Goal: Communication & Community: Answer question/provide support

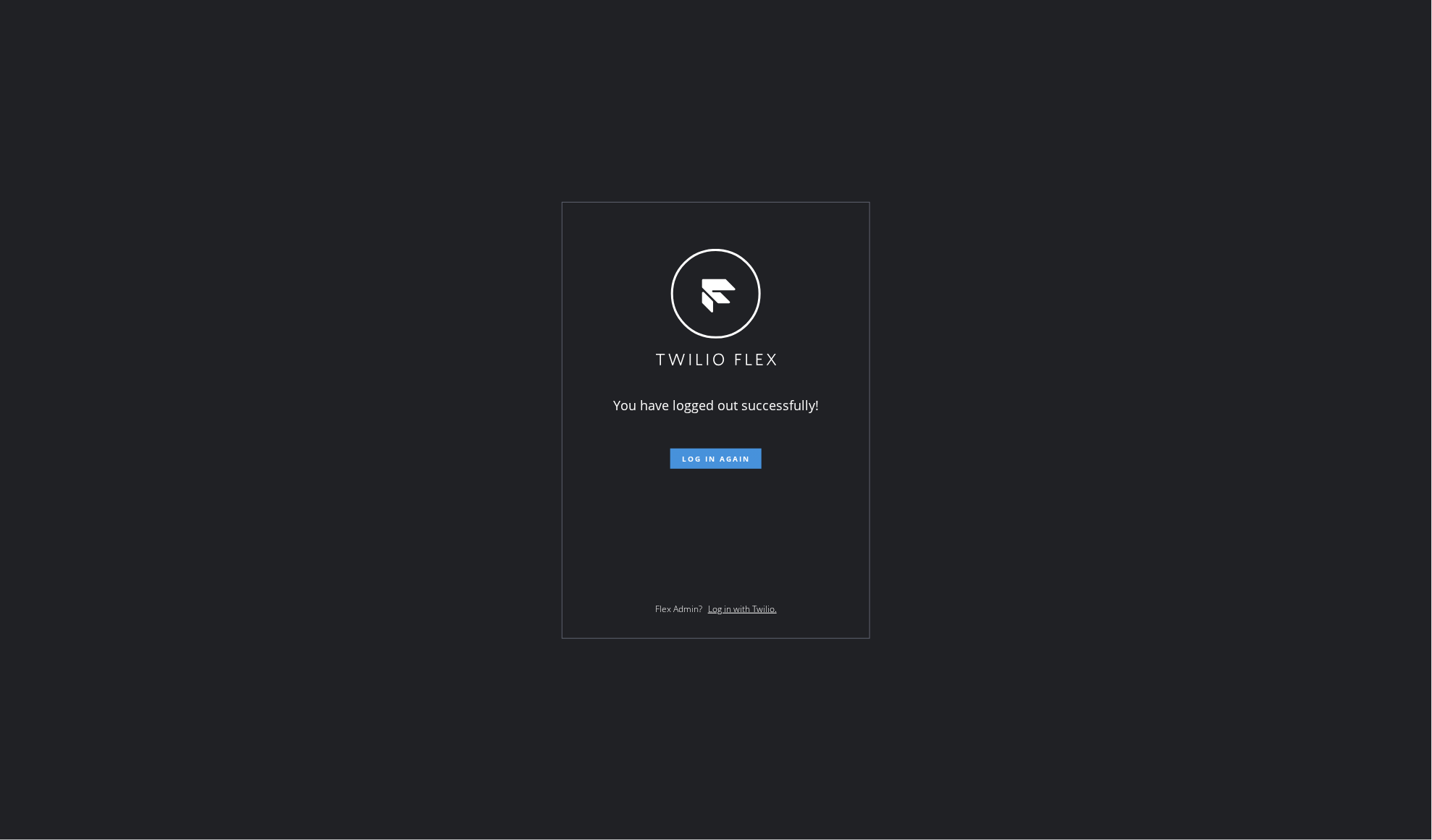
click at [737, 457] on span "Log in again" at bounding box center [716, 458] width 68 height 10
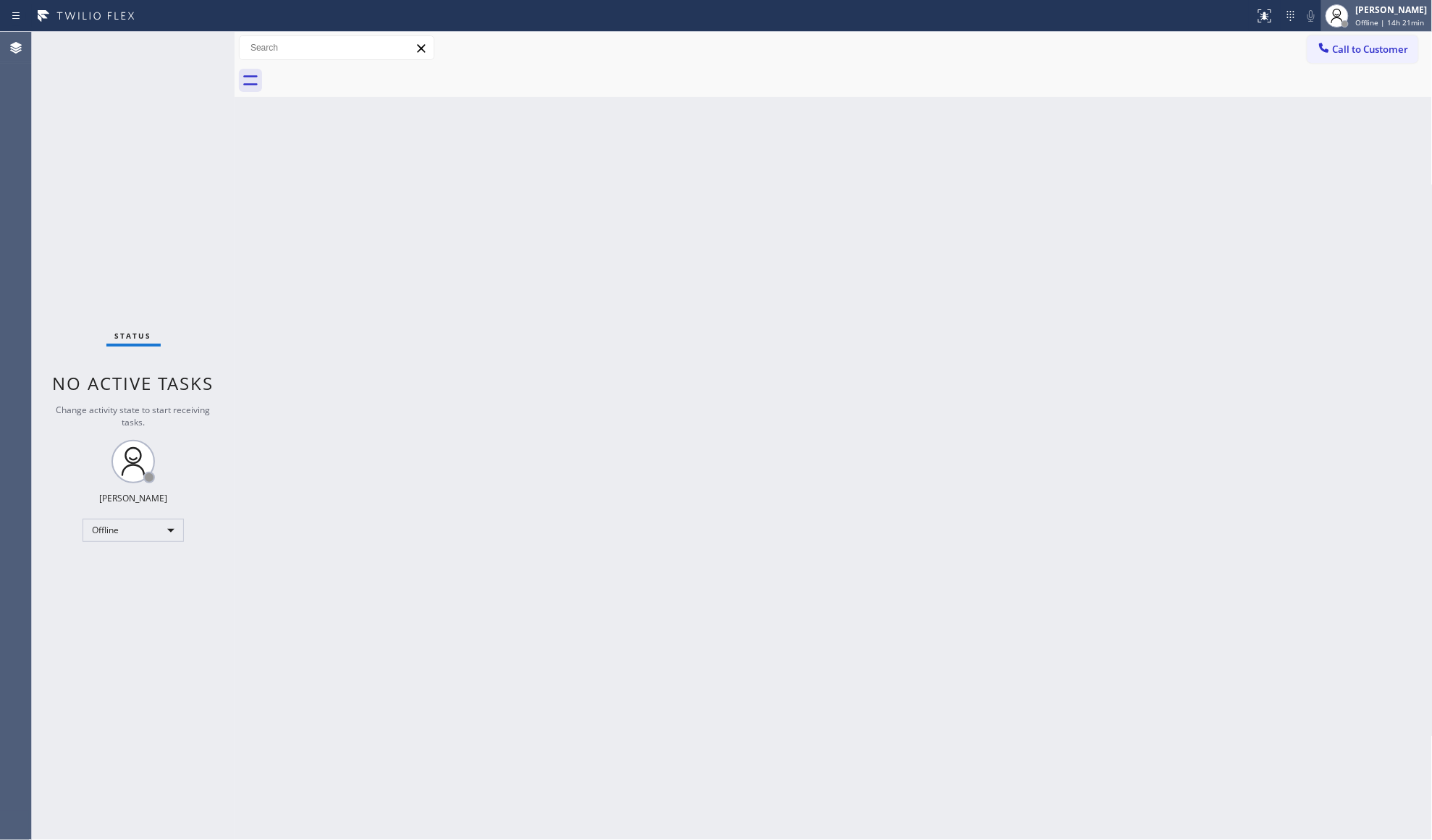
click at [1374, 10] on div "[PERSON_NAME]" at bounding box center [1392, 10] width 71 height 12
click at [1385, 86] on button "Unavailable" at bounding box center [1360, 96] width 145 height 19
drag, startPoint x: 675, startPoint y: 123, endPoint x: 681, endPoint y: 129, distance: 8.5
click at [677, 123] on div "Back to Dashboard Change Sender ID Customers Technicians Select a contact Outbo…" at bounding box center [834, 436] width 1198 height 808
click at [925, 250] on div "Back to Dashboard Change Sender ID Customers Technicians Select a contact Outbo…" at bounding box center [834, 436] width 1198 height 808
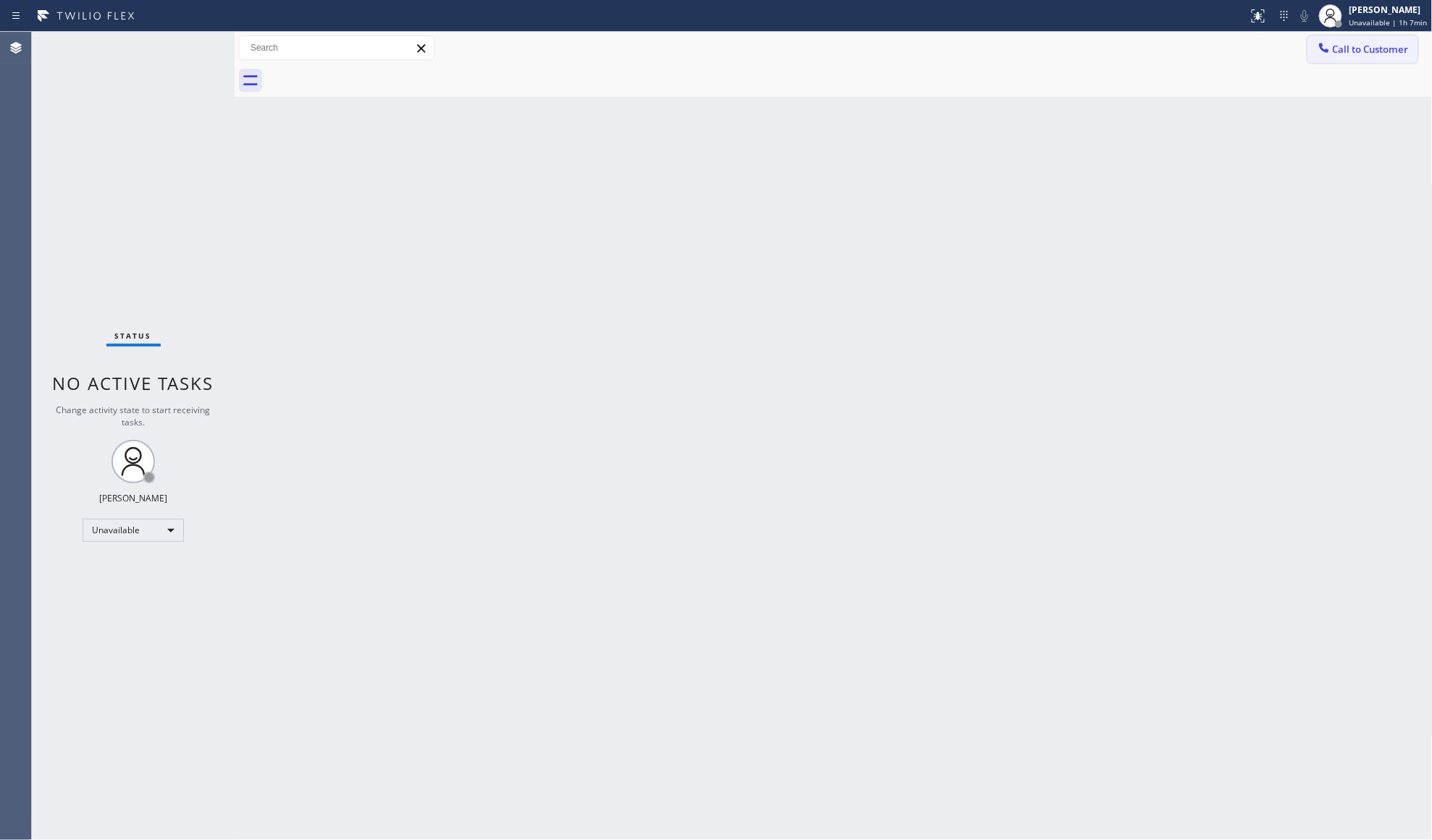
click at [1322, 59] on button "Call to Customer" at bounding box center [1363, 49] width 111 height 27
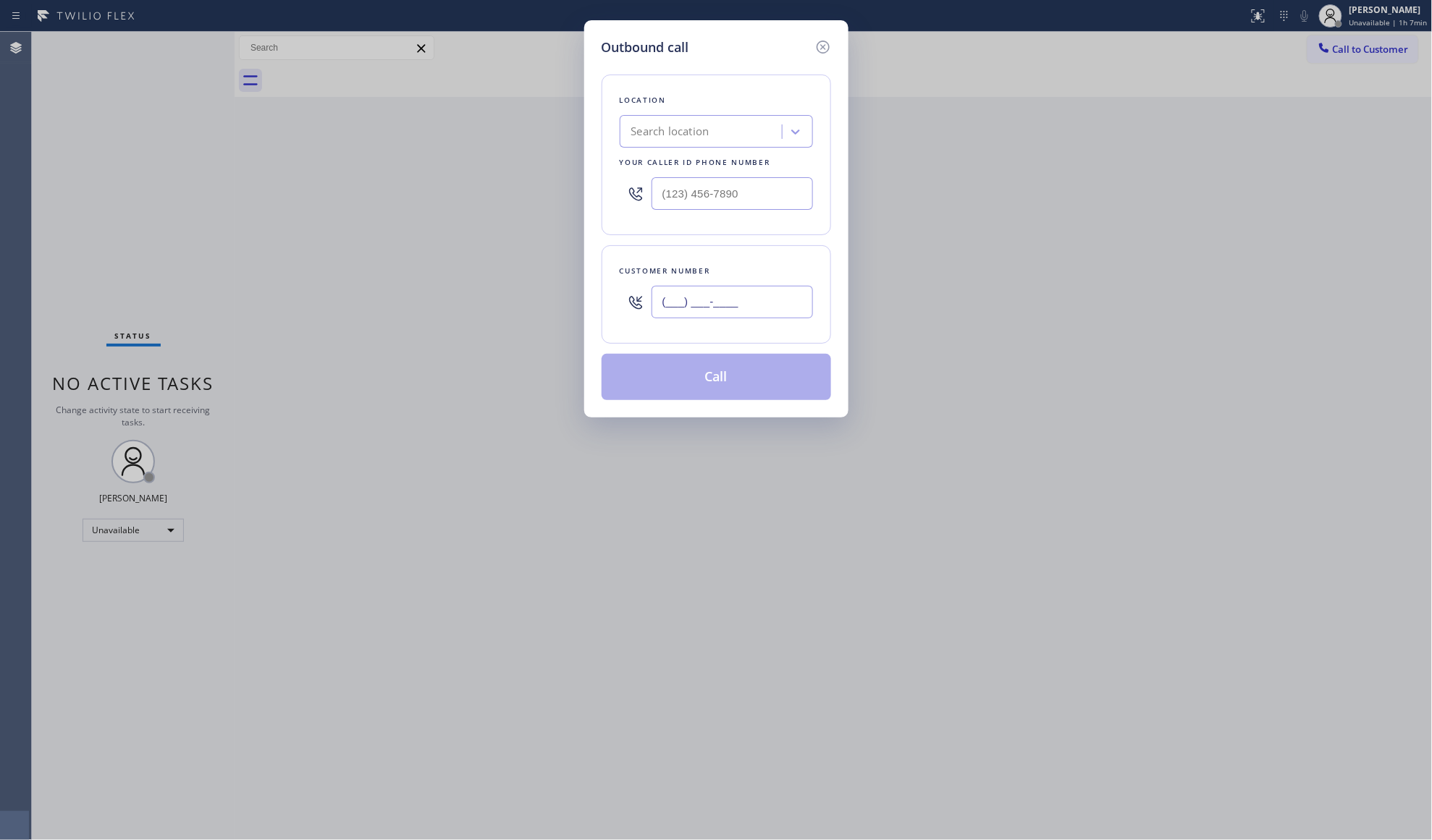
click at [755, 305] on input "(___) ___-____" at bounding box center [732, 302] width 162 height 33
paste input "800) 568-8664"
type input "[PHONE_NUMBER]"
click at [728, 190] on input "(___) ___-____" at bounding box center [732, 193] width 162 height 33
paste input "800) 568-8664"
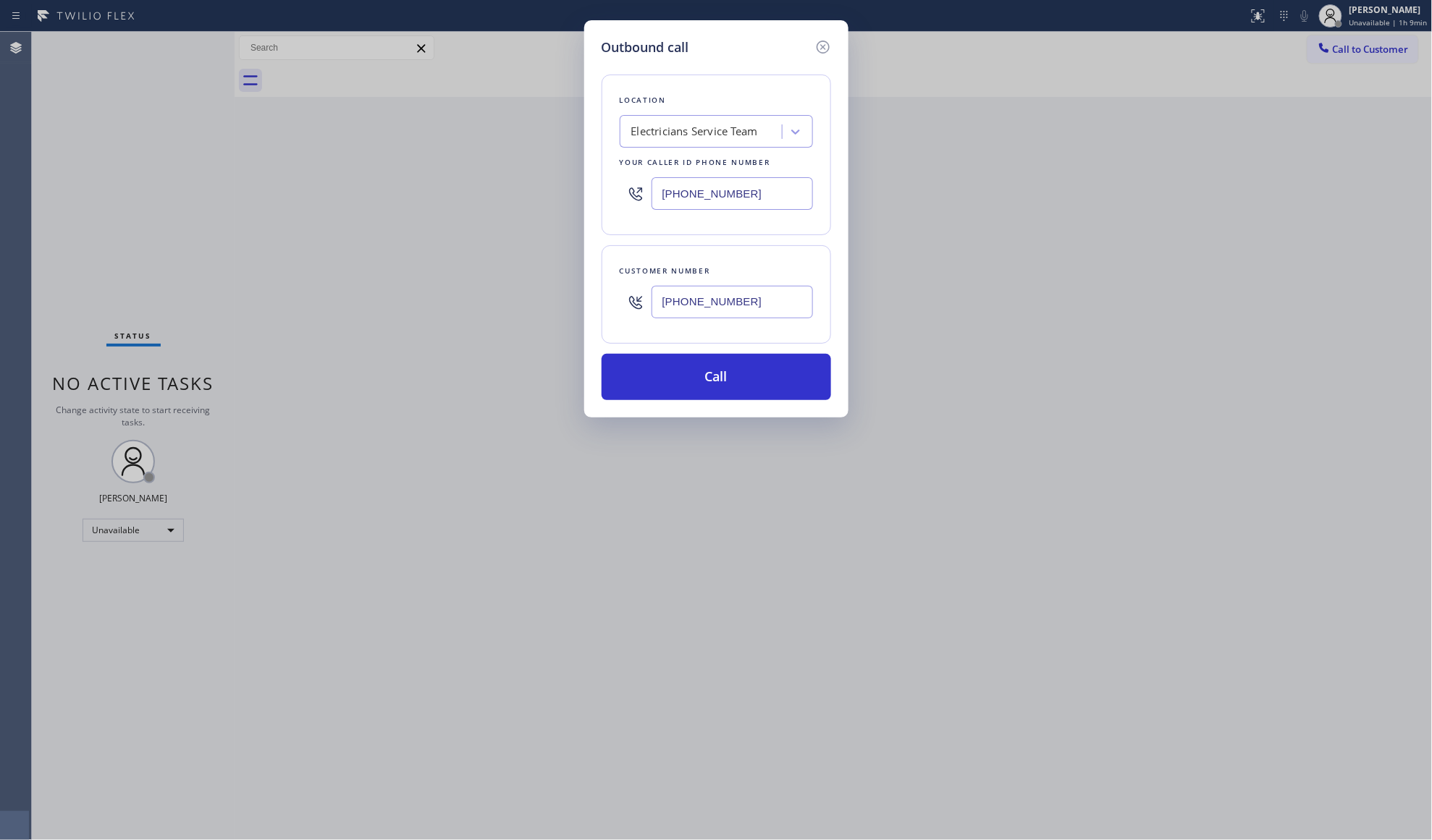
type input "[PHONE_NUMBER]"
click at [753, 194] on input "[PHONE_NUMBER]" at bounding box center [732, 193] width 162 height 33
drag, startPoint x: 751, startPoint y: 301, endPoint x: 553, endPoint y: 285, distance: 198.6
click at [553, 285] on div "Outbound call Location Electricians Service Team Your caller id phone number [P…" at bounding box center [716, 420] width 1432 height 840
paste input "47) 660-4229"
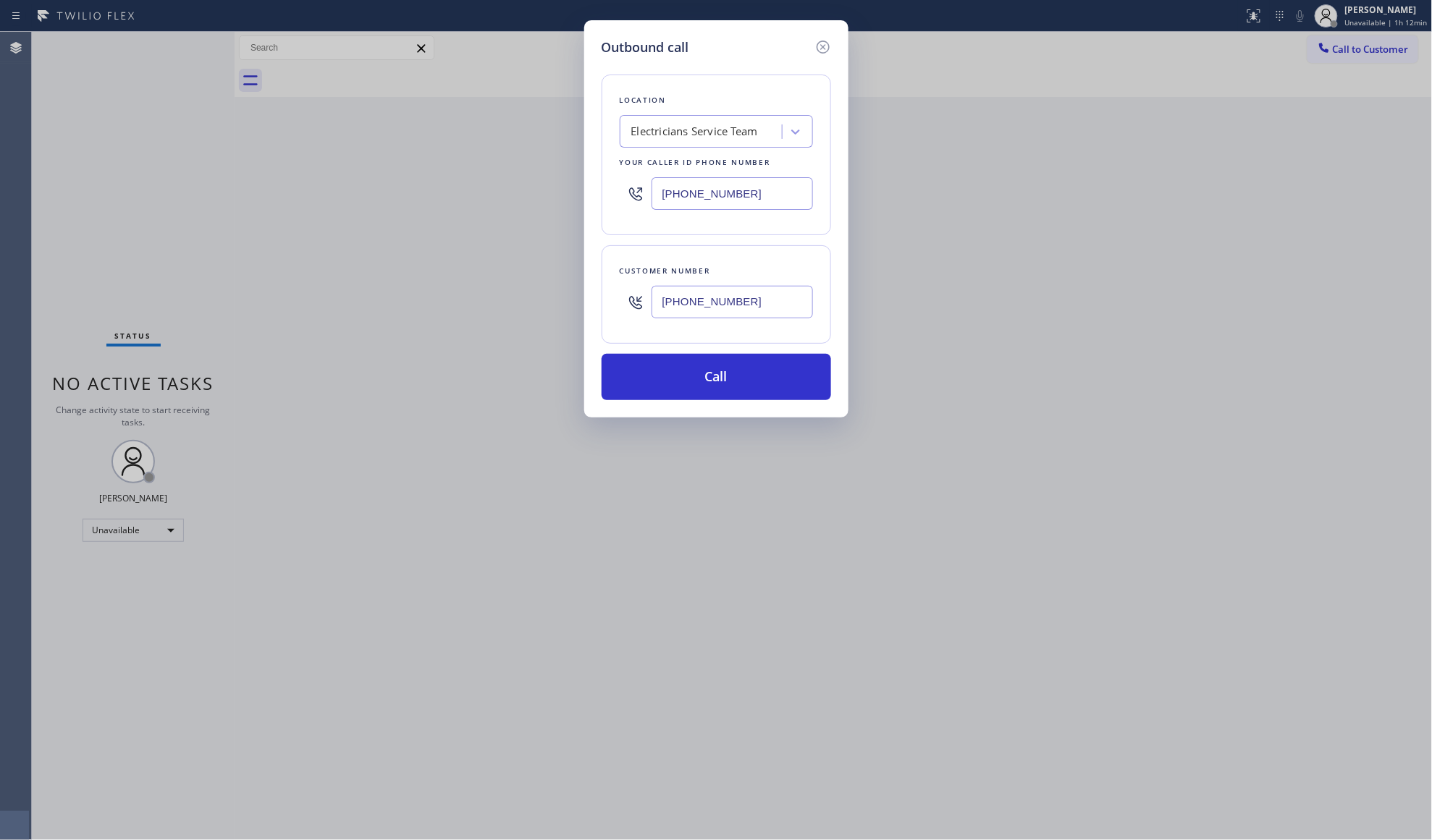
type input "[PHONE_NUMBER]"
click at [762, 186] on input "[PHONE_NUMBER]" at bounding box center [732, 193] width 162 height 33
drag, startPoint x: 762, startPoint y: 186, endPoint x: 638, endPoint y: 200, distance: 124.8
click at [638, 200] on div "[PHONE_NUMBER]" at bounding box center [716, 193] width 193 height 47
paste input "323) 416-2342"
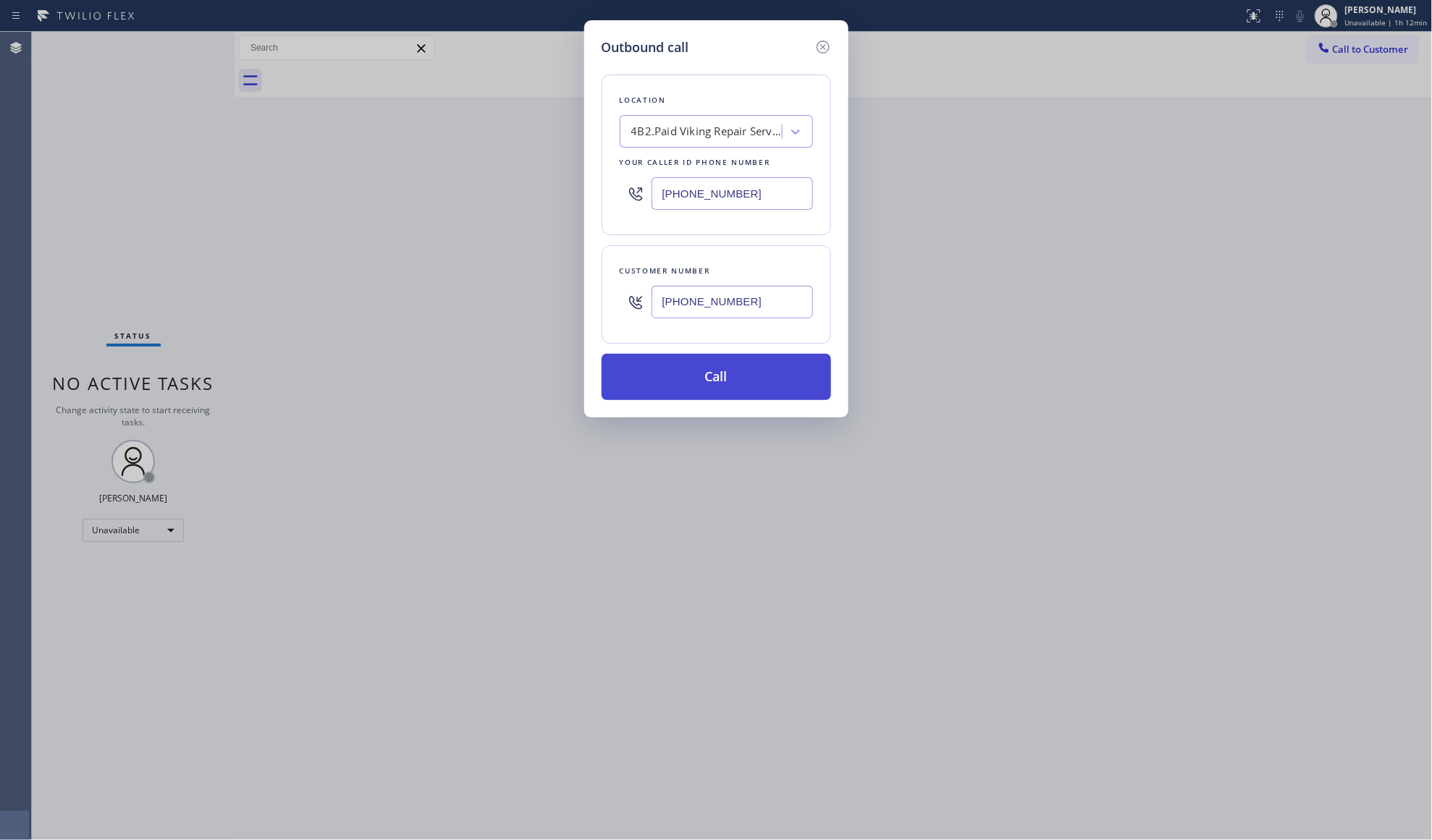
type input "[PHONE_NUMBER]"
click at [722, 371] on button "Call" at bounding box center [716, 377] width 230 height 46
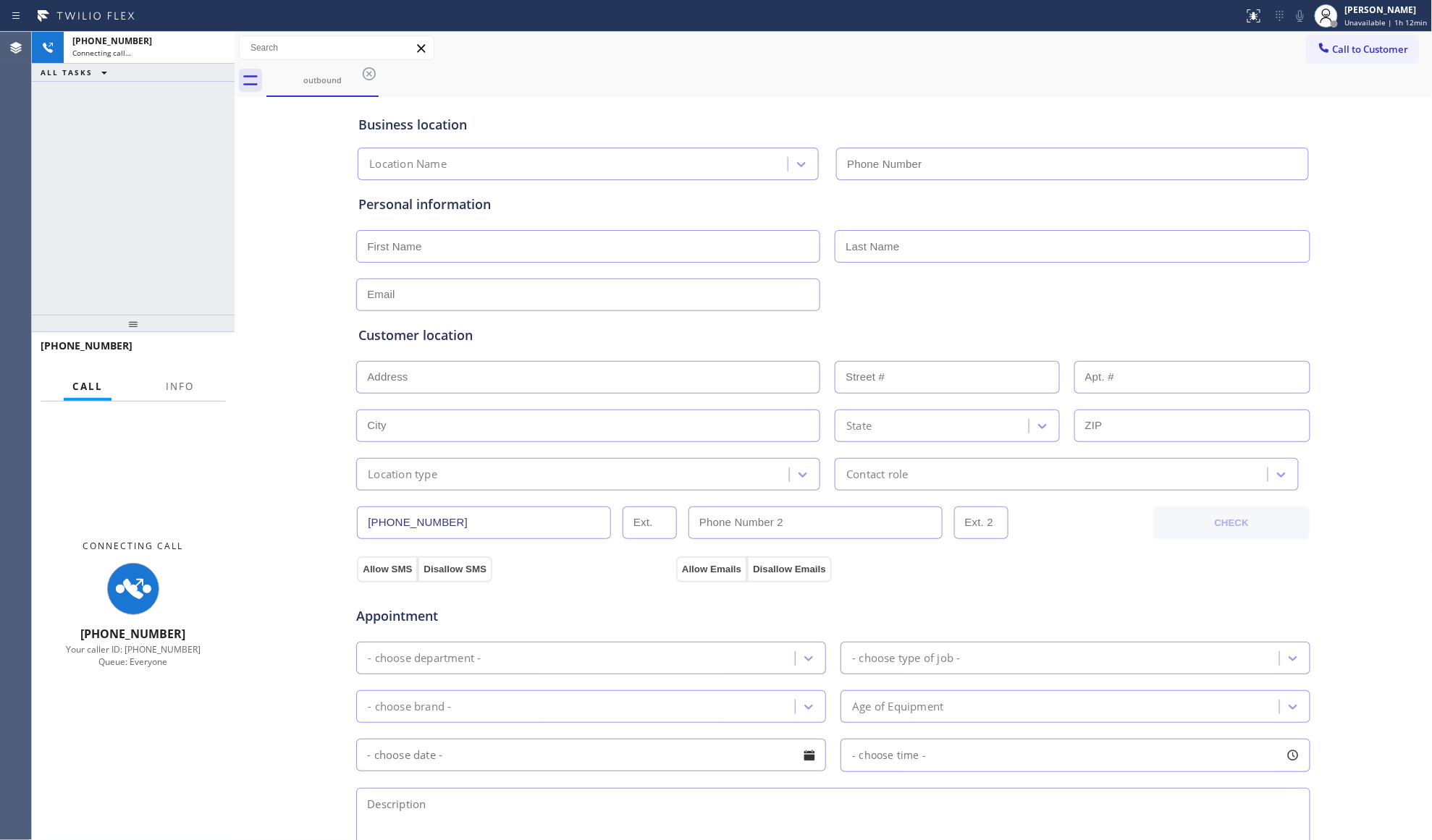
type input "[PHONE_NUMBER]"
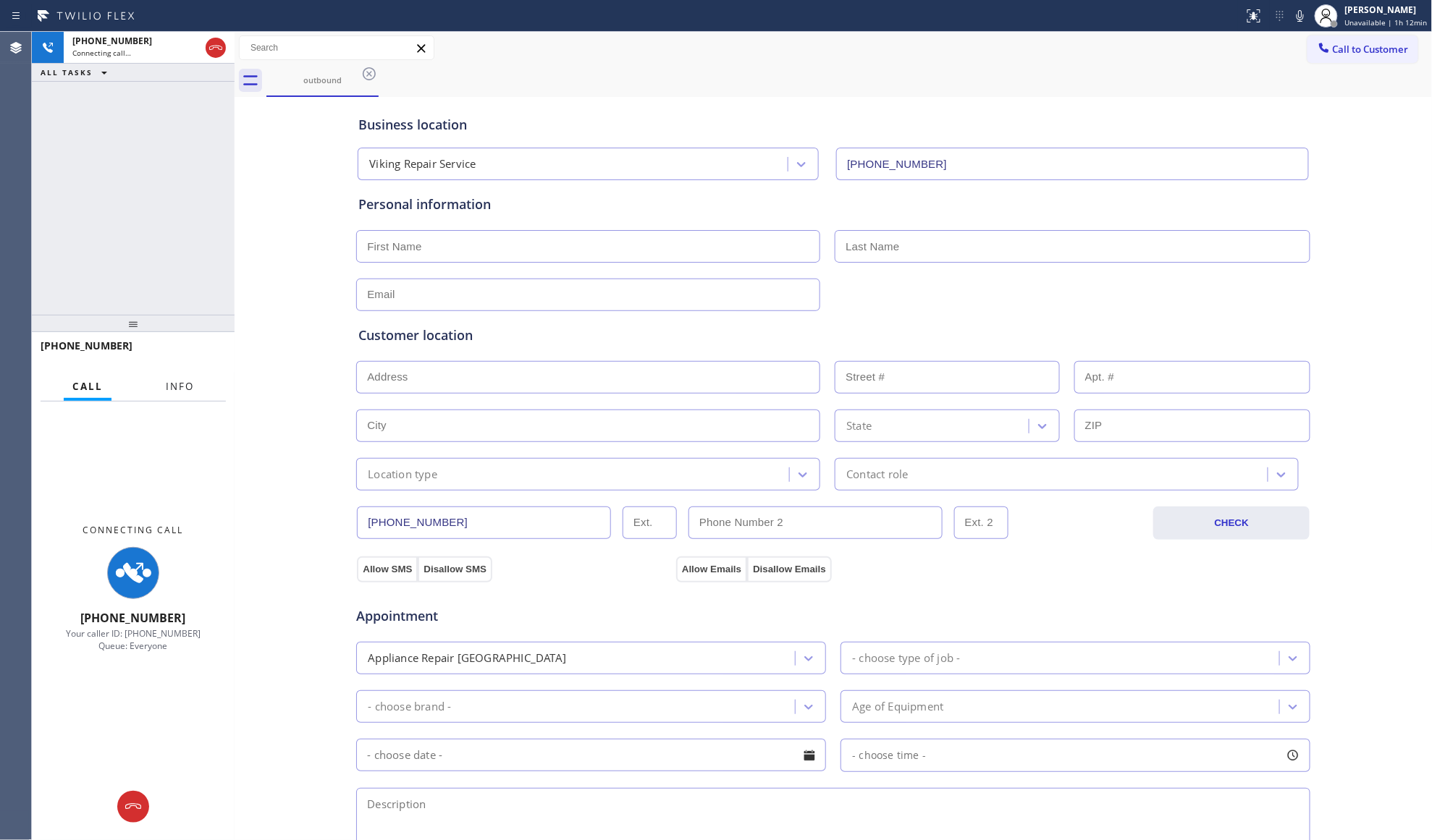
click at [181, 386] on span "Info" at bounding box center [180, 386] width 28 height 13
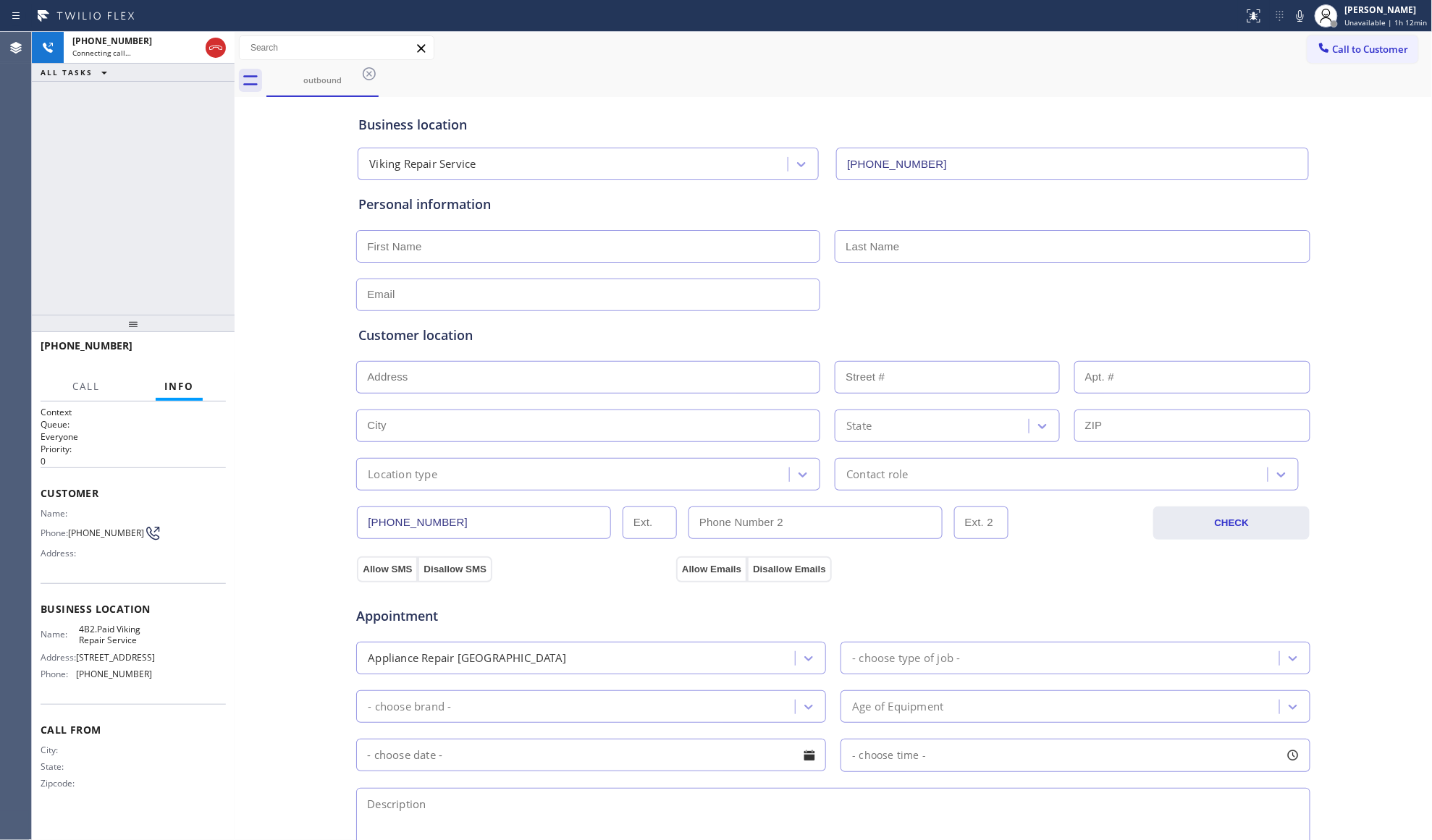
click at [133, 315] on div at bounding box center [133, 323] width 203 height 17
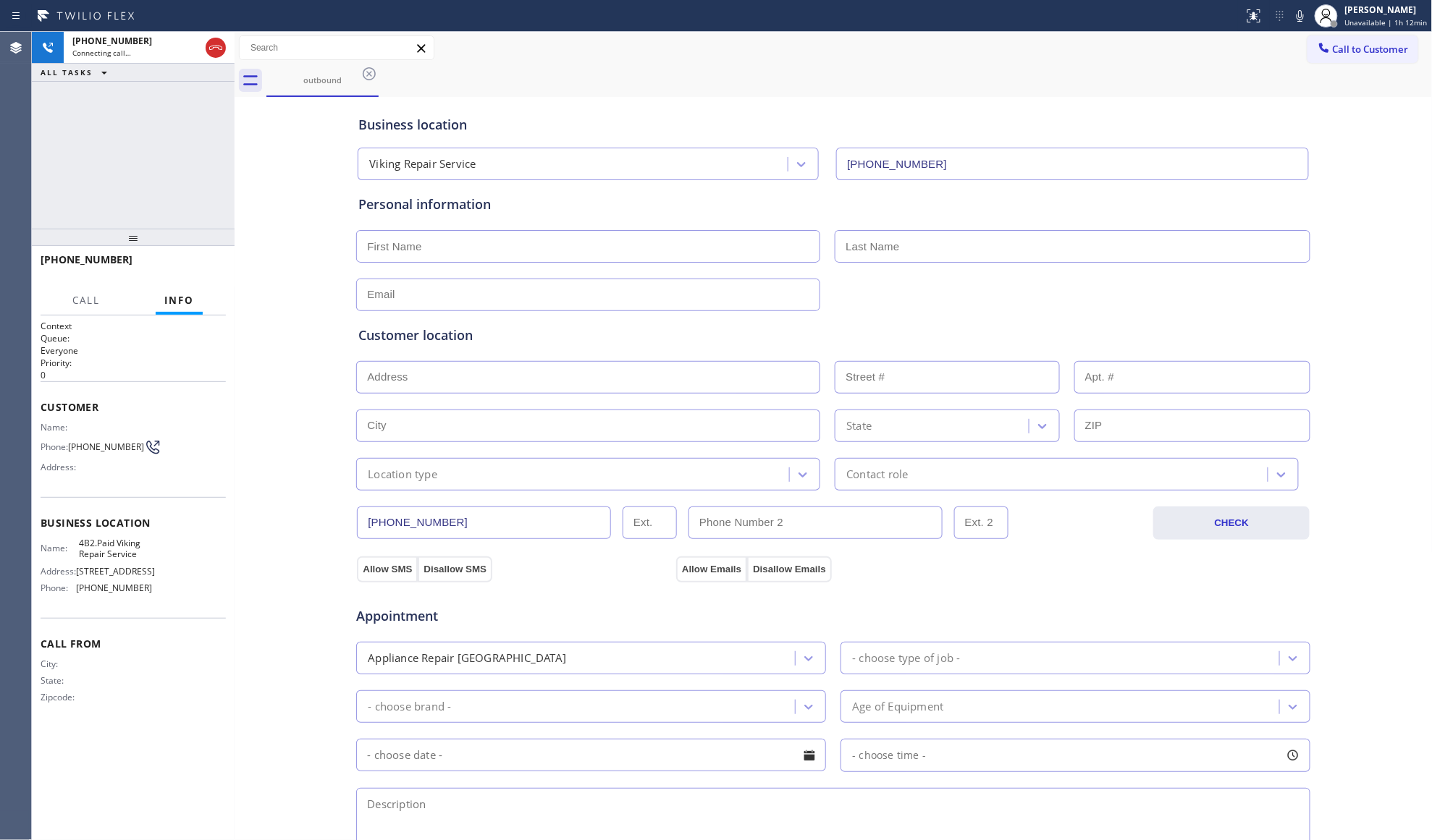
drag, startPoint x: 135, startPoint y: 328, endPoint x: 146, endPoint y: 241, distance: 87.7
click at [146, 241] on div at bounding box center [133, 237] width 203 height 17
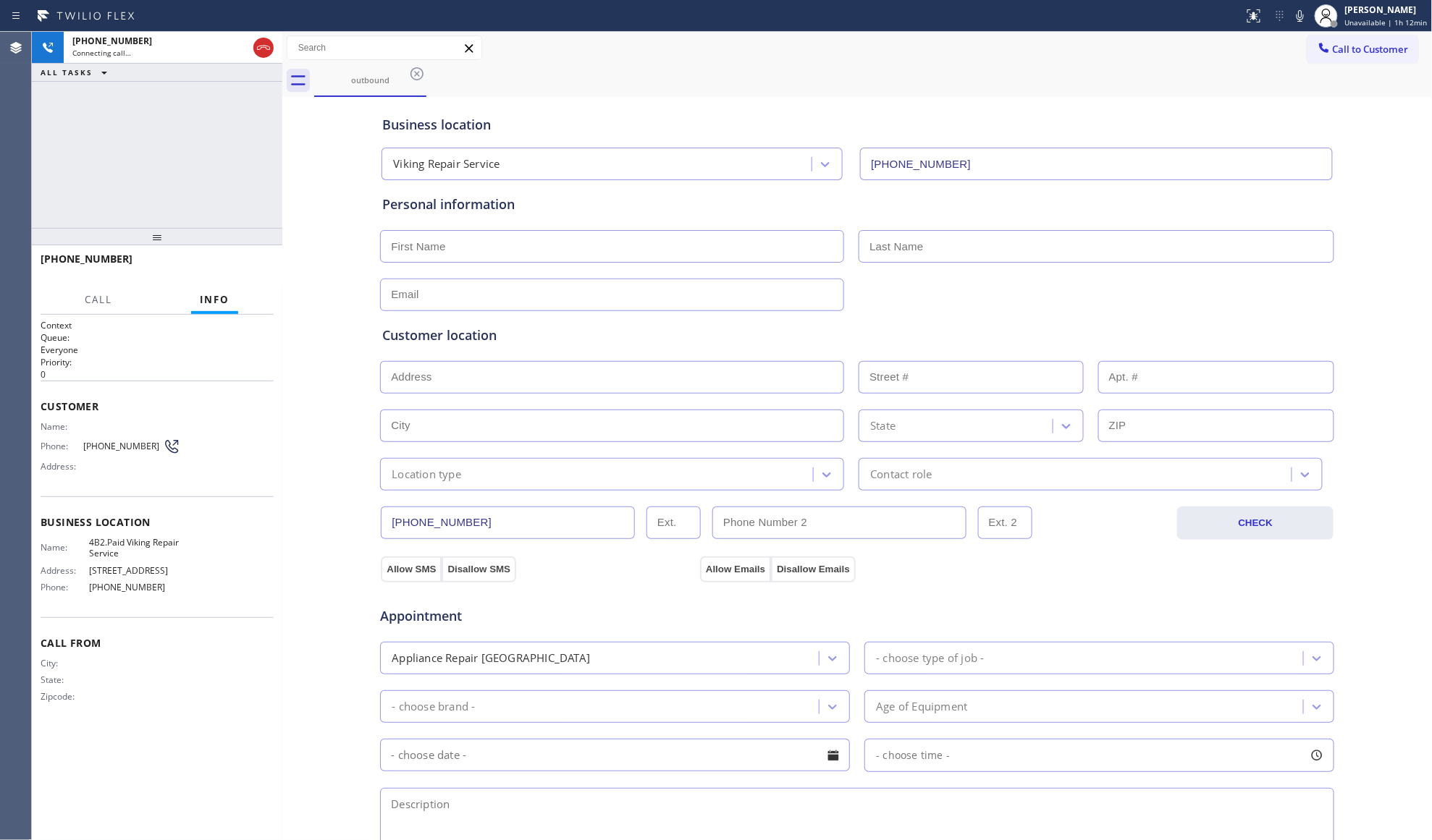
drag, startPoint x: 237, startPoint y: 139, endPoint x: 285, endPoint y: 139, distance: 48.0
click at [282, 139] on div at bounding box center [282, 436] width 0 height 808
drag, startPoint x: 278, startPoint y: 137, endPoint x: 294, endPoint y: 139, distance: 16.1
click at [297, 139] on div at bounding box center [297, 436] width 0 height 808
click at [1303, 17] on icon at bounding box center [1300, 16] width 17 height 17
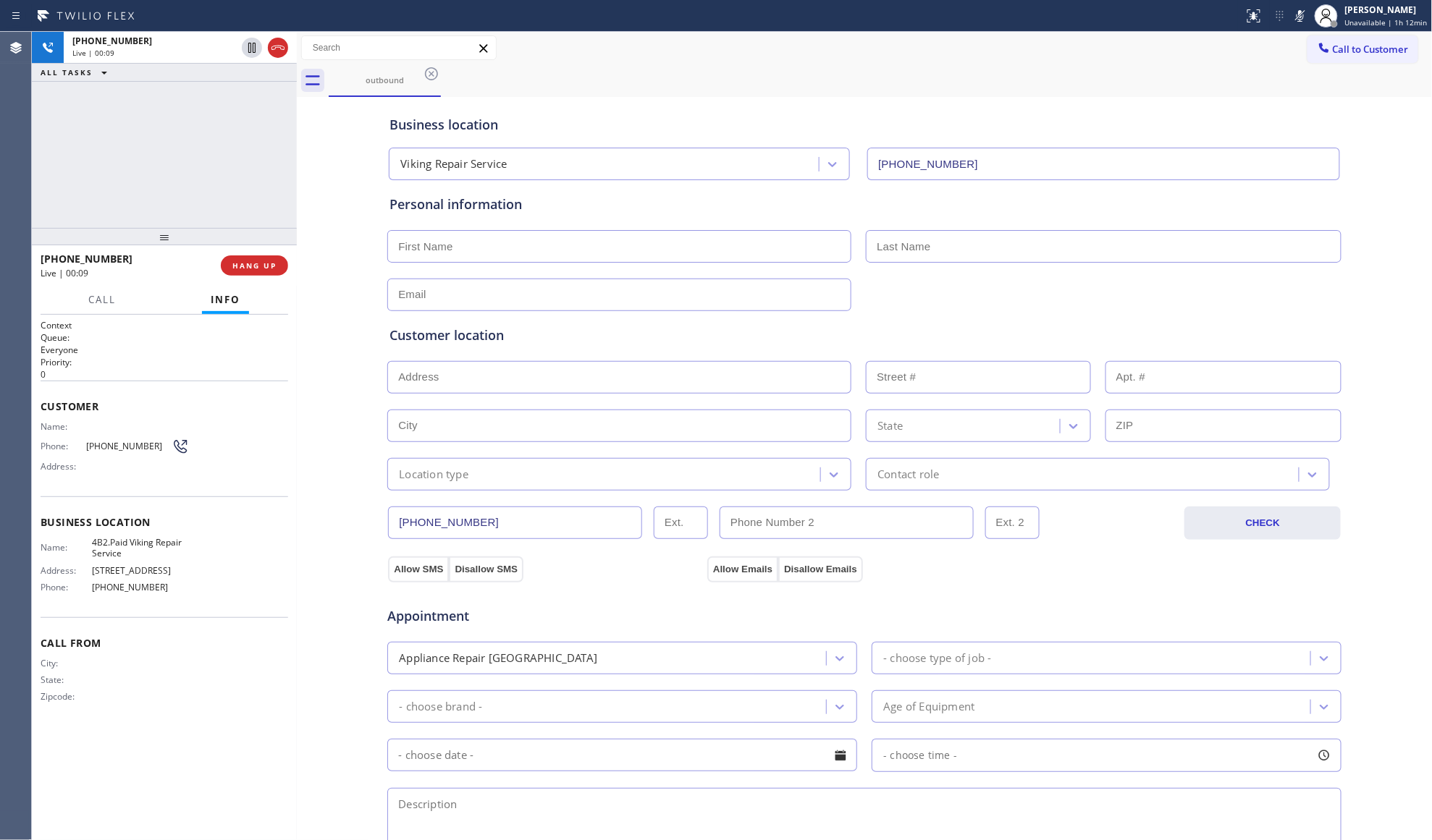
drag, startPoint x: 1303, startPoint y: 14, endPoint x: 1214, endPoint y: 24, distance: 89.6
click at [1304, 14] on icon at bounding box center [1300, 16] width 17 height 17
click at [1303, 16] on icon at bounding box center [1300, 15] width 8 height 11
click at [1299, 12] on icon at bounding box center [1300, 16] width 17 height 17
click at [276, 263] on span "HANG UP" at bounding box center [254, 265] width 44 height 10
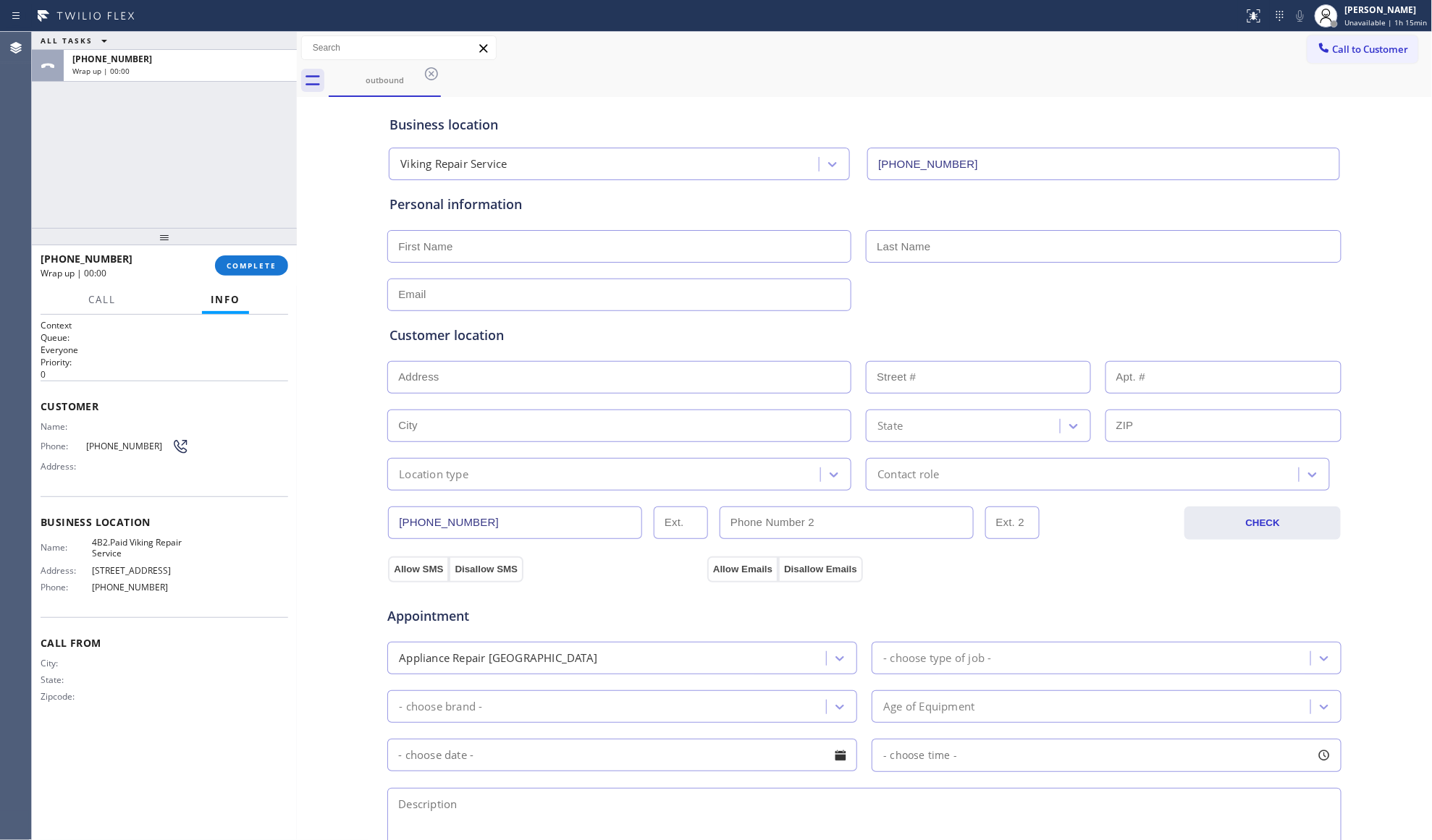
click at [421, 513] on input "[PHONE_NUMBER]" at bounding box center [515, 522] width 254 height 33
click at [270, 264] on span "COMPLETE" at bounding box center [252, 265] width 50 height 10
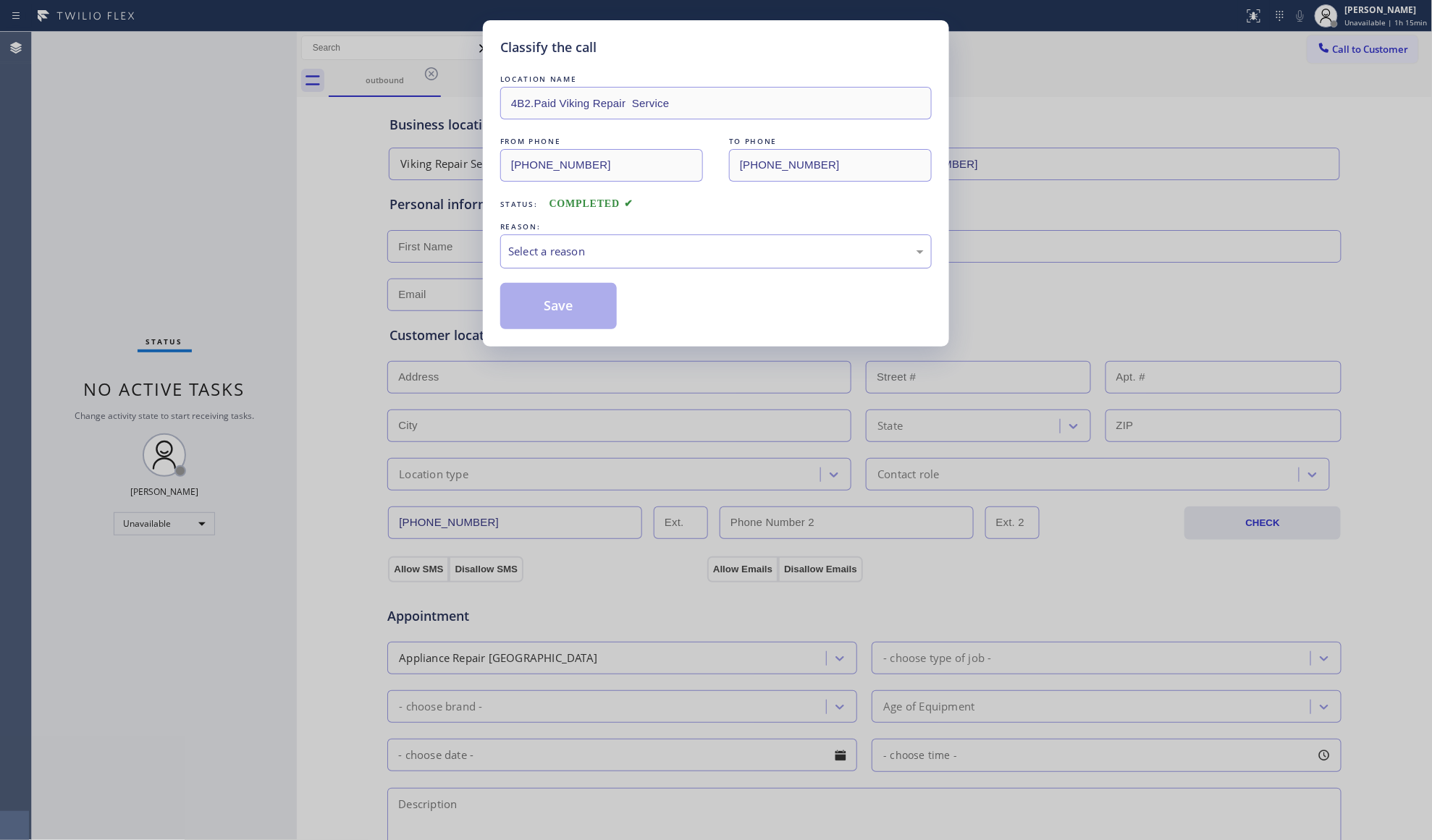
click at [658, 249] on div "Select a reason" at bounding box center [716, 252] width 416 height 17
click at [583, 306] on button "Save" at bounding box center [559, 306] width 117 height 46
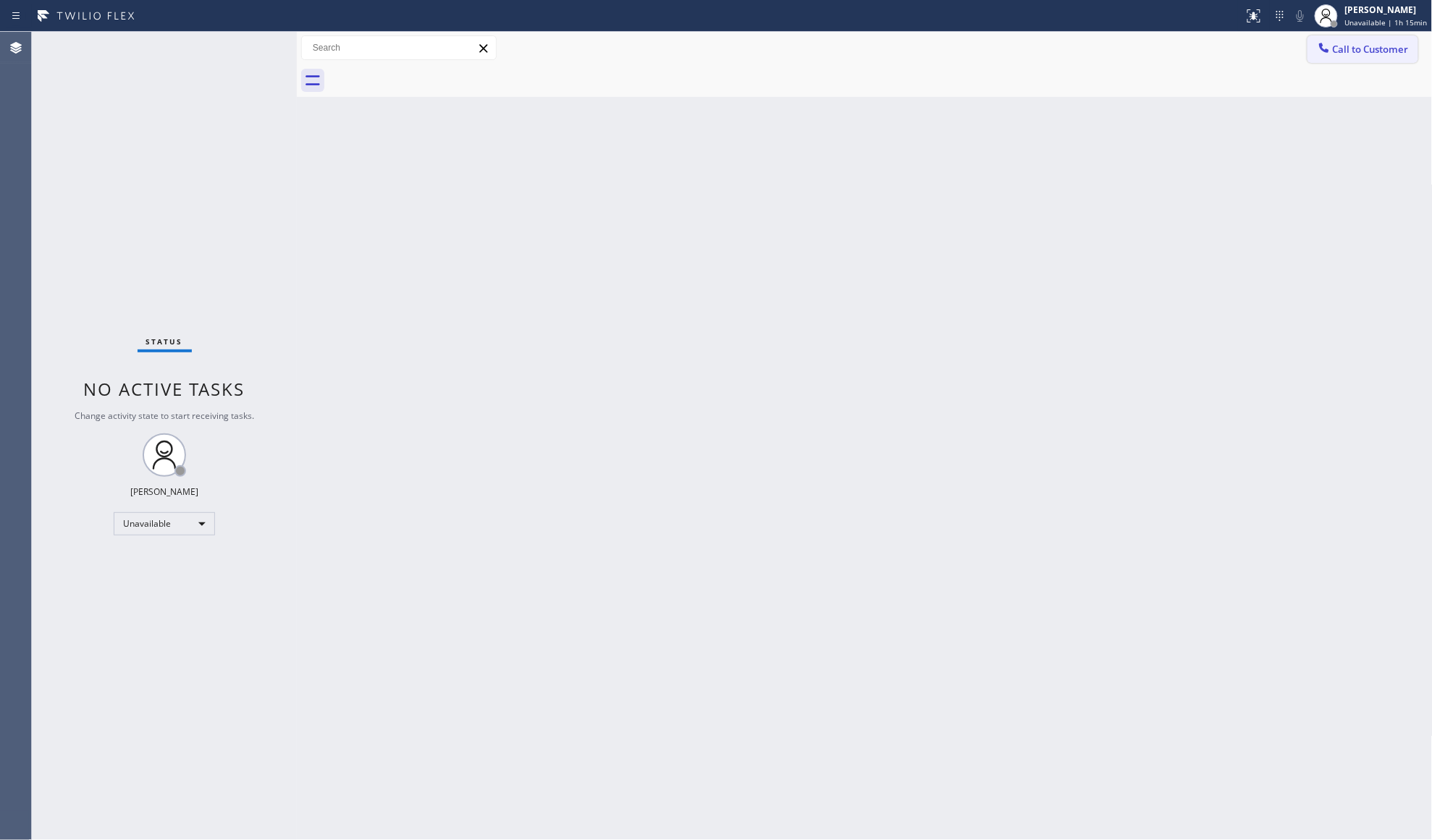
click at [1324, 45] on icon at bounding box center [1324, 47] width 14 height 14
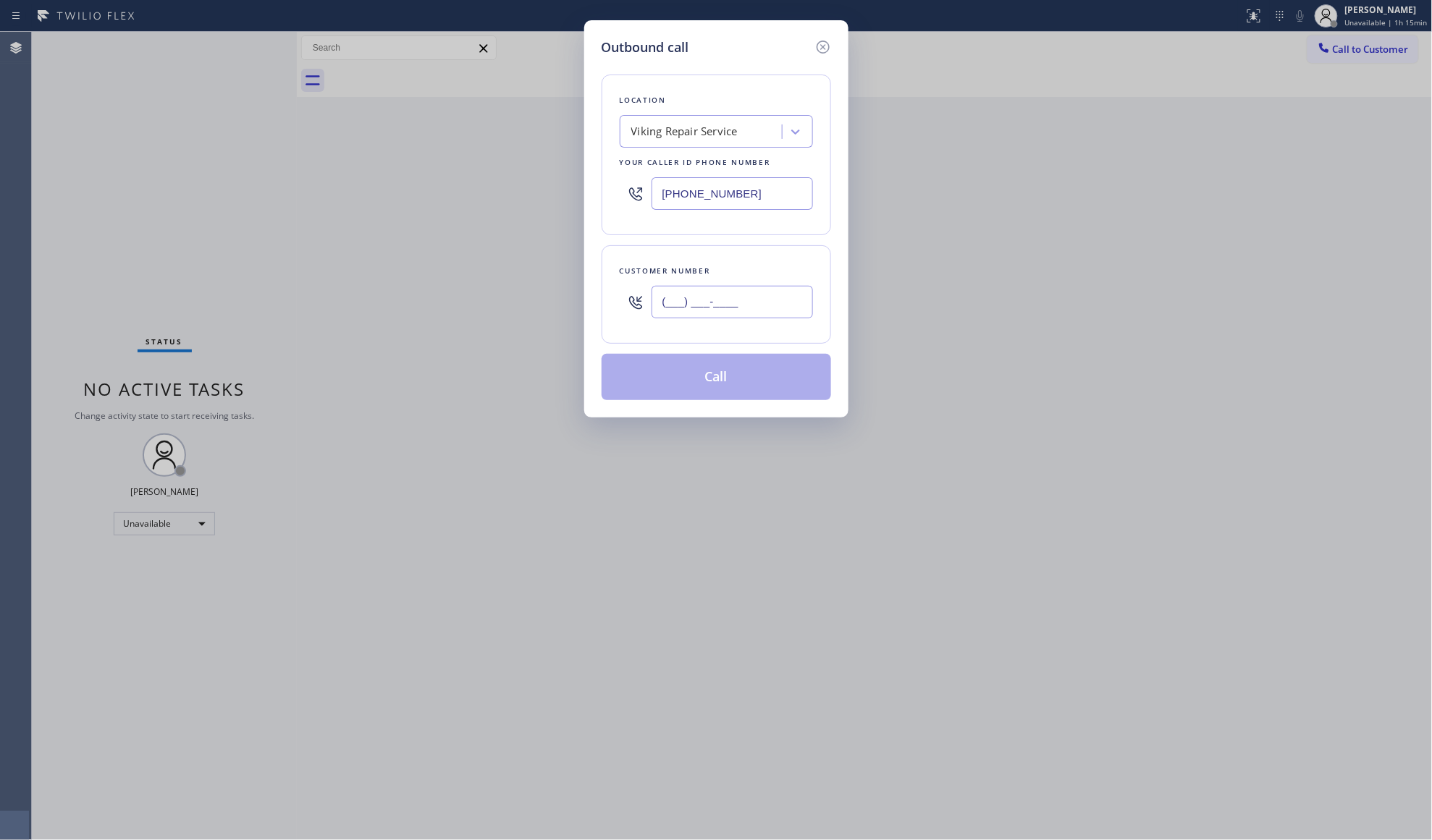
click at [777, 310] on input "(___) ___-____" at bounding box center [732, 302] width 162 height 33
paste input "847) 660-4229"
type input "[PHONE_NUMBER]"
drag, startPoint x: 721, startPoint y: 307, endPoint x: 720, endPoint y: 381, distance: 74.0
click at [721, 313] on input "[PHONE_NUMBER]" at bounding box center [732, 302] width 162 height 33
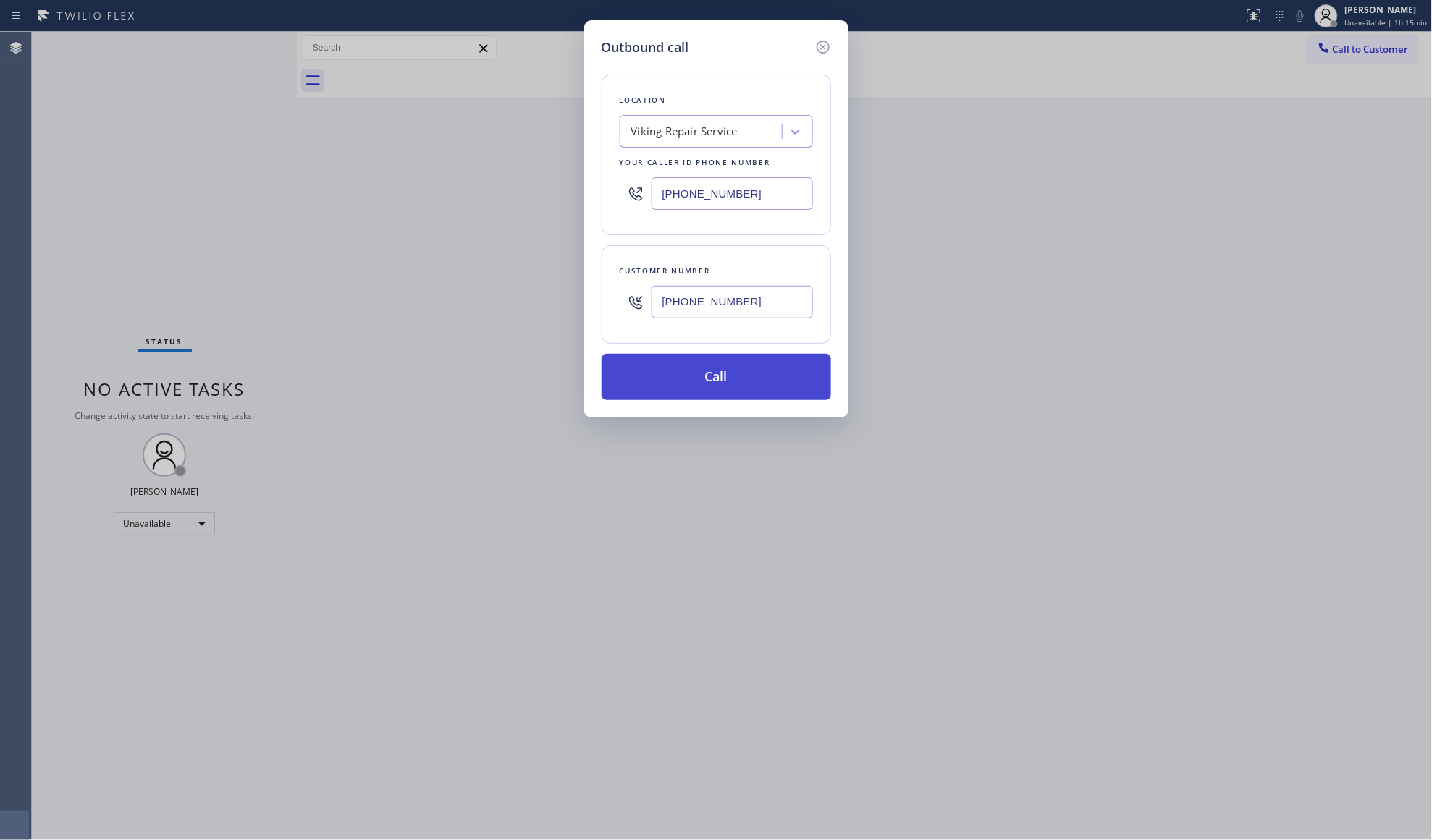
click at [720, 382] on button "Call" at bounding box center [716, 377] width 230 height 46
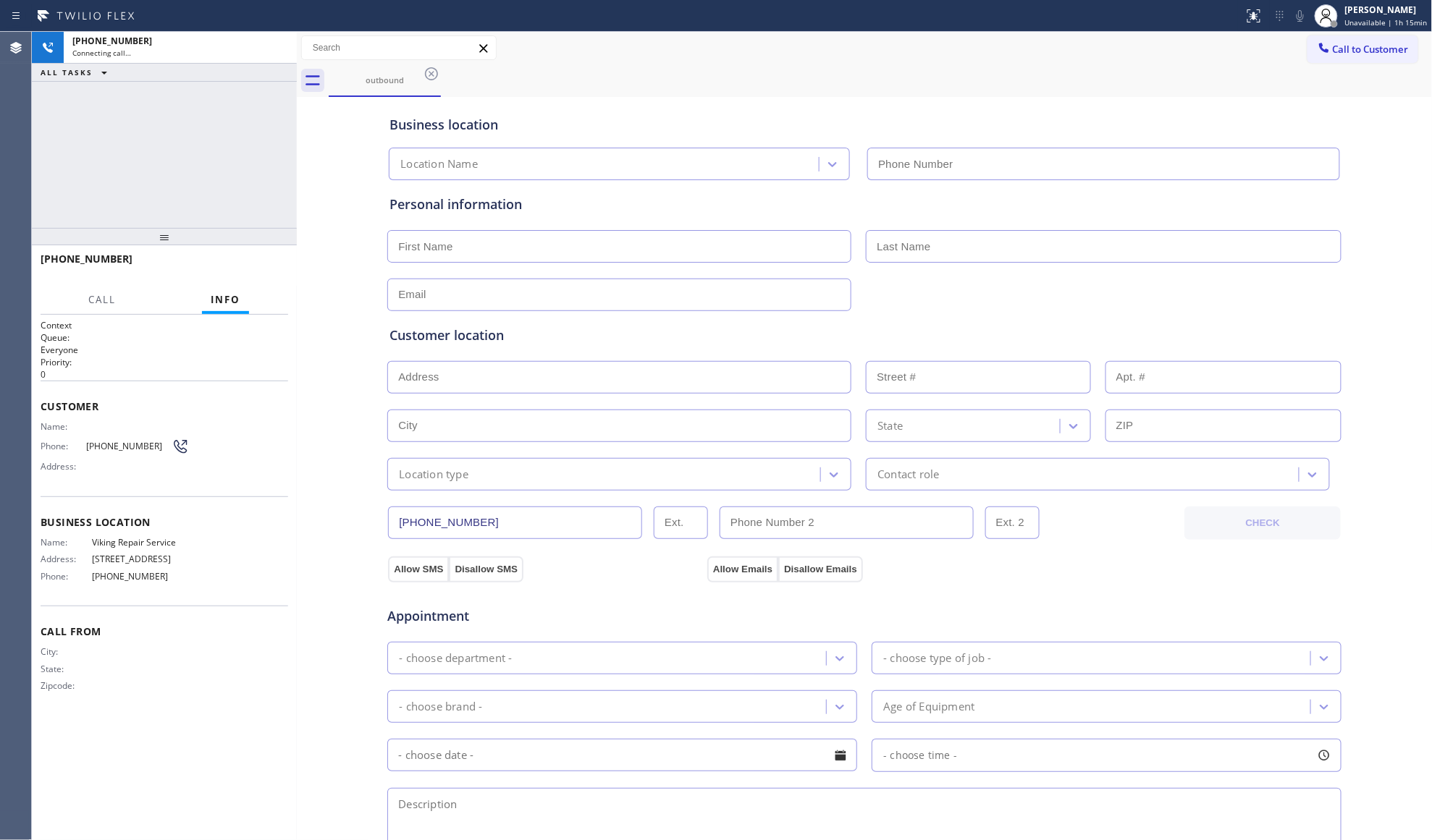
type input "[PHONE_NUMBER]"
click at [263, 263] on span "HANG UP" at bounding box center [254, 265] width 44 height 10
click at [259, 263] on span "HANG UP" at bounding box center [254, 265] width 44 height 10
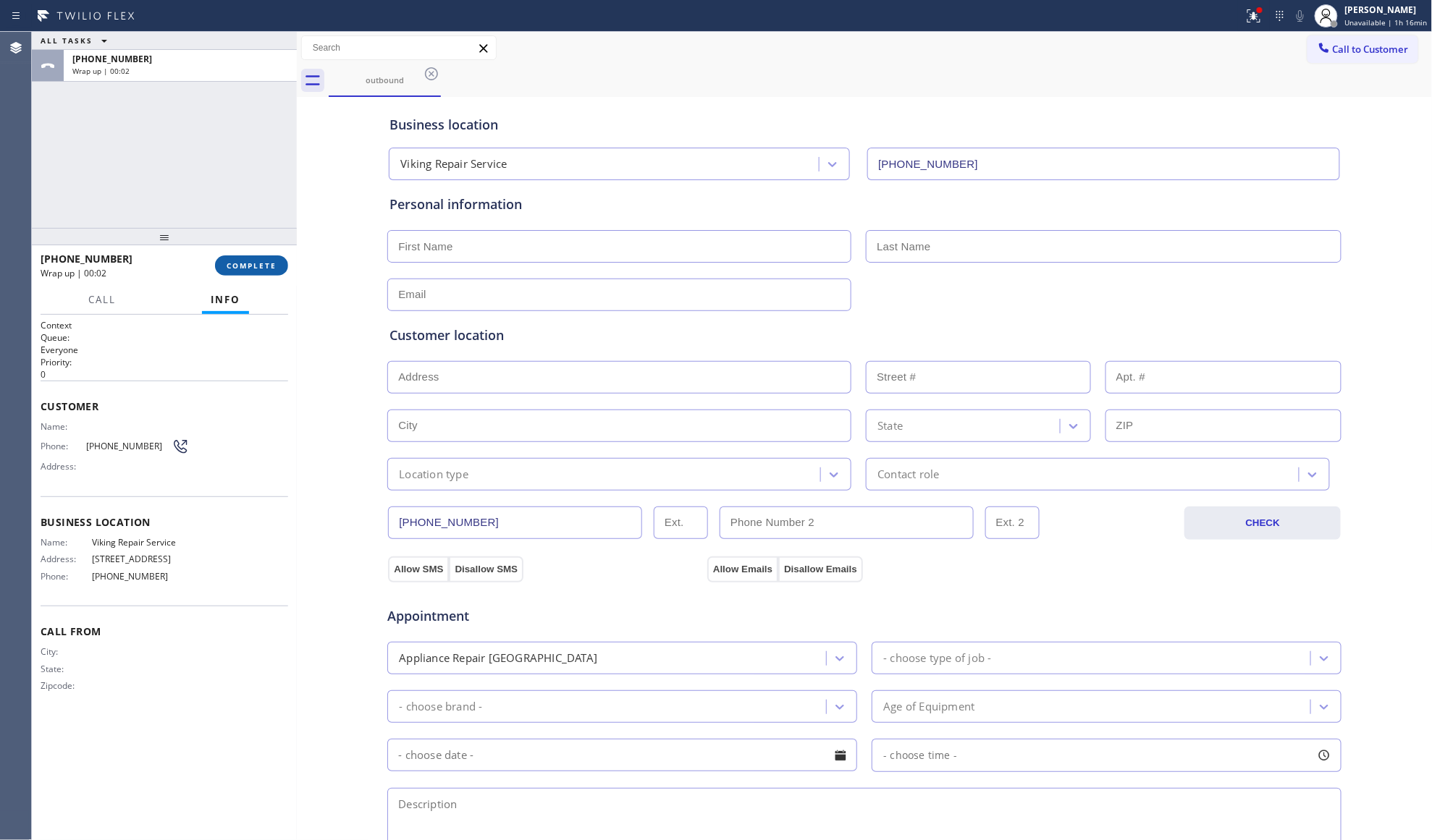
click at [264, 268] on span "COMPLETE" at bounding box center [252, 265] width 50 height 10
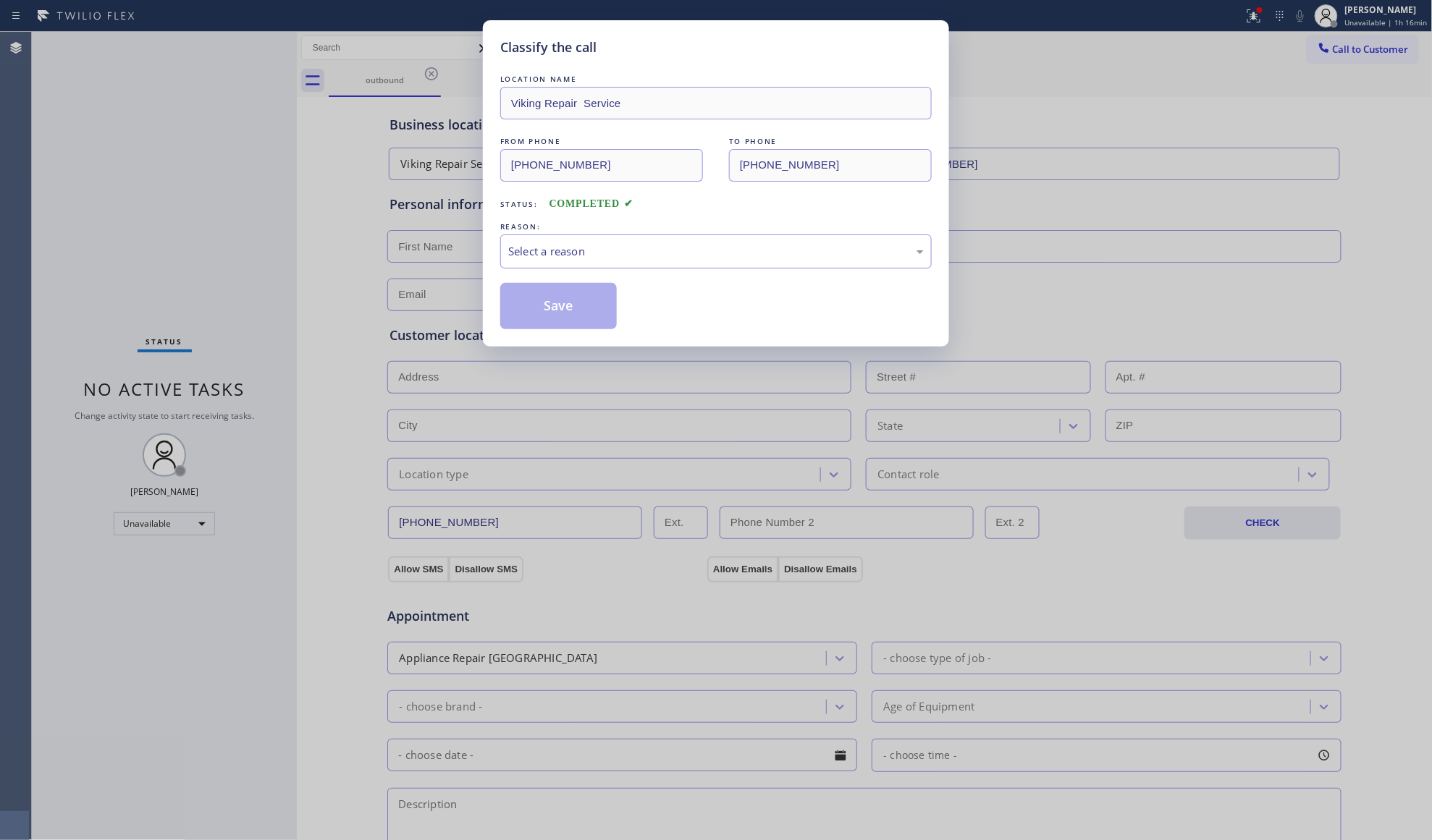
click at [525, 246] on div "Select a reason" at bounding box center [716, 252] width 416 height 17
click at [540, 318] on button "Save" at bounding box center [559, 306] width 117 height 46
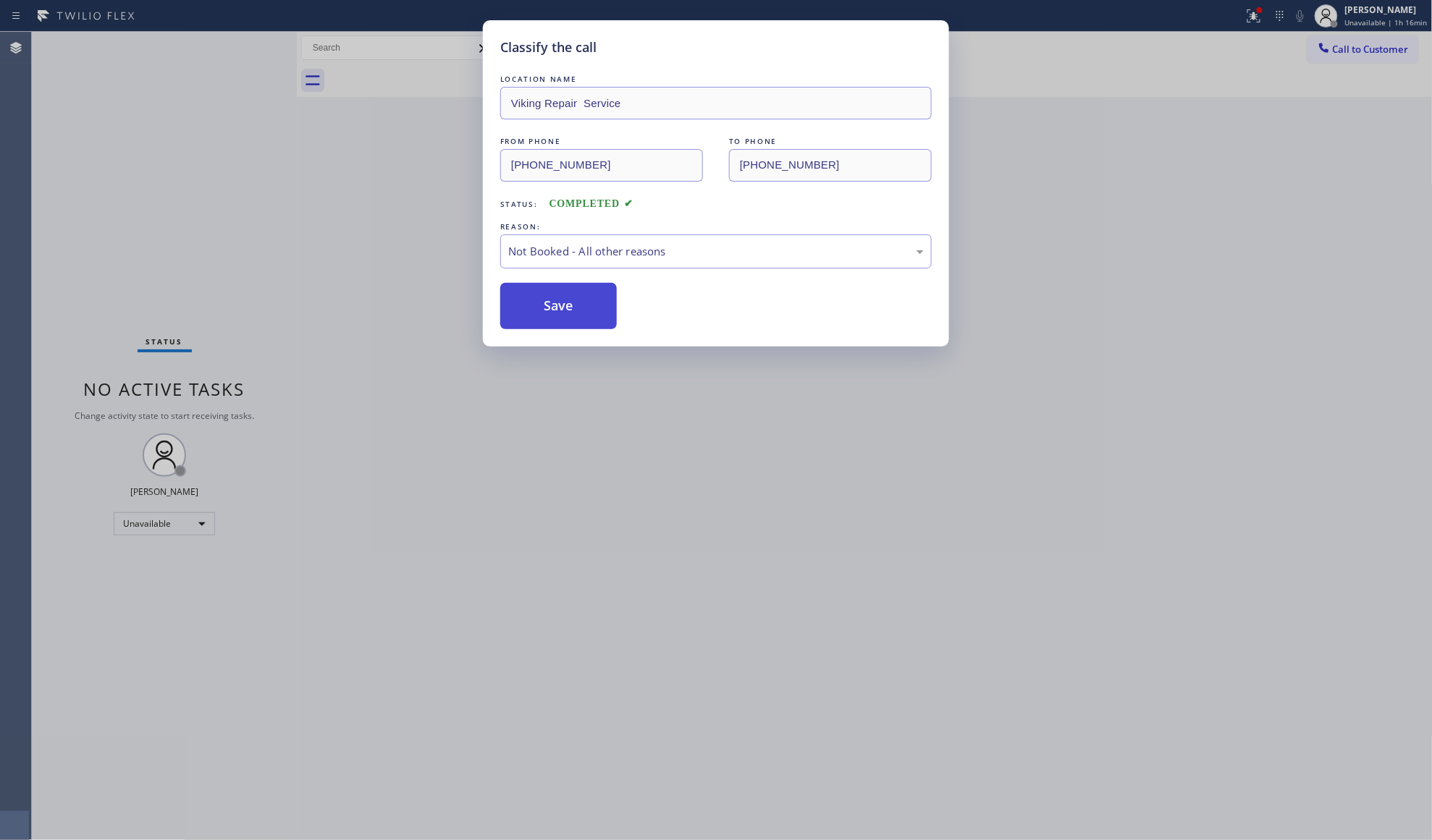
click at [545, 318] on button "Save" at bounding box center [559, 306] width 117 height 46
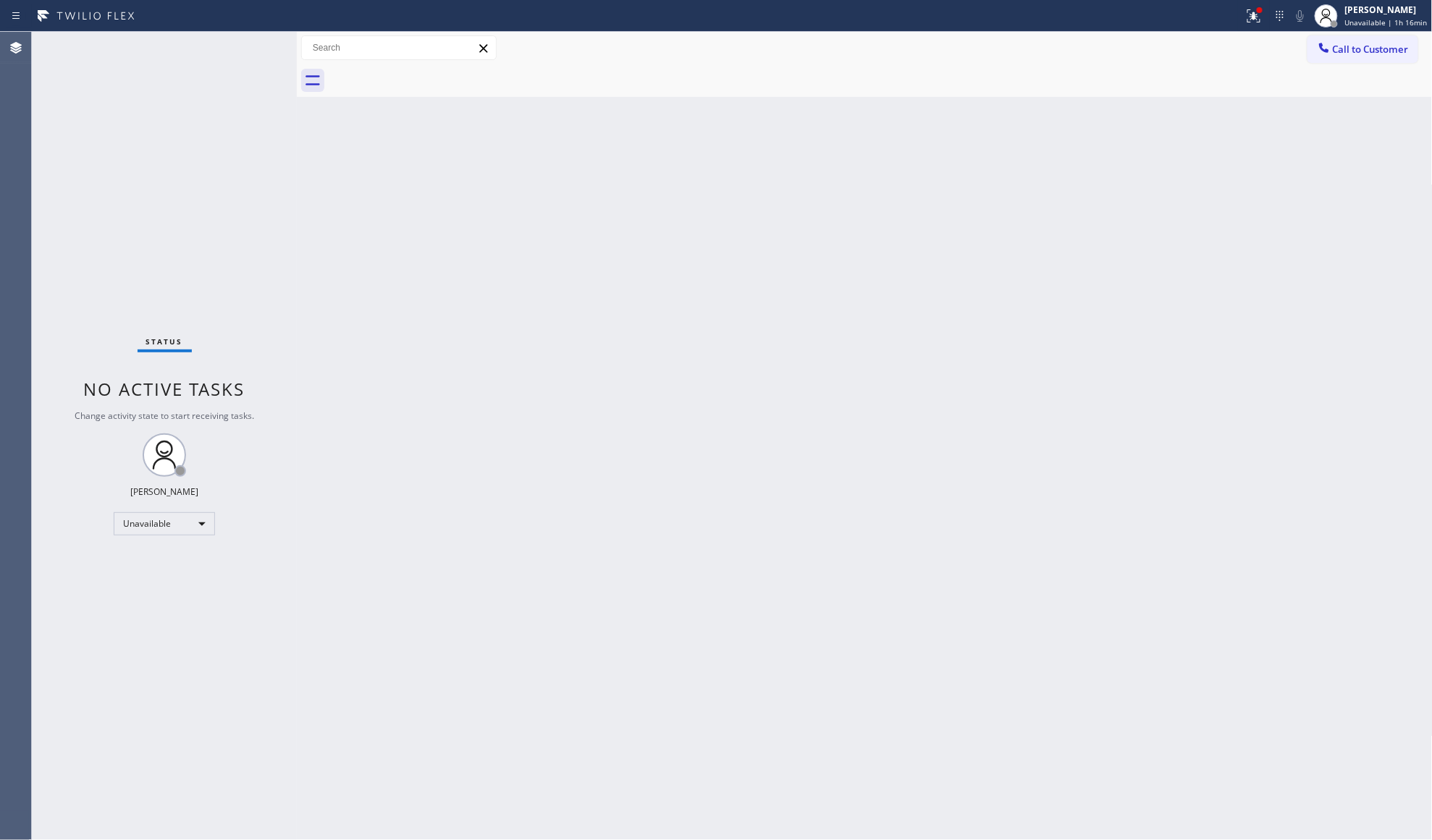
drag, startPoint x: 1389, startPoint y: 46, endPoint x: 1382, endPoint y: 55, distance: 11.4
click at [1389, 47] on span "Call to Customer" at bounding box center [1371, 49] width 76 height 13
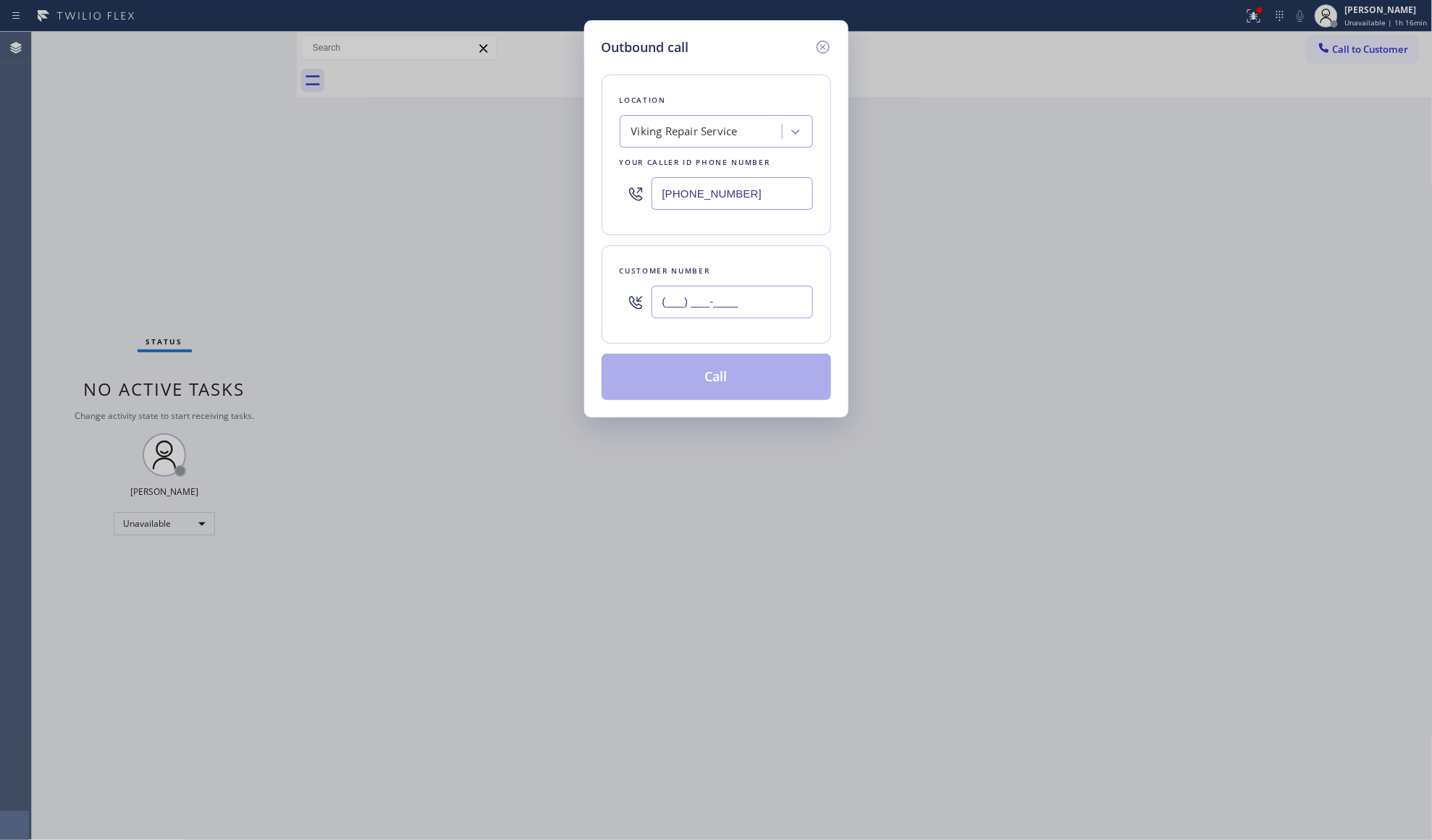
click at [794, 313] on input "(___) ___-____" at bounding box center [732, 302] width 162 height 33
paste input "847) 660-4229"
type input "[PHONE_NUMBER]"
click at [714, 380] on button "Call" at bounding box center [716, 377] width 230 height 46
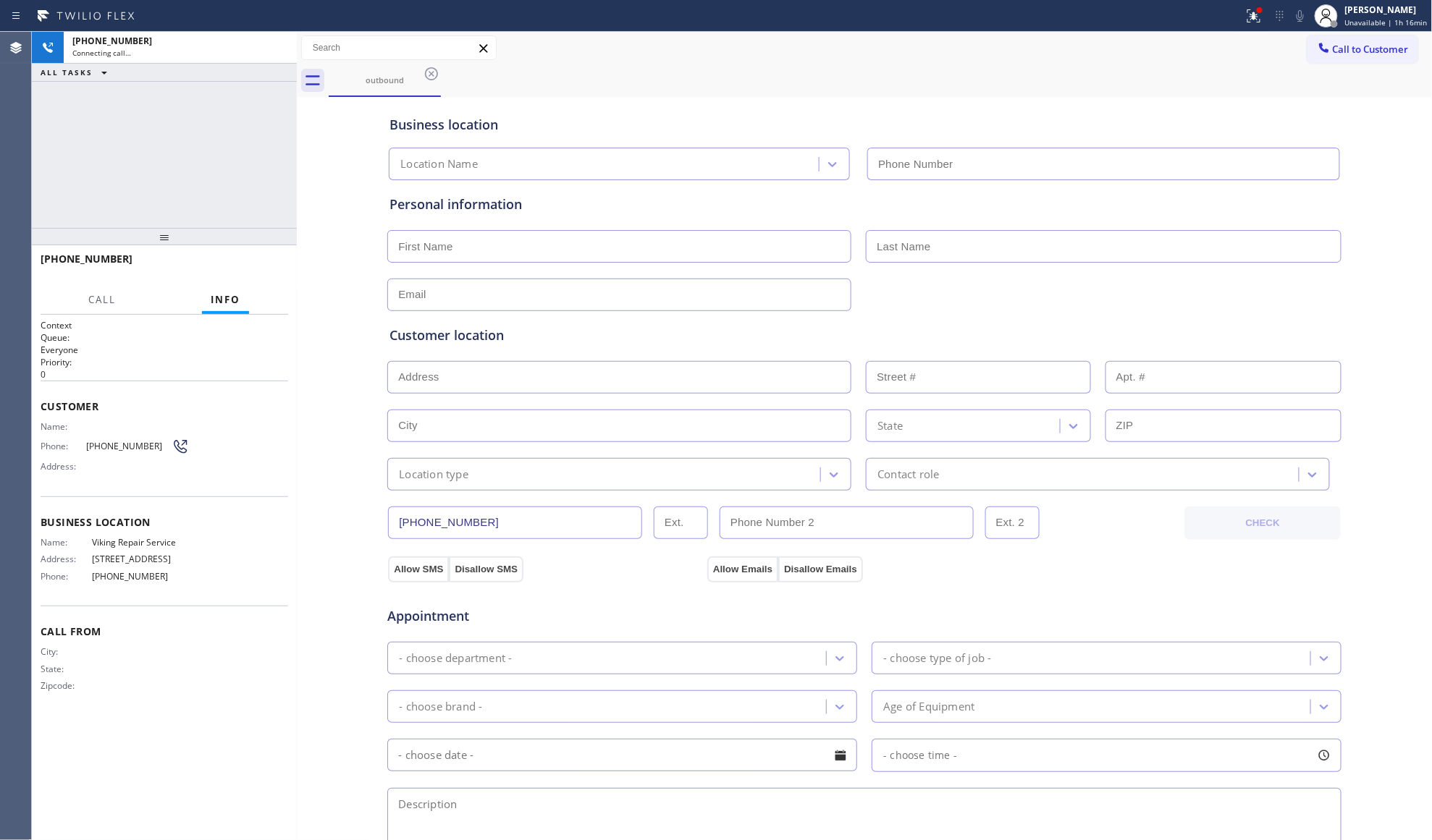
type input "[PHONE_NUMBER]"
click at [946, 61] on div "Call to Customer Outbound call Location Viking Repair Service Your caller id ph…" at bounding box center [865, 48] width 1136 height 33
click at [255, 276] on div "[PHONE_NUMBER] Live | 00:04 HANG UP" at bounding box center [164, 265] width 247 height 38
click at [256, 268] on span "HANG UP" at bounding box center [254, 265] width 44 height 10
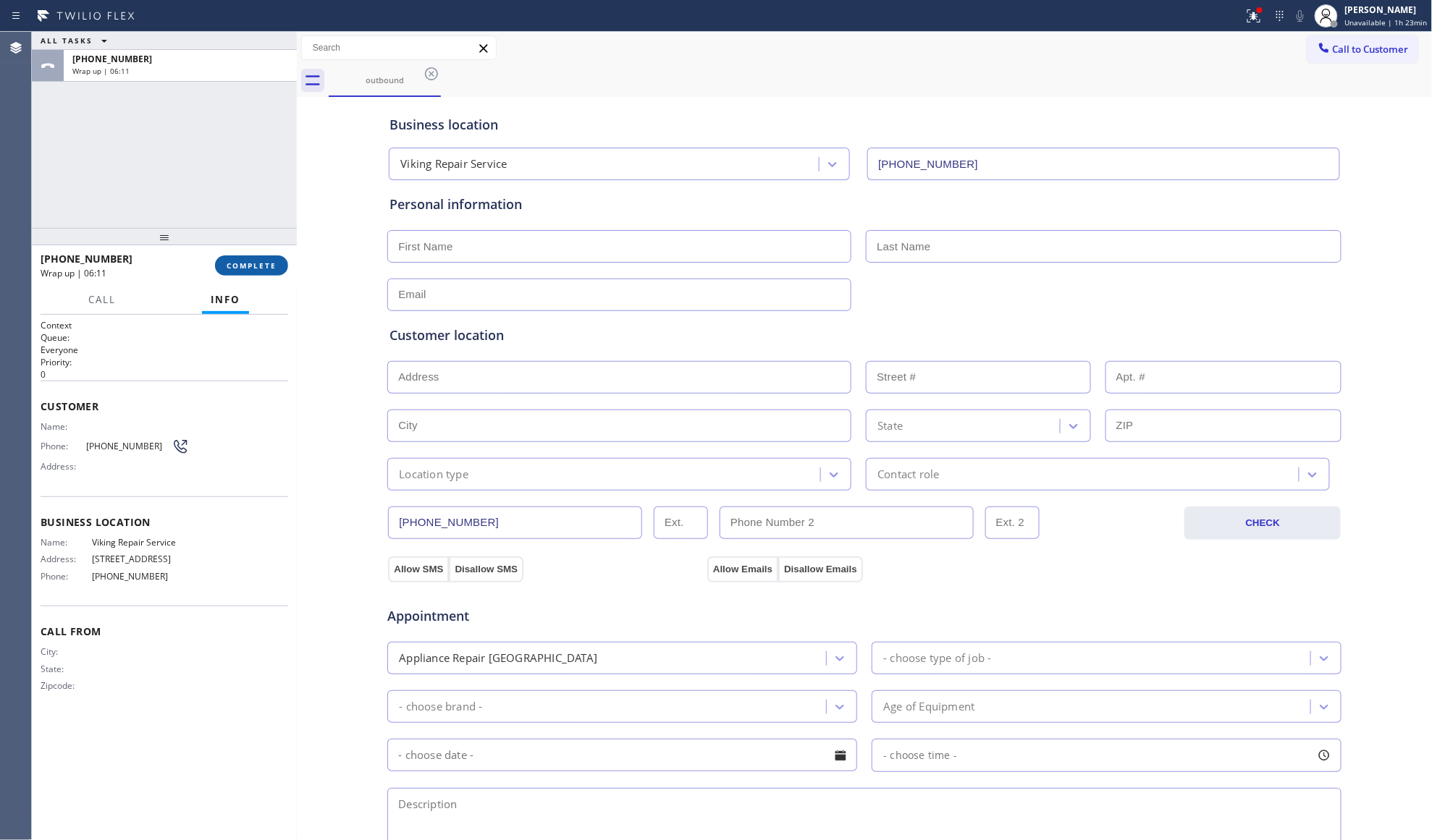
click at [247, 265] on span "COMPLETE" at bounding box center [252, 265] width 50 height 10
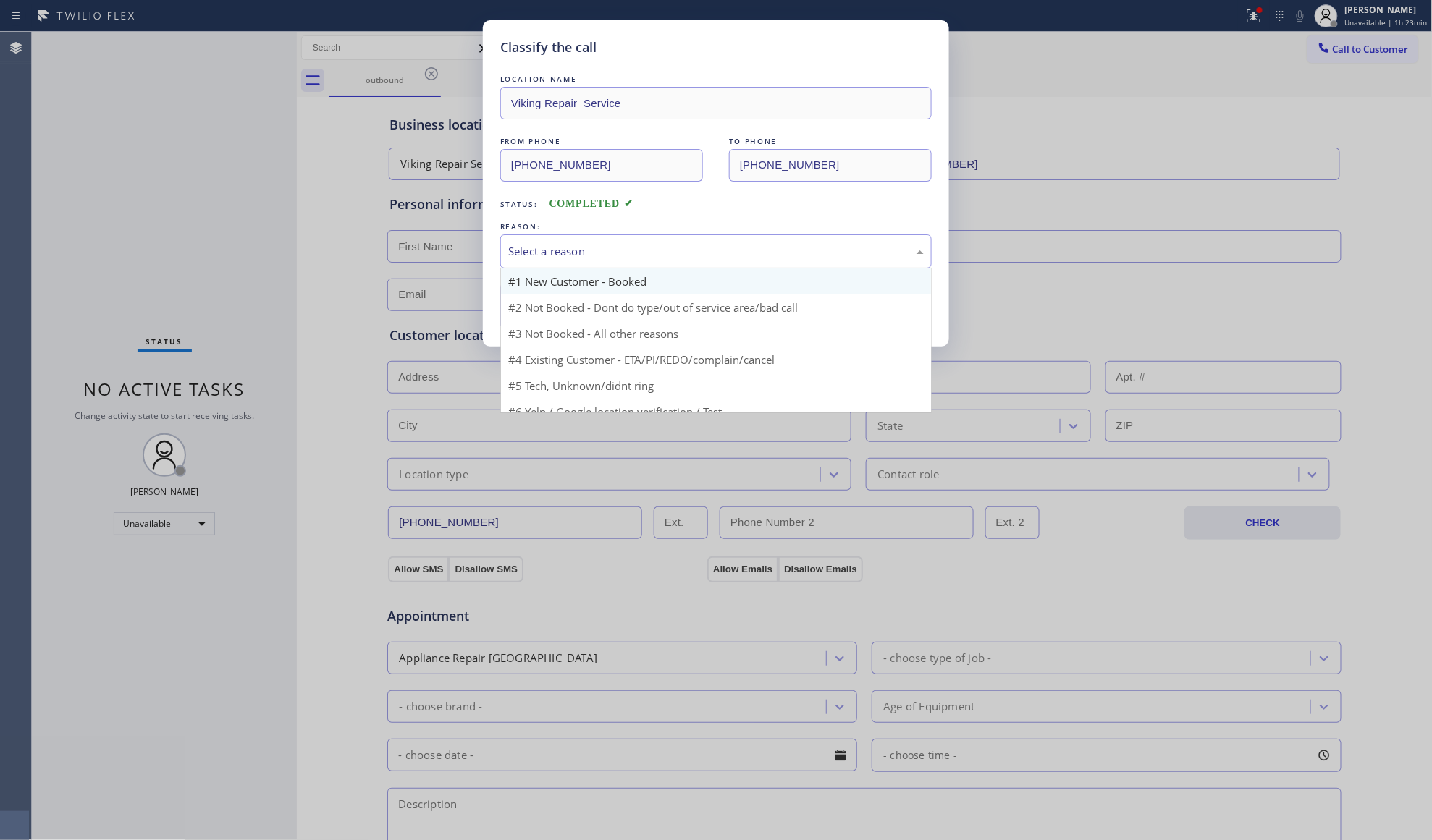
drag, startPoint x: 514, startPoint y: 247, endPoint x: 526, endPoint y: 276, distance: 31.4
click at [516, 255] on div "Select a reason" at bounding box center [716, 252] width 416 height 17
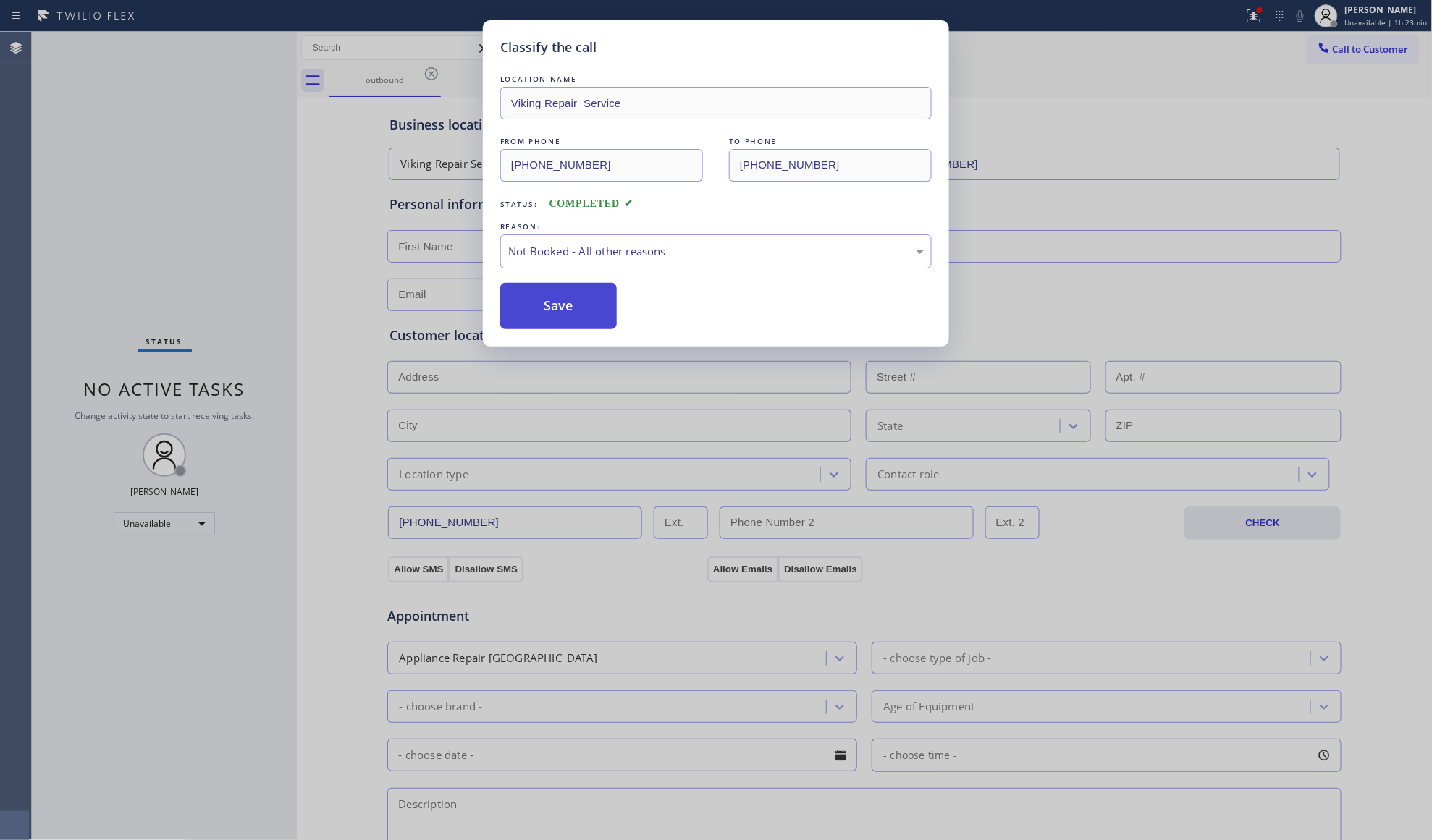
drag, startPoint x: 532, startPoint y: 304, endPoint x: 556, endPoint y: 299, distance: 24.5
click at [537, 304] on button "Save" at bounding box center [559, 306] width 117 height 46
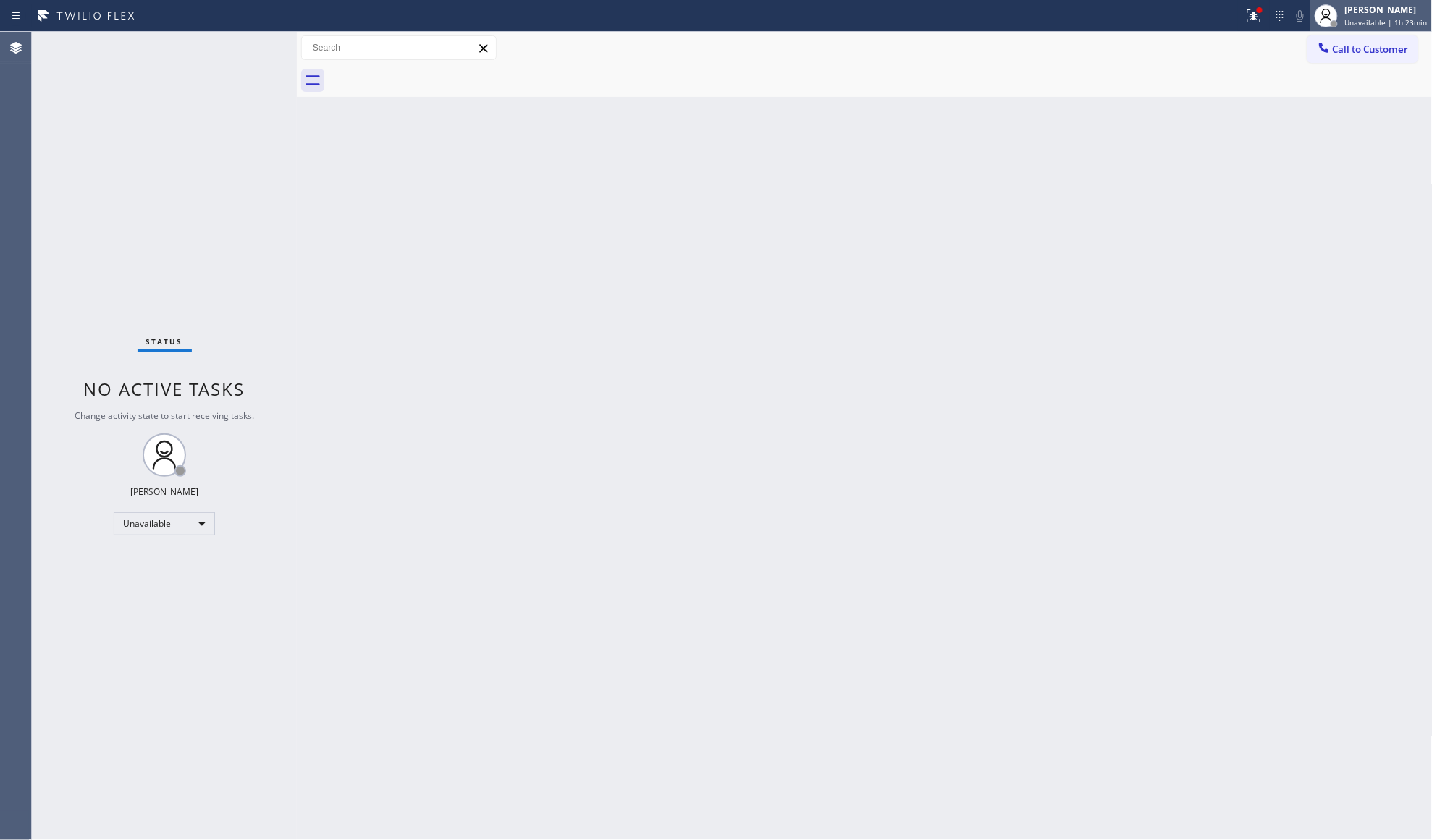
click at [1348, 20] on span "Unavailable | 1h 23min" at bounding box center [1386, 22] width 83 height 10
click at [1311, 79] on button "Available" at bounding box center [1360, 77] width 145 height 19
click at [1347, 51] on span "Call to Customer" at bounding box center [1371, 49] width 76 height 13
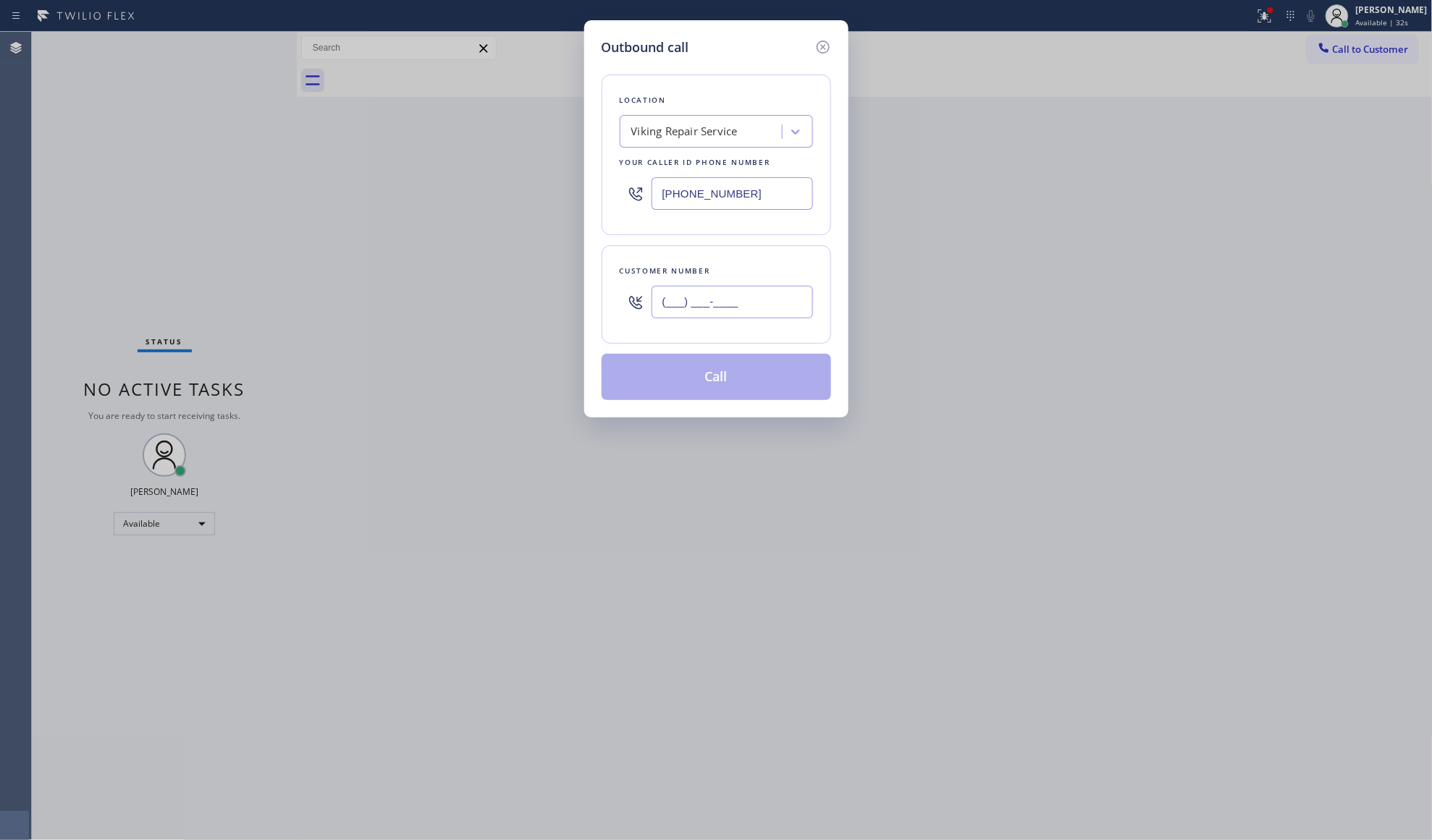
click at [762, 311] on input "(___) ___-____" at bounding box center [732, 302] width 162 height 33
paste input "847) 660-4229"
type input "[PHONE_NUMBER]"
click at [728, 379] on button "Call" at bounding box center [716, 377] width 230 height 46
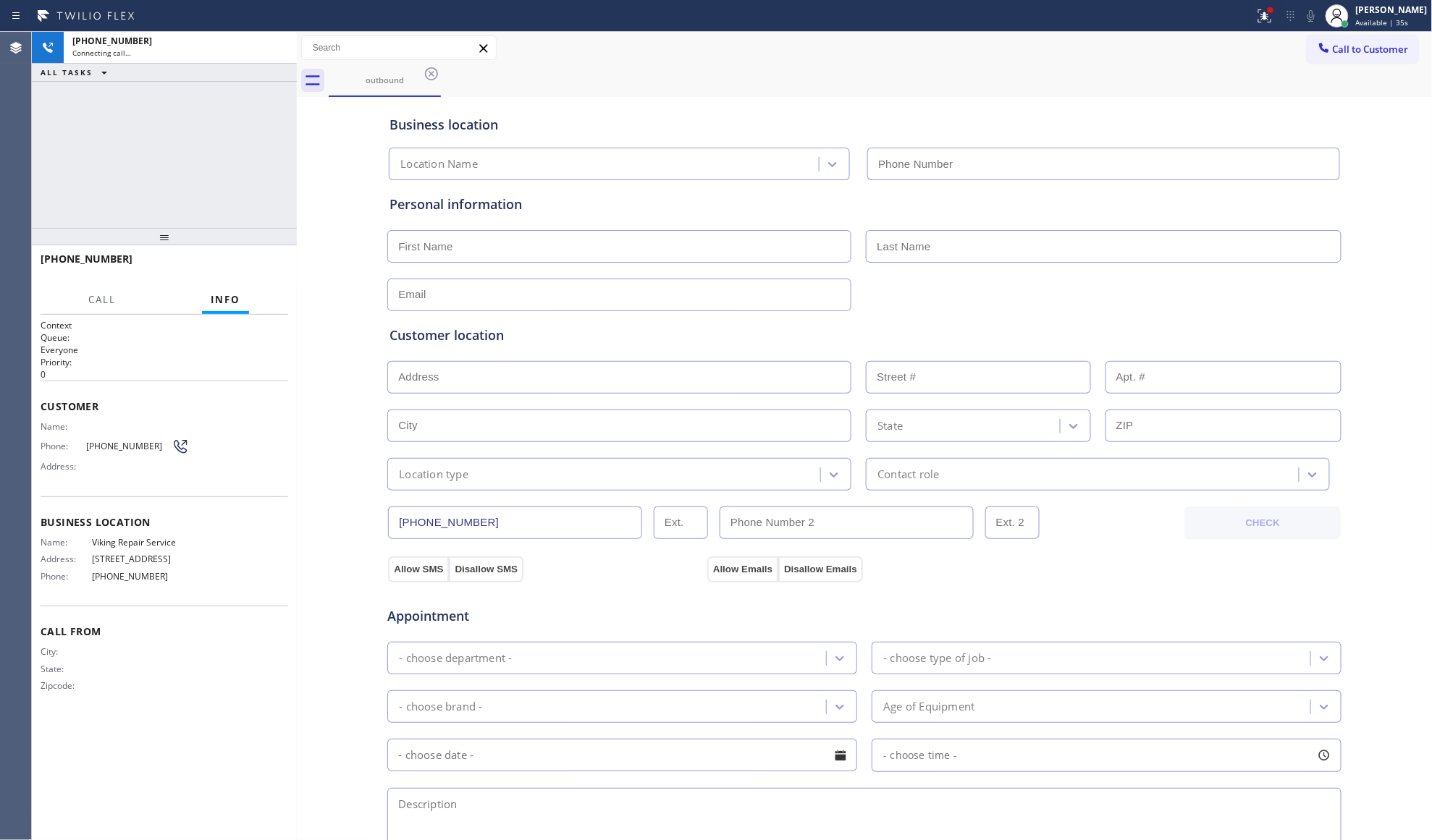
type input "[PHONE_NUMBER]"
click at [884, 65] on div "outbound" at bounding box center [881, 80] width 1104 height 33
click at [922, 81] on div "outbound" at bounding box center [881, 80] width 1104 height 33
click at [769, 42] on div "Call to Customer Outbound call Location Viking Repair Service Your caller id ph…" at bounding box center [865, 48] width 1136 height 25
click at [1305, 11] on icon at bounding box center [1311, 16] width 17 height 17
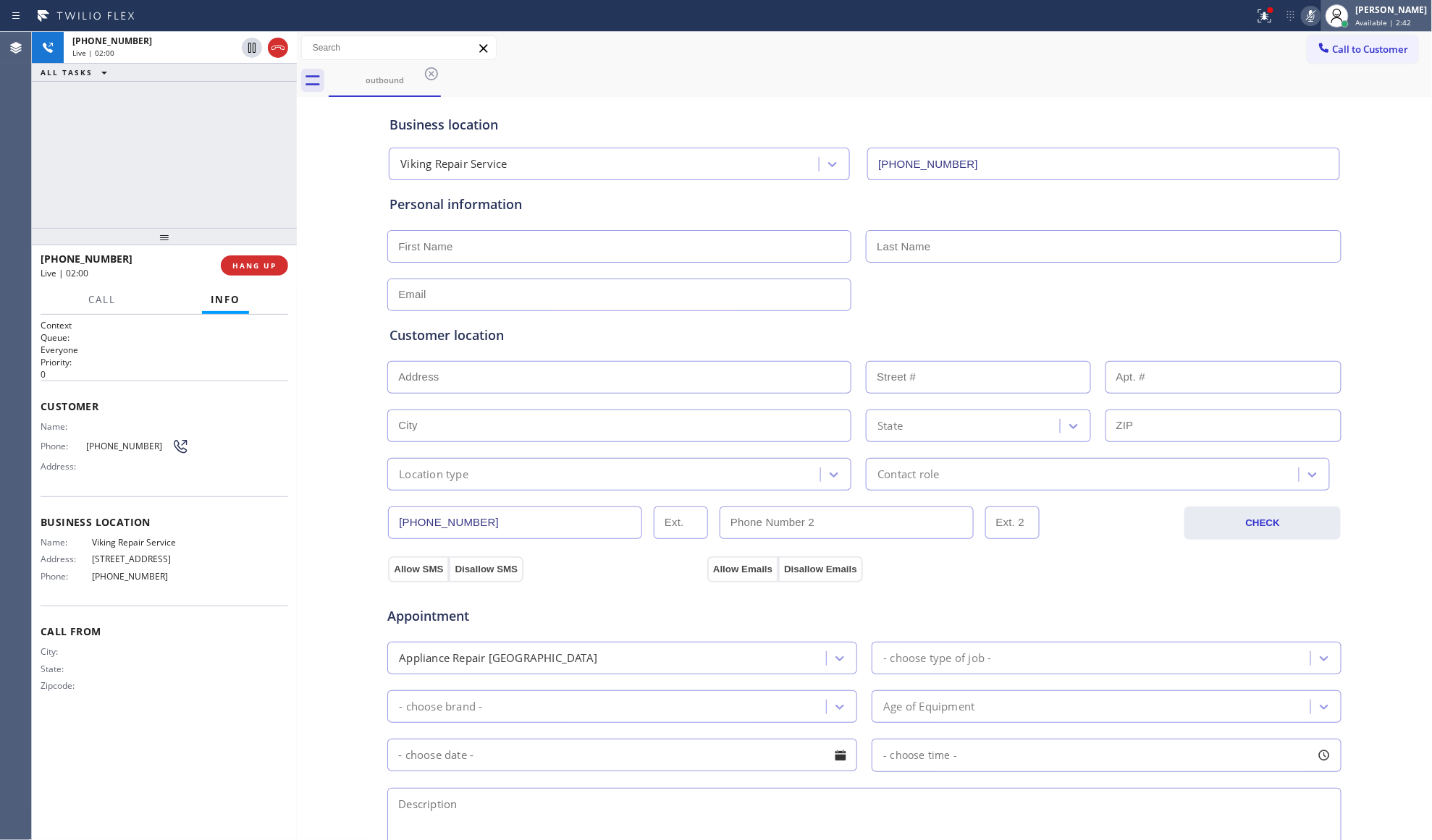
click at [1373, 29] on div "[PERSON_NAME] Available | 2:42" at bounding box center [1377, 16] width 111 height 32
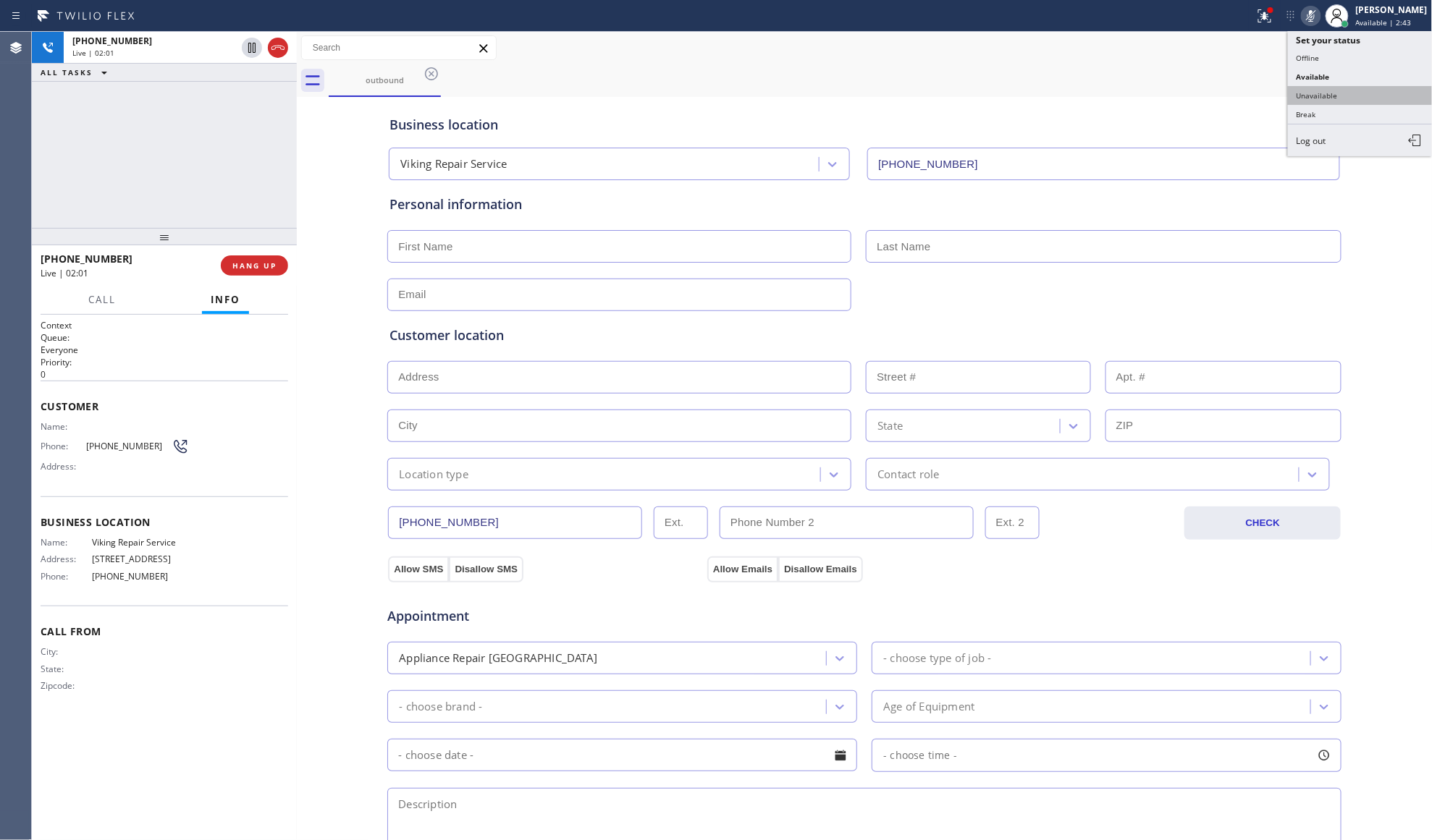
click at [1324, 96] on button "Unavailable" at bounding box center [1360, 96] width 145 height 19
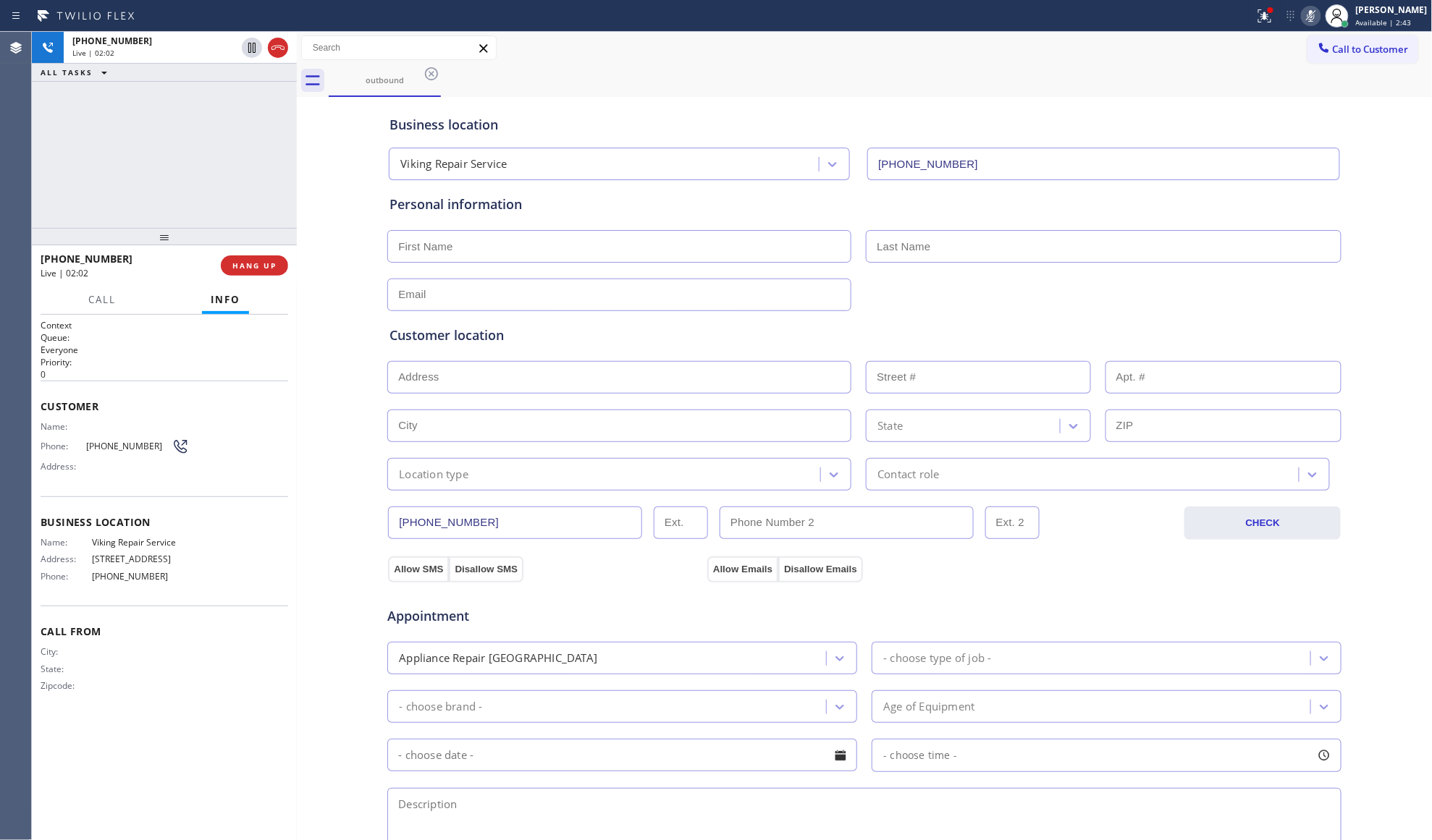
click at [1313, 13] on icon at bounding box center [1311, 16] width 17 height 17
click at [1265, 15] on icon at bounding box center [1264, 16] width 17 height 17
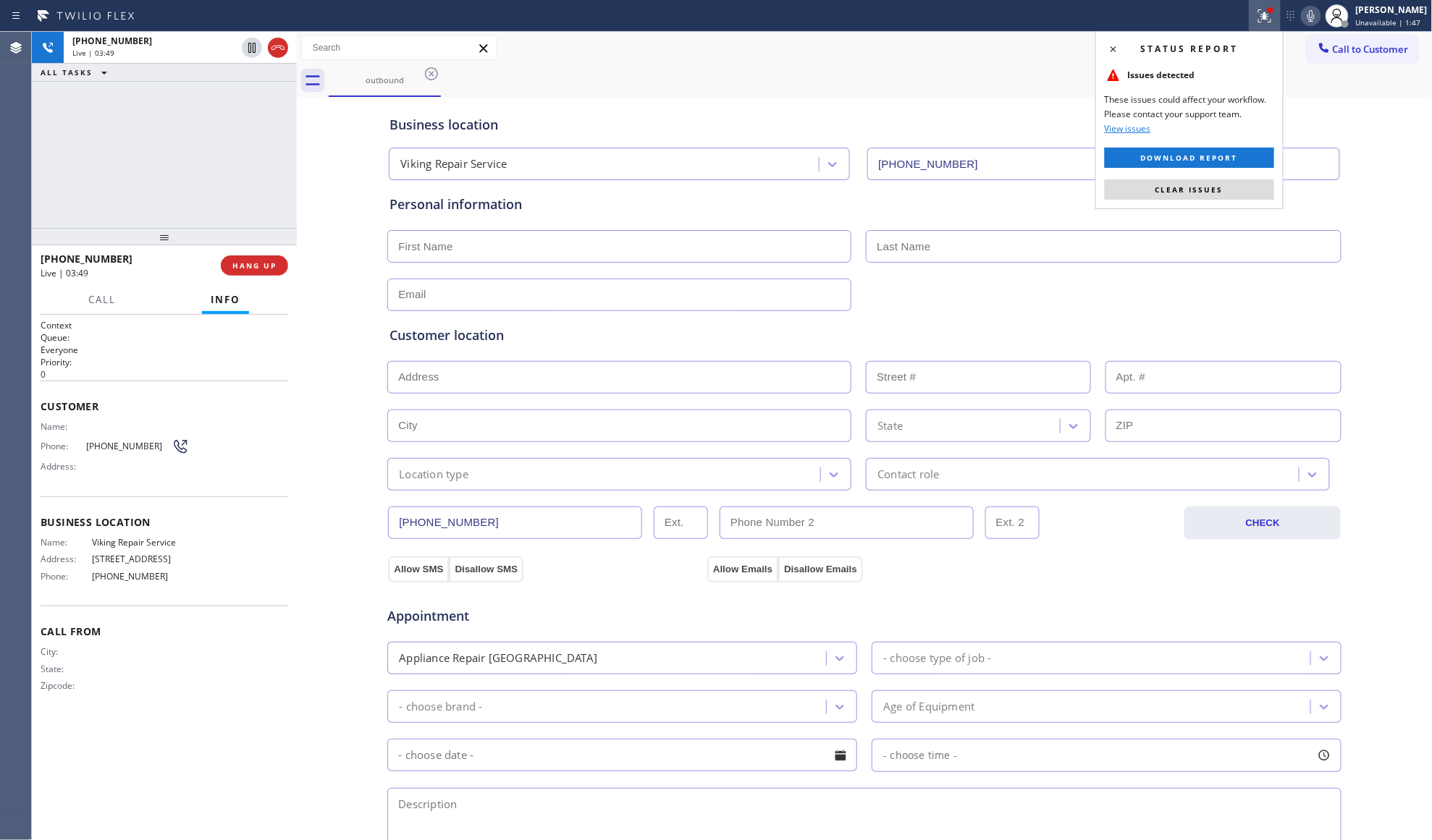
drag, startPoint x: 1215, startPoint y: 188, endPoint x: 1121, endPoint y: 89, distance: 136.5
click at [1177, 146] on div "Status report Issues detected These issues could affect your workflow. Please c…" at bounding box center [1189, 120] width 188 height 178
click at [1120, 88] on div "Issues detected" at bounding box center [1189, 80] width 169 height 26
click at [1166, 195] on button "Clear issues" at bounding box center [1189, 190] width 169 height 20
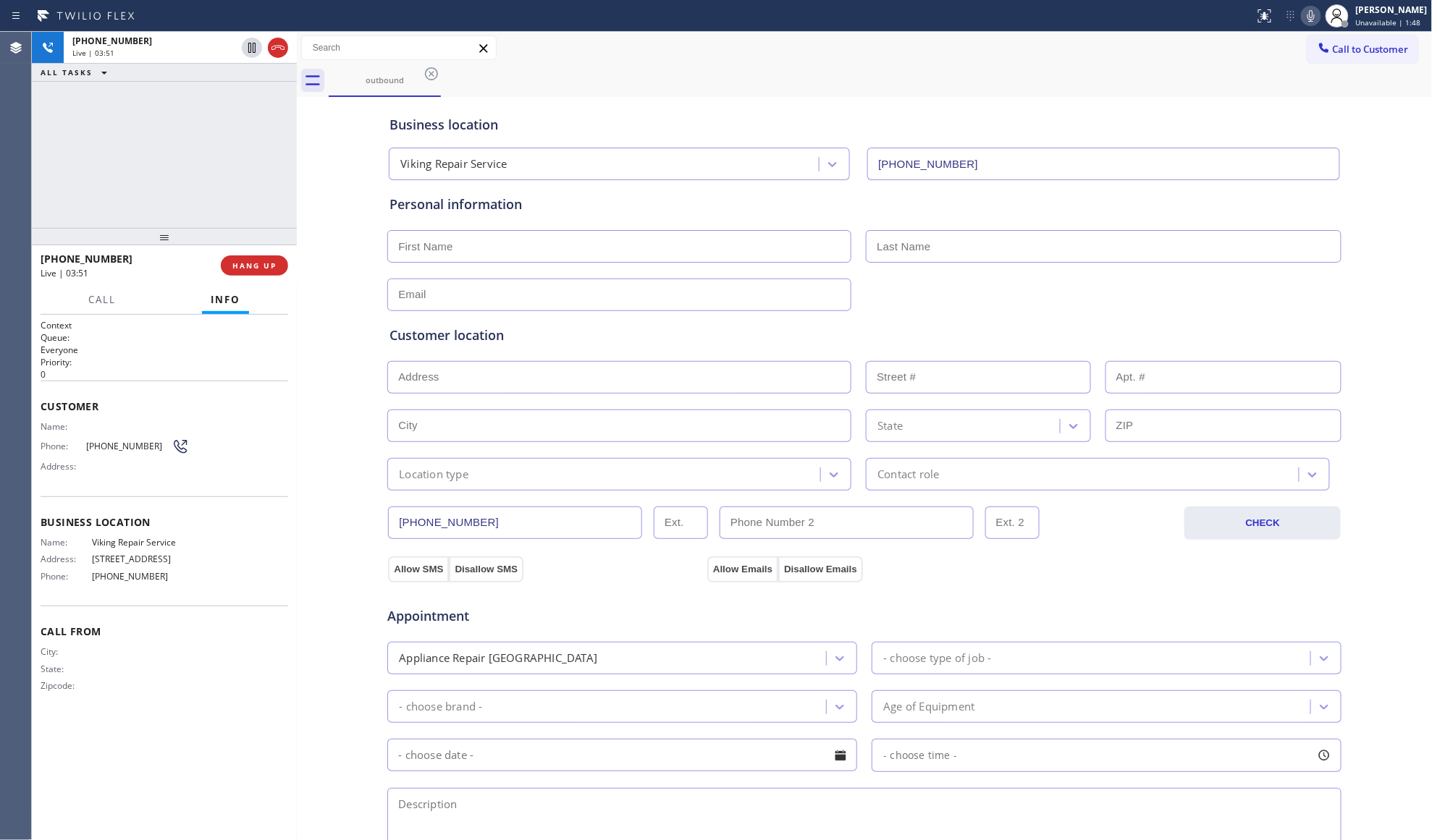
click at [1032, 79] on div "outbound" at bounding box center [881, 80] width 1104 height 33
drag, startPoint x: 278, startPoint y: 262, endPoint x: 271, endPoint y: 252, distance: 12.2
click at [279, 262] on button "COMPLETE" at bounding box center [251, 265] width 73 height 20
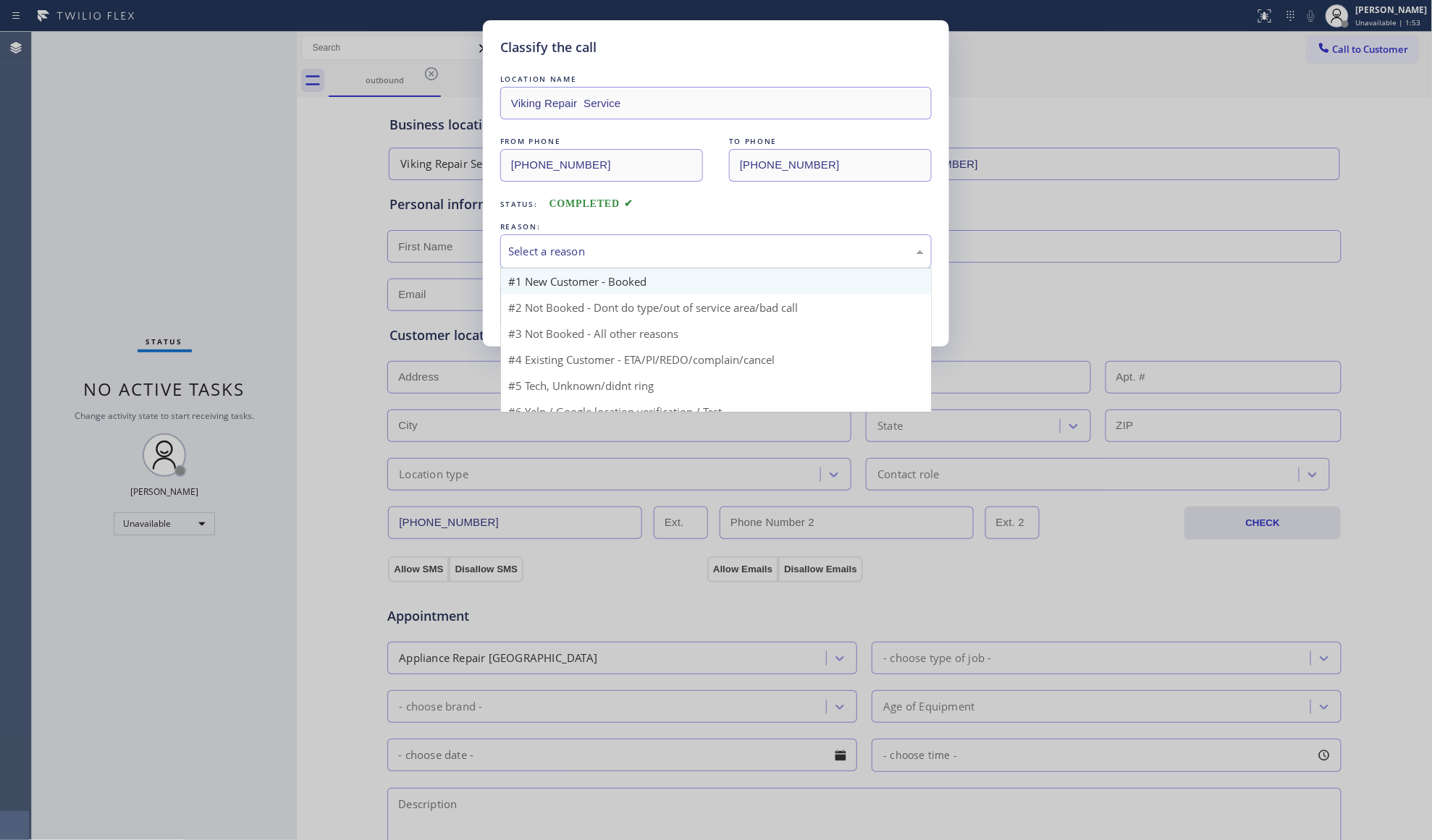
drag, startPoint x: 596, startPoint y: 255, endPoint x: 560, endPoint y: 290, distance: 50.2
click at [595, 259] on div "Select a reason" at bounding box center [716, 252] width 416 height 17
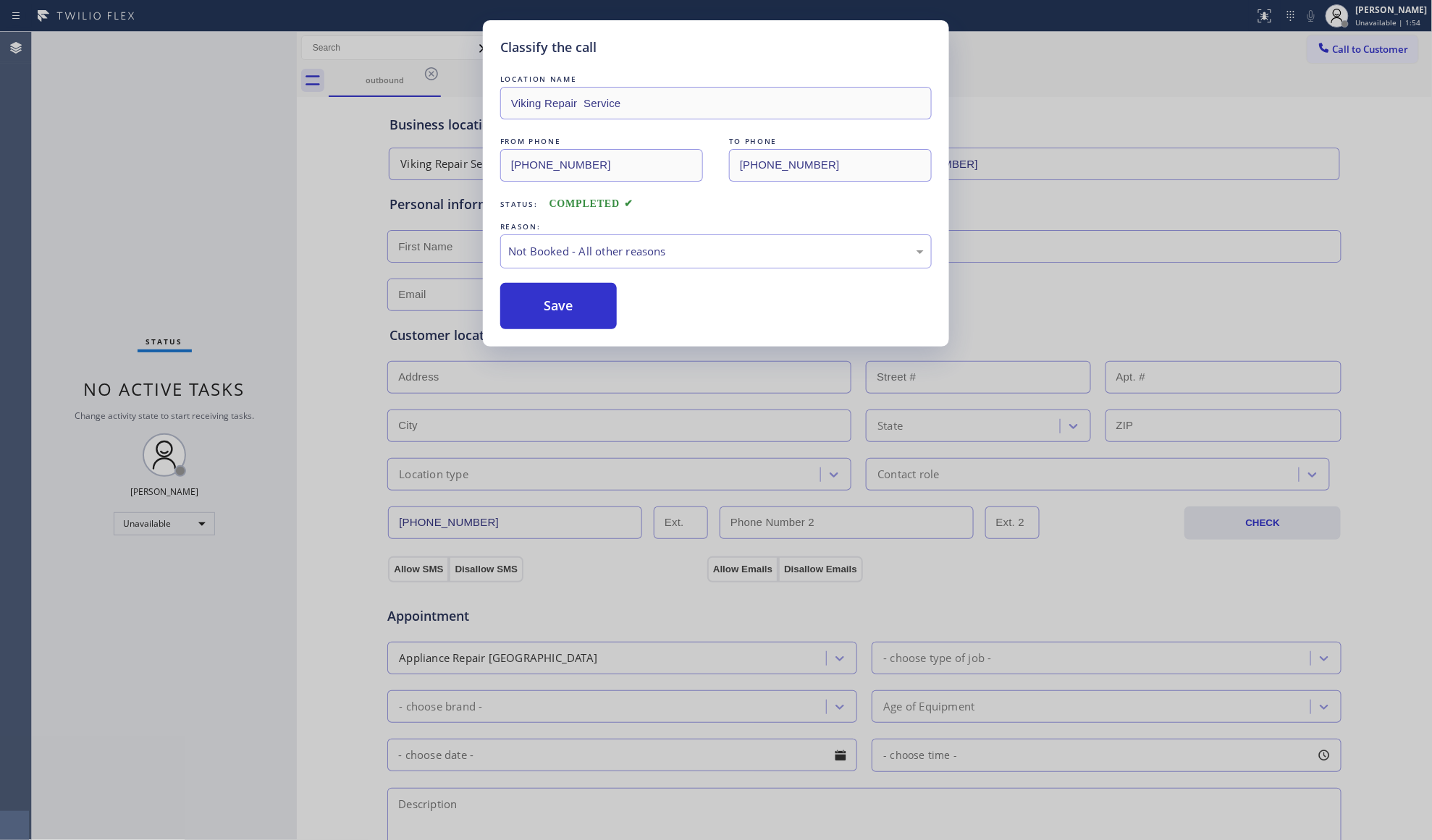
drag, startPoint x: 536, startPoint y: 304, endPoint x: 409, endPoint y: 262, distance: 133.8
click at [537, 304] on button "Save" at bounding box center [559, 306] width 117 height 46
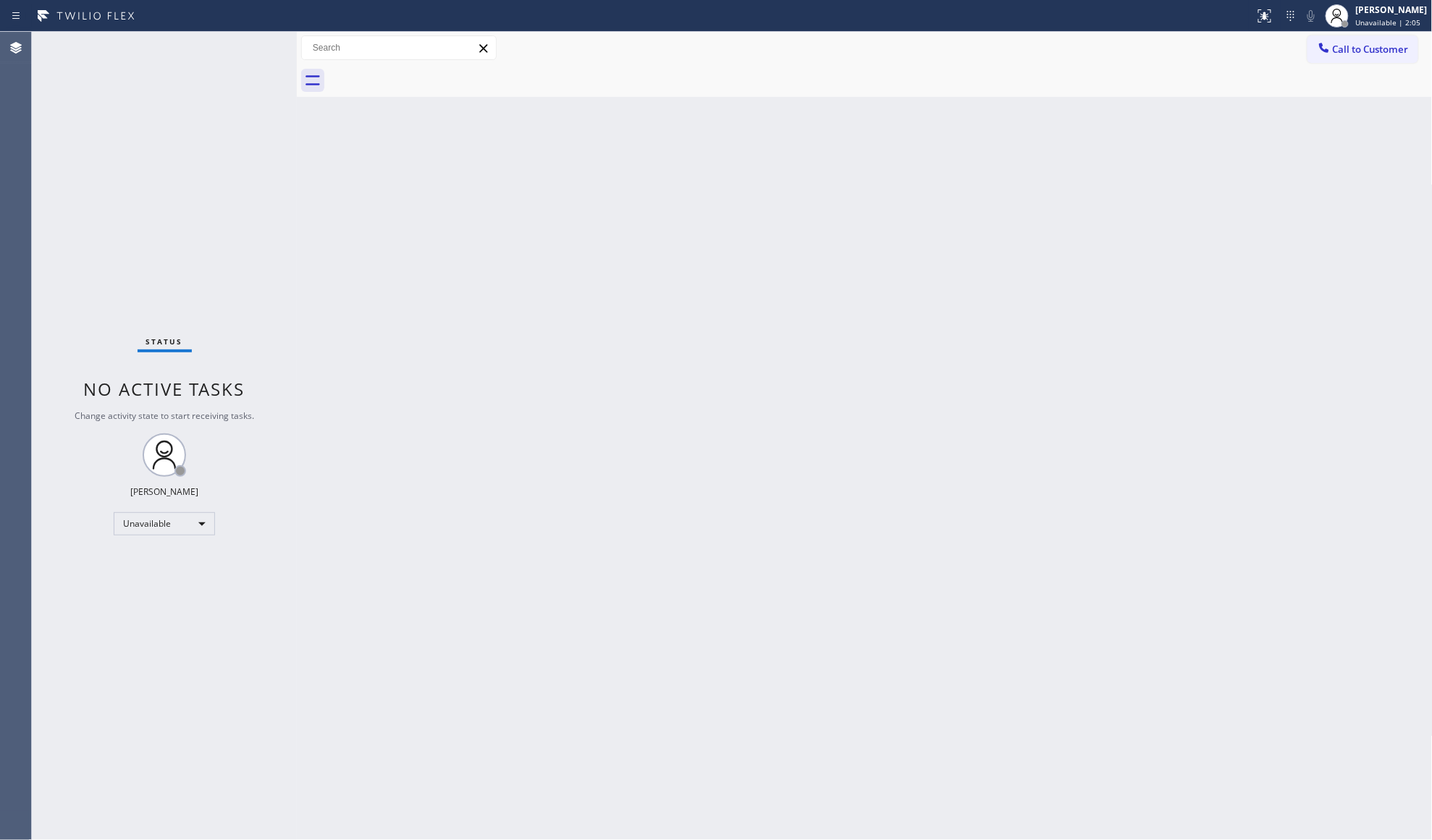
drag, startPoint x: 1084, startPoint y: 281, endPoint x: 1130, endPoint y: 296, distance: 48.4
click at [1095, 287] on div "Back to Dashboard Change Sender ID Customers Technicians Select a contact Outbo…" at bounding box center [865, 436] width 1136 height 808
click at [1347, 41] on button "Call to Customer" at bounding box center [1363, 49] width 111 height 27
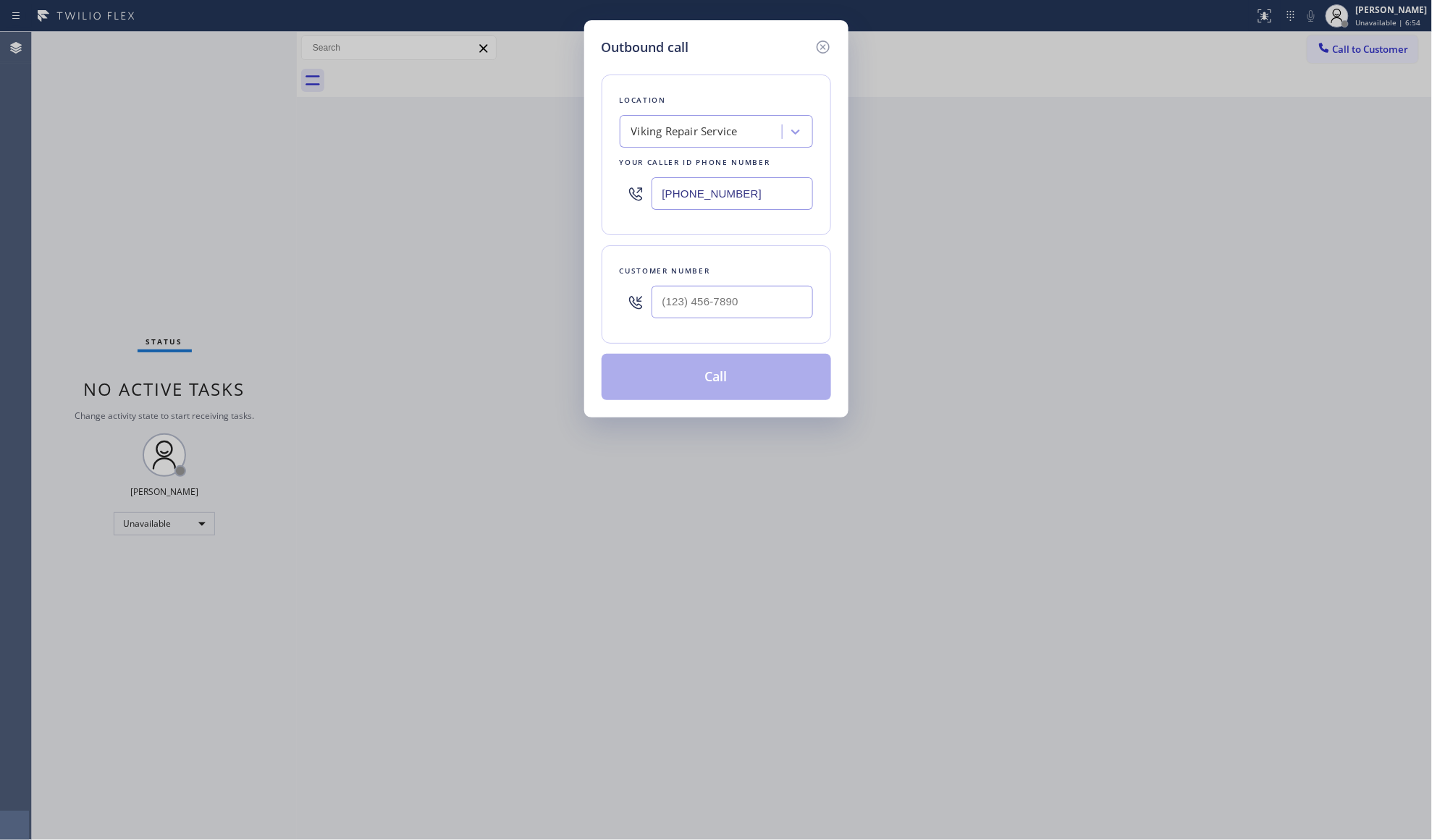
drag, startPoint x: 771, startPoint y: 196, endPoint x: 589, endPoint y: 200, distance: 182.0
click at [591, 201] on div "Outbound call Location Viking Repair Service Your caller id phone number [PHONE…" at bounding box center [716, 219] width 264 height 397
paste input "833) 692-2271"
type input "[PHONE_NUMBER]"
click at [766, 308] on input "(___) ___-____" at bounding box center [732, 302] width 162 height 33
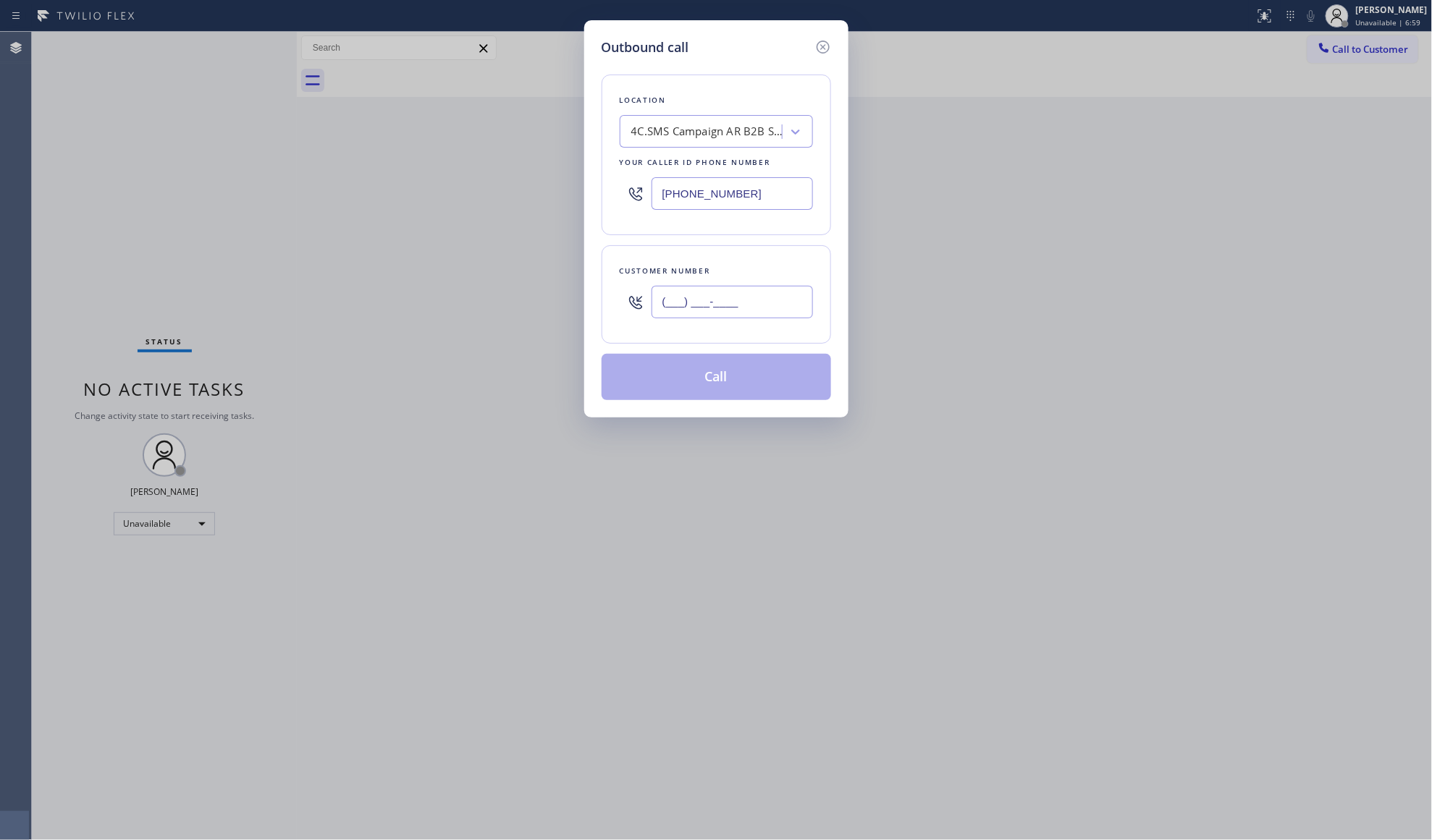
paste input "949) 519-8480"
type input "[PHONE_NUMBER]"
click at [747, 383] on button "Call" at bounding box center [716, 377] width 230 height 46
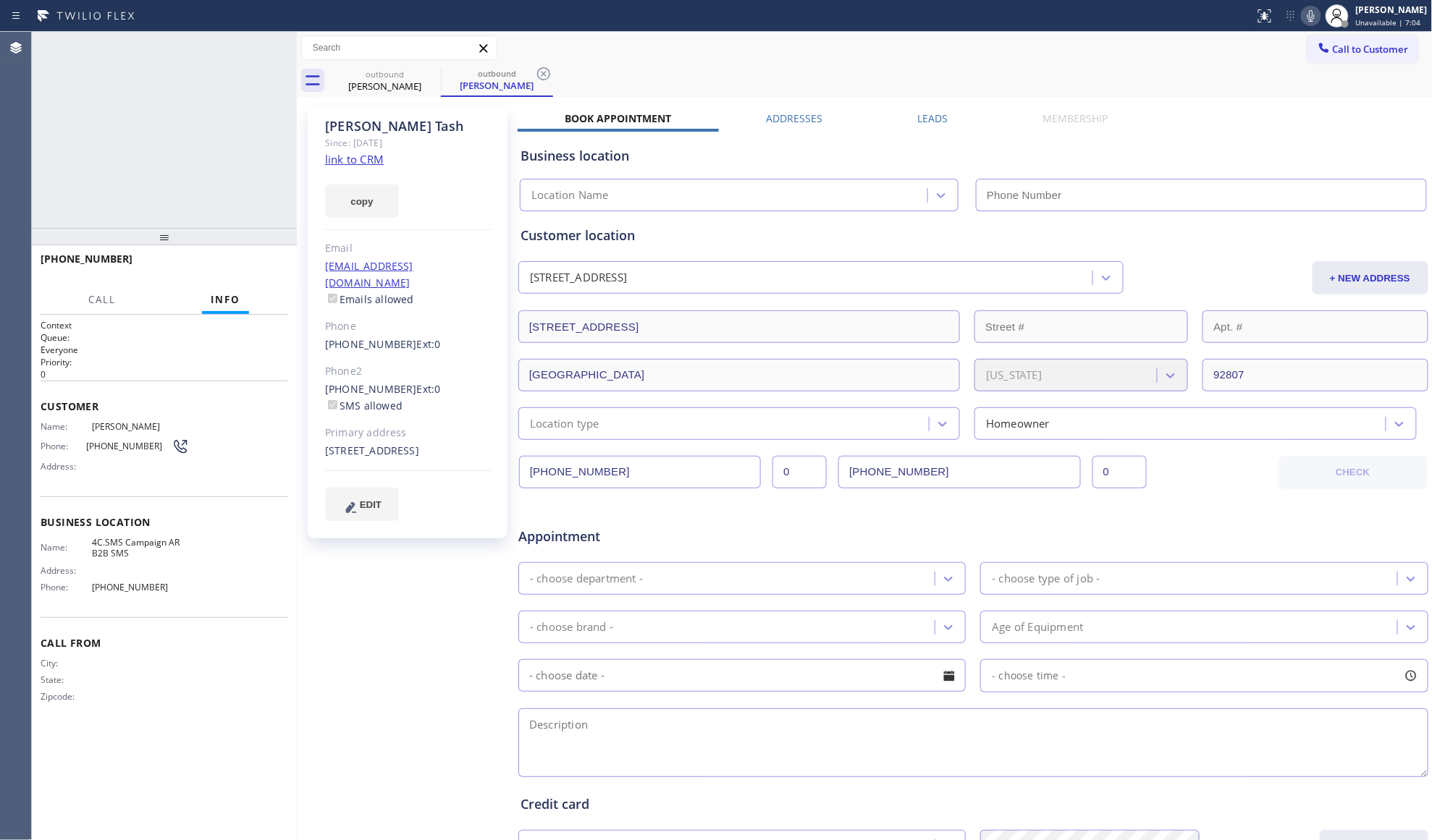
type input "[PHONE_NUMBER]"
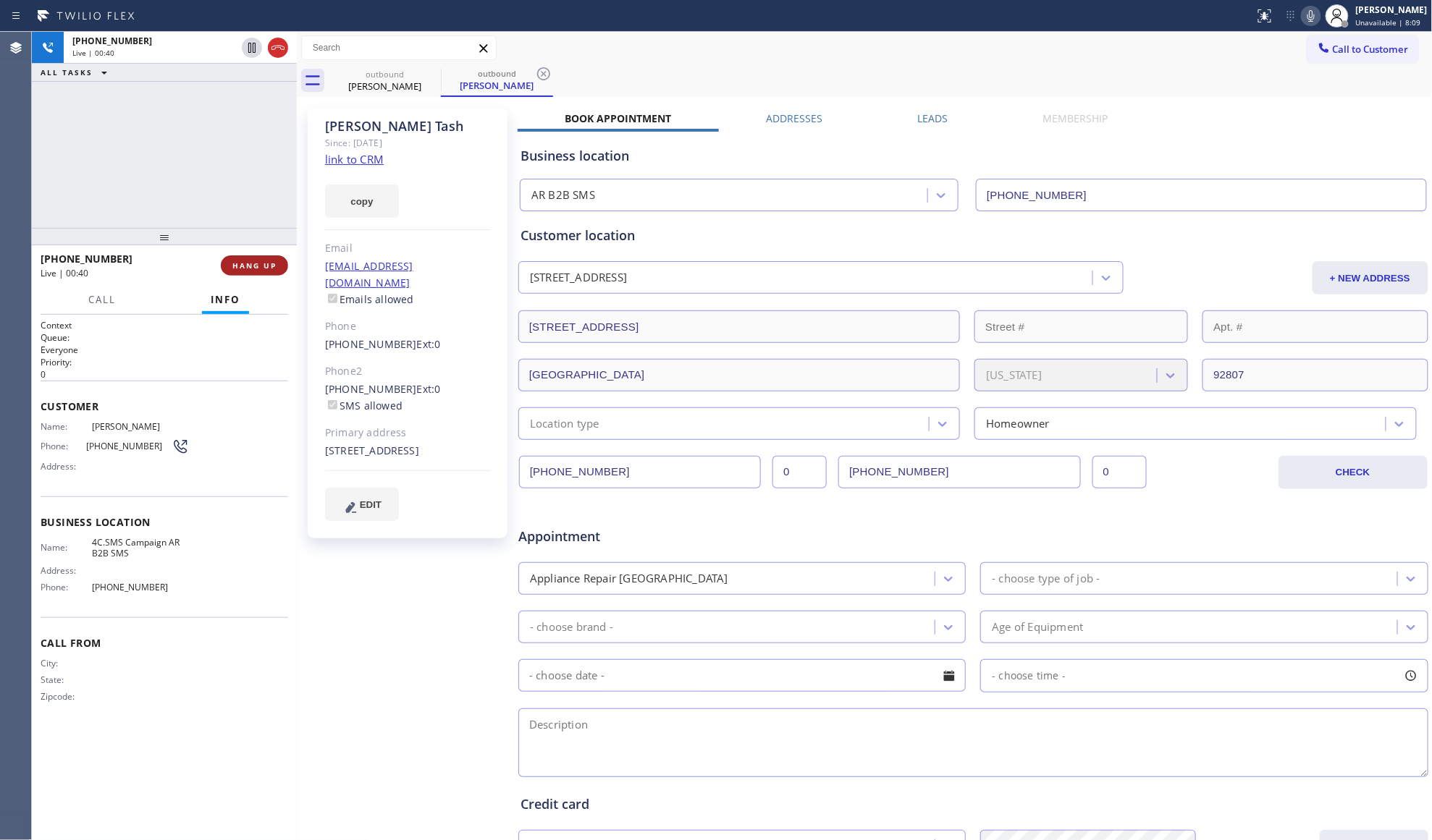
click at [247, 262] on span "HANG UP" at bounding box center [254, 265] width 44 height 10
click at [249, 262] on span "HANG UP" at bounding box center [254, 265] width 44 height 10
click at [262, 262] on span "COMPLETE" at bounding box center [252, 265] width 50 height 10
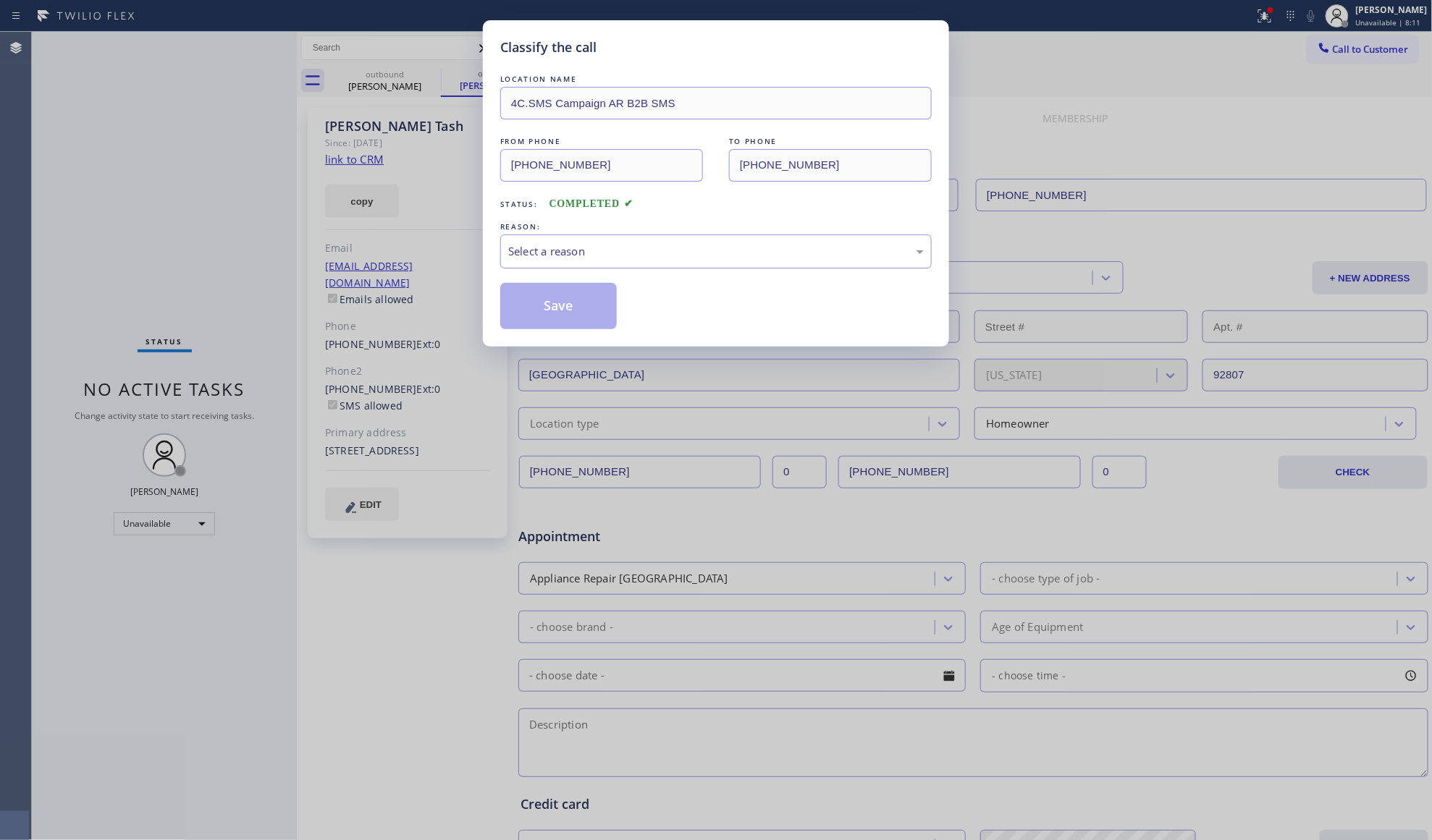
click at [601, 249] on div "Select a reason" at bounding box center [716, 252] width 416 height 17
click at [517, 310] on button "Save" at bounding box center [559, 306] width 117 height 46
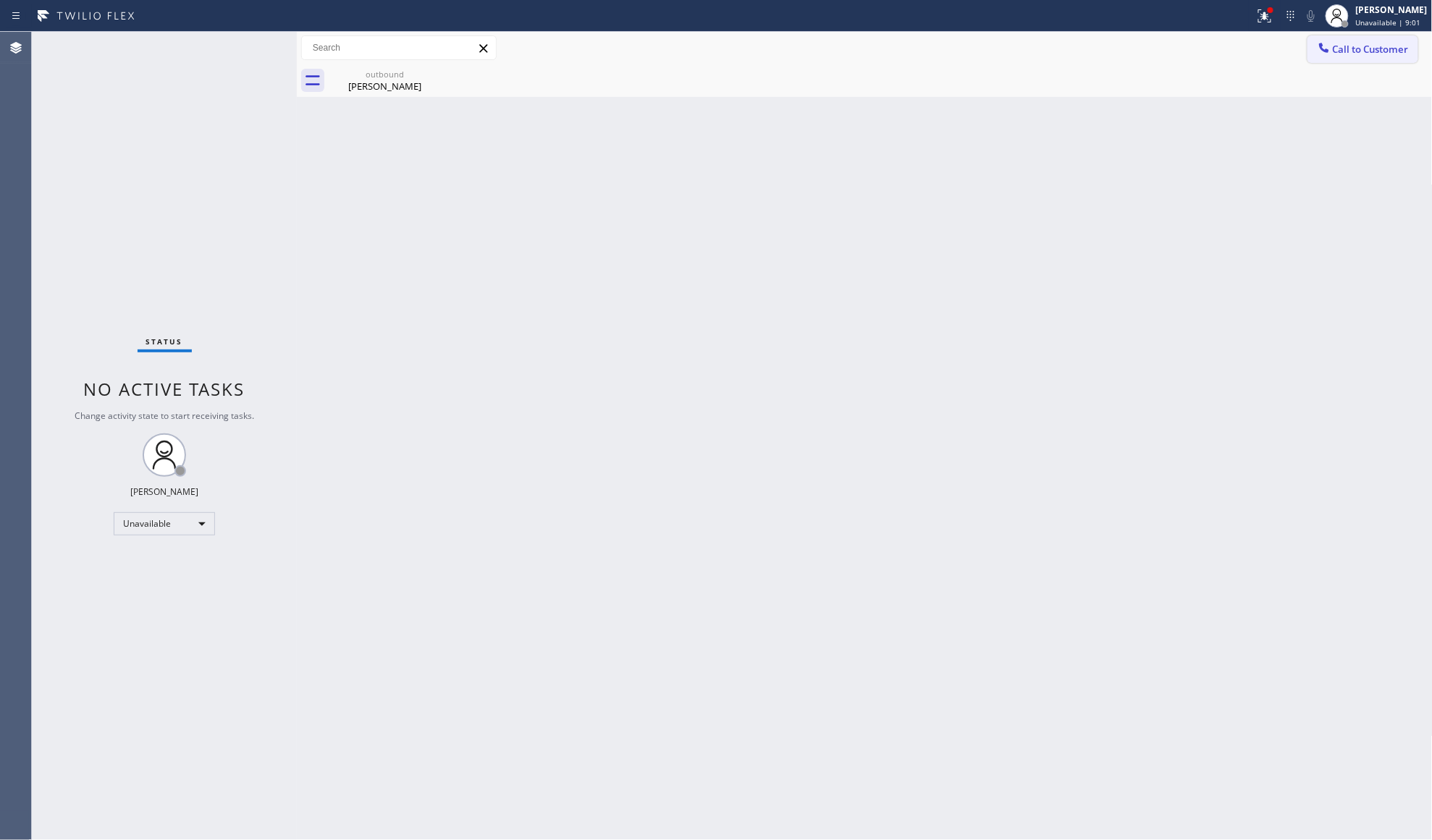
drag, startPoint x: 1335, startPoint y: 55, endPoint x: 1022, endPoint y: 156, distance: 328.9
click at [1333, 55] on span "Call to Customer" at bounding box center [1371, 49] width 76 height 13
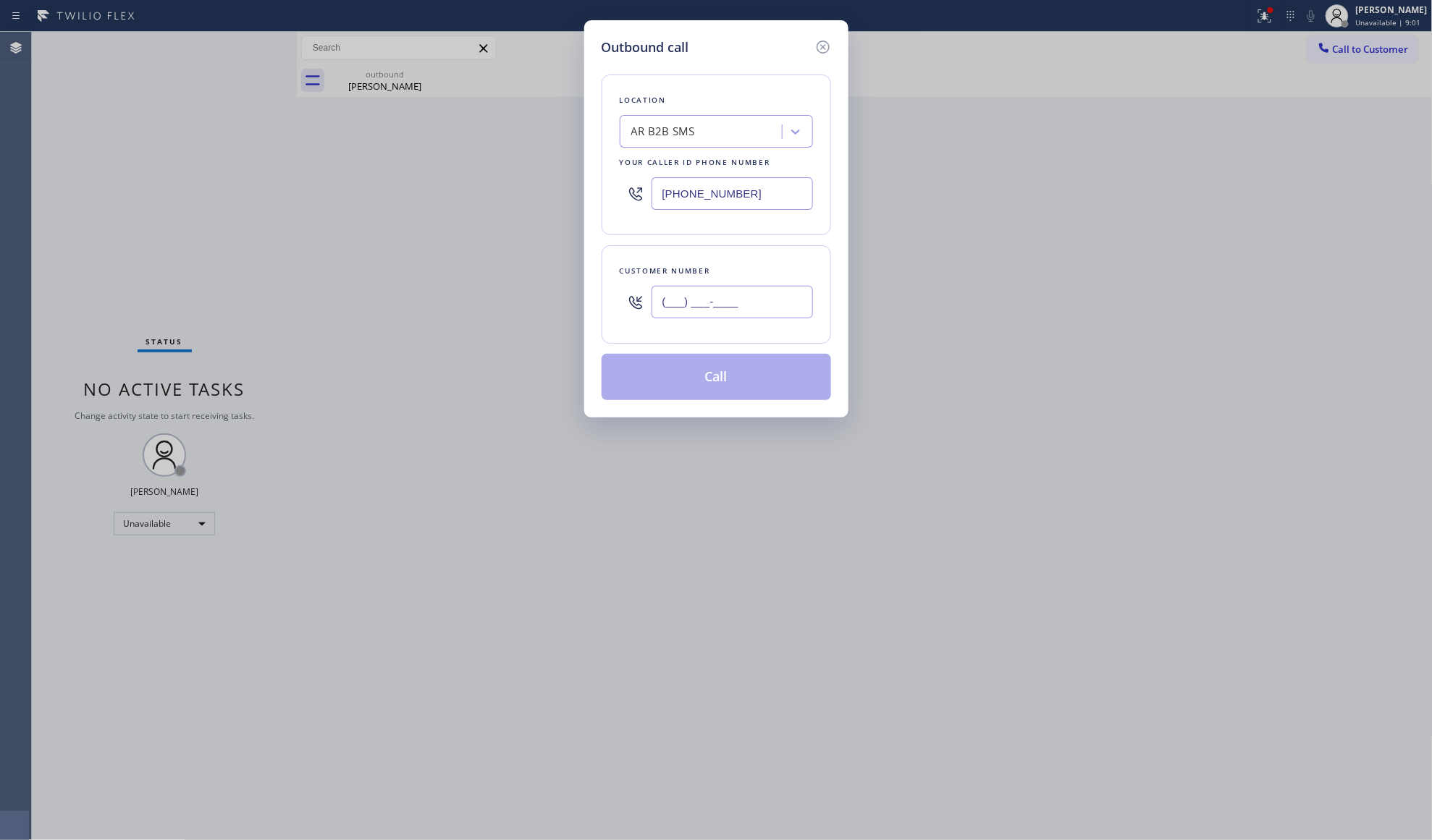
paste input "text"
click at [799, 296] on input "(___) ___-____" at bounding box center [732, 302] width 162 height 33
paste input "559) 773-8999"
type input "[PHONE_NUMBER]"
drag, startPoint x: 753, startPoint y: 193, endPoint x: 648, endPoint y: 181, distance: 105.7
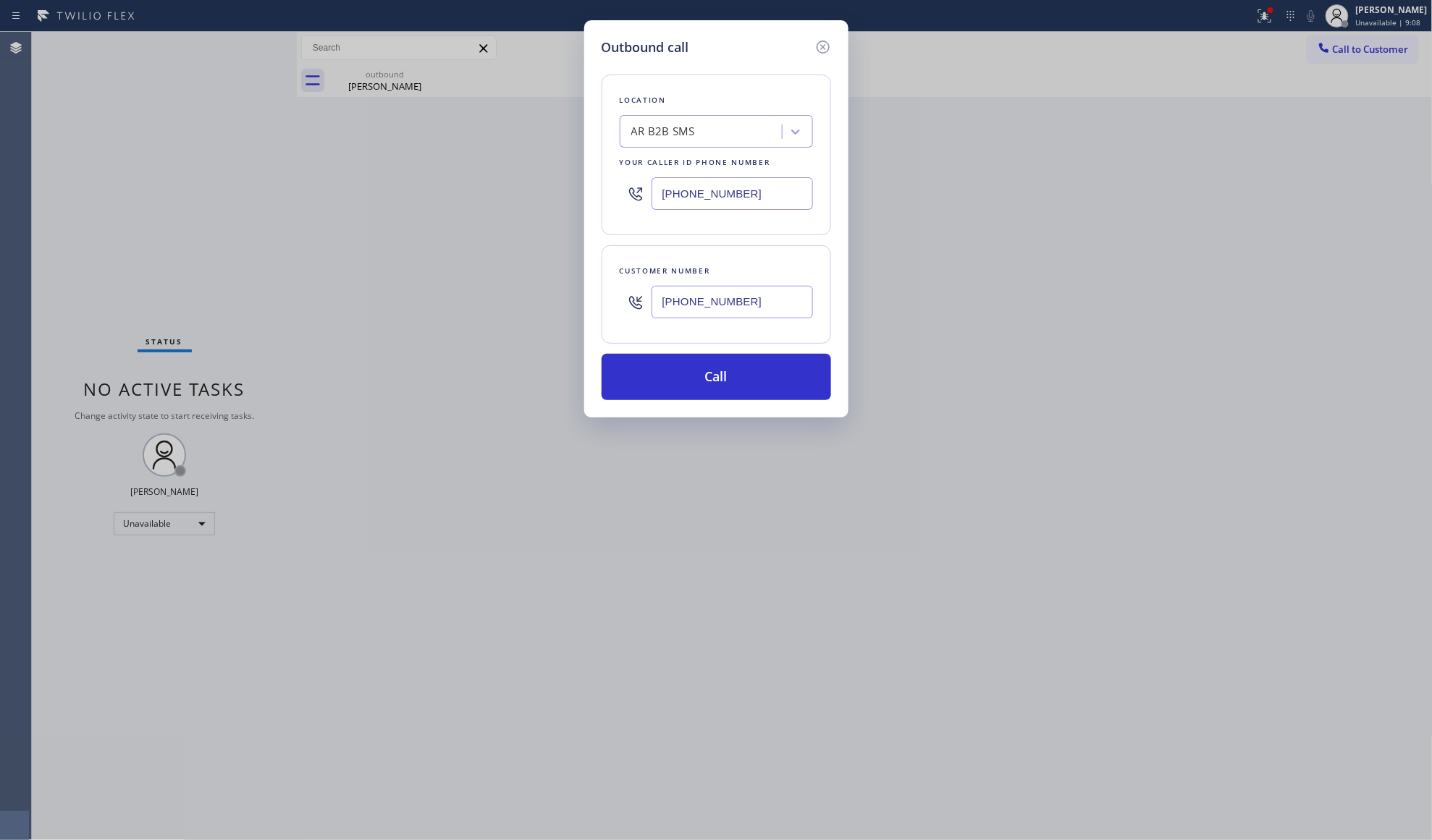
click at [648, 181] on div "[PHONE_NUMBER]" at bounding box center [716, 193] width 193 height 47
paste input "55) 393-3634"
type input "[PHONE_NUMBER]"
click at [705, 371] on button "Call" at bounding box center [716, 377] width 230 height 46
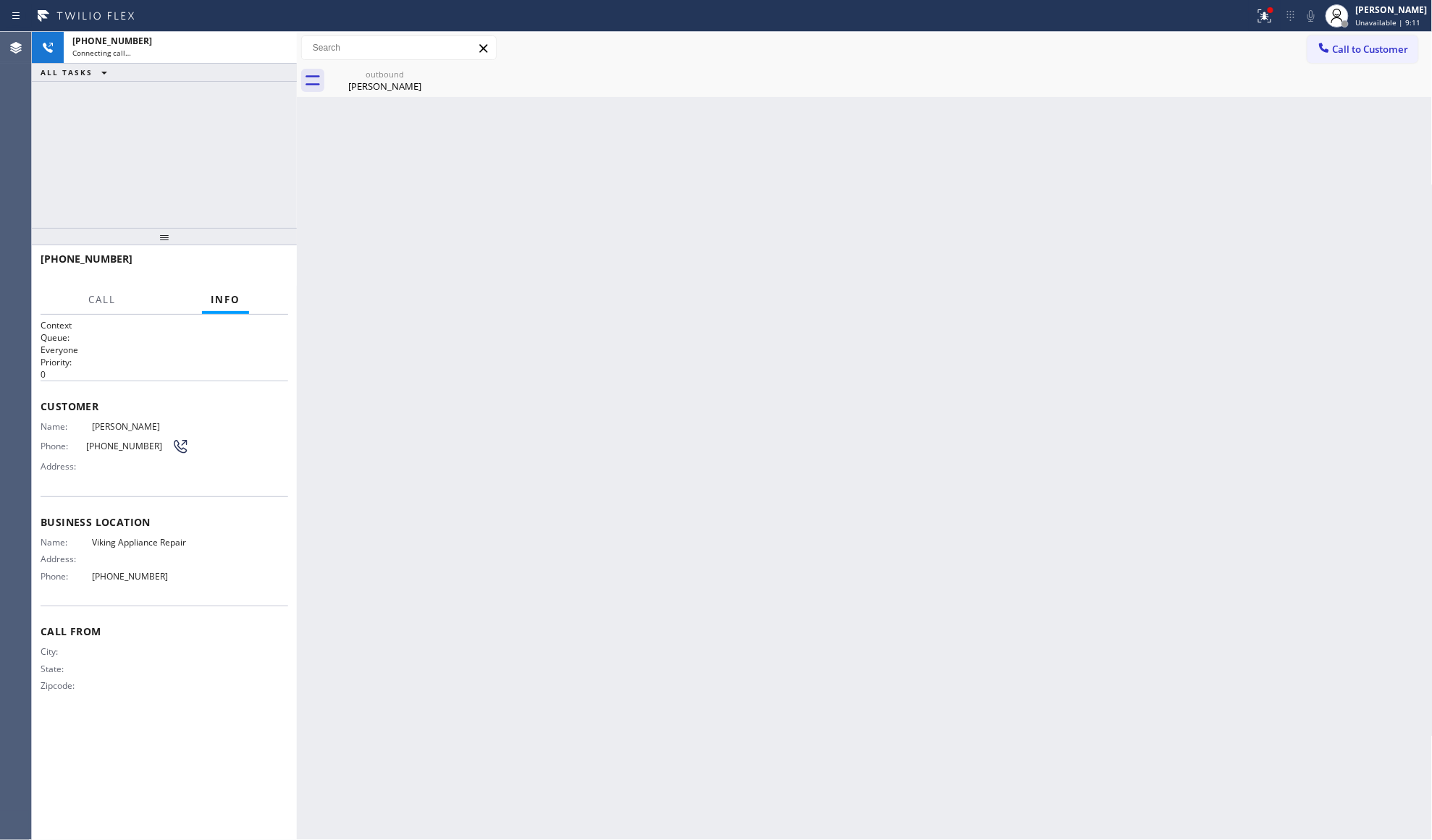
click at [382, 82] on div "[PERSON_NAME]" at bounding box center [385, 86] width 109 height 13
type input "[PHONE_NUMBER]"
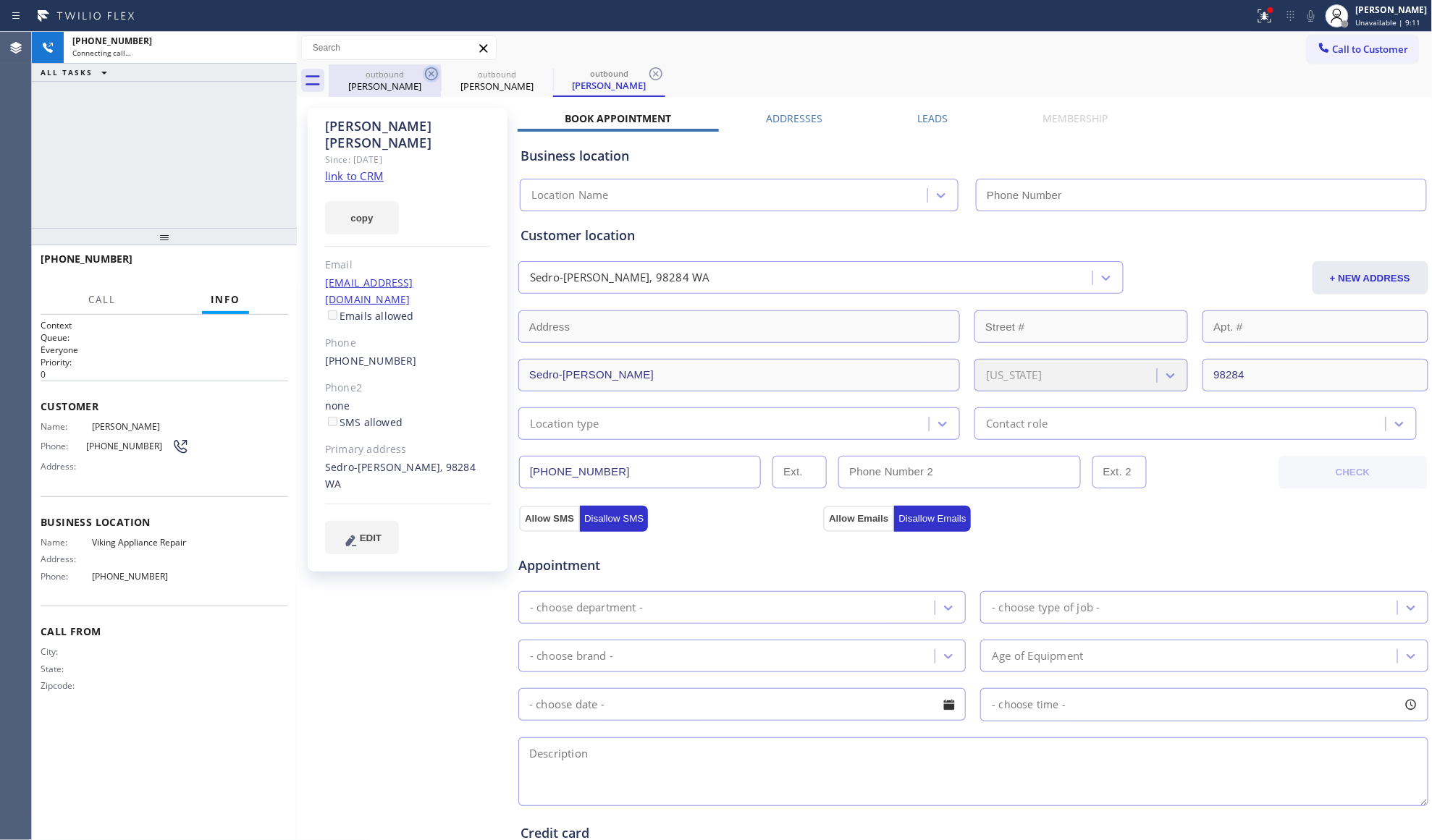
click at [429, 70] on icon at bounding box center [431, 74] width 17 height 17
type input "[PHONE_NUMBER]"
click at [363, 168] on link "link to CRM" at bounding box center [354, 175] width 58 height 14
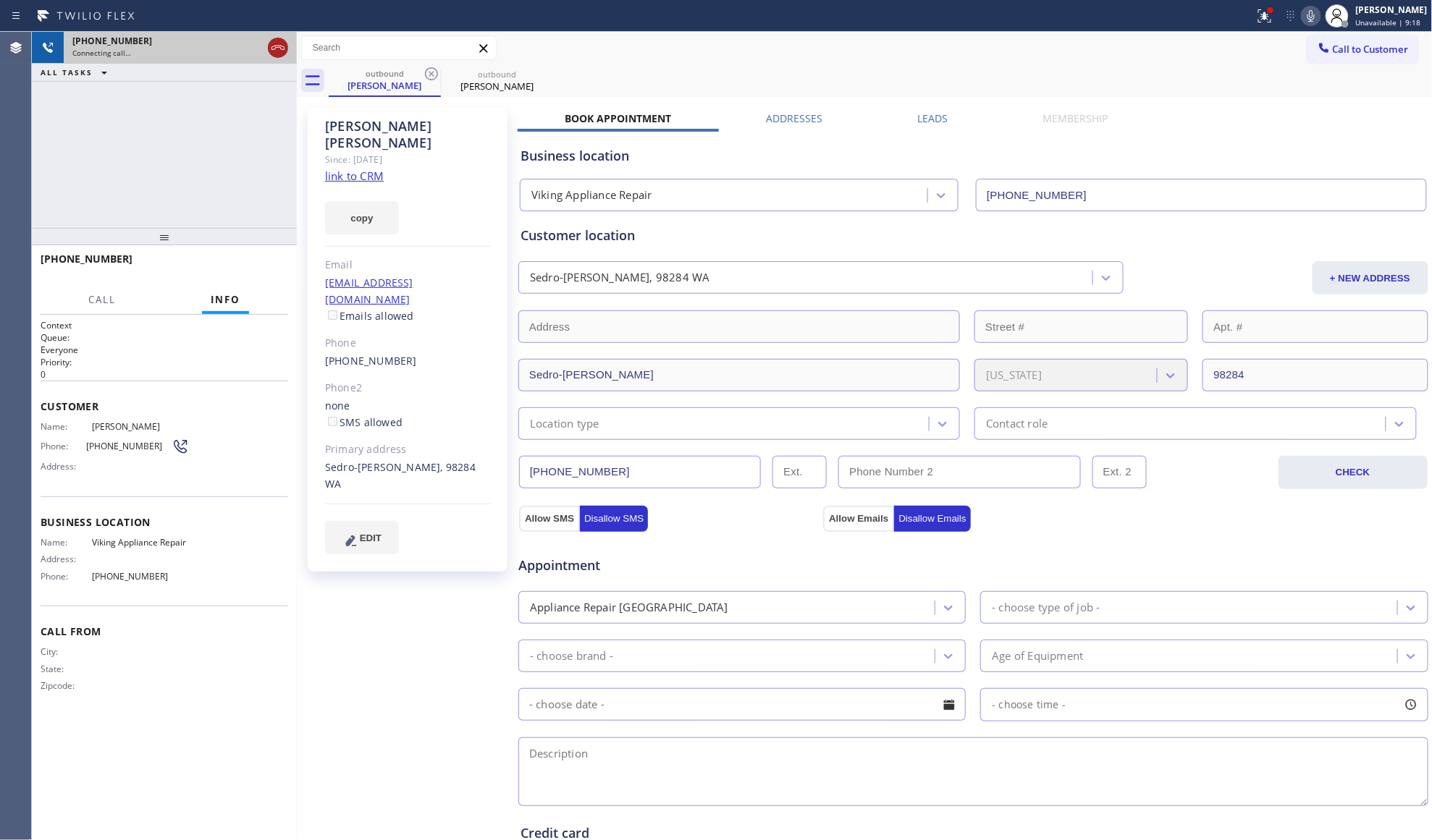
click at [278, 48] on icon at bounding box center [278, 48] width 17 height 17
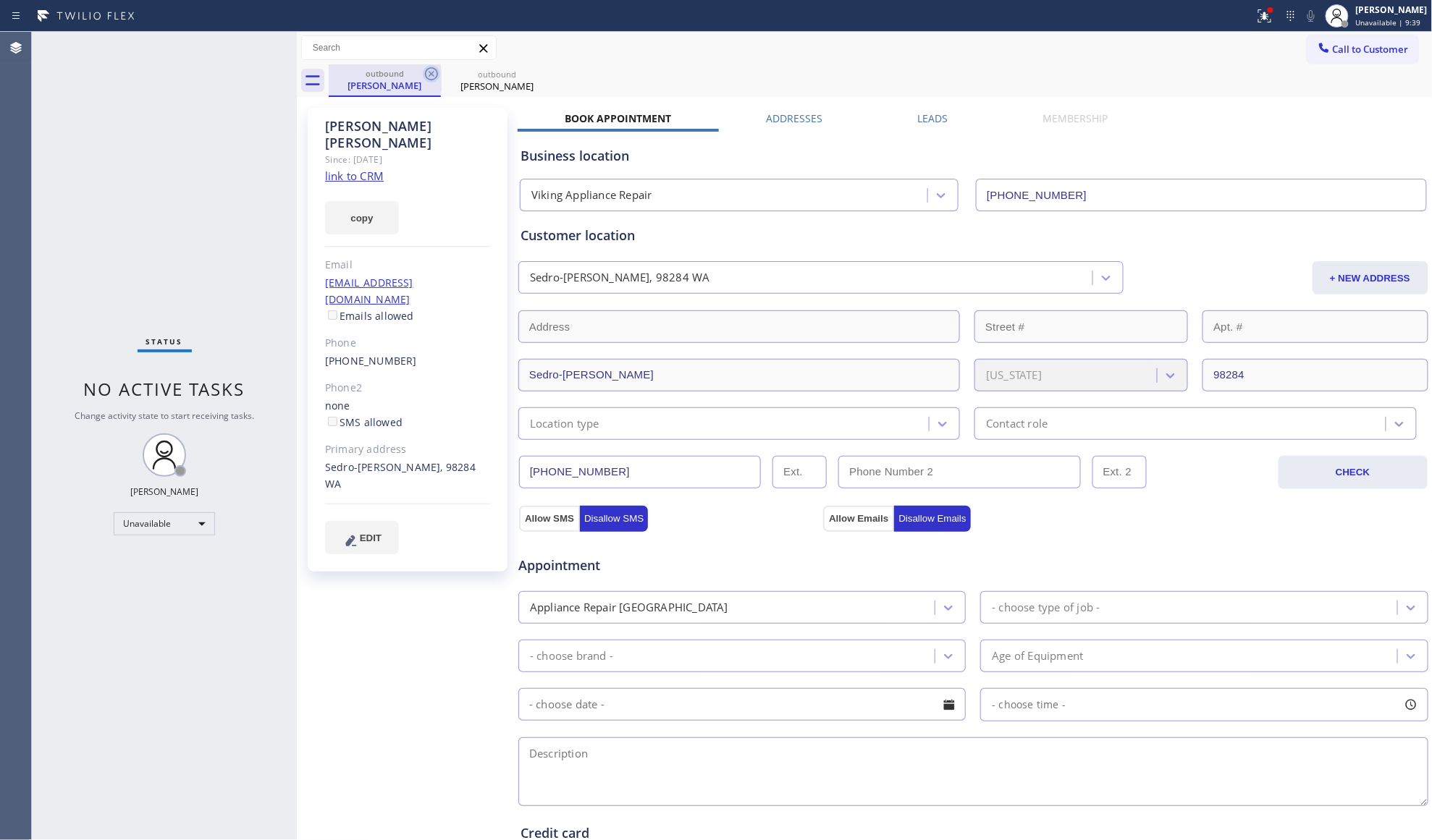
drag, startPoint x: 420, startPoint y: 86, endPoint x: 429, endPoint y: 79, distance: 11.4
click at [421, 83] on div "[PERSON_NAME]" at bounding box center [385, 85] width 109 height 13
click at [429, 75] on icon at bounding box center [431, 74] width 13 height 13
click at [430, 75] on icon at bounding box center [431, 74] width 13 height 13
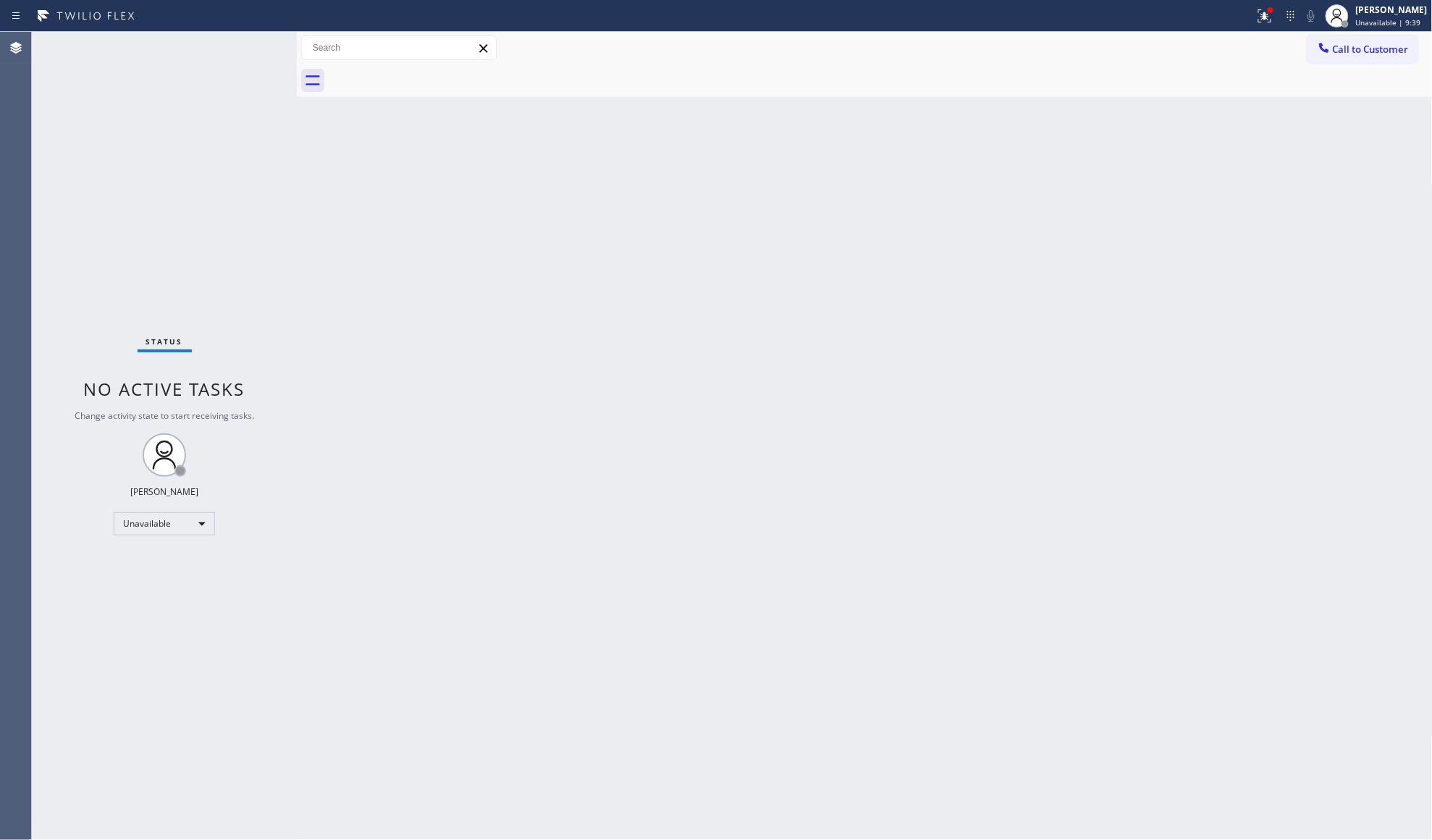
click at [430, 74] on div at bounding box center [881, 80] width 1104 height 33
drag, startPoint x: 1264, startPoint y: 15, endPoint x: 1255, endPoint y: 46, distance: 32.3
click at [1264, 18] on icon at bounding box center [1264, 16] width 17 height 17
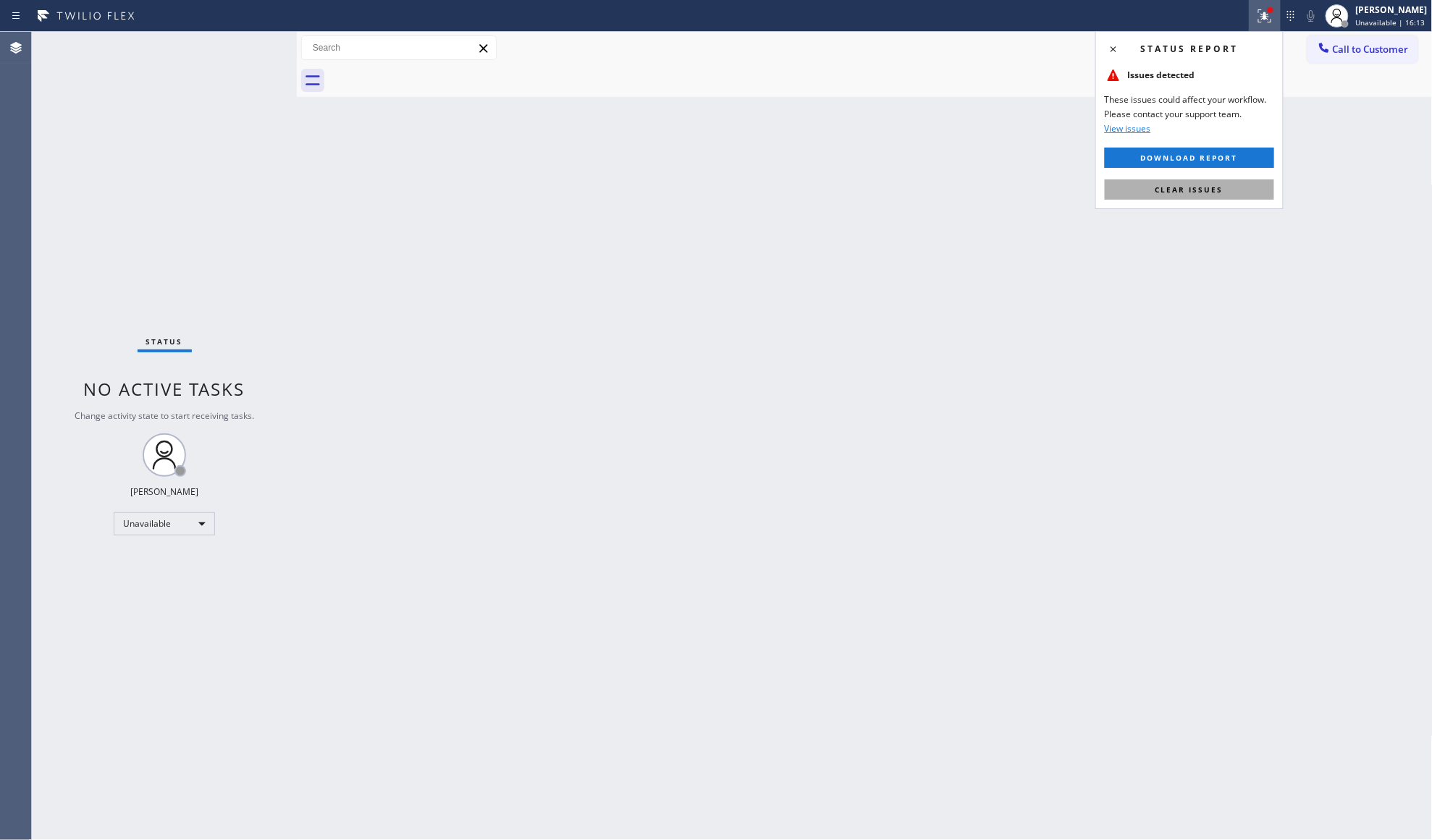
click at [1184, 195] on button "Clear issues" at bounding box center [1189, 190] width 169 height 20
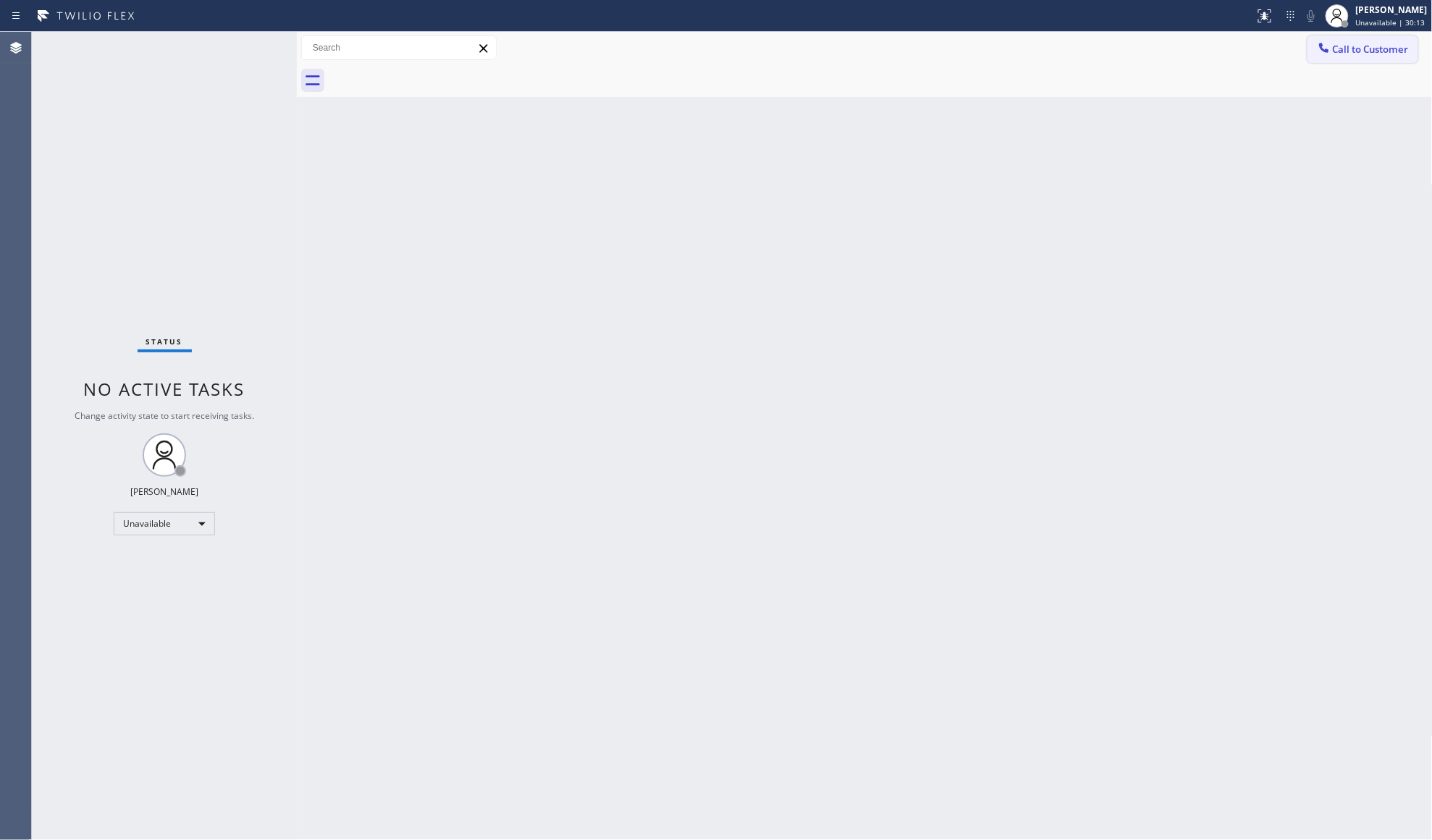
click at [1330, 53] on div at bounding box center [1324, 49] width 17 height 17
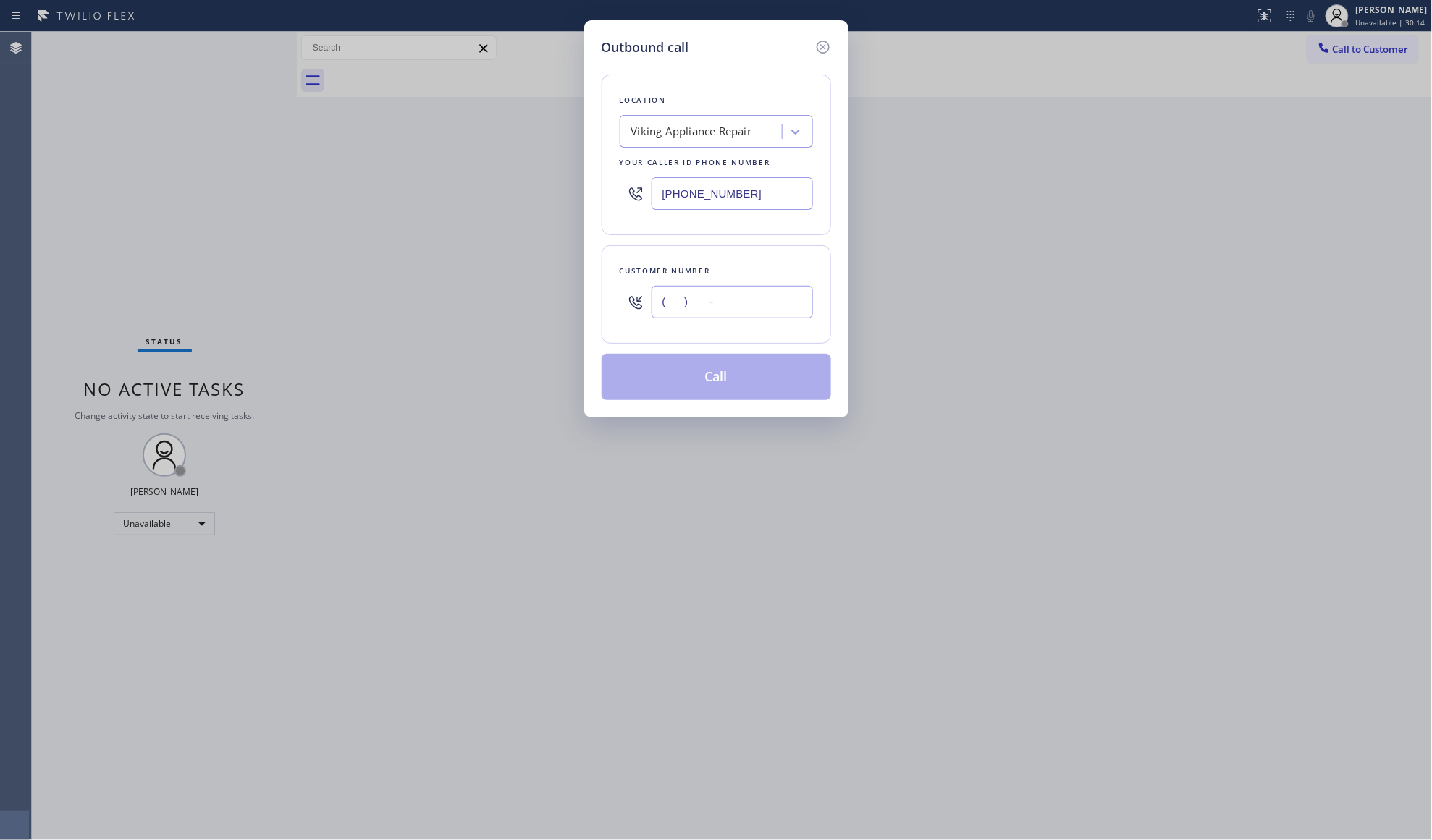
click at [771, 309] on input "(___) ___-____" at bounding box center [732, 302] width 162 height 33
paste input "text"
click at [659, 315] on input "(___) ___-____" at bounding box center [732, 302] width 162 height 33
paste input "908) 217-8157"
type input "[PHONE_NUMBER]"
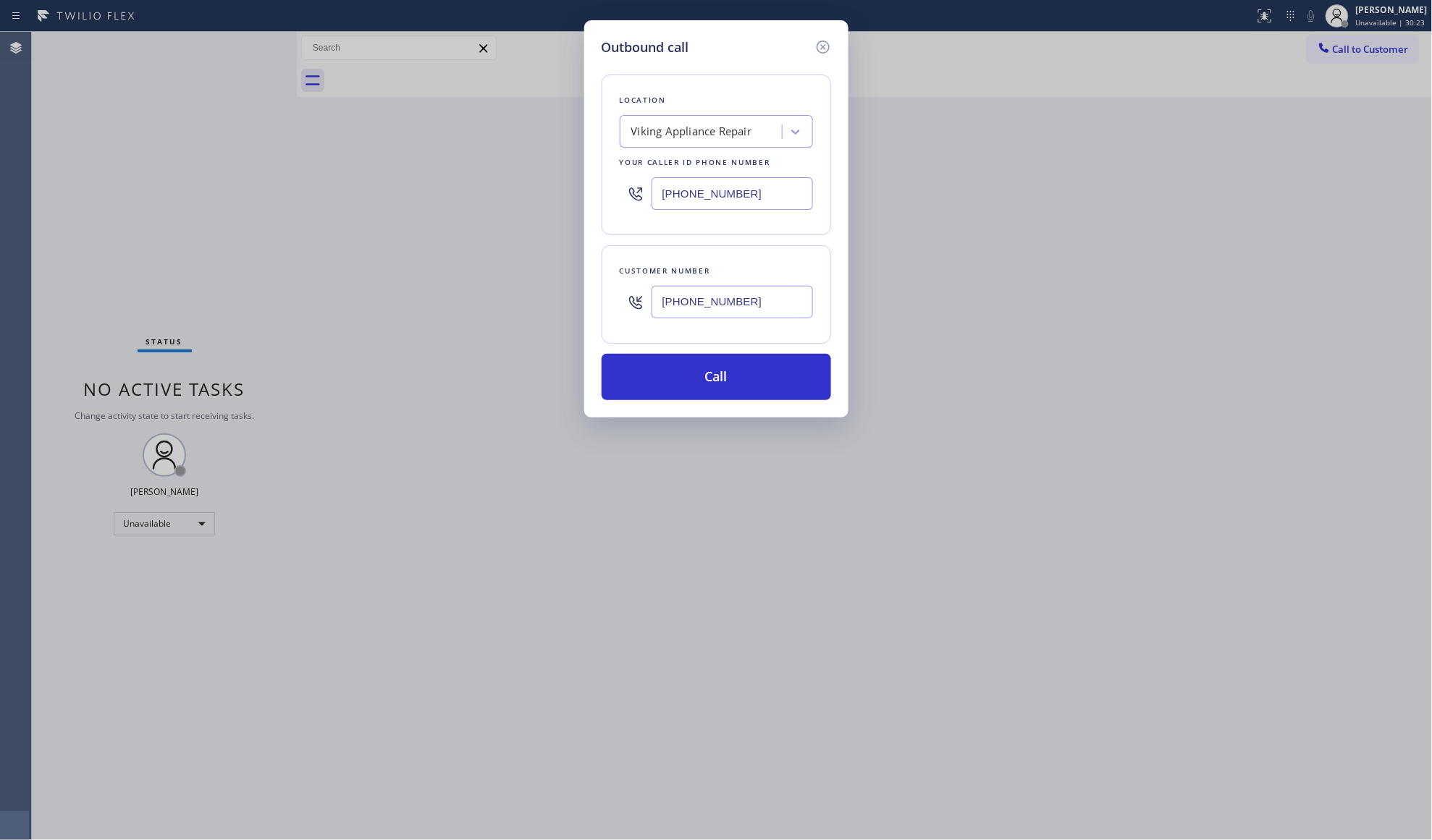
drag, startPoint x: 744, startPoint y: 198, endPoint x: 648, endPoint y: 185, distance: 96.9
click at [655, 186] on input "[PHONE_NUMBER]" at bounding box center [732, 193] width 162 height 33
paste input "253-8659"
type input "[PHONE_NUMBER]"
drag, startPoint x: 723, startPoint y: 390, endPoint x: 724, endPoint y: 384, distance: 6.1
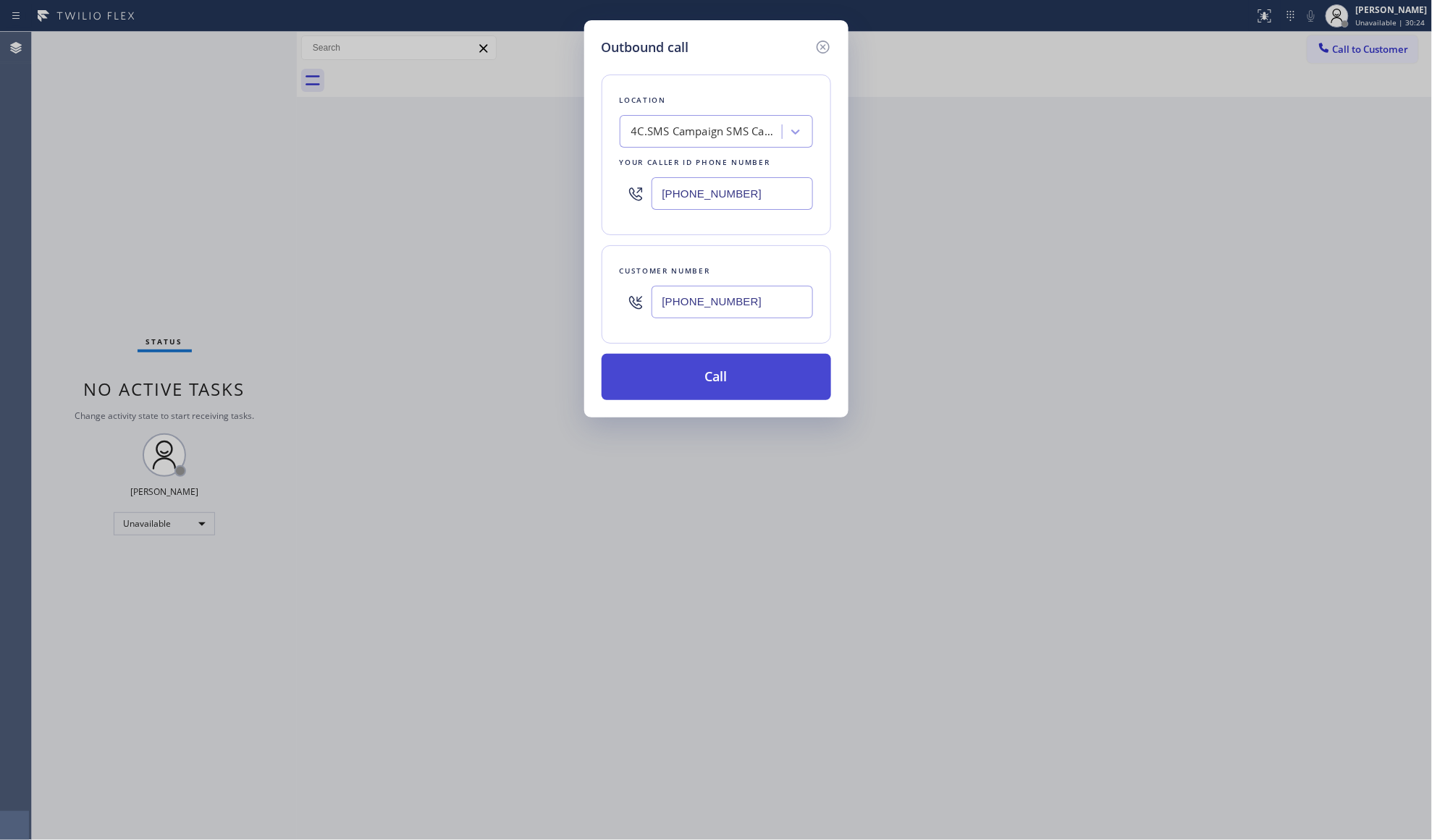
click at [723, 389] on button "Call" at bounding box center [716, 377] width 230 height 46
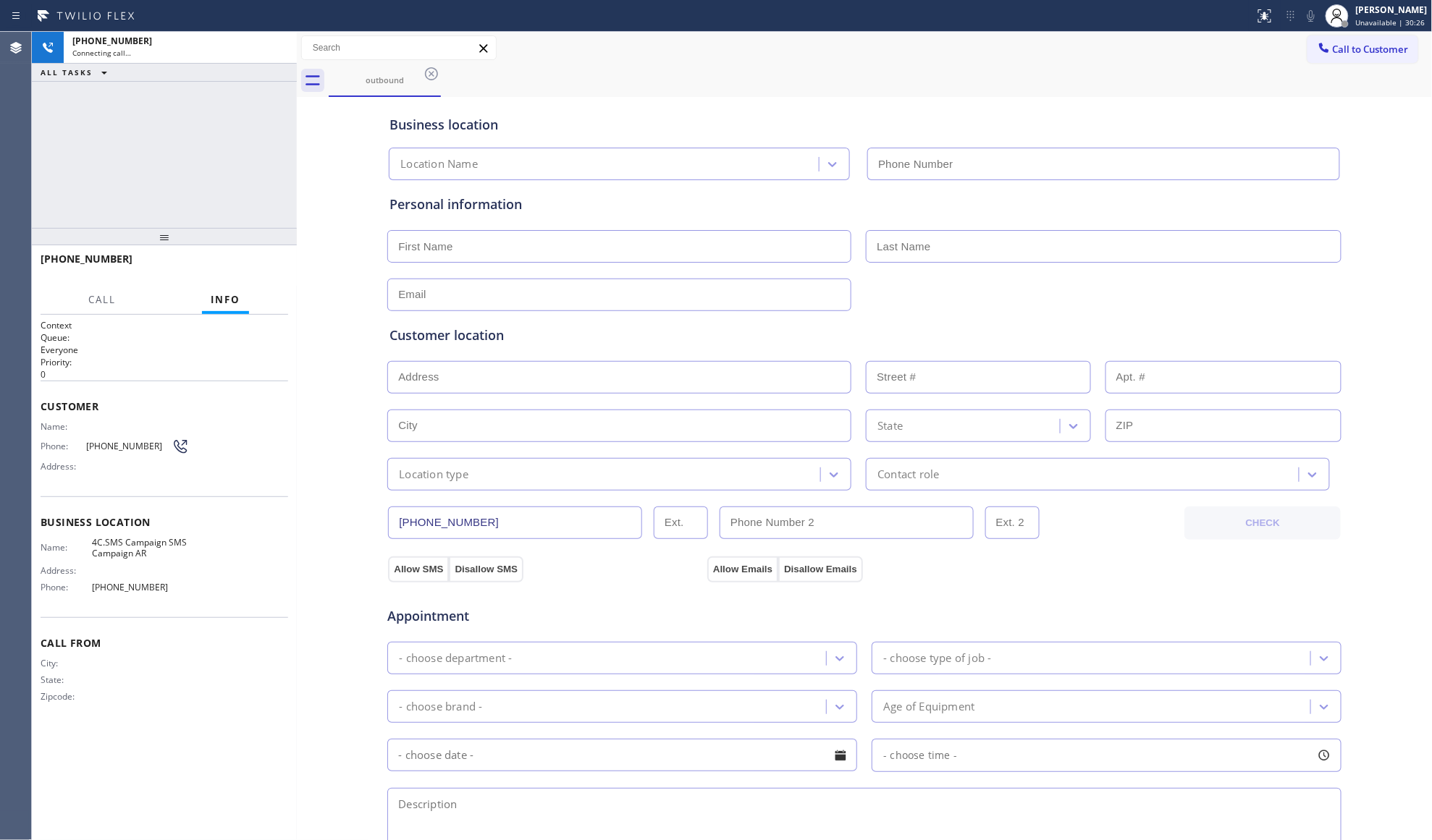
type input "[PHONE_NUMBER]"
drag, startPoint x: 275, startPoint y: 43, endPoint x: 206, endPoint y: 11, distance: 76.1
click at [266, 39] on div at bounding box center [278, 48] width 26 height 32
drag, startPoint x: 278, startPoint y: 46, endPoint x: 233, endPoint y: 19, distance: 52.5
click at [276, 45] on icon at bounding box center [278, 48] width 17 height 17
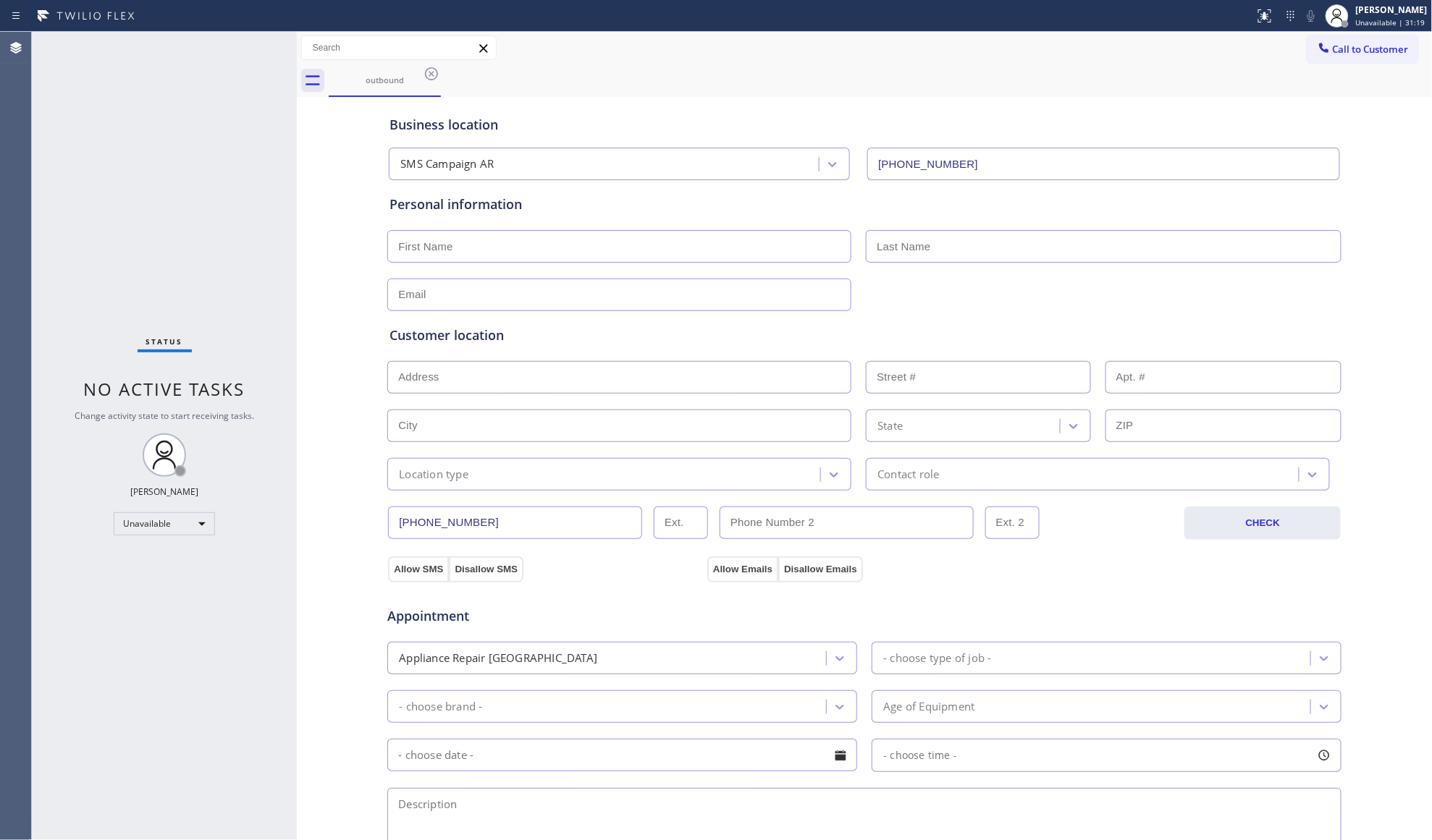
click at [559, 104] on div "Business location SMS Campaign AR [PHONE_NUMBER]" at bounding box center [865, 140] width 956 height 80
click at [426, 71] on icon at bounding box center [431, 74] width 17 height 17
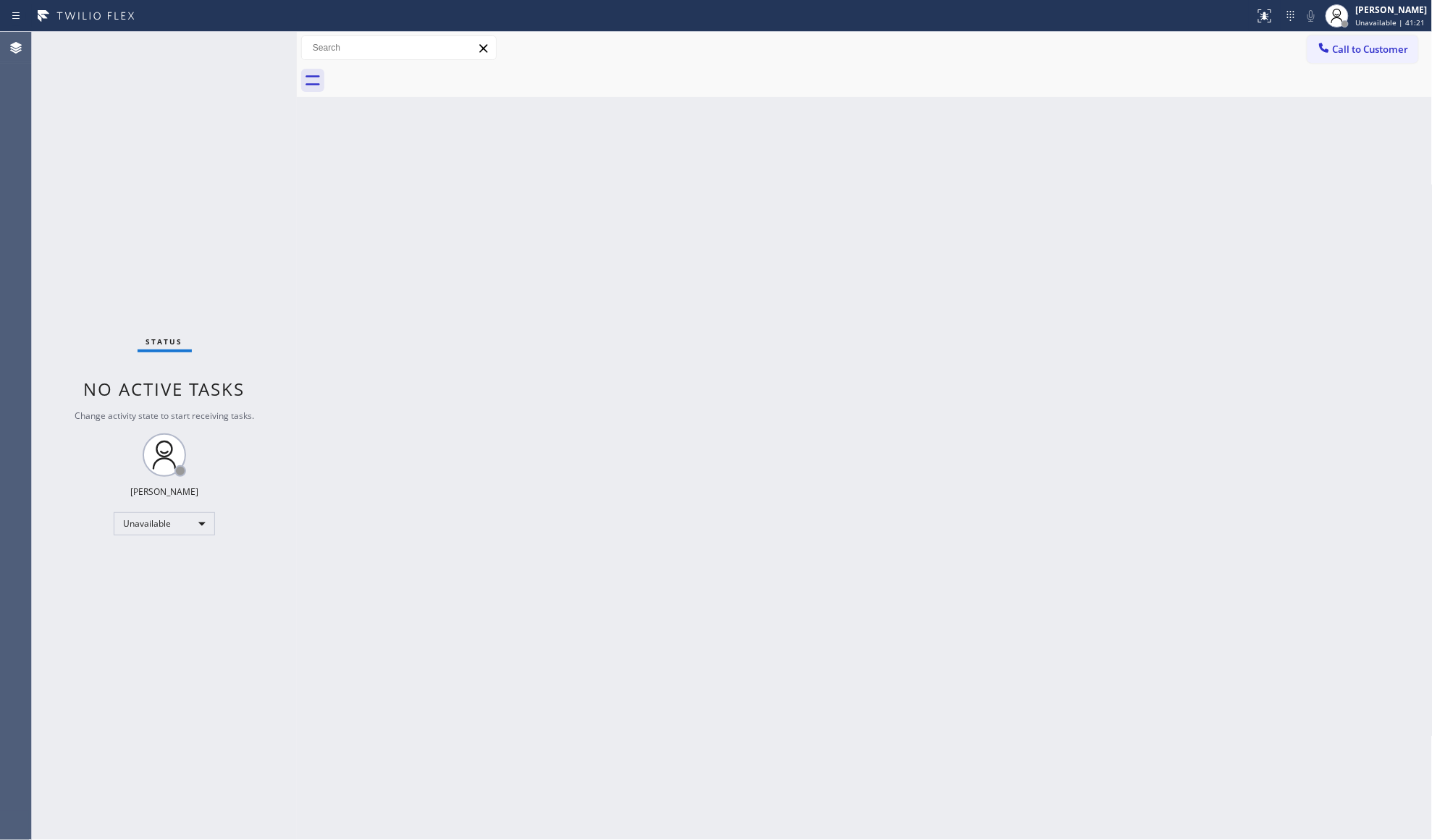
click at [956, 468] on div "Back to Dashboard Change Sender ID Customers Technicians Select a contact Outbo…" at bounding box center [865, 436] width 1136 height 808
click at [1313, 42] on button "Call to Customer" at bounding box center [1363, 49] width 111 height 27
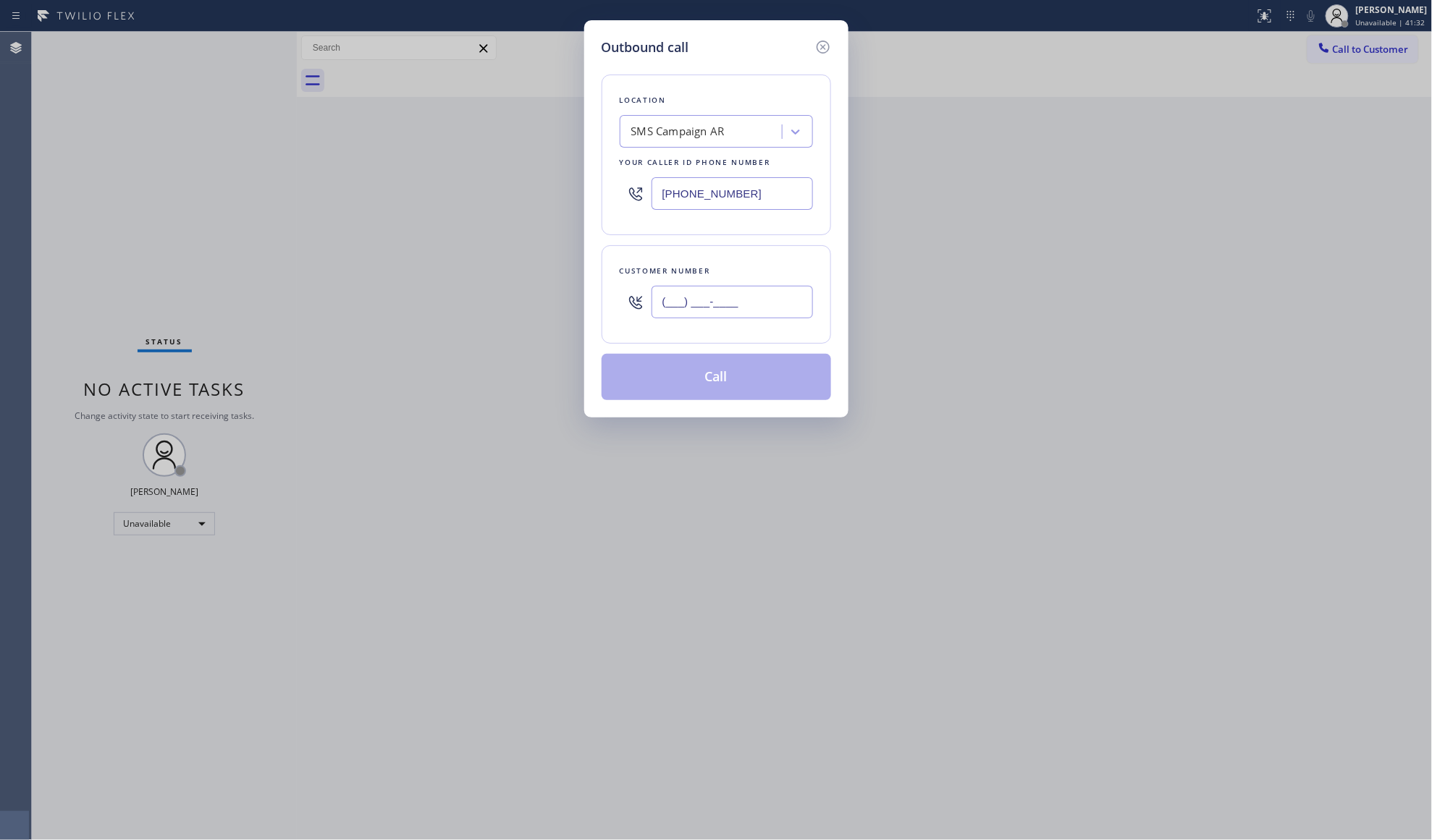
click at [701, 315] on input "(___) ___-____" at bounding box center [732, 302] width 162 height 33
paste input "908) 217-8157"
type input "[PHONE_NUMBER]"
click at [739, 373] on button "Call" at bounding box center [716, 377] width 230 height 46
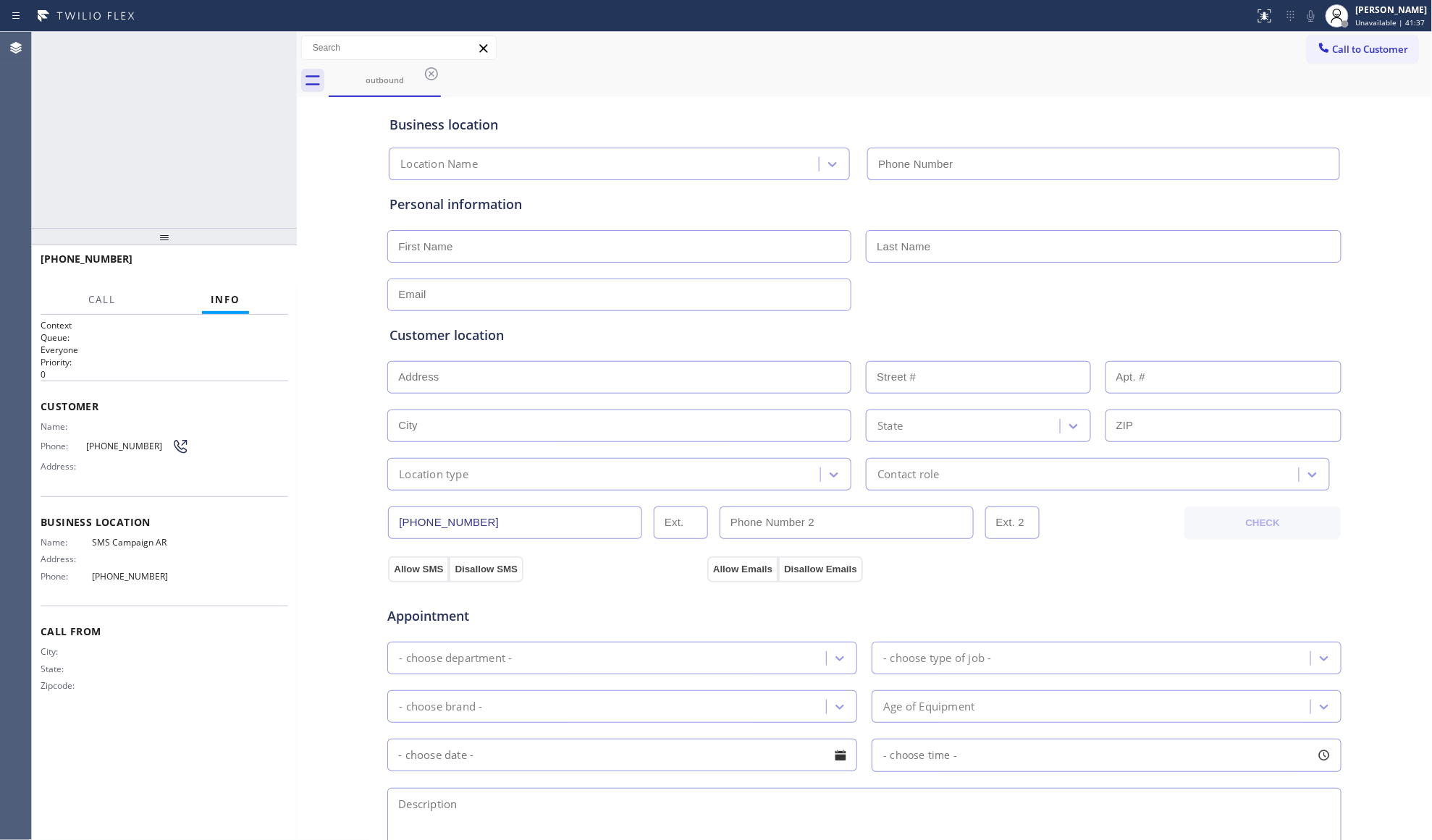
type input "[PHONE_NUMBER]"
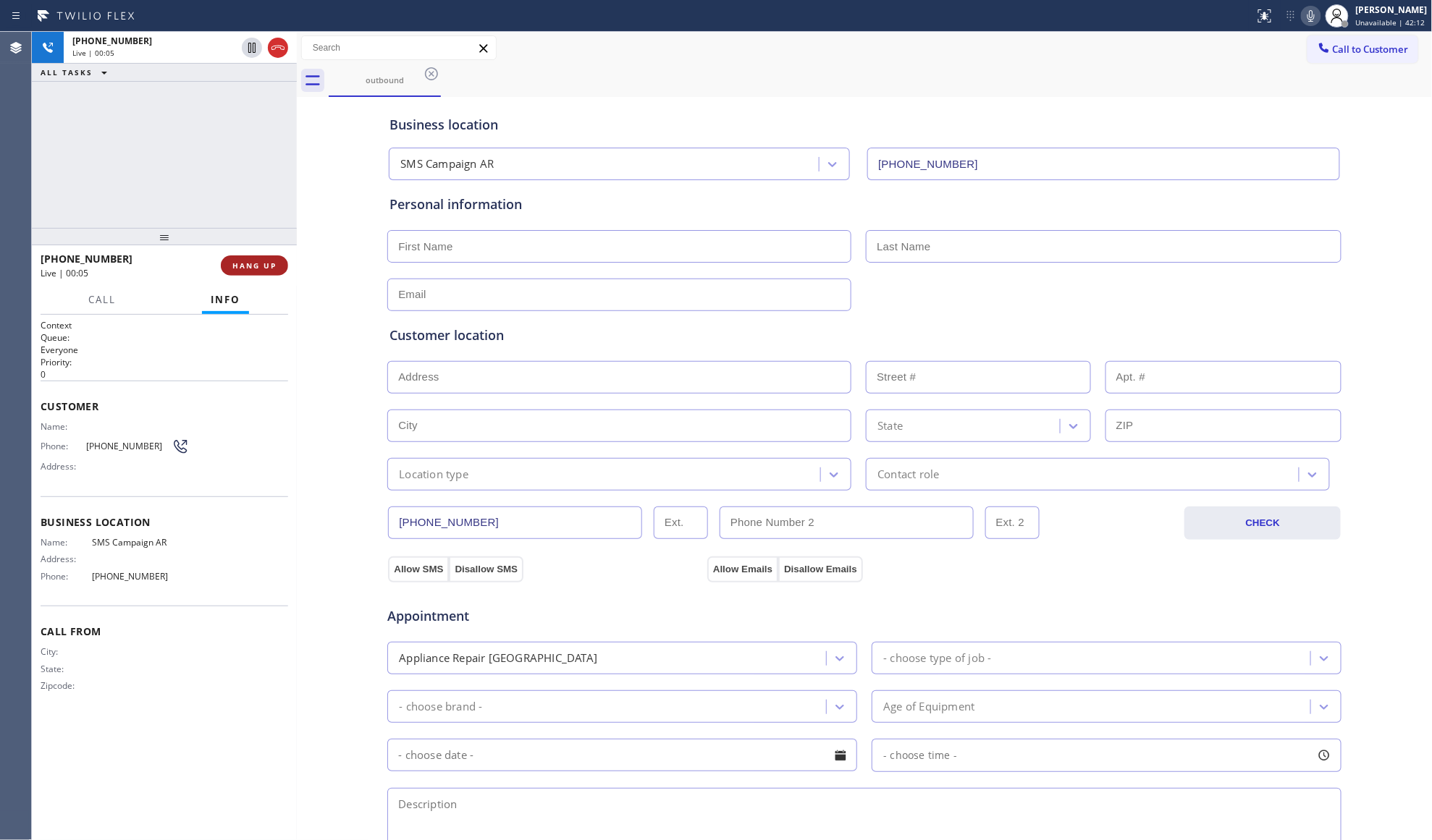
click at [250, 267] on span "HANG UP" at bounding box center [254, 265] width 44 height 10
click at [242, 262] on span "COMPLETE" at bounding box center [252, 265] width 50 height 10
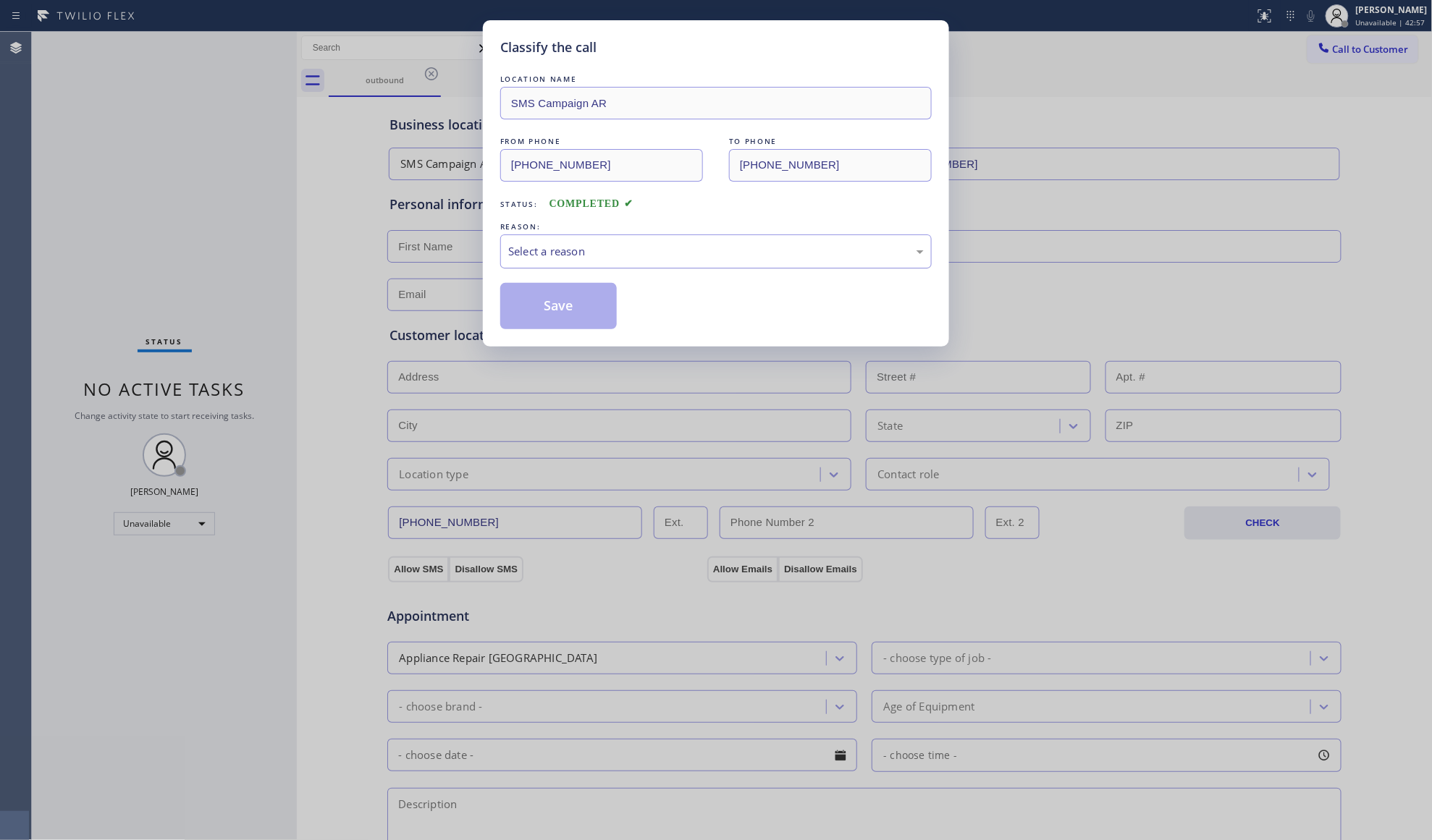
drag, startPoint x: 646, startPoint y: 220, endPoint x: 617, endPoint y: 264, distance: 52.7
click at [644, 224] on div "LOCATION NAME SMS Campaign AR FROM PHONE [PHONE_NUMBER] TO PHONE [PHONE_NUMBER]…" at bounding box center [716, 200] width 432 height 258
click at [617, 264] on div "Select a reason" at bounding box center [716, 251] width 432 height 34
click at [517, 317] on button "Save" at bounding box center [559, 306] width 117 height 46
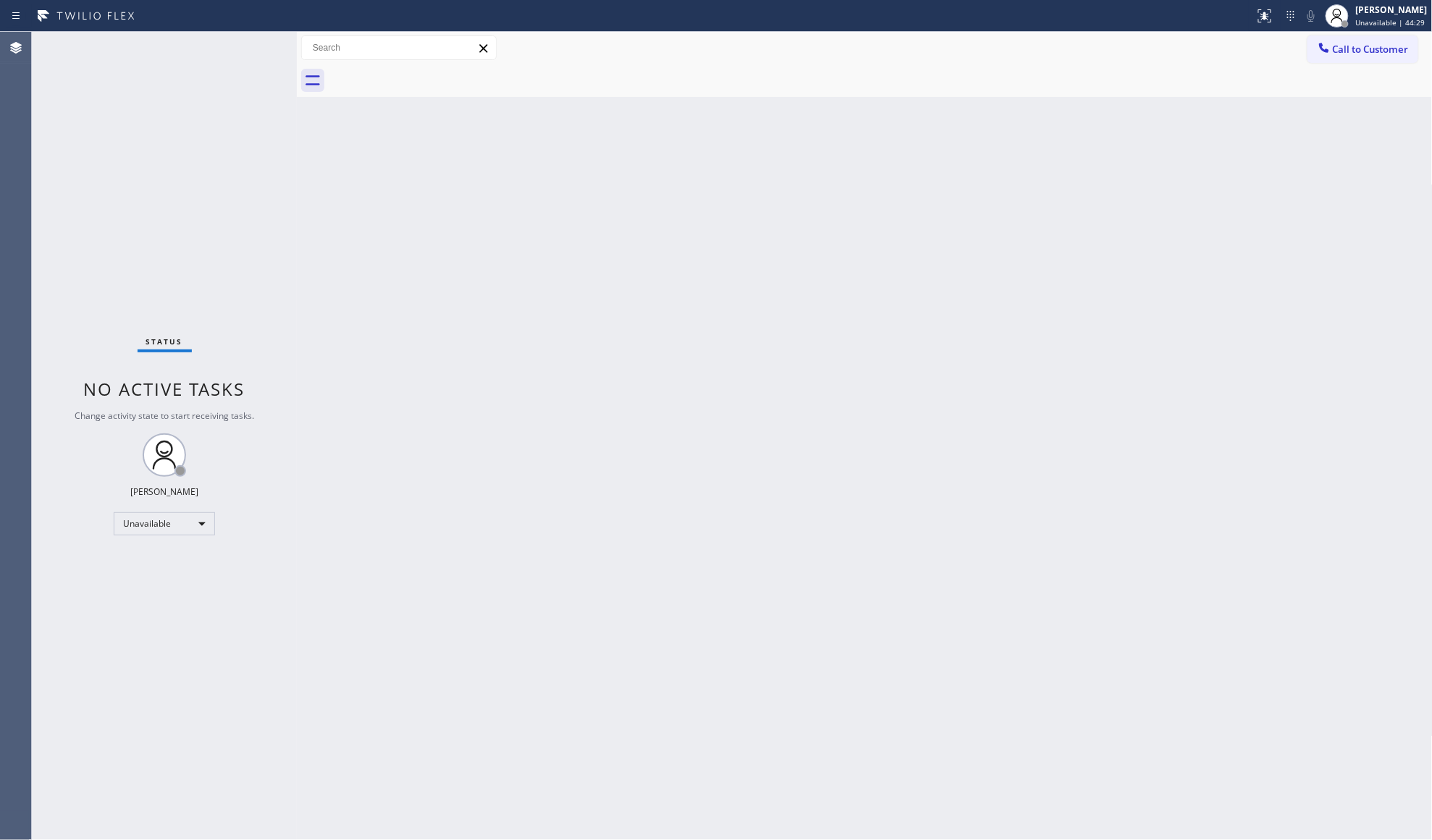
drag, startPoint x: 1370, startPoint y: 48, endPoint x: 1358, endPoint y: 71, distance: 25.9
click at [1368, 48] on span "Call to Customer" at bounding box center [1371, 49] width 76 height 13
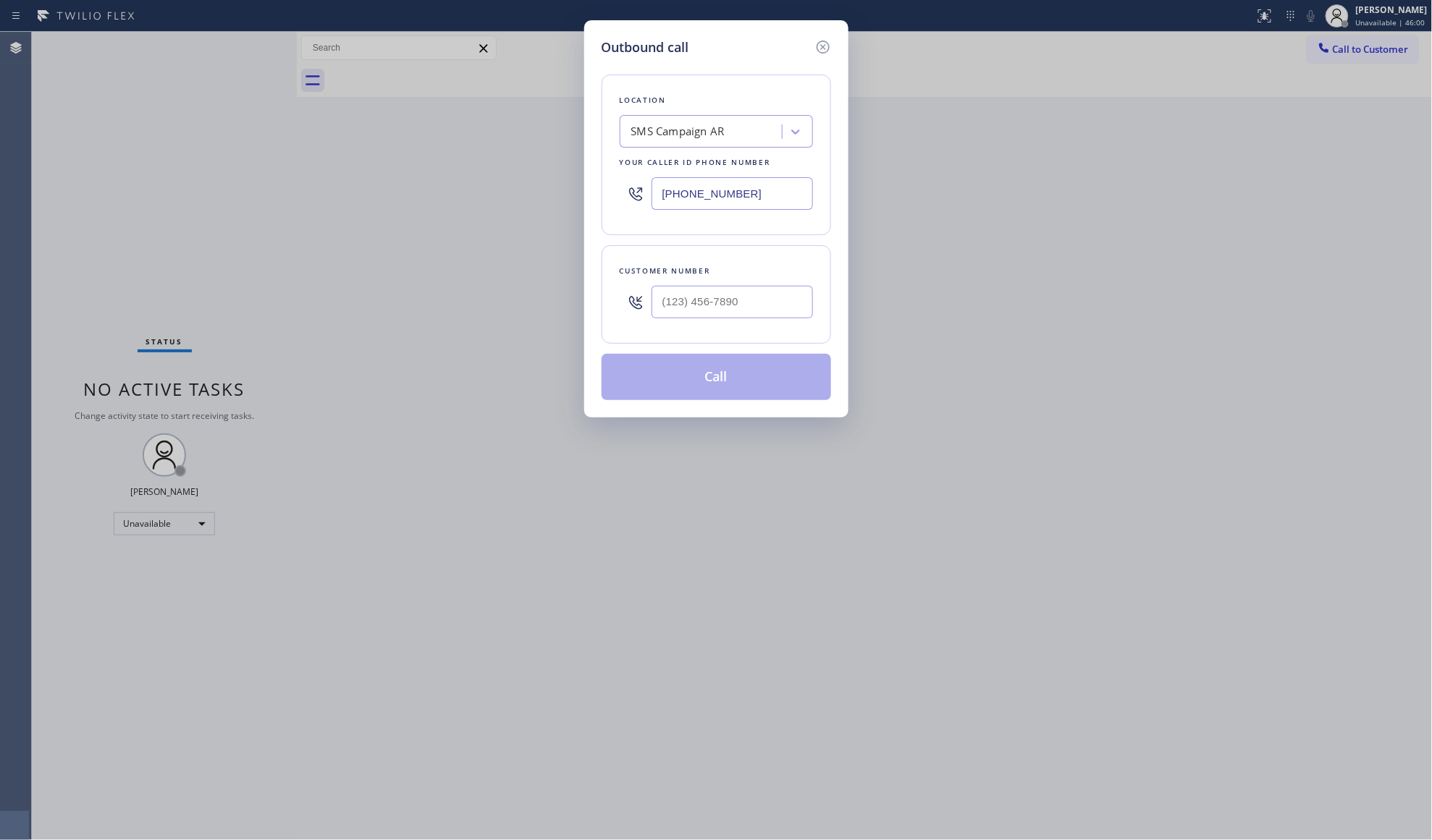
drag, startPoint x: 907, startPoint y: 120, endPoint x: 851, endPoint y: 178, distance: 80.6
click at [907, 122] on div "Outbound call Location SMS Campaign AR Your caller id phone number [PHONE_NUMBE…" at bounding box center [716, 420] width 1432 height 840
click at [1345, 46] on div "Outbound call Location SMS Campaign AR Your caller id phone number [PHONE_NUMBE…" at bounding box center [716, 420] width 1432 height 840
drag, startPoint x: 739, startPoint y: 190, endPoint x: 632, endPoint y: 178, distance: 107.7
click at [633, 178] on div "[PHONE_NUMBER]" at bounding box center [716, 193] width 193 height 47
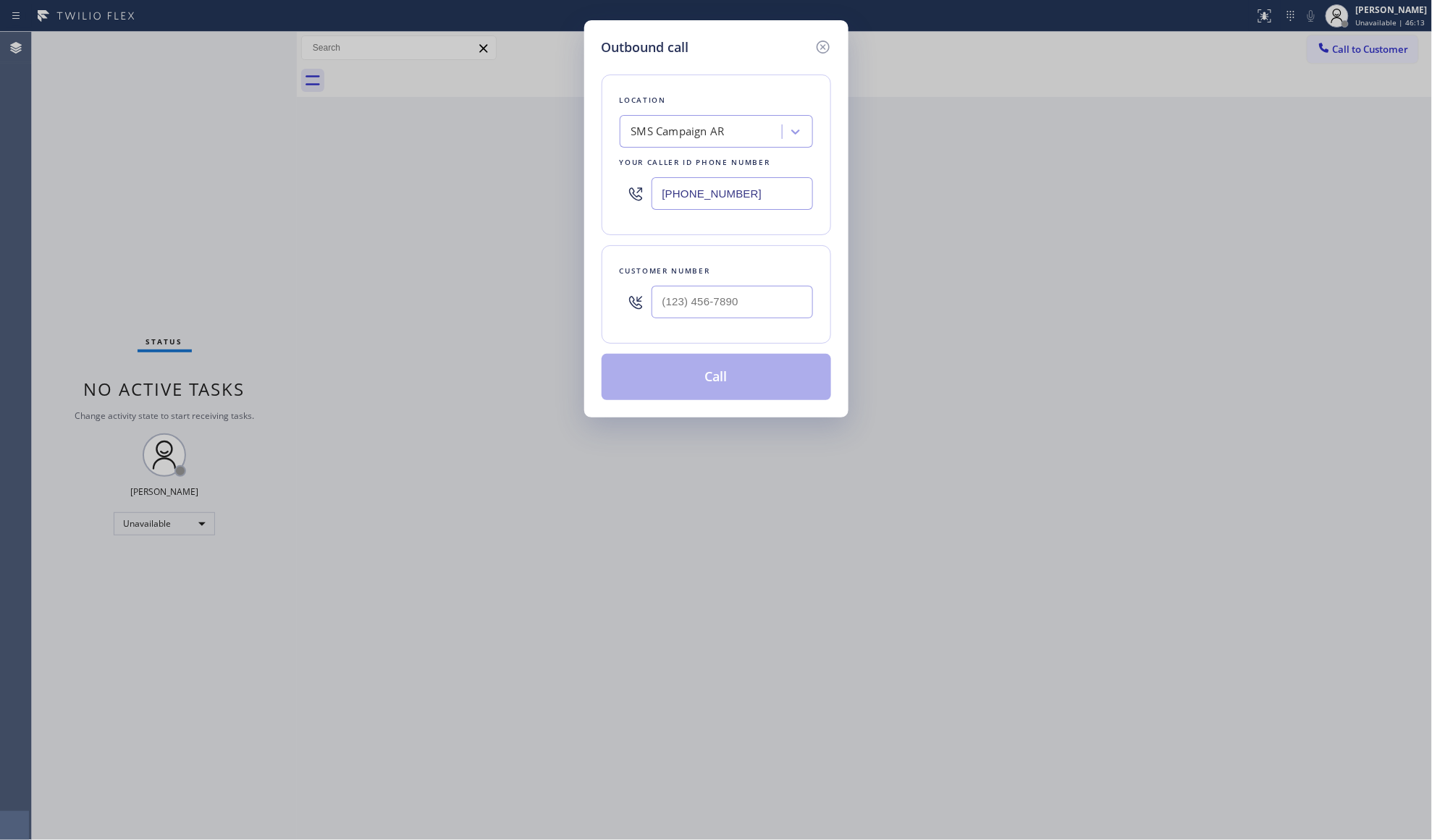
paste input "17) 482-5346"
type input "[PHONE_NUMBER]"
paste input "909) 253-5989"
click at [780, 301] on input "[PHONE_NUMBER]" at bounding box center [732, 302] width 162 height 33
type input "[PHONE_NUMBER]"
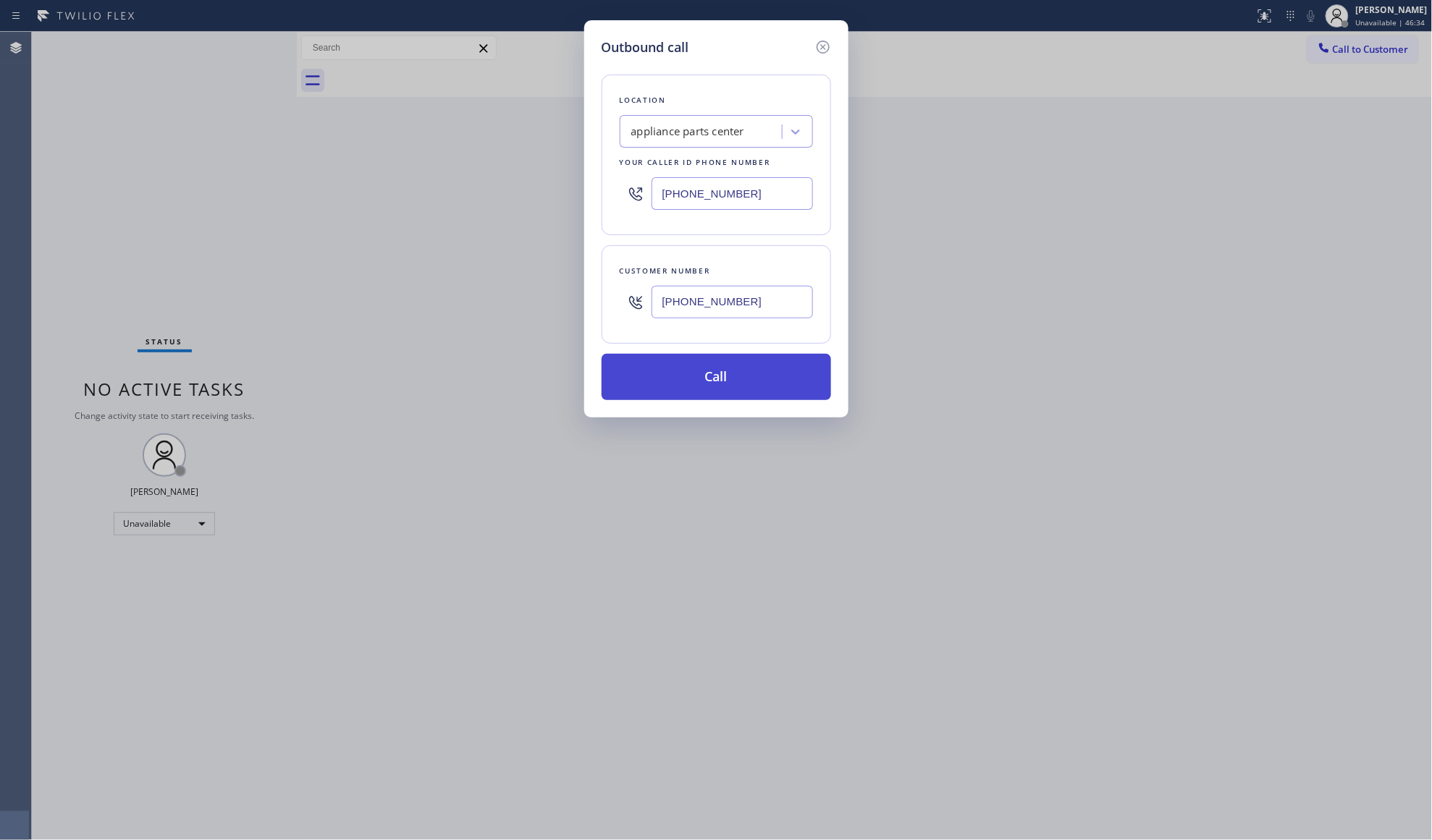
click at [741, 375] on button "Call" at bounding box center [716, 377] width 230 height 46
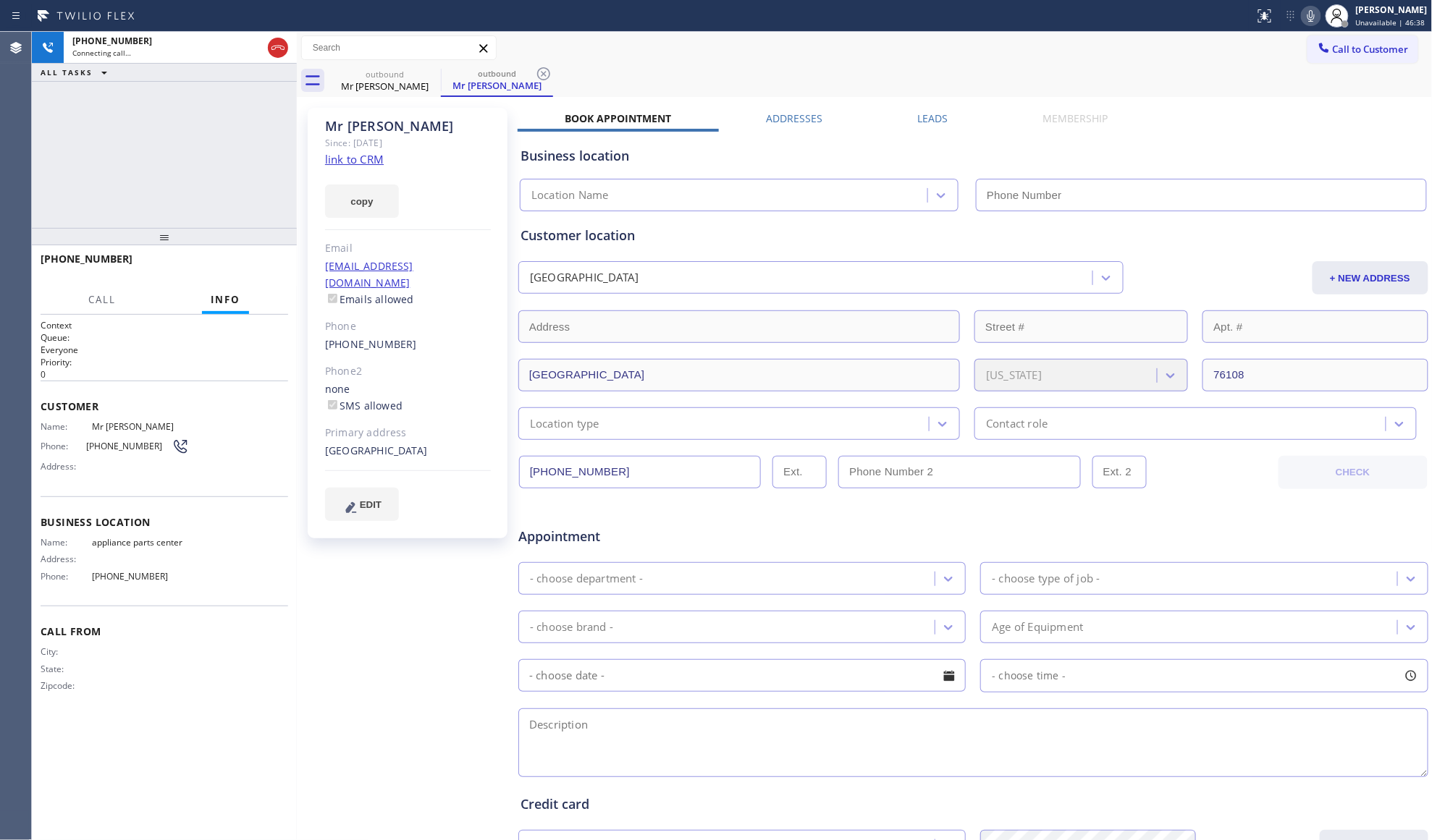
type input "[PHONE_NUMBER]"
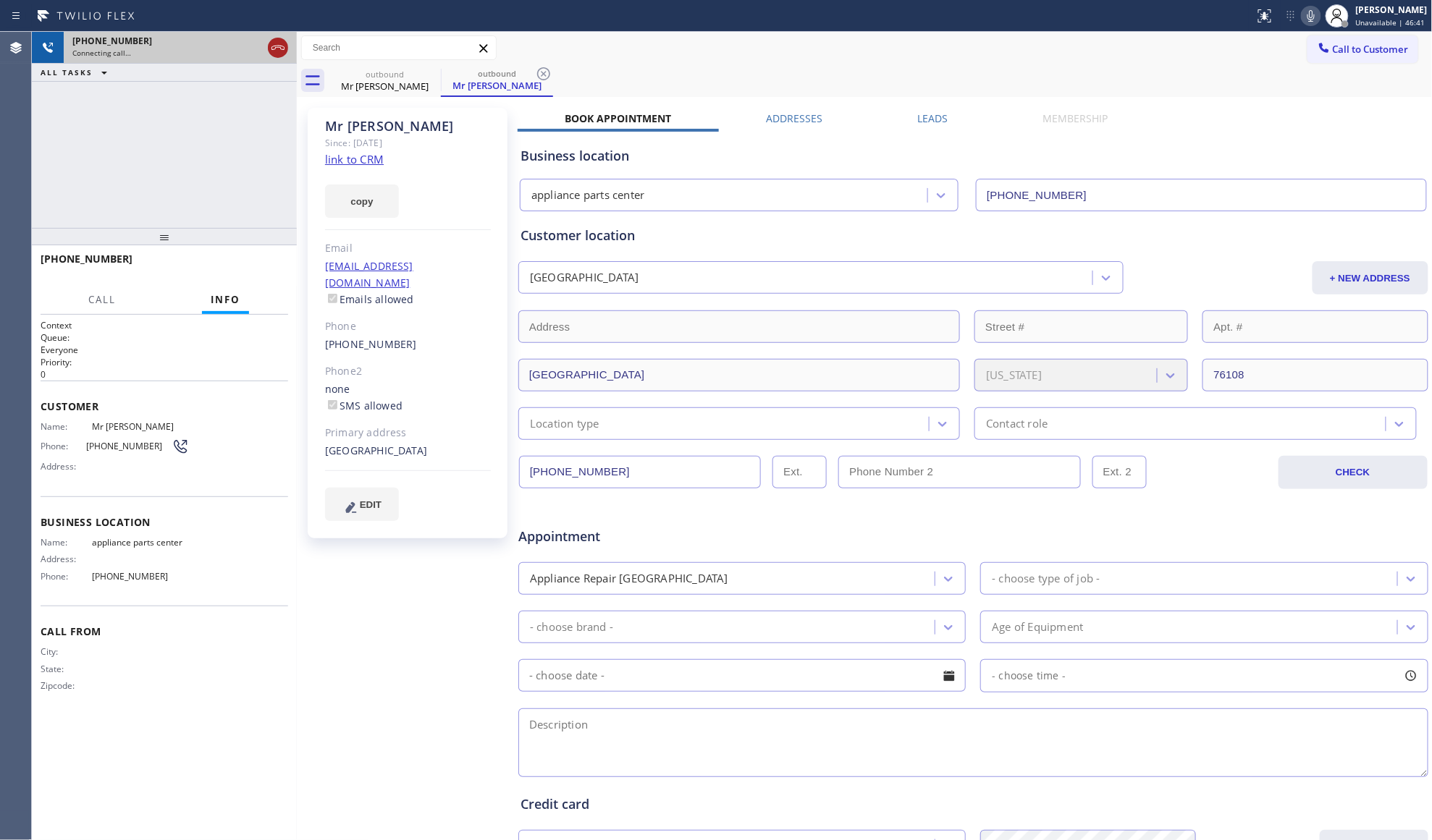
click at [273, 51] on icon at bounding box center [278, 48] width 17 height 17
click at [362, 166] on link "link to CRM" at bounding box center [354, 158] width 58 height 14
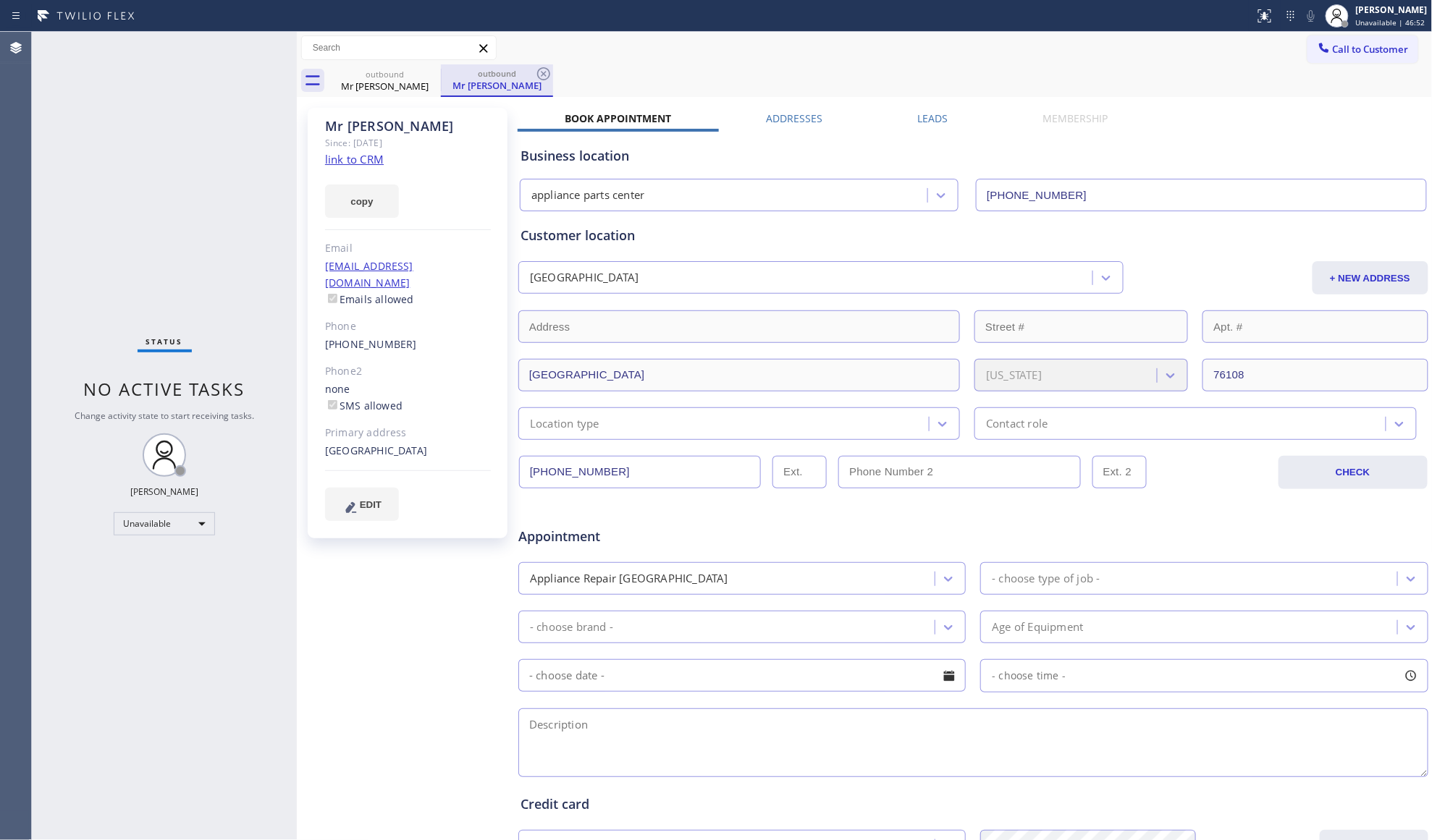
drag, startPoint x: 457, startPoint y: 87, endPoint x: 450, endPoint y: 86, distance: 7.1
click at [455, 87] on div "Mr [PERSON_NAME]" at bounding box center [497, 85] width 109 height 13
click at [429, 78] on icon at bounding box center [431, 74] width 17 height 17
click at [429, 77] on icon at bounding box center [431, 74] width 17 height 17
click at [535, 77] on icon at bounding box center [543, 74] width 17 height 17
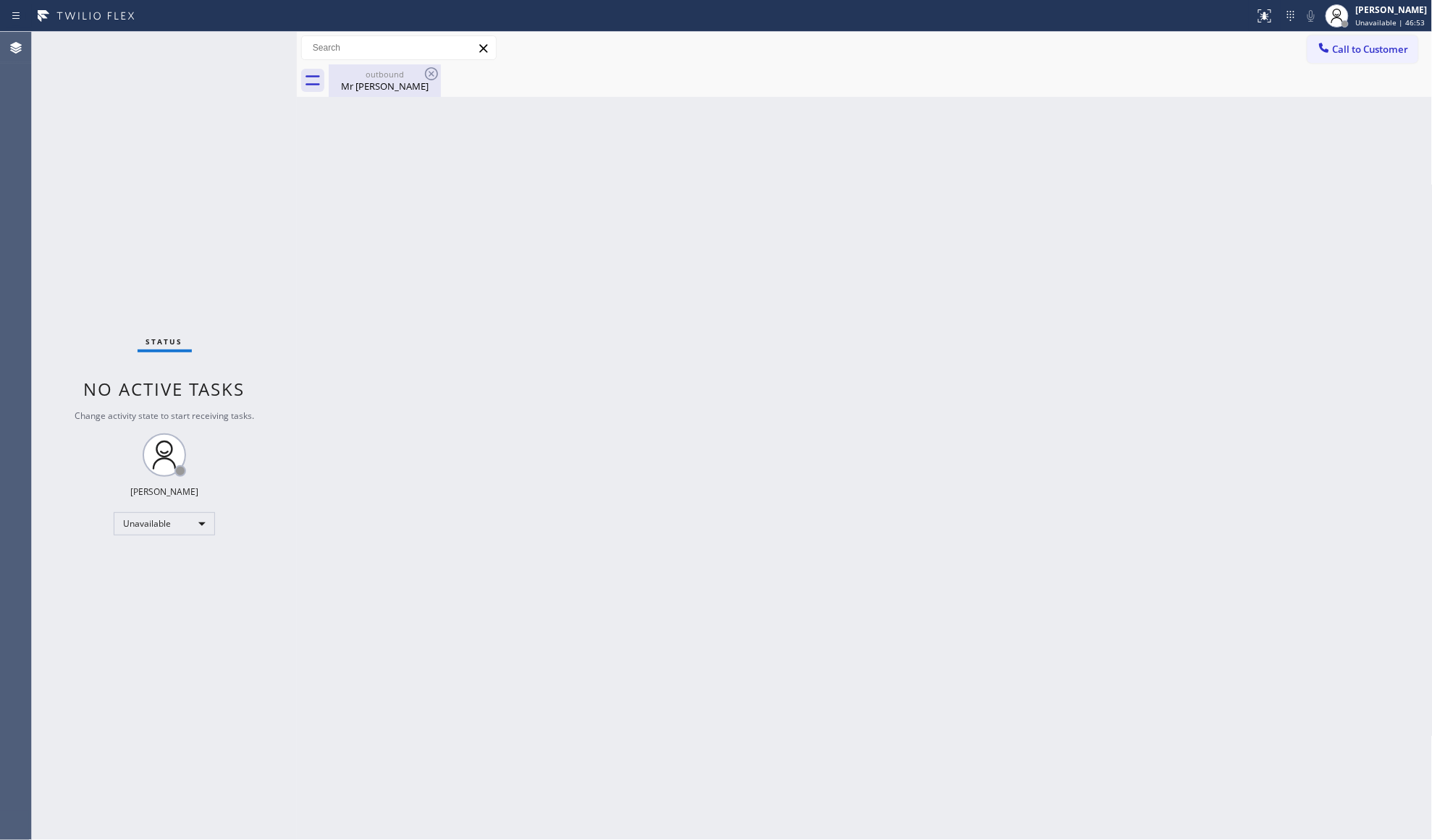
click at [429, 77] on icon at bounding box center [431, 74] width 17 height 17
click at [429, 76] on icon at bounding box center [431, 74] width 13 height 13
click at [430, 76] on icon at bounding box center [431, 74] width 17 height 17
drag, startPoint x: 919, startPoint y: 127, endPoint x: 1023, endPoint y: 61, distance: 123.2
click at [925, 123] on div "Back to Dashboard Change Sender ID Customers Technicians Select a contact Outbo…" at bounding box center [865, 436] width 1136 height 808
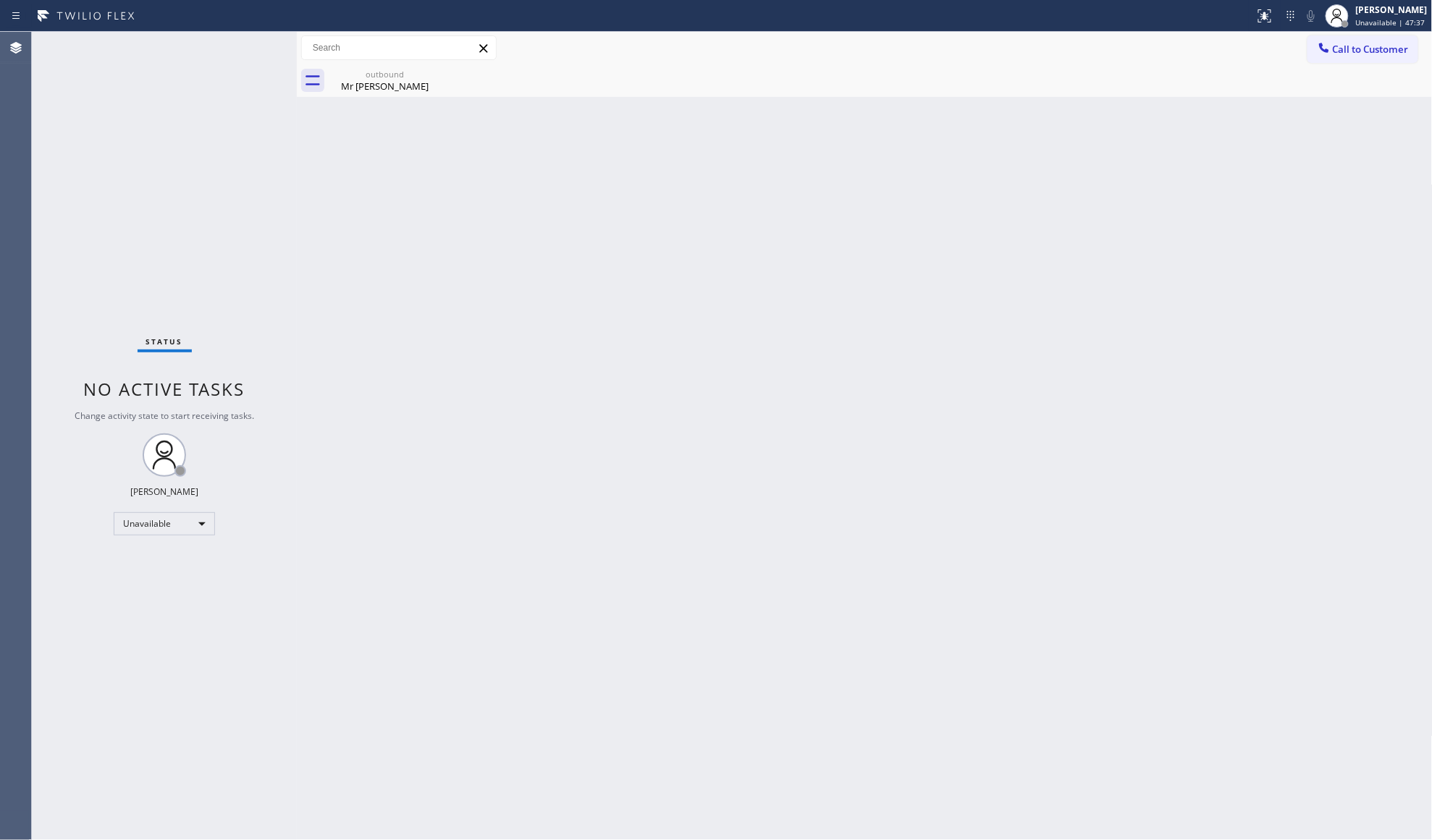
click at [1342, 49] on span "Call to Customer" at bounding box center [1371, 49] width 76 height 13
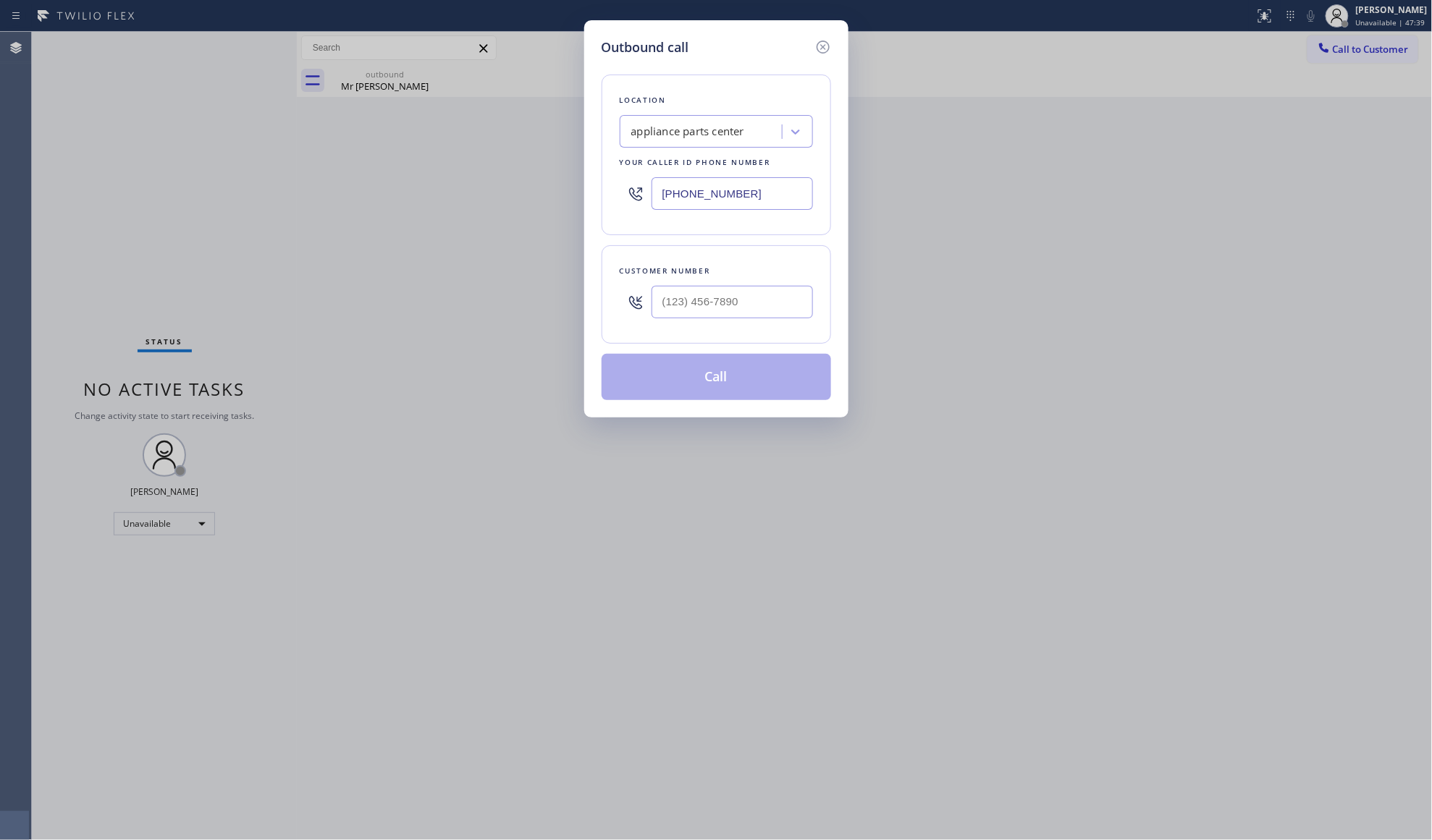
drag, startPoint x: 743, startPoint y: 198, endPoint x: 646, endPoint y: 201, distance: 97.0
click at [647, 201] on div "[PHONE_NUMBER]" at bounding box center [716, 193] width 193 height 47
paste input "909) 303-1862"
type input "[PHONE_NUMBER]"
click at [777, 305] on input "(___) ___-____" at bounding box center [732, 302] width 162 height 33
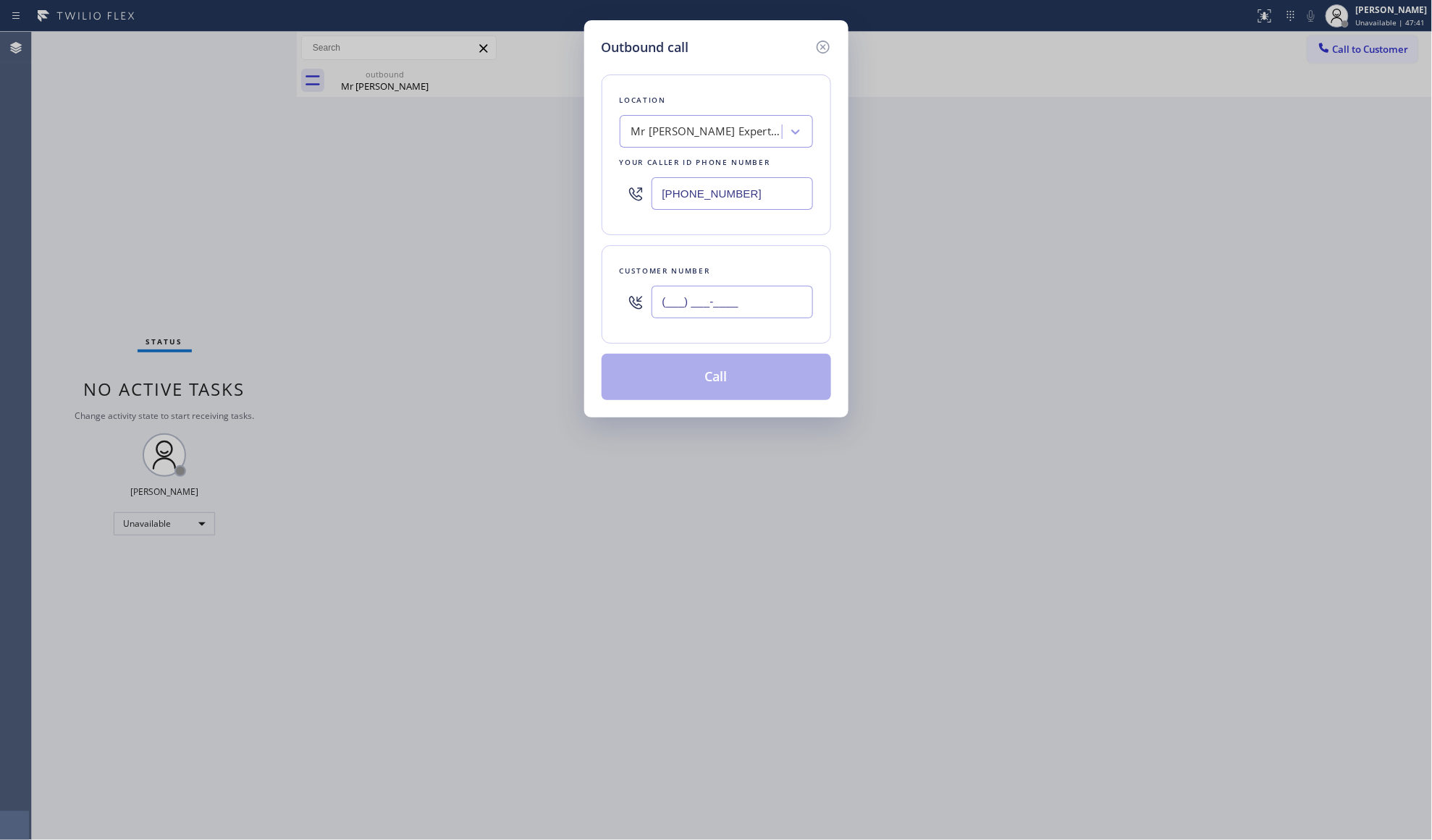
paste input "516) 504-6750"
type input "[PHONE_NUMBER]"
drag, startPoint x: 739, startPoint y: 375, endPoint x: 852, endPoint y: 371, distance: 113.1
click at [740, 375] on button "Call" at bounding box center [716, 377] width 230 height 46
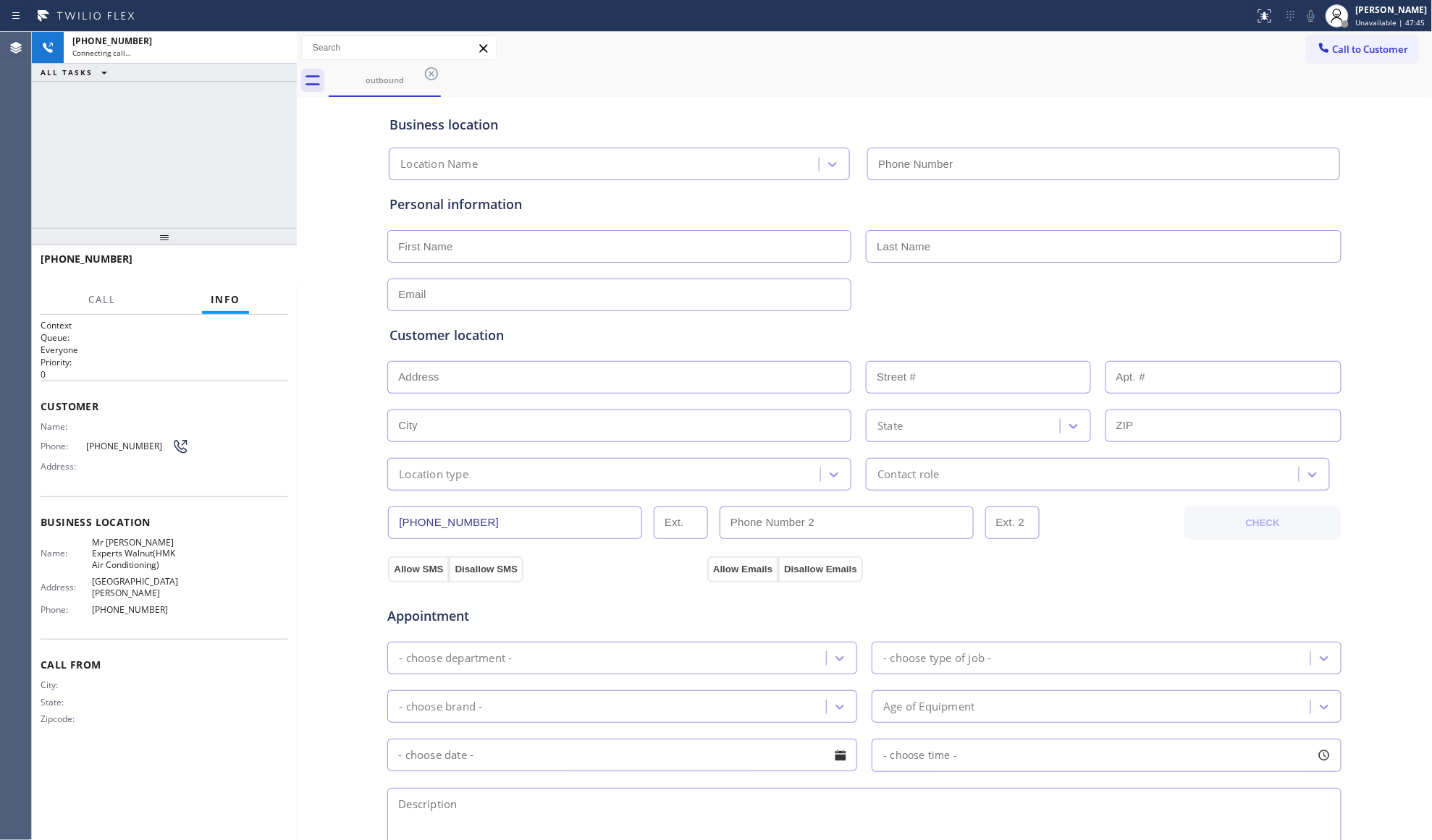
type input "[PHONE_NUMBER]"
click at [1120, 85] on div "outbound" at bounding box center [881, 80] width 1104 height 33
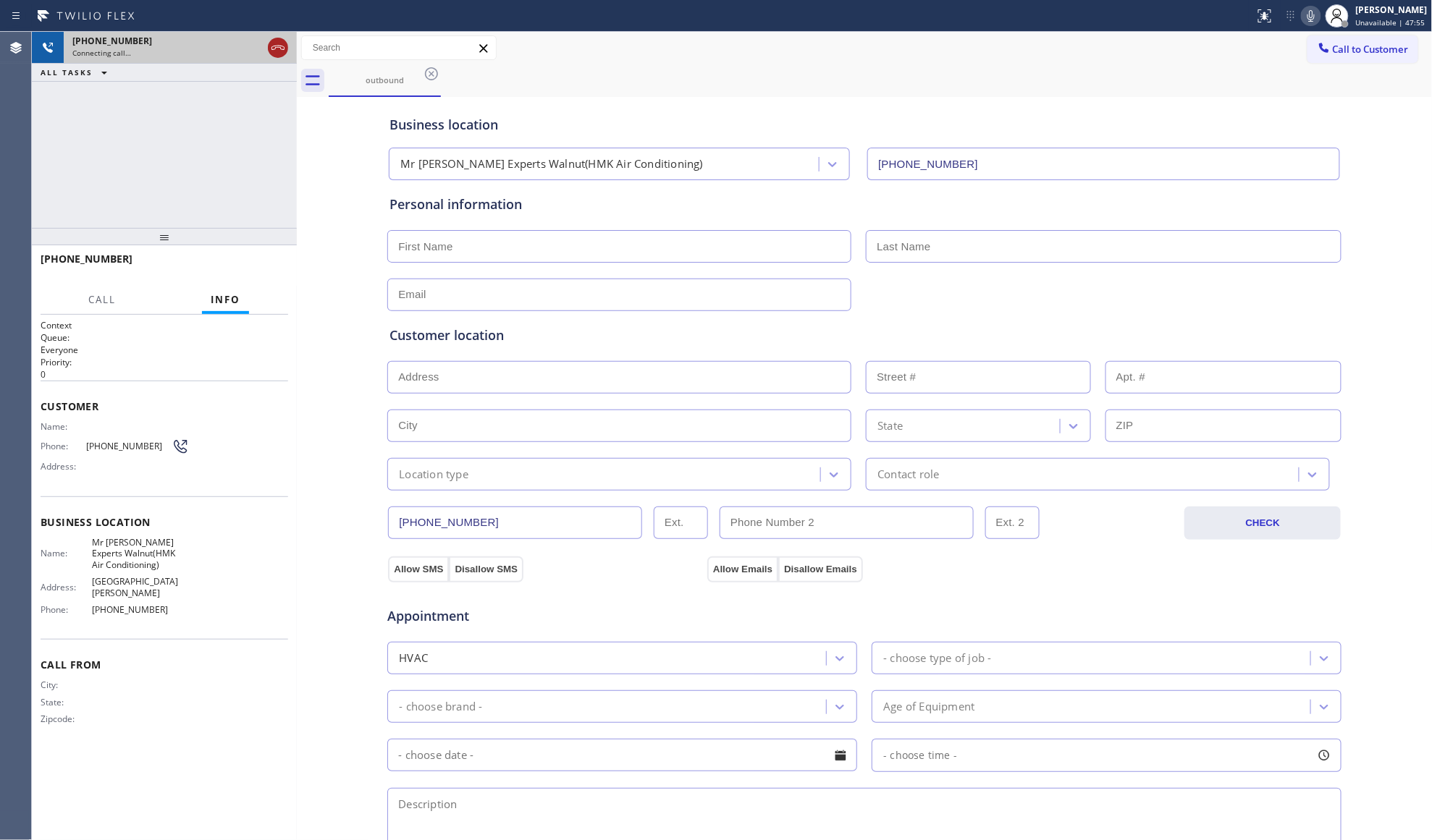
click at [284, 51] on icon at bounding box center [278, 48] width 17 height 17
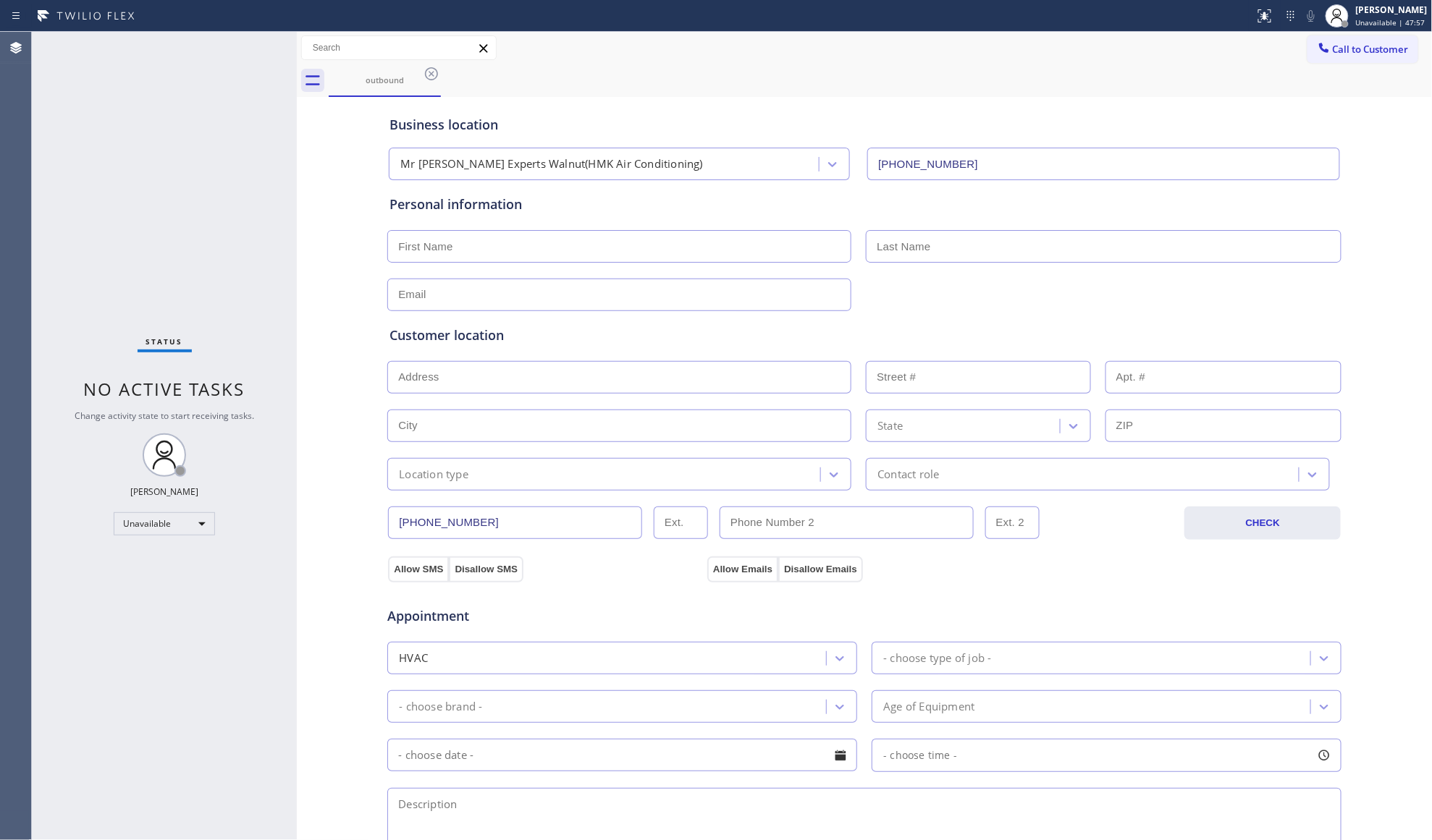
click at [275, 51] on div "Status No active tasks Change activity state to start receiving tasks. [PERSON_…" at bounding box center [164, 436] width 265 height 808
drag, startPoint x: 429, startPoint y: 70, endPoint x: 444, endPoint y: 59, distance: 18.6
click at [429, 68] on icon at bounding box center [431, 74] width 17 height 17
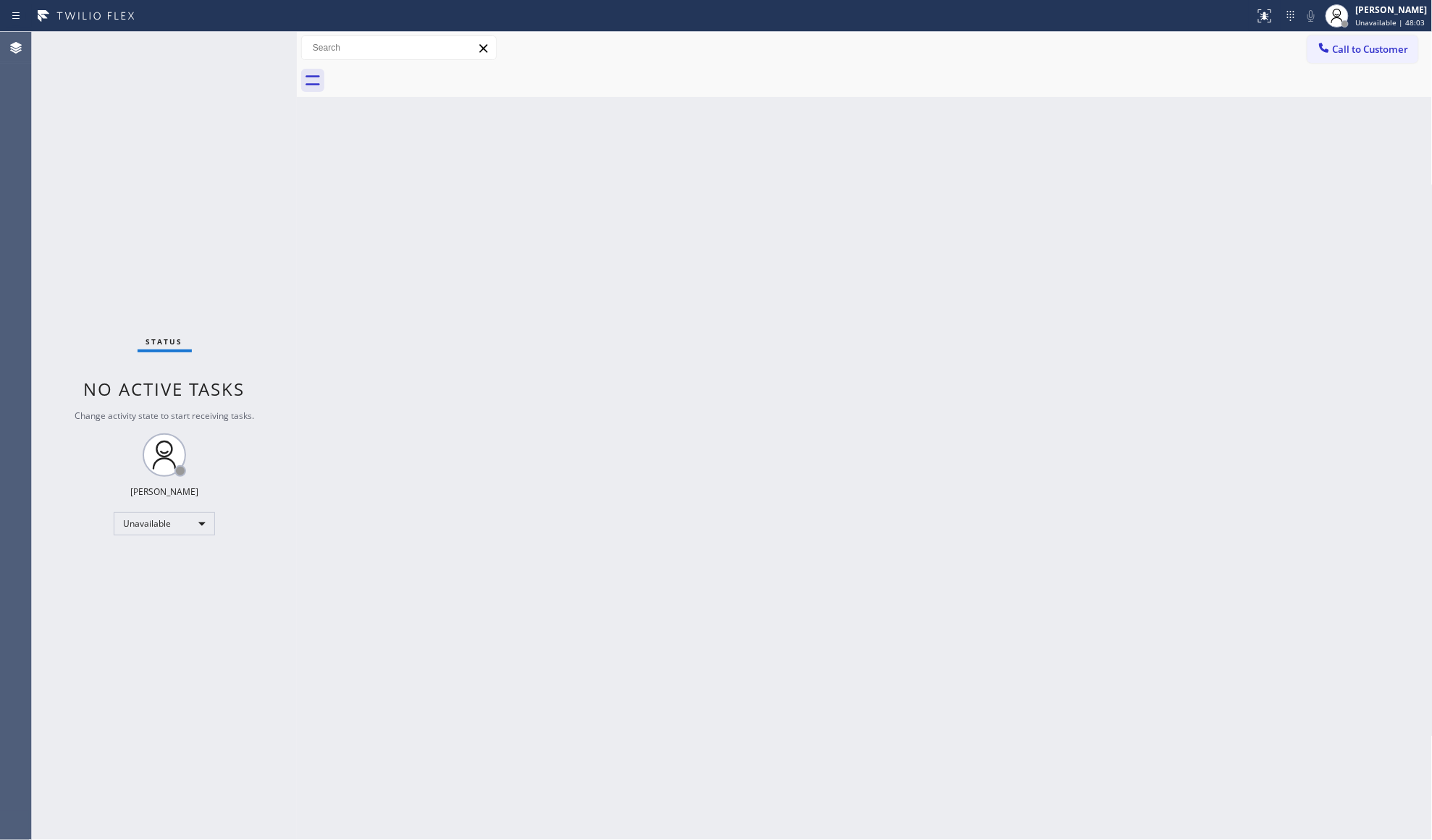
click at [1182, 105] on div "Back to Dashboard Change Sender ID Customers Technicians Select a contact Outbo…" at bounding box center [865, 436] width 1136 height 808
click at [1338, 39] on button "Call to Customer" at bounding box center [1363, 49] width 111 height 27
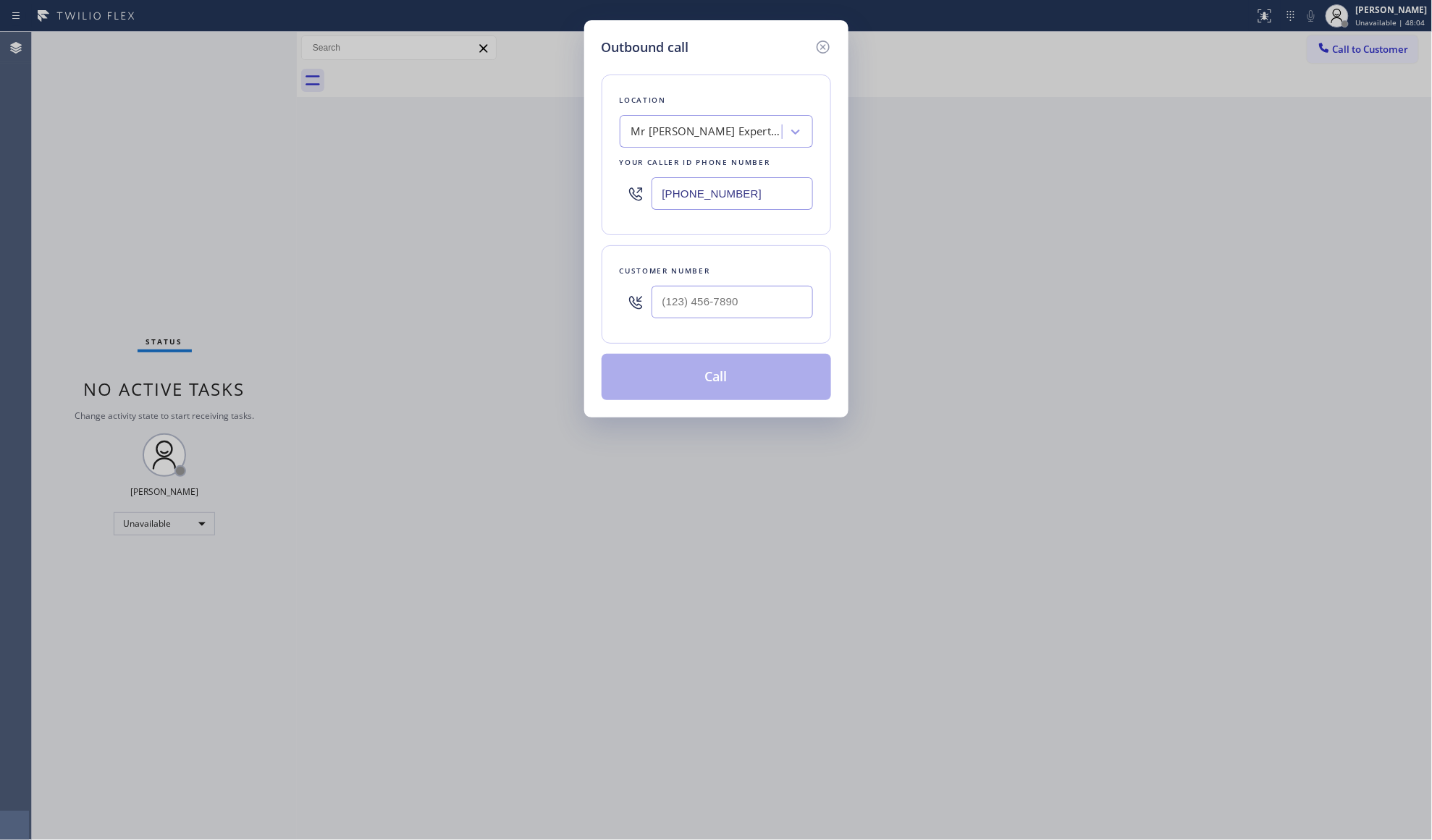
drag, startPoint x: 747, startPoint y: 190, endPoint x: 608, endPoint y: 195, distance: 139.1
click at [608, 195] on div "Location Mr [PERSON_NAME] Experts Walnut(HMK Air Conditioning) Your caller id p…" at bounding box center [716, 155] width 230 height 161
paste input "708) 578-527"
type input "[PHONE_NUMBER]"
click at [786, 321] on div at bounding box center [732, 302] width 162 height 47
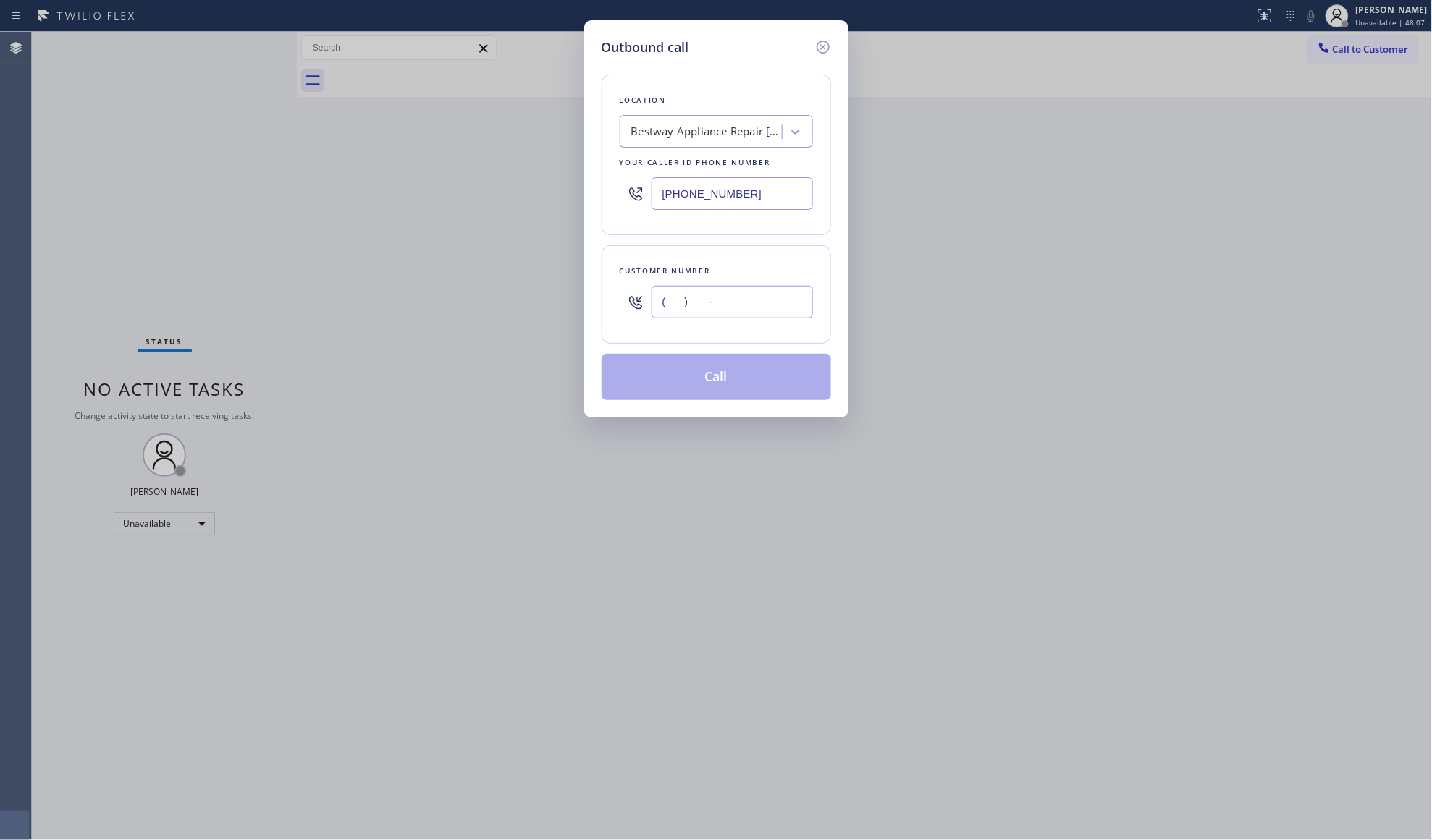
click at [780, 310] on input "(___) ___-____" at bounding box center [732, 302] width 162 height 33
paste input "708) 781-1227"
type input "[PHONE_NUMBER]"
click at [727, 384] on button "Call" at bounding box center [716, 377] width 230 height 46
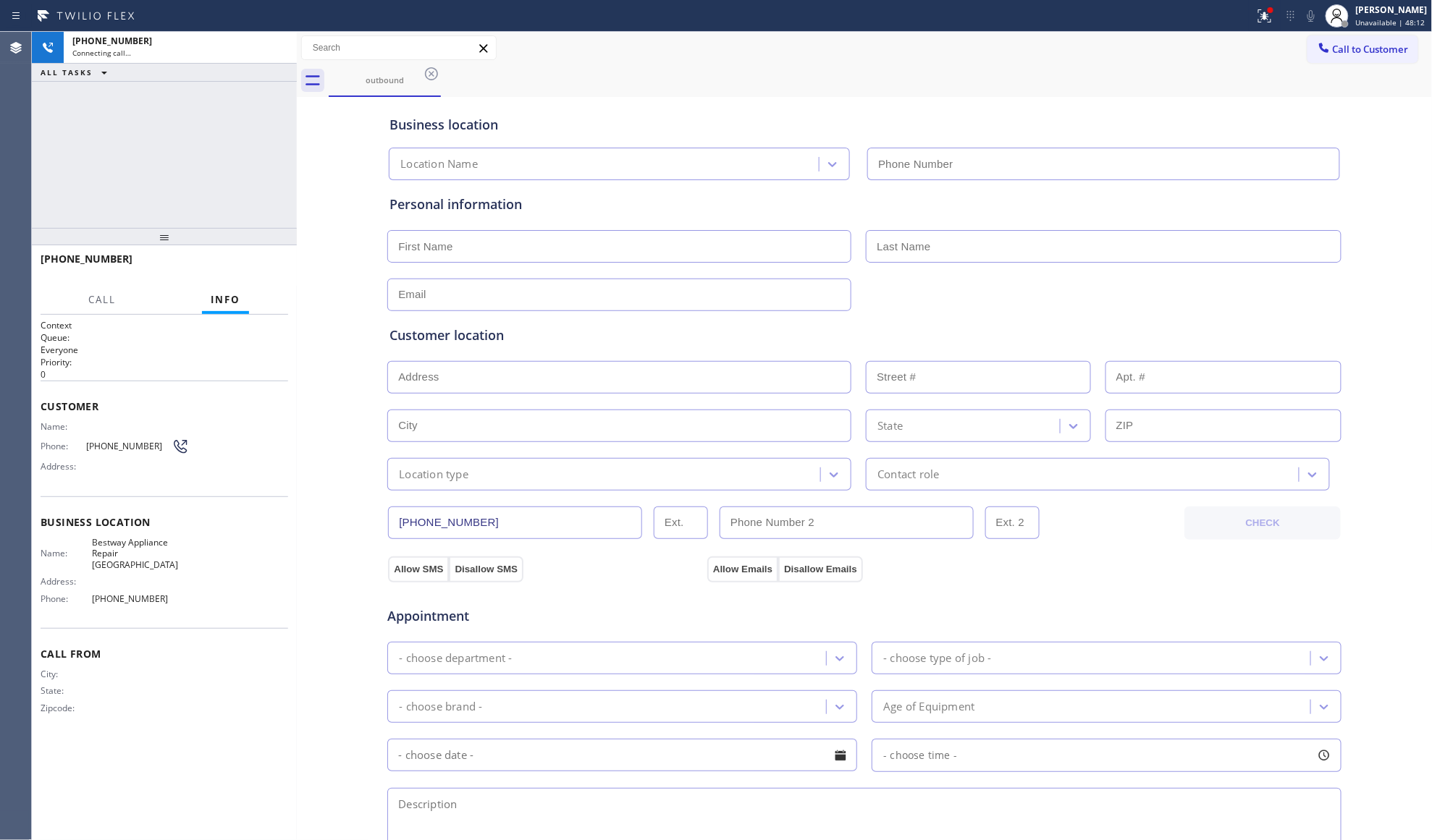
type input "[PHONE_NUMBER]"
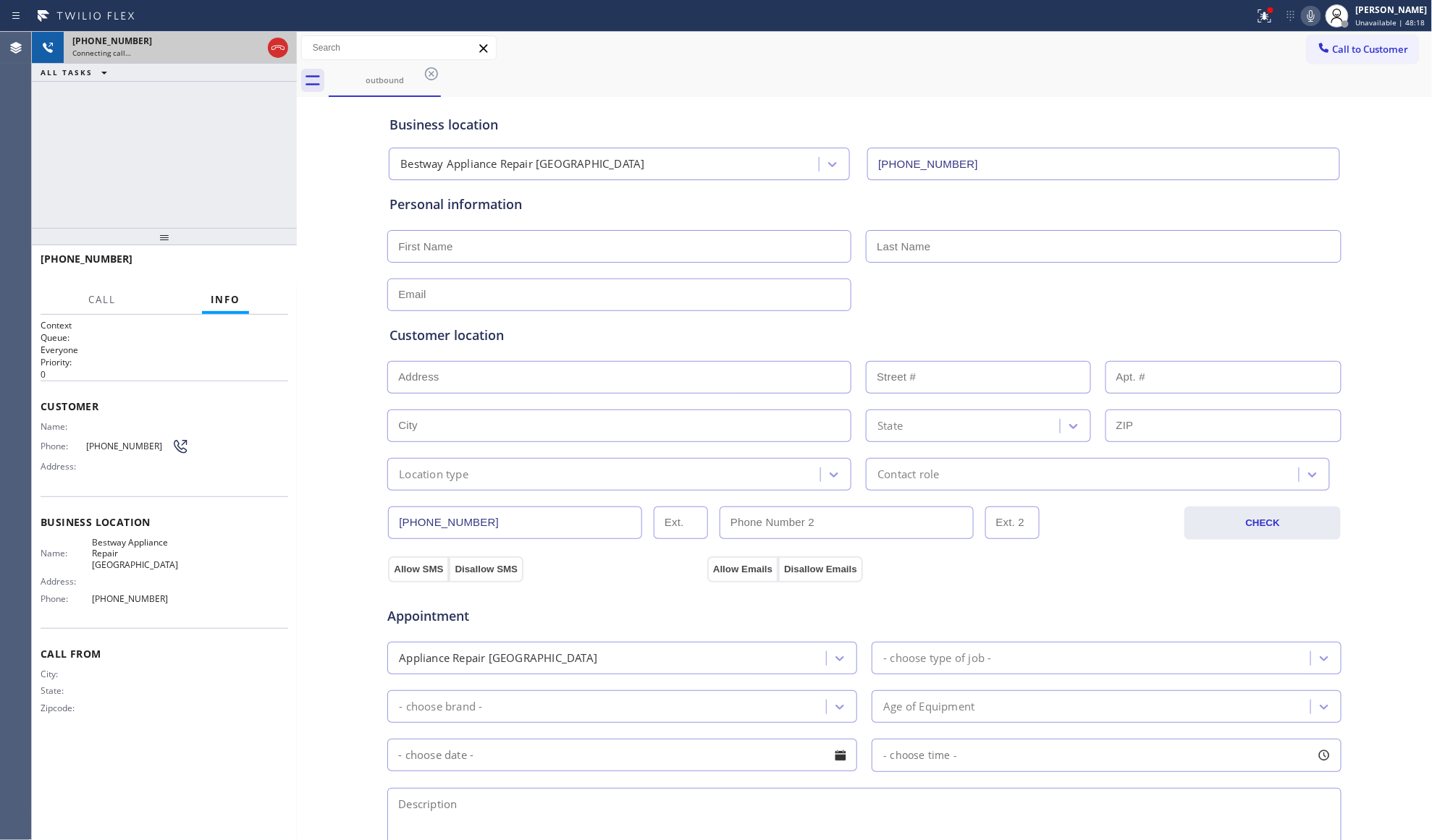
click at [290, 48] on div at bounding box center [278, 48] width 26 height 32
click at [287, 48] on div at bounding box center [278, 48] width 20 height 17
click at [284, 46] on div "[PHONE_NUMBER]" at bounding box center [180, 41] width 215 height 12
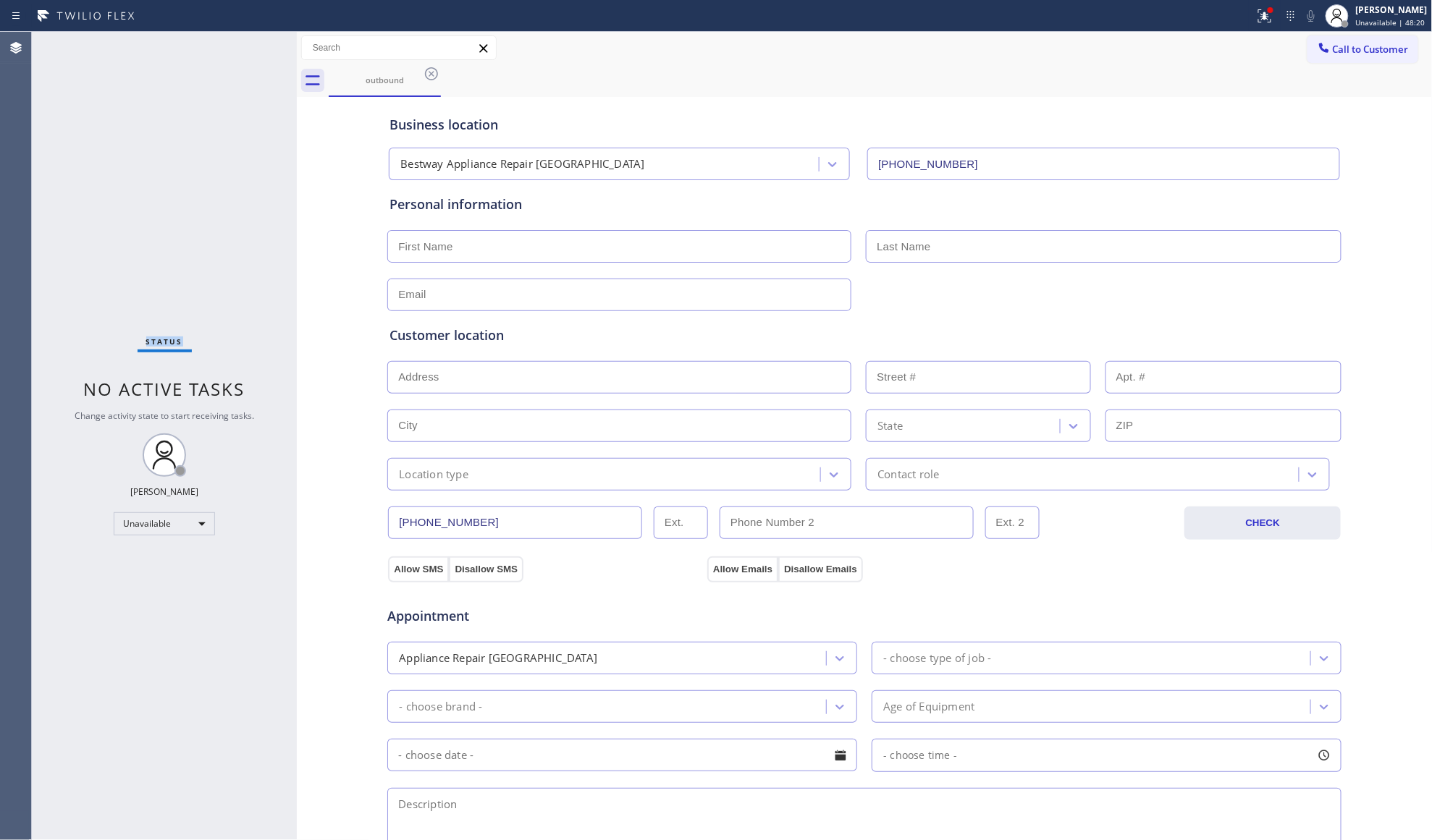
click at [284, 46] on div "Status No active tasks Change activity state to start receiving tasks. [PERSON_…" at bounding box center [164, 436] width 265 height 808
click at [432, 76] on icon at bounding box center [431, 74] width 17 height 17
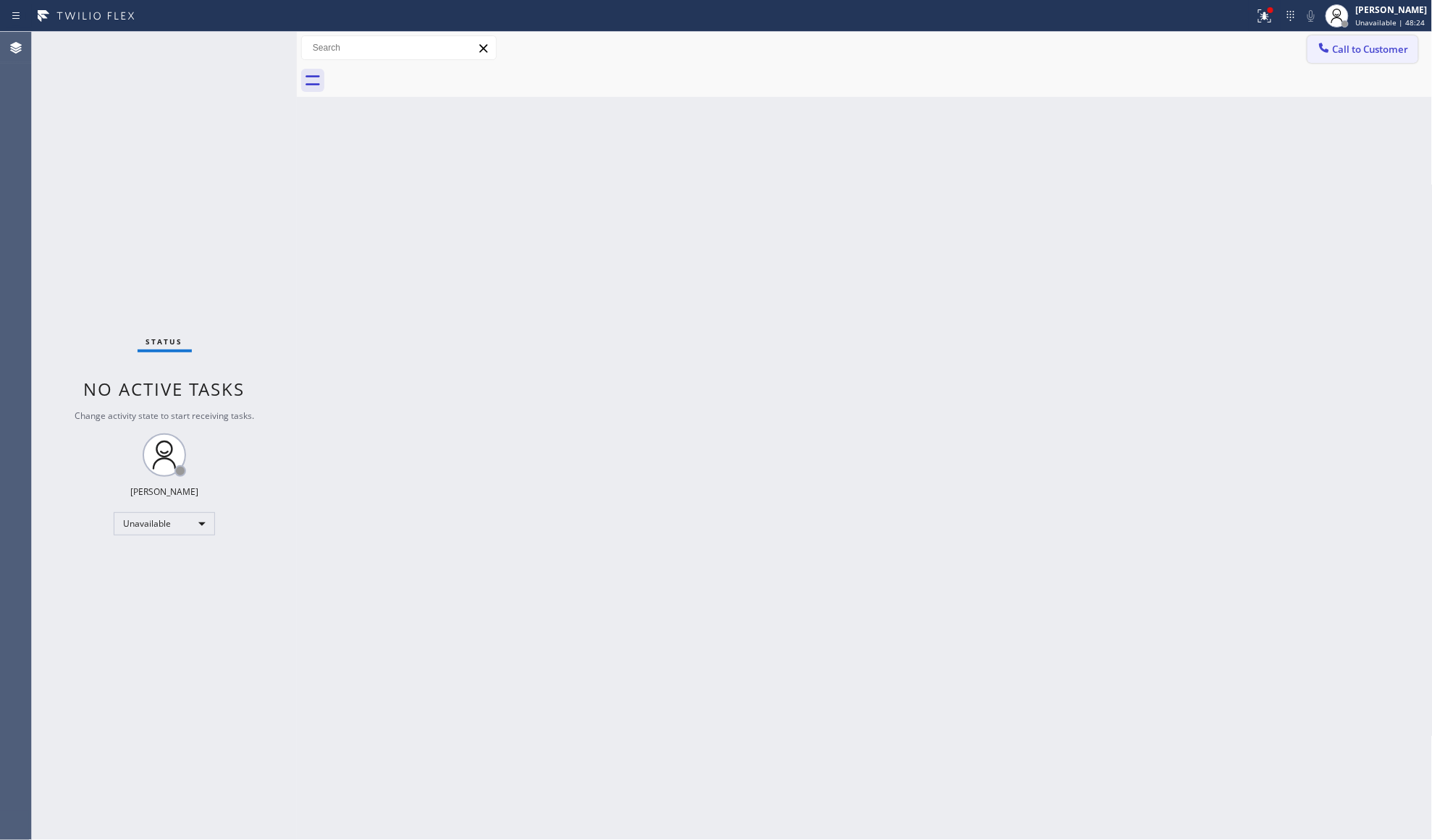
click at [1361, 39] on button "Call to Customer" at bounding box center [1363, 49] width 111 height 27
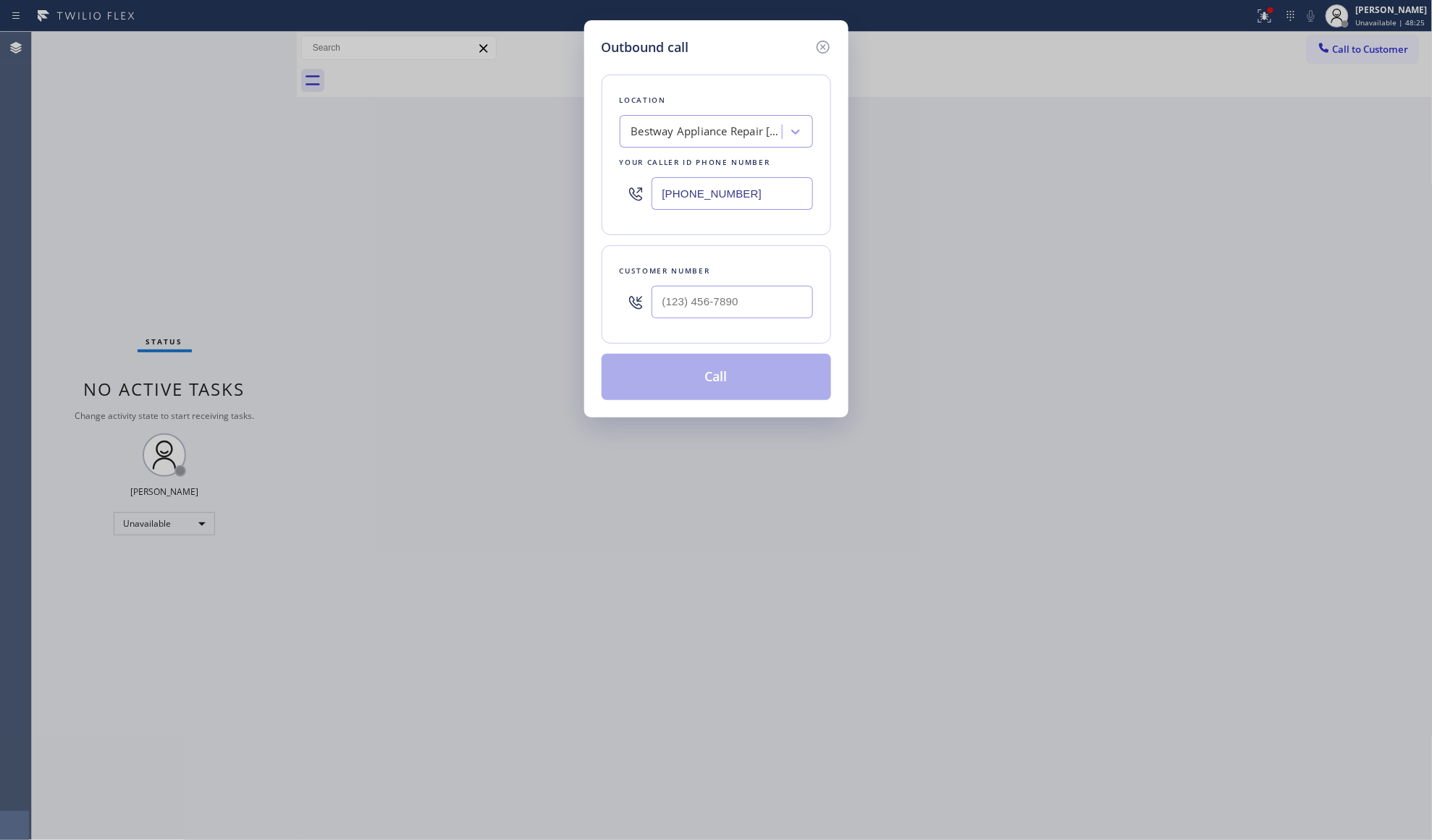
drag, startPoint x: 692, startPoint y: 195, endPoint x: 658, endPoint y: 195, distance: 34.0
click at [660, 197] on input "[PHONE_NUMBER]" at bounding box center [732, 193] width 162 height 33
paste input "805) 600-3864"
type input "[PHONE_NUMBER]"
click at [774, 301] on input "(___) ___-____" at bounding box center [732, 302] width 162 height 33
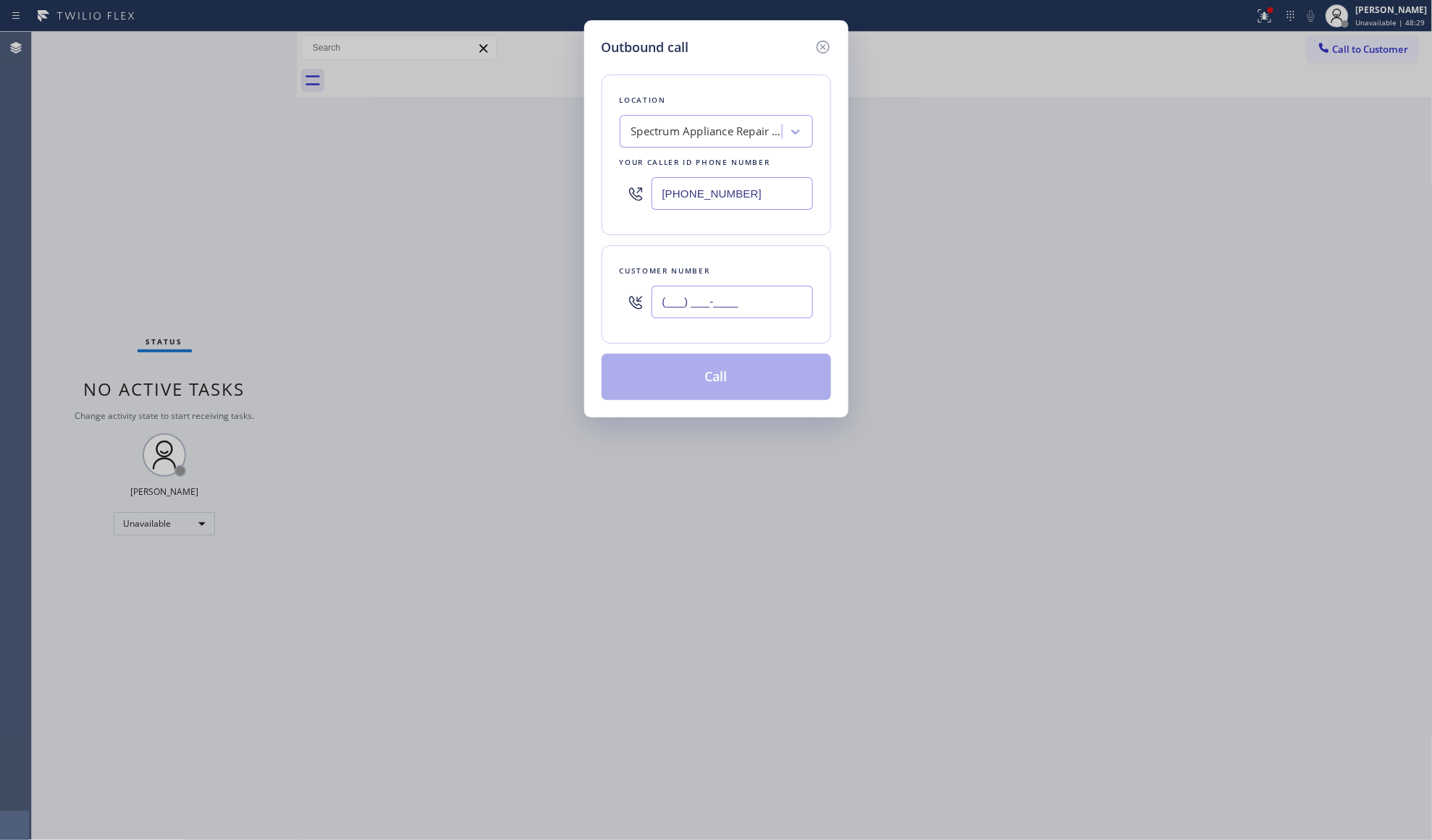
paste input "805) 719-1822"
type input "[PHONE_NUMBER]"
click at [716, 372] on button "Call" at bounding box center [716, 377] width 230 height 46
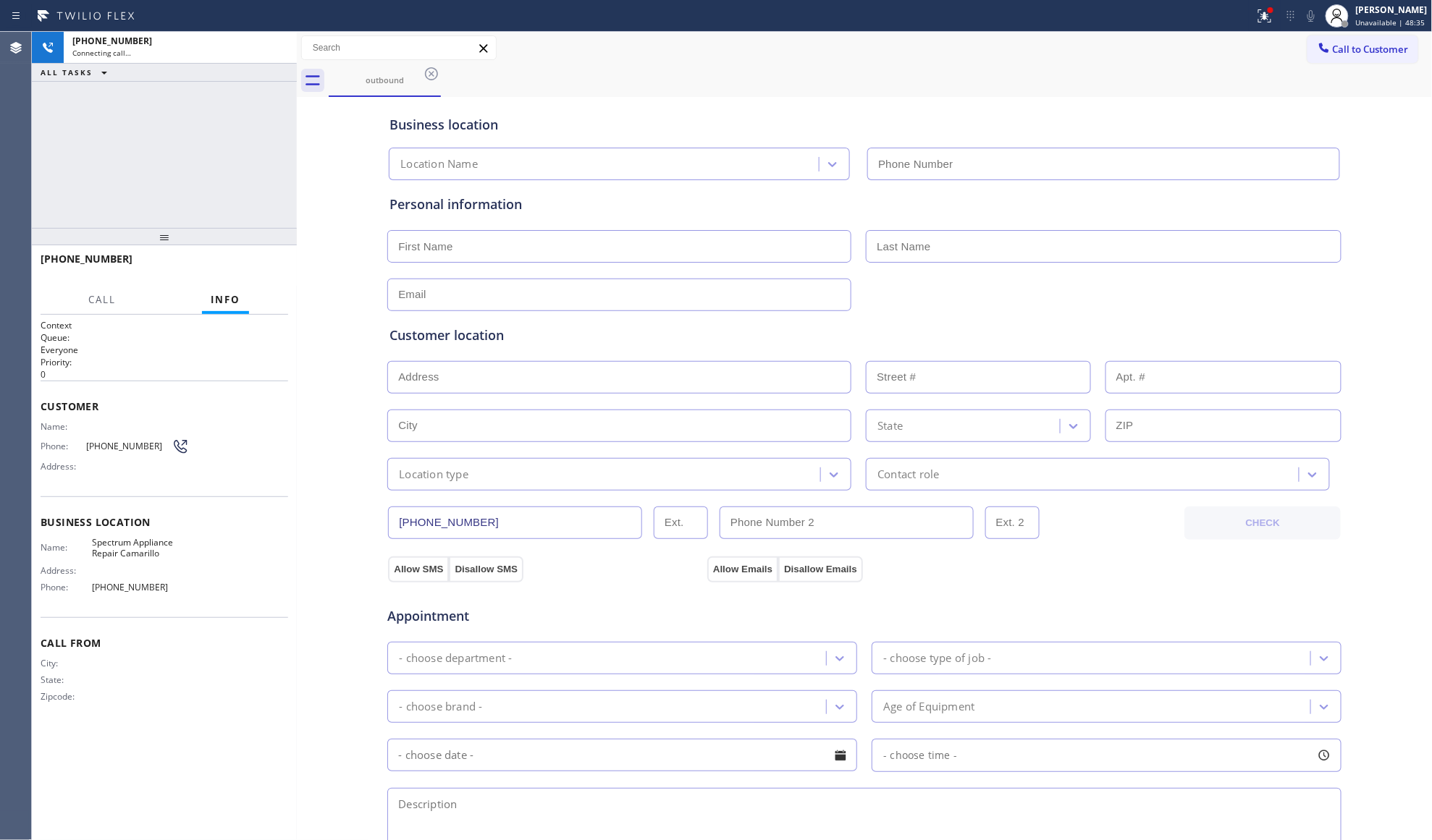
type input "[PHONE_NUMBER]"
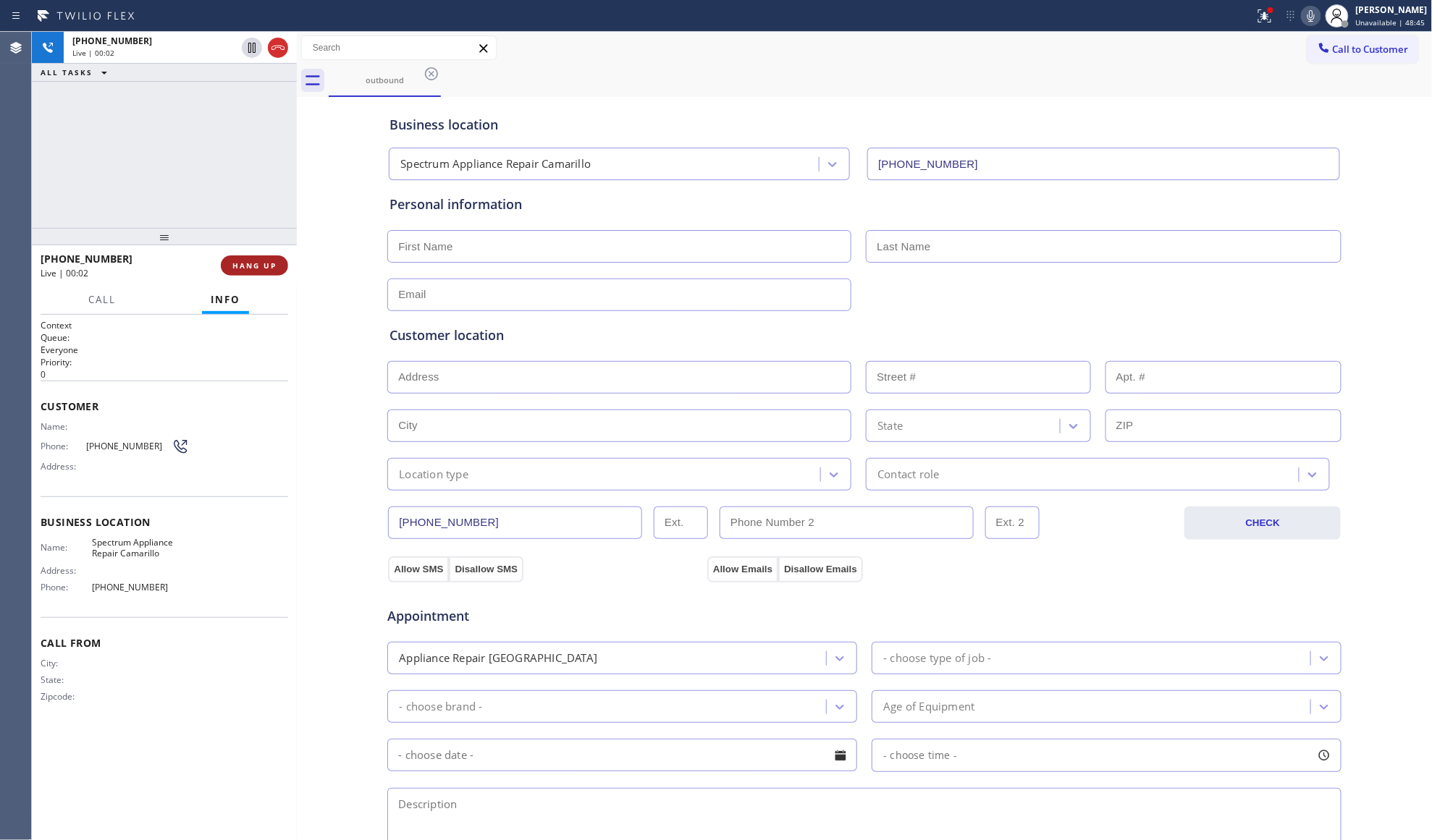
click at [241, 271] on button "HANG UP" at bounding box center [254, 265] width 68 height 20
click at [241, 268] on span "HANG UP" at bounding box center [254, 265] width 44 height 10
click at [243, 266] on span "COMPLETE" at bounding box center [252, 265] width 50 height 10
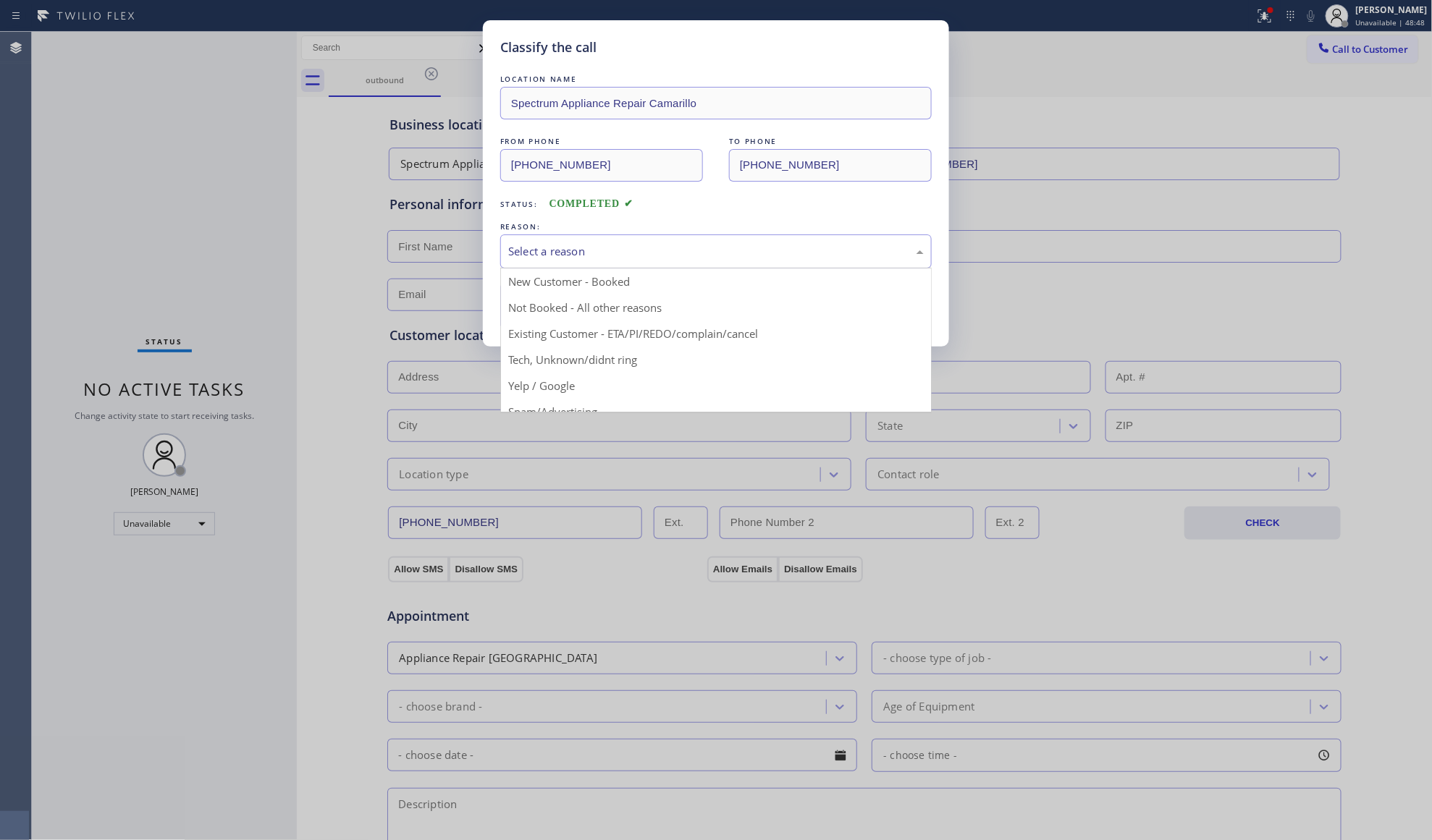
click at [633, 247] on div "Select a reason" at bounding box center [716, 252] width 416 height 17
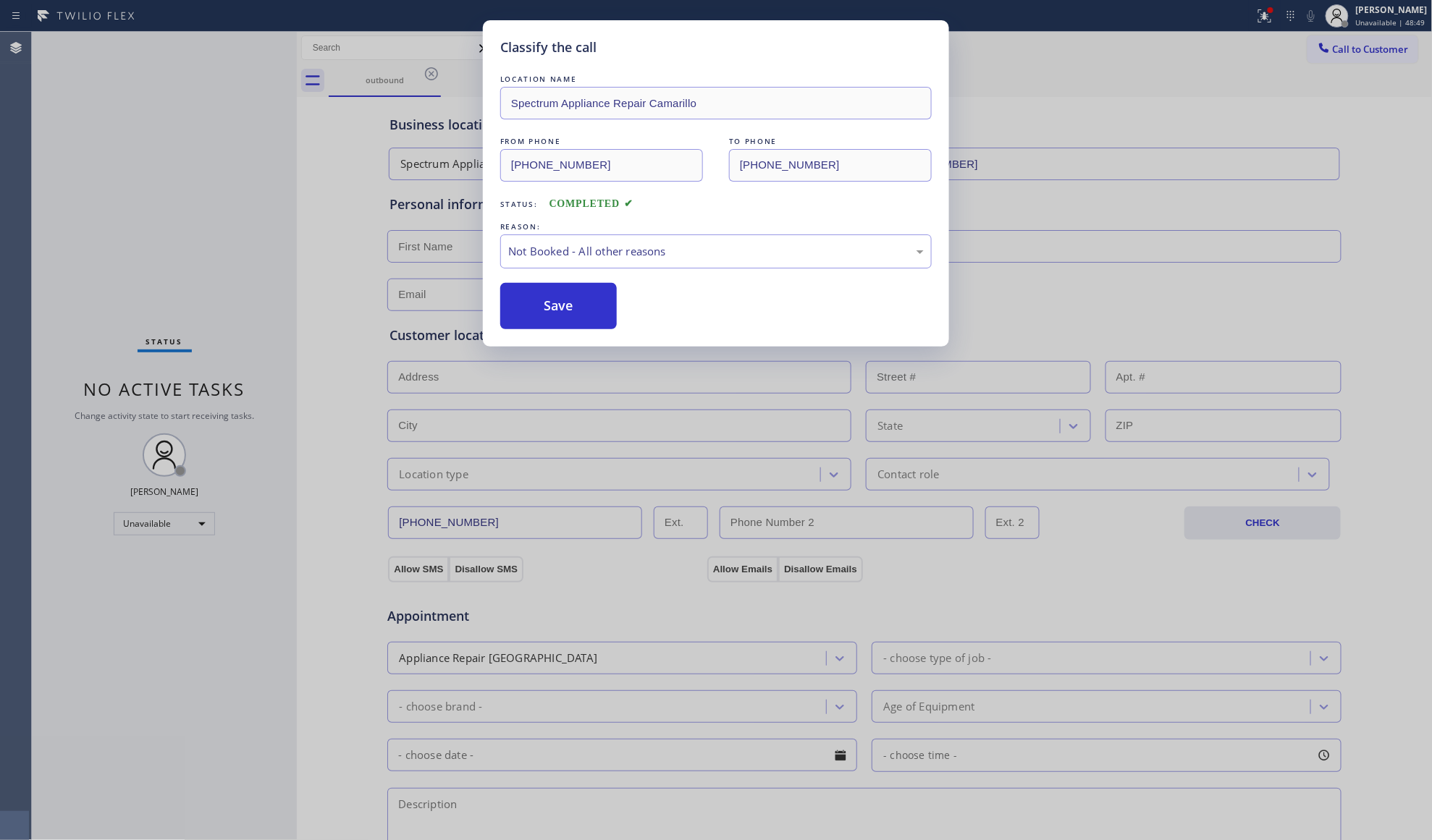
click at [545, 315] on button "Save" at bounding box center [559, 306] width 117 height 46
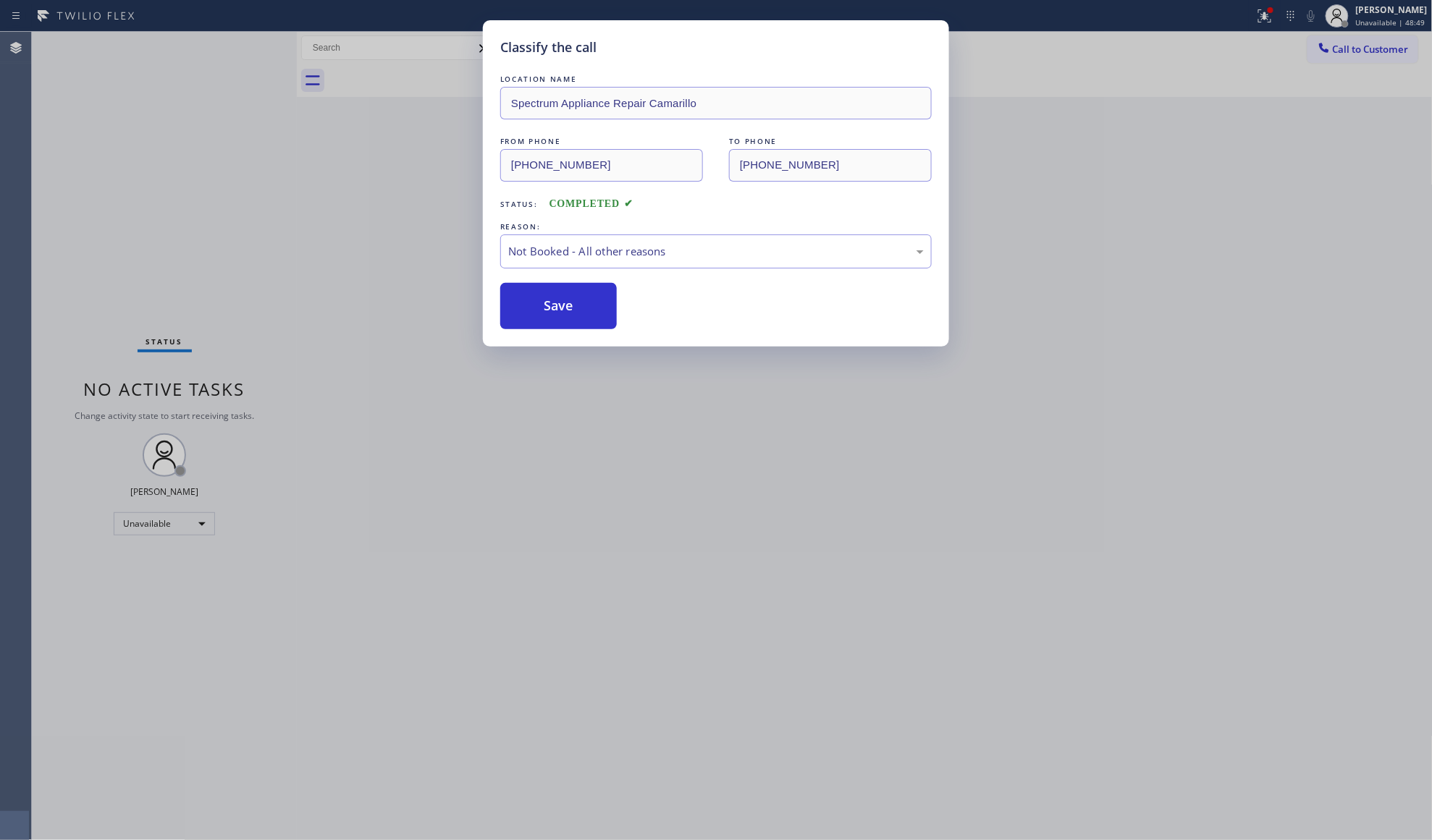
click at [545, 315] on button "Save" at bounding box center [559, 306] width 117 height 46
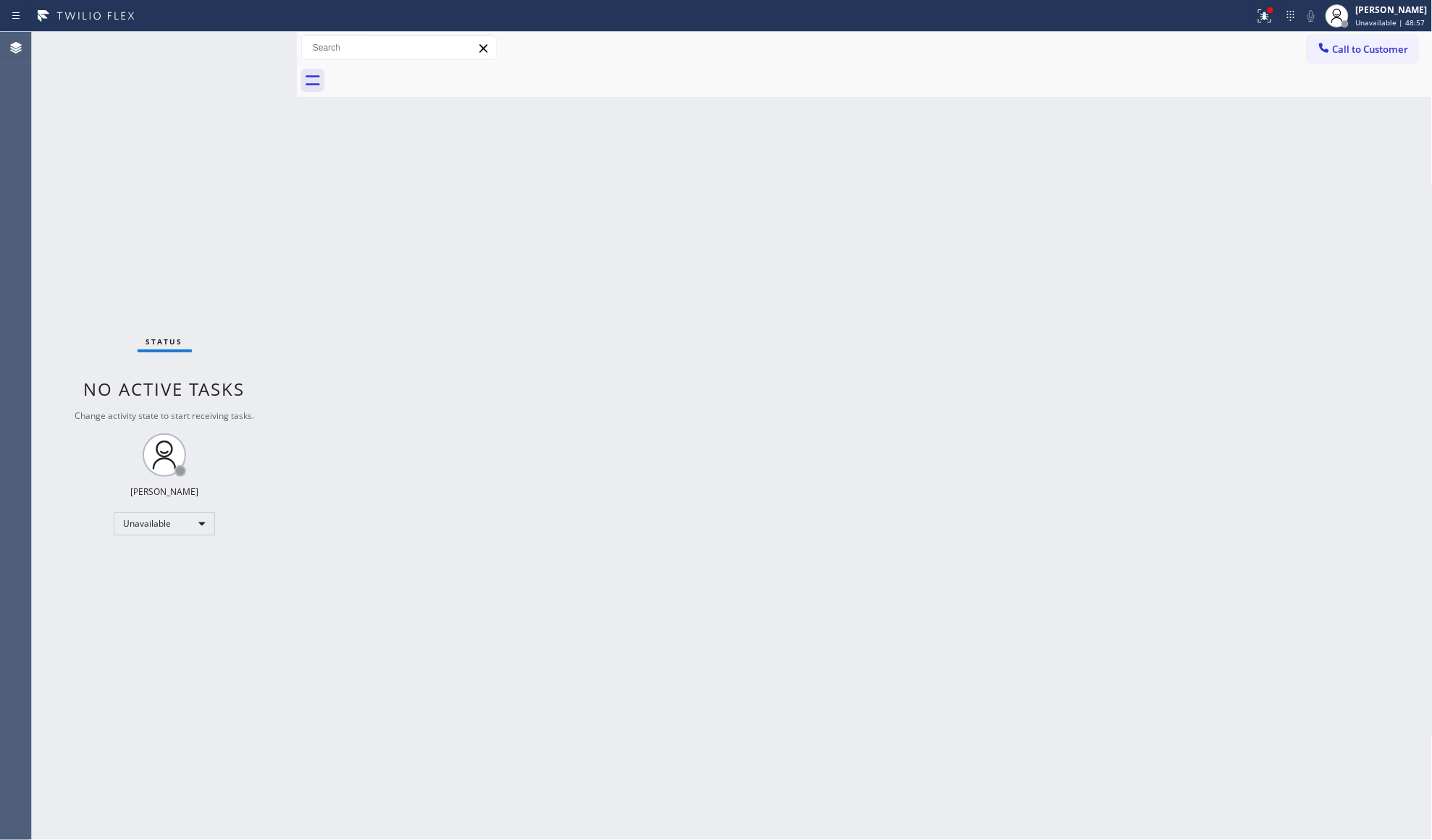
drag, startPoint x: 1406, startPoint y: 55, endPoint x: 1142, endPoint y: 183, distance: 293.4
click at [1405, 55] on button "Call to Customer" at bounding box center [1363, 49] width 111 height 27
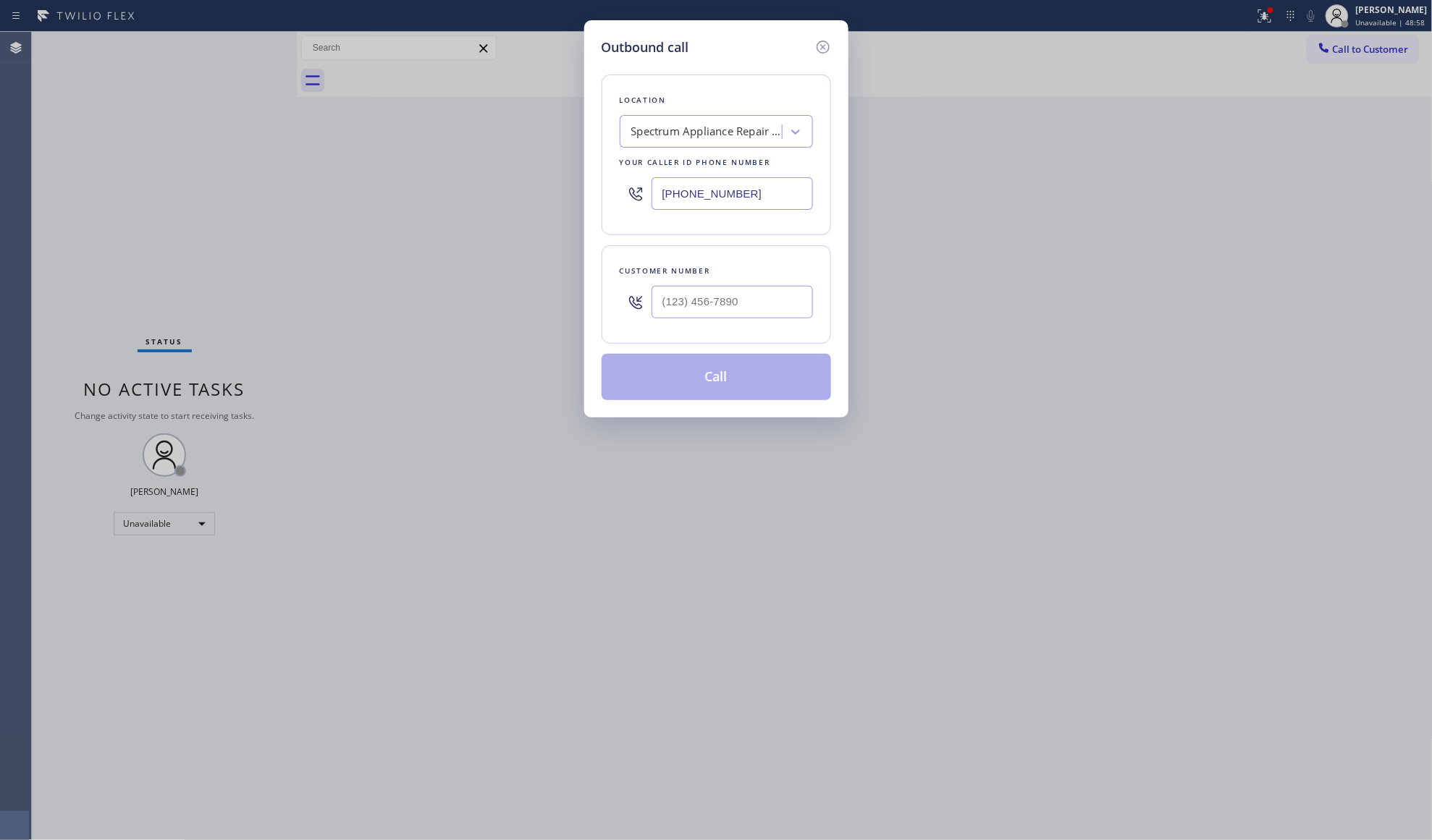
drag, startPoint x: 794, startPoint y: 197, endPoint x: 580, endPoint y: 197, distance: 214.0
click at [580, 197] on div "Outbound call Location Spectrum Appliance Repair [GEOGRAPHIC_DATA] Your caller …" at bounding box center [716, 420] width 1432 height 840
paste input "714) 364-8586"
type input "[PHONE_NUMBER]"
click at [714, 296] on input "(___) ___-____" at bounding box center [732, 302] width 162 height 33
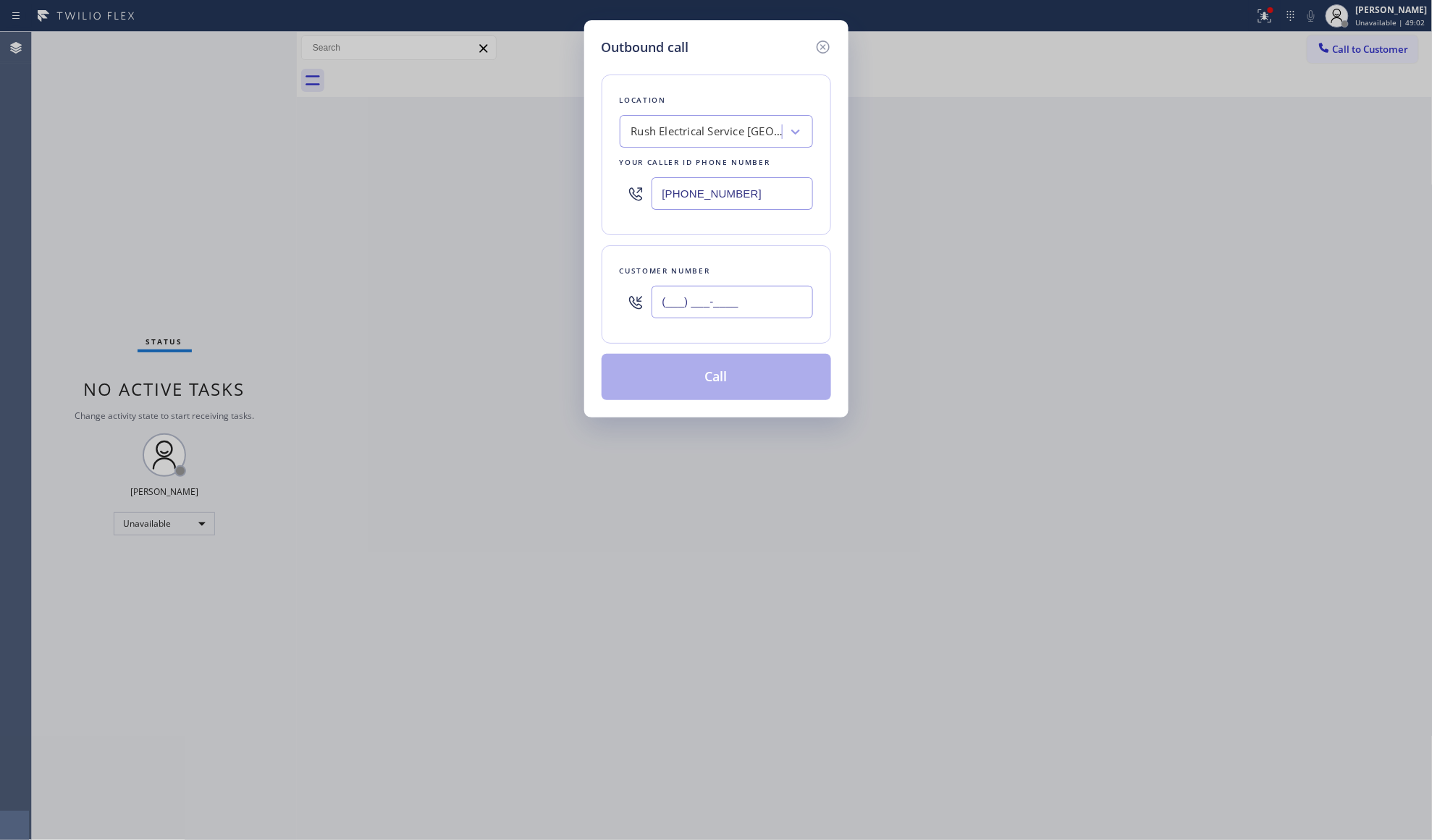
paste input "714) 560-0319"
type input "[PHONE_NUMBER]"
click at [780, 373] on button "Call" at bounding box center [716, 377] width 230 height 46
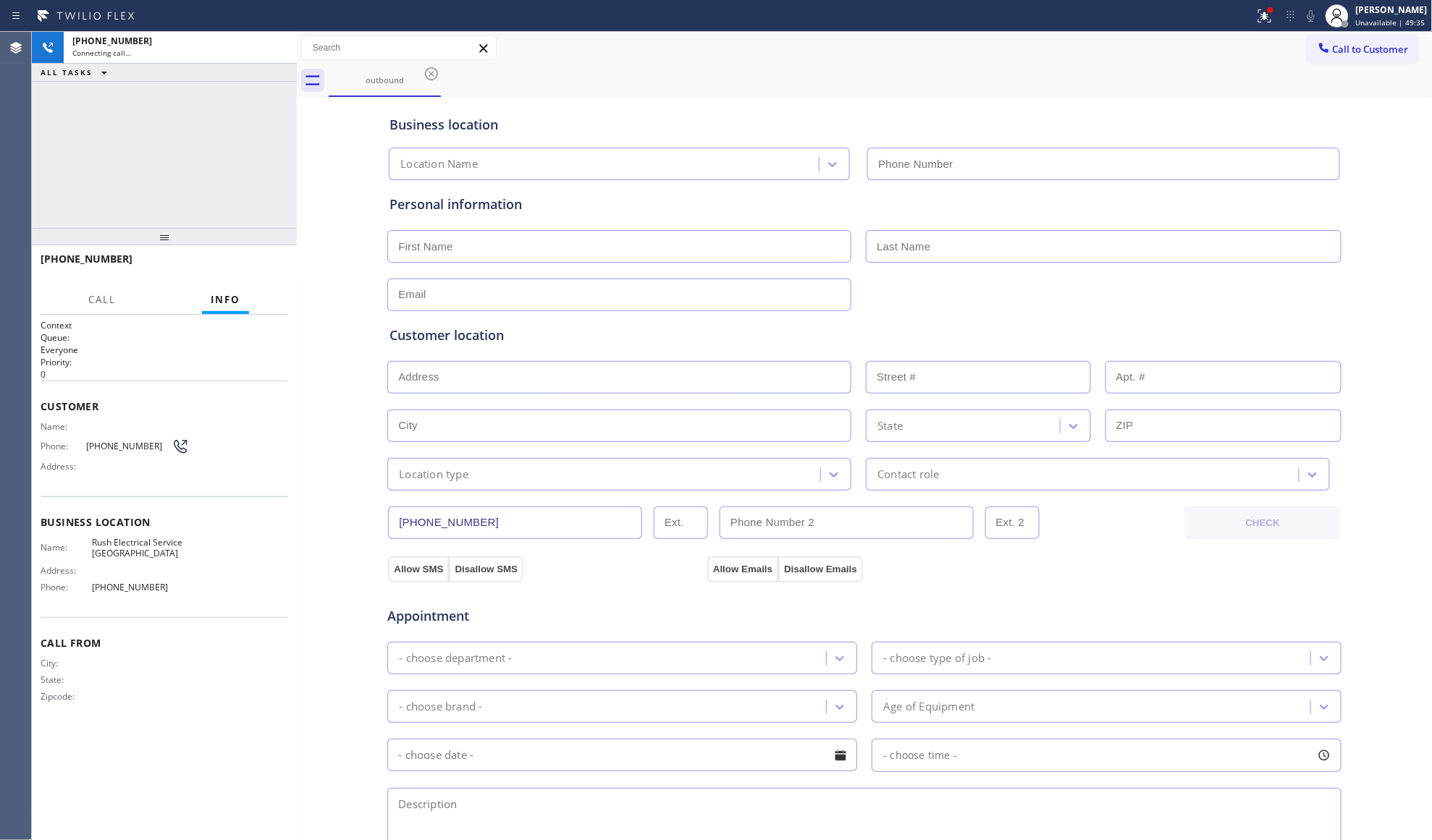
type input "[PHONE_NUMBER]"
click at [249, 270] on span "HANG UP" at bounding box center [254, 265] width 44 height 10
click at [252, 268] on span "HANG UP" at bounding box center [254, 265] width 44 height 10
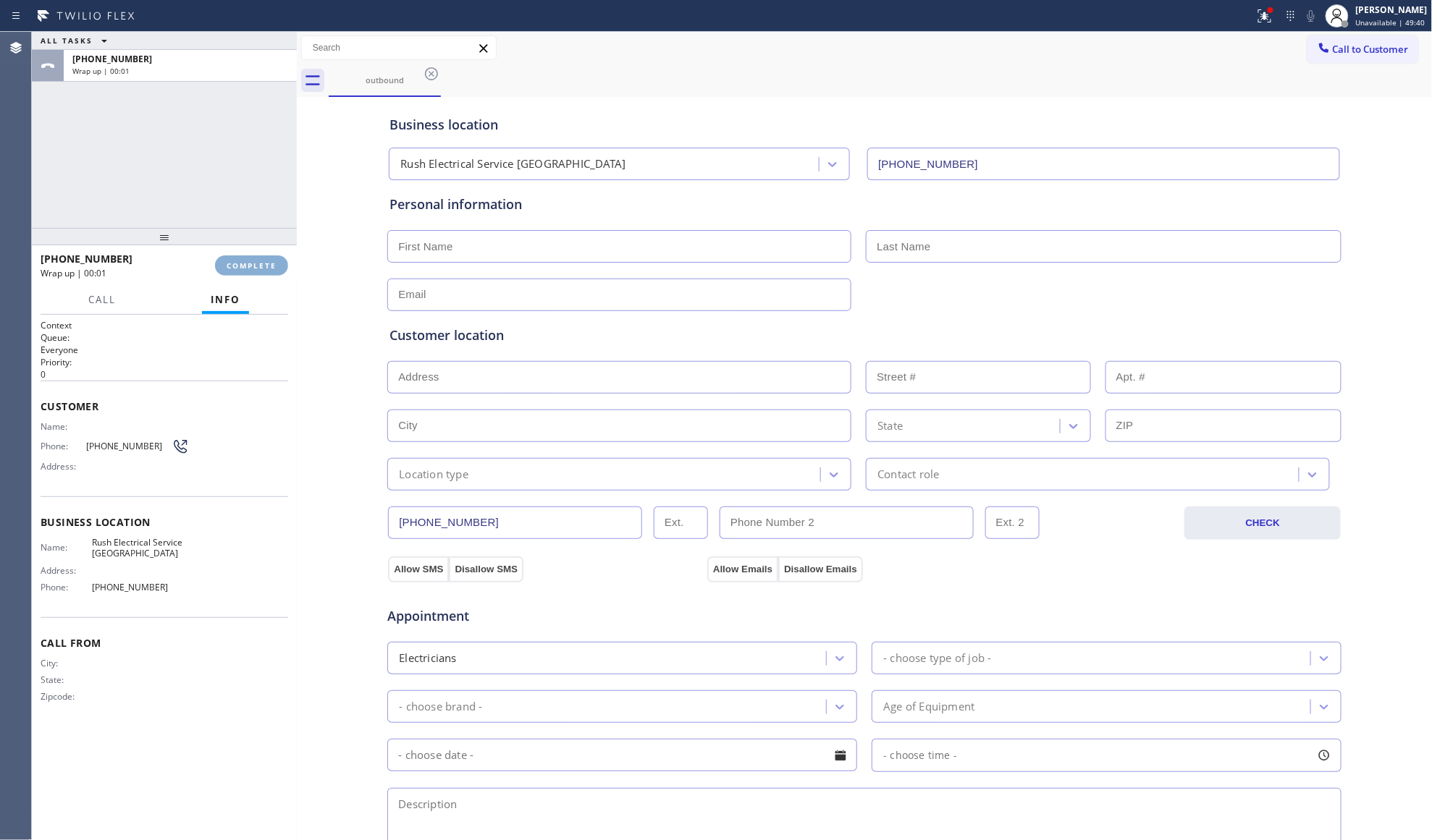
click at [252, 267] on span "COMPLETE" at bounding box center [252, 265] width 50 height 10
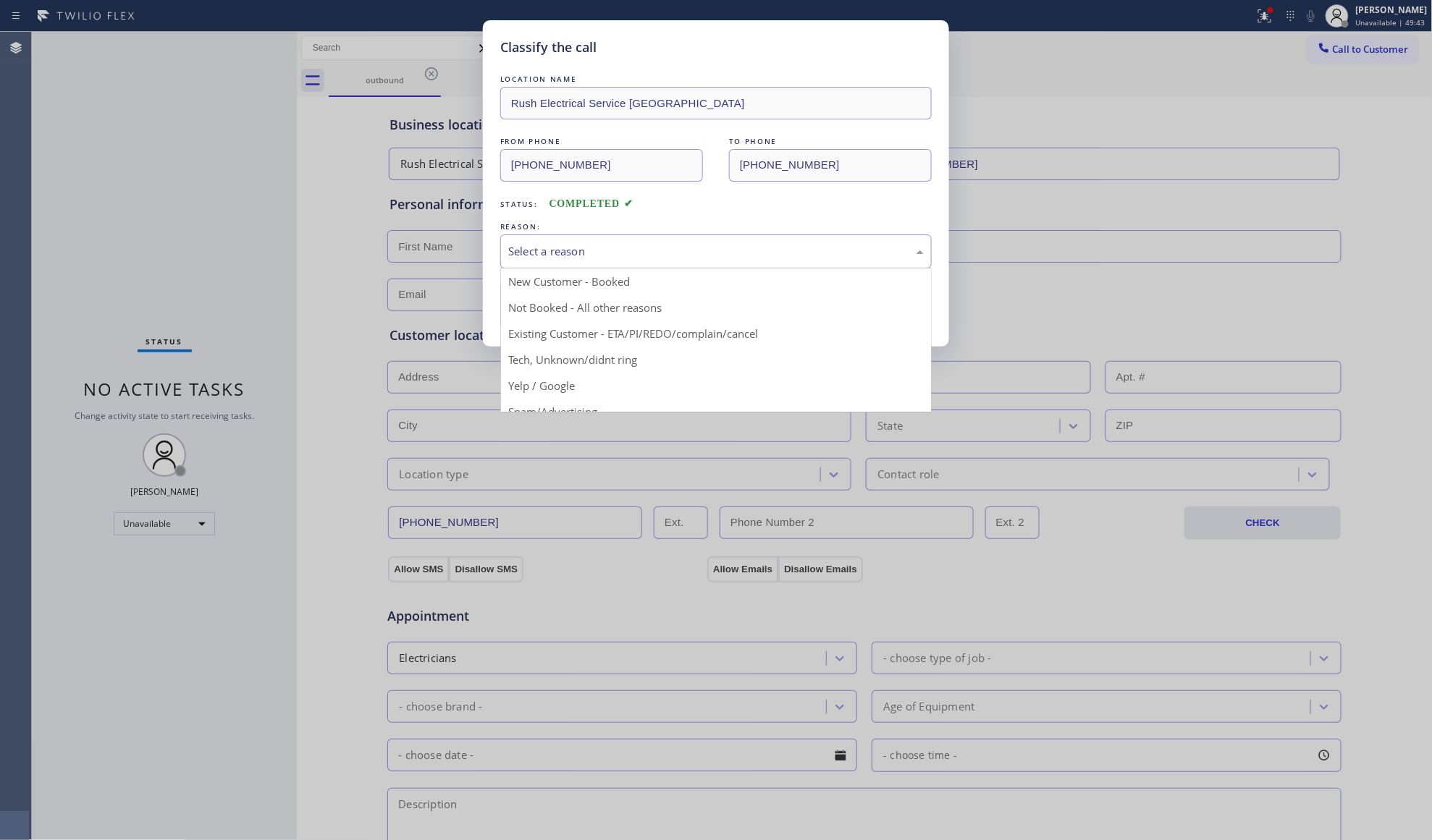
click at [649, 259] on div "Select a reason" at bounding box center [716, 252] width 416 height 17
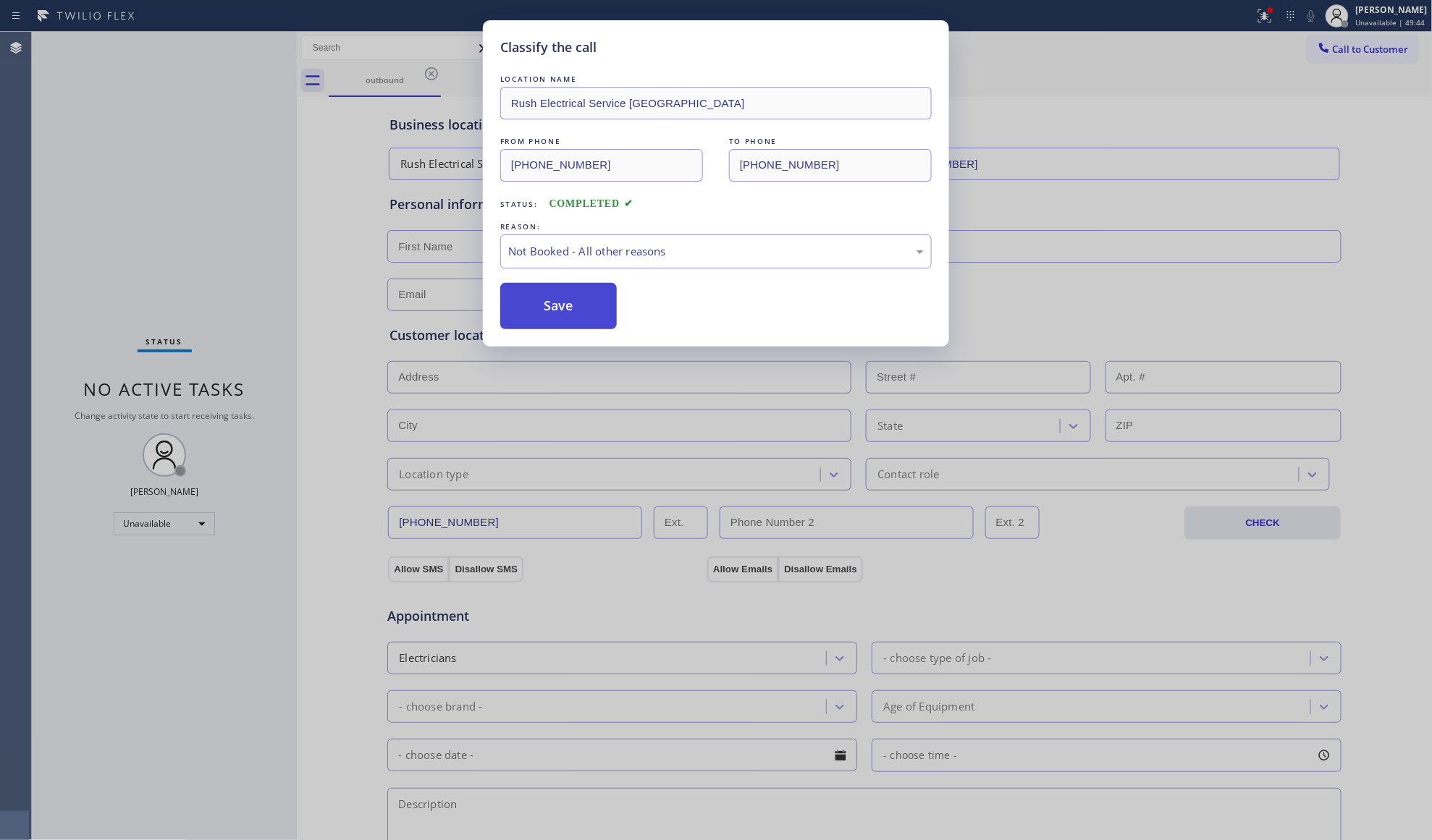
click at [575, 284] on button "Save" at bounding box center [559, 306] width 117 height 46
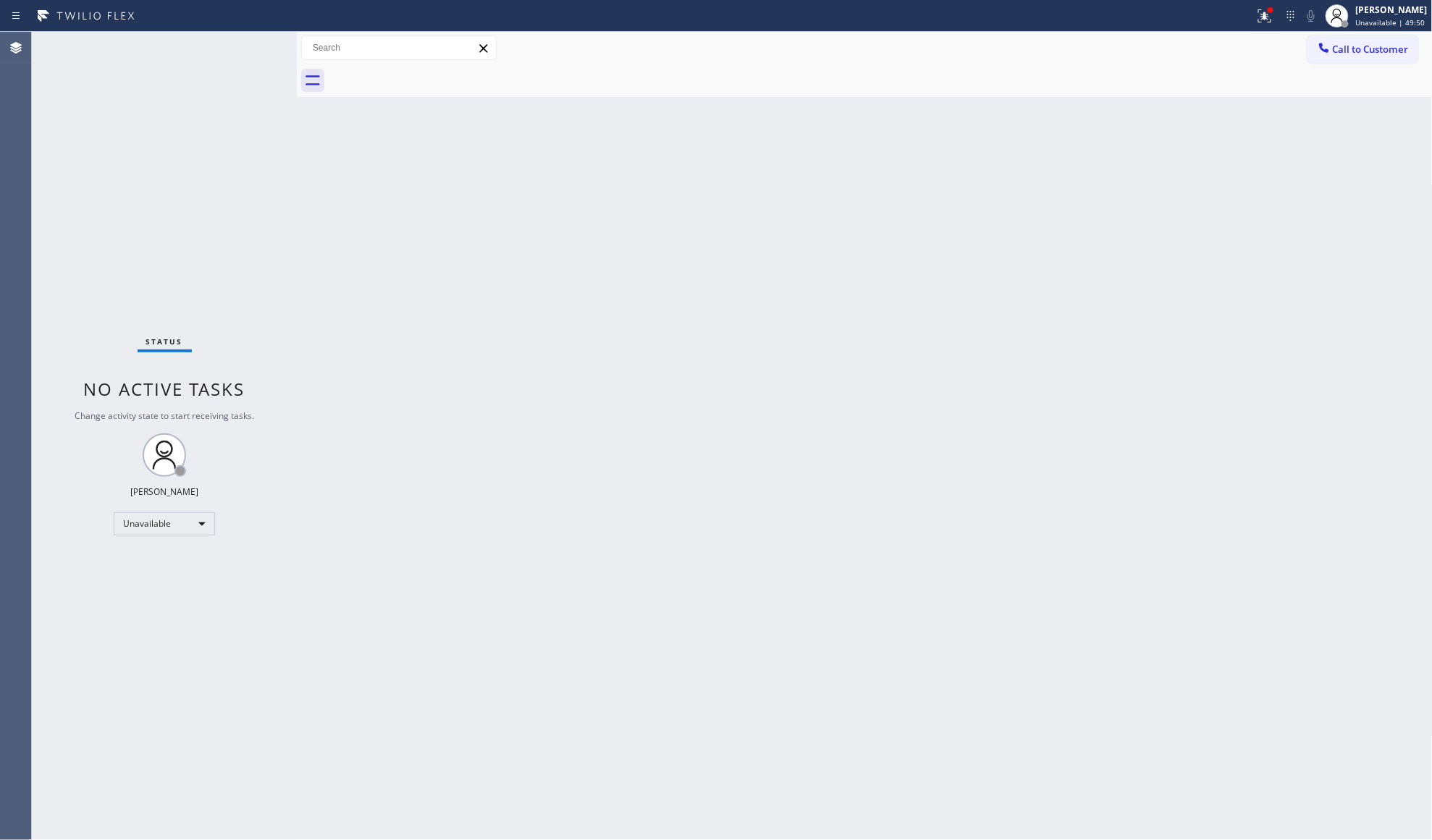
click at [1198, 70] on div at bounding box center [881, 80] width 1104 height 33
drag, startPoint x: 1330, startPoint y: 43, endPoint x: 1316, endPoint y: 61, distance: 22.8
click at [1327, 48] on icon at bounding box center [1324, 47] width 14 height 14
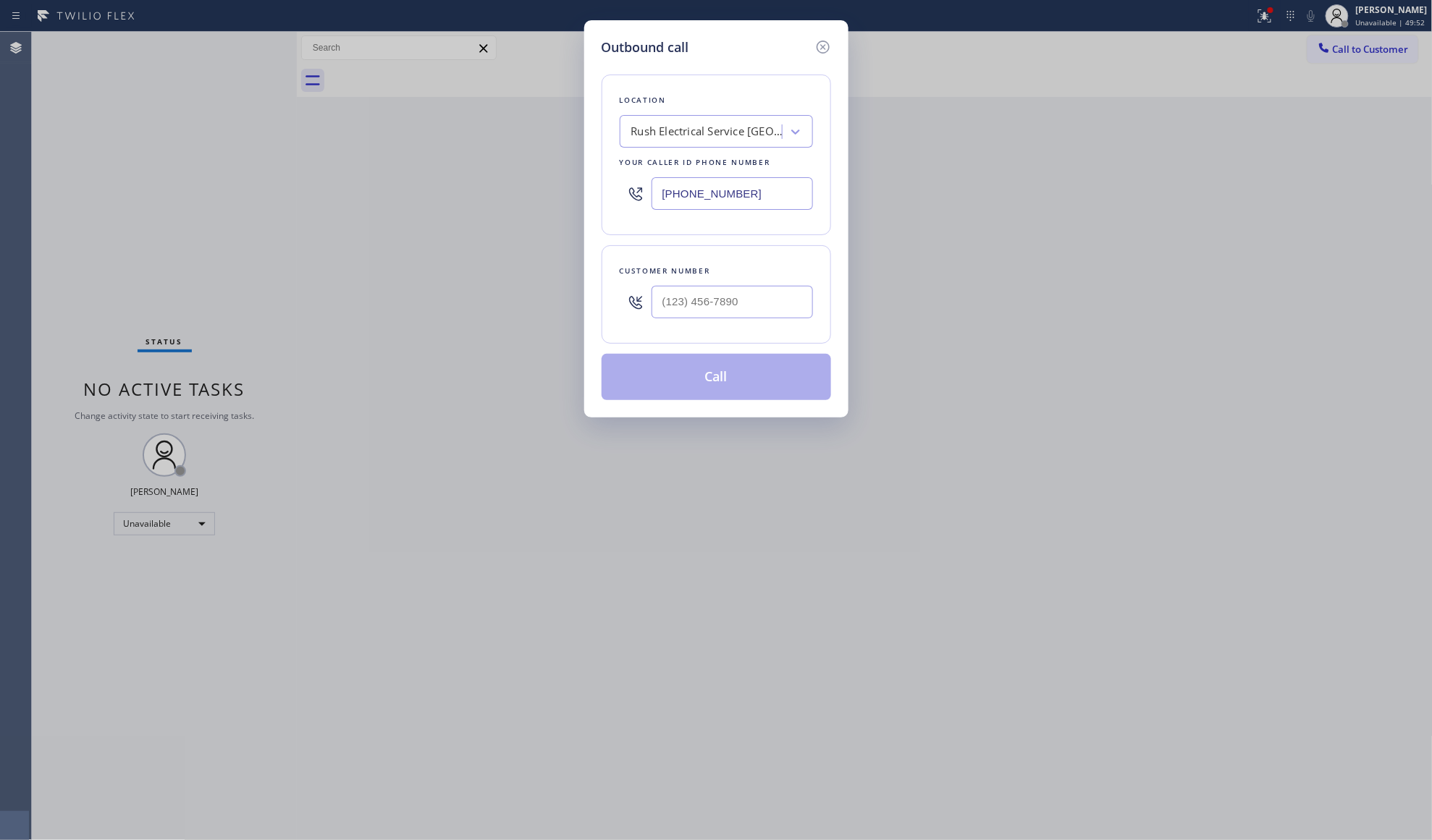
drag, startPoint x: 733, startPoint y: 200, endPoint x: 572, endPoint y: 206, distance: 161.1
click at [574, 207] on div "Outbound call Location Rush Electrical Service [GEOGRAPHIC_DATA] Your caller id…" at bounding box center [716, 420] width 1432 height 840
paste input "602) 932-2328"
type input "[PHONE_NUMBER]"
drag, startPoint x: 771, startPoint y: 302, endPoint x: 803, endPoint y: 288, distance: 34.9
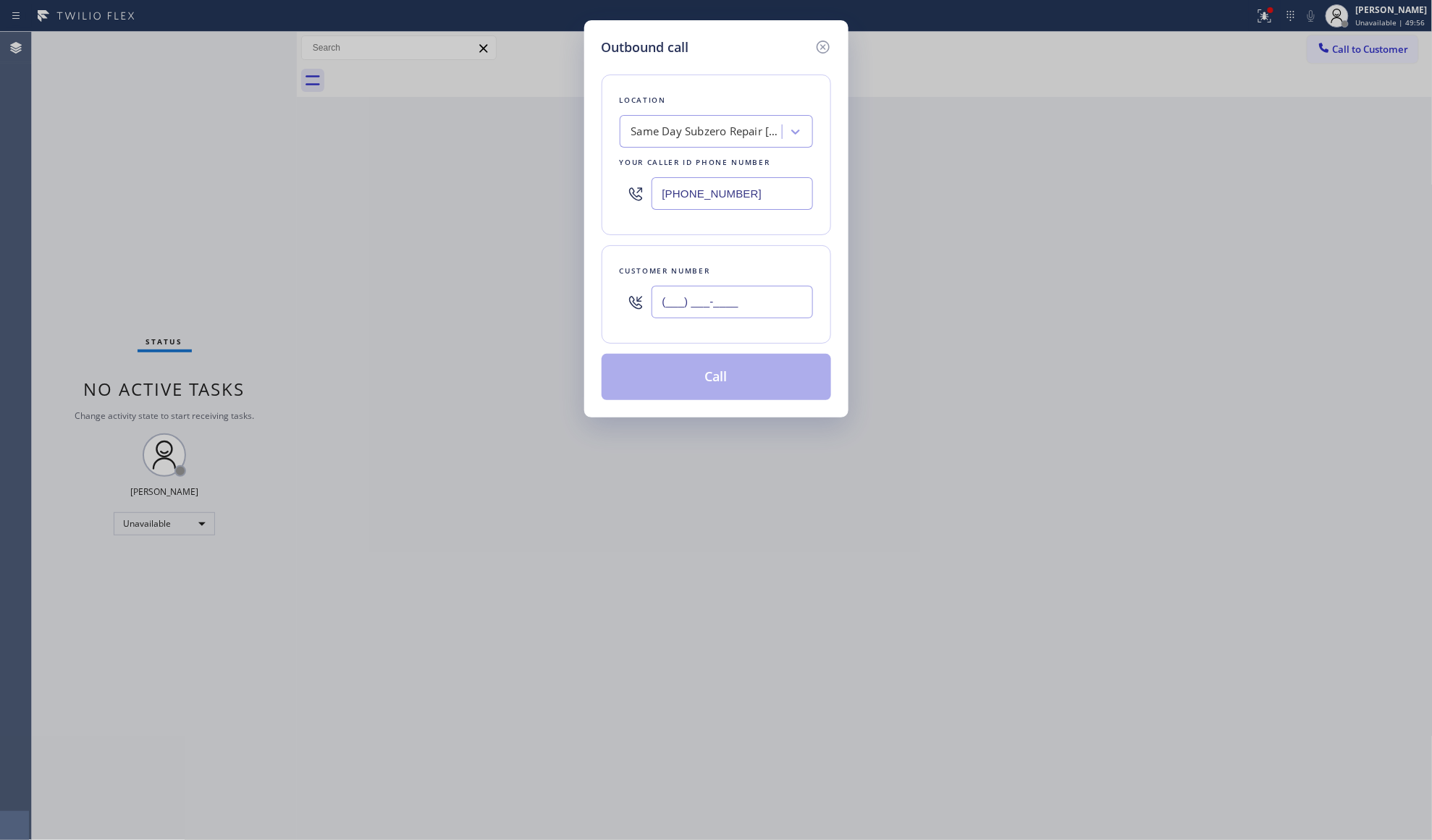
click at [771, 302] on input "(___) ___-____" at bounding box center [732, 302] width 162 height 33
paste input "207) 656-6476"
type input "[PHONE_NUMBER]"
click at [670, 390] on button "Call" at bounding box center [716, 377] width 230 height 46
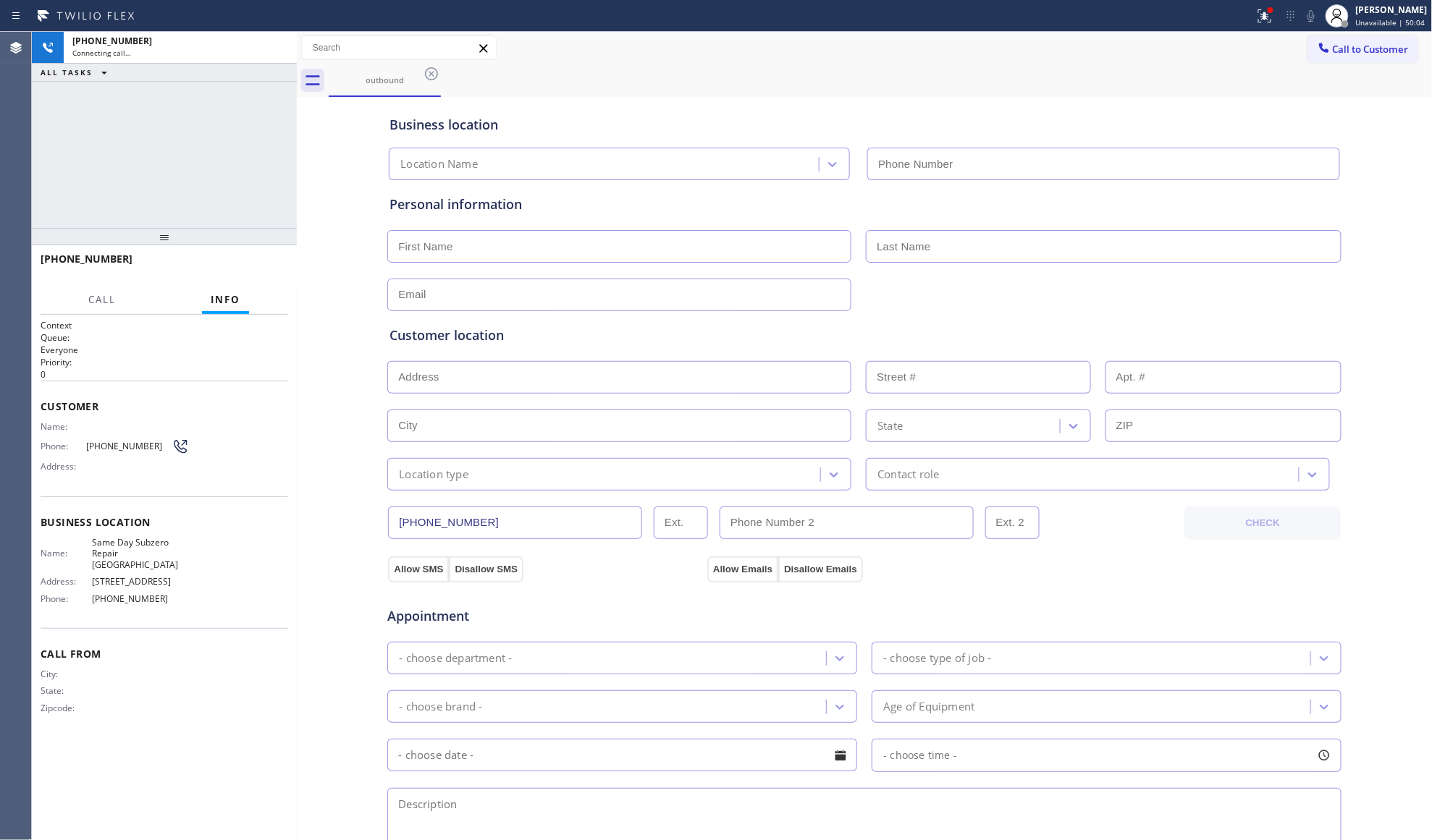
type input "[PHONE_NUMBER]"
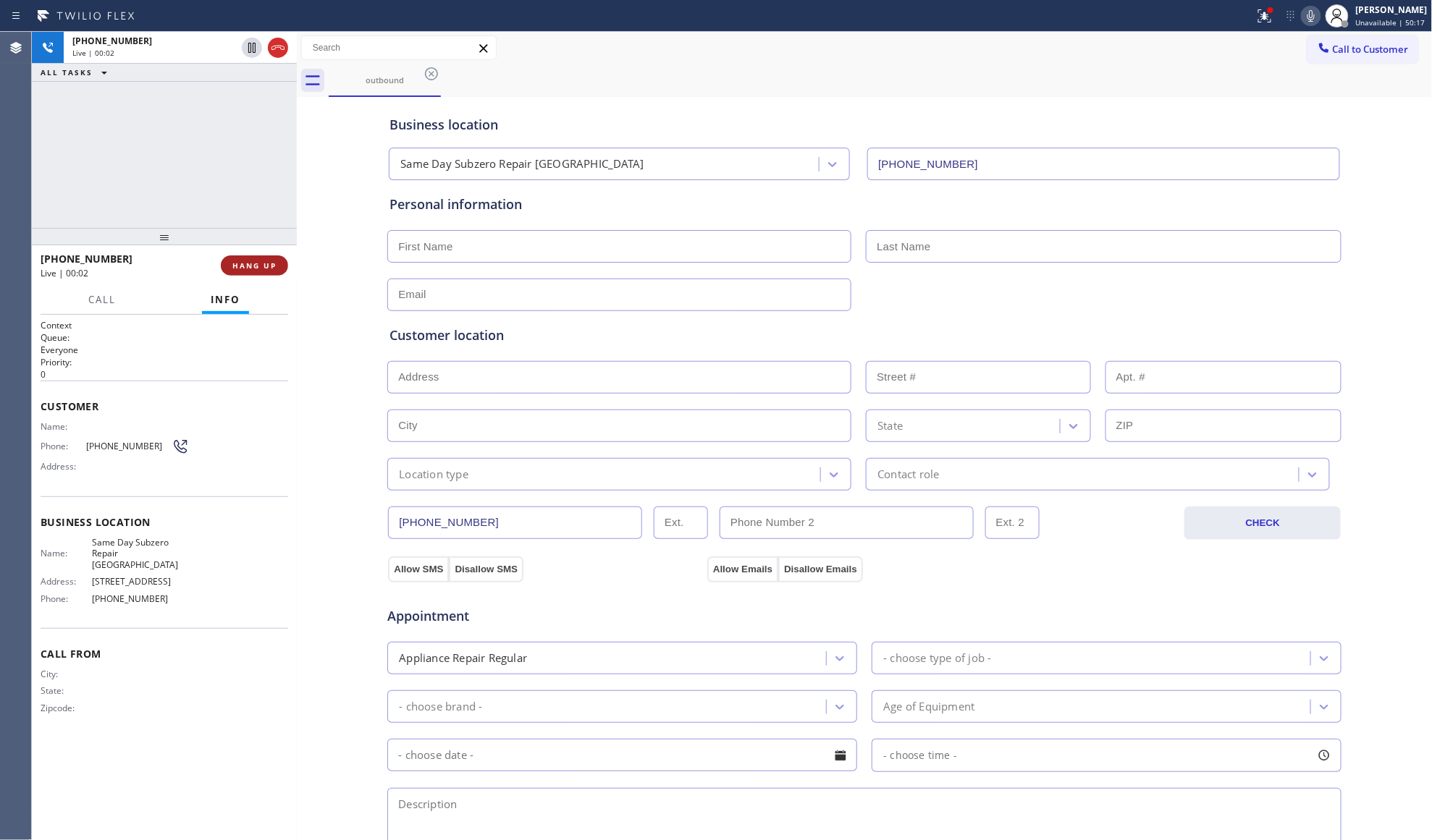
click at [263, 267] on span "HANG UP" at bounding box center [254, 265] width 44 height 10
click at [263, 266] on span "COMPLETE" at bounding box center [252, 265] width 50 height 10
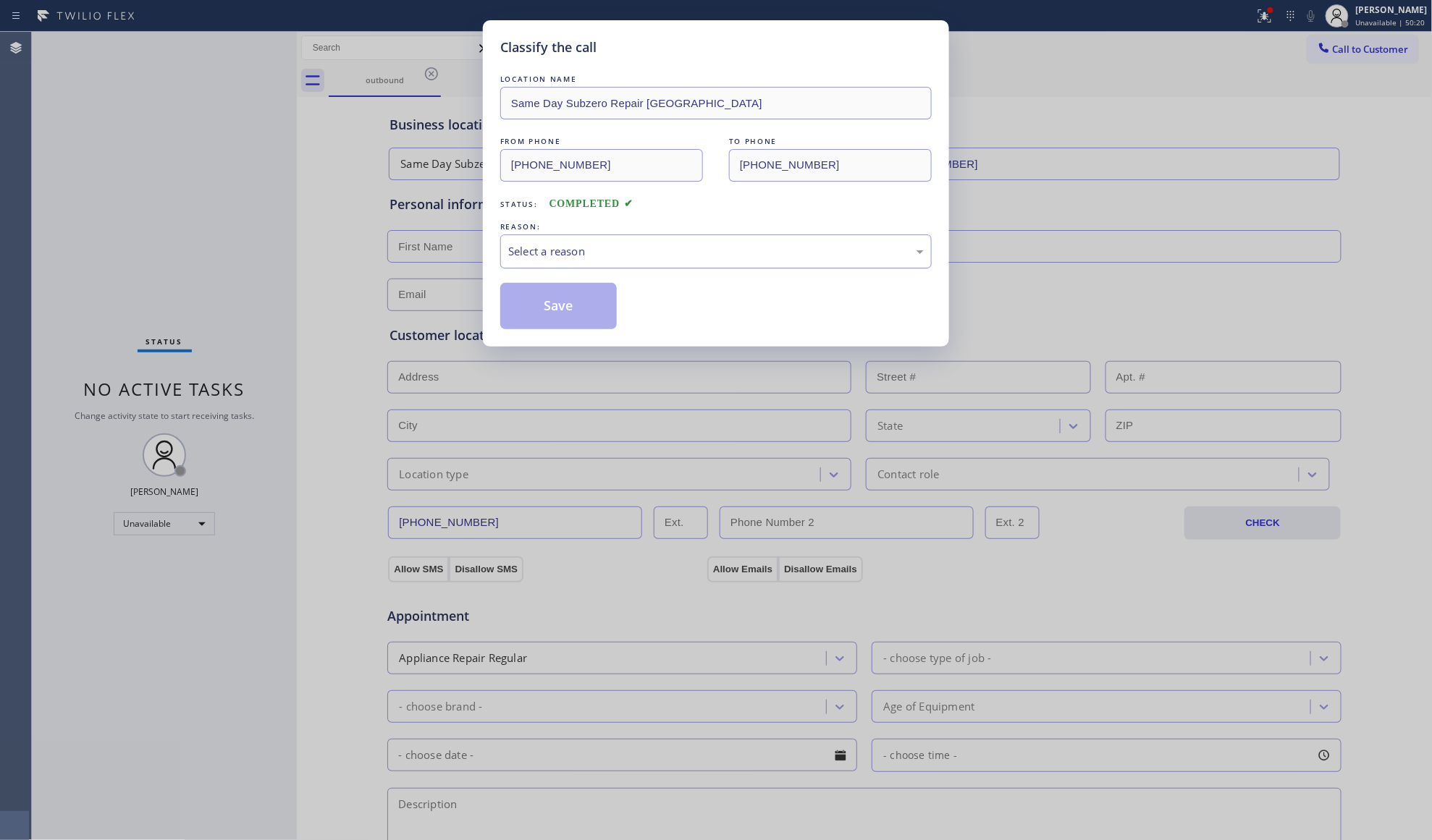
click at [534, 249] on div "Select a reason" at bounding box center [716, 251] width 432 height 34
click at [542, 301] on button "Save" at bounding box center [559, 306] width 117 height 46
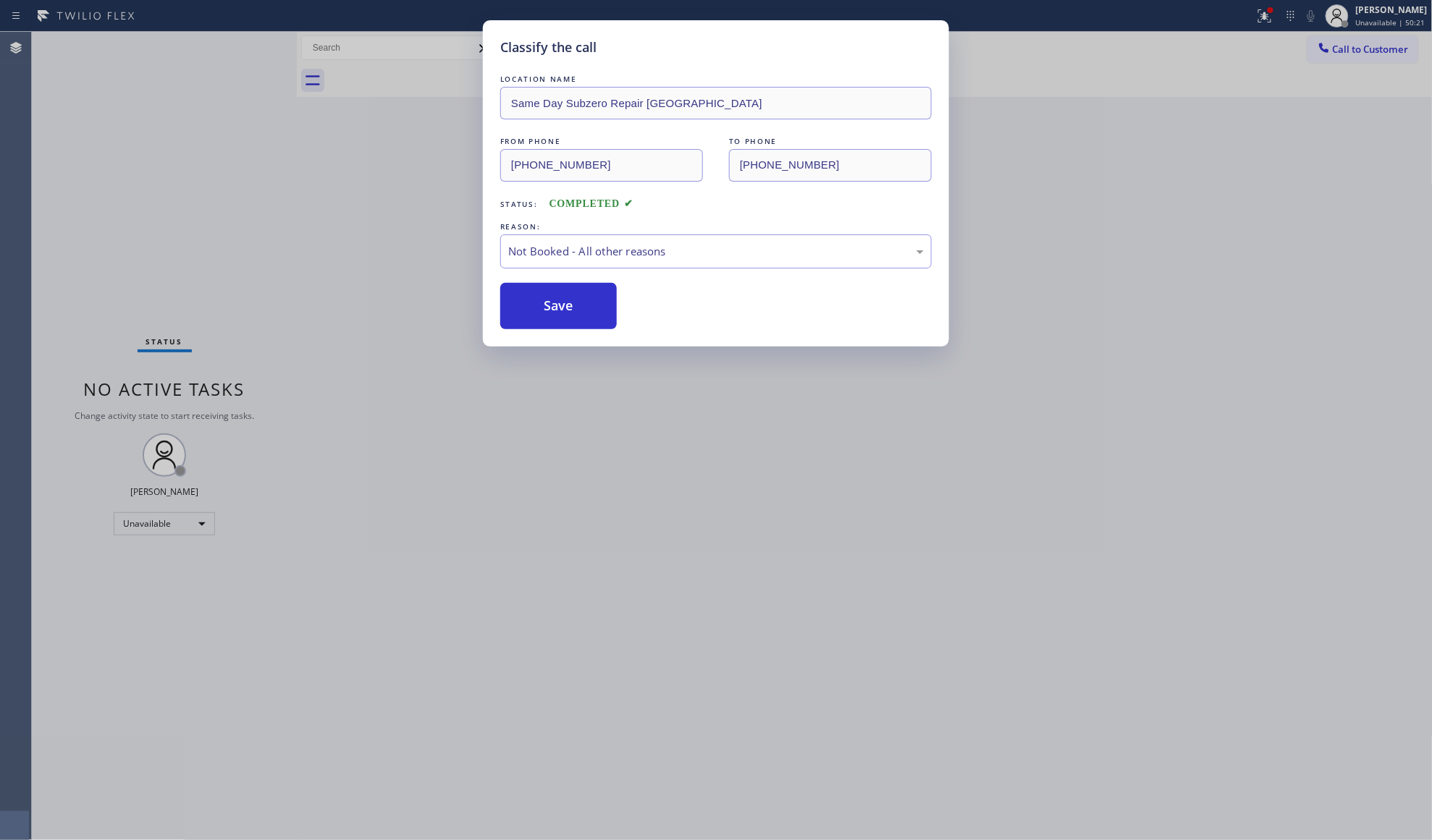
click at [542, 301] on button "Save" at bounding box center [559, 306] width 117 height 46
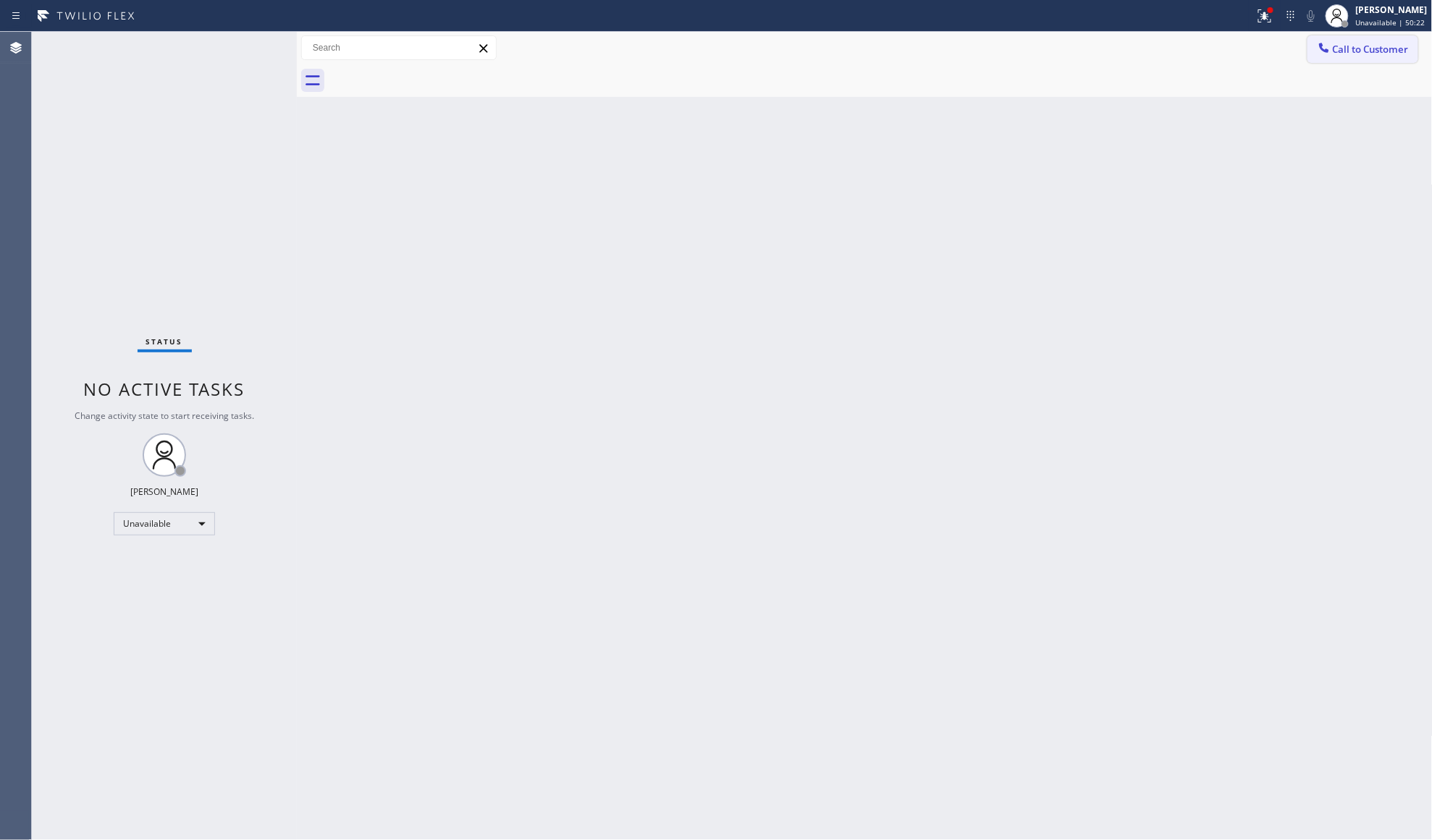
click at [1352, 43] on span "Call to Customer" at bounding box center [1371, 49] width 76 height 13
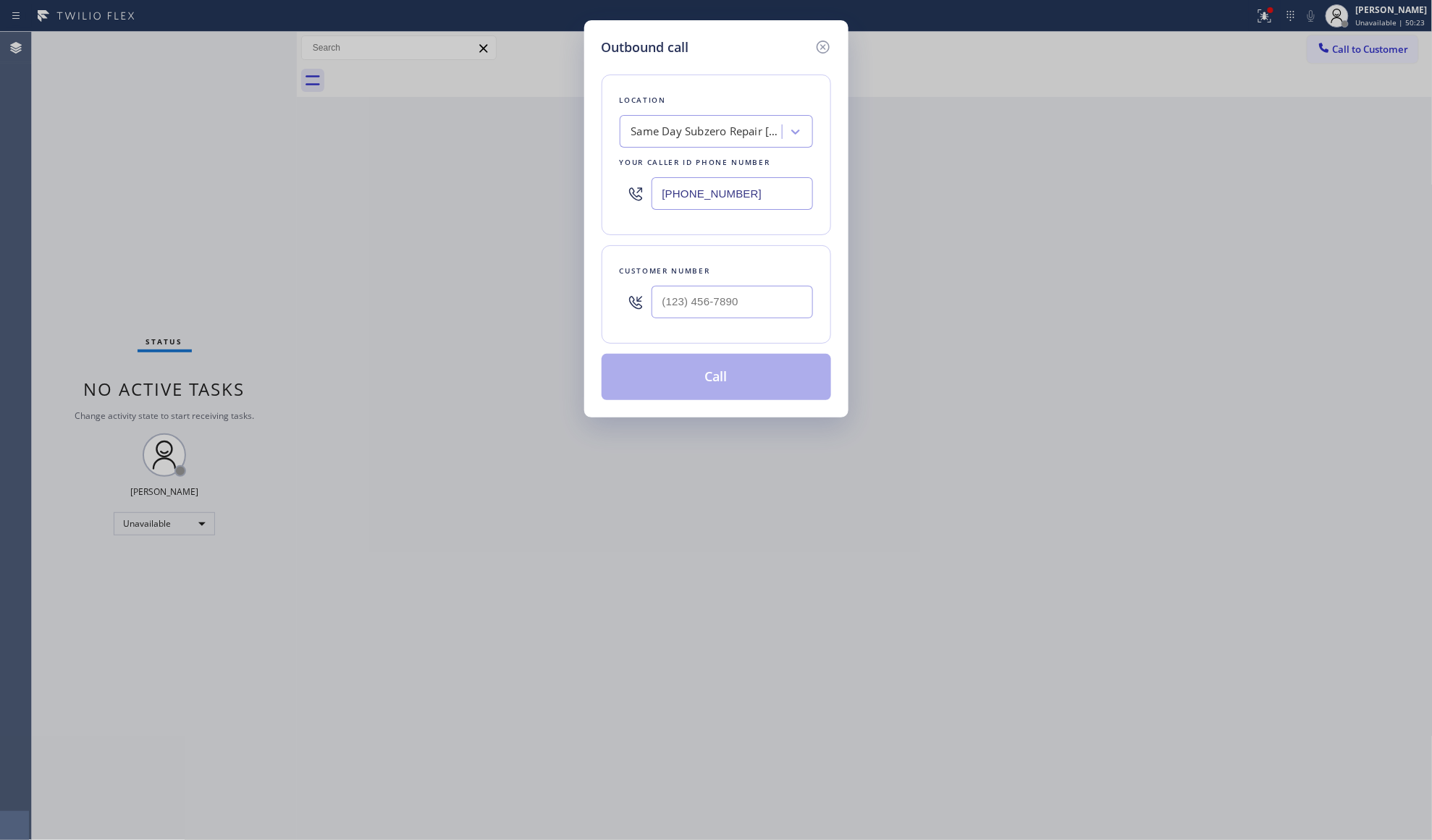
drag, startPoint x: 702, startPoint y: 197, endPoint x: 608, endPoint y: 189, distance: 94.3
click at [608, 189] on div "Location Same Day Subzero Repair [GEOGRAPHIC_DATA] Your caller id phone number …" at bounding box center [716, 155] width 230 height 161
paste input "214) 949-1673"
type input "[PHONE_NUMBER]"
click at [765, 298] on input "(___) ___-____" at bounding box center [732, 302] width 162 height 33
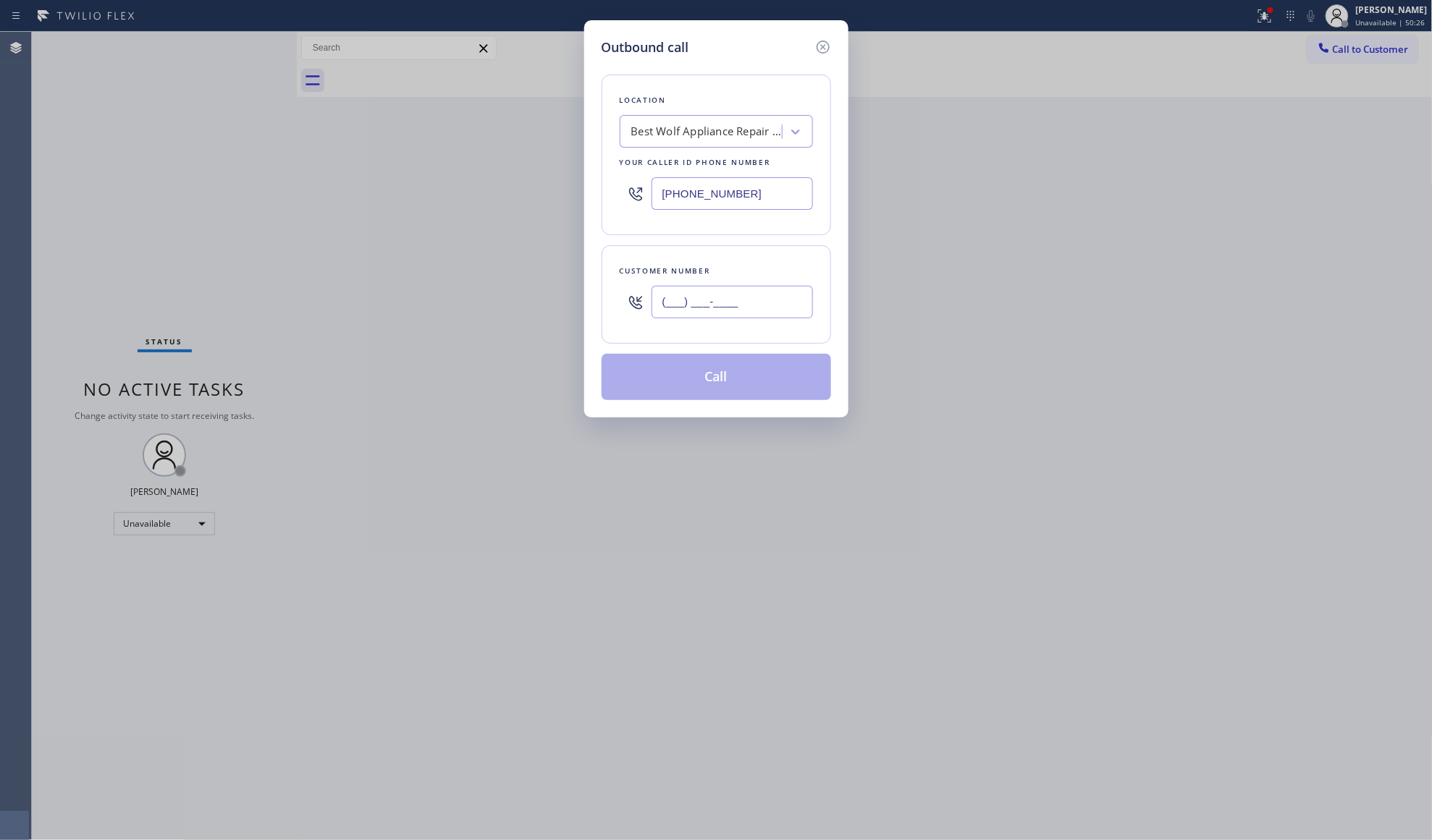
paste input "214) 207-1792"
type input "[PHONE_NUMBER]"
drag, startPoint x: 800, startPoint y: 369, endPoint x: 791, endPoint y: 368, distance: 9.1
click at [799, 371] on button "Call" at bounding box center [716, 377] width 230 height 46
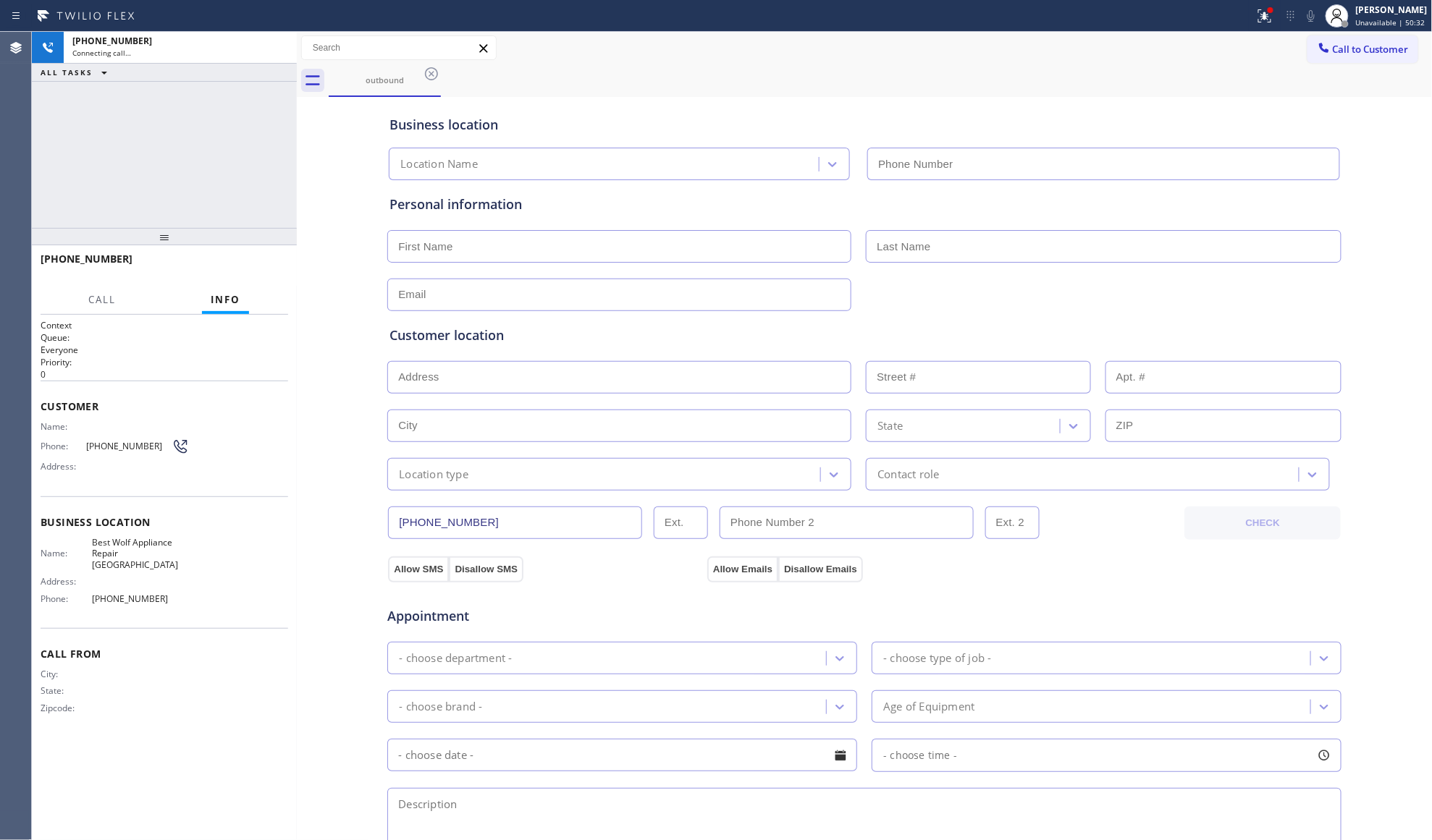
type input "[PHONE_NUMBER]"
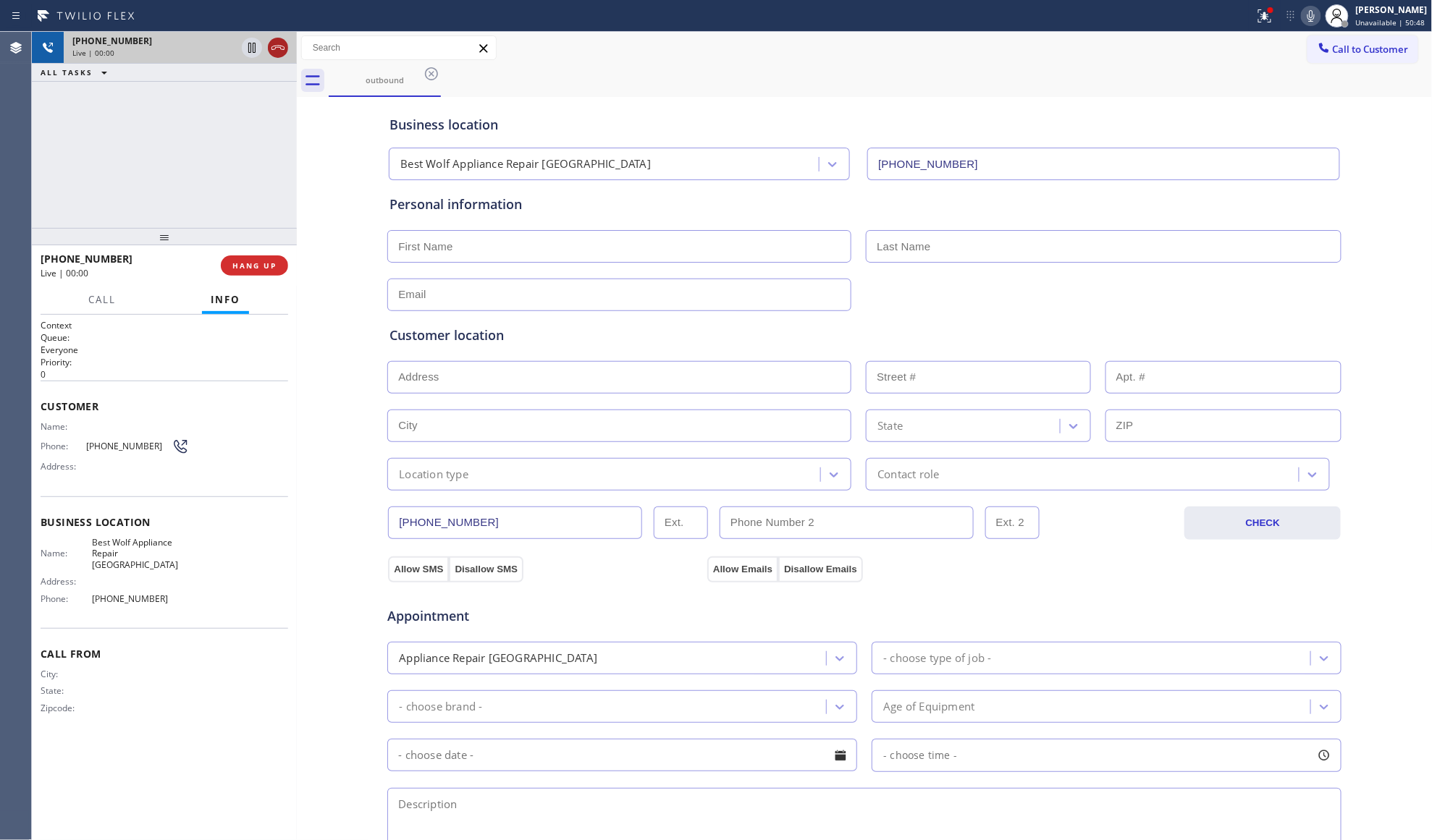
click at [277, 50] on icon at bounding box center [278, 48] width 17 height 17
click at [279, 264] on button "COMPLETE" at bounding box center [251, 265] width 73 height 20
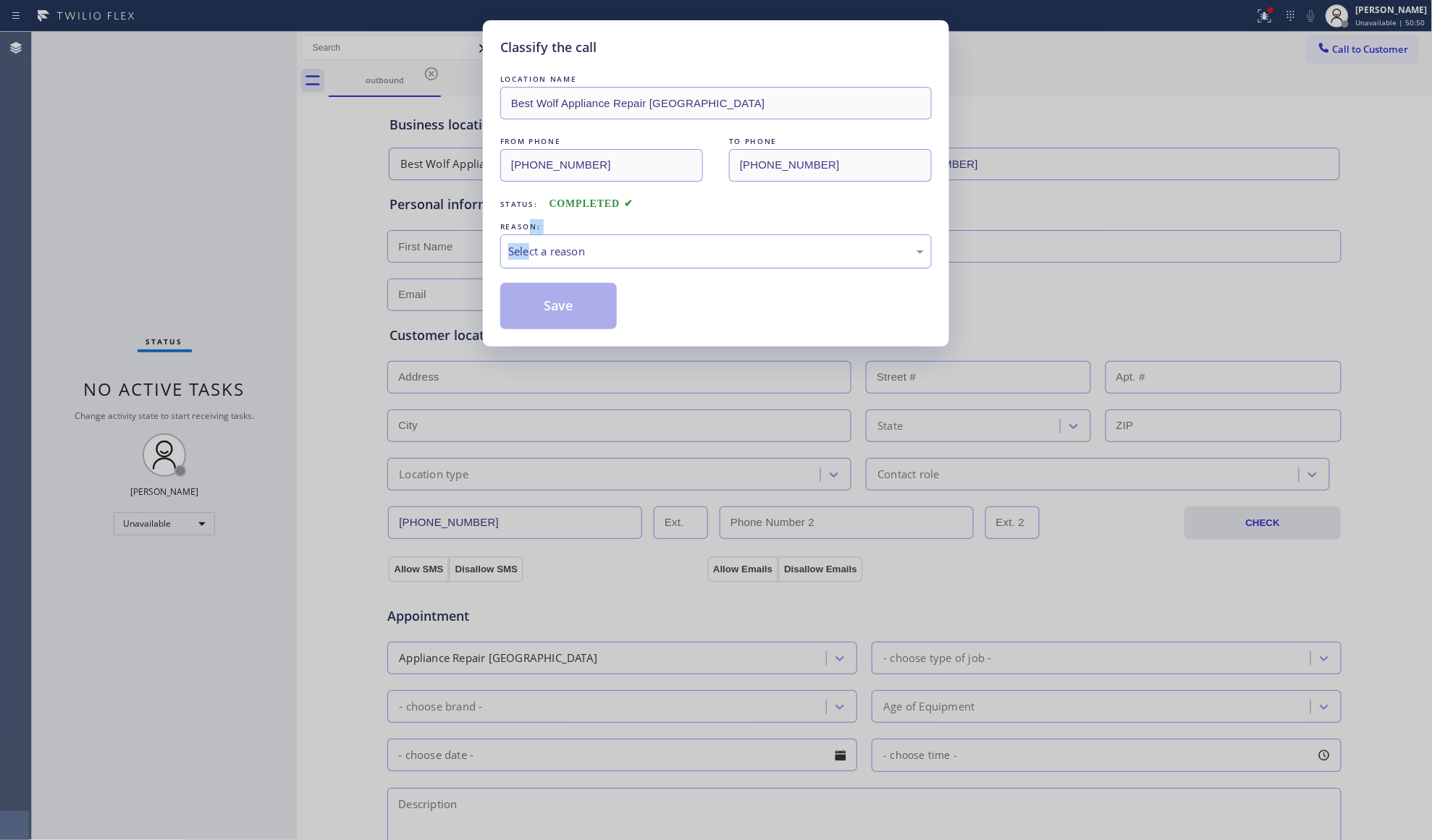
drag, startPoint x: 531, startPoint y: 234, endPoint x: 537, endPoint y: 253, distance: 19.9
click at [537, 247] on div "REASON: Select a reason" at bounding box center [716, 243] width 432 height 49
click at [548, 276] on div "LOCATION NAME Best Wolf Appliance Repair [GEOGRAPHIC_DATA] FROM PHONE [PHONE_NU…" at bounding box center [716, 200] width 432 height 258
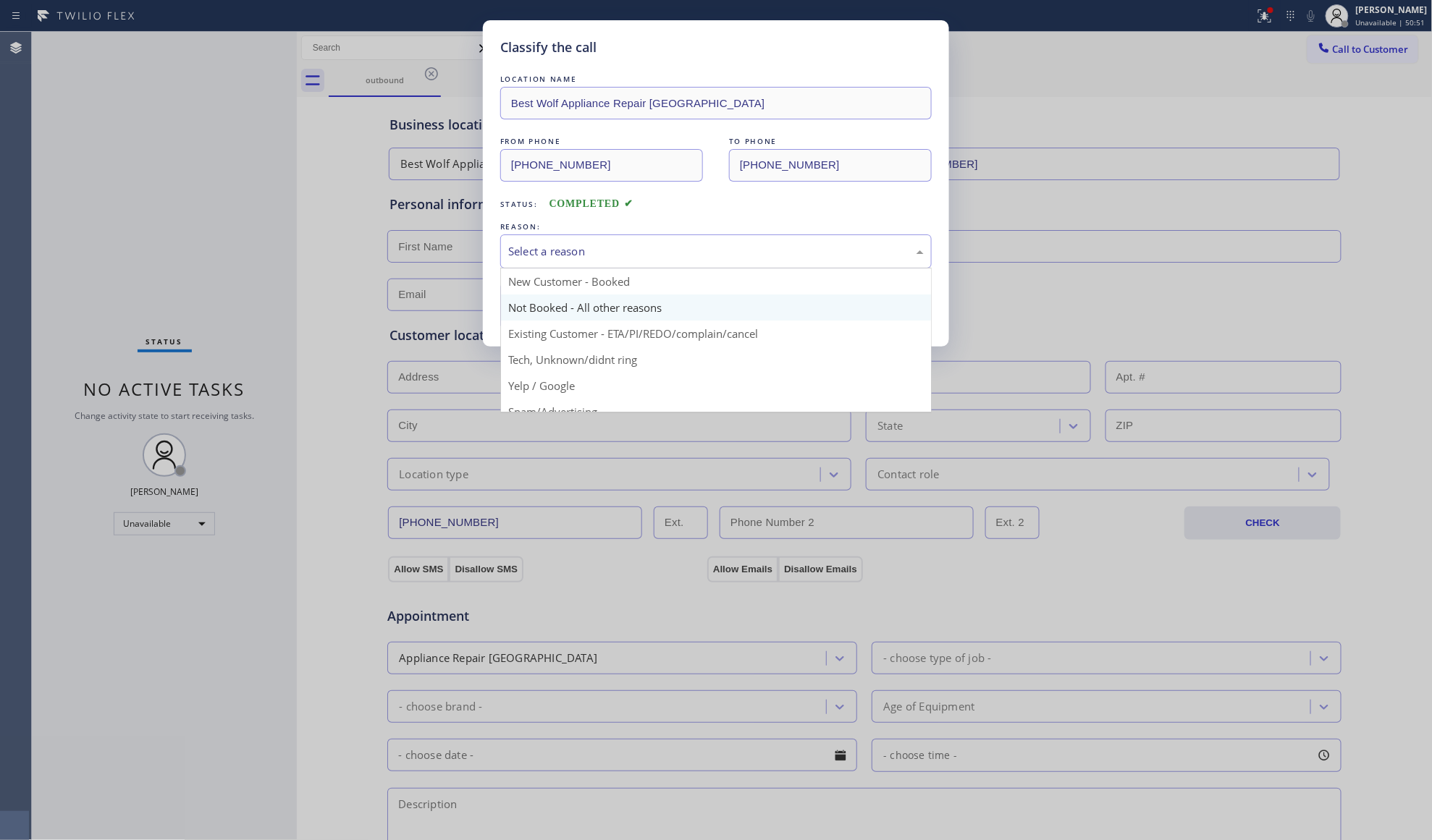
drag, startPoint x: 554, startPoint y: 269, endPoint x: 550, endPoint y: 319, distance: 50.2
click at [554, 268] on div "Select a reason New Customer - Booked Not Booked - All other reasons Existing C…" at bounding box center [716, 251] width 432 height 34
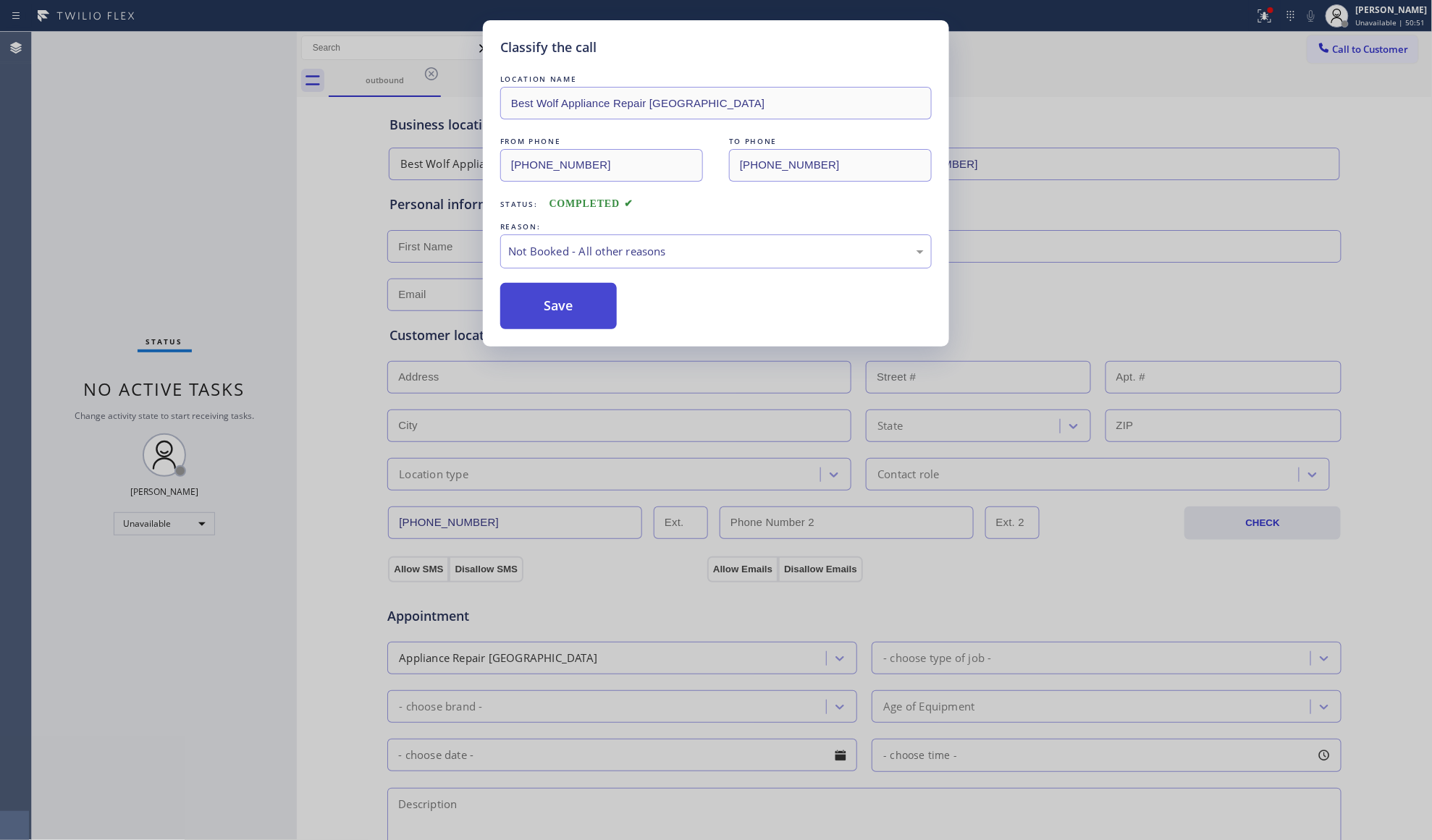
click at [550, 318] on button "Save" at bounding box center [559, 306] width 117 height 46
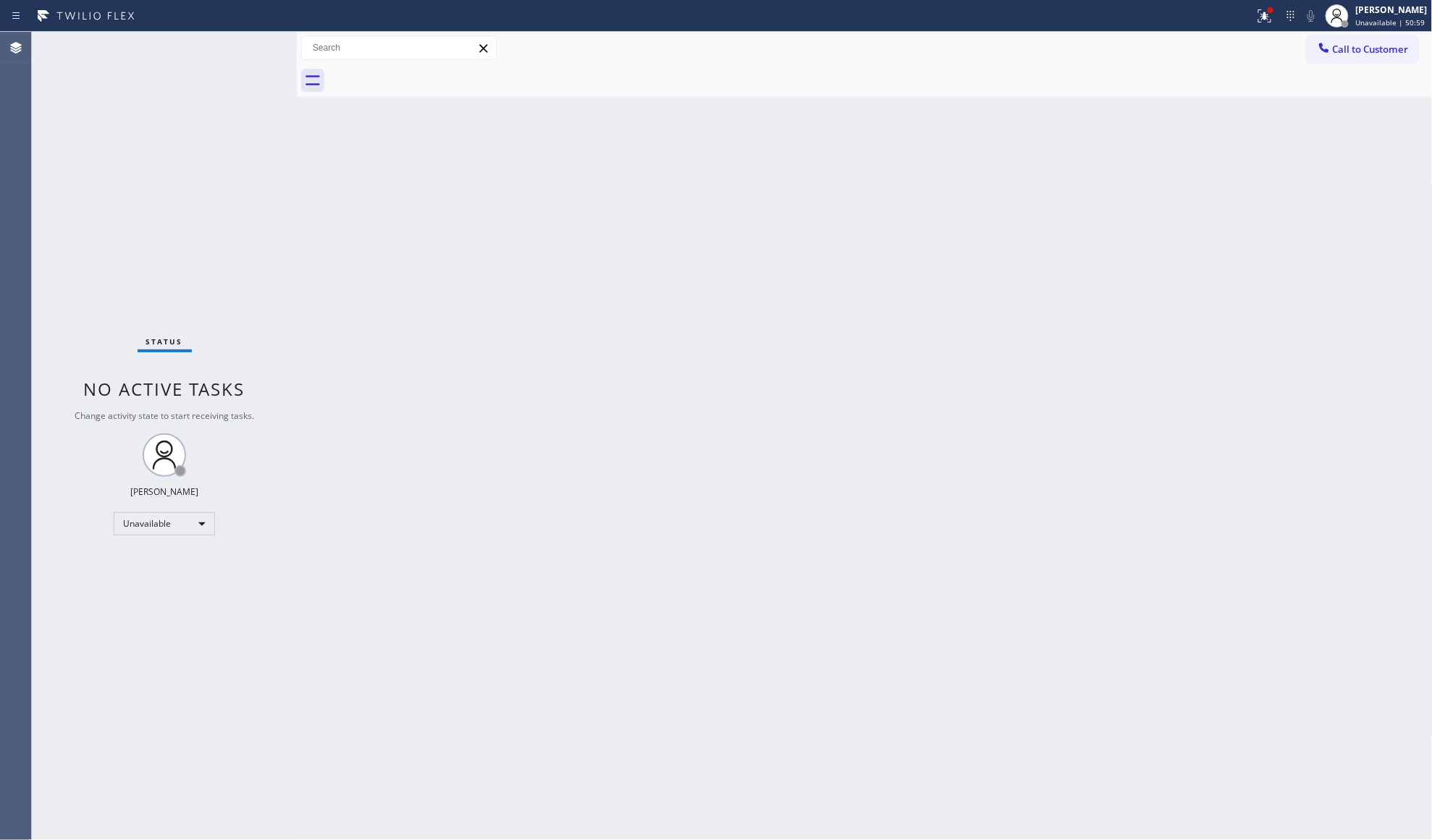
click at [1170, 99] on div "Back to Dashboard Change Sender ID Customers Technicians Select a contact Outbo…" at bounding box center [865, 436] width 1136 height 808
drag, startPoint x: 1367, startPoint y: 38, endPoint x: 1112, endPoint y: 180, distance: 291.9
click at [1367, 39] on button "Call to Customer" at bounding box center [1363, 49] width 111 height 27
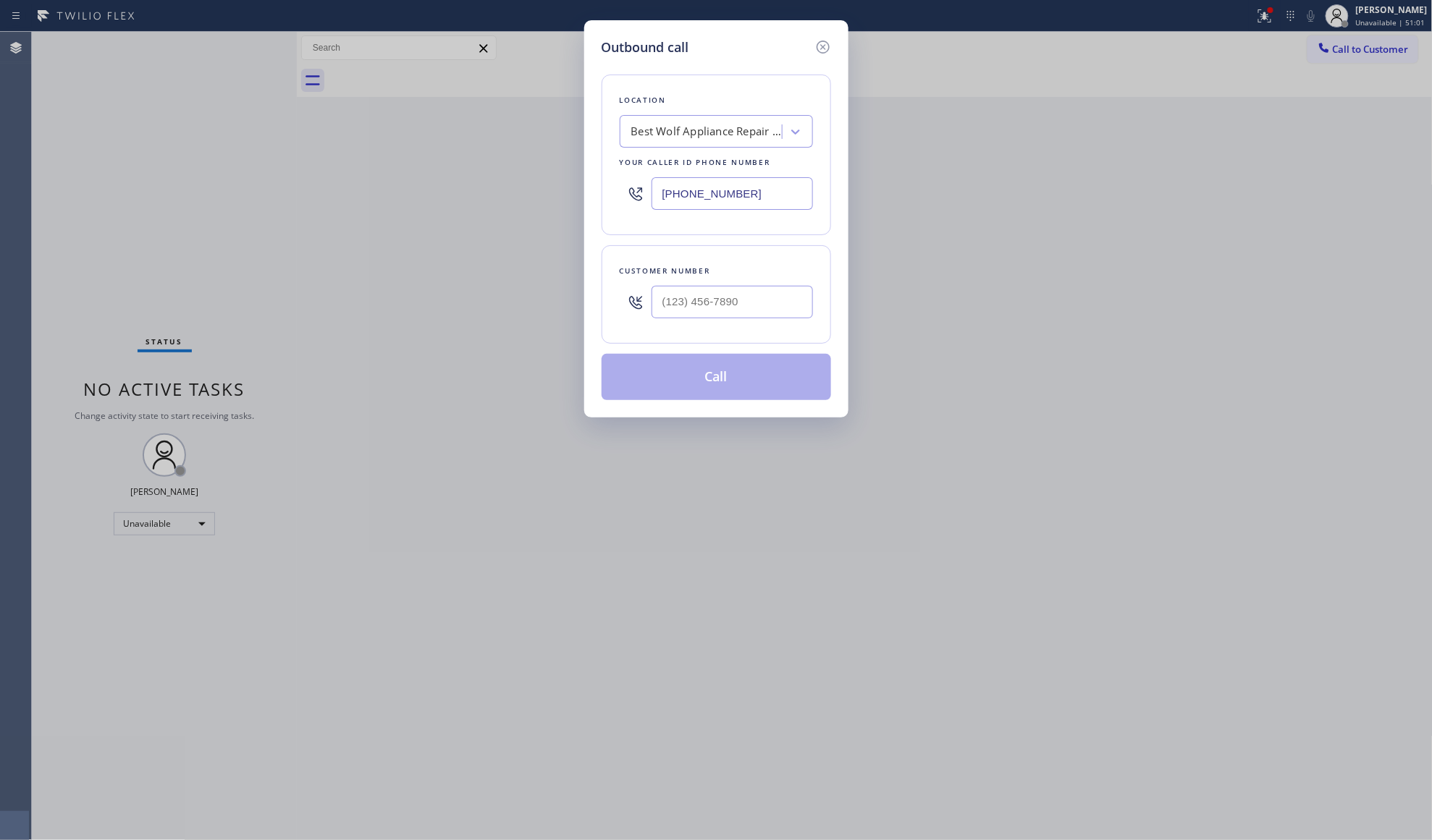
drag, startPoint x: 780, startPoint y: 199, endPoint x: 569, endPoint y: 218, distance: 211.9
click at [569, 218] on div "Outbound call Location Best Wolf Appliance Repair [GEOGRAPHIC_DATA] Your caller…" at bounding box center [716, 420] width 1432 height 840
paste input "718) 841-0591"
type input "[PHONE_NUMBER]"
click at [755, 294] on input "(___) ___-____" at bounding box center [732, 302] width 162 height 33
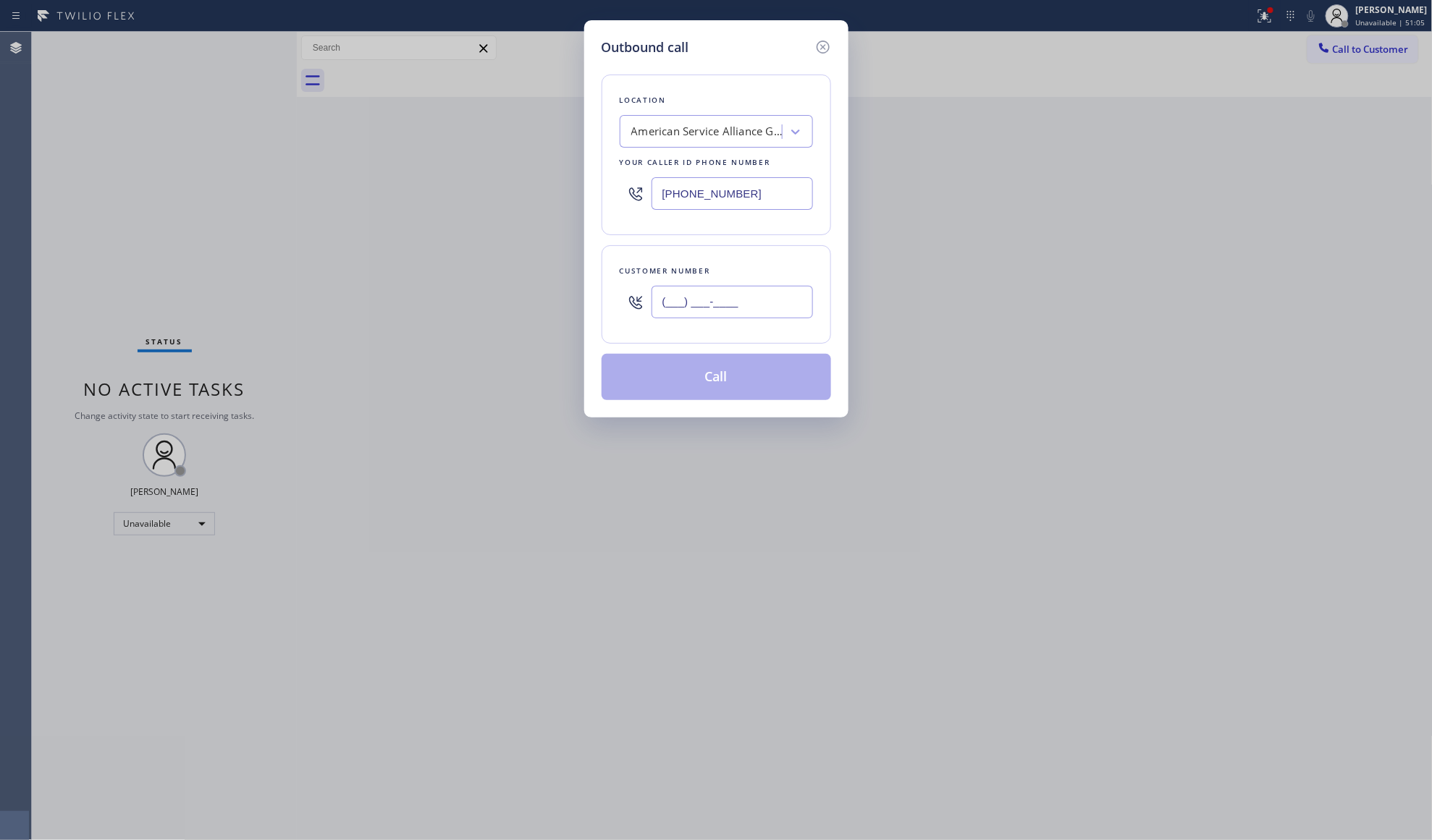
paste input "718) 640-1583"
type input "[PHONE_NUMBER]"
click at [768, 390] on button "Call" at bounding box center [716, 377] width 230 height 46
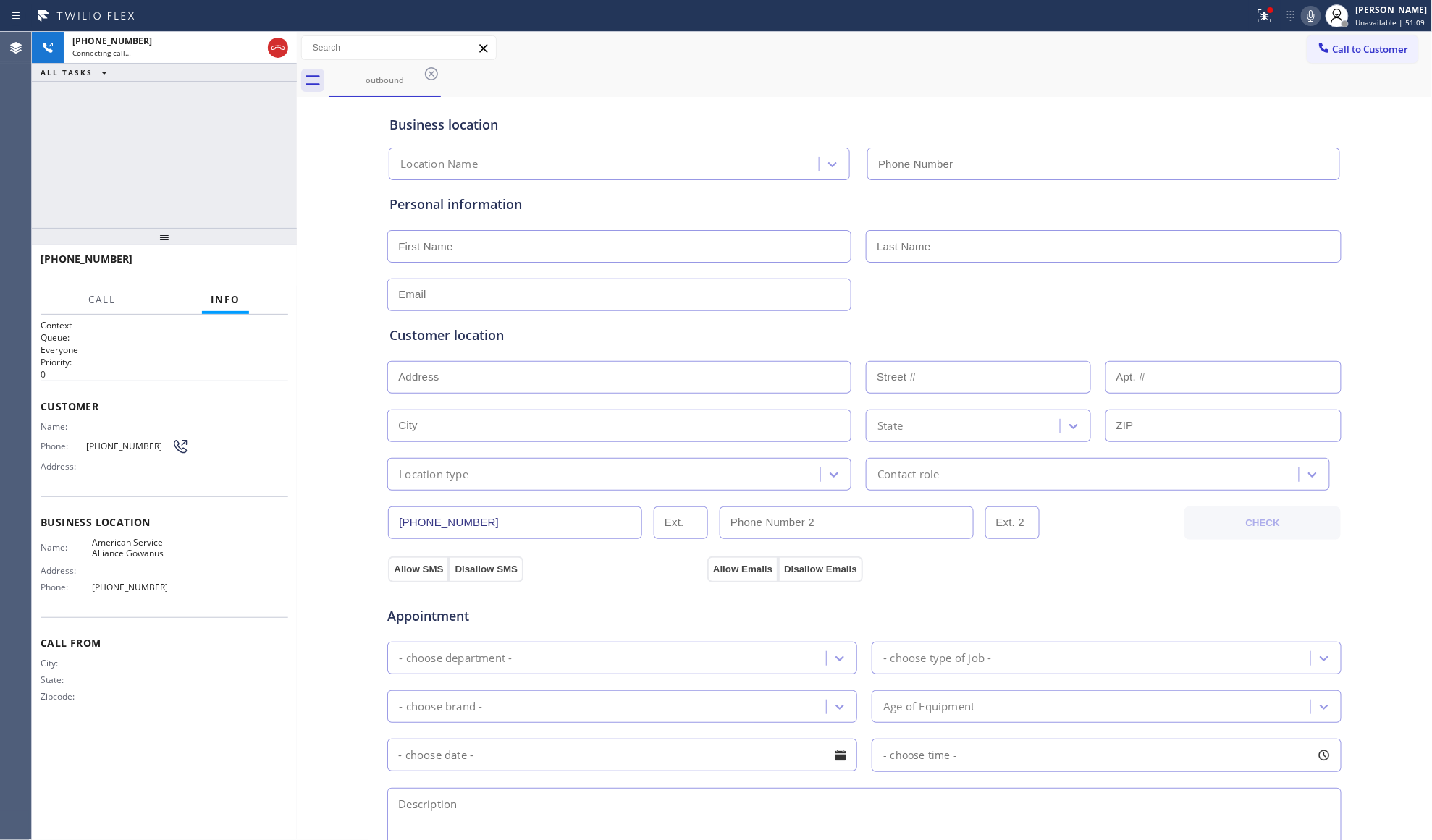
type input "[PHONE_NUMBER]"
drag, startPoint x: 1107, startPoint y: 92, endPoint x: 1180, endPoint y: 48, distance: 85.2
click at [1107, 91] on div "outbound" at bounding box center [881, 80] width 1104 height 33
drag, startPoint x: 1271, startPoint y: 16, endPoint x: 1232, endPoint y: 93, distance: 86.3
click at [1269, 21] on icon at bounding box center [1264, 16] width 17 height 17
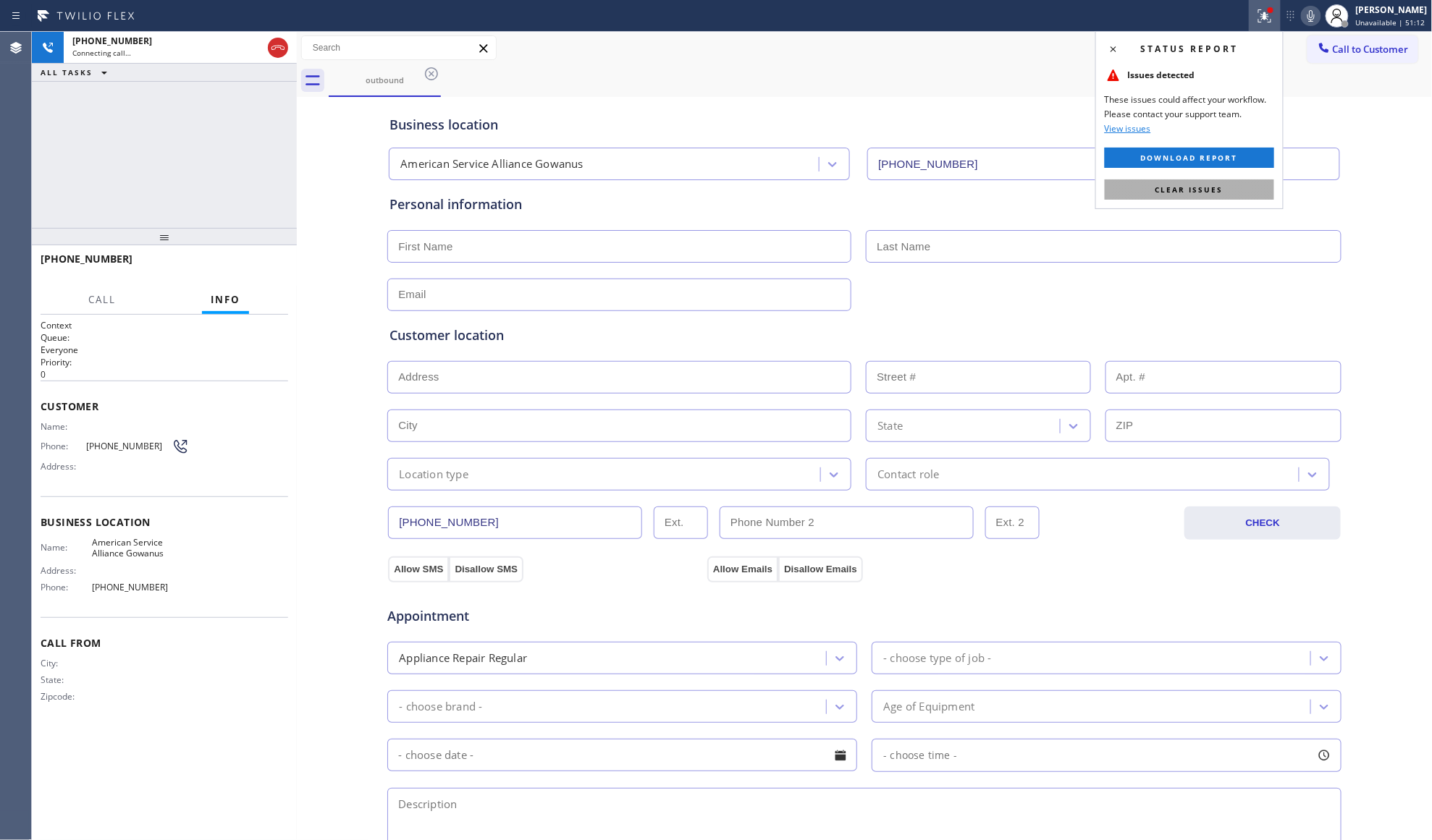
click at [1183, 193] on span "Clear issues" at bounding box center [1189, 189] width 68 height 10
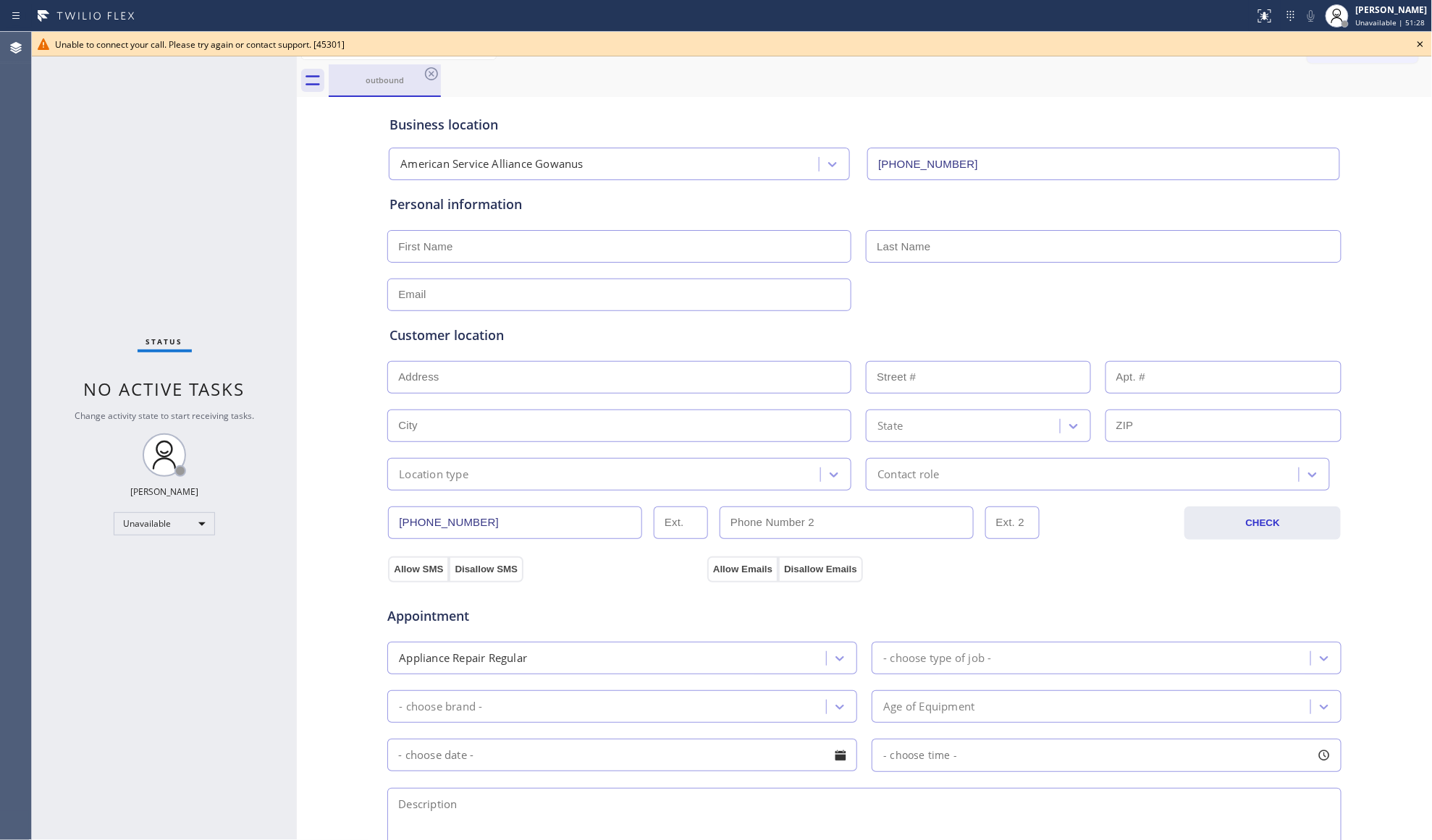
click at [421, 80] on div "outbound" at bounding box center [385, 80] width 109 height 11
click at [441, 81] on div "outbound" at bounding box center [881, 80] width 1104 height 33
click at [429, 77] on icon at bounding box center [431, 74] width 17 height 17
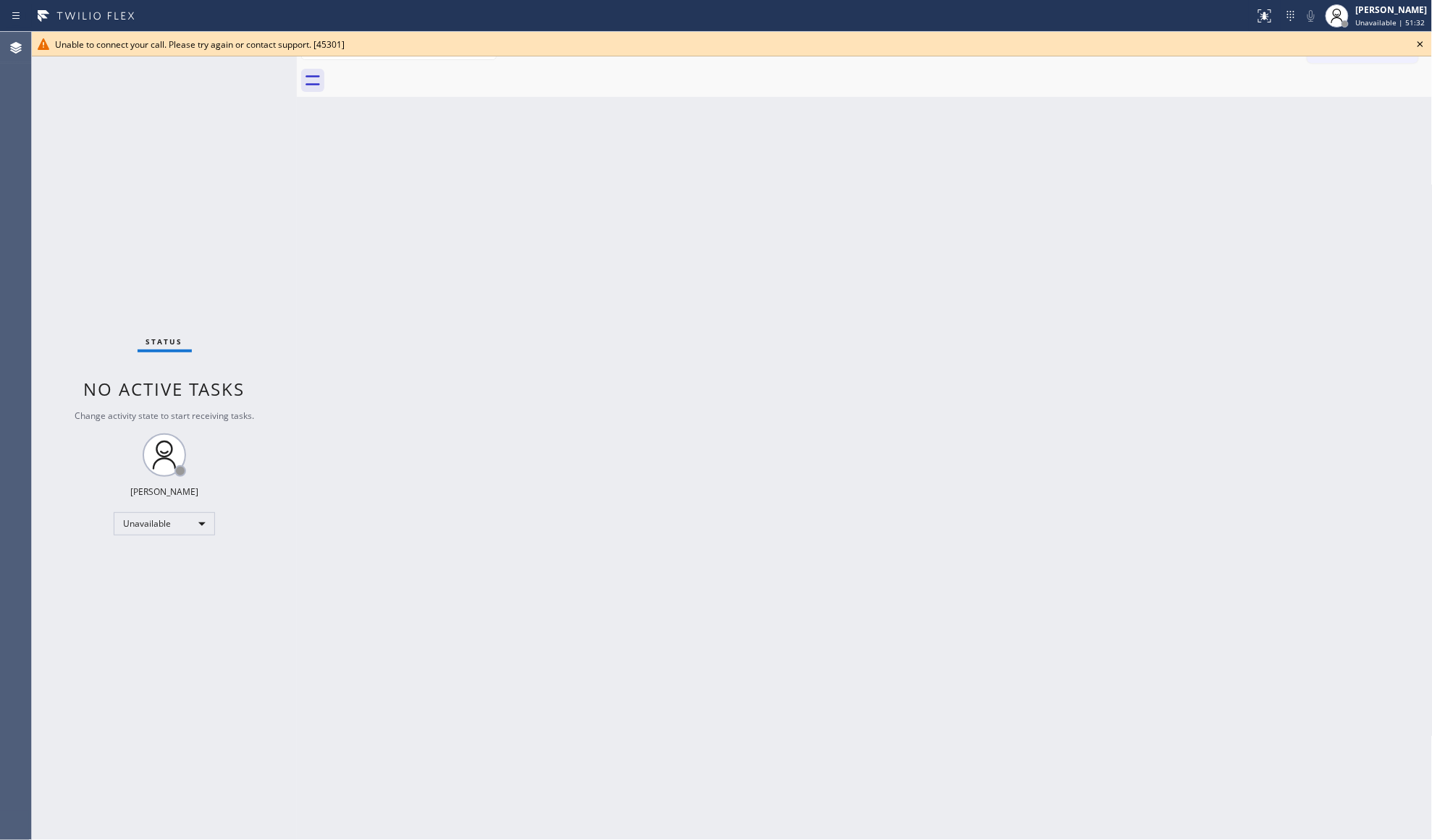
click at [1414, 40] on icon at bounding box center [1420, 44] width 17 height 17
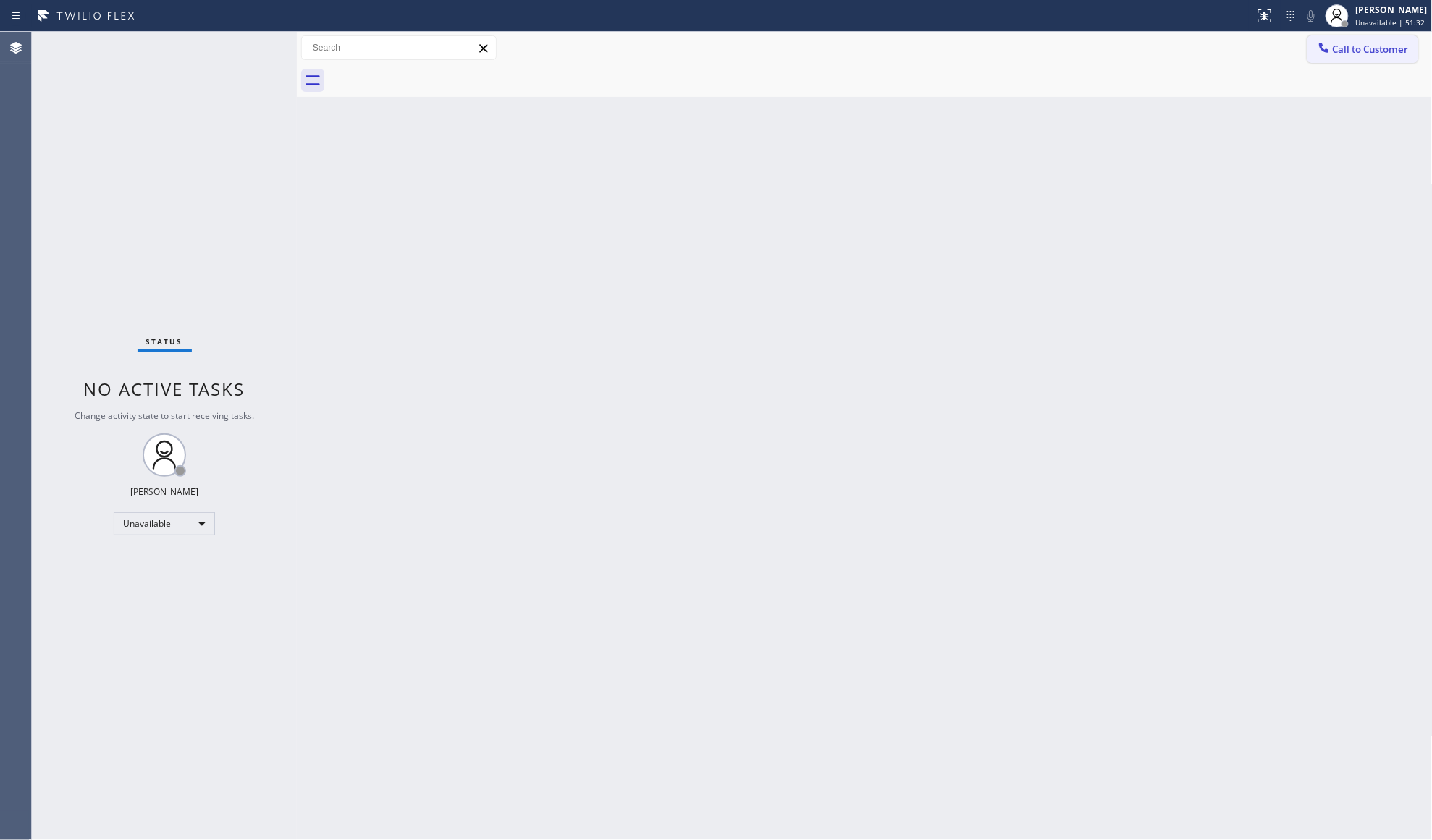
click at [1347, 54] on button "Call to Customer" at bounding box center [1363, 49] width 111 height 27
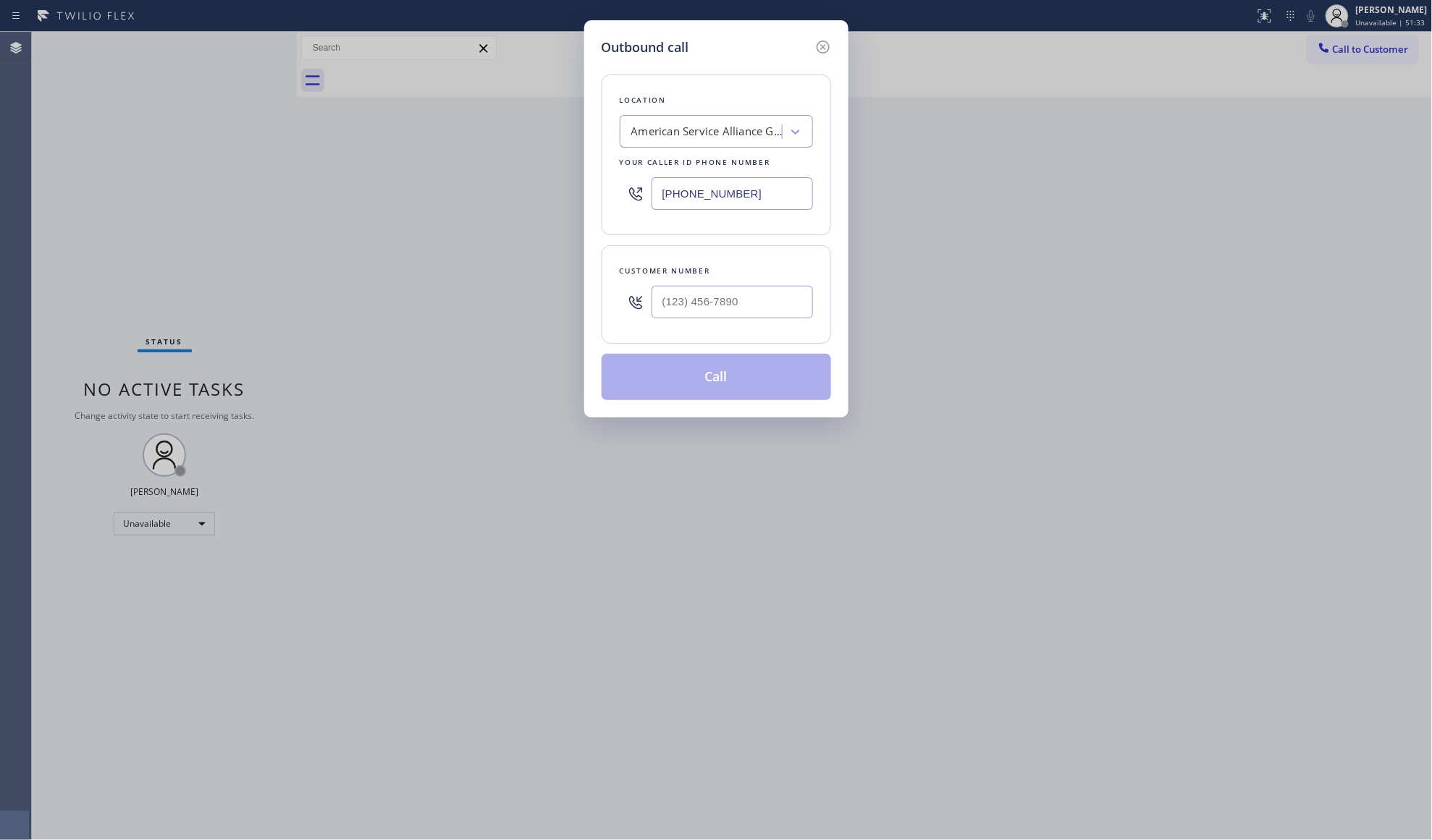
drag, startPoint x: 749, startPoint y: 186, endPoint x: 586, endPoint y: 181, distance: 163.1
click at [565, 180] on div "Outbound call Location American Service Alliance Gowanus Your caller id phone n…" at bounding box center [716, 420] width 1432 height 840
paste input "623) 323-9424"
type input "[PHONE_NUMBER]"
paste input "text"
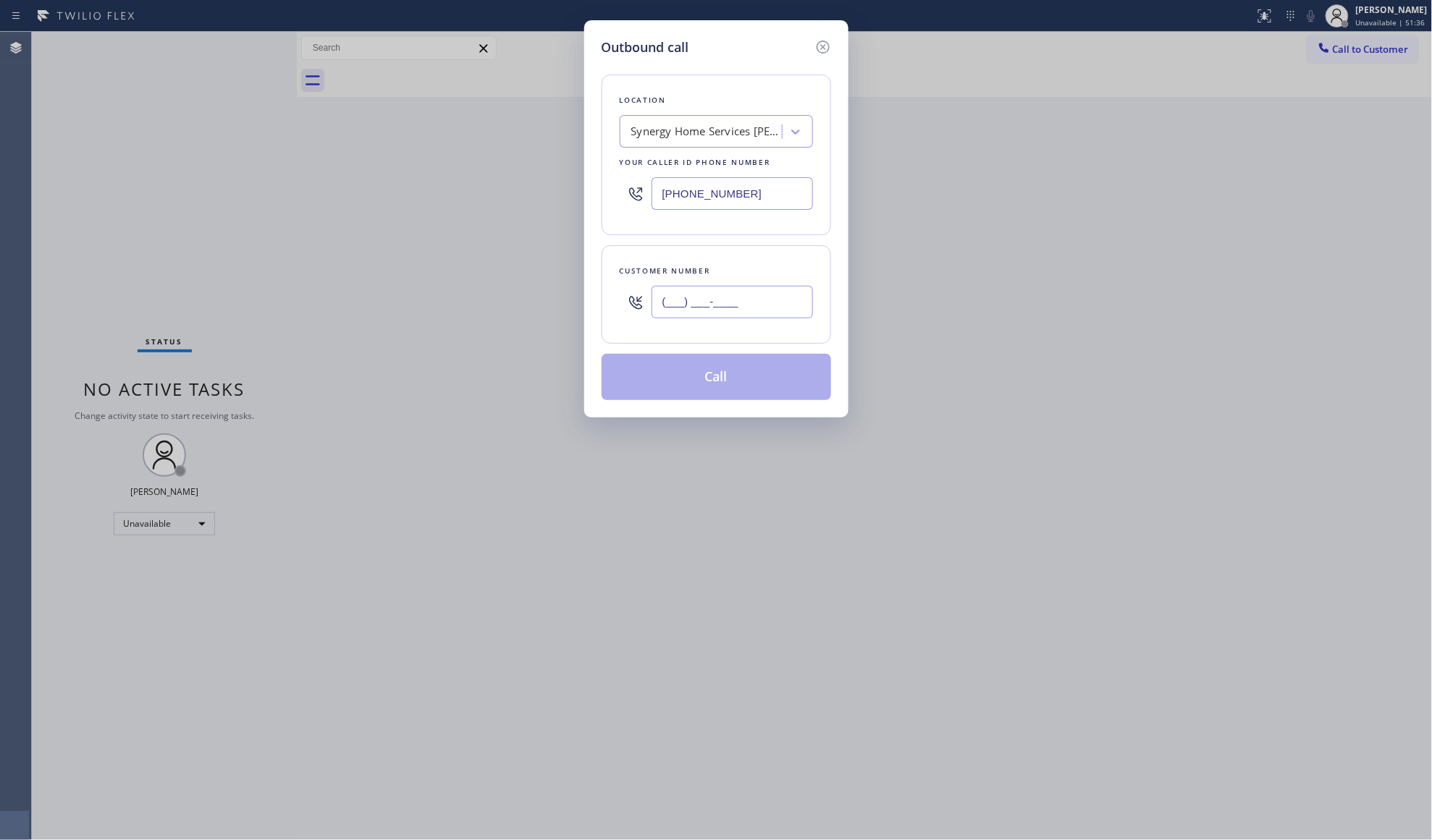
click at [782, 301] on input "(___) ___-____" at bounding box center [732, 302] width 162 height 33
paste input "218) 292-1871"
type input "[PHONE_NUMBER]"
click at [740, 378] on button "Call" at bounding box center [716, 377] width 230 height 46
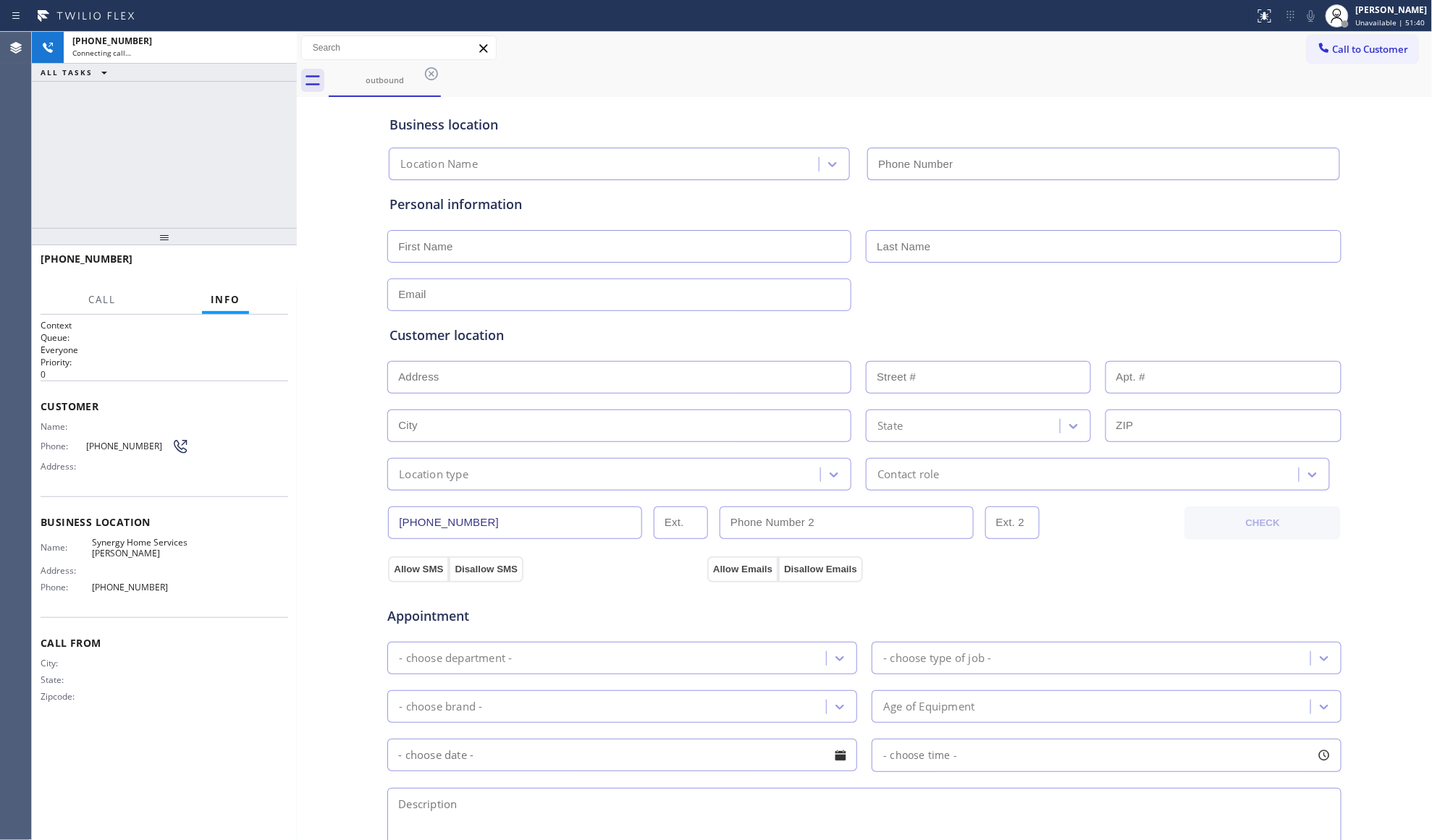
type input "[PHONE_NUMBER]"
click at [264, 262] on span "HANG UP" at bounding box center [254, 265] width 44 height 10
click at [263, 261] on span "HANG UP" at bounding box center [254, 265] width 44 height 10
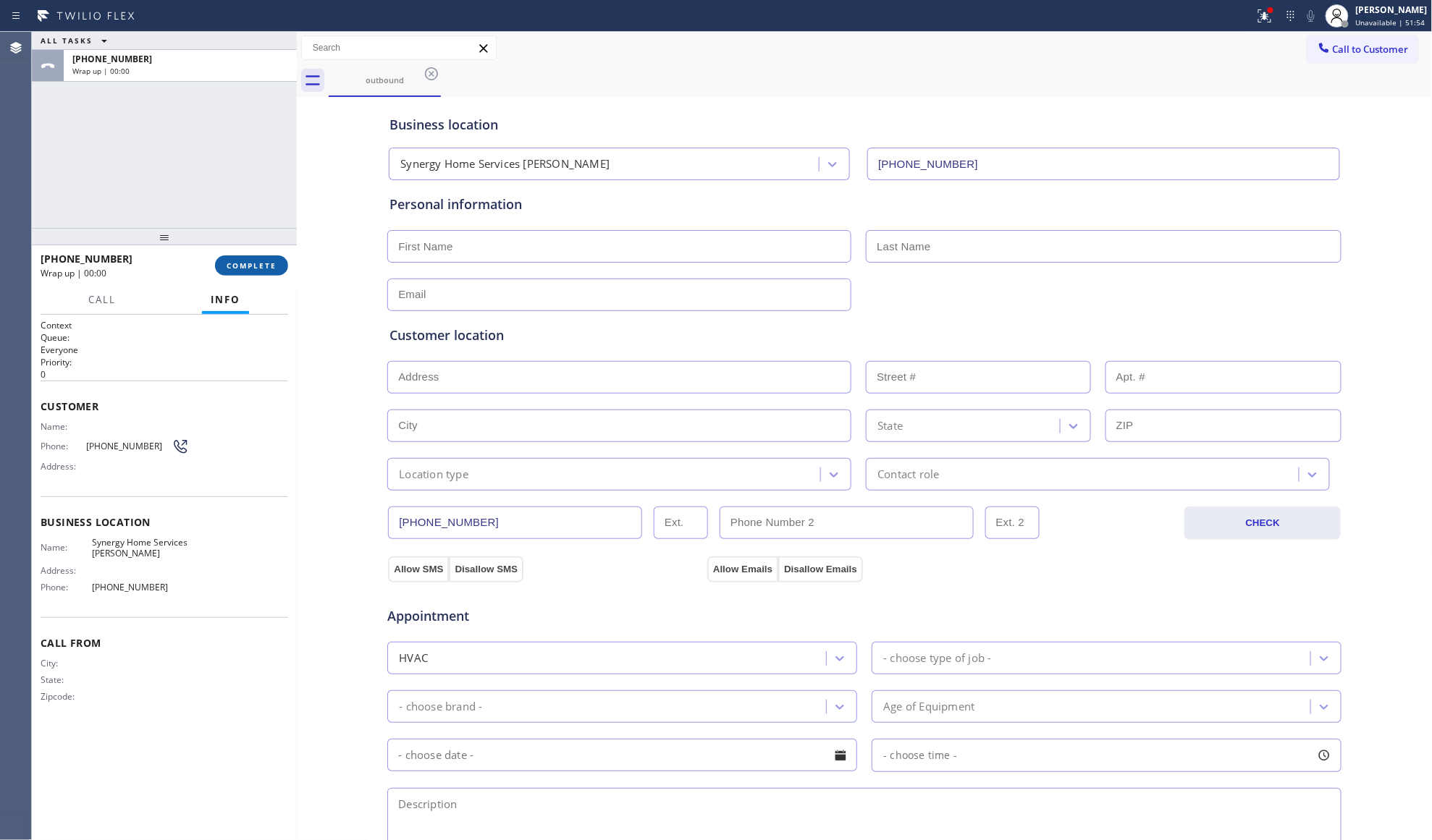
click at [263, 259] on button "COMPLETE" at bounding box center [251, 265] width 73 height 20
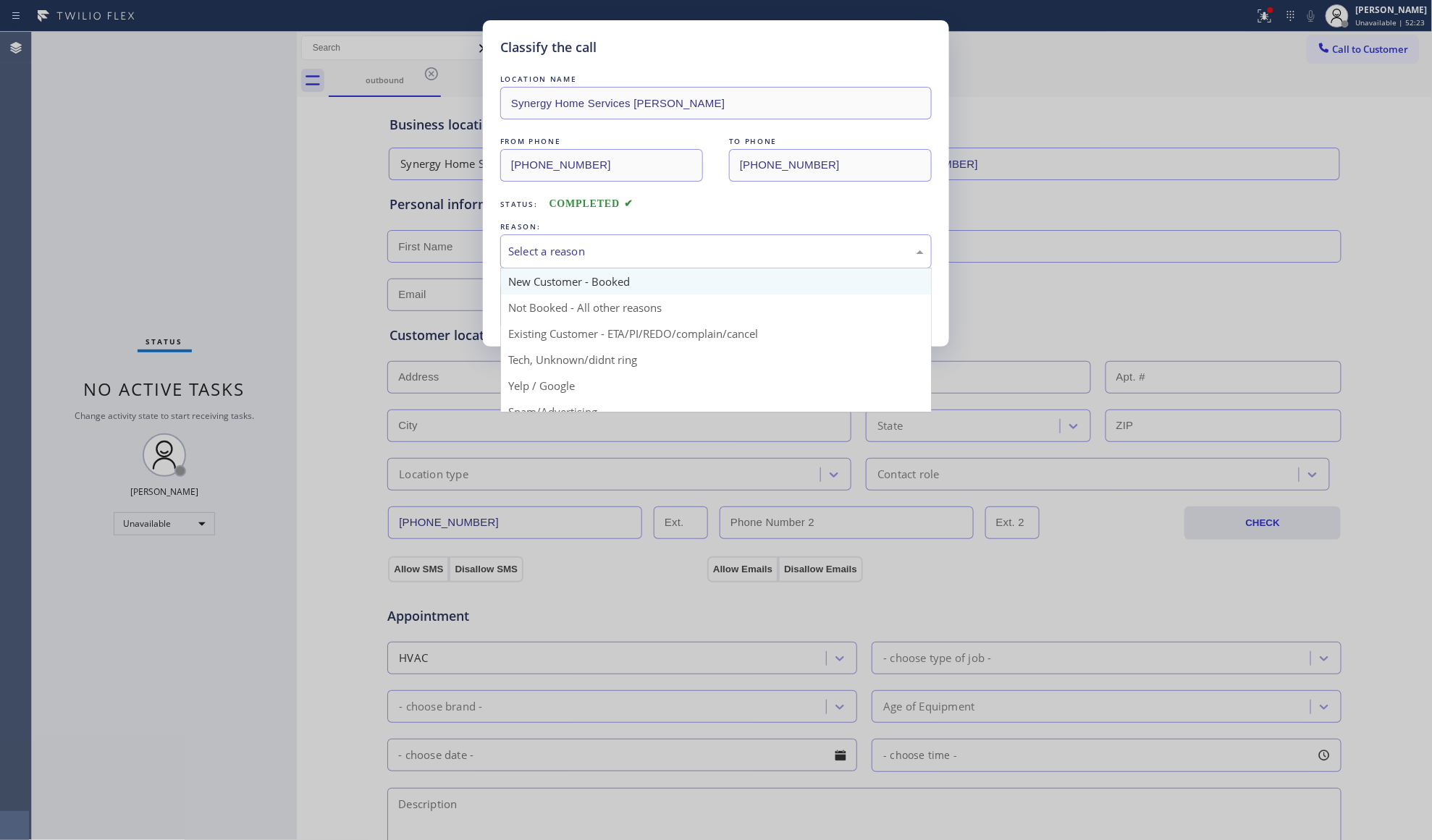
drag, startPoint x: 337, startPoint y: 252, endPoint x: 708, endPoint y: 287, distance: 372.6
click at [730, 259] on div "Select a reason" at bounding box center [716, 252] width 416 height 17
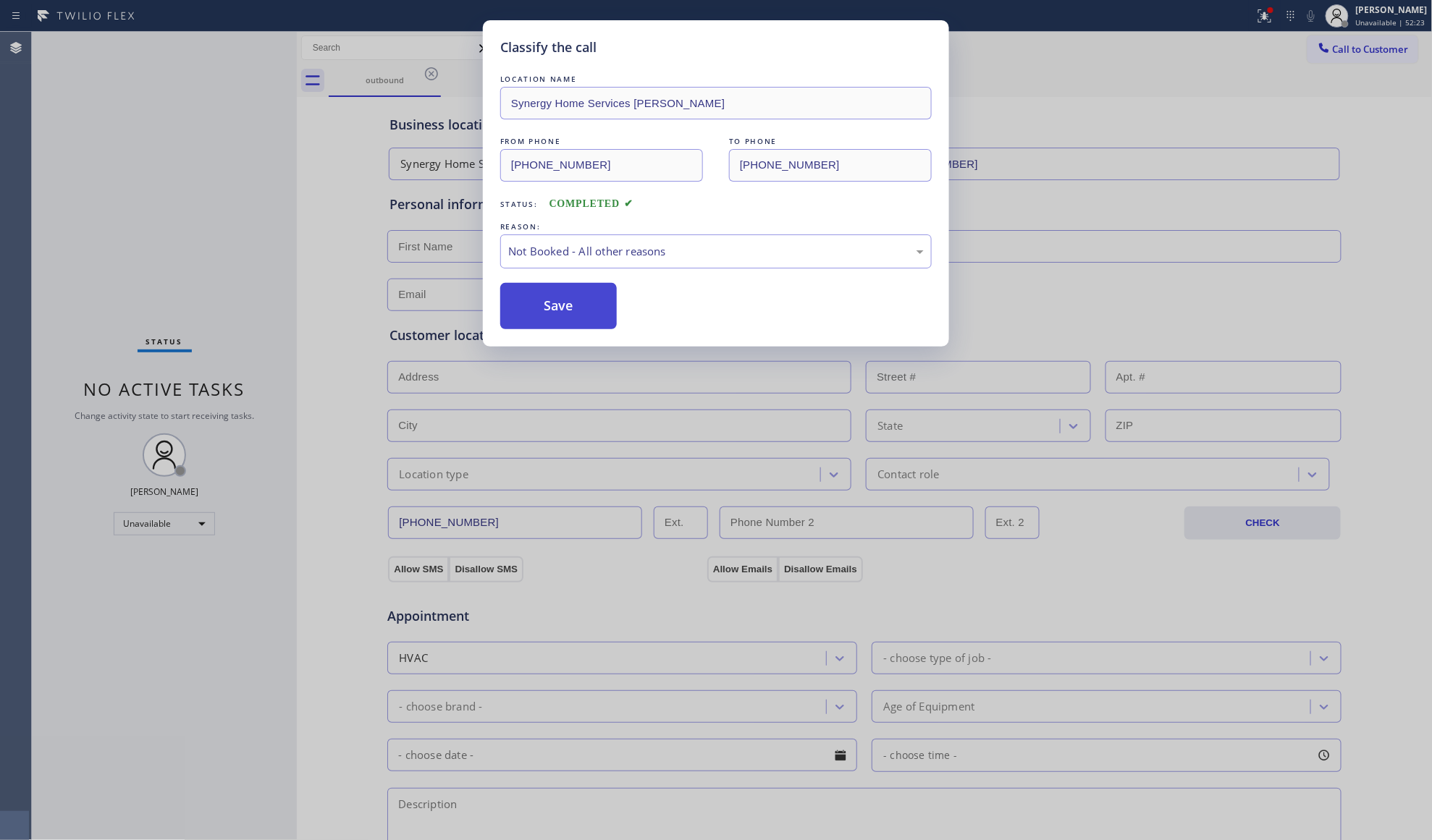
click at [575, 314] on button "Save" at bounding box center [559, 306] width 117 height 46
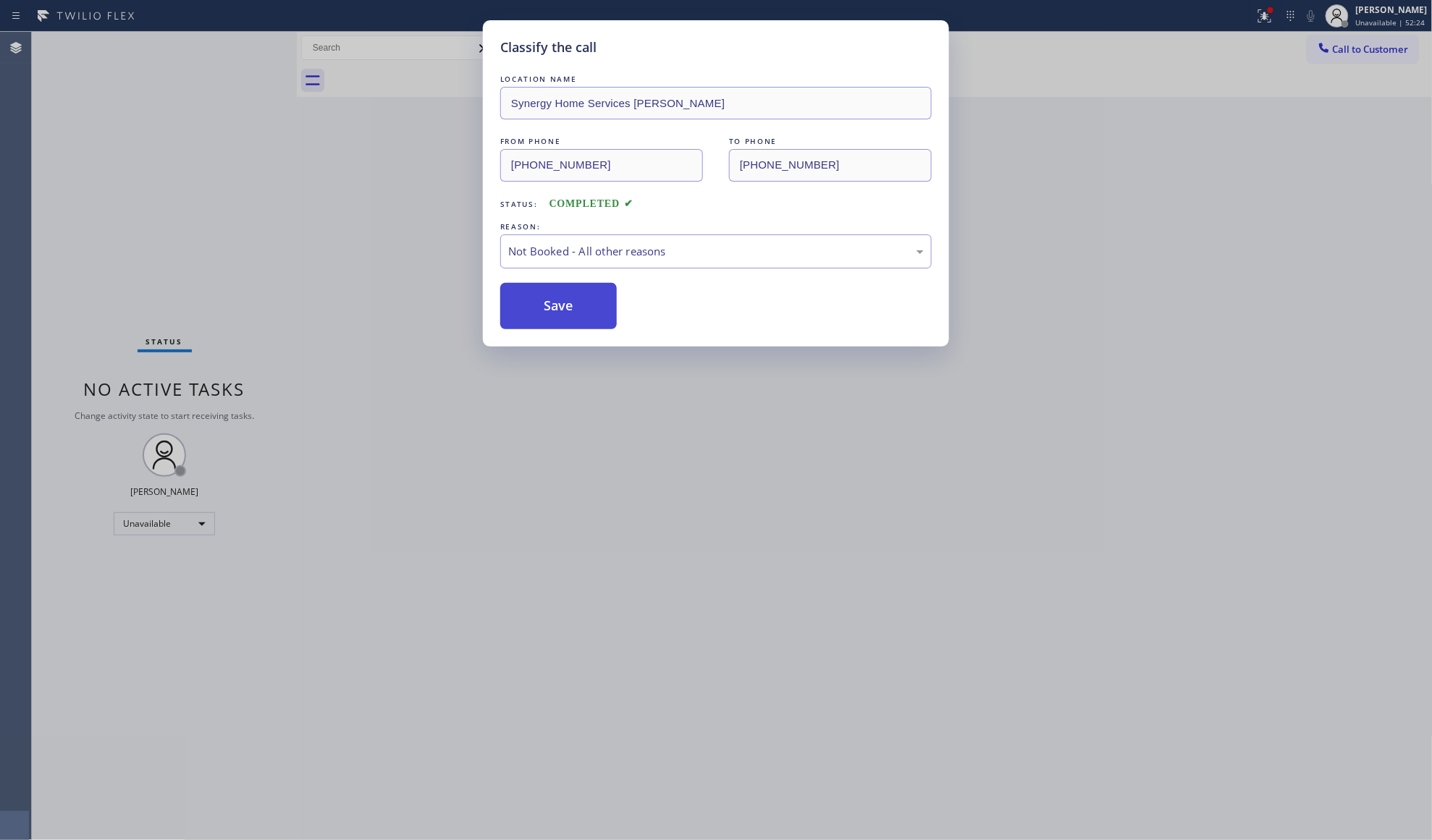
click at [575, 314] on button "Save" at bounding box center [559, 306] width 117 height 46
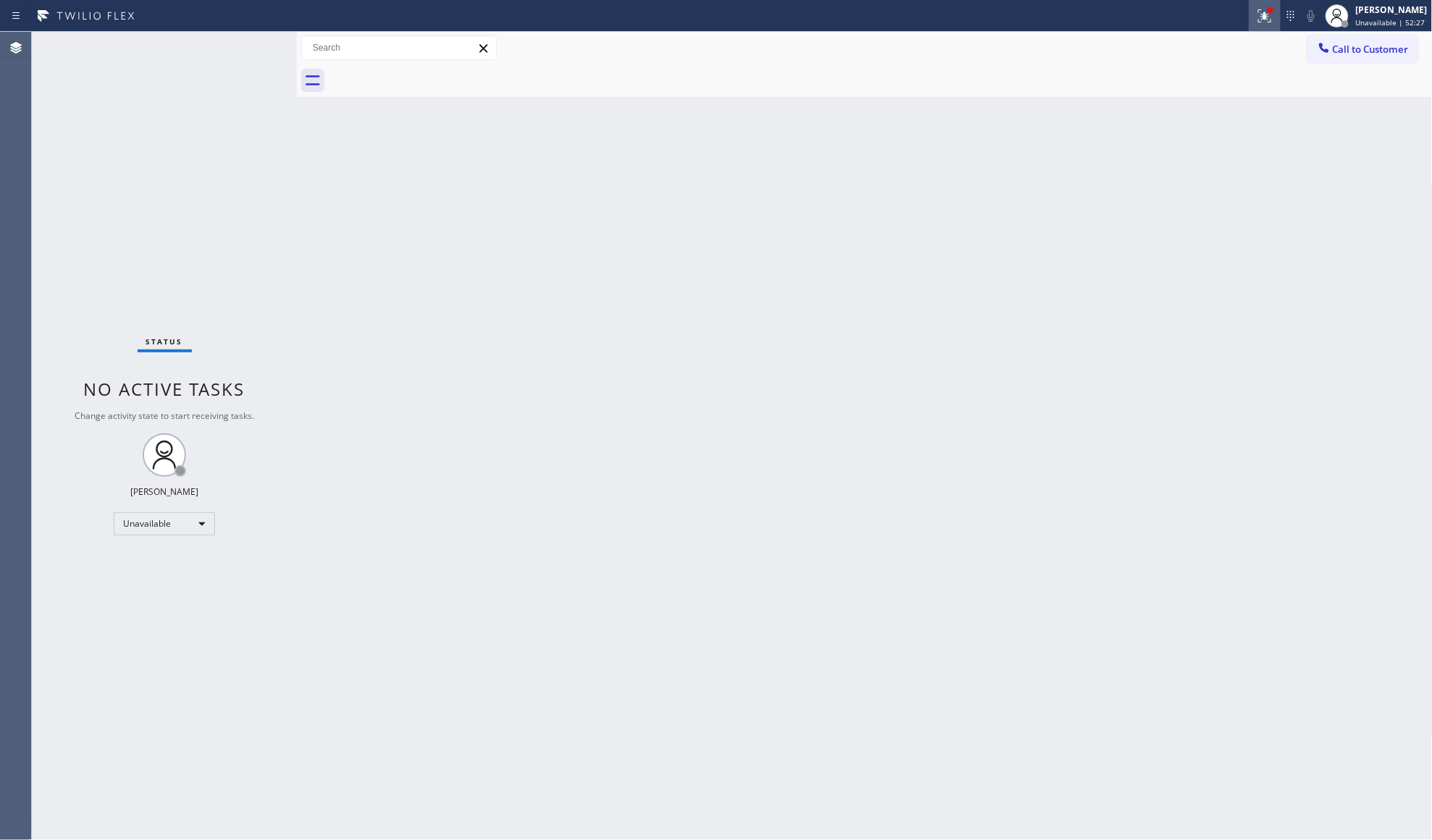
click at [1258, 11] on div at bounding box center [1264, 16] width 32 height 17
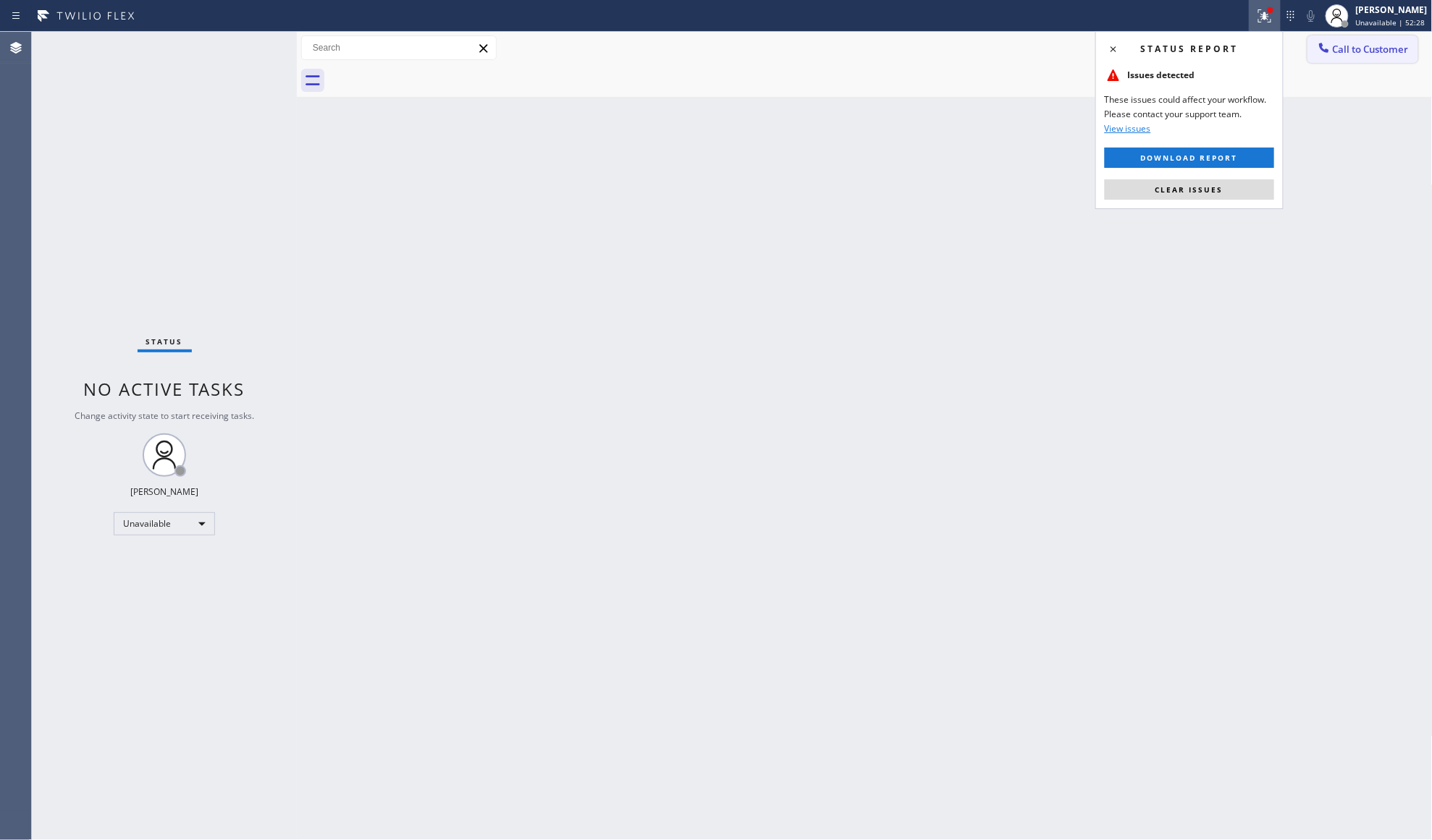
drag, startPoint x: 1192, startPoint y: 192, endPoint x: 1382, endPoint y: 58, distance: 232.5
click at [1193, 191] on span "Clear issues" at bounding box center [1189, 189] width 68 height 10
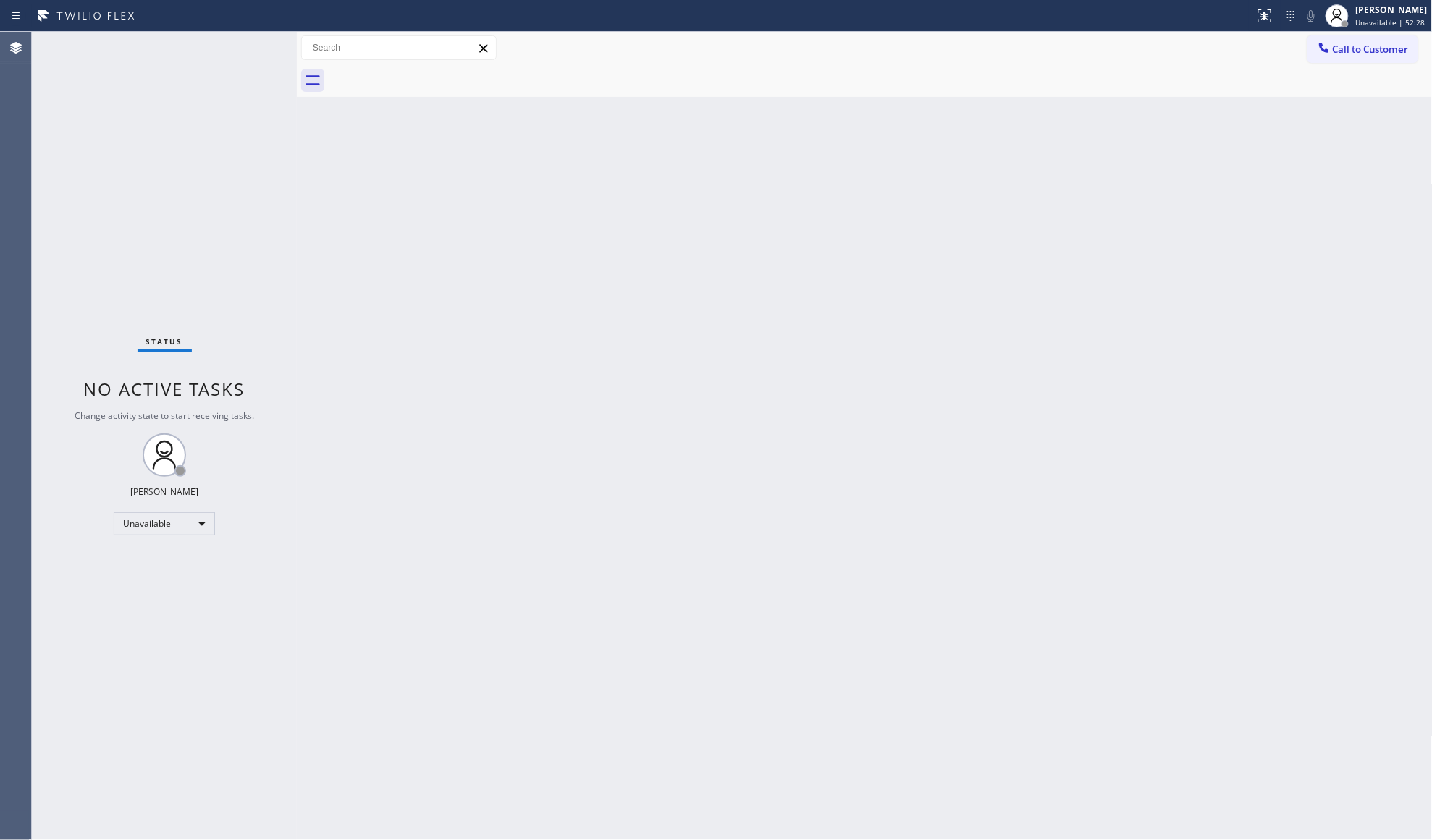
click at [1378, 43] on span "Call to Customer" at bounding box center [1371, 49] width 76 height 13
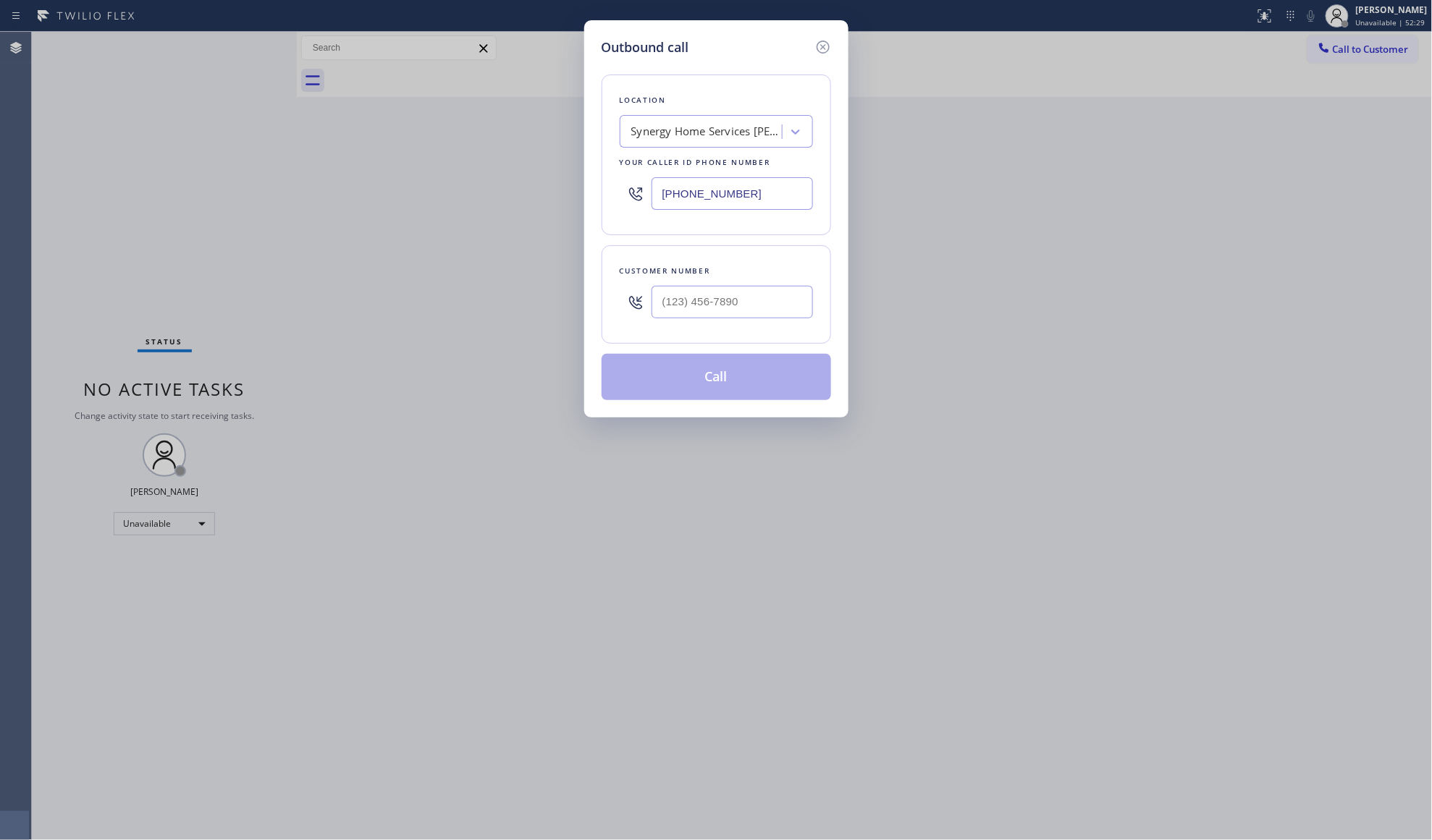
drag, startPoint x: 768, startPoint y: 194, endPoint x: 614, endPoint y: 193, distance: 154.0
click at [614, 193] on div "Location Synergy Home Services [PERSON_NAME] Your caller id phone number [PHONE…" at bounding box center [716, 155] width 230 height 161
paste input "929) 345-3135"
type input "[PHONE_NUMBER]"
click at [674, 275] on div "Customer number" at bounding box center [716, 271] width 193 height 15
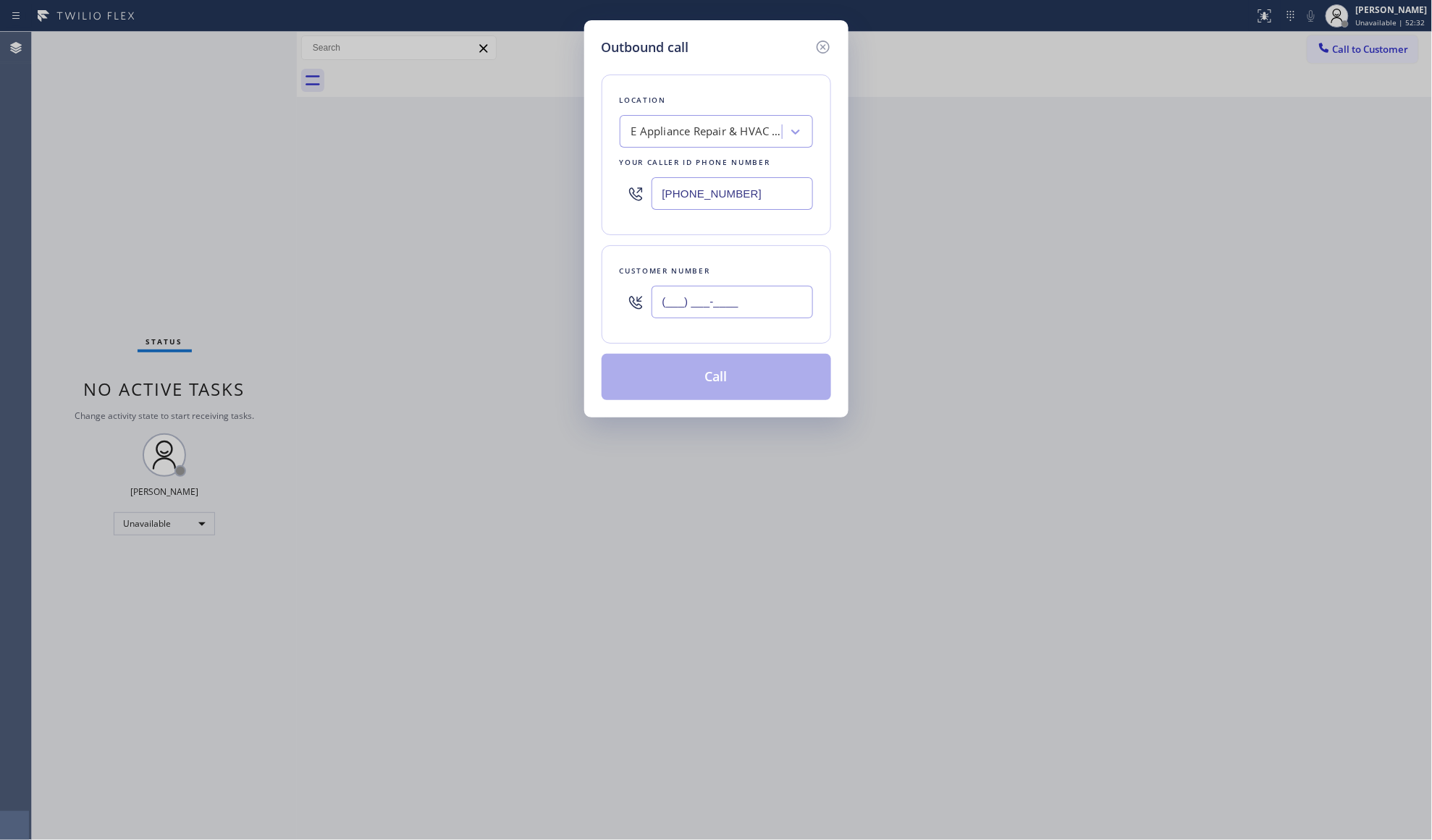
paste input "332) 222-0432"
click at [702, 318] on input "[PHONE_NUMBER]" at bounding box center [732, 302] width 162 height 33
type input "[PHONE_NUMBER]"
click at [734, 390] on button "Call" at bounding box center [716, 377] width 230 height 46
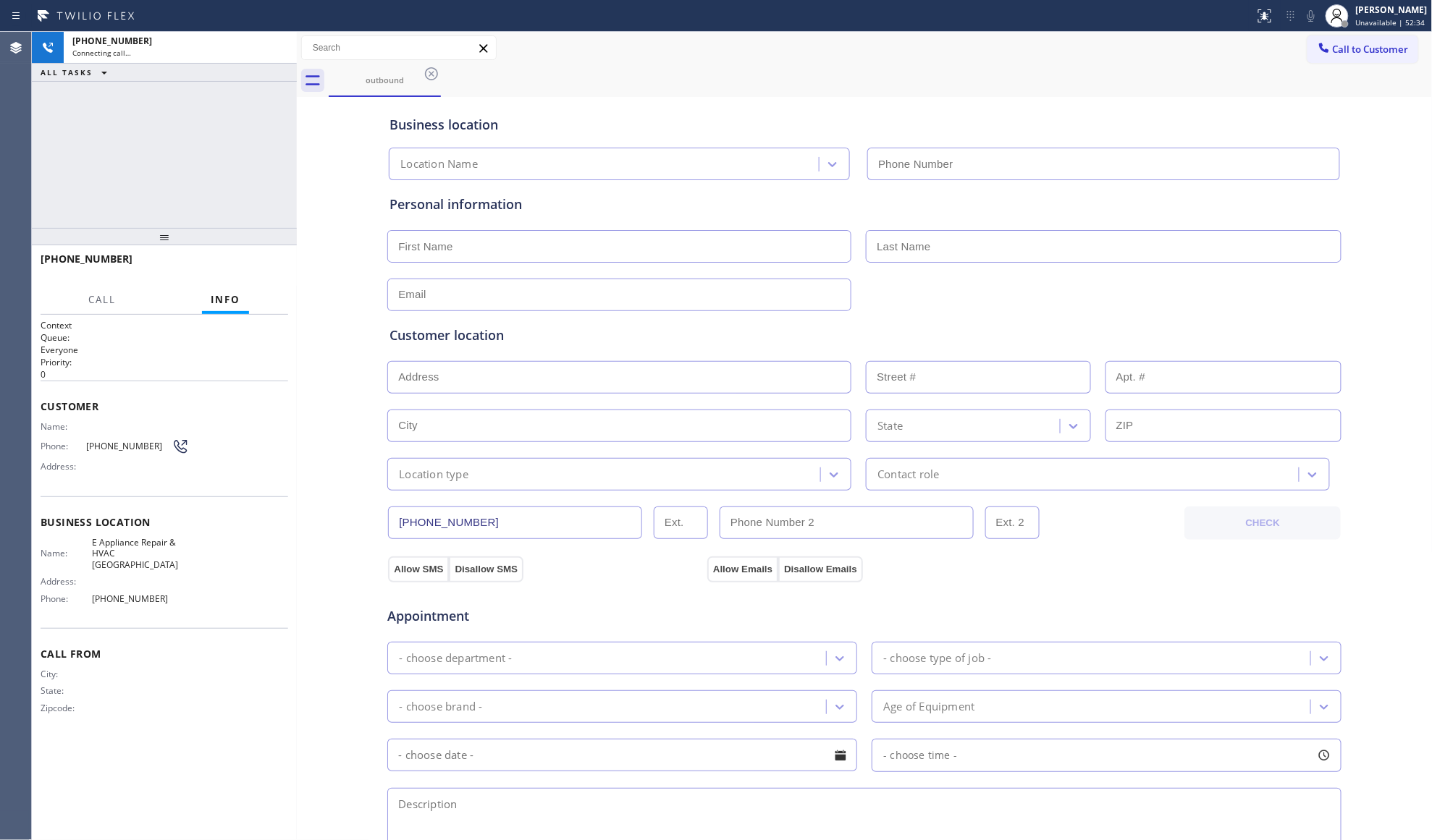
type input "[PHONE_NUMBER]"
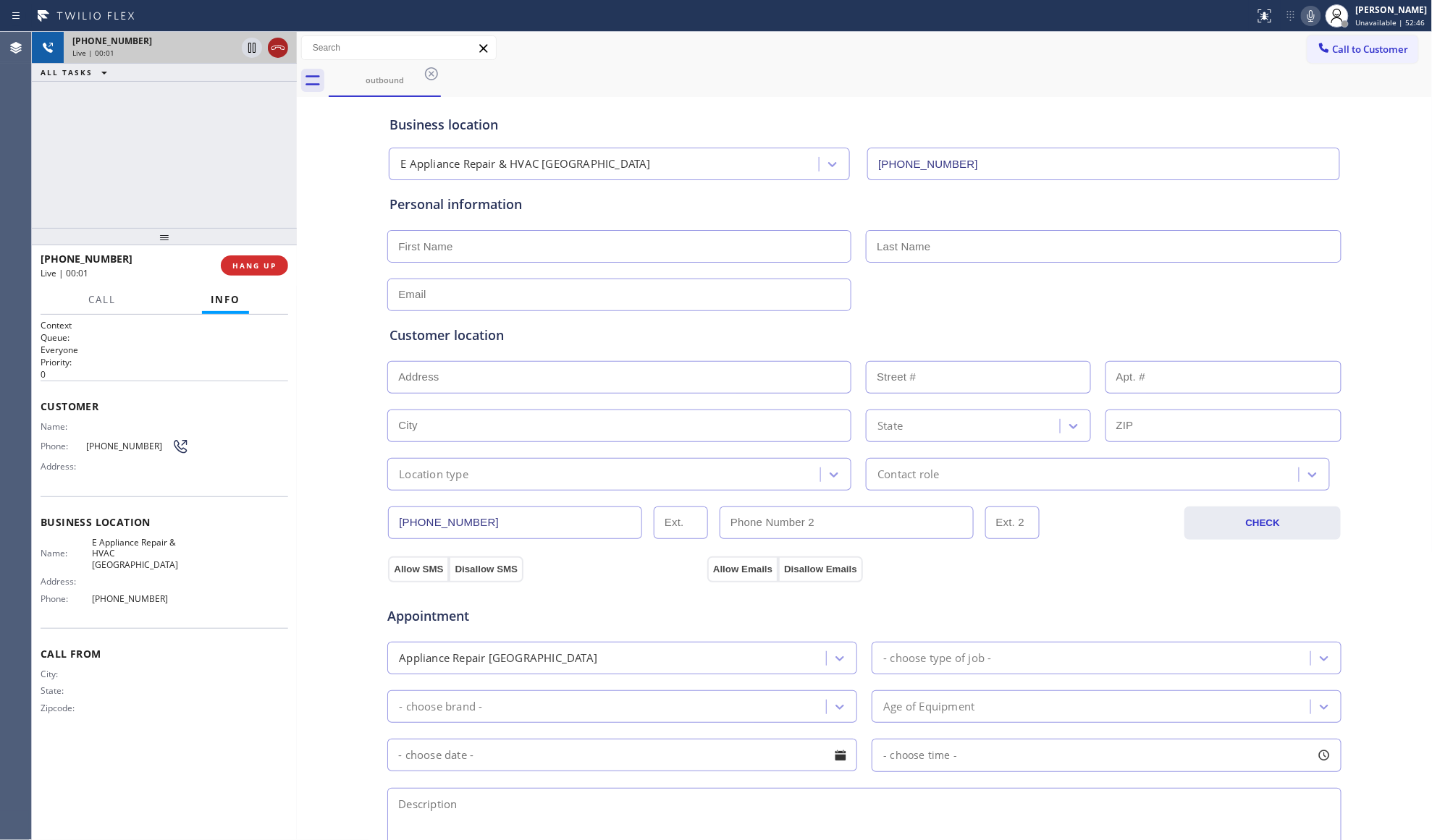
click at [284, 53] on icon at bounding box center [278, 48] width 17 height 17
click at [256, 273] on button "COMPLETE" at bounding box center [251, 265] width 73 height 20
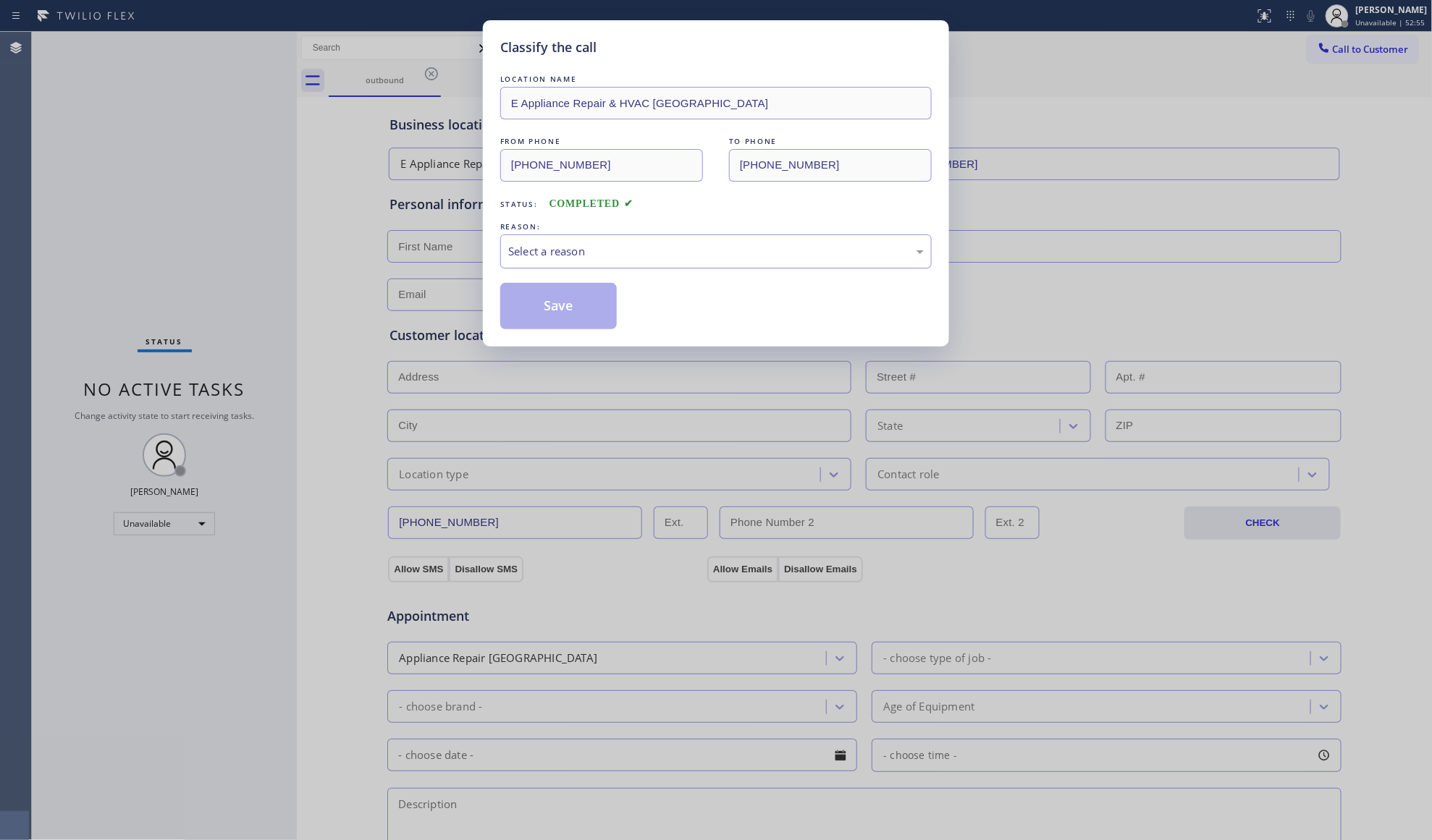
click at [532, 252] on div "Select a reason" at bounding box center [716, 252] width 416 height 17
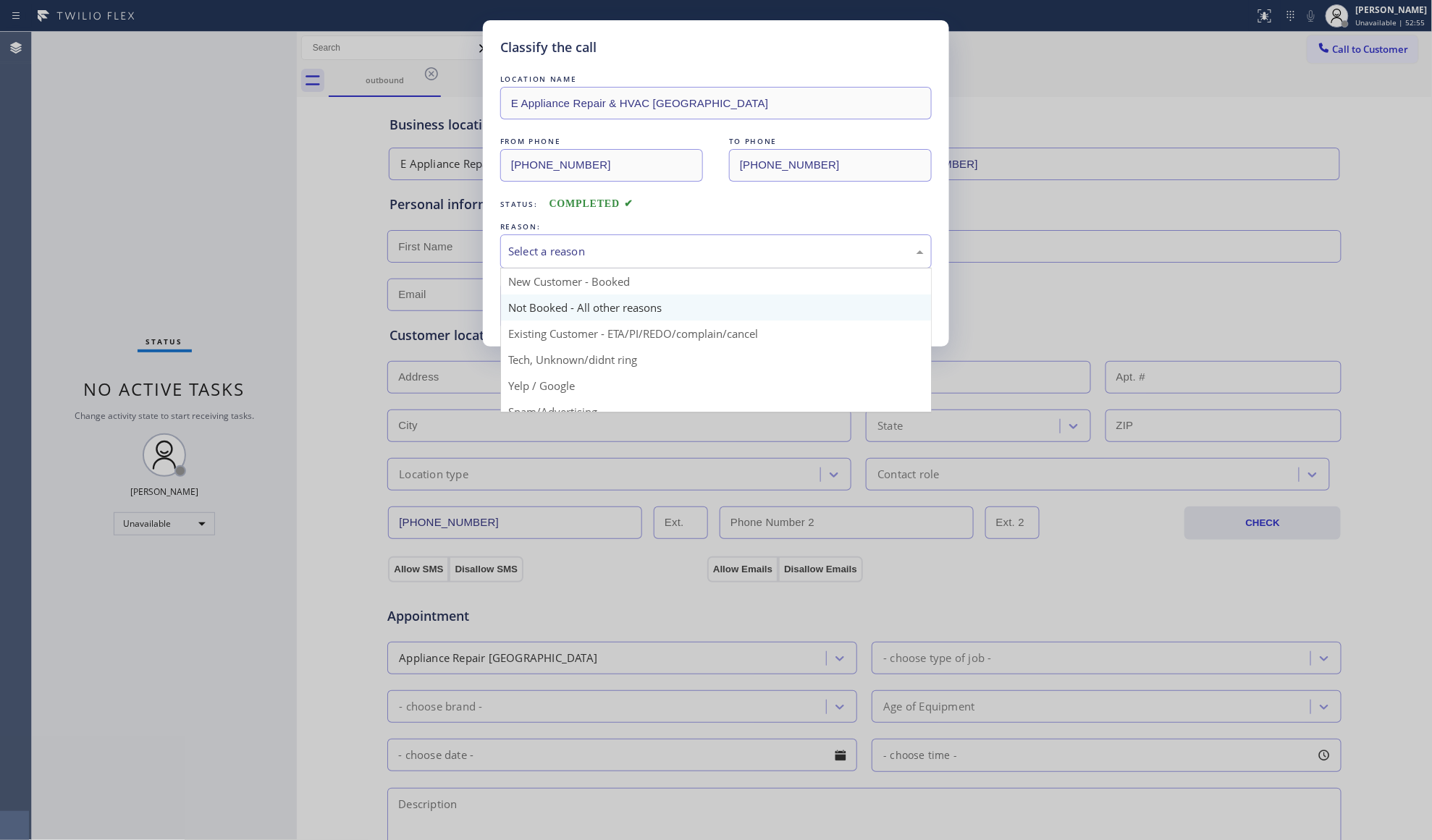
click at [557, 306] on button "Save" at bounding box center [559, 306] width 117 height 46
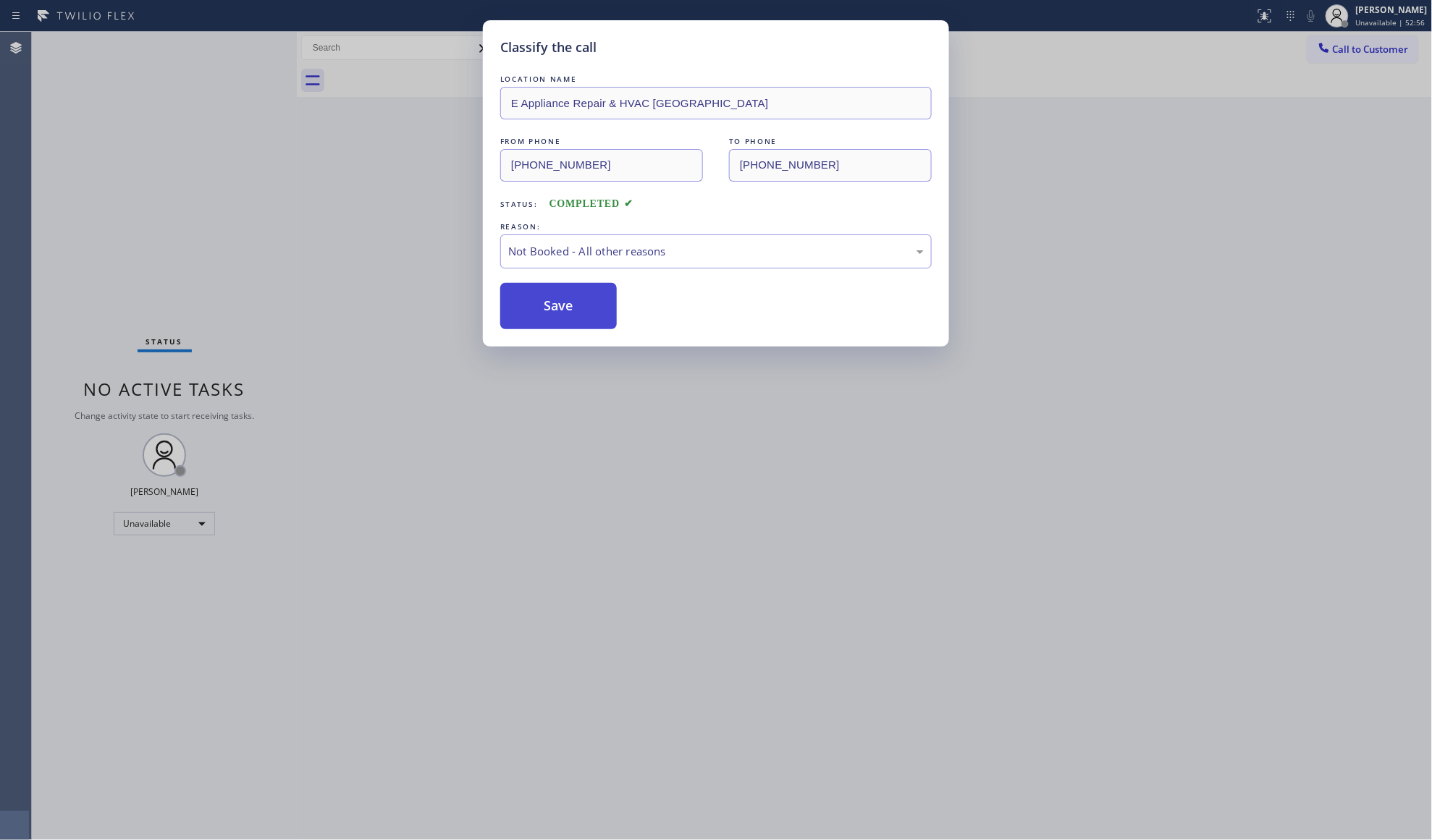
click at [557, 306] on button "Save" at bounding box center [559, 306] width 117 height 46
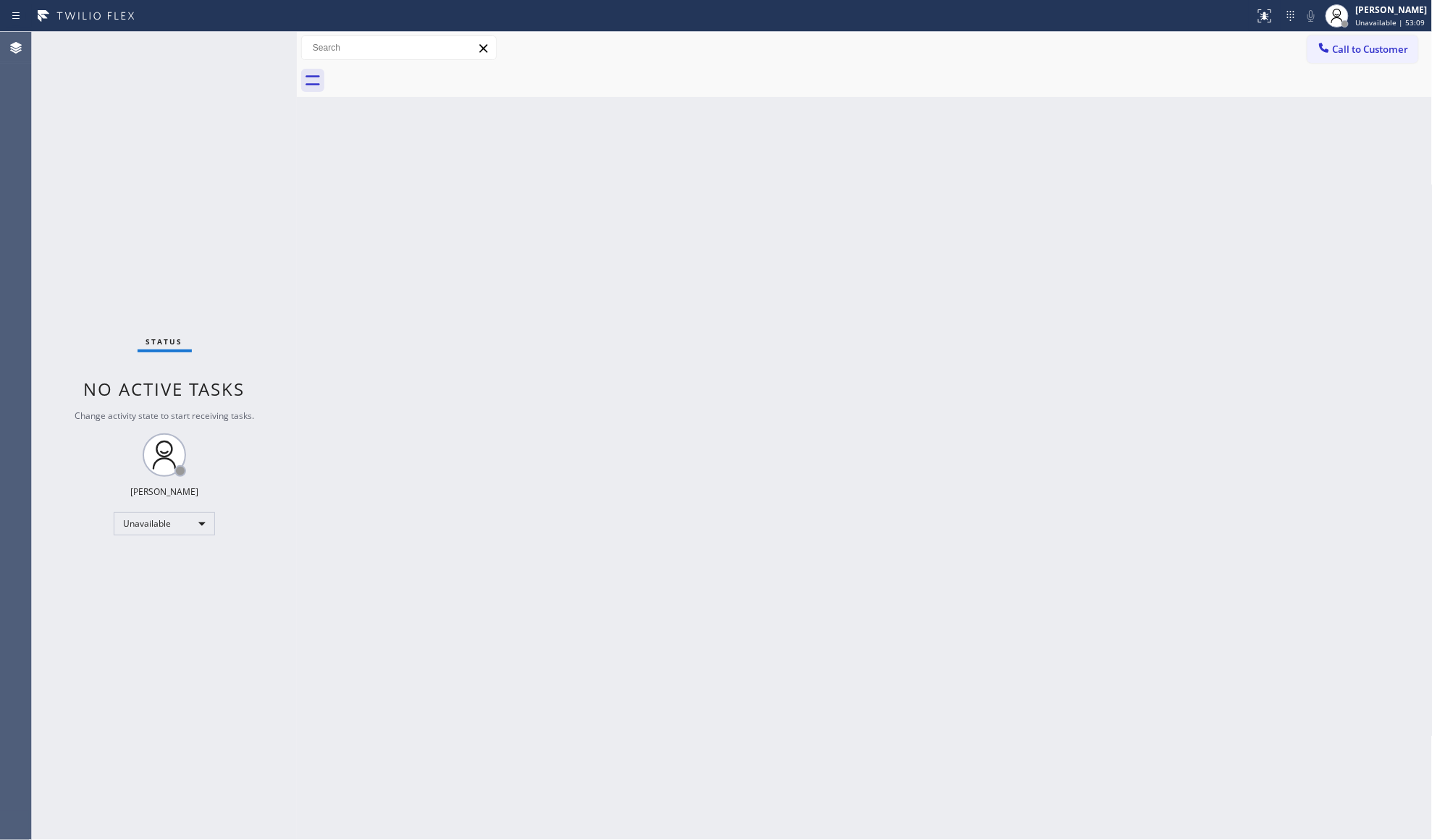
click at [1339, 33] on div "Status report No issues detected If you experience an issue, please download th…" at bounding box center [716, 420] width 1432 height 840
click at [1342, 42] on span "Call to Customer" at bounding box center [1371, 49] width 76 height 13
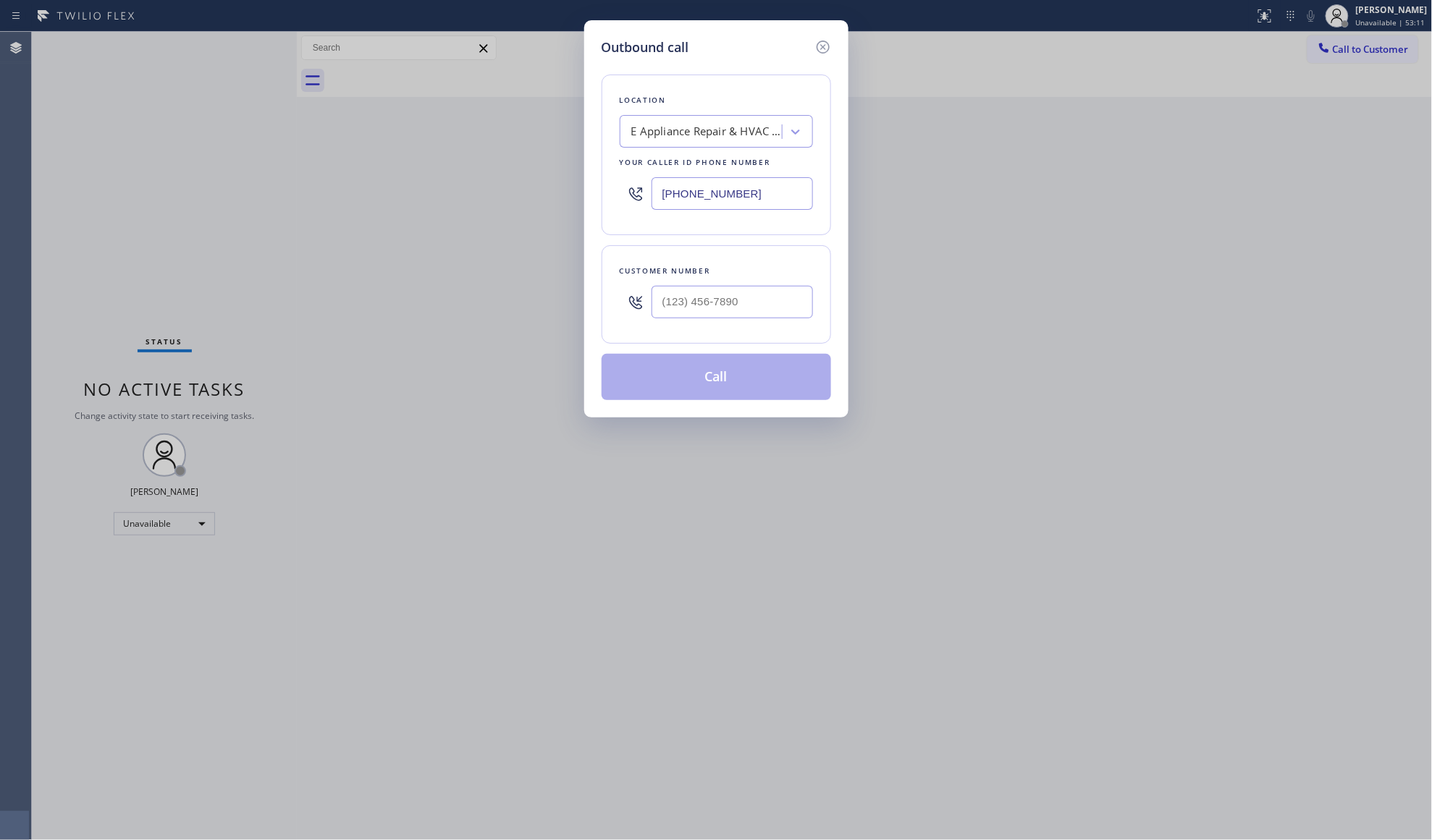
drag, startPoint x: 771, startPoint y: 202, endPoint x: 592, endPoint y: 200, distance: 179.0
click at [589, 200] on div "Outbound call Location E Appliance Repair & HVAC [GEOGRAPHIC_DATA] Your caller …" at bounding box center [716, 219] width 264 height 397
paste input "888) 493-2313"
type input "[PHONE_NUMBER]"
click at [784, 311] on input "(___) ___-____" at bounding box center [732, 302] width 162 height 33
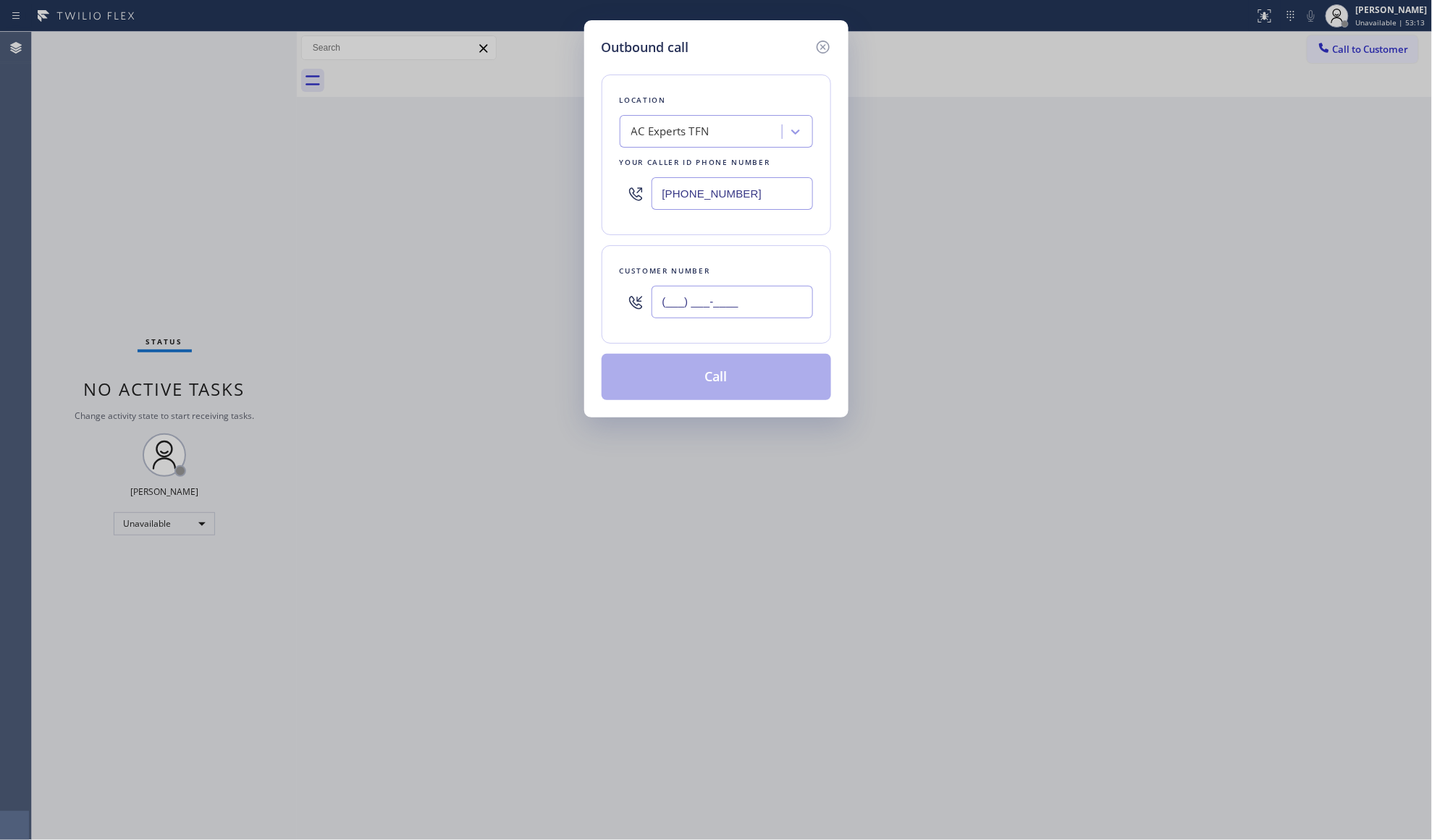
paste input "945) 758-6754"
type input "[PHONE_NUMBER]"
click at [746, 386] on button "Call" at bounding box center [716, 377] width 230 height 46
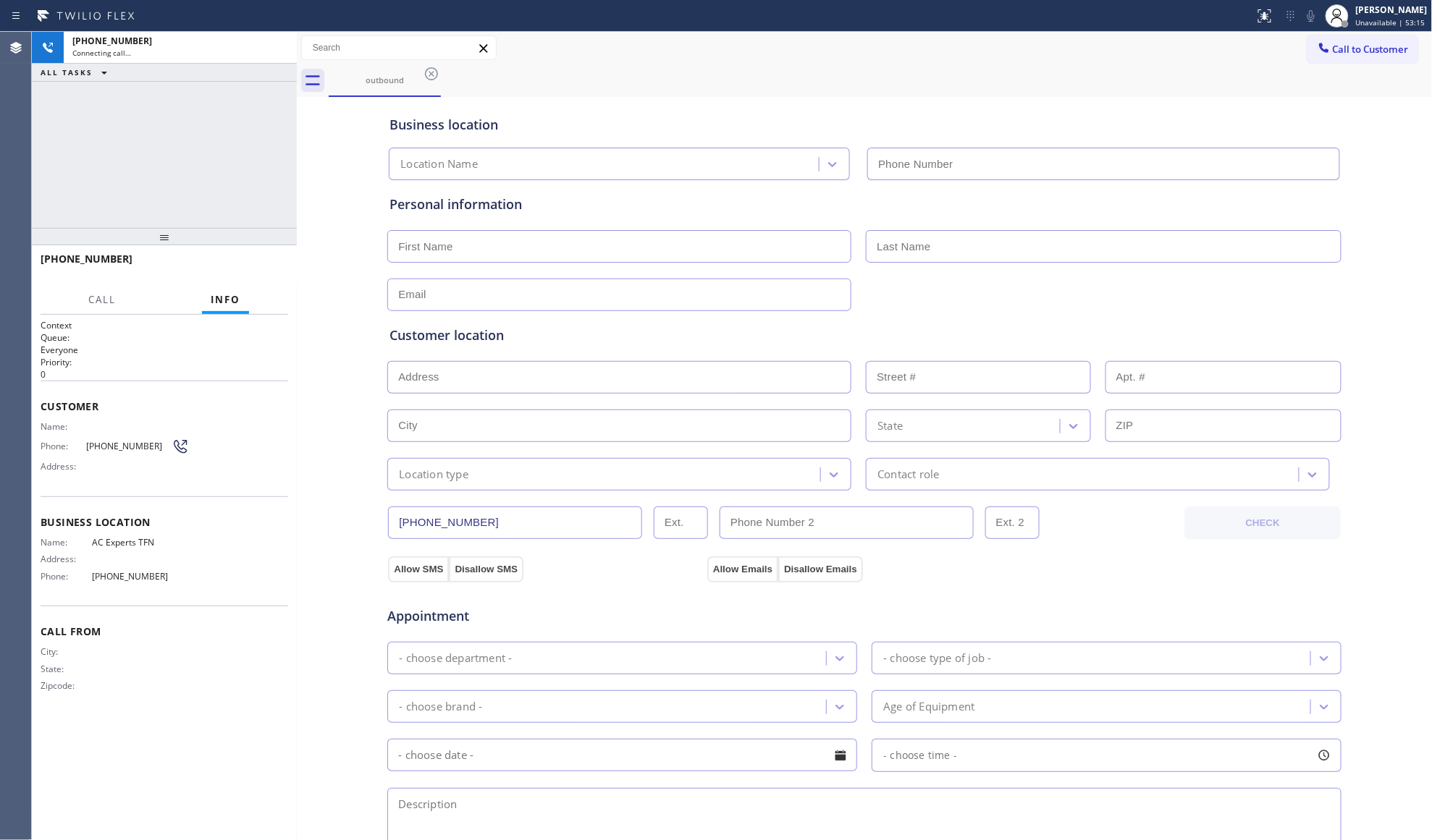
type input "[PHONE_NUMBER]"
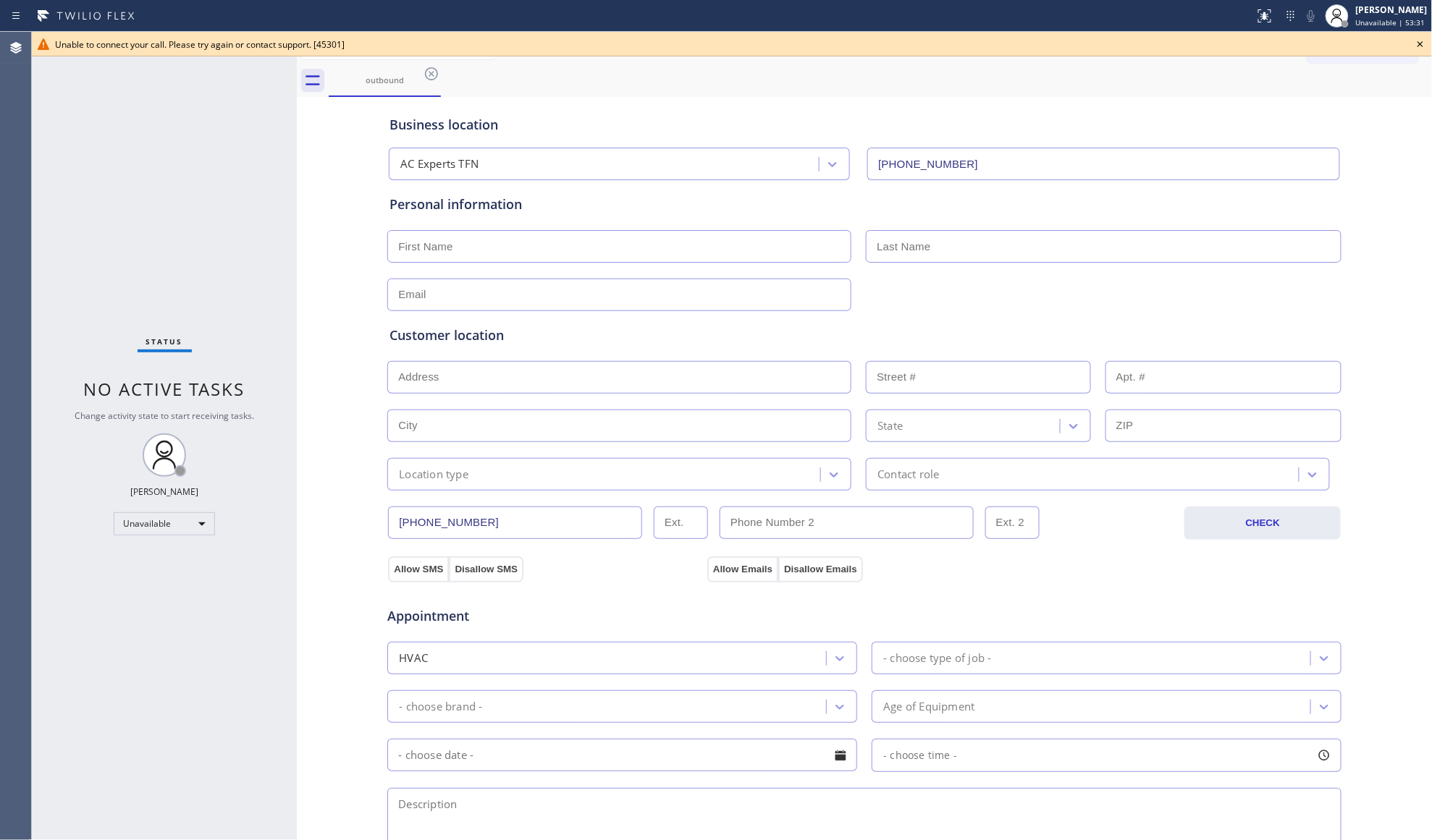
click at [1246, 45] on div "Unable to connect your call. Please try again or contact support. [45301]" at bounding box center [732, 45] width 1354 height 12
click at [1416, 45] on icon at bounding box center [1420, 44] width 17 height 17
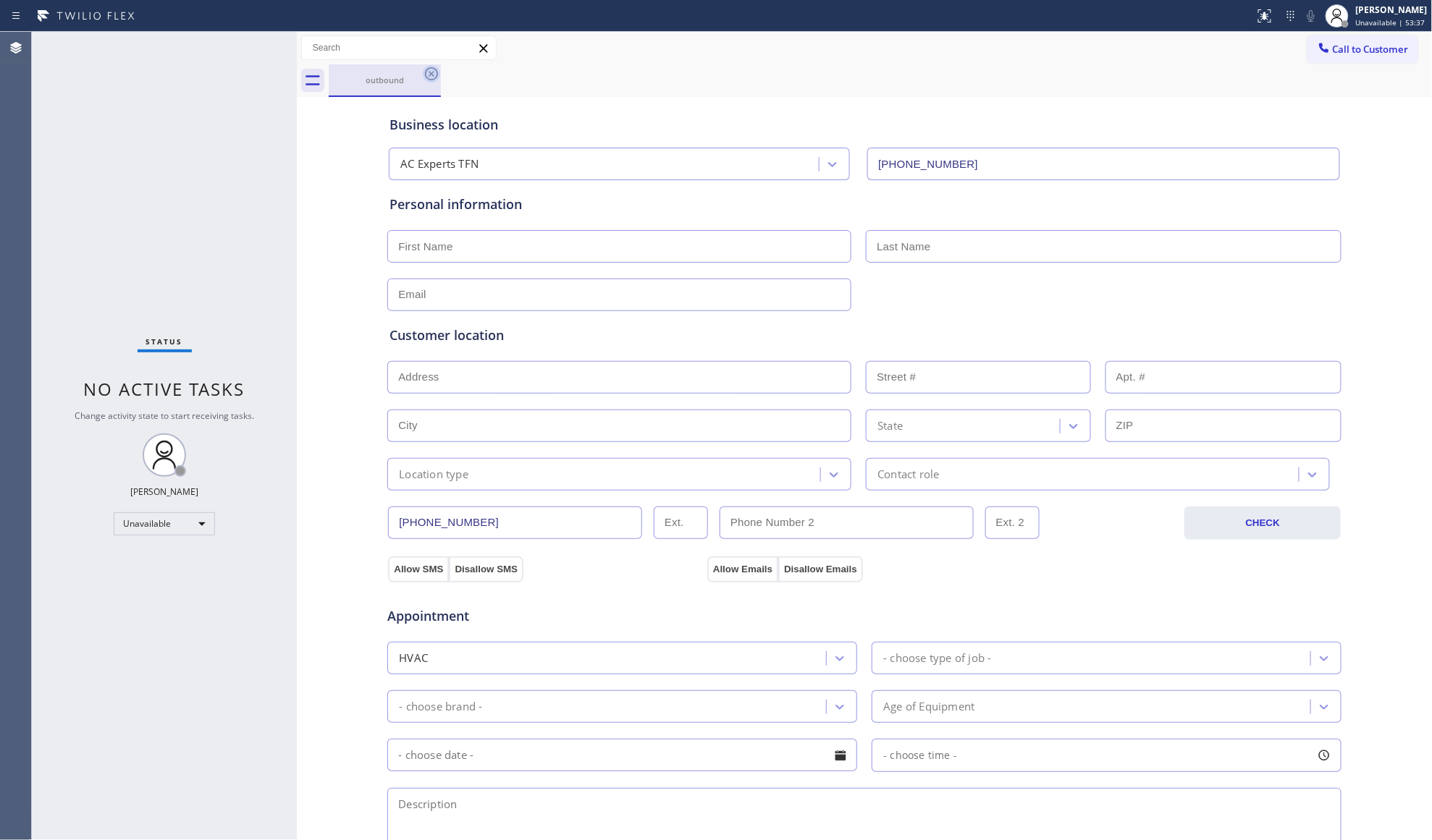
click at [435, 78] on icon at bounding box center [431, 74] width 17 height 17
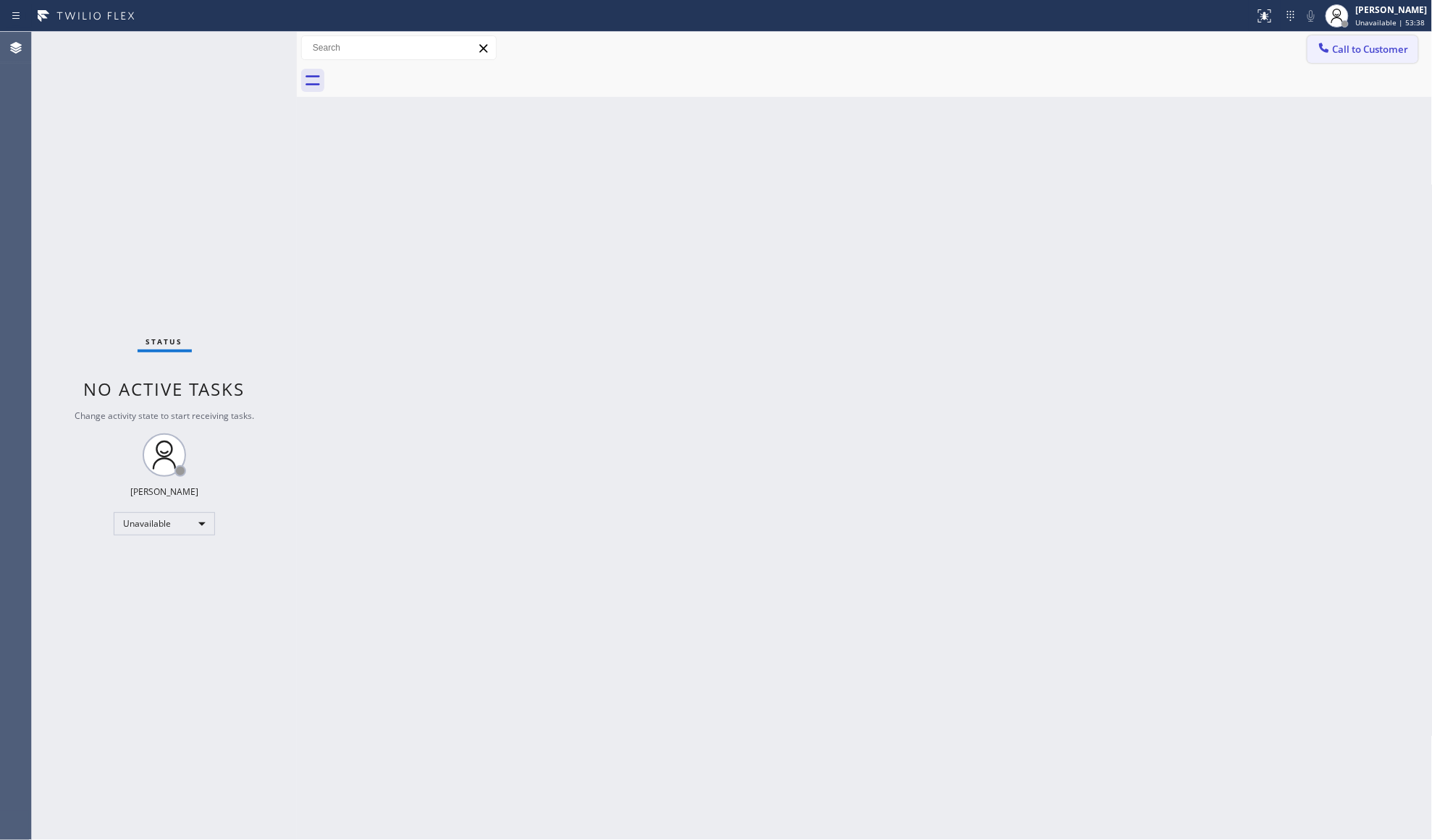
click at [1359, 58] on button "Call to Customer" at bounding box center [1363, 49] width 111 height 27
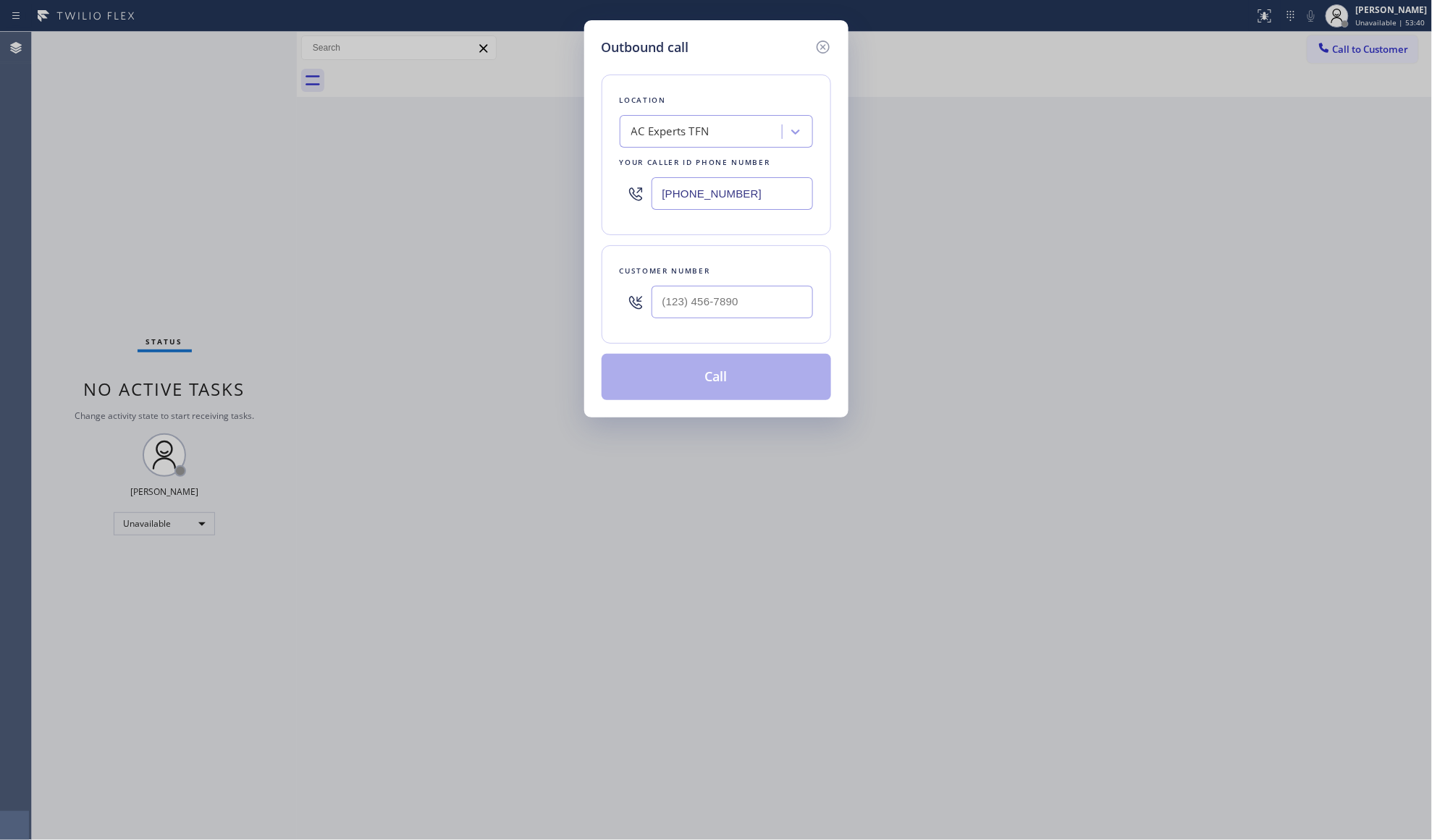
drag, startPoint x: 779, startPoint y: 186, endPoint x: 557, endPoint y: 193, distance: 222.1
click at [557, 193] on div "Outbound call Location AC Experts TFN Your caller id phone number [PHONE_NUMBER…" at bounding box center [716, 420] width 1432 height 840
paste input "754) 704-5445"
type input "[PHONE_NUMBER]"
paste input "754) 219-2944"
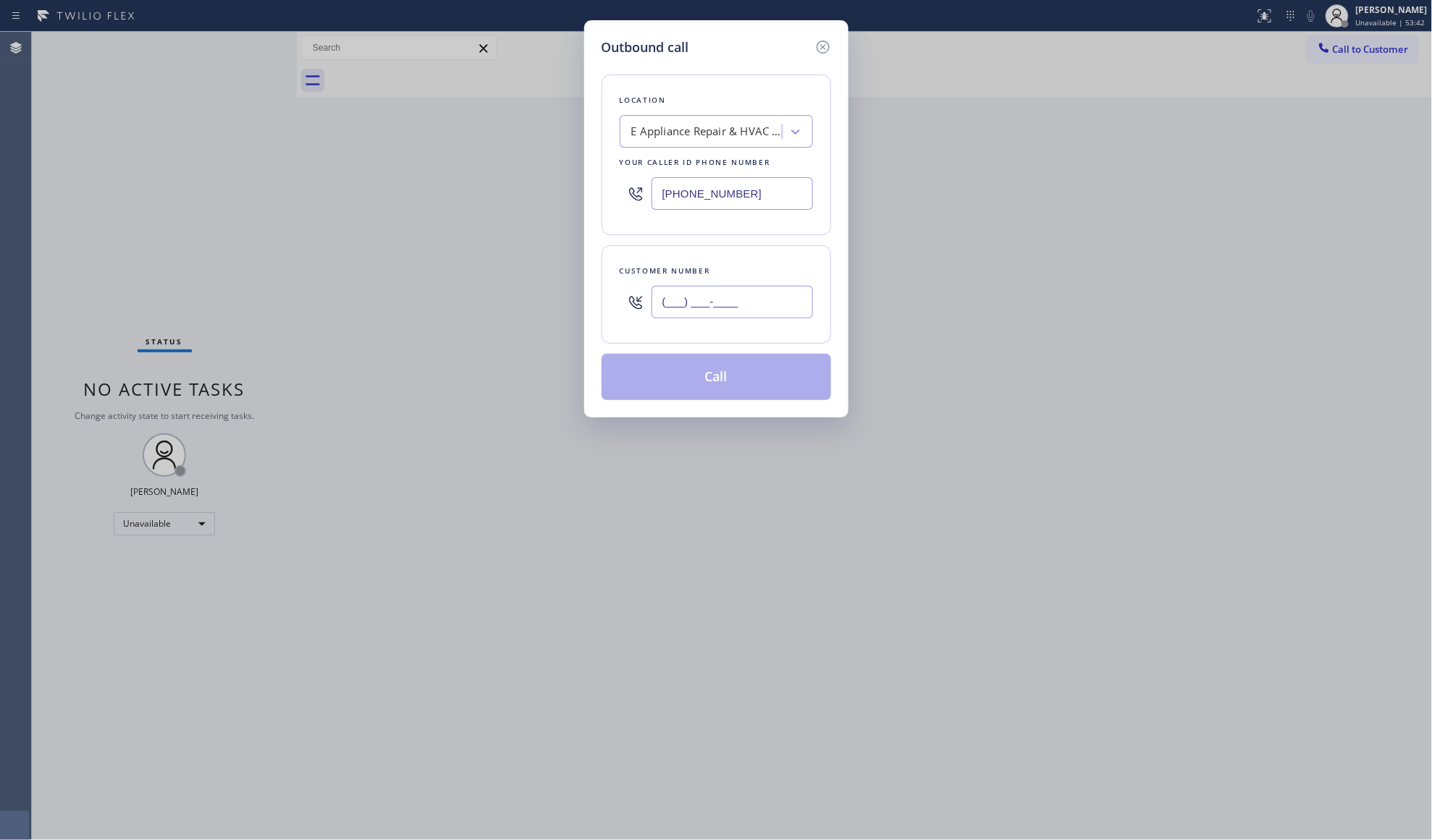
click at [659, 301] on input "(___) ___-____" at bounding box center [732, 302] width 162 height 33
type input "[PHONE_NUMBER]"
click at [749, 391] on button "Call" at bounding box center [716, 377] width 230 height 46
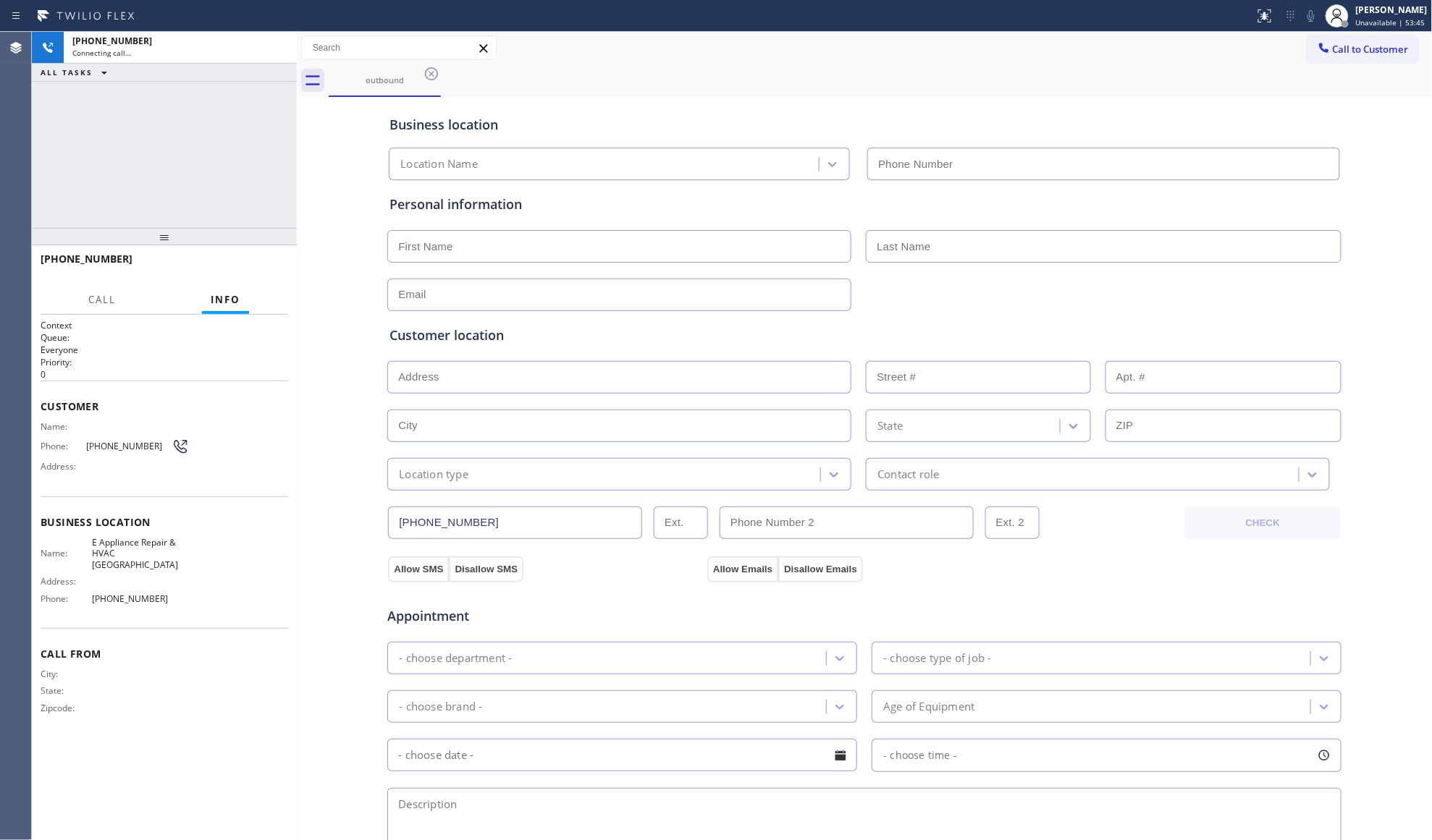
type input "[PHONE_NUMBER]"
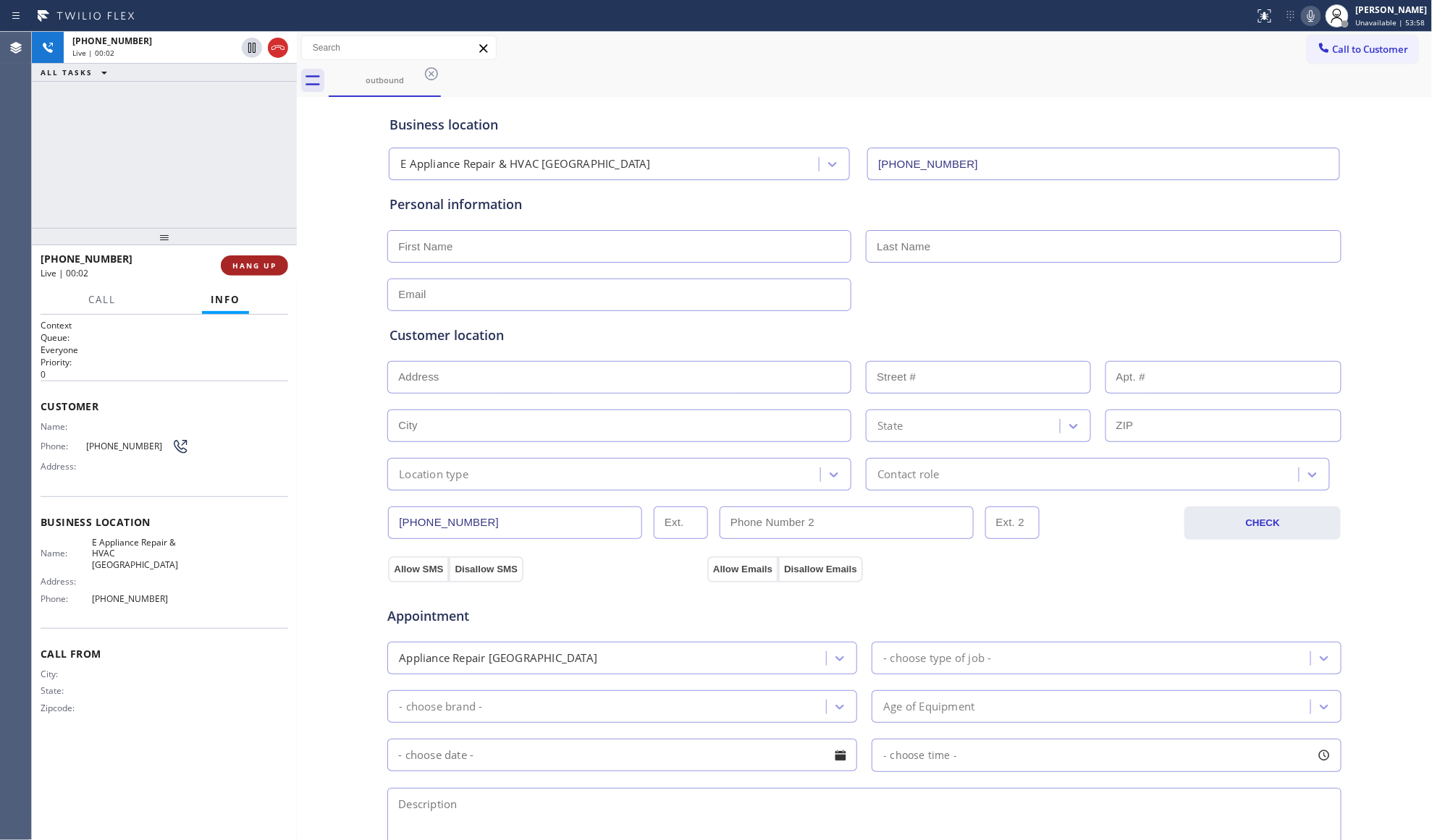
click at [261, 269] on span "HANG UP" at bounding box center [254, 265] width 44 height 10
click at [261, 268] on span "HANG UP" at bounding box center [254, 265] width 44 height 10
click at [265, 264] on span "COMPLETE" at bounding box center [252, 265] width 50 height 10
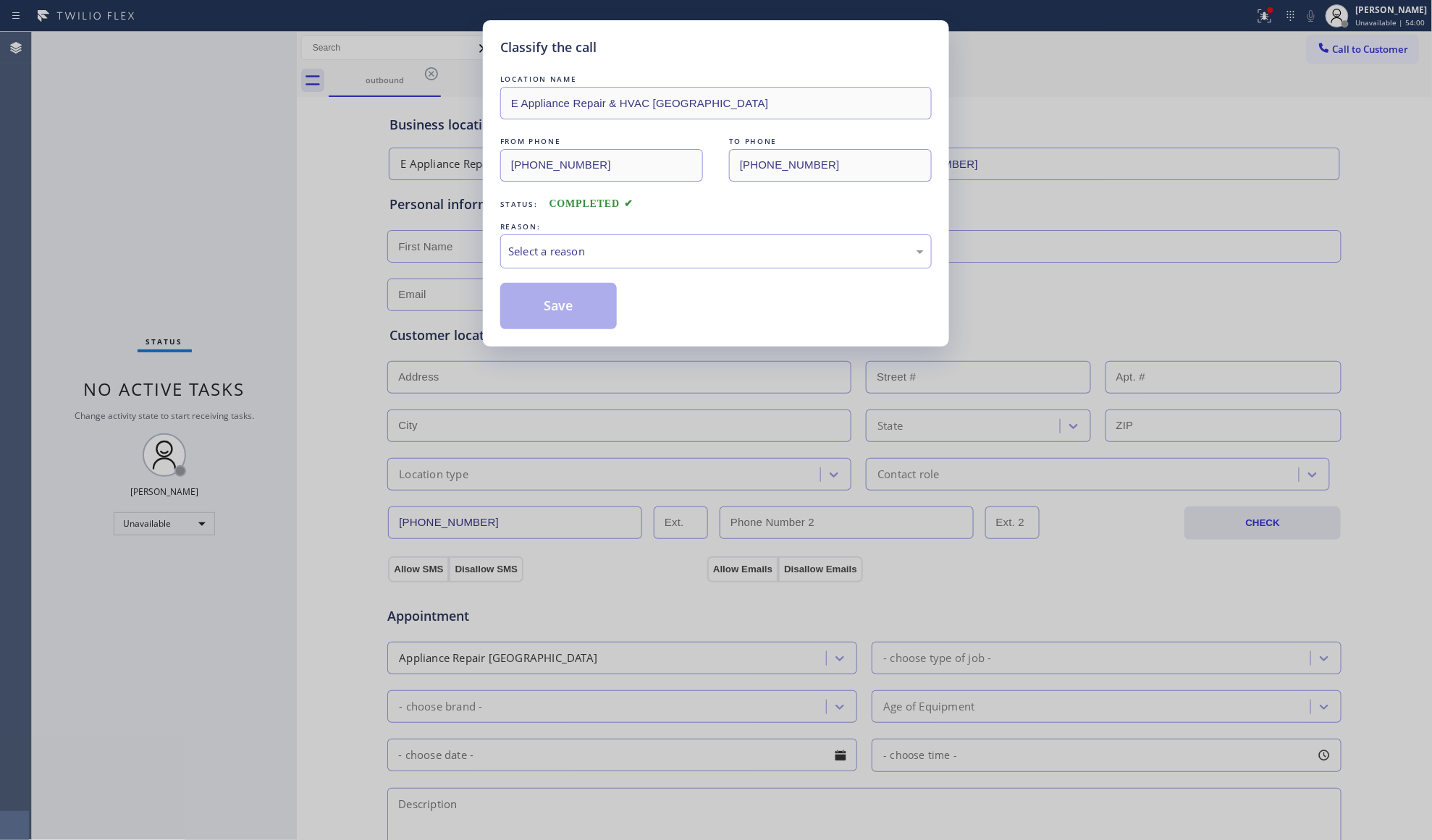
click at [537, 264] on div "Select a reason" at bounding box center [716, 251] width 432 height 34
drag, startPoint x: 540, startPoint y: 310, endPoint x: 692, endPoint y: 310, distance: 152.0
click at [542, 310] on button "Save" at bounding box center [559, 306] width 117 height 46
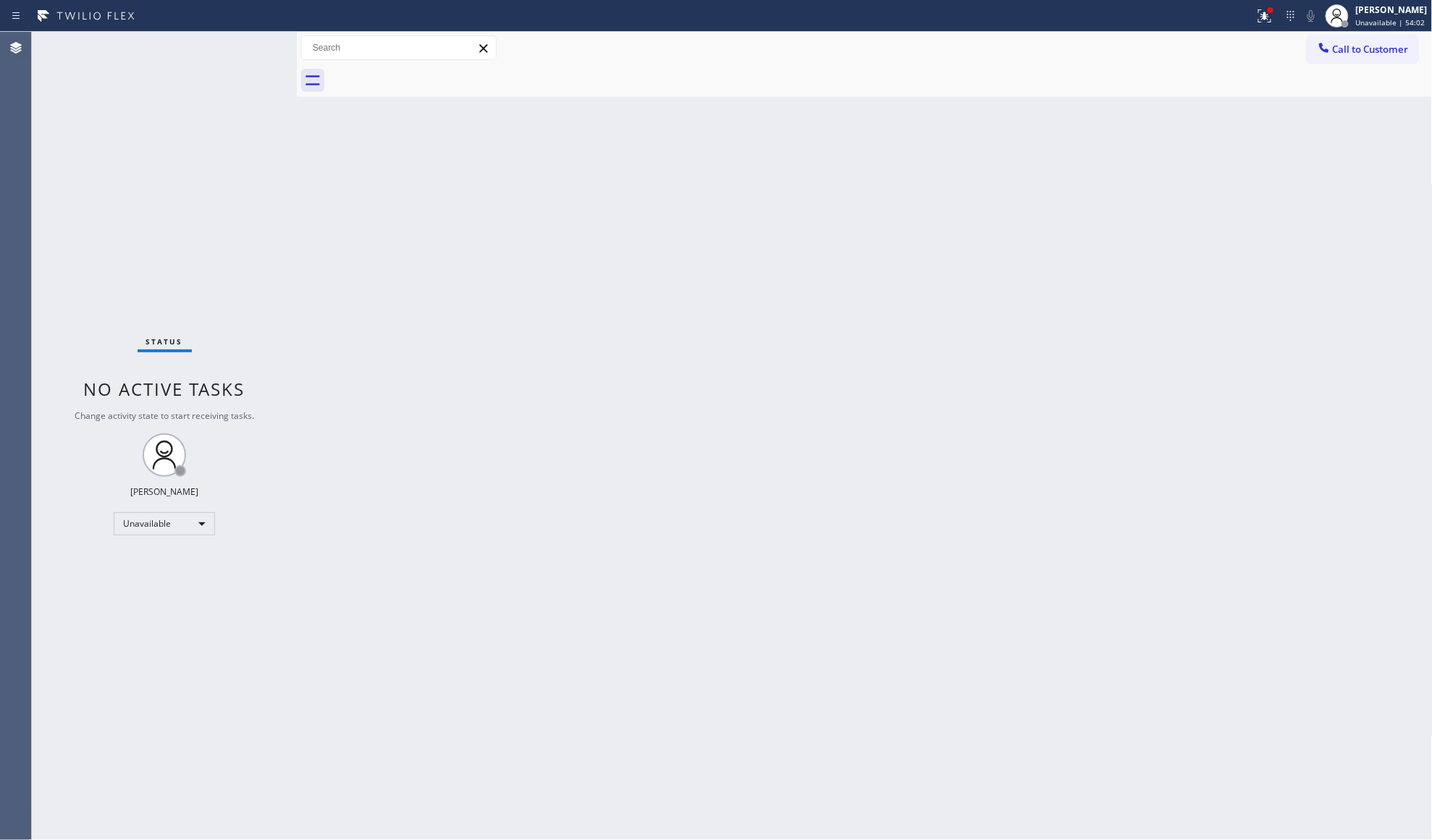
click at [1339, 33] on div "Call to Customer Outbound call Location E Appliance Repair & HVAC [GEOGRAPHIC_D…" at bounding box center [865, 48] width 1136 height 33
click at [1371, 54] on span "Call to Customer" at bounding box center [1371, 49] width 76 height 13
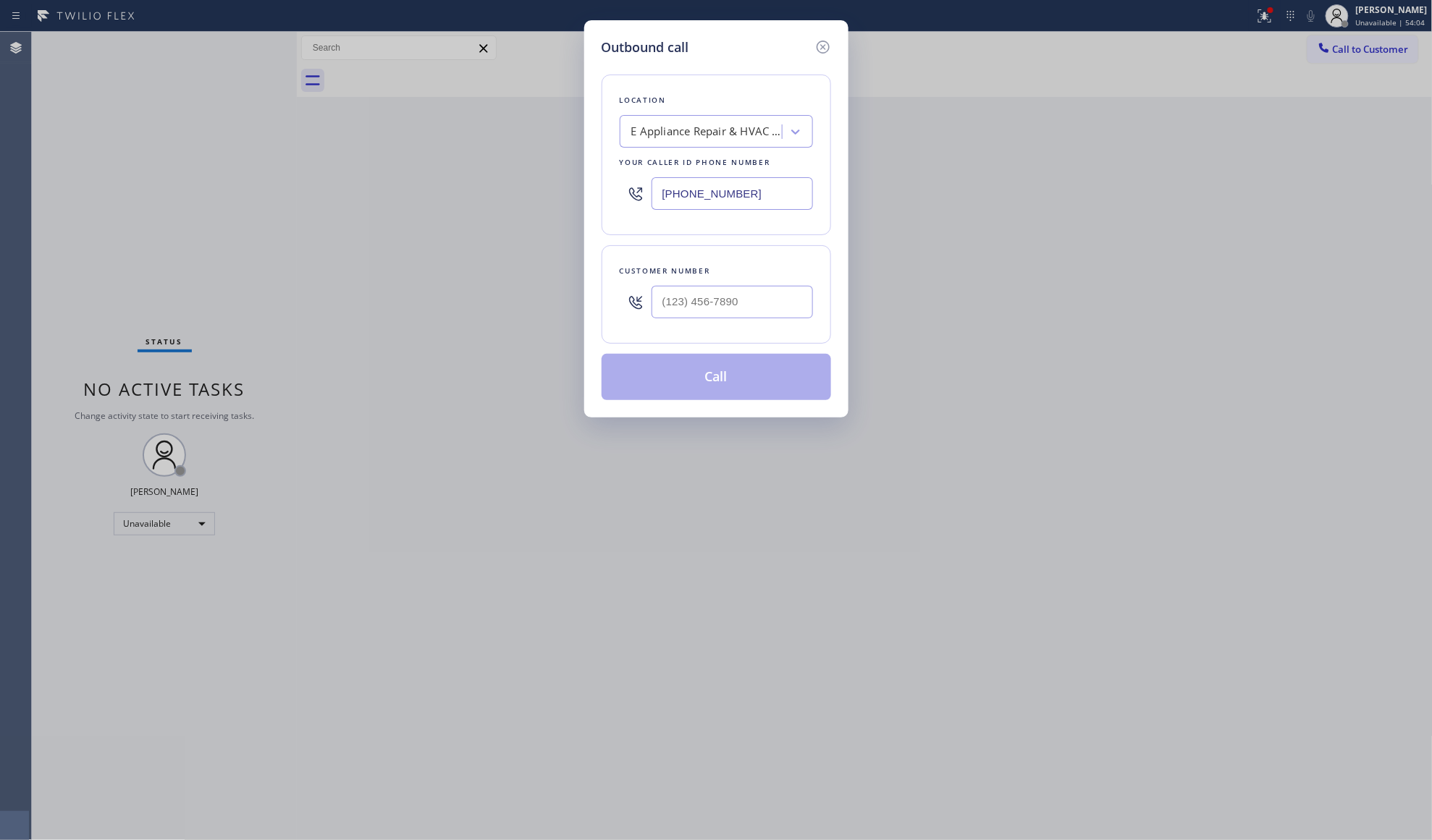
drag, startPoint x: 790, startPoint y: 199, endPoint x: 566, endPoint y: 197, distance: 224.0
click at [564, 199] on div "Outbound call Location E Appliance Repair & HVAC [GEOGRAPHIC_DATA] Your caller …" at bounding box center [716, 420] width 1432 height 840
paste input "805) 307-8767"
type input "[PHONE_NUMBER]"
click at [667, 287] on input "(___) ___-____" at bounding box center [732, 302] width 162 height 33
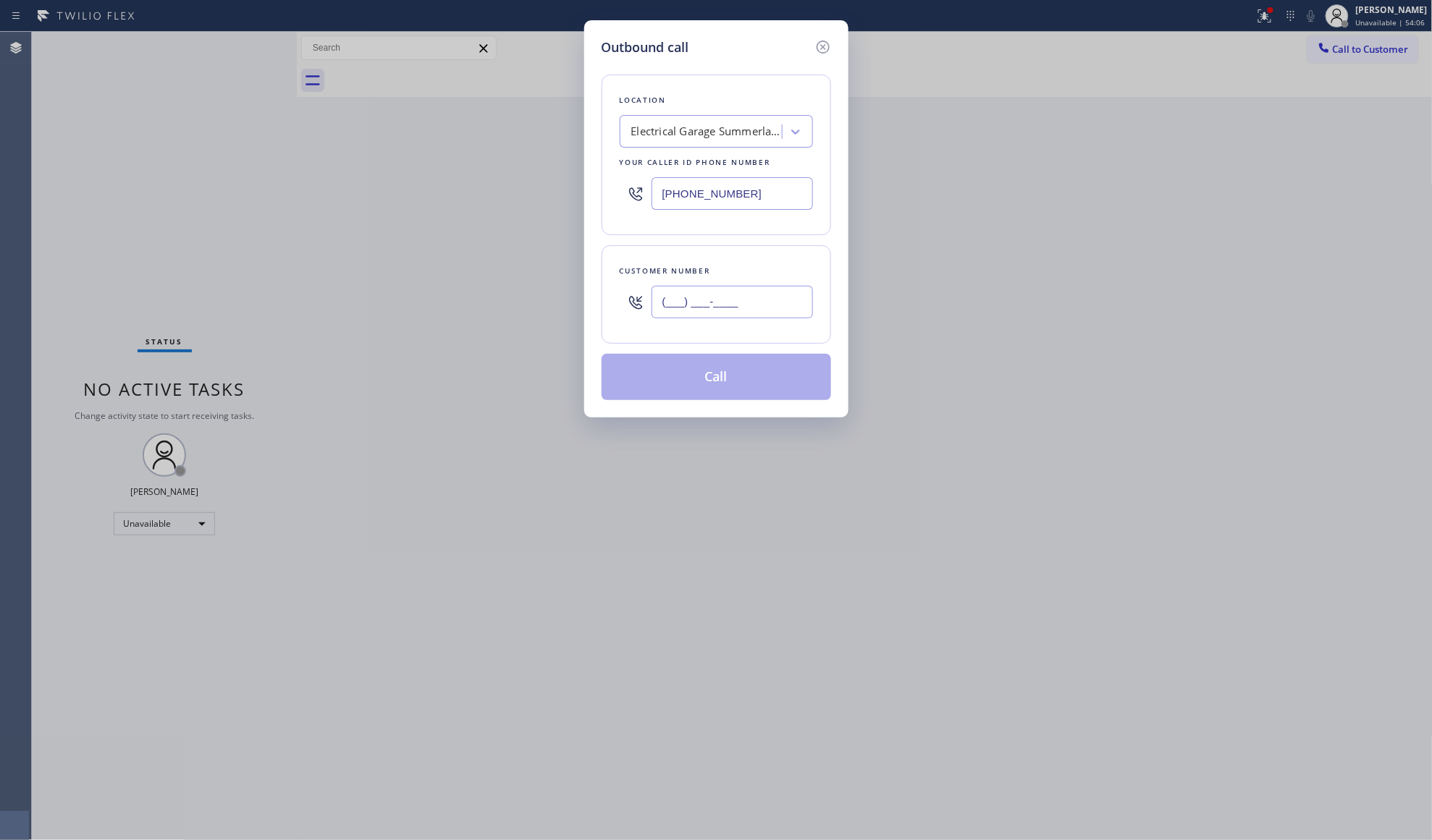
paste input "213) 468-7523"
type input "[PHONE_NUMBER]"
click at [720, 383] on button "Call" at bounding box center [716, 377] width 230 height 46
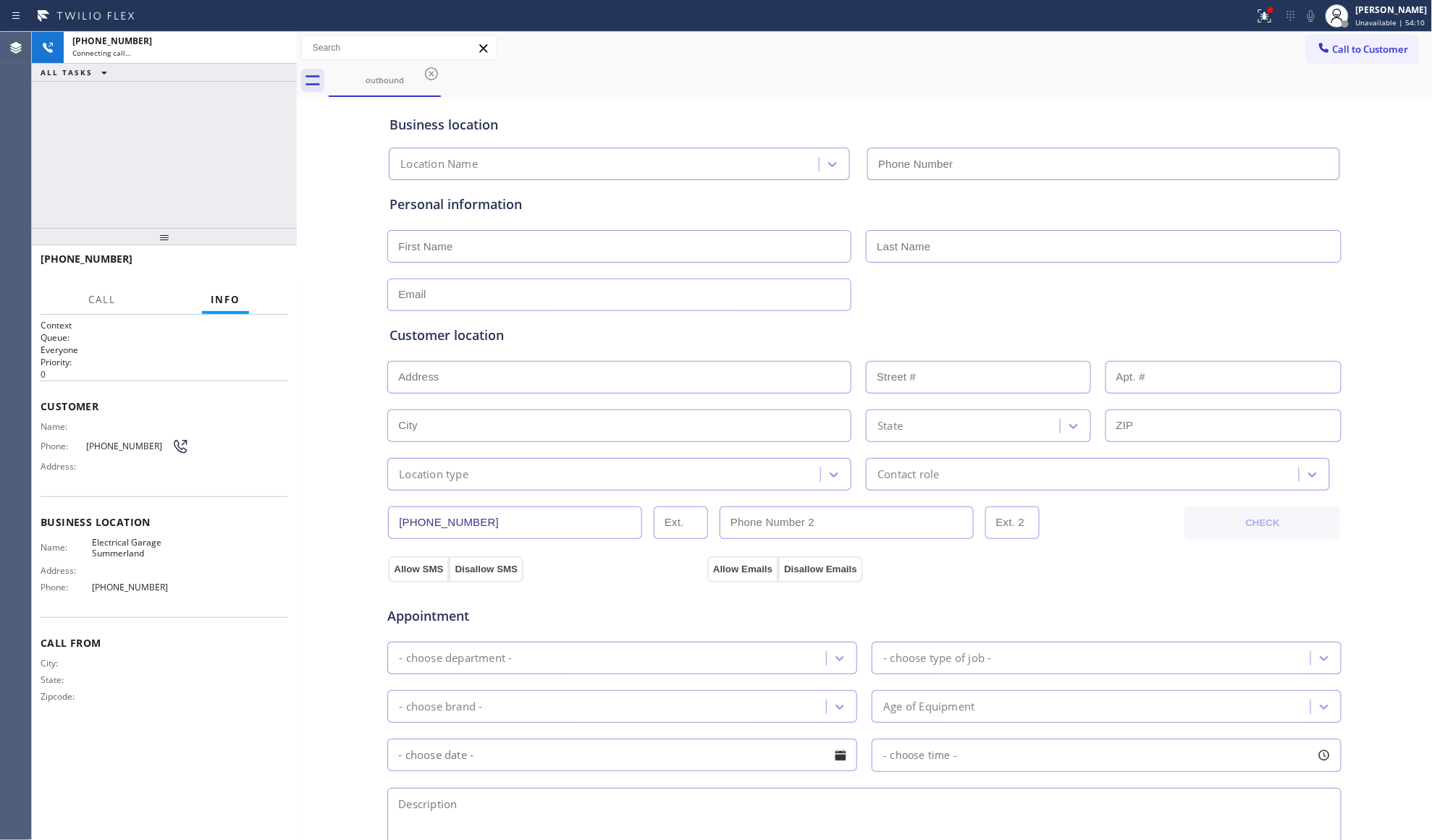
type input "[PHONE_NUMBER]"
drag, startPoint x: 1255, startPoint y: 14, endPoint x: 1232, endPoint y: 48, distance: 41.0
click at [1248, 24] on div "Status report Issues detected These issues could affect your workflow. Please c…" at bounding box center [716, 16] width 1432 height 32
click at [1275, 7] on div at bounding box center [1270, 10] width 8 height 8
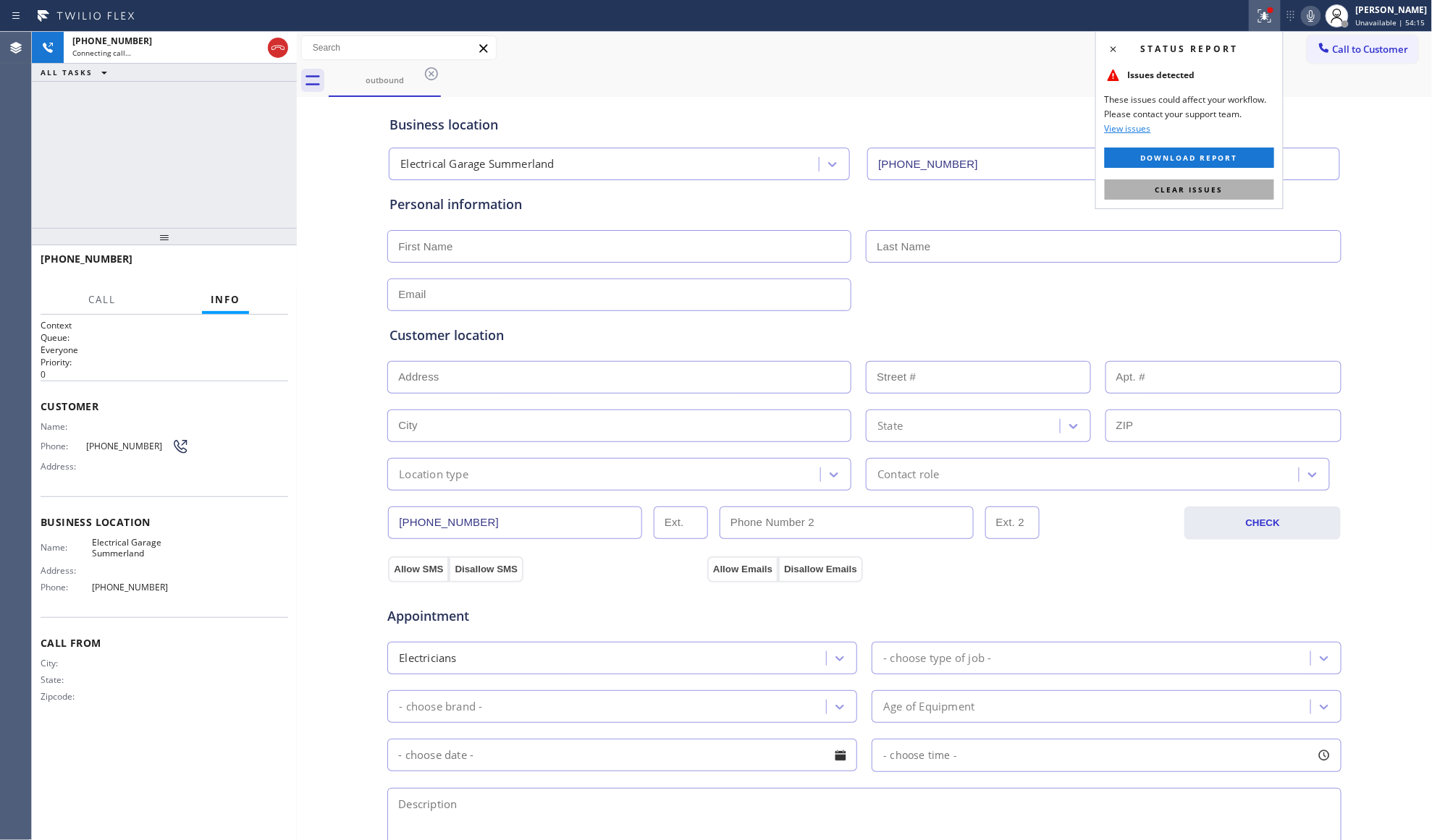
click at [1232, 194] on button "Clear issues" at bounding box center [1189, 190] width 169 height 20
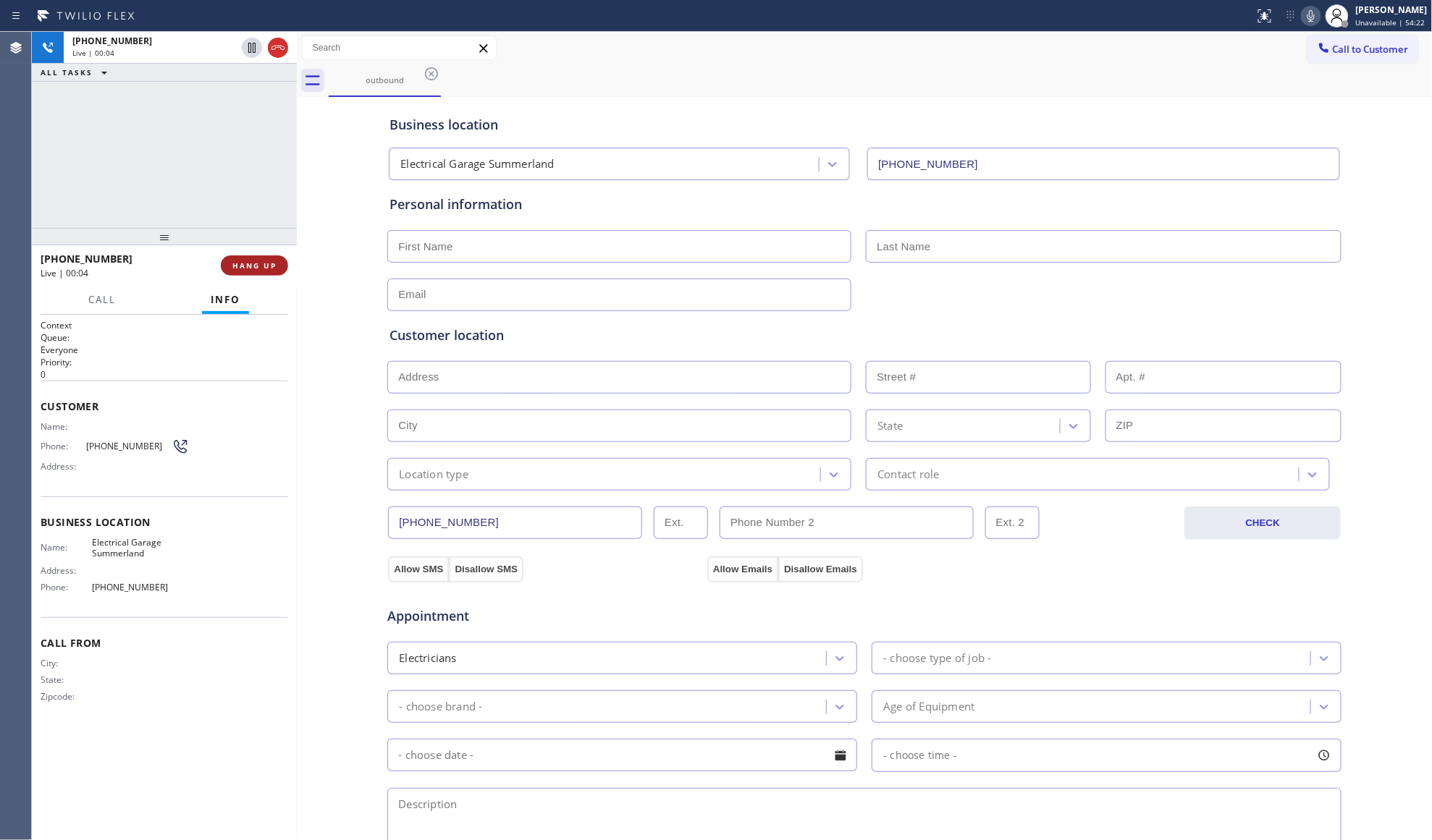
click at [249, 262] on span "HANG UP" at bounding box center [254, 265] width 44 height 10
click at [252, 261] on span "COMPLETE" at bounding box center [252, 265] width 50 height 10
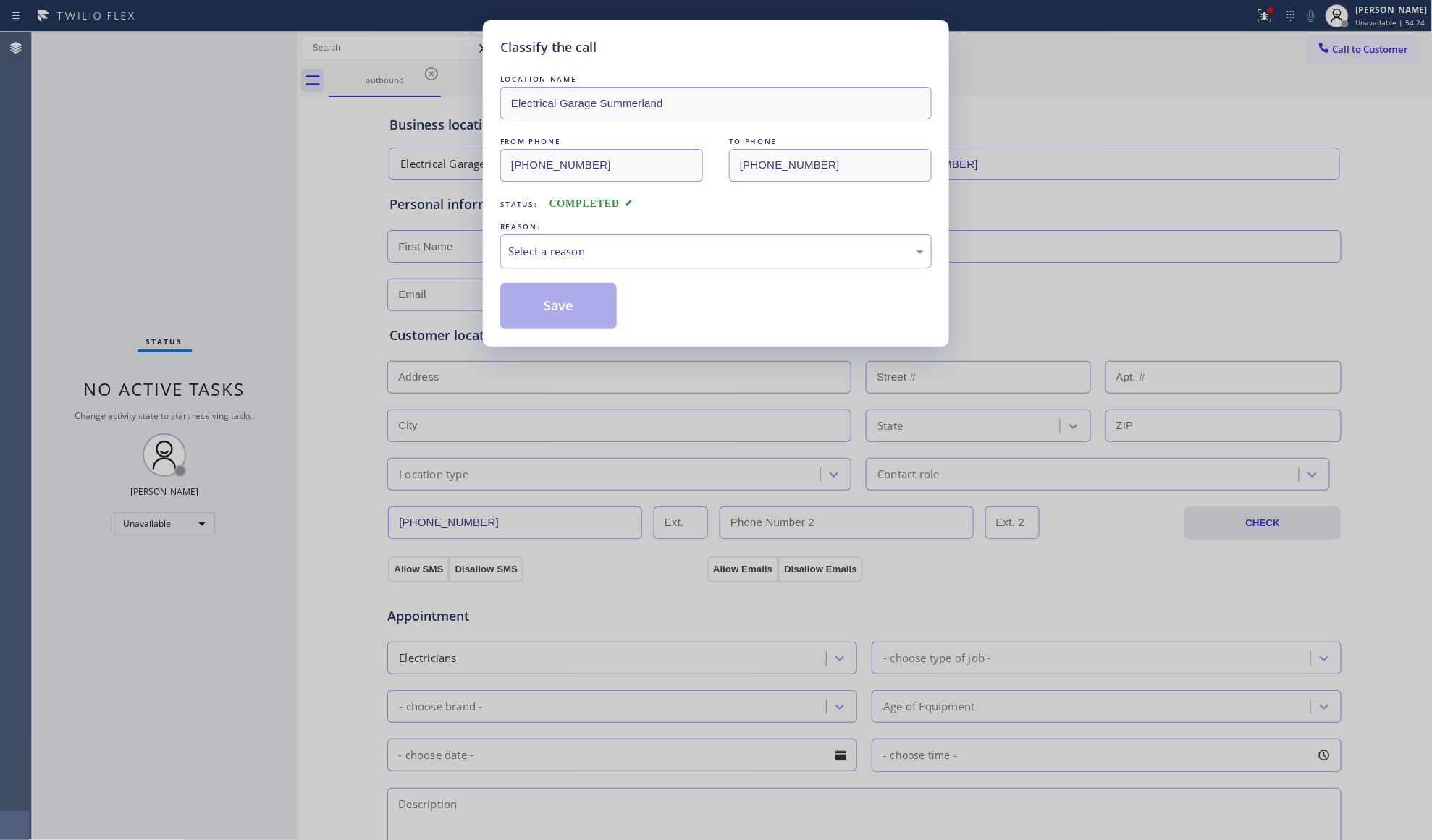
click at [571, 259] on div "Select a reason" at bounding box center [716, 252] width 416 height 17
drag, startPoint x: 556, startPoint y: 299, endPoint x: 571, endPoint y: 310, distance: 18.6
click at [560, 302] on button "Save" at bounding box center [559, 306] width 117 height 46
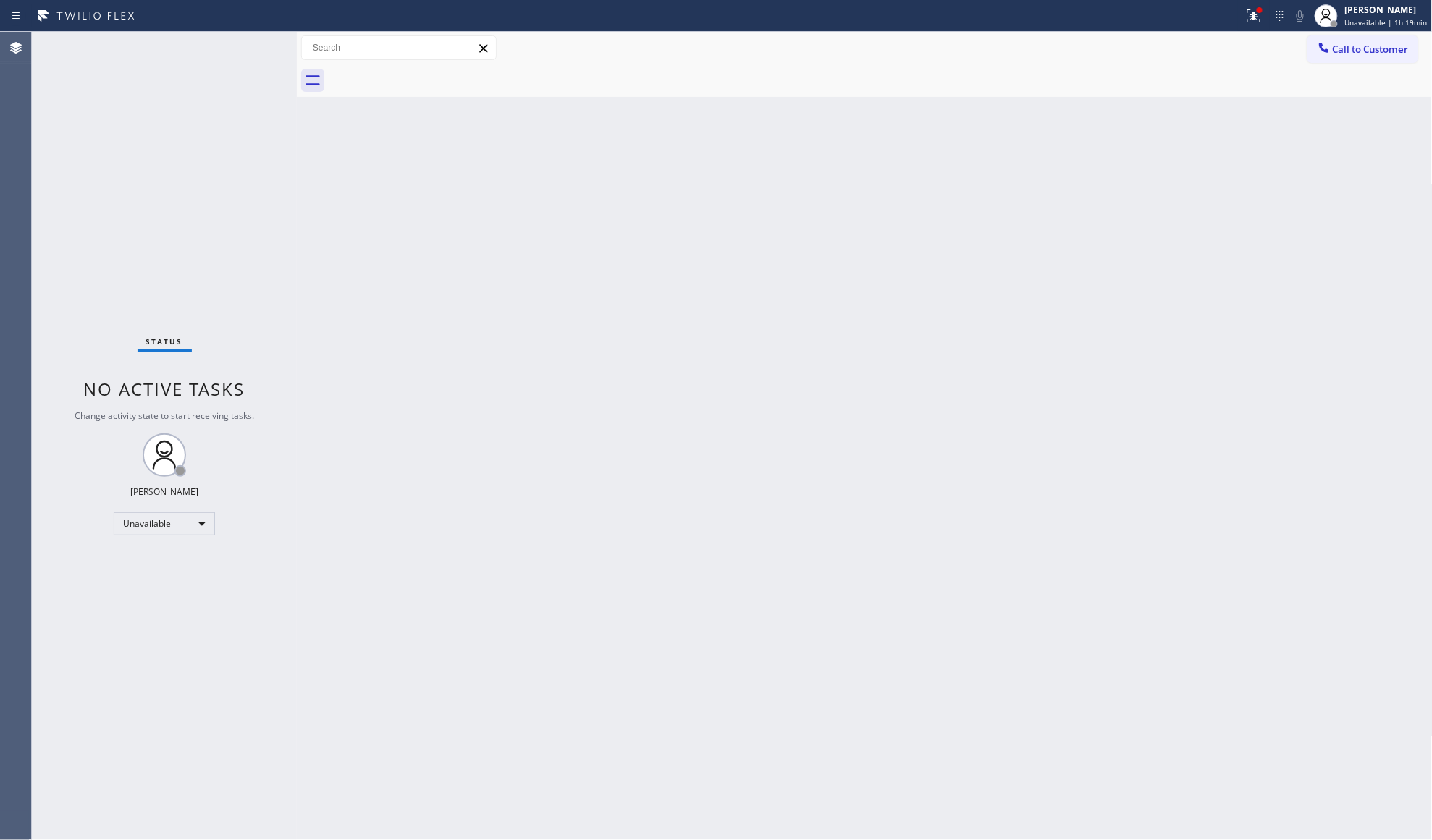
drag, startPoint x: 1322, startPoint y: 45, endPoint x: 1233, endPoint y: 67, distance: 91.7
click at [1309, 49] on button "Call to Customer" at bounding box center [1363, 49] width 111 height 27
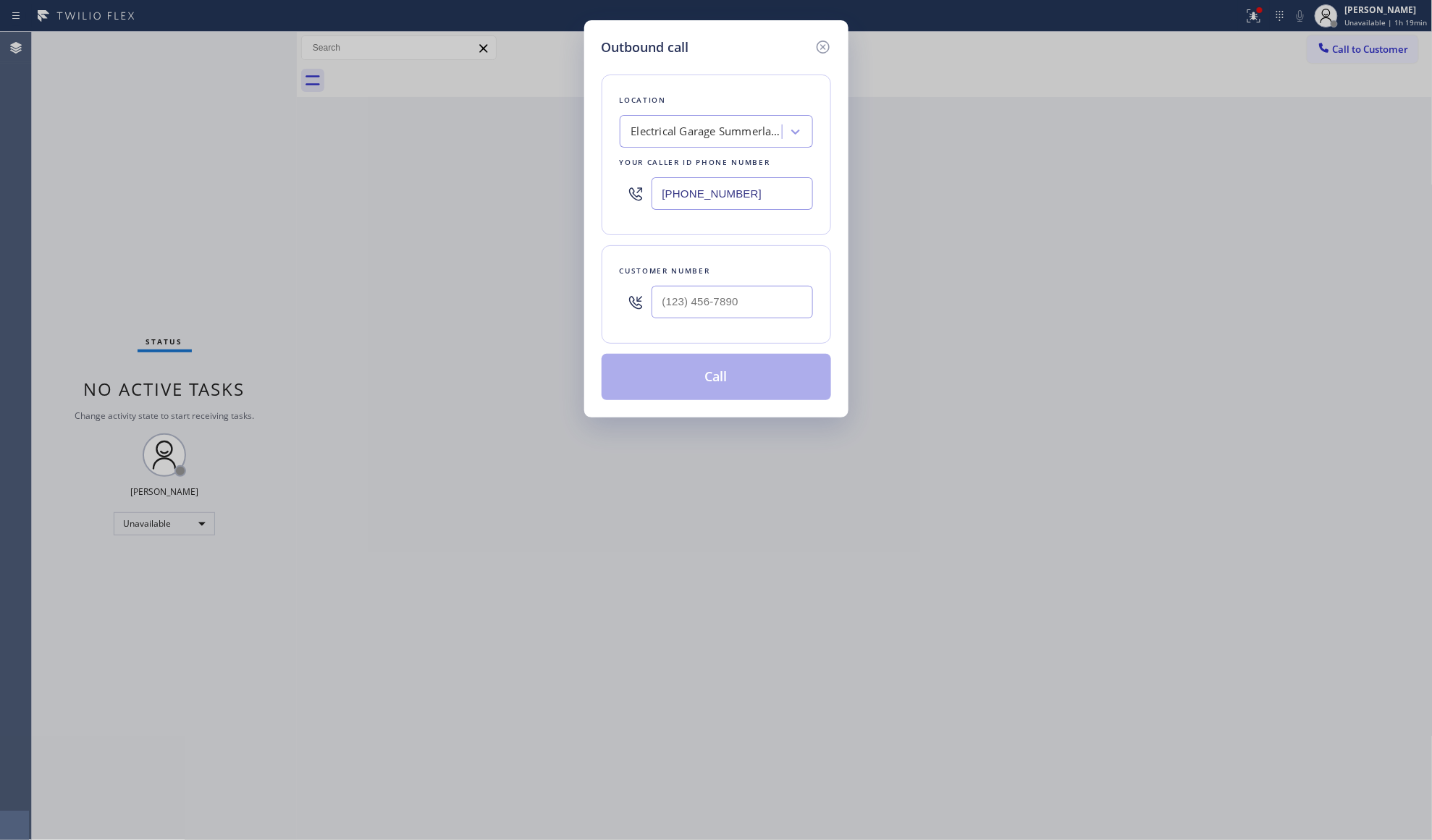
drag, startPoint x: 805, startPoint y: 188, endPoint x: 539, endPoint y: 191, distance: 266.0
click at [540, 192] on div "Outbound call Location Electrical Garage Summerland Your caller id phone number…" at bounding box center [716, 420] width 1432 height 840
paste input "415) 993-787"
type input "[PHONE_NUMBER]"
click at [759, 302] on input "(___) ___-____" at bounding box center [732, 302] width 162 height 33
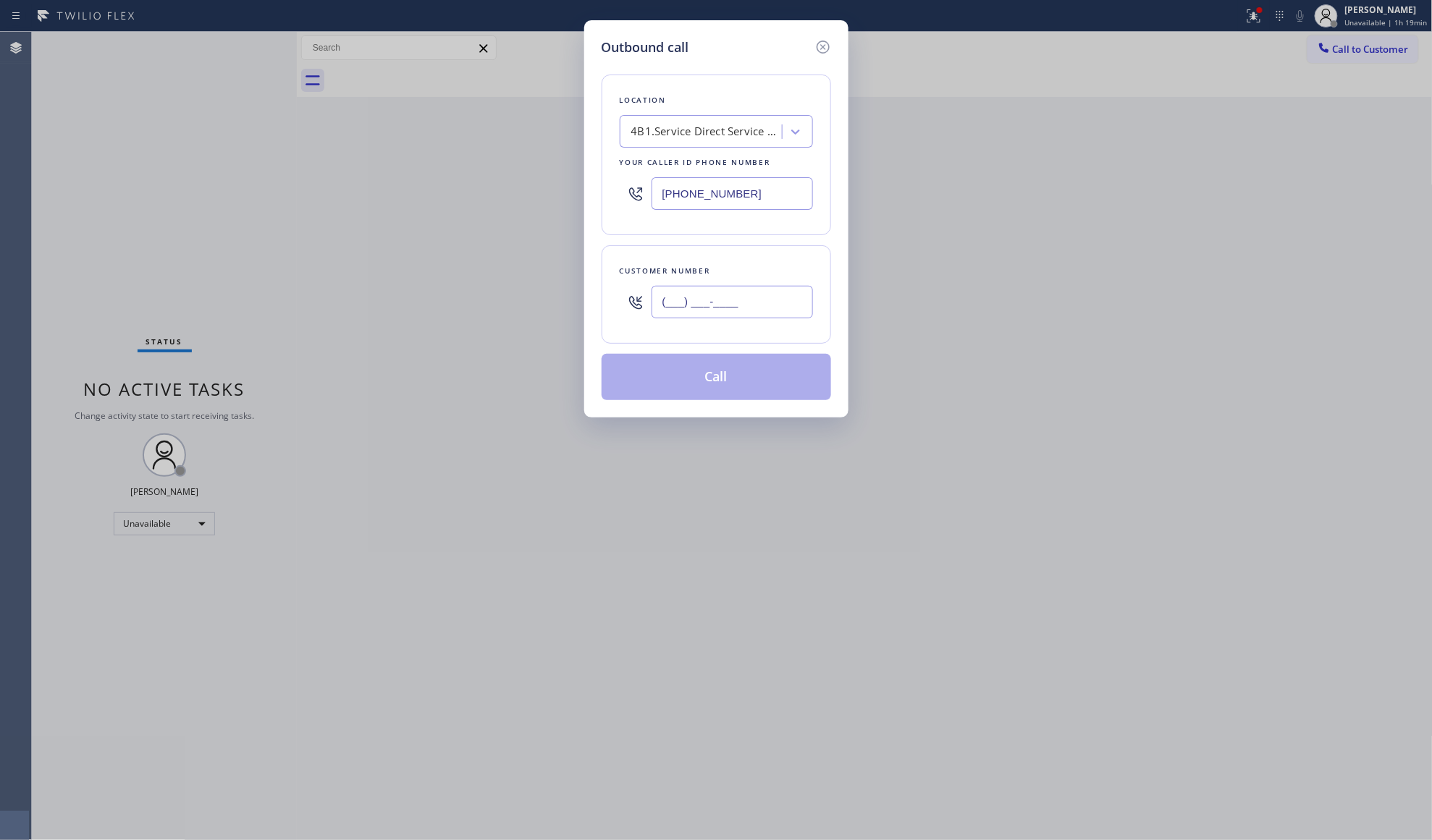
paste input "650) 245-9460"
type input "[PHONE_NUMBER]"
click at [725, 375] on button "Call" at bounding box center [716, 377] width 230 height 46
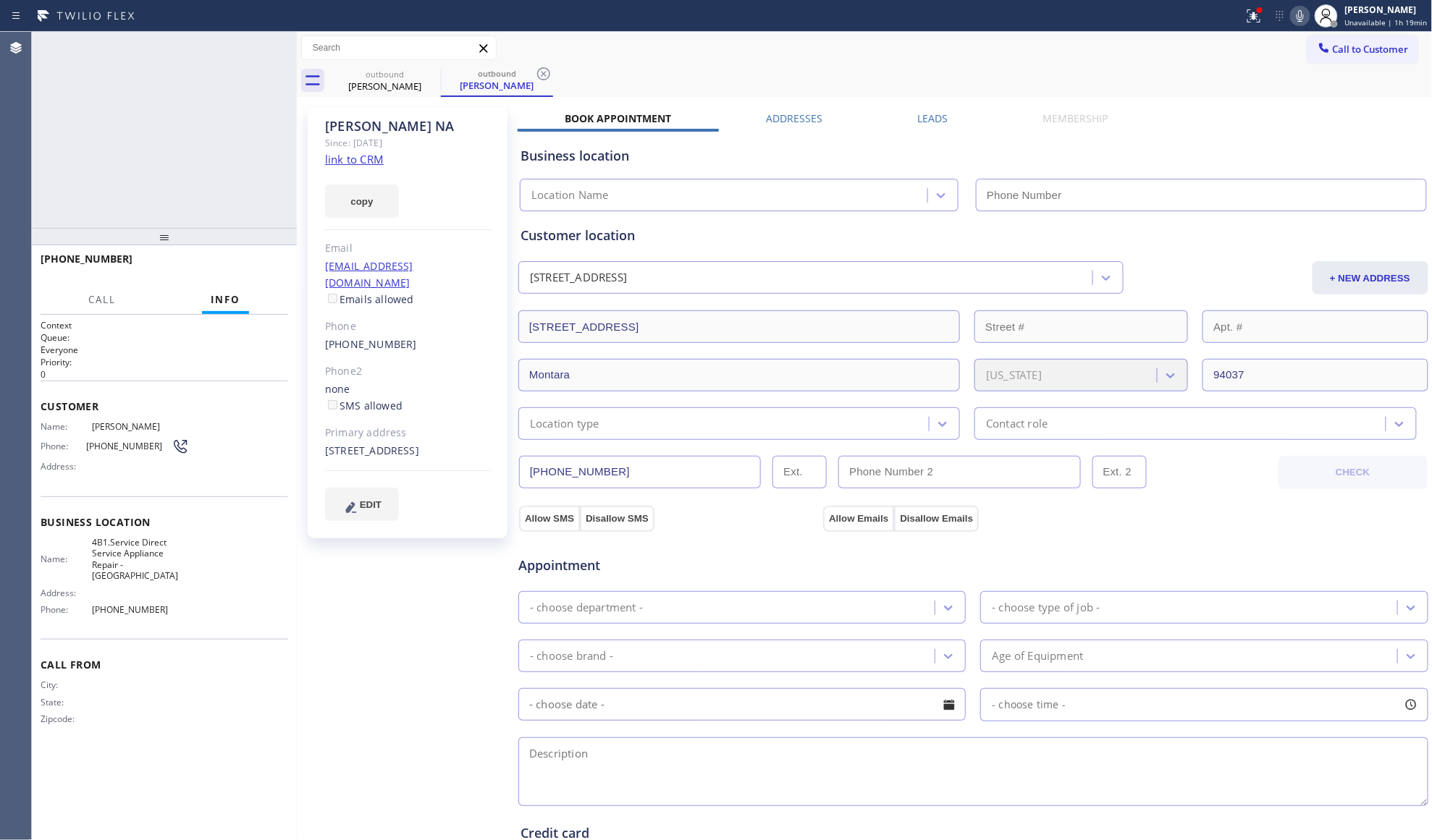
type input "[PHONE_NUMBER]"
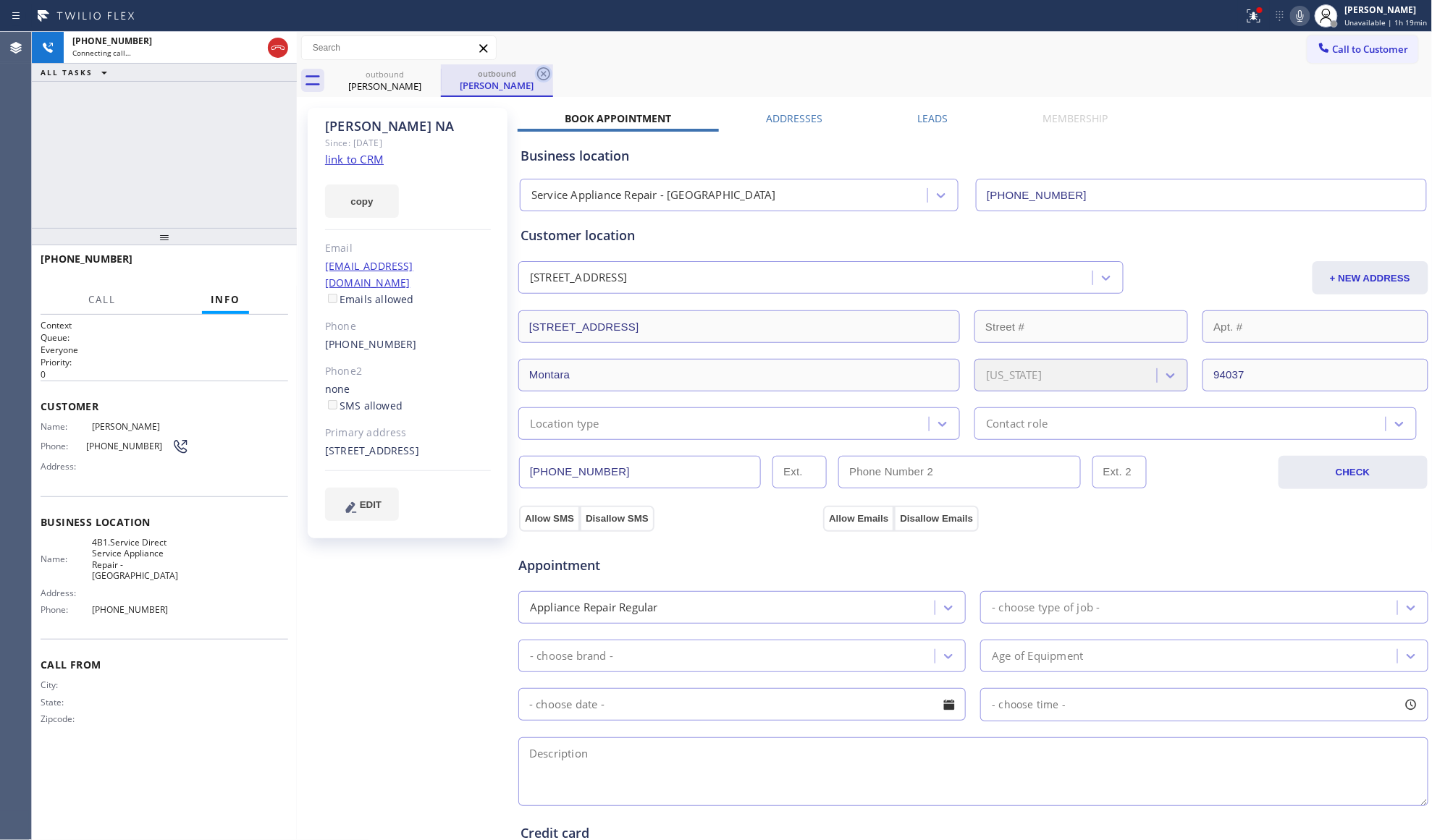
drag, startPoint x: 543, startPoint y: 74, endPoint x: 576, endPoint y: 64, distance: 34.5
click at [545, 74] on icon at bounding box center [543, 74] width 13 height 13
click at [576, 64] on div "outbound [PERSON_NAME] NA outbound [PERSON_NAME]" at bounding box center [881, 80] width 1104 height 33
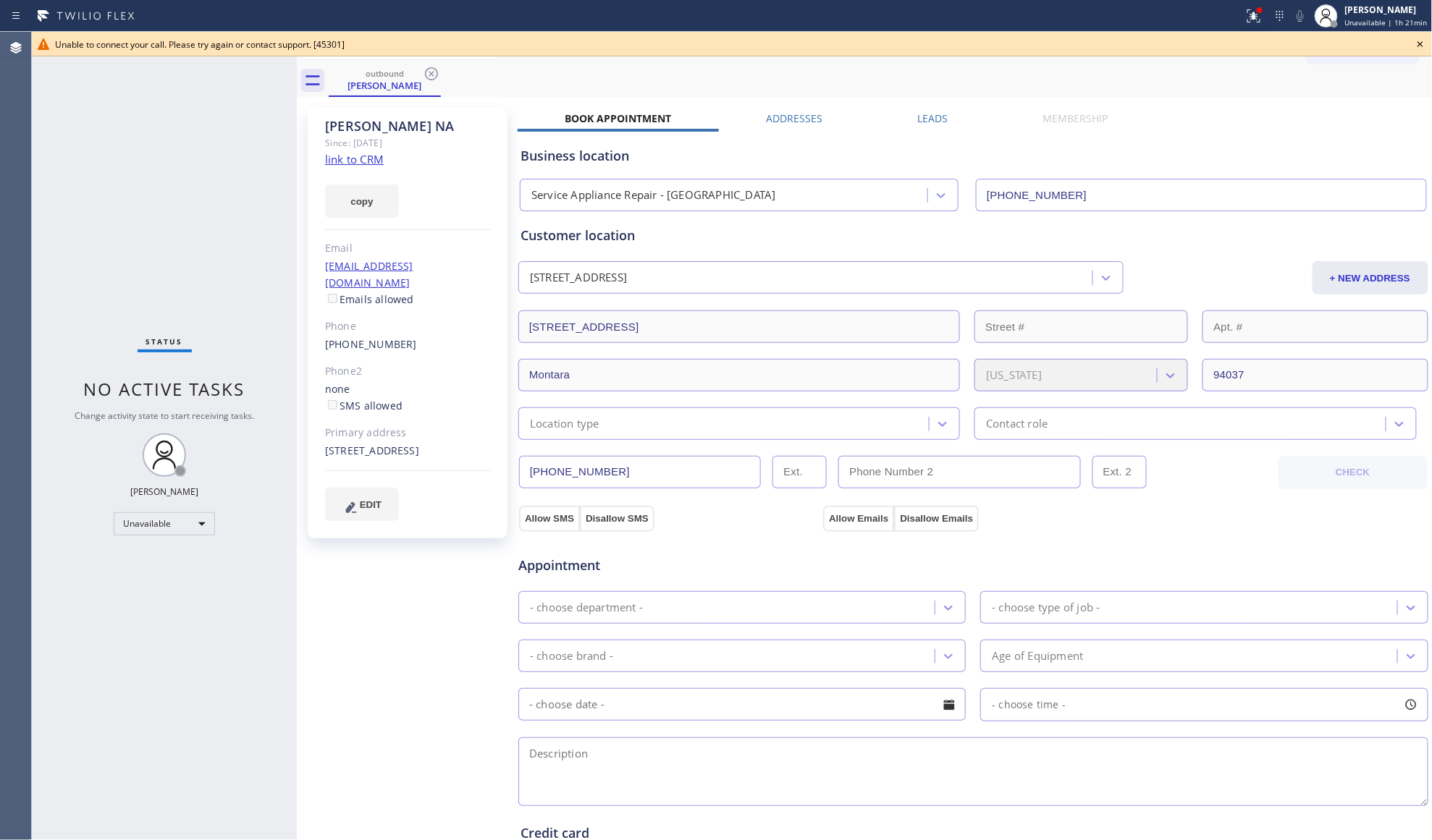
click at [427, 81] on icon at bounding box center [431, 74] width 17 height 17
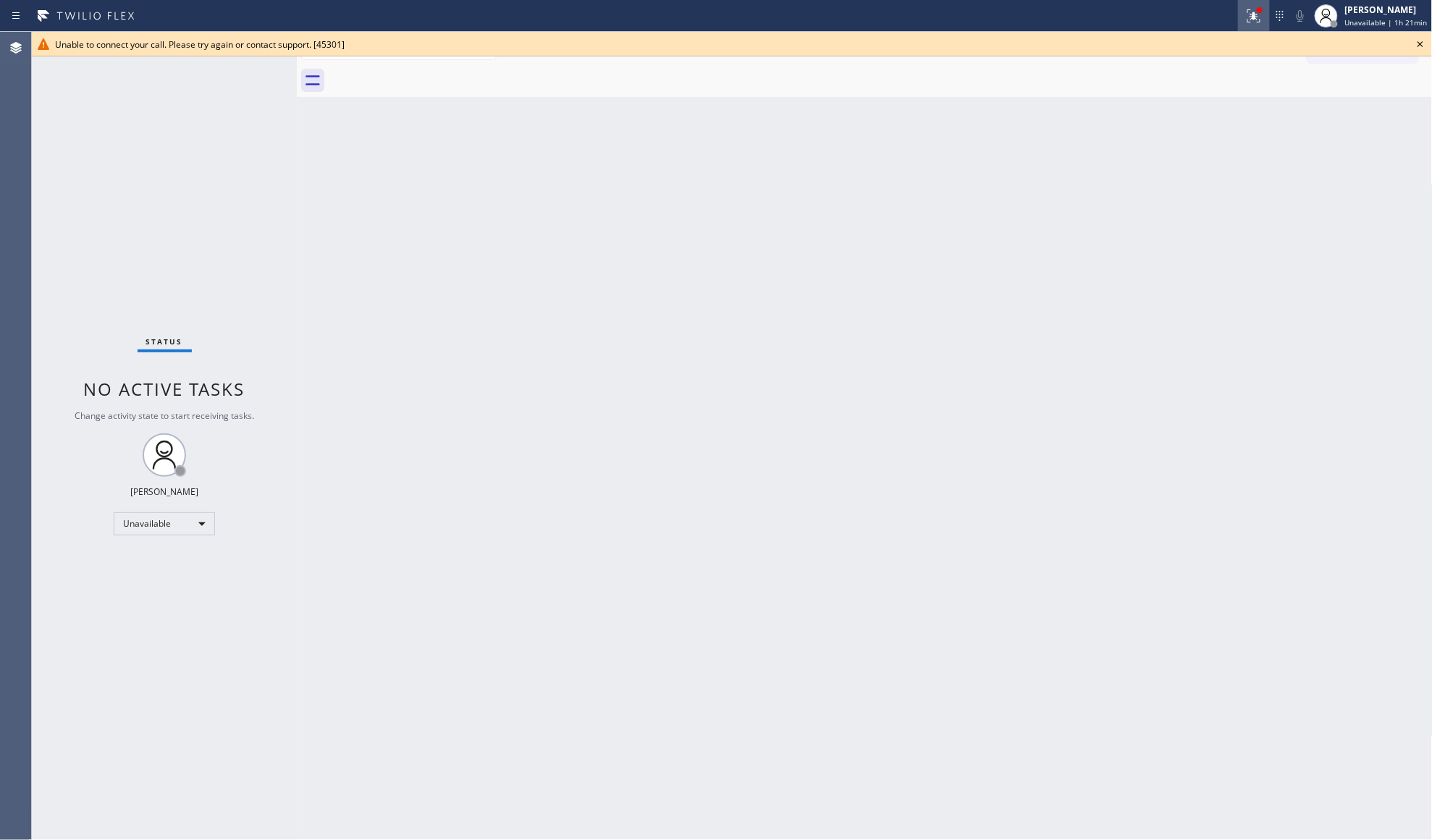
click at [1251, 12] on icon at bounding box center [1254, 16] width 17 height 17
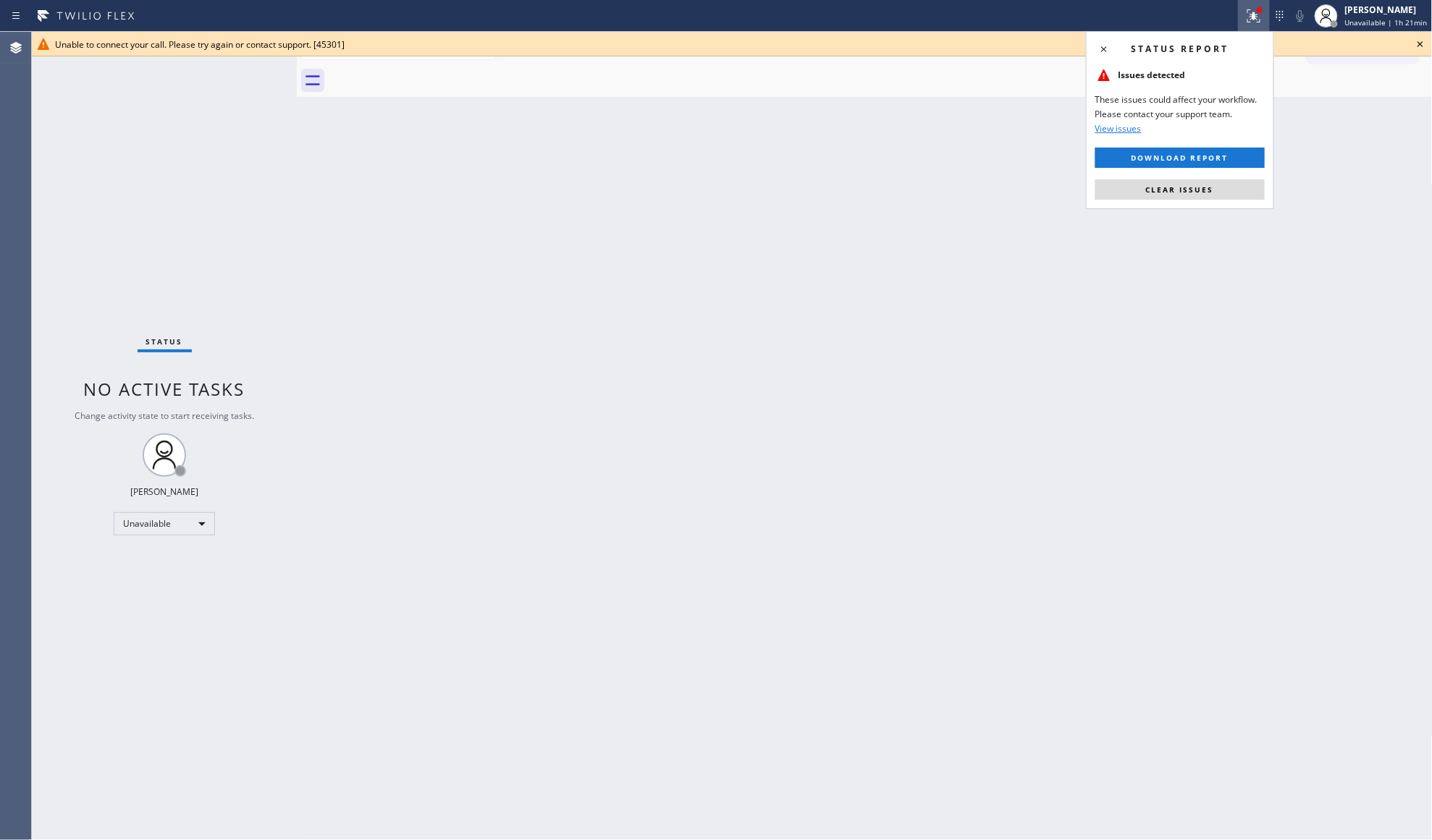
click at [1211, 188] on span "Clear issues" at bounding box center [1180, 189] width 68 height 10
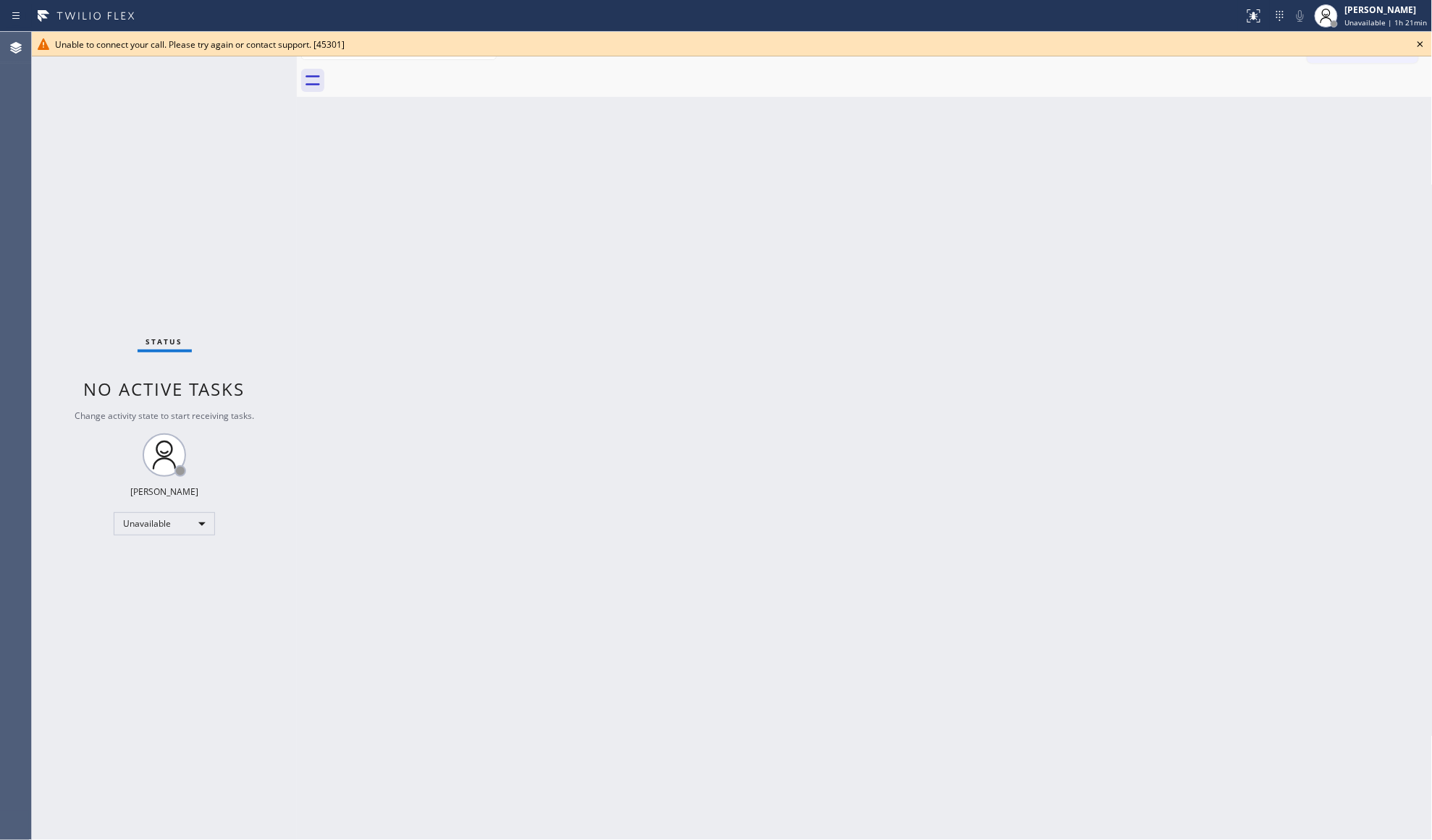
click at [1414, 41] on icon at bounding box center [1420, 44] width 17 height 17
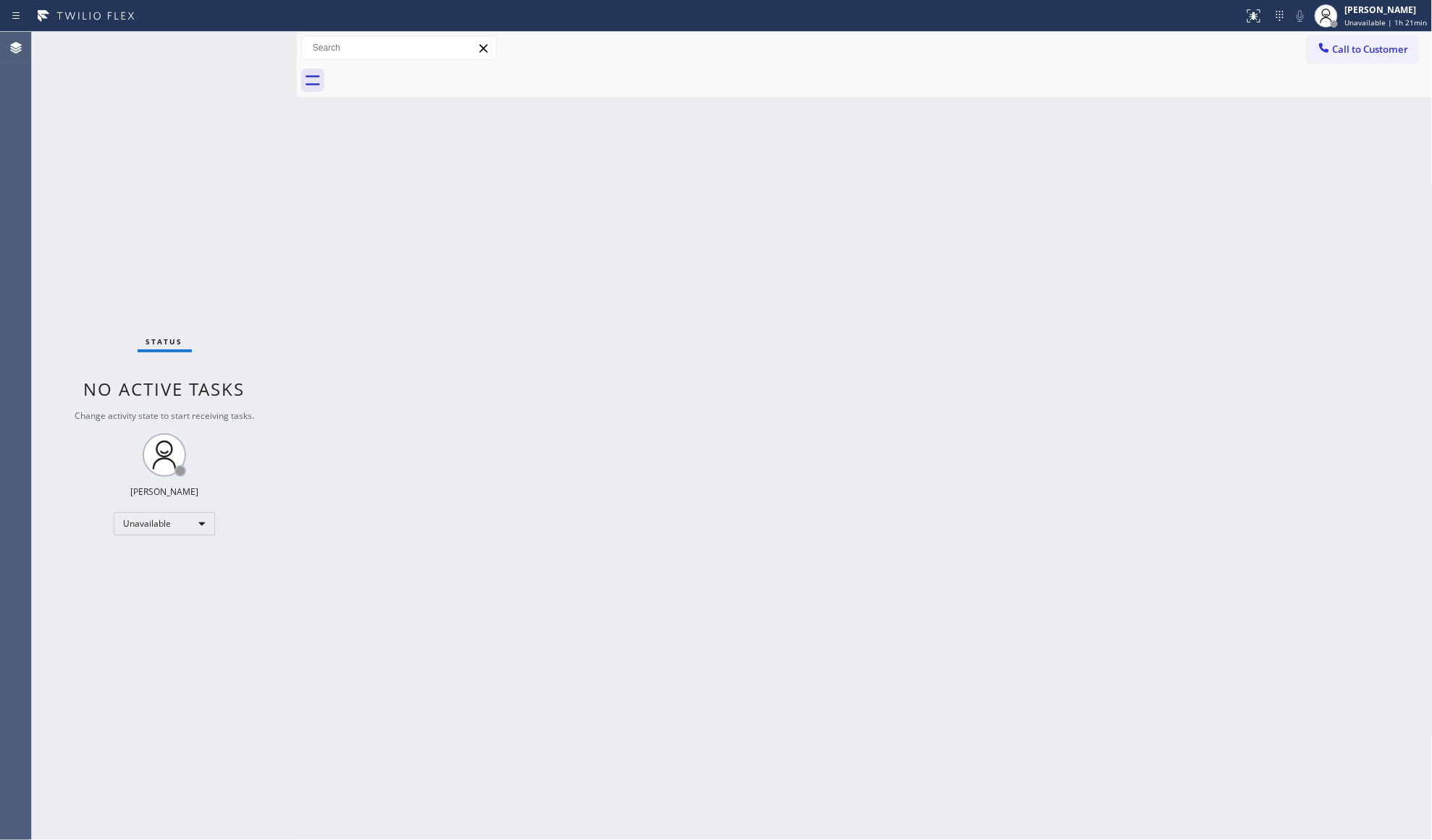
click at [1338, 116] on div "Back to Dashboard Change Sender ID Customers Technicians Select a contact Outbo…" at bounding box center [865, 436] width 1136 height 808
drag, startPoint x: 1357, startPoint y: 61, endPoint x: 1311, endPoint y: 59, distance: 46.0
click at [1353, 59] on button "Call to Customer" at bounding box center [1363, 49] width 111 height 27
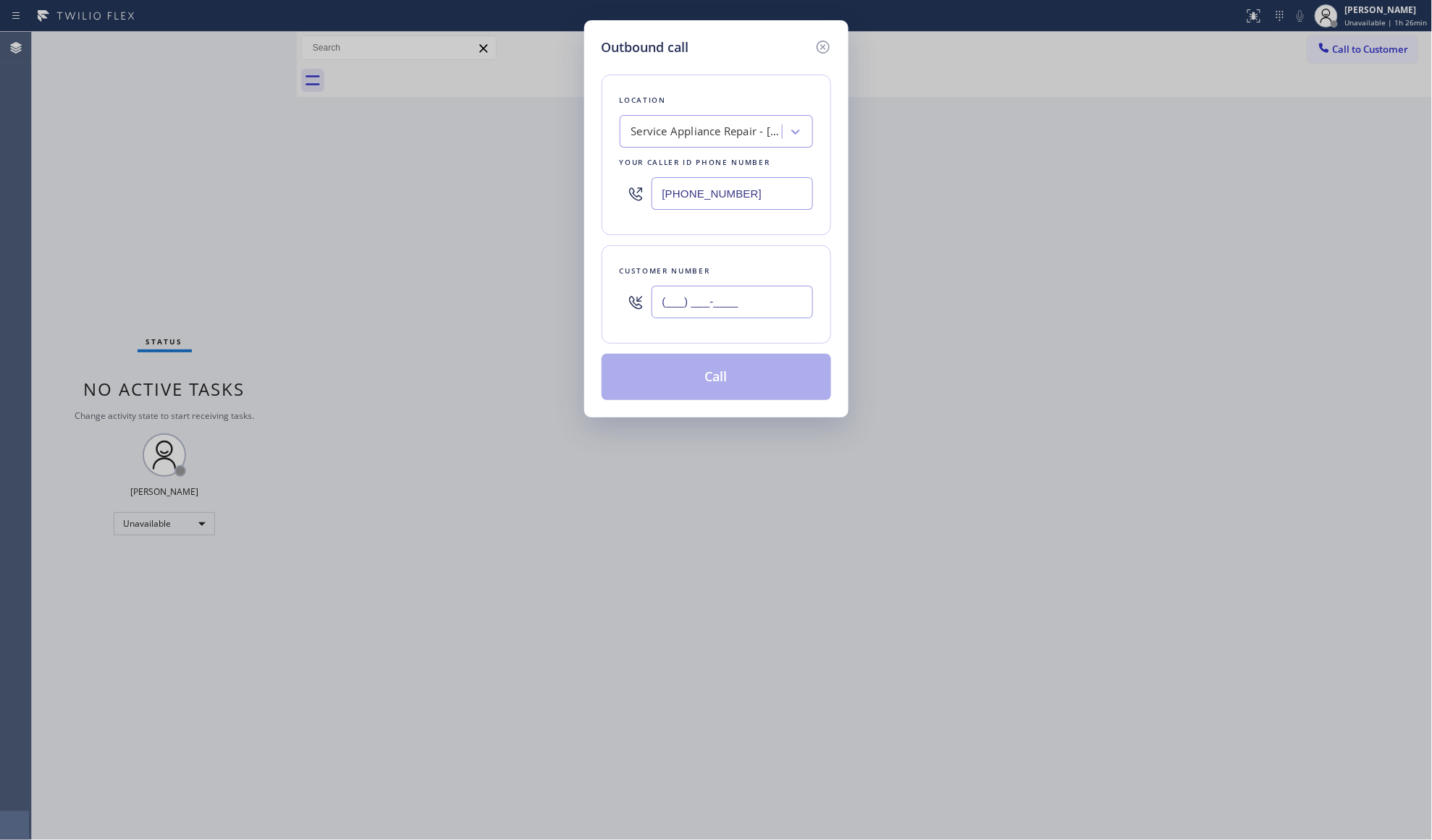
click at [721, 299] on input "(___) ___-____" at bounding box center [732, 302] width 162 height 33
paste input "310) 795-1130"
type input "[PHONE_NUMBER]"
drag, startPoint x: 762, startPoint y: 191, endPoint x: 603, endPoint y: 192, distance: 159.0
click at [603, 192] on div "Location Service Appliance Repair - [GEOGRAPHIC_DATA] Your caller id phone numb…" at bounding box center [716, 155] width 230 height 161
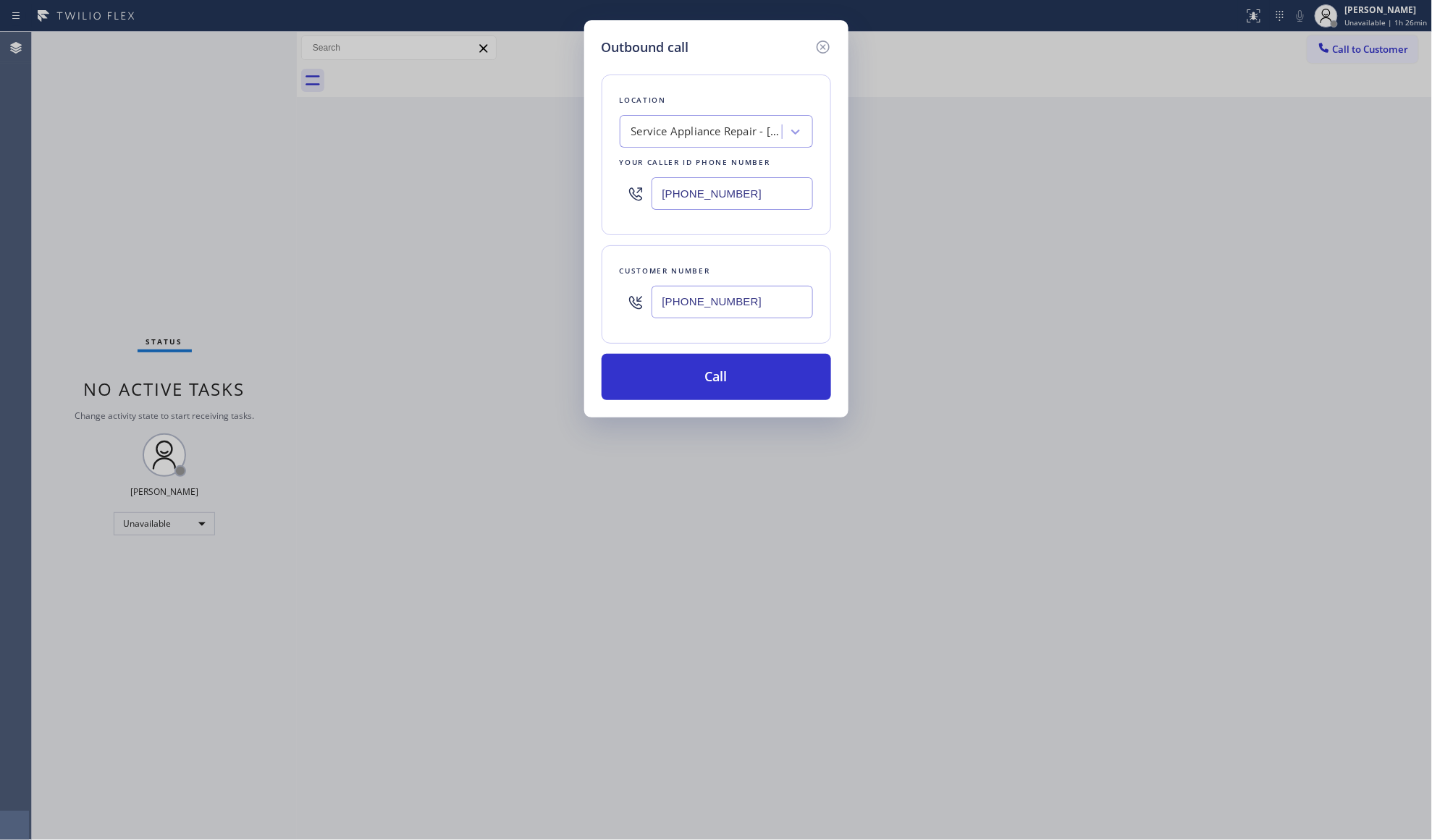
paste input "800) 568-8664"
type input "[PHONE_NUMBER]"
click at [719, 377] on button "Call" at bounding box center [716, 377] width 230 height 46
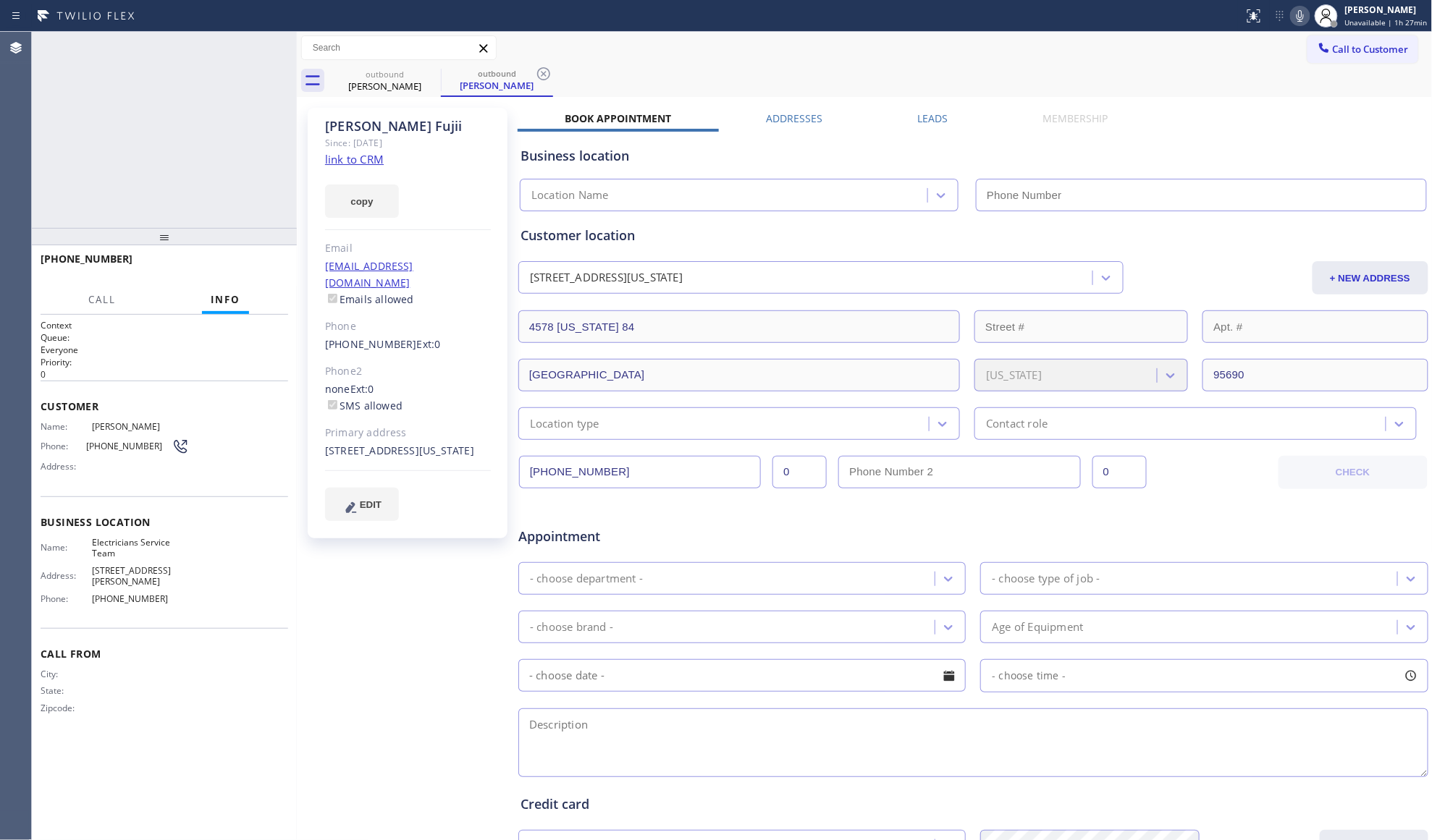
type input "[PHONE_NUMBER]"
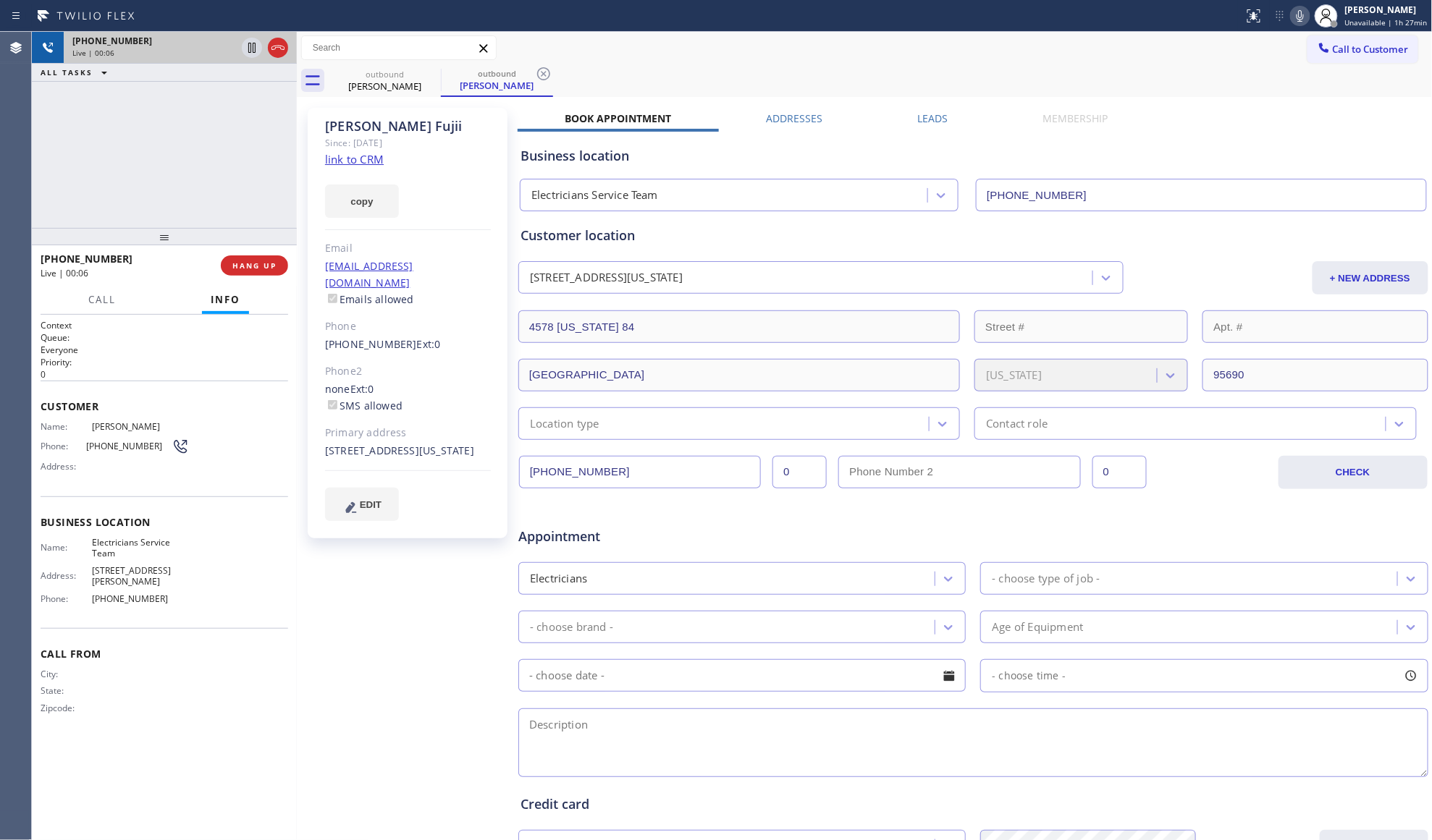
click at [273, 36] on div at bounding box center [265, 48] width 52 height 32
click at [279, 44] on icon at bounding box center [278, 48] width 17 height 17
drag, startPoint x: 299, startPoint y: 284, endPoint x: 290, endPoint y: 284, distance: 9.0
click at [297, 284] on div at bounding box center [297, 436] width 0 height 808
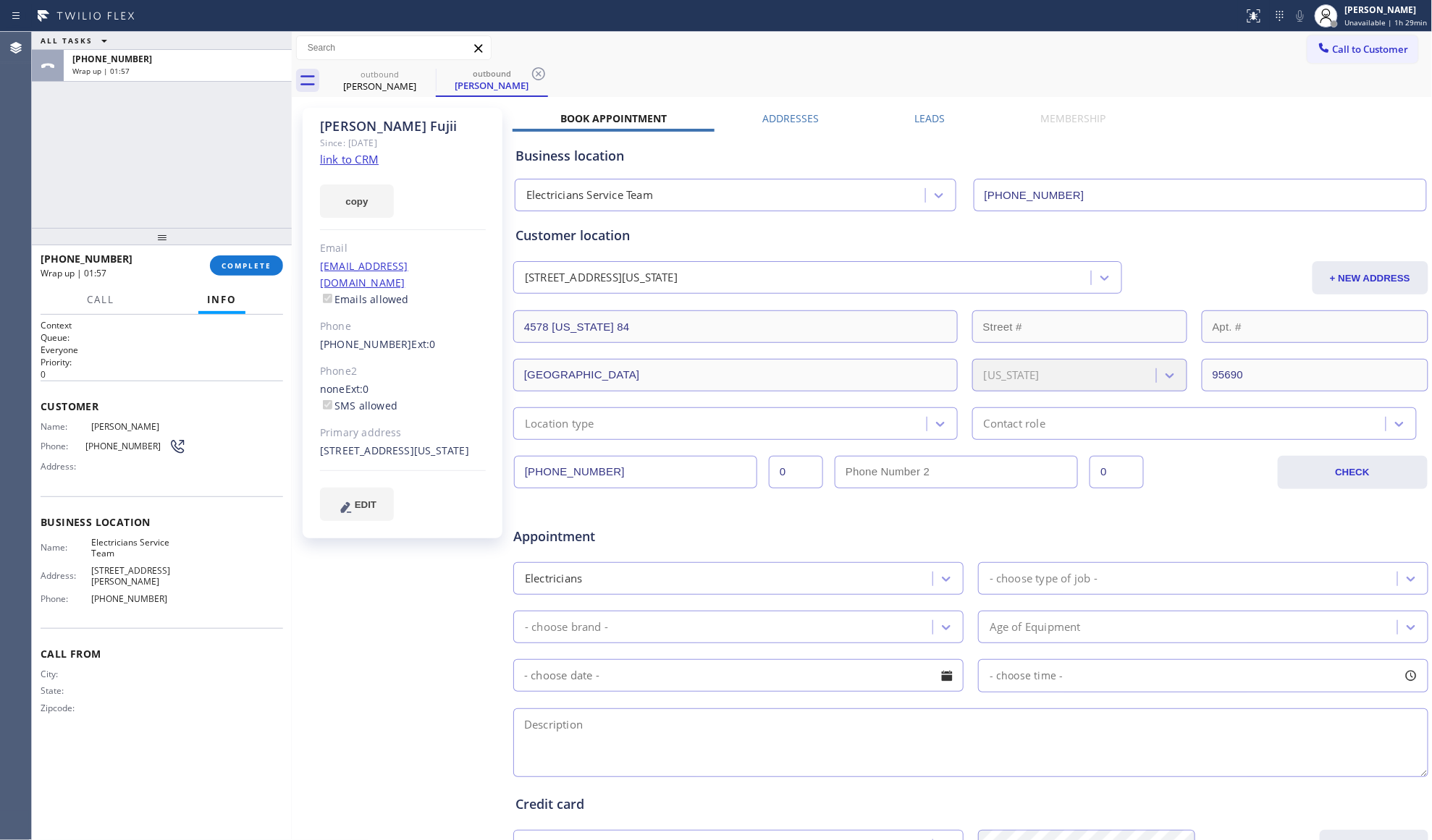
click at [292, 277] on div at bounding box center [292, 436] width 0 height 808
click at [277, 275] on div "[PHONE_NUMBER] Wrap up | 01:57 COMPLETE" at bounding box center [157, 265] width 250 height 40
click at [262, 264] on button "COMPLETE" at bounding box center [237, 265] width 73 height 20
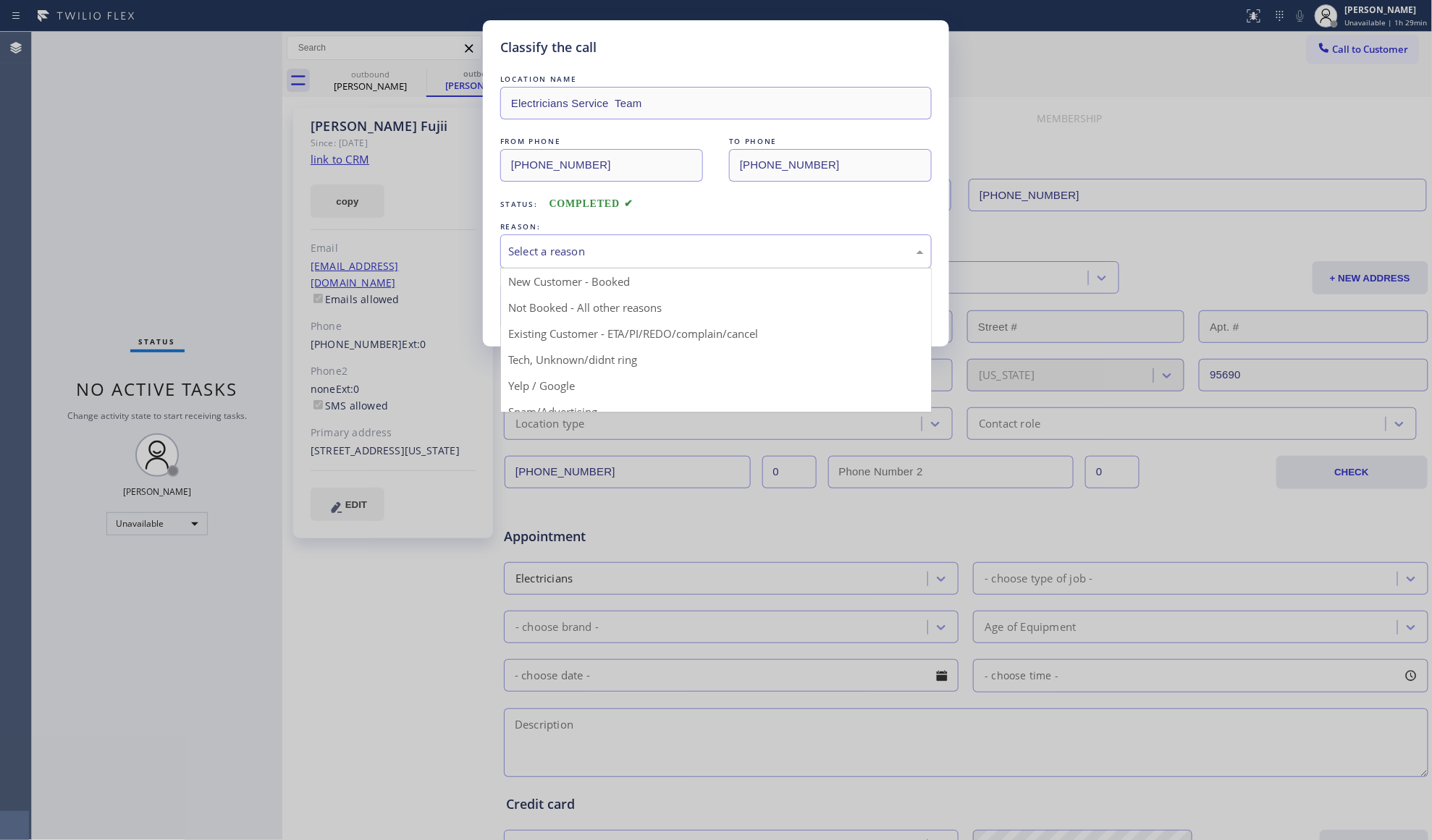
click at [554, 262] on div "Select a reason" at bounding box center [716, 251] width 432 height 34
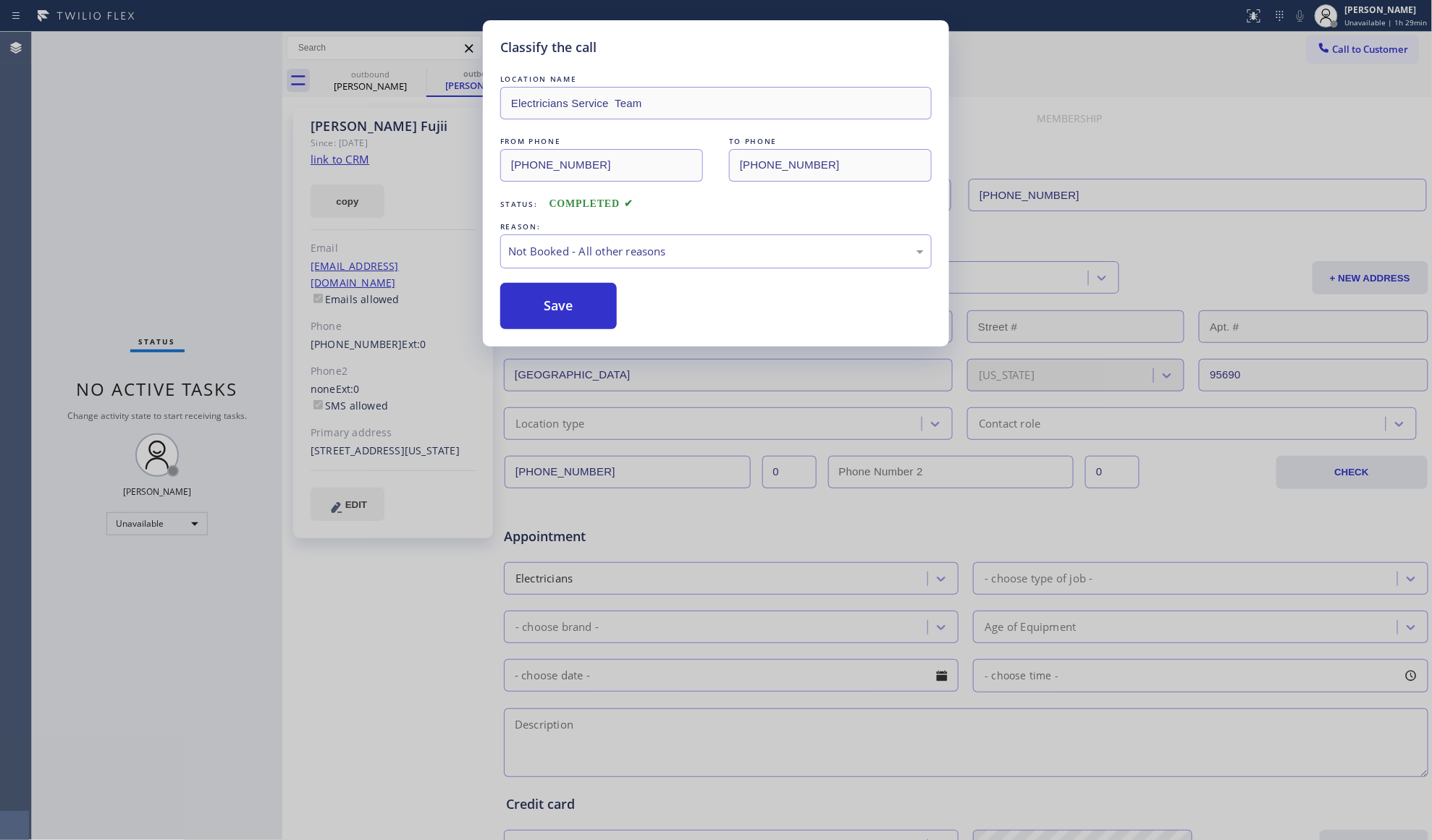
click at [545, 295] on button "Save" at bounding box center [559, 306] width 117 height 46
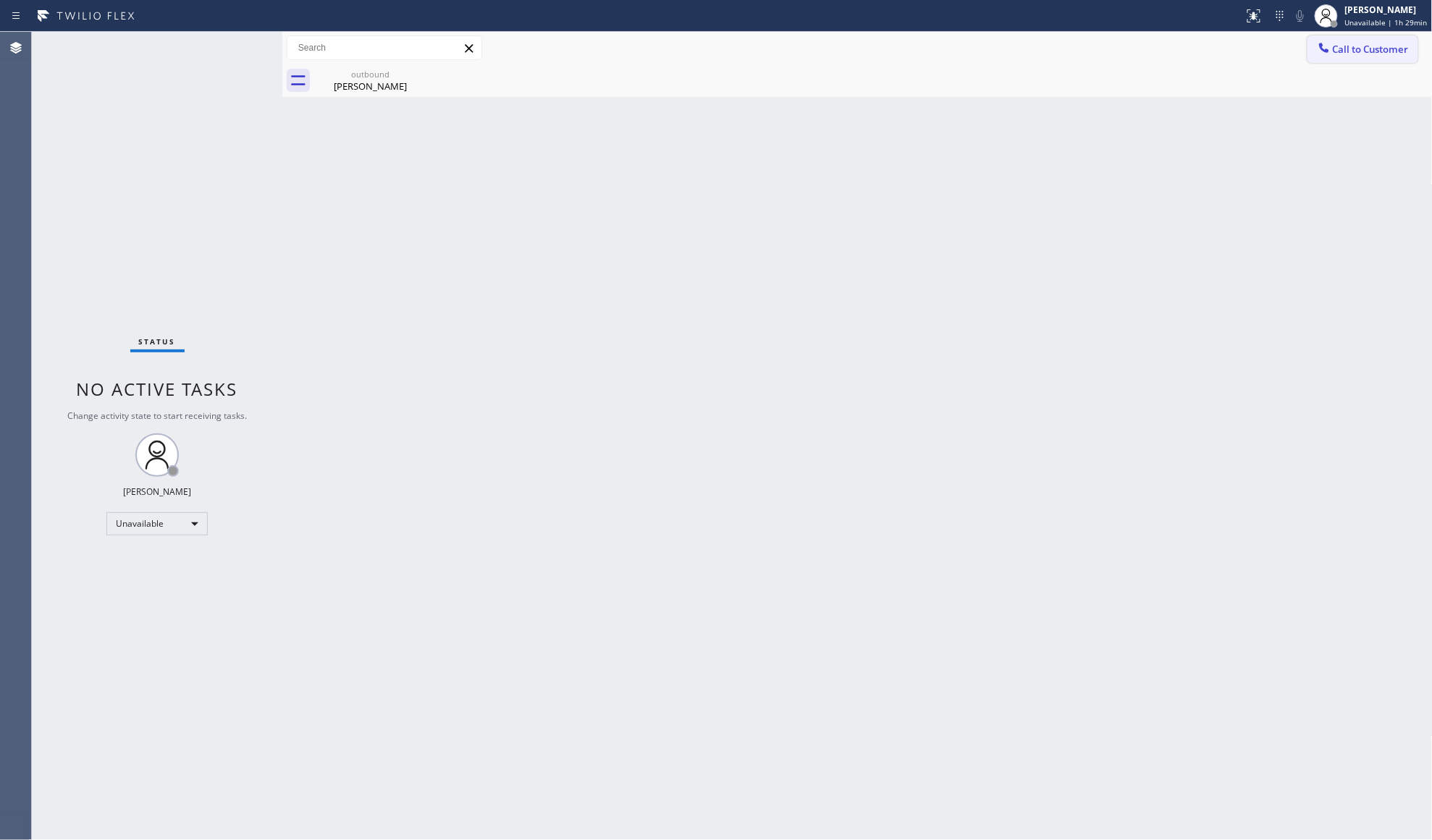
click at [1315, 43] on div at bounding box center [1324, 49] width 17 height 17
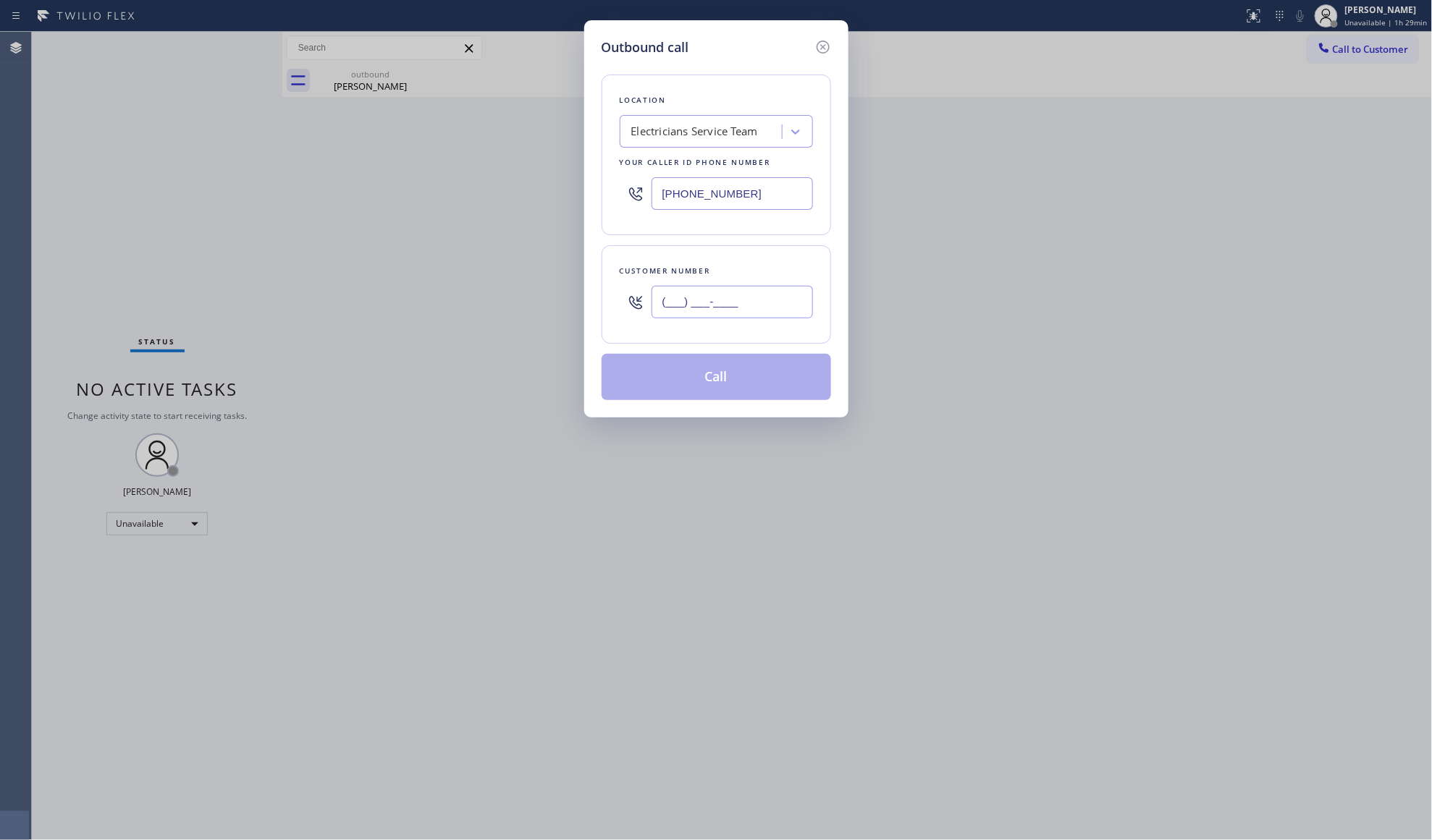
click at [776, 307] on input "(___) ___-____" at bounding box center [732, 302] width 162 height 33
paste input "310) 528-2196"
type input "[PHONE_NUMBER]"
click at [722, 368] on button "Call" at bounding box center [716, 377] width 230 height 46
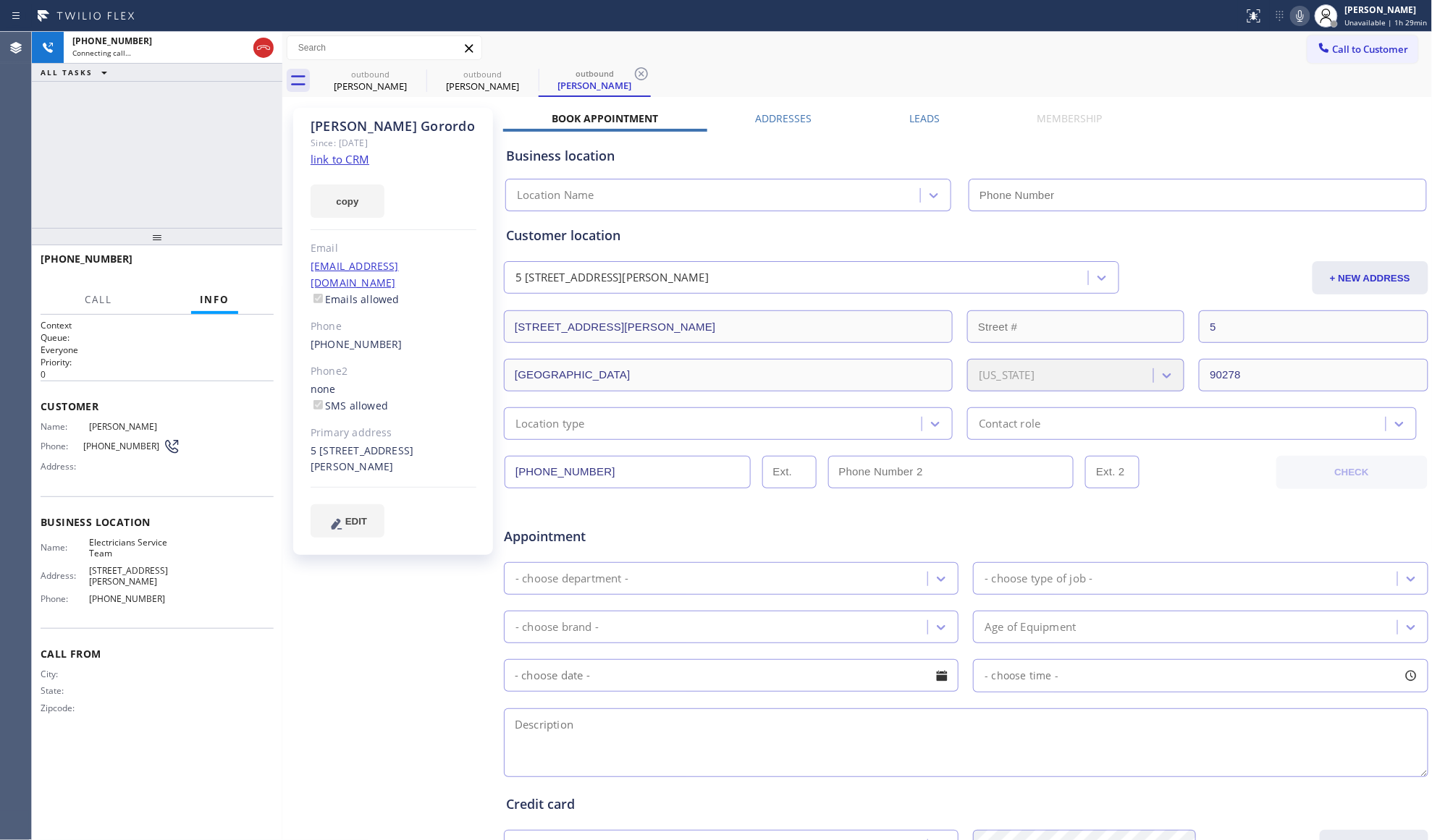
type input "[PHONE_NUMBER]"
click at [426, 73] on div "outbound [PERSON_NAME] outbound [PERSON_NAME] outbound [PERSON_NAME]" at bounding box center [873, 80] width 1119 height 33
click at [424, 73] on div "outbound [PERSON_NAME] outbound [PERSON_NAME] outbound [PERSON_NAME]" at bounding box center [873, 80] width 1119 height 33
click at [421, 73] on icon at bounding box center [416, 74] width 17 height 17
click at [520, 73] on icon at bounding box center [529, 74] width 17 height 17
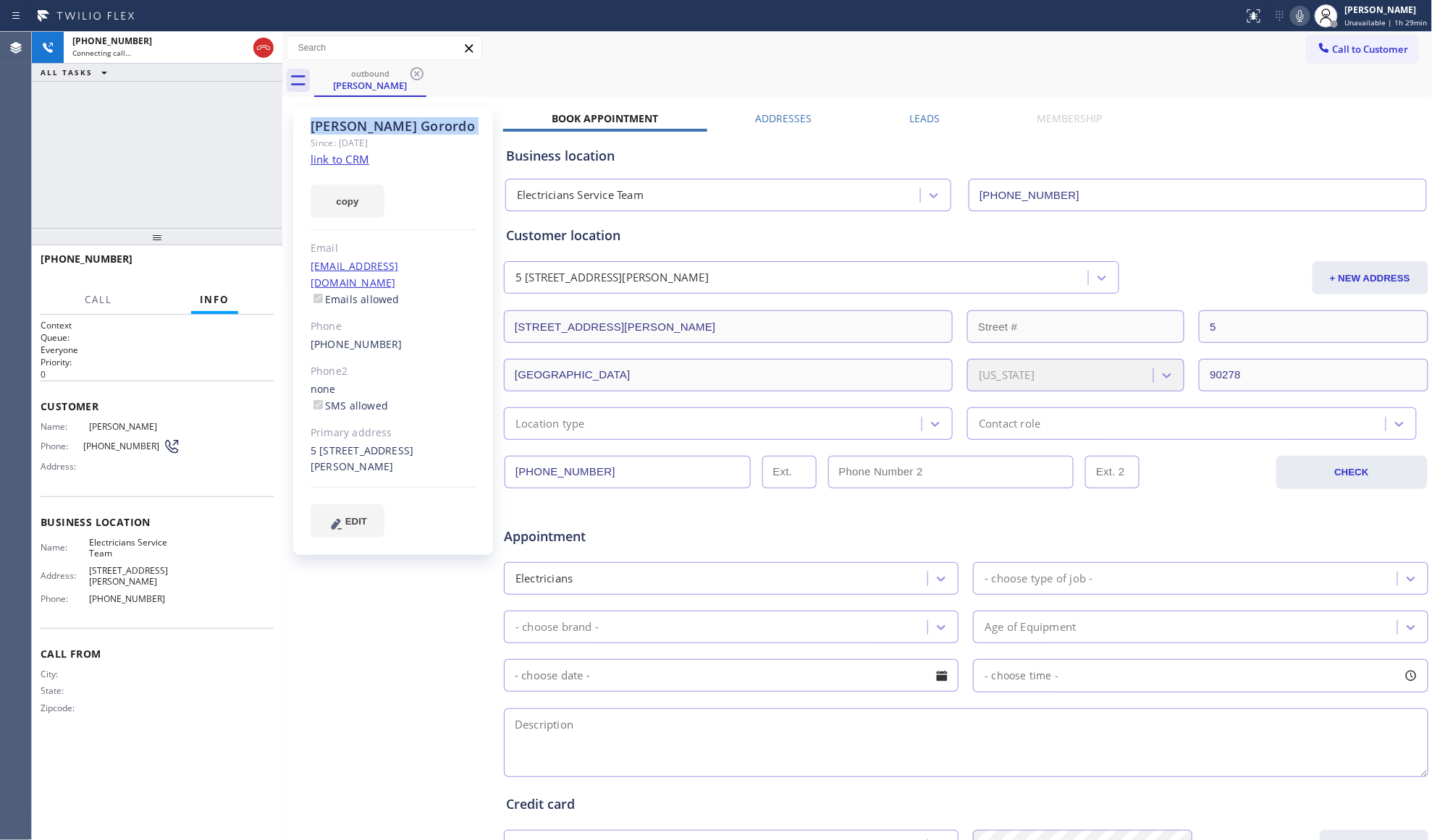
click at [421, 73] on icon at bounding box center [416, 74] width 17 height 17
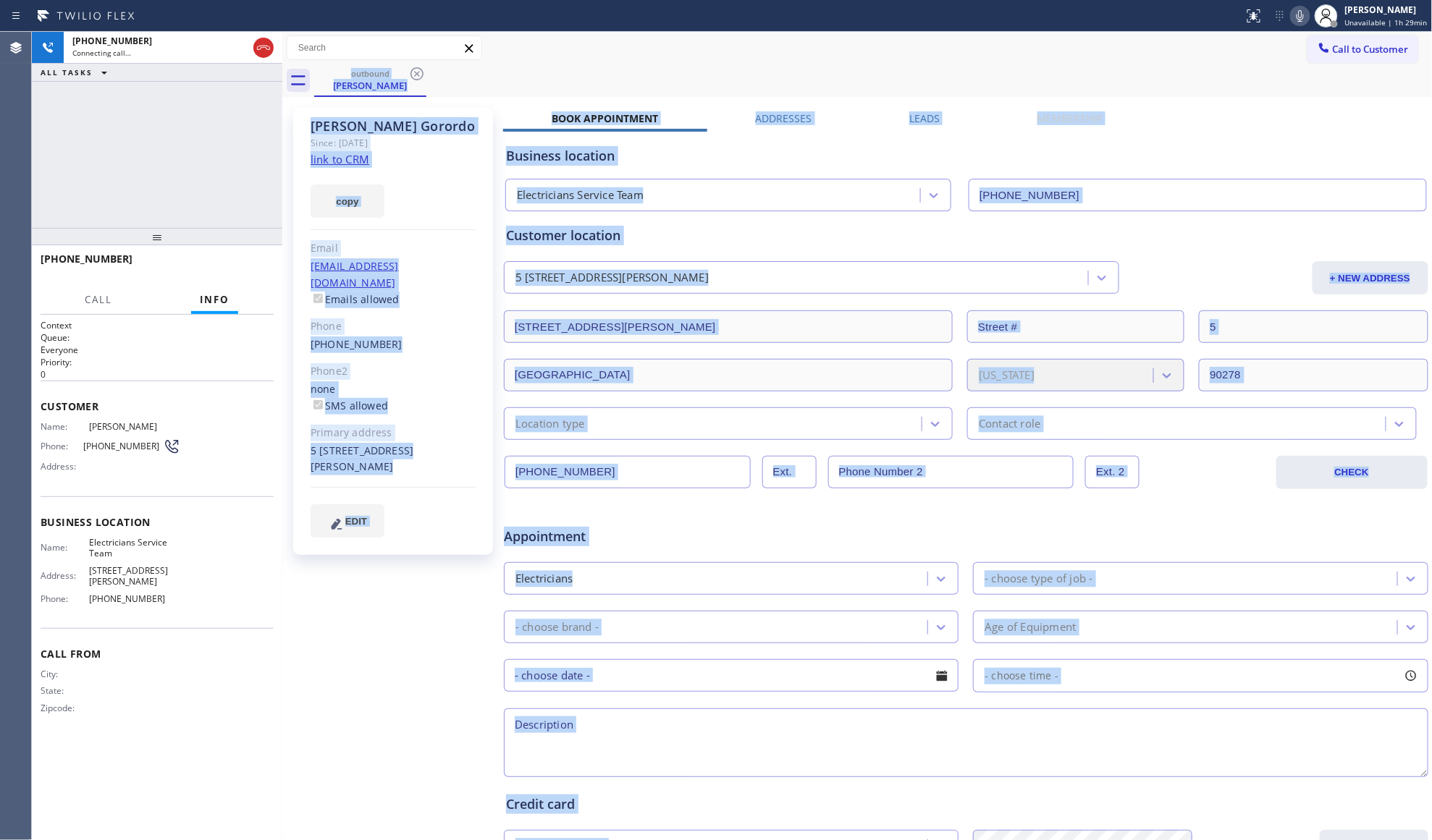
click at [421, 73] on div "outbound [PERSON_NAME]" at bounding box center [873, 80] width 1119 height 33
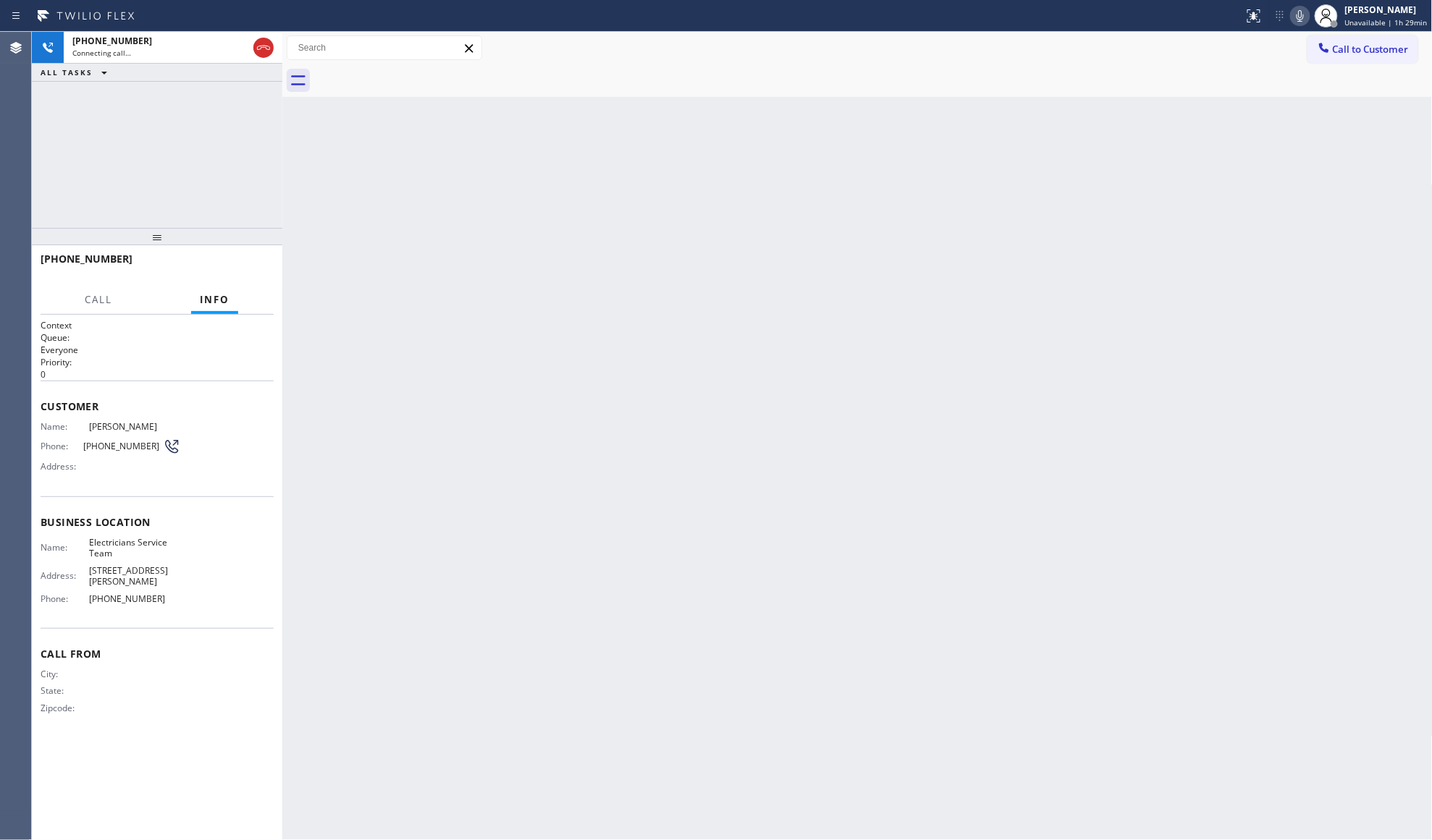
drag, startPoint x: 421, startPoint y: 73, endPoint x: 417, endPoint y: 42, distance: 31.3
click at [415, 74] on div at bounding box center [873, 80] width 1119 height 33
click at [221, 48] on div "Connecting call…" at bounding box center [159, 52] width 175 height 10
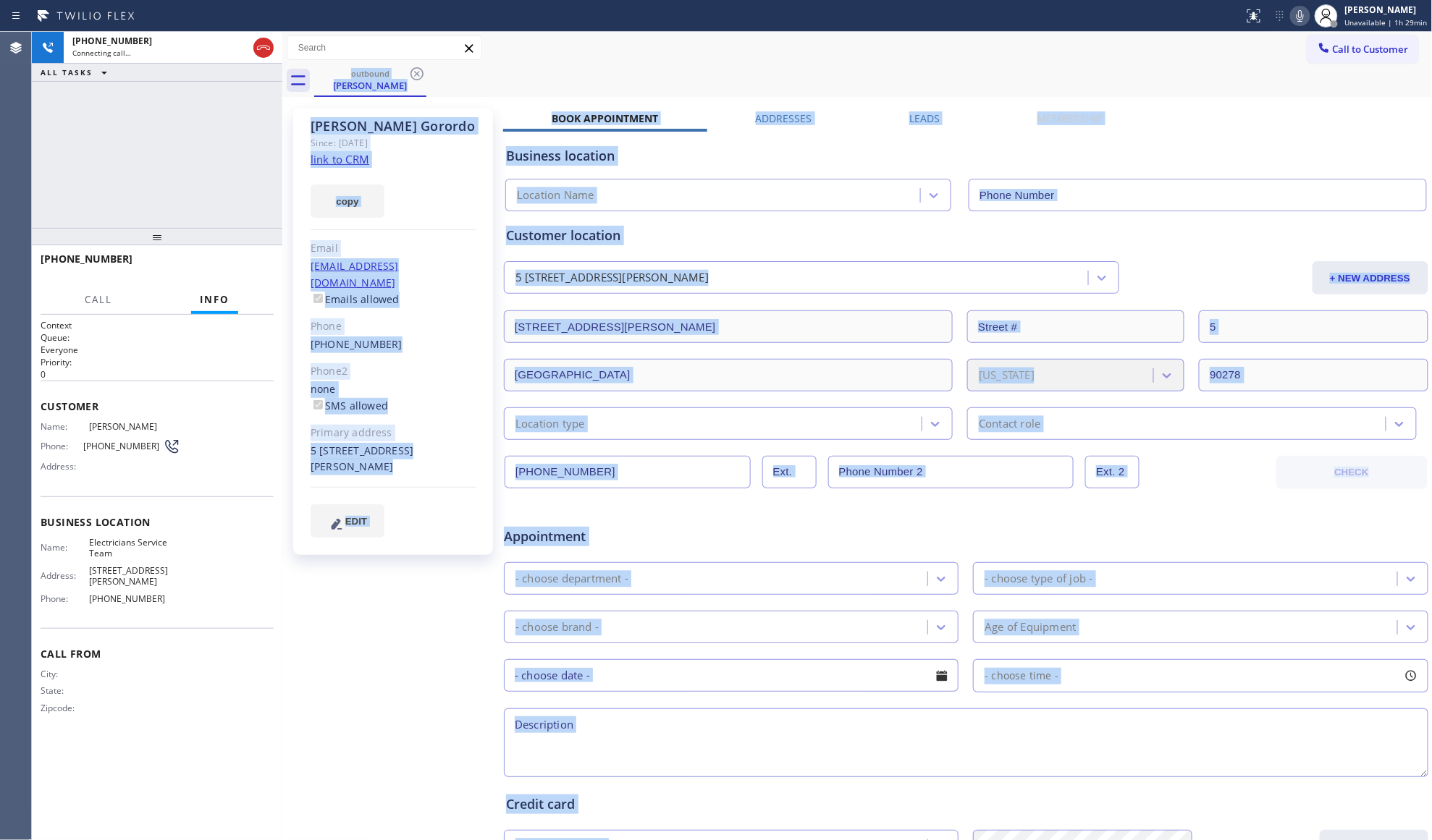
type input "[PHONE_NUMBER]"
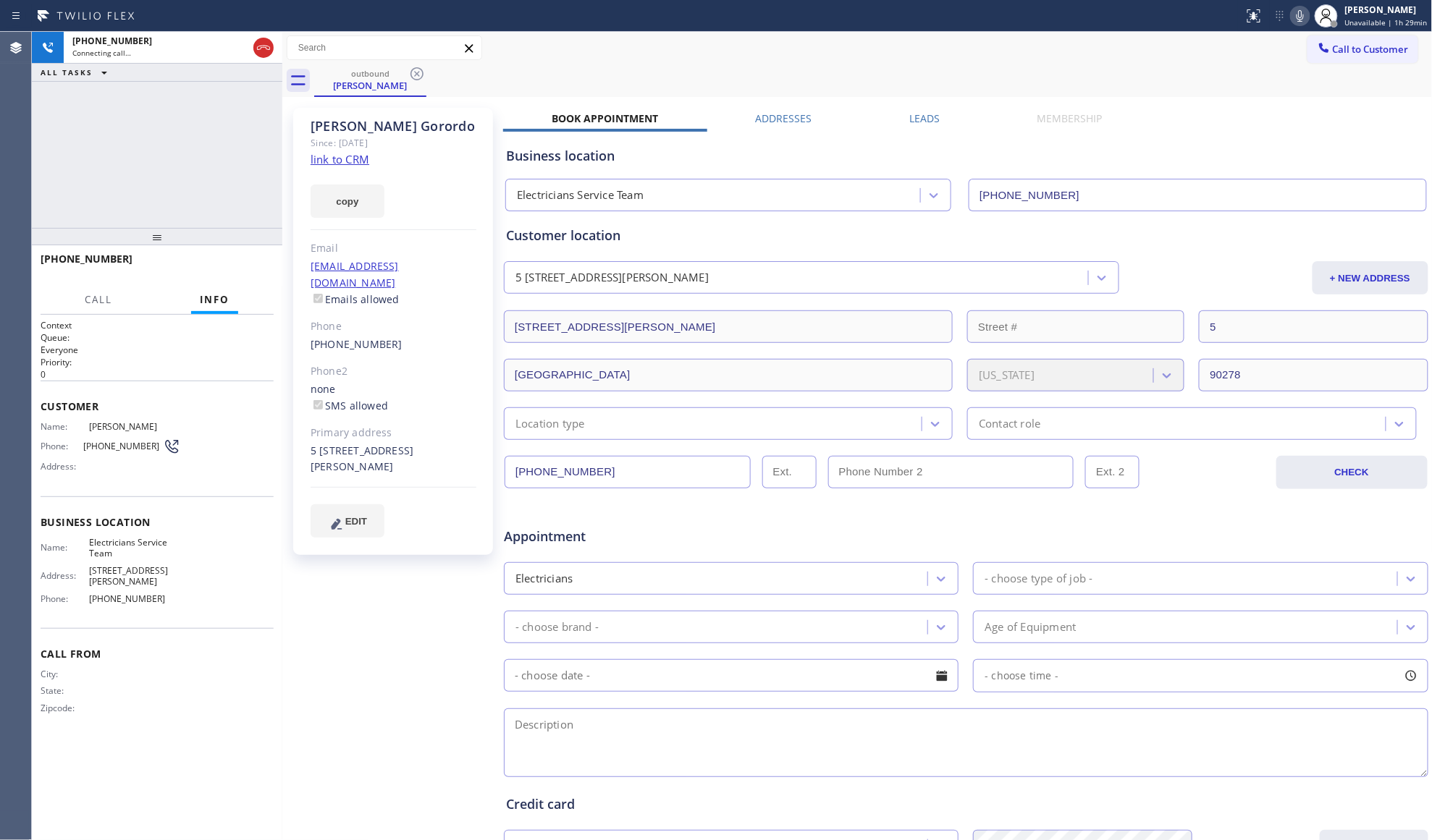
click at [843, 46] on div "Call to Customer Outbound call Location Electricians Service Team Your caller i…" at bounding box center [857, 48] width 1151 height 25
click at [905, 107] on div "[PERSON_NAME] Since: [DATE] link to CRM copy Email [EMAIL_ADDRESS][DOMAIN_NAME]…" at bounding box center [857, 569] width 1143 height 938
click at [936, 129] on div "Business location Electricians Service Team [PHONE_NUMBER]" at bounding box center [966, 168] width 926 height 86
click at [922, 114] on label "Leads" at bounding box center [925, 118] width 30 height 14
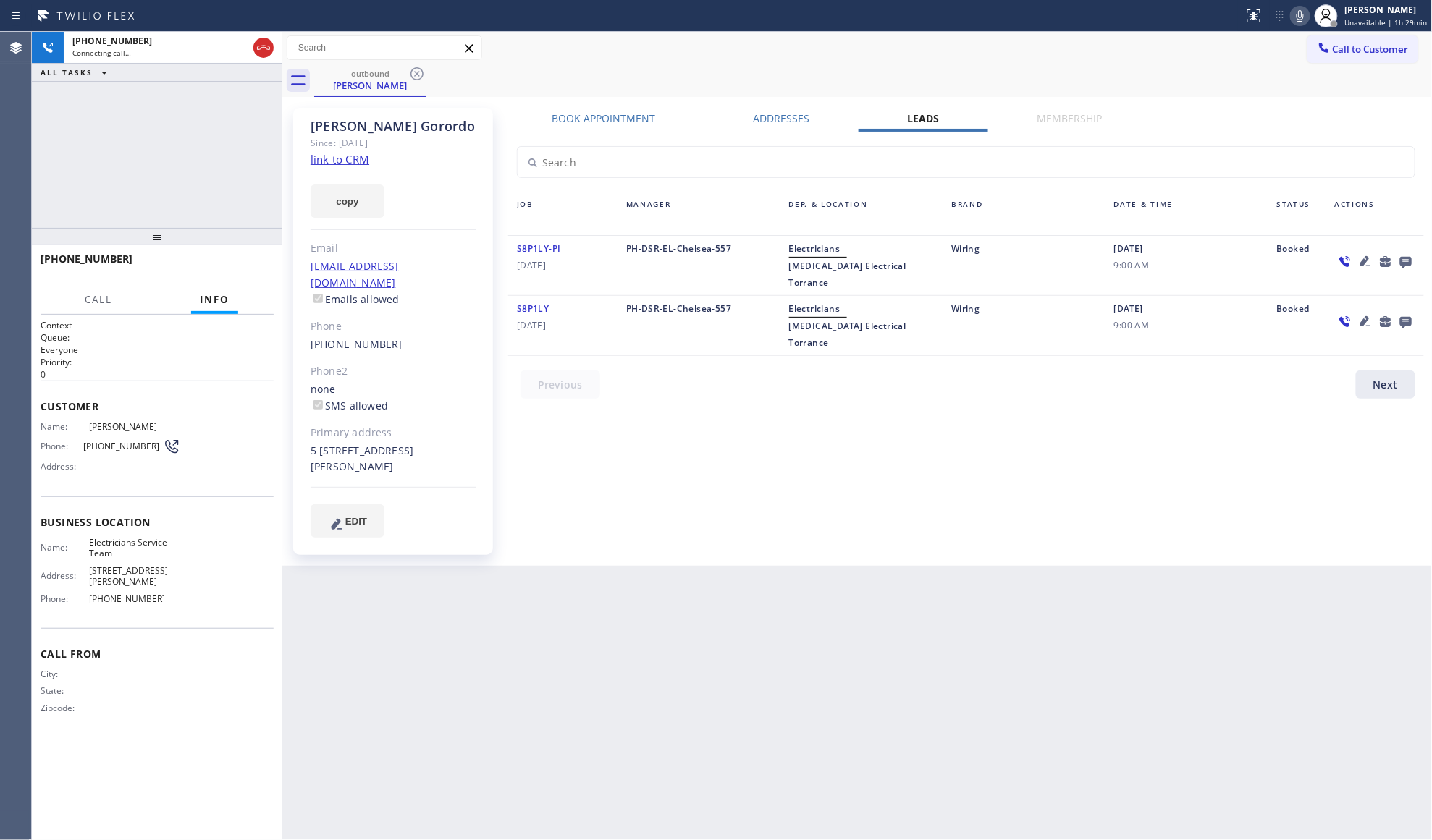
click at [1402, 257] on icon at bounding box center [1405, 262] width 11 height 11
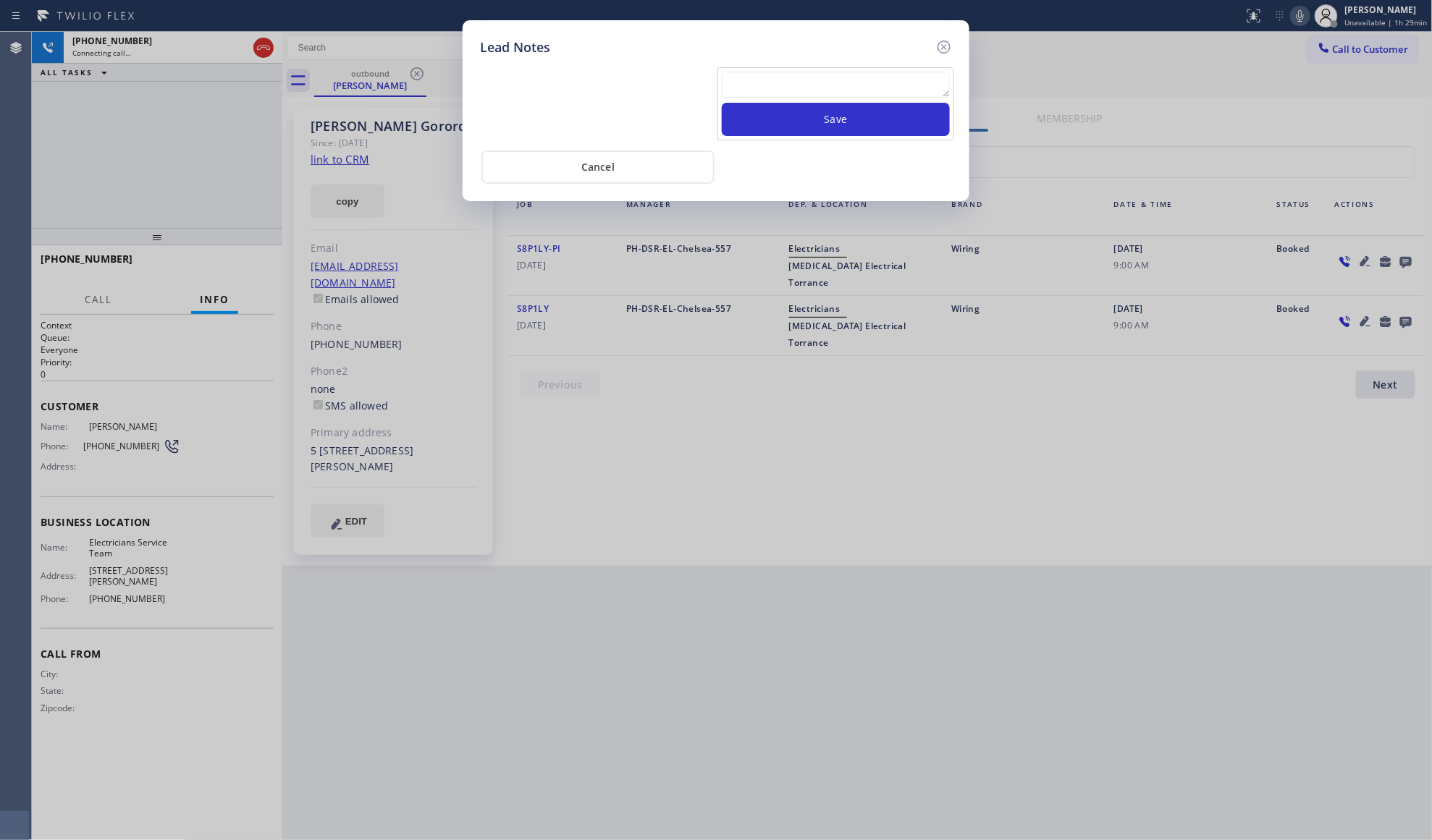
click at [887, 90] on textarea at bounding box center [836, 84] width 228 height 26
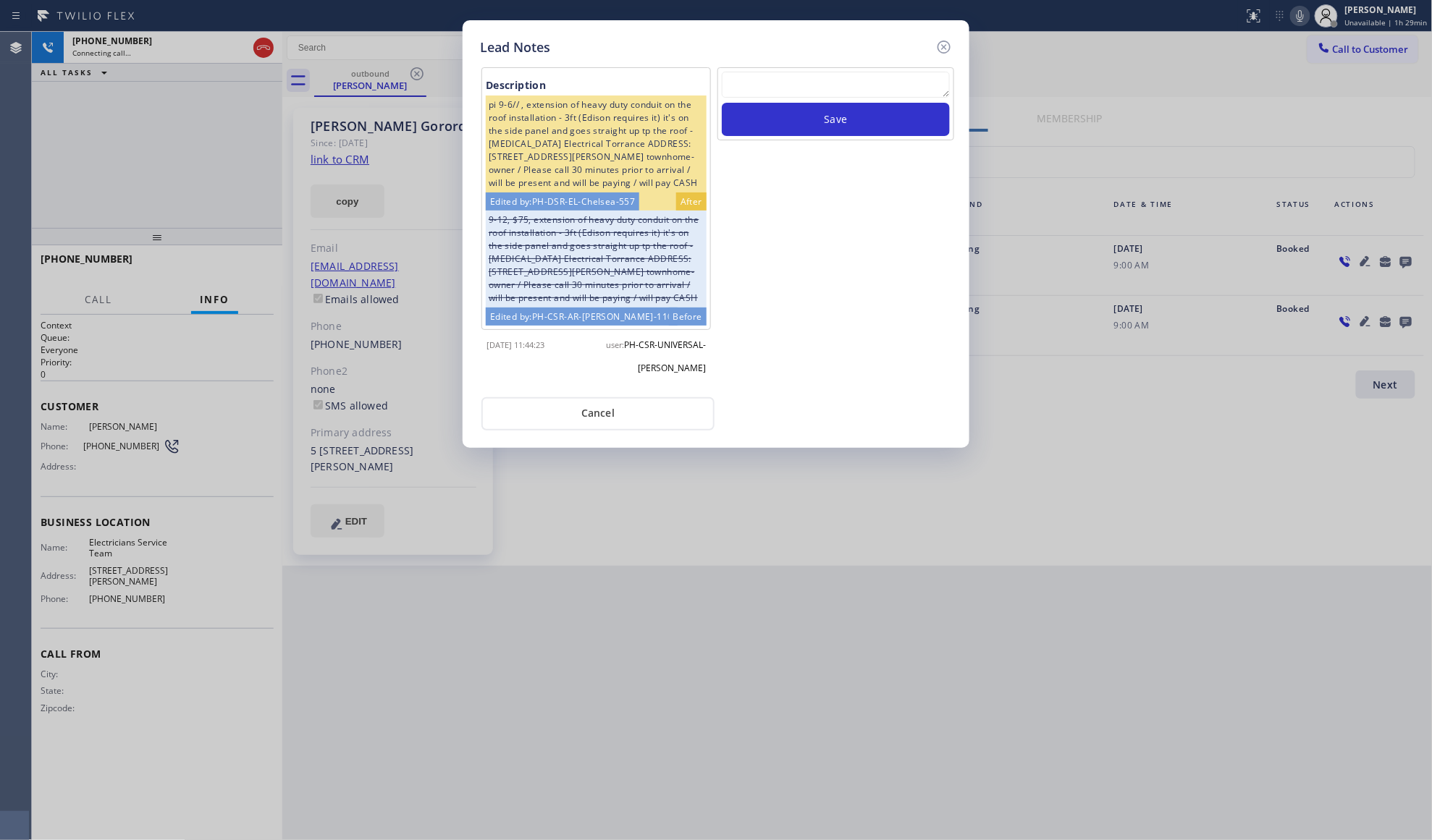
paste textarea "VM / Follow up call - Please transfer to me"
type textarea "VM / Follow up call - Please transfer to me"
click at [855, 135] on button "Save" at bounding box center [836, 120] width 228 height 33
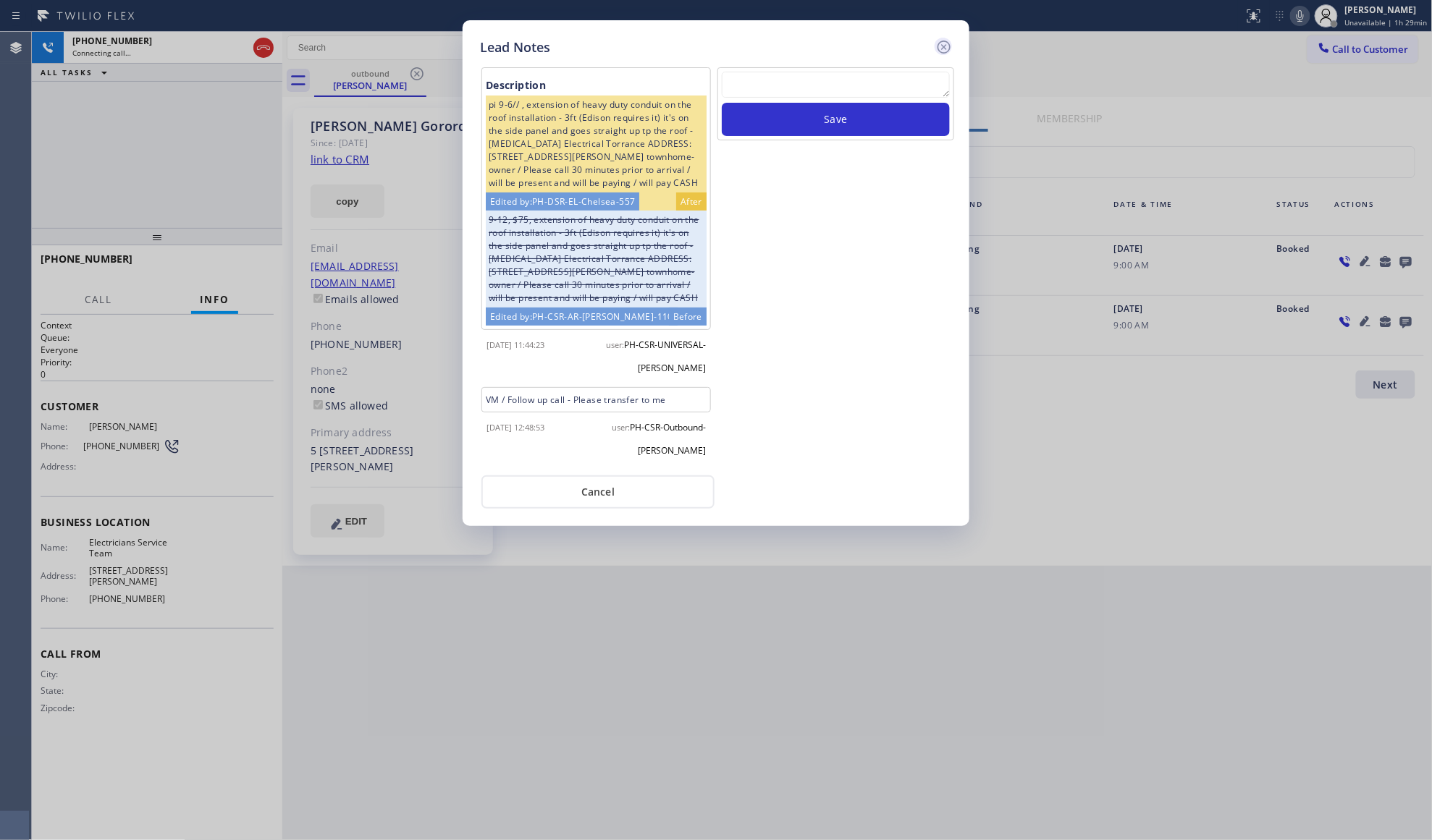
click at [944, 43] on icon at bounding box center [944, 47] width 17 height 17
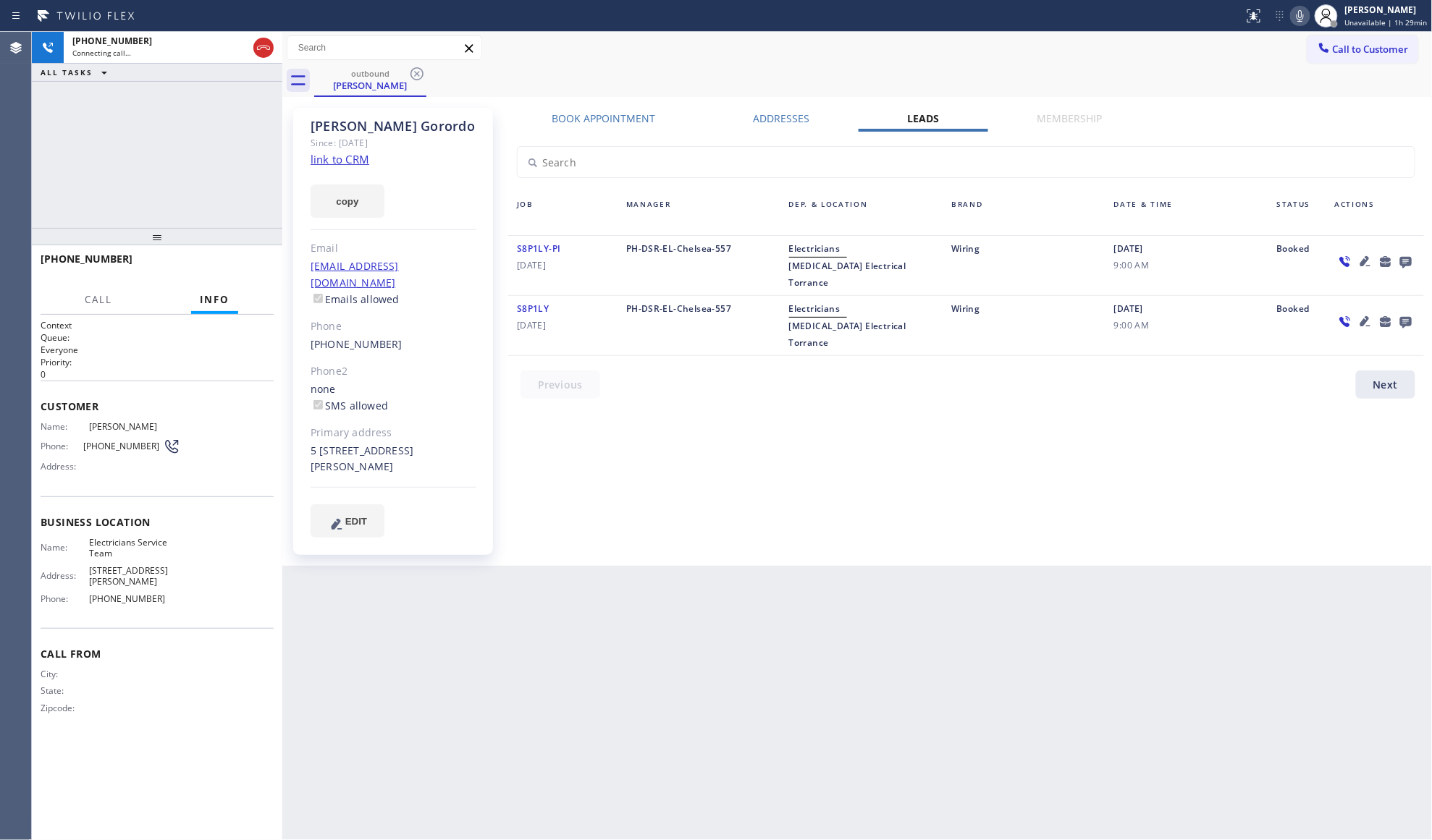
click at [862, 437] on div "Book Appointment Addresses Leads Membership Business location Electricians Serv…" at bounding box center [966, 337] width 926 height 451
click at [271, 55] on div at bounding box center [263, 48] width 20 height 17
click at [269, 55] on div "Connecting call…" at bounding box center [172, 52] width 201 height 10
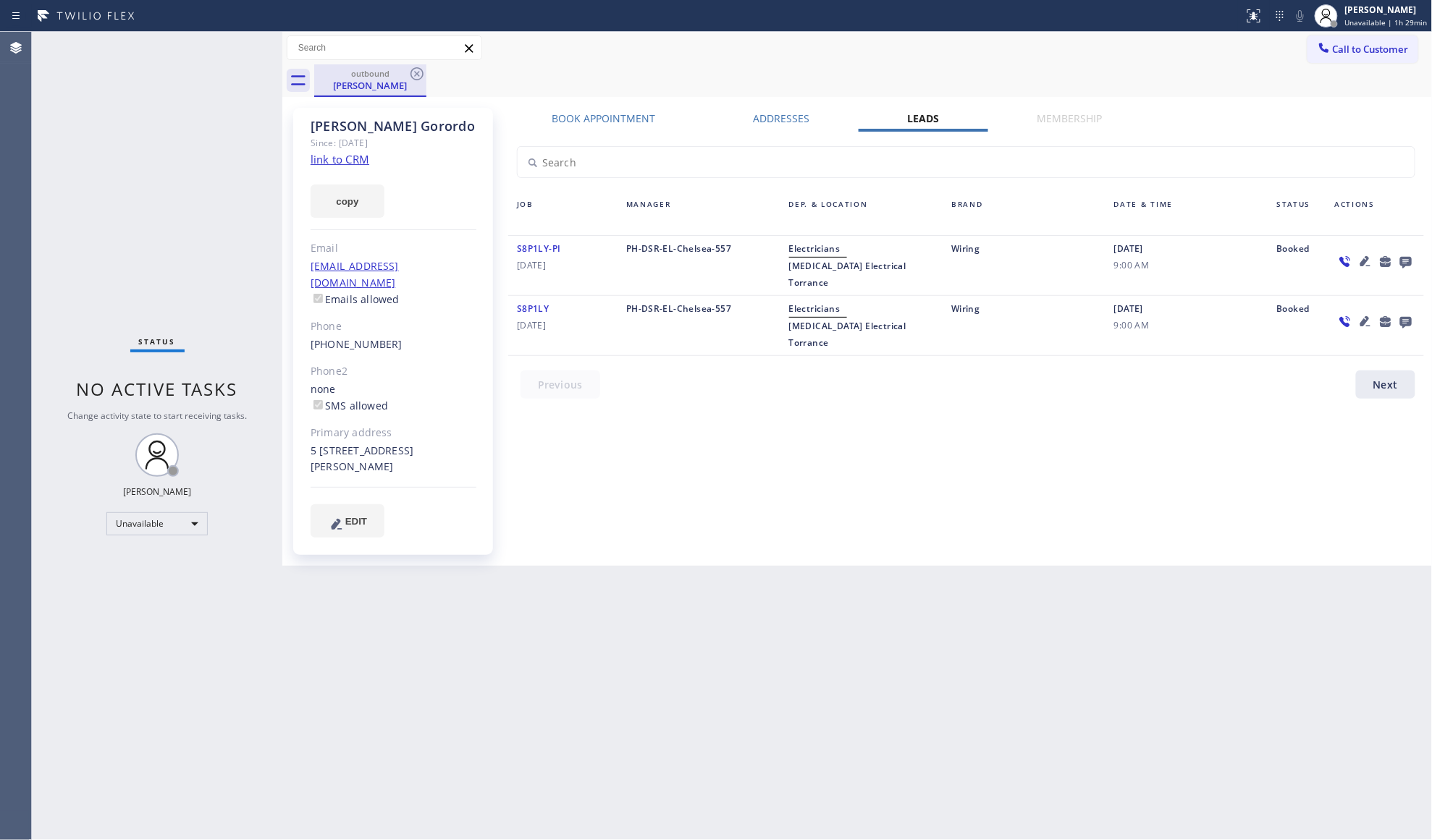
click at [406, 79] on div "[PERSON_NAME]" at bounding box center [370, 85] width 109 height 13
click at [412, 75] on icon at bounding box center [416, 74] width 17 height 17
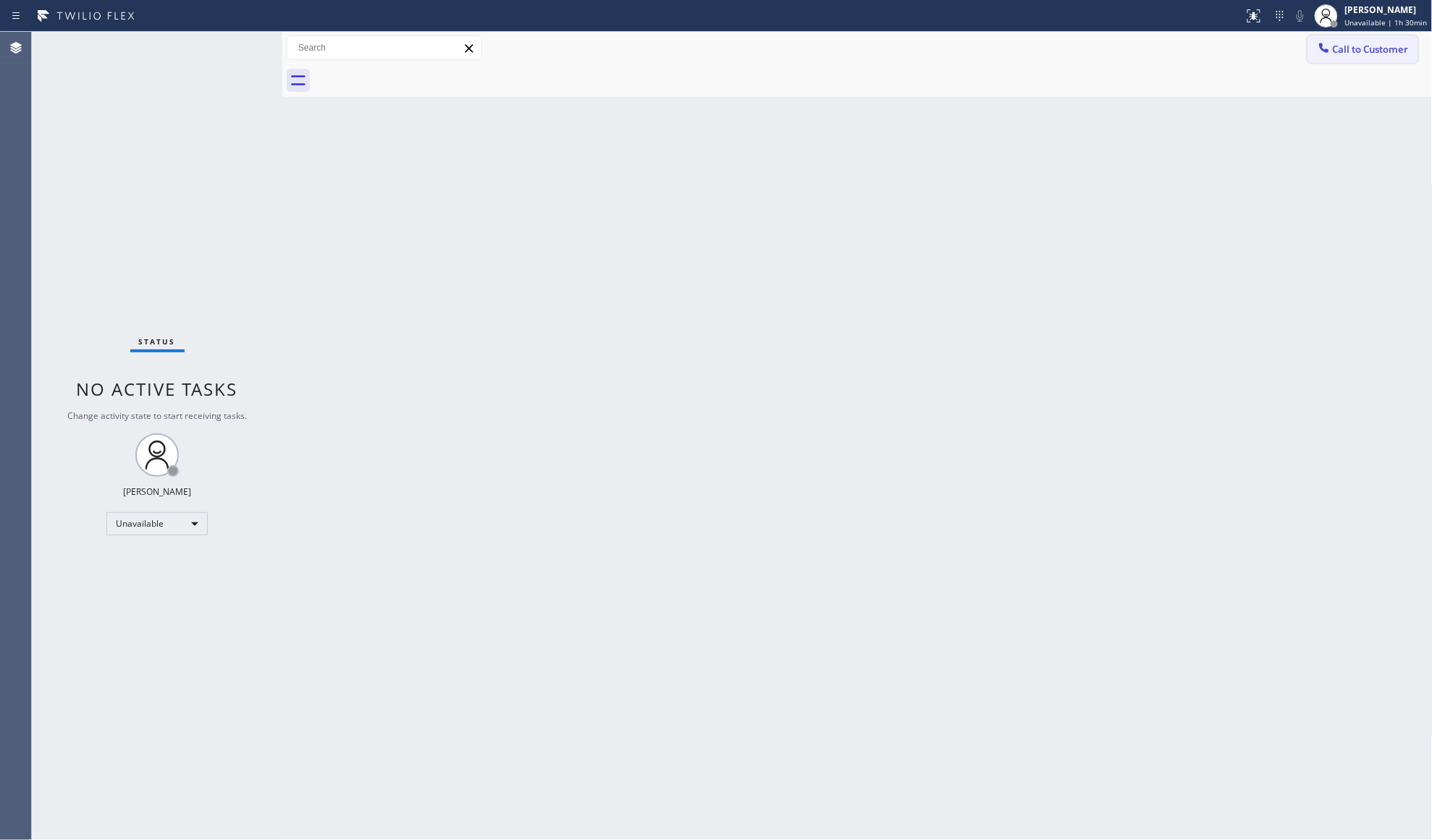
click at [1317, 49] on icon at bounding box center [1324, 47] width 14 height 14
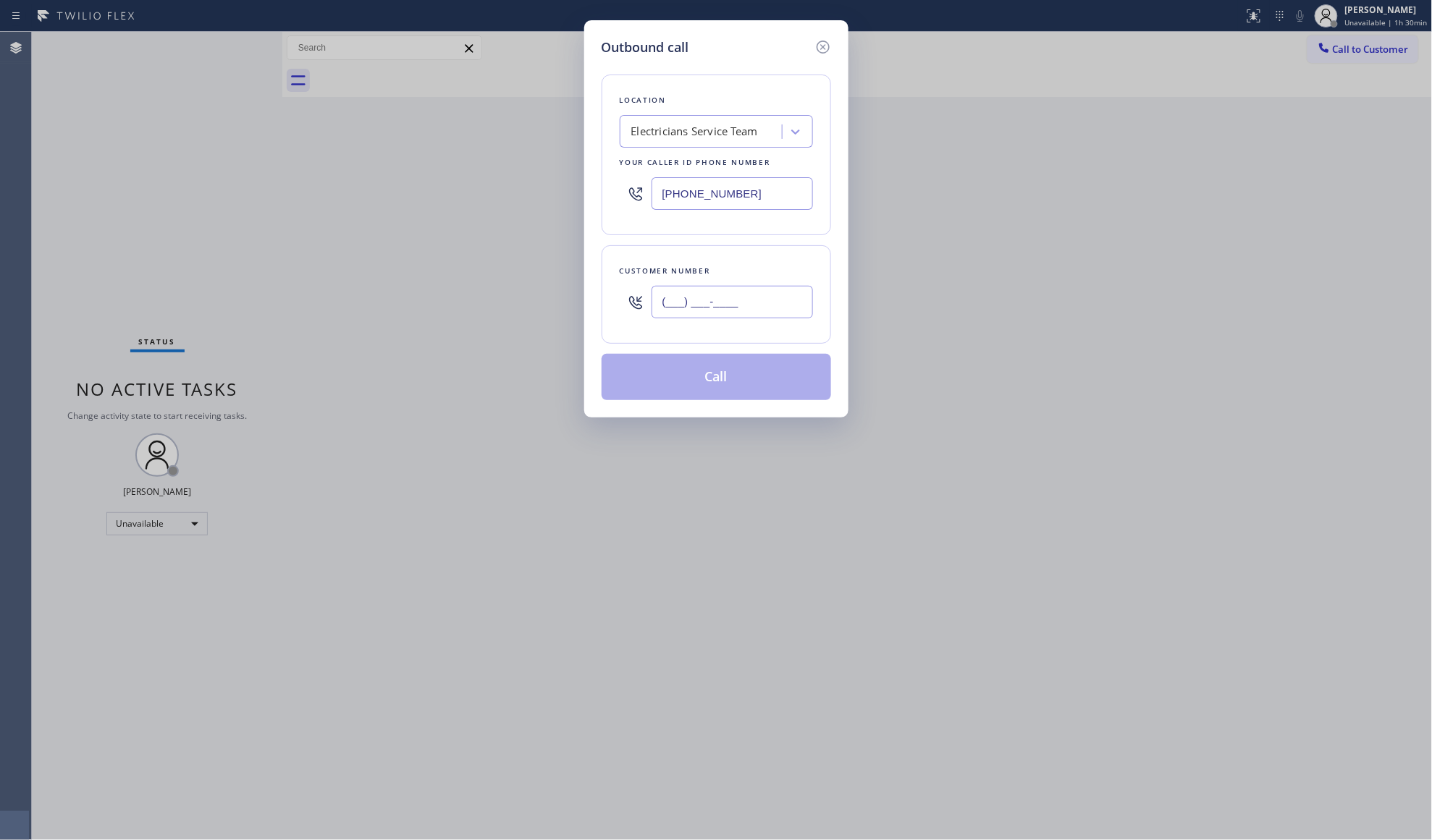
click at [779, 296] on input "(___) ___-____" at bounding box center [732, 302] width 162 height 33
paste input "970) 846-4747"
type input "[PHONE_NUMBER]"
click at [692, 381] on button "Call" at bounding box center [716, 377] width 230 height 46
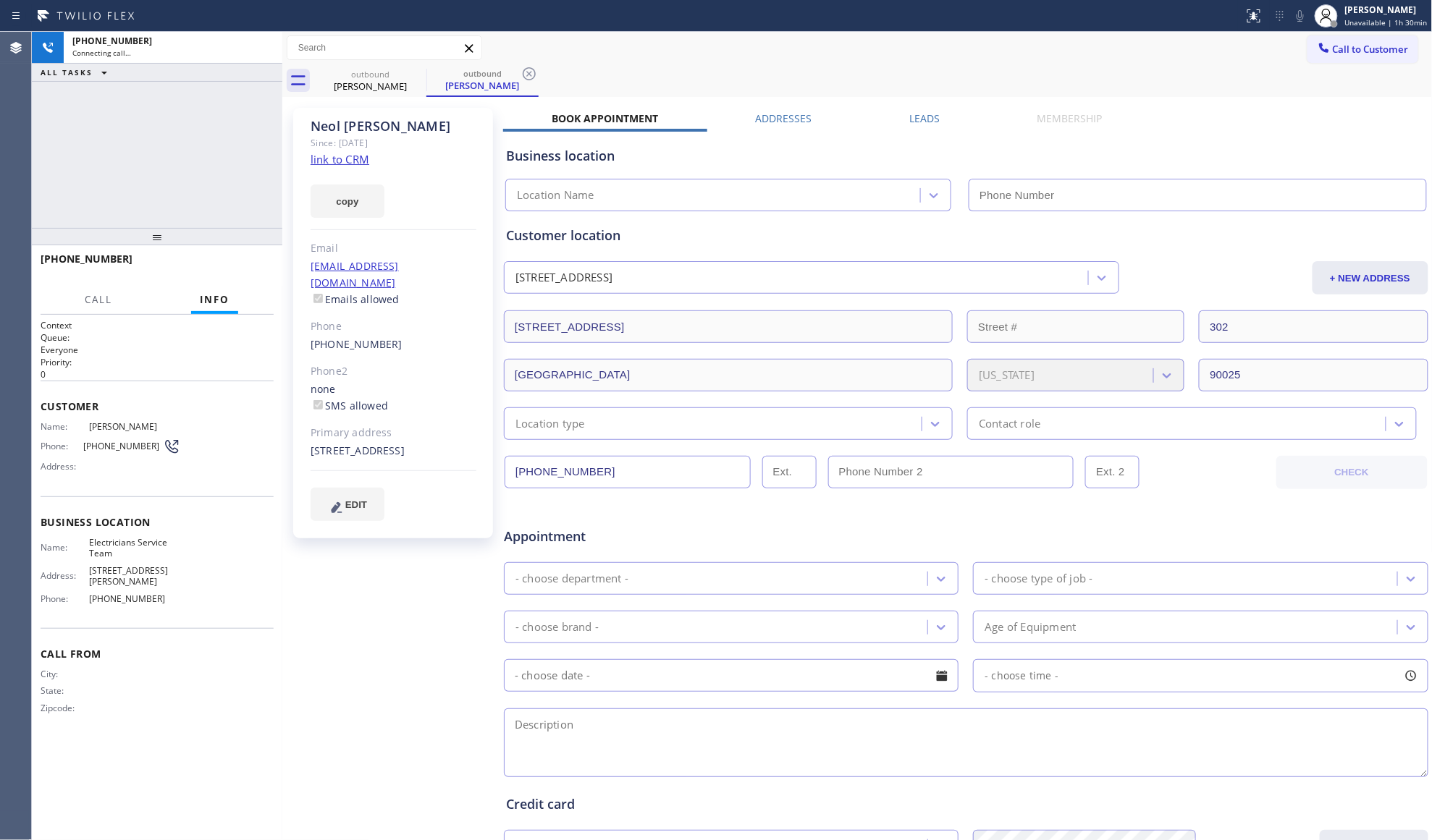
type input "[PHONE_NUMBER]"
drag, startPoint x: 922, startPoint y: 64, endPoint x: 909, endPoint y: 67, distance: 13.3
click at [915, 67] on div "outbound [PERSON_NAME] outbound [PERSON_NAME]" at bounding box center [873, 80] width 1119 height 33
drag, startPoint x: 522, startPoint y: 65, endPoint x: 545, endPoint y: 83, distance: 29.2
click at [523, 67] on icon at bounding box center [529, 74] width 17 height 17
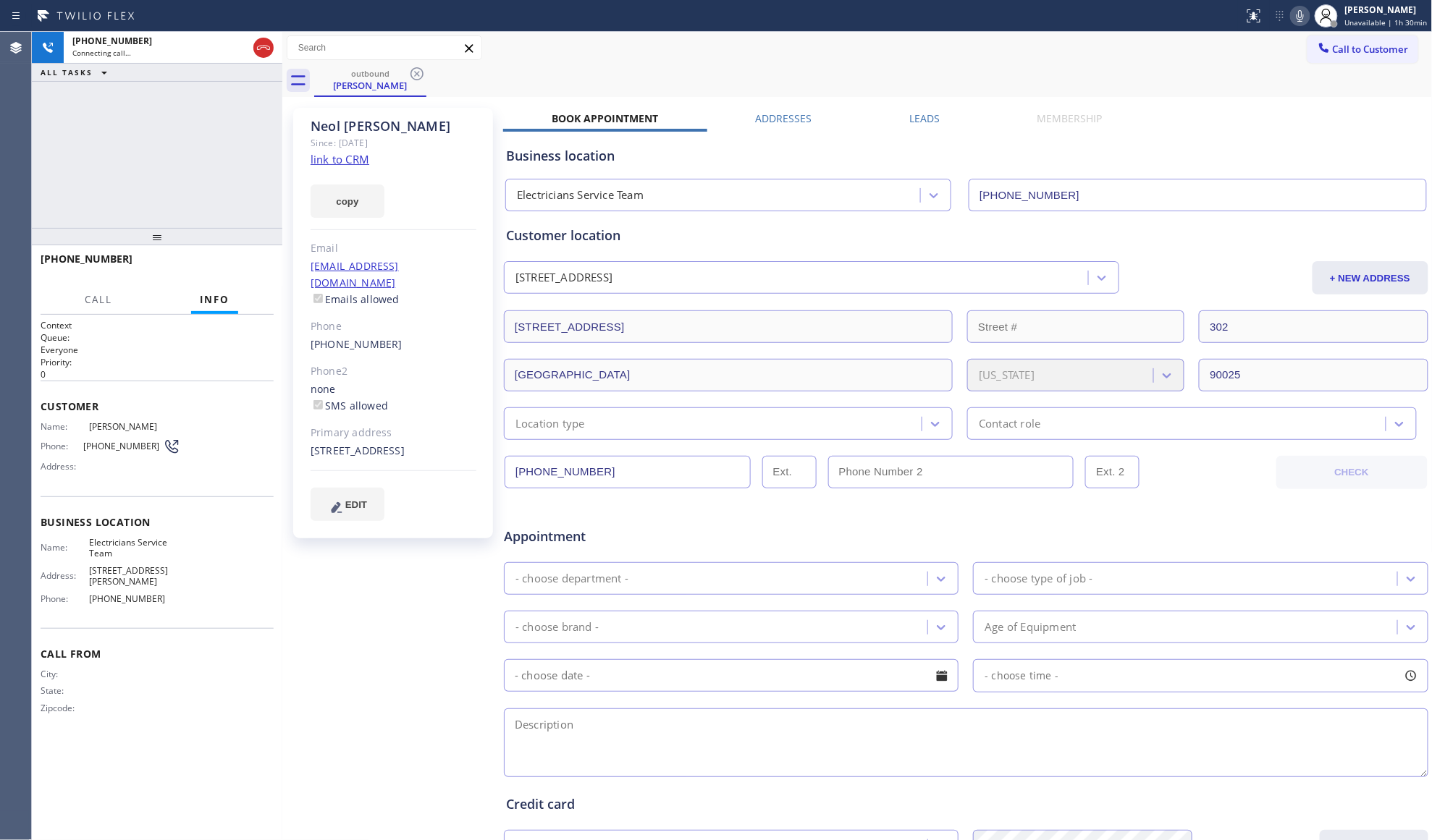
click at [919, 114] on label "Leads" at bounding box center [925, 118] width 30 height 14
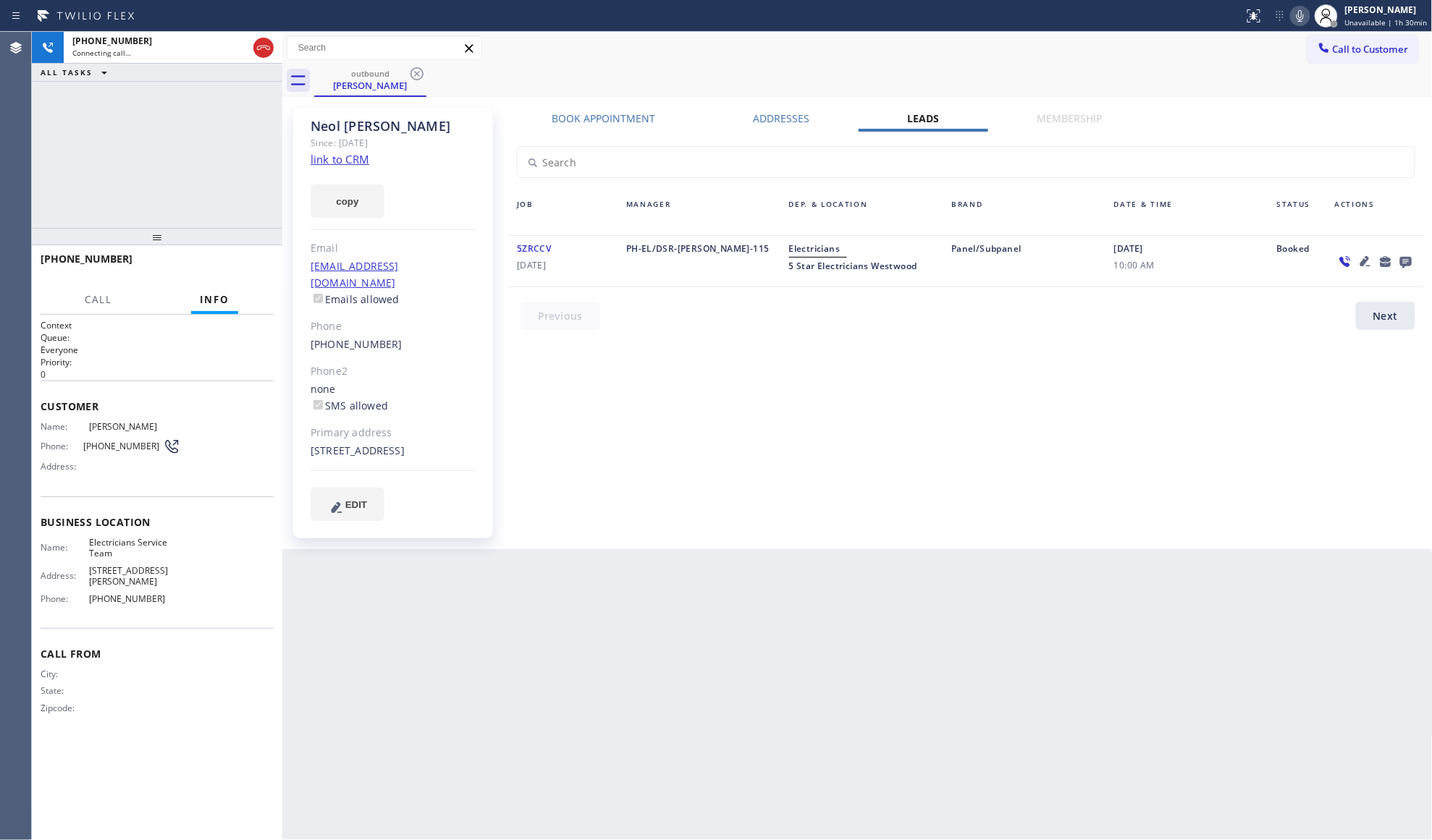
click at [1407, 263] on icon at bounding box center [1405, 262] width 11 height 11
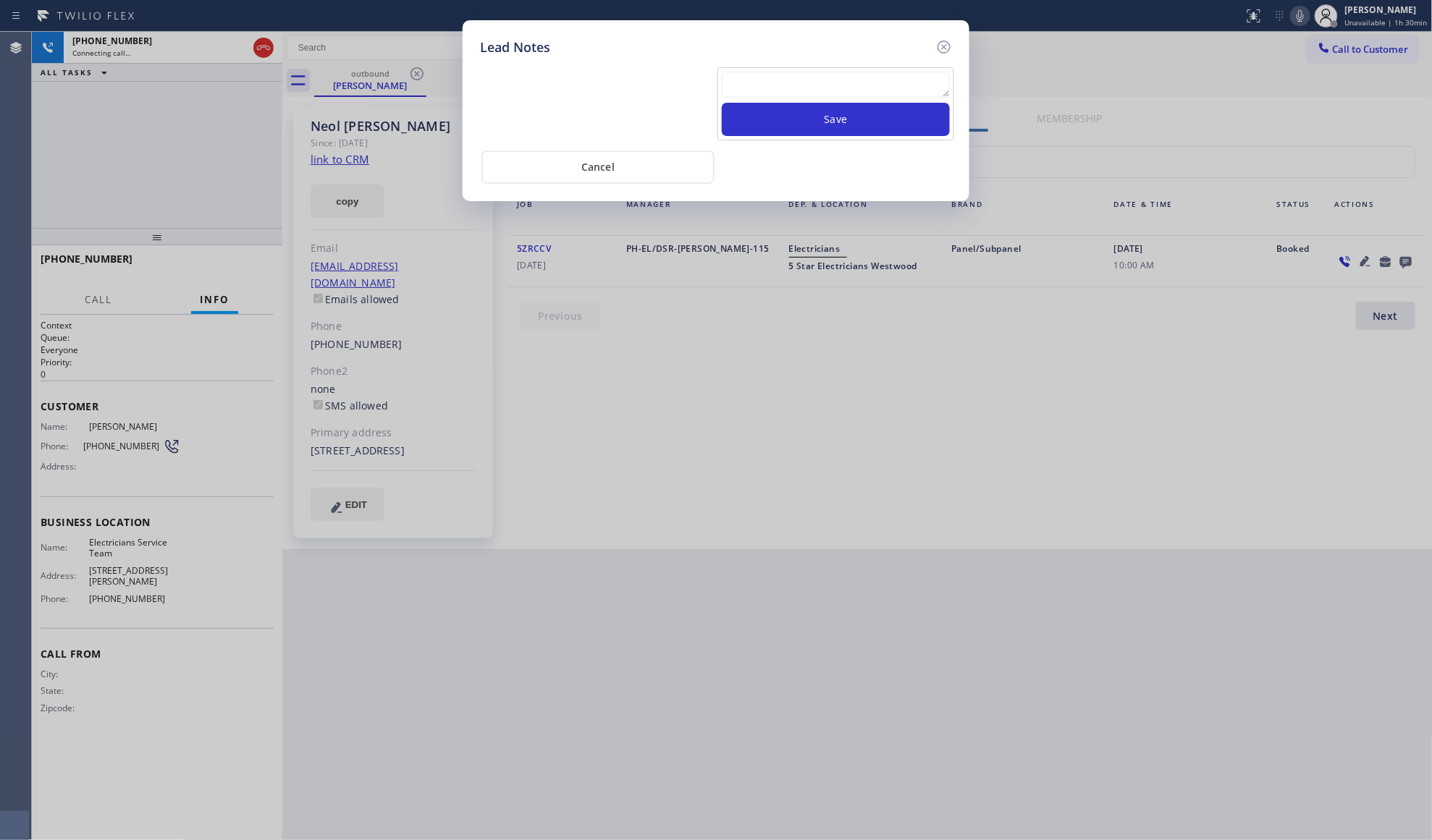
paste textarea "VM / Follow up call - Please transfer to me"
click at [793, 80] on textarea "VM / Follow up call - Please transfer to me" at bounding box center [836, 84] width 228 height 26
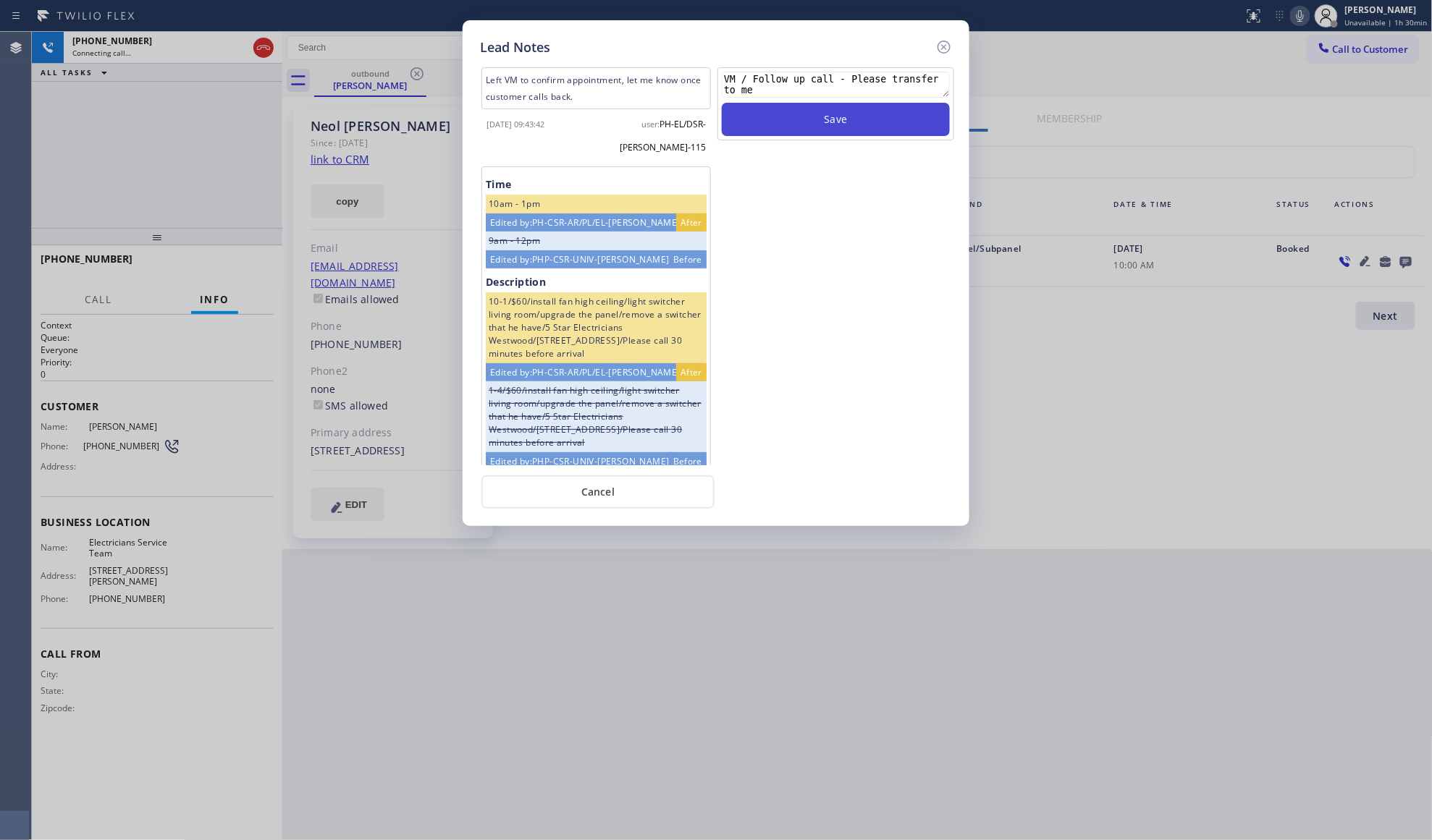
type textarea "VM / Follow up call - Please transfer to me"
click at [830, 120] on button "Save" at bounding box center [836, 120] width 228 height 33
click at [950, 41] on icon at bounding box center [944, 47] width 17 height 17
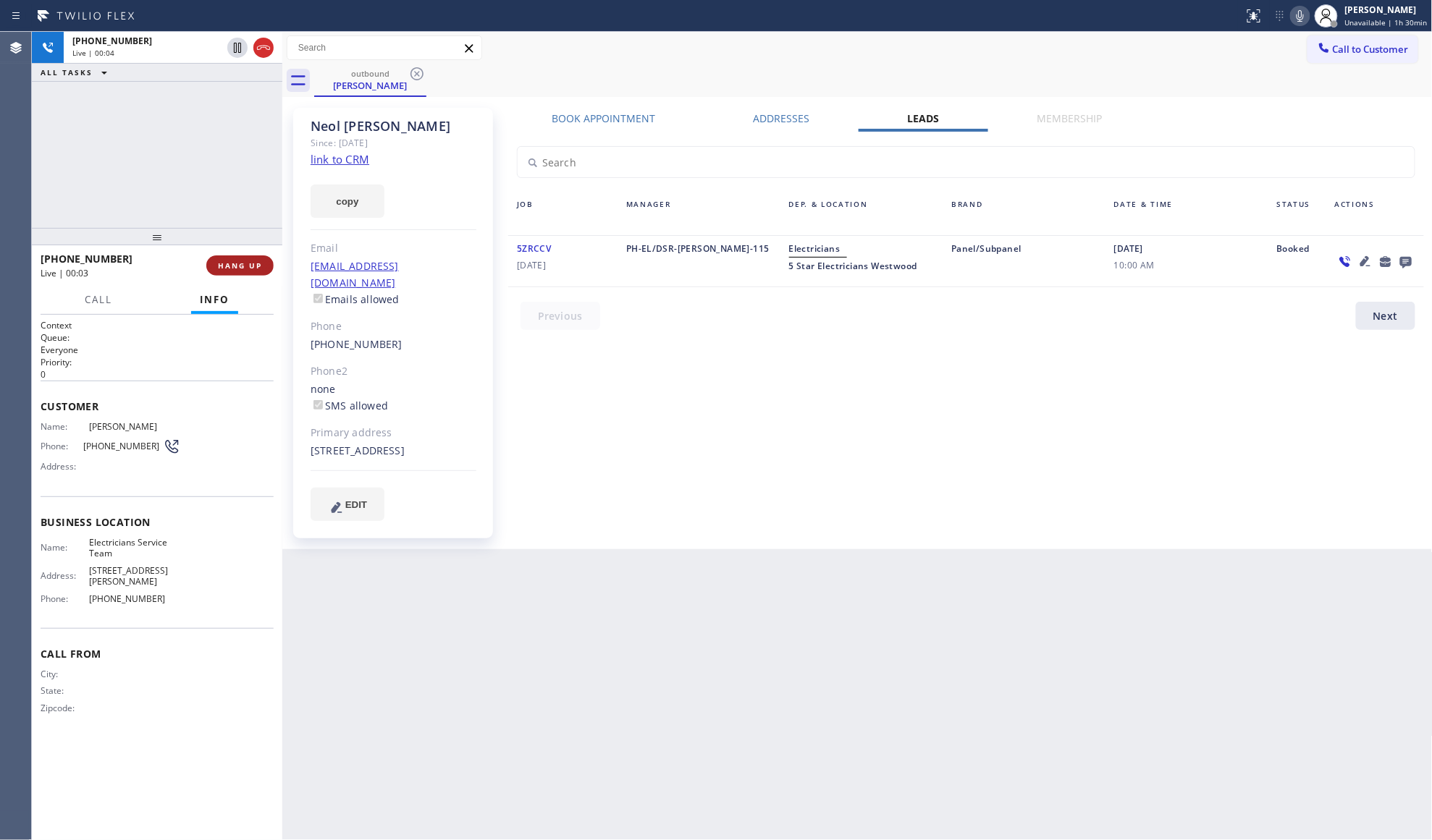
click at [247, 266] on span "HANG UP" at bounding box center [240, 265] width 44 height 10
click at [250, 266] on span "HANG UP" at bounding box center [240, 265] width 44 height 10
click at [250, 266] on span "COMPLETE" at bounding box center [237, 265] width 50 height 10
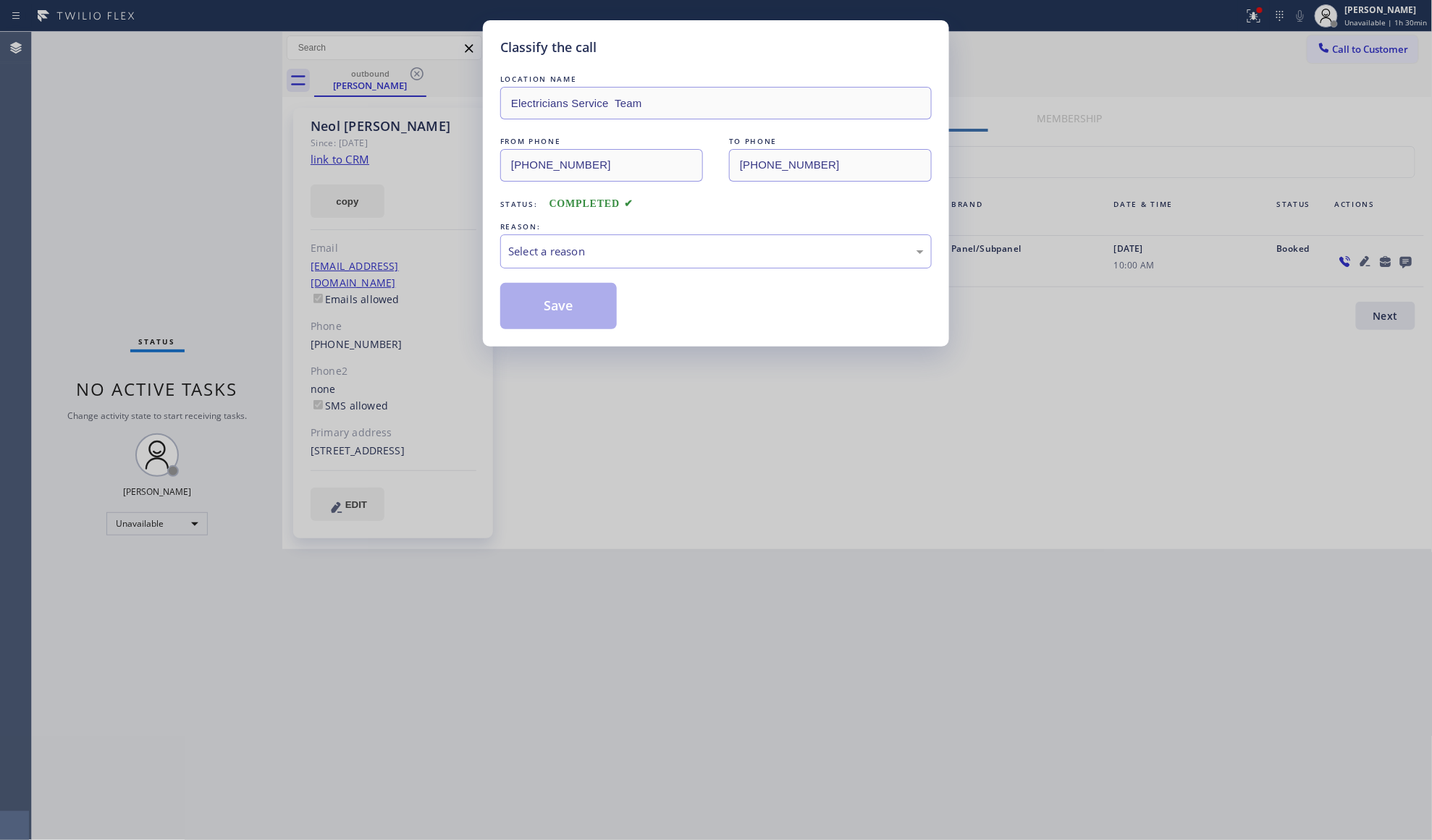
click at [617, 230] on div "REASON:" at bounding box center [716, 227] width 432 height 15
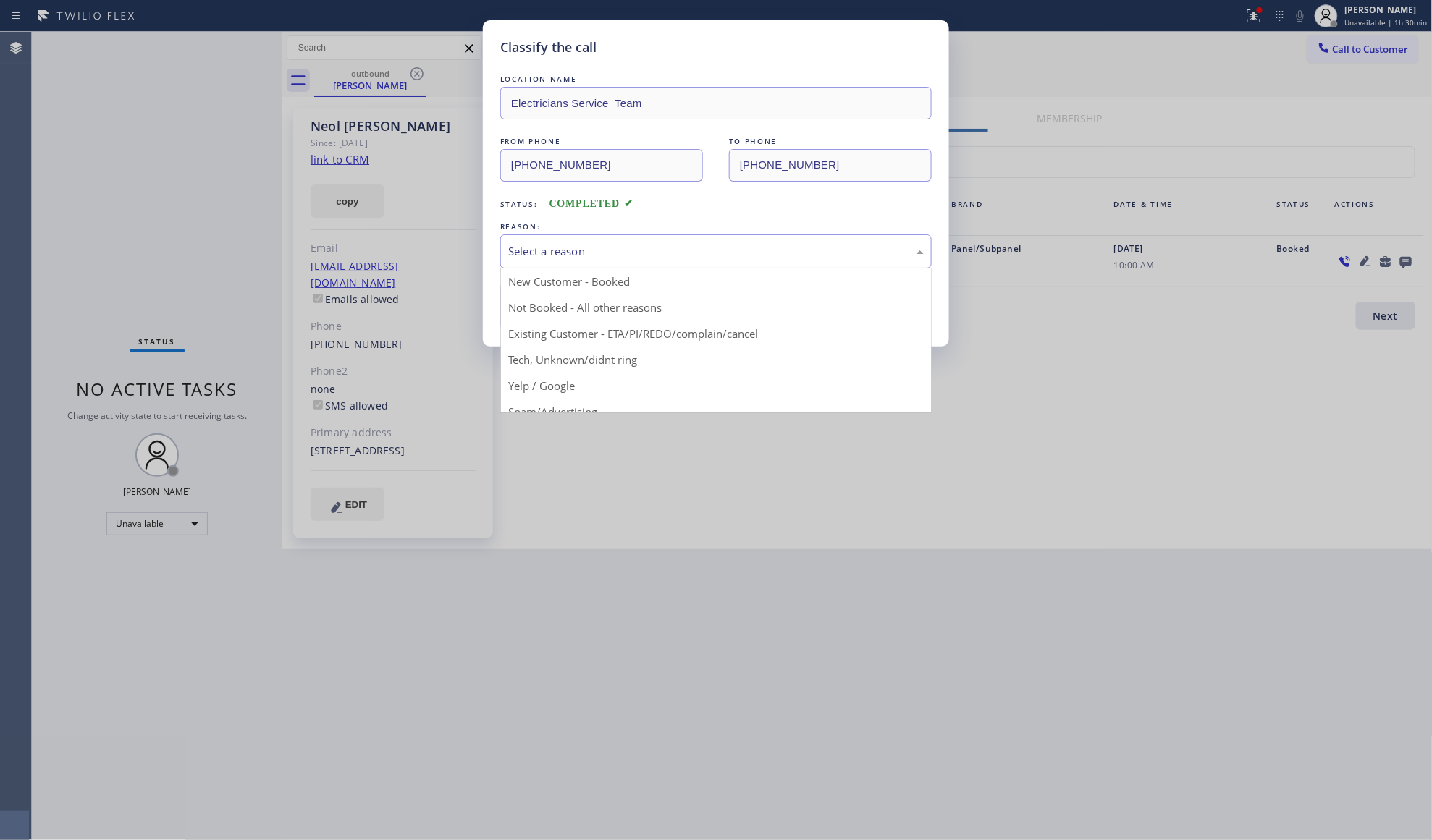
click at [611, 246] on div "Select a reason" at bounding box center [716, 252] width 416 height 17
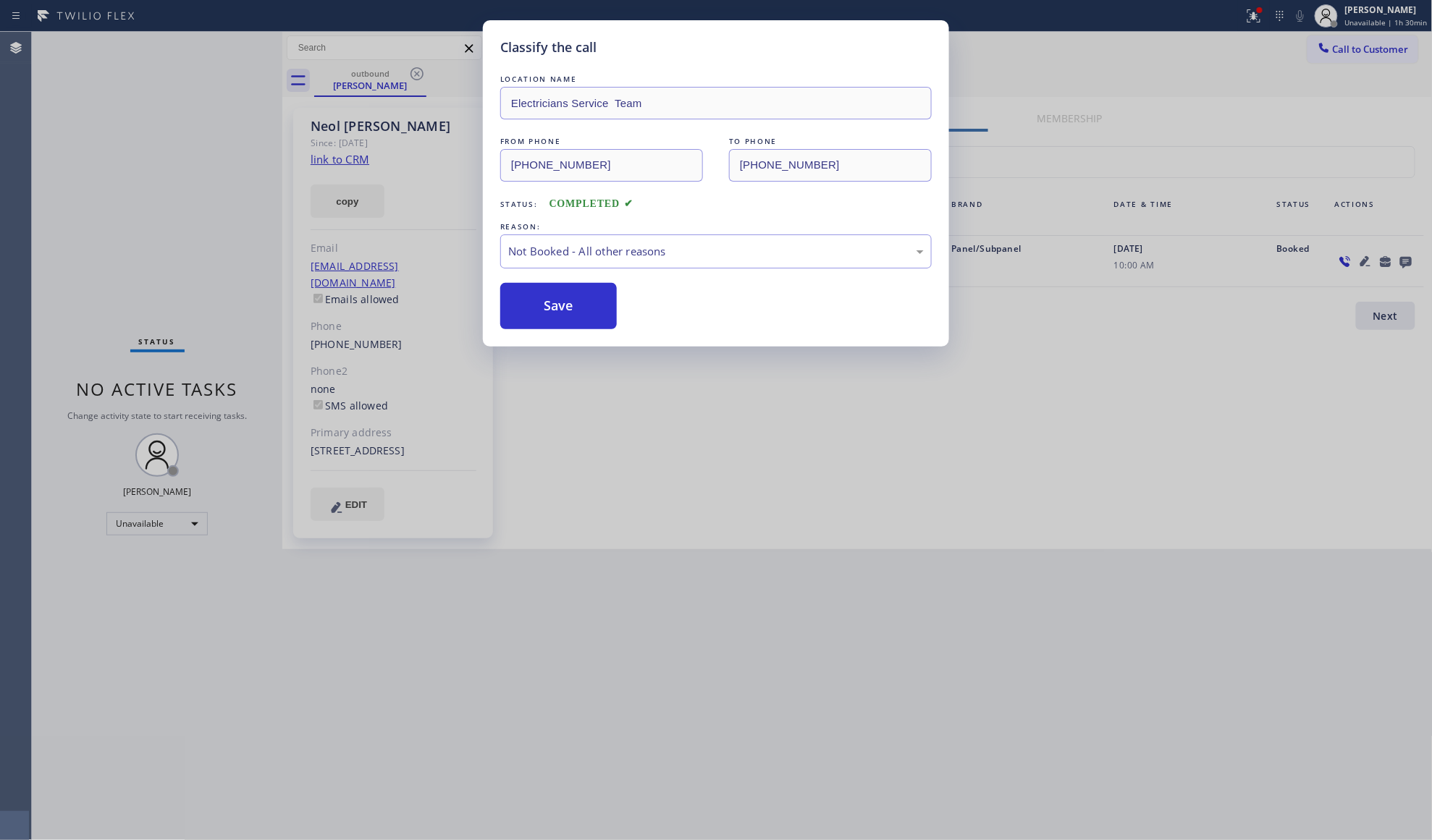
click at [562, 299] on button "Save" at bounding box center [559, 306] width 117 height 46
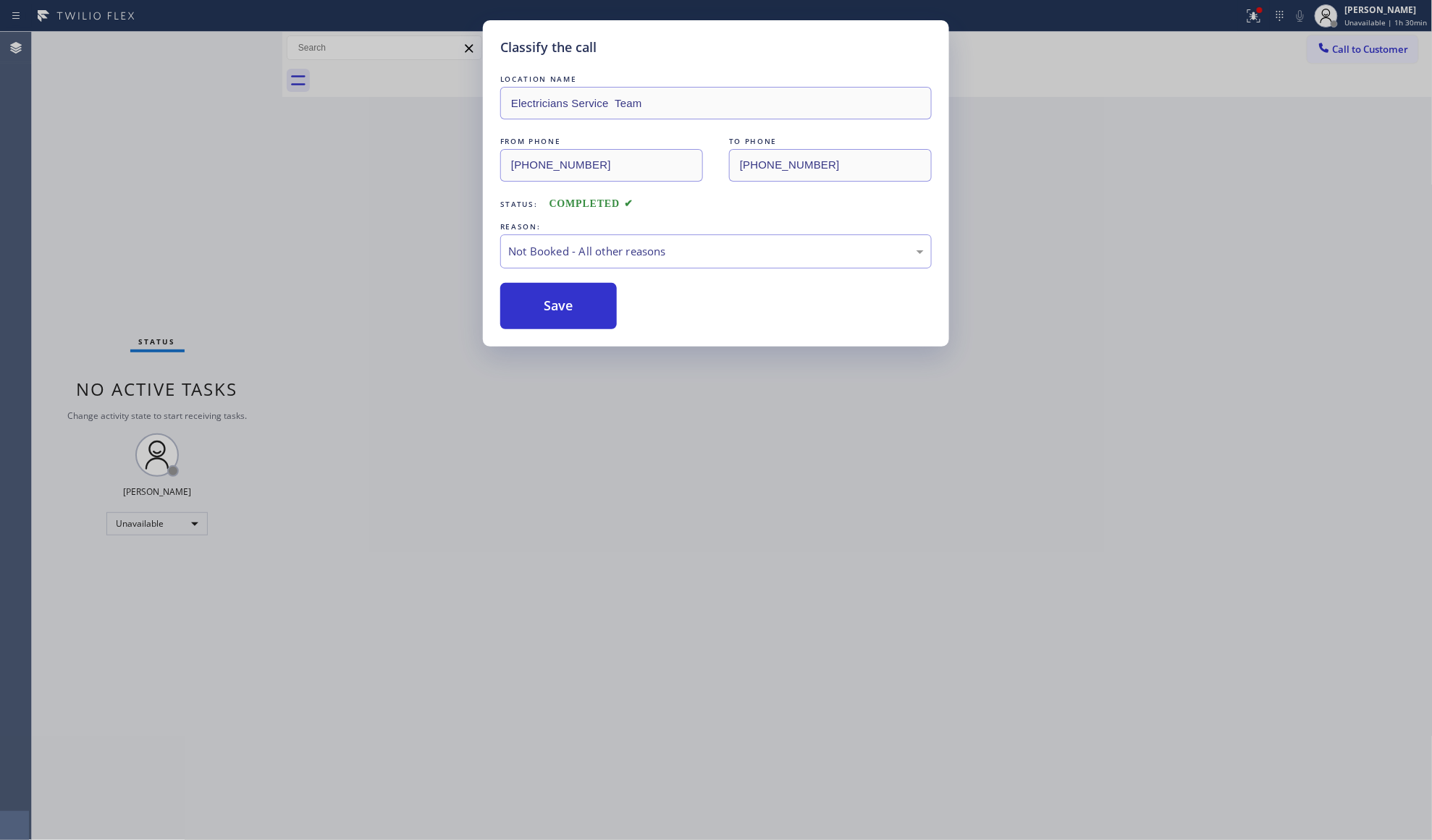
click at [562, 299] on button "Save" at bounding box center [559, 306] width 117 height 46
click at [567, 299] on button "Save" at bounding box center [559, 306] width 117 height 46
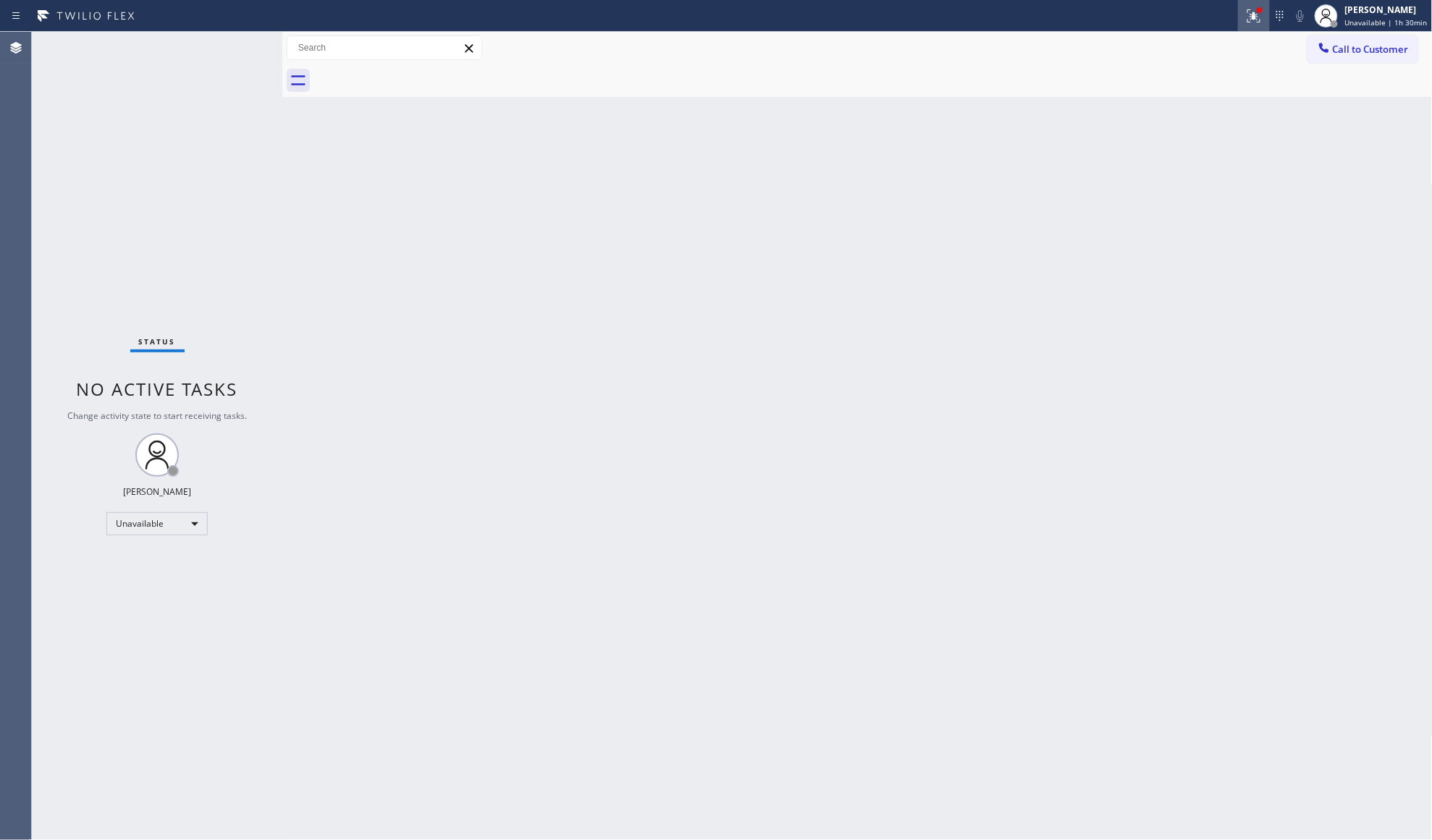
click at [1258, 16] on icon at bounding box center [1253, 14] width 8 height 5
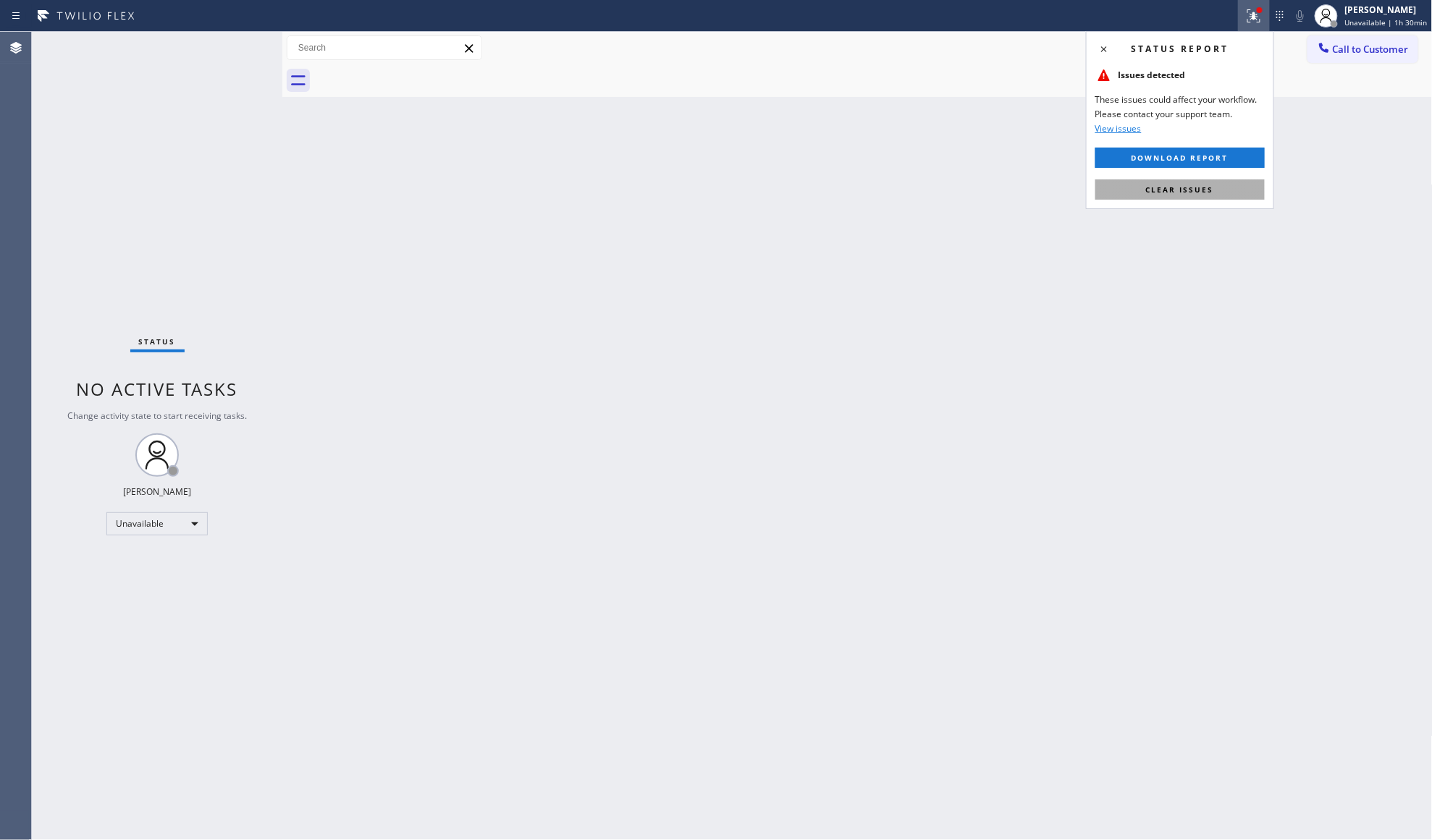
click at [1185, 186] on span "Clear issues" at bounding box center [1180, 189] width 68 height 10
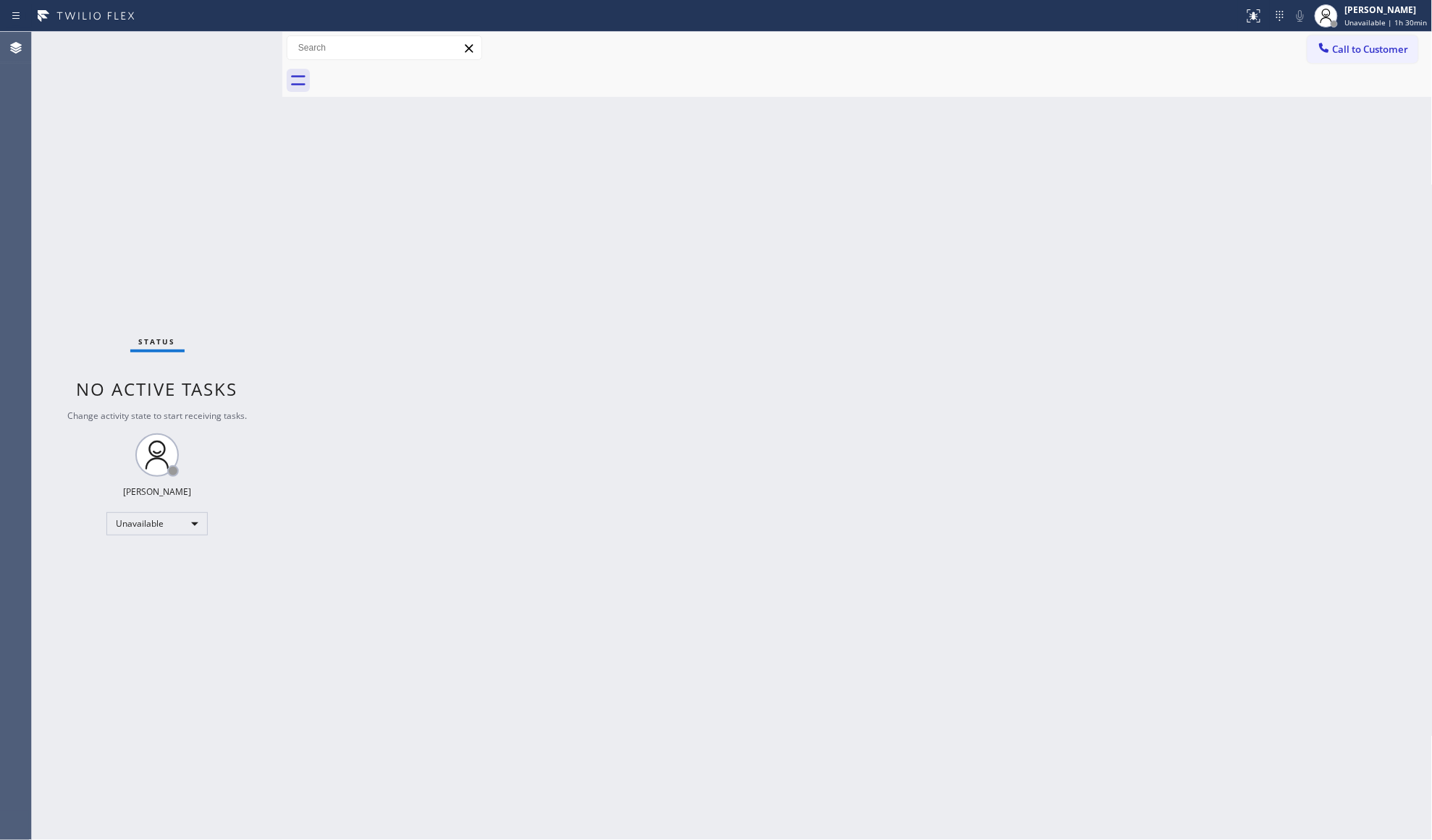
click at [1350, 49] on span "Call to Customer" at bounding box center [1371, 49] width 76 height 13
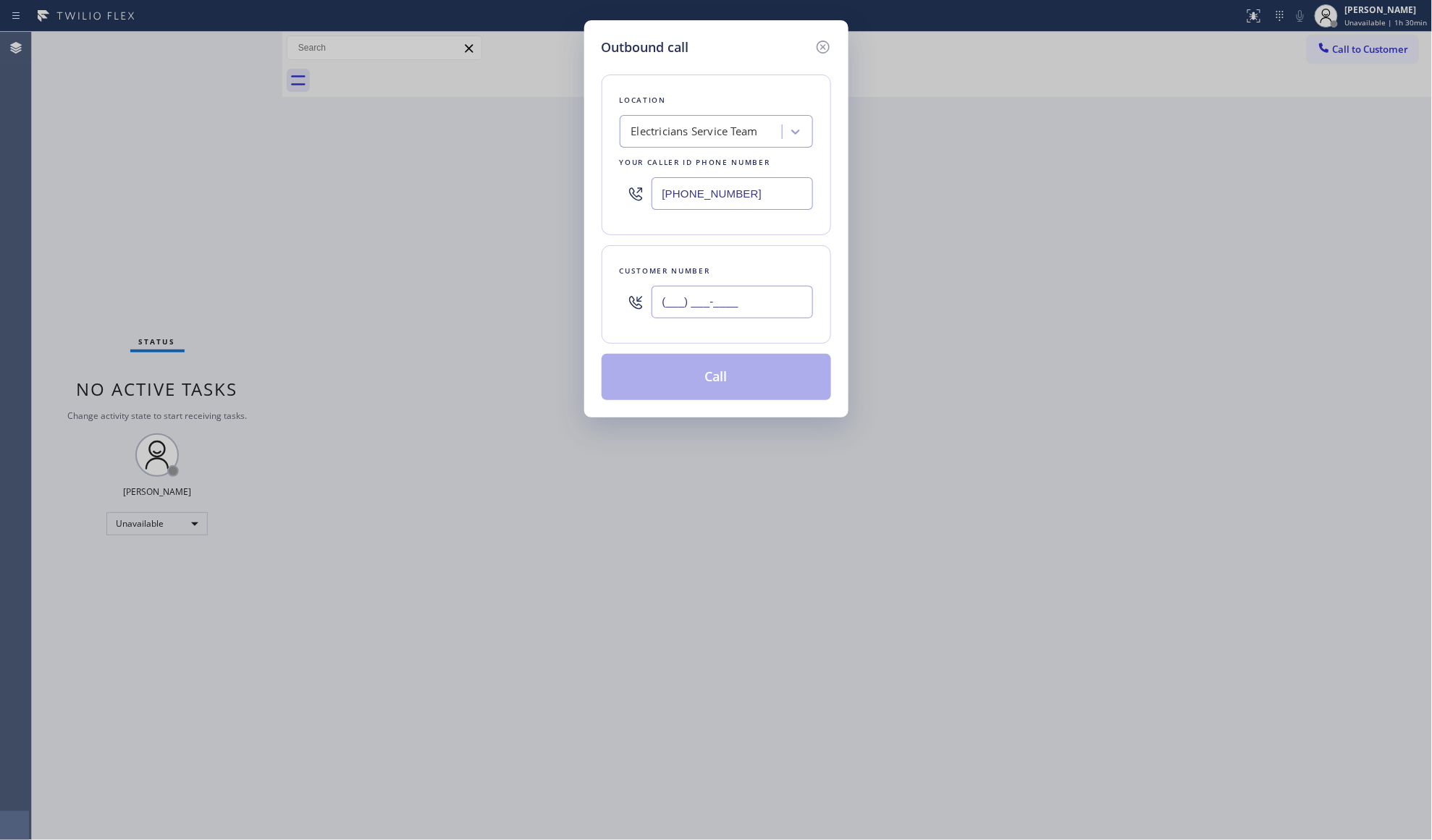
click at [710, 315] on input "(___) ___-____" at bounding box center [732, 302] width 162 height 33
paste input "626) 241-7043"
type input "[PHONE_NUMBER]"
click at [723, 366] on button "Call" at bounding box center [716, 377] width 230 height 46
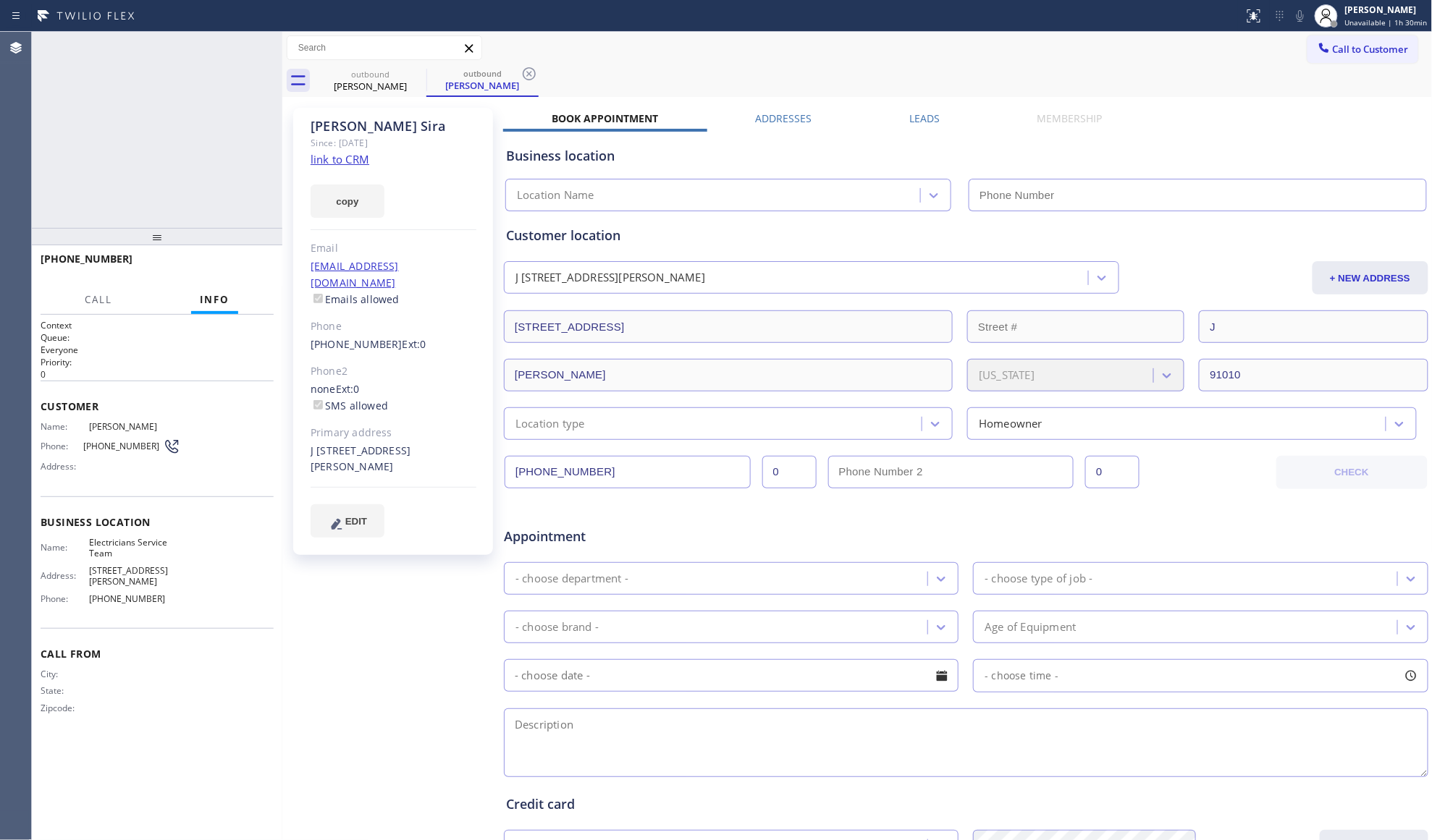
type input "[PHONE_NUMBER]"
drag, startPoint x: 916, startPoint y: 114, endPoint x: 1032, endPoint y: 110, distance: 116.1
click at [916, 117] on label "Leads" at bounding box center [925, 118] width 30 height 14
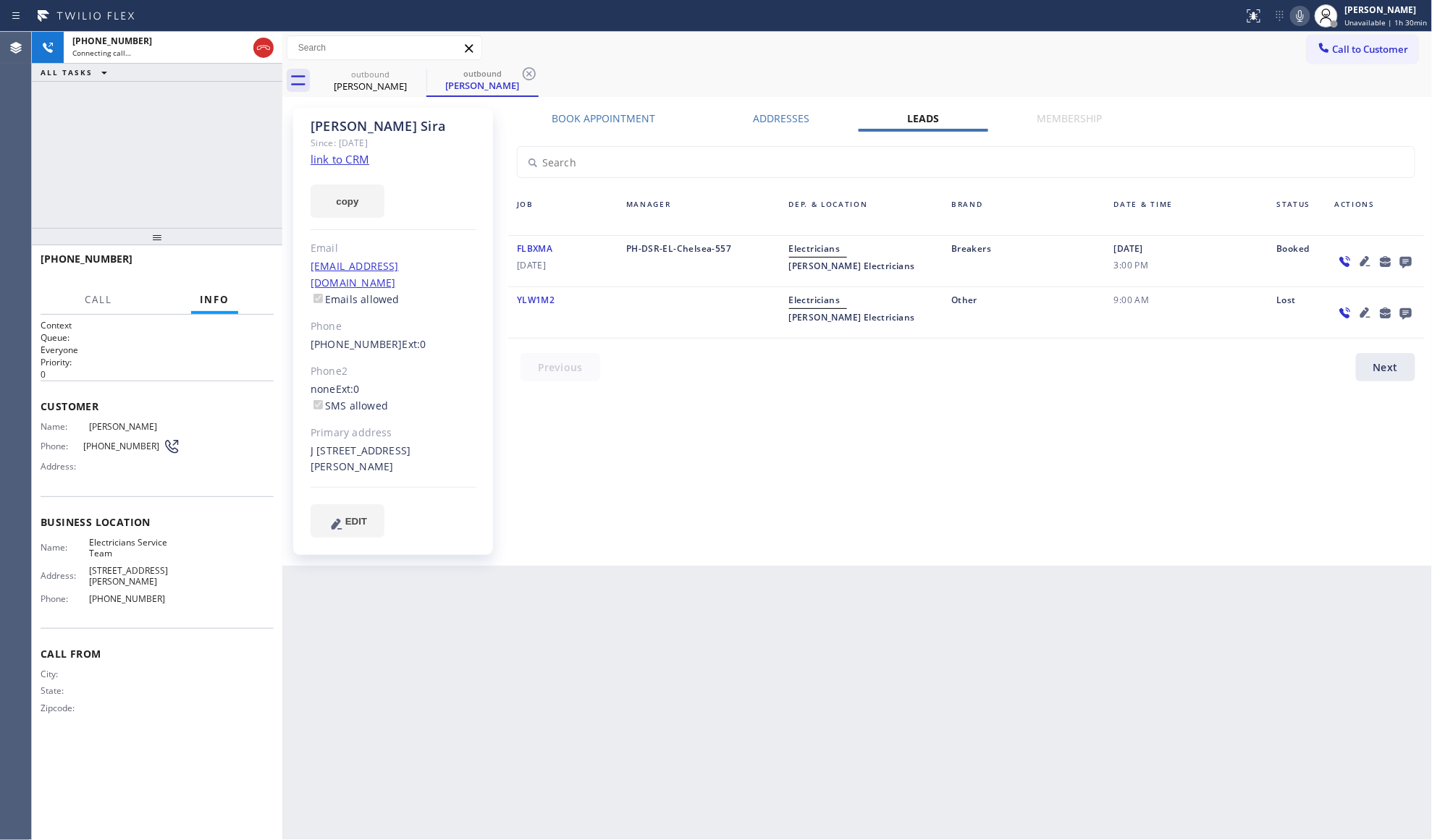
click at [1405, 264] on icon at bounding box center [1405, 262] width 11 height 11
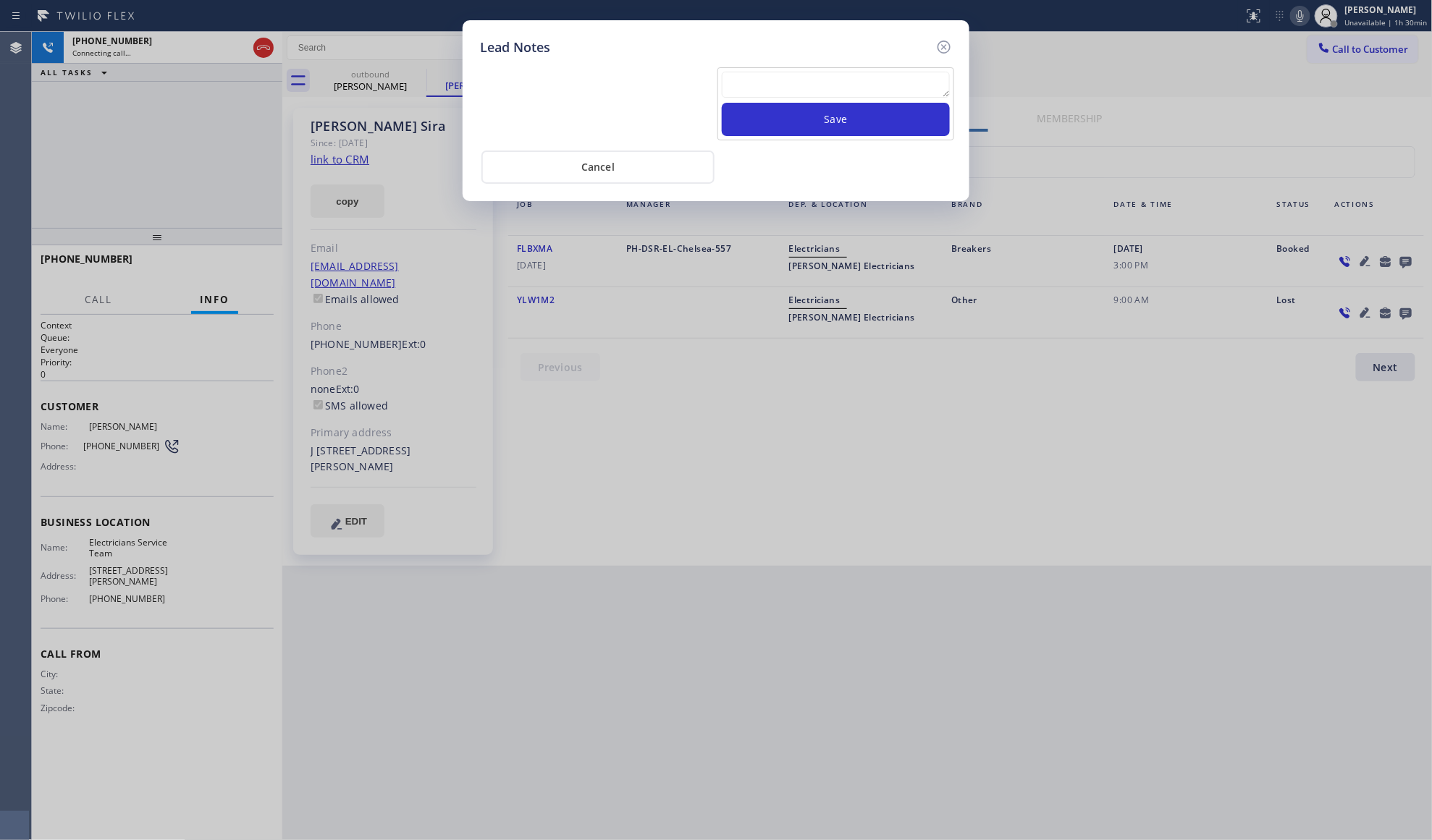
click at [808, 98] on textarea at bounding box center [836, 84] width 228 height 26
paste textarea "VM / Follow up call - Please transfer to me"
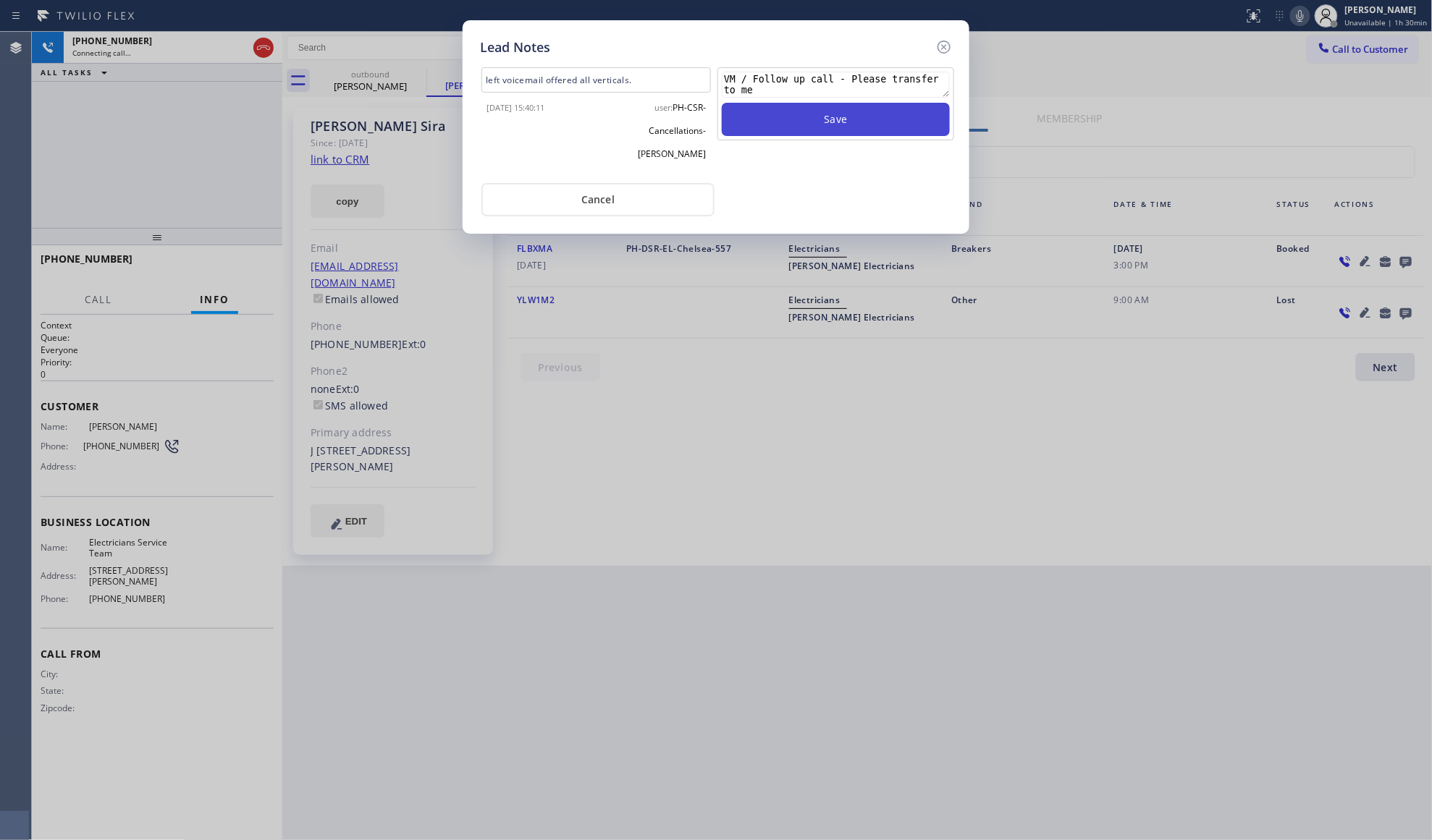
type textarea "VM / Follow up call - Please transfer to me"
click at [824, 113] on button "Save" at bounding box center [836, 120] width 228 height 33
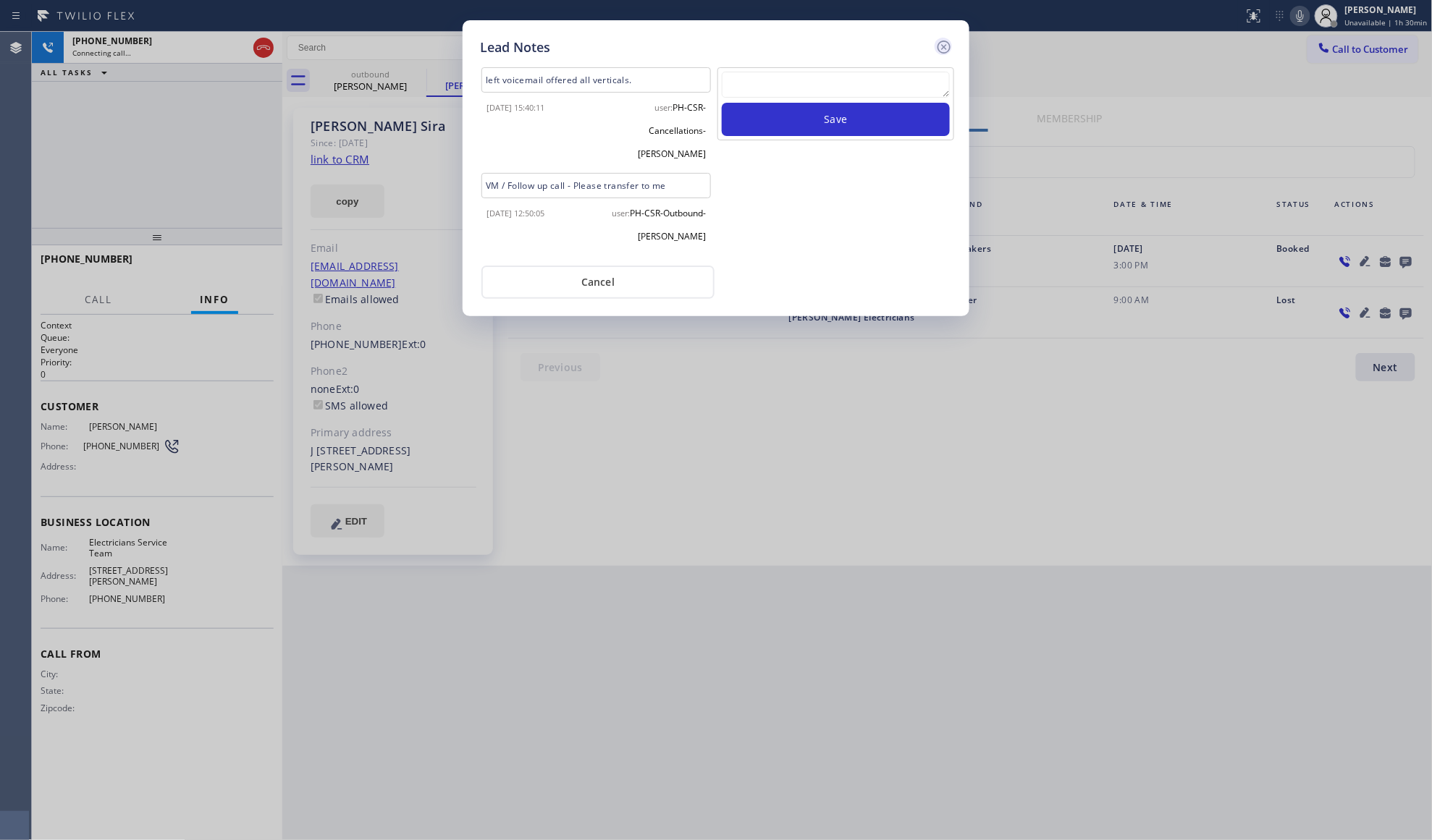
click at [944, 45] on icon at bounding box center [944, 46] width 13 height 13
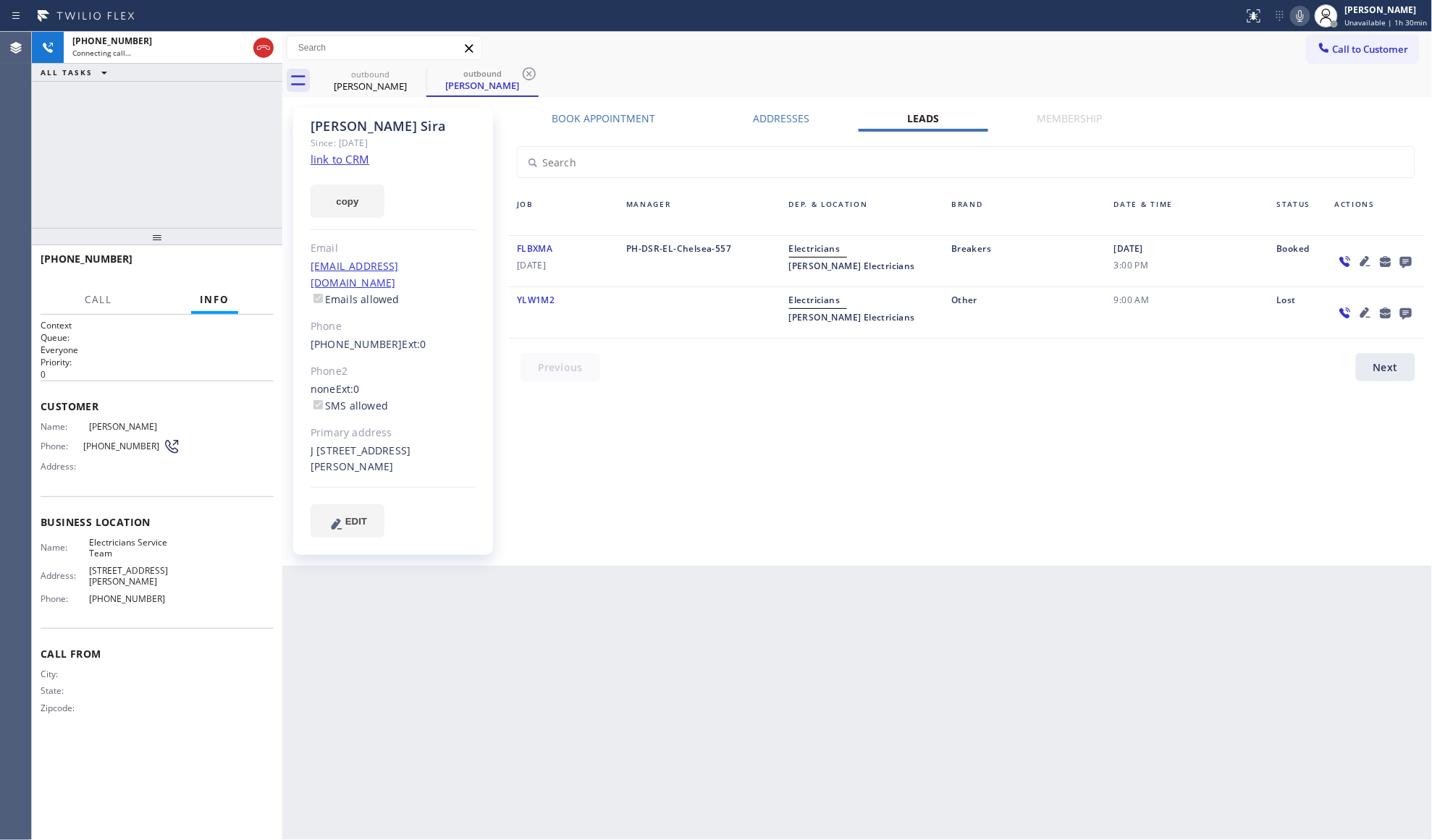
click at [856, 328] on div "Electricians [PERSON_NAME] Electricians" at bounding box center [862, 312] width 163 height 42
click at [814, 75] on div "outbound [PERSON_NAME] outbound [PERSON_NAME]" at bounding box center [873, 80] width 1119 height 33
click at [525, 73] on icon at bounding box center [529, 74] width 17 height 17
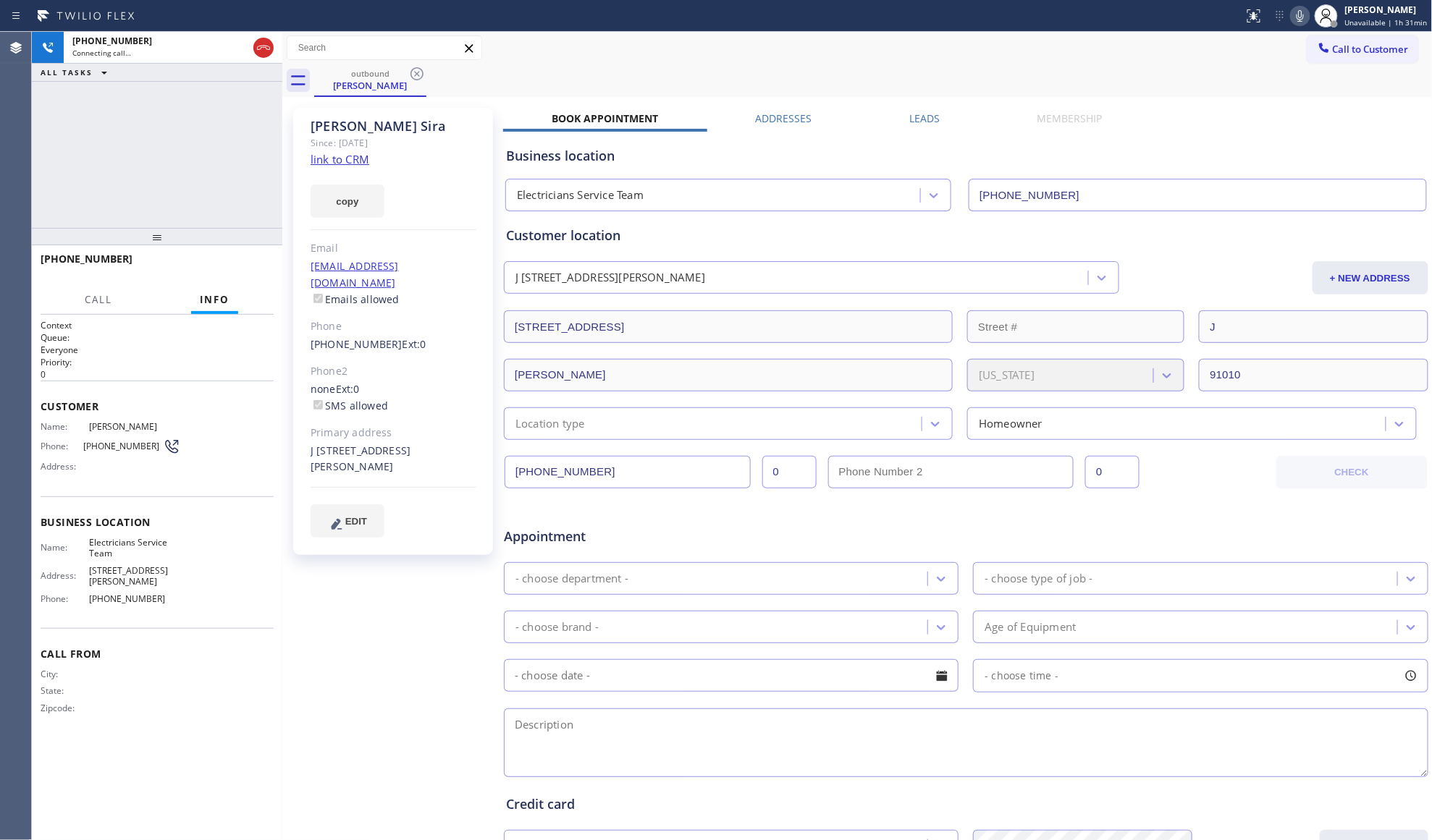
click at [580, 87] on div "outbound [PERSON_NAME]" at bounding box center [873, 80] width 1119 height 33
click at [916, 111] on label "Leads" at bounding box center [925, 118] width 30 height 14
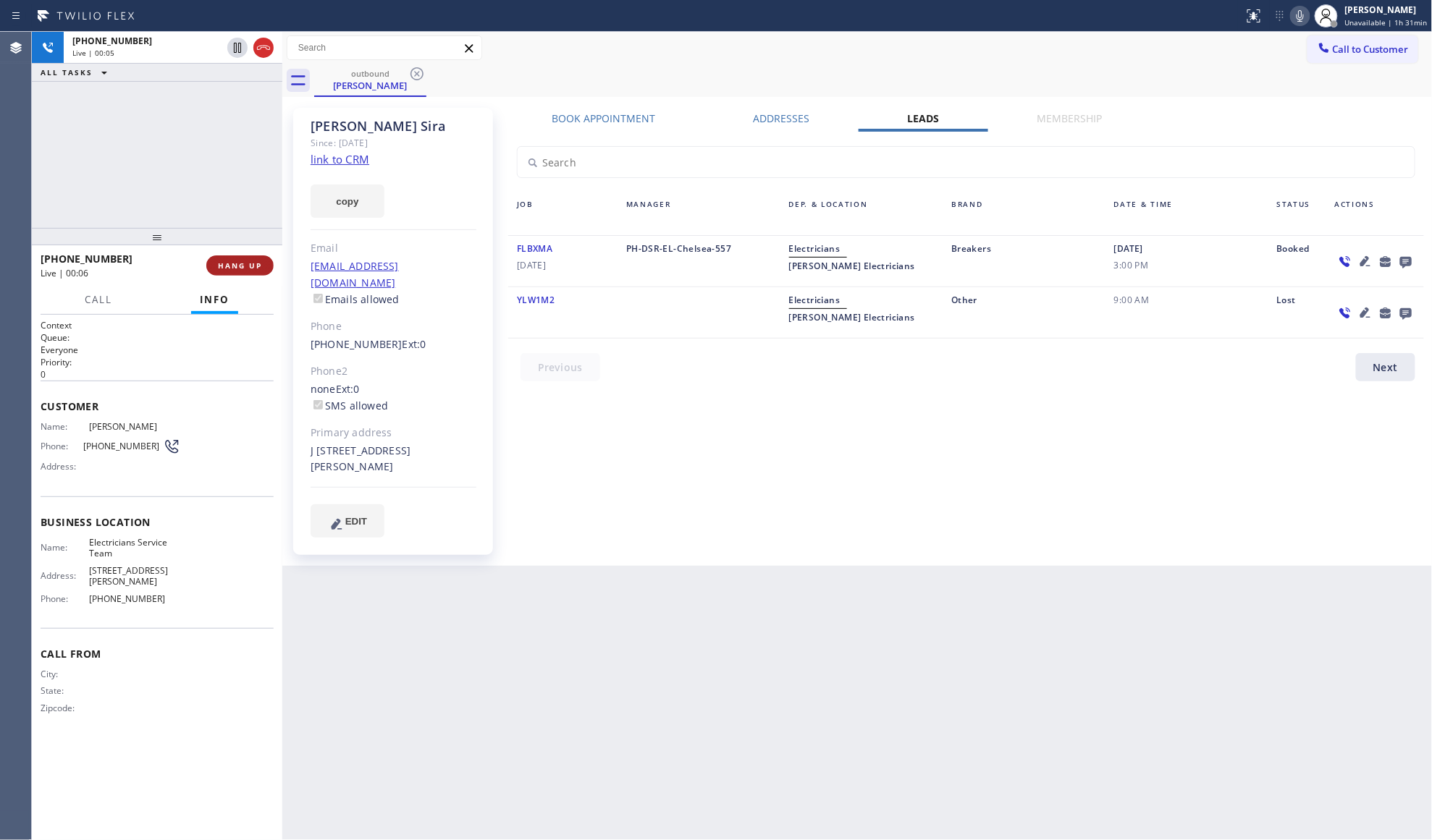
click at [247, 265] on span "HANG UP" at bounding box center [240, 265] width 44 height 10
click at [247, 264] on span "HANG UP" at bounding box center [240, 265] width 44 height 10
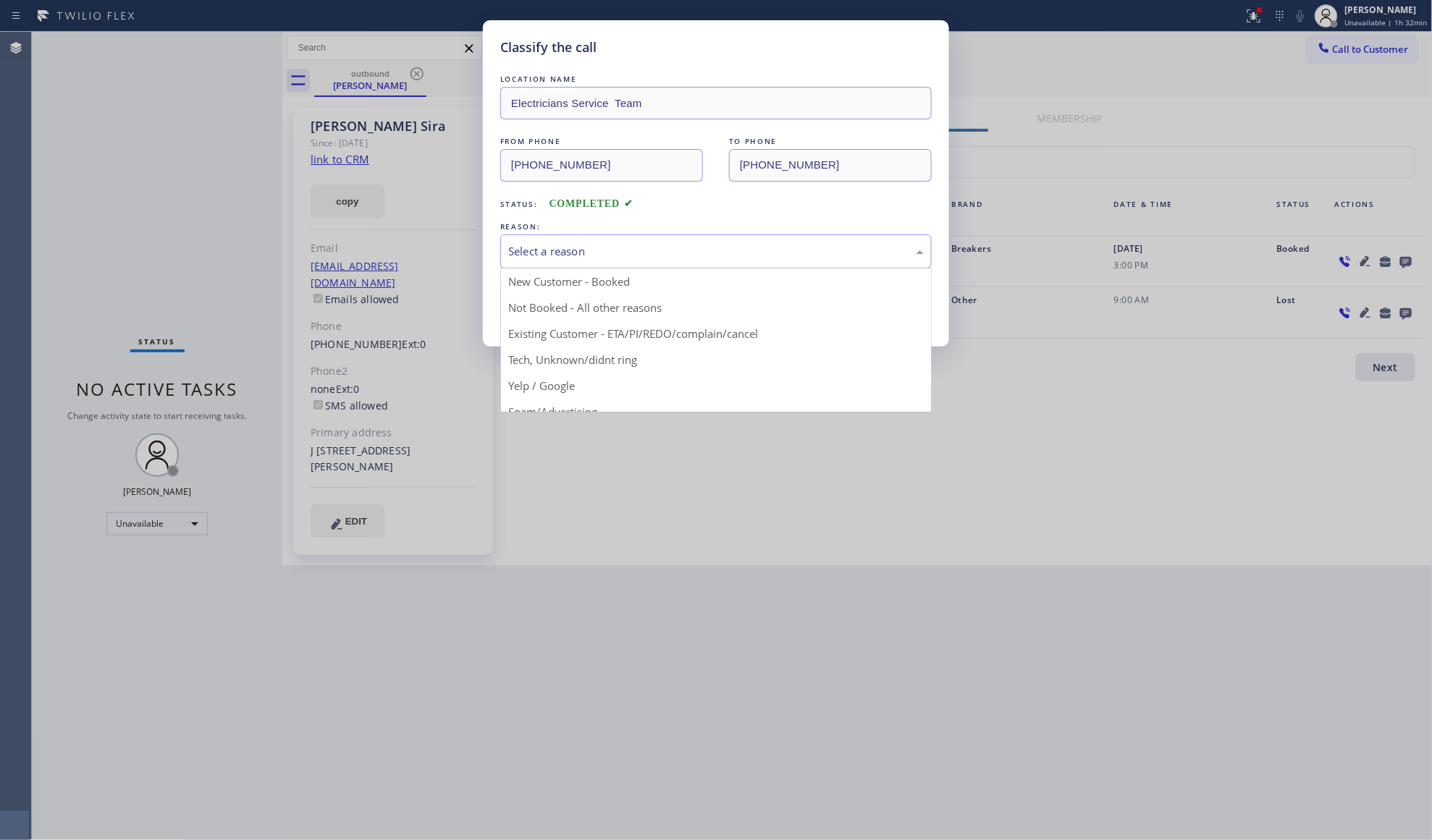
drag, startPoint x: 577, startPoint y: 240, endPoint x: 548, endPoint y: 293, distance: 60.4
click at [577, 241] on div "Select a reason" at bounding box center [716, 251] width 432 height 34
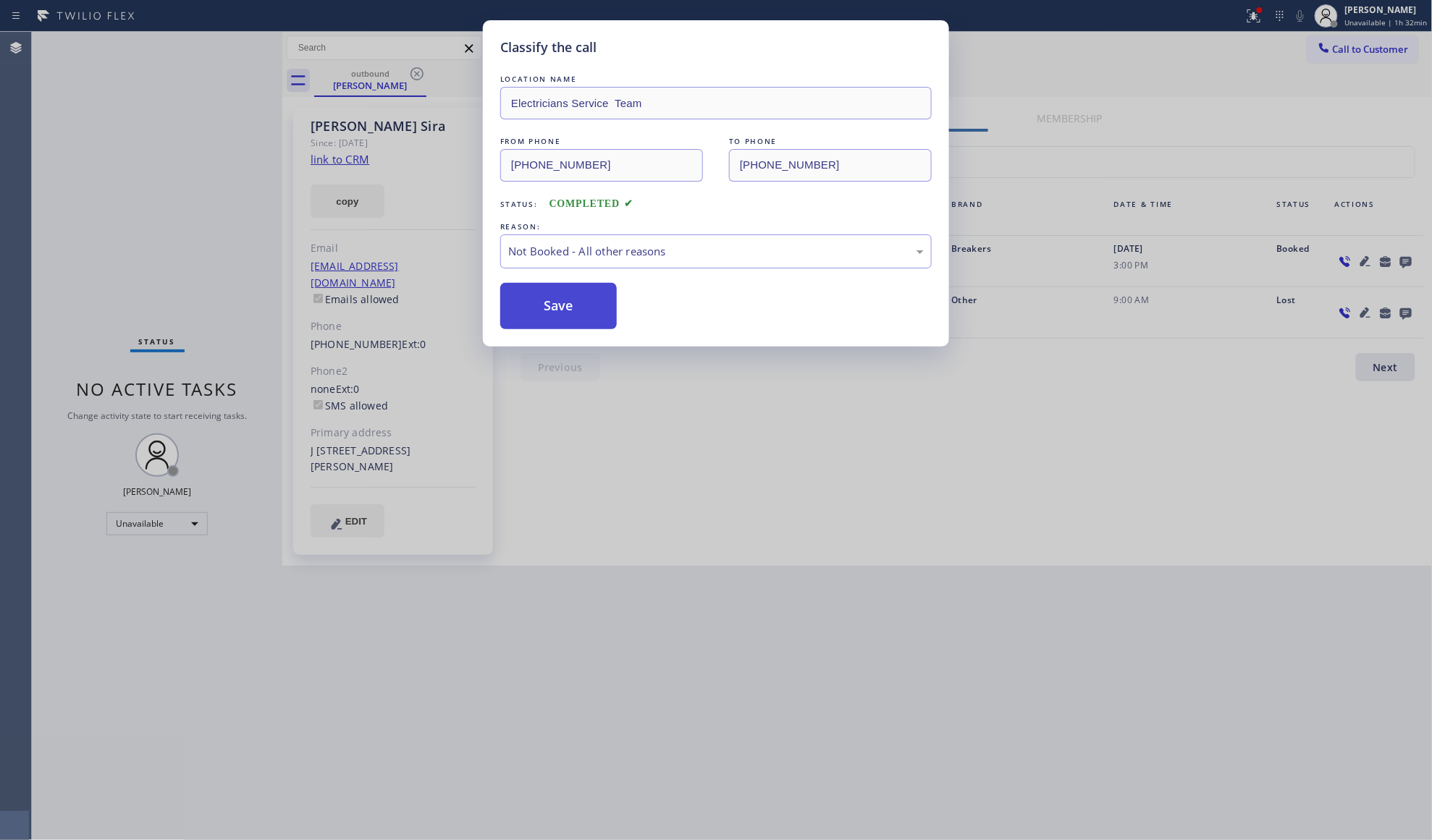
click at [546, 302] on button "Save" at bounding box center [559, 306] width 117 height 46
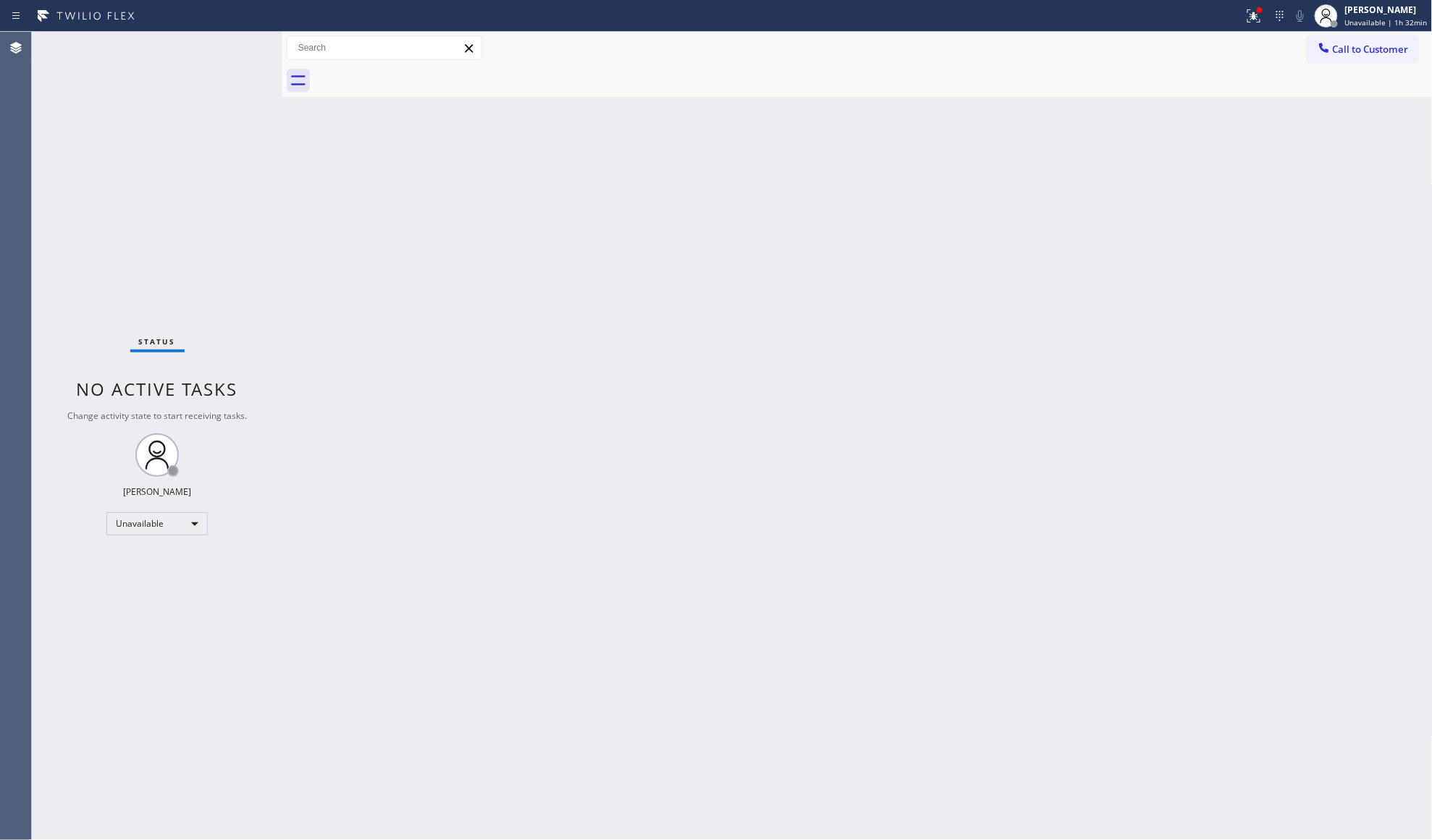
click at [667, 198] on div "Back to Dashboard Change Sender ID Customers Technicians Select a contact Outbo…" at bounding box center [857, 436] width 1151 height 808
drag, startPoint x: 1354, startPoint y: 64, endPoint x: 1348, endPoint y: 58, distance: 8.5
click at [1354, 62] on div "Call to Customer Outbound call Location Electricians Service Team Your caller i…" at bounding box center [857, 64] width 1151 height 65
click at [1332, 48] on div at bounding box center [1324, 49] width 17 height 17
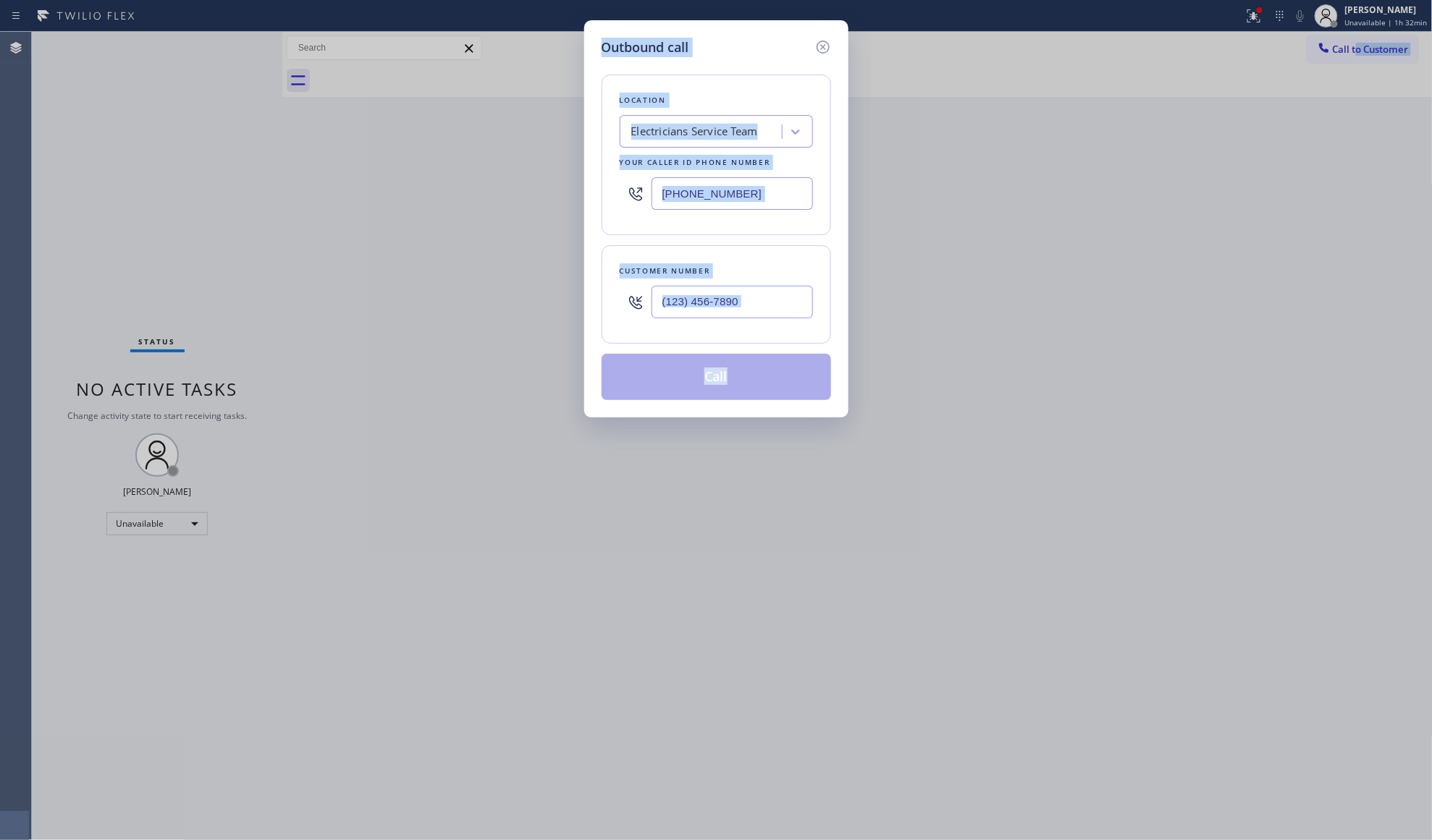
click at [800, 269] on div "Customer number" at bounding box center [716, 271] width 193 height 15
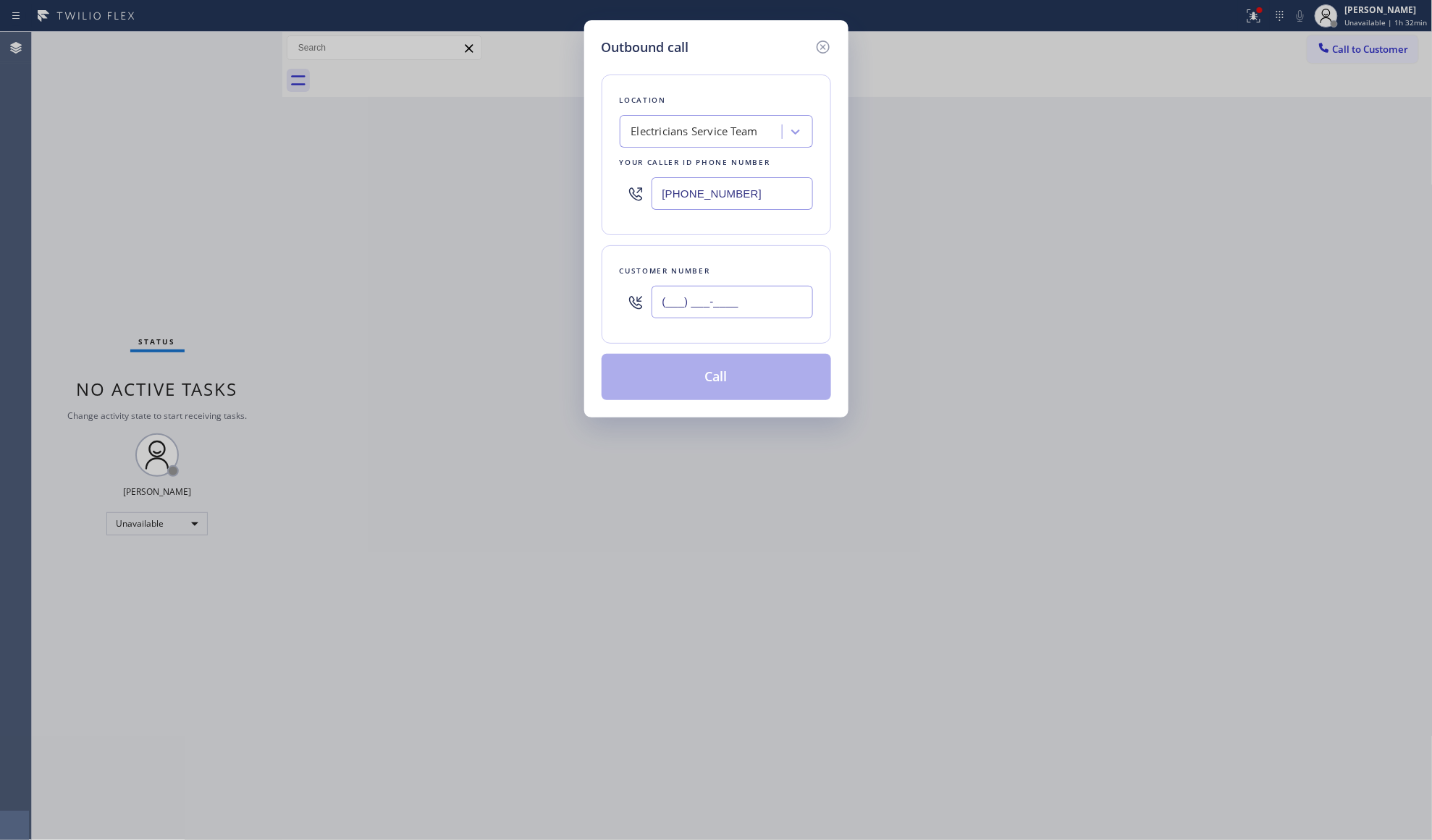
click at [756, 294] on input "(___) ___-____" at bounding box center [732, 302] width 162 height 33
paste input "310) 422-0042"
type input "[PHONE_NUMBER]"
click at [724, 372] on button "Call" at bounding box center [716, 377] width 230 height 46
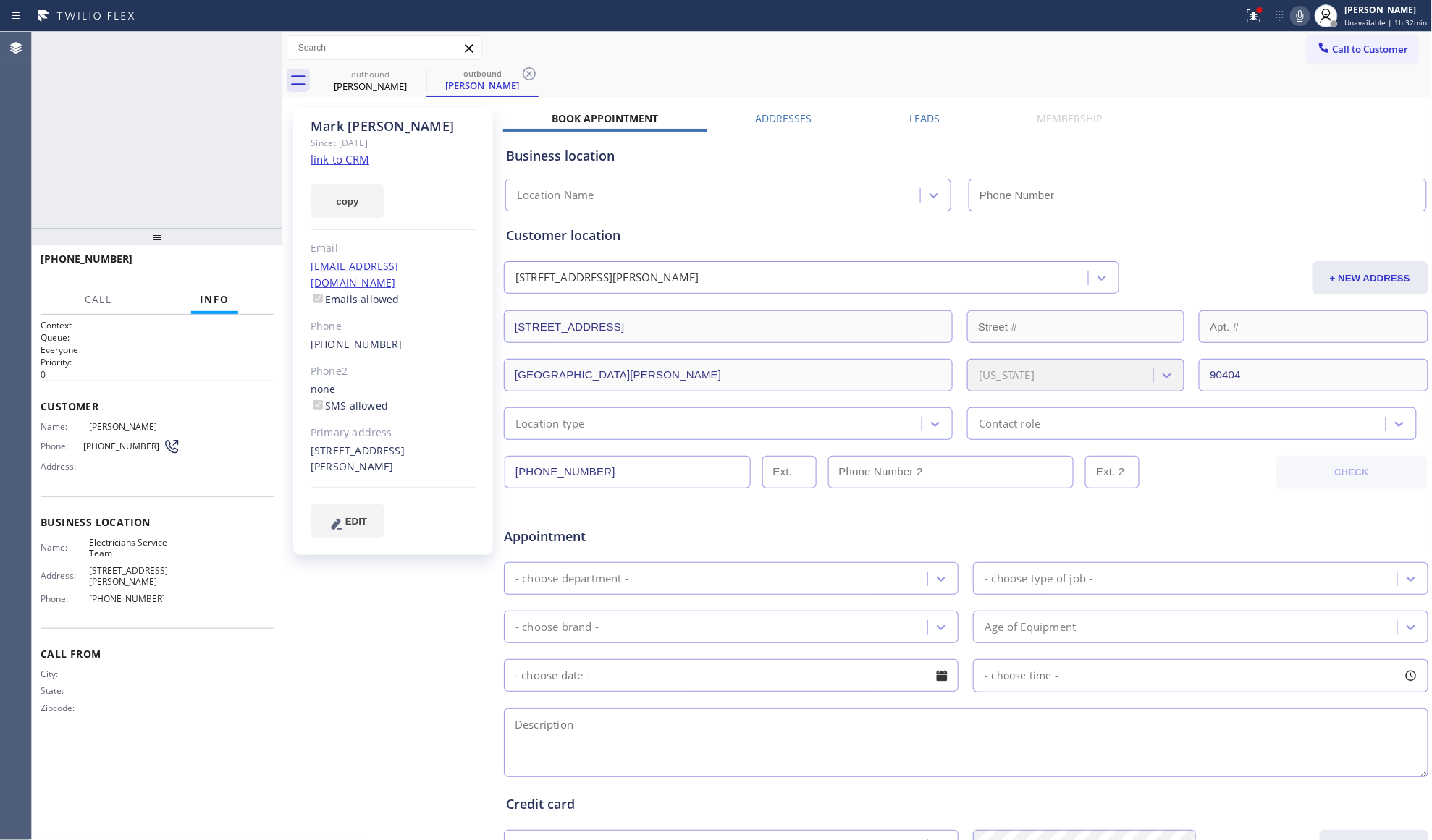
type input "[PHONE_NUMBER]"
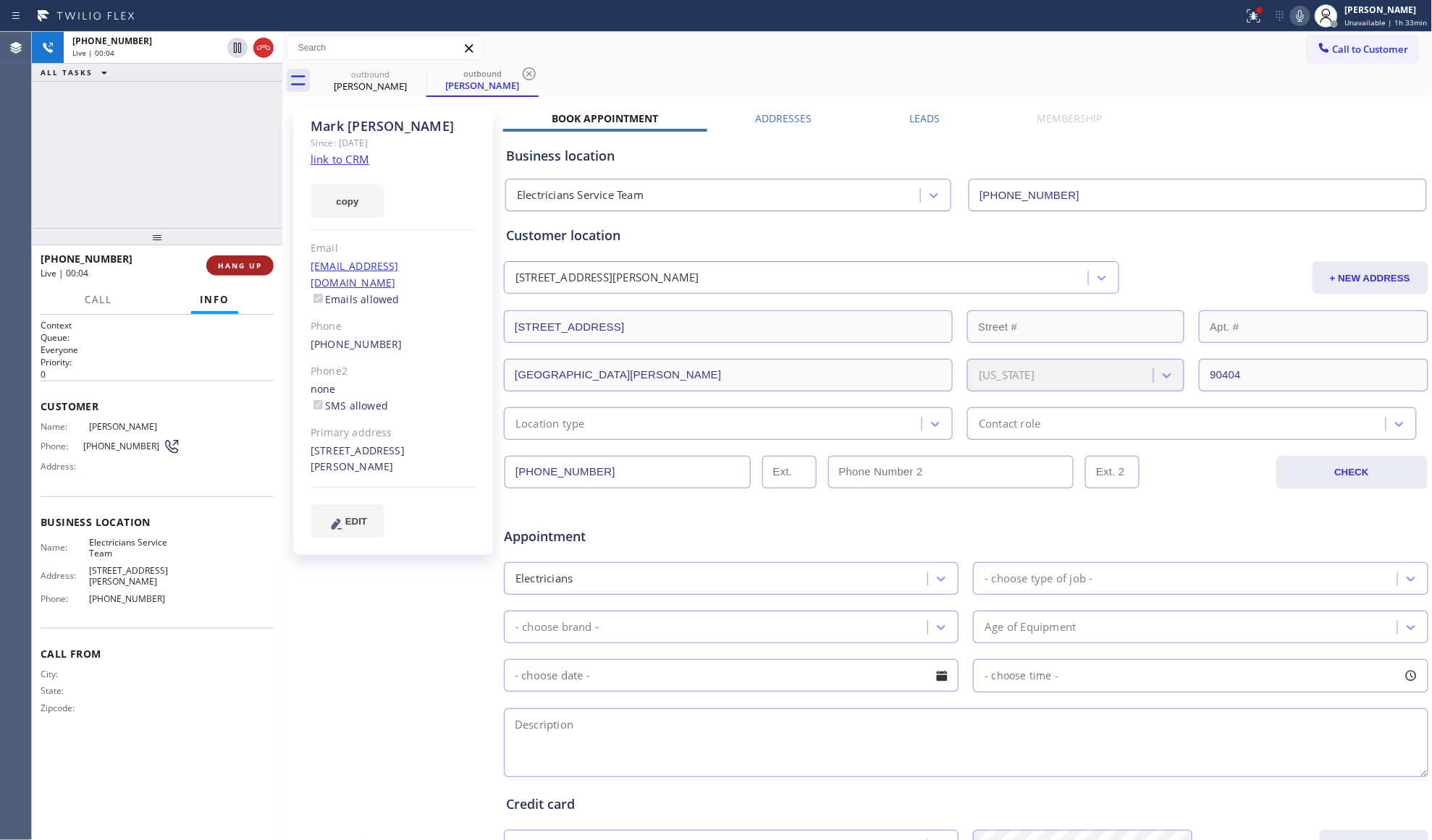
click at [232, 259] on button "HANG UP" at bounding box center [240, 265] width 68 height 20
click at [262, 262] on button "COMPLETE" at bounding box center [237, 265] width 73 height 20
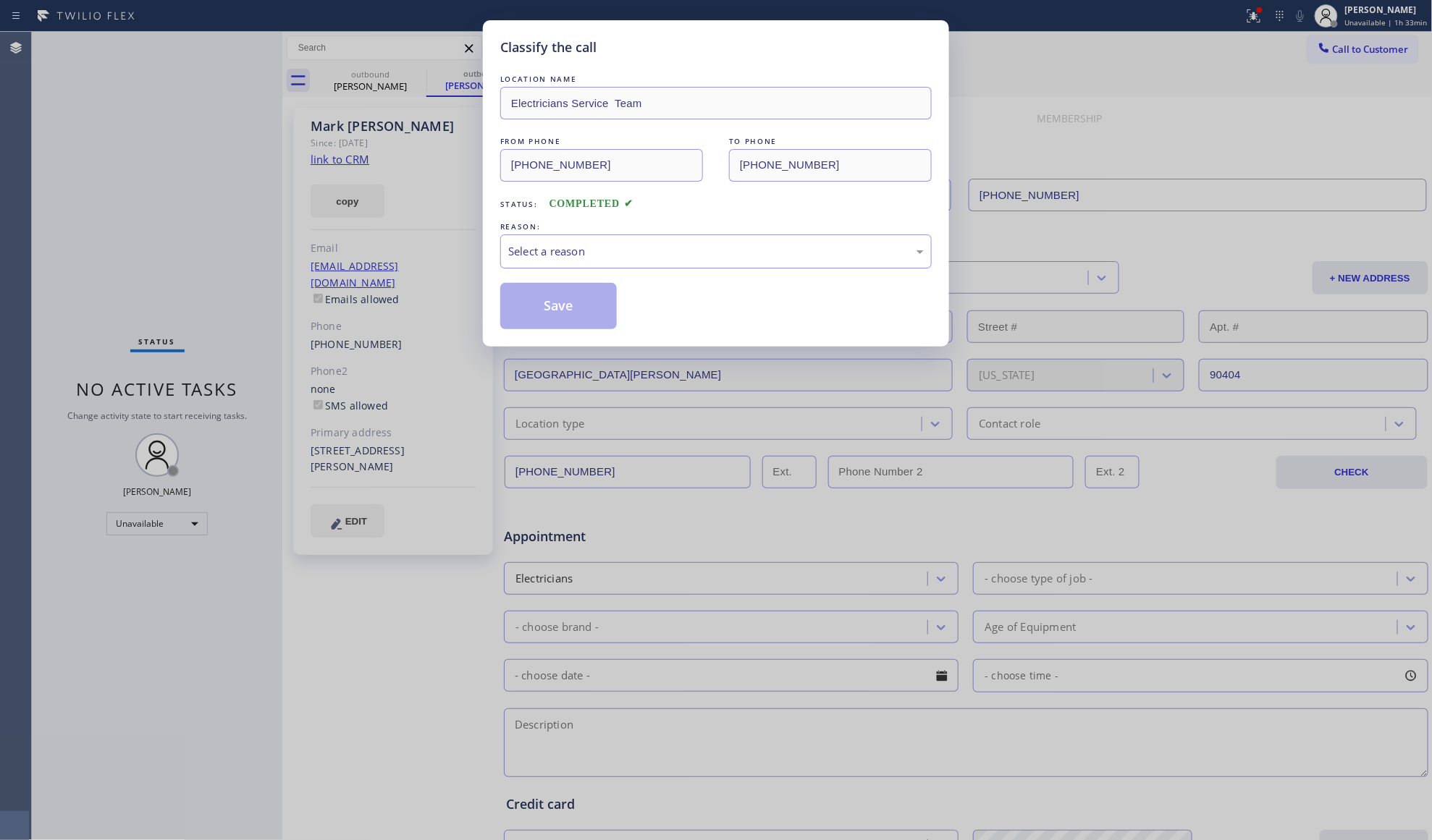
click at [572, 250] on div "Select a reason" at bounding box center [716, 252] width 416 height 17
click at [557, 311] on button "Save" at bounding box center [559, 306] width 117 height 46
click at [557, 310] on button "Save" at bounding box center [559, 306] width 117 height 46
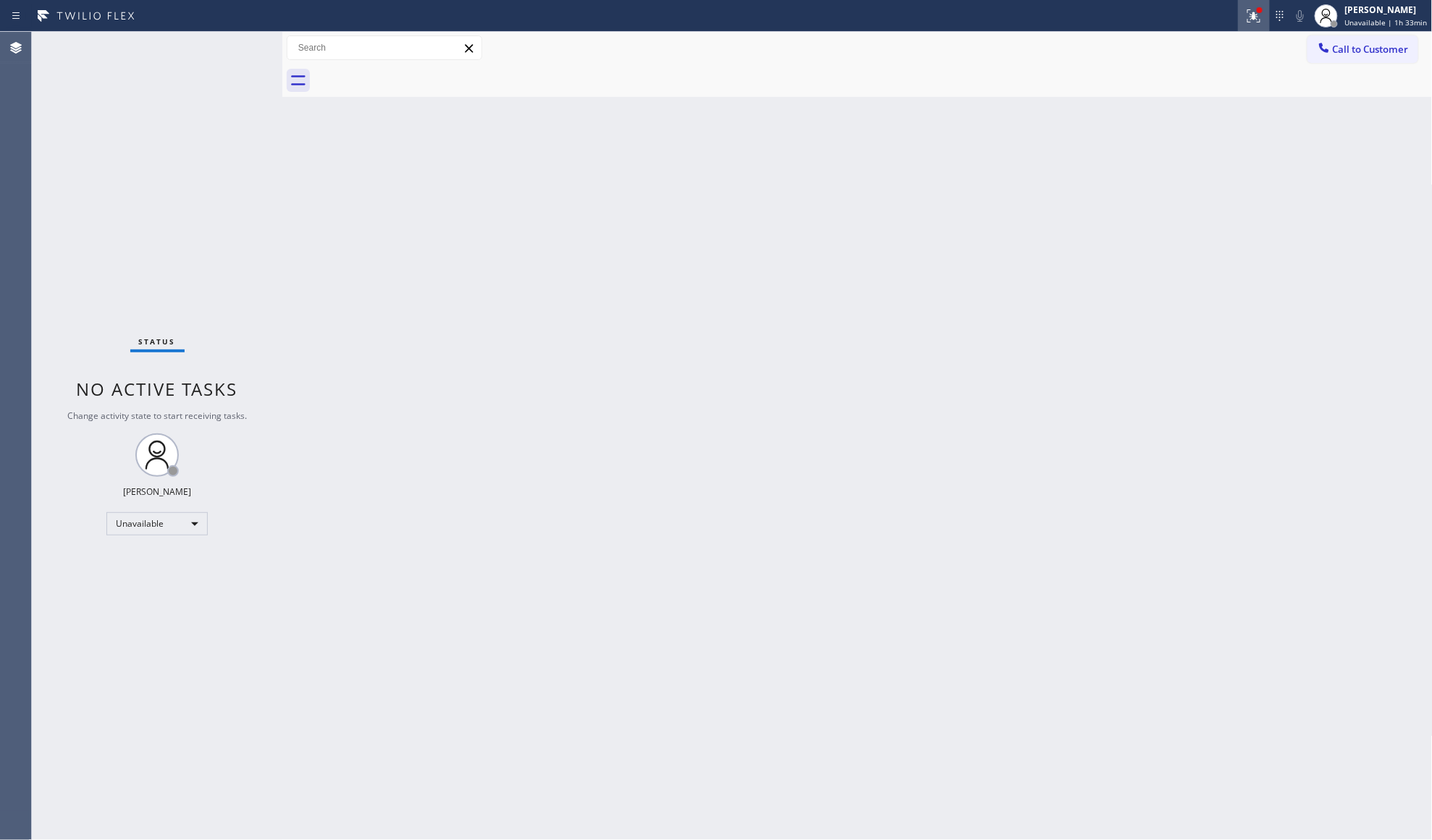
click at [1268, 20] on div at bounding box center [1254, 16] width 32 height 17
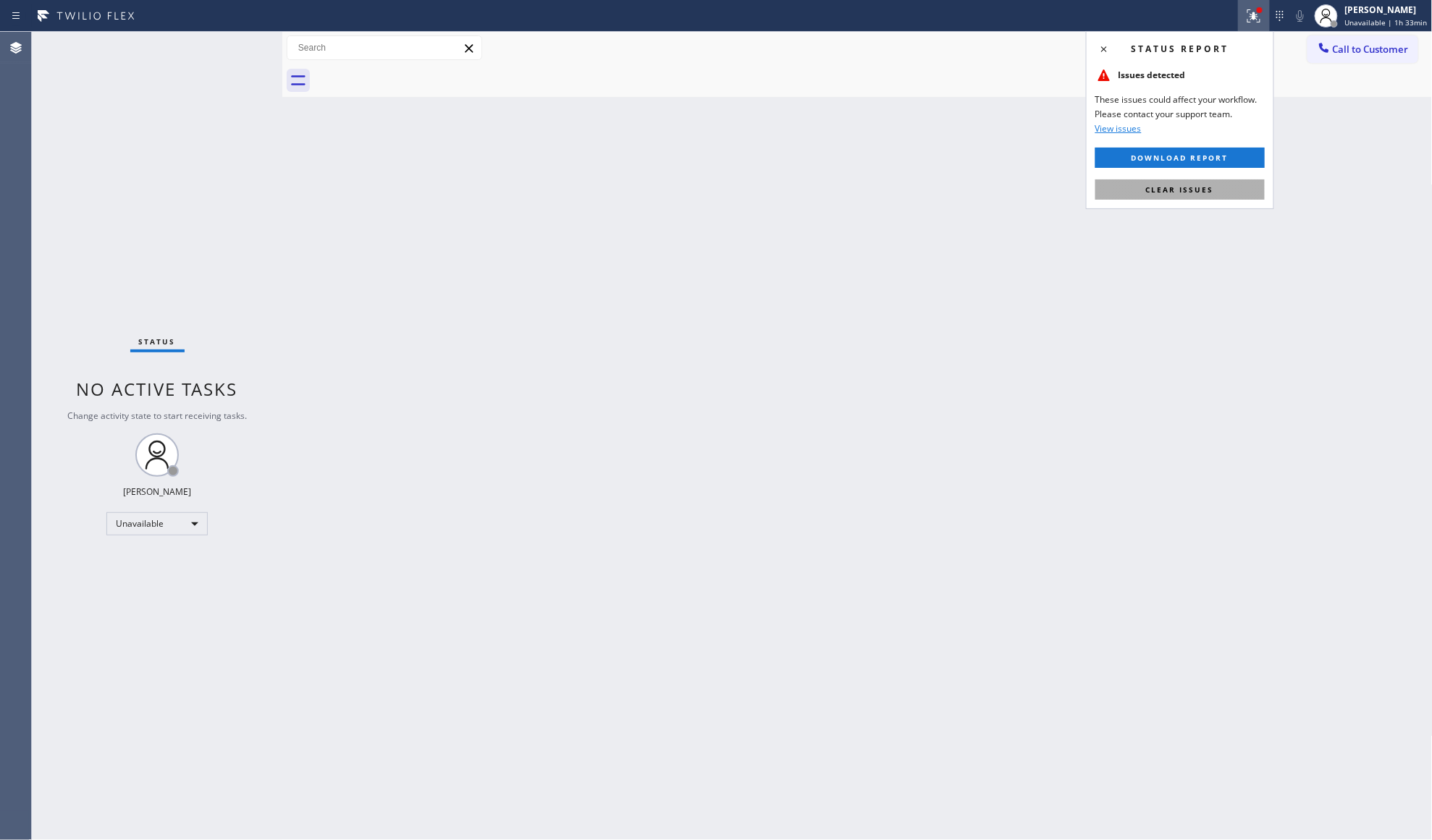
click at [1201, 193] on span "Clear issues" at bounding box center [1180, 189] width 68 height 10
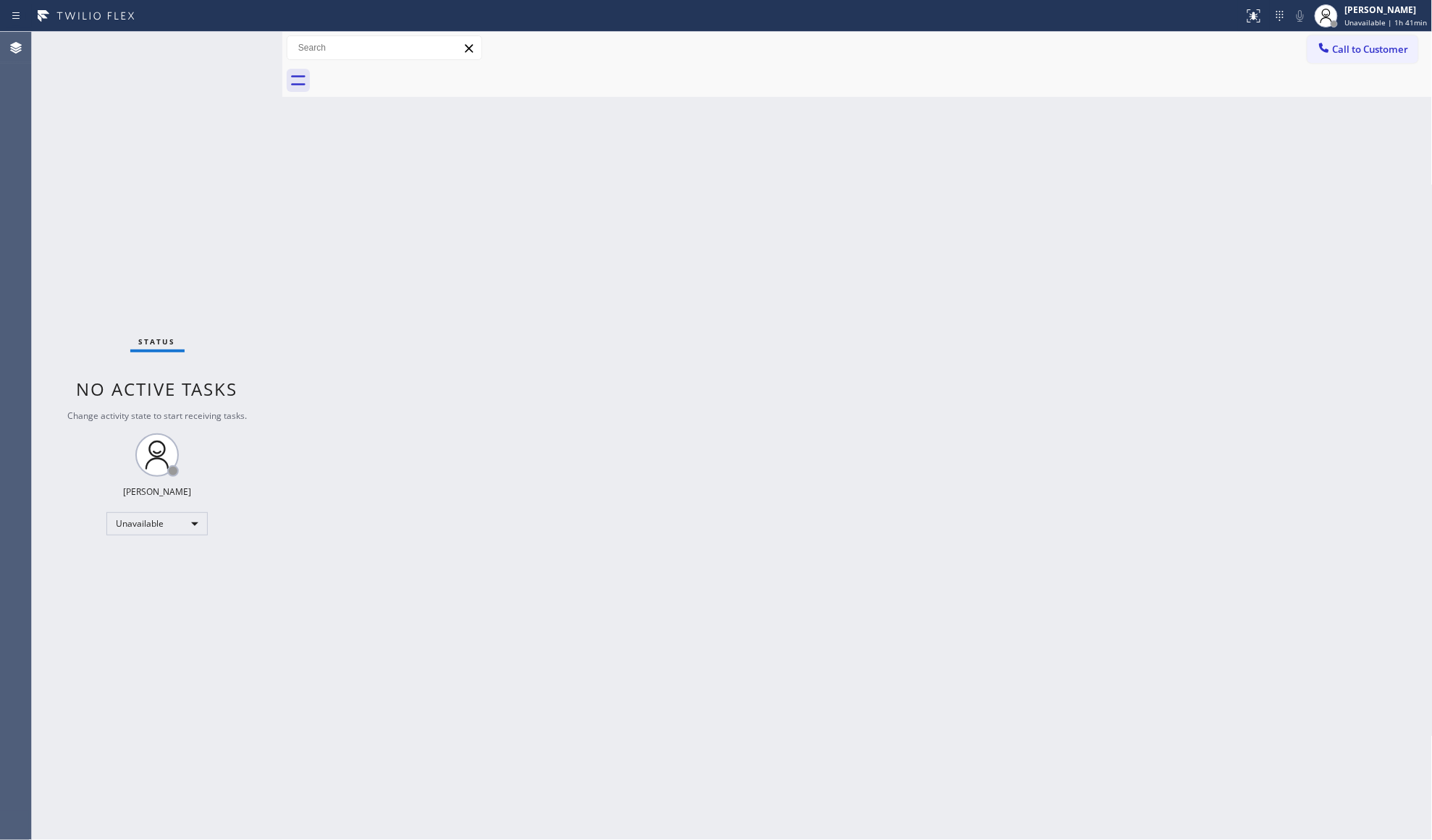
click at [1339, 32] on div "Call to Customer Outbound call Location Electricians Service Team Your caller i…" at bounding box center [857, 48] width 1151 height 33
drag, startPoint x: 1338, startPoint y: 47, endPoint x: 1295, endPoint y: 65, distance: 46.6
click at [1332, 49] on button "Call to Customer" at bounding box center [1363, 49] width 111 height 27
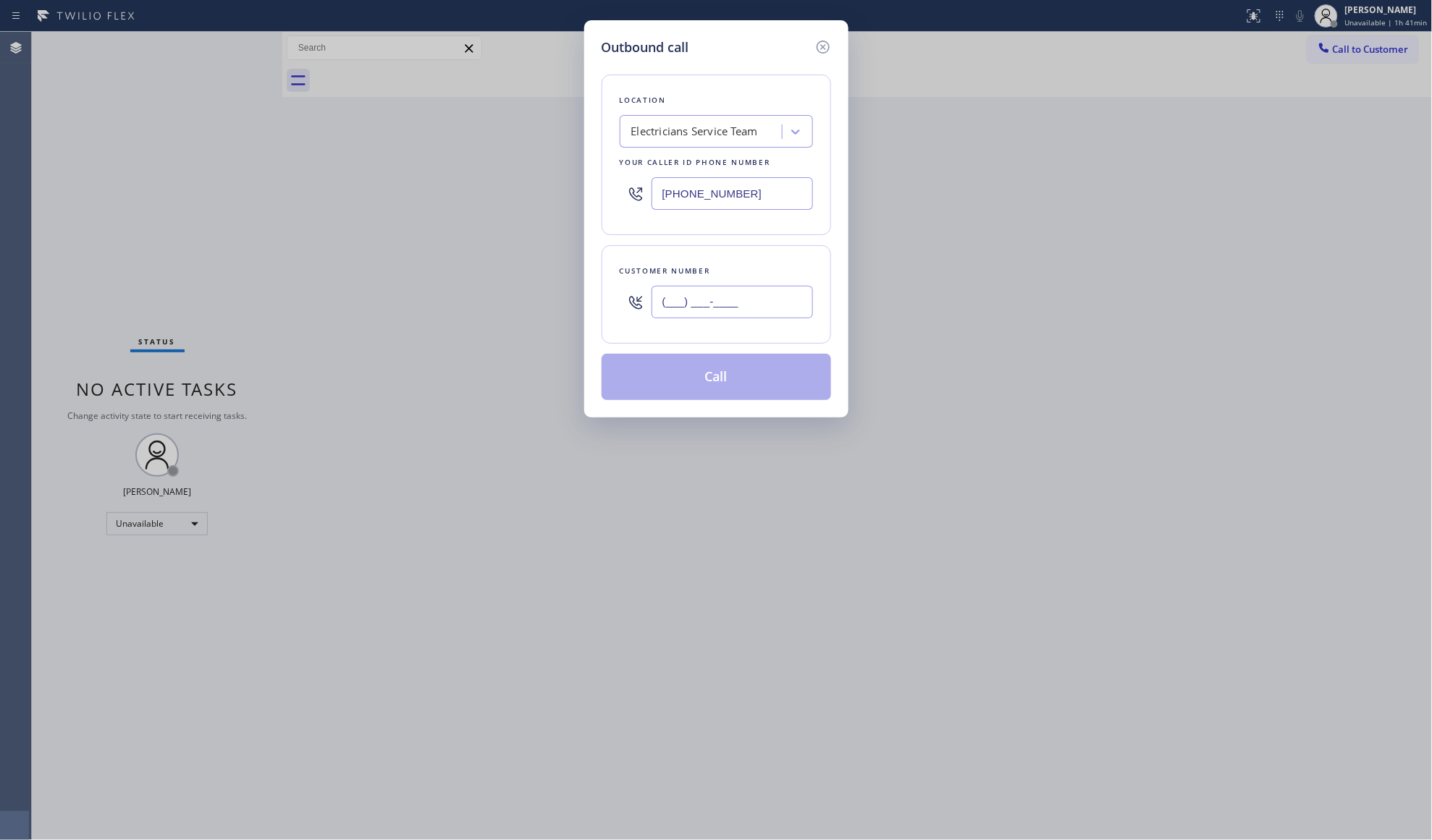
drag, startPoint x: 790, startPoint y: 294, endPoint x: 760, endPoint y: 301, distance: 30.8
click at [789, 294] on input "(___) ___-____" at bounding box center [732, 302] width 162 height 33
paste input "323) 545-0199"
type input "[PHONE_NUMBER]"
drag, startPoint x: 720, startPoint y: 378, endPoint x: 727, endPoint y: 375, distance: 7.6
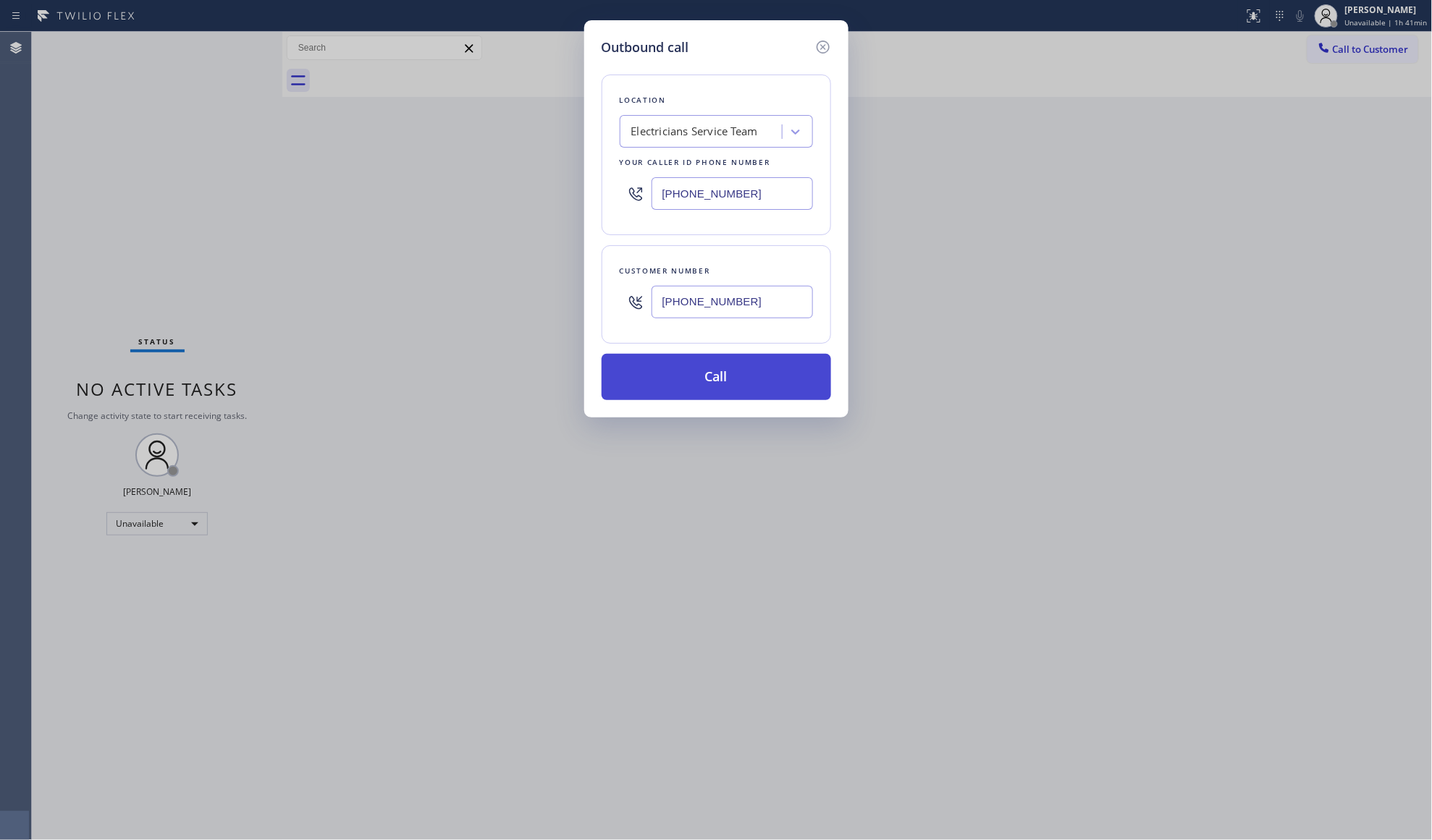
click at [722, 376] on button "Call" at bounding box center [716, 377] width 230 height 46
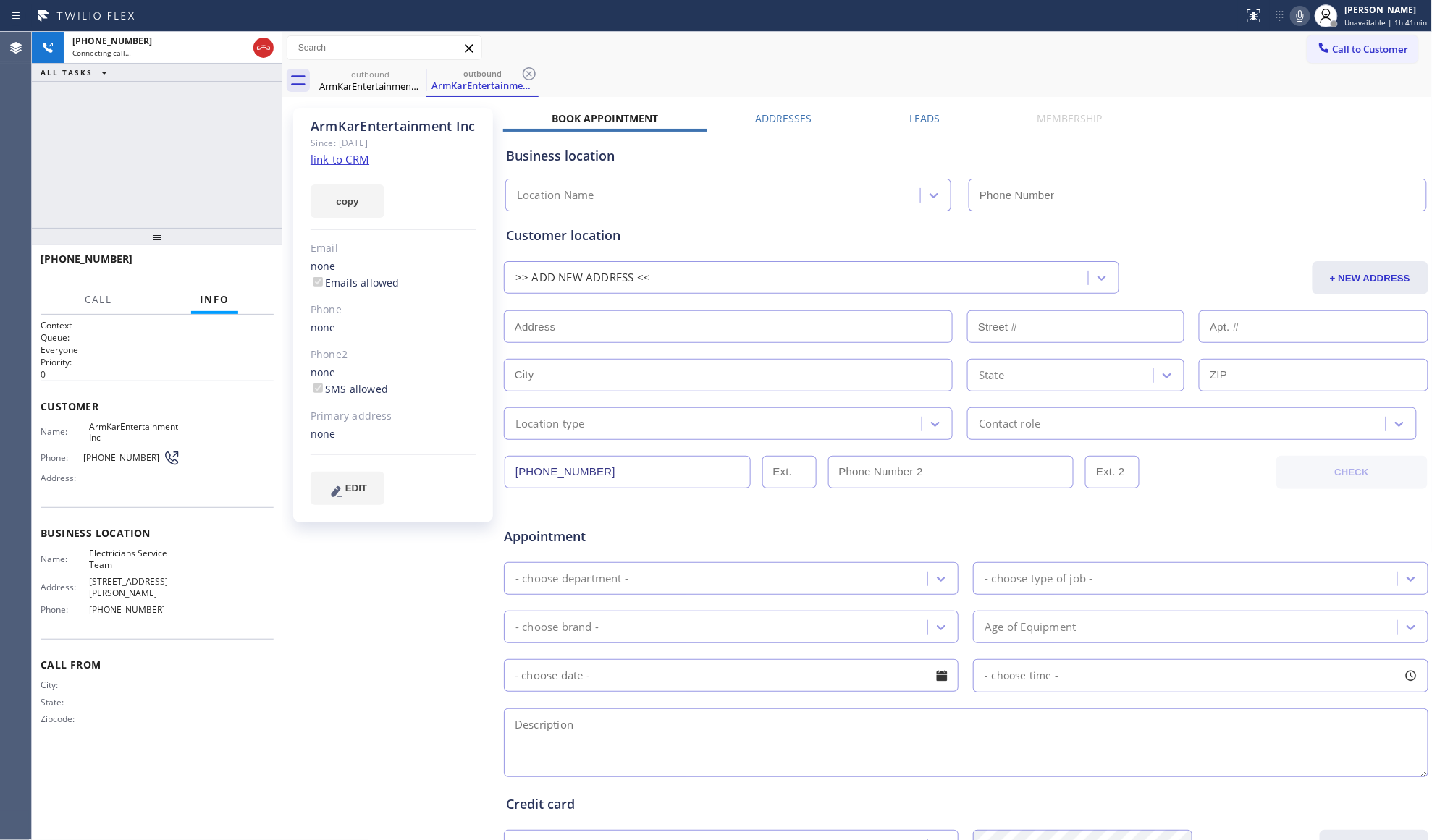
type input "[PHONE_NUMBER]"
click at [533, 73] on icon at bounding box center [529, 74] width 17 height 17
click at [919, 116] on label "Leads" at bounding box center [925, 118] width 30 height 14
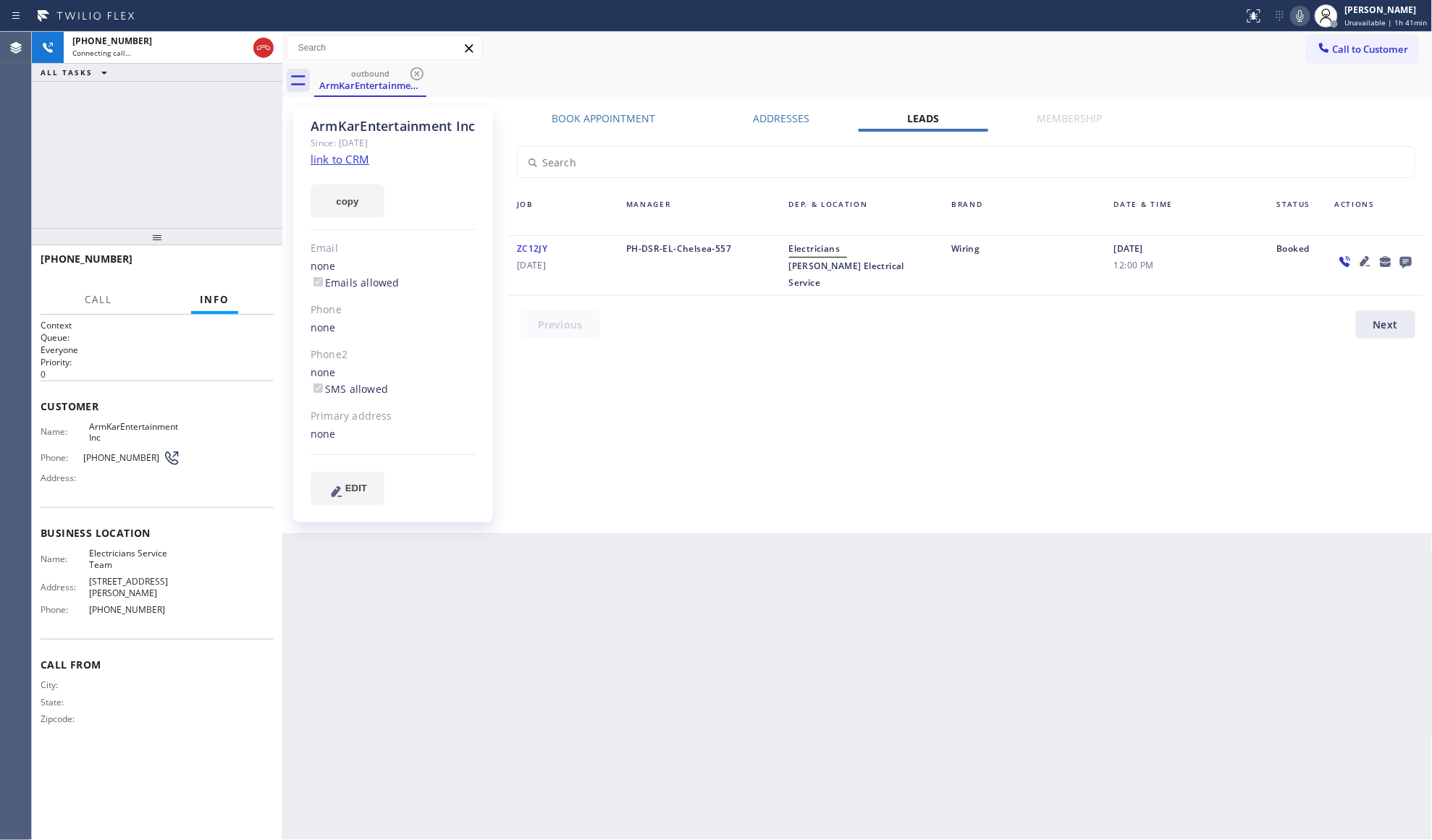
click at [1412, 259] on icon at bounding box center [1405, 262] width 17 height 18
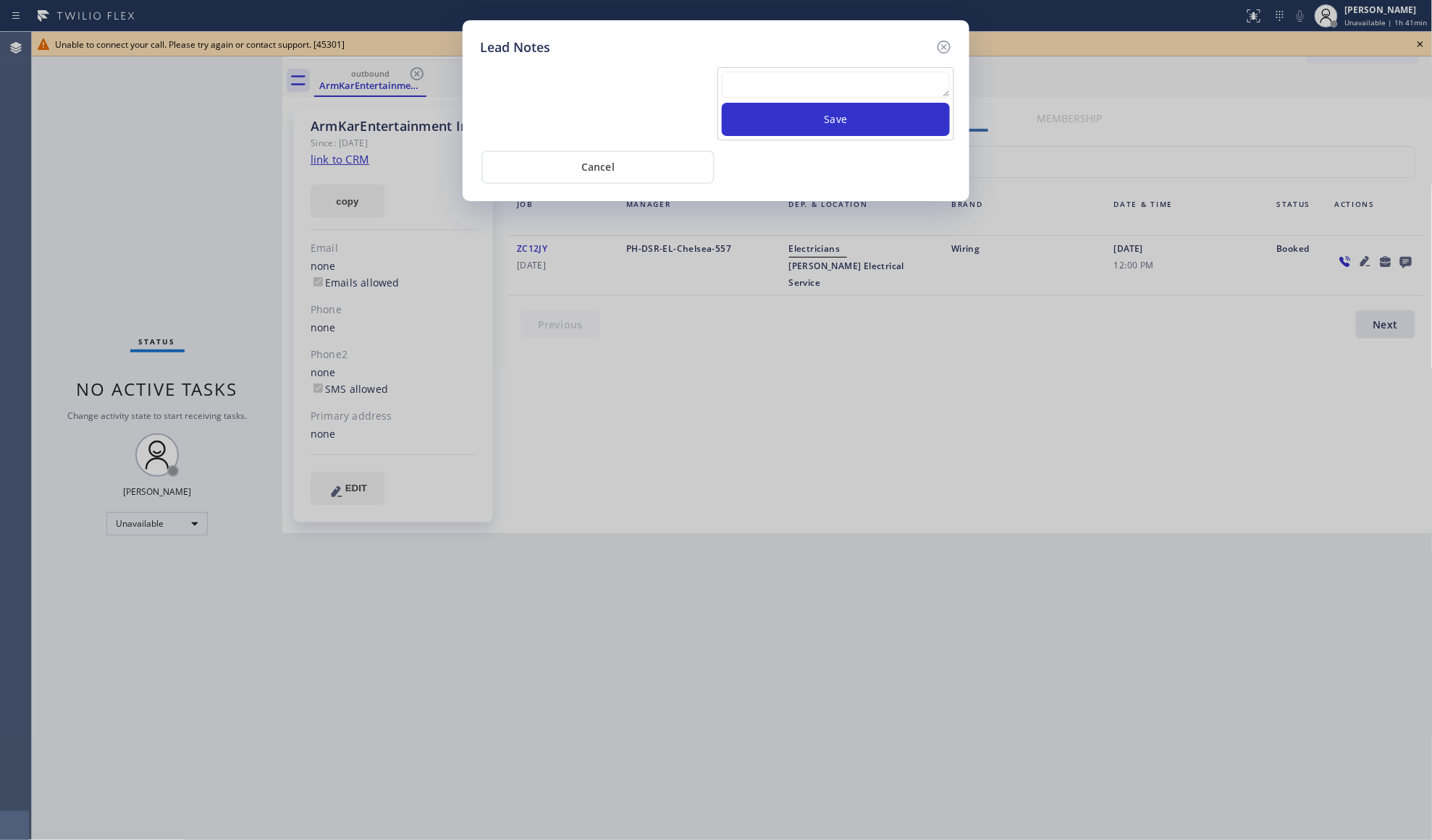
click at [866, 87] on textarea at bounding box center [836, 84] width 228 height 26
paste textarea "VM / Follow up call - Please transfer to me"
type textarea "VM / Follow up call - Please transfer to me"
click at [866, 120] on button "Save" at bounding box center [836, 120] width 228 height 33
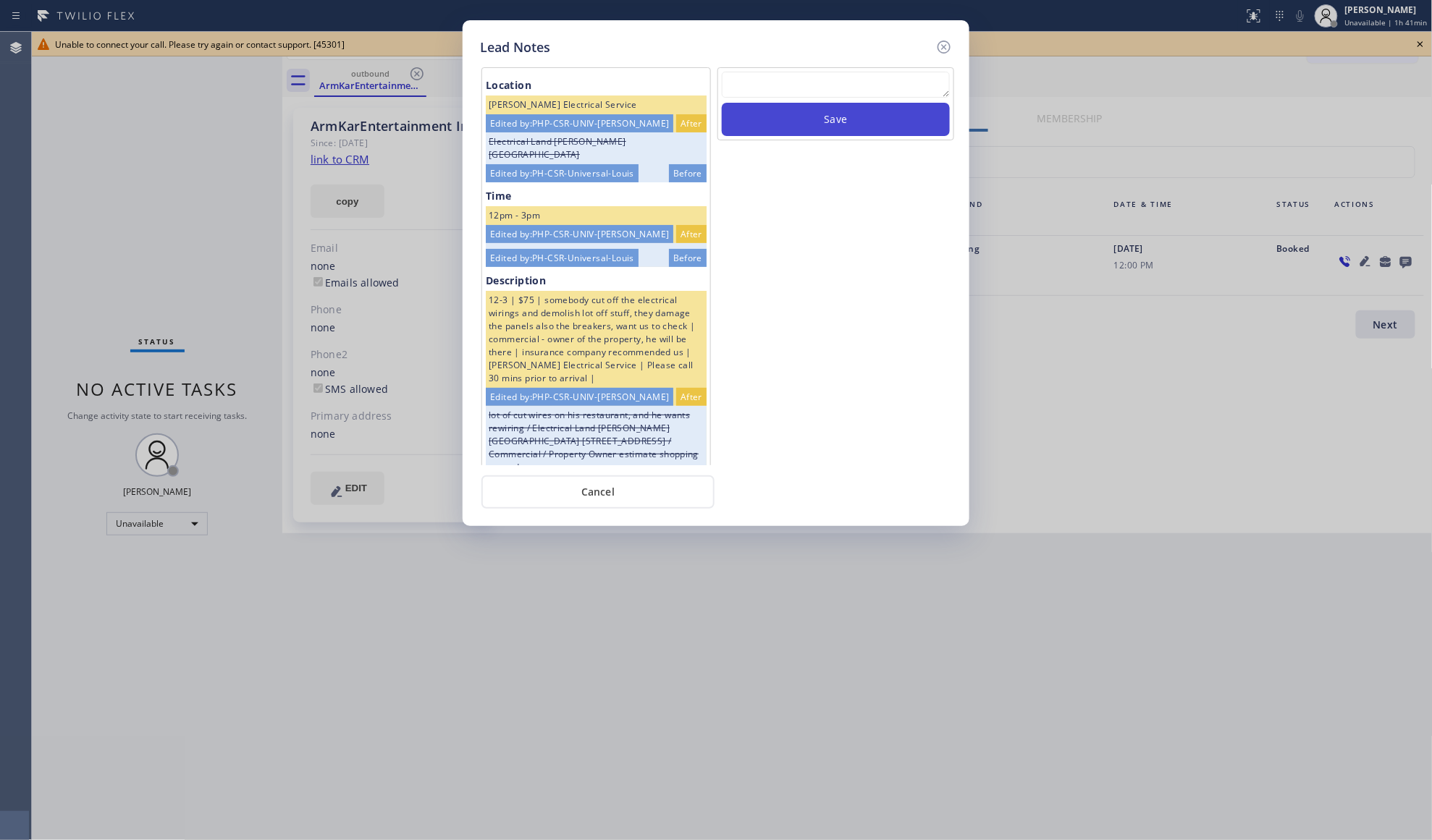
scroll to position [0, 0]
click at [940, 43] on icon at bounding box center [944, 47] width 17 height 17
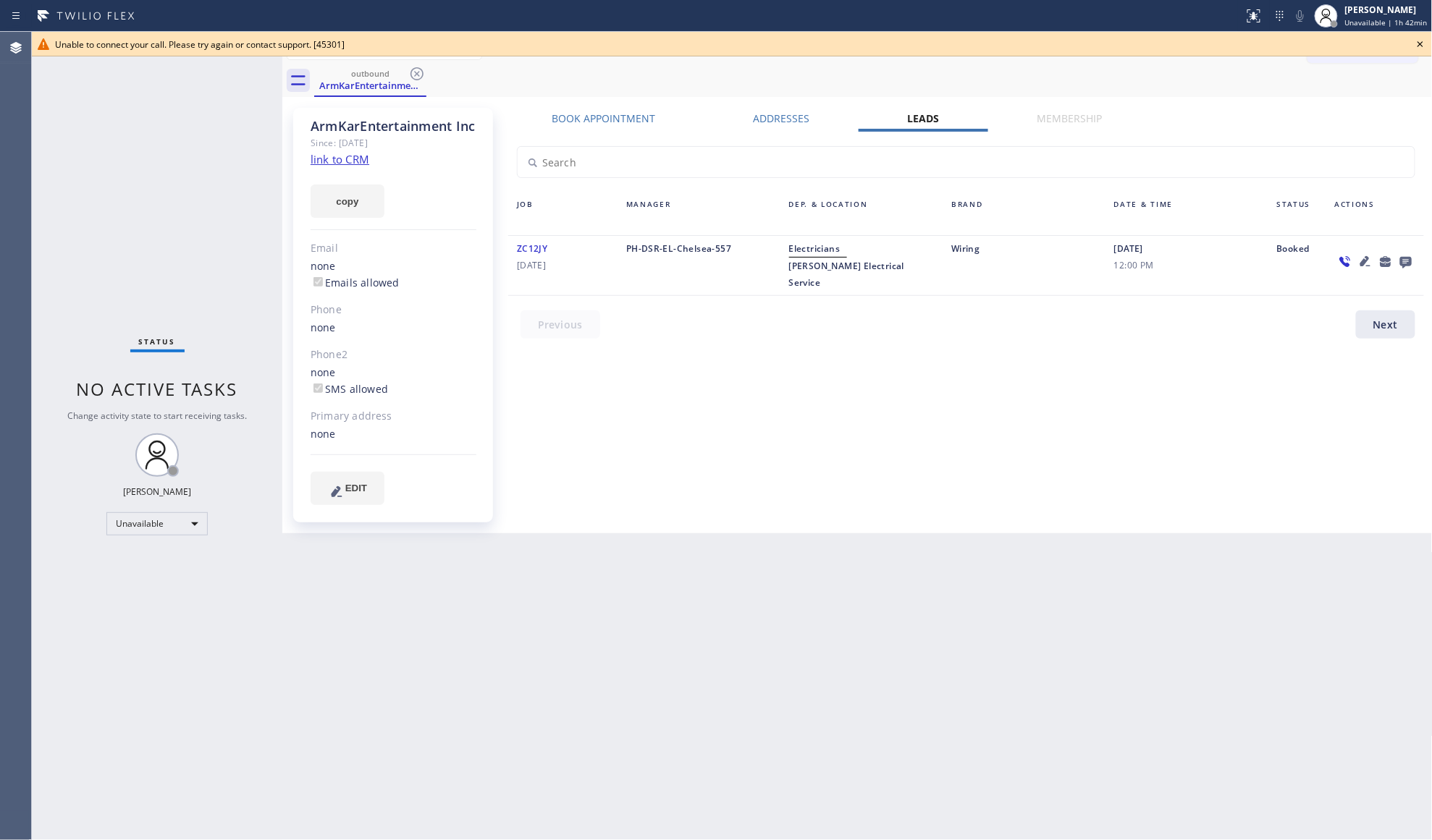
click at [617, 114] on label "Book Appointment" at bounding box center [604, 118] width 103 height 14
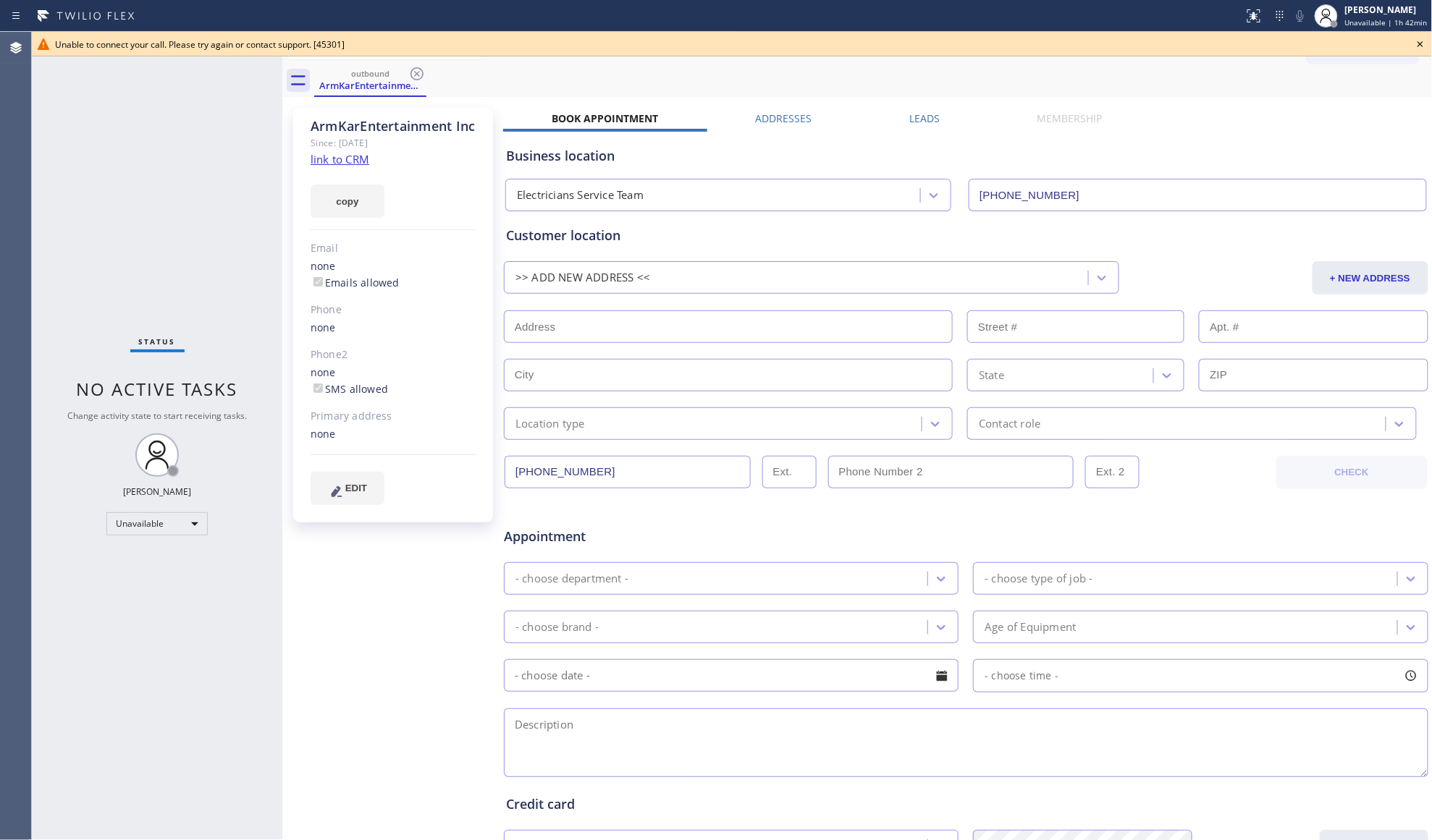
click at [615, 465] on input "[PHONE_NUMBER]" at bounding box center [627, 472] width 247 height 33
click at [617, 465] on input "[PHONE_NUMBER]" at bounding box center [627, 472] width 247 height 33
drag, startPoint x: 1421, startPoint y: 39, endPoint x: 1371, endPoint y: 50, distance: 51.2
click at [1416, 39] on icon at bounding box center [1420, 44] width 17 height 17
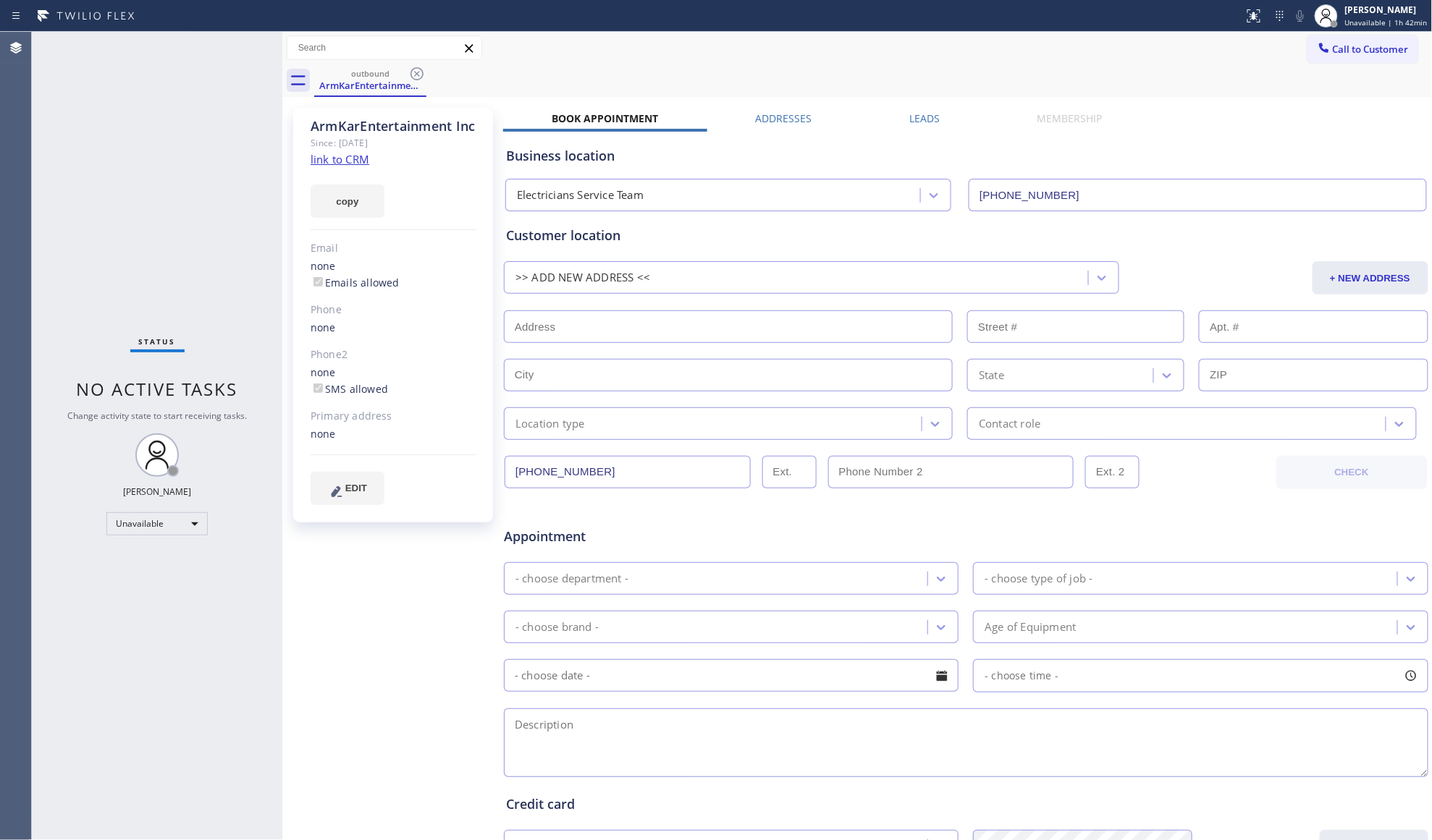
drag, startPoint x: 1371, startPoint y: 50, endPoint x: 1345, endPoint y: 50, distance: 26.0
click at [1354, 49] on span "Call to Customer" at bounding box center [1371, 49] width 76 height 13
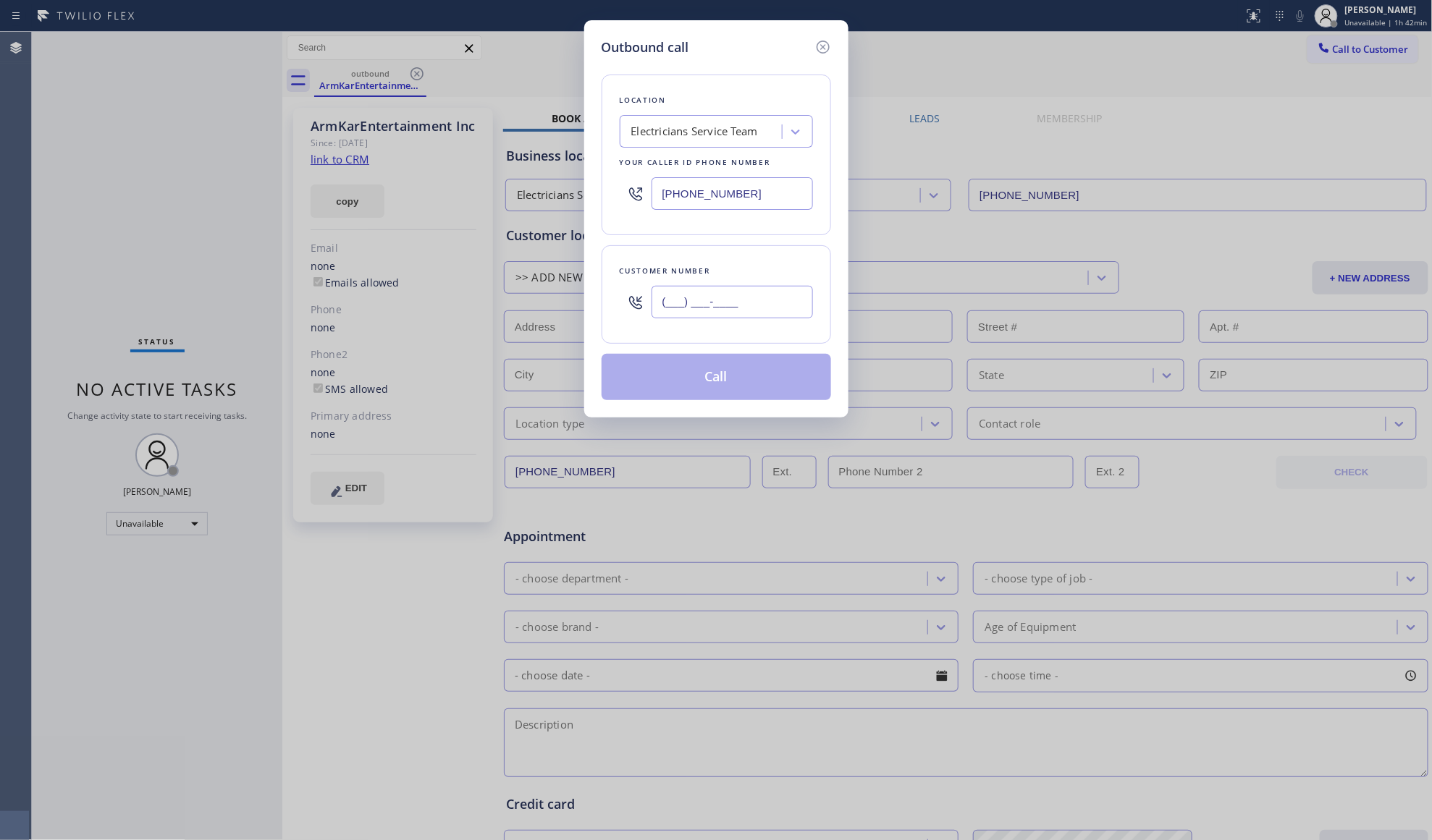
click at [773, 310] on input "(___) ___-____" at bounding box center [732, 302] width 162 height 33
paste input "323) 545-0199"
type input "[PHONE_NUMBER]"
click at [719, 375] on button "Call" at bounding box center [716, 377] width 230 height 46
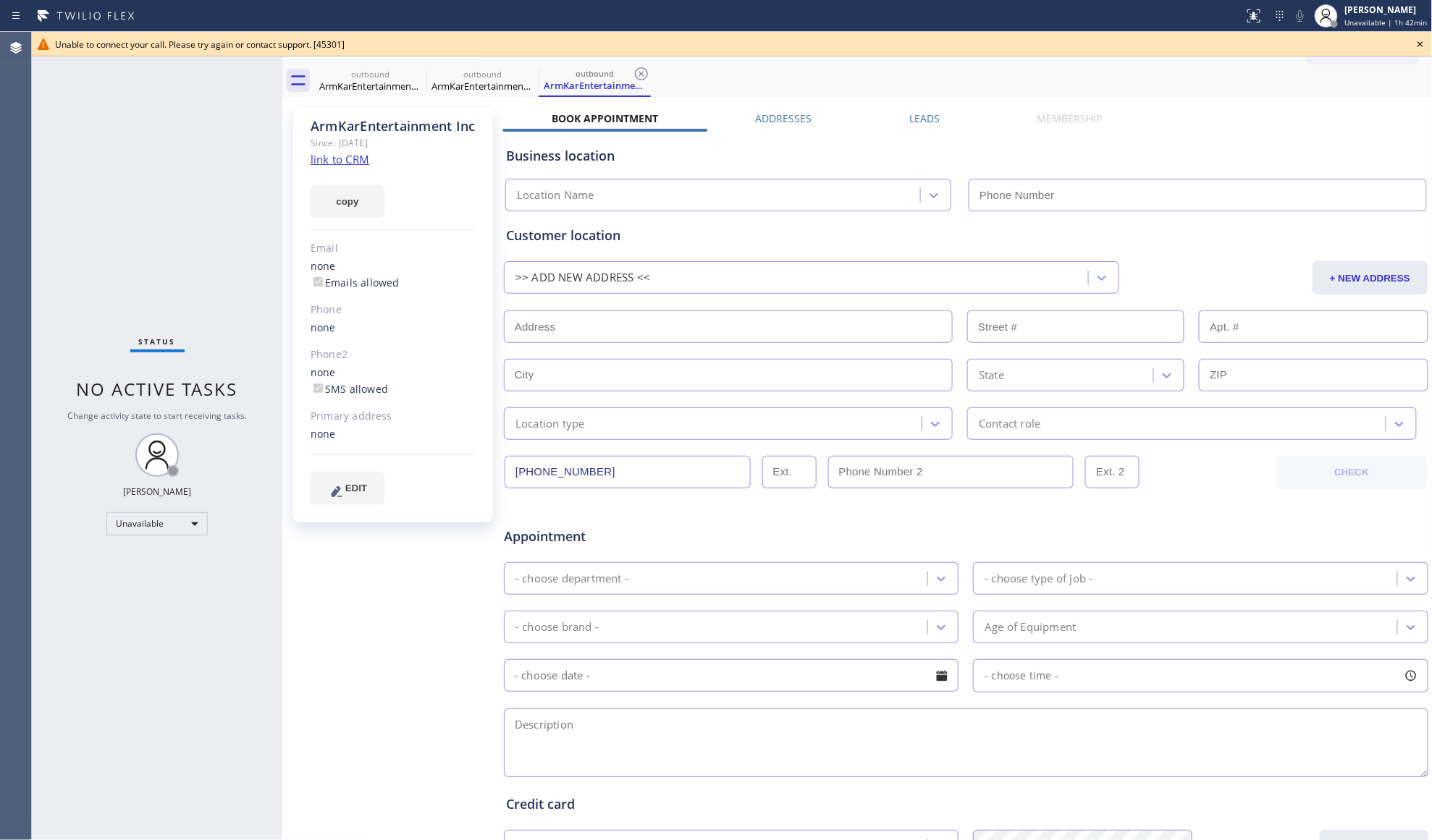
type input "[PHONE_NUMBER]"
drag, startPoint x: 392, startPoint y: 71, endPoint x: 414, endPoint y: 74, distance: 22.2
click at [400, 74] on div "outbound" at bounding box center [370, 74] width 109 height 11
click at [415, 73] on icon at bounding box center [416, 74] width 17 height 17
click at [0, 0] on icon at bounding box center [0, 0] width 0 height 0
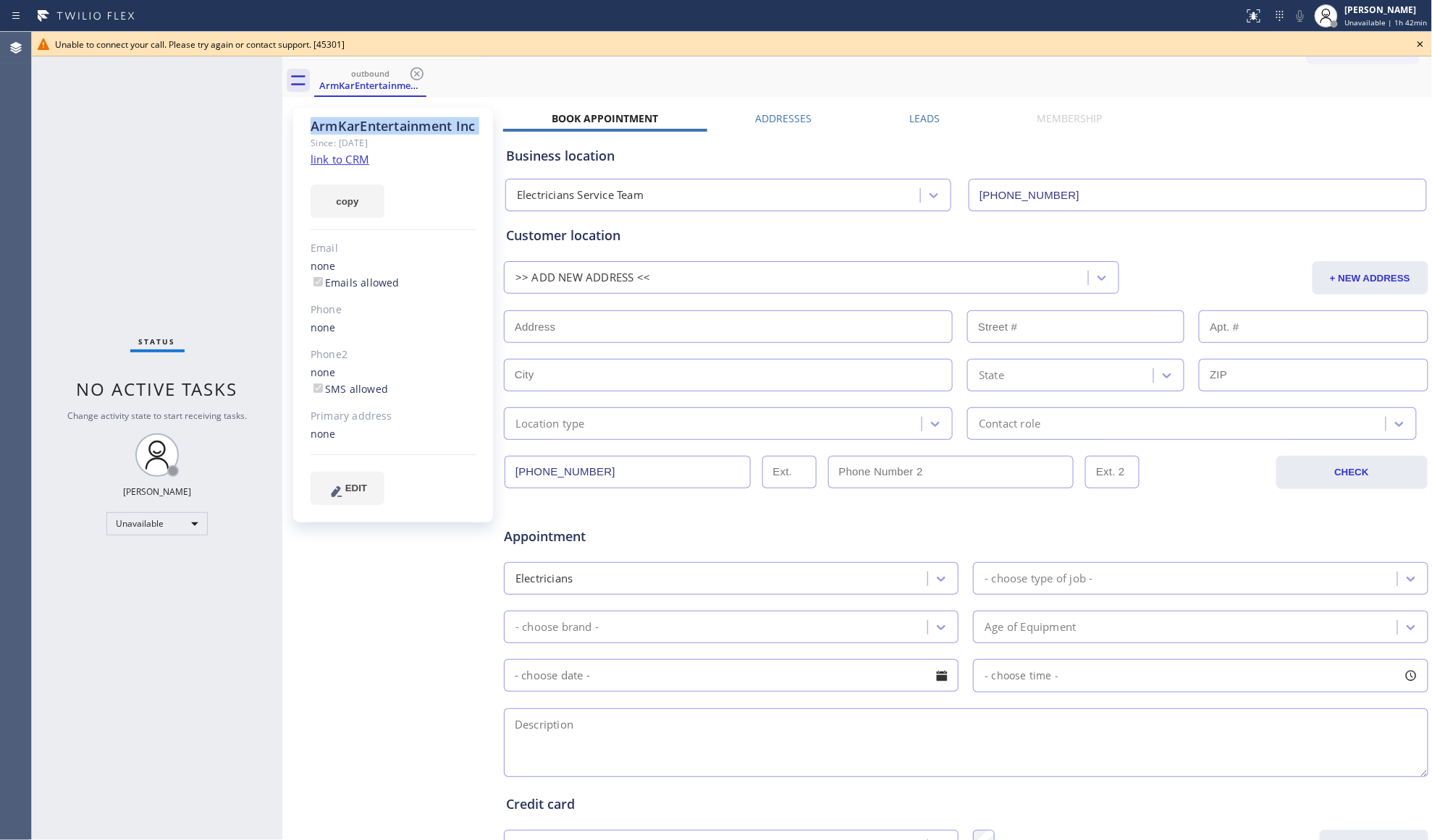
click at [415, 73] on icon at bounding box center [416, 74] width 17 height 17
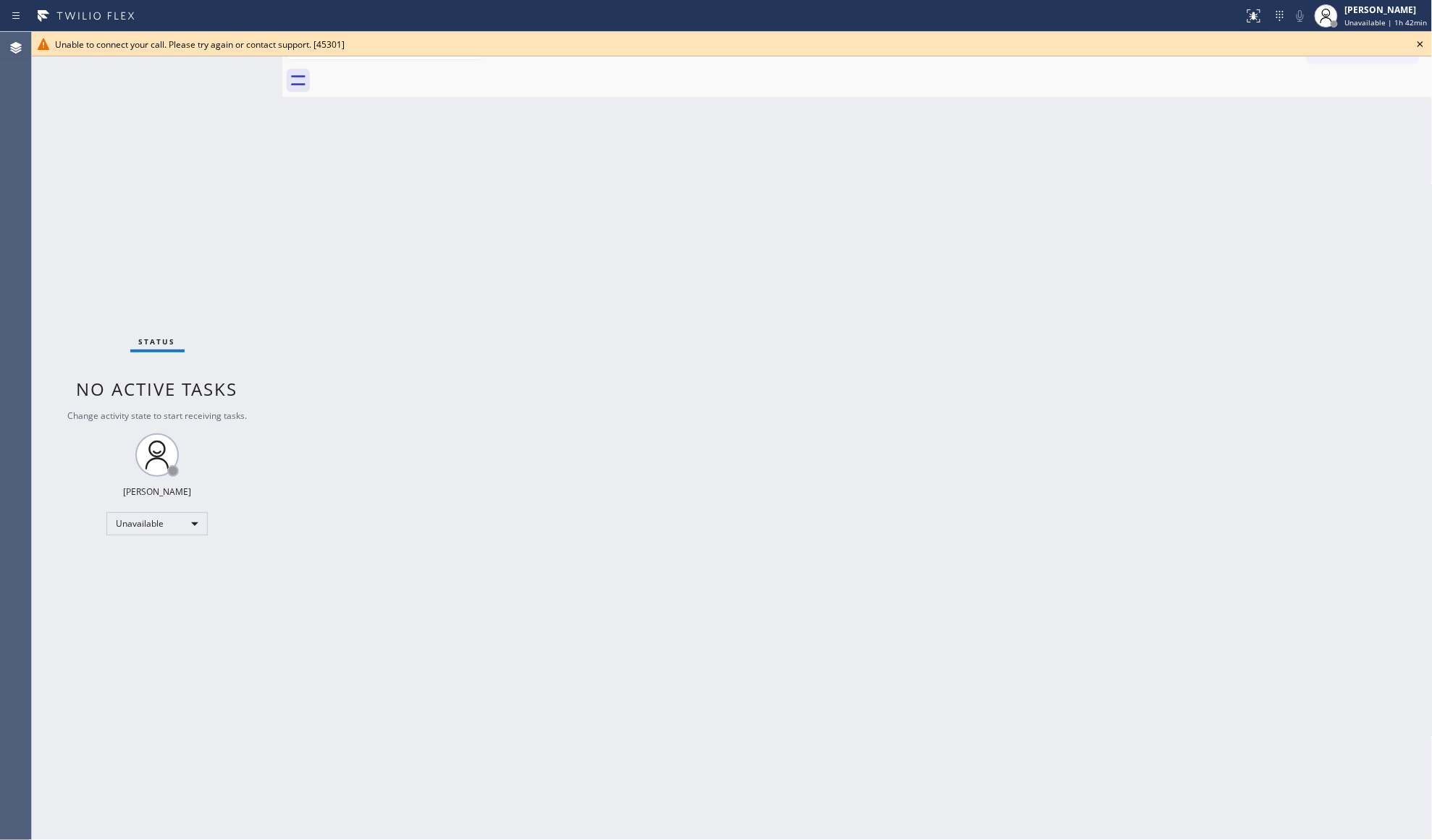
click at [415, 73] on div at bounding box center [873, 80] width 1119 height 33
click at [415, 72] on div at bounding box center [873, 80] width 1119 height 33
click at [416, 72] on div at bounding box center [873, 80] width 1119 height 33
click at [417, 72] on div at bounding box center [873, 80] width 1119 height 33
click at [418, 72] on div at bounding box center [873, 80] width 1119 height 33
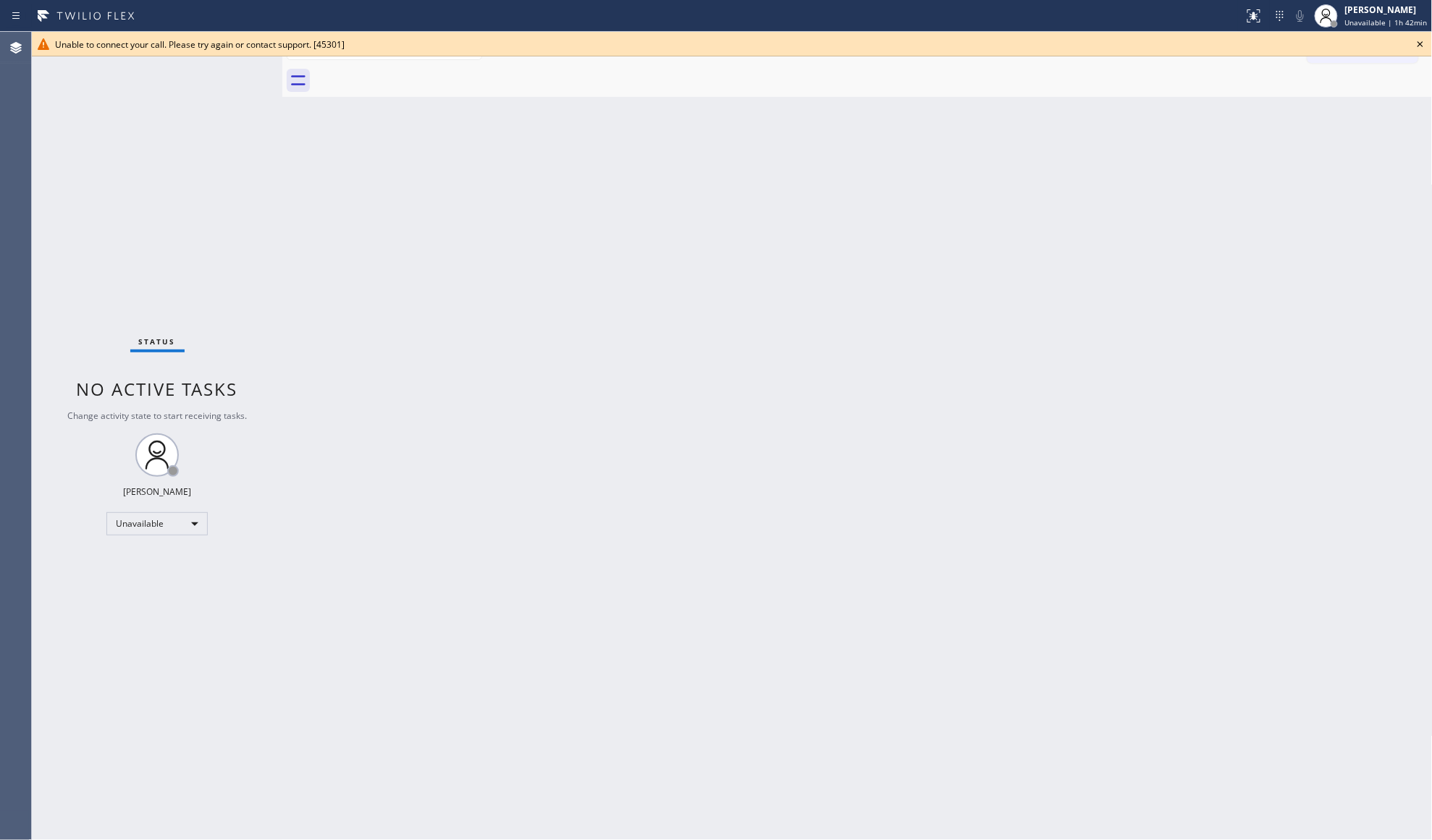
click at [1415, 43] on icon at bounding box center [1420, 44] width 17 height 17
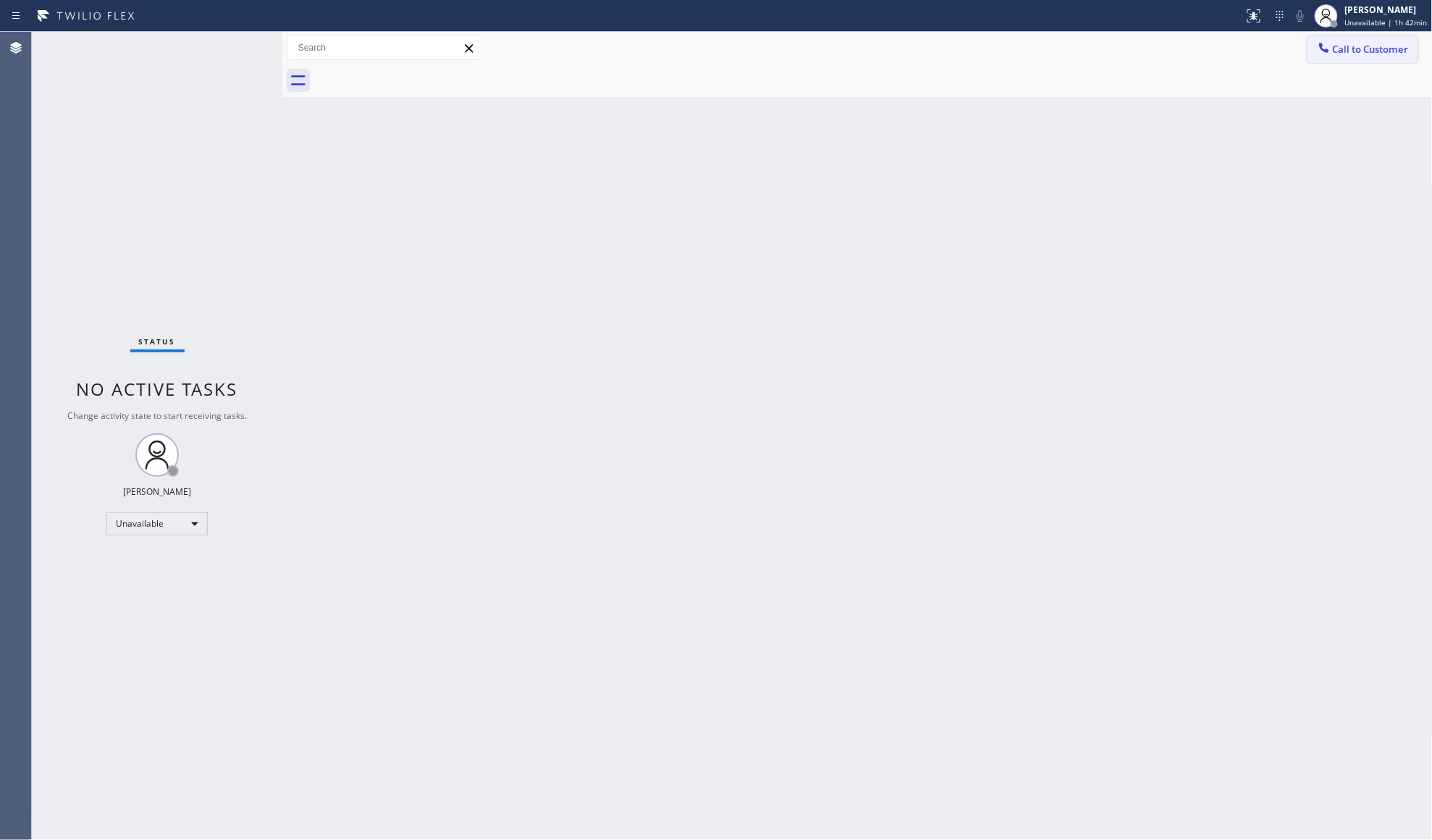
click at [1330, 48] on div at bounding box center [1324, 49] width 17 height 17
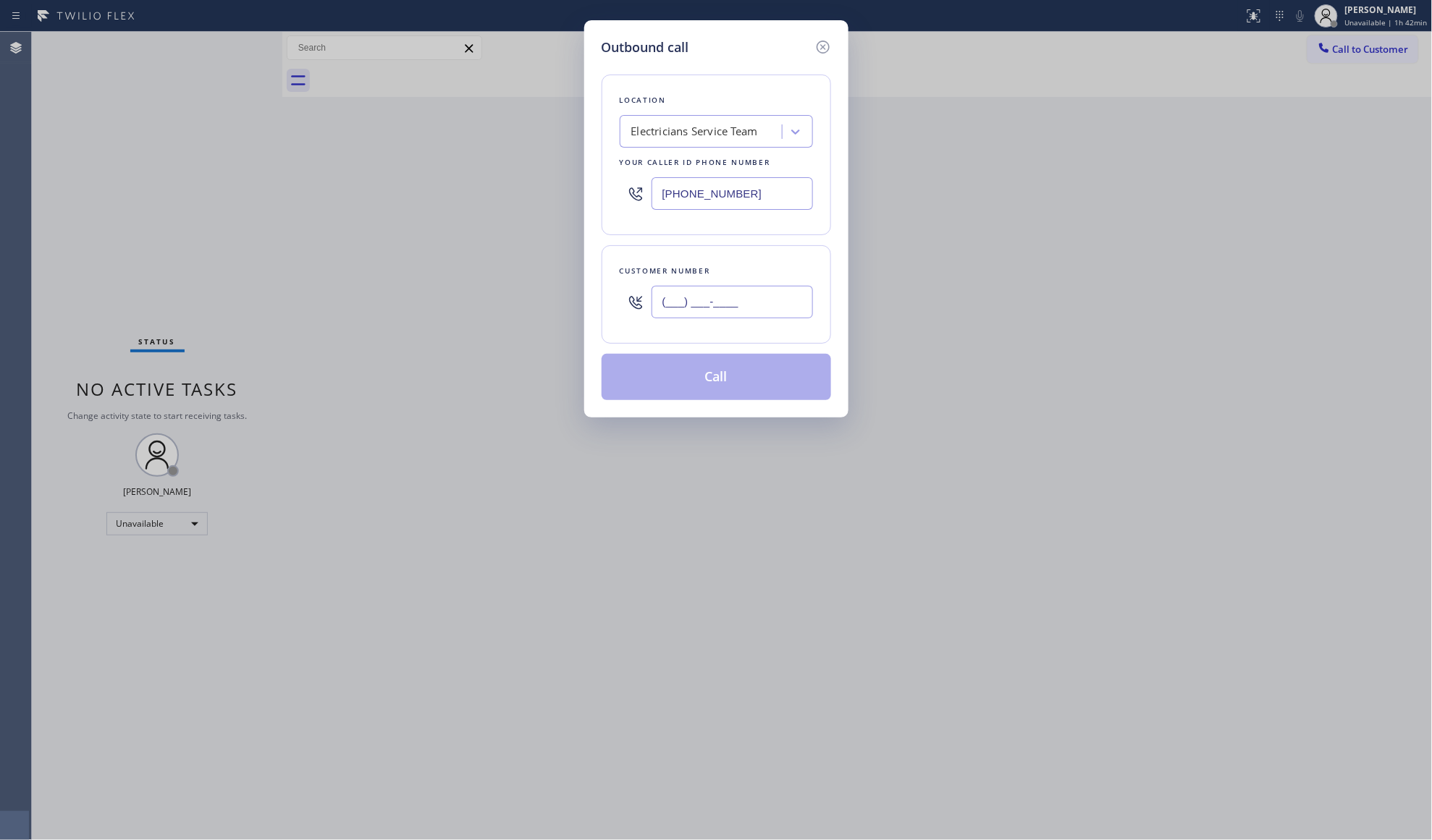
click at [757, 296] on input "(___) ___-____" at bounding box center [732, 302] width 162 height 33
paste input "562) 787-8747"
type input "[PHONE_NUMBER]"
click at [725, 388] on button "Call" at bounding box center [716, 377] width 230 height 46
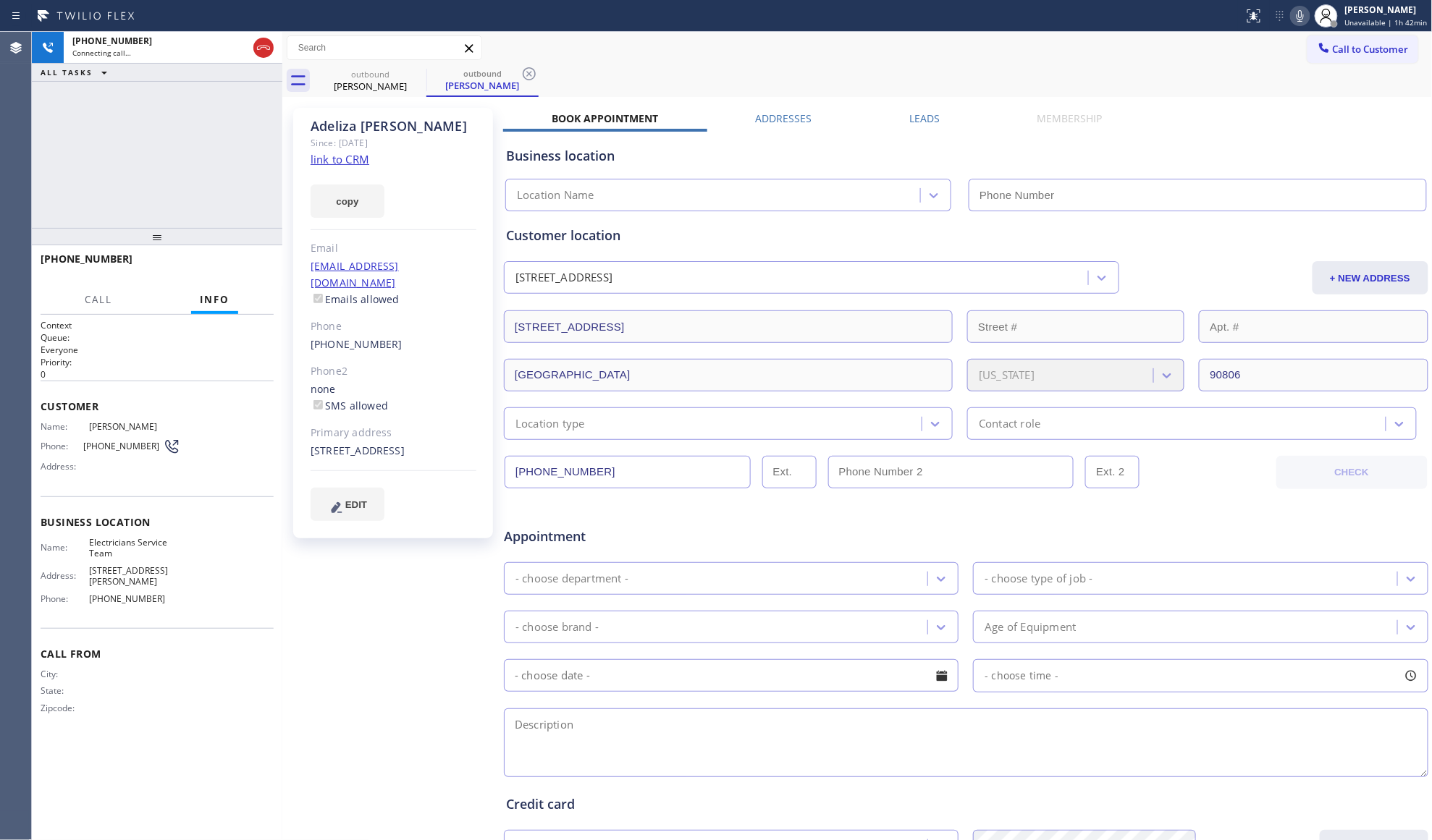
type input "[PHONE_NUMBER]"
click at [936, 117] on div "Leads" at bounding box center [925, 121] width 128 height 20
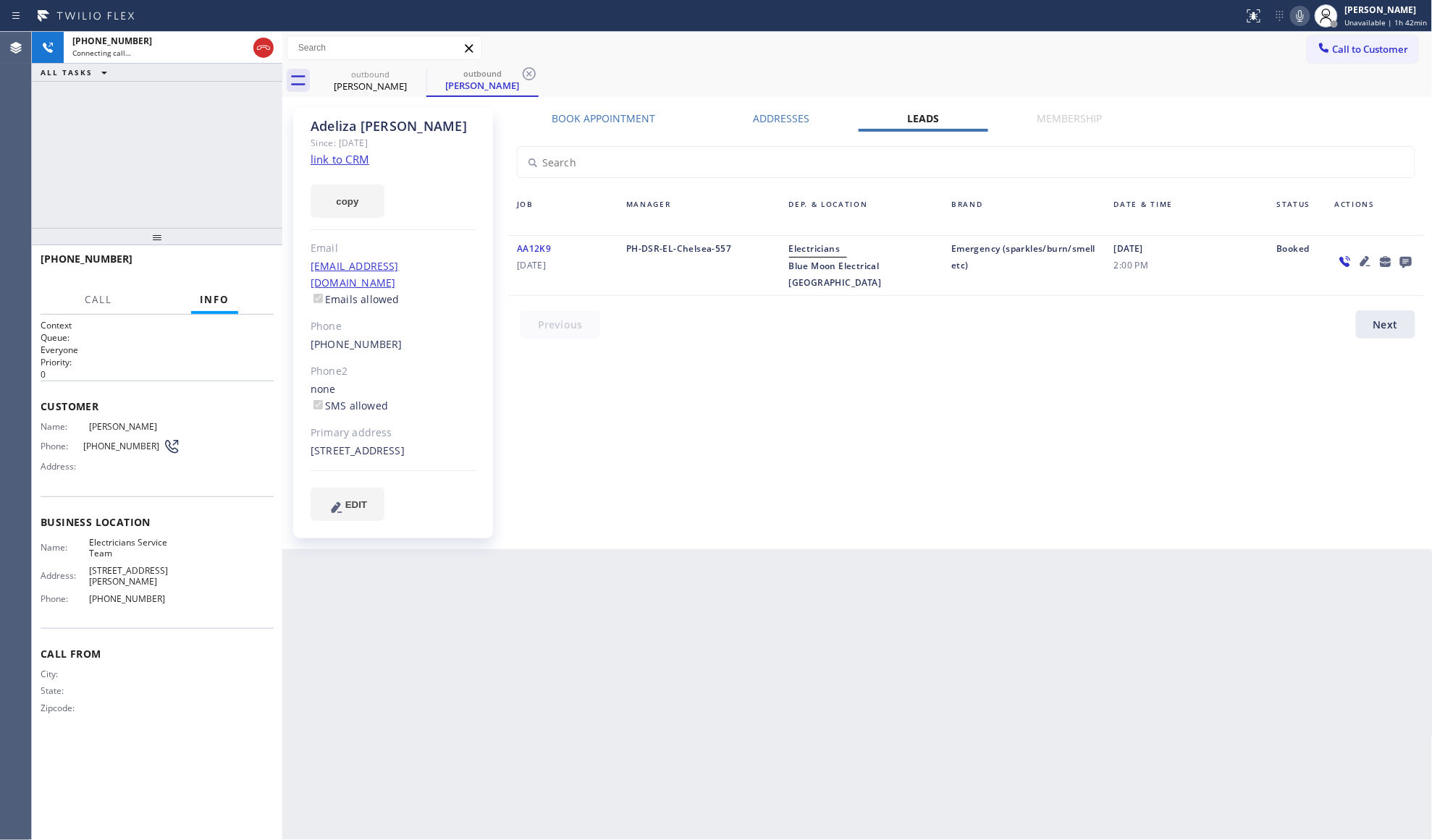
click at [1405, 258] on icon at bounding box center [1405, 262] width 11 height 11
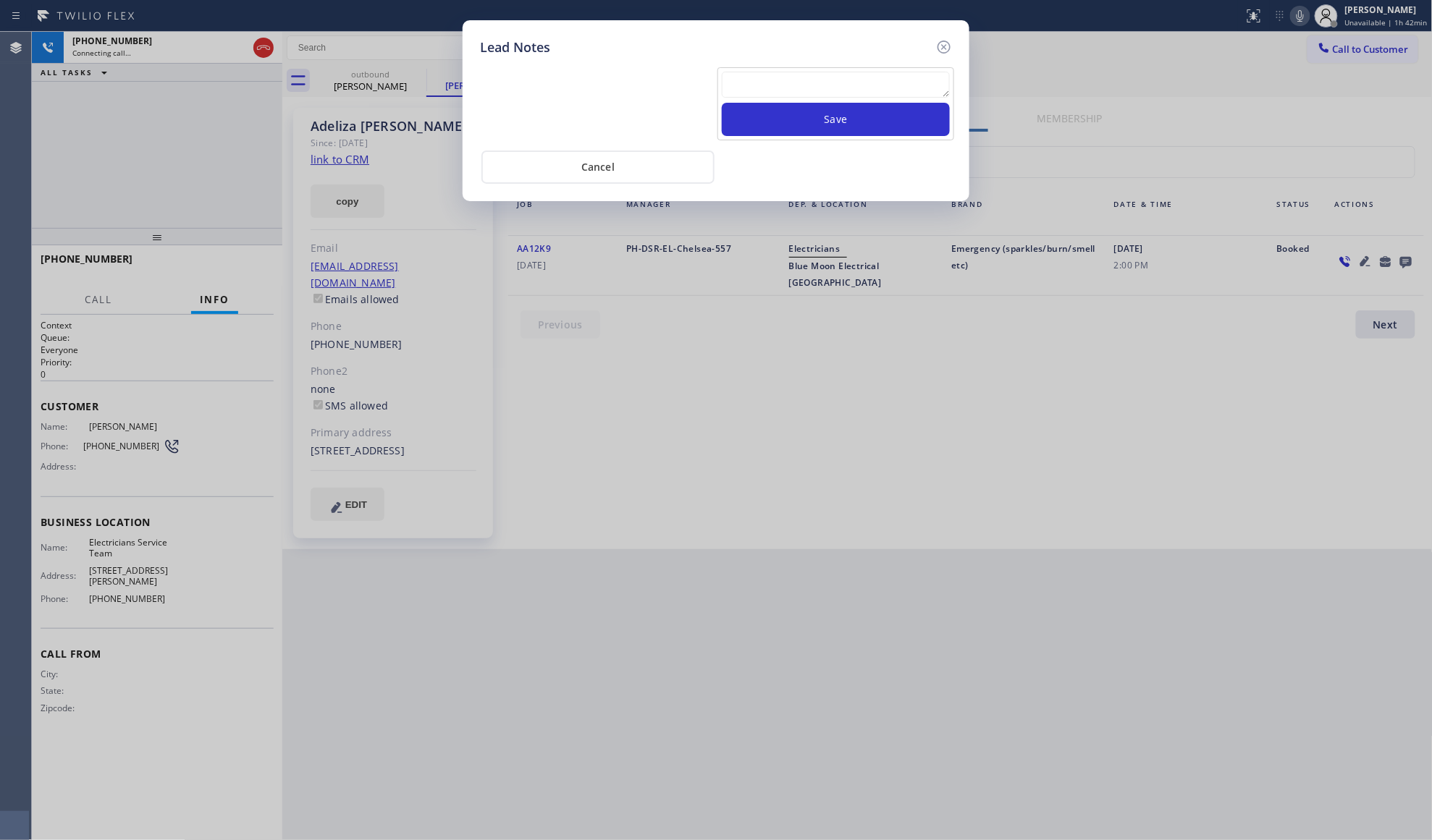
click at [866, 84] on textarea at bounding box center [836, 84] width 228 height 26
paste textarea "VM / Follow up call - Please transfer to me"
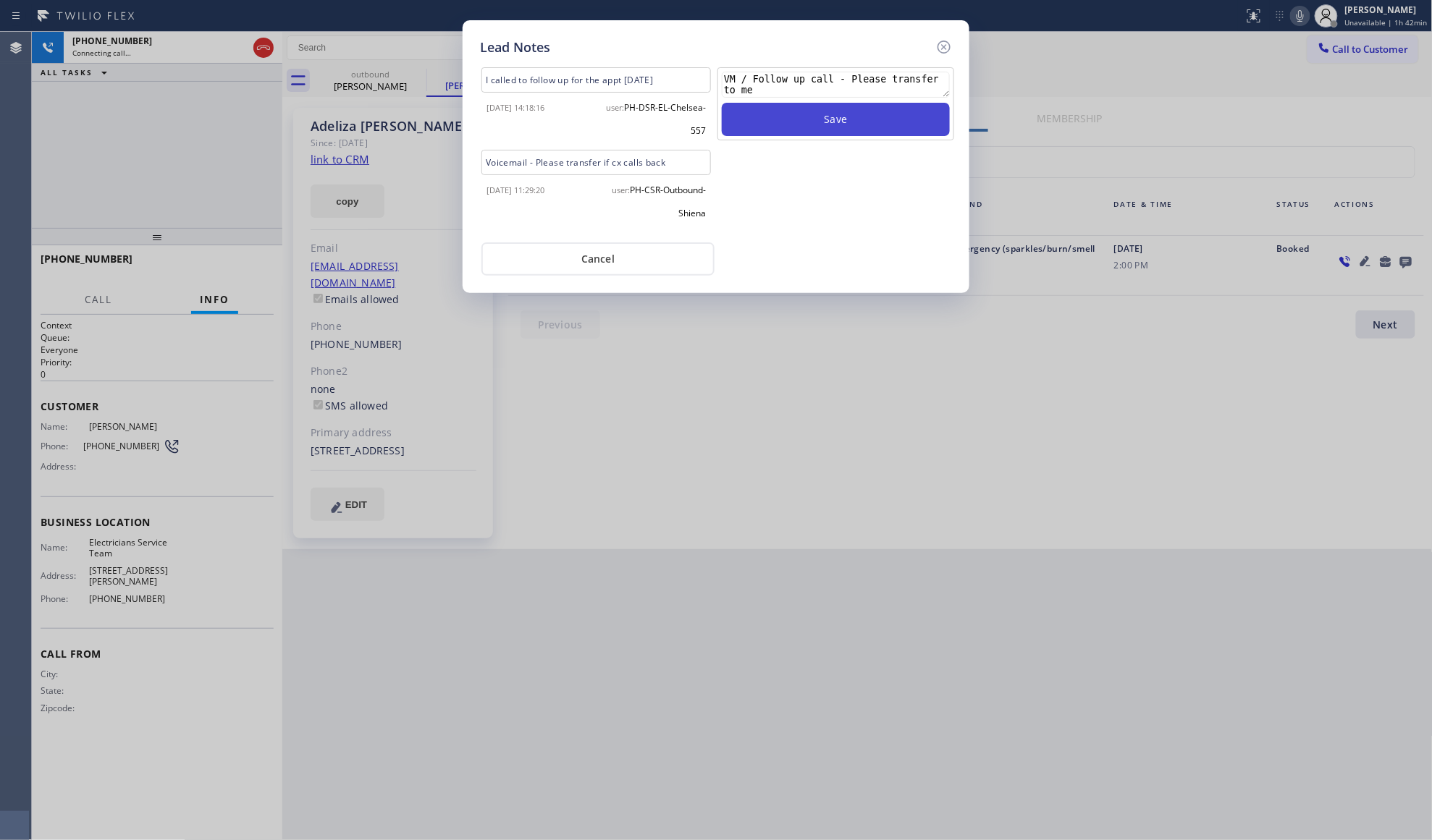
type textarea "VM / Follow up call - Please transfer to me"
click at [840, 126] on button "Save" at bounding box center [836, 120] width 228 height 33
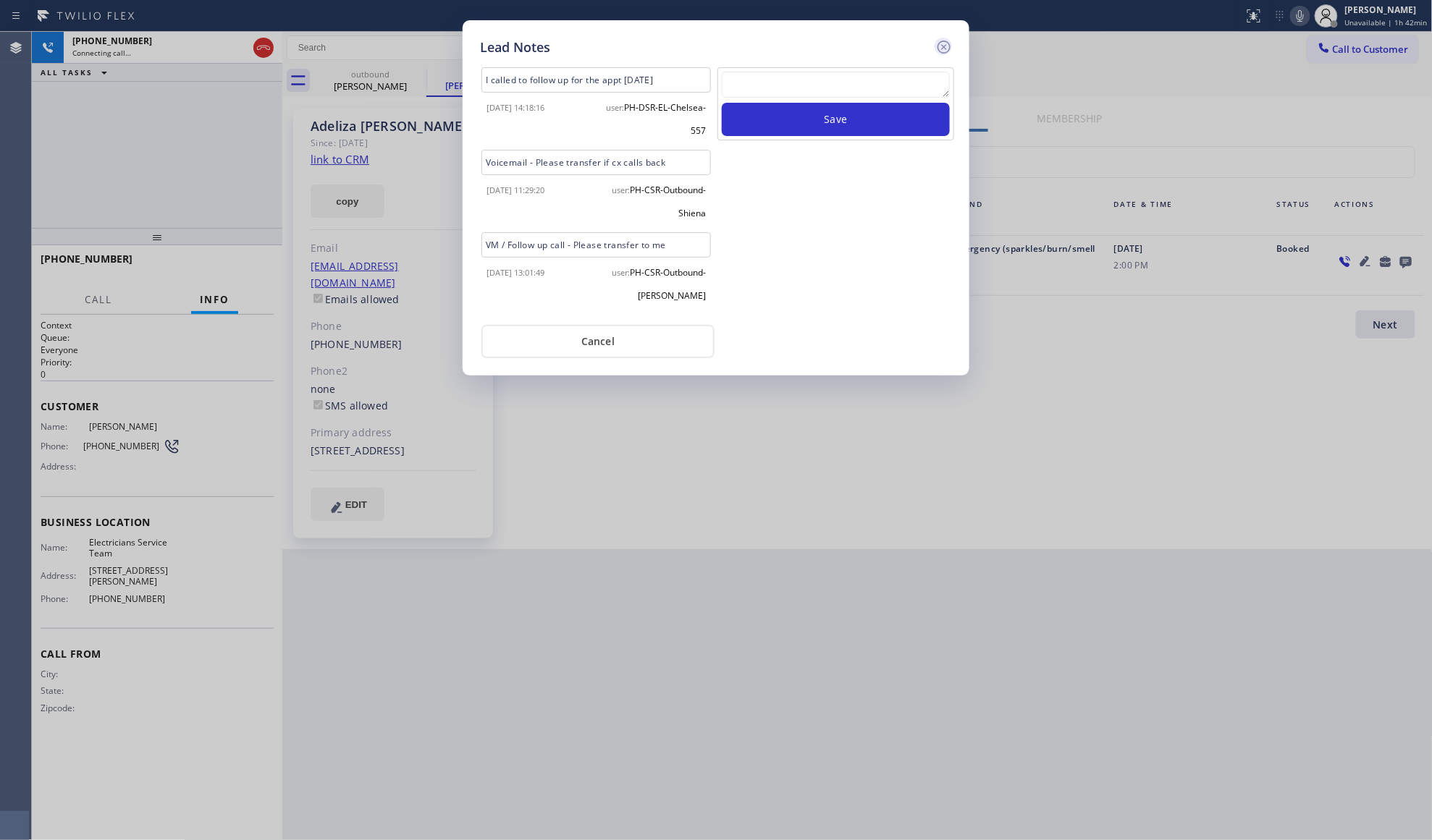
click at [941, 45] on icon at bounding box center [944, 47] width 17 height 17
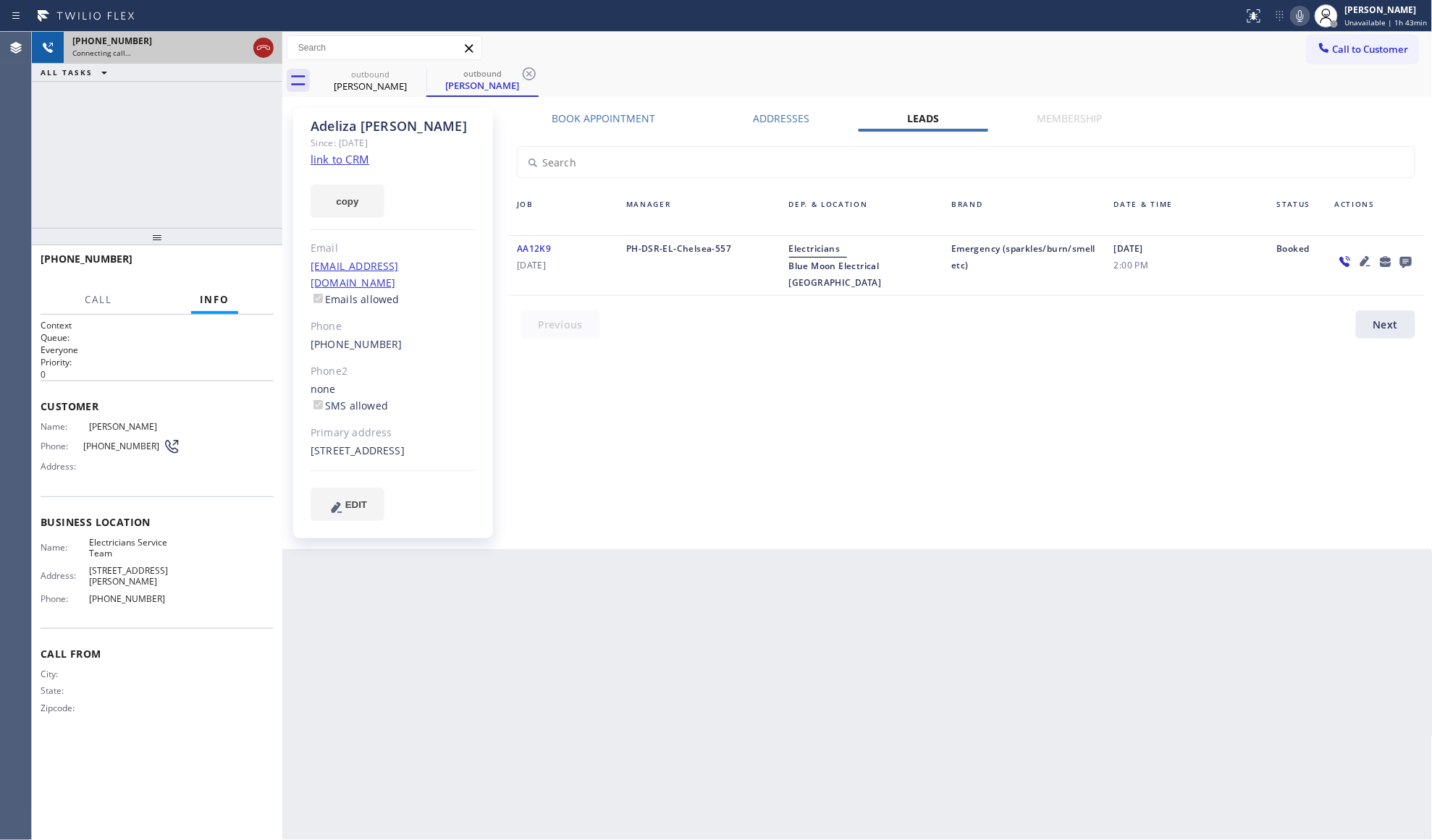
click at [262, 42] on icon at bounding box center [263, 48] width 17 height 17
click at [221, 269] on span "COMPLETE" at bounding box center [237, 265] width 50 height 10
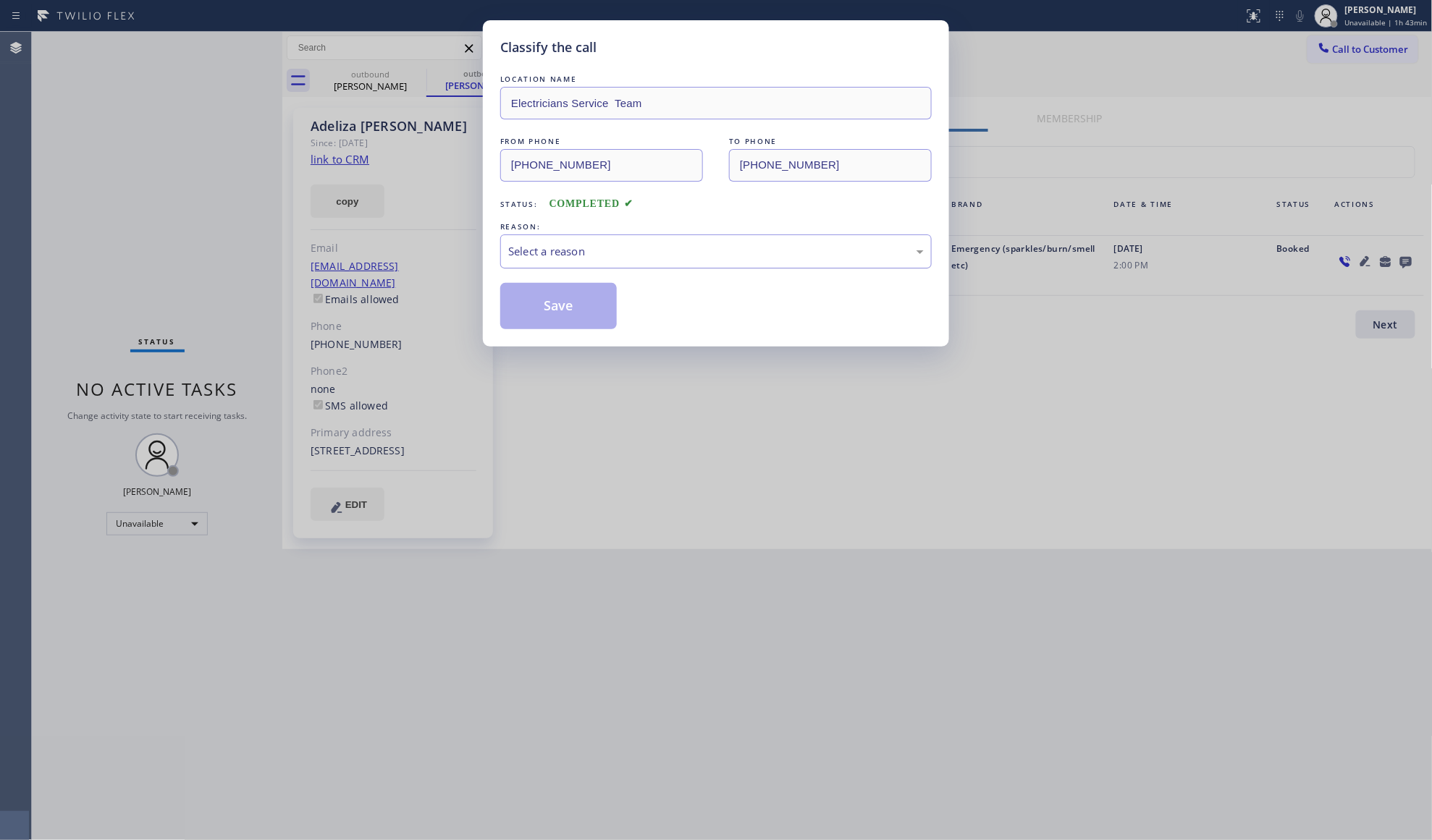
click at [554, 252] on div "Select a reason" at bounding box center [716, 252] width 416 height 17
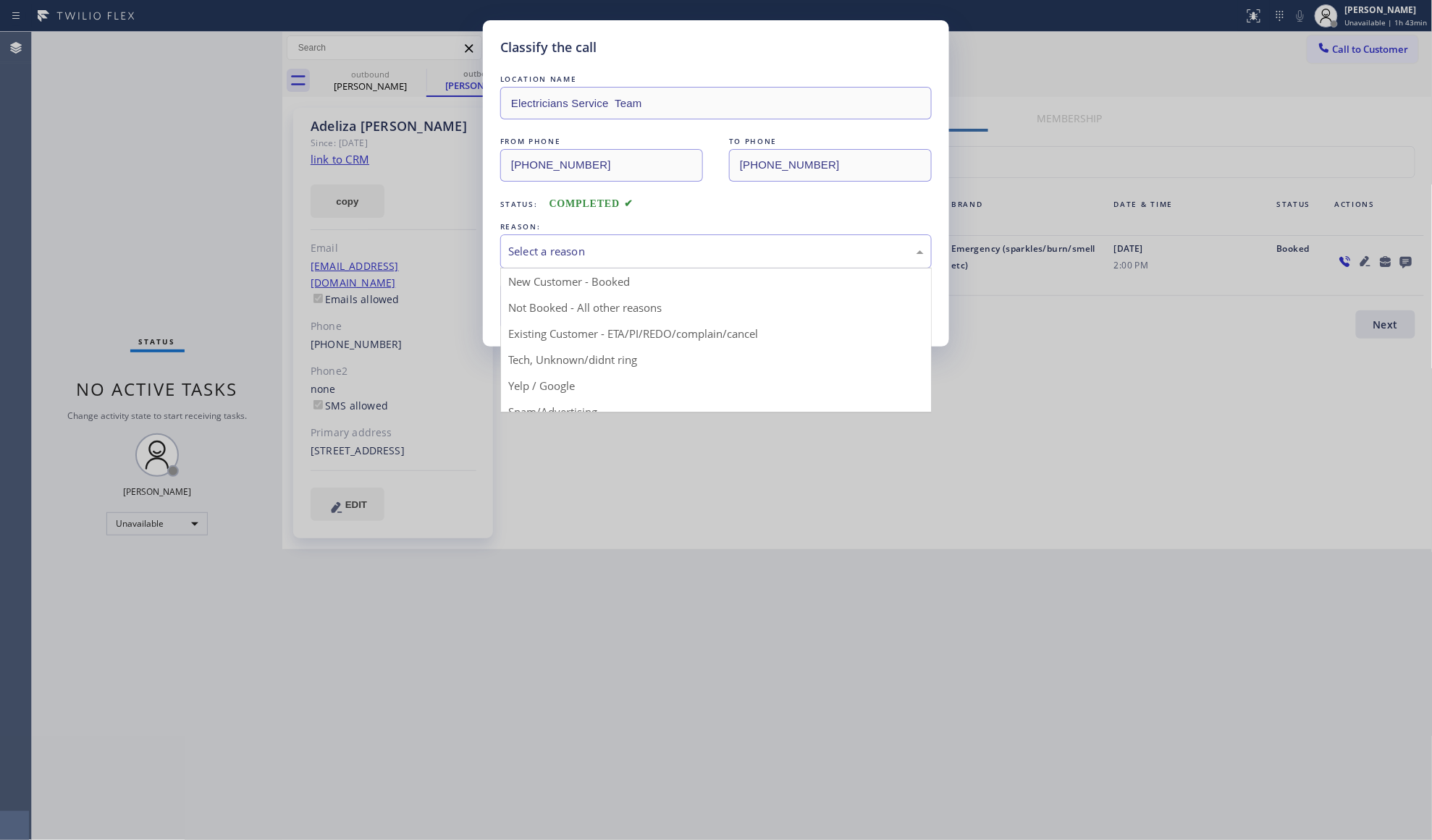
click at [557, 310] on button "Save" at bounding box center [559, 306] width 117 height 46
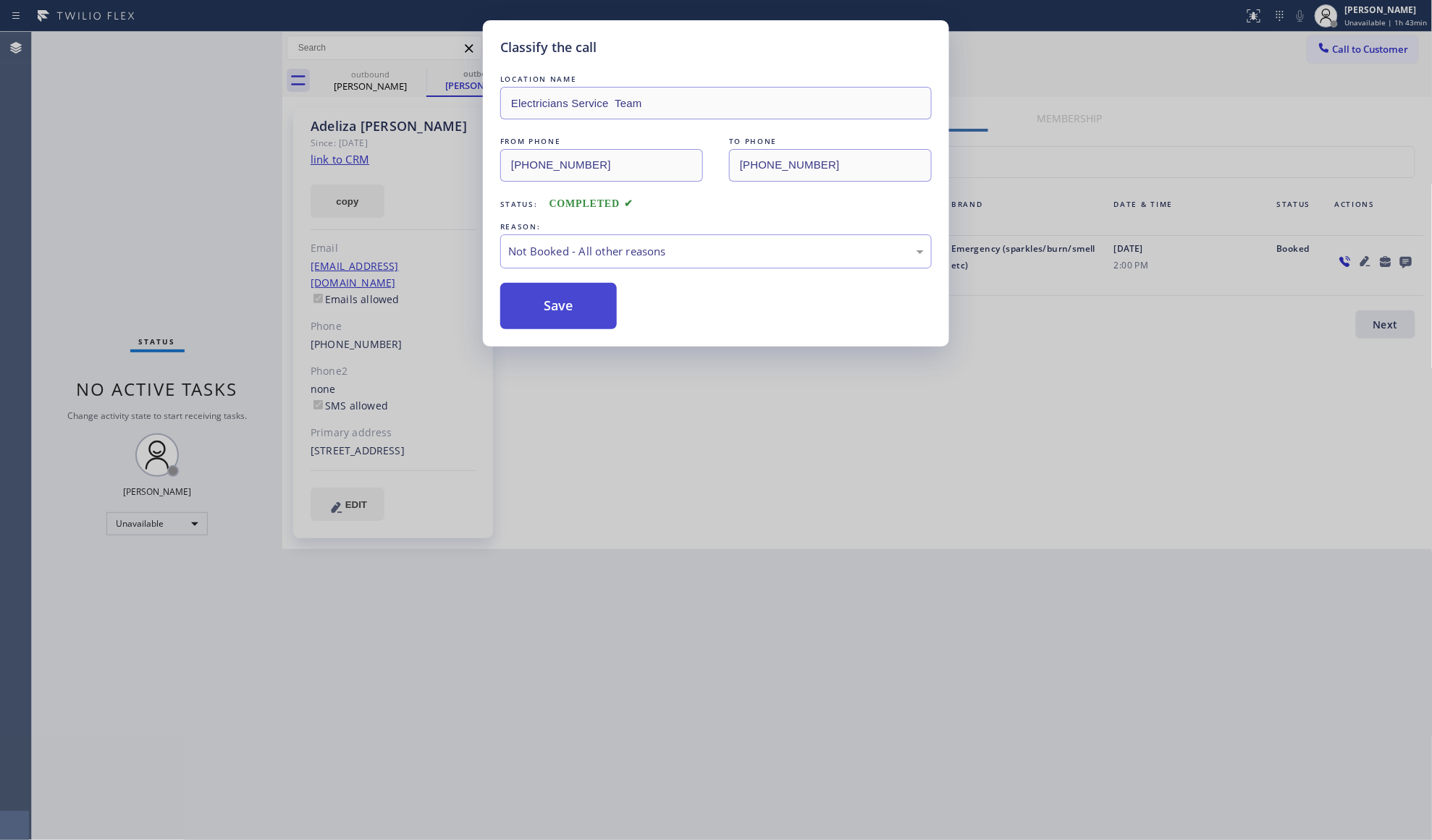
click at [557, 310] on button "Save" at bounding box center [559, 306] width 117 height 46
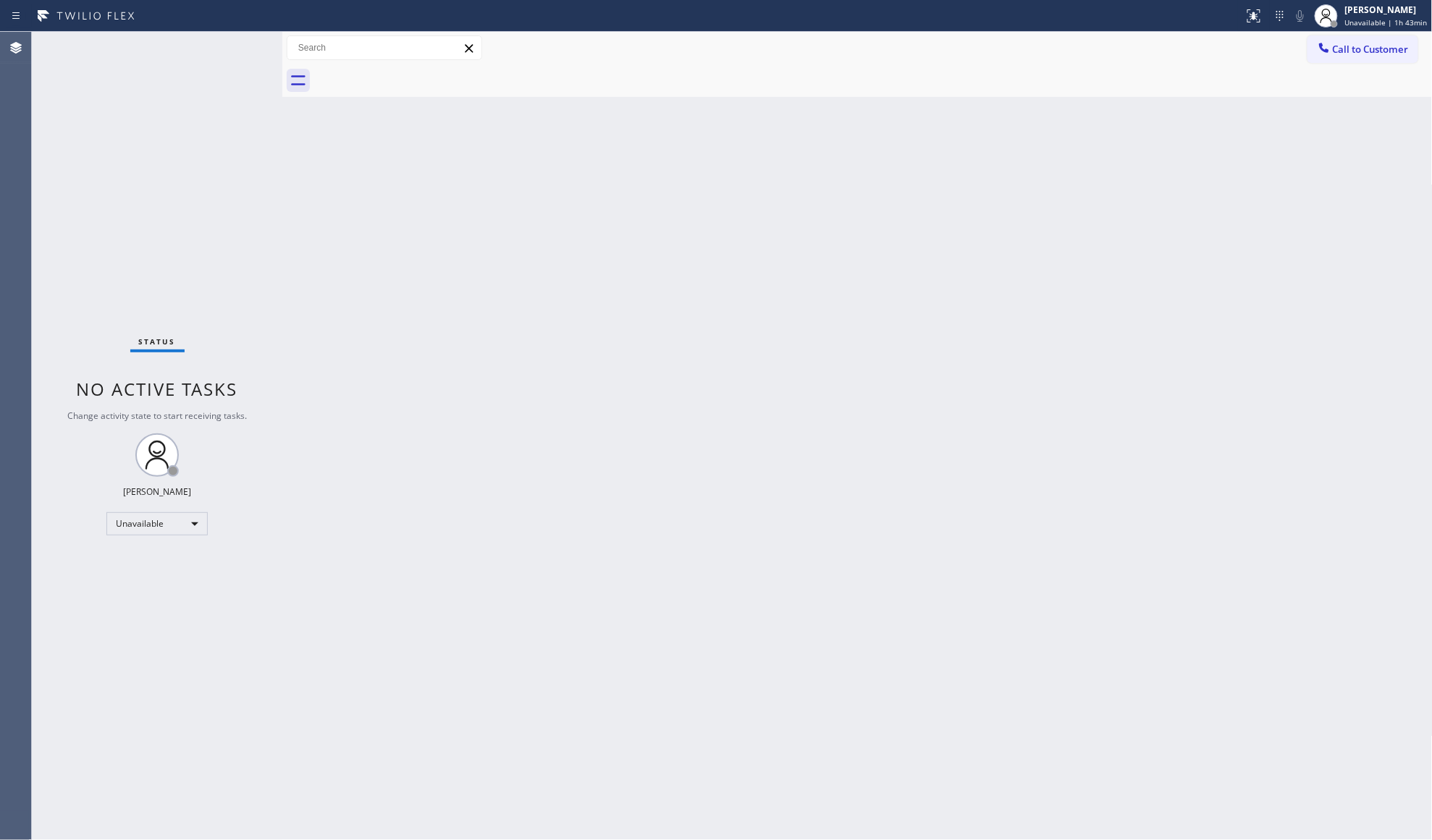
click at [404, 334] on div "Back to Dashboard Change Sender ID Customers Technicians Select a contact Outbo…" at bounding box center [857, 436] width 1151 height 808
click at [1353, 54] on span "Call to Customer" at bounding box center [1371, 49] width 76 height 13
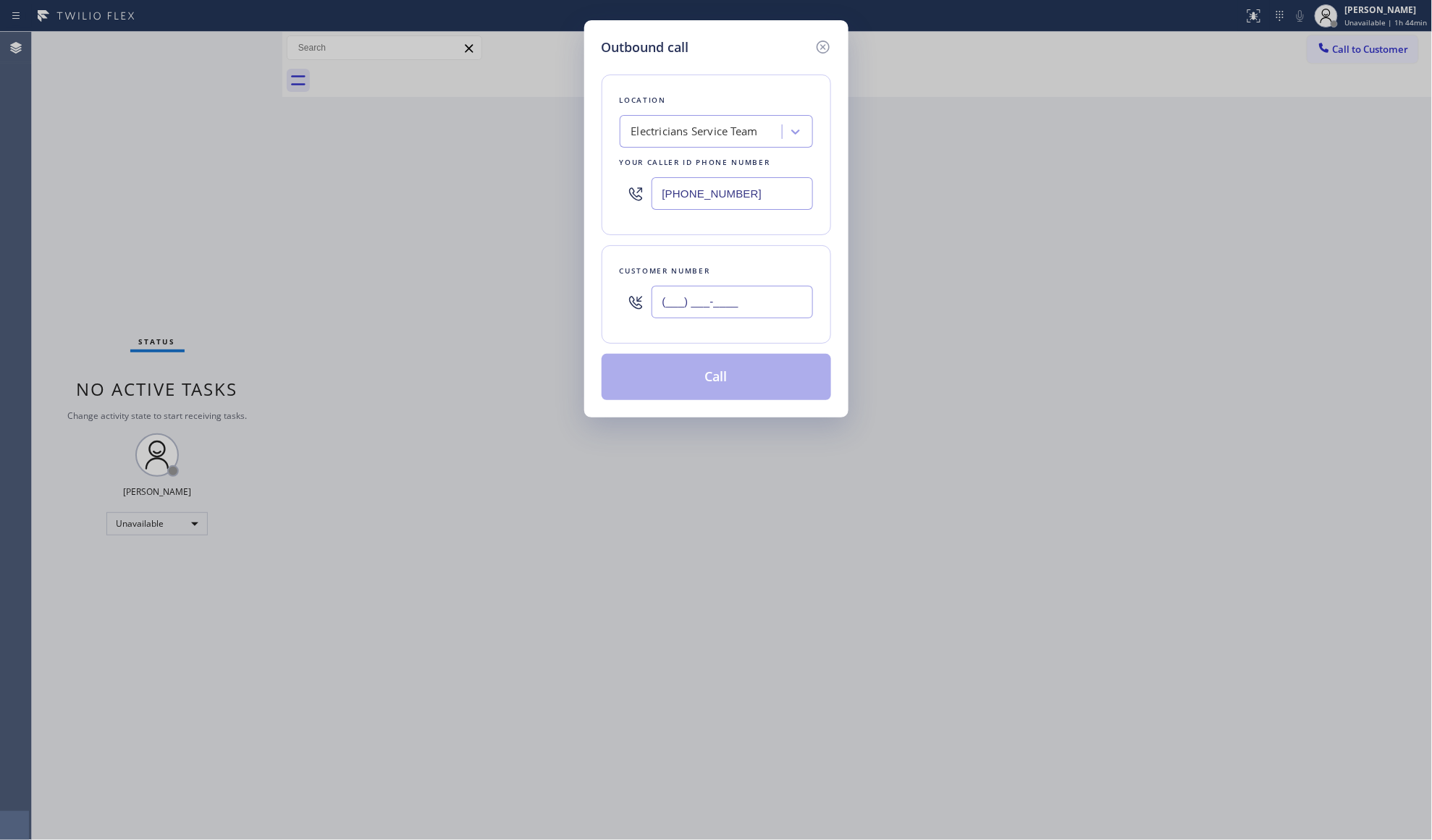
click at [723, 308] on input "(___) ___-____" at bounding box center [732, 302] width 162 height 33
paste input "909) 979-7873"
type input "[PHONE_NUMBER]"
click at [711, 379] on button "Call" at bounding box center [716, 377] width 230 height 46
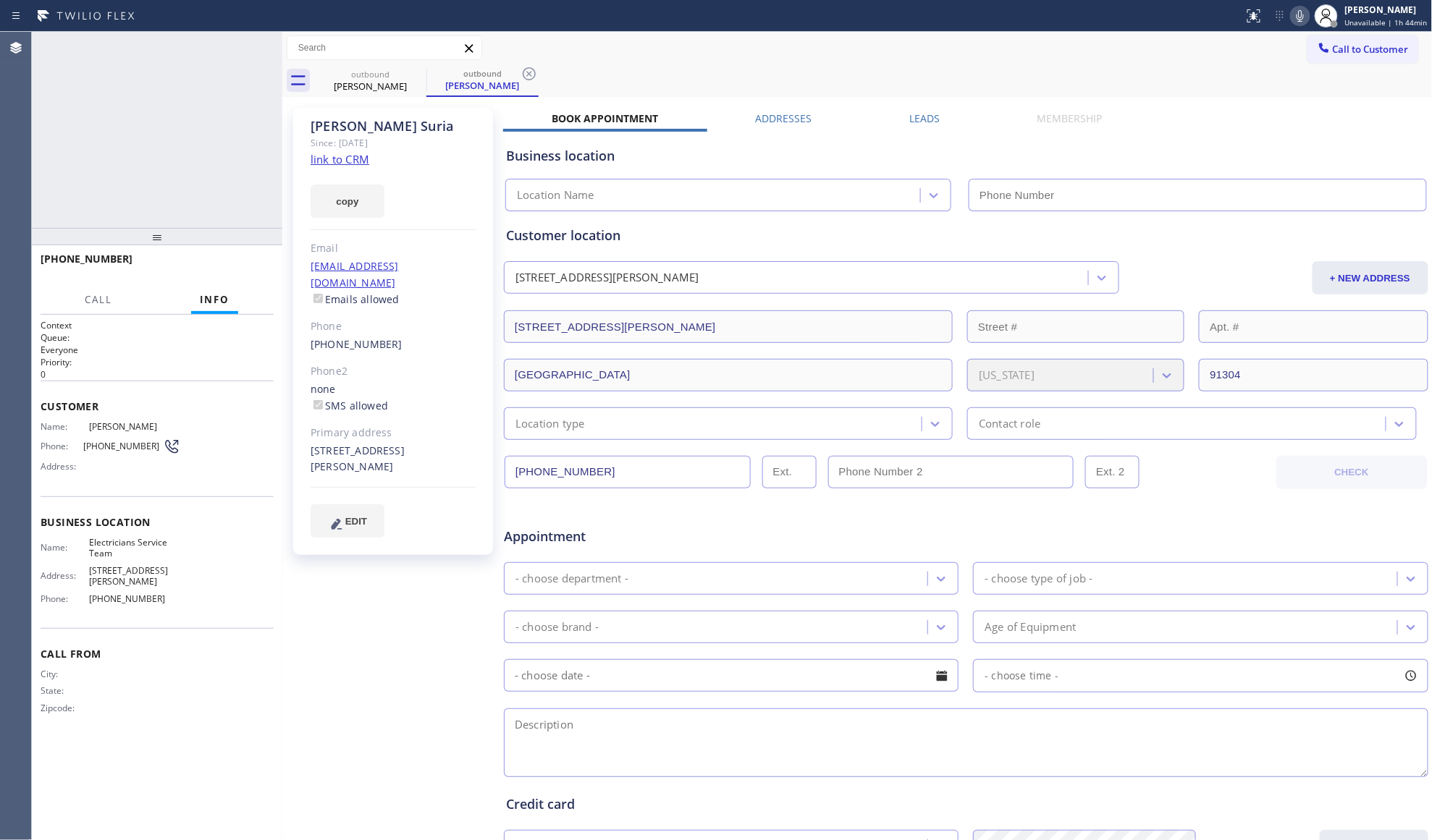
type input "[PHONE_NUMBER]"
click at [913, 119] on label "Leads" at bounding box center [925, 118] width 30 height 14
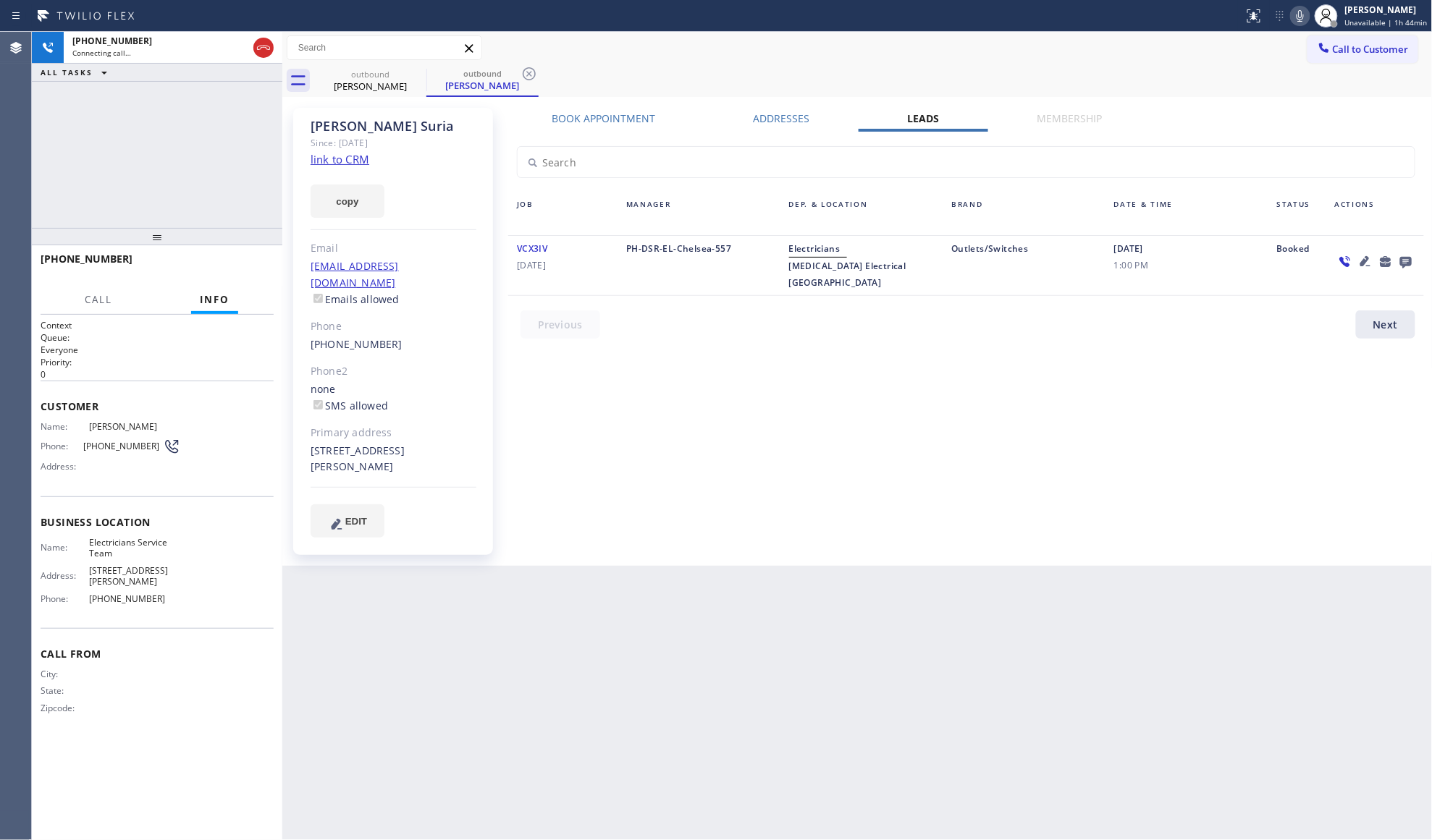
click at [1402, 259] on icon at bounding box center [1405, 262] width 11 height 11
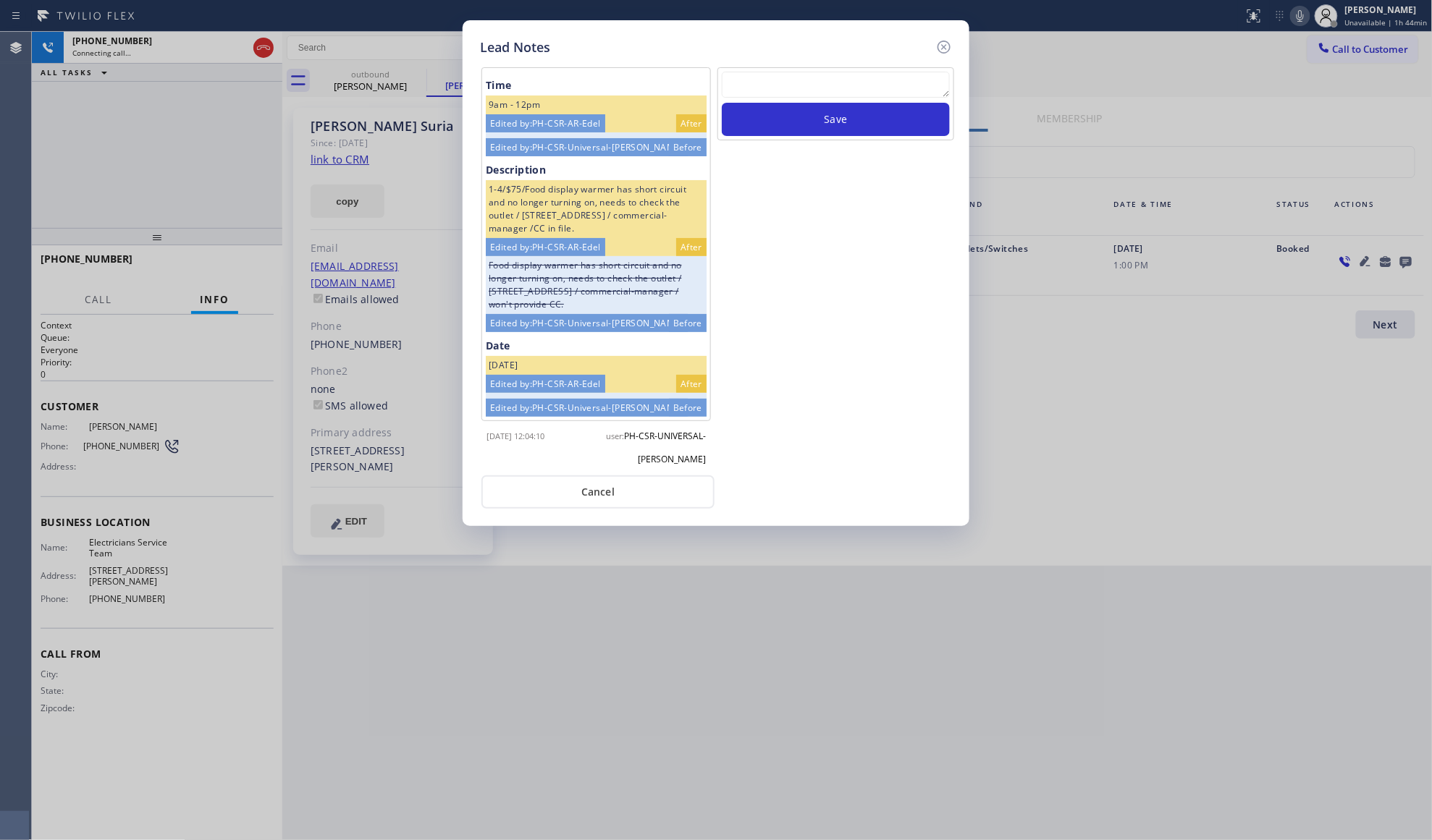
click at [860, 71] on div "Save" at bounding box center [836, 104] width 237 height 73
paste textarea "VM / Follow up call - Please transfer to me"
click at [855, 80] on textarea "VM / Follow up call - Please transfer to me" at bounding box center [836, 84] width 228 height 26
type textarea "VM / Follow up call - Please transfer to me"
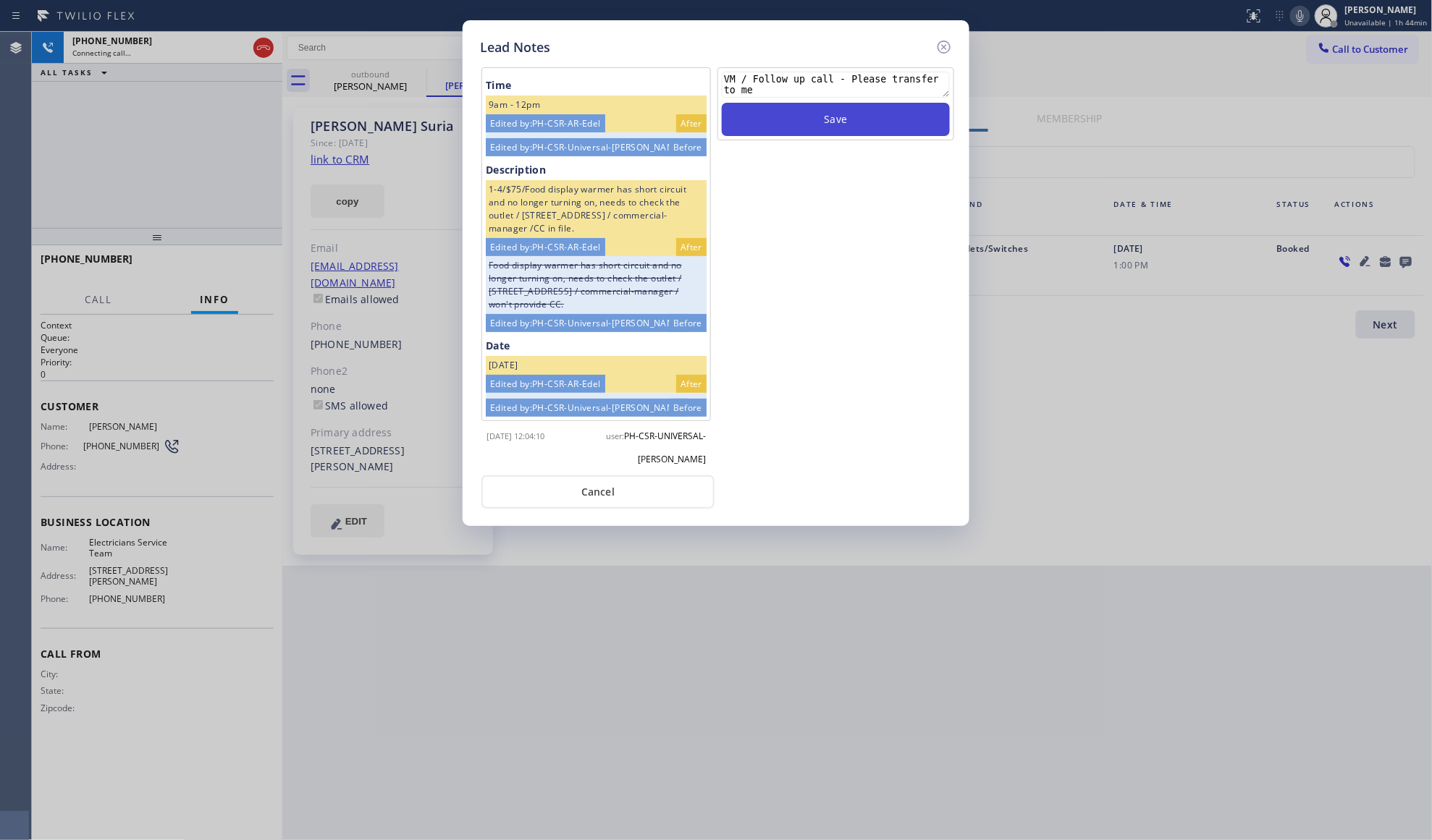
click at [830, 111] on button "Save" at bounding box center [836, 120] width 228 height 33
click at [941, 39] on icon at bounding box center [944, 47] width 17 height 17
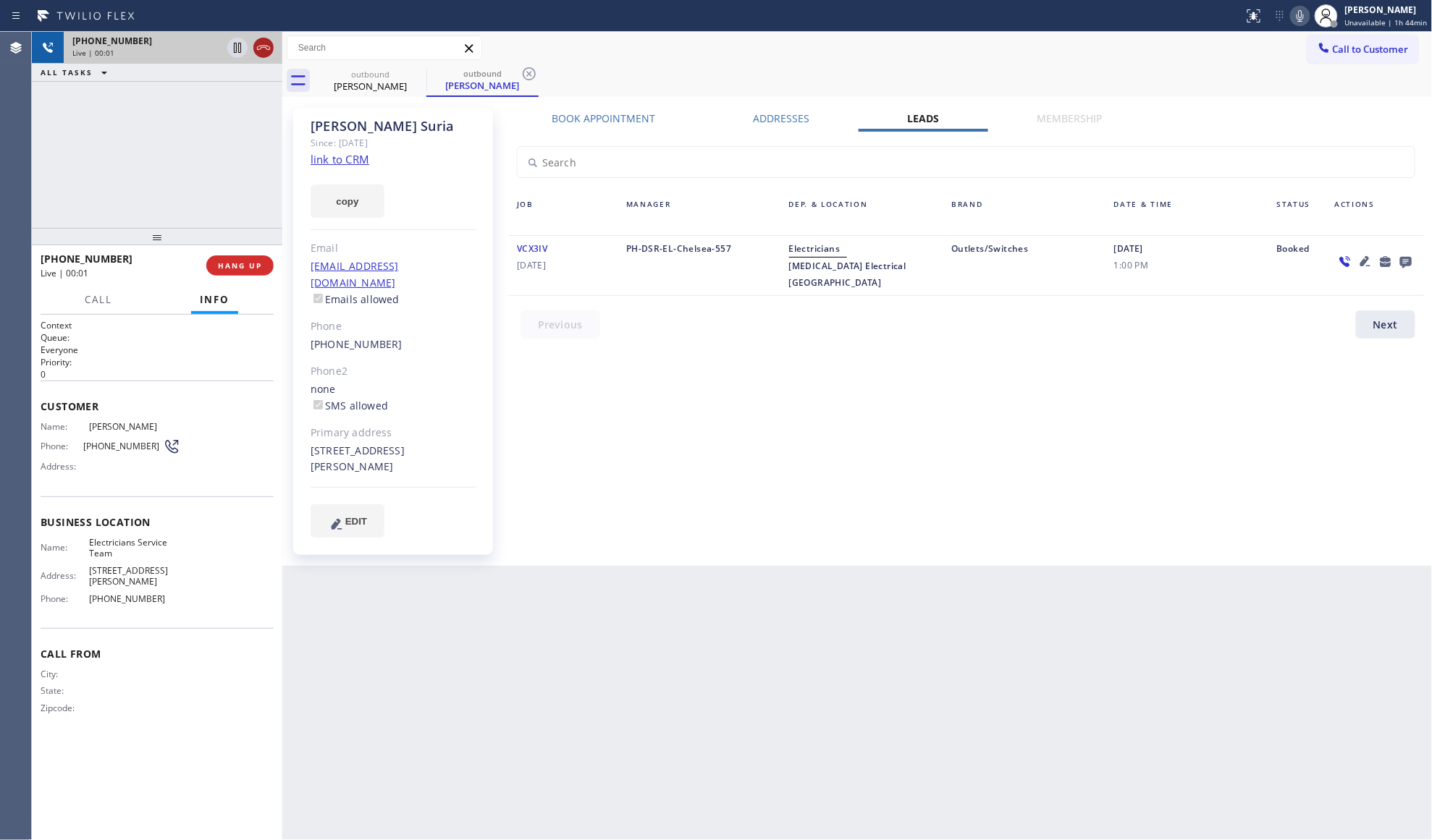
click at [262, 47] on icon at bounding box center [263, 48] width 13 height 5
click at [238, 273] on button "COMPLETE" at bounding box center [237, 265] width 73 height 20
click at [190, 239] on div at bounding box center [157, 237] width 250 height 17
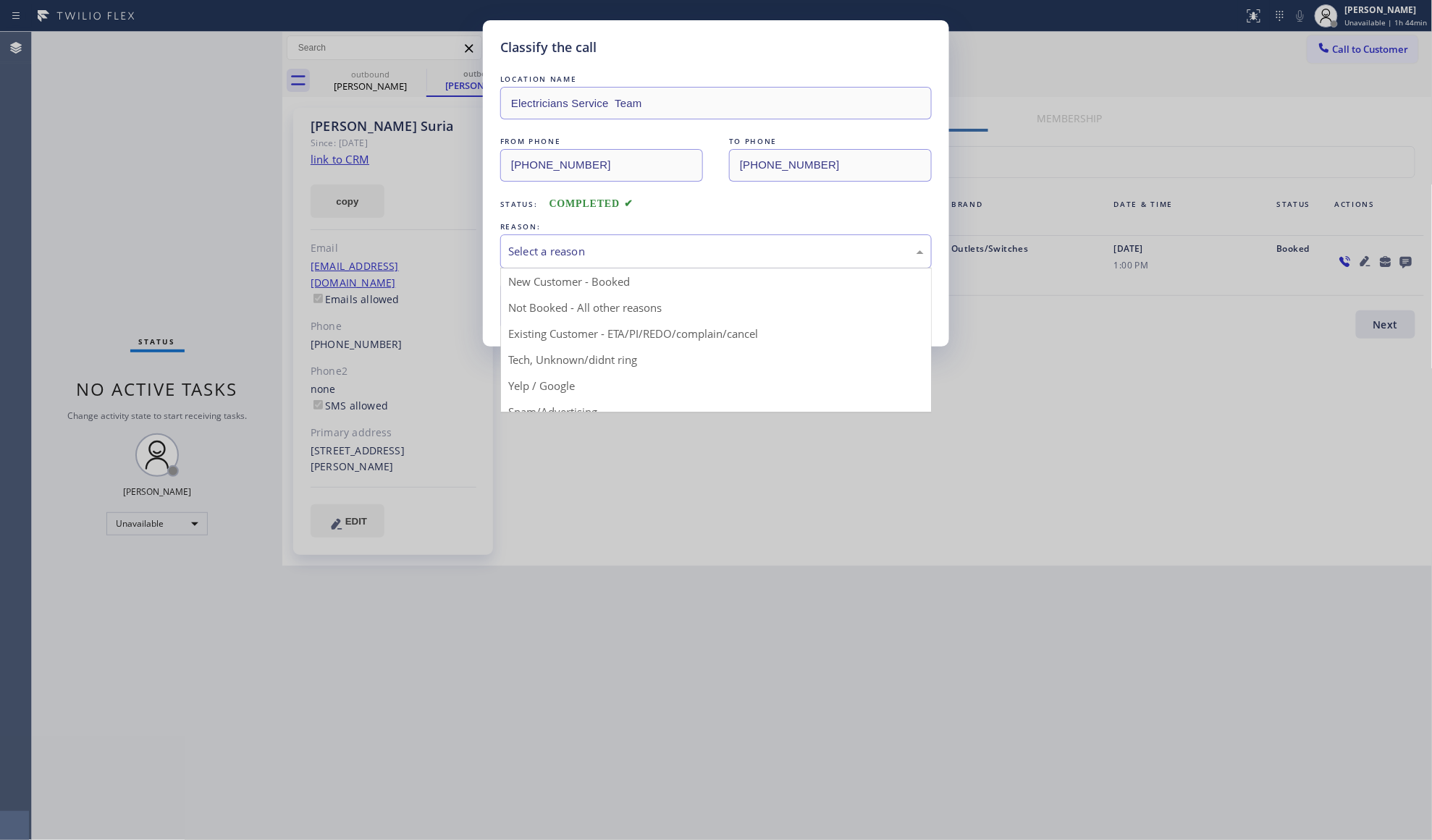
click at [617, 262] on div "Select a reason" at bounding box center [716, 251] width 432 height 34
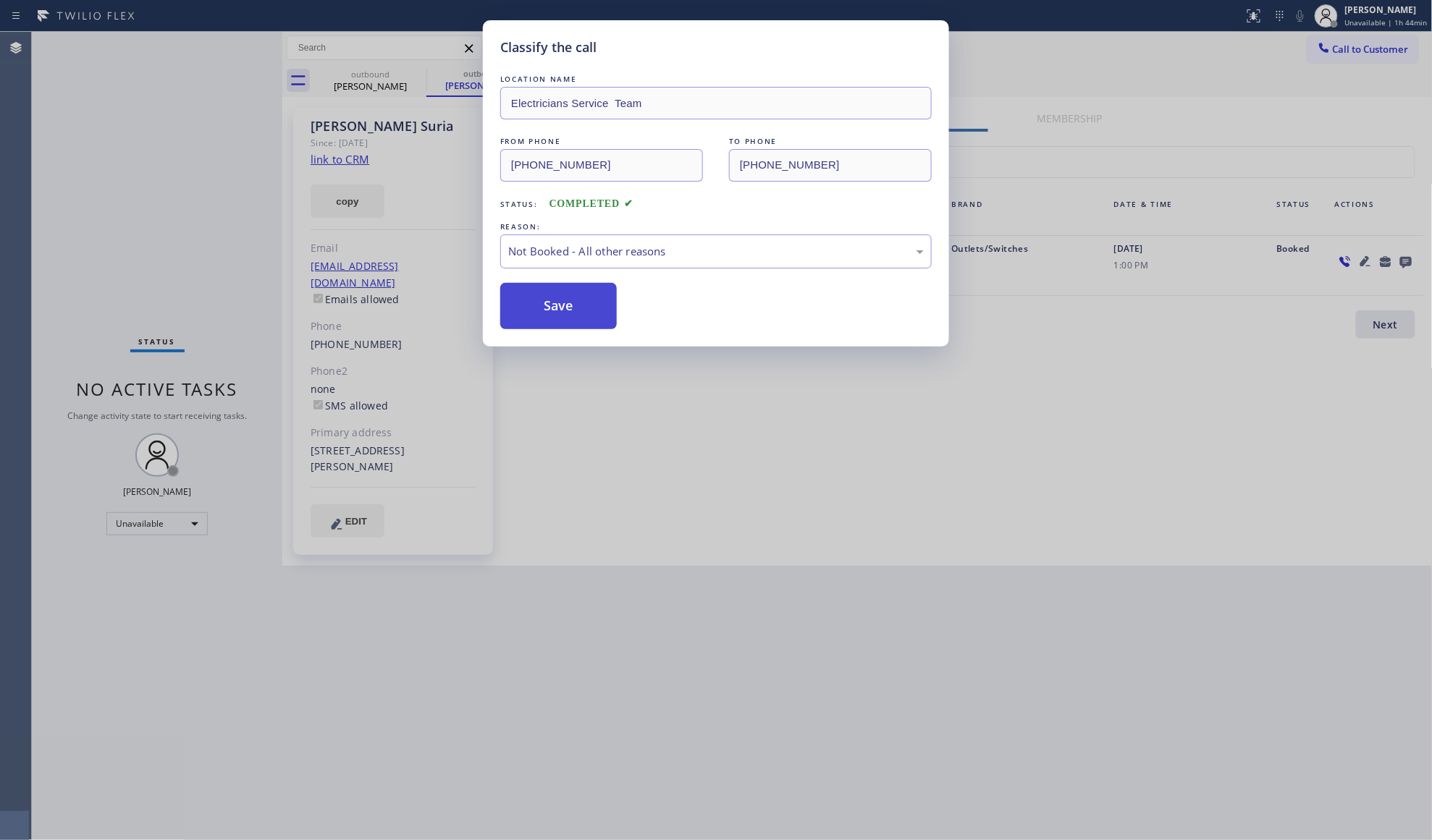
click at [589, 306] on button "Save" at bounding box center [559, 306] width 117 height 46
click at [595, 307] on button "Save" at bounding box center [559, 306] width 117 height 46
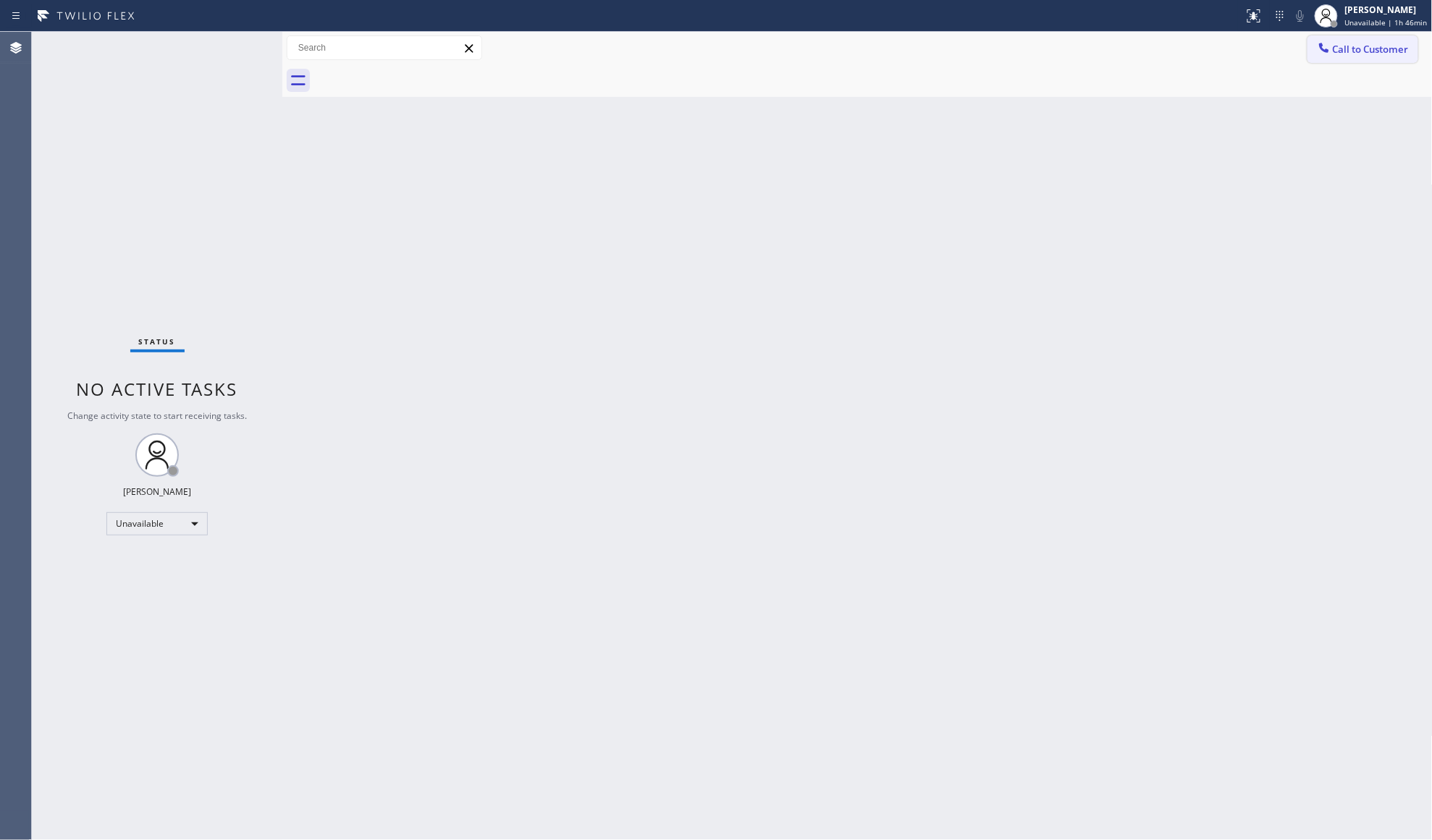
click at [1364, 58] on button "Call to Customer" at bounding box center [1363, 49] width 111 height 27
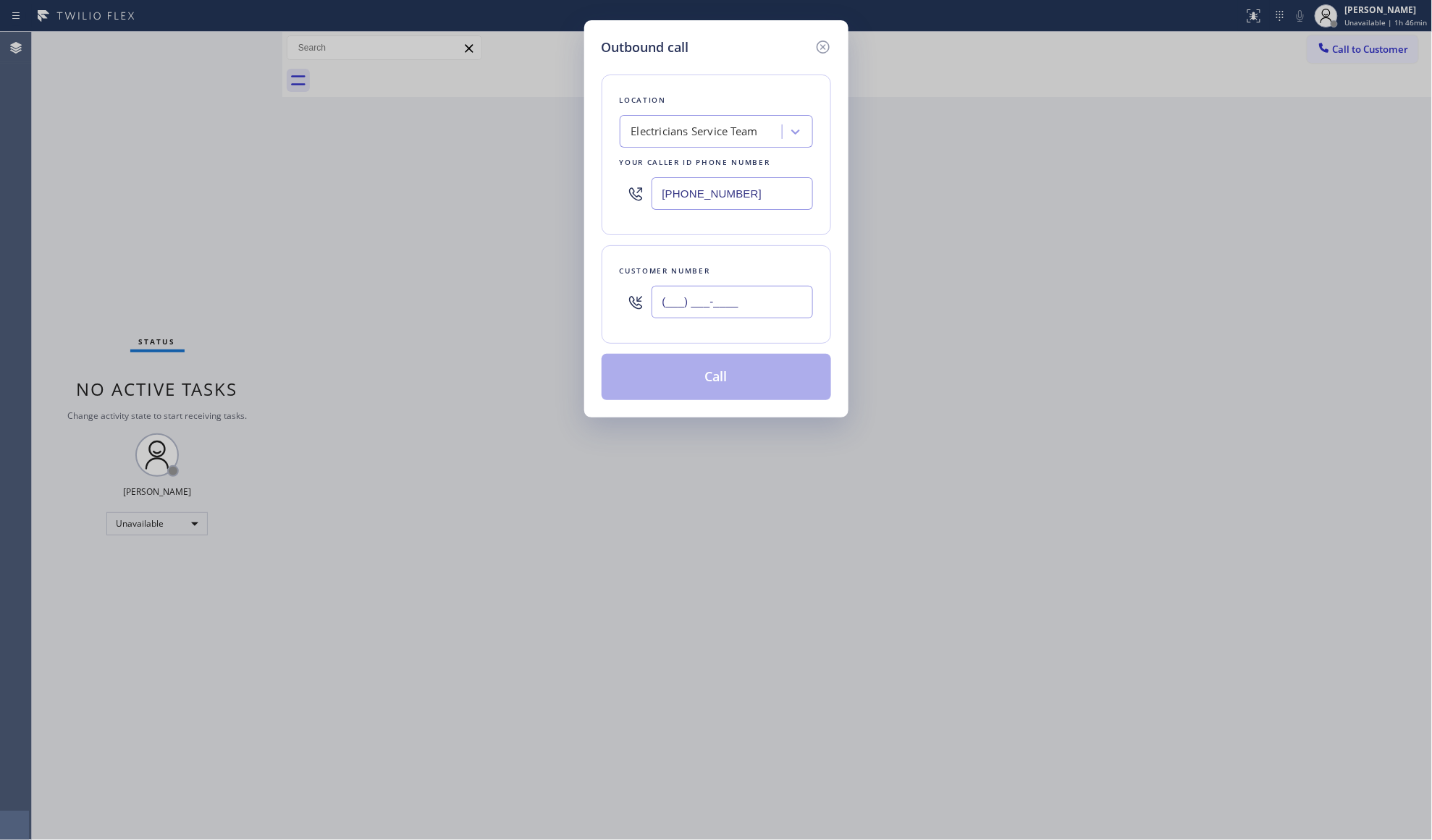
click at [667, 305] on input "(___) ___-____" at bounding box center [732, 302] width 162 height 33
paste input "860) 237-1197"
type input "[PHONE_NUMBER]"
click at [707, 384] on button "Call" at bounding box center [716, 377] width 230 height 46
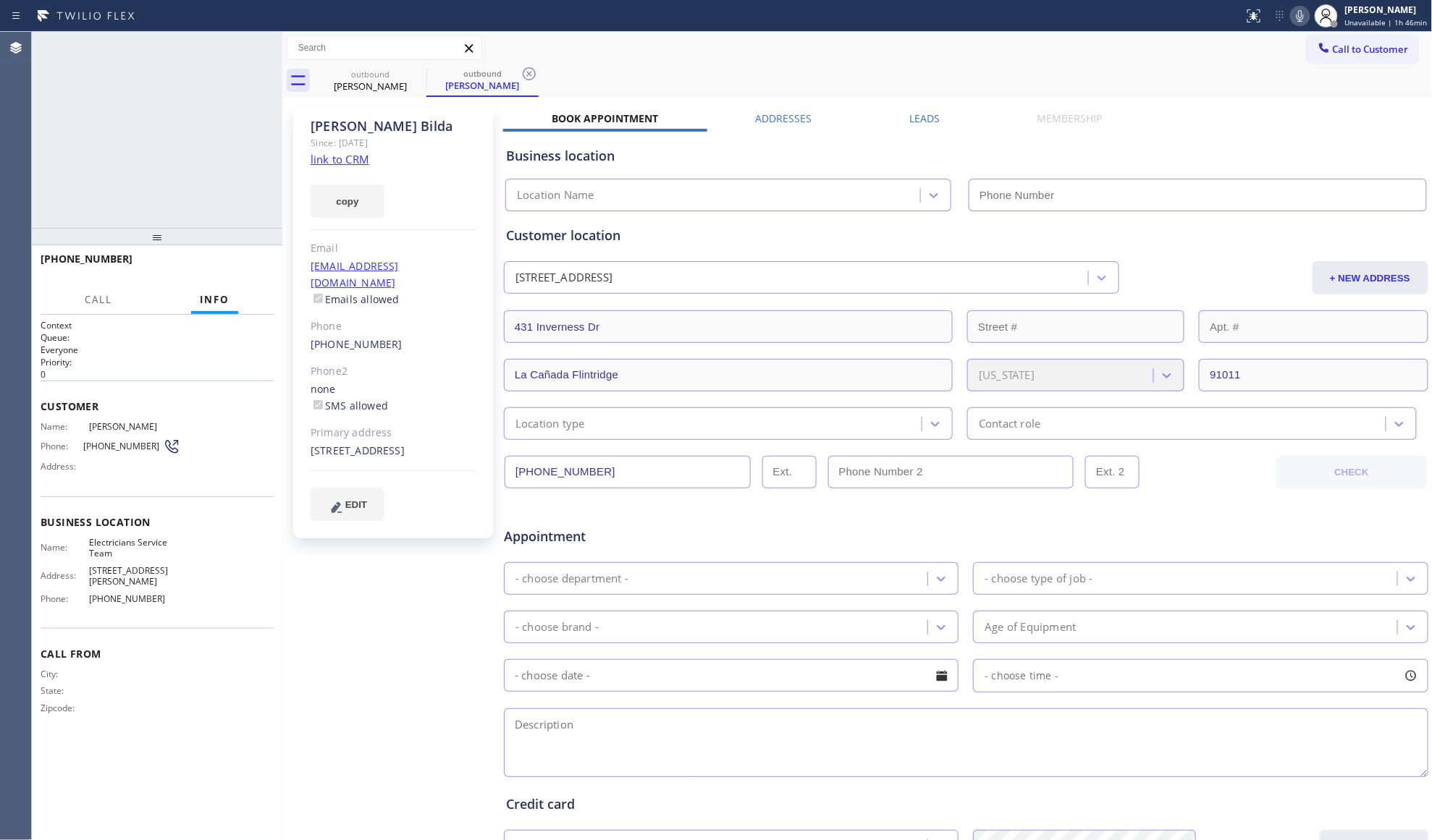
type input "[PHONE_NUMBER]"
click at [909, 113] on label "Leads" at bounding box center [925, 118] width 30 height 14
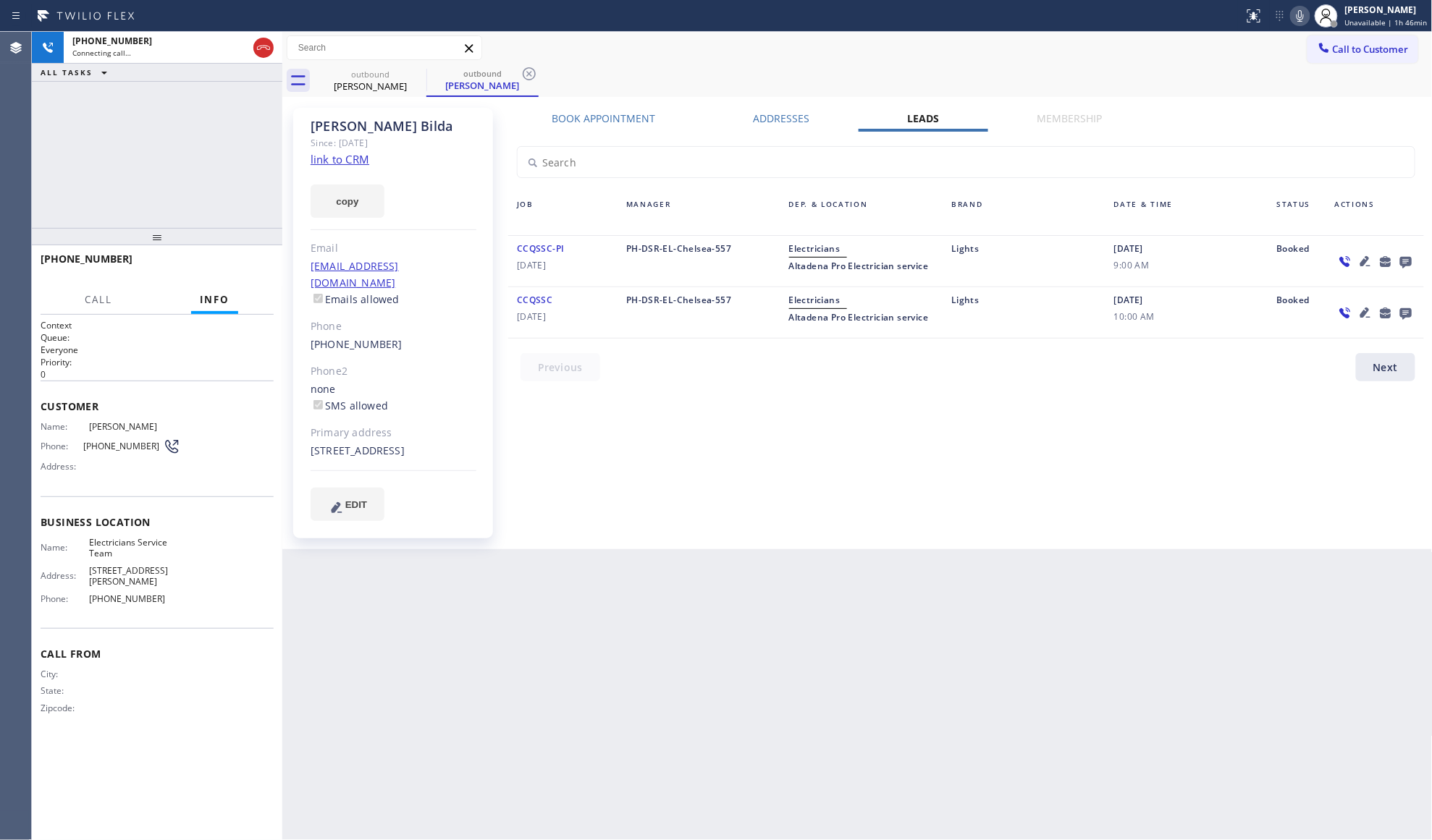
click at [1411, 261] on icon at bounding box center [1405, 262] width 11 height 11
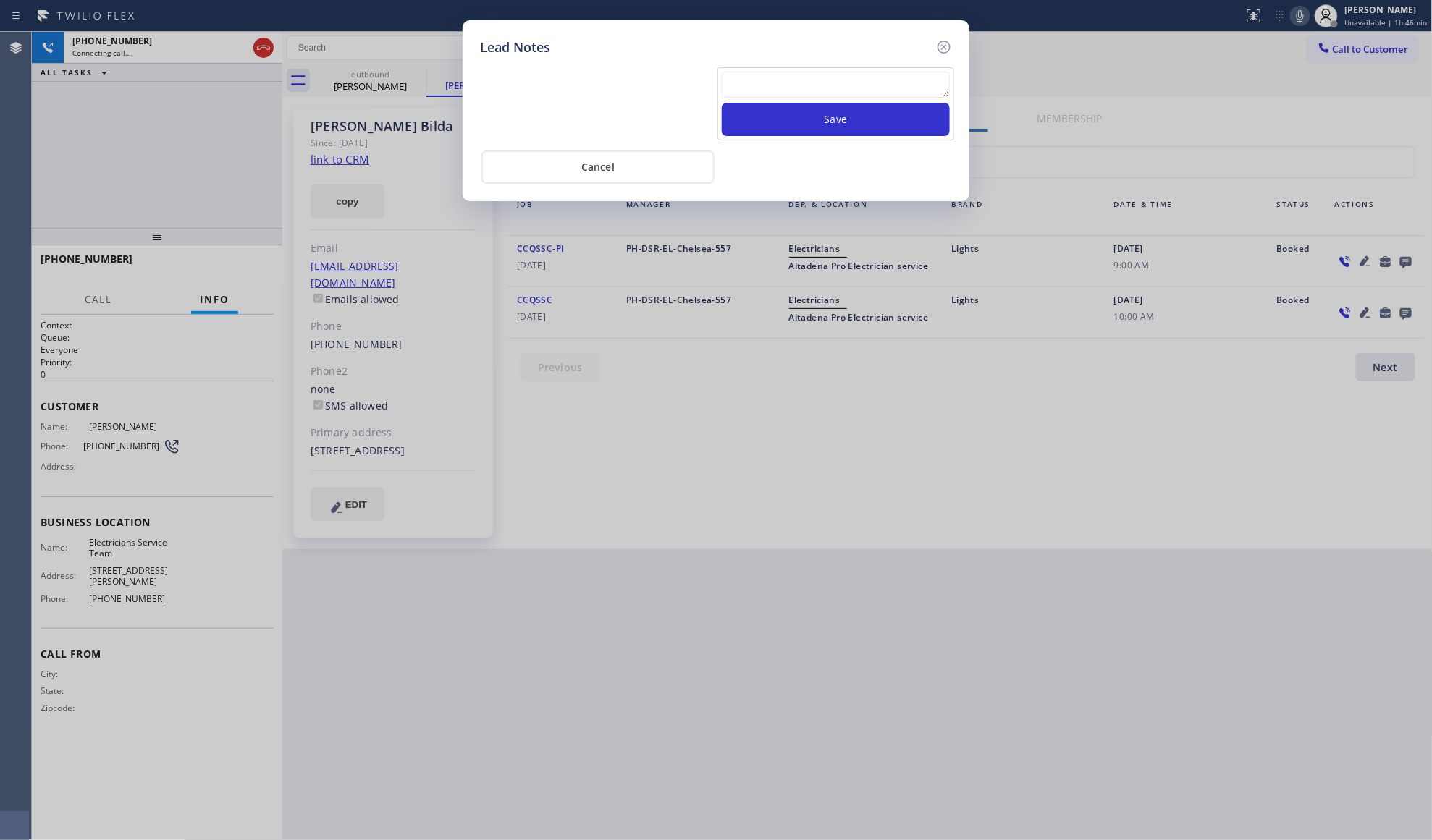
drag, startPoint x: 840, startPoint y: 74, endPoint x: 846, endPoint y: 99, distance: 25.7
click at [840, 85] on textarea at bounding box center [836, 84] width 228 height 26
click at [846, 98] on textarea at bounding box center [836, 84] width 228 height 26
paste textarea "VM / Follow up call - Please transfer to me"
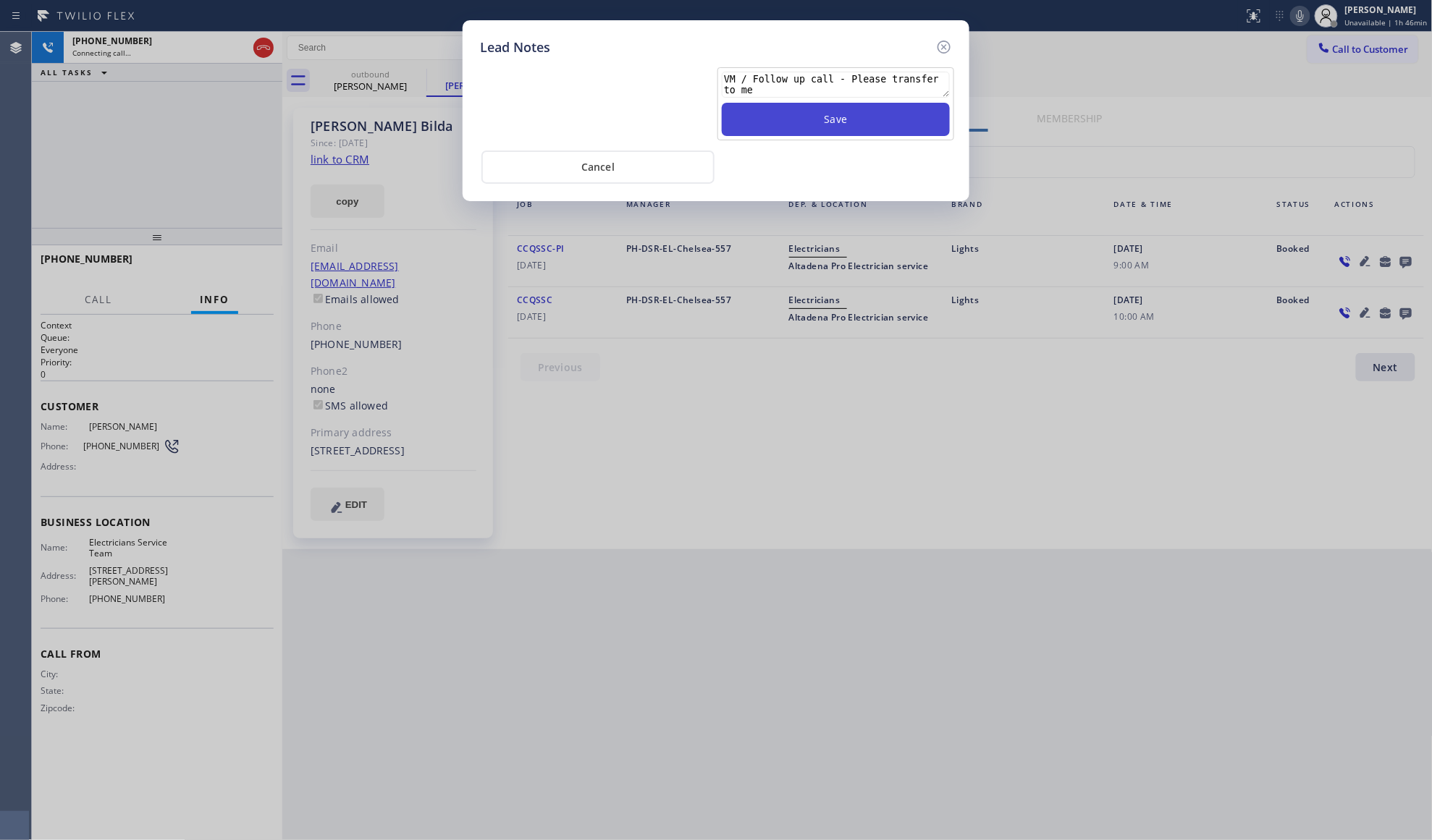
type textarea "VM / Follow up call - Please transfer to me"
click at [843, 122] on button "Save" at bounding box center [836, 120] width 228 height 33
click at [944, 48] on icon at bounding box center [944, 47] width 17 height 17
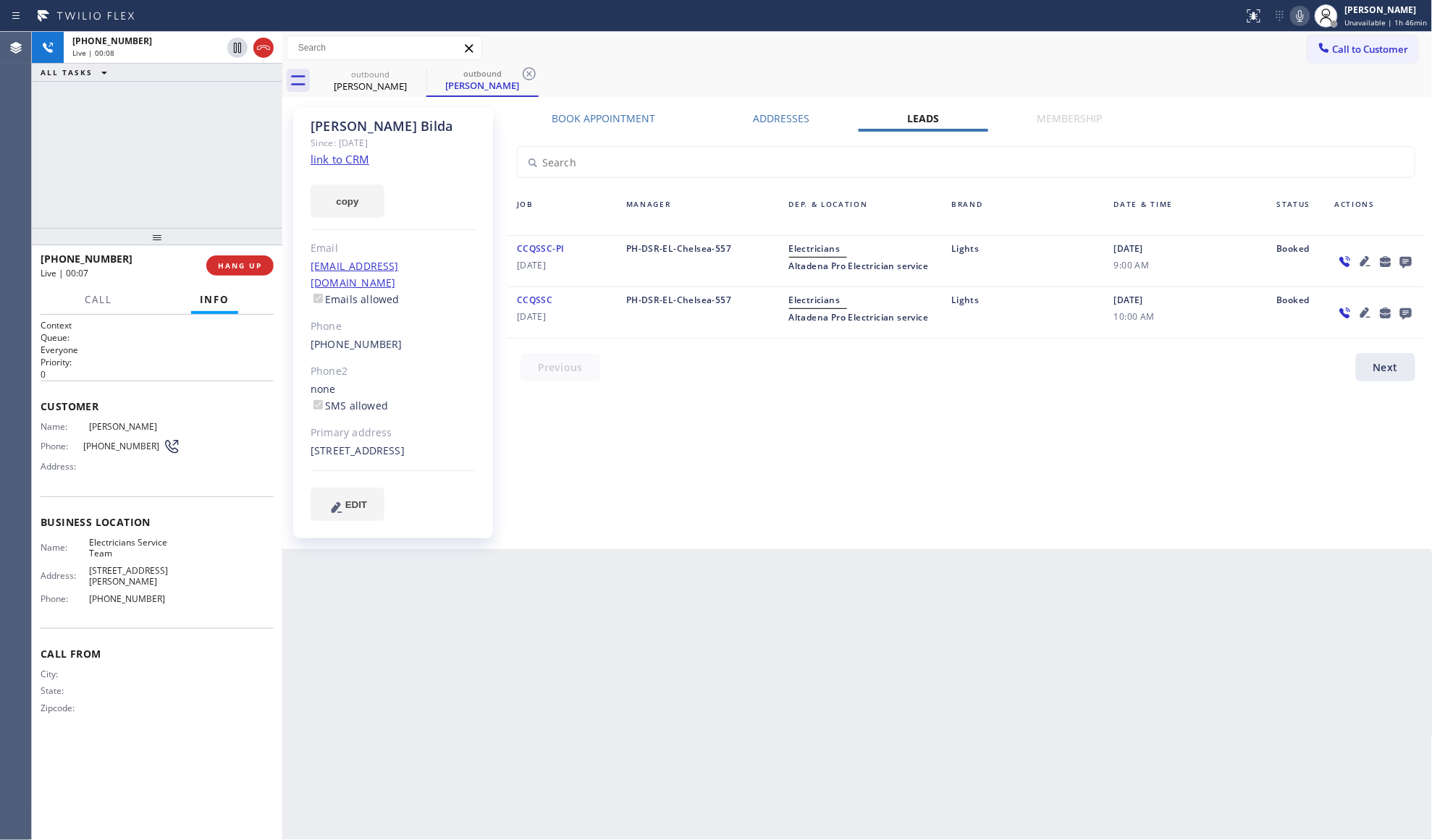
click at [1362, 262] on icon at bounding box center [1364, 261] width 10 height 10
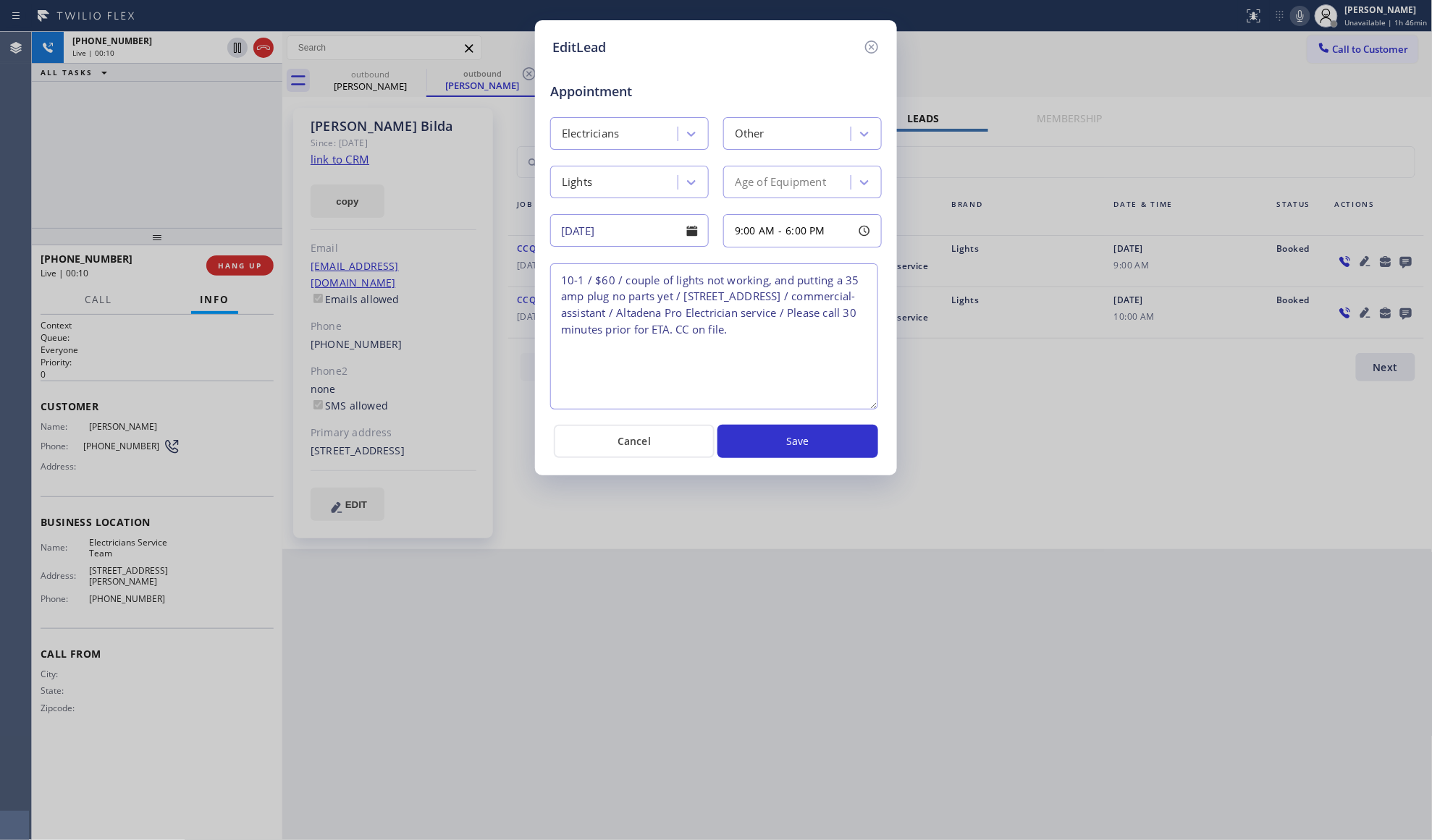
drag, startPoint x: 878, startPoint y: 328, endPoint x: 876, endPoint y: 417, distance: 89.0
click at [876, 409] on textarea "10-1 / $60 / couple of lights not working, and putting a 35 amp plug no parts y…" at bounding box center [714, 336] width 328 height 146
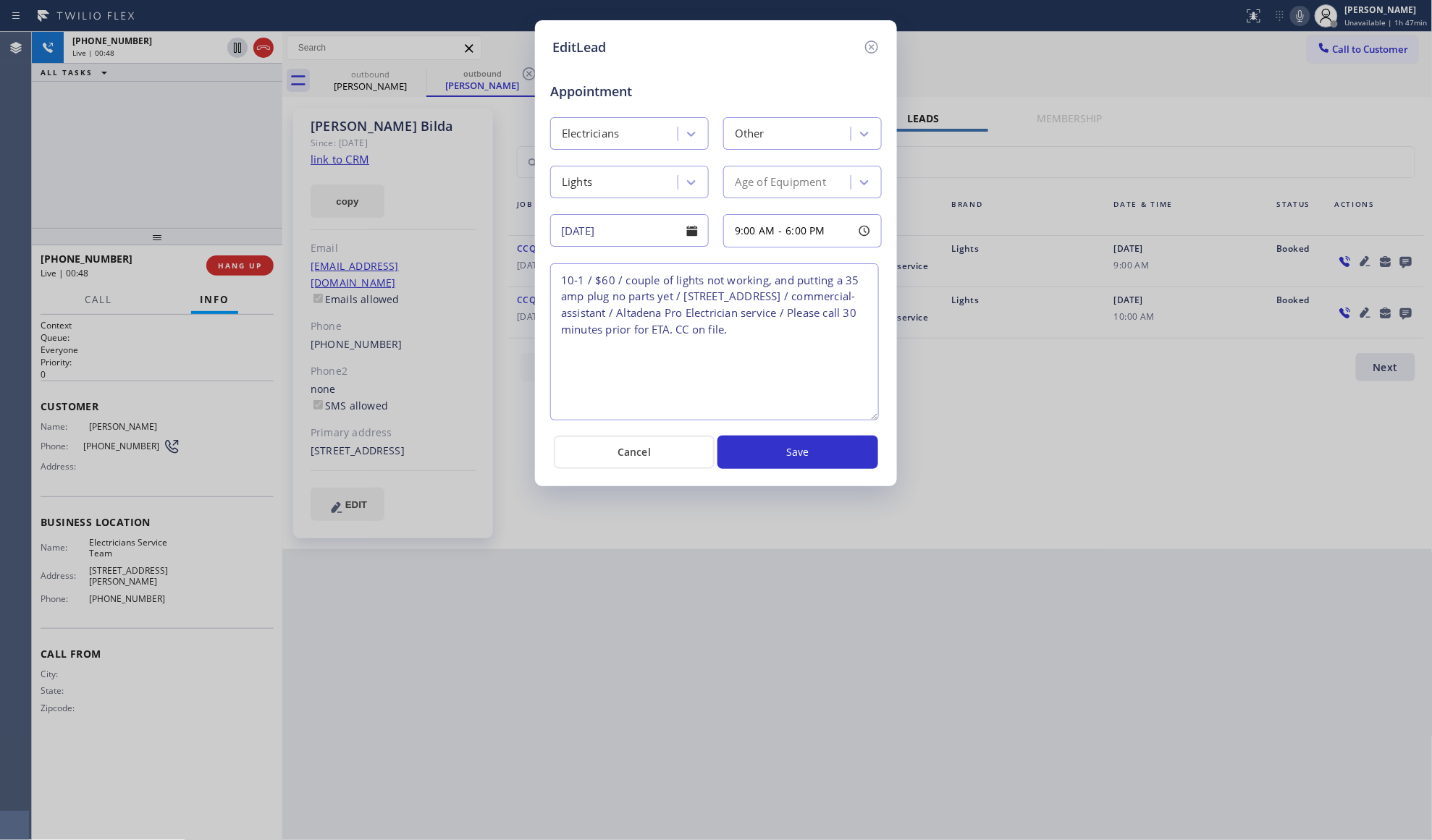
click at [676, 381] on textarea "10-1 / $60 / couple of lights not working, and putting a 35 amp plug no parts y…" at bounding box center [714, 341] width 328 height 157
click at [707, 356] on textarea "10-1 / $60 / couple of lights not working, and putting a 35 amp plug no parts y…" at bounding box center [714, 341] width 328 height 157
click at [631, 459] on button "Cancel" at bounding box center [634, 453] width 161 height 33
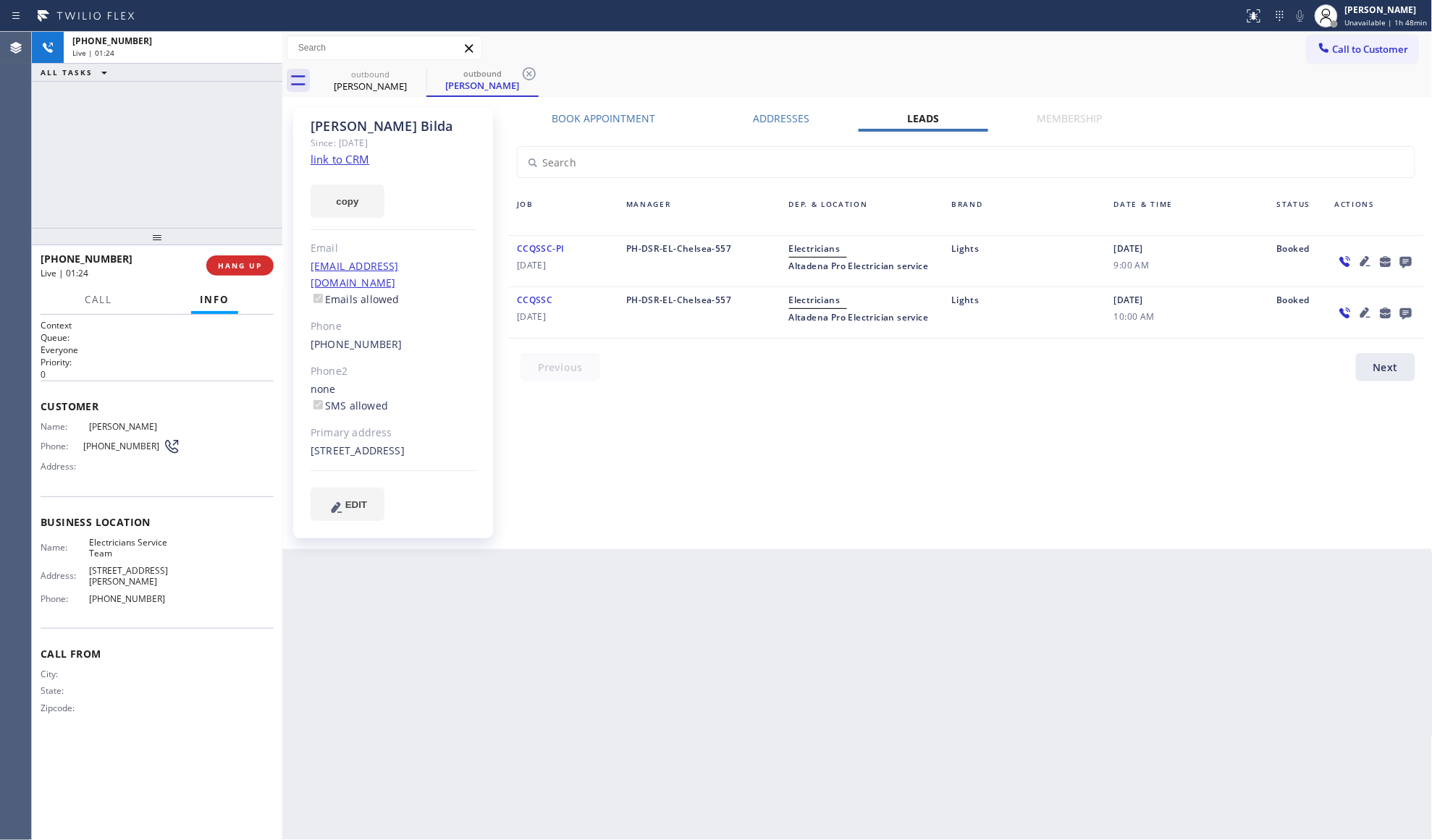
click at [626, 468] on div "Book Appointment Addresses Leads Membership Business location Electricians Serv…" at bounding box center [966, 328] width 926 height 434
click at [261, 262] on span "COMPLETE" at bounding box center [237, 265] width 50 height 10
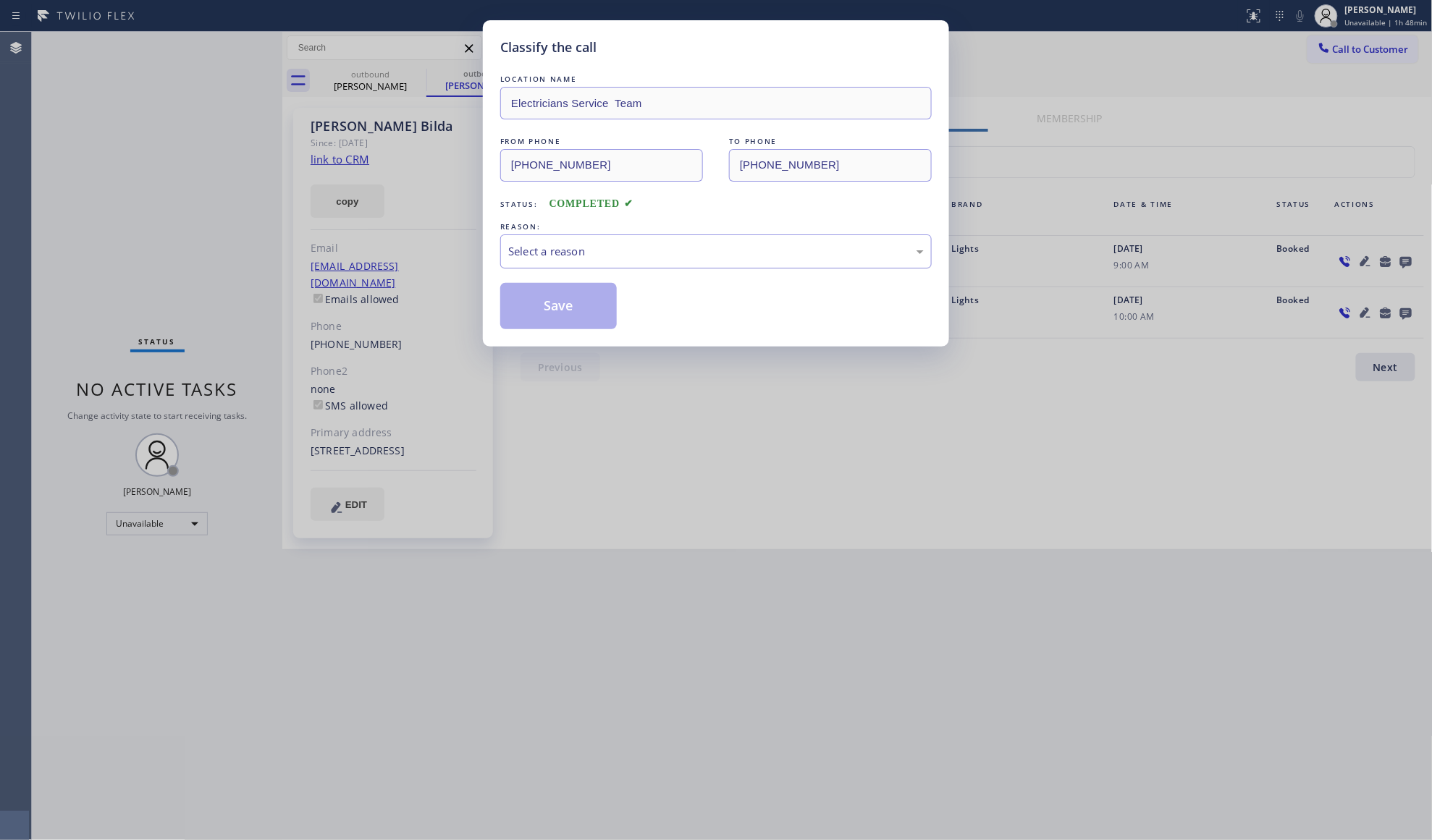
click at [603, 249] on div "Select a reason" at bounding box center [716, 252] width 416 height 17
click at [585, 310] on button "Save" at bounding box center [559, 306] width 117 height 46
drag, startPoint x: 585, startPoint y: 310, endPoint x: 621, endPoint y: 301, distance: 37.1
click at [588, 309] on button "Save" at bounding box center [559, 306] width 117 height 46
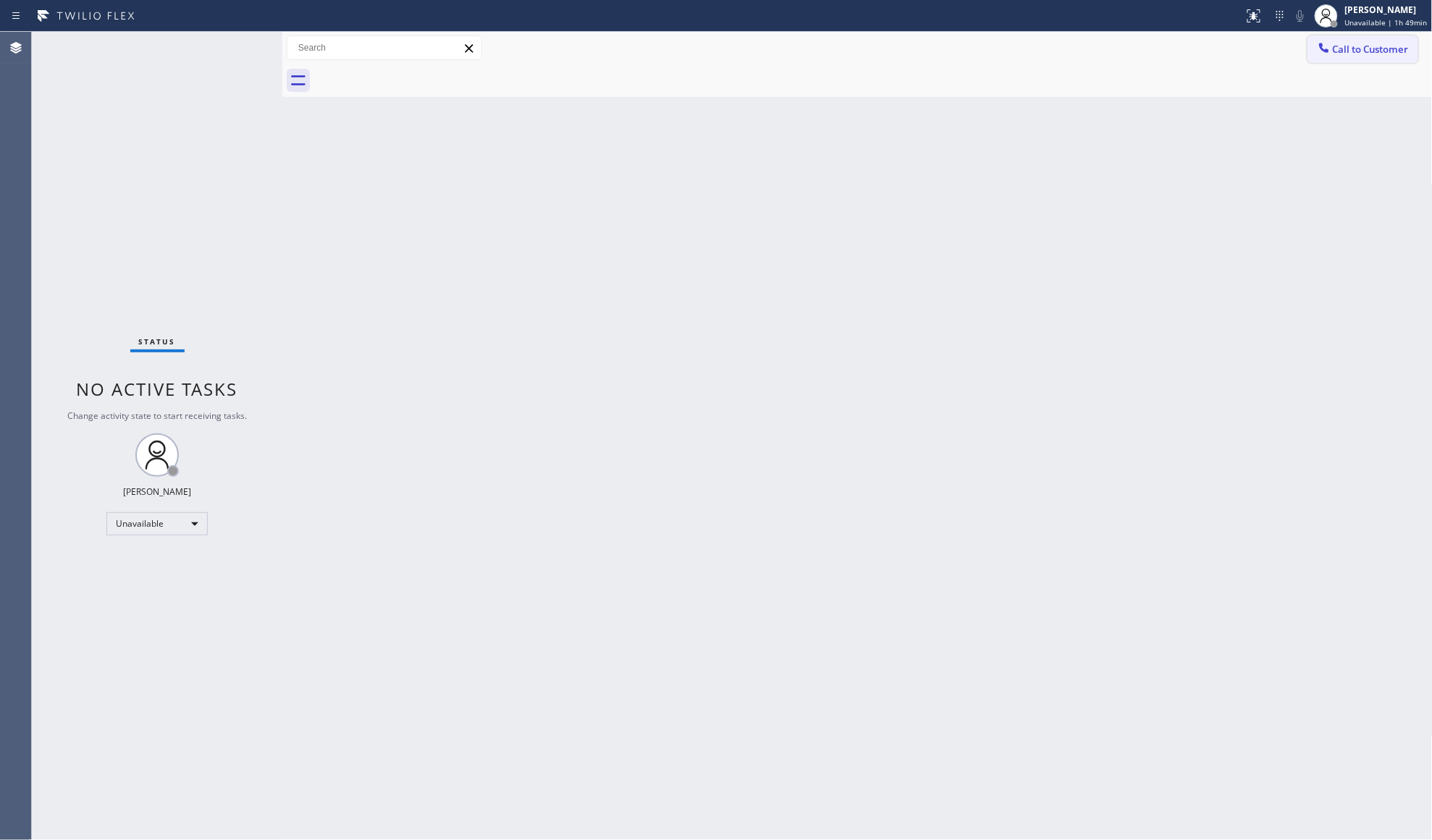
click at [1357, 44] on span "Call to Customer" at bounding box center [1371, 49] width 76 height 13
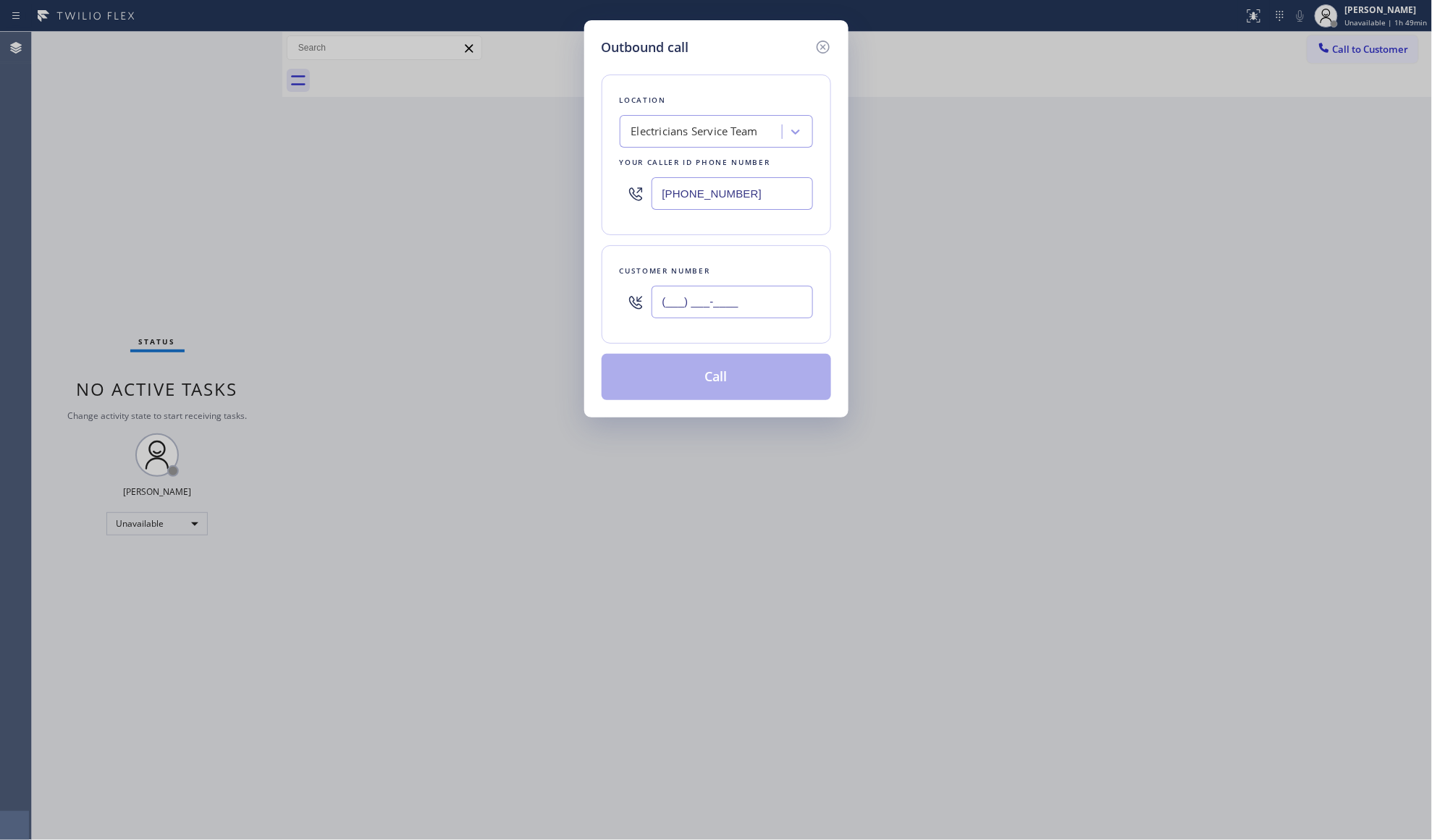
click at [785, 296] on input "(___) ___-____" at bounding box center [732, 302] width 162 height 33
paste input "626) 324-9495"
type input "[PHONE_NUMBER]"
click at [741, 385] on button "Call" at bounding box center [716, 377] width 230 height 46
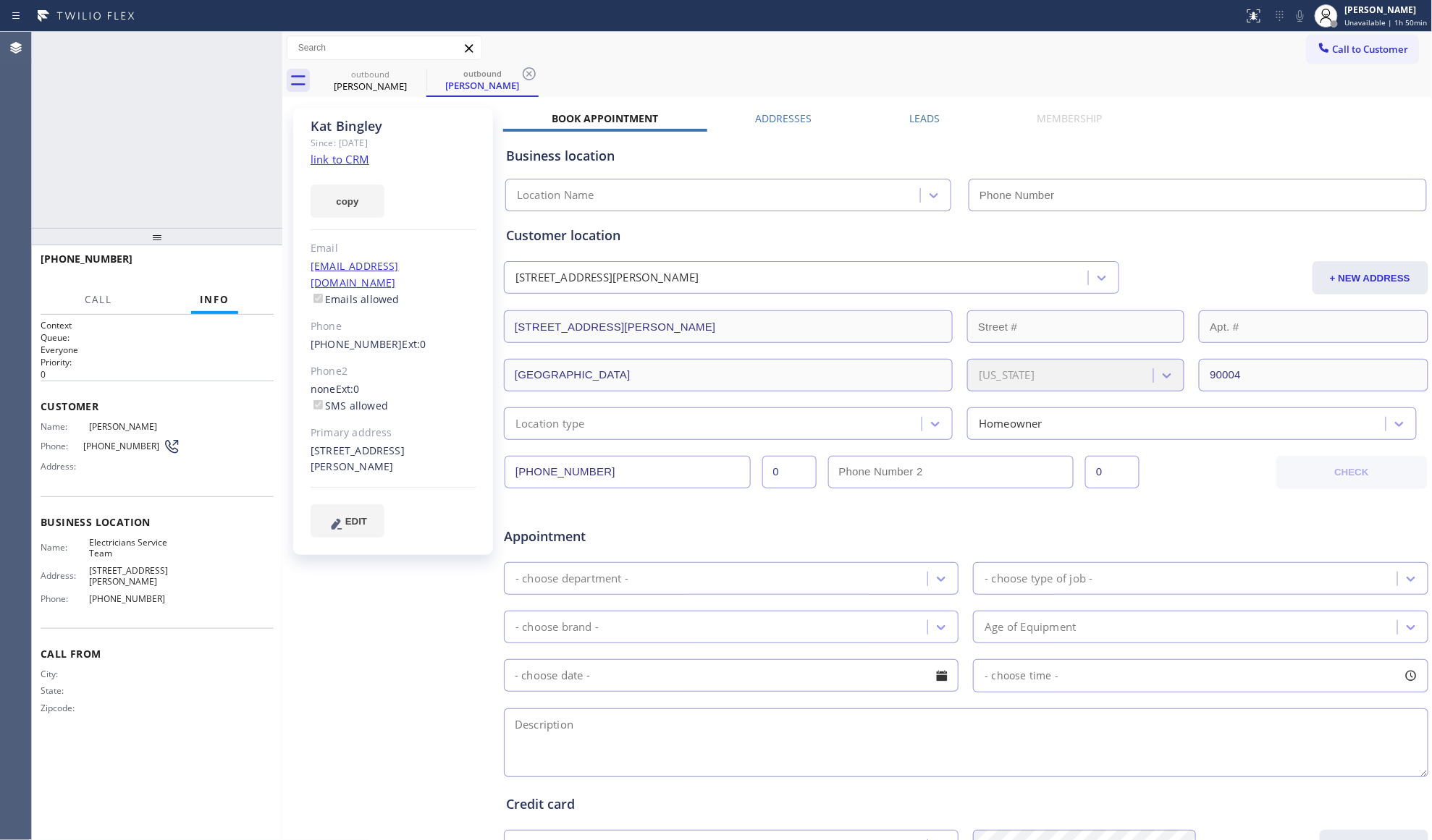
type input "[PHONE_NUMBER]"
click at [789, 72] on div "outbound [PERSON_NAME] outbound [PERSON_NAME]" at bounding box center [873, 80] width 1119 height 33
click at [930, 114] on label "Leads" at bounding box center [925, 118] width 30 height 14
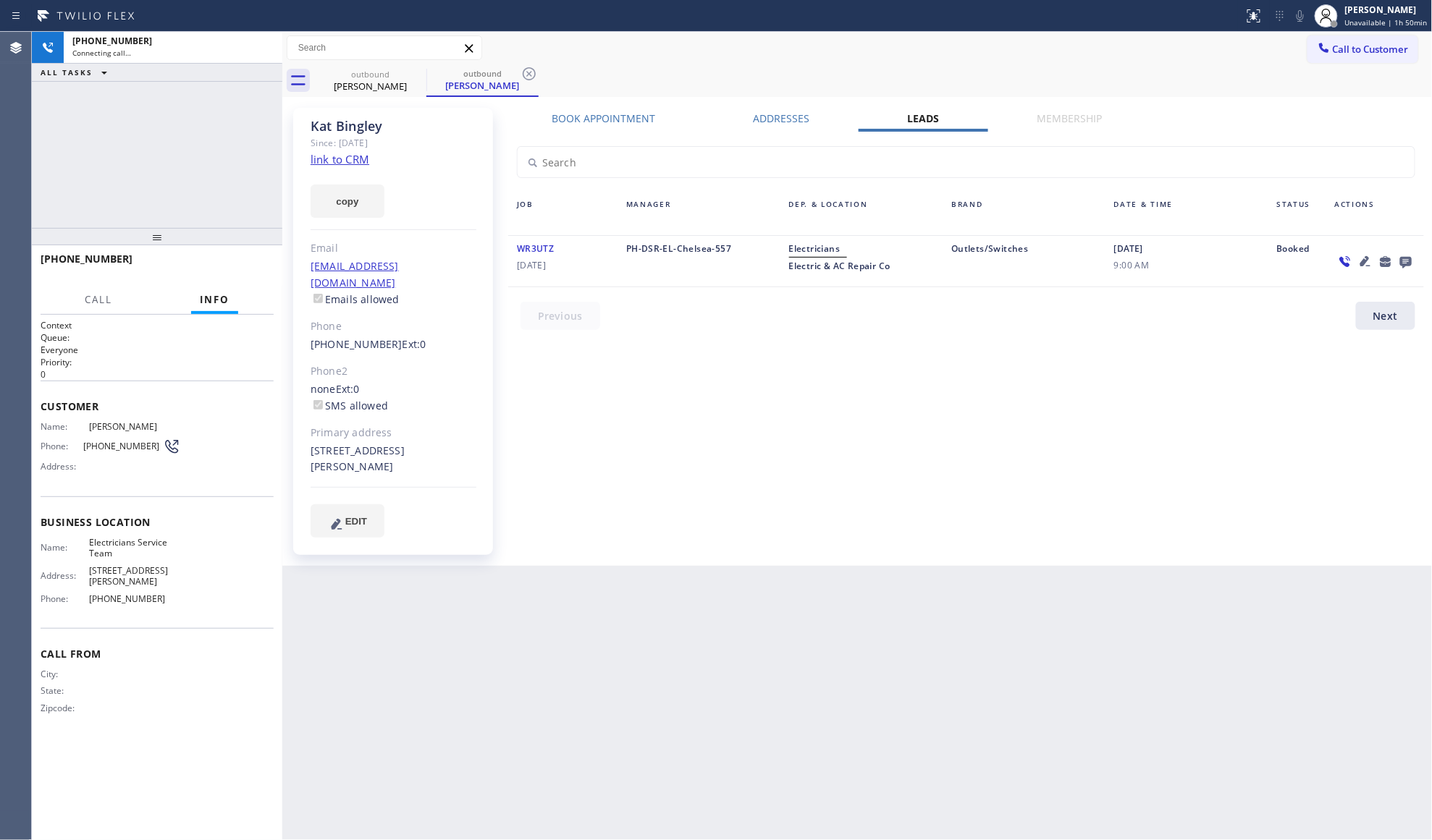
click at [1402, 265] on icon at bounding box center [1405, 262] width 11 height 11
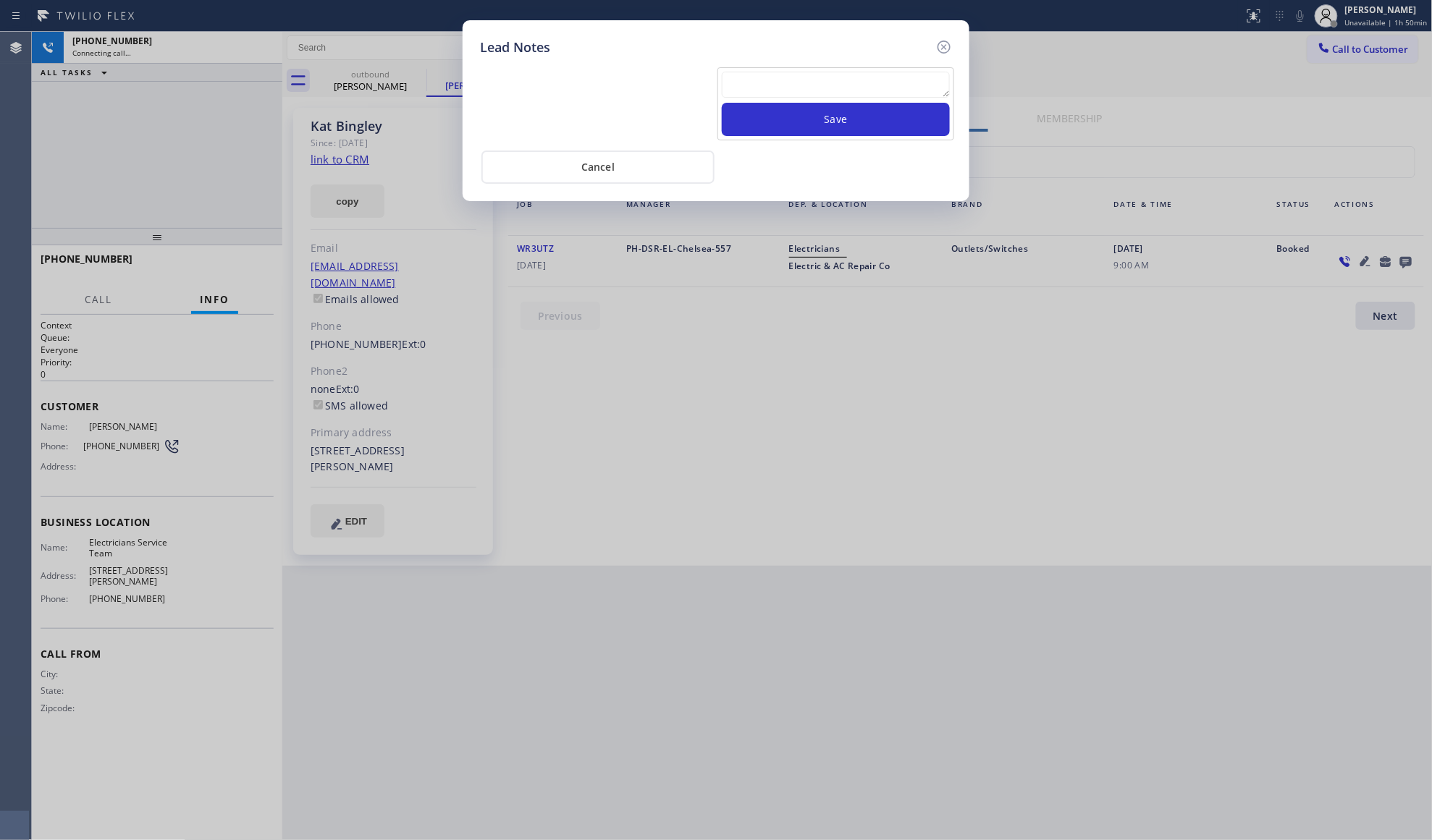
click at [815, 74] on textarea at bounding box center [836, 84] width 228 height 26
paste textarea "VM / Follow up call - Please transfer to me"
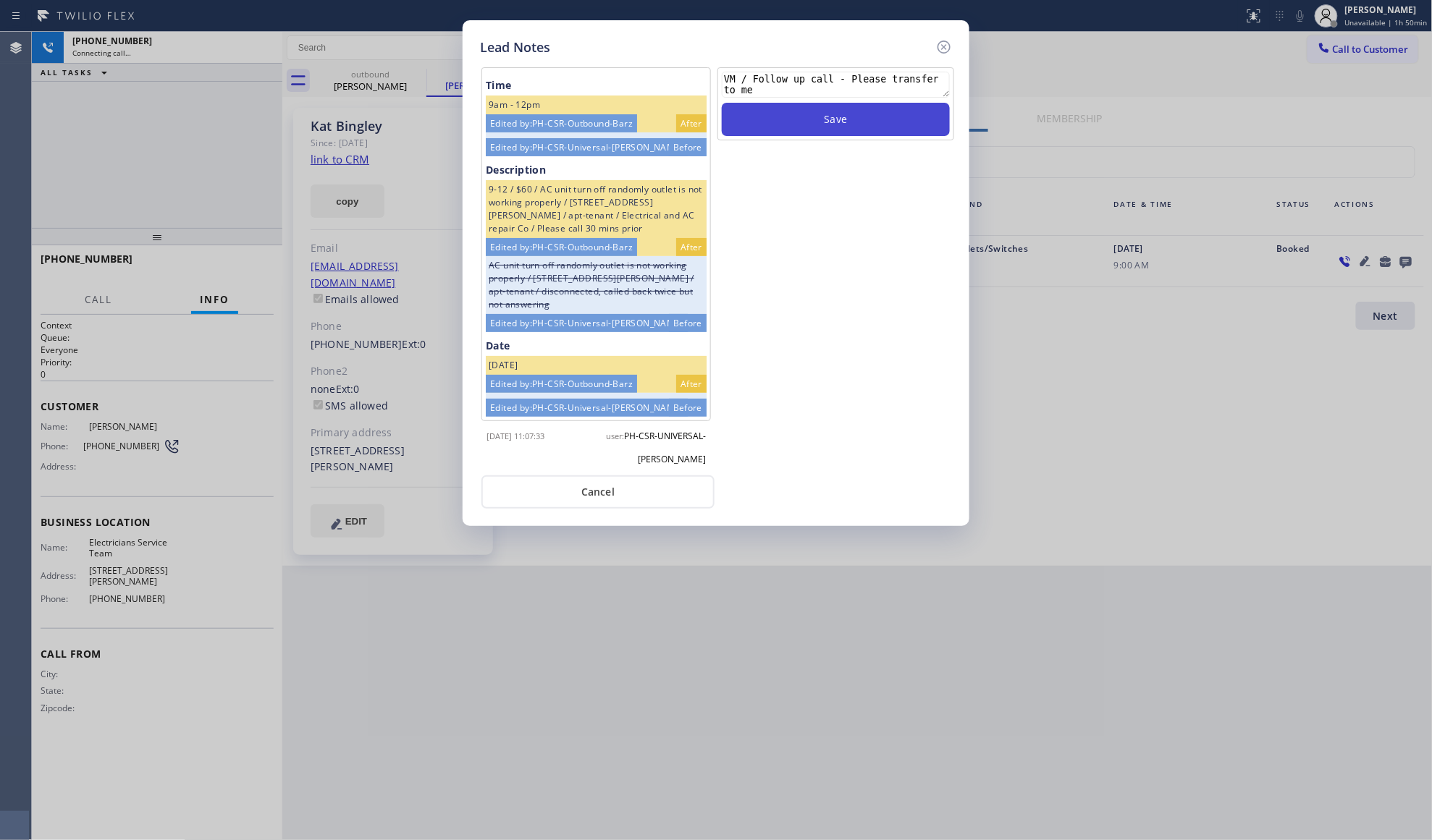
type textarea "VM / Follow up call - Please transfer to me"
click at [844, 114] on button "Save" at bounding box center [836, 120] width 228 height 33
click at [937, 47] on icon at bounding box center [944, 47] width 17 height 17
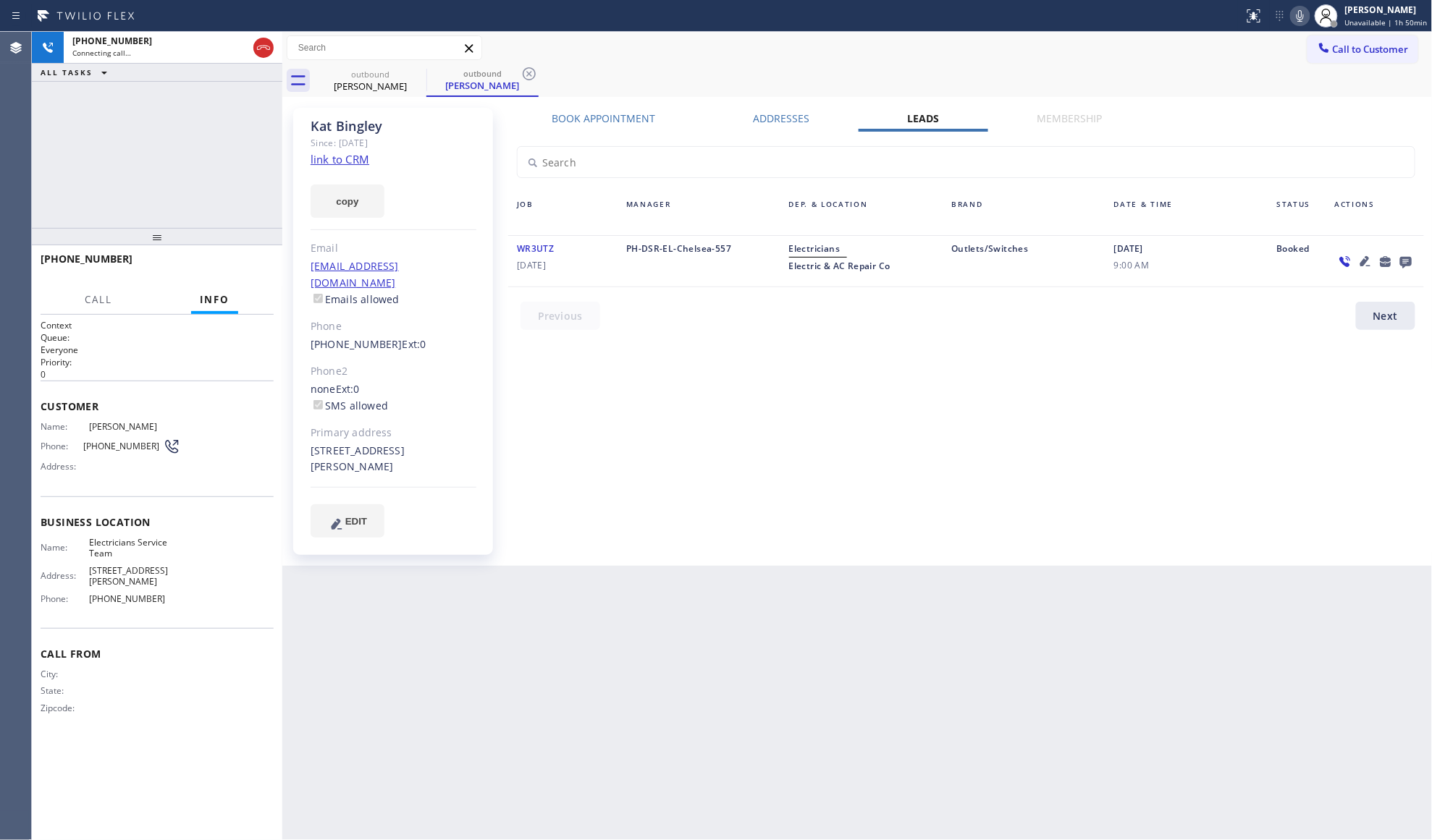
click at [530, 76] on icon at bounding box center [529, 74] width 17 height 17
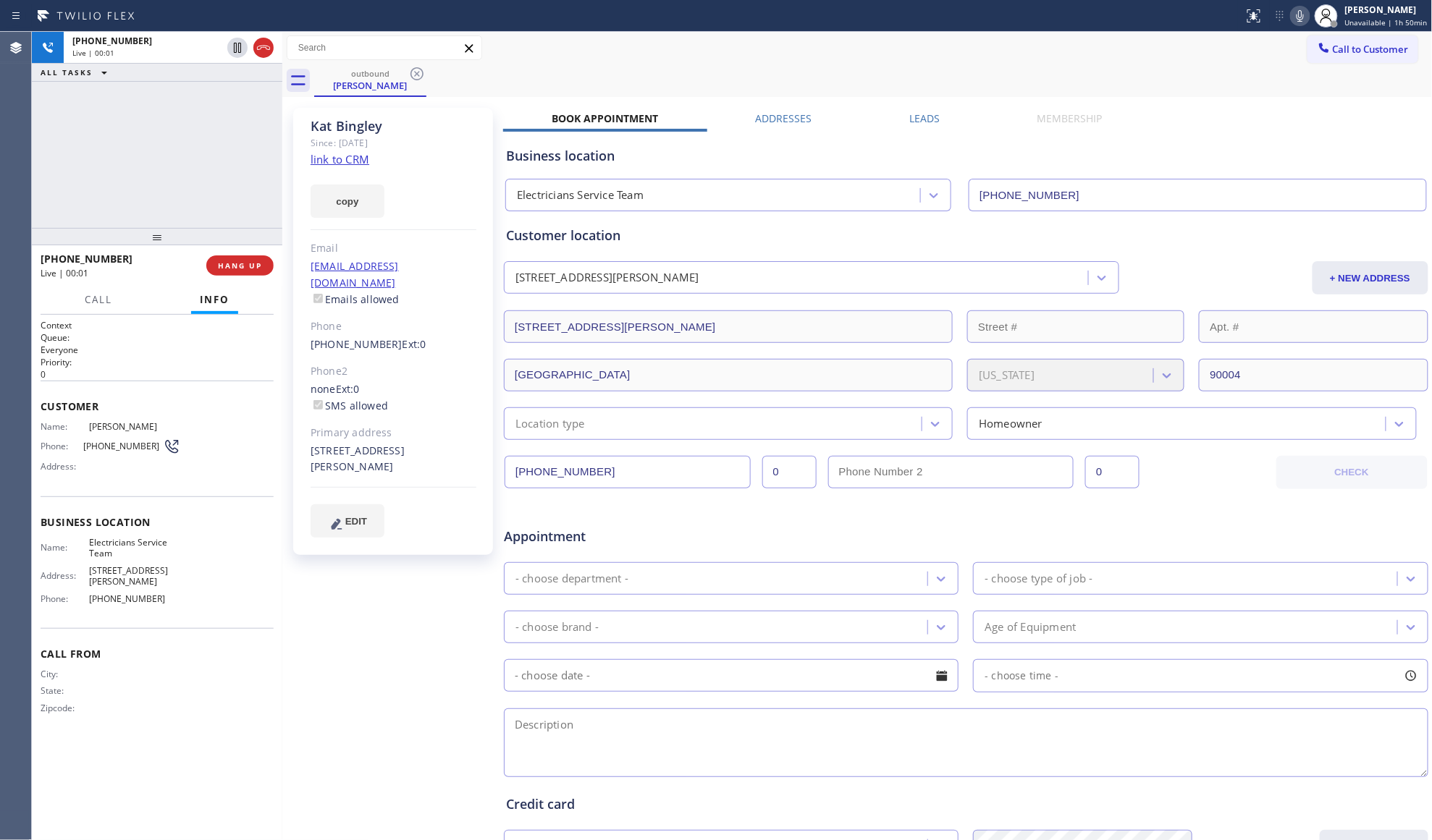
click at [262, 246] on div at bounding box center [157, 237] width 250 height 17
click at [268, 258] on div "[PHONE_NUMBER] Live | 00:02 HANG UP" at bounding box center [156, 268] width 233 height 38
click at [259, 263] on button "HANG UP" at bounding box center [240, 268] width 68 height 20
click at [250, 273] on span "HANG UP" at bounding box center [240, 268] width 44 height 10
click at [250, 273] on span "COMPLETE" at bounding box center [237, 268] width 50 height 10
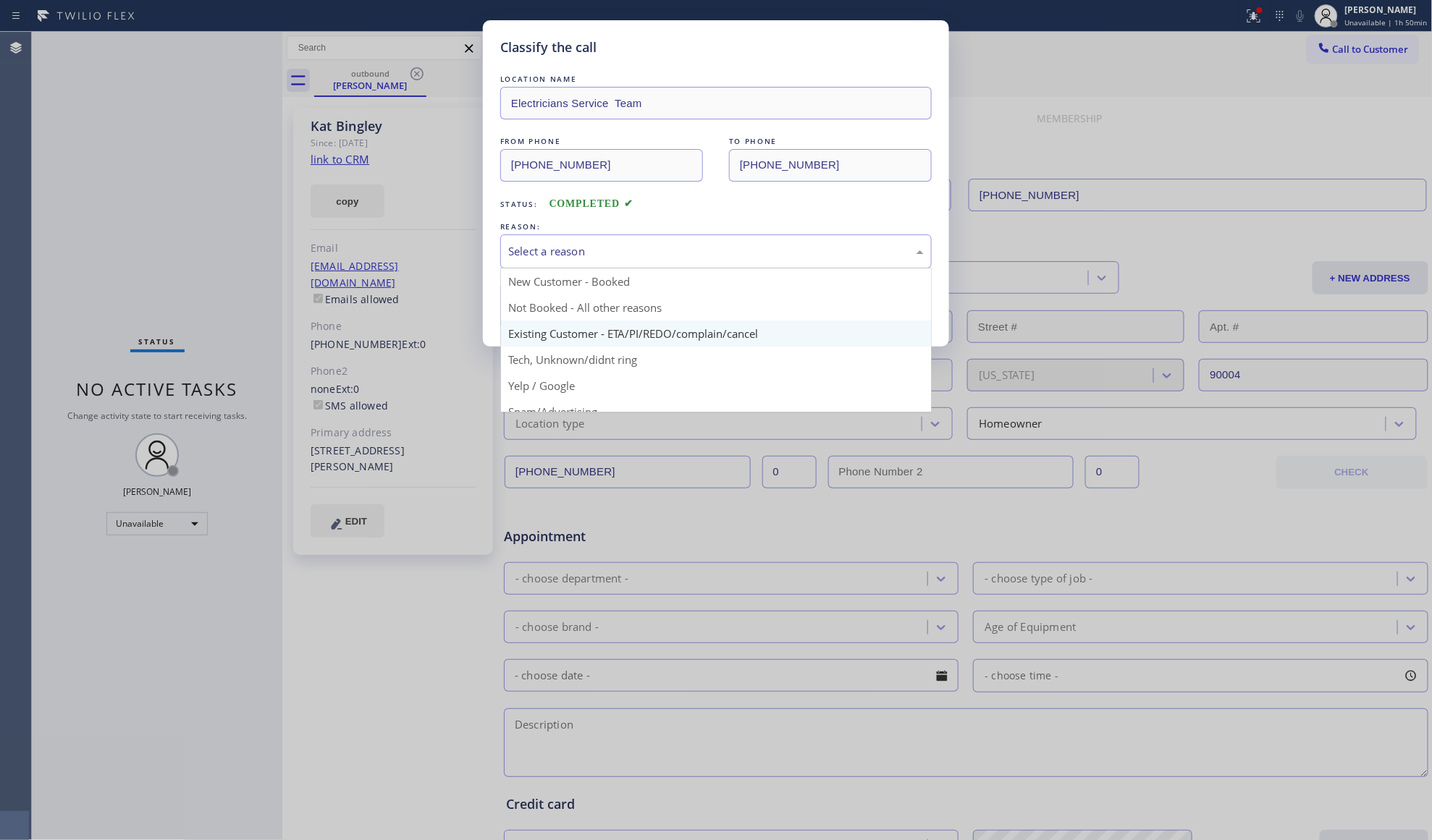
drag, startPoint x: 678, startPoint y: 250, endPoint x: 573, endPoint y: 322, distance: 127.3
click at [677, 252] on div "Select a reason" at bounding box center [716, 252] width 416 height 17
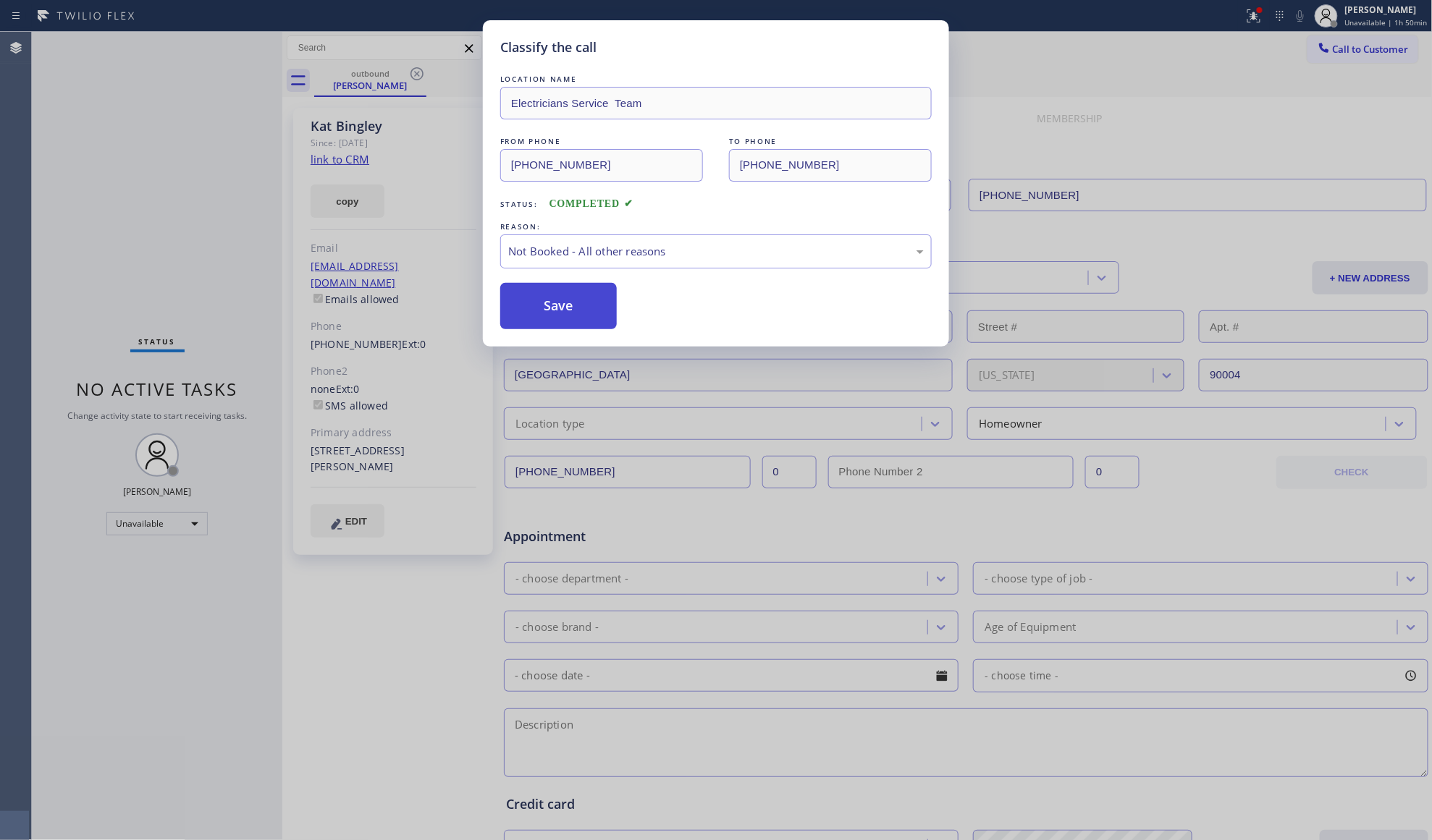
click at [540, 310] on button "Save" at bounding box center [559, 306] width 117 height 46
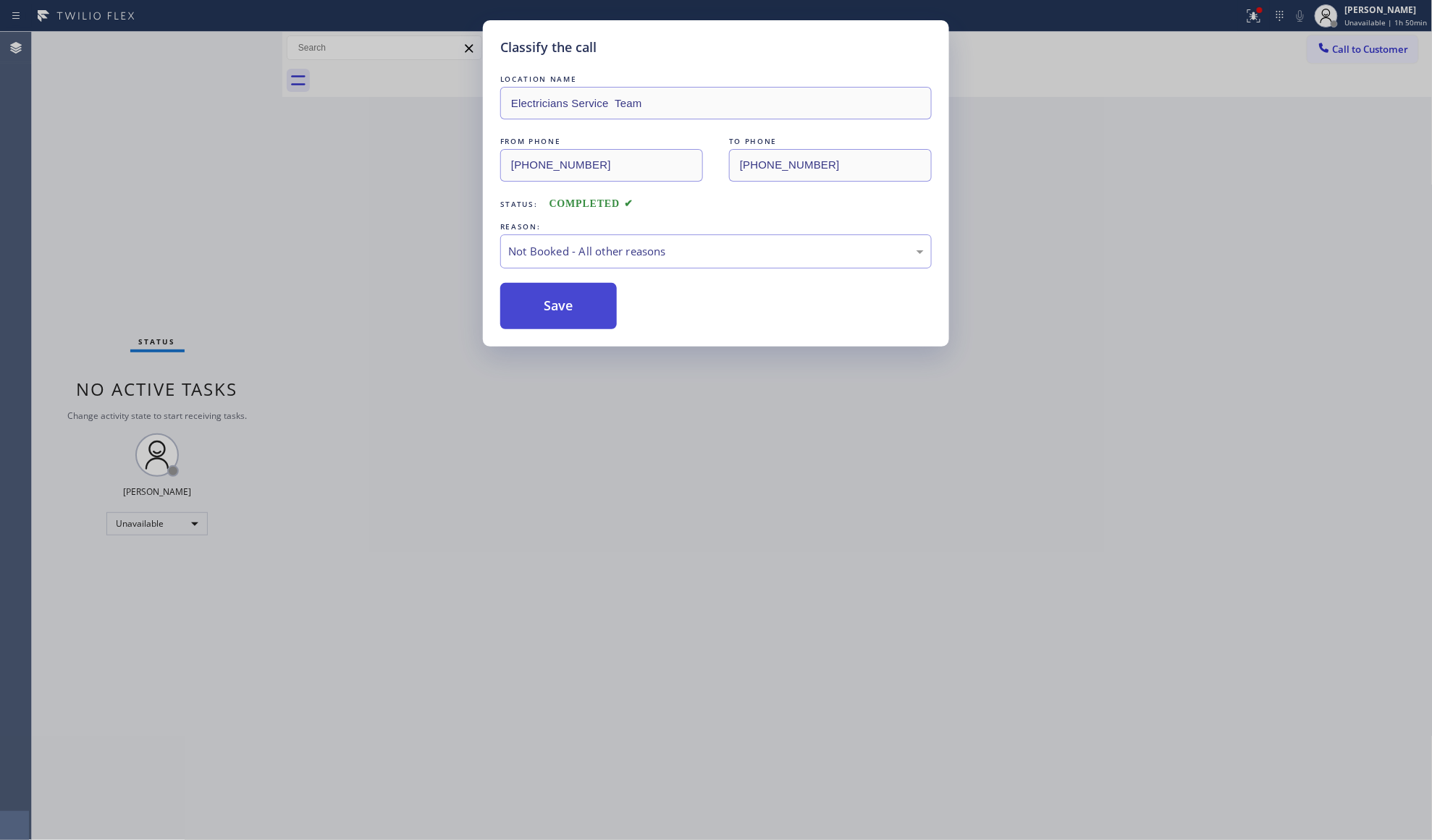
click at [540, 310] on button "Save" at bounding box center [559, 306] width 117 height 46
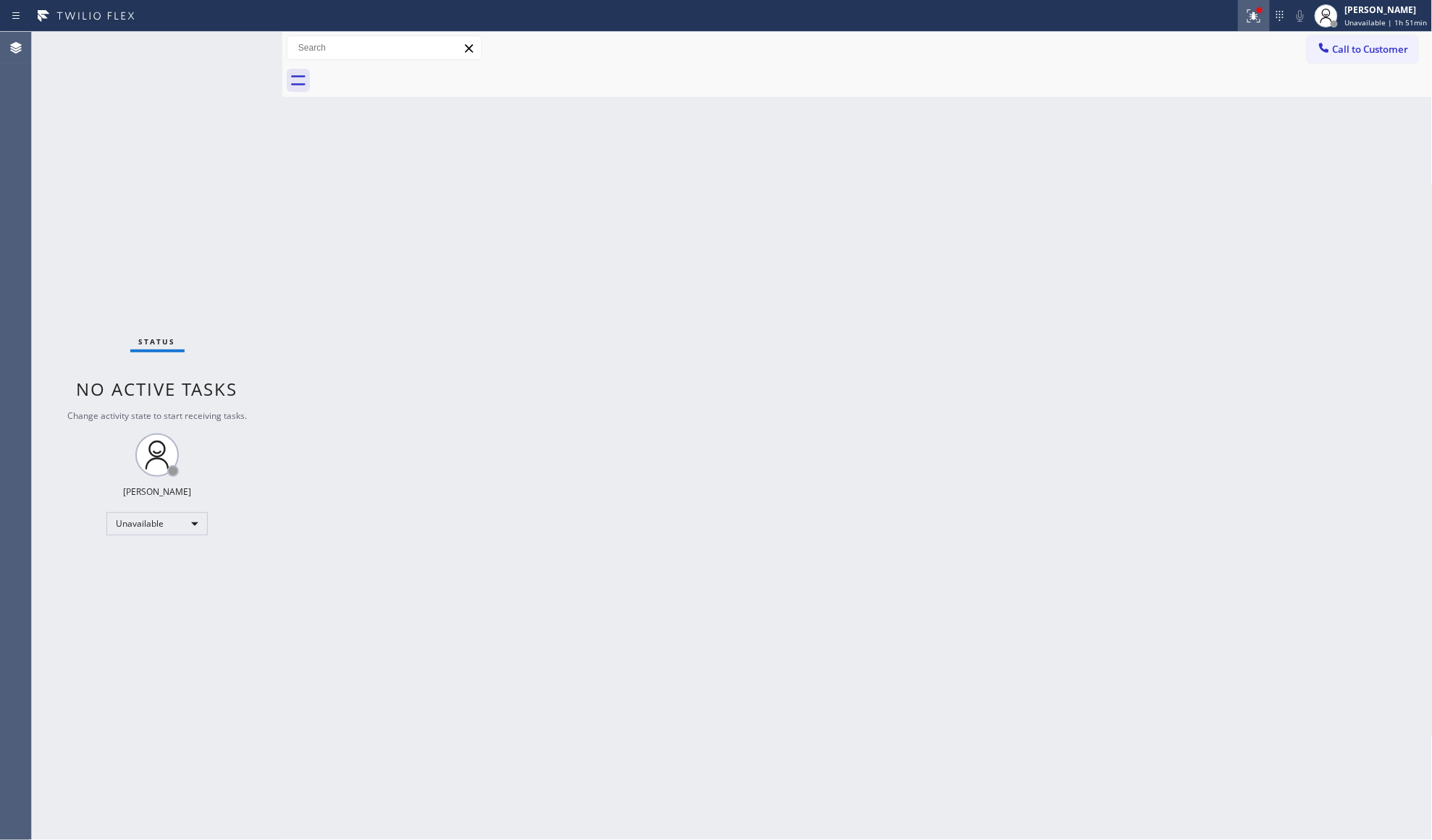
drag, startPoint x: 1247, startPoint y: 19, endPoint x: 1246, endPoint y: 74, distance: 55.0
click at [1247, 22] on div at bounding box center [1254, 16] width 32 height 17
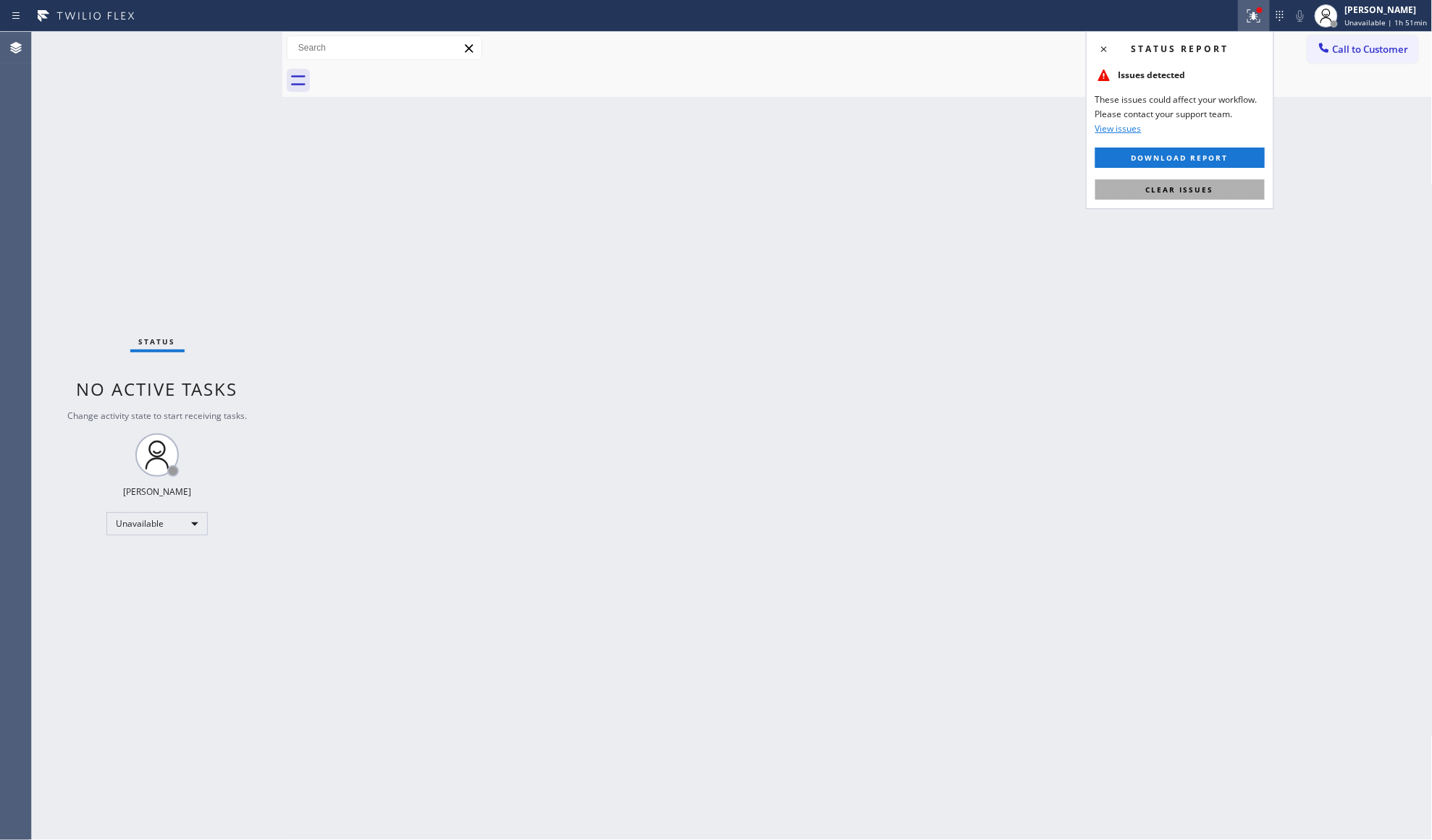
click at [1228, 199] on button "Clear issues" at bounding box center [1179, 190] width 169 height 20
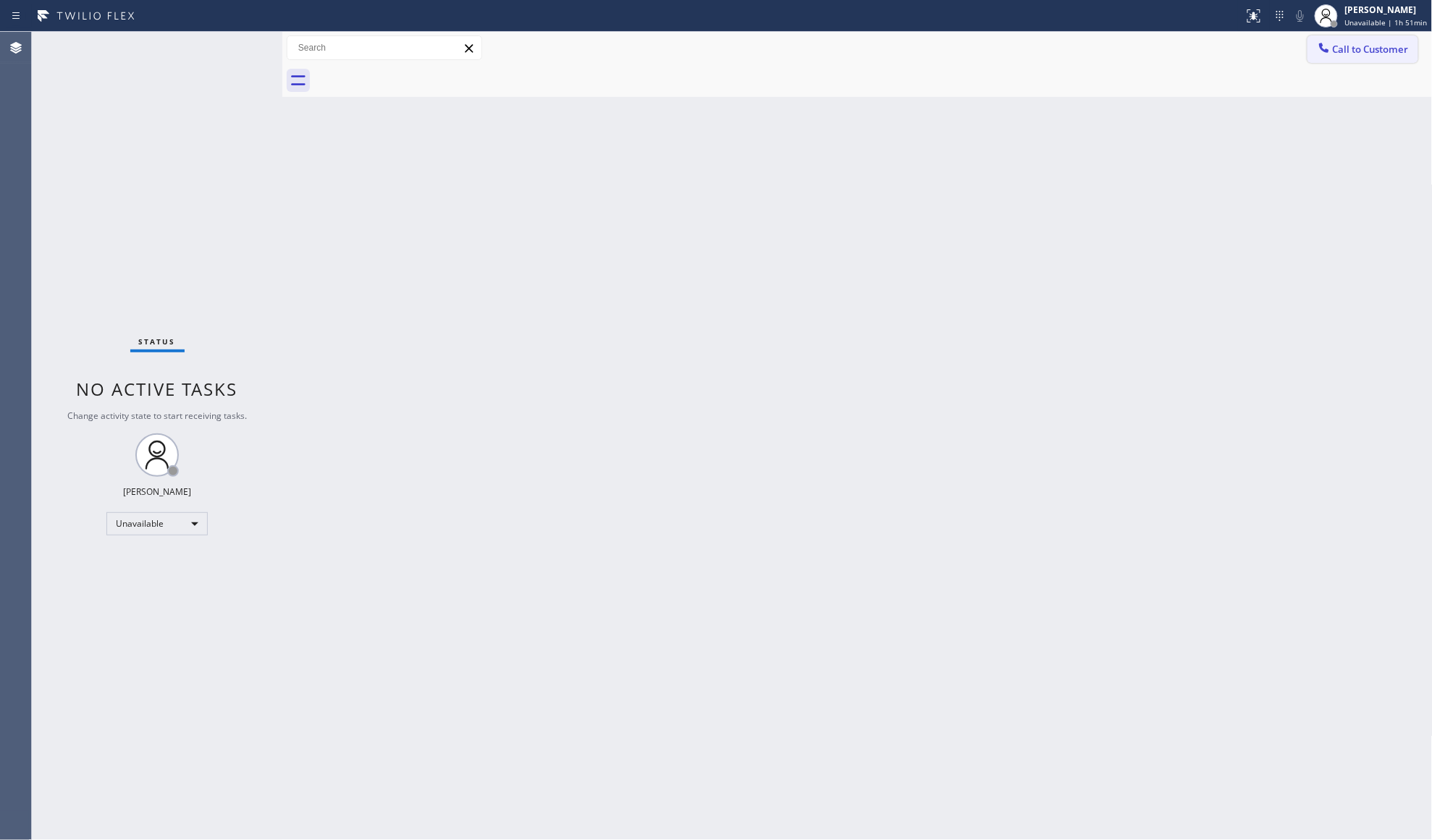
click at [1364, 44] on span "Call to Customer" at bounding box center [1371, 49] width 76 height 13
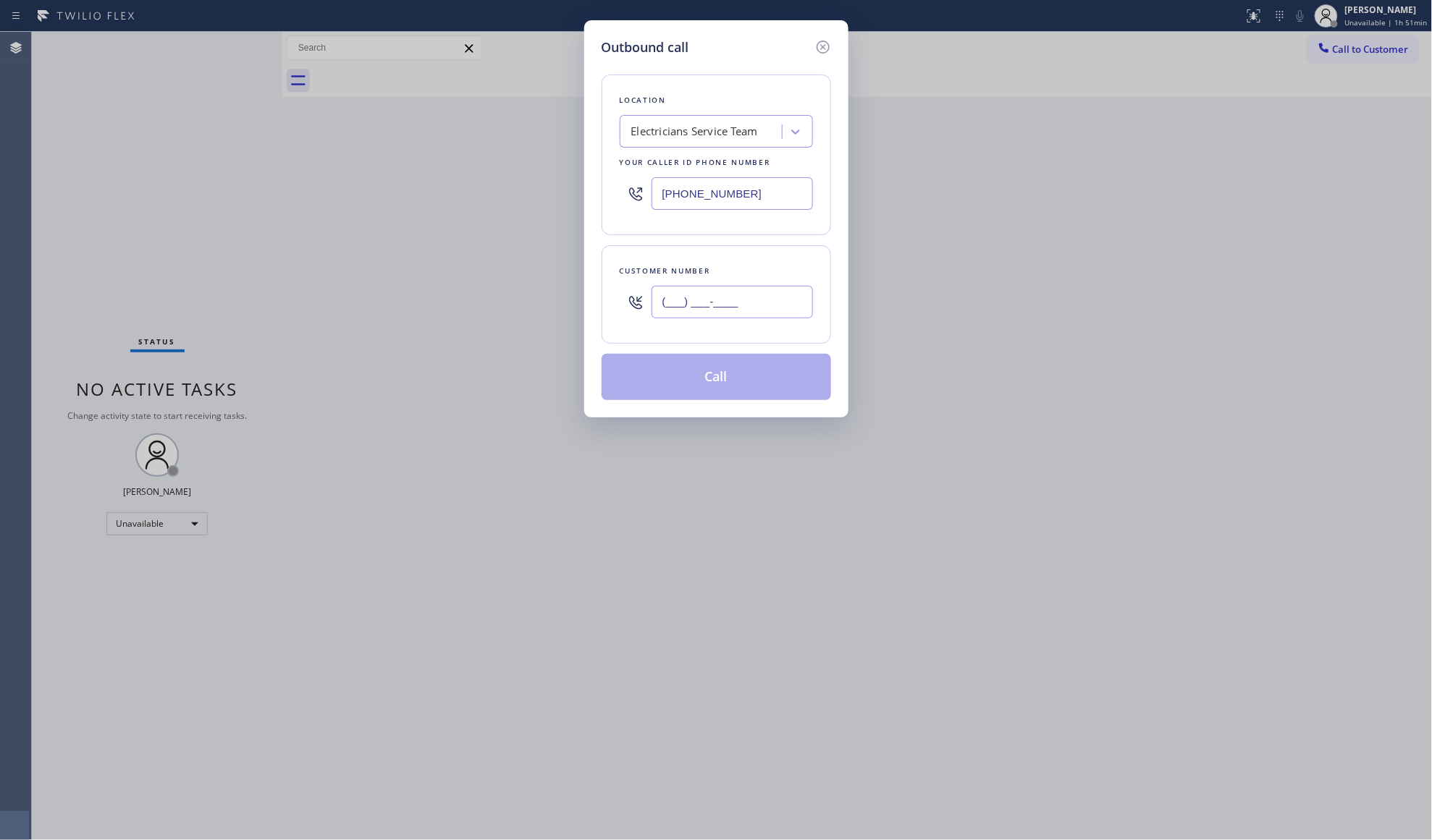
click at [774, 313] on input "(___) ___-____" at bounding box center [732, 302] width 162 height 33
paste input "937) 417-0353"
type input "[PHONE_NUMBER]"
click at [724, 382] on button "Call" at bounding box center [716, 377] width 230 height 46
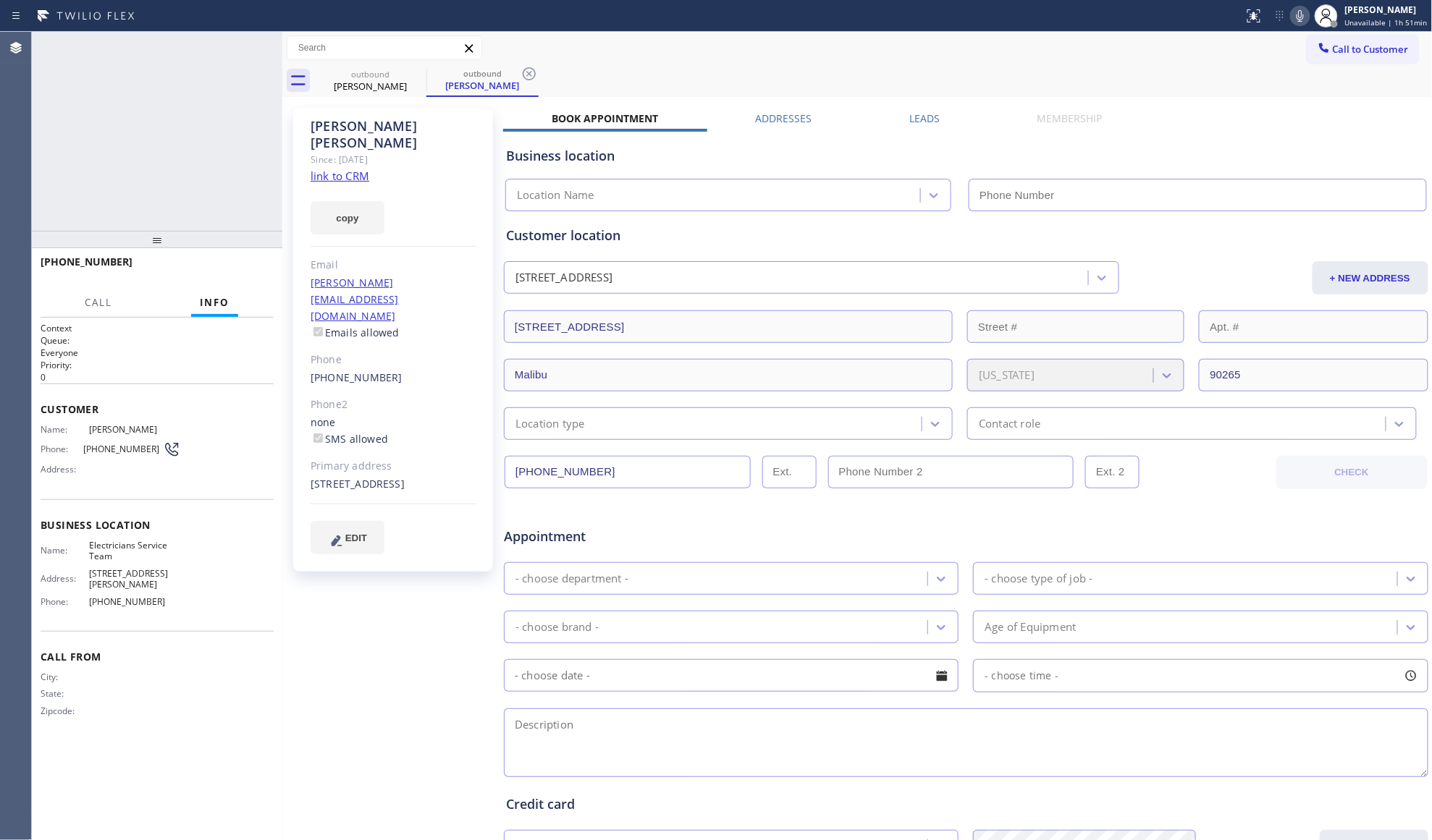
type input "[PHONE_NUMBER]"
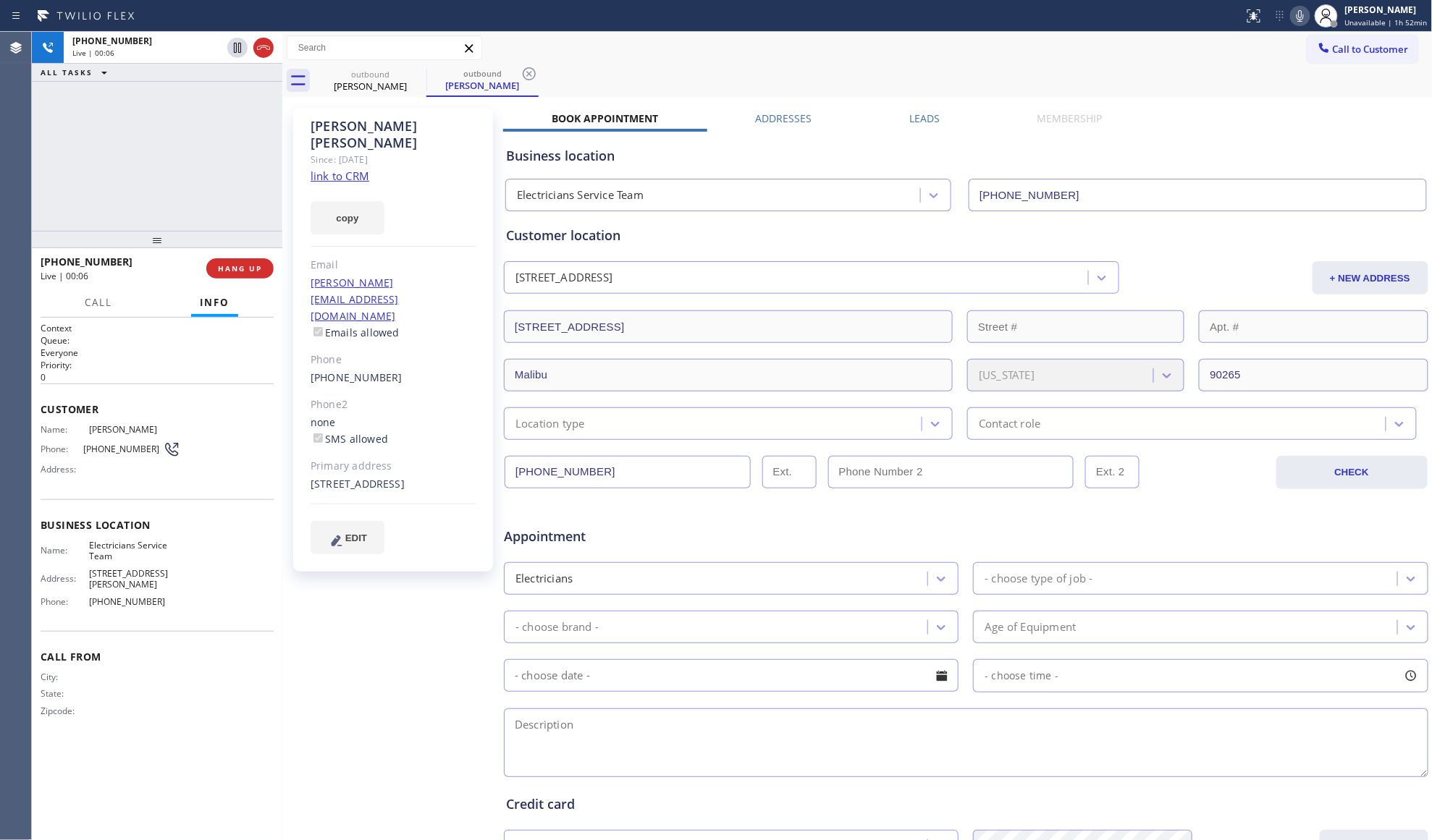
click at [259, 253] on div "[PHONE_NUMBER] Live | 00:06 HANG UP" at bounding box center [156, 268] width 233 height 38
click at [247, 262] on button "HANG UP" at bounding box center [240, 268] width 68 height 20
click at [247, 264] on button "COMPLETE" at bounding box center [237, 268] width 73 height 20
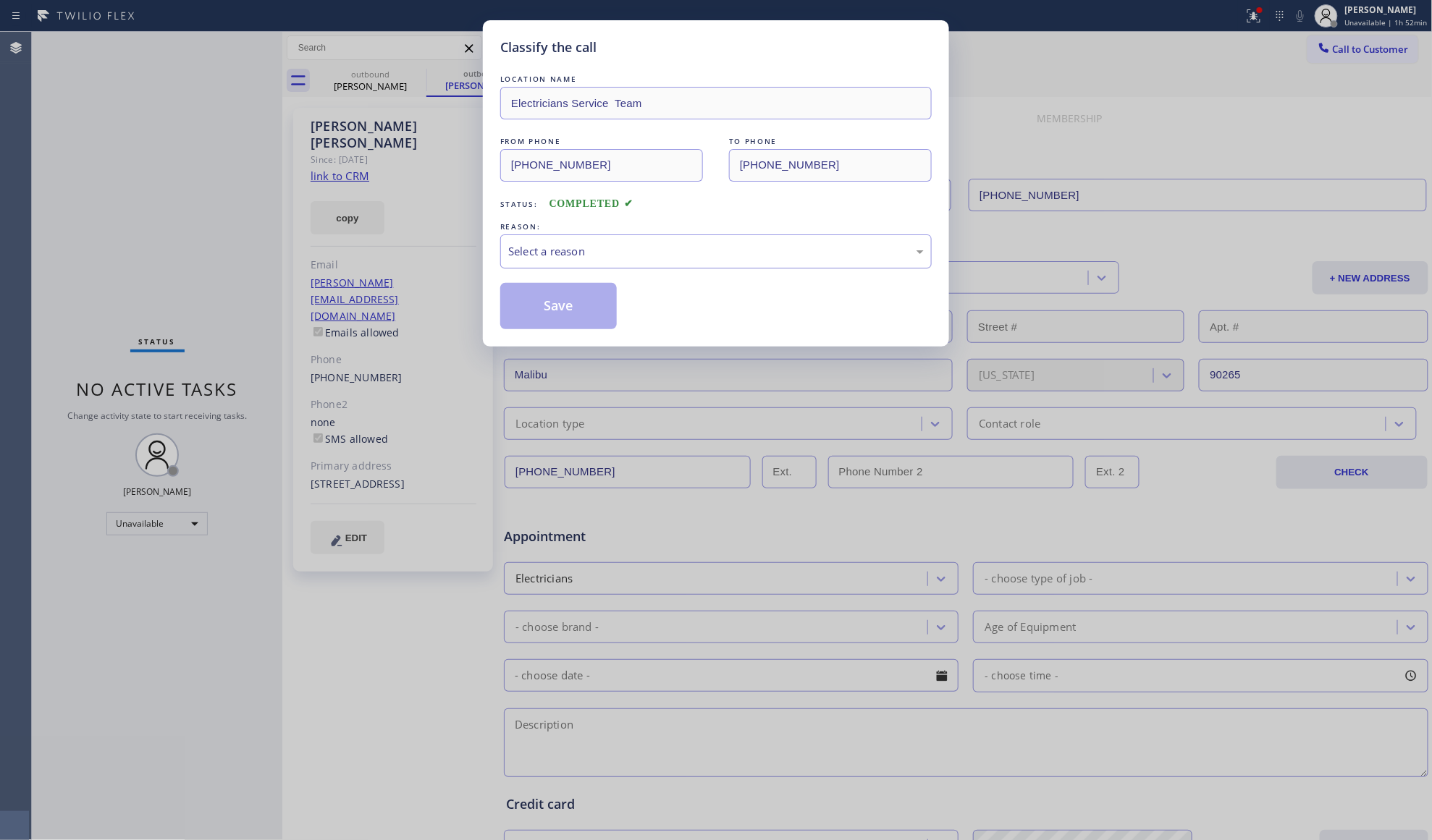
click at [559, 262] on div "Select a reason" at bounding box center [716, 251] width 432 height 34
click at [545, 310] on button "Save" at bounding box center [559, 306] width 117 height 46
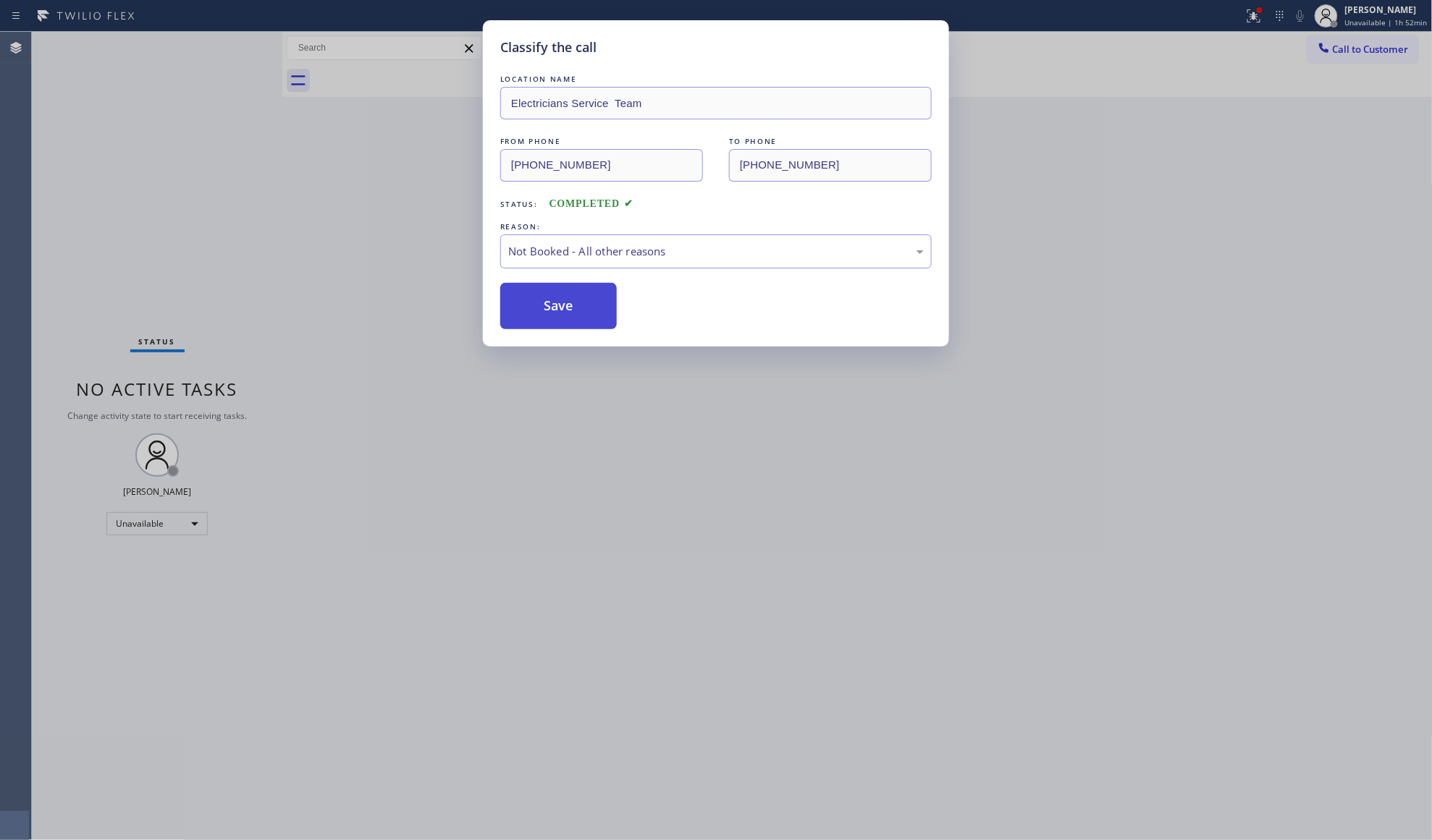
click at [545, 310] on button "Save" at bounding box center [559, 306] width 117 height 46
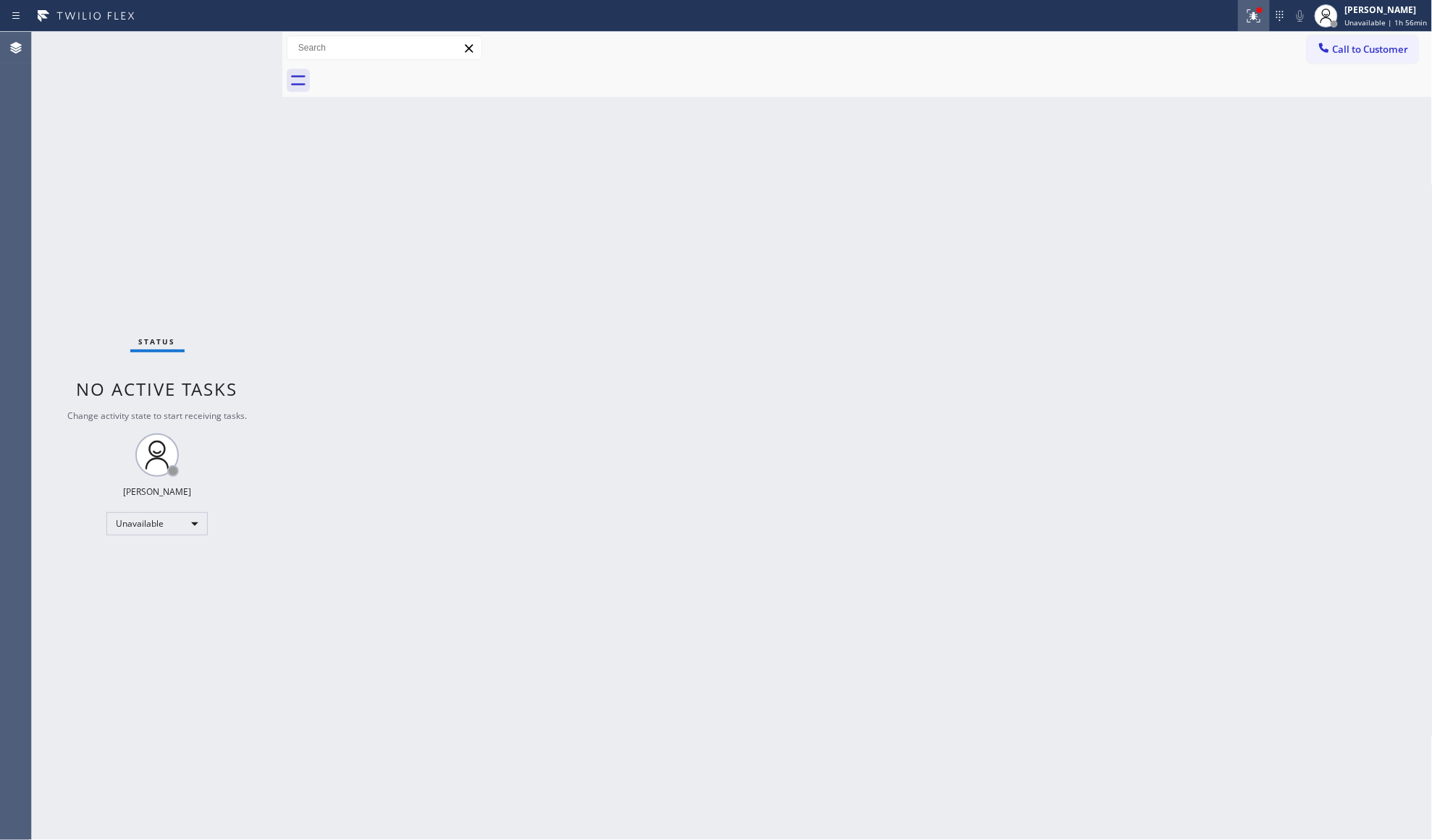
drag, startPoint x: 1264, startPoint y: 18, endPoint x: 1232, endPoint y: 81, distance: 70.7
click at [1263, 21] on icon at bounding box center [1254, 16] width 17 height 17
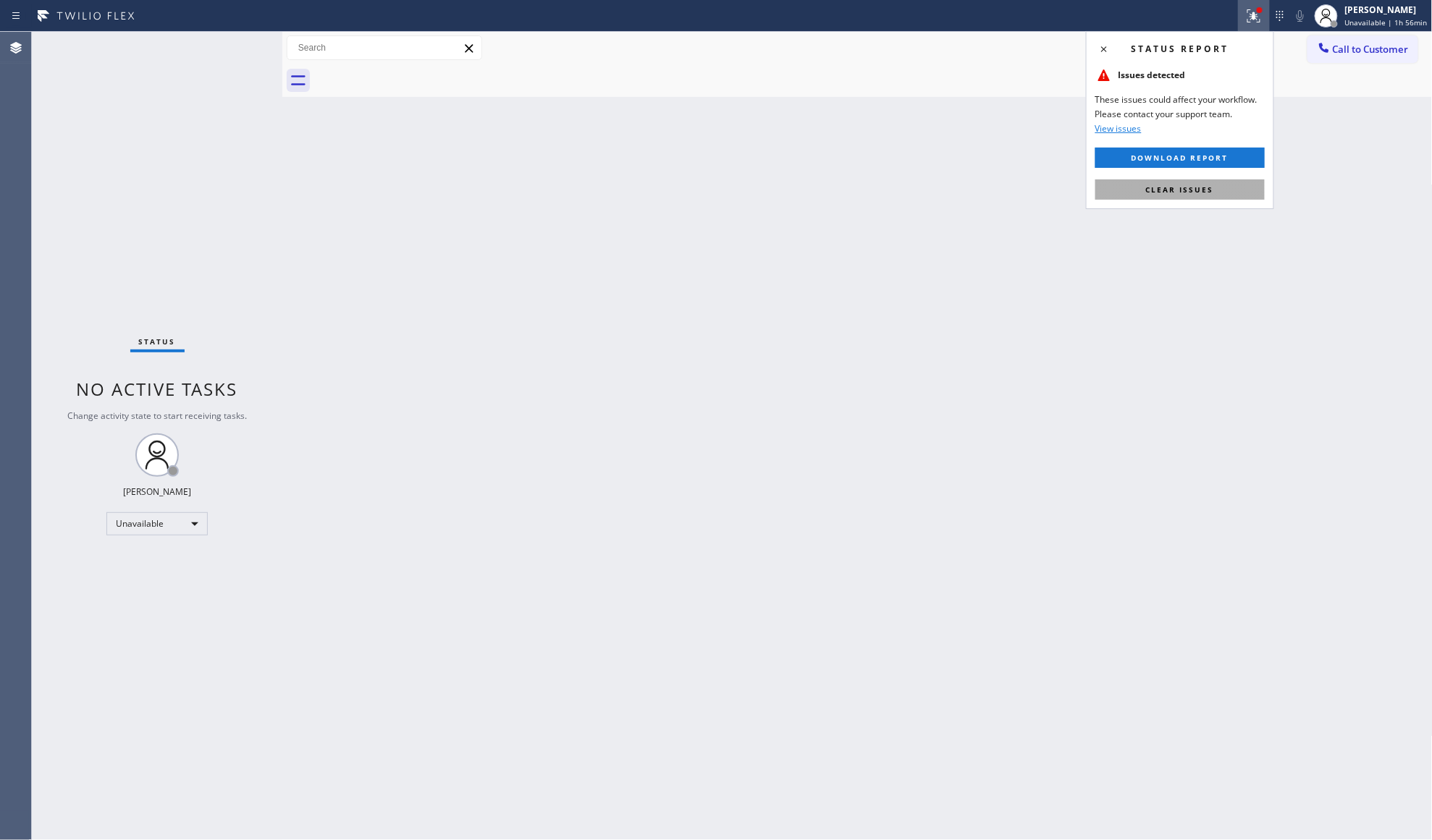
click at [1187, 186] on span "Clear issues" at bounding box center [1180, 189] width 68 height 10
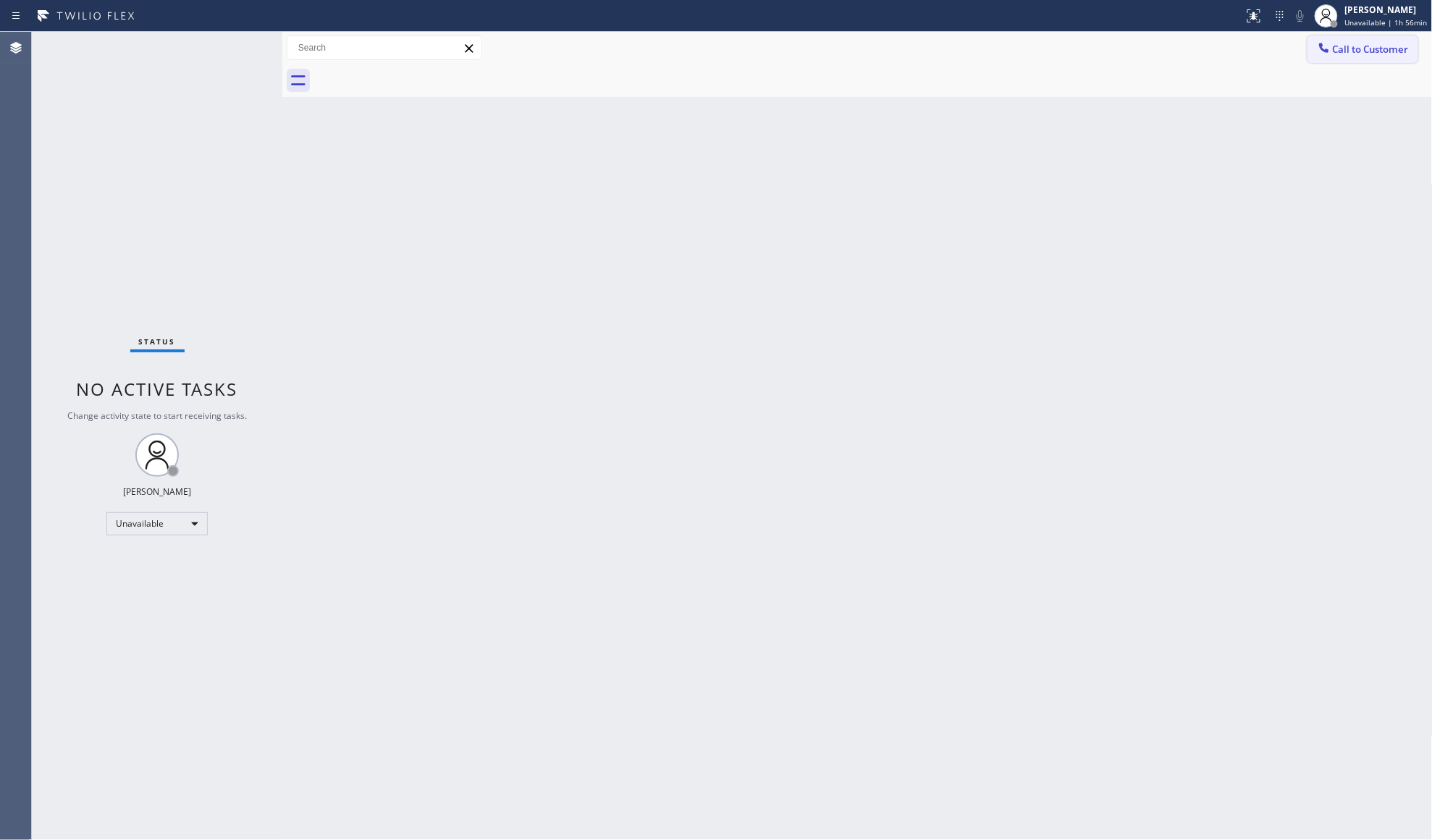
click at [1332, 62] on button "Call to Customer" at bounding box center [1363, 49] width 111 height 27
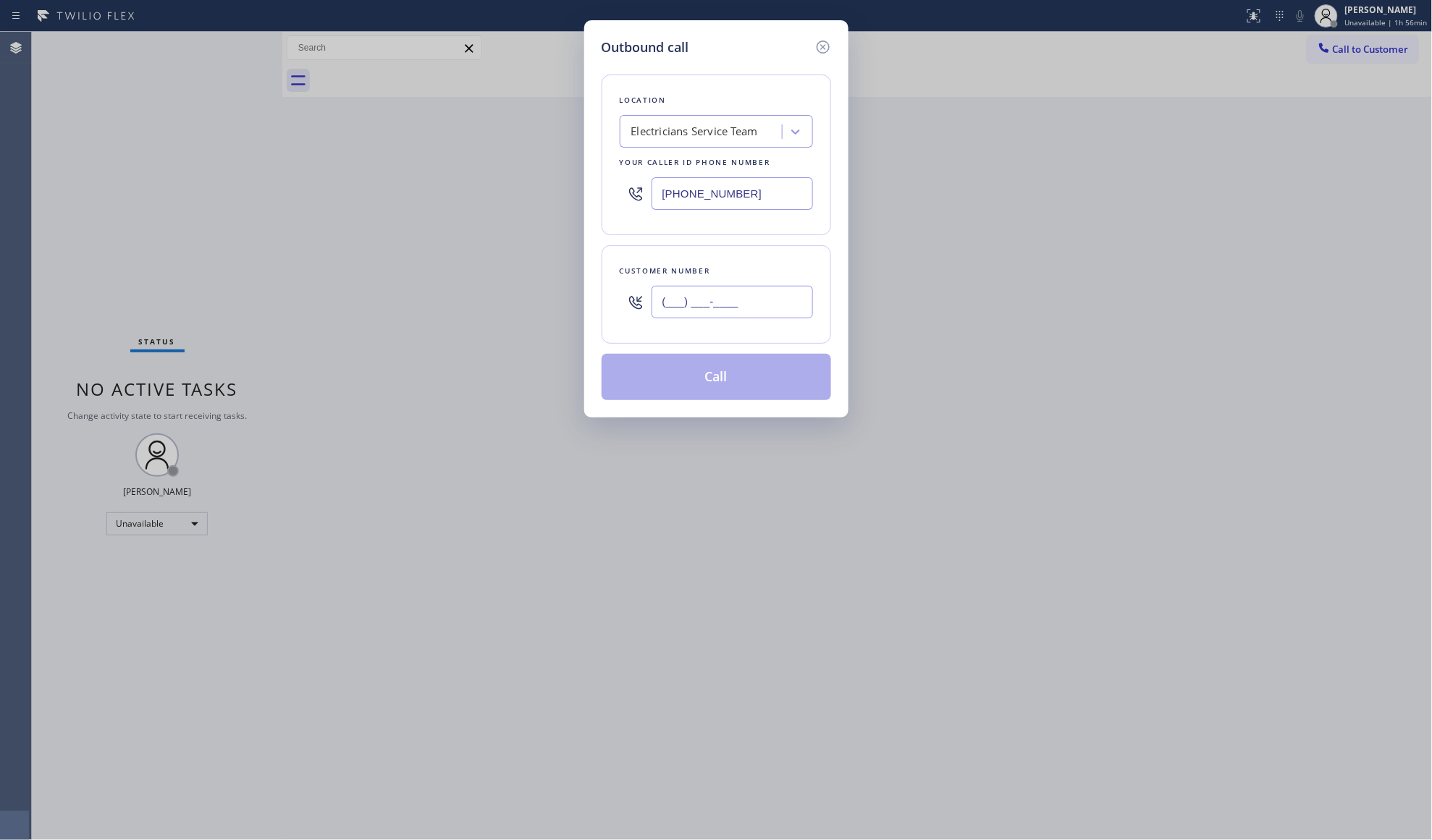
click at [736, 294] on input "(___) ___-____" at bounding box center [732, 302] width 162 height 33
paste input "747) 206-1788"
type input "[PHONE_NUMBER]"
click at [737, 383] on button "Call" at bounding box center [716, 377] width 230 height 46
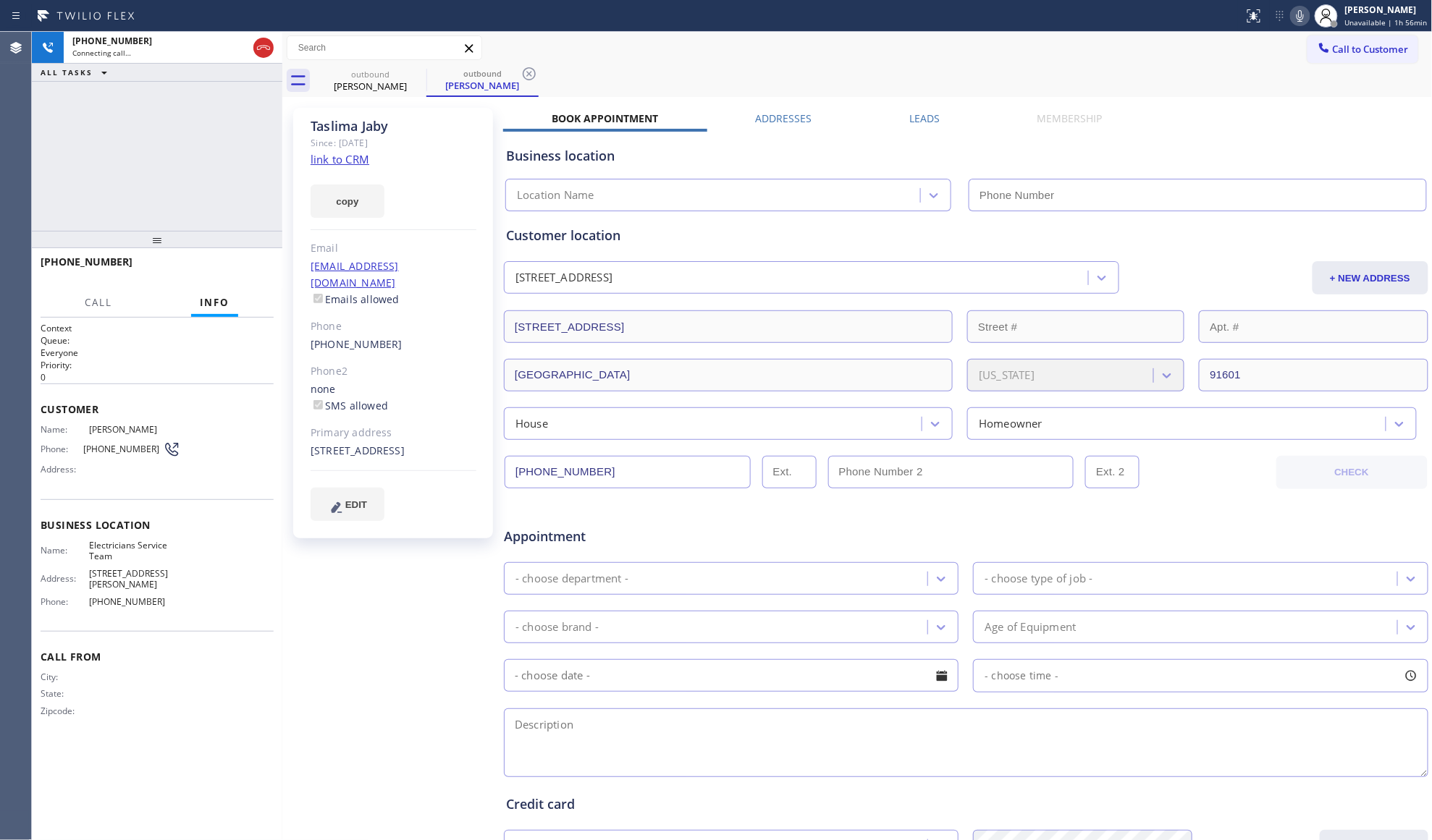
type input "[PHONE_NUMBER]"
click at [915, 124] on label "Leads" at bounding box center [925, 118] width 30 height 14
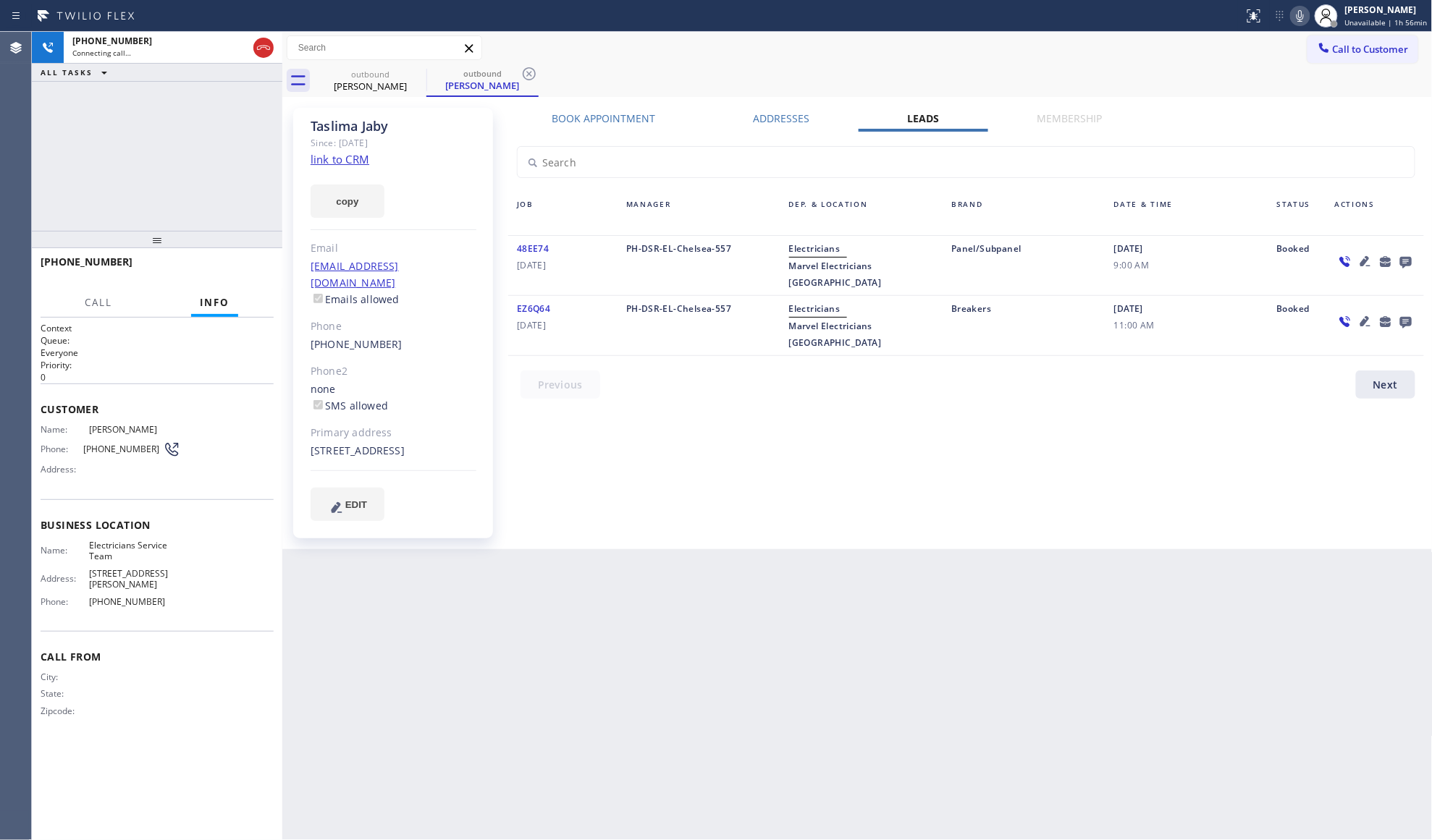
click at [1407, 261] on icon at bounding box center [1405, 262] width 11 height 11
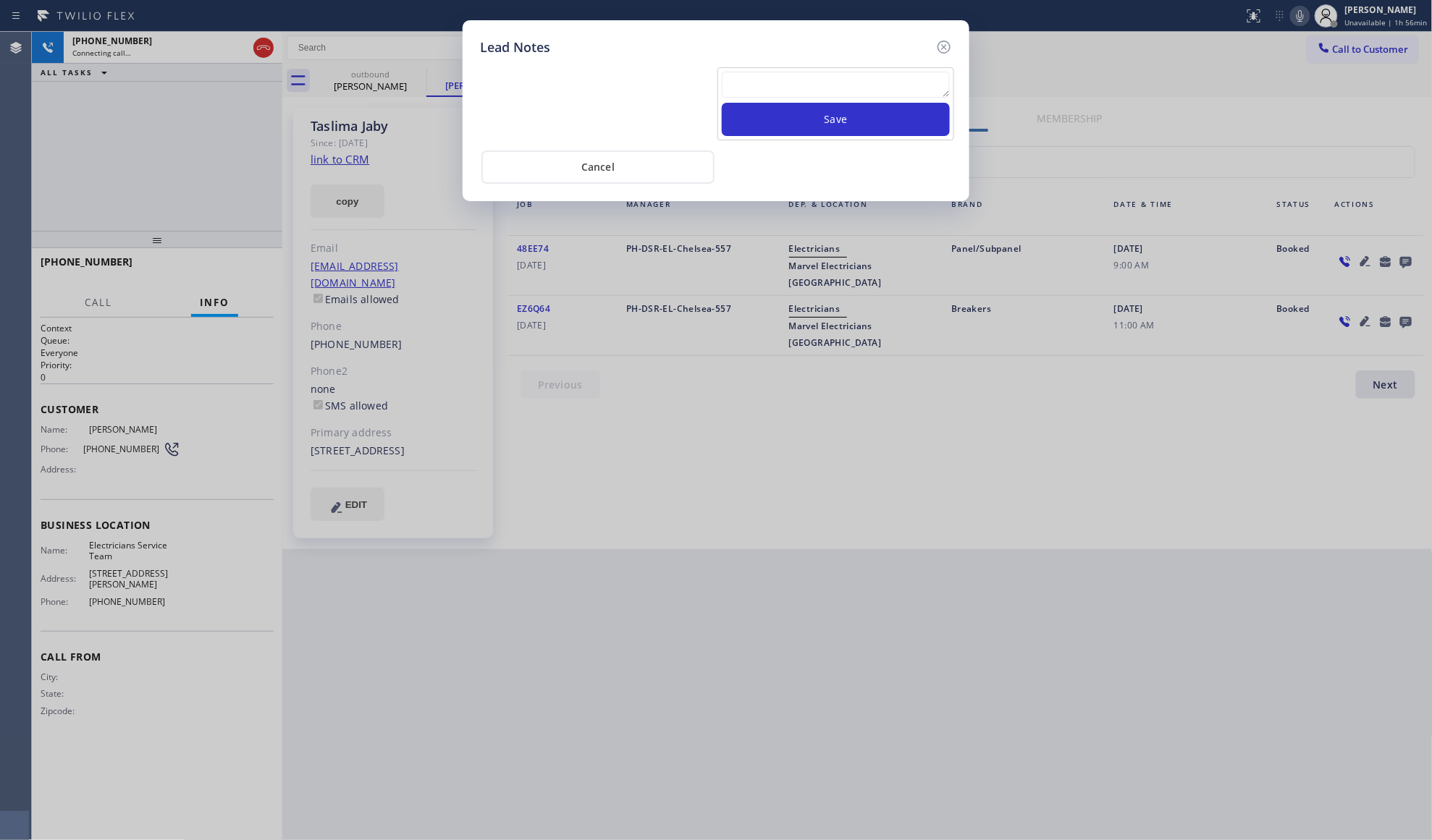
click at [783, 85] on textarea at bounding box center [836, 84] width 228 height 26
paste textarea "VM / Follow up call - Please transfer to me"
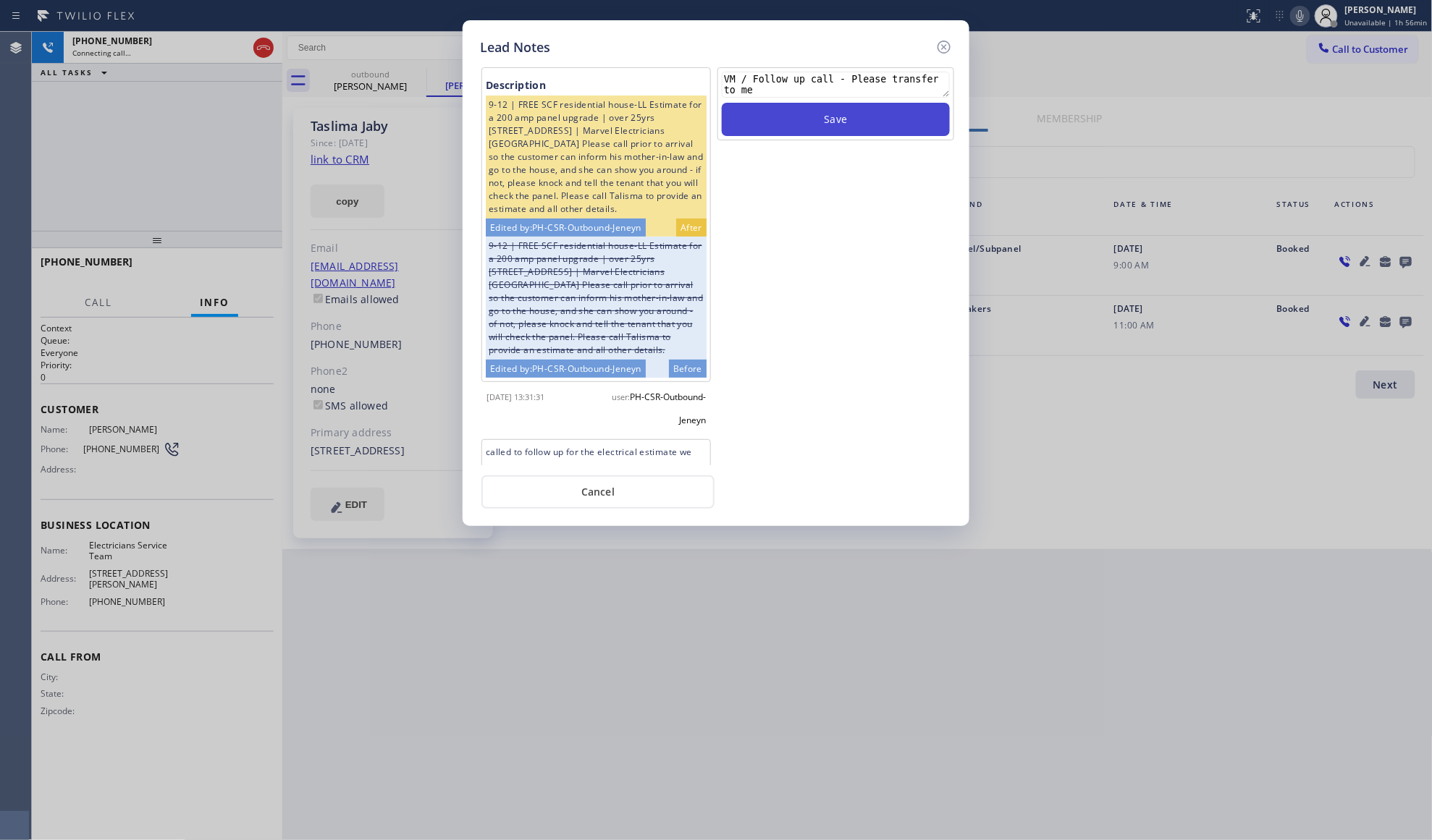
type textarea "VM / Follow up call - Please transfer to me"
click at [837, 121] on button "Save" at bounding box center [836, 120] width 228 height 33
click at [937, 52] on icon at bounding box center [944, 47] width 17 height 17
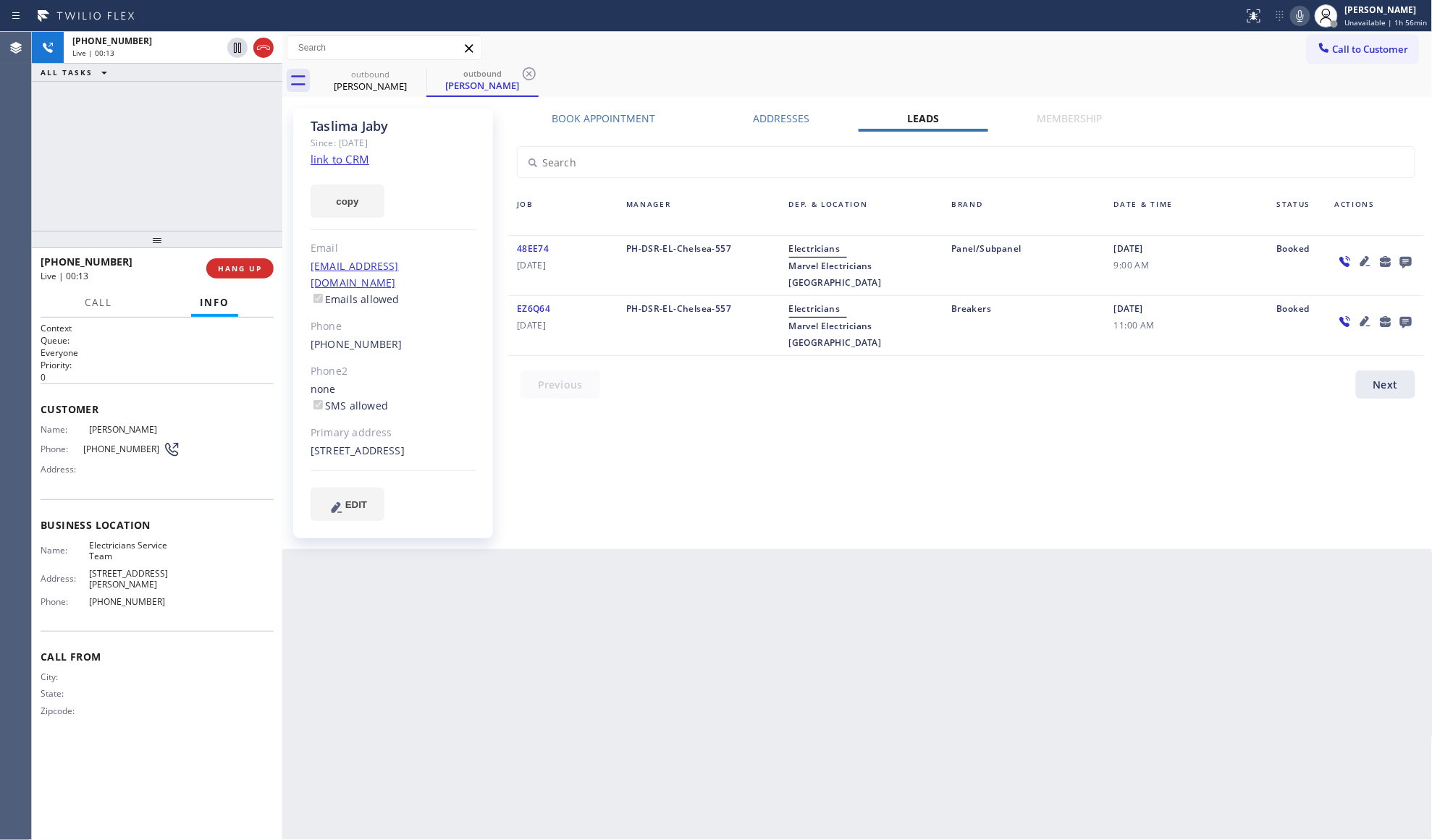
click at [1364, 263] on icon at bounding box center [1364, 261] width 10 height 10
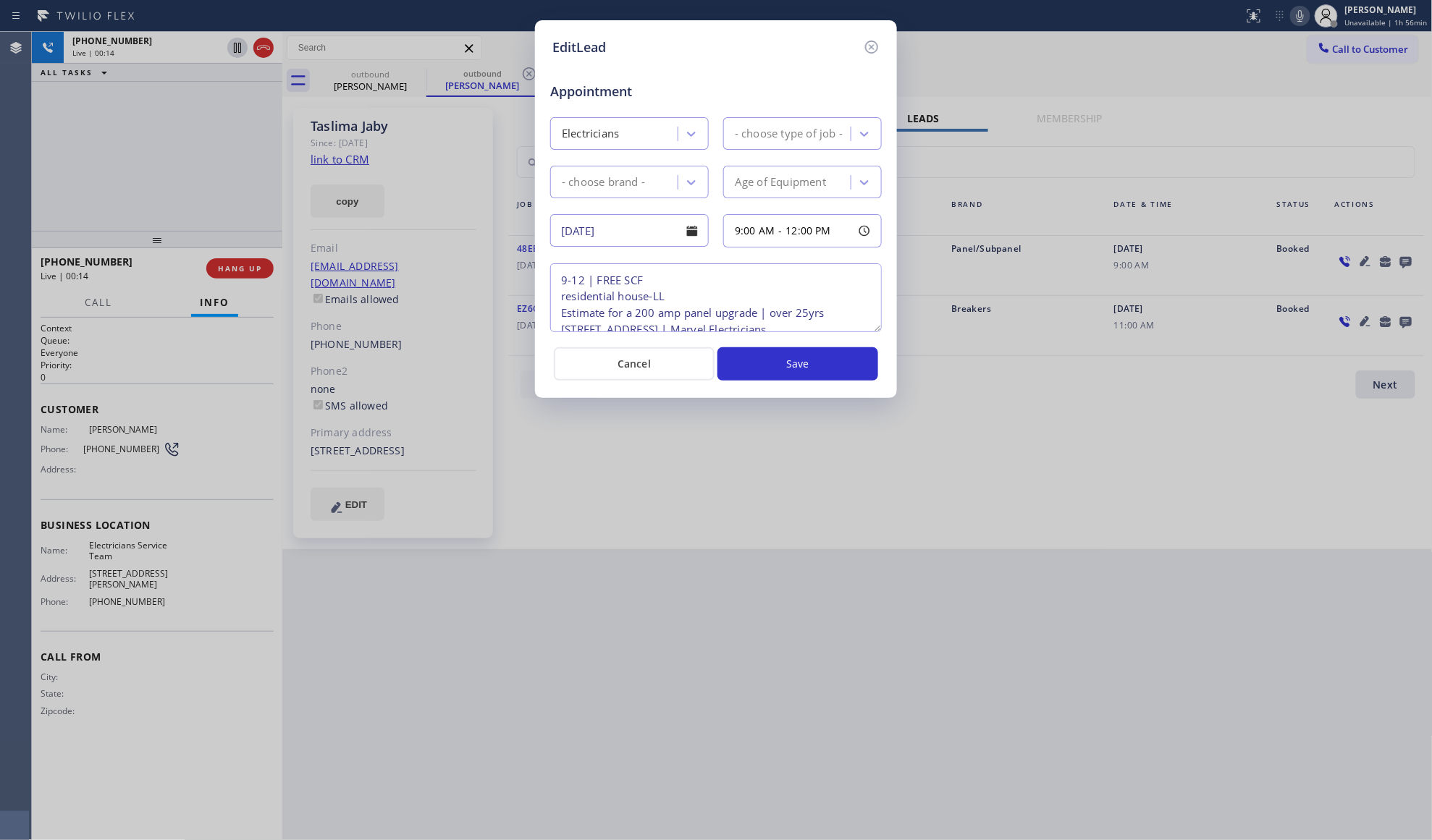
type textarea "9-12 | FREE SCF residential house-LL Estimate for a 200 amp panel upgrade | ove…"
drag, startPoint x: 655, startPoint y: 365, endPoint x: 546, endPoint y: 368, distance: 109.0
click at [639, 365] on button "Cancel" at bounding box center [634, 364] width 161 height 33
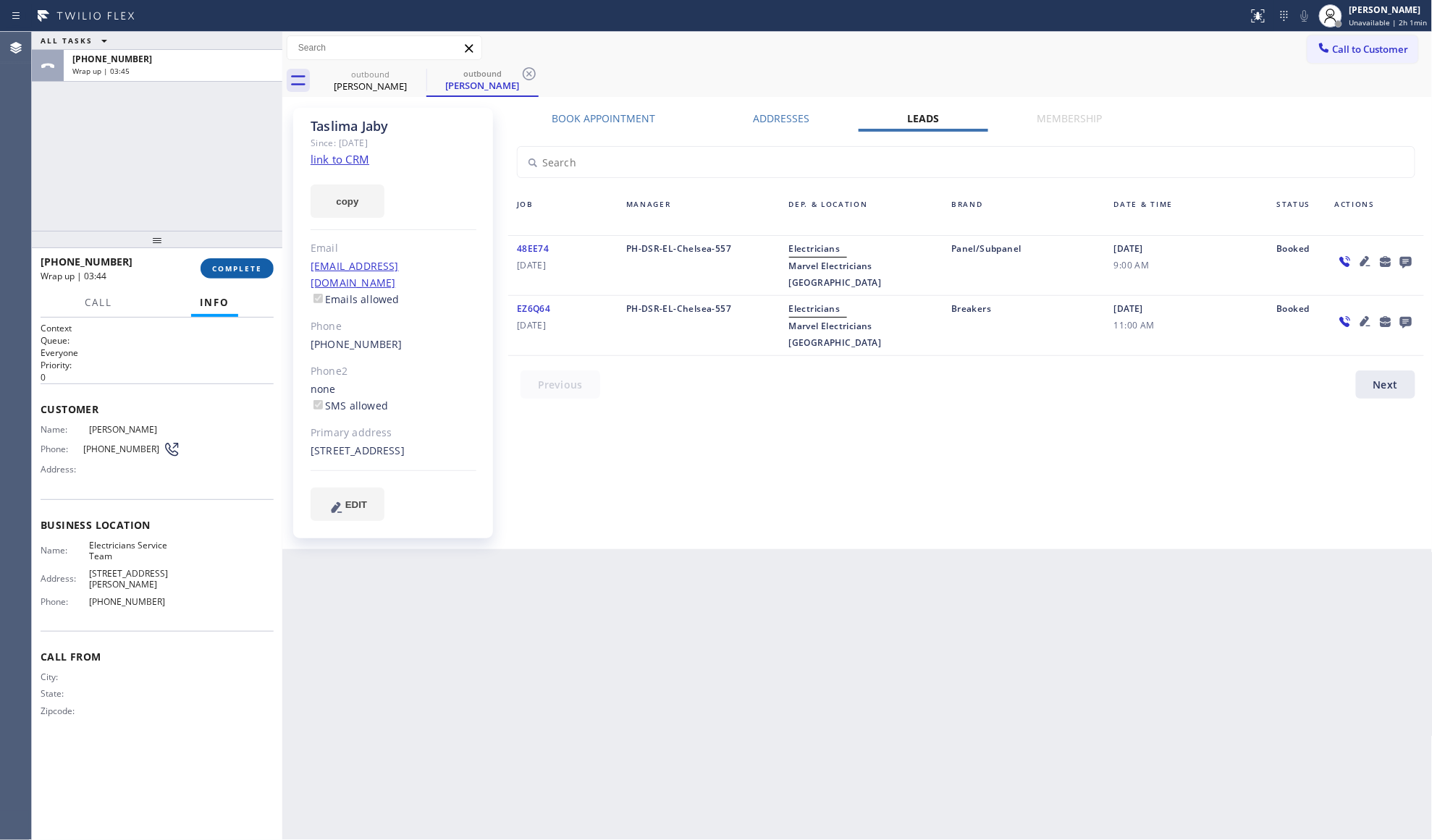
click at [264, 266] on button "COMPLETE" at bounding box center [237, 268] width 73 height 20
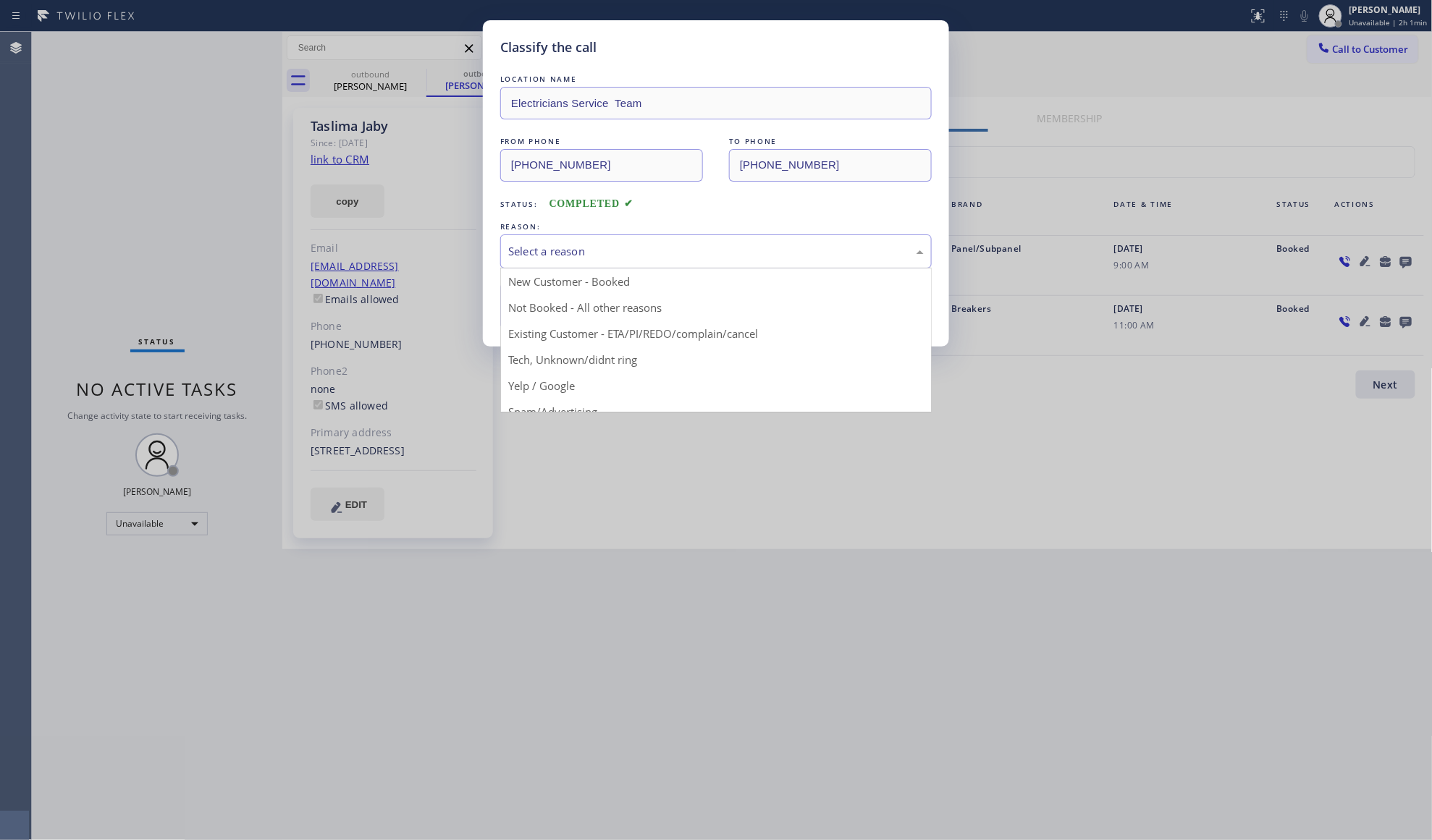
click at [606, 249] on div "Select a reason" at bounding box center [716, 252] width 416 height 17
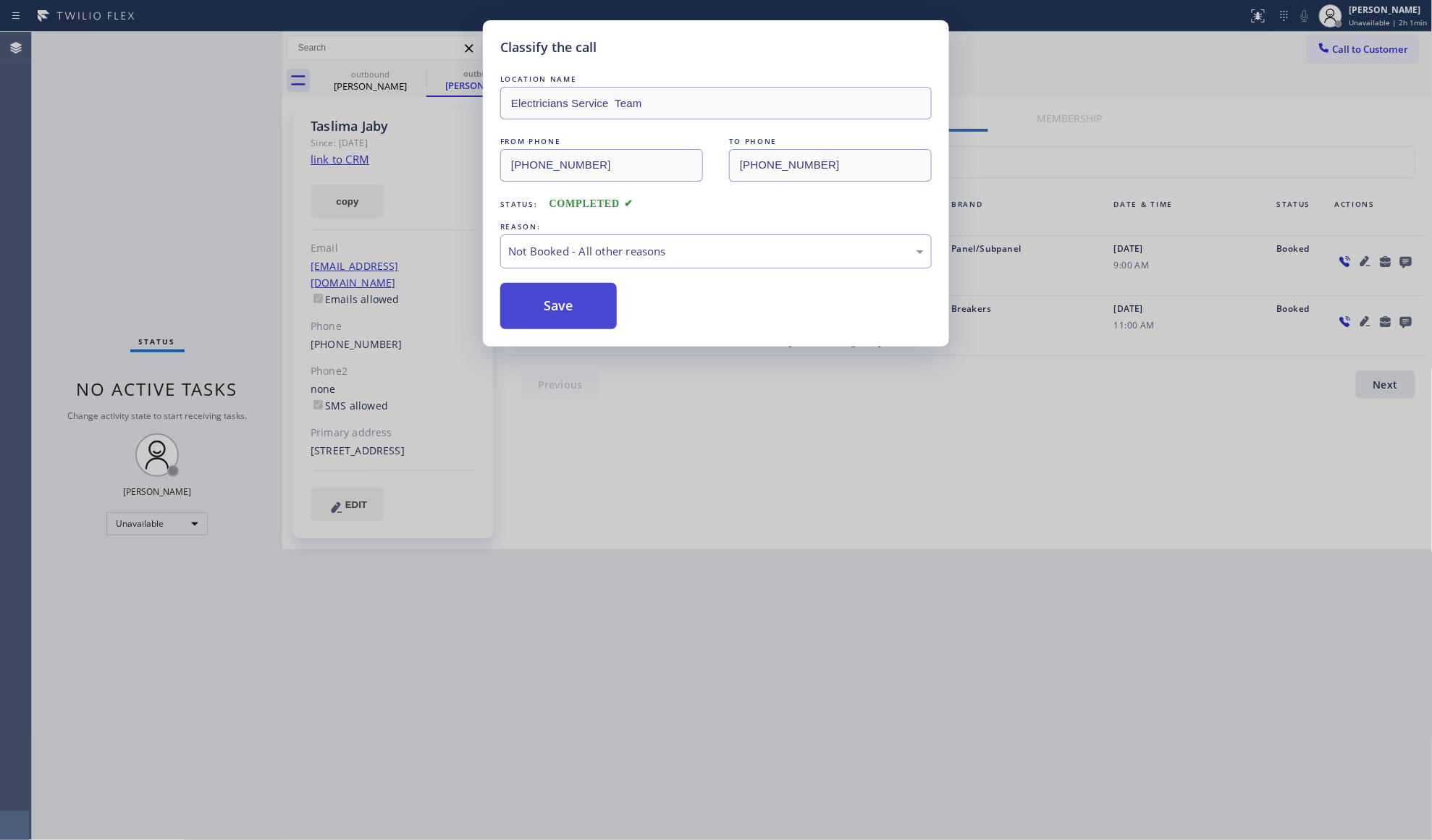
click at [583, 302] on button "Save" at bounding box center [559, 306] width 117 height 46
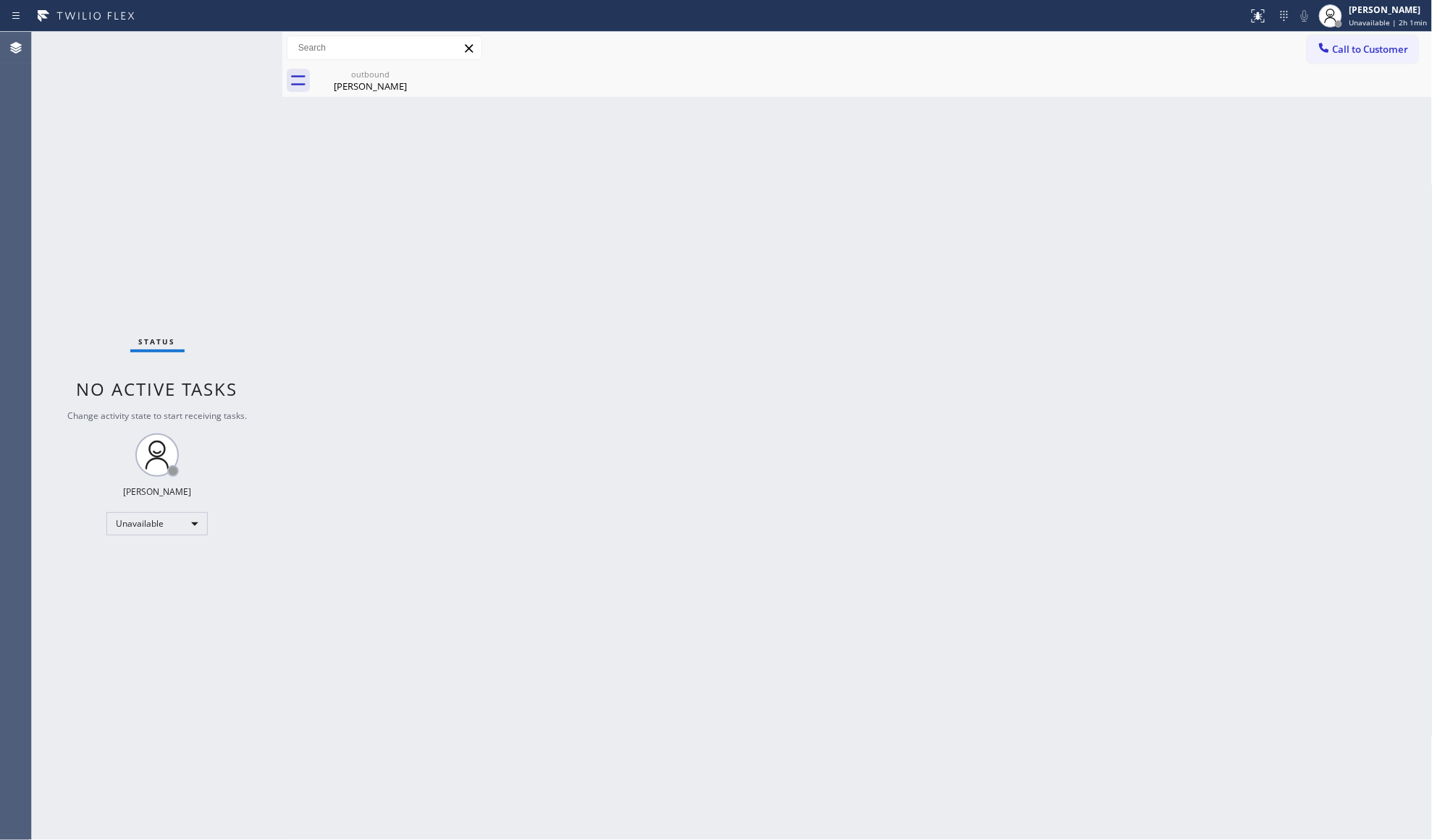
click at [388, 99] on div "Back to Dashboard Change Sender ID Customers Technicians Select a contact Outbo…" at bounding box center [857, 436] width 1151 height 808
click at [392, 80] on div "[PERSON_NAME]" at bounding box center [370, 86] width 109 height 13
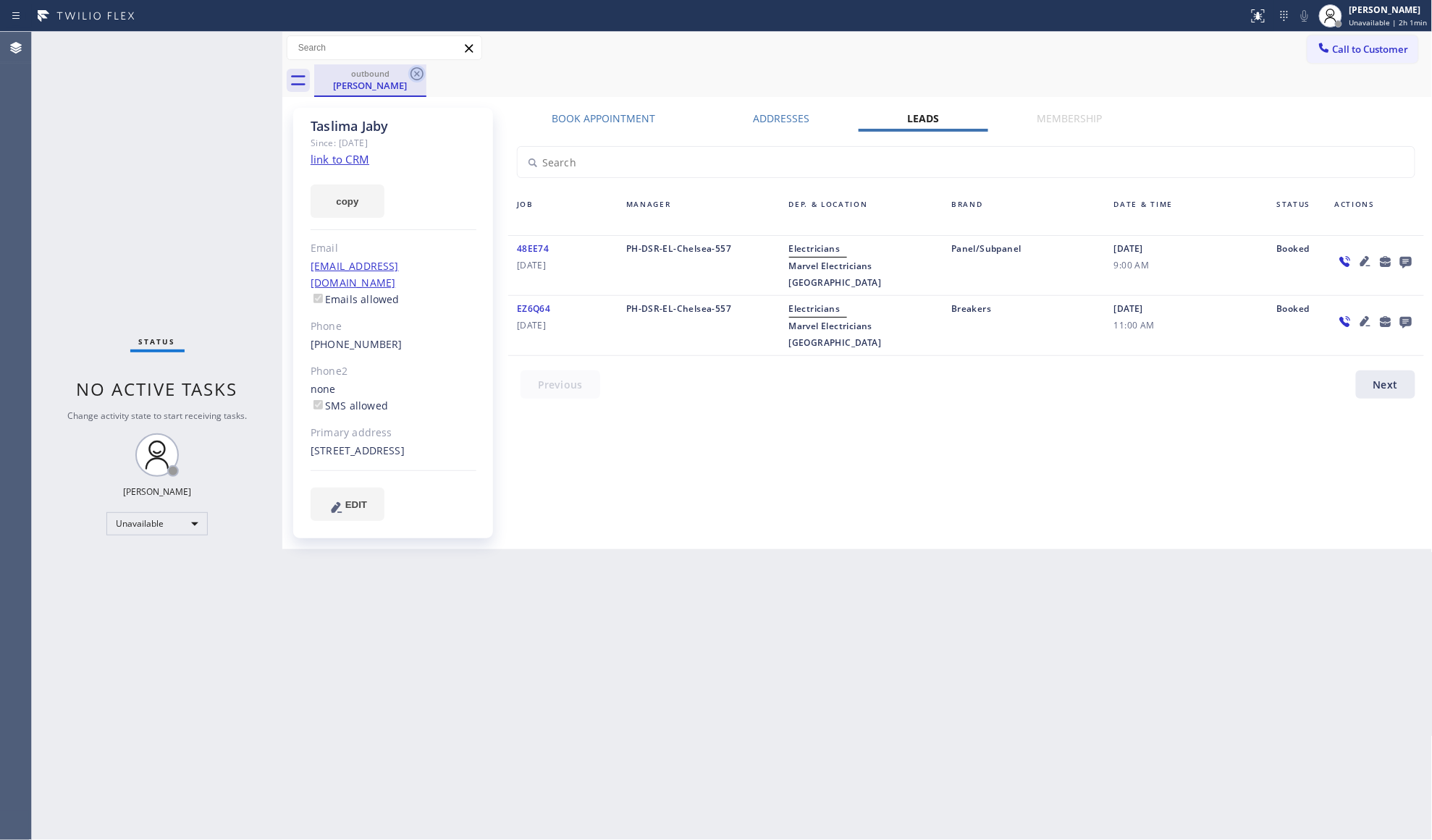
click at [409, 73] on icon at bounding box center [416, 74] width 17 height 17
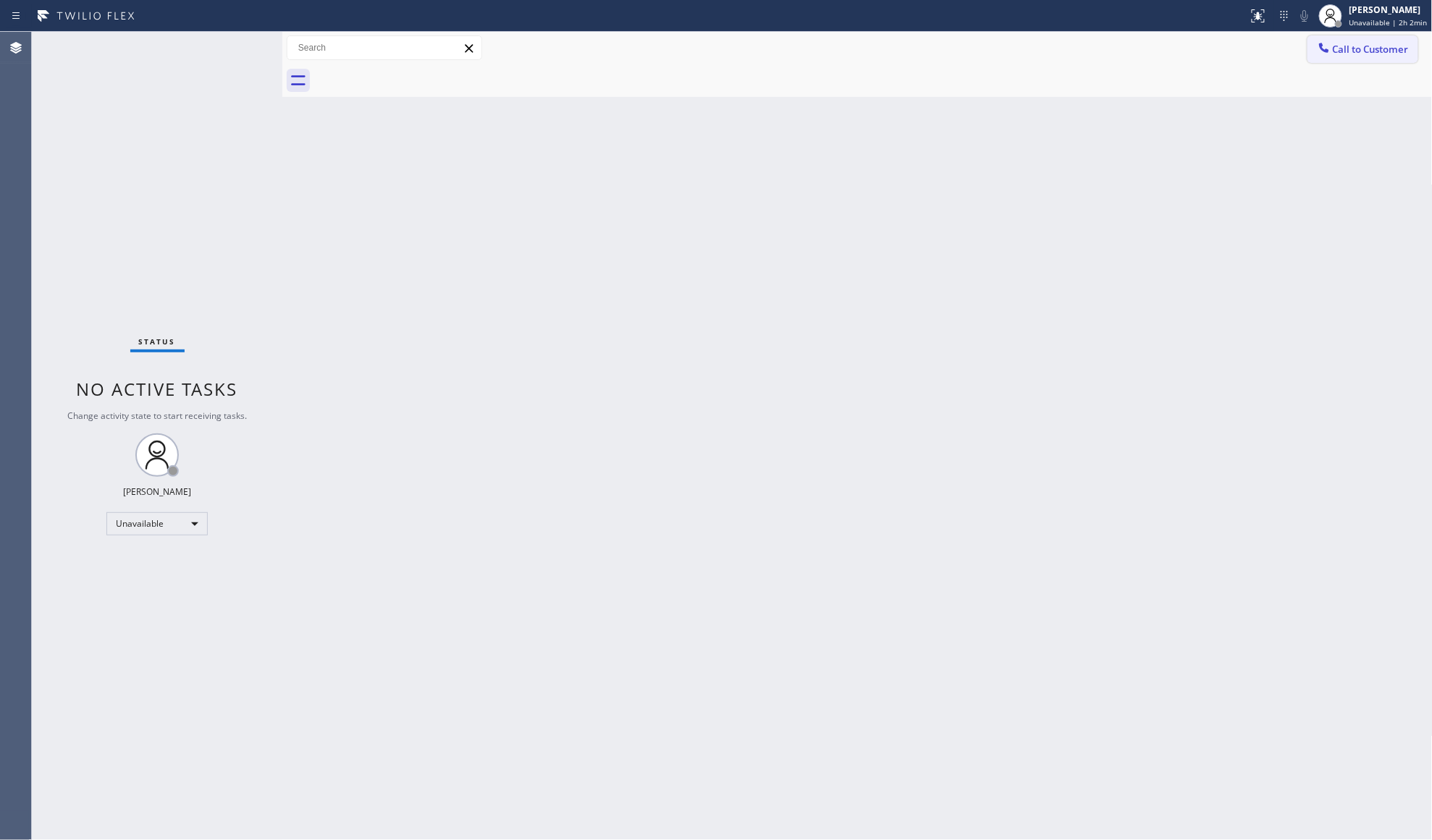
click at [1356, 49] on span "Call to Customer" at bounding box center [1371, 49] width 76 height 13
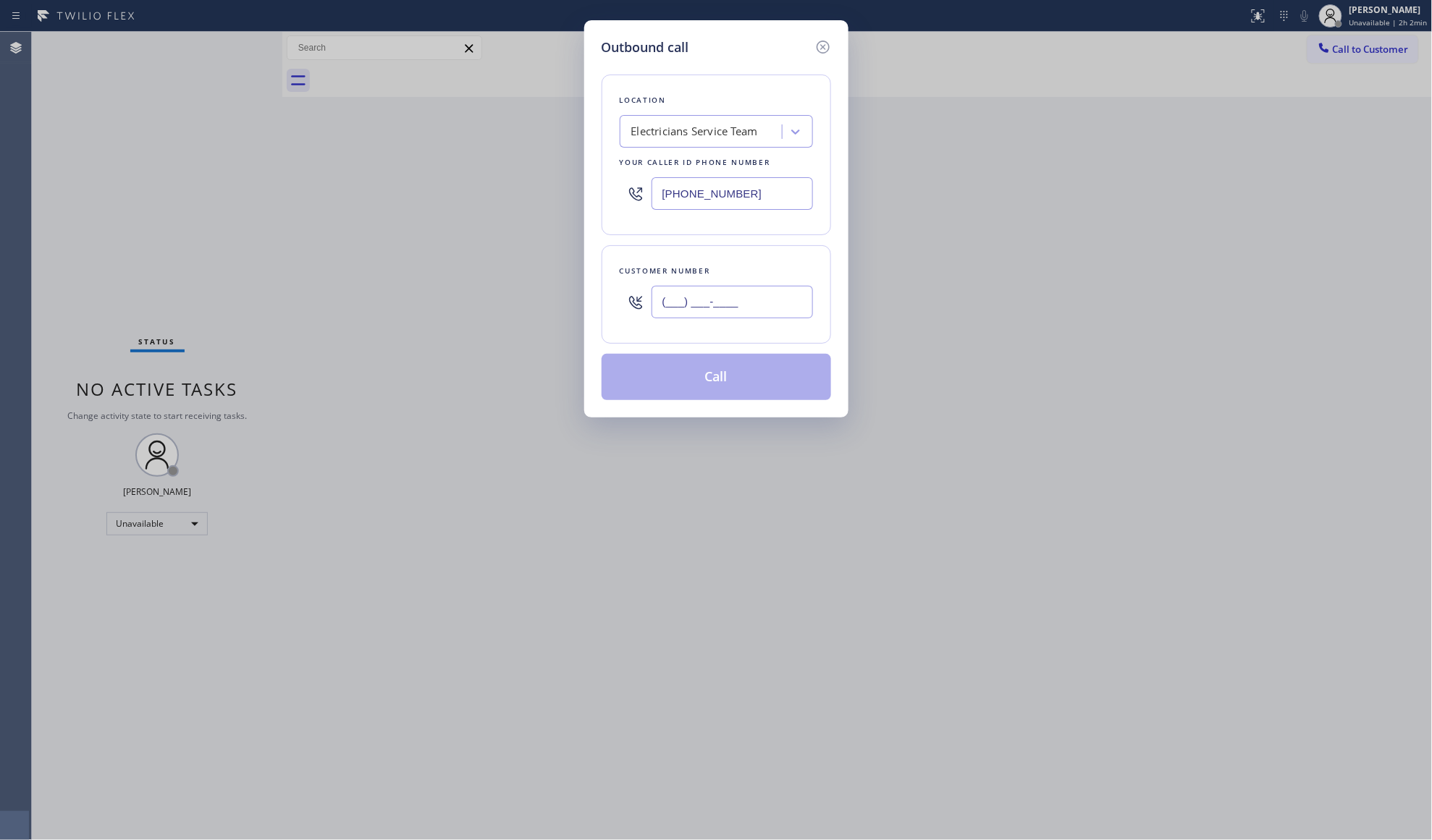
click at [739, 310] on input "(___) ___-____" at bounding box center [732, 302] width 162 height 33
paste input "626) 732-2285"
type input "[PHONE_NUMBER]"
drag, startPoint x: 733, startPoint y: 385, endPoint x: 773, endPoint y: 319, distance: 77.2
click at [733, 384] on button "Call" at bounding box center [716, 377] width 230 height 46
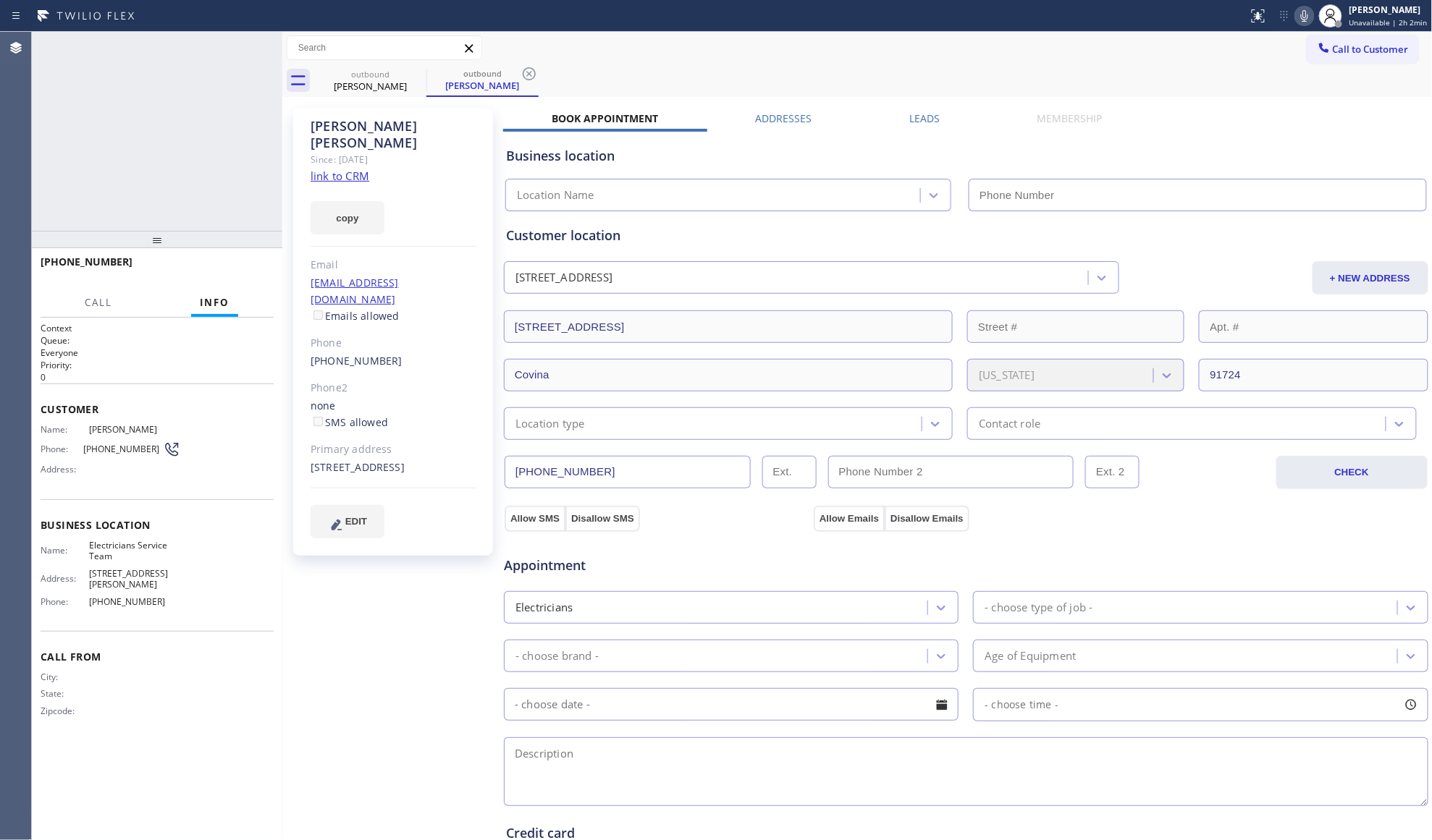
type input "[PHONE_NUMBER]"
click at [935, 122] on div "Leads" at bounding box center [925, 121] width 128 height 20
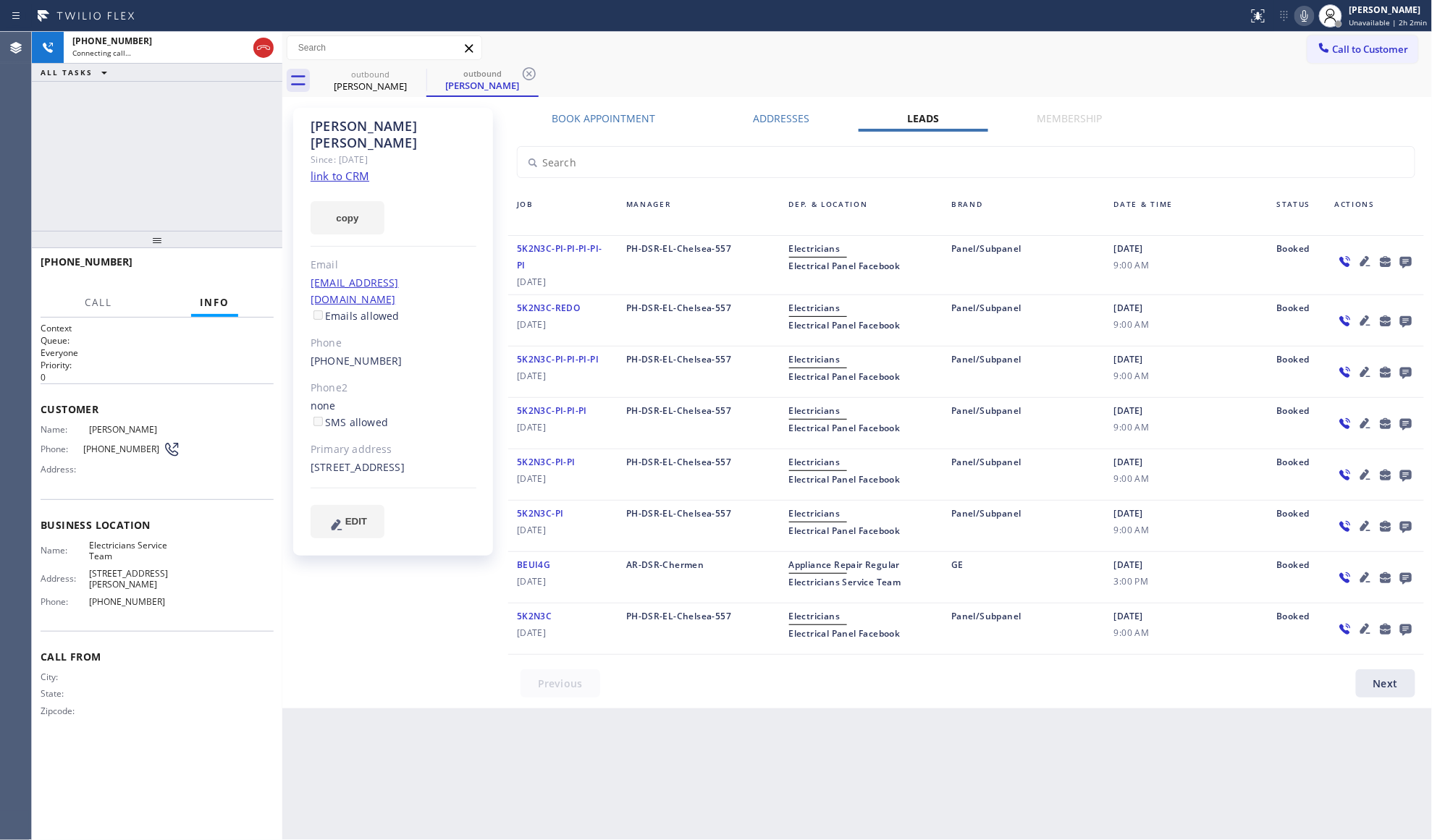
click at [1405, 259] on icon at bounding box center [1405, 262] width 17 height 18
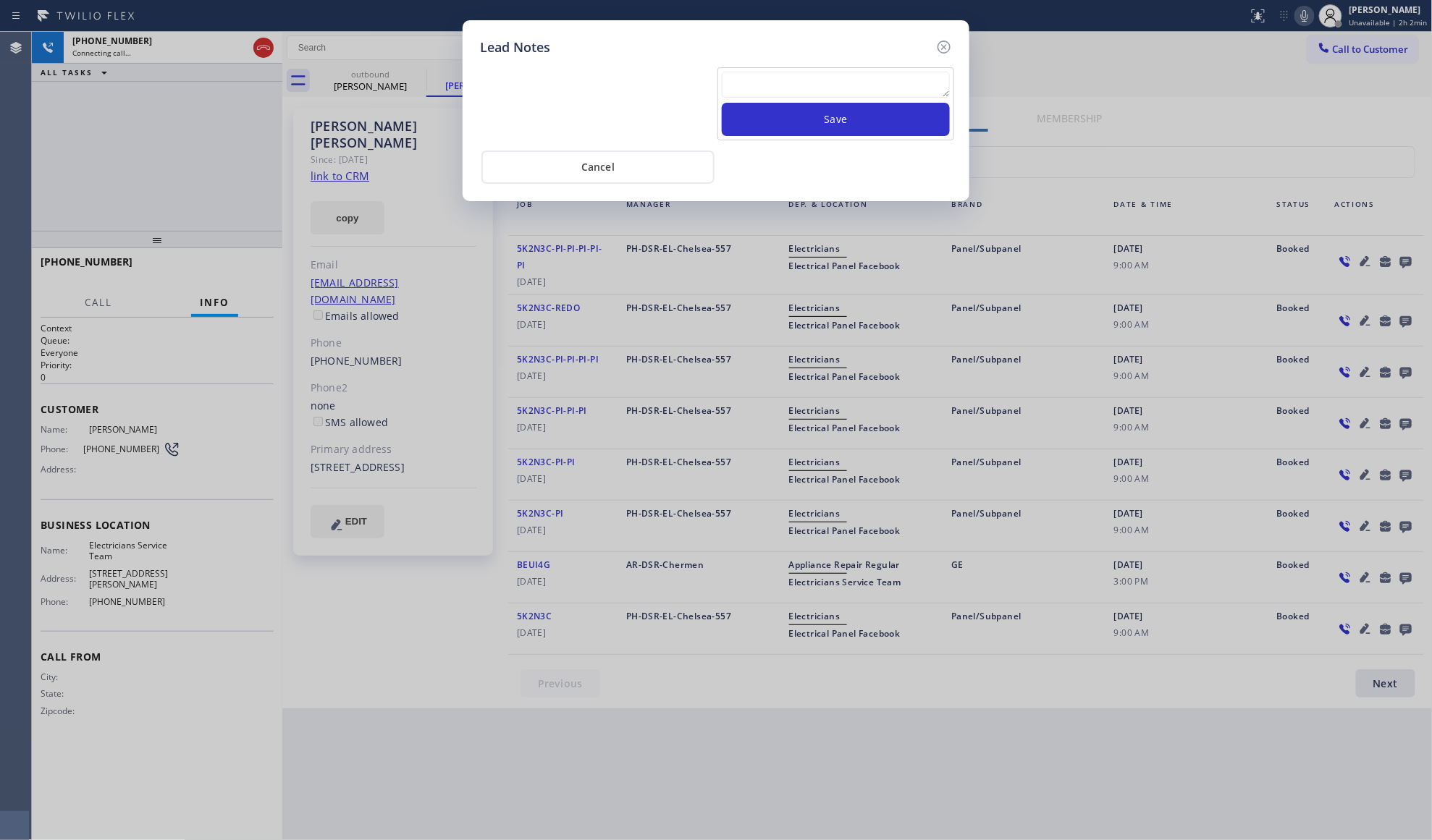
click at [853, 85] on textarea at bounding box center [836, 84] width 228 height 26
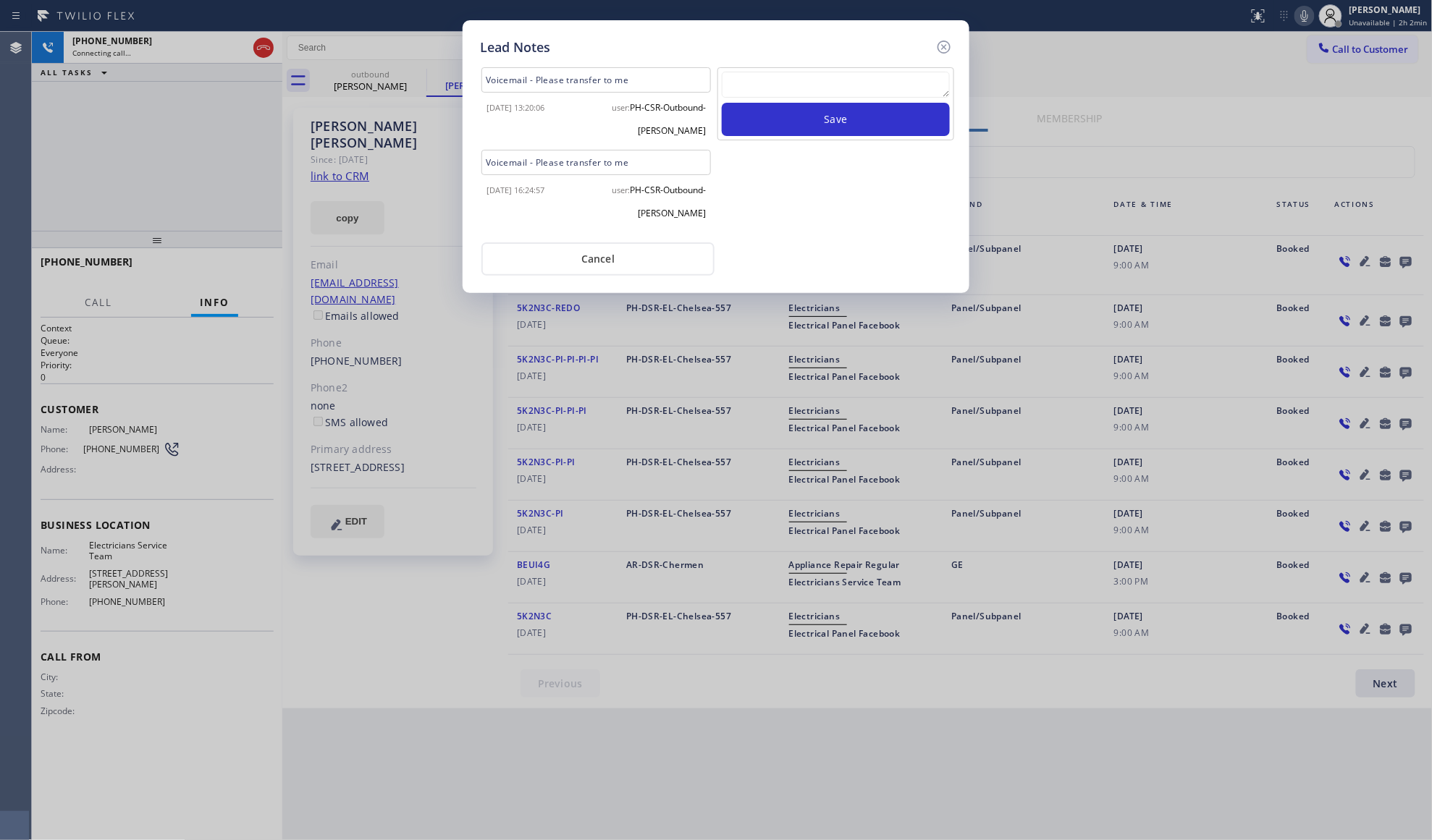
paste textarea "VM / Follow up call - Please transfer to me"
type textarea "VM / Follow up call - Please transfer to me"
click at [843, 119] on button "Save" at bounding box center [836, 120] width 228 height 33
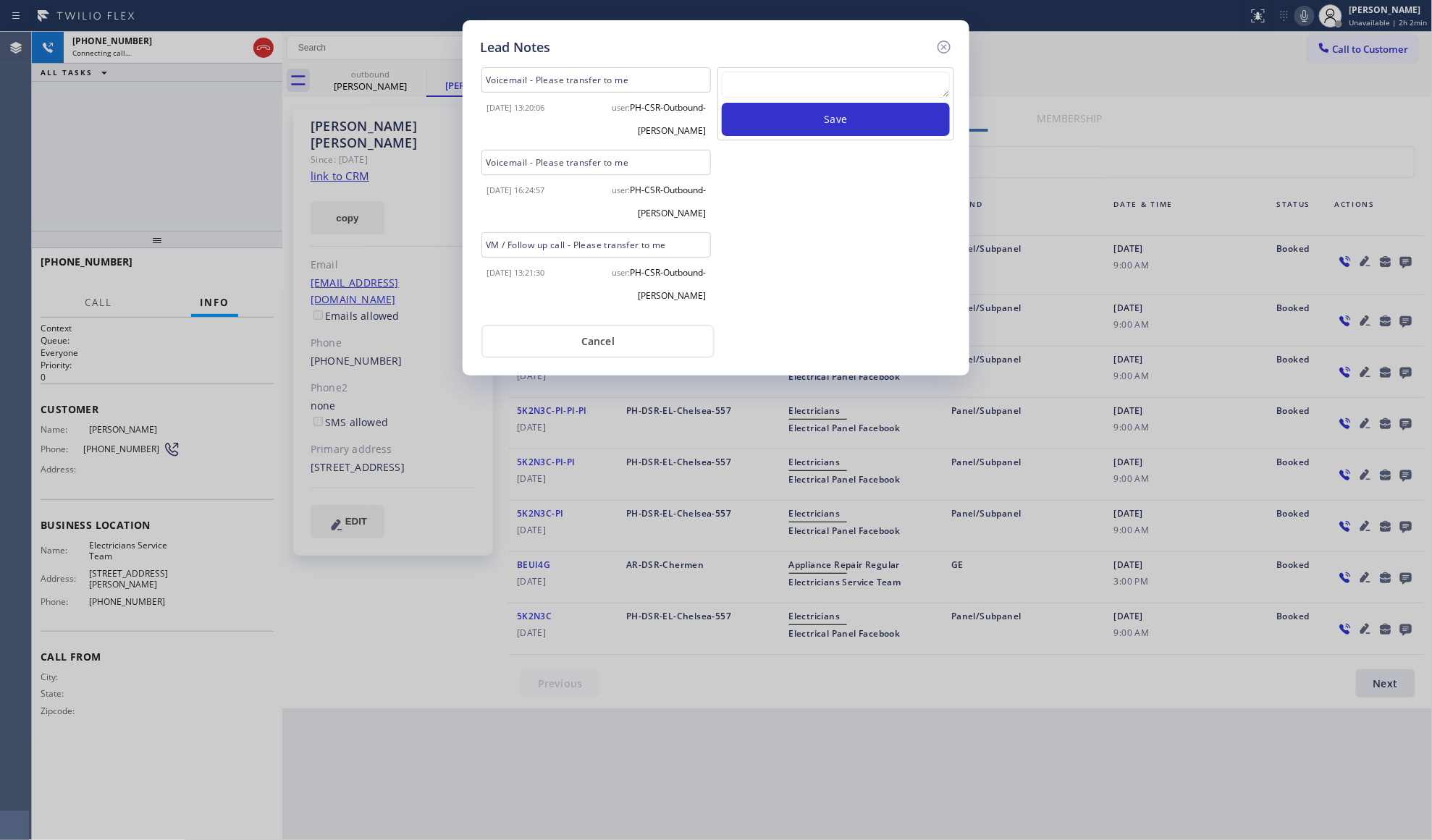
click at [945, 44] on icon at bounding box center [944, 47] width 17 height 17
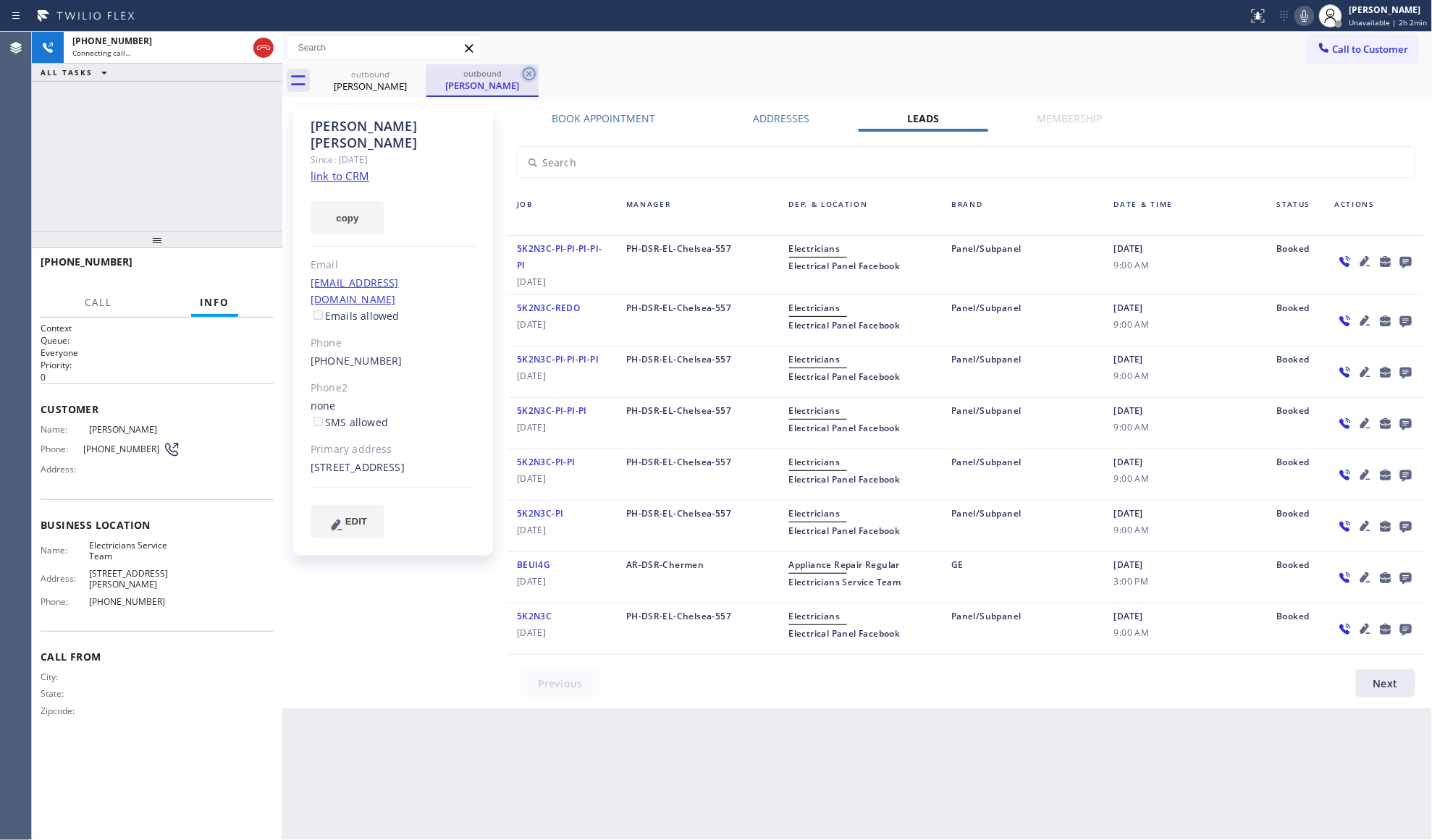
click at [528, 80] on icon at bounding box center [529, 74] width 13 height 13
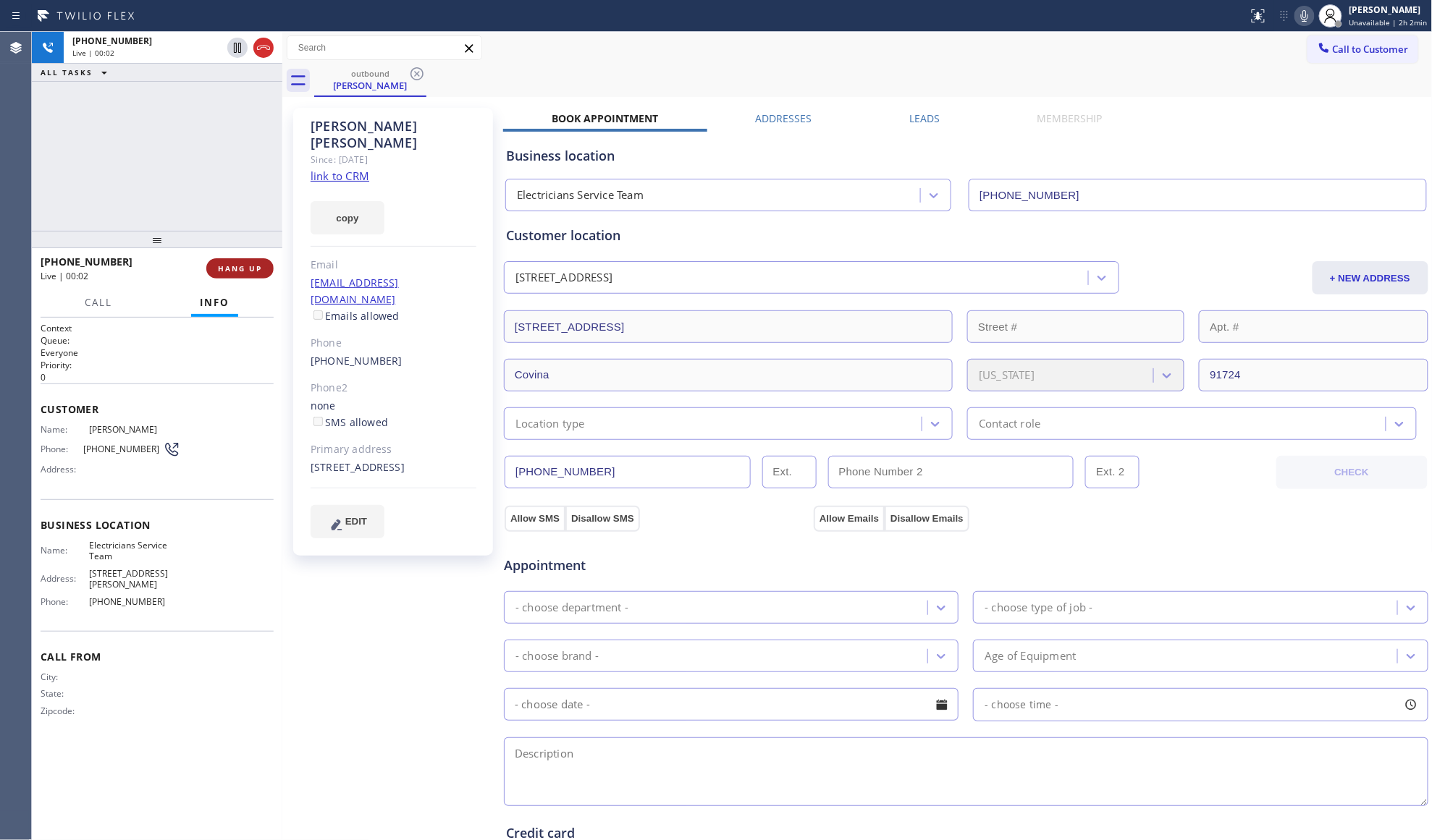
click at [255, 272] on span "HANG UP" at bounding box center [240, 268] width 44 height 10
click at [239, 265] on span "COMPLETE" at bounding box center [237, 268] width 50 height 10
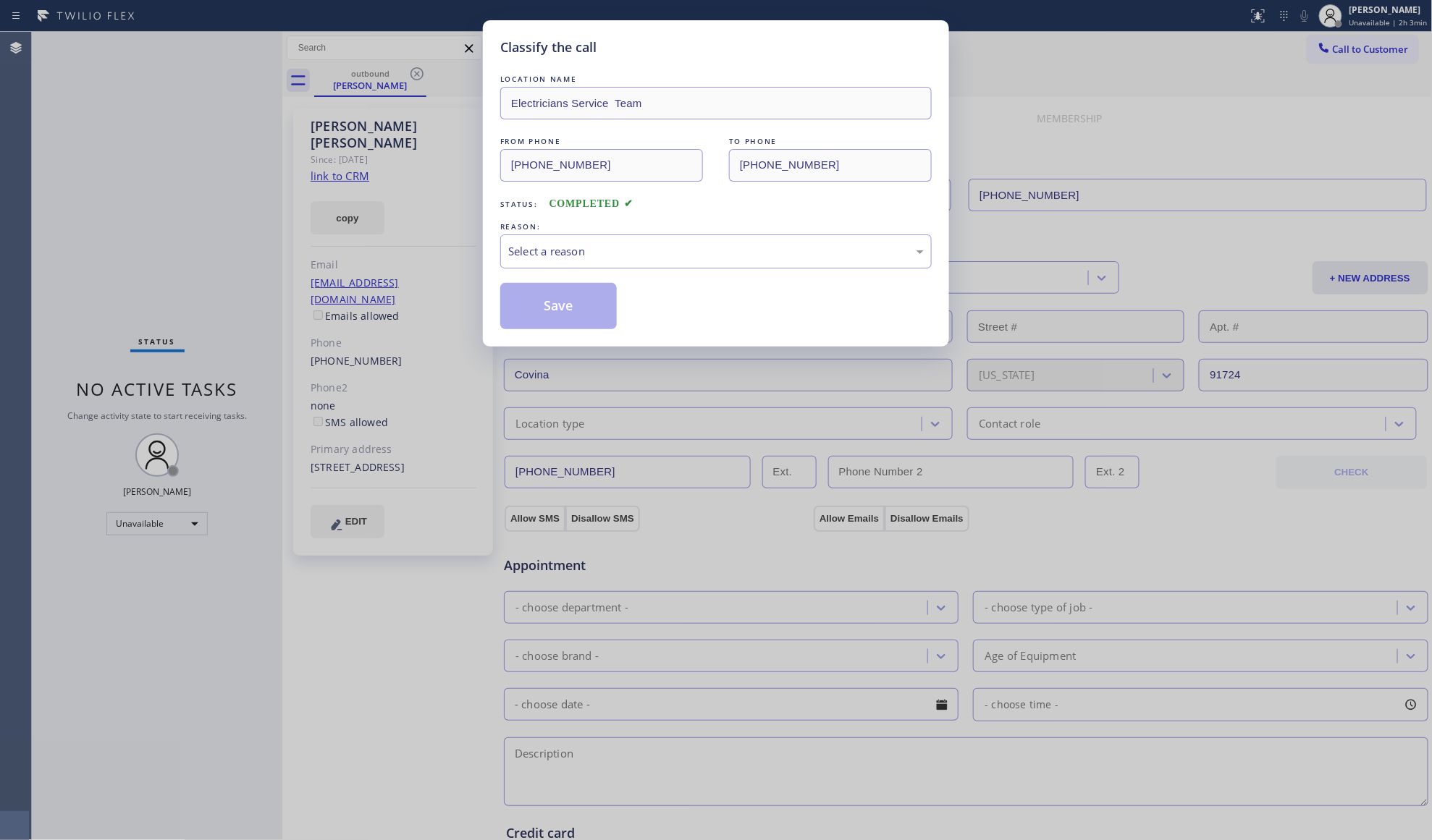
click at [566, 227] on div "REASON:" at bounding box center [716, 227] width 432 height 15
click at [563, 238] on div "Select a reason" at bounding box center [716, 251] width 432 height 34
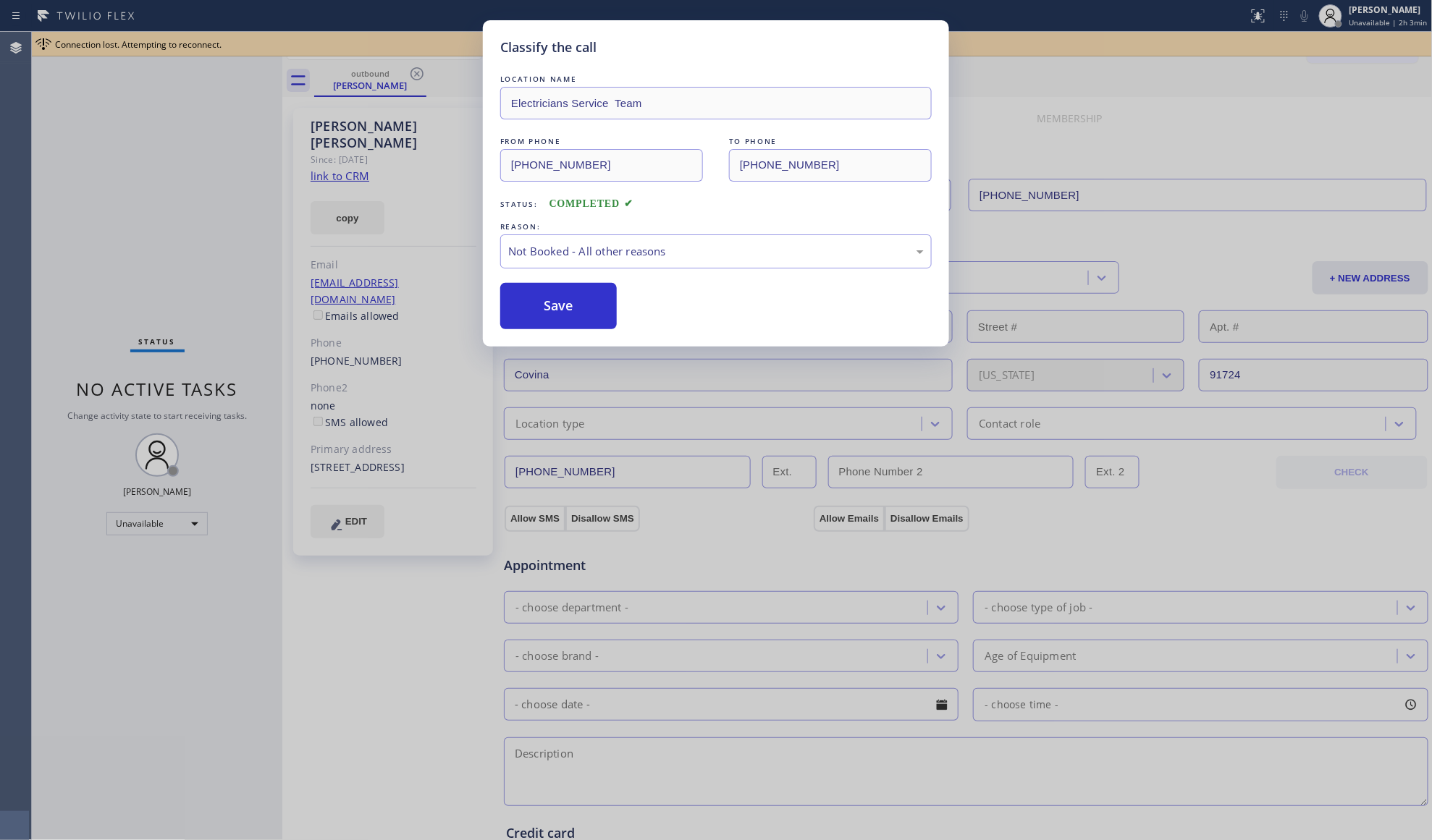
click at [548, 311] on button "Save" at bounding box center [559, 306] width 117 height 46
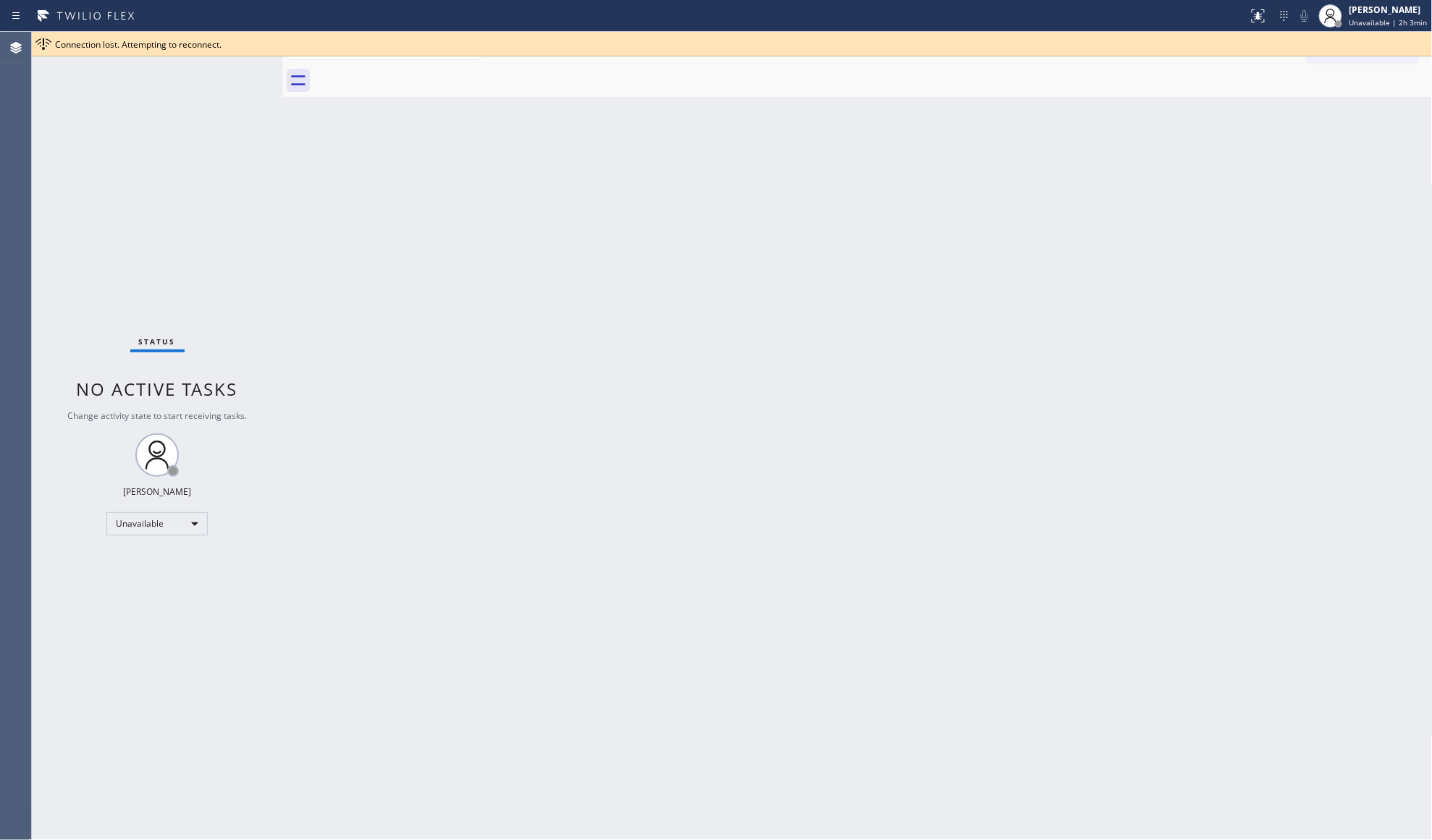
drag, startPoint x: 1307, startPoint y: 82, endPoint x: 1280, endPoint y: 111, distance: 39.6
click at [1289, 108] on div "Back to Dashboard Change Sender ID Customers Technicians Select a contact Outbo…" at bounding box center [857, 436] width 1151 height 808
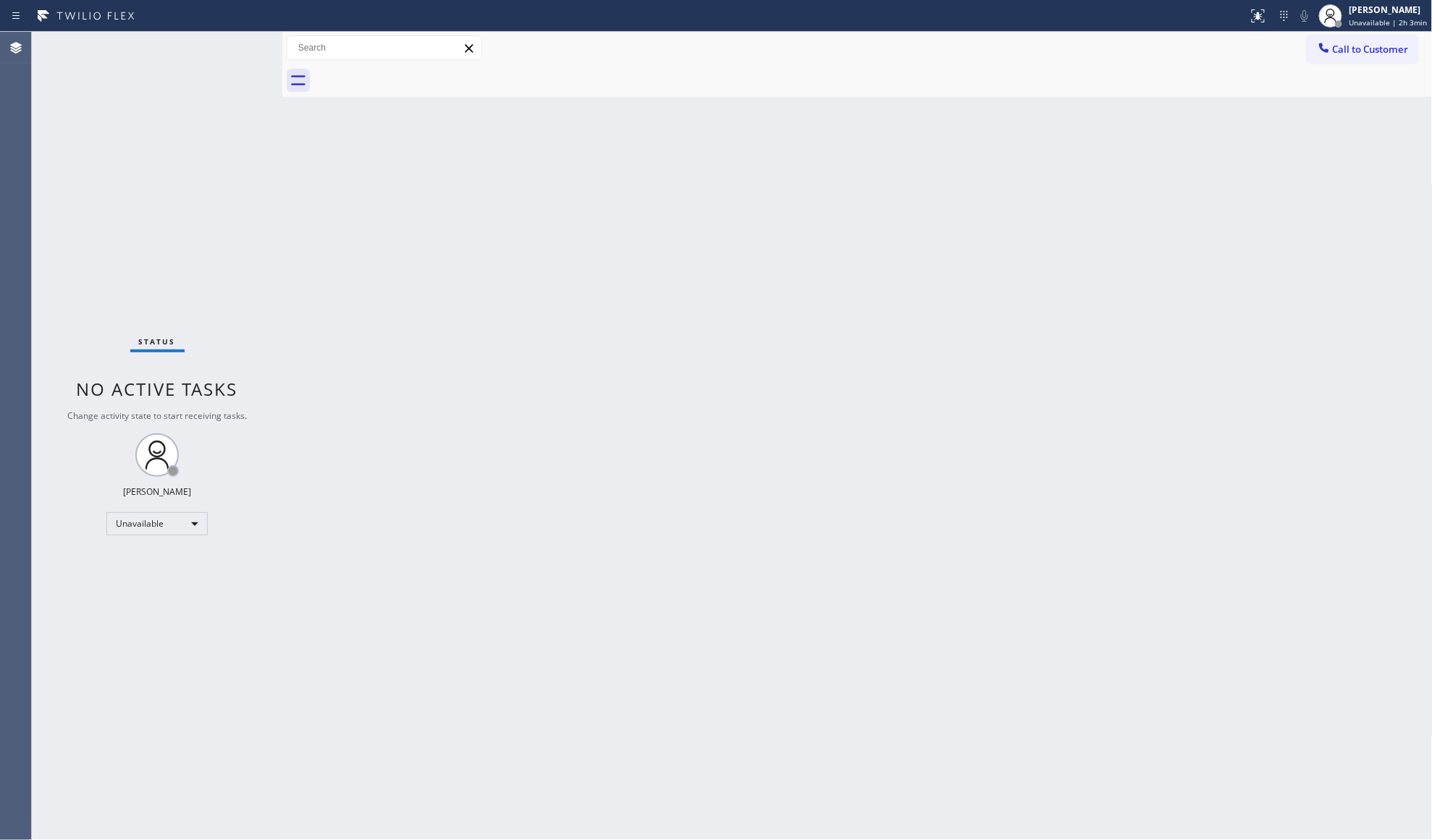
click at [1265, 250] on div "Back to Dashboard Change Sender ID Customers Technicians Select a contact Outbo…" at bounding box center [857, 436] width 1151 height 808
click at [1364, 54] on span "Call to Customer" at bounding box center [1371, 49] width 76 height 13
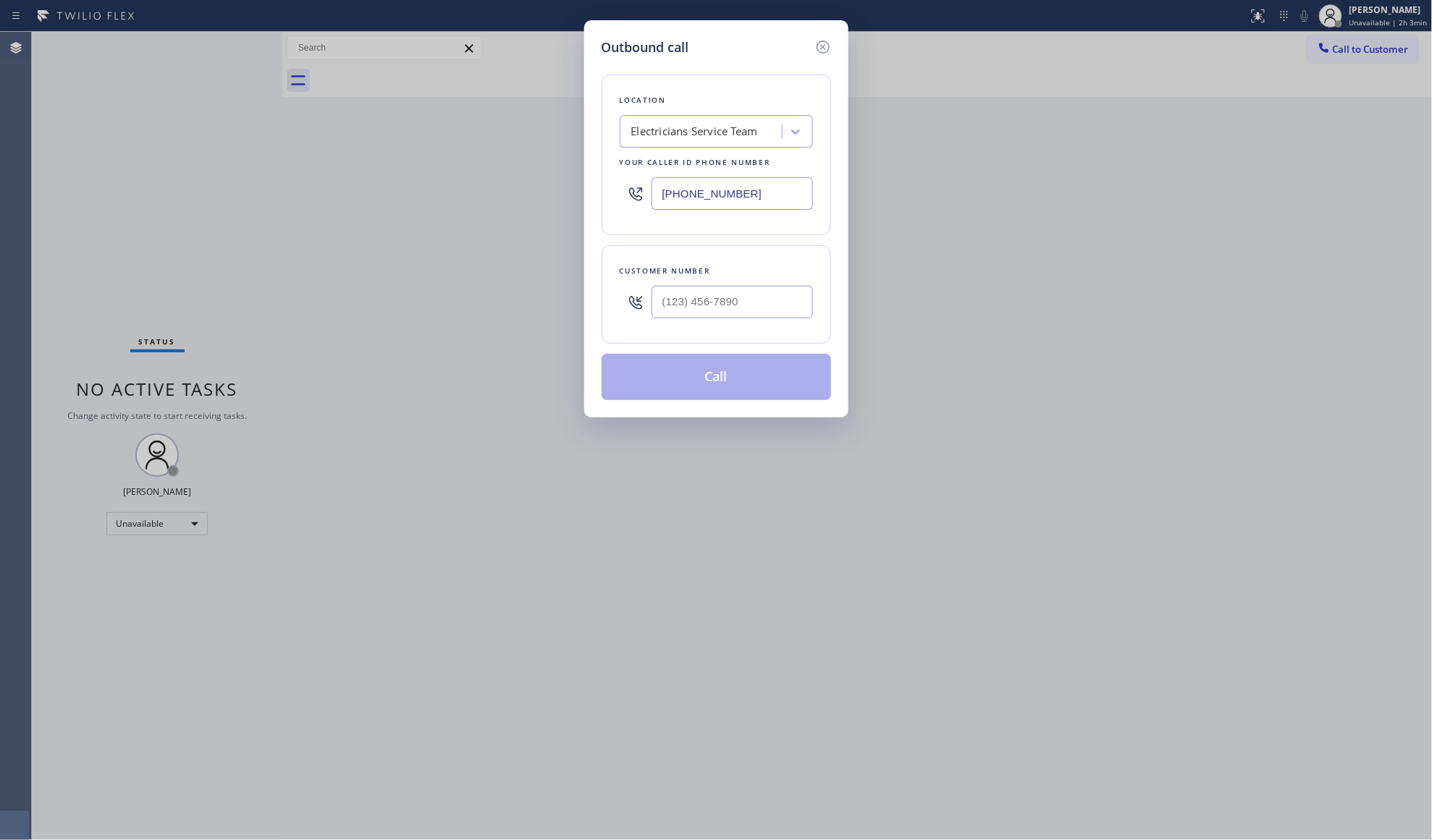
drag, startPoint x: 789, startPoint y: 181, endPoint x: 656, endPoint y: 201, distance: 134.5
click at [659, 201] on input "[PHONE_NUMBER]" at bounding box center [732, 193] width 162 height 33
paste input "341) 888-6626"
type input "[PHONE_NUMBER]"
click at [786, 314] on input "(___) ___-____" at bounding box center [732, 302] width 162 height 33
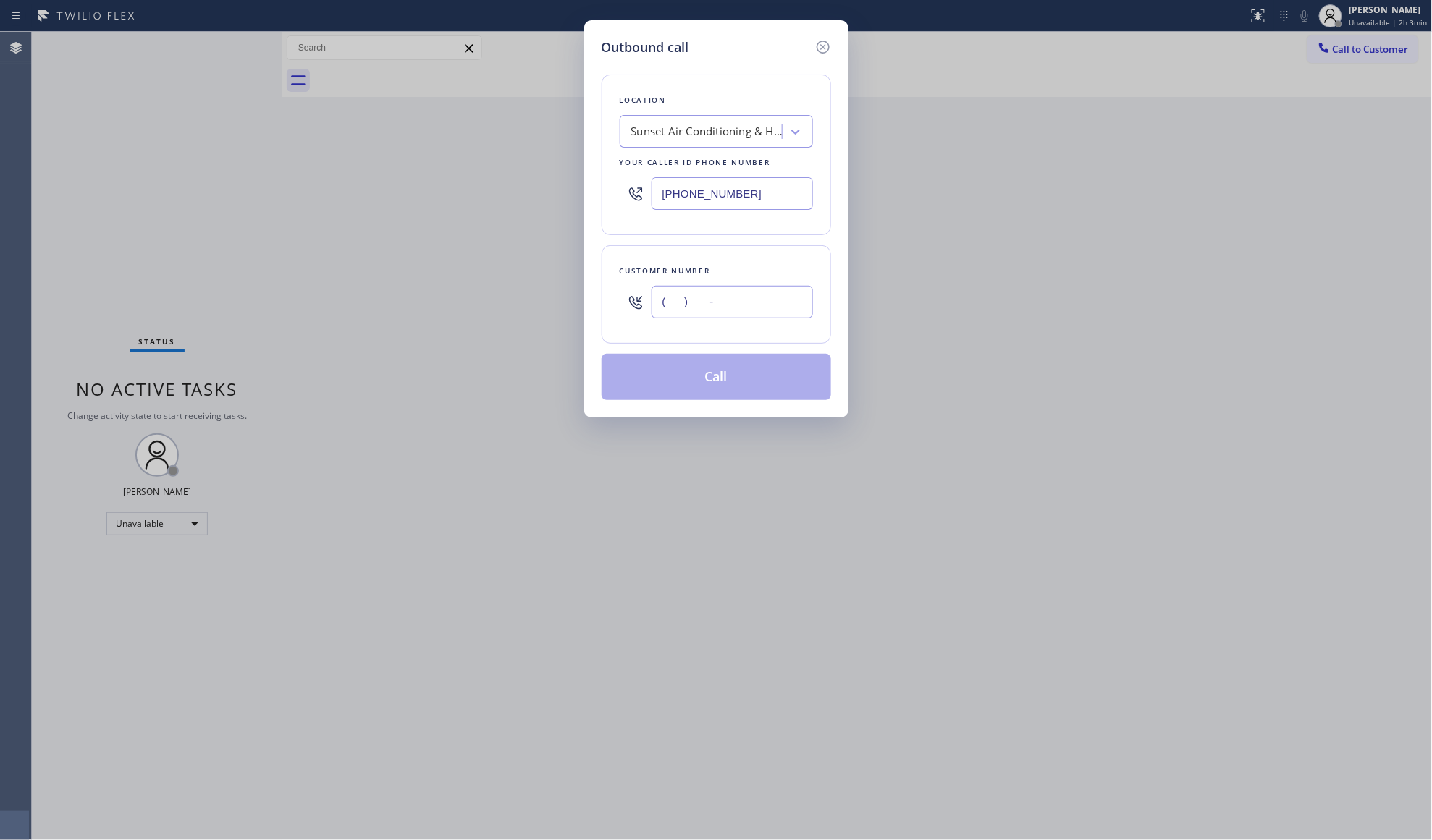
paste input "510) 201-7318"
type input "[PHONE_NUMBER]"
click at [701, 383] on button "Call" at bounding box center [716, 377] width 230 height 46
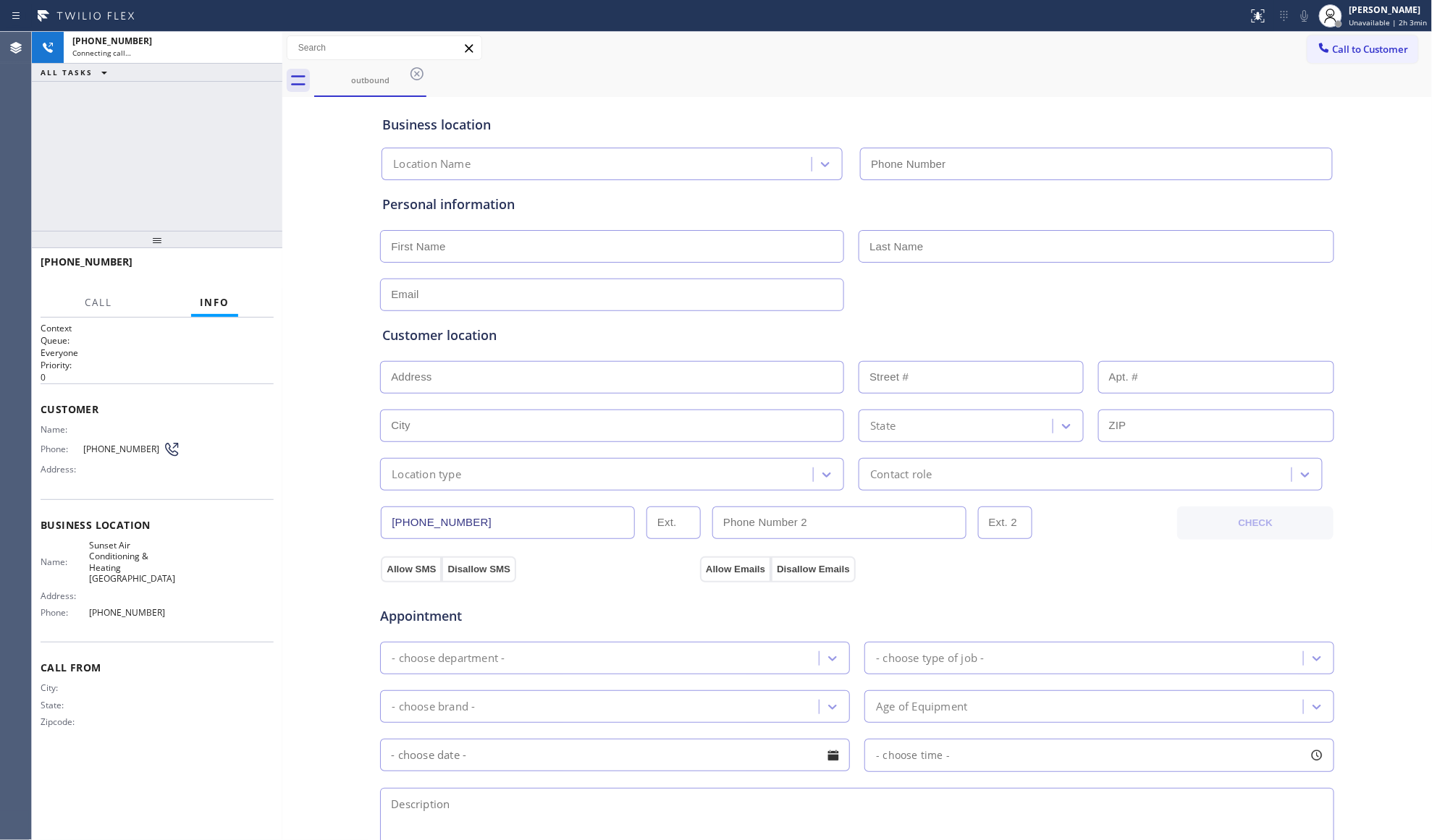
type input "[PHONE_NUMBER]"
drag, startPoint x: 859, startPoint y: 103, endPoint x: 713, endPoint y: 103, distance: 146.0
click at [825, 96] on div "Business location Sunset Air Conditioning & Heating Berkeley [PHONE_NUMBER]" at bounding box center [857, 137] width 956 height 86
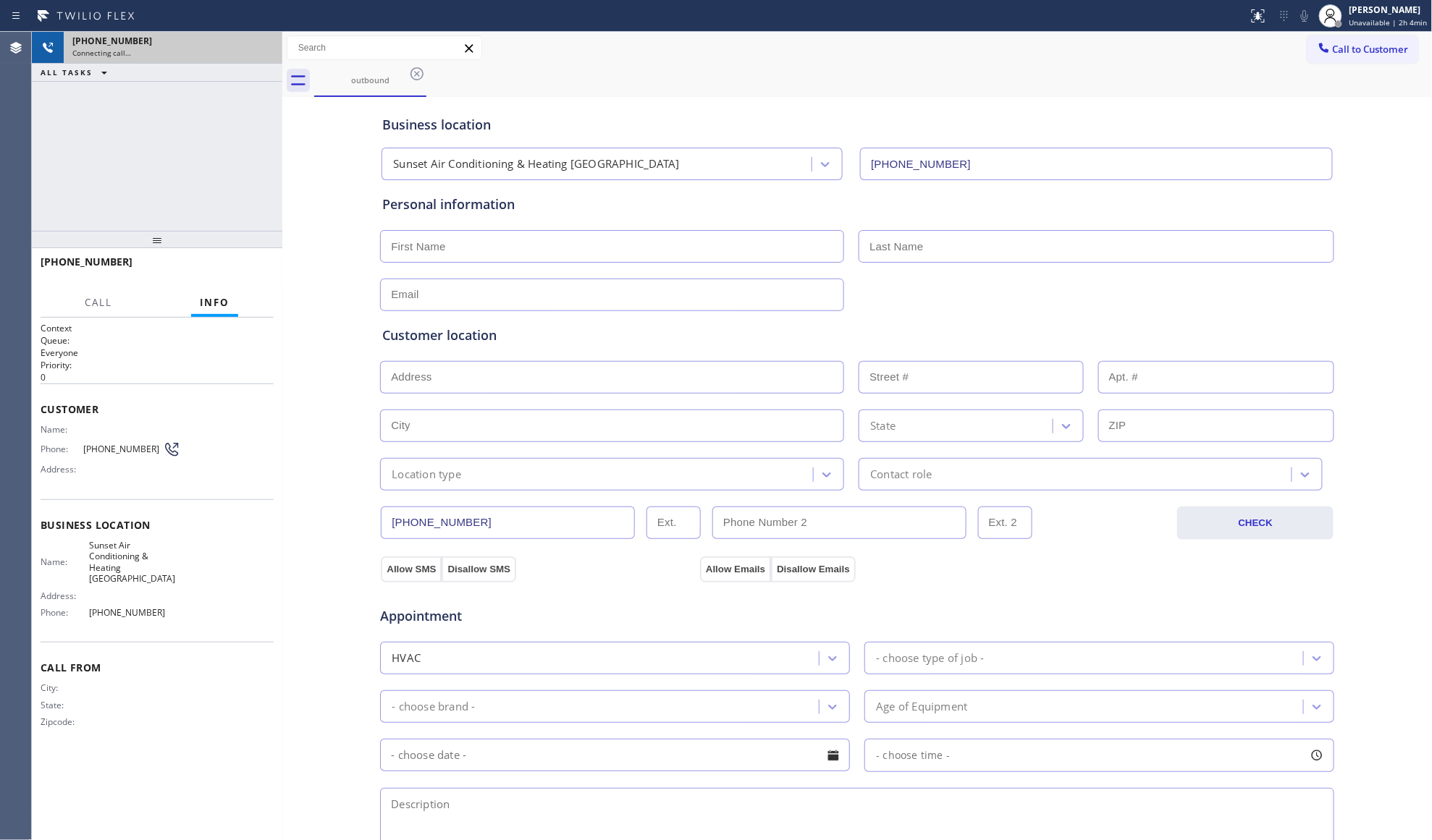
click at [271, 56] on div "Connecting call…" at bounding box center [172, 52] width 201 height 10
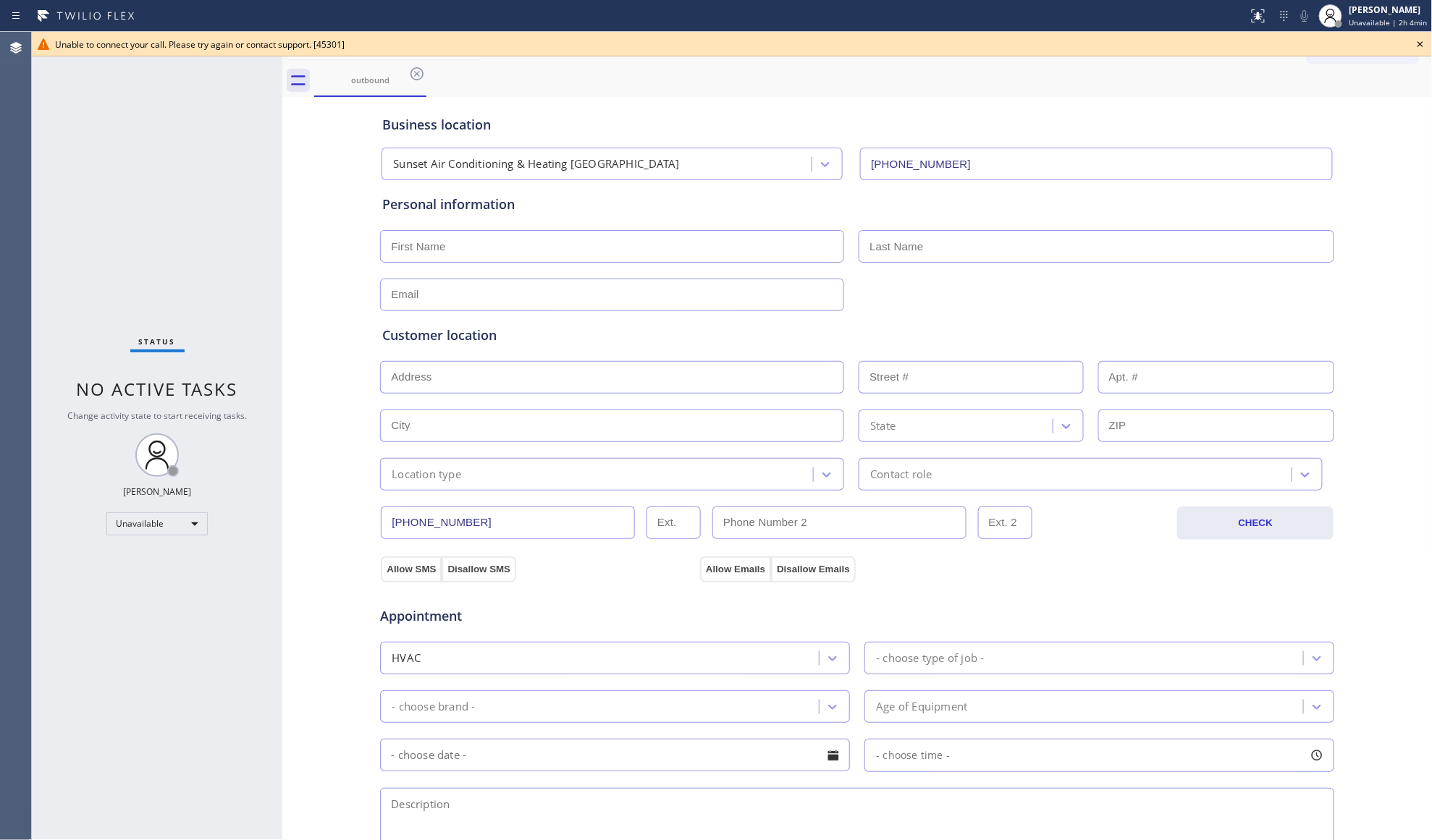
click at [1419, 44] on icon at bounding box center [1420, 44] width 17 height 17
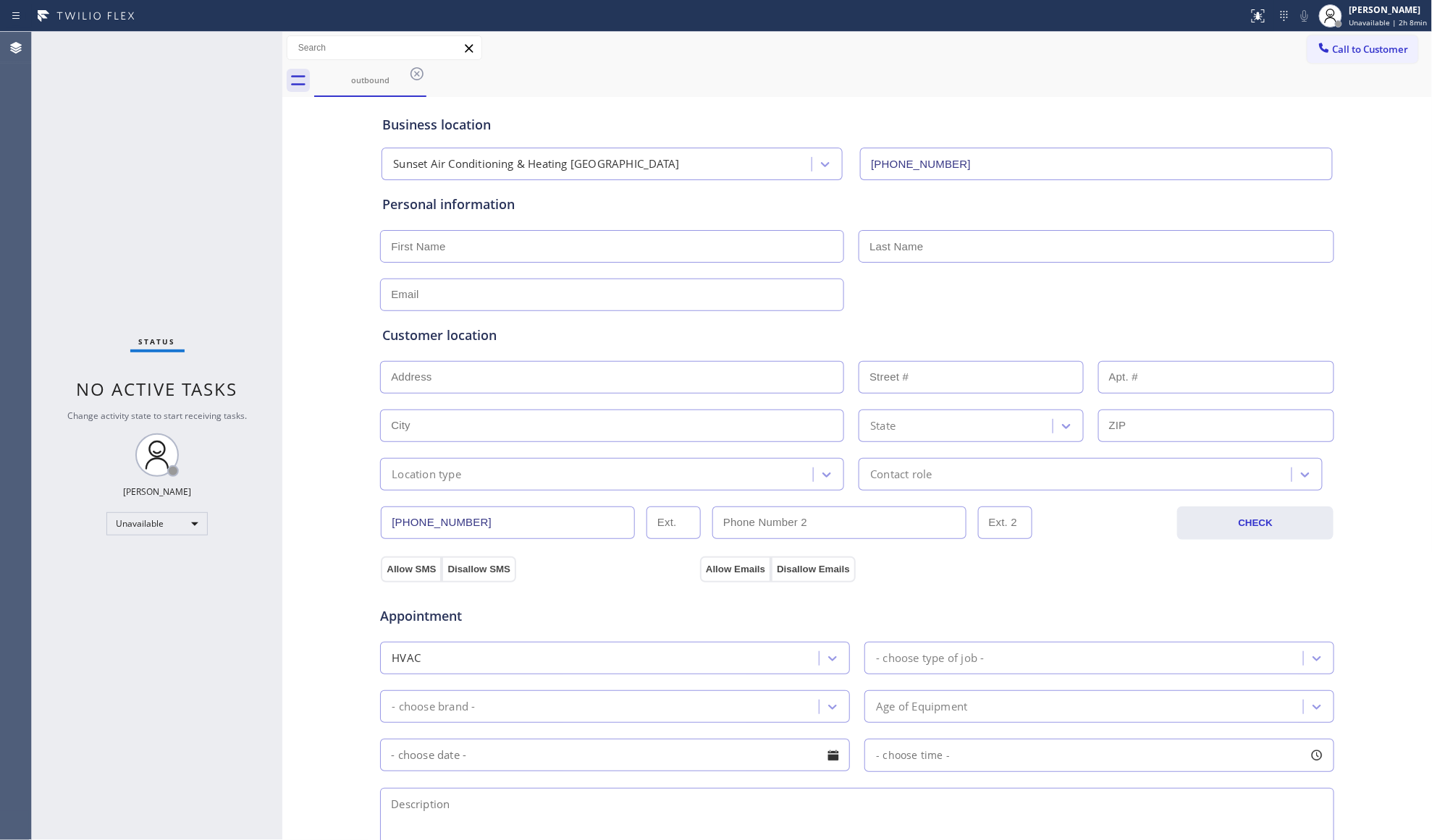
click at [414, 79] on icon at bounding box center [416, 74] width 13 height 13
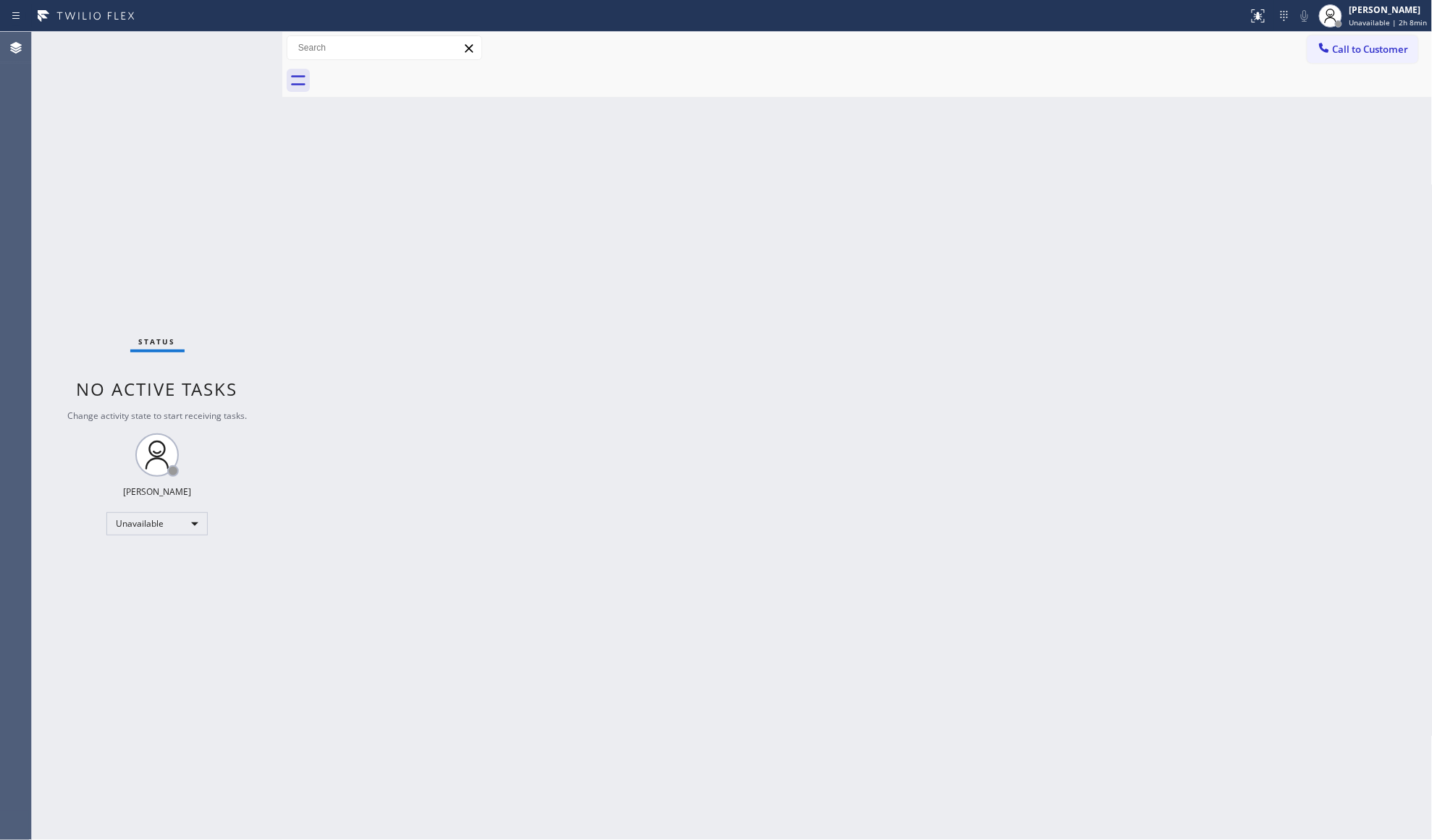
click at [1358, 58] on button "Call to Customer" at bounding box center [1363, 49] width 111 height 27
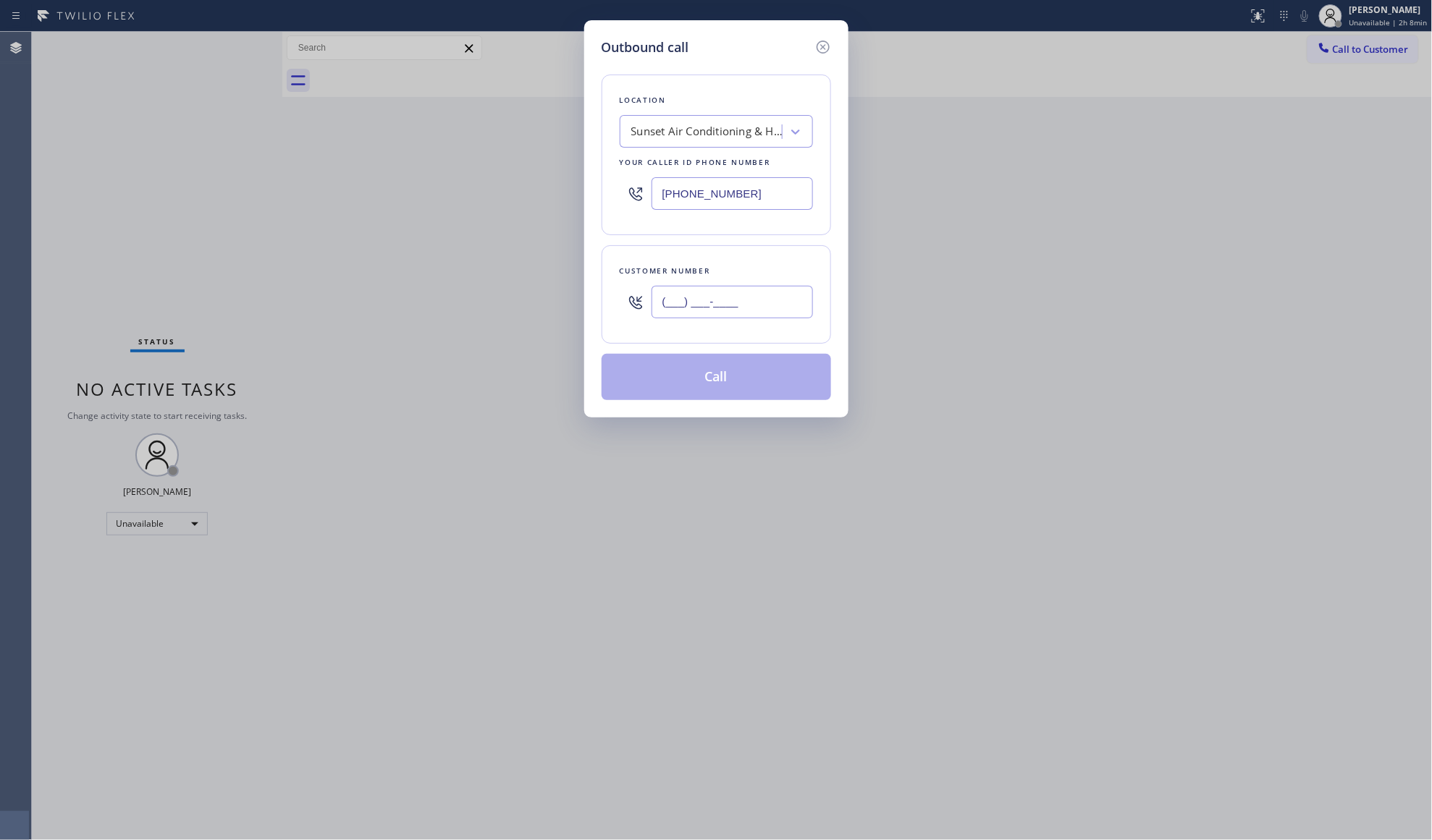
paste input "310) 757-6665"
click at [688, 311] on input "[PHONE_NUMBER]" at bounding box center [732, 302] width 162 height 33
type input "[PHONE_NUMBER]"
click at [705, 381] on button "Call" at bounding box center [716, 377] width 230 height 46
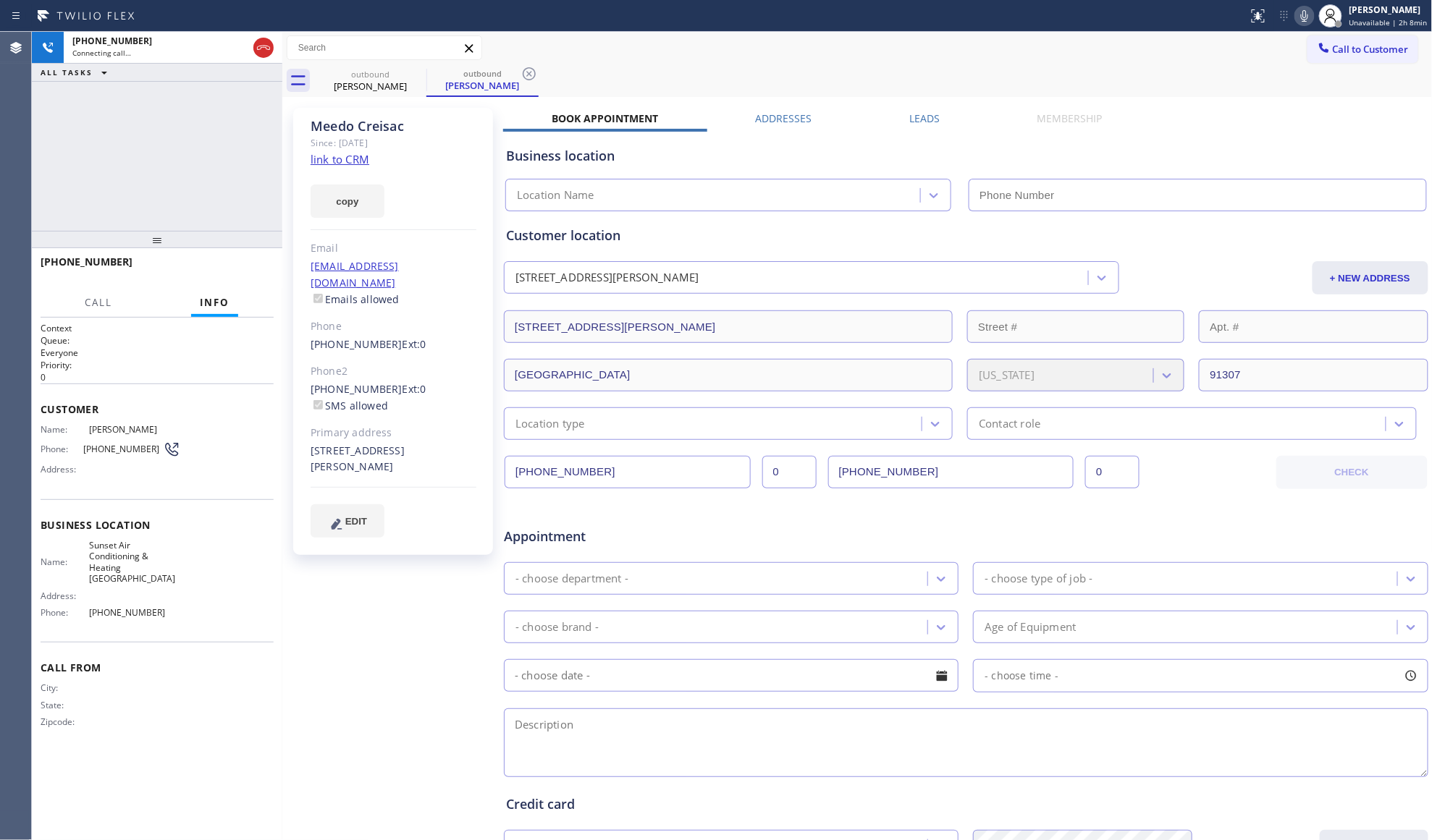
type input "[PHONE_NUMBER]"
click at [532, 72] on icon at bounding box center [529, 74] width 17 height 17
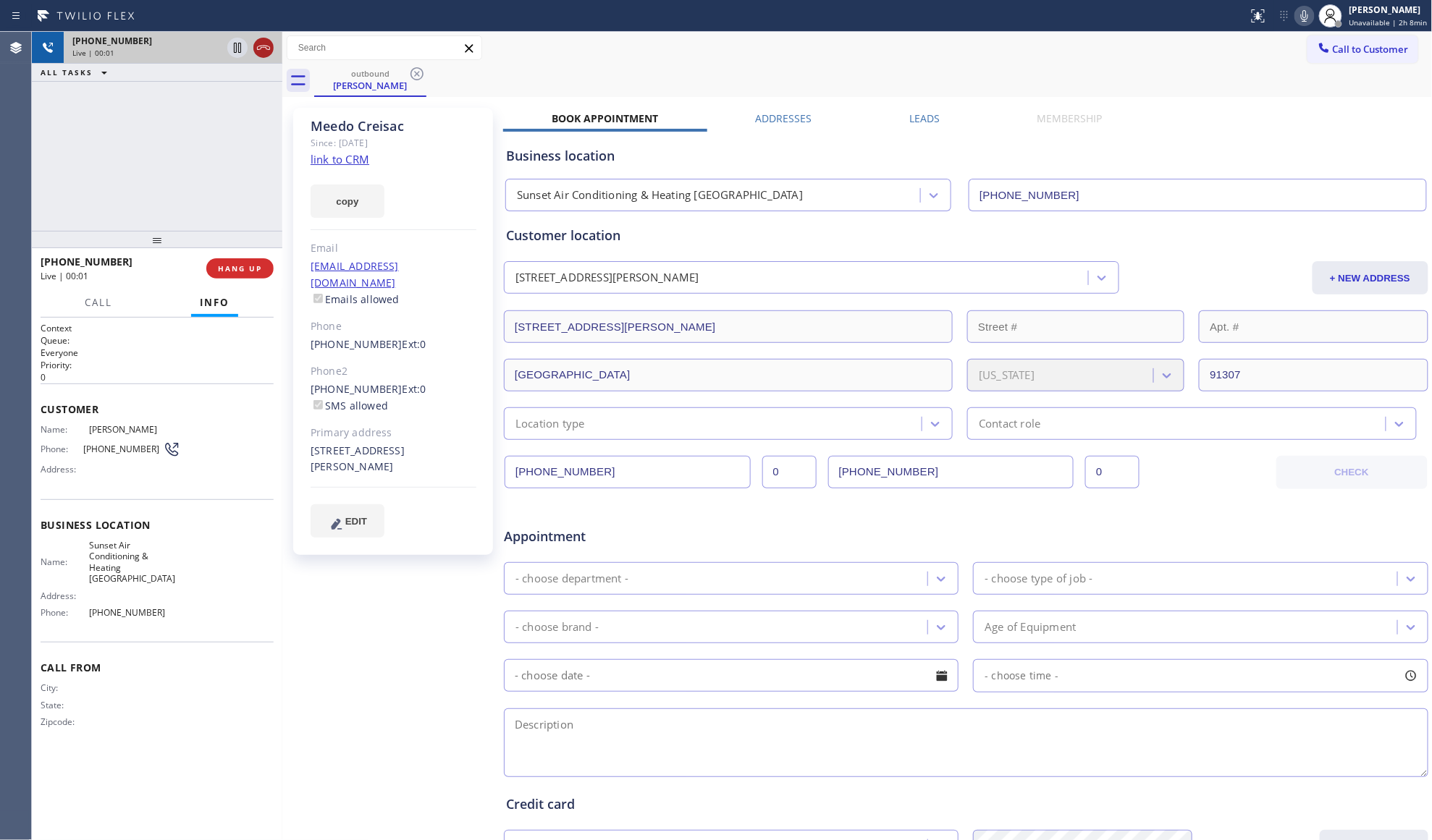
click at [270, 46] on icon at bounding box center [263, 48] width 17 height 17
click at [247, 269] on span "COMPLETE" at bounding box center [237, 268] width 50 height 10
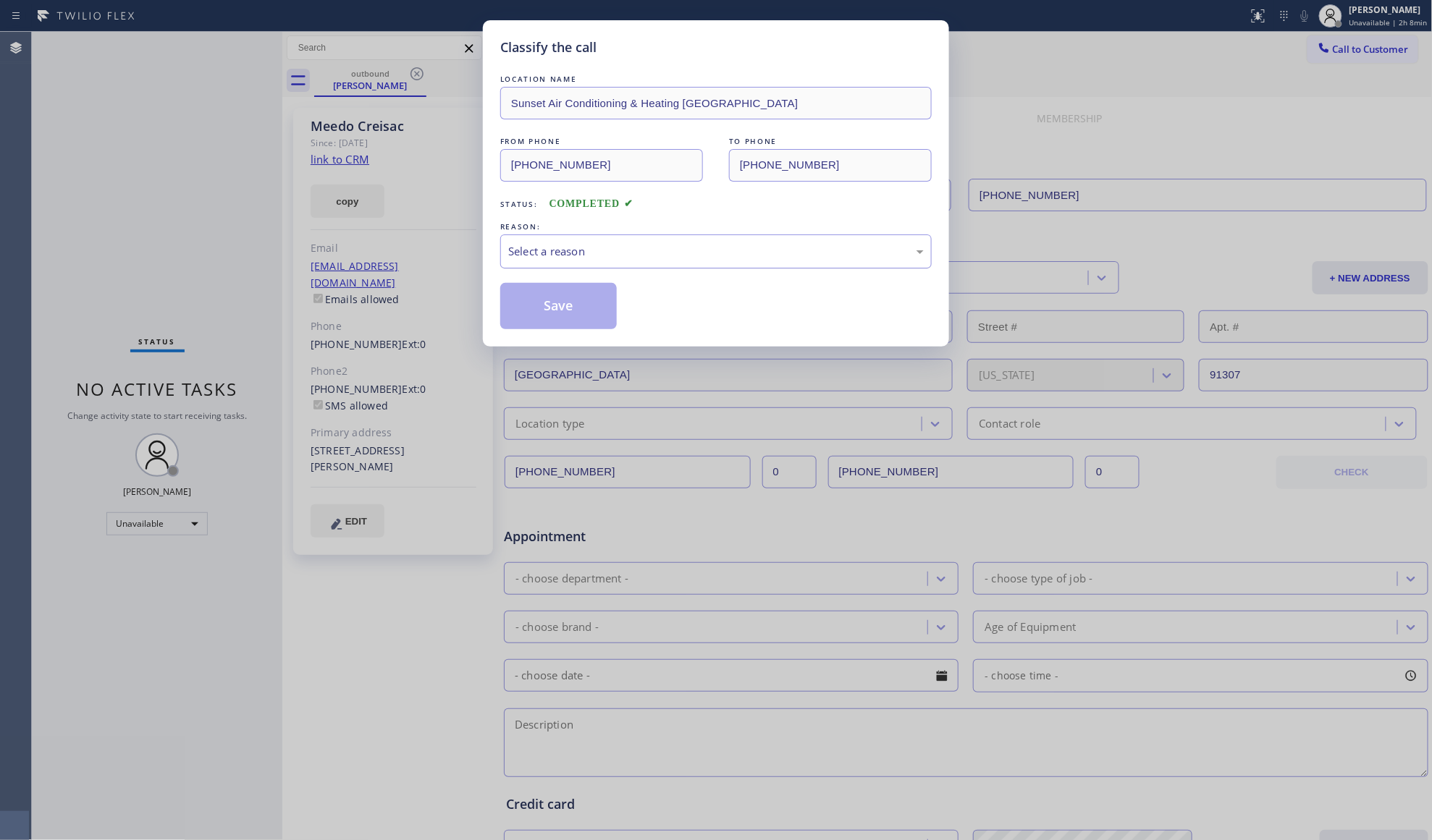
click at [639, 242] on div "Select a reason" at bounding box center [716, 251] width 432 height 34
click at [554, 310] on button "Save" at bounding box center [559, 306] width 117 height 46
click at [556, 310] on button "Save" at bounding box center [559, 306] width 117 height 46
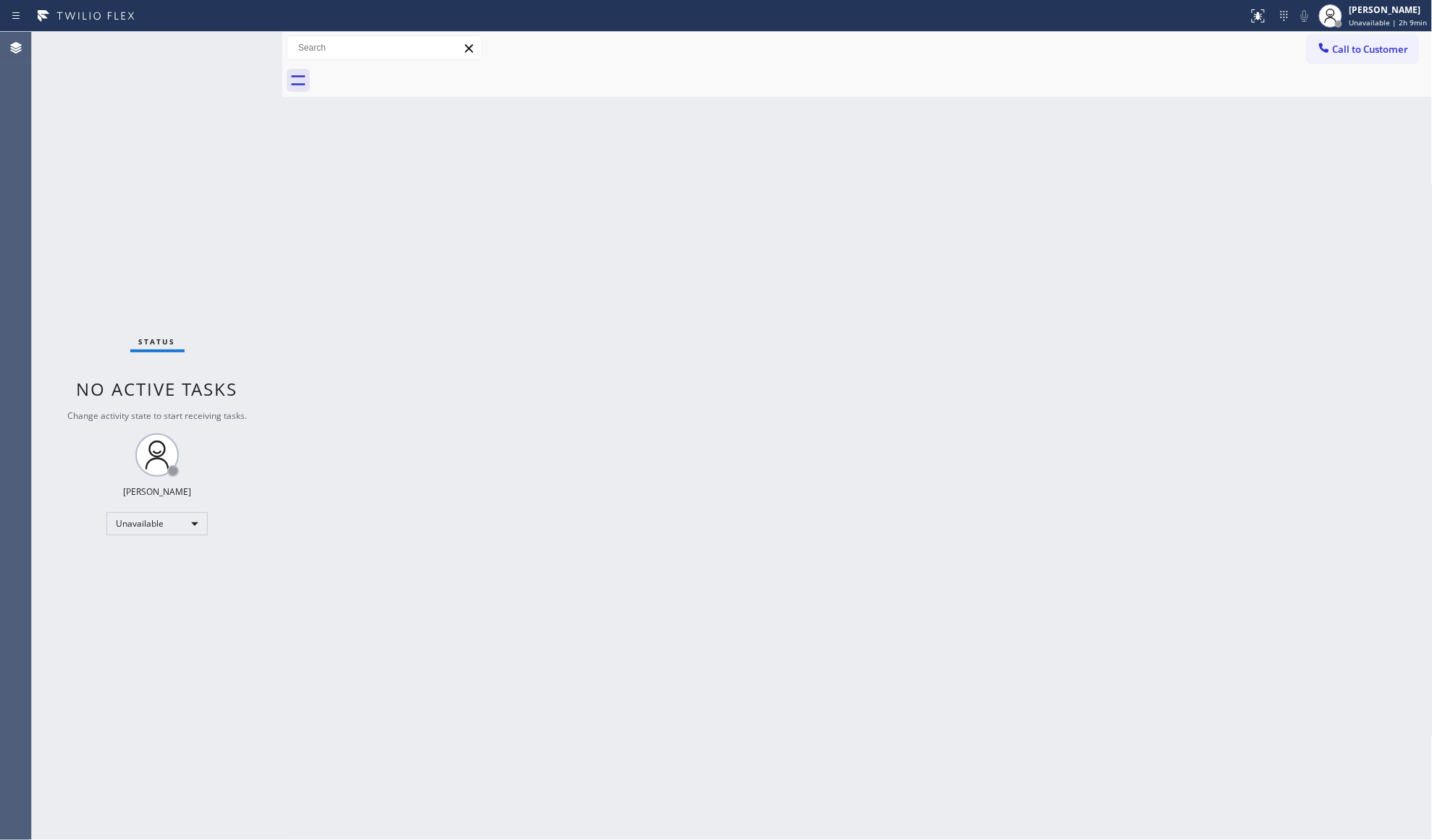
drag, startPoint x: 1220, startPoint y: 73, endPoint x: 1332, endPoint y: 77, distance: 112.1
click at [1222, 74] on div at bounding box center [873, 80] width 1119 height 33
click at [1375, 48] on span "Call to Customer" at bounding box center [1371, 49] width 76 height 13
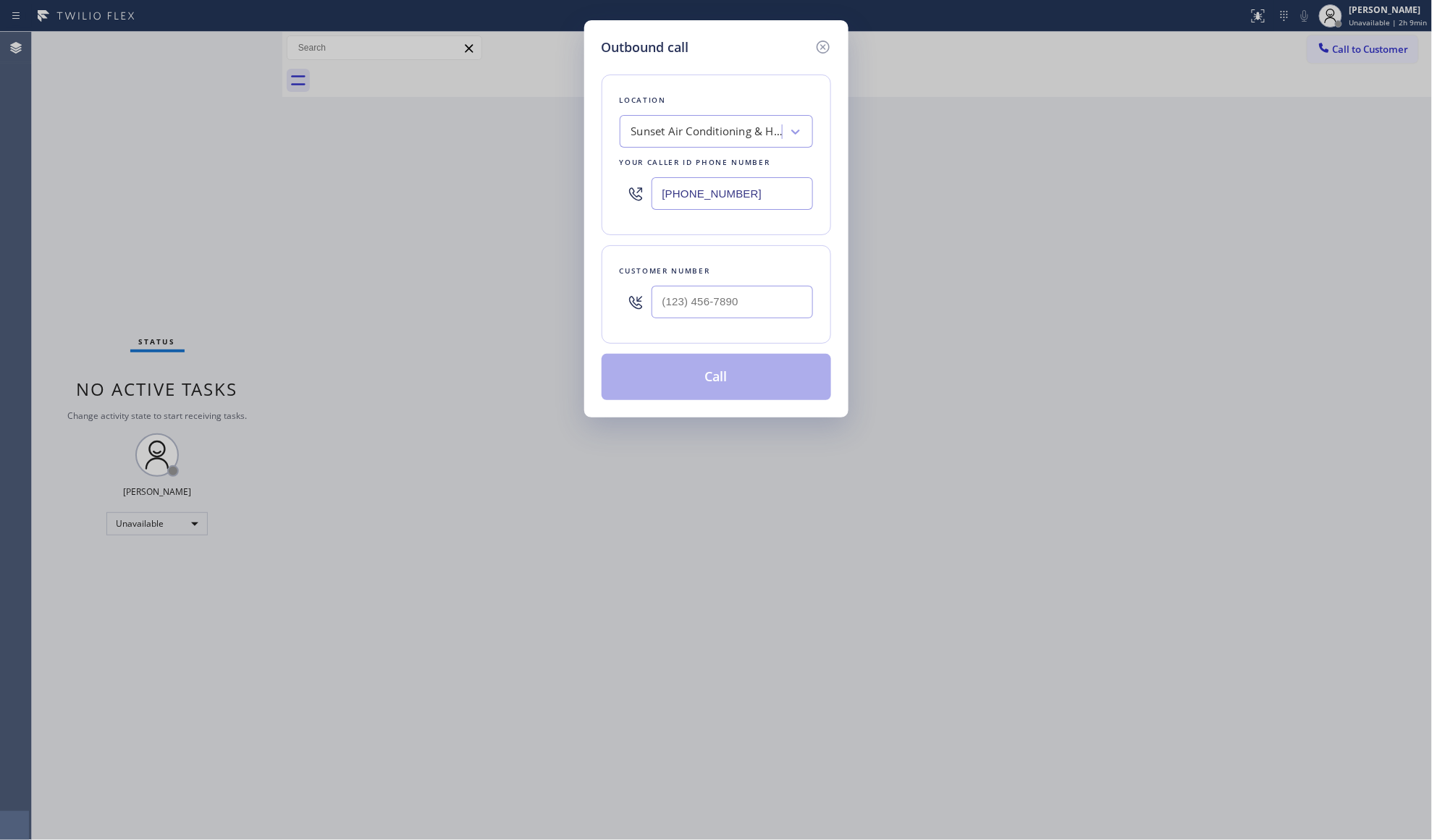
drag, startPoint x: 677, startPoint y: 202, endPoint x: 627, endPoint y: 194, distance: 50.6
click at [631, 197] on div "[PHONE_NUMBER]" at bounding box center [716, 193] width 193 height 47
paste input "text"
type input "[PHONE_NUMBER]"
click at [712, 315] on input "(___) ___-____" at bounding box center [732, 302] width 162 height 33
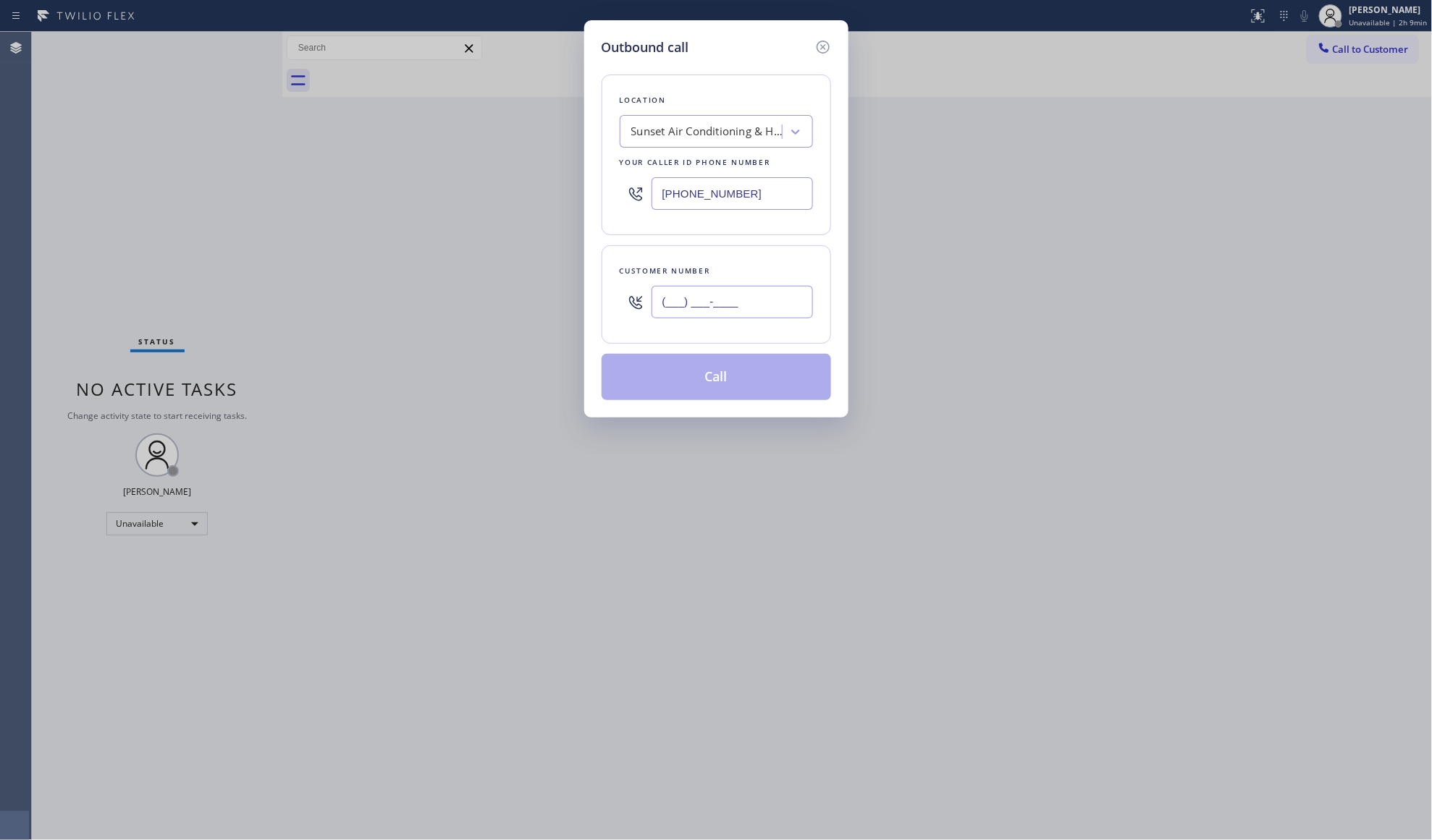
paste input "510) 201-7318"
type input "[PHONE_NUMBER]"
click at [696, 392] on button "Call" at bounding box center [716, 377] width 230 height 46
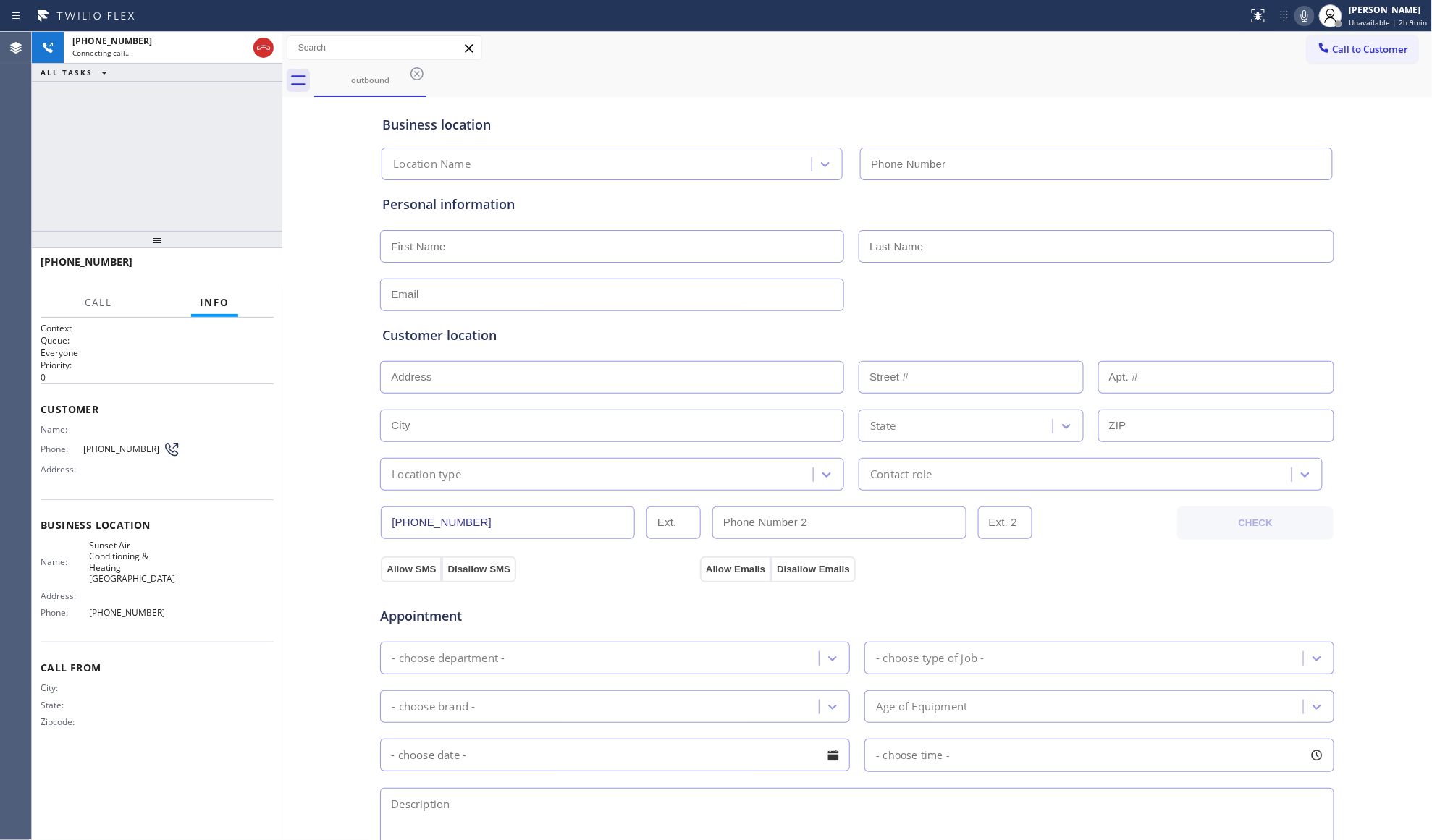
type input "[PHONE_NUMBER]"
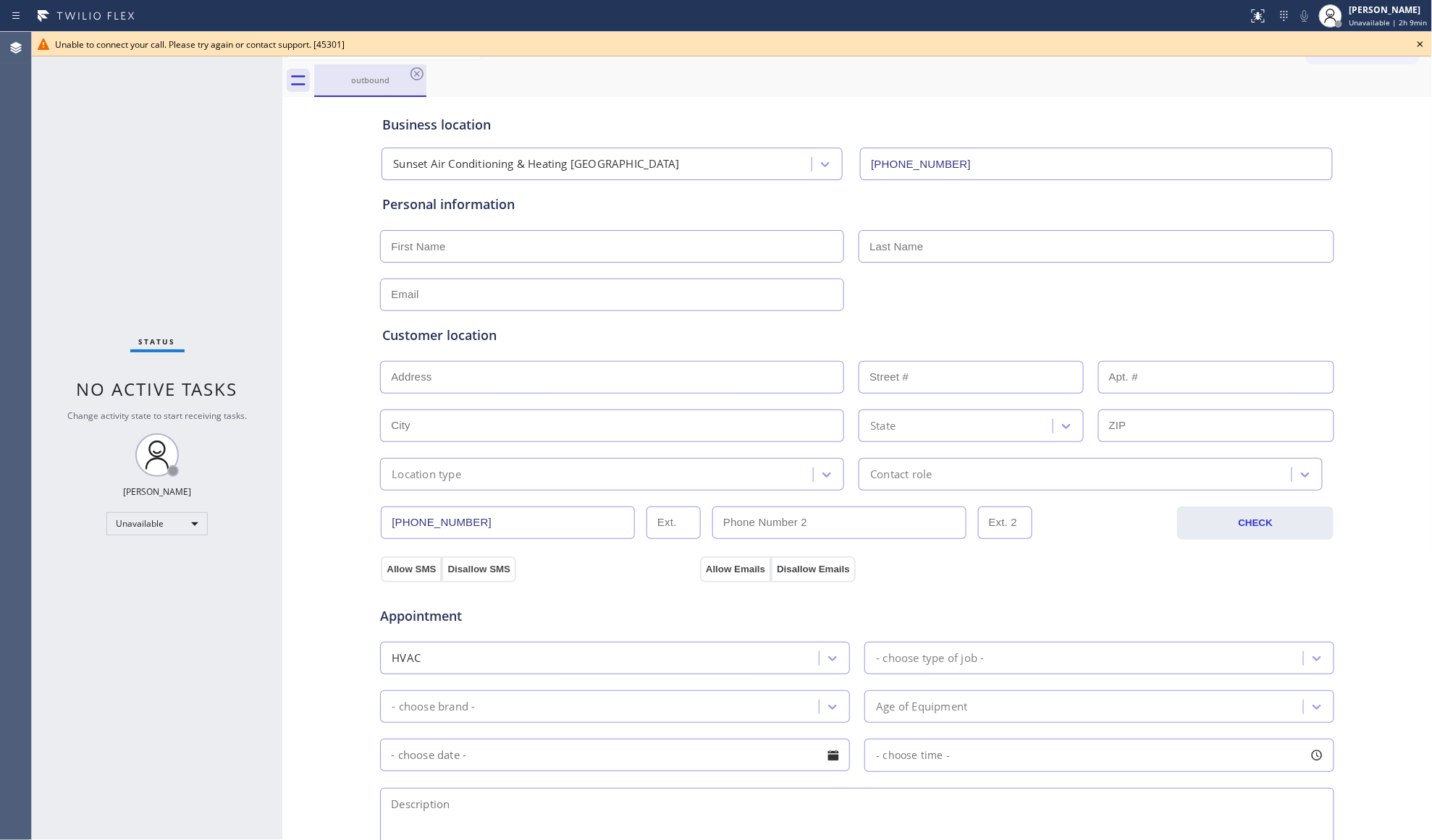
click at [426, 75] on div "outbound" at bounding box center [873, 80] width 1119 height 33
click at [421, 72] on icon at bounding box center [416, 74] width 17 height 17
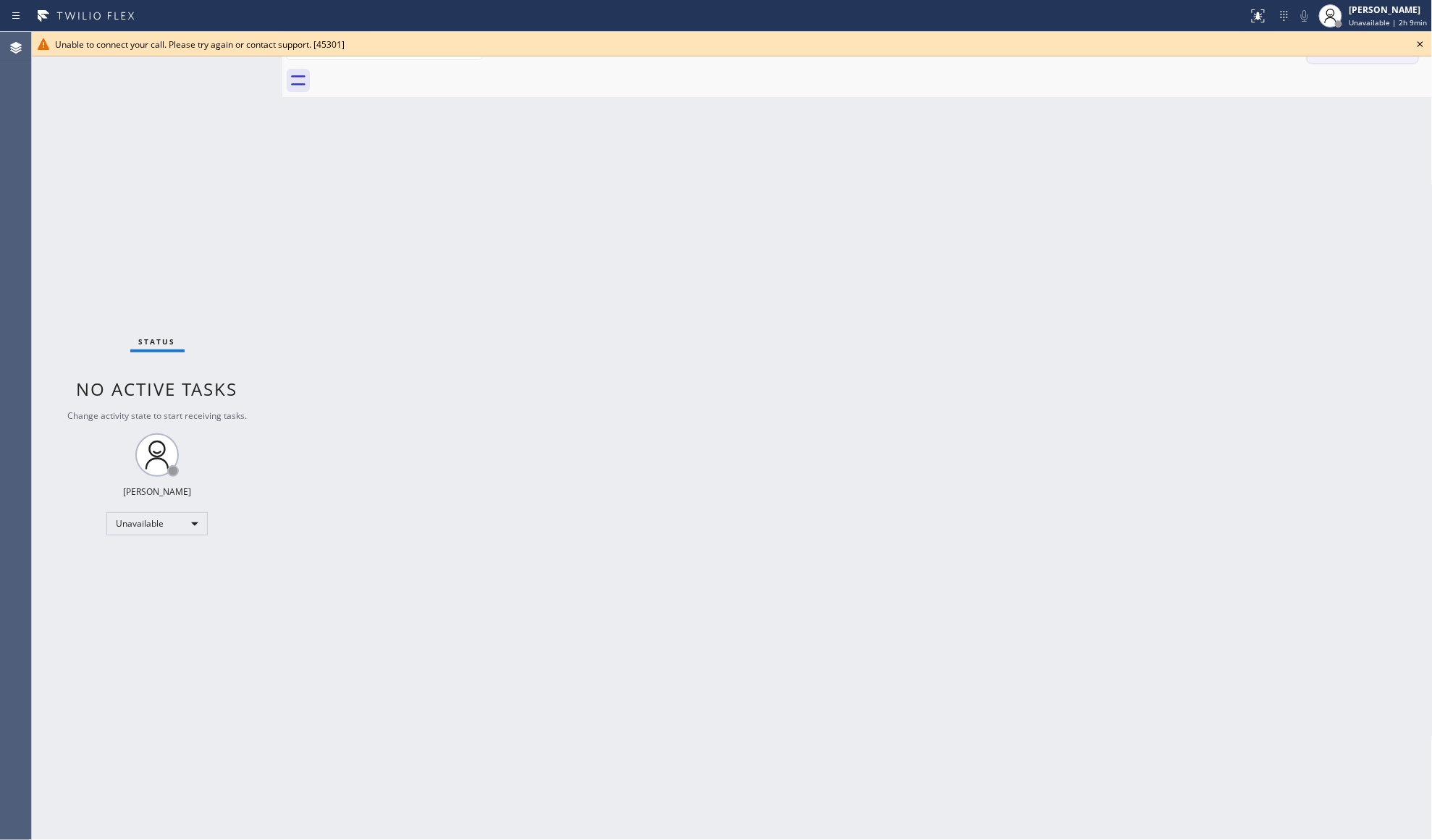
click at [1416, 47] on icon at bounding box center [1420, 44] width 17 height 17
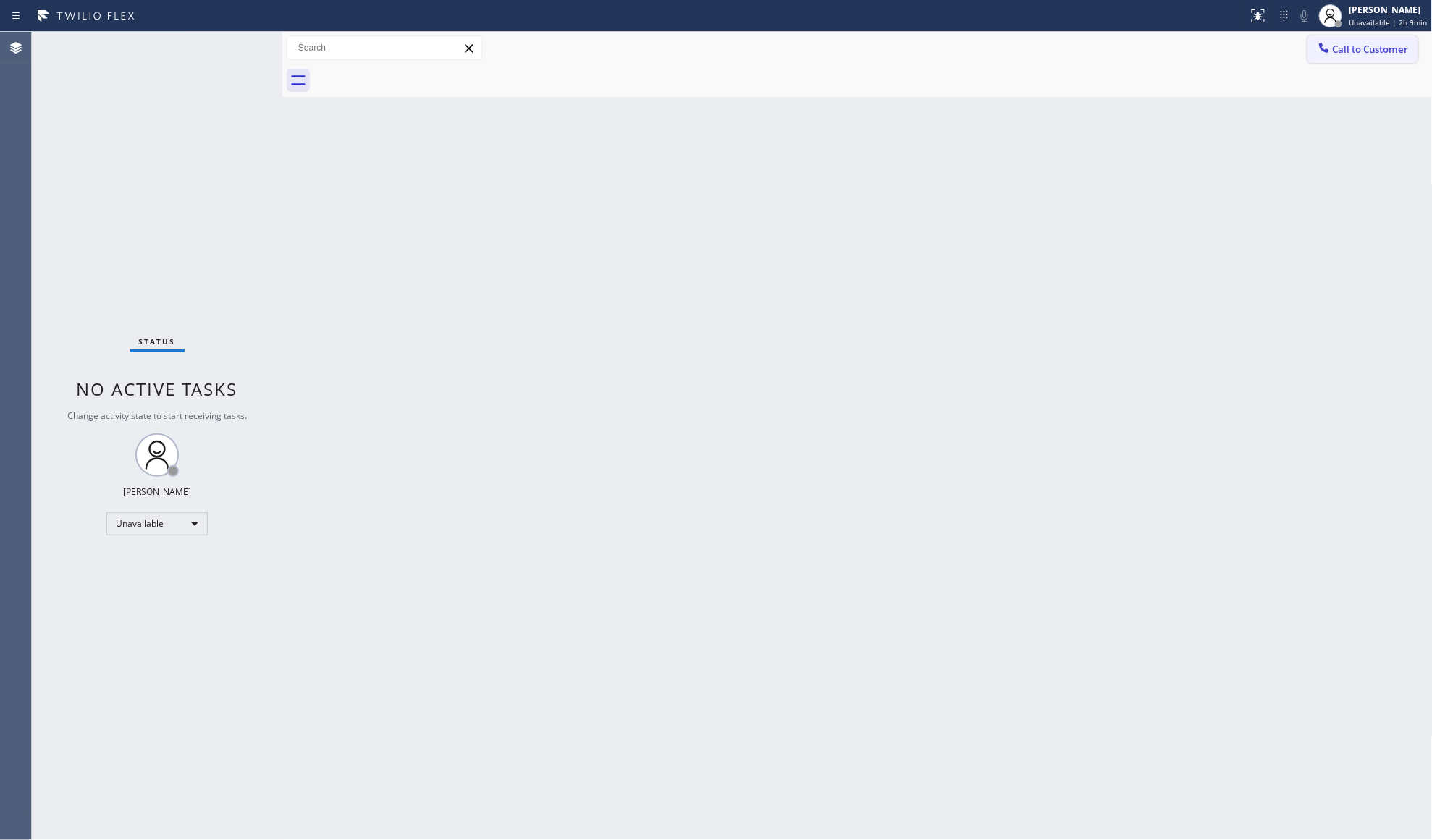
click at [1380, 52] on span "Call to Customer" at bounding box center [1371, 49] width 76 height 13
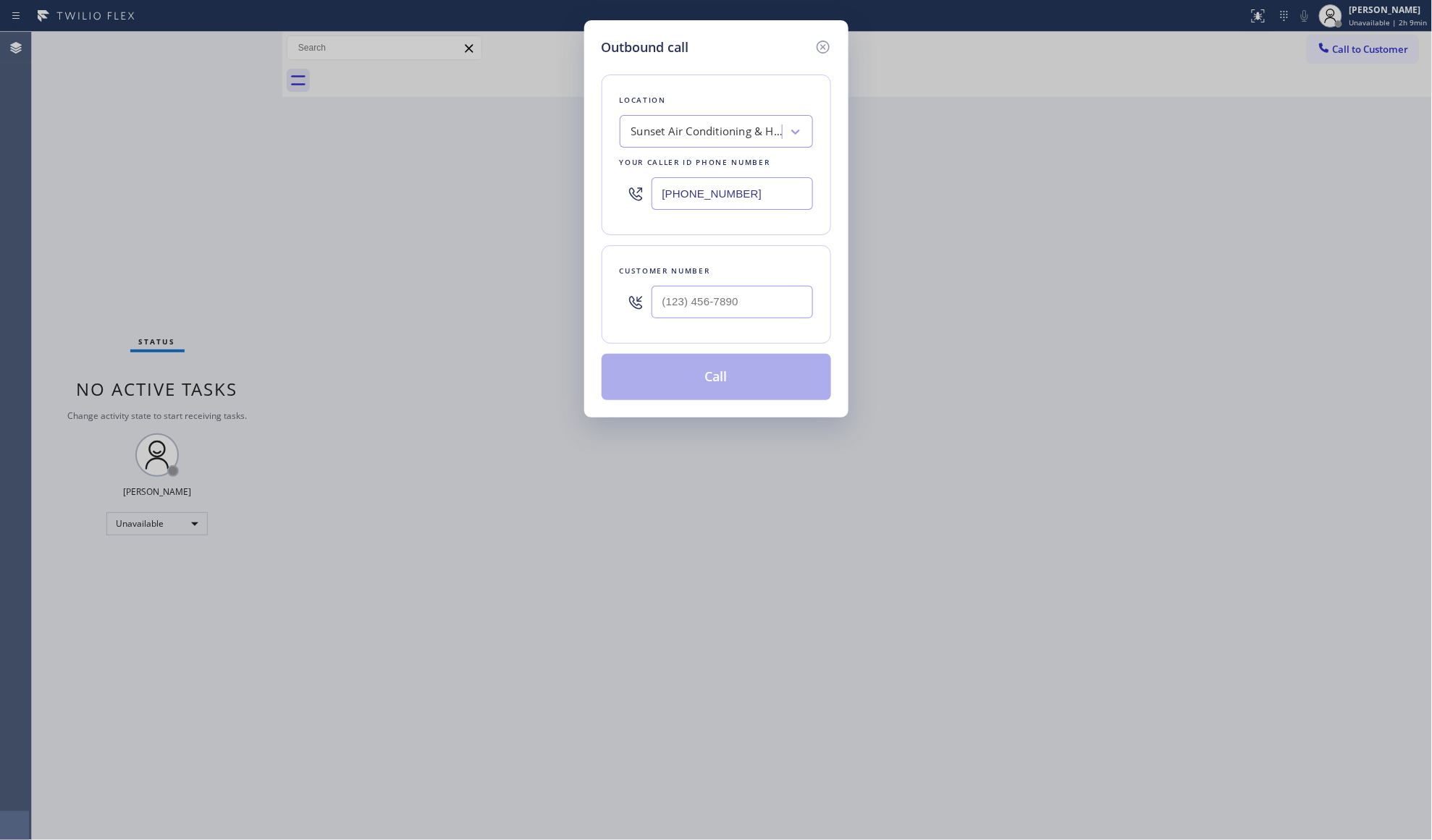
click at [572, 188] on div "Outbound call Location Sunset Air Conditioning & Heating [GEOGRAPHIC_DATA] Your…" at bounding box center [716, 420] width 1432 height 840
paste input "817) 482-534"
type input "[PHONE_NUMBER]"
paste input "909) 253-5989"
click at [689, 318] on input "[PHONE_NUMBER]" at bounding box center [732, 302] width 162 height 33
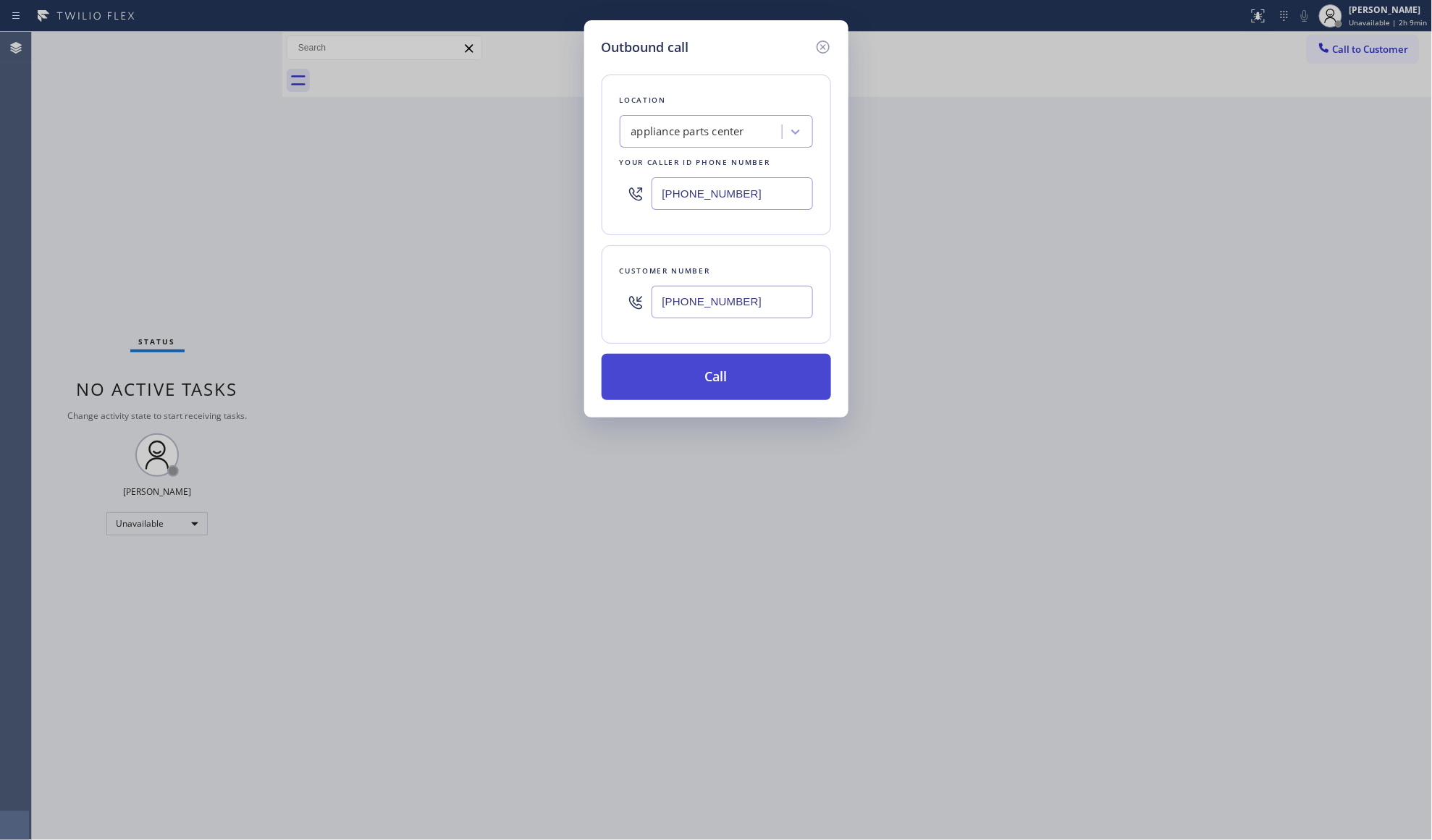
type input "[PHONE_NUMBER]"
click at [717, 369] on button "Call" at bounding box center [716, 377] width 230 height 46
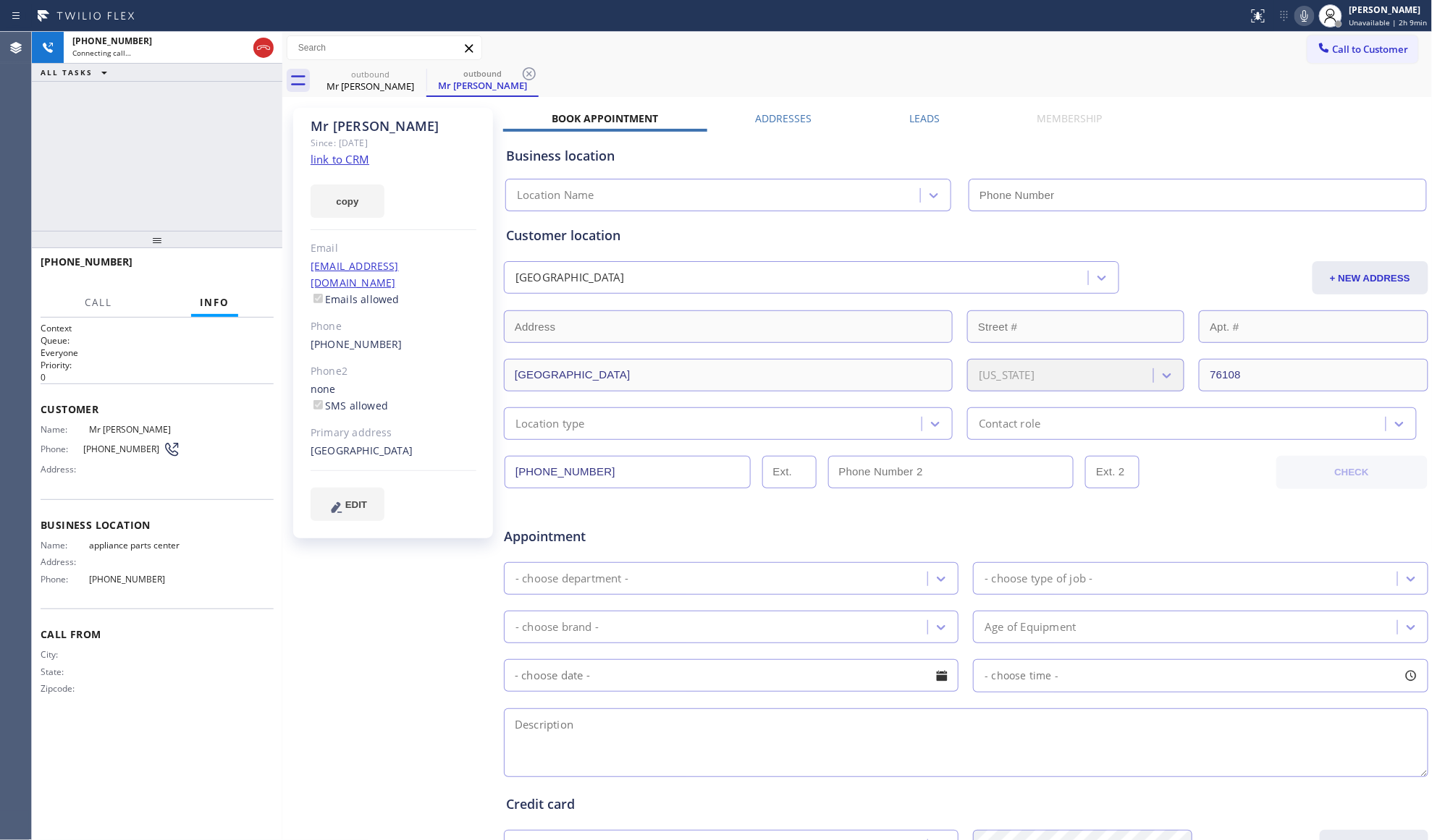
type input "[PHONE_NUMBER]"
click at [844, 67] on div "outbound Mr [PERSON_NAME] outbound Mr [PERSON_NAME]" at bounding box center [873, 80] width 1119 height 33
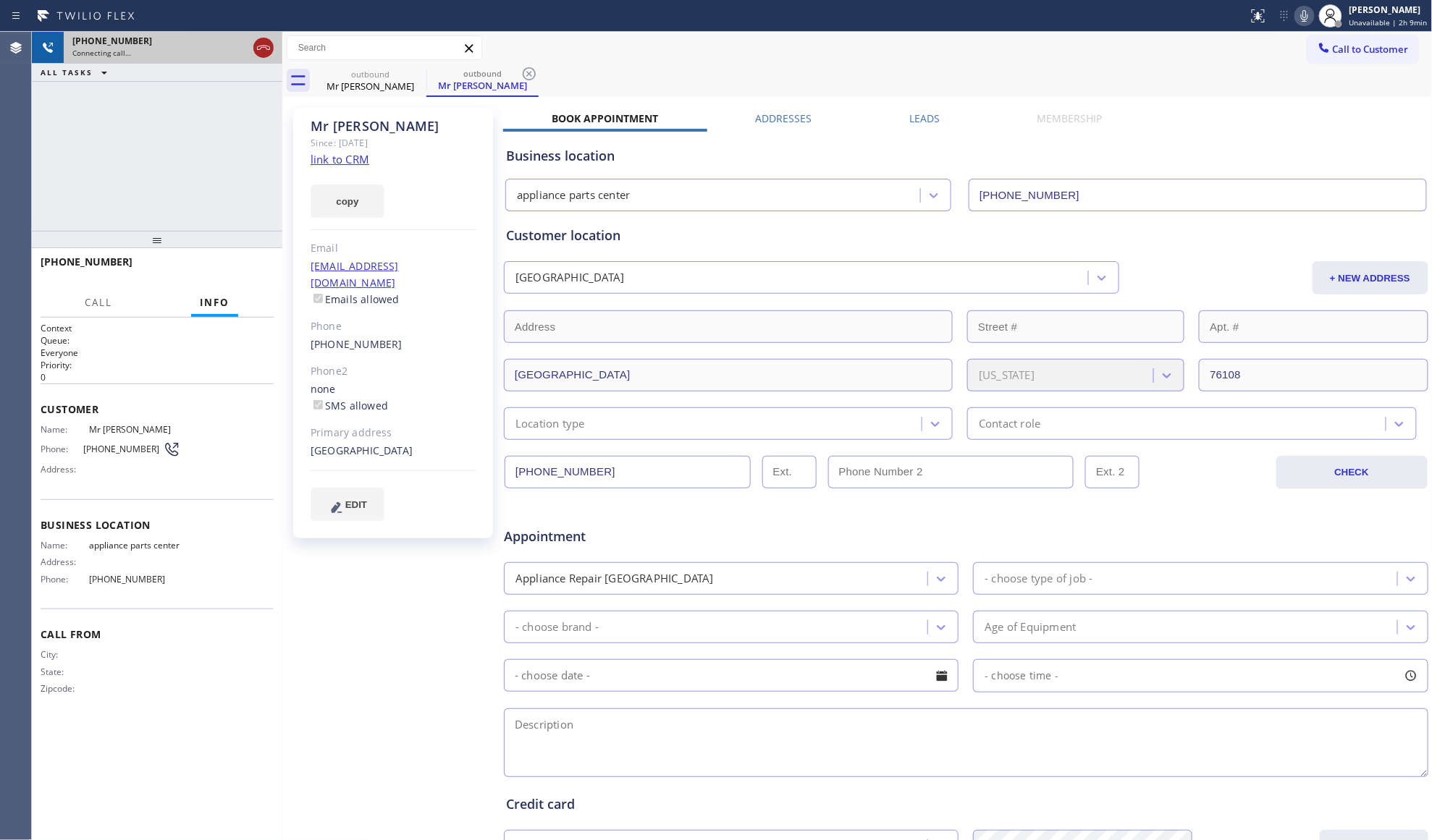
click at [273, 46] on div at bounding box center [263, 48] width 20 height 17
drag, startPoint x: 366, startPoint y: 76, endPoint x: 394, endPoint y: 73, distance: 28.2
click at [371, 77] on div "outbound" at bounding box center [370, 74] width 109 height 11
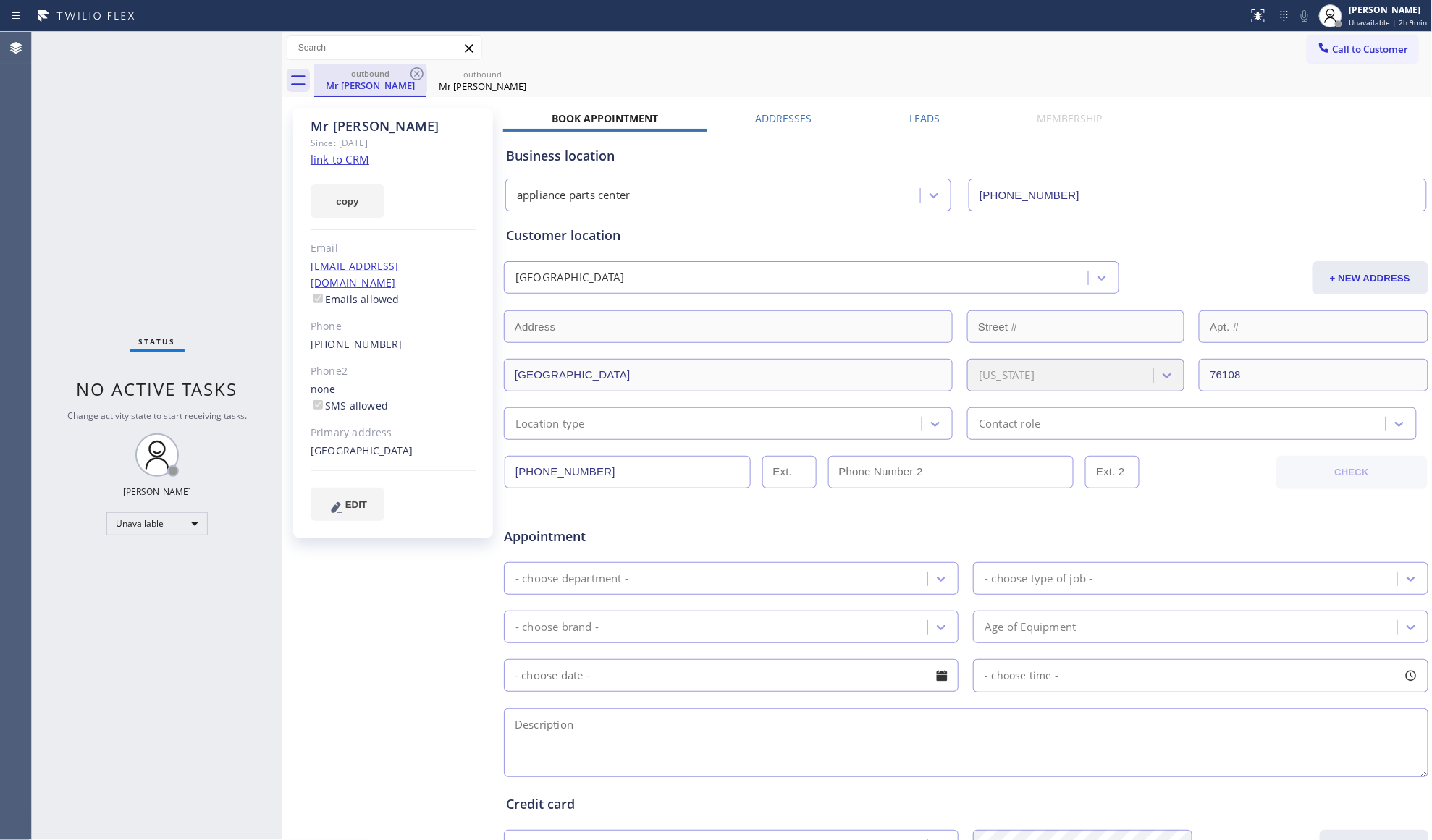
click at [404, 72] on div "outbound" at bounding box center [370, 74] width 109 height 11
click at [412, 71] on icon at bounding box center [416, 74] width 13 height 13
click at [0, 0] on icon at bounding box center [0, 0] width 0 height 0
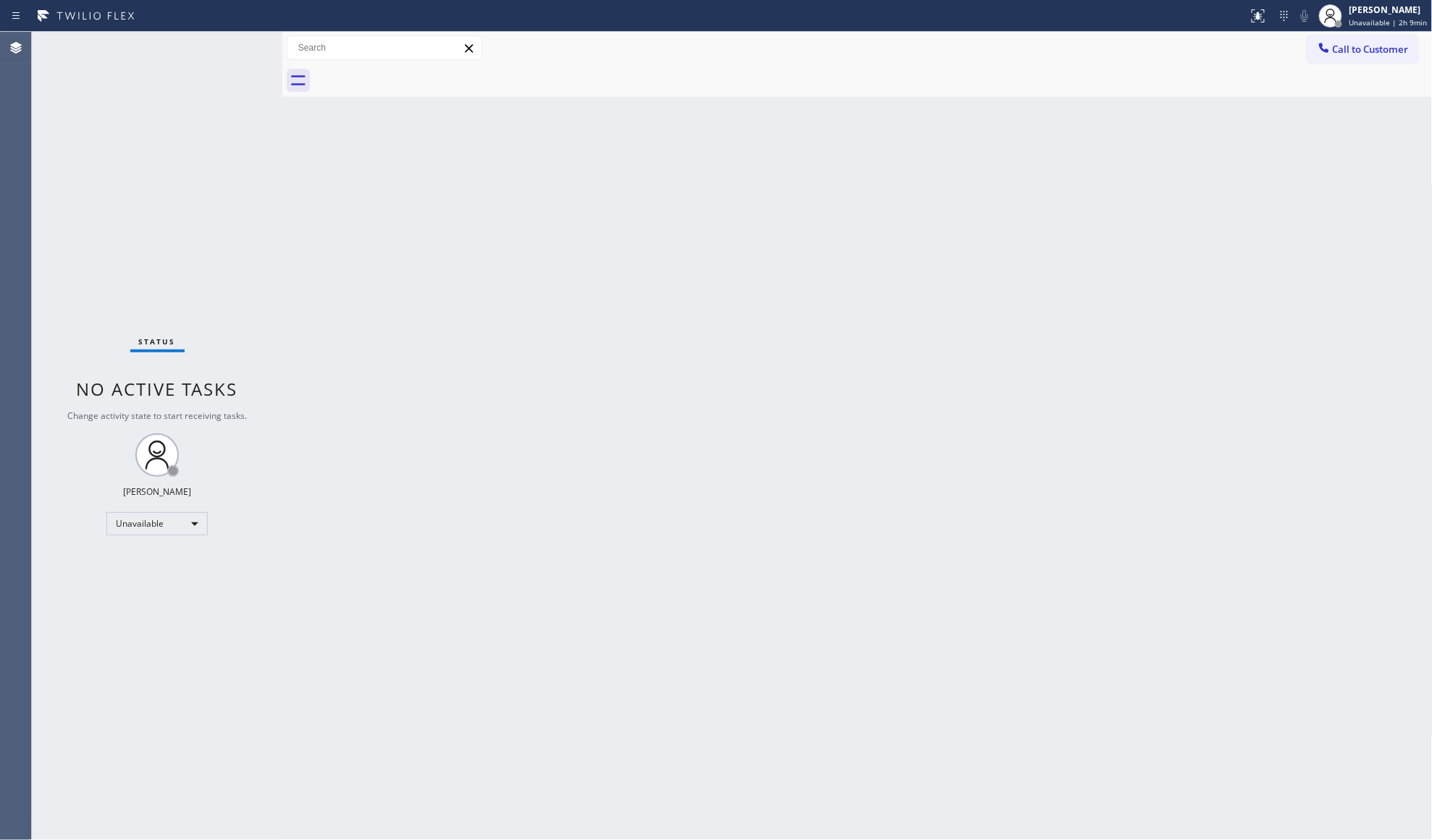
click at [414, 71] on div at bounding box center [873, 80] width 1119 height 33
click at [415, 71] on div at bounding box center [873, 80] width 1119 height 33
click at [1371, 43] on span "Call to Customer" at bounding box center [1371, 49] width 76 height 13
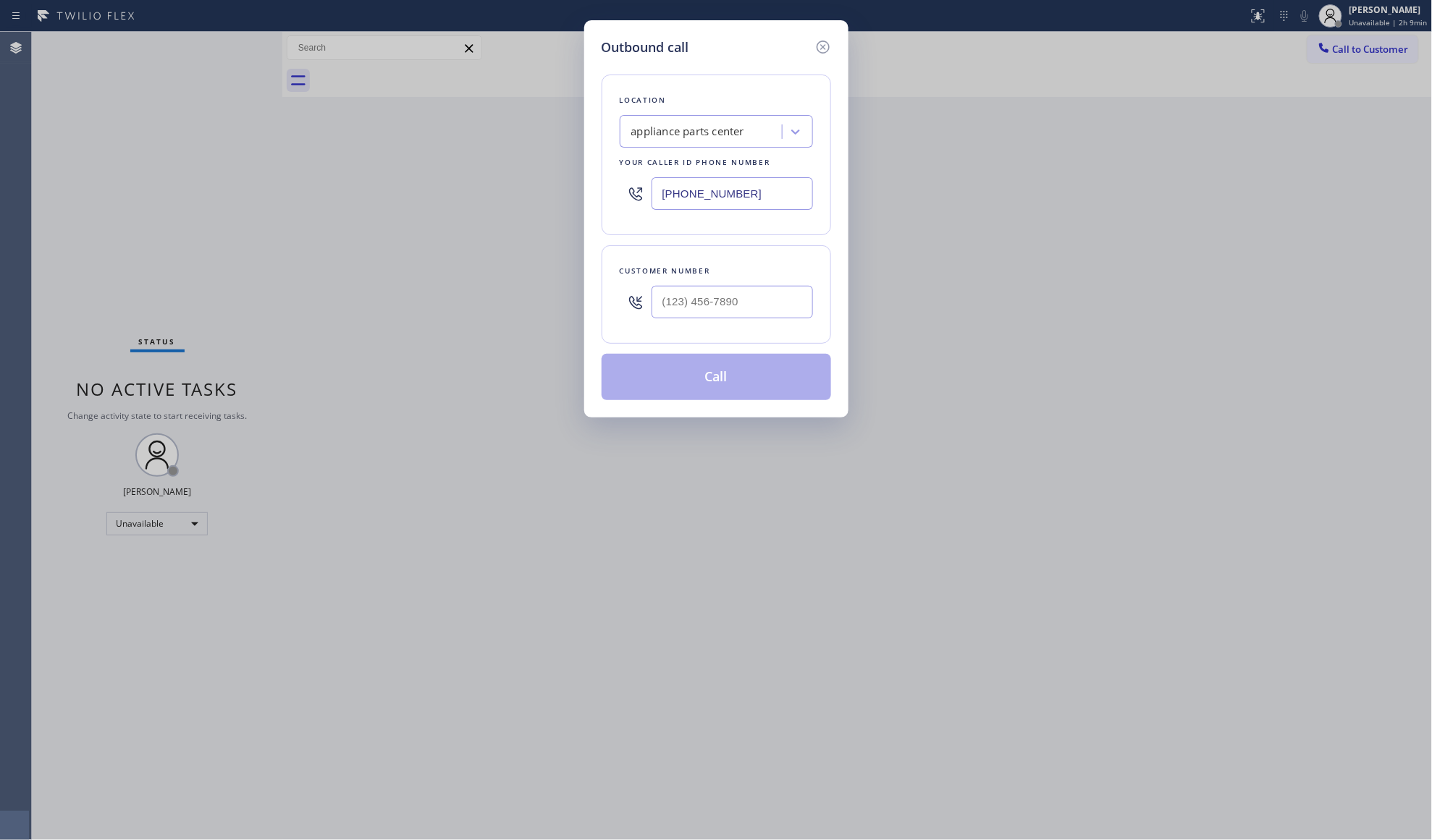
drag, startPoint x: 788, startPoint y: 188, endPoint x: 600, endPoint y: 180, distance: 188.2
click at [598, 183] on div "Outbound call Location appliance parts center Your caller id phone number [PHON…" at bounding box center [716, 219] width 264 height 397
paste input "909) 303-1862"
type input "[PHONE_NUMBER]"
paste input "516) 504-6750"
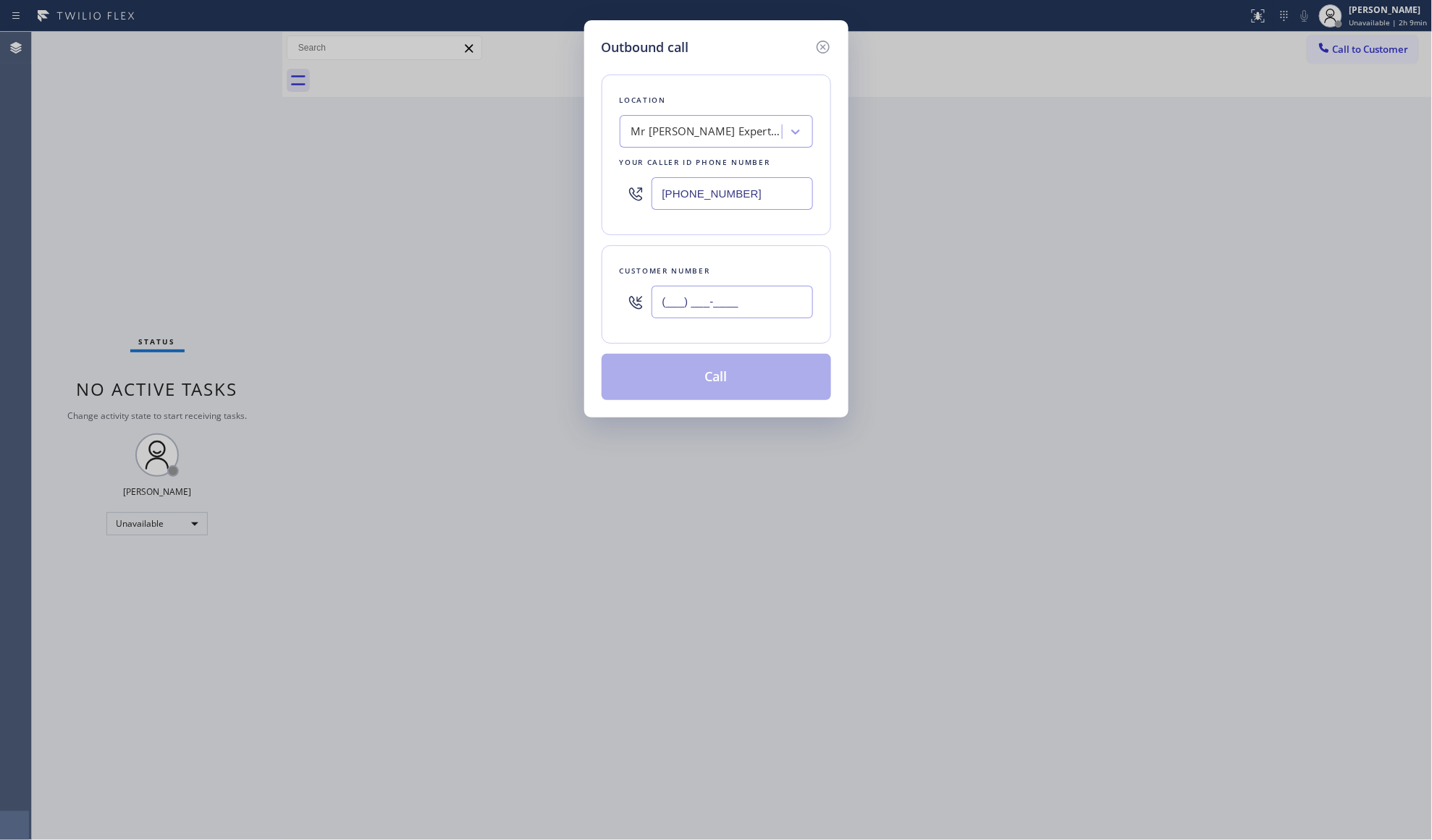
click at [719, 294] on input "(___) ___-____" at bounding box center [732, 302] width 162 height 33
type input "[PHONE_NUMBER]"
click at [748, 369] on button "Call" at bounding box center [716, 377] width 230 height 46
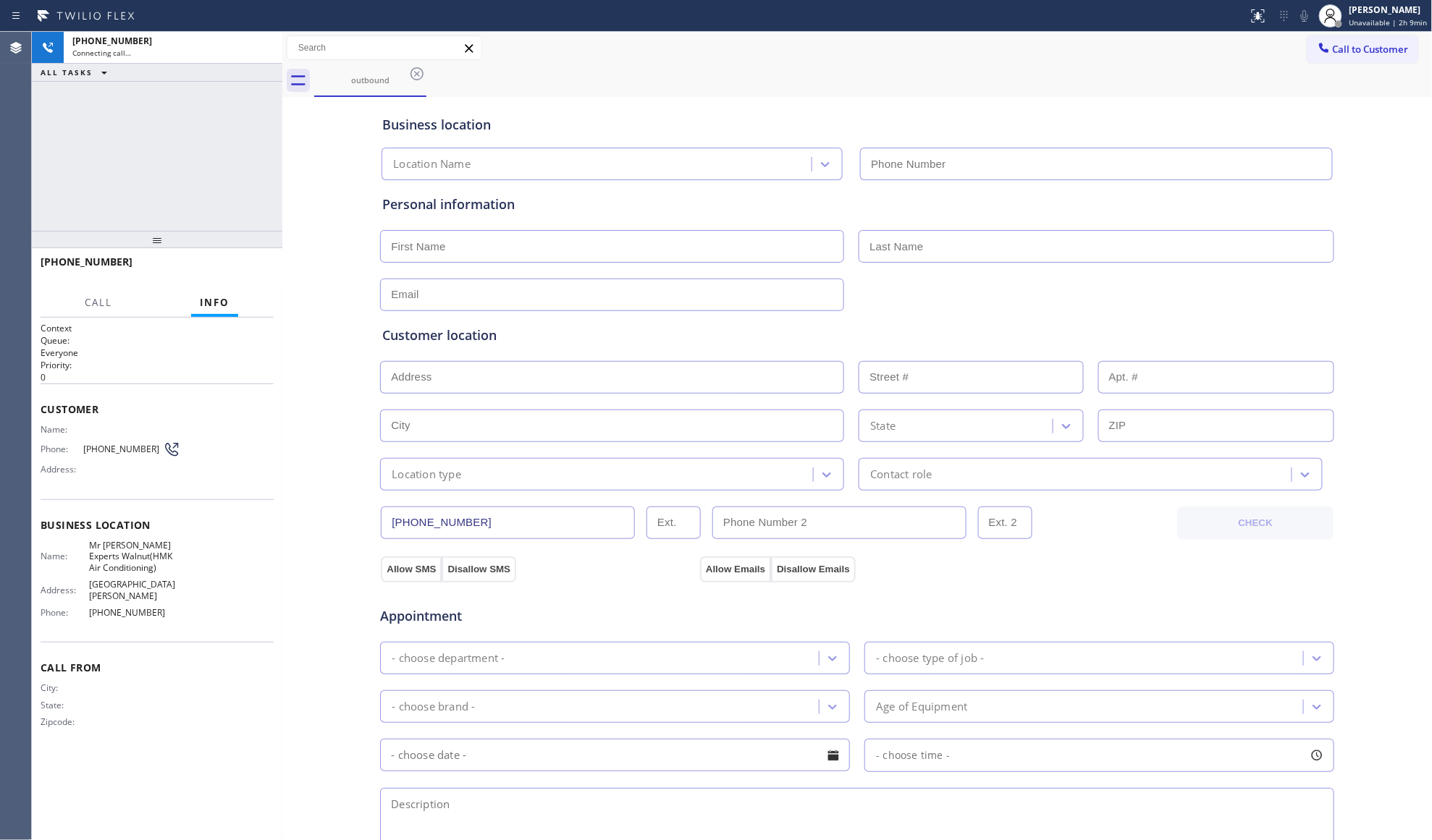
type input "[PHONE_NUMBER]"
click at [1034, 123] on div "Business location" at bounding box center [857, 125] width 950 height 20
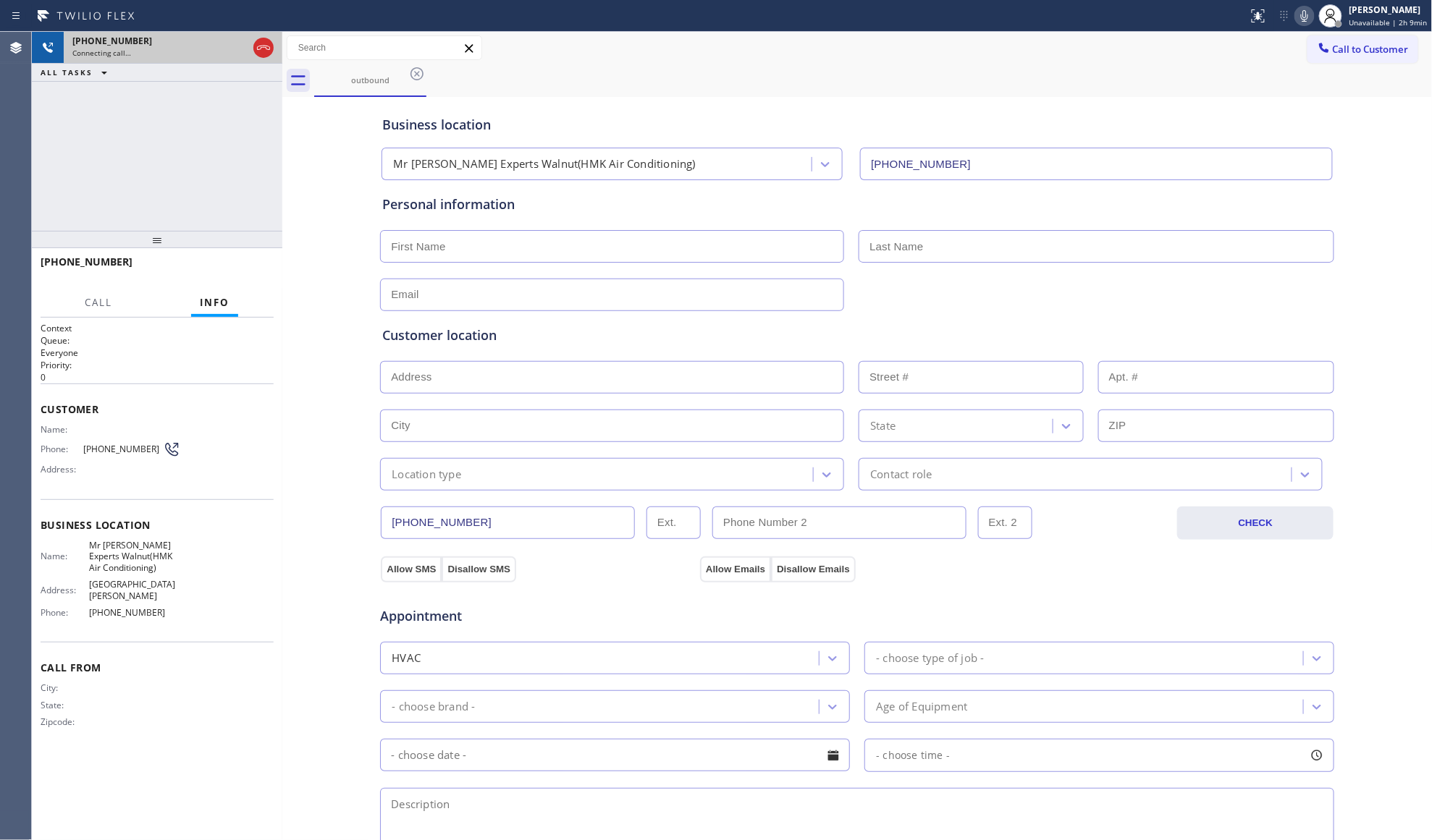
click at [270, 52] on div at bounding box center [263, 48] width 20 height 17
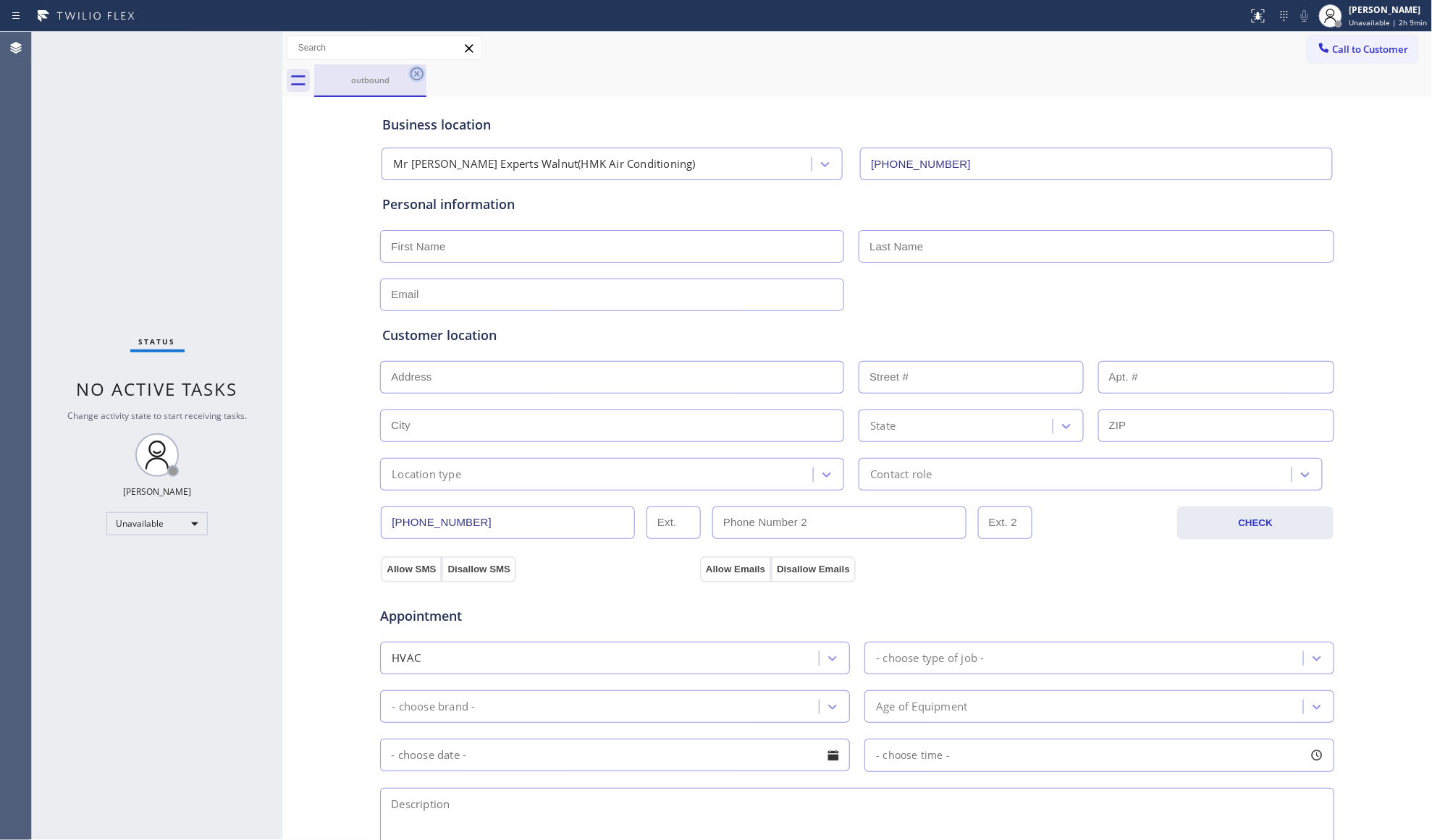
drag, startPoint x: 413, startPoint y: 75, endPoint x: 487, endPoint y: 79, distance: 74.1
click at [414, 75] on icon at bounding box center [416, 74] width 17 height 17
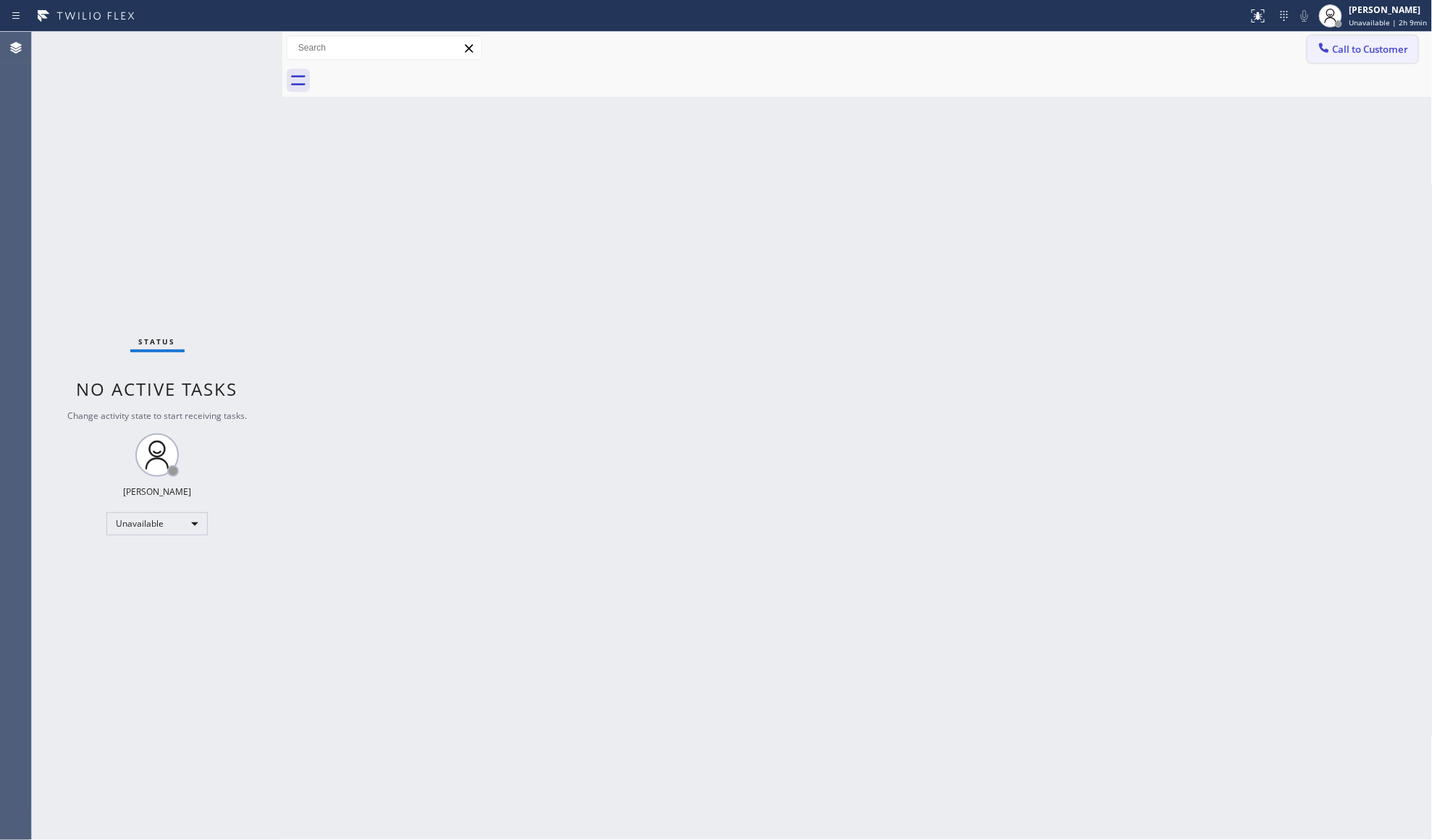
click at [1358, 50] on span "Call to Customer" at bounding box center [1371, 49] width 76 height 13
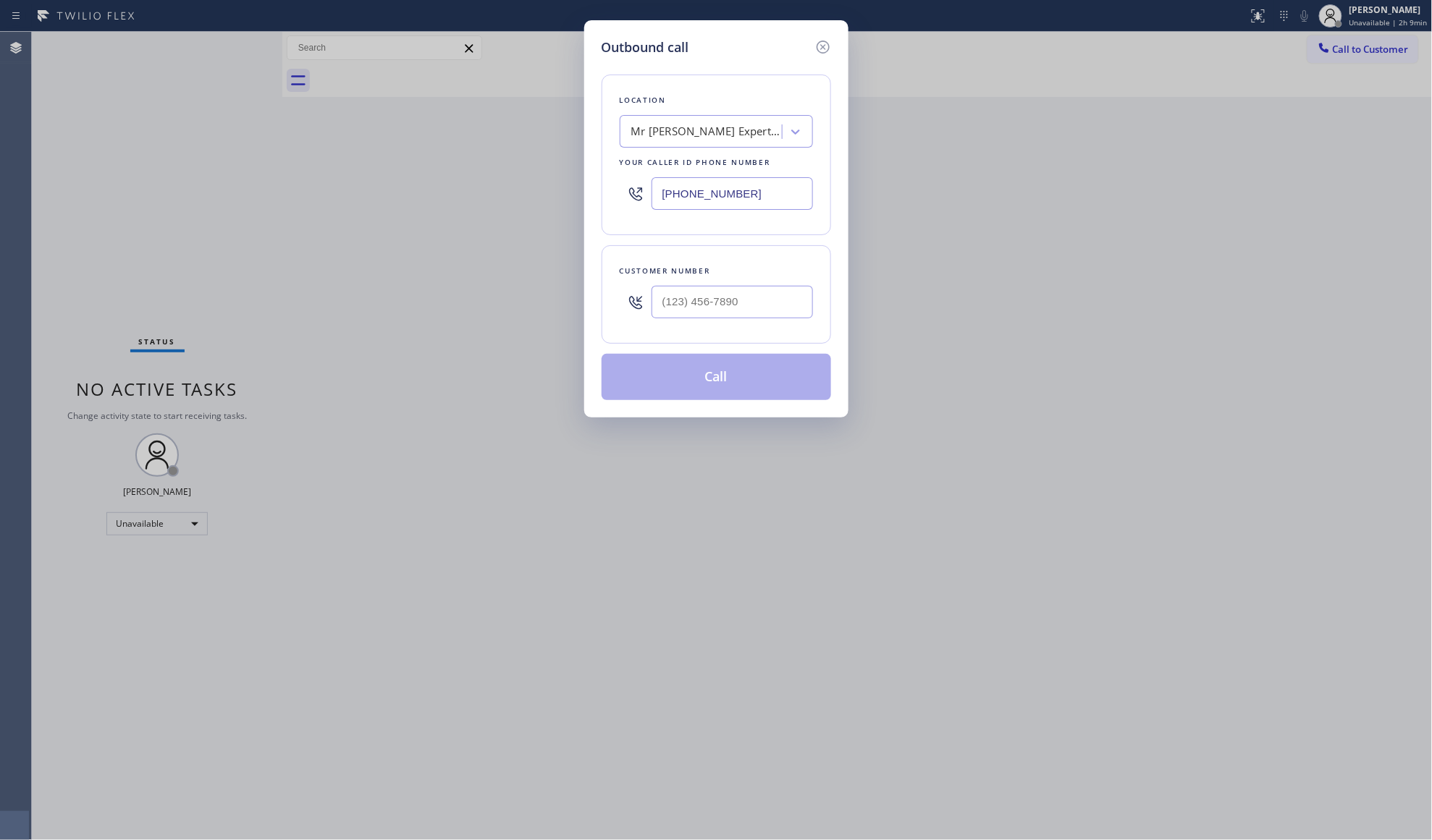
drag, startPoint x: 754, startPoint y: 204, endPoint x: 691, endPoint y: 200, distance: 63.1
click at [691, 200] on input "[PHONE_NUMBER]" at bounding box center [732, 193] width 162 height 33
paste input "786-3056"
click at [666, 196] on input "[PHONE_NUMBER]" at bounding box center [732, 193] width 162 height 33
paste input "786) 305-6606"
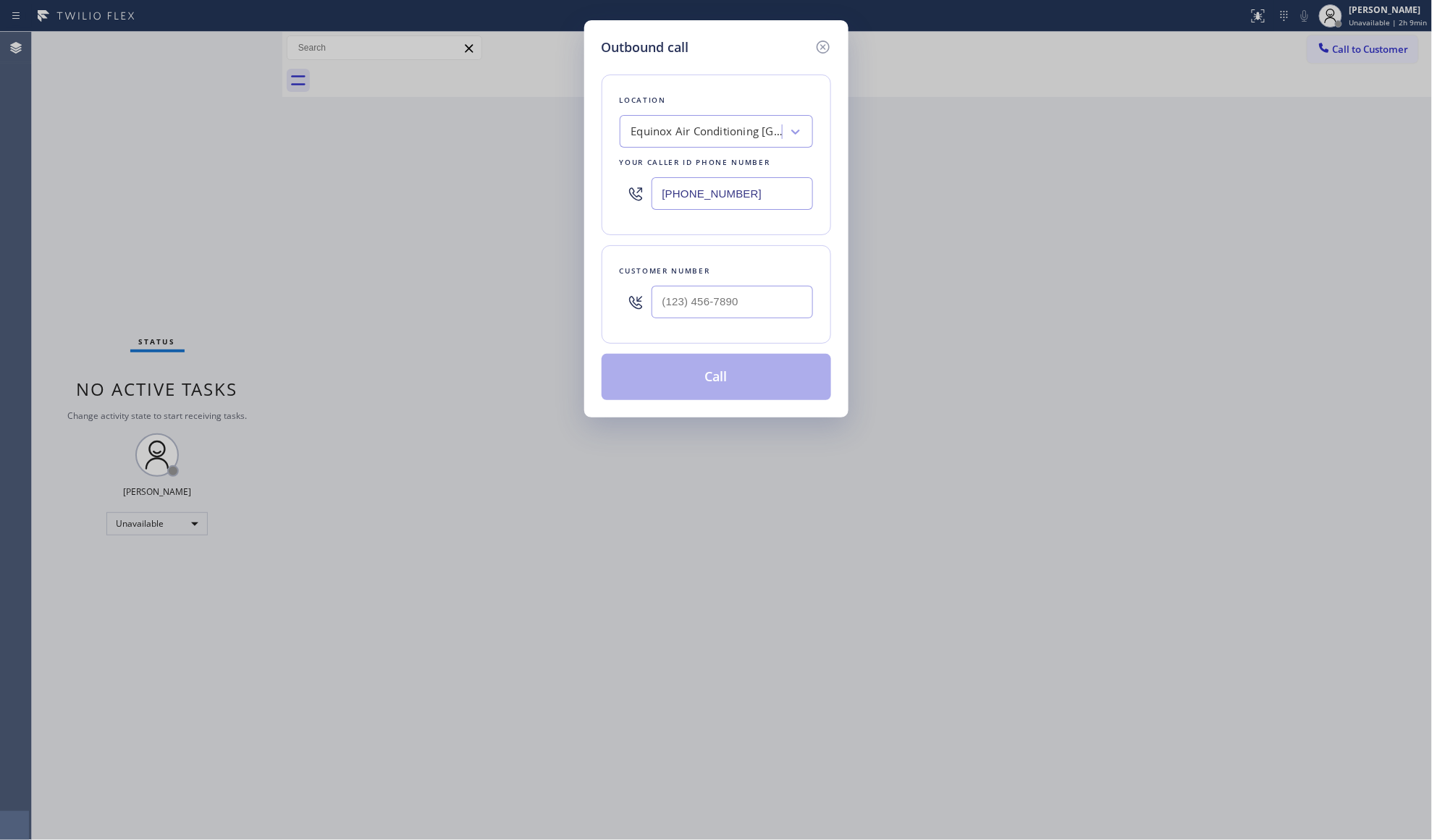
type input "[PHONE_NUMBER]"
click at [663, 299] on input "(___) ___-____" at bounding box center [732, 302] width 162 height 33
paste input "386) 230-4540"
type input "[PHONE_NUMBER]"
click at [701, 377] on button "Call" at bounding box center [716, 377] width 230 height 46
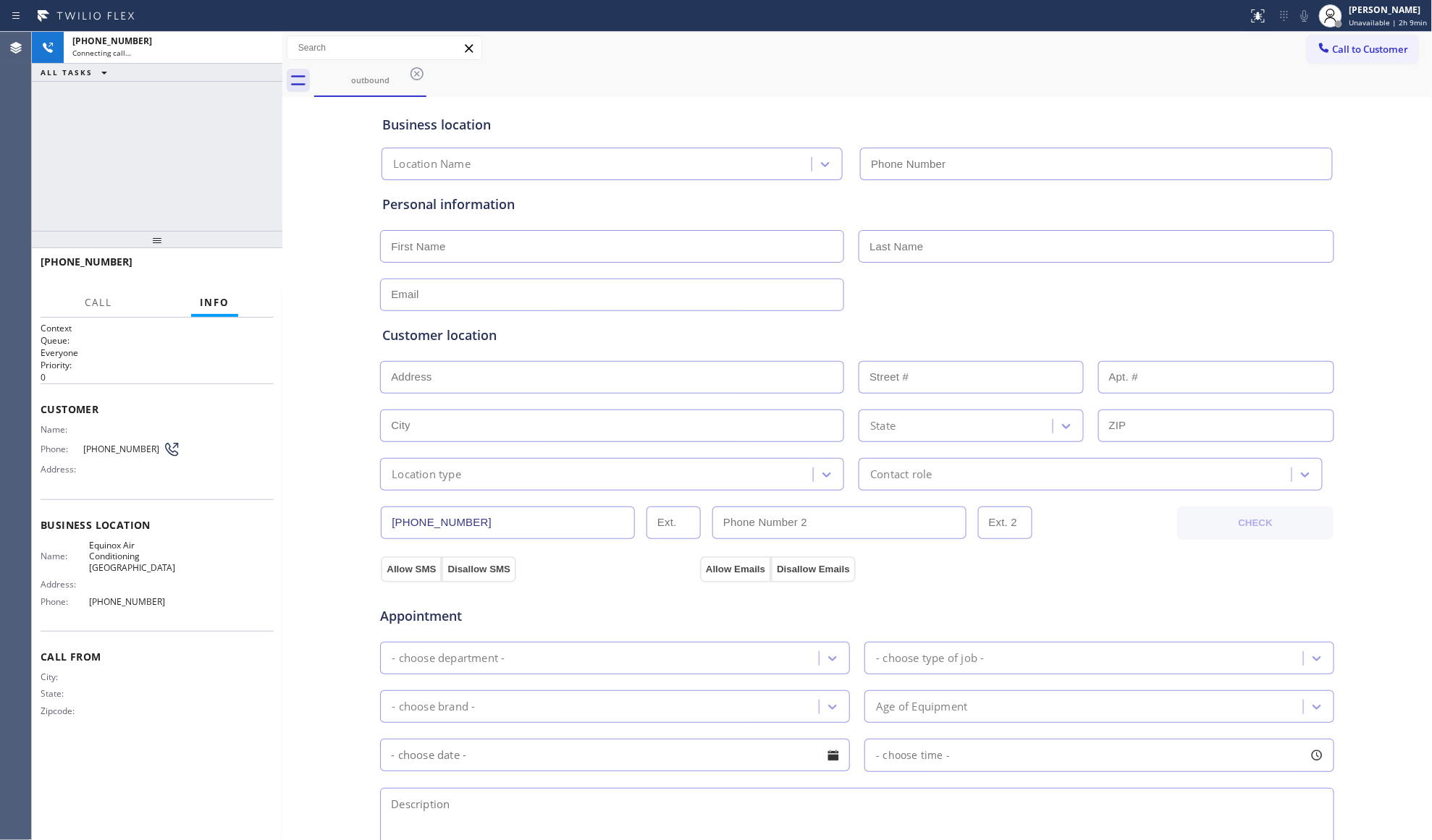
type input "[PHONE_NUMBER]"
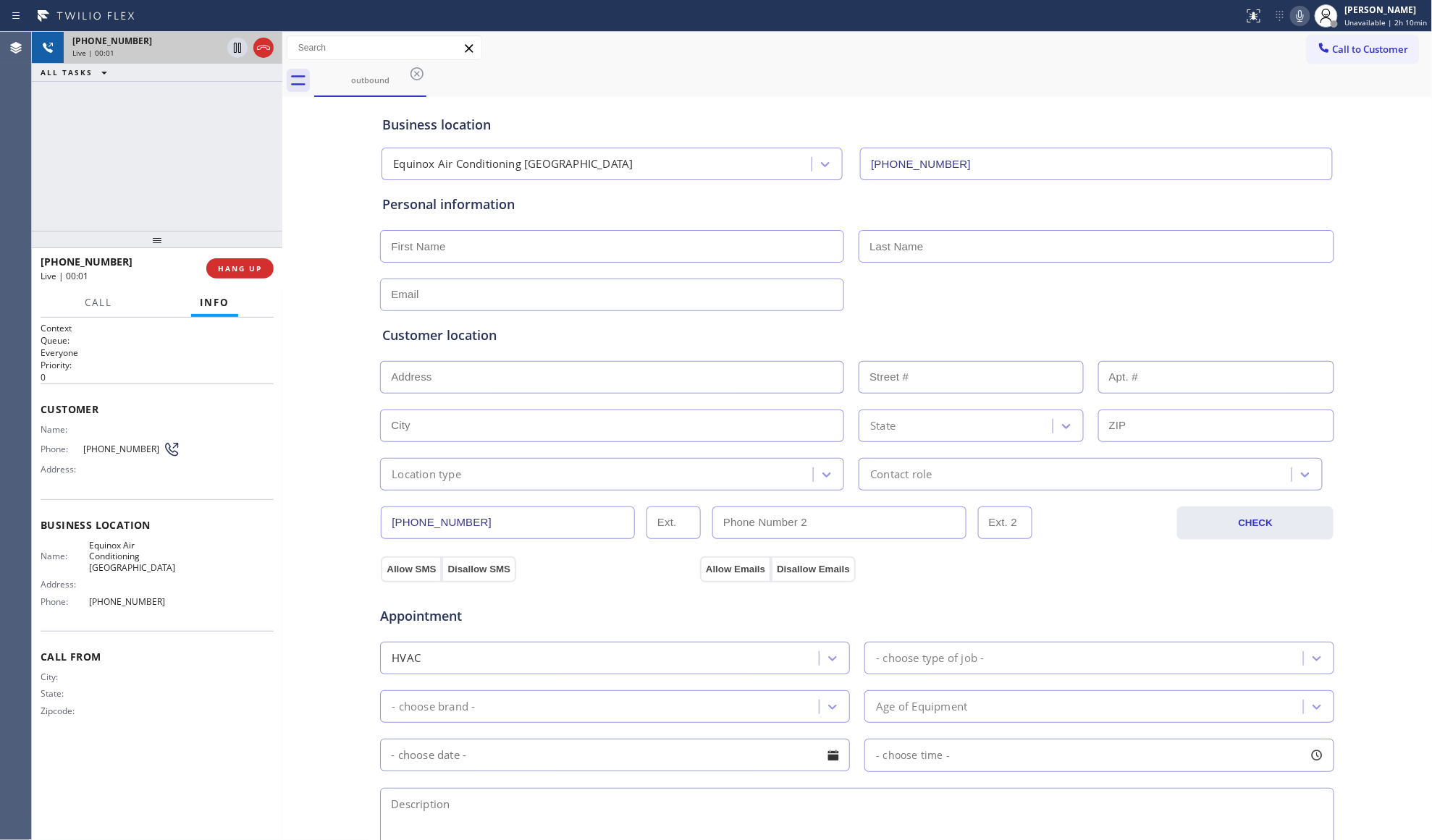
click at [267, 46] on icon at bounding box center [263, 48] width 13 height 5
click at [272, 266] on div "[PHONE_NUMBER] Wrap up | 00:00 COMPLETE" at bounding box center [157, 268] width 250 height 40
click at [241, 255] on div "[PHONE_NUMBER] Wrap up | 00:01 COMPLETE" at bounding box center [156, 268] width 233 height 38
click at [247, 268] on span "COMPLETE" at bounding box center [237, 268] width 50 height 10
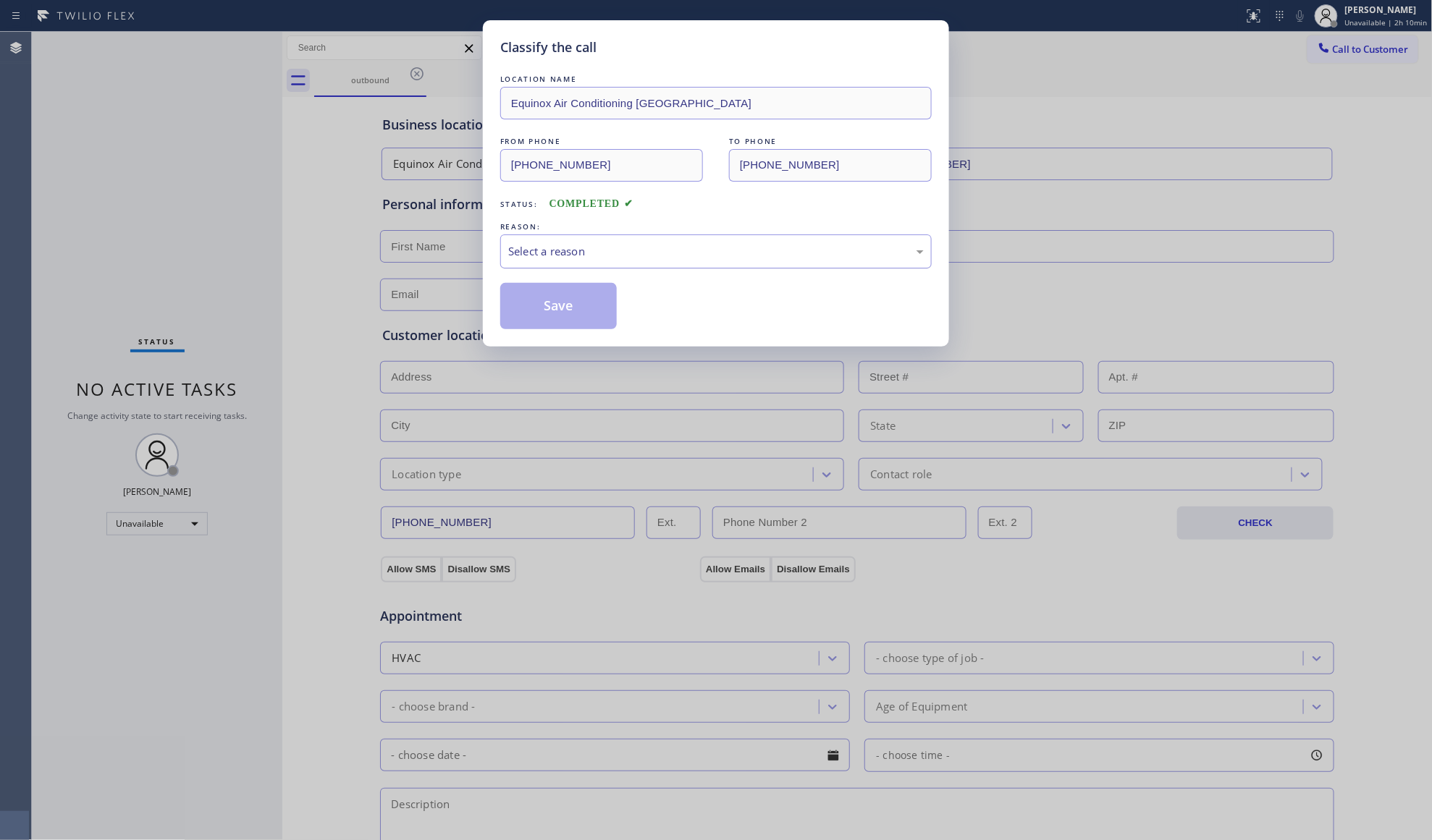
click at [577, 252] on div "Select a reason" at bounding box center [716, 252] width 416 height 17
drag, startPoint x: 565, startPoint y: 306, endPoint x: 573, endPoint y: 307, distance: 8.1
click at [566, 307] on button "Save" at bounding box center [559, 306] width 117 height 46
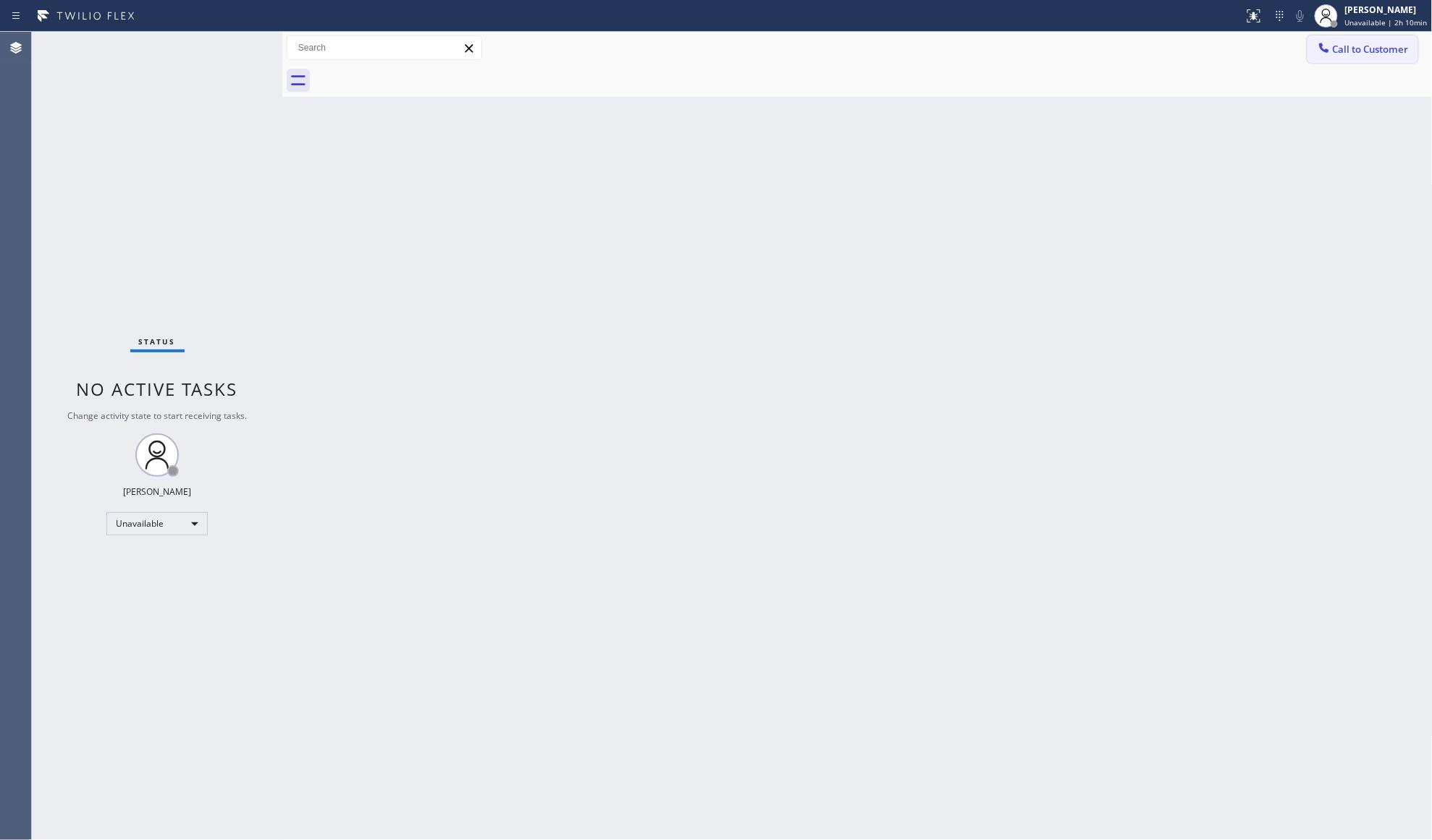
drag, startPoint x: 1349, startPoint y: 39, endPoint x: 1025, endPoint y: 171, distance: 349.9
click at [1348, 39] on button "Call to Customer" at bounding box center [1363, 49] width 111 height 27
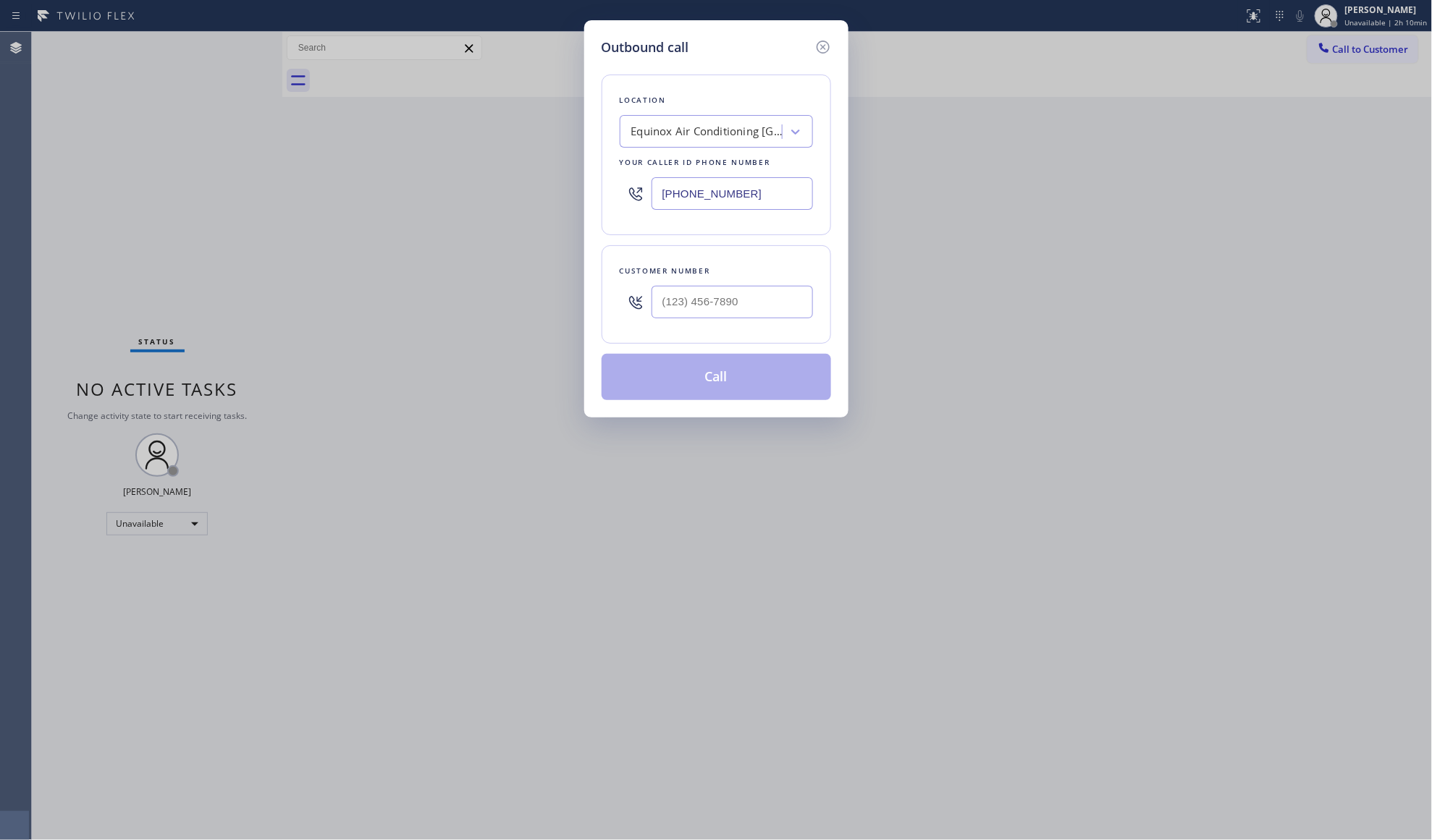
drag, startPoint x: 774, startPoint y: 190, endPoint x: 592, endPoint y: 190, distance: 182.0
click at [592, 190] on div "Outbound call Location Equinox Air Conditioning [GEOGRAPHIC_DATA] Your caller i…" at bounding box center [716, 219] width 264 height 397
paste input "08) 578-5272"
type input "[PHONE_NUMBER]"
click at [785, 301] on input "(___) ___-____" at bounding box center [732, 302] width 162 height 33
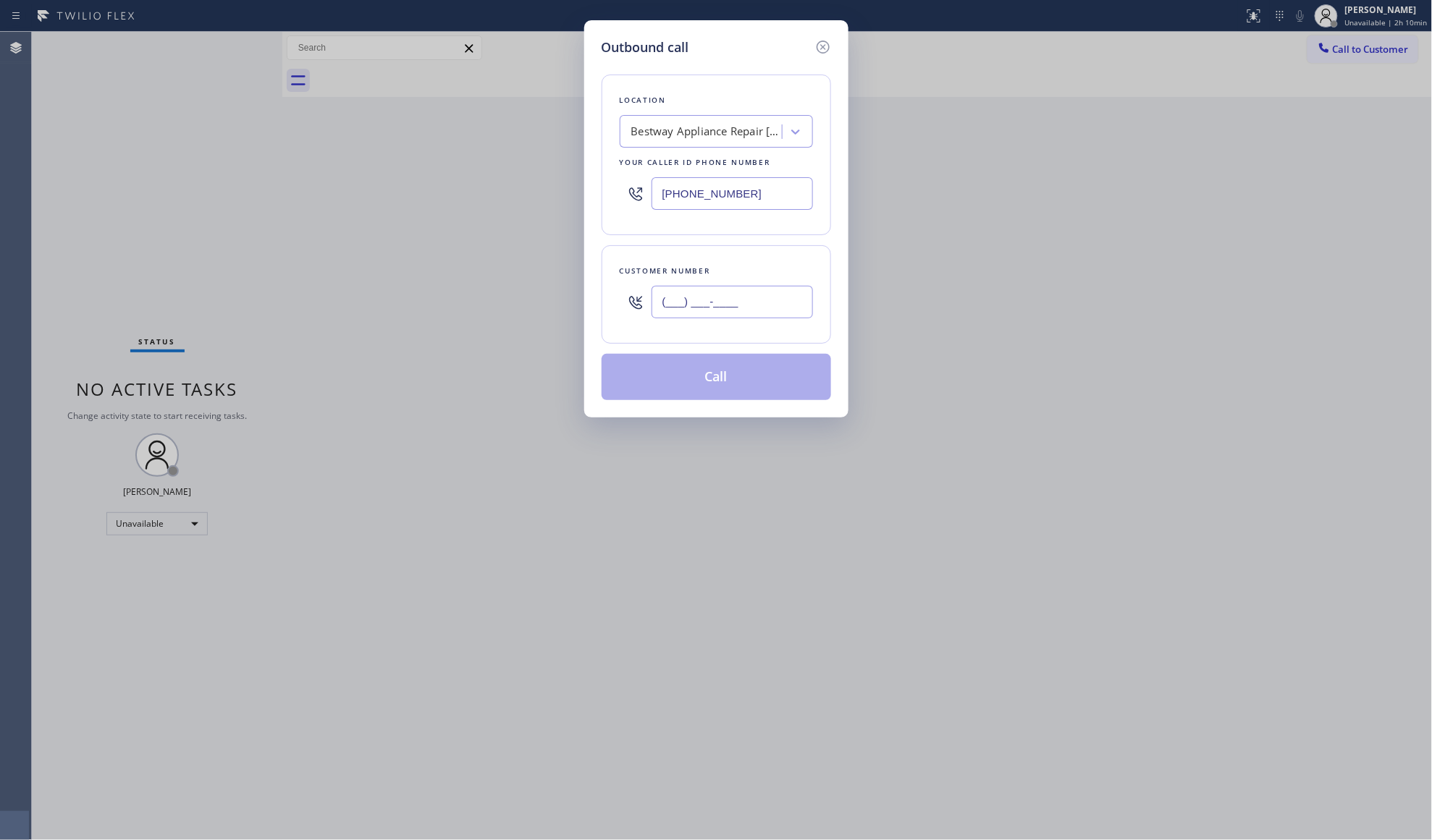
paste input "708) 781-1227"
type input "[PHONE_NUMBER]"
click at [771, 374] on button "Call" at bounding box center [716, 377] width 230 height 46
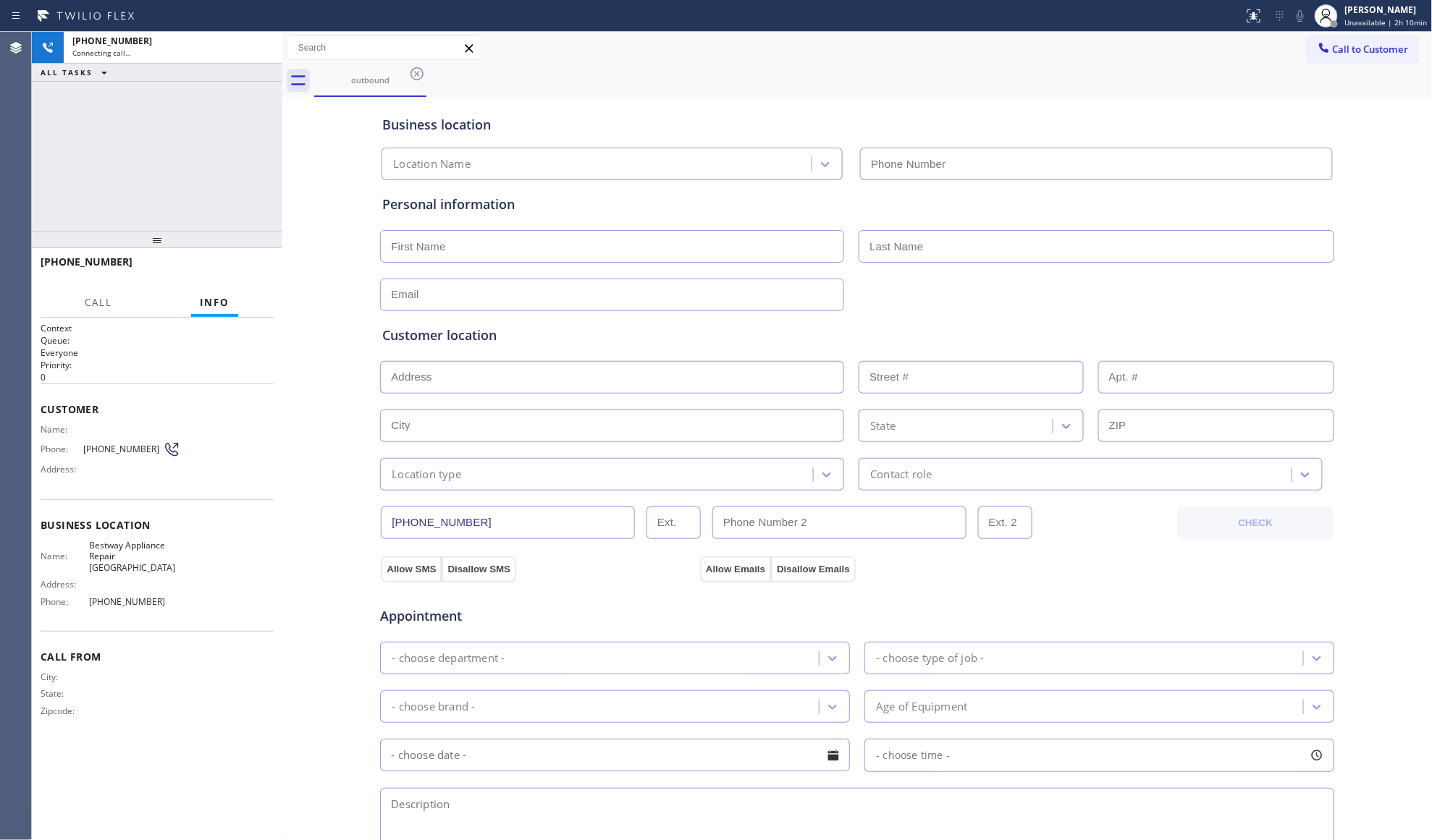
type input "[PHONE_NUMBER]"
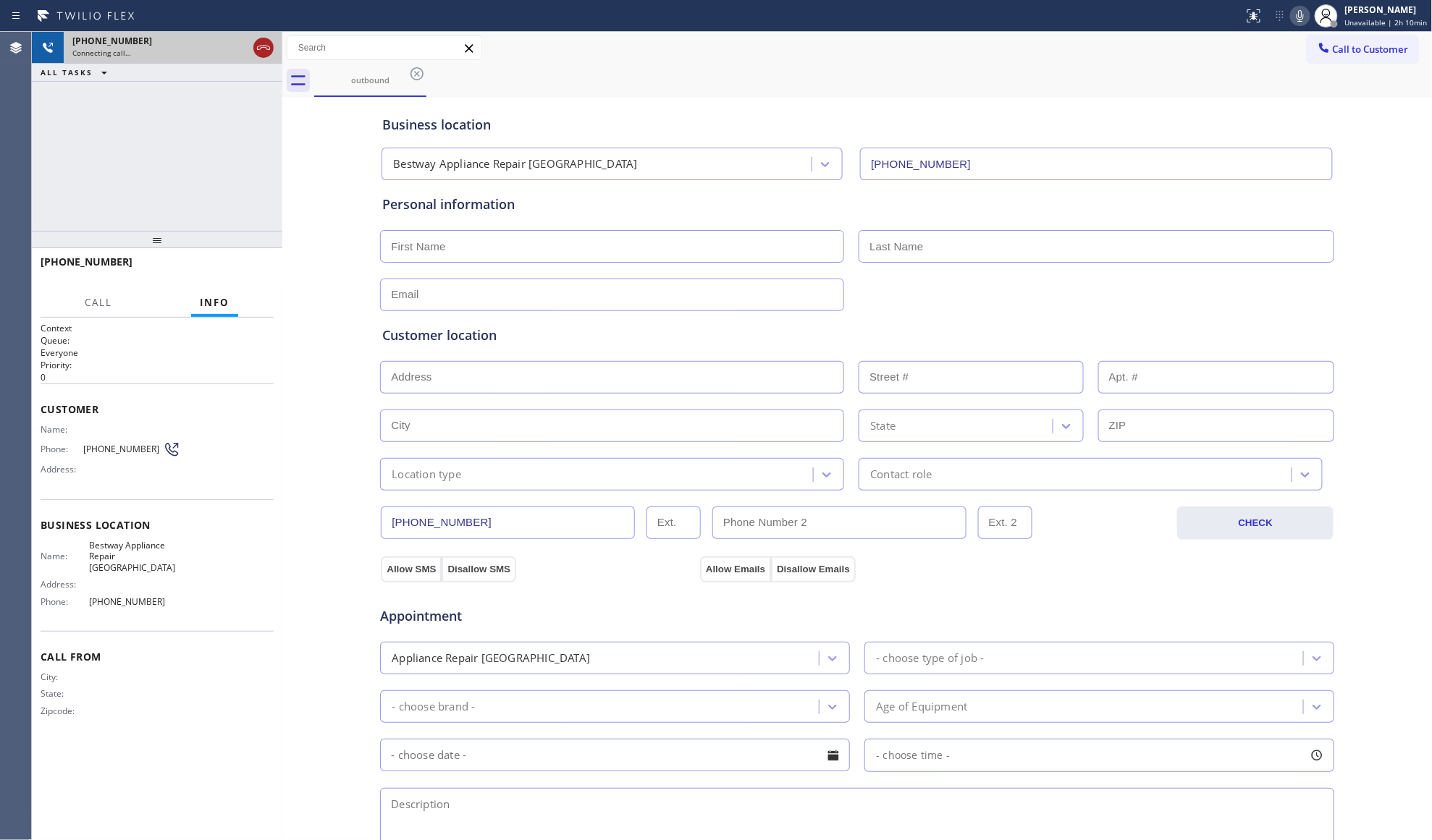
click at [265, 40] on icon at bounding box center [263, 48] width 17 height 17
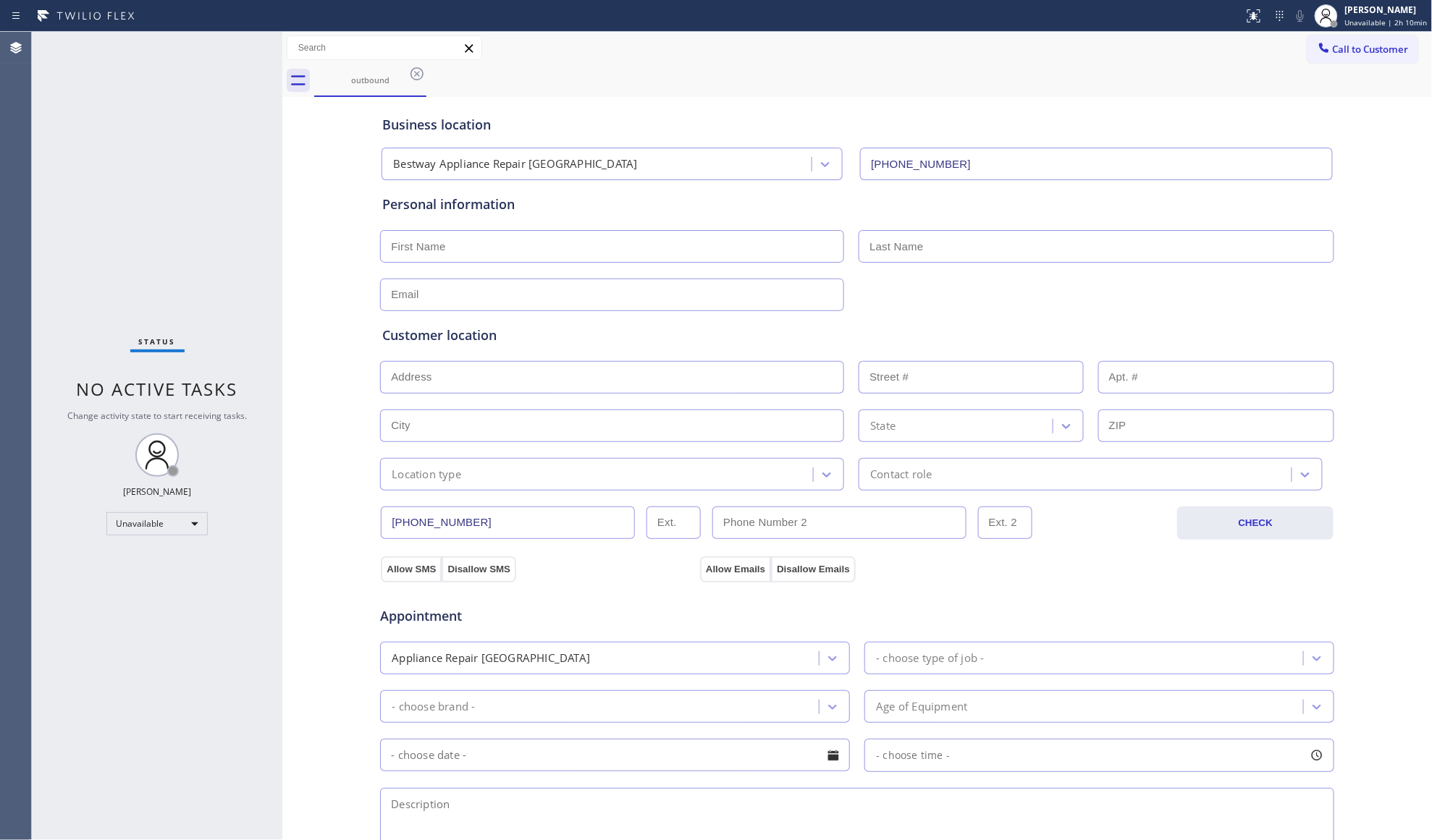
click at [420, 72] on icon at bounding box center [416, 74] width 17 height 17
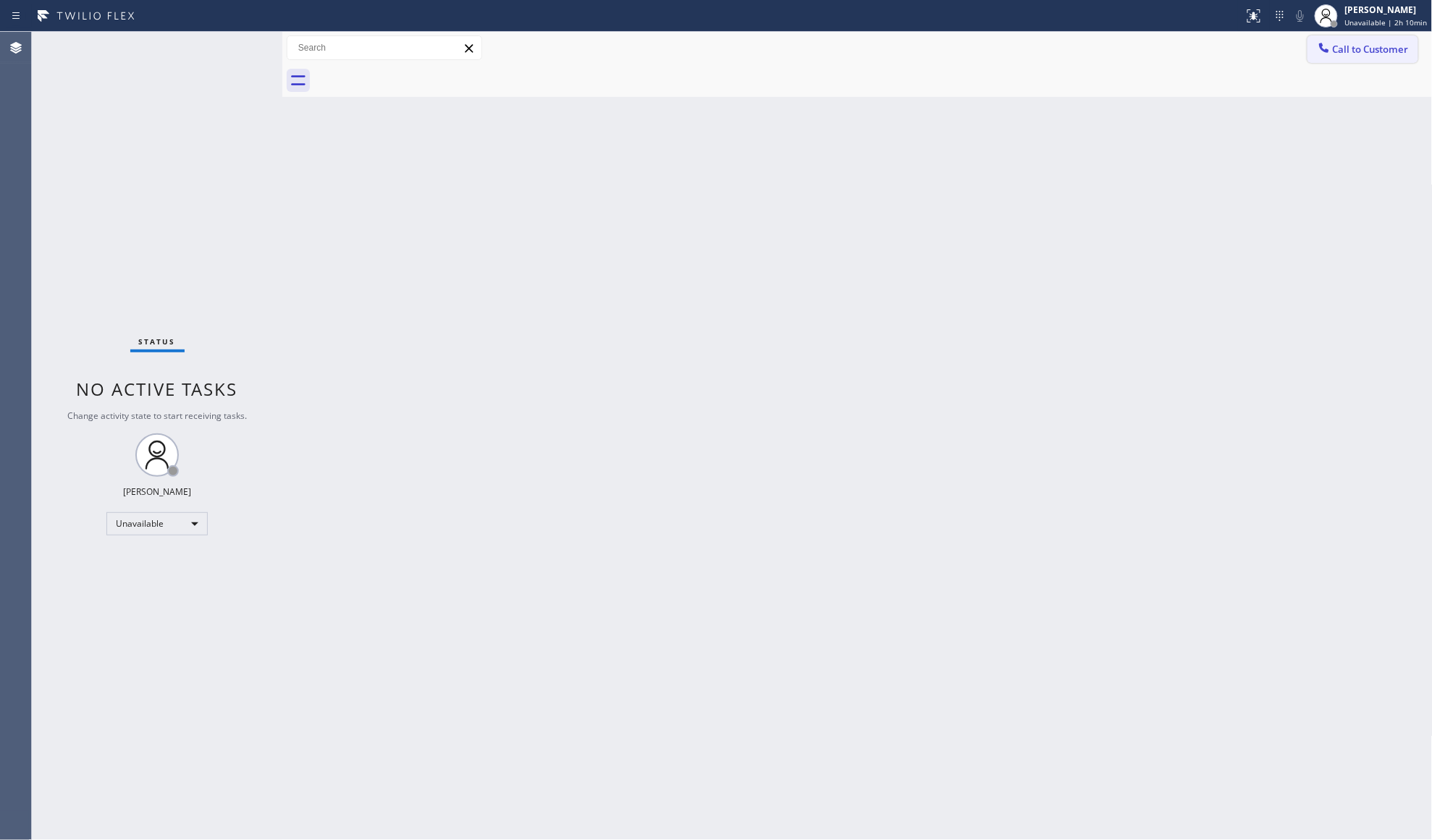
drag, startPoint x: 1349, startPoint y: 50, endPoint x: 1008, endPoint y: 142, distance: 353.2
click at [1347, 50] on span "Call to Customer" at bounding box center [1371, 49] width 76 height 13
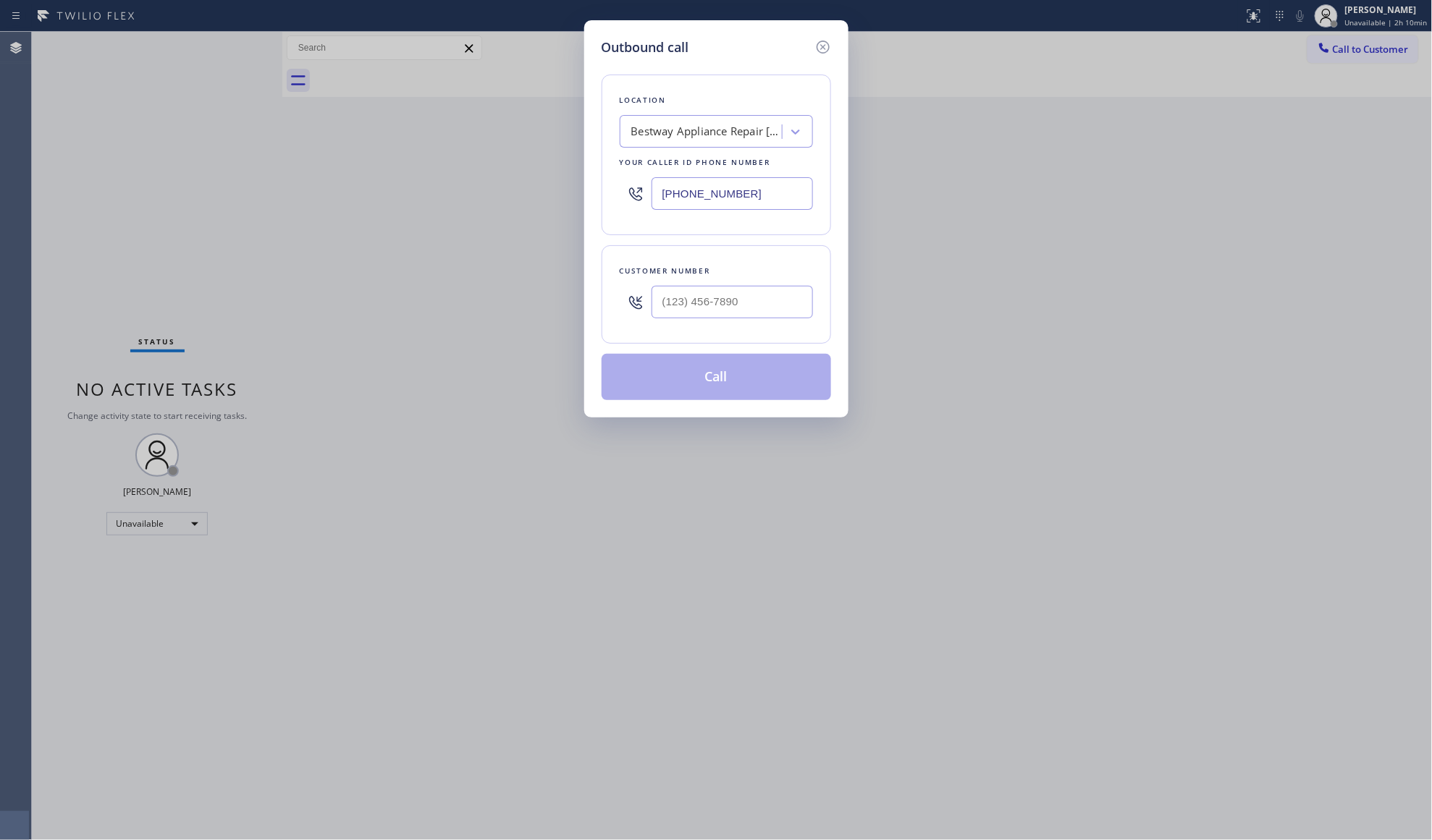
drag, startPoint x: 774, startPoint y: 196, endPoint x: 602, endPoint y: 183, distance: 172.5
click at [602, 183] on div "Location Bestway Appliance Repair [GEOGRAPHIC_DATA] Your caller id phone number…" at bounding box center [716, 155] width 230 height 161
paste input "805) 600-3864"
type input "[PHONE_NUMBER]"
click at [699, 282] on div at bounding box center [732, 302] width 162 height 47
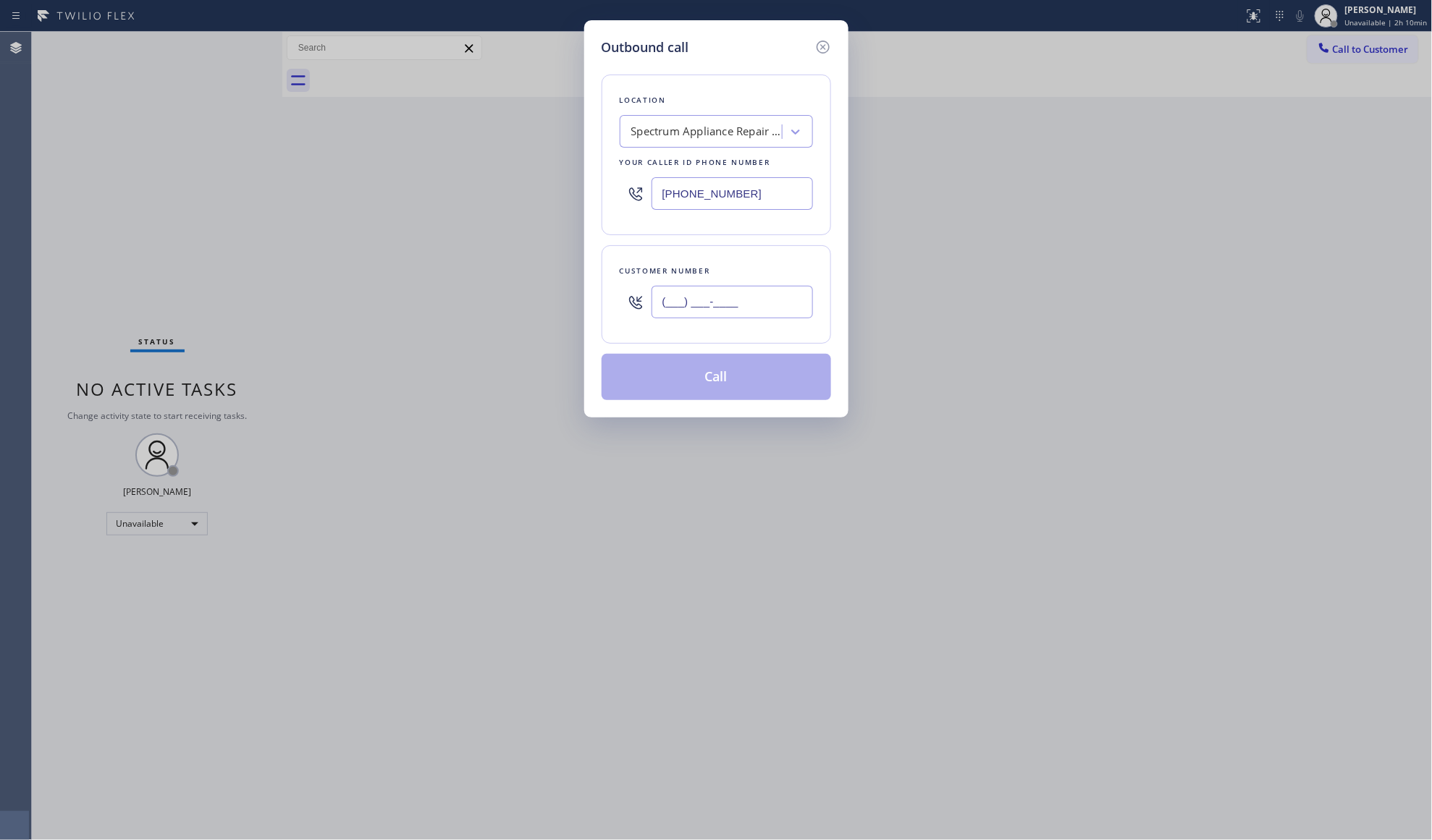
paste input "805) 719-1822"
click at [701, 308] on input "(___) ___-____" at bounding box center [732, 302] width 162 height 33
type input "[PHONE_NUMBER]"
click at [752, 368] on button "Call" at bounding box center [716, 377] width 230 height 46
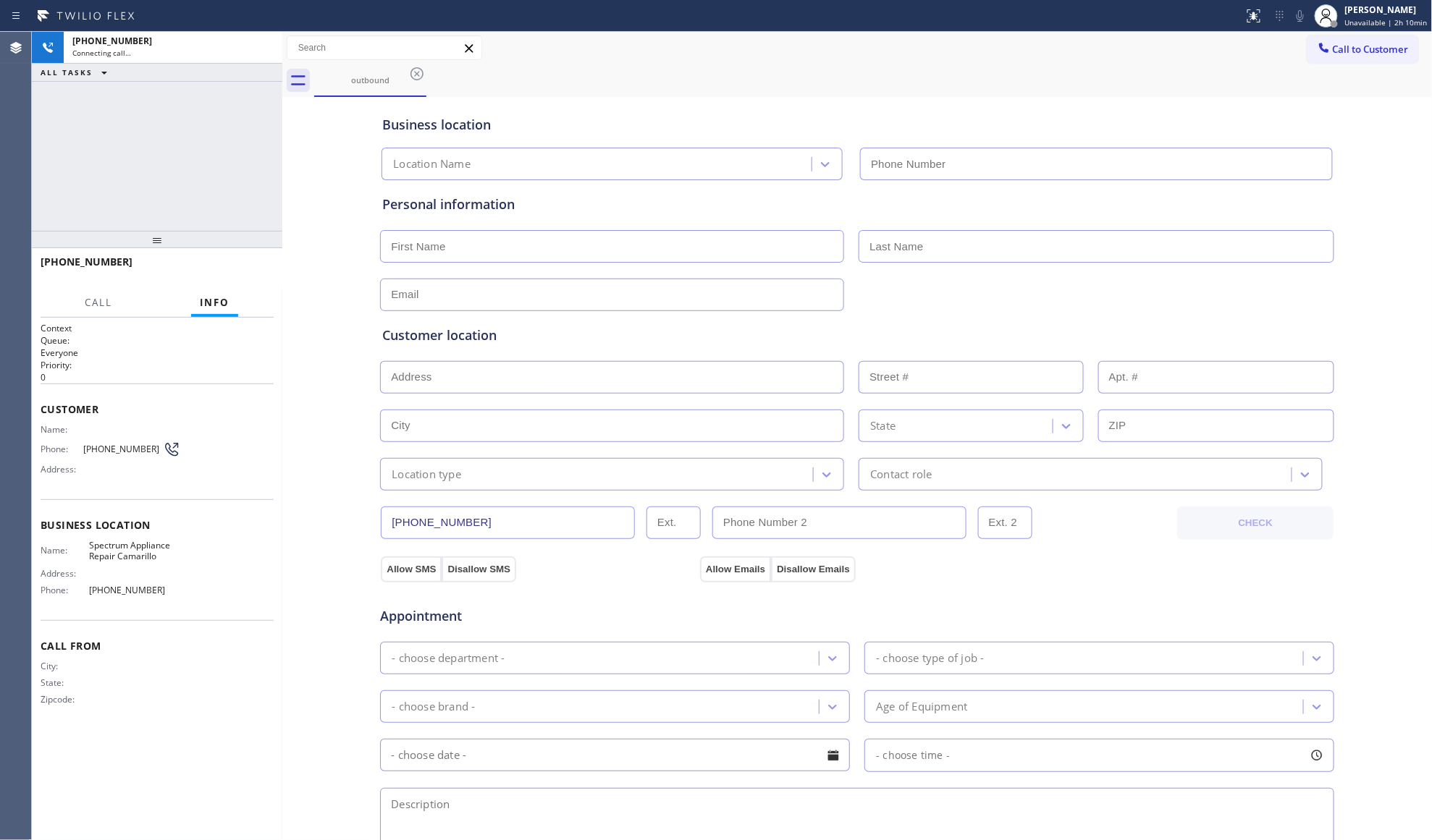
type input "[PHONE_NUMBER]"
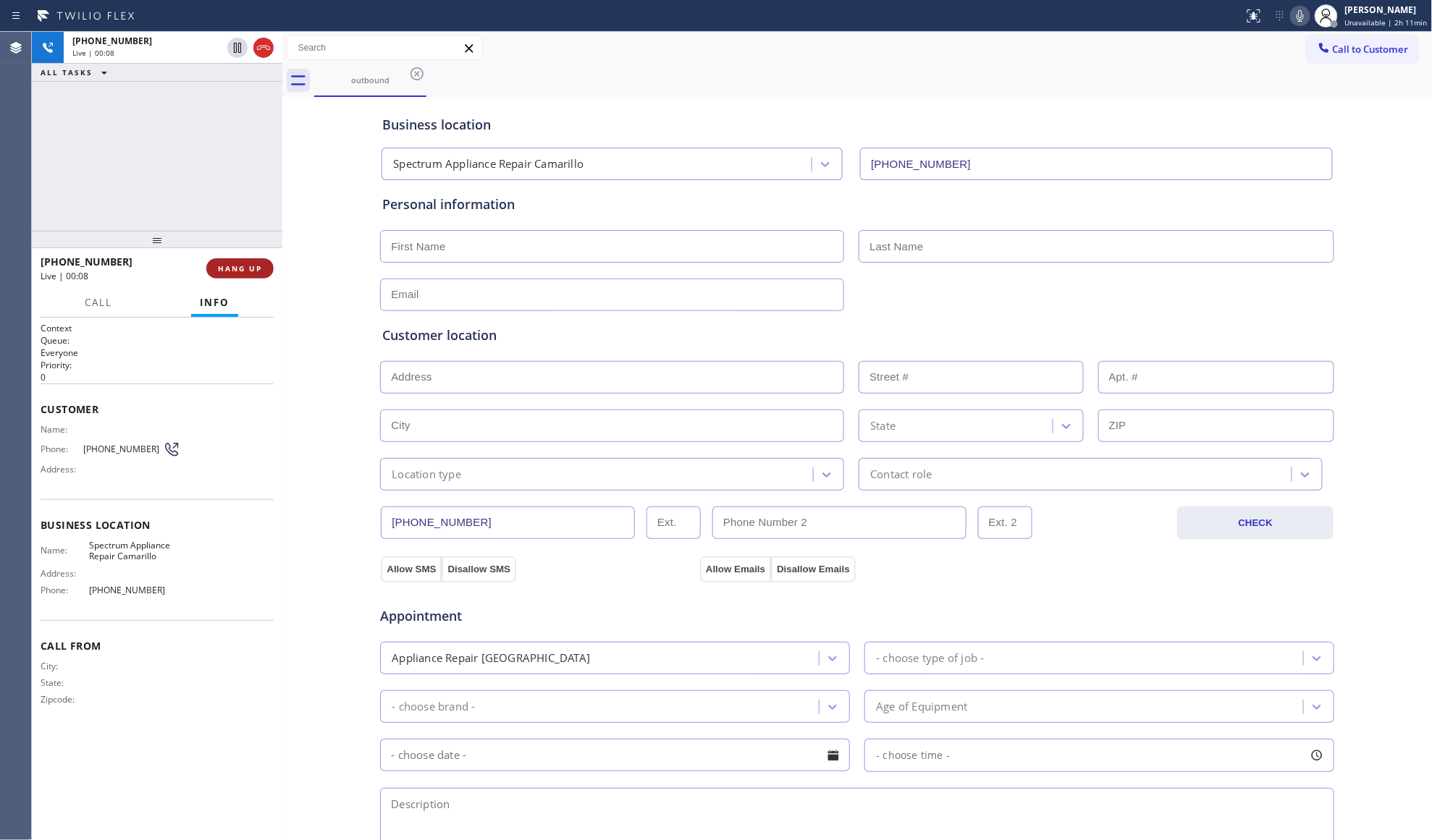
click at [249, 277] on button "HANG UP" at bounding box center [240, 268] width 68 height 20
click at [250, 274] on button "COMPLETE" at bounding box center [237, 268] width 73 height 20
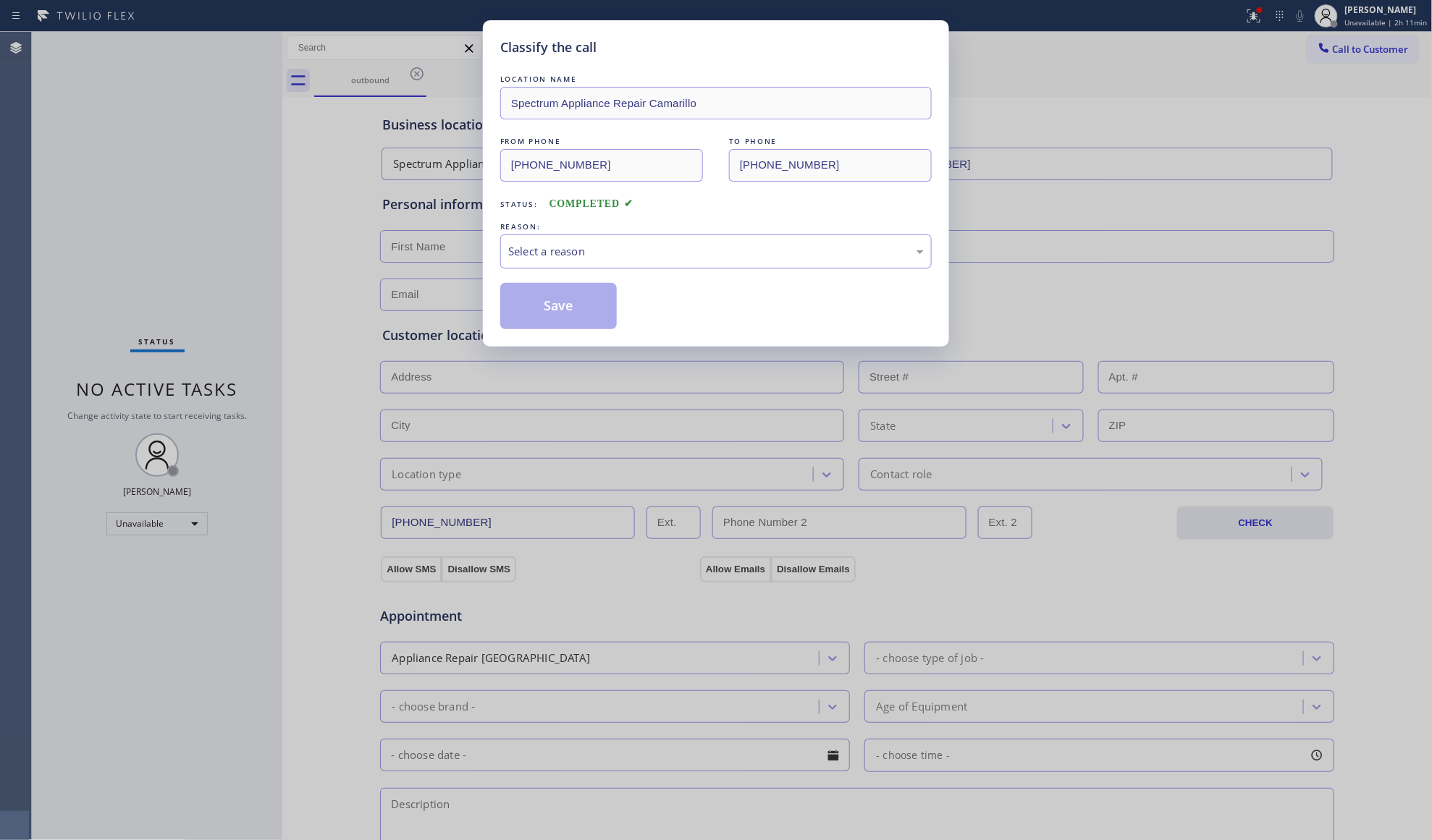
click at [517, 249] on div "Select a reason" at bounding box center [716, 252] width 416 height 17
click at [545, 305] on button "Save" at bounding box center [559, 306] width 117 height 46
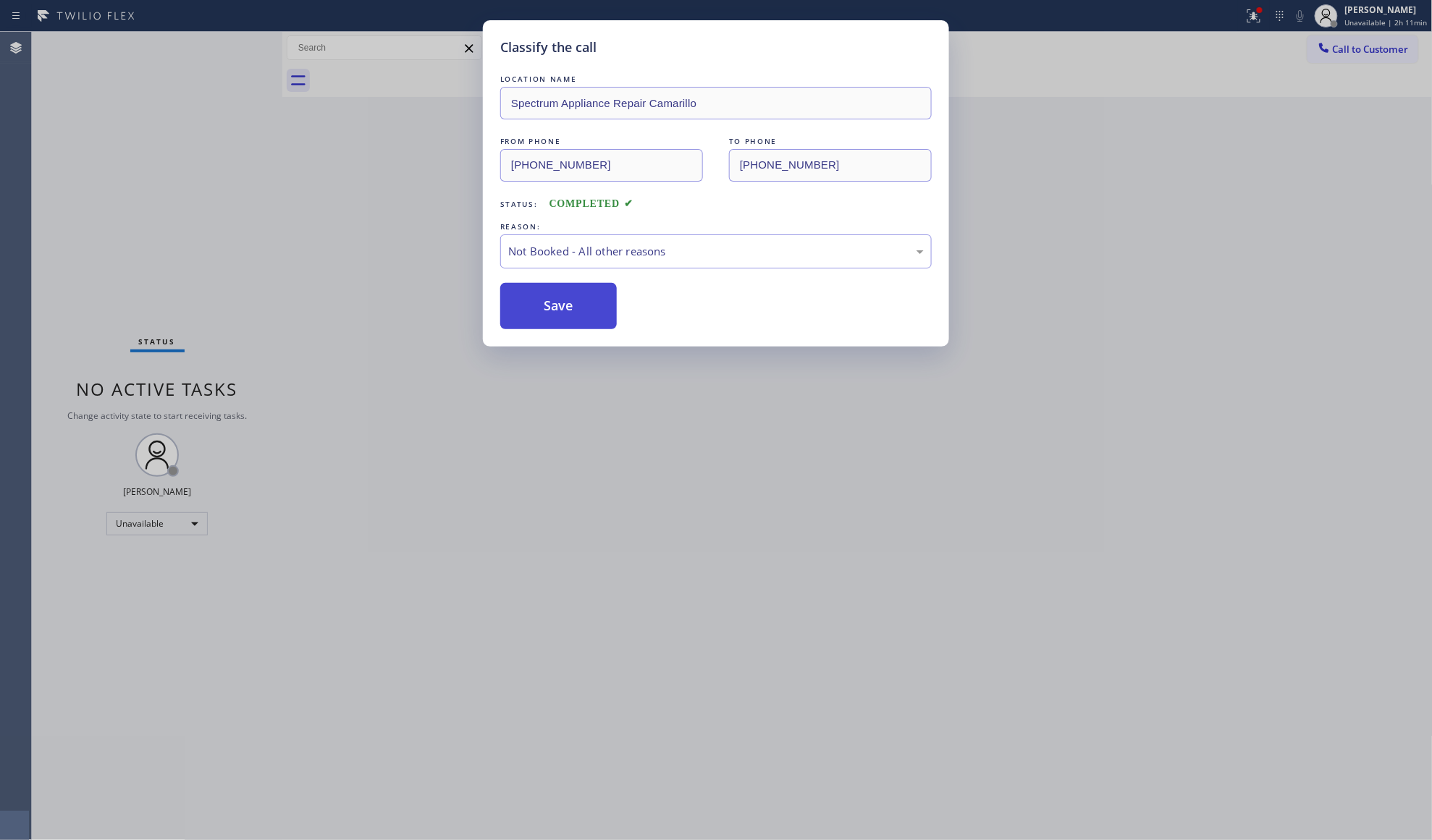
click at [545, 305] on button "Save" at bounding box center [559, 306] width 117 height 46
click at [545, 305] on button "Save" at bounding box center [559, 306] width 117 height 46
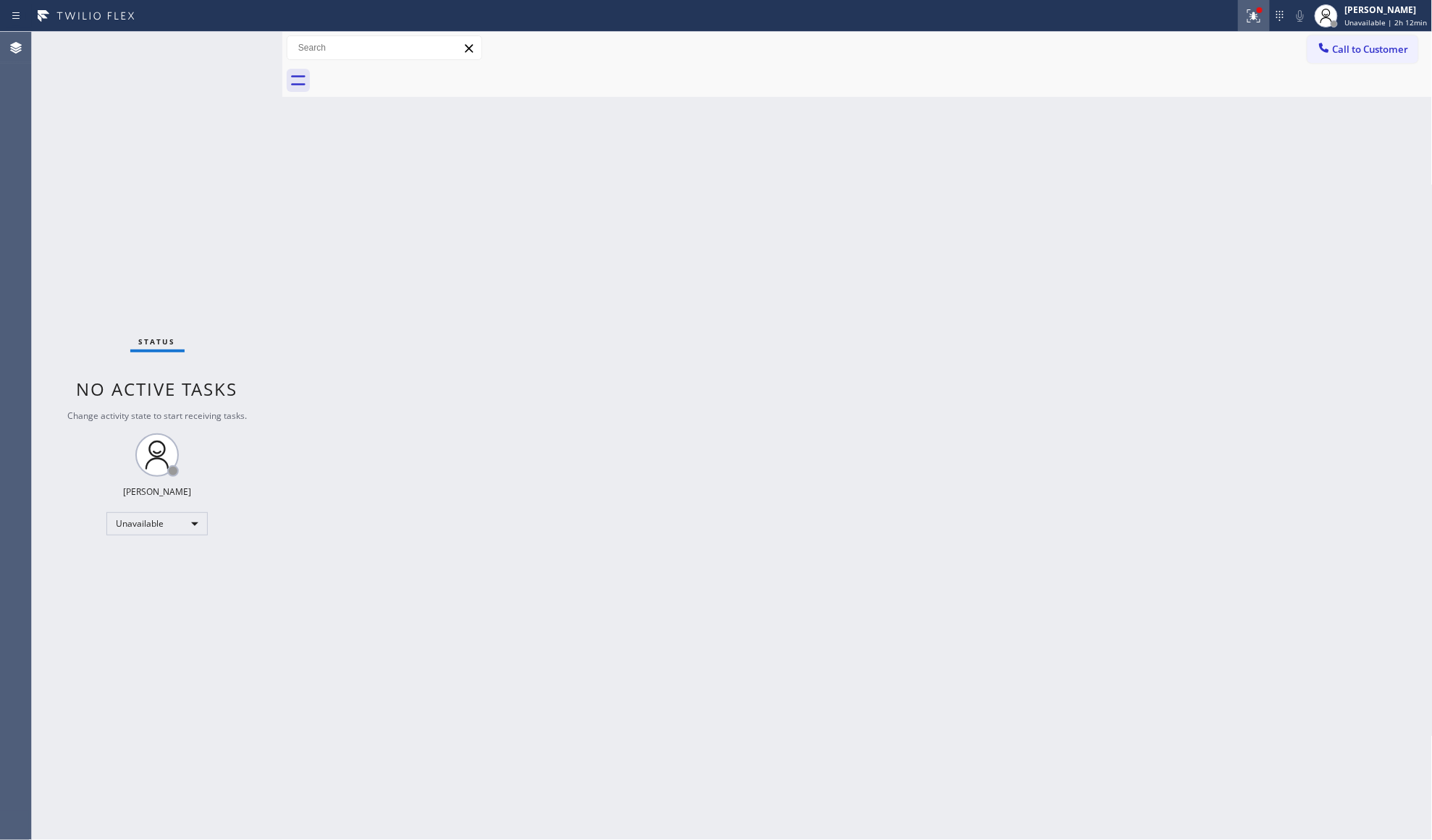
click at [1261, 20] on icon at bounding box center [1254, 16] width 17 height 17
drag, startPoint x: 1217, startPoint y: 191, endPoint x: 1232, endPoint y: 140, distance: 53.2
click at [1217, 191] on button "Clear issues" at bounding box center [1179, 190] width 169 height 20
click at [1364, 52] on span "Call to Customer" at bounding box center [1371, 49] width 76 height 13
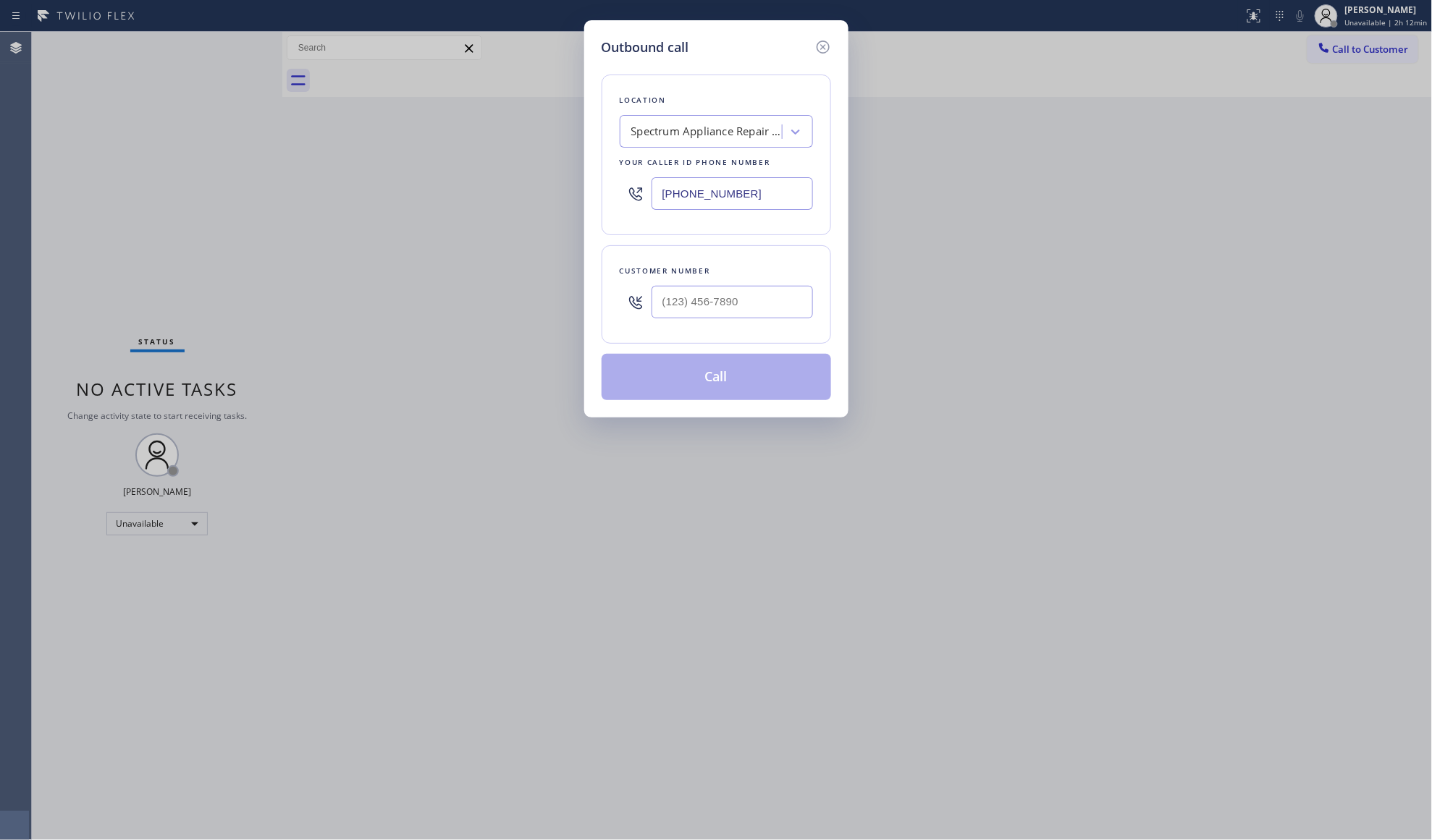
drag, startPoint x: 771, startPoint y: 199, endPoint x: 567, endPoint y: 195, distance: 204.0
click at [566, 196] on div "Outbound call Location Spectrum Appliance Repair [GEOGRAPHIC_DATA] Your caller …" at bounding box center [716, 420] width 1432 height 840
paste input "714) 364-8586"
type input "[PHONE_NUMBER]"
drag, startPoint x: 768, startPoint y: 291, endPoint x: 782, endPoint y: 295, distance: 14.6
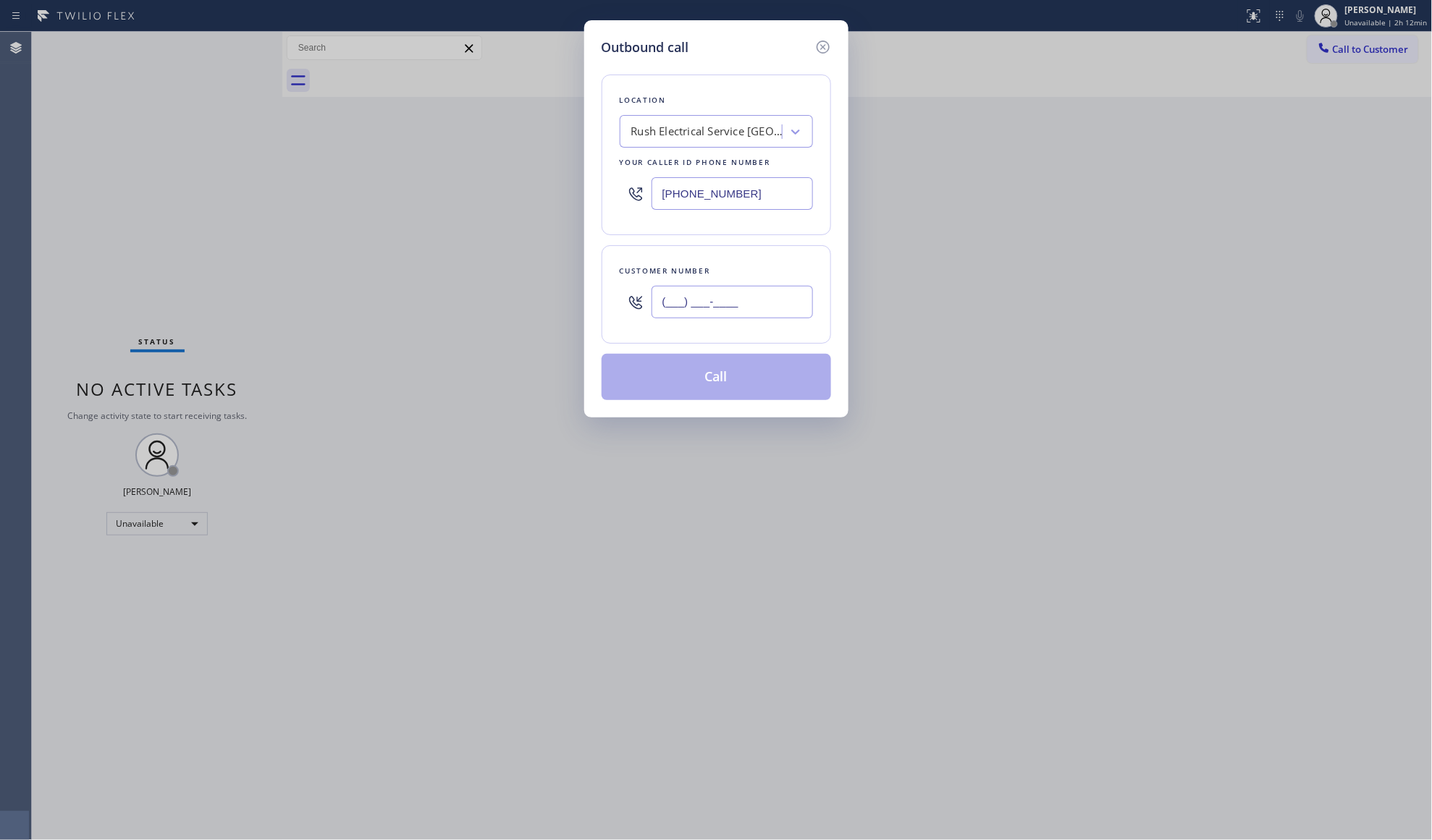
click at [768, 293] on input "(___) ___-____" at bounding box center [732, 302] width 162 height 33
paste input "714) 560-0319"
type input "[PHONE_NUMBER]"
click at [720, 389] on button "Call" at bounding box center [716, 377] width 230 height 46
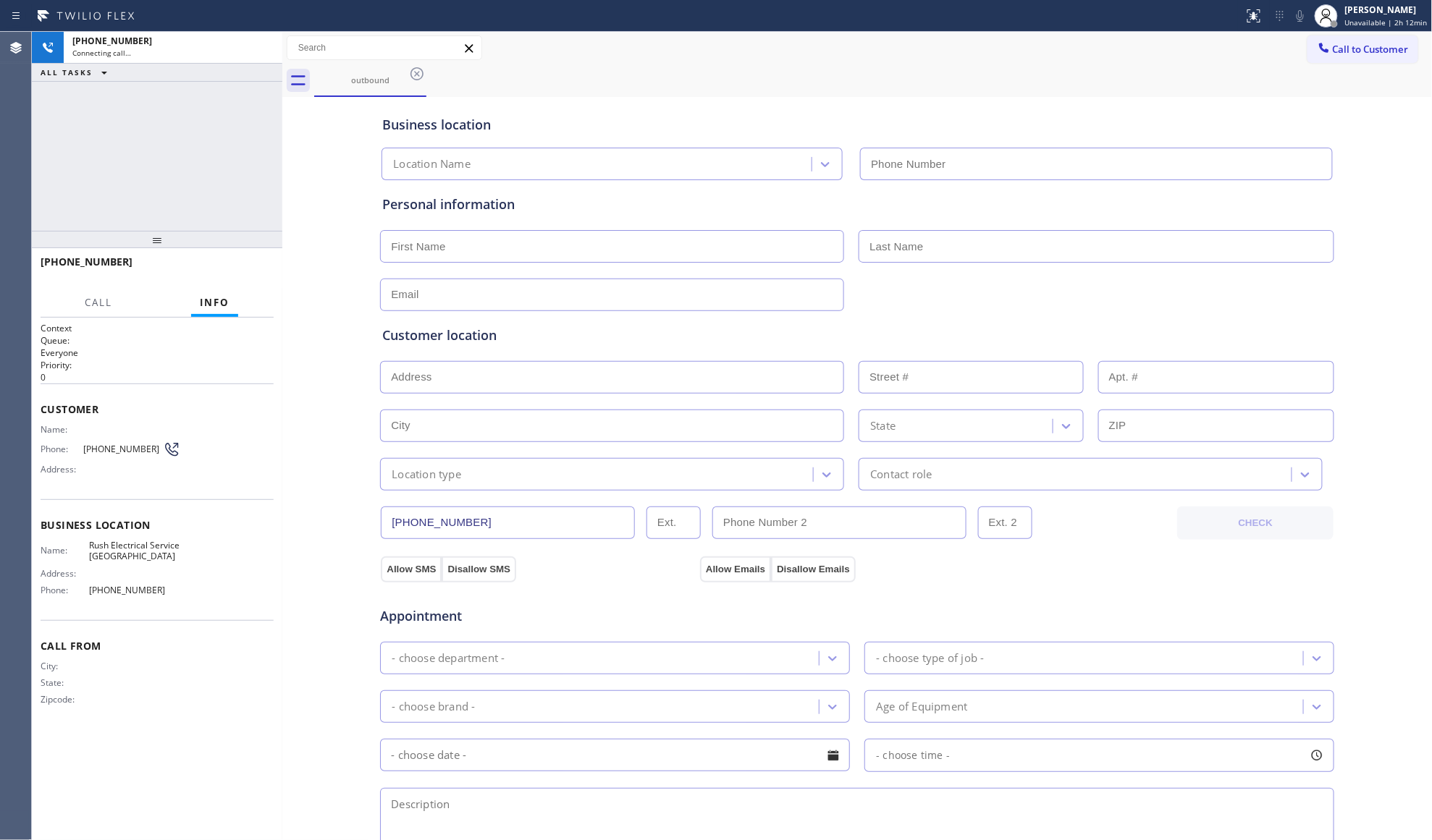
type input "[PHONE_NUMBER]"
click at [966, 84] on div "outbound" at bounding box center [873, 80] width 1119 height 33
drag, startPoint x: 270, startPoint y: 46, endPoint x: 274, endPoint y: 162, distance: 116.1
click at [268, 49] on icon at bounding box center [263, 48] width 17 height 17
click at [272, 248] on div at bounding box center [157, 239] width 250 height 17
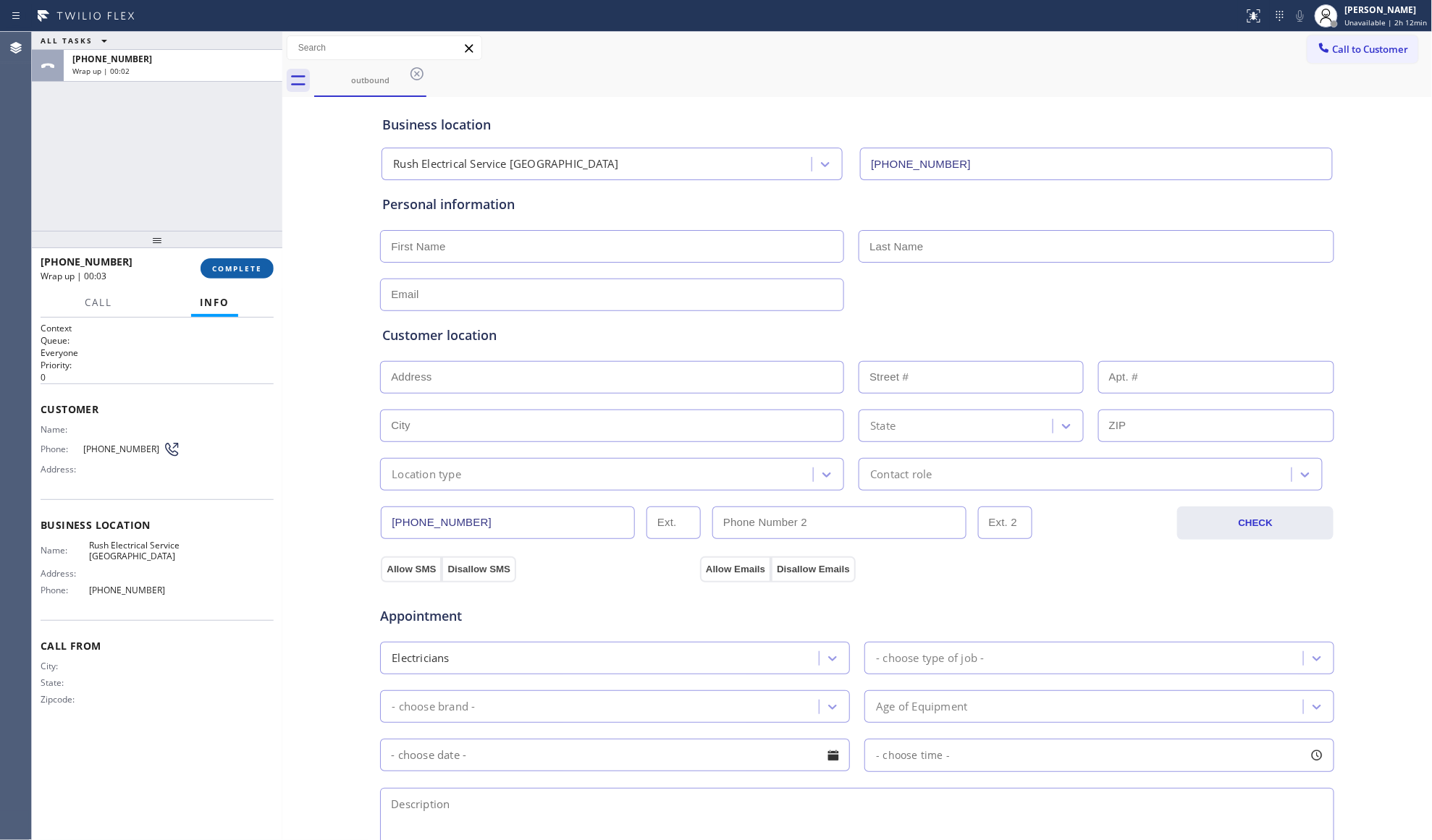
click at [244, 262] on button "COMPLETE" at bounding box center [237, 268] width 73 height 20
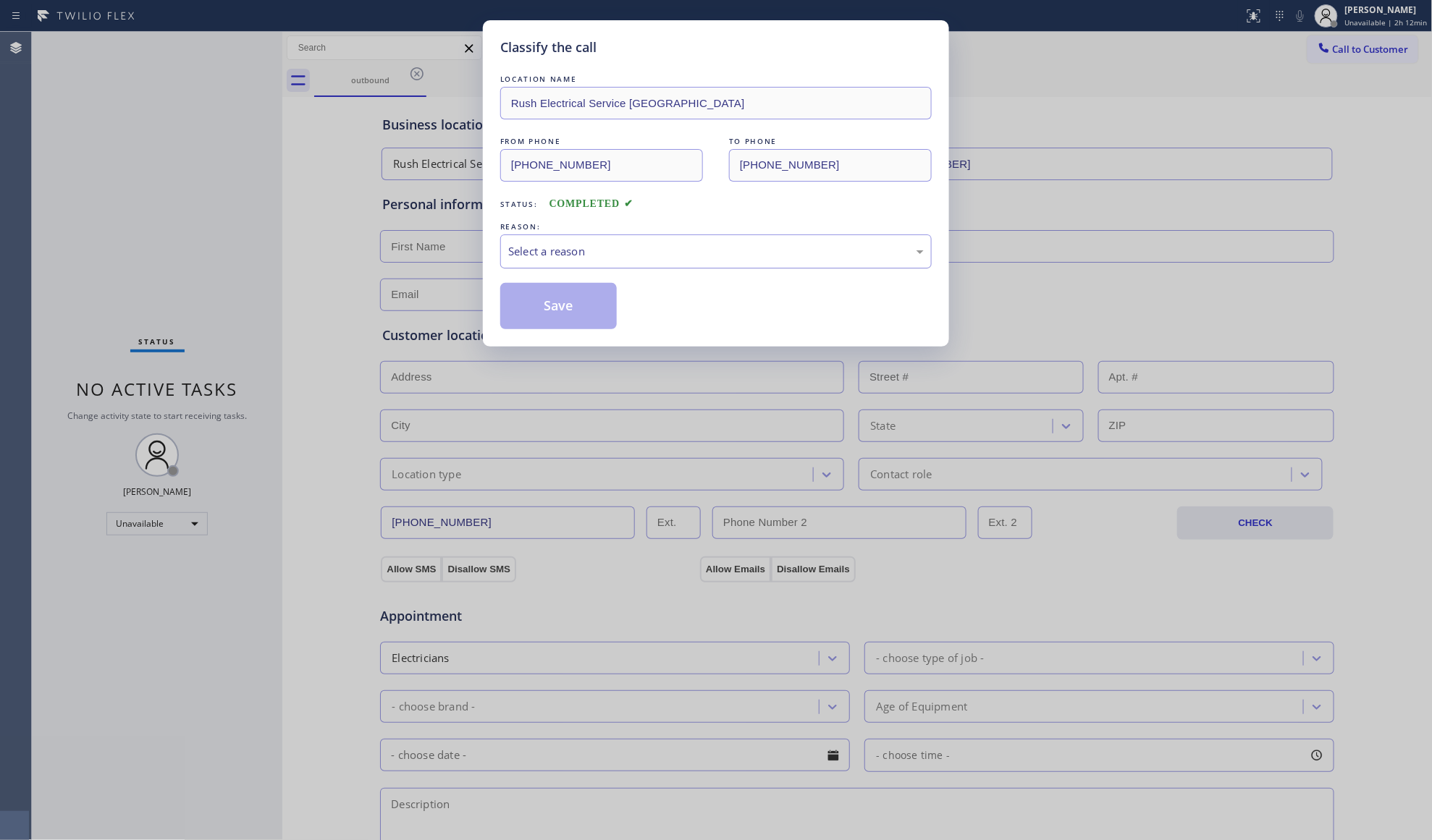
click at [524, 262] on div "Select a reason" at bounding box center [716, 251] width 432 height 34
click at [545, 263] on div "Existing Customer - ETA/PI/REDO/complain/cancel" at bounding box center [716, 251] width 432 height 34
click at [550, 308] on button "Save" at bounding box center [559, 306] width 117 height 46
click at [551, 308] on button "Save" at bounding box center [559, 306] width 117 height 46
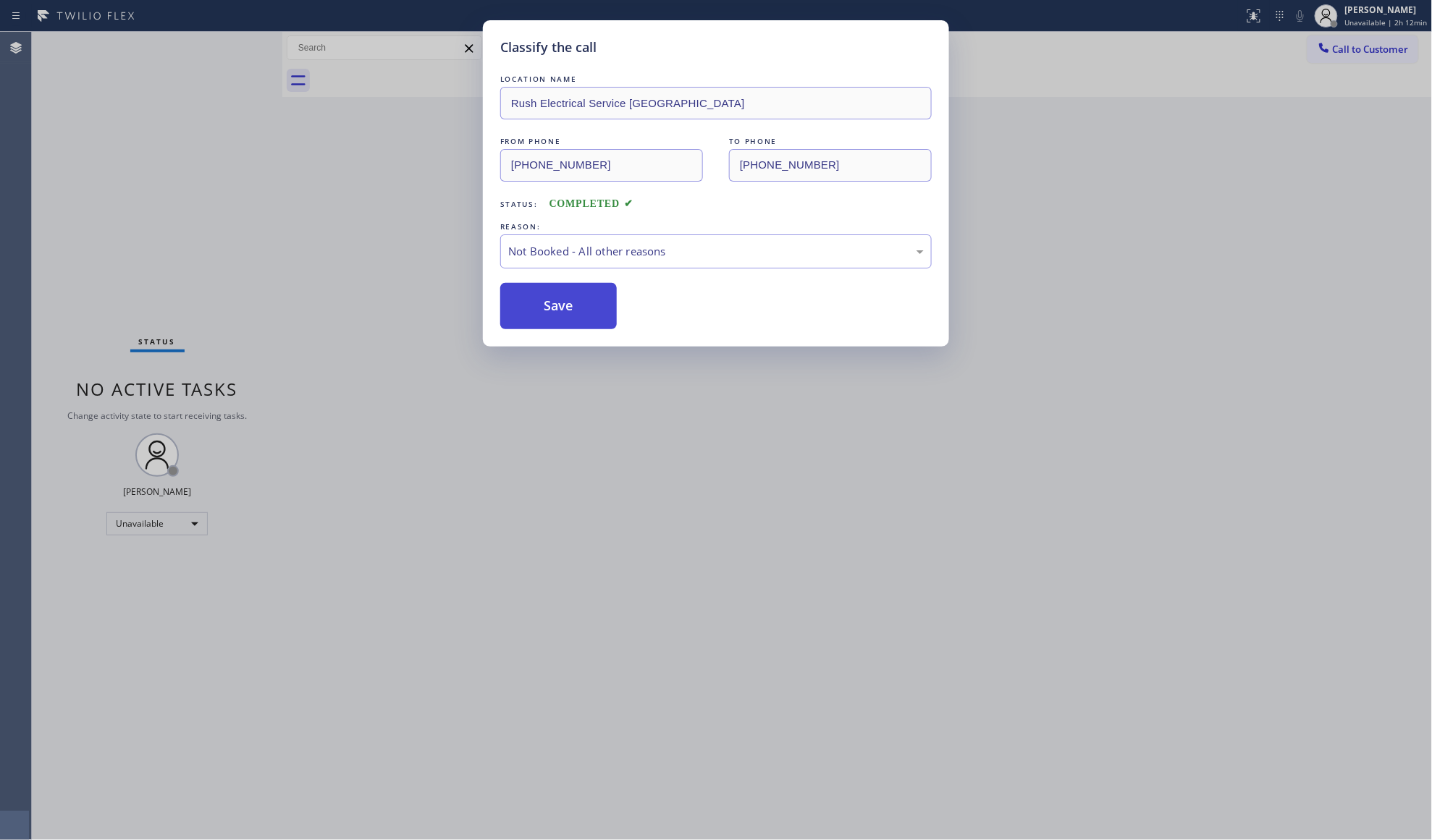
drag, startPoint x: 551, startPoint y: 308, endPoint x: 554, endPoint y: 299, distance: 9.5
click at [551, 308] on button "Save" at bounding box center [559, 306] width 117 height 46
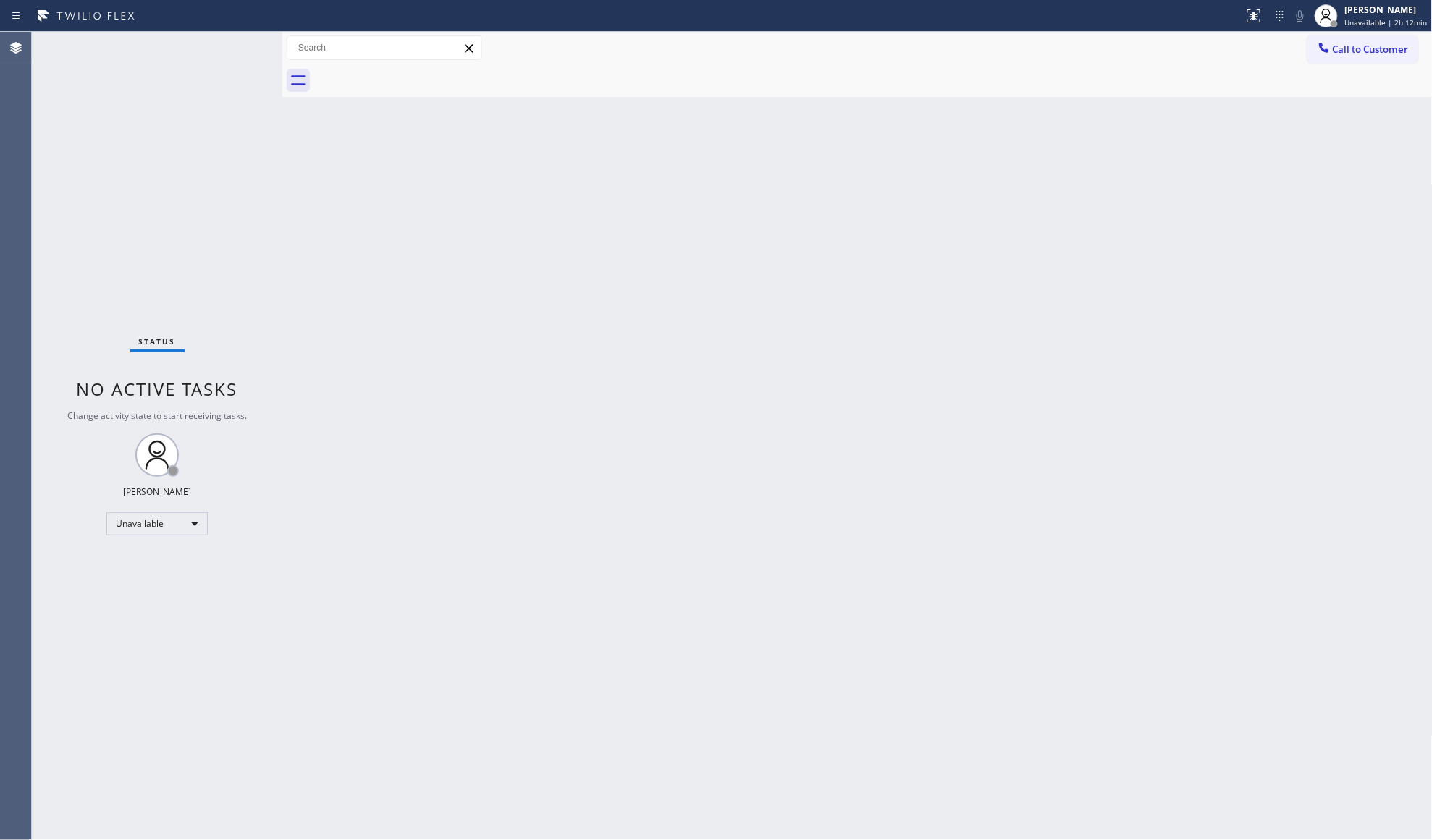
drag, startPoint x: 1332, startPoint y: 36, endPoint x: 1240, endPoint y: 103, distance: 113.8
click at [1325, 42] on button "Call to Customer" at bounding box center [1363, 49] width 111 height 27
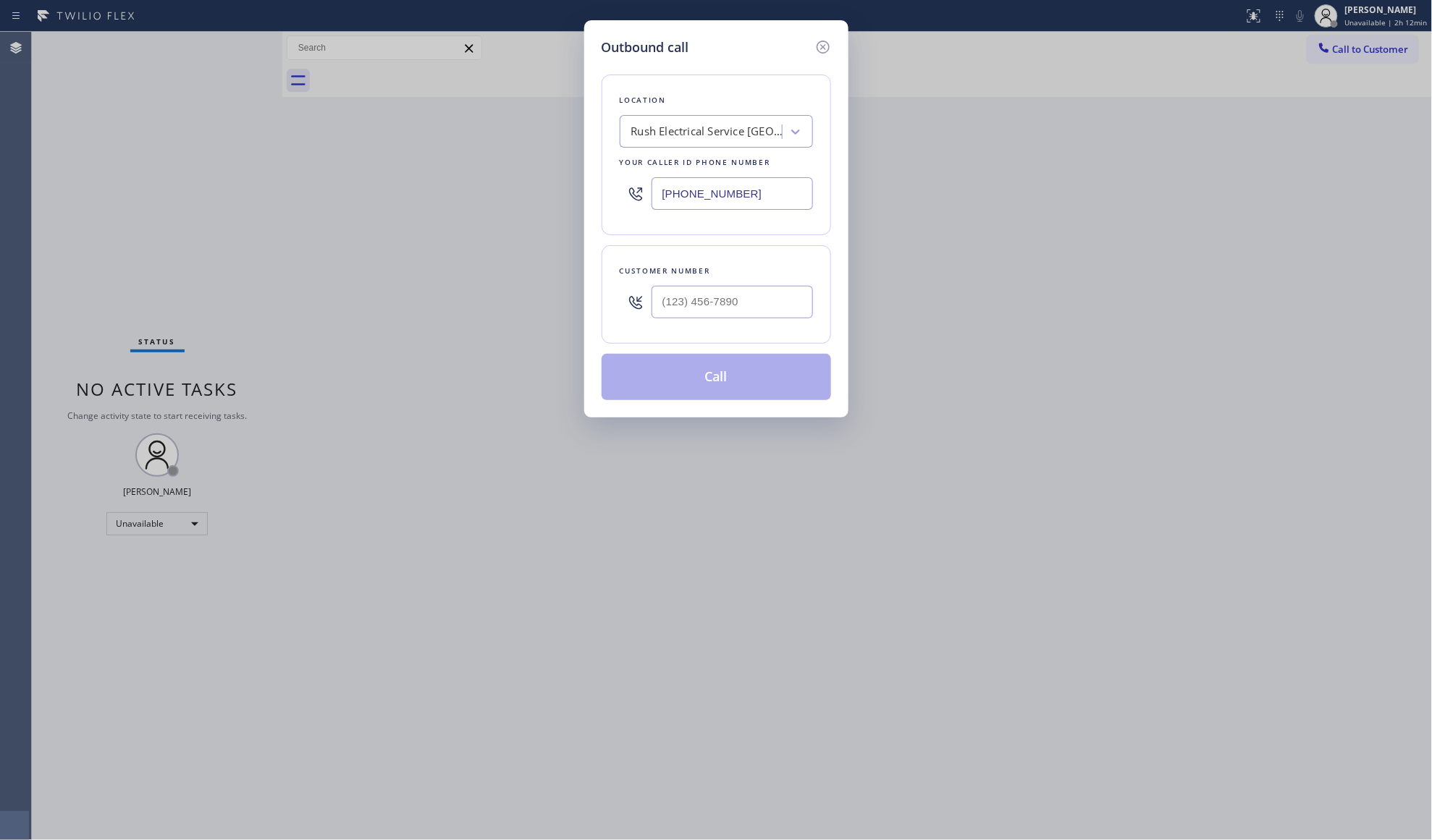
drag, startPoint x: 725, startPoint y: 189, endPoint x: 631, endPoint y: 189, distance: 94.0
click at [631, 189] on div "[PHONE_NUMBER]" at bounding box center [716, 193] width 193 height 47
paste input "602) 932-2328"
type input "[PHONE_NUMBER]"
paste input "207) 656-6476"
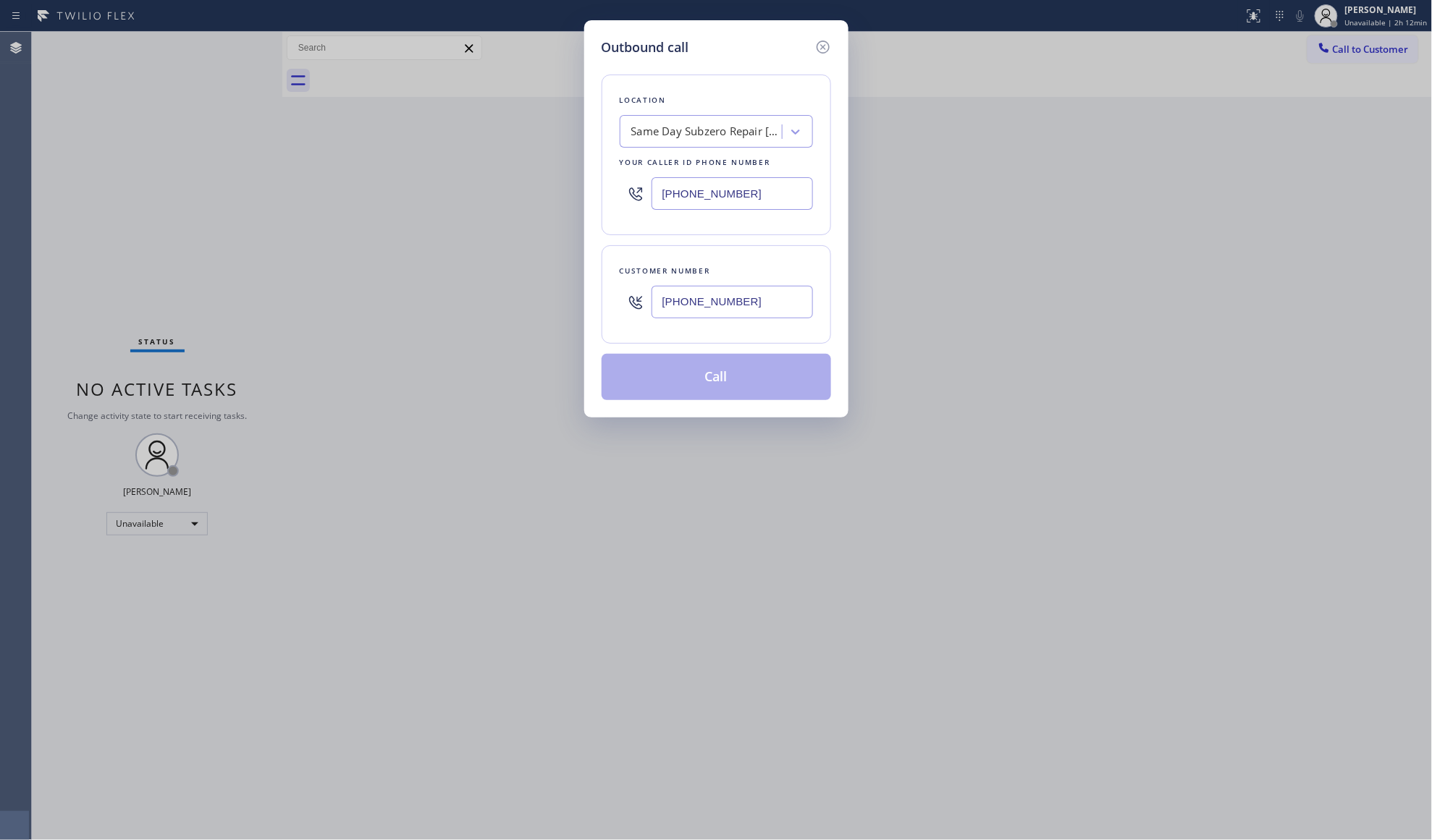
click at [785, 304] on input "[PHONE_NUMBER]" at bounding box center [732, 302] width 162 height 33
type input "[PHONE_NUMBER]"
click at [765, 383] on button "Call" at bounding box center [716, 377] width 230 height 46
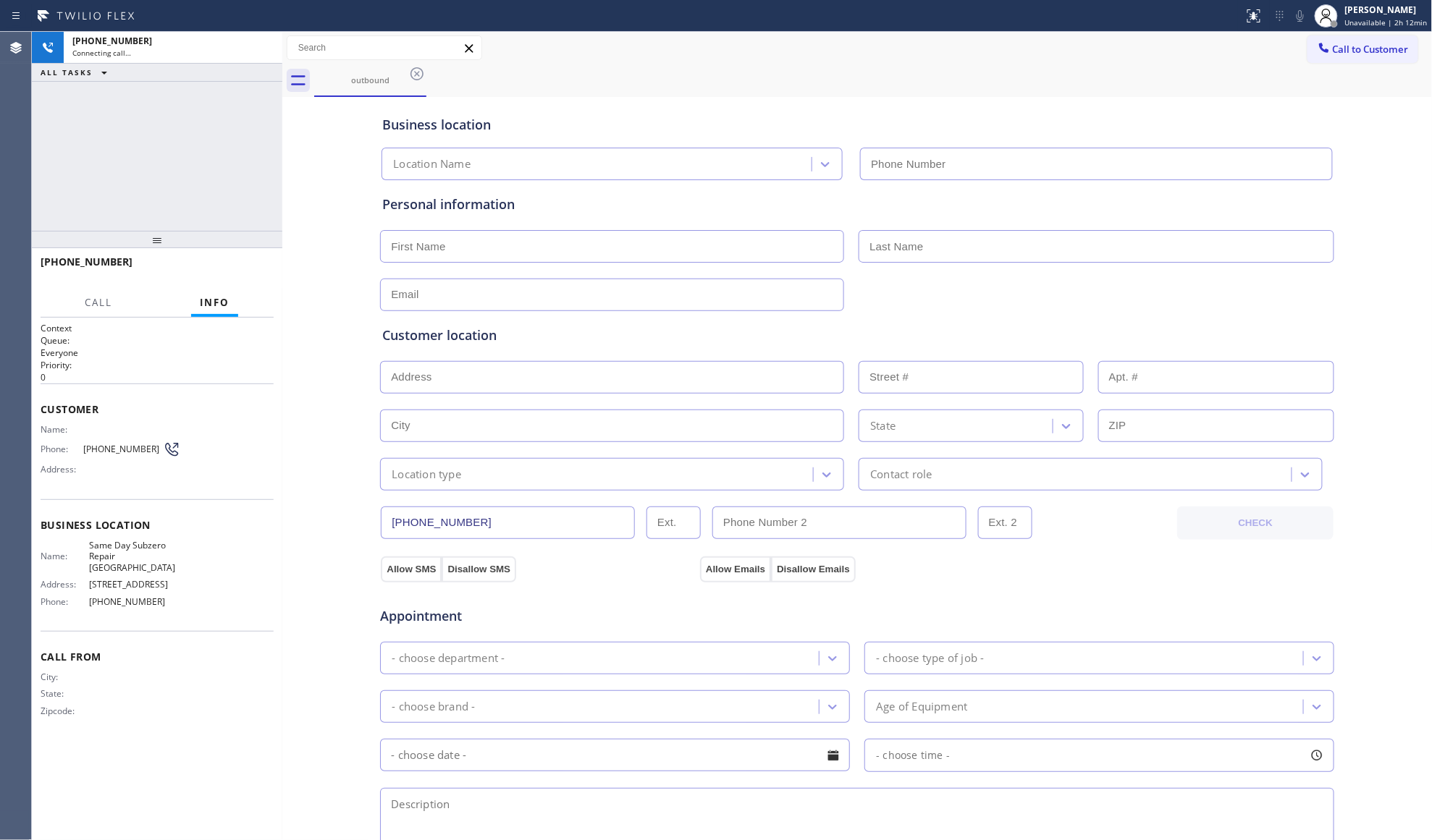
type input "[PHONE_NUMBER]"
drag, startPoint x: 259, startPoint y: 35, endPoint x: 284, endPoint y: 54, distance: 31.4
click at [263, 39] on div at bounding box center [263, 48] width 26 height 32
click at [419, 77] on icon at bounding box center [416, 74] width 17 height 17
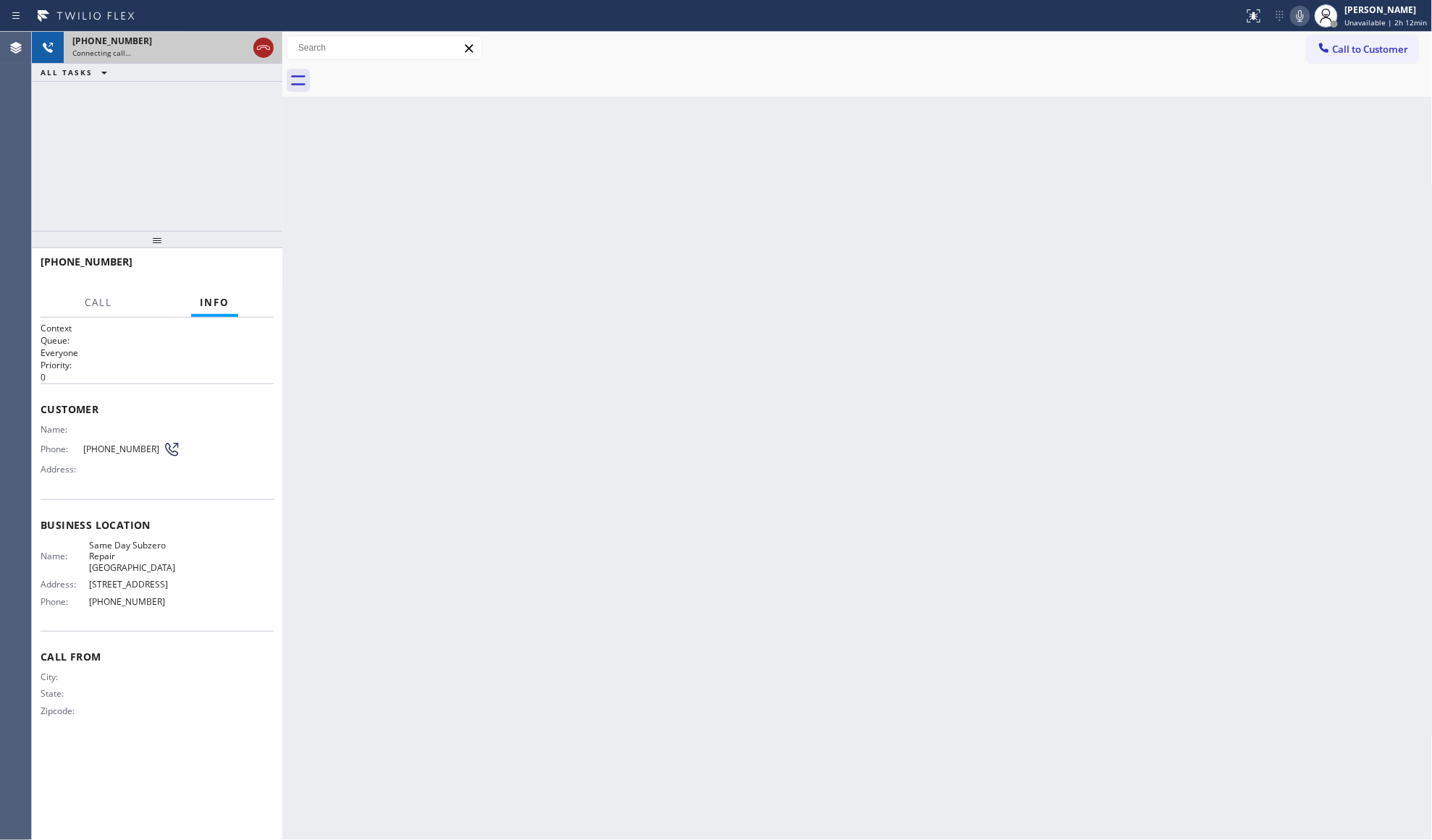
click at [261, 48] on icon at bounding box center [263, 48] width 17 height 17
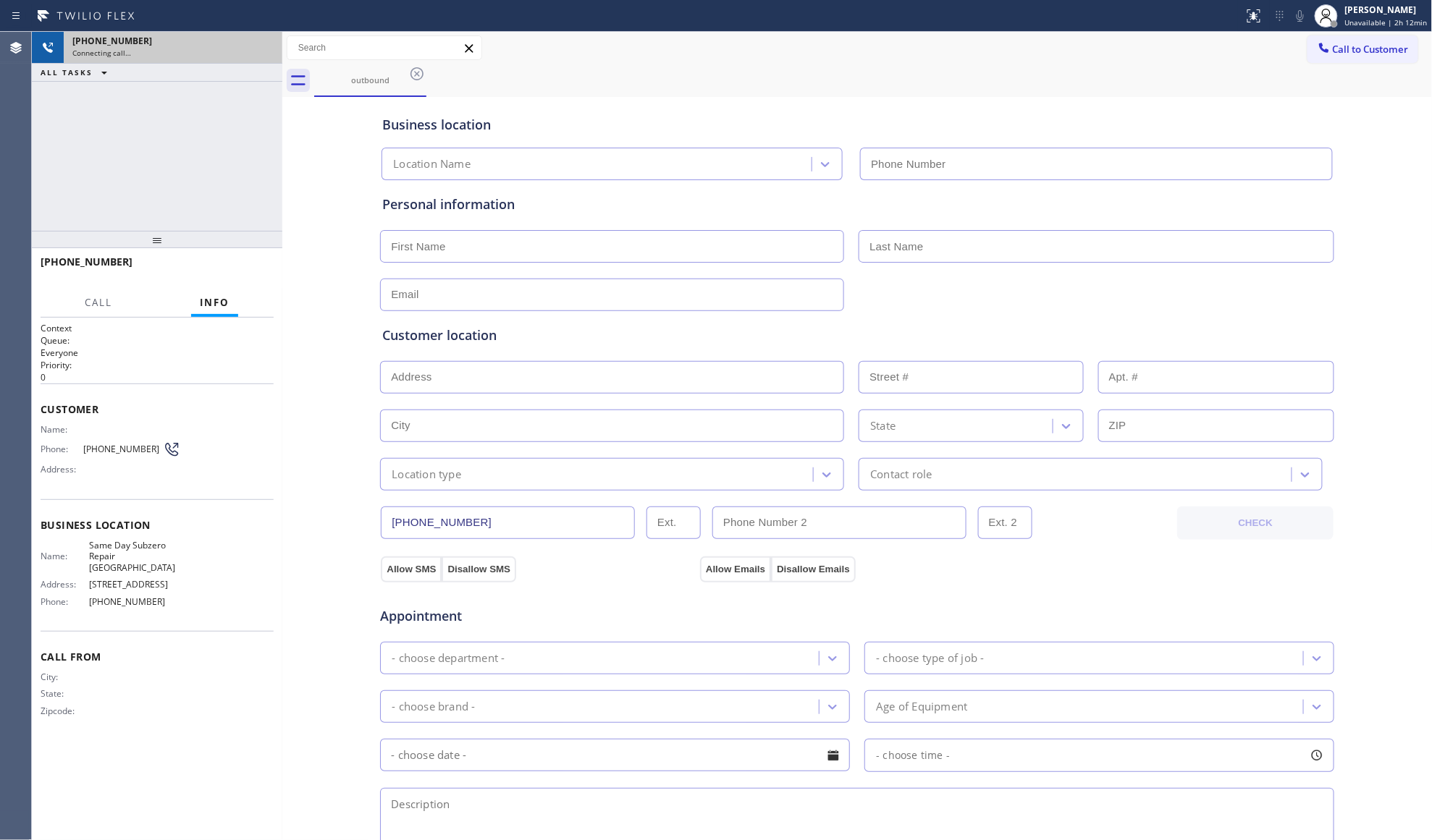
click at [262, 49] on div "Connecting call…" at bounding box center [172, 52] width 201 height 10
click at [262, 50] on div "Connecting call…" at bounding box center [172, 52] width 201 height 10
type input "[PHONE_NUMBER]"
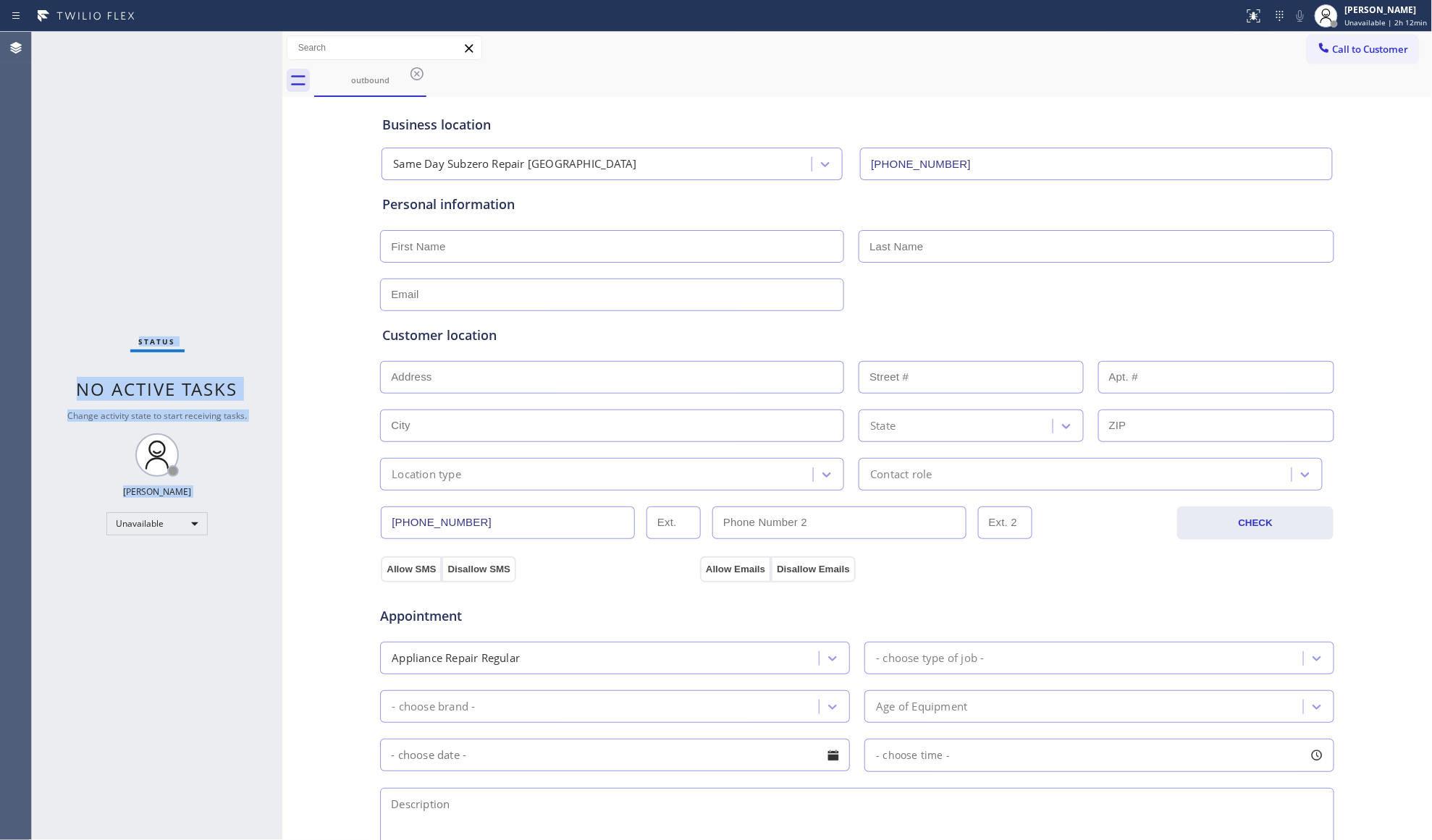
click at [262, 50] on div "Status No active tasks Change activity state to start receiving tasks. [PERSON_…" at bounding box center [157, 436] width 250 height 808
click at [413, 71] on icon at bounding box center [416, 74] width 17 height 17
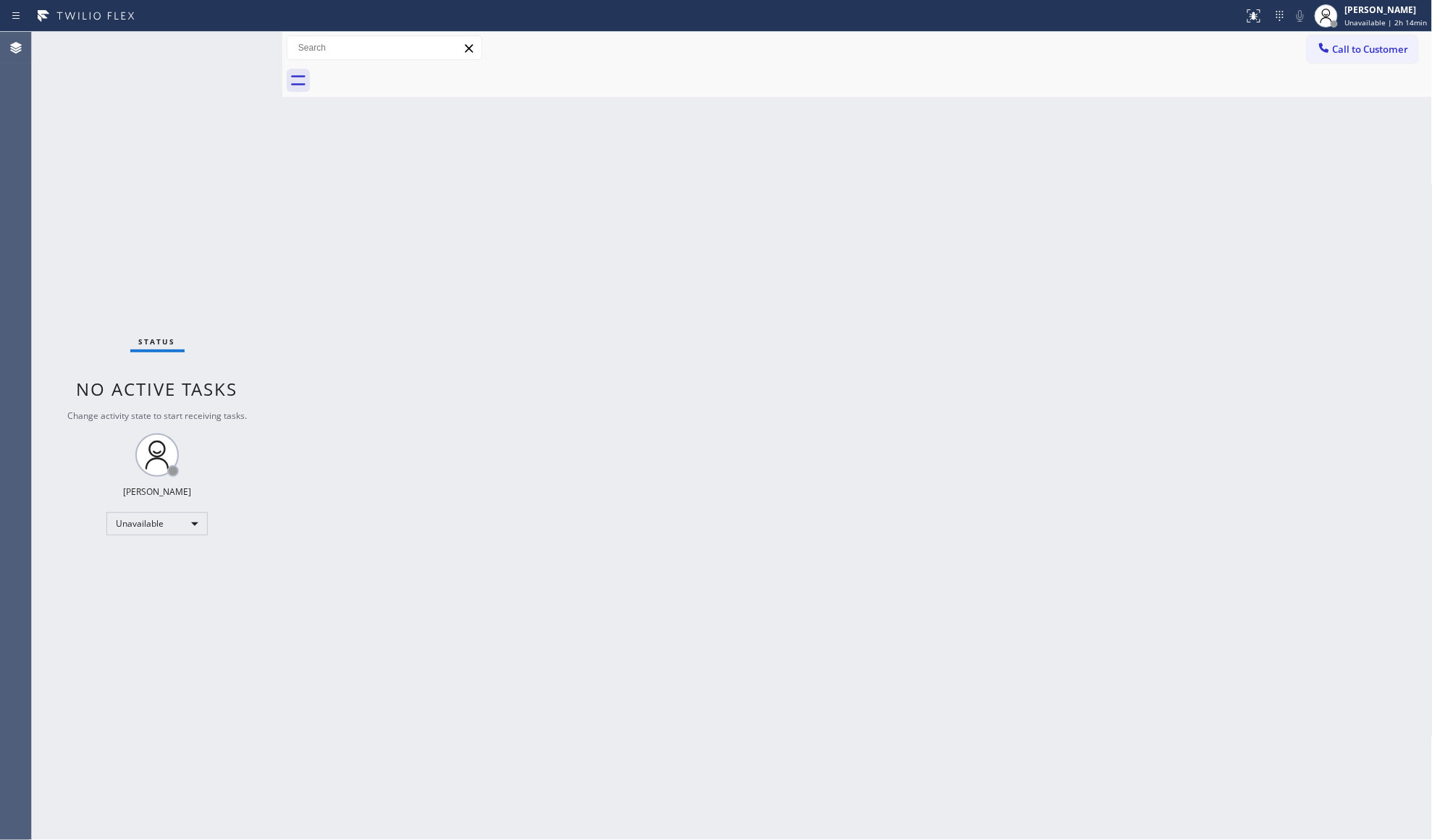
drag, startPoint x: 1185, startPoint y: 81, endPoint x: 1229, endPoint y: 67, distance: 46.2
click at [1192, 77] on div at bounding box center [873, 80] width 1119 height 33
drag, startPoint x: 1325, startPoint y: 43, endPoint x: 1142, endPoint y: 124, distance: 200.1
click at [1318, 48] on icon at bounding box center [1324, 47] width 14 height 14
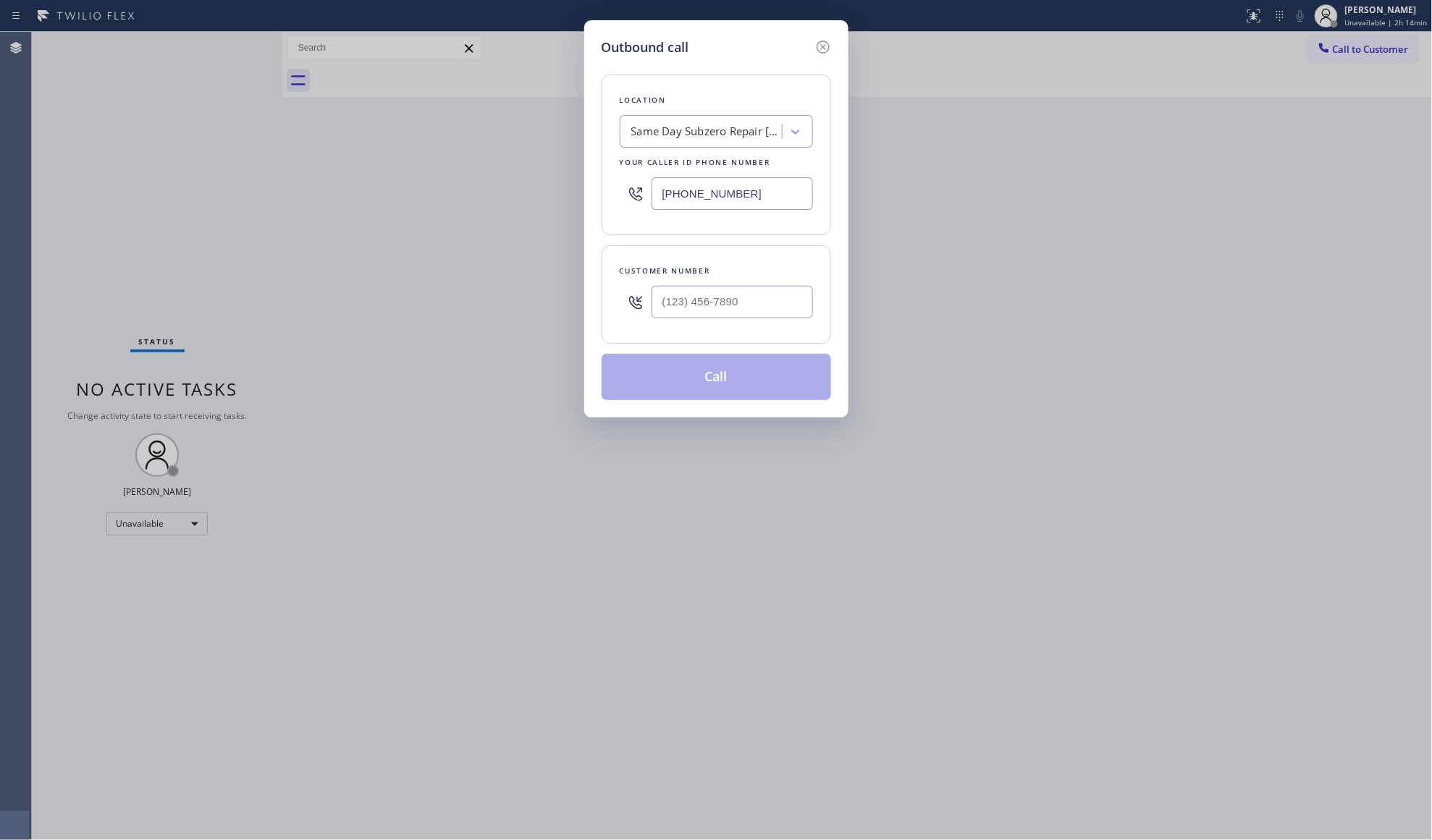
drag, startPoint x: 760, startPoint y: 198, endPoint x: 644, endPoint y: 194, distance: 116.1
click at [644, 194] on div "[PHONE_NUMBER]" at bounding box center [716, 193] width 193 height 47
paste input "214) 949-1673"
type input "[PHONE_NUMBER]"
paste input "text"
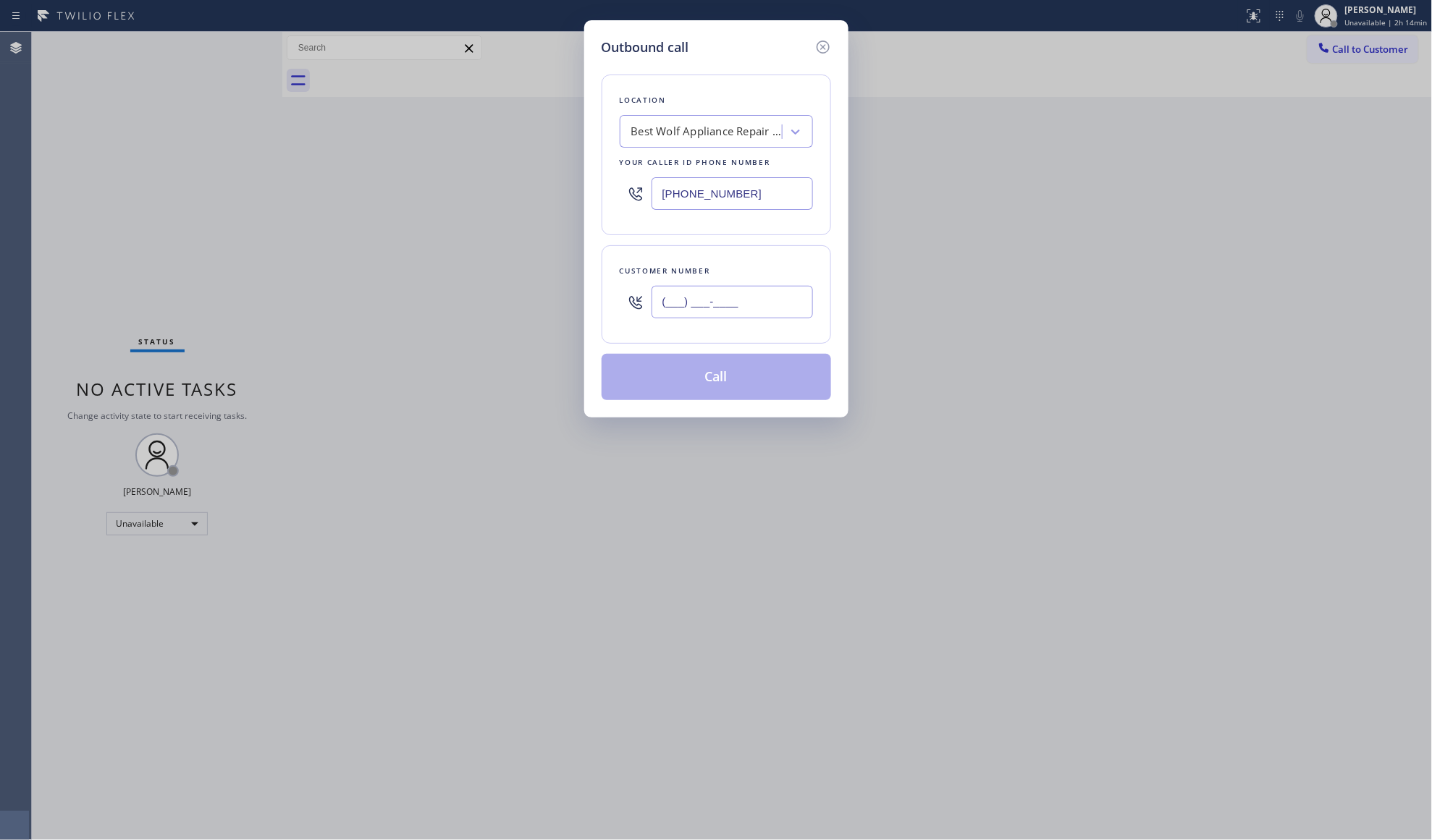
click at [751, 311] on input "(___) ___-____" at bounding box center [732, 302] width 162 height 33
paste input "214) 207-1792"
type input "[PHONE_NUMBER]"
click at [730, 372] on button "Call" at bounding box center [716, 377] width 230 height 46
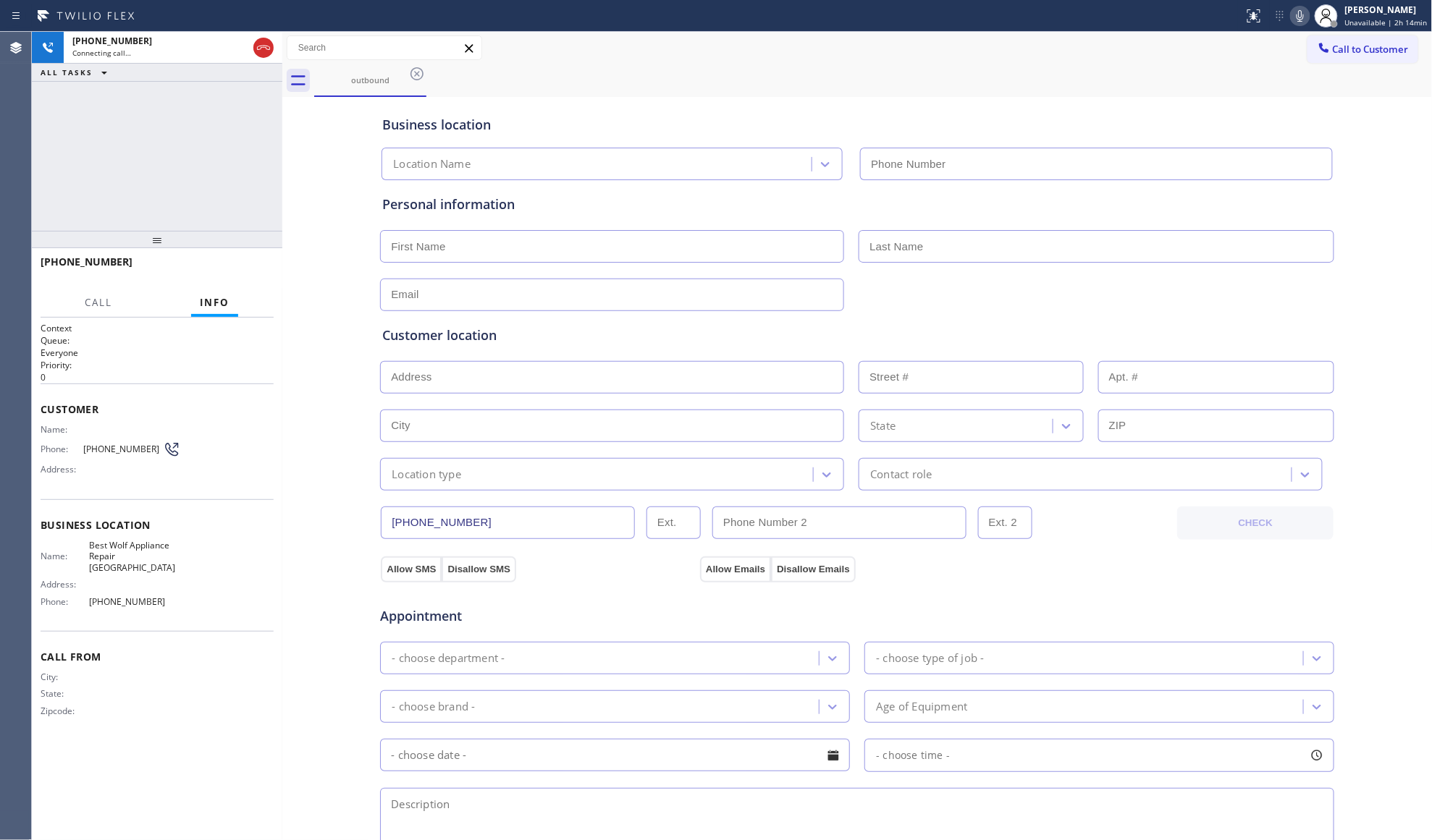
type input "[PHONE_NUMBER]"
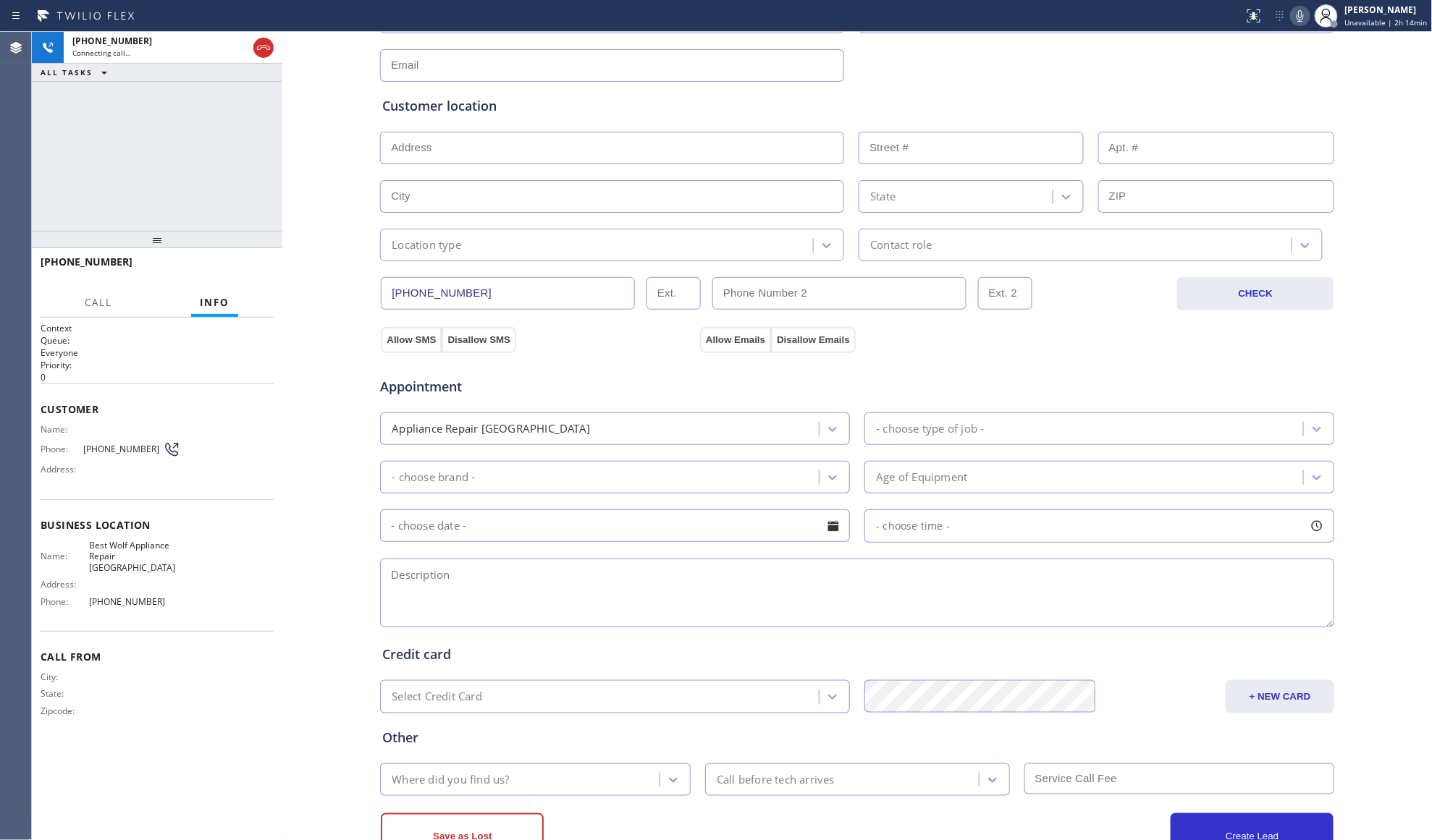
scroll to position [285, 0]
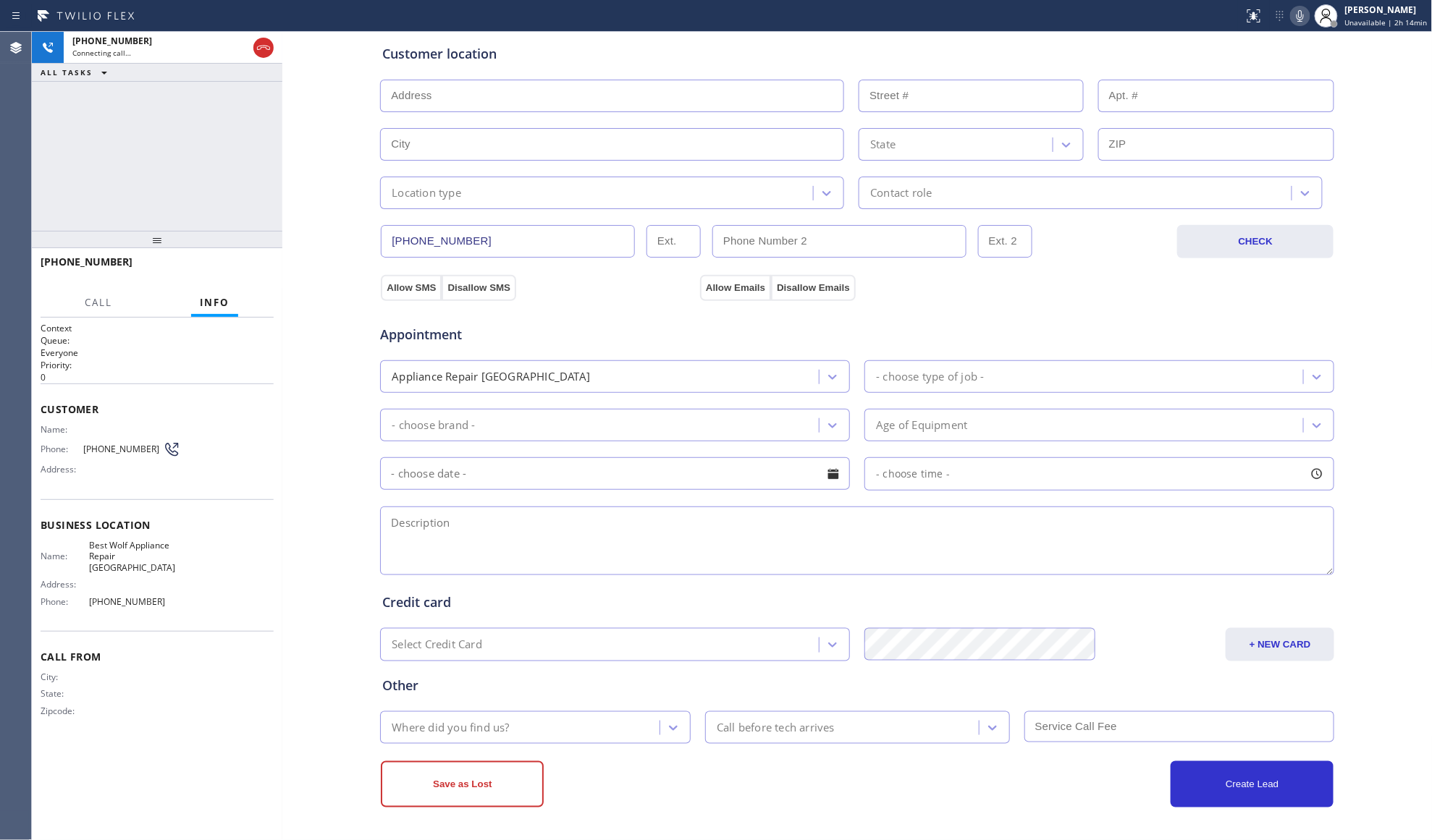
click at [432, 242] on input "[PHONE_NUMBER]" at bounding box center [507, 241] width 254 height 33
click at [435, 239] on input "[PHONE_NUMBER]" at bounding box center [507, 241] width 254 height 33
click at [437, 238] on input "[PHONE_NUMBER]" at bounding box center [507, 241] width 254 height 33
click at [438, 238] on input "[PHONE_NUMBER]" at bounding box center [507, 241] width 254 height 33
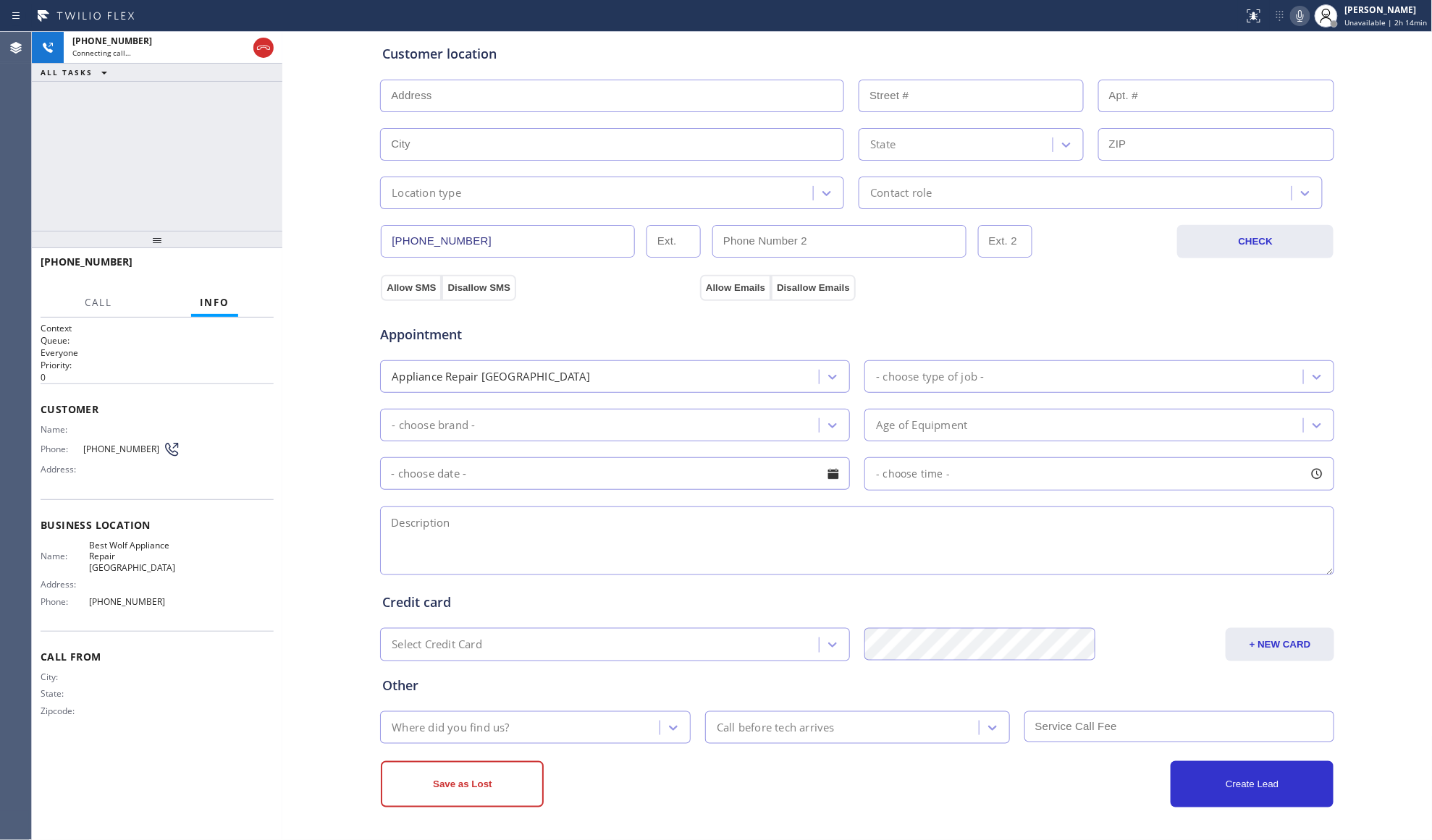
click at [438, 237] on input "[PHONE_NUMBER]" at bounding box center [507, 241] width 254 height 33
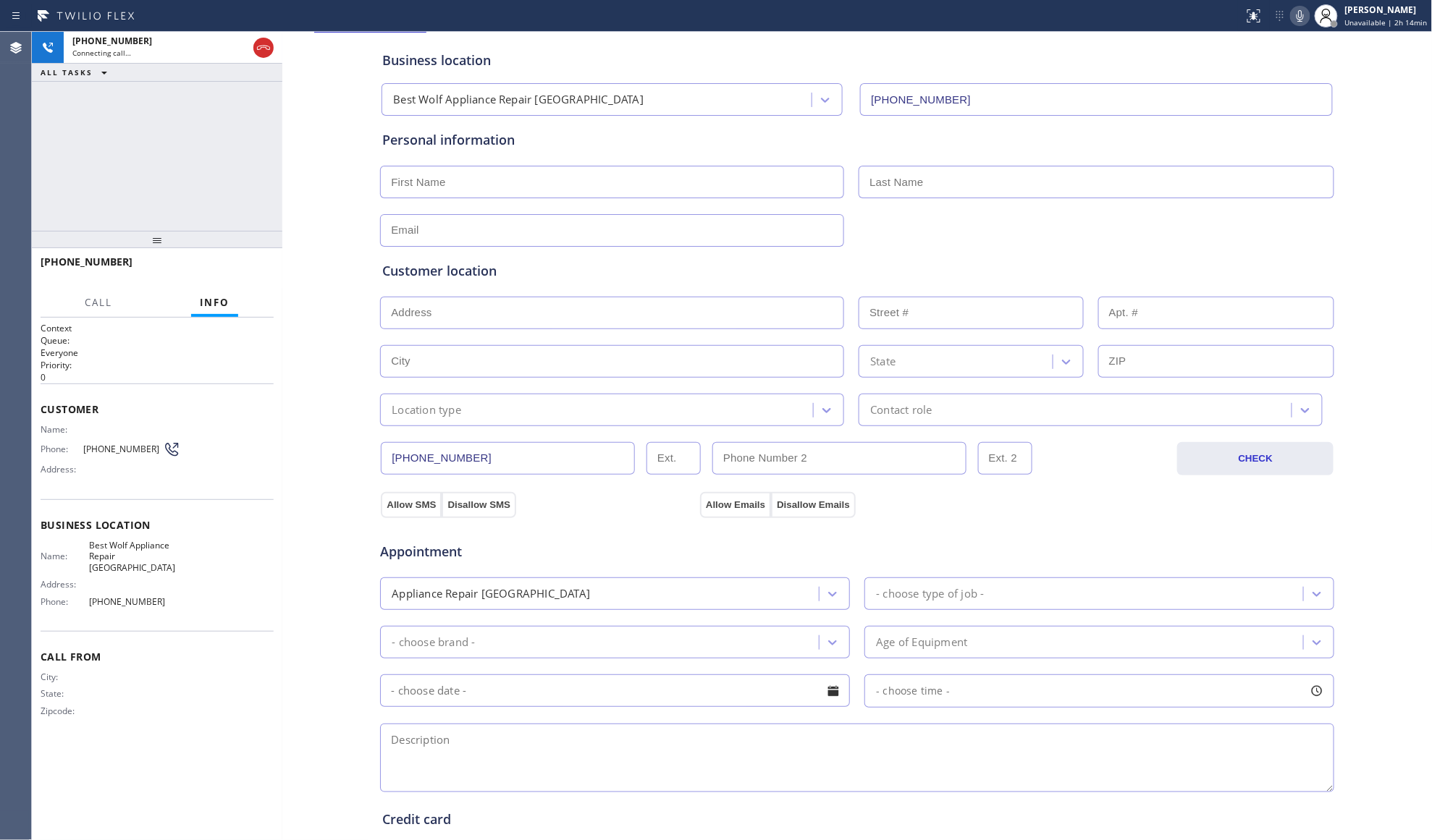
scroll to position [0, 0]
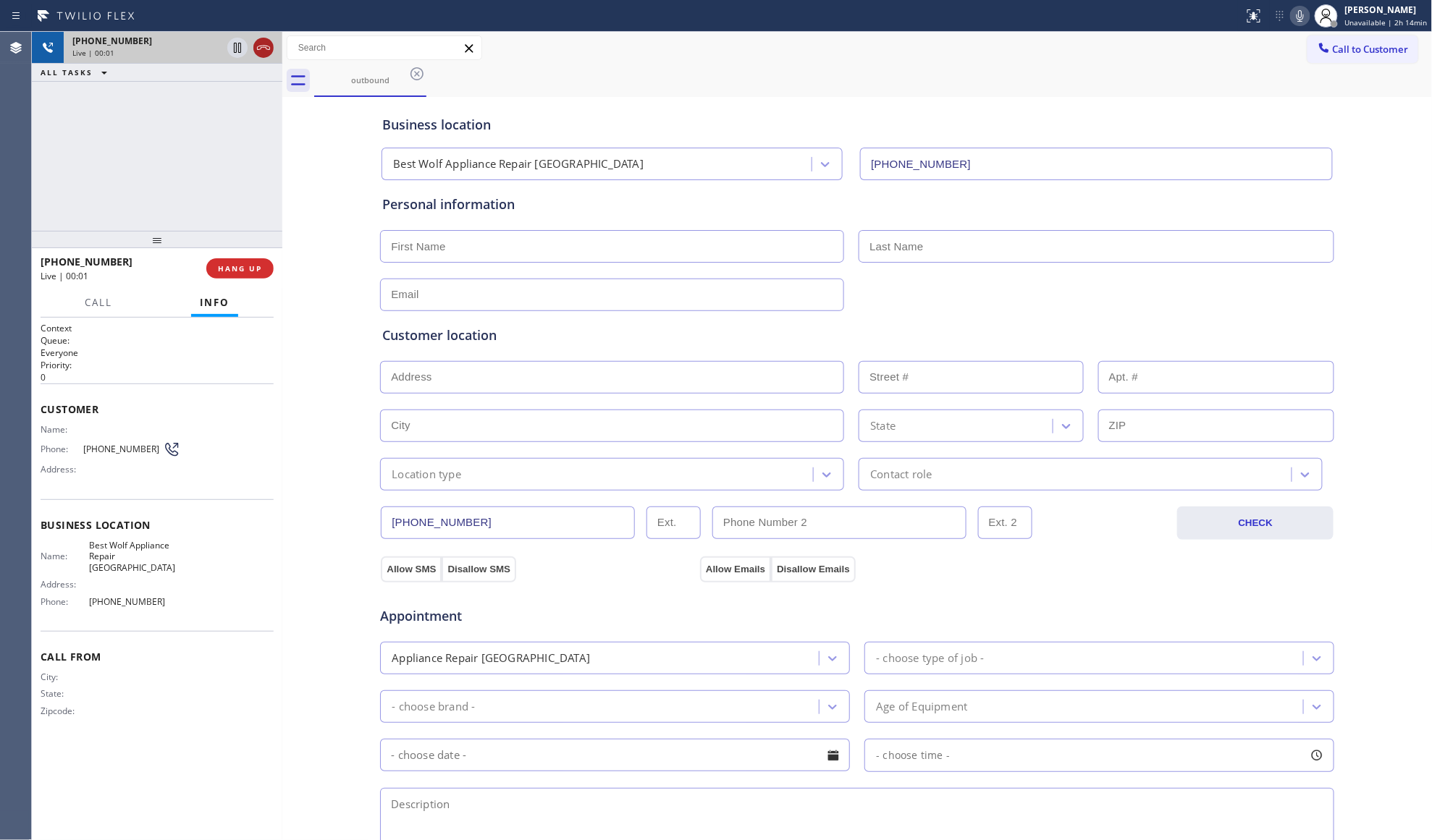
click at [266, 44] on icon at bounding box center [263, 48] width 17 height 17
click at [218, 268] on span "HANG UP" at bounding box center [240, 268] width 44 height 10
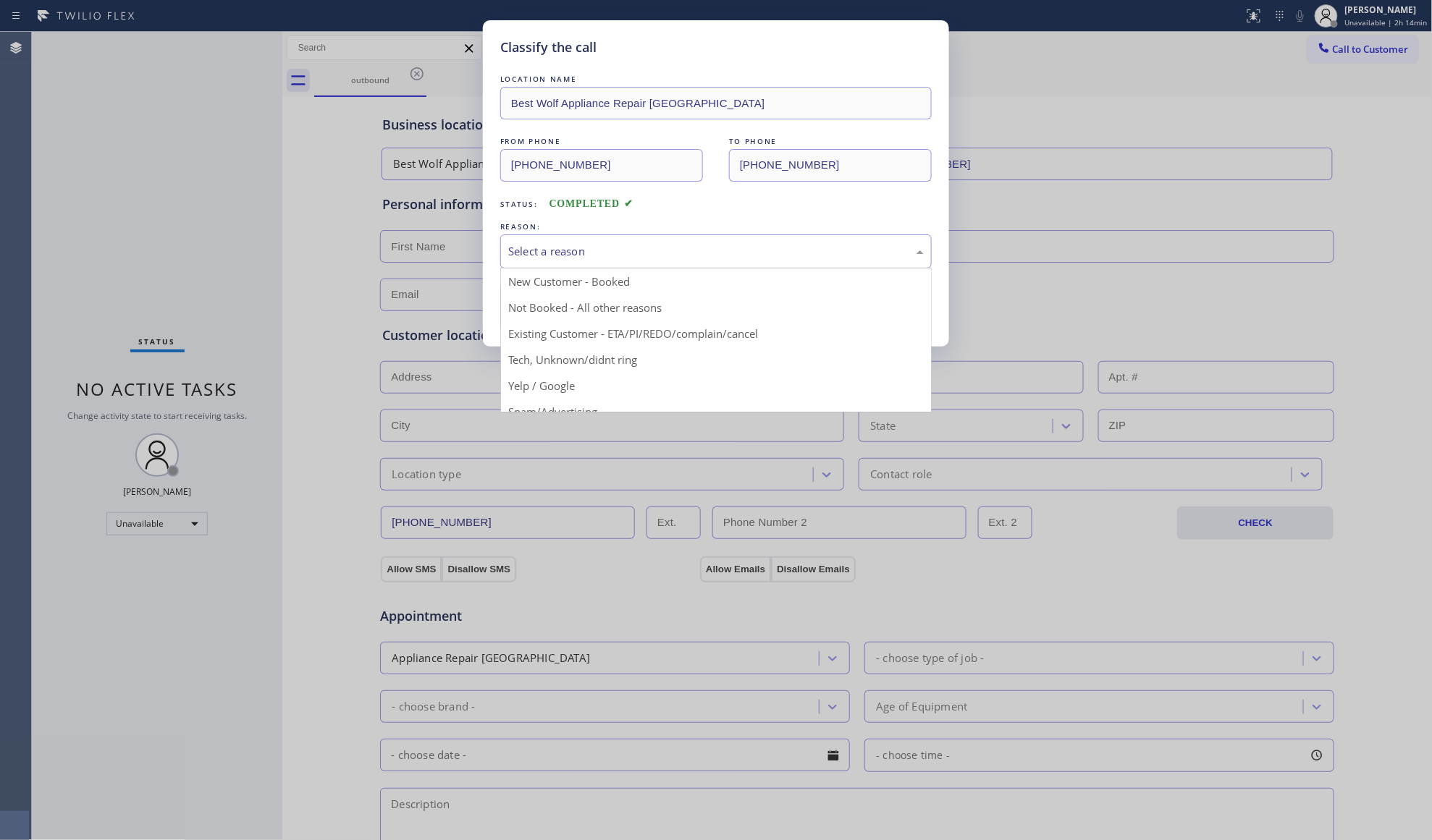
click at [618, 262] on div "Select a reason" at bounding box center [716, 251] width 432 height 34
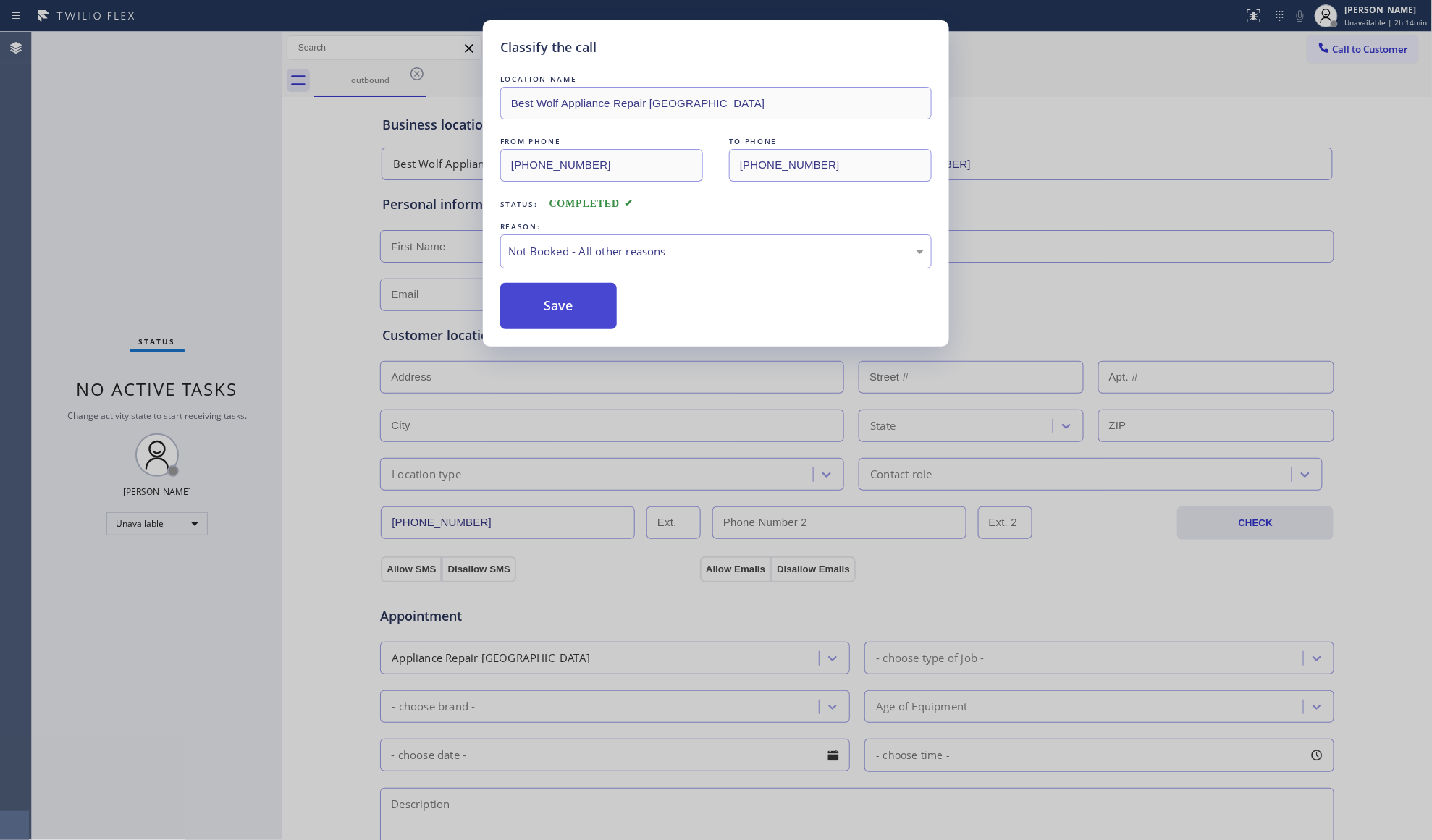
click at [543, 306] on button "Save" at bounding box center [559, 306] width 117 height 46
drag, startPoint x: 545, startPoint y: 305, endPoint x: 564, endPoint y: 291, distance: 23.6
click at [545, 304] on button "Save" at bounding box center [559, 306] width 117 height 46
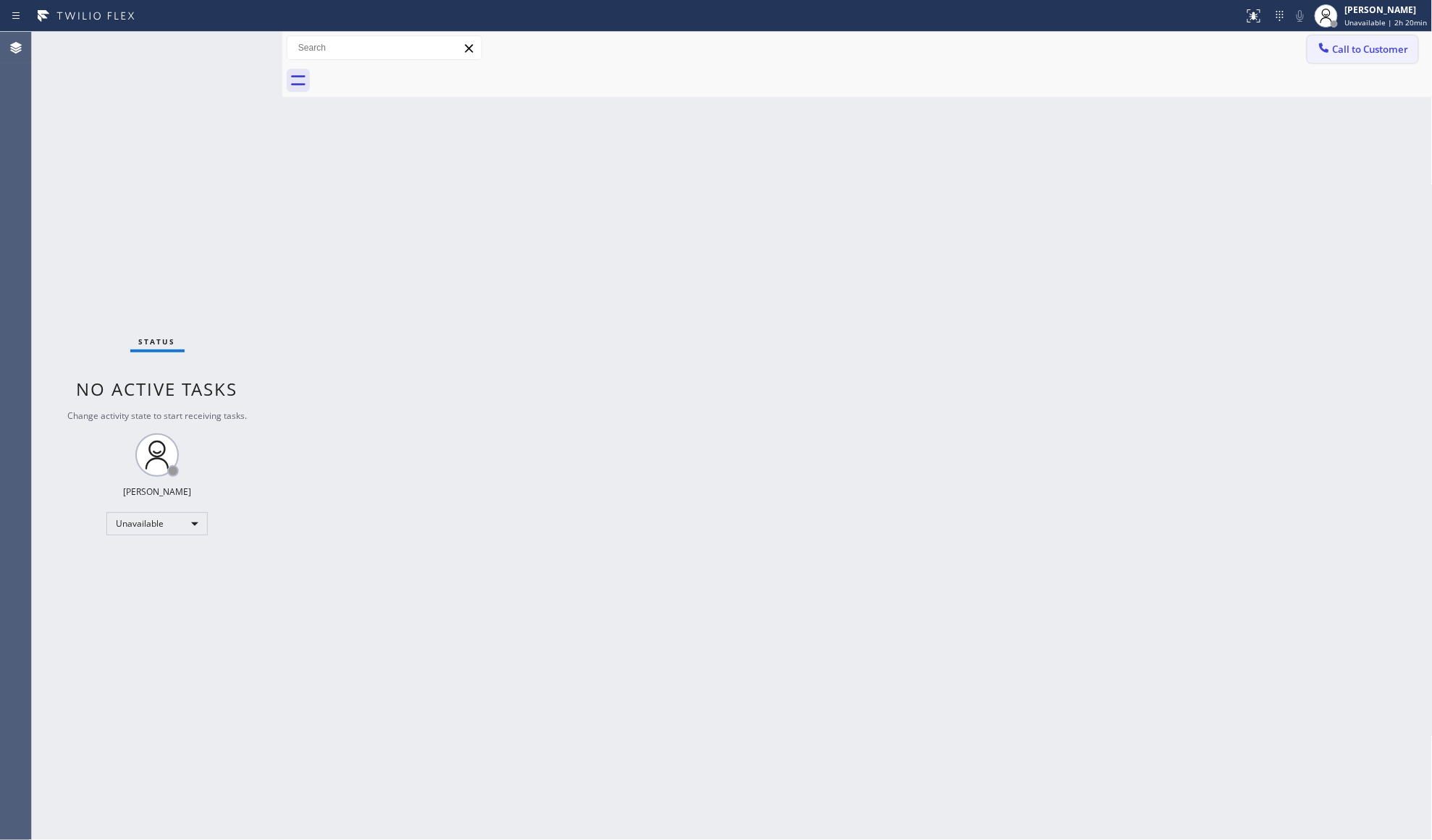
click at [1336, 50] on span "Call to Customer" at bounding box center [1371, 49] width 76 height 13
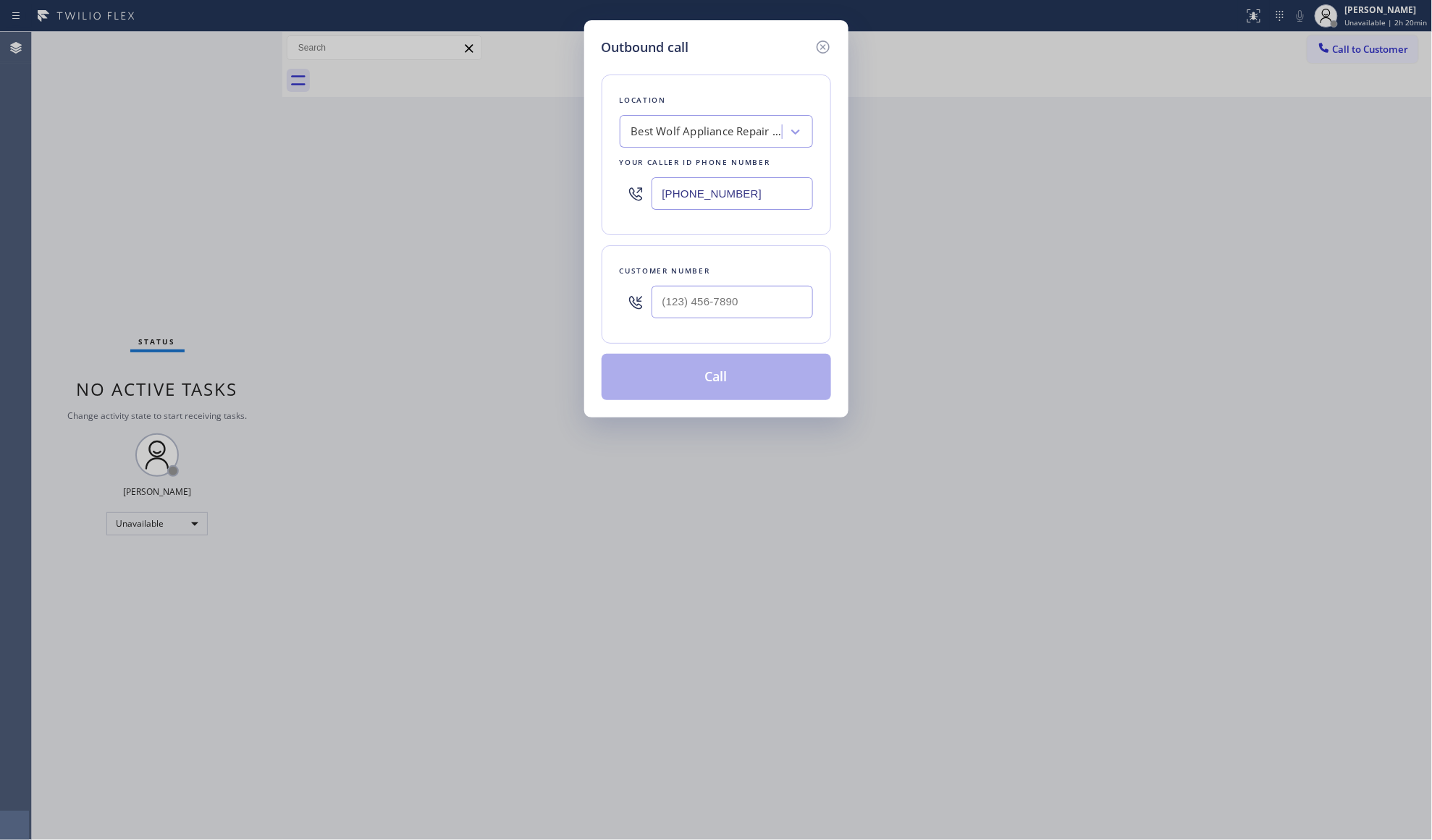
click at [1232, 331] on div "Outbound call Location Best Wolf Appliance Repair [GEOGRAPHIC_DATA] Your caller…" at bounding box center [716, 420] width 1432 height 840
click at [777, 306] on input "(___) ___-____" at bounding box center [732, 302] width 162 height 33
paste input "323) 229-6472"
type input "[PHONE_NUMBER]"
click at [716, 386] on button "Call" at bounding box center [716, 377] width 230 height 46
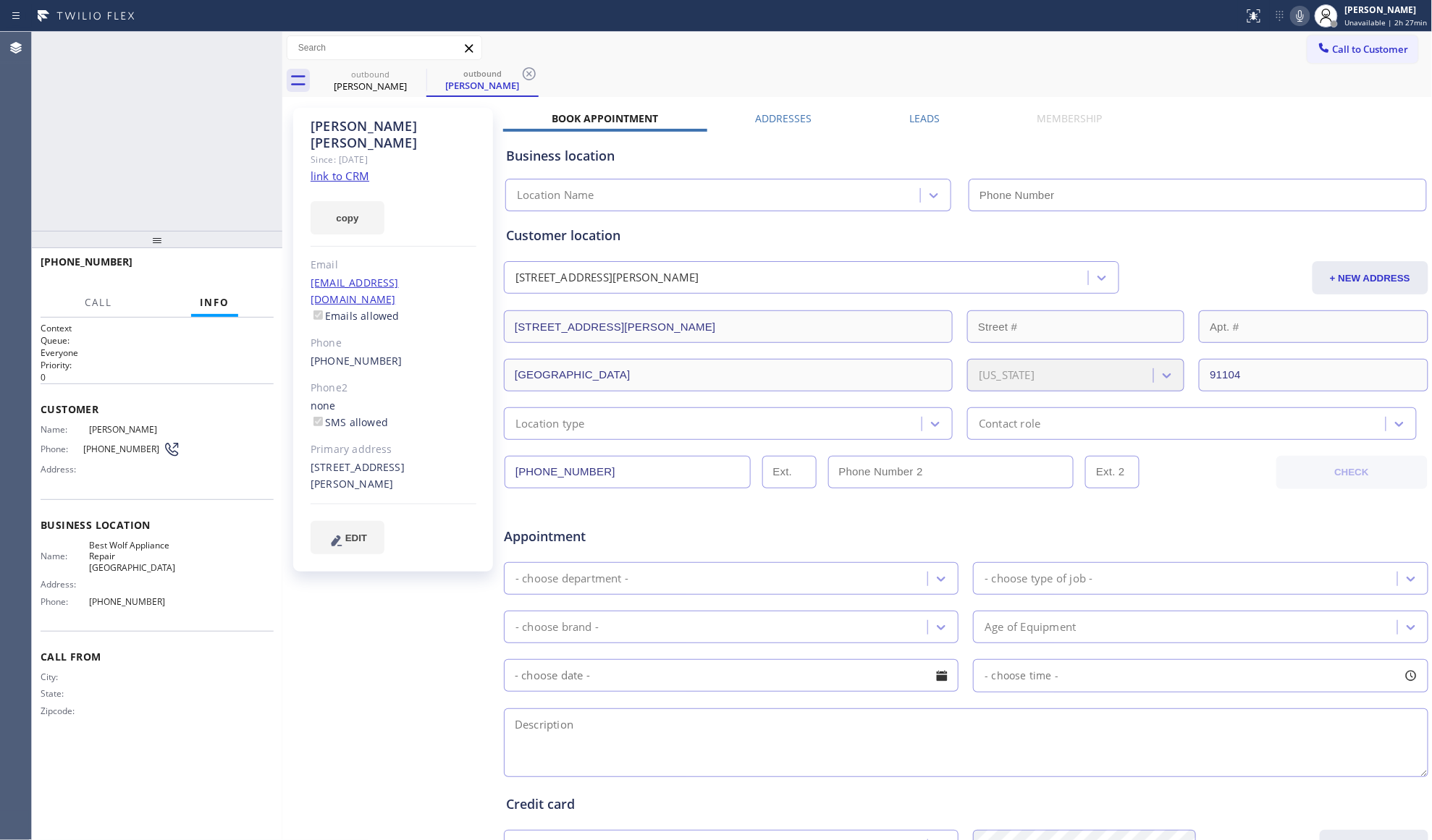
type input "[PHONE_NUMBER]"
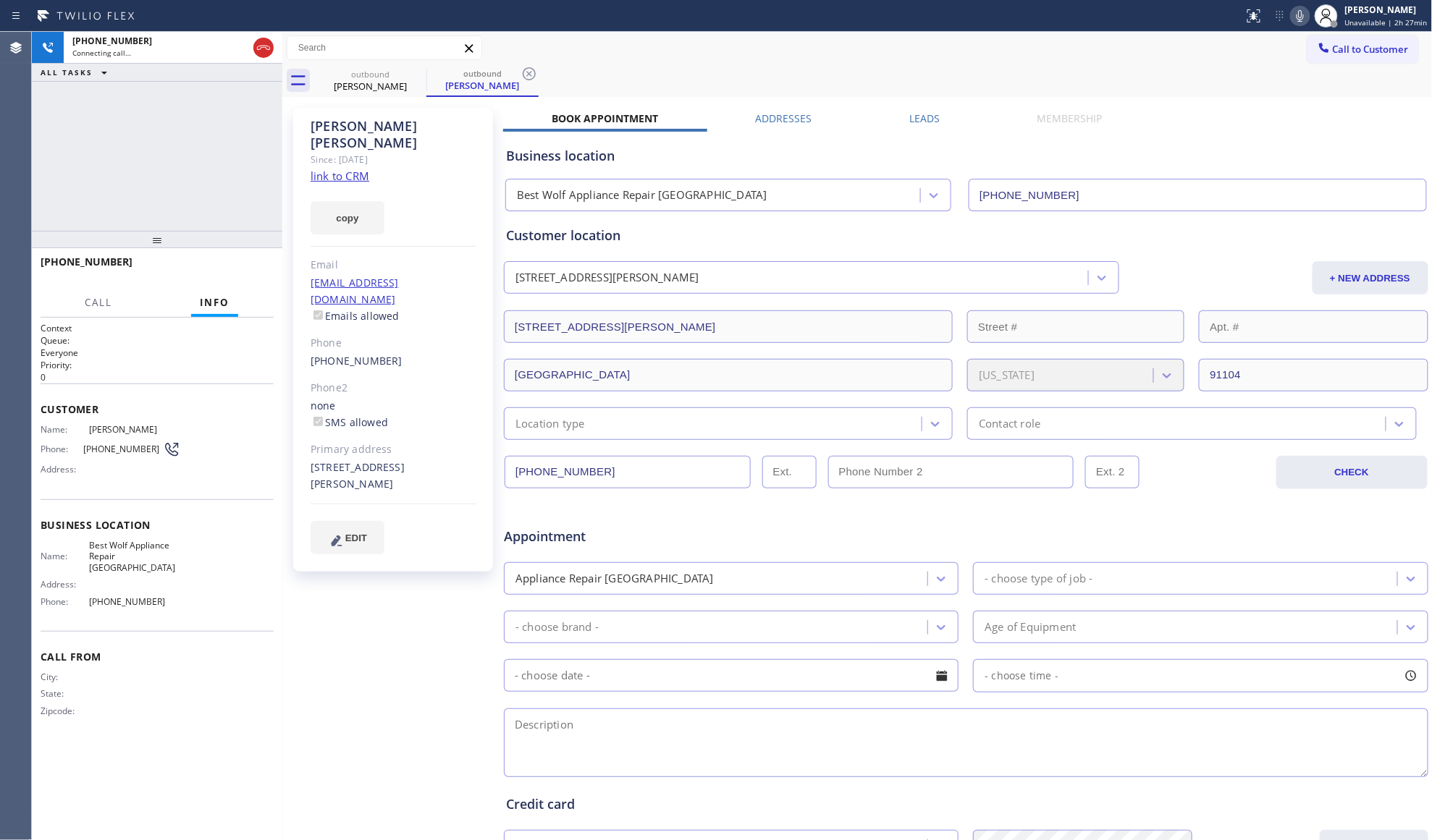
click at [898, 122] on div "Leads" at bounding box center [925, 121] width 128 height 20
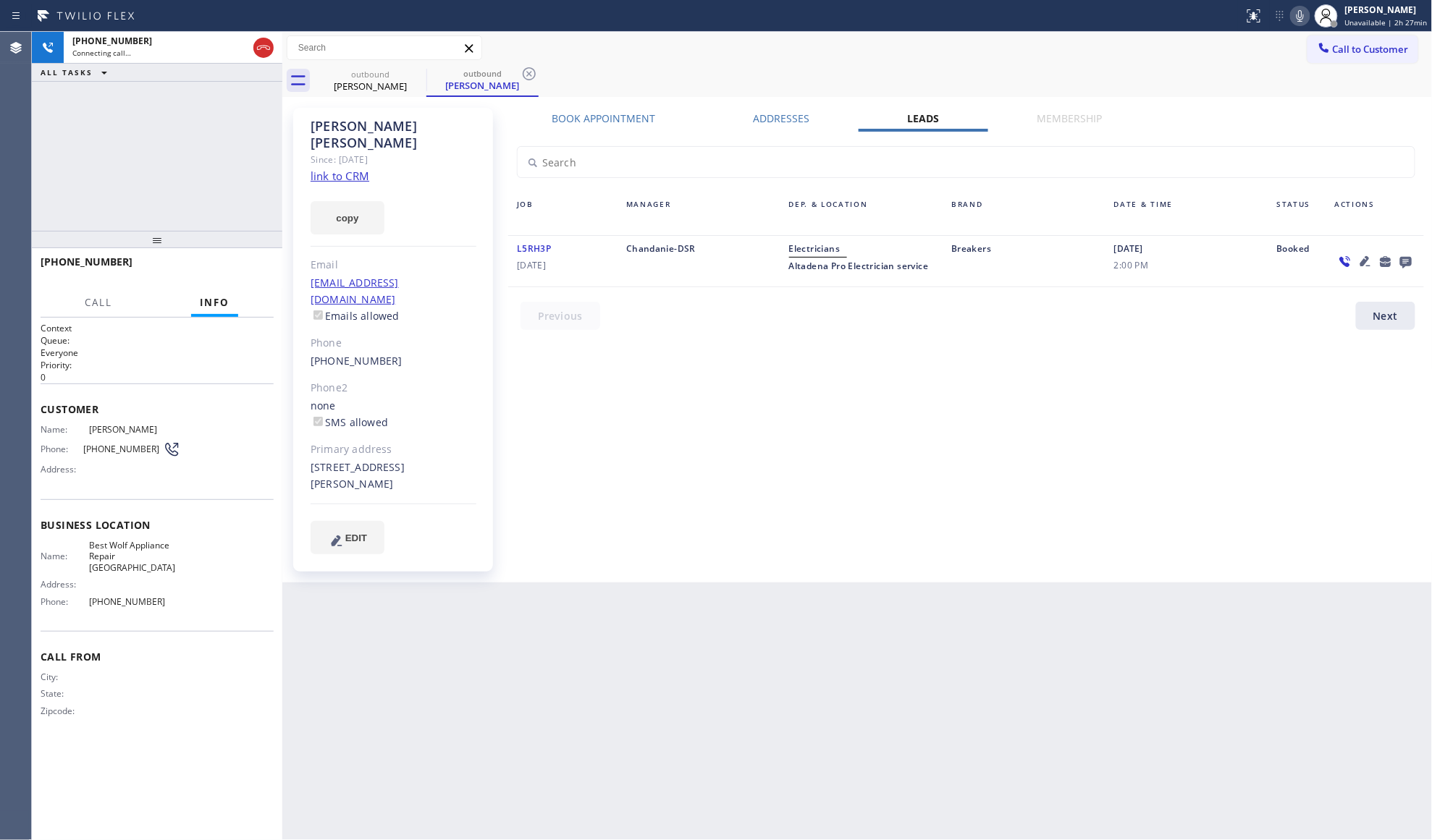
drag, startPoint x: 1417, startPoint y: 262, endPoint x: 1397, endPoint y: 258, distance: 20.4
click at [1414, 262] on div at bounding box center [1375, 261] width 98 height 42
click at [1406, 266] on icon at bounding box center [1405, 262] width 17 height 18
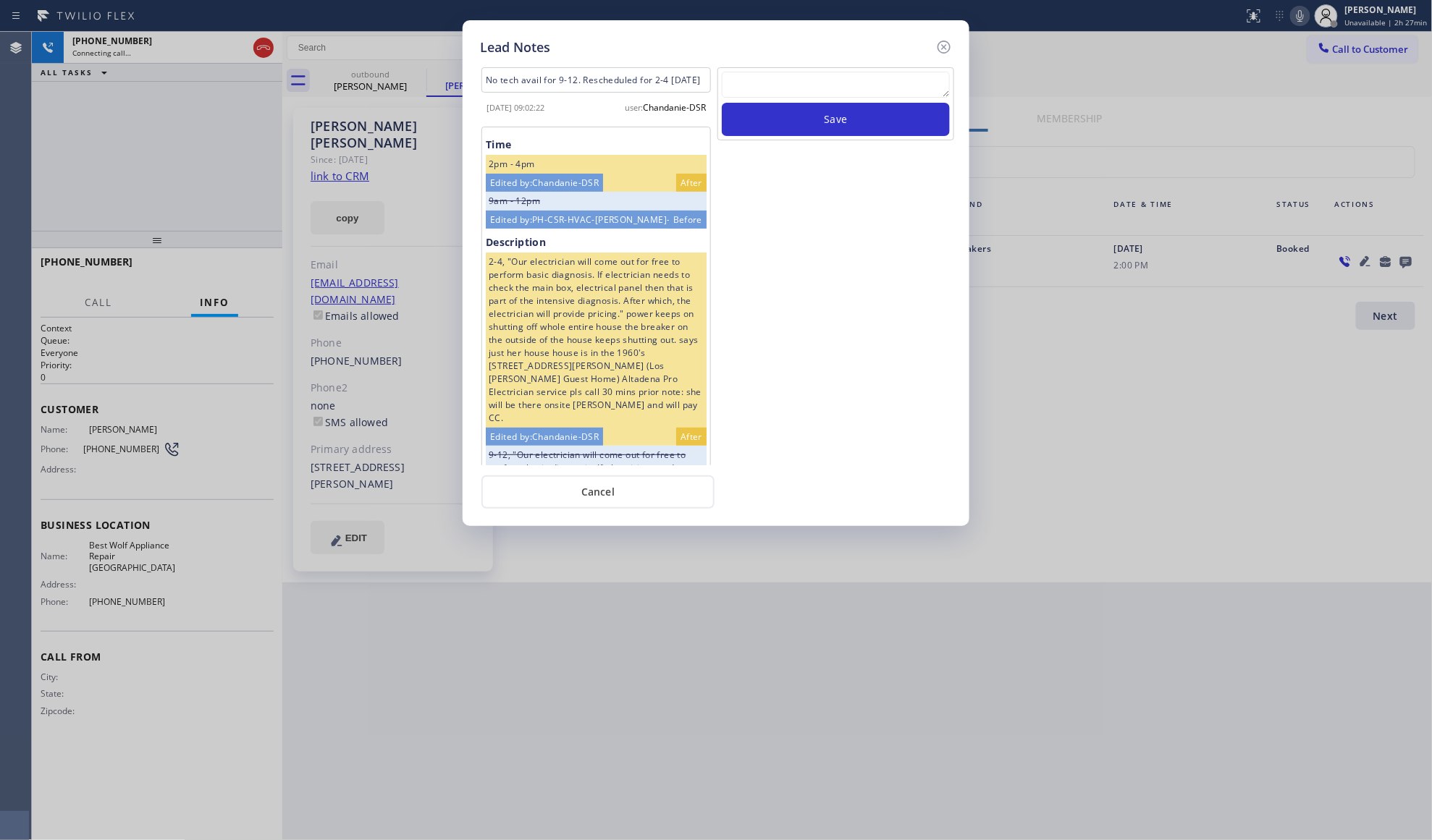
click at [782, 94] on textarea at bounding box center [836, 84] width 228 height 26
paste textarea "VM / Follow up call - Please transfer to me"
type textarea "VM / Follow up call - Please transfer to me"
click at [820, 136] on button "Save" at bounding box center [836, 120] width 228 height 33
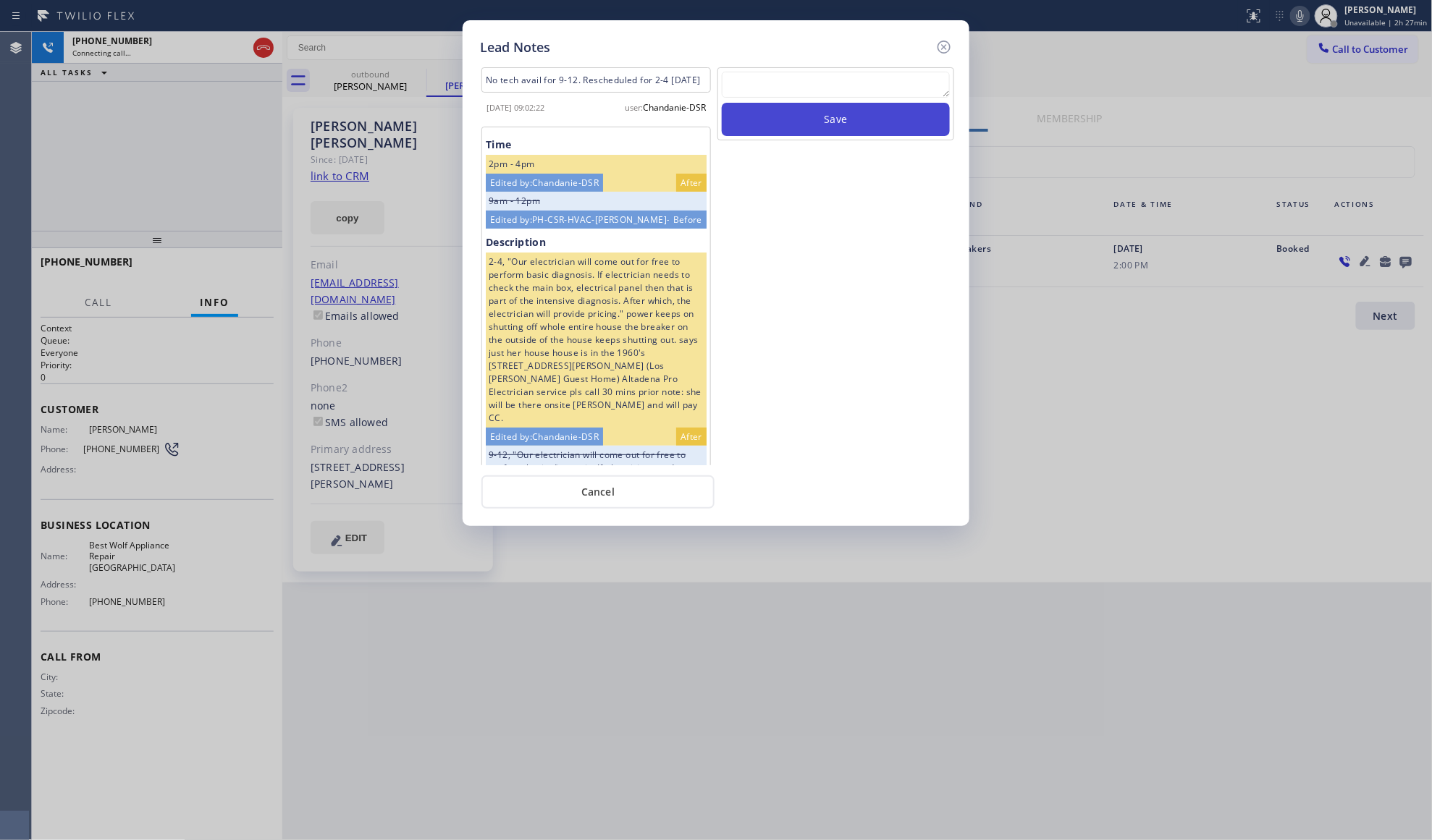
scroll to position [0, 0]
click at [855, 119] on button "Save" at bounding box center [836, 120] width 228 height 33
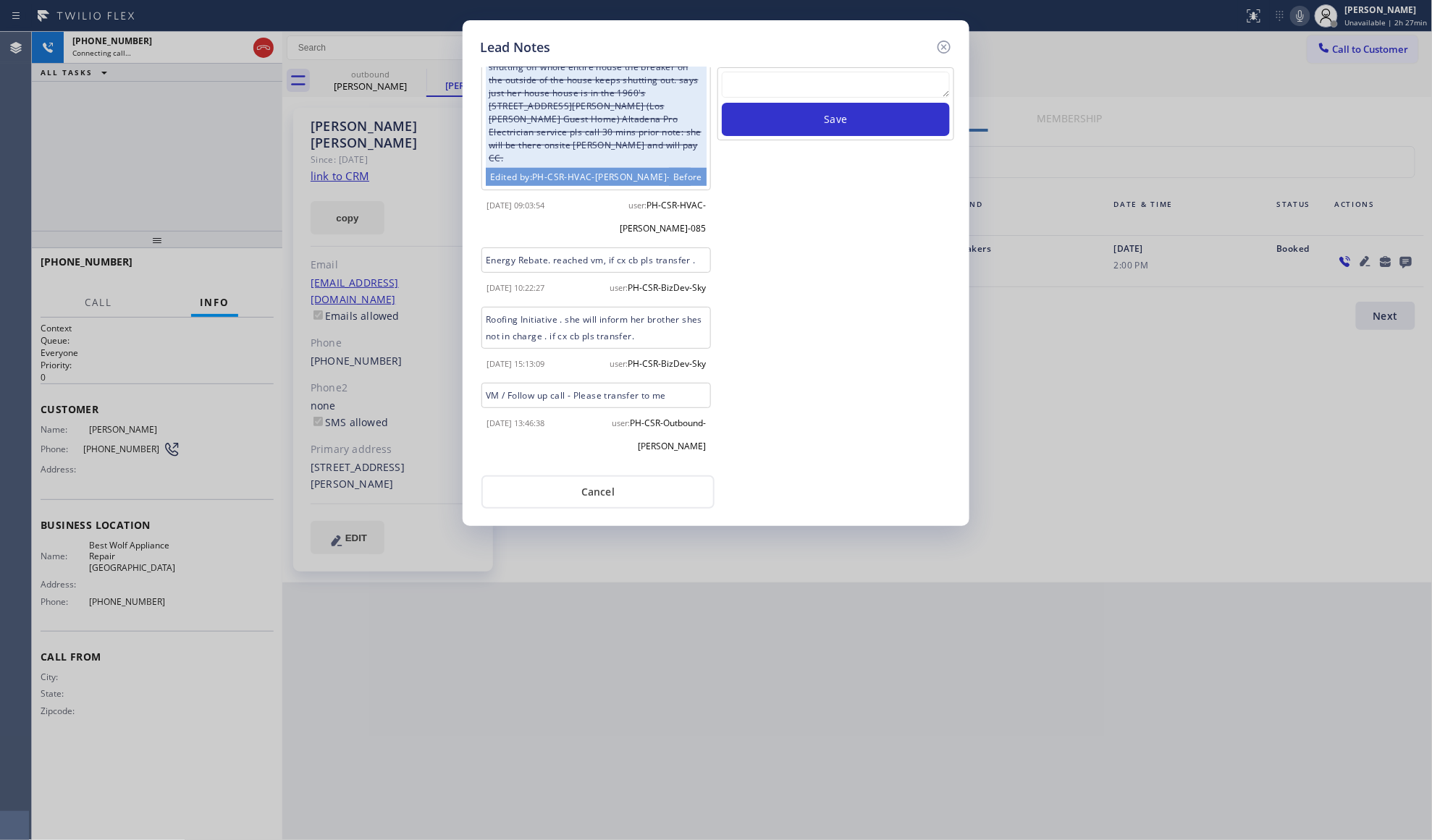
scroll to position [525, 0]
click at [945, 51] on icon at bounding box center [944, 47] width 17 height 17
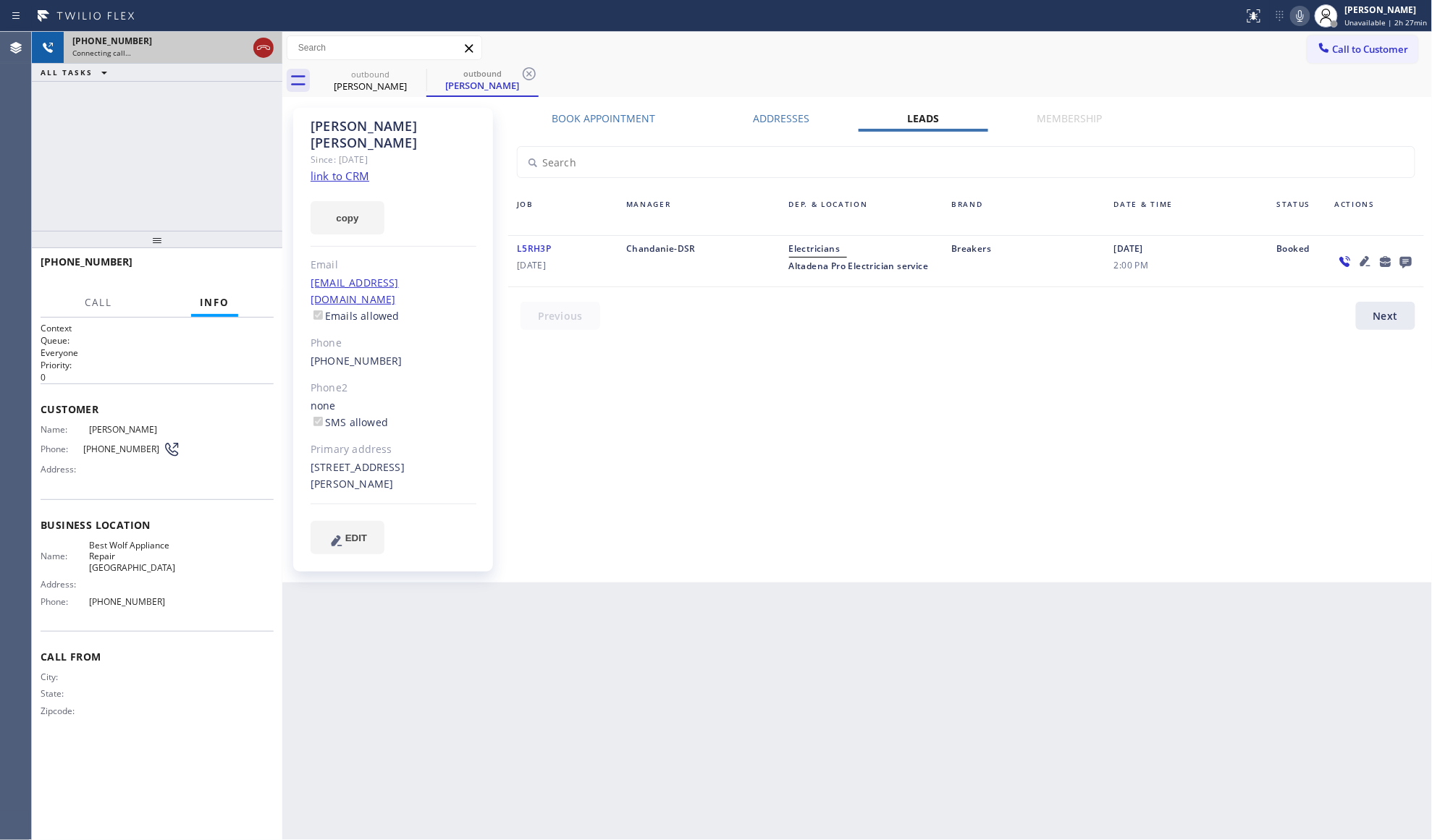
click at [263, 49] on icon at bounding box center [263, 48] width 17 height 17
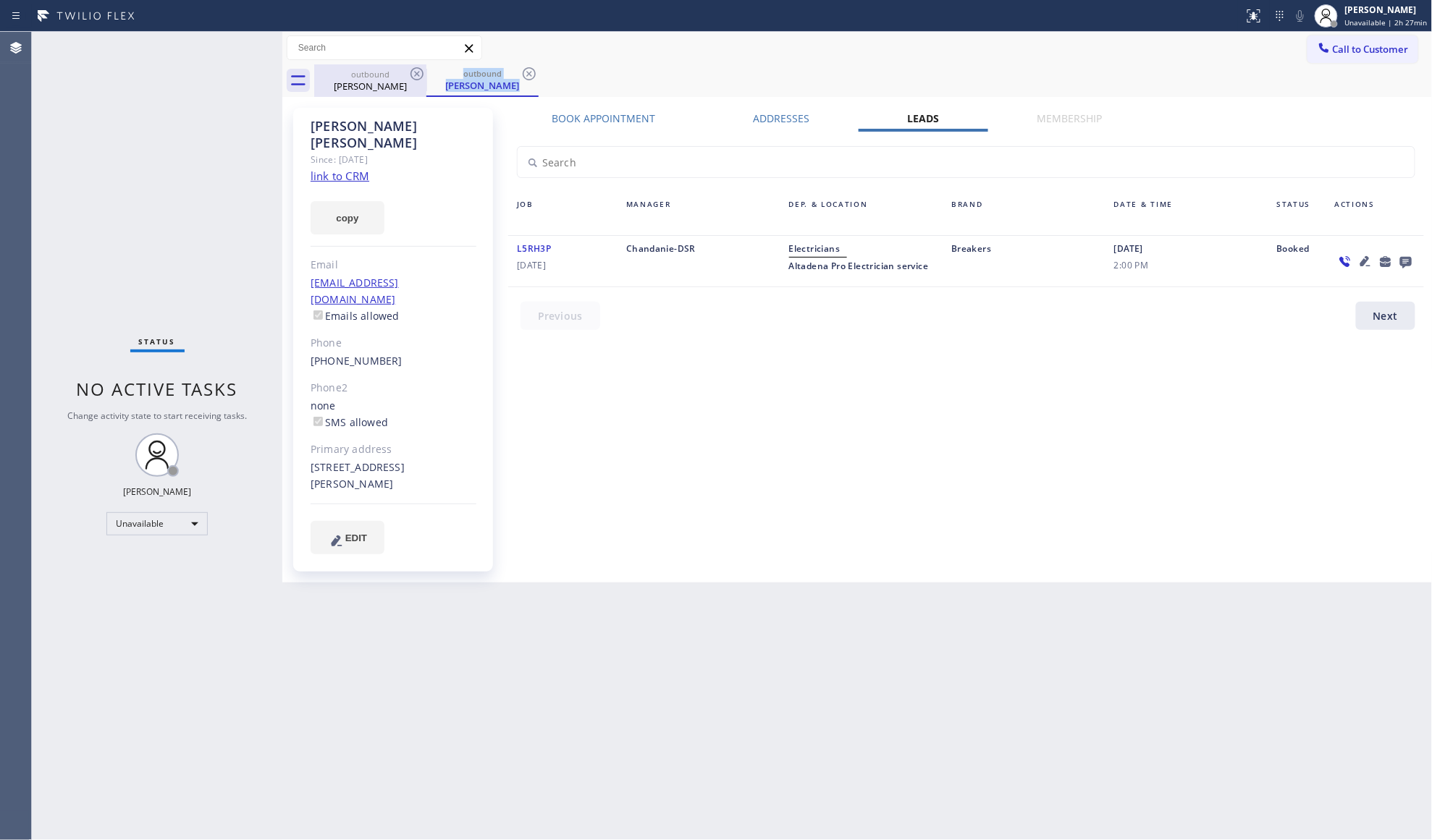
click at [424, 84] on div "outbound [PERSON_NAME] outbound [PERSON_NAME]" at bounding box center [873, 80] width 1119 height 33
click at [415, 70] on icon at bounding box center [416, 74] width 17 height 17
click at [520, 70] on icon at bounding box center [529, 74] width 17 height 17
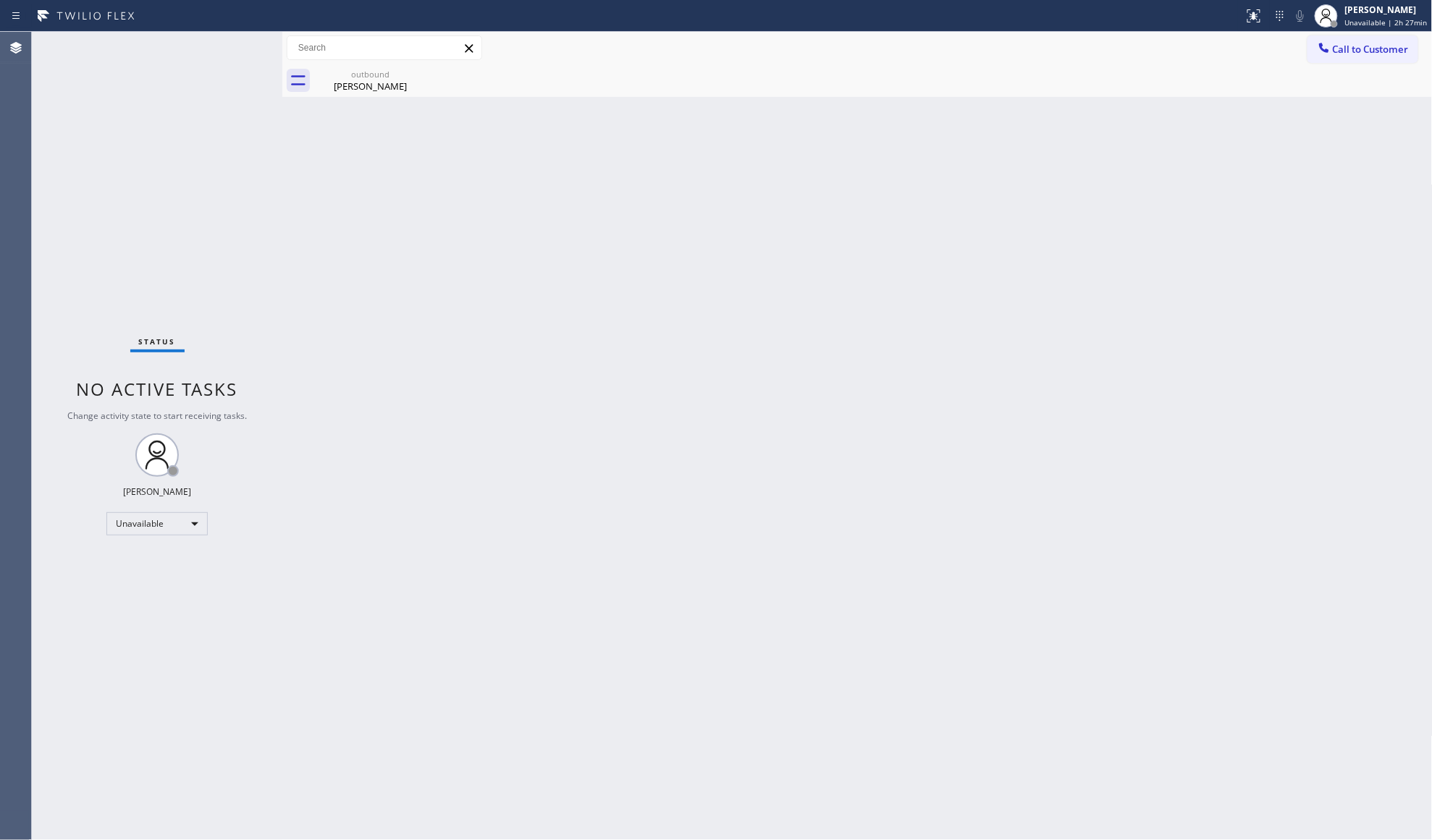
click at [0, 0] on icon at bounding box center [0, 0] width 0 height 0
click at [371, 97] on div "Back to Dashboard Change Sender ID Customers Technicians Select a contact Outbo…" at bounding box center [857, 436] width 1151 height 808
click at [379, 83] on div "[PERSON_NAME]" at bounding box center [370, 86] width 109 height 13
click at [1370, 56] on button "Call to Customer" at bounding box center [1363, 49] width 111 height 27
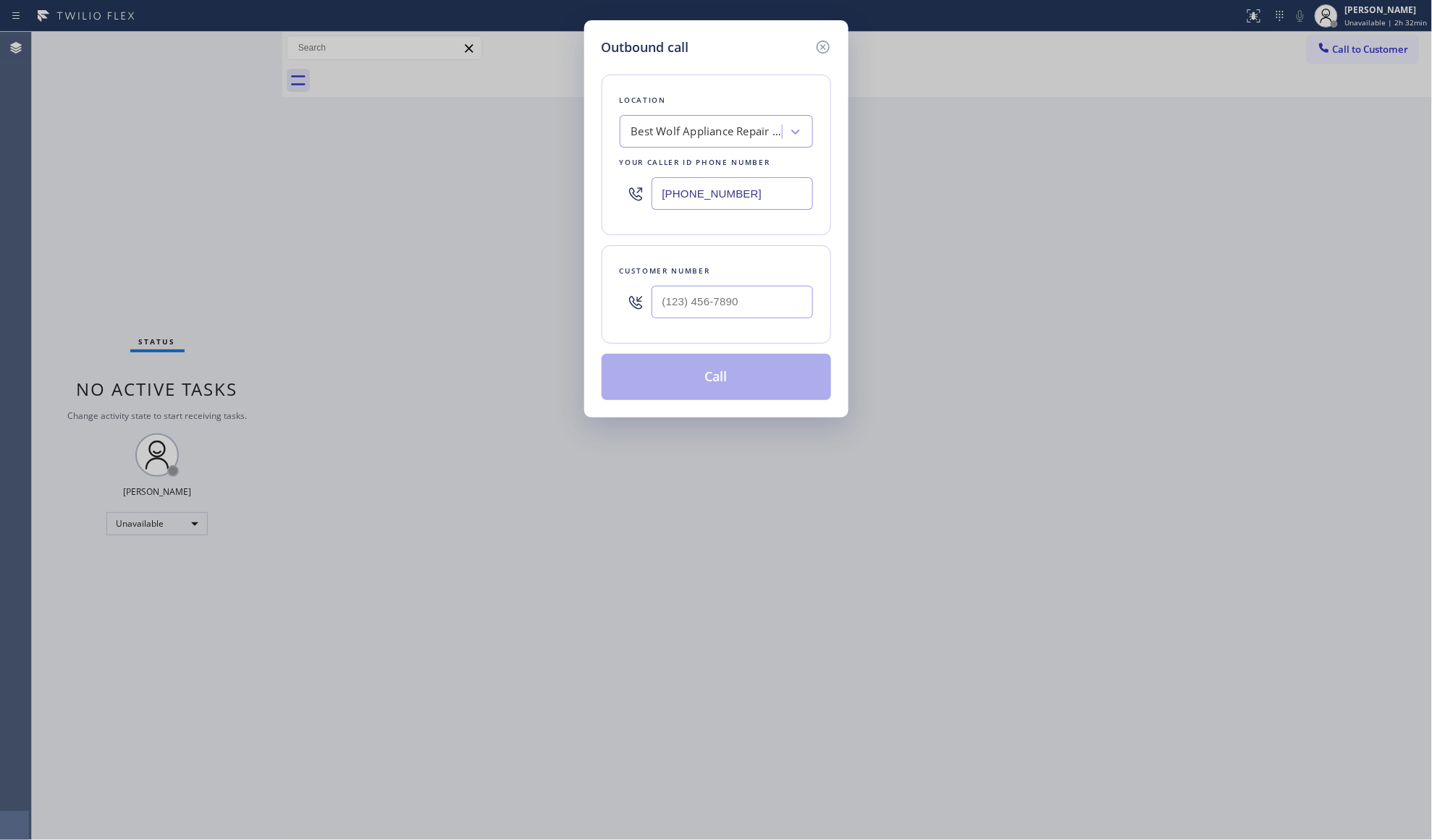
drag, startPoint x: 789, startPoint y: 190, endPoint x: 501, endPoint y: 208, distance: 288.6
click at [501, 208] on div "Outbound call Location Best Wolf Appliance Repair [GEOGRAPHIC_DATA] Your caller…" at bounding box center [716, 420] width 1432 height 840
paste input "888) 610-2519"
type input "[PHONE_NUMBER]"
click at [790, 296] on input "(___) ___-____" at bounding box center [732, 302] width 162 height 33
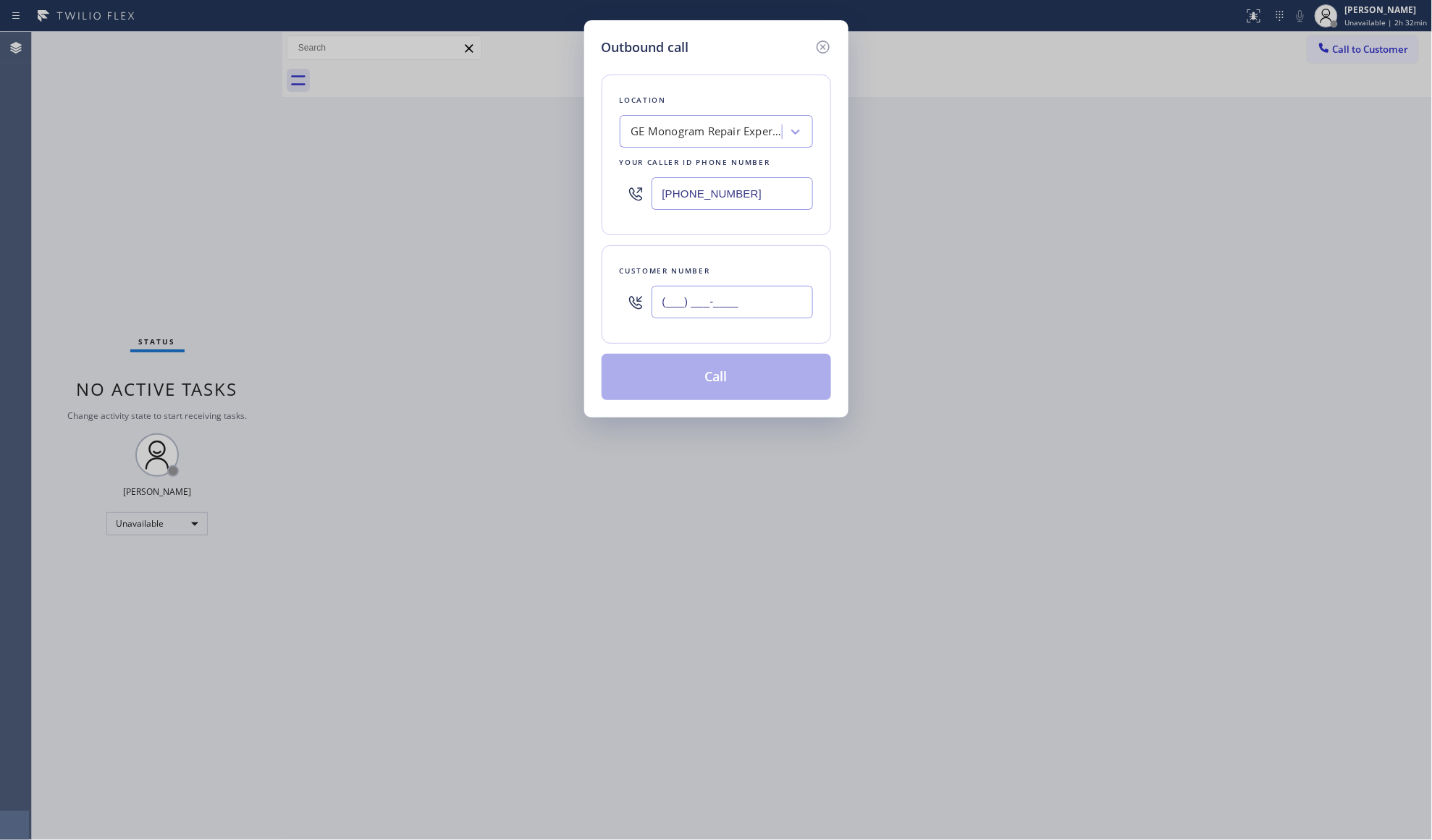
paste input "719) 329-8540"
type input "[PHONE_NUMBER]"
click at [724, 362] on button "Call" at bounding box center [716, 377] width 230 height 46
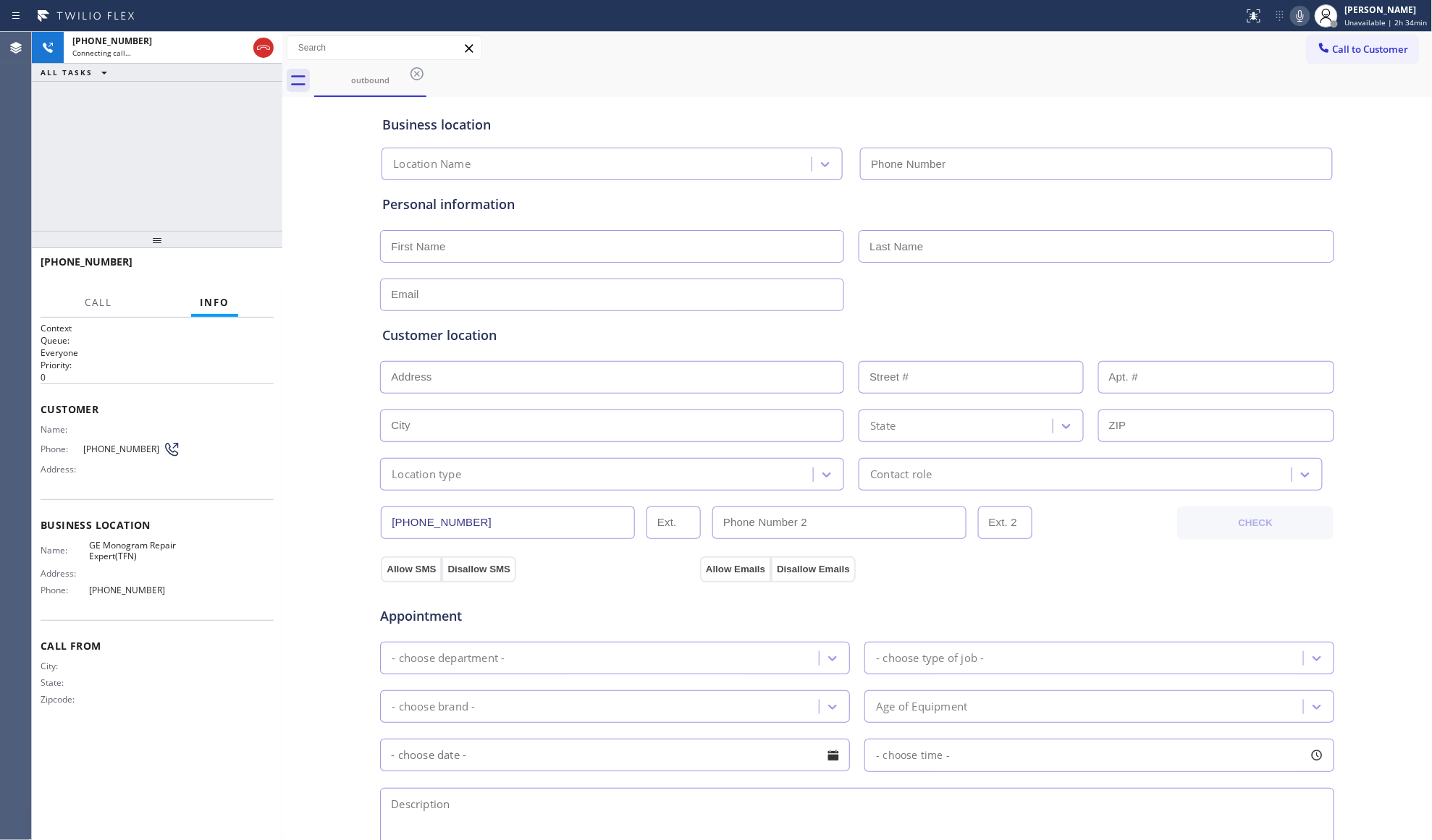
type input "[PHONE_NUMBER]"
click at [1063, 59] on div "Call to Customer Outbound call Location GE Monogram Repair Expert(TFN) Your cal…" at bounding box center [857, 48] width 1151 height 25
click at [864, 108] on div "Business location GE Monogram Repair Expert(TFN) [PHONE_NUMBER]" at bounding box center [857, 140] width 956 height 80
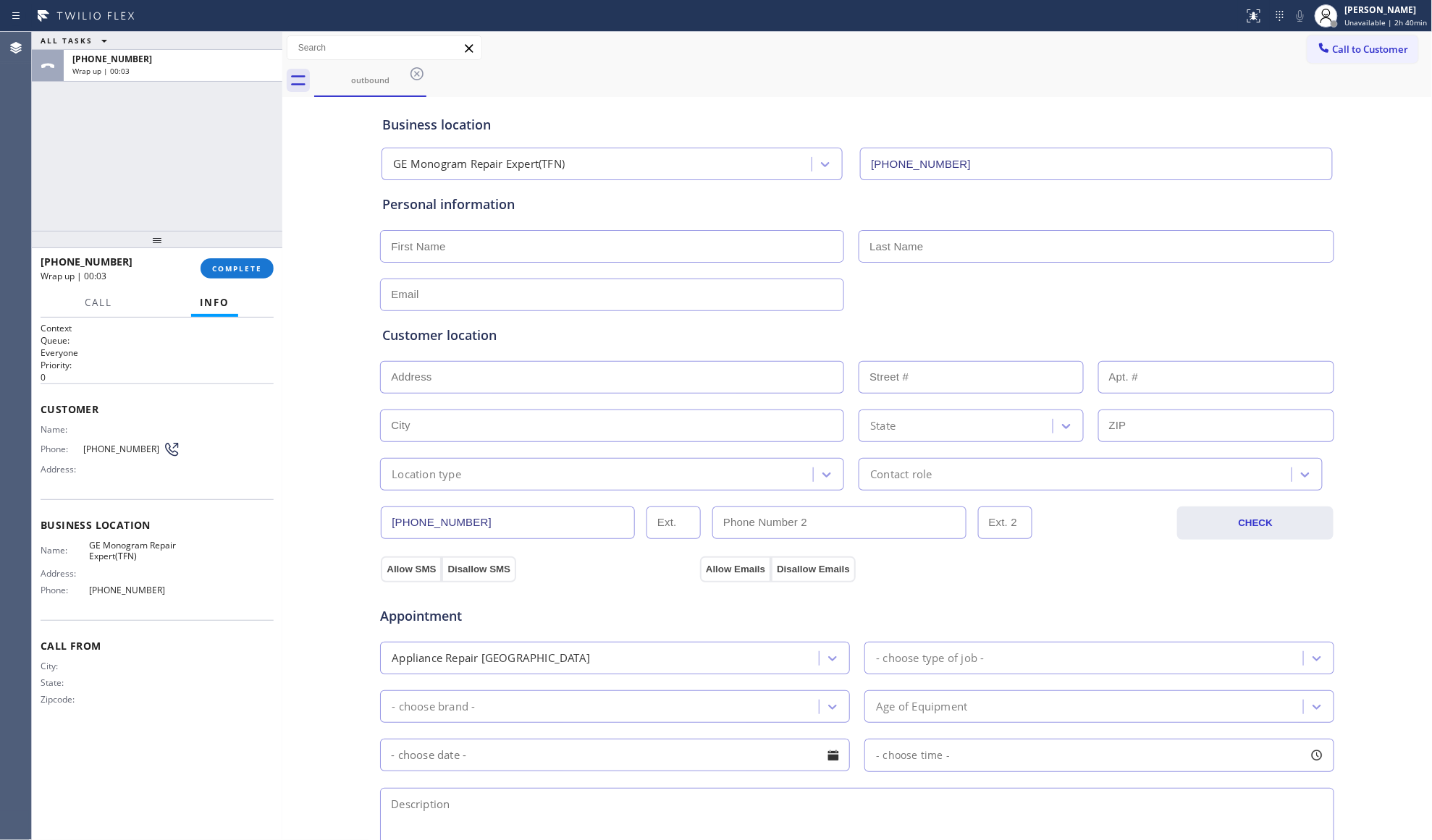
drag, startPoint x: 719, startPoint y: 247, endPoint x: 746, endPoint y: 240, distance: 27.9
click at [719, 247] on input "text" at bounding box center [612, 246] width 464 height 33
paste input "[PERSON_NAME]"
type input "[PERSON_NAME]"
click at [1303, 233] on input "text" at bounding box center [1096, 246] width 476 height 33
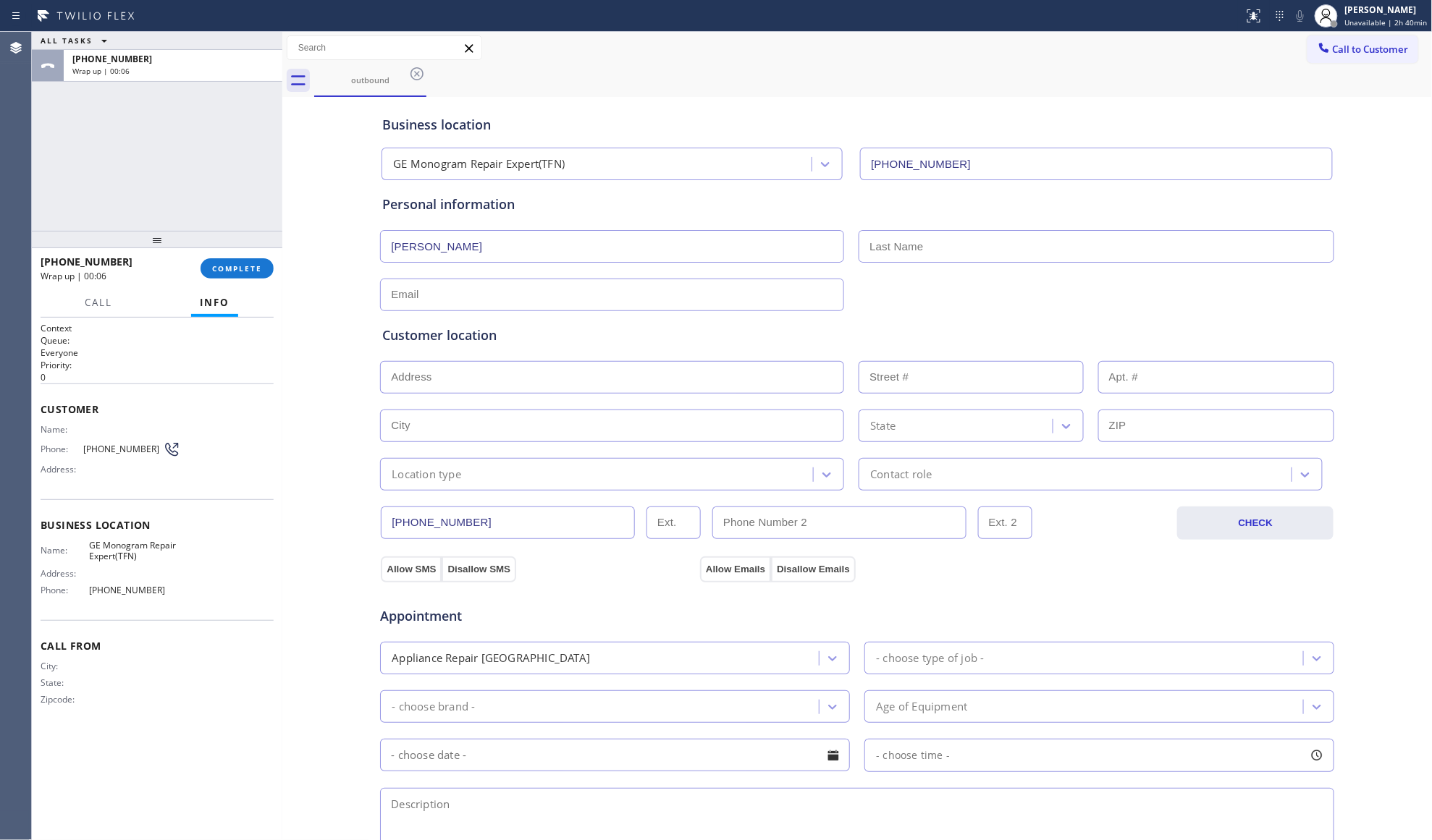
paste input "[PERSON_NAME]"
type input "[PERSON_NAME]"
click at [709, 296] on input "text" at bounding box center [612, 294] width 464 height 33
click at [699, 366] on input "text" at bounding box center [612, 377] width 464 height 33
paste input "[STREET_ADDRESS][PERSON_NAME]"
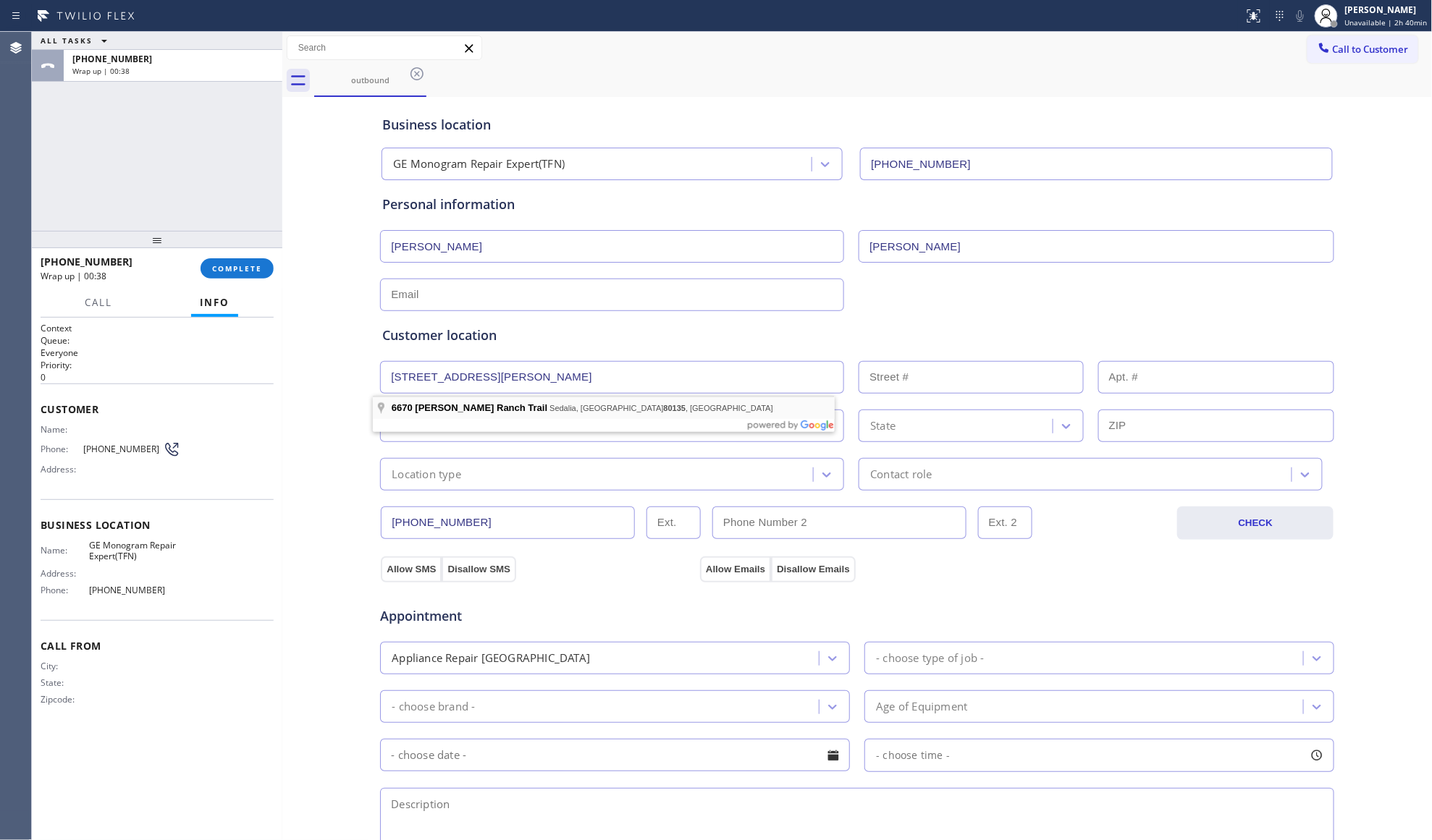
type input "[STREET_ADDRESS][PERSON_NAME]"
type input "6670"
type input "Sedalia"
type input "80135"
click at [495, 475] on div "Location type" at bounding box center [598, 474] width 429 height 25
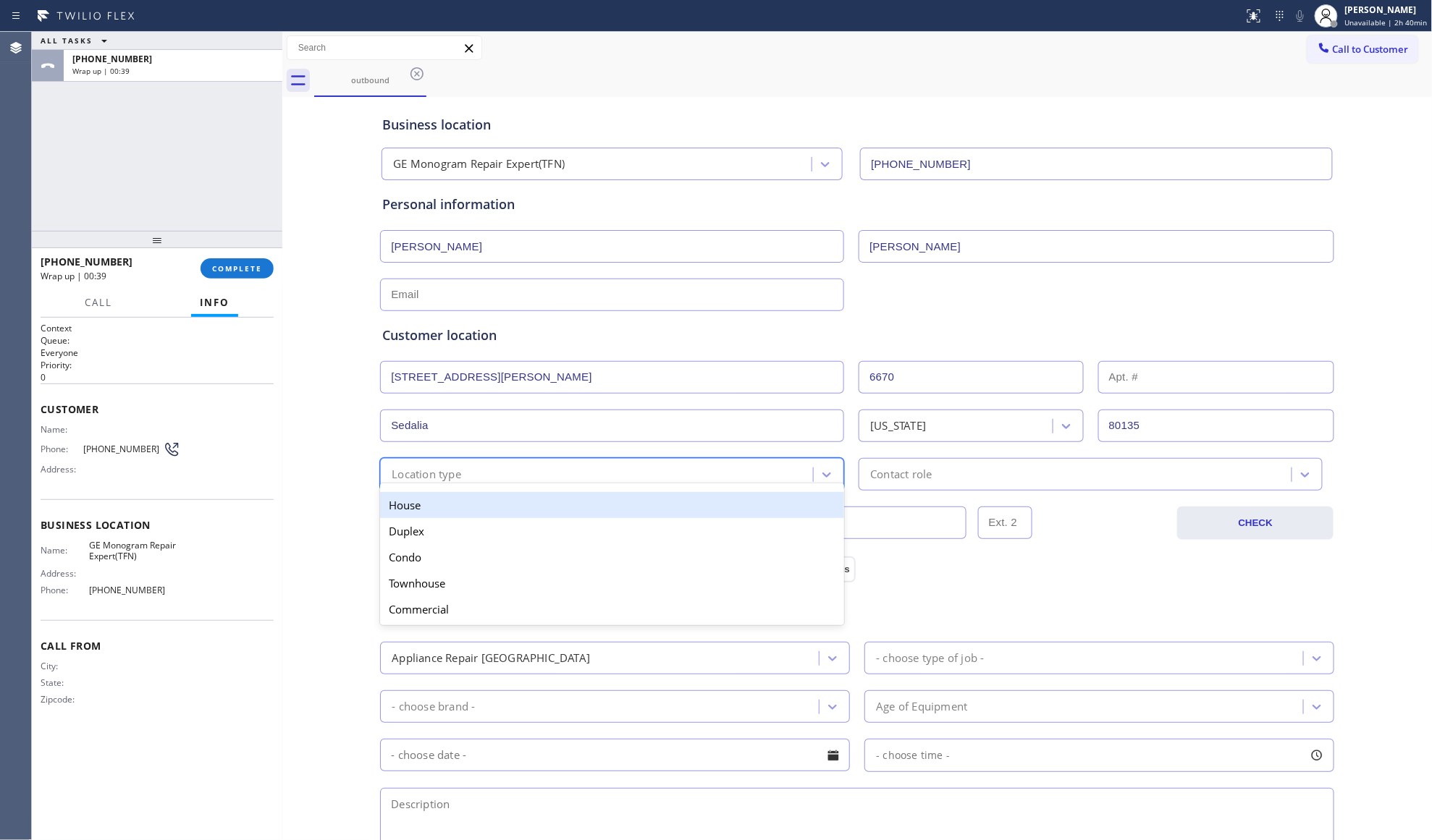
drag, startPoint x: 470, startPoint y: 512, endPoint x: 548, endPoint y: 522, distance: 78.6
click at [473, 514] on div "House" at bounding box center [612, 505] width 464 height 26
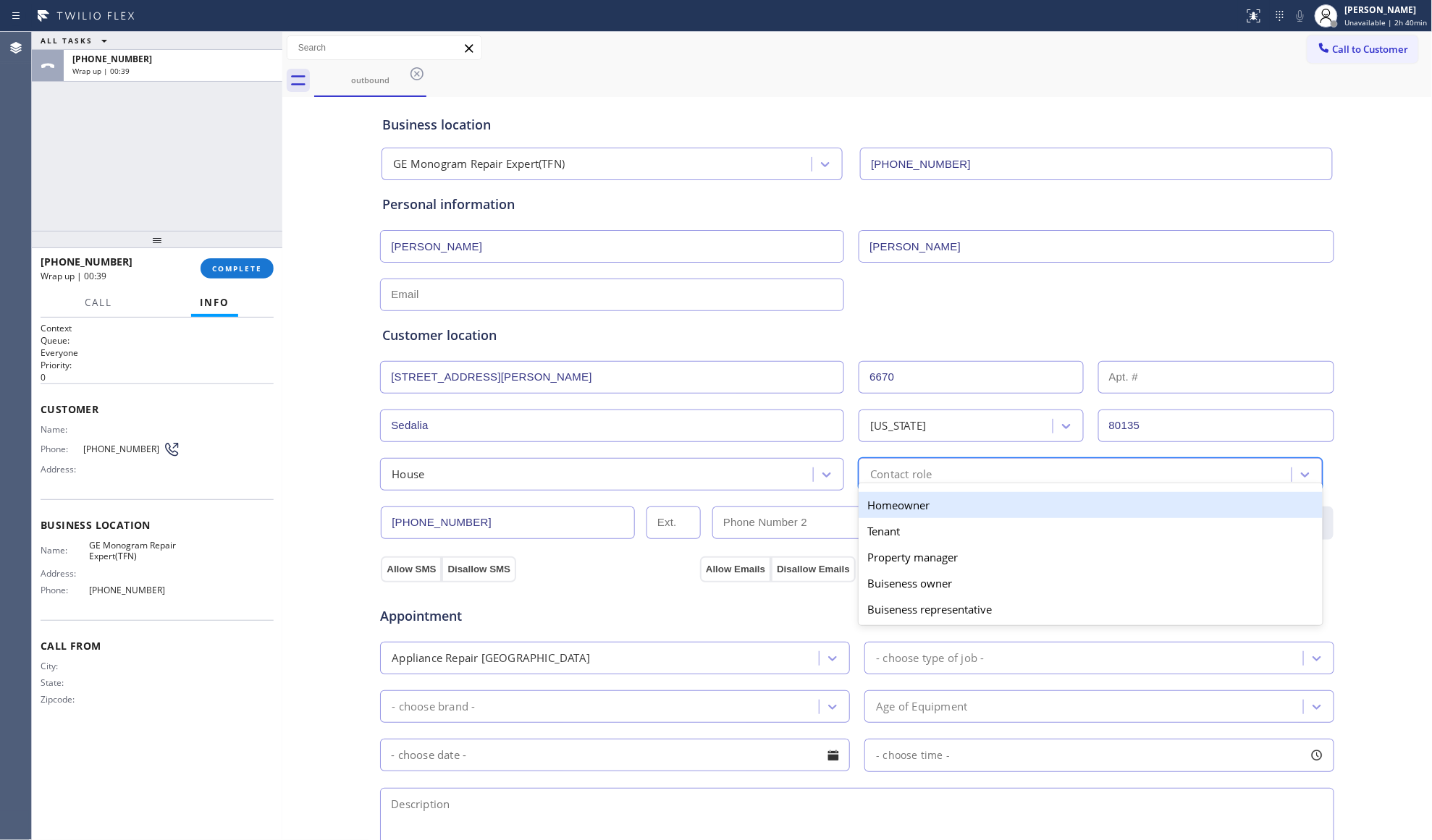
click at [863, 478] on div "Contact role" at bounding box center [1077, 474] width 429 height 25
drag, startPoint x: 864, startPoint y: 507, endPoint x: 704, endPoint y: 345, distance: 227.7
click at [861, 502] on div "Homeowner" at bounding box center [1091, 505] width 464 height 26
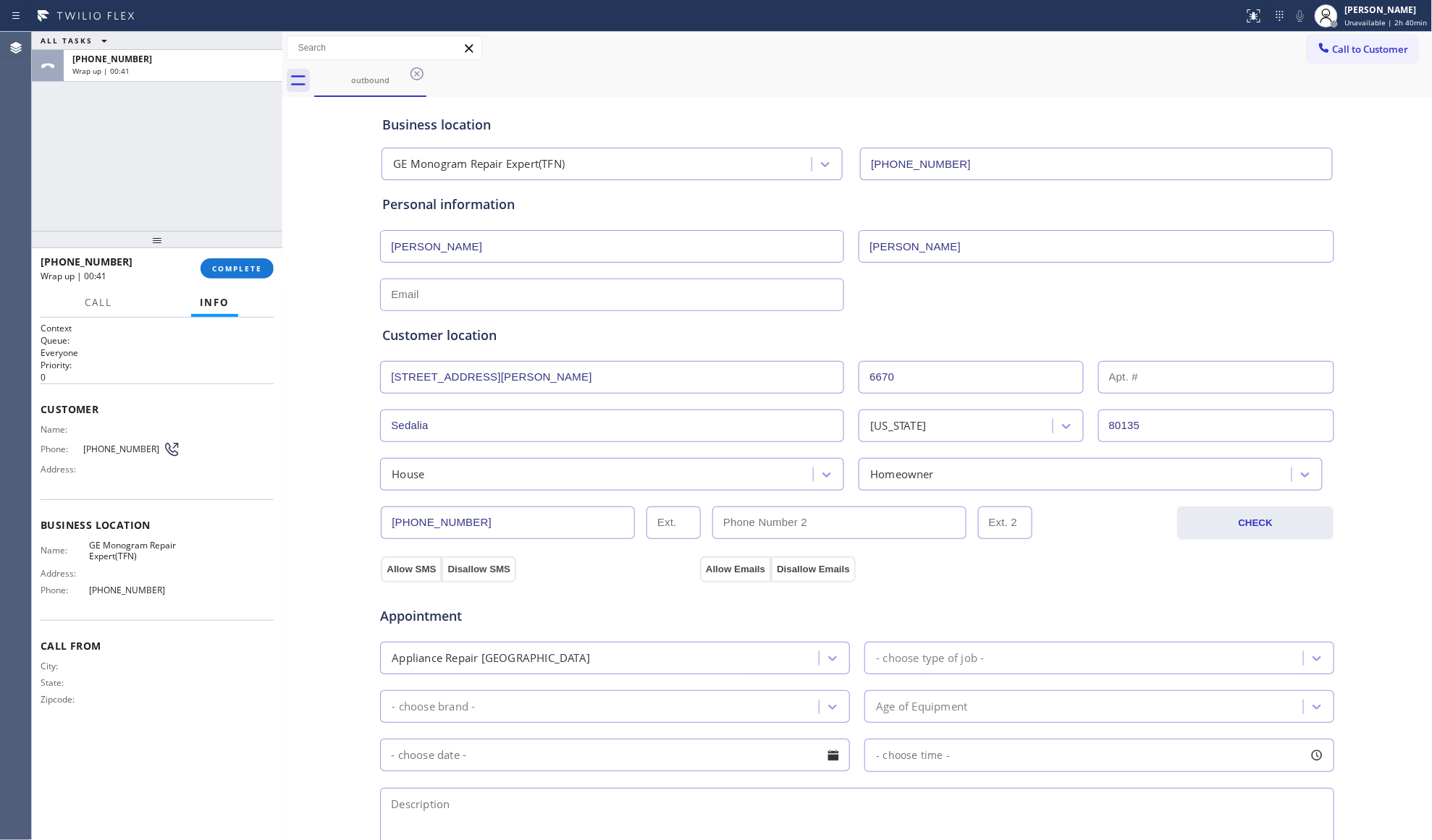
click at [723, 302] on input "text" at bounding box center [612, 294] width 464 height 33
paste
drag, startPoint x: 680, startPoint y: 296, endPoint x: 692, endPoint y: 291, distance: 13.0
click at [683, 296] on input "text" at bounding box center [612, 294] width 464 height 33
type input "[EMAIL_ADDRESS][DOMAIN_NAME]"
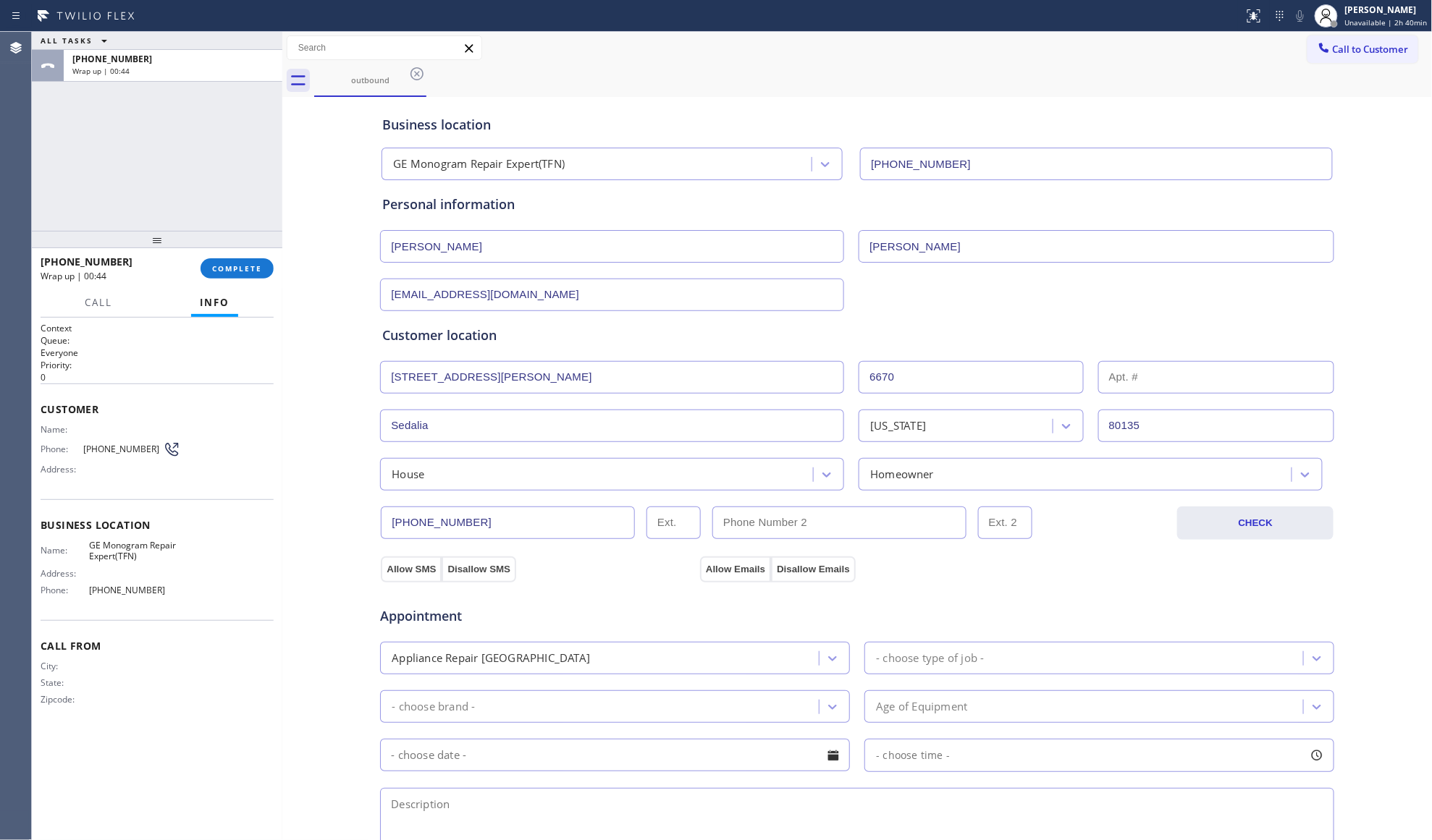
click at [941, 312] on div "Customer location >> ADD NEW ADDRESS << + NEW ADDRESS [STREET_ADDRESS][PERSON_N…" at bounding box center [857, 400] width 956 height 180
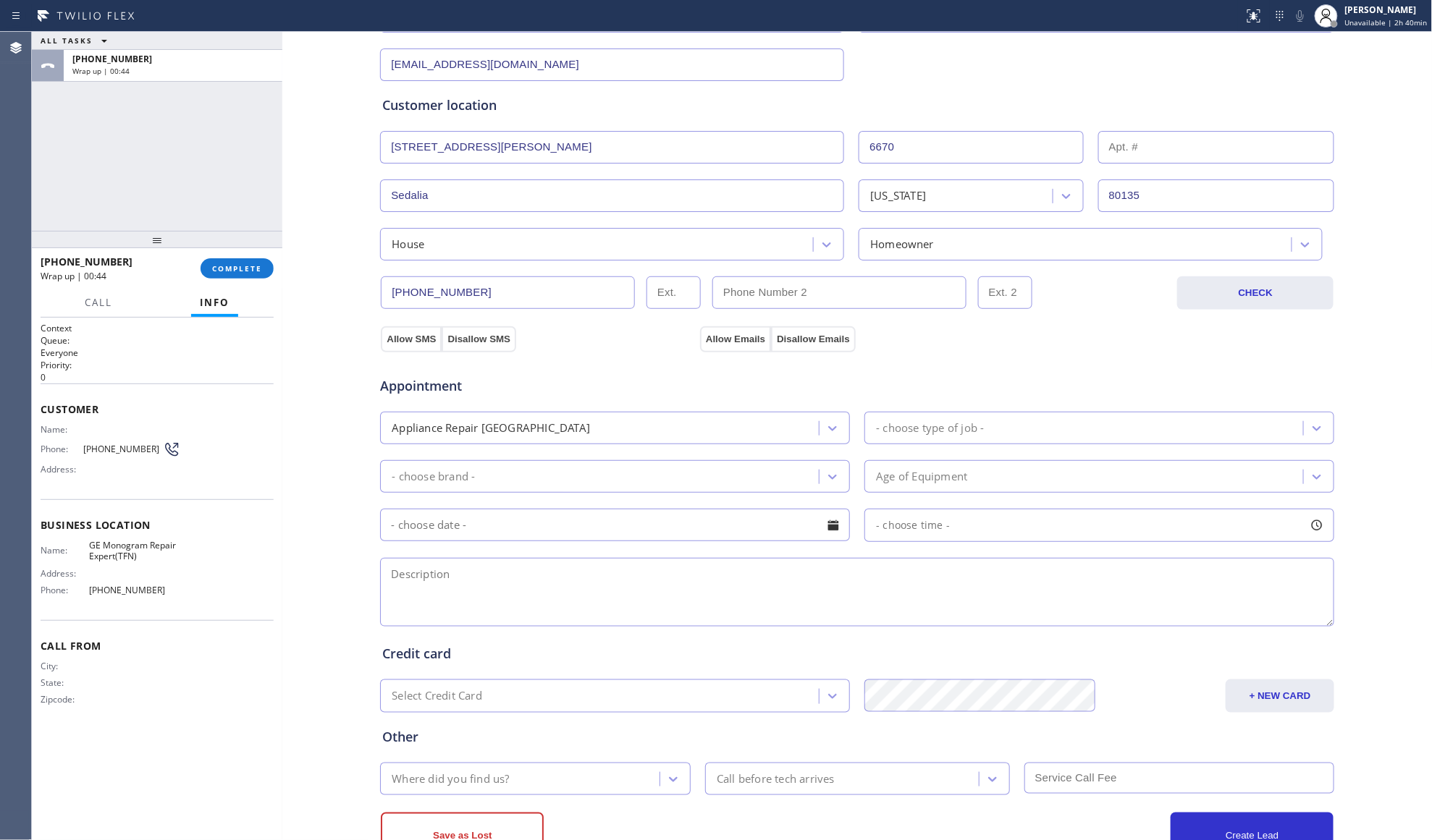
scroll to position [285, 0]
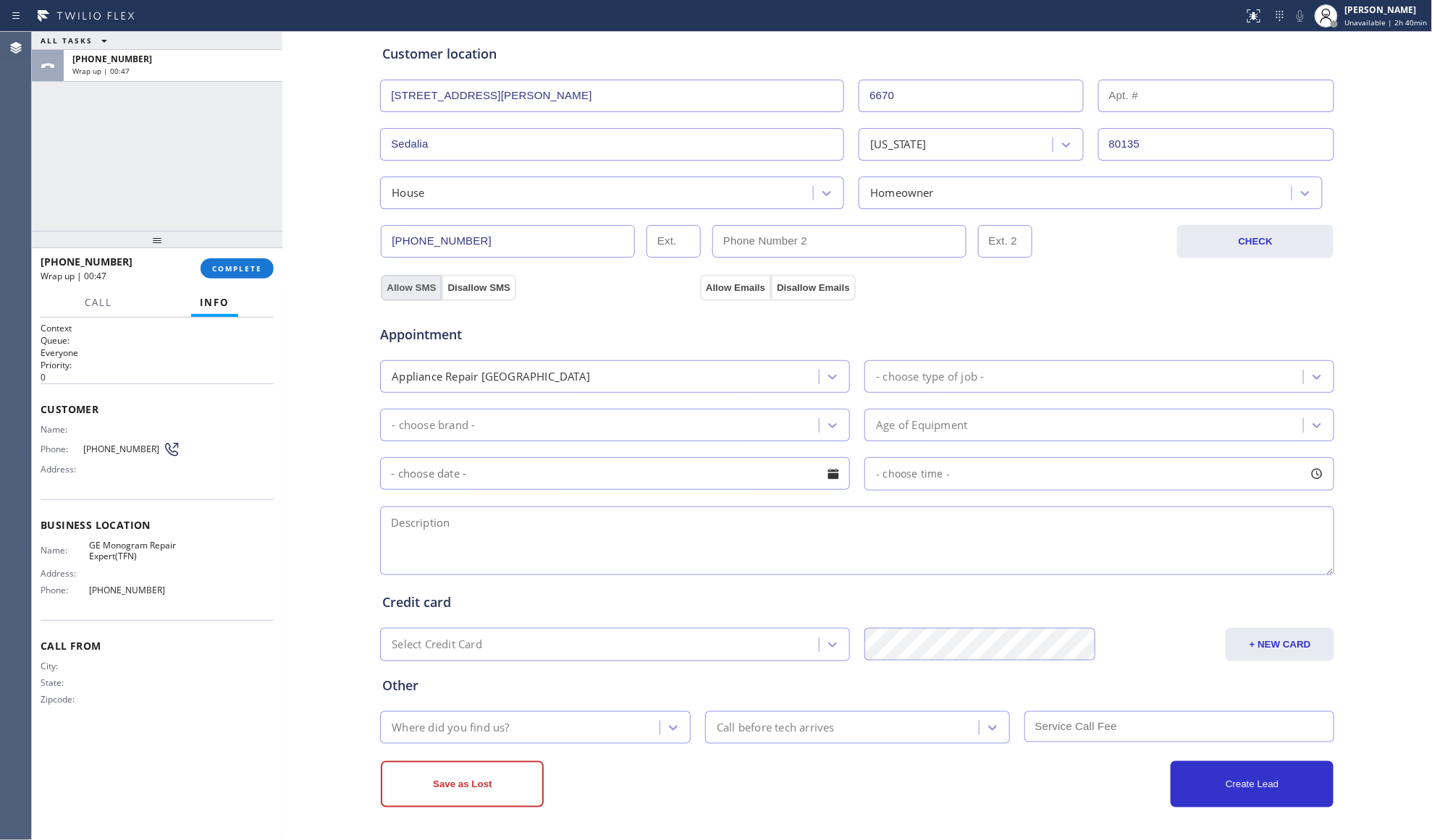
click at [419, 288] on button "Allow SMS" at bounding box center [411, 288] width 61 height 26
click at [724, 295] on div "Appointment Appliance Repair High End - choose type of job - - choose brand - A…" at bounding box center [857, 436] width 956 height 284
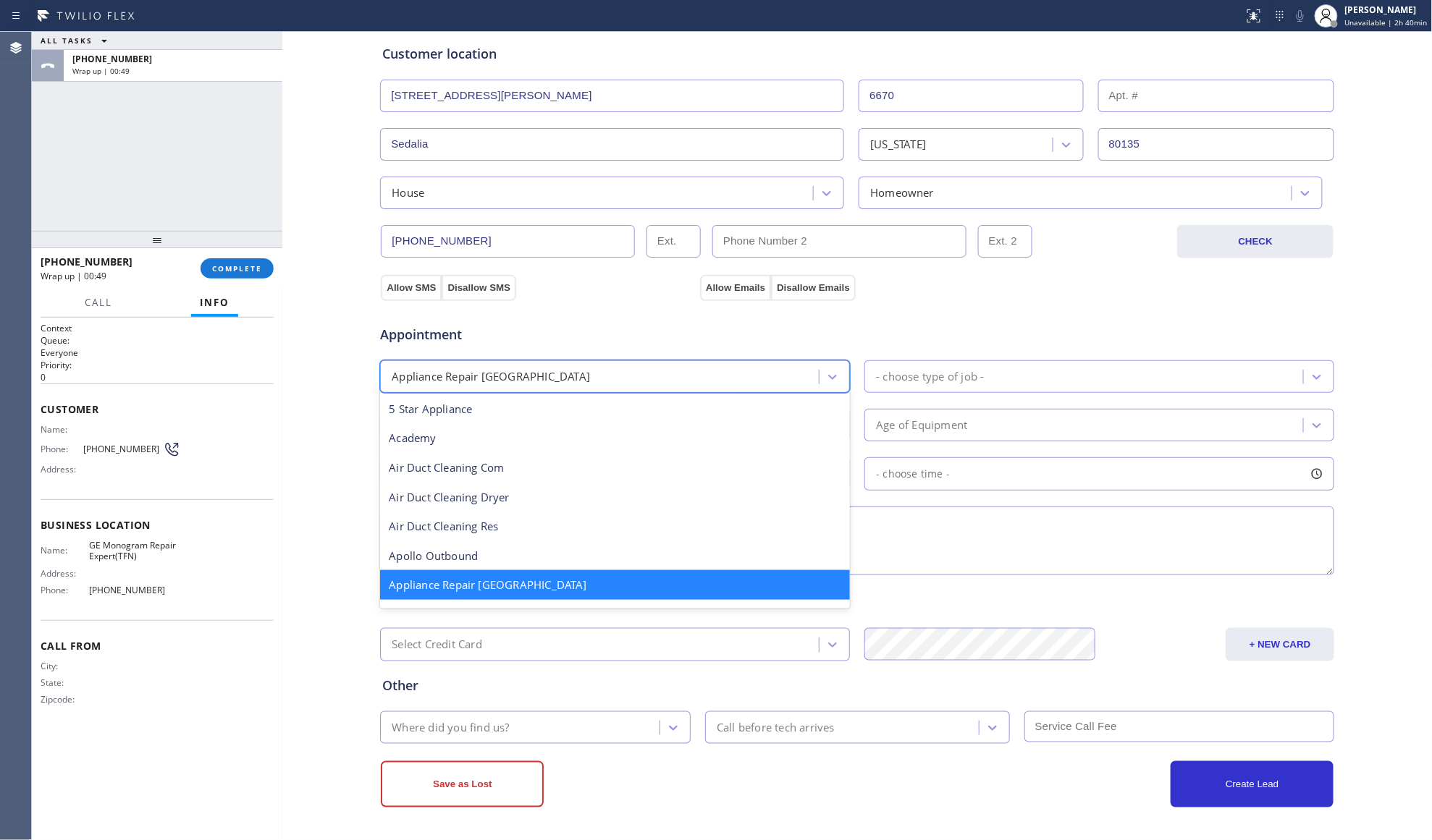
click at [677, 373] on div "Appliance Repair [GEOGRAPHIC_DATA]" at bounding box center [601, 376] width 435 height 25
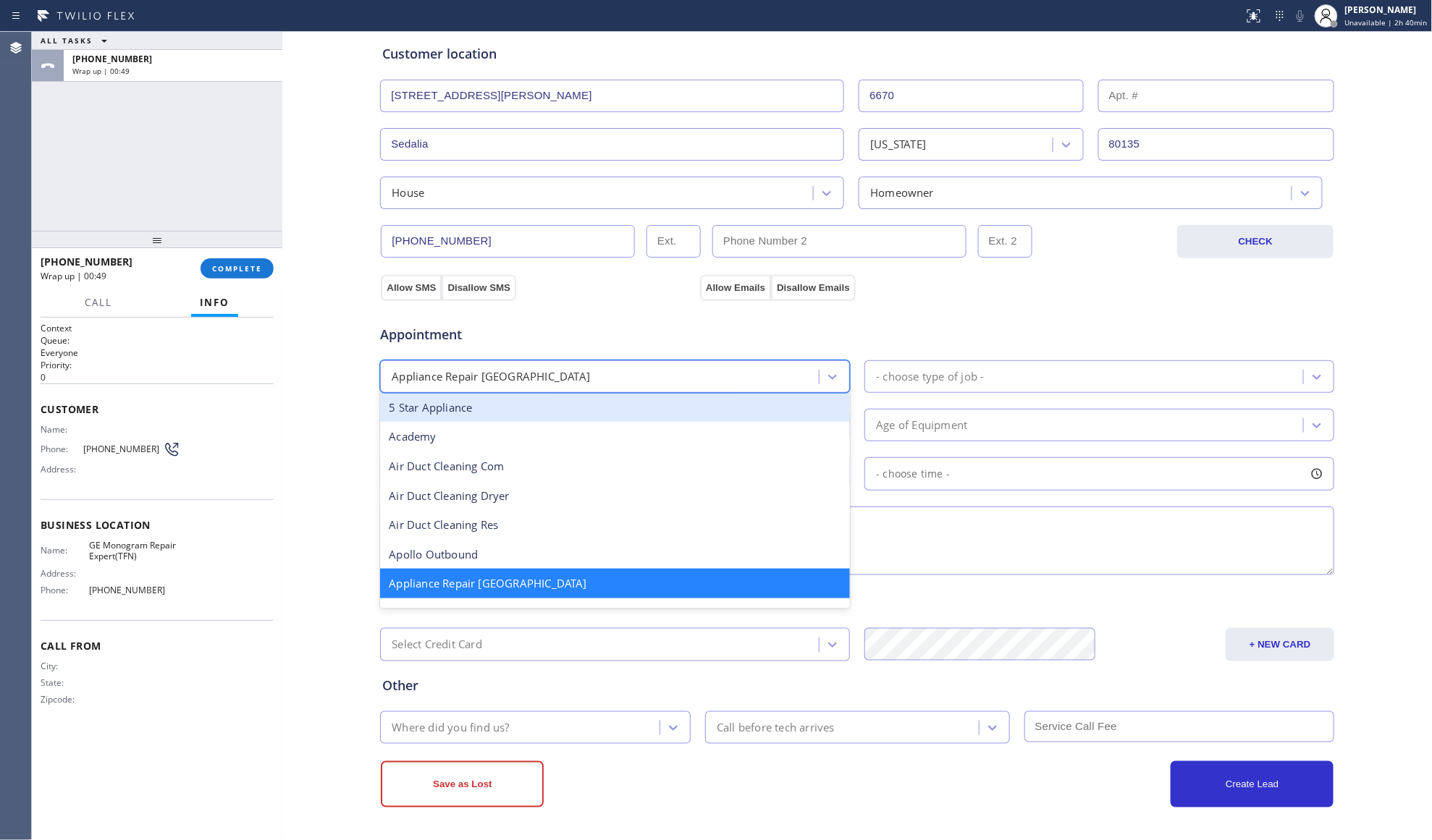
click at [937, 373] on div "- choose type of job -" at bounding box center [930, 377] width 108 height 17
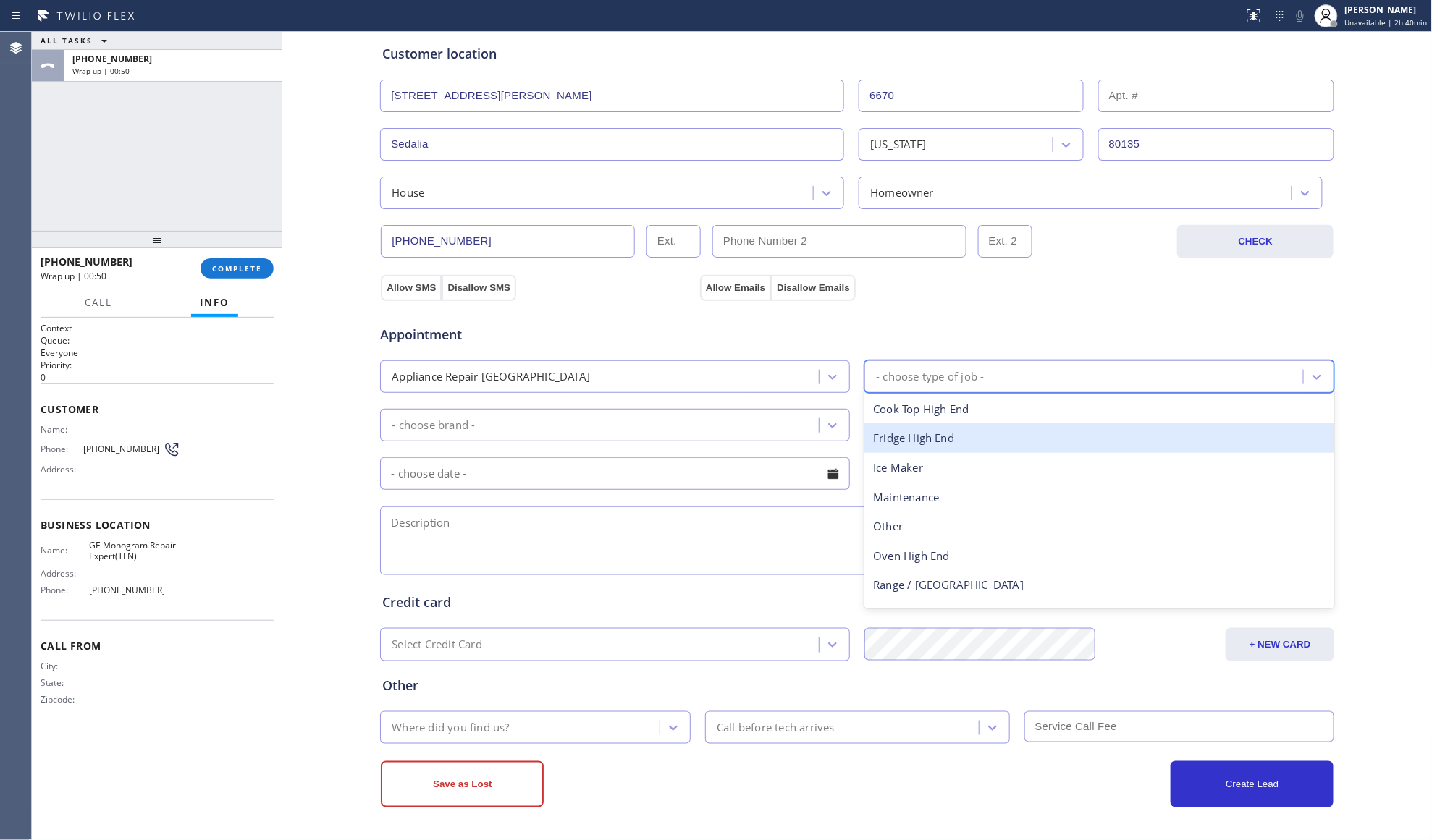
click at [906, 443] on div "Fridge High End" at bounding box center [1099, 437] width 469 height 30
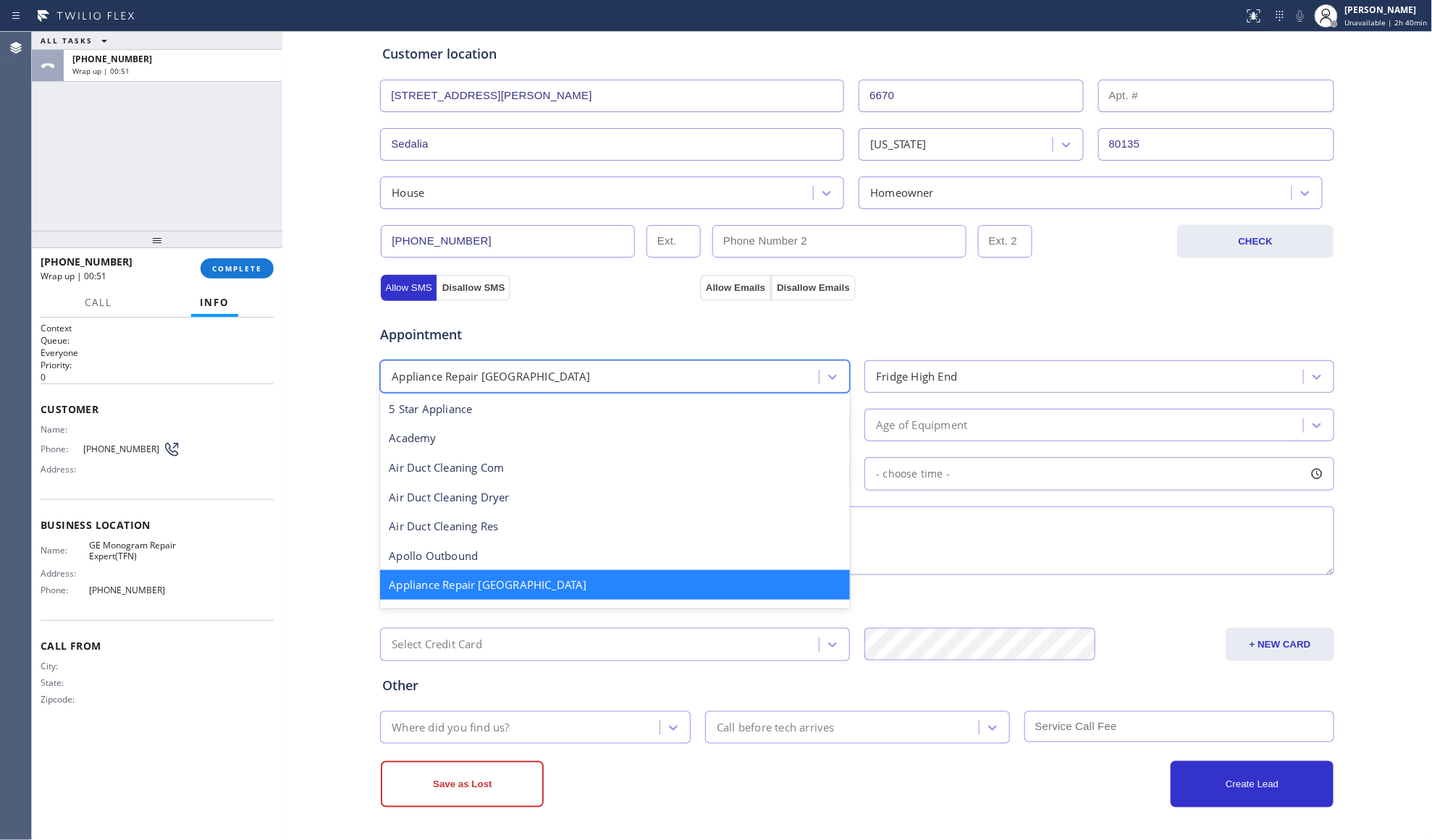
click at [539, 383] on div "Appliance Repair [GEOGRAPHIC_DATA]" at bounding box center [601, 376] width 435 height 25
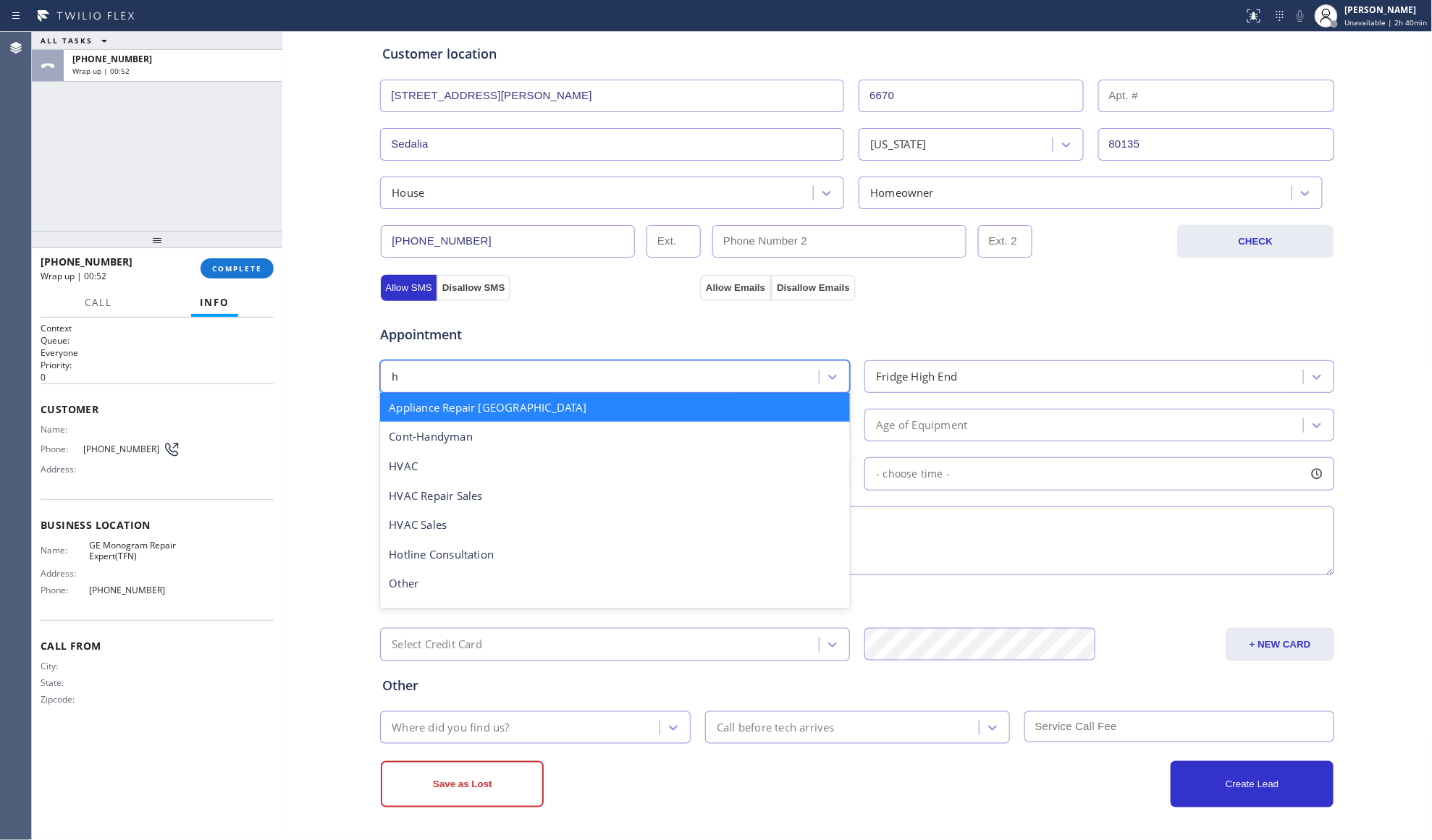
scroll to position [0, 0]
type input "ho"
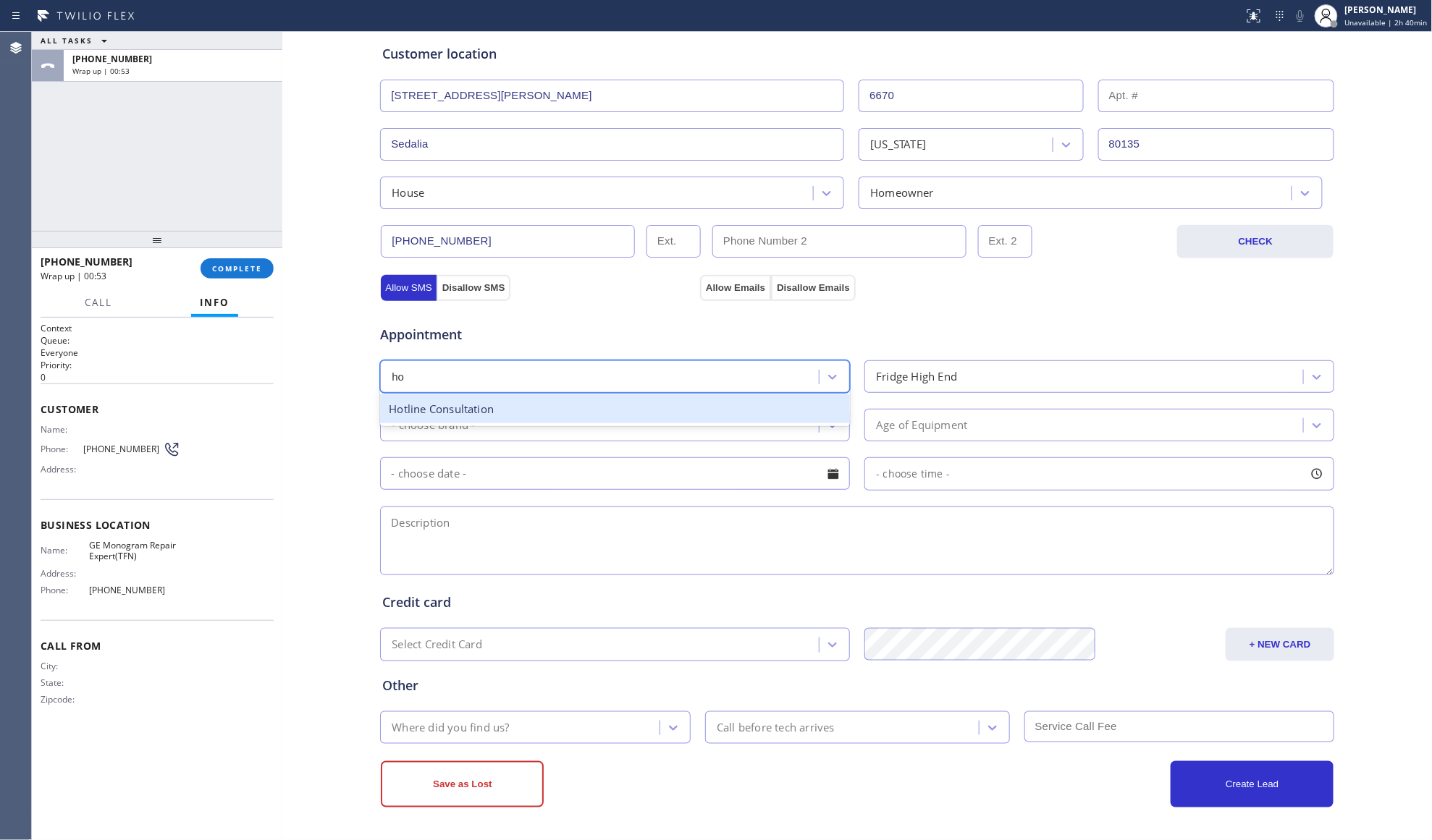
drag, startPoint x: 514, startPoint y: 401, endPoint x: 648, endPoint y: 400, distance: 134.0
click at [517, 401] on div "Hotline Consultation" at bounding box center [614, 409] width 469 height 30
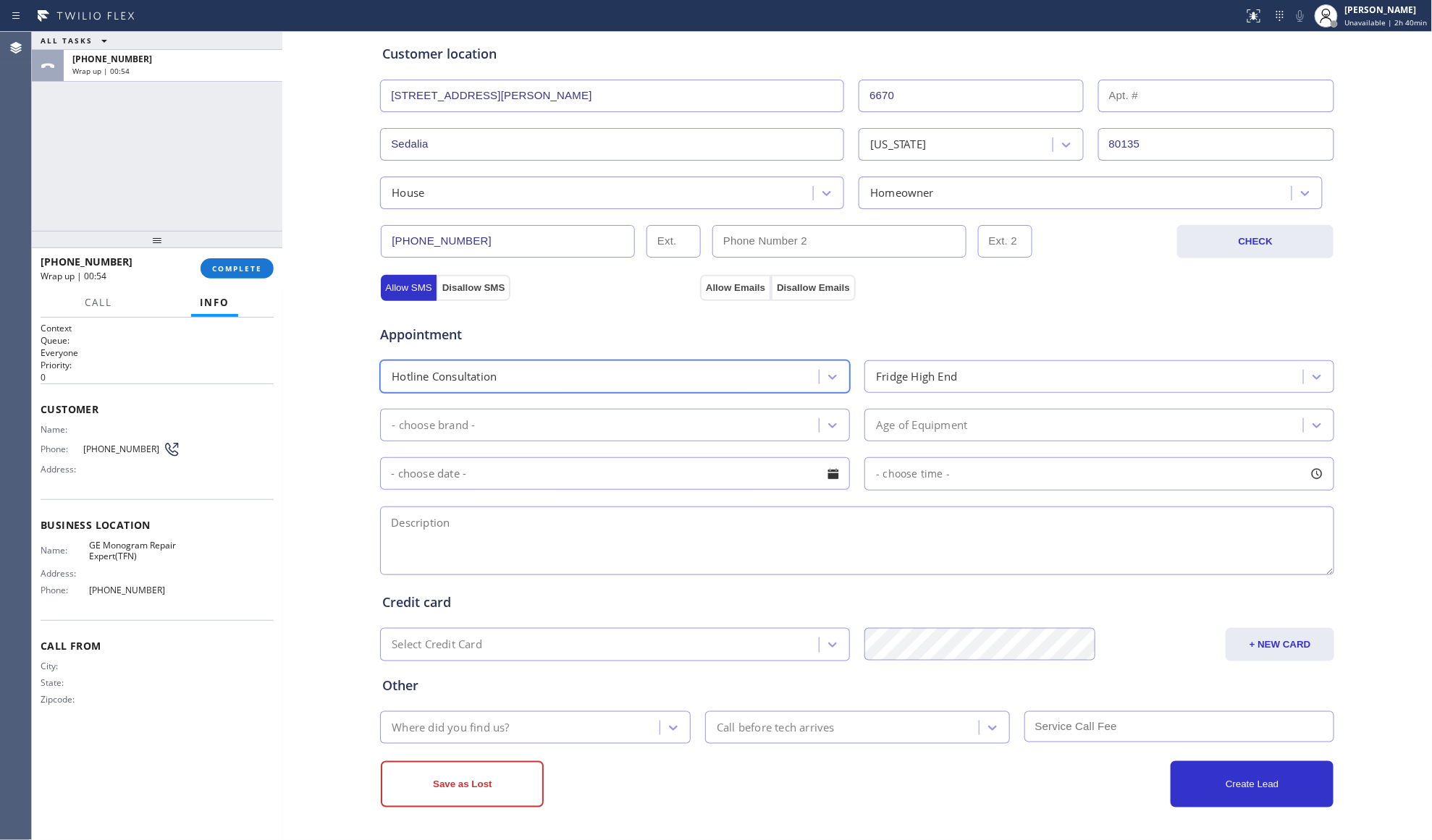
click at [930, 371] on div "Fridge High End" at bounding box center [916, 377] width 81 height 17
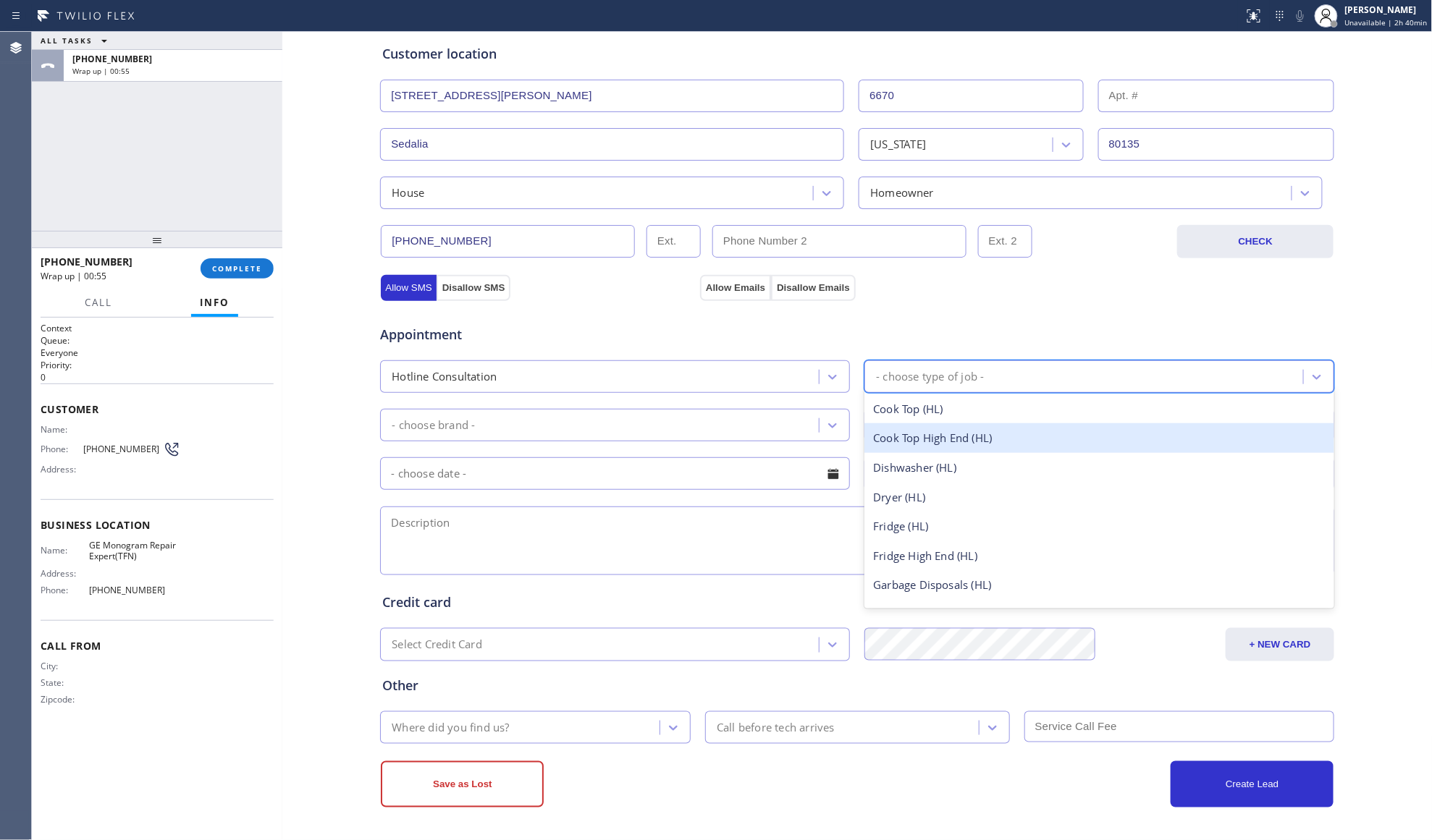
drag, startPoint x: 904, startPoint y: 436, endPoint x: 698, endPoint y: 427, distance: 206.2
click at [903, 436] on div "Cook Top High End (HL)" at bounding box center [1099, 437] width 469 height 30
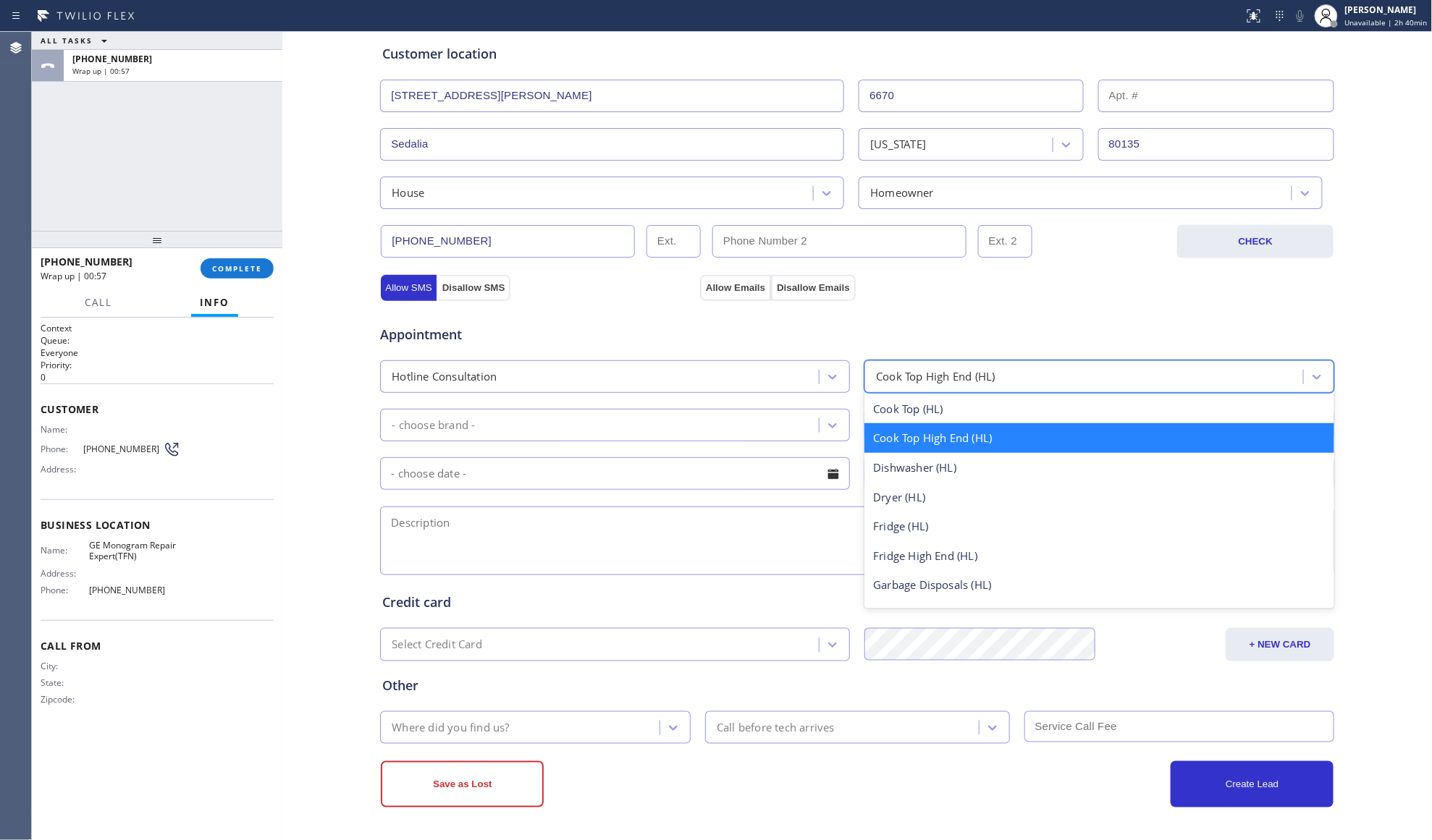
click at [896, 375] on div "Cook Top High End (HL)" at bounding box center [935, 377] width 119 height 17
type input "fr"
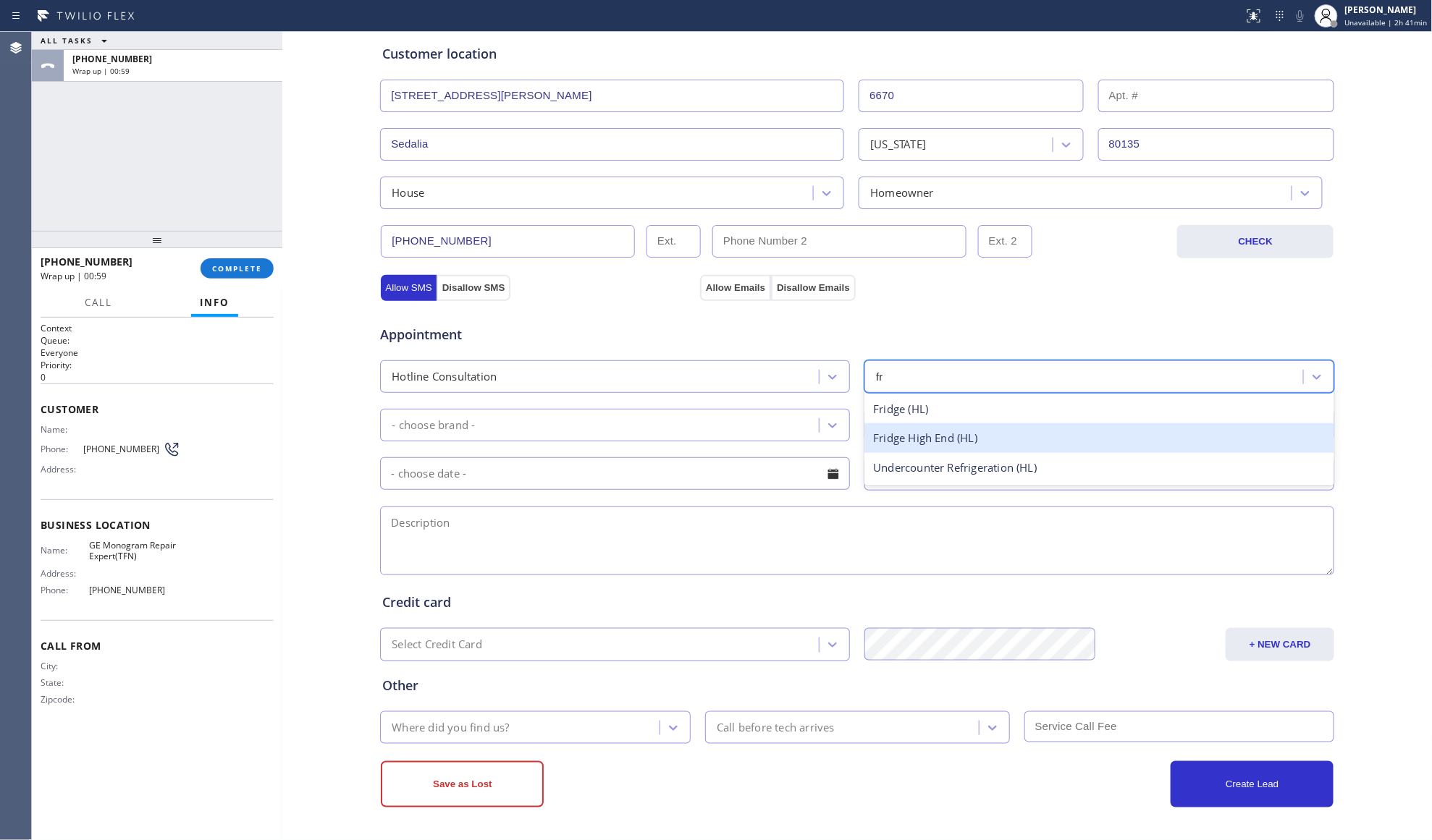
click at [896, 438] on div "Fridge High End (HL)" at bounding box center [1099, 437] width 469 height 30
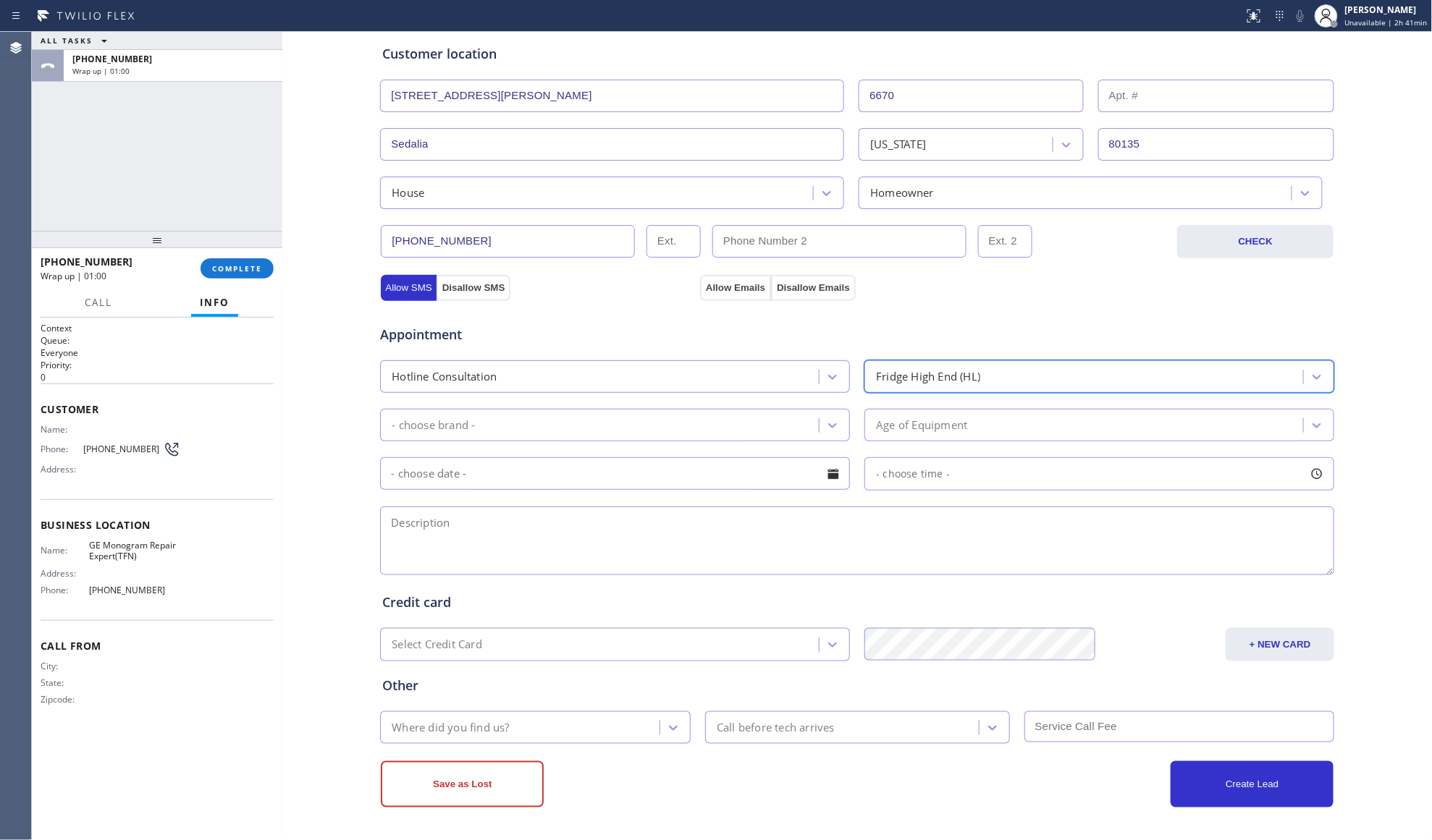
click at [679, 426] on div "- choose brand -" at bounding box center [601, 425] width 435 height 25
type input "h"
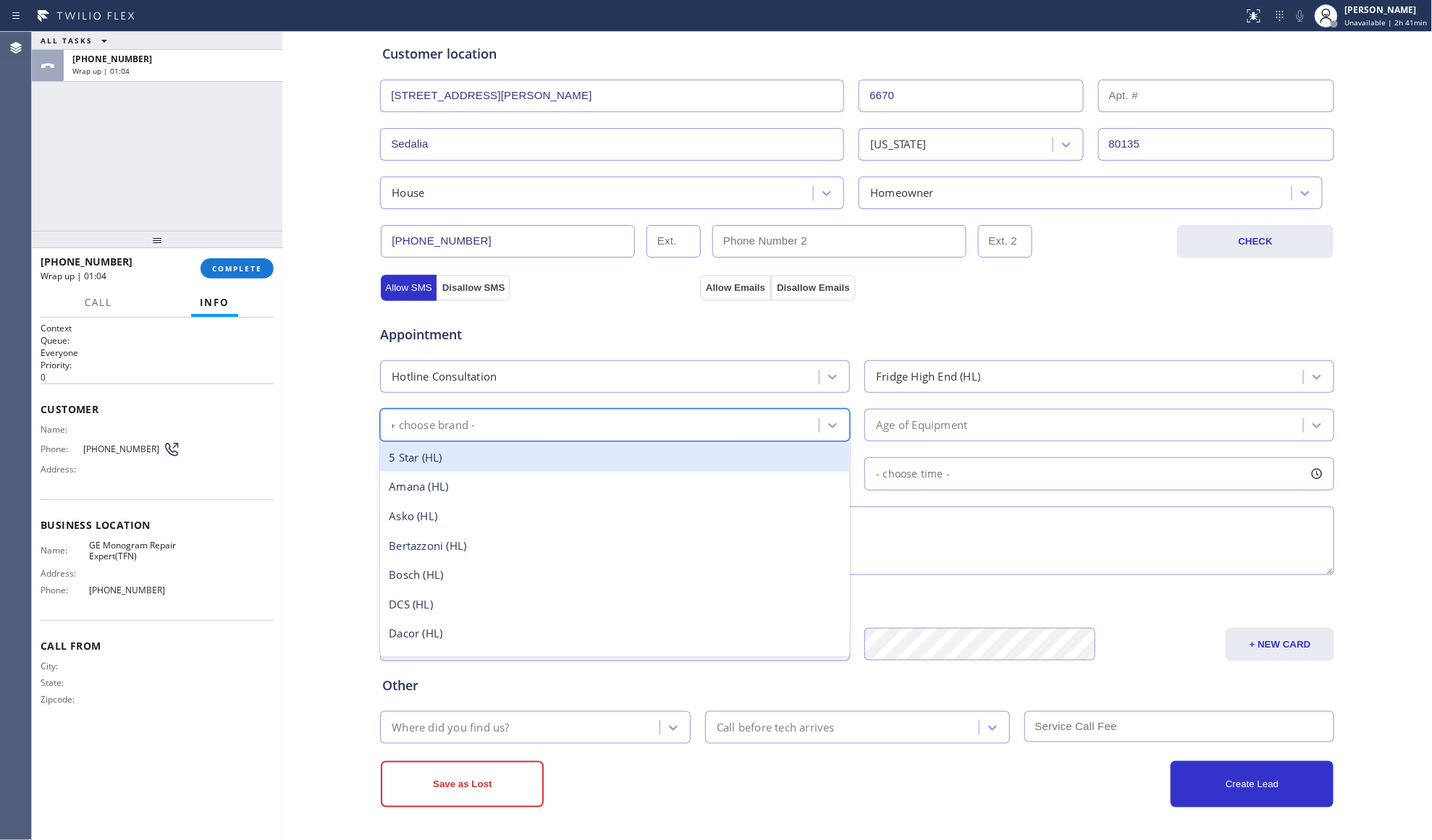
type input "ge"
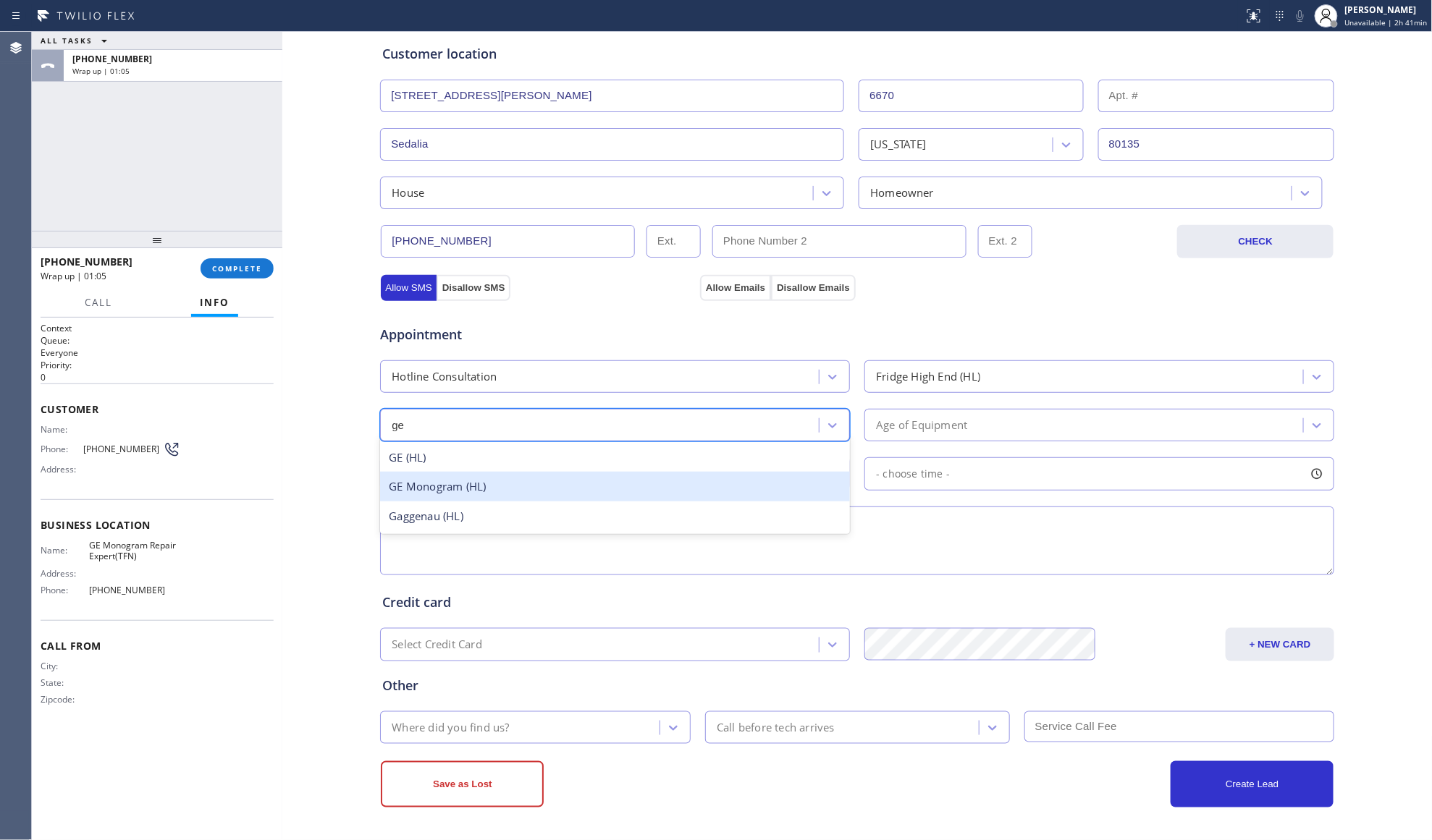
click at [542, 486] on div "GE Monogram (HL)" at bounding box center [614, 486] width 469 height 30
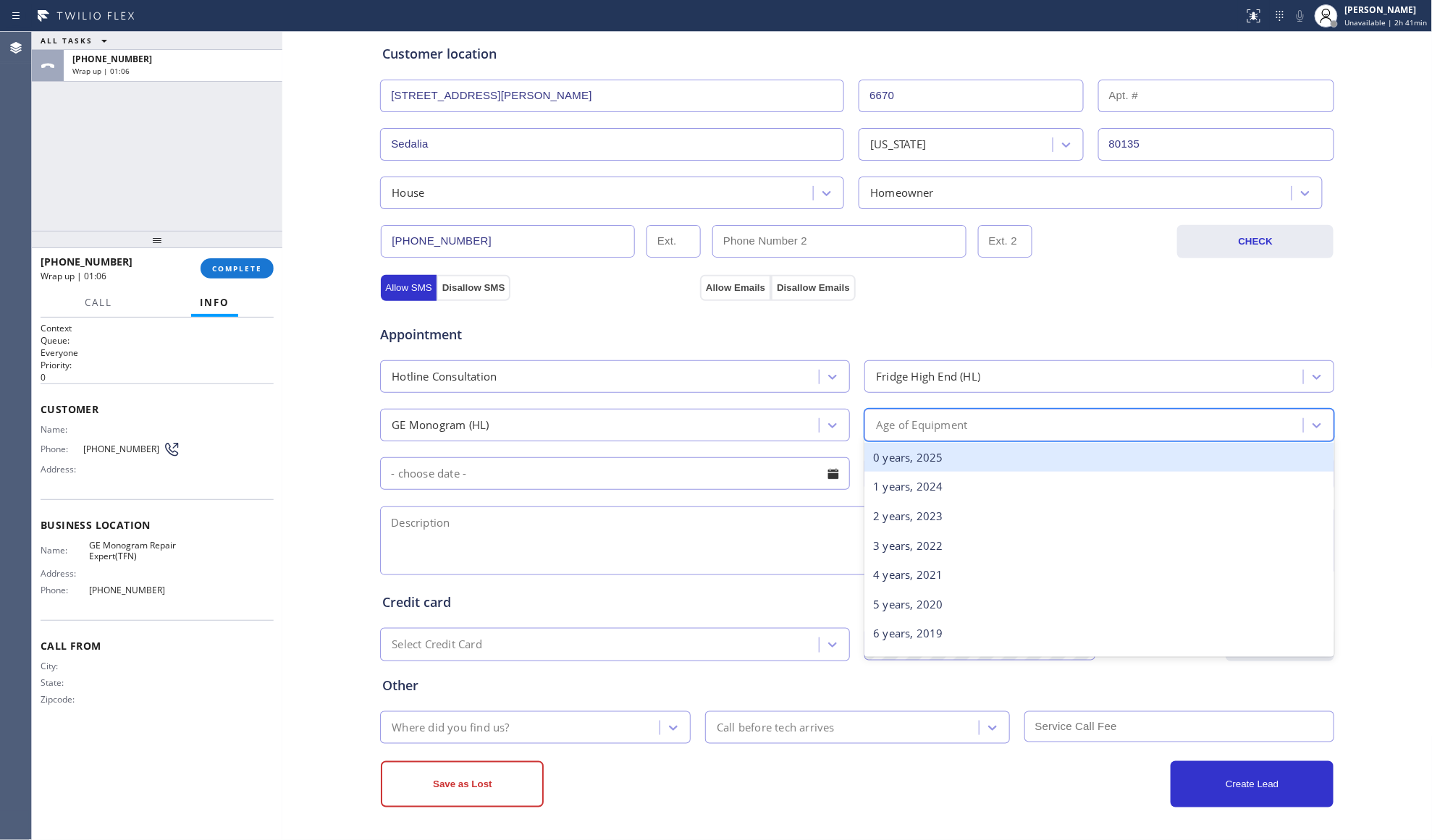
click at [898, 435] on div "Age of Equipment" at bounding box center [1085, 425] width 435 height 25
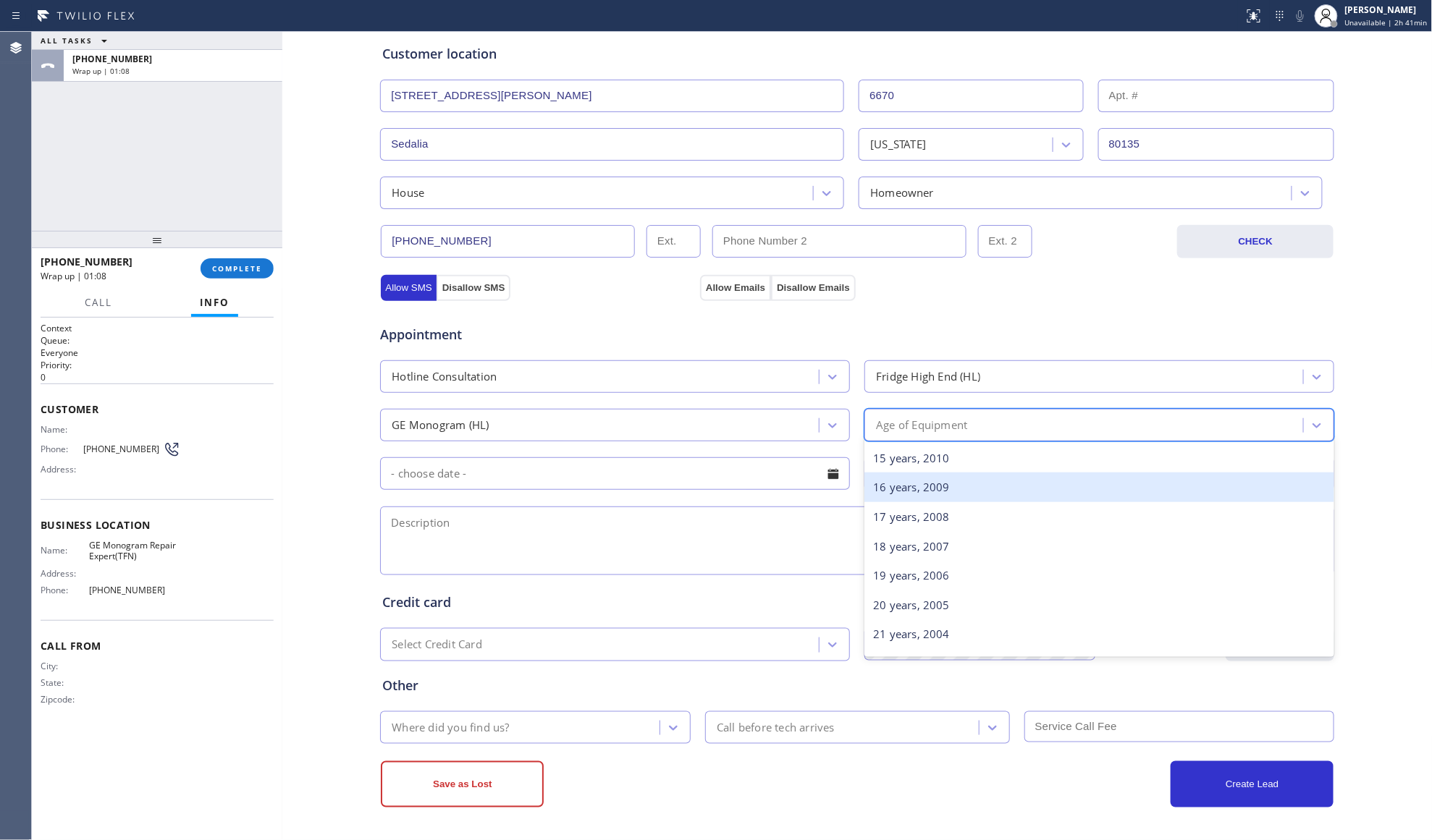
scroll to position [440, 0]
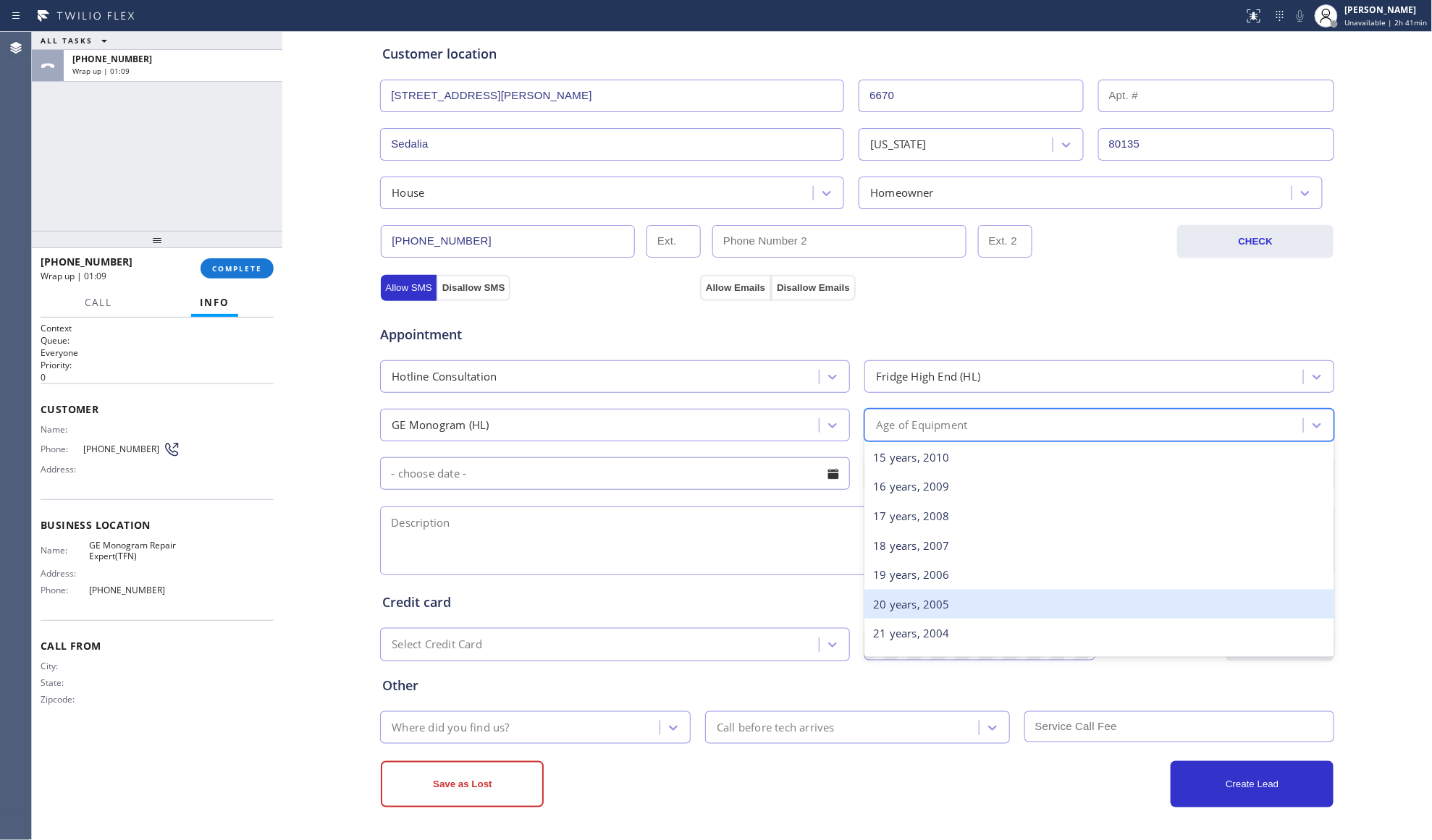
click at [903, 610] on div "20 years, 2005" at bounding box center [1099, 604] width 469 height 30
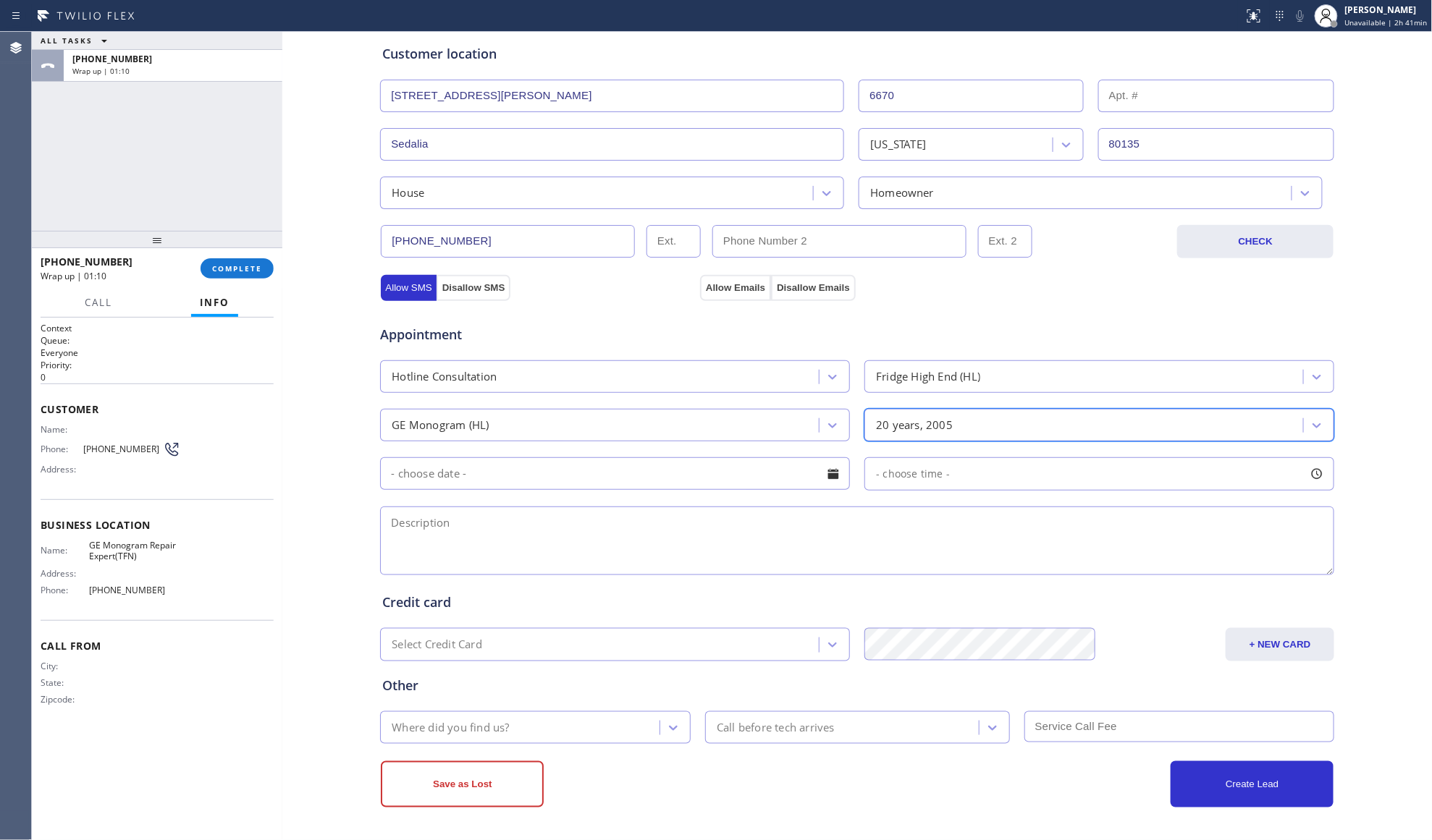
click at [680, 482] on input "text" at bounding box center [614, 473] width 469 height 33
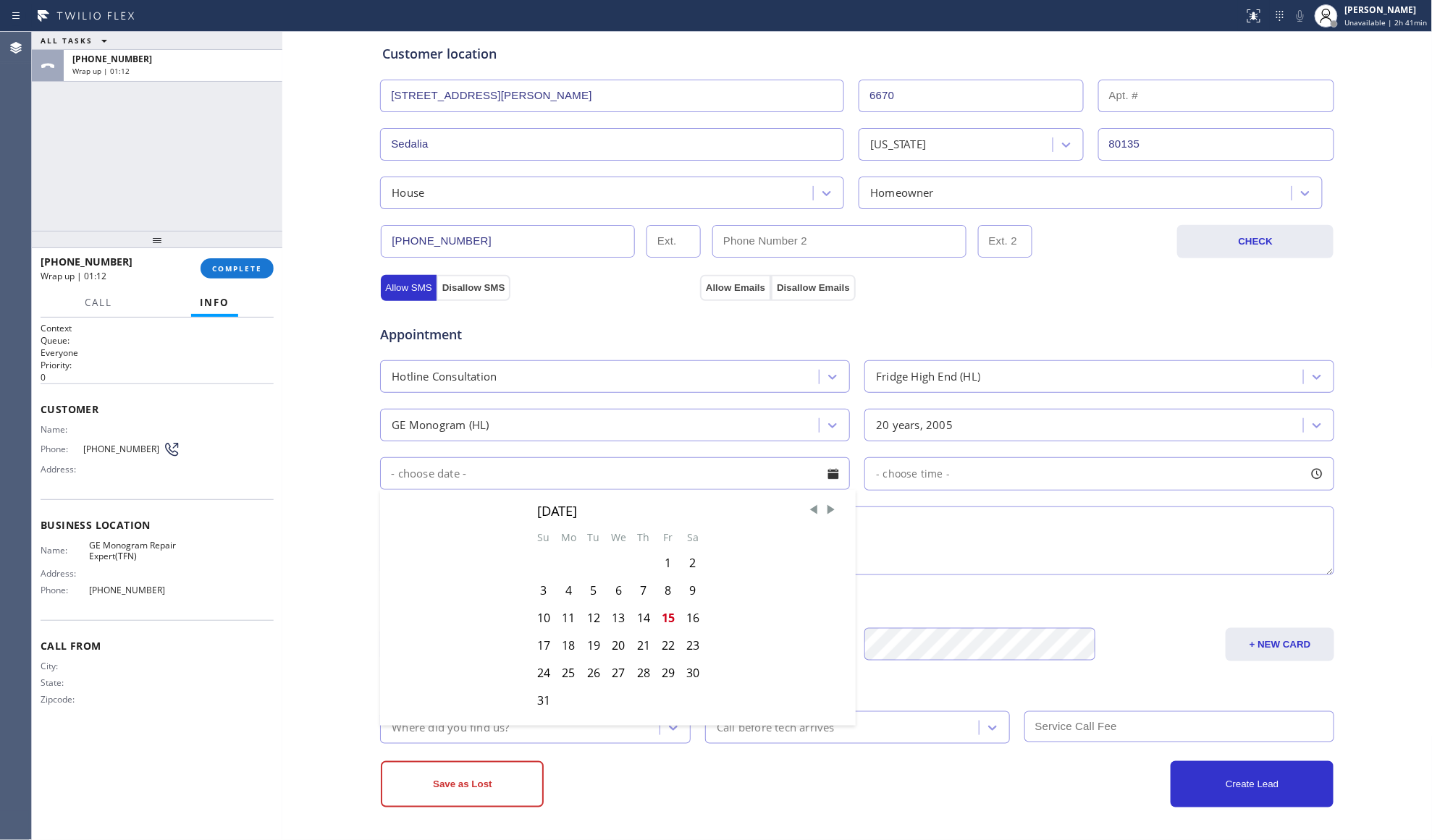
click at [659, 615] on div "15" at bounding box center [668, 618] width 24 height 27
type input "[DATE]"
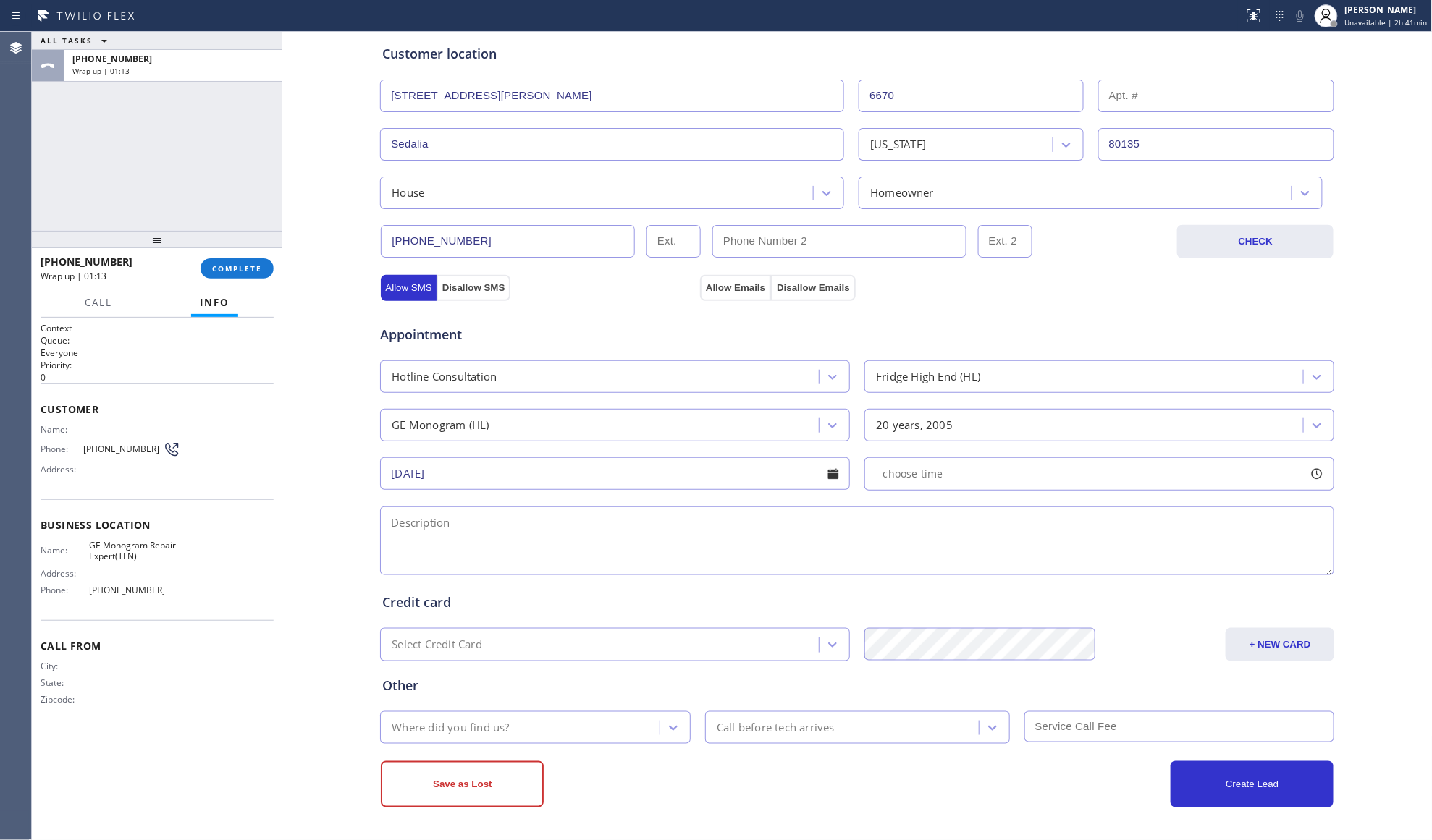
click at [956, 494] on div "Appointment Hotline Consultation Fridge High End (HL) GE Monogram (HL) 20 years…" at bounding box center [857, 443] width 950 height 271
drag, startPoint x: 928, startPoint y: 472, endPoint x: 922, endPoint y: 487, distance: 16.2
click at [928, 472] on span "- choose time -" at bounding box center [912, 474] width 74 height 14
drag, startPoint x: 869, startPoint y: 562, endPoint x: 1148, endPoint y: 565, distance: 279.0
click at [1148, 565] on div at bounding box center [1156, 563] width 17 height 30
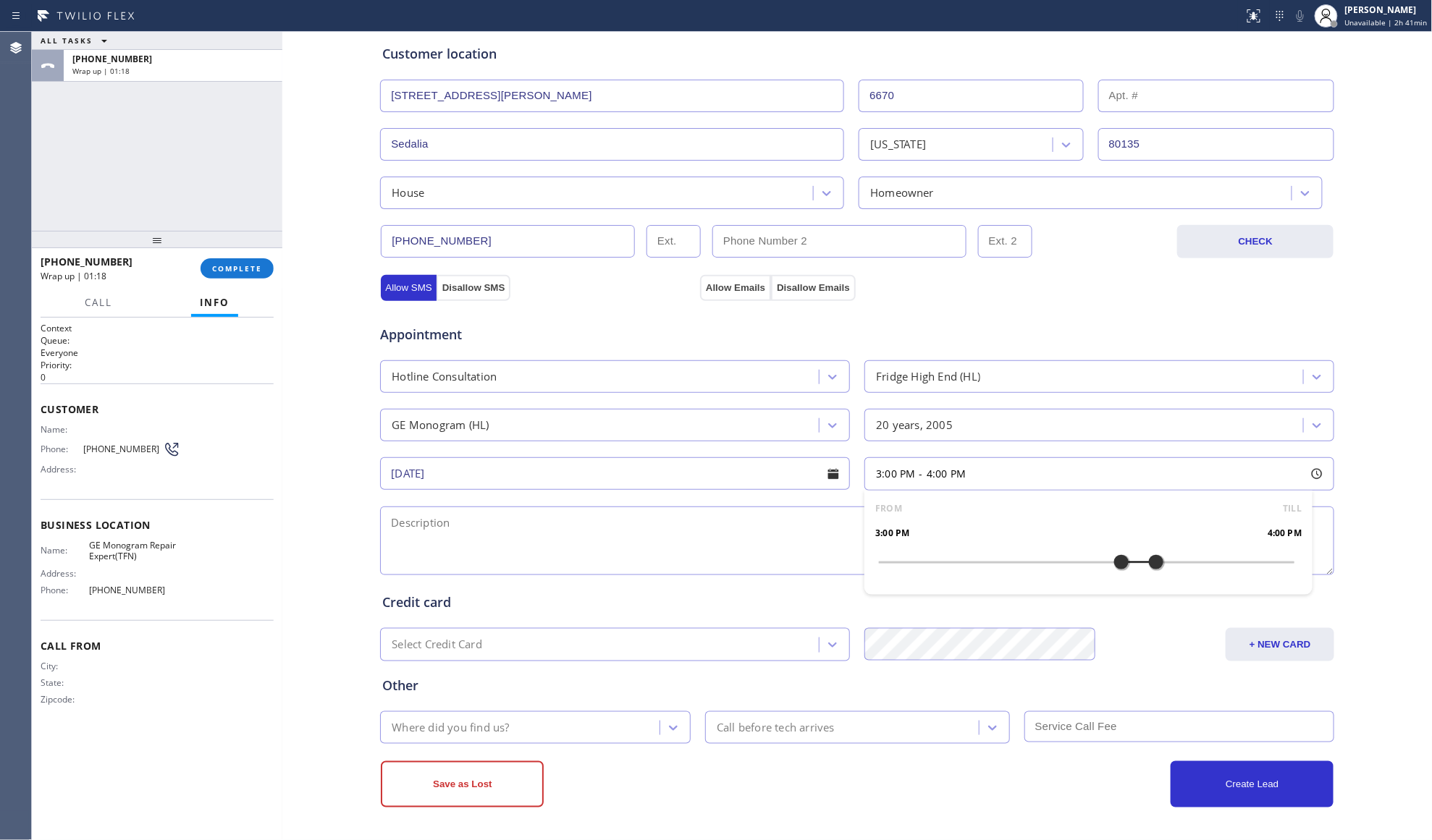
drag, startPoint x: 870, startPoint y: 564, endPoint x: 1109, endPoint y: 548, distance: 239.5
click at [1113, 548] on div at bounding box center [1121, 563] width 17 height 30
click at [754, 536] on textarea at bounding box center [857, 541] width 954 height 69
click at [937, 527] on textarea at bounding box center [857, 541] width 954 height 69
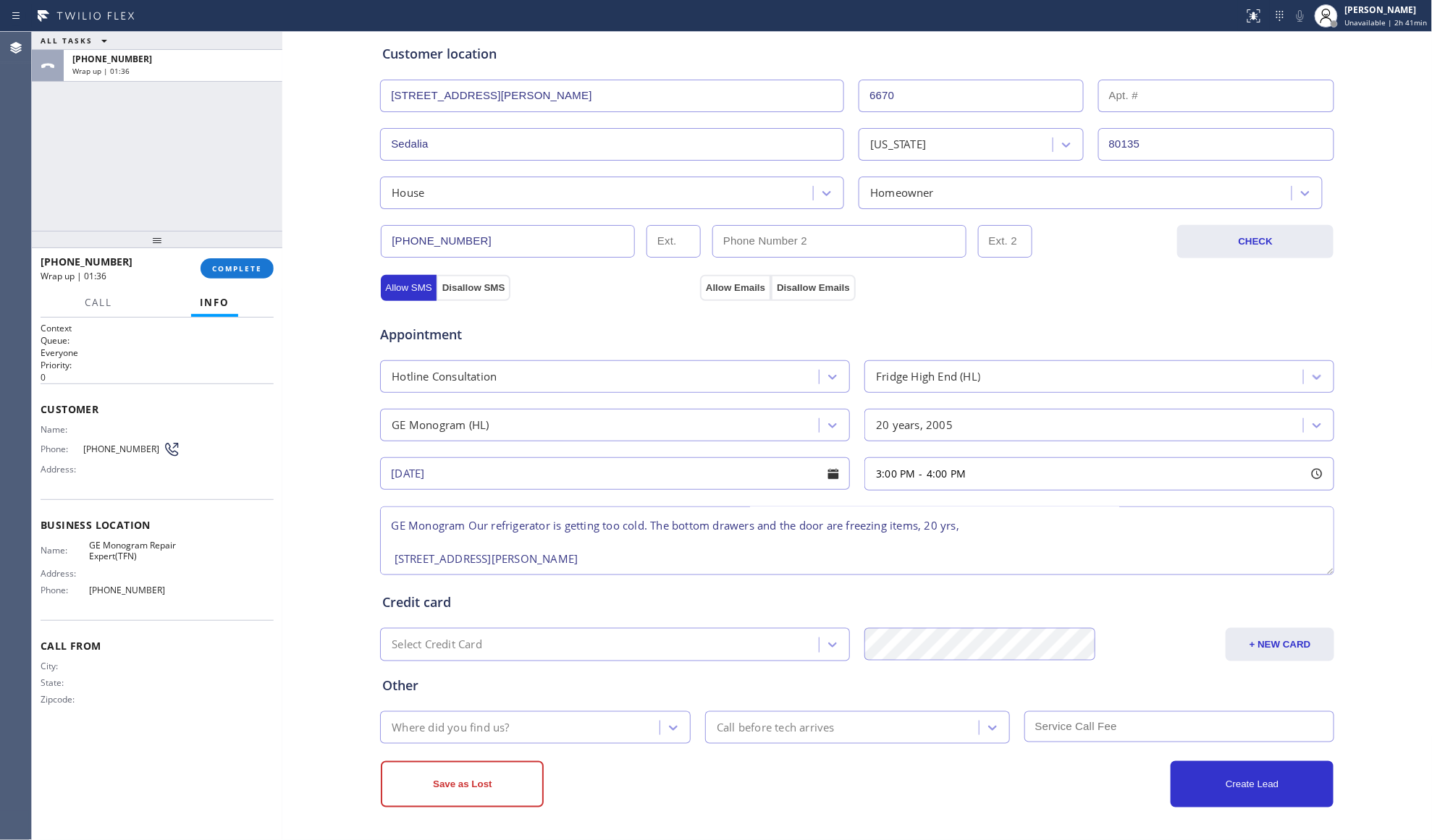
scroll to position [64, 0]
type textarea "3:30pm - 4:00pm[DATE] Mountain Time - [GEOGRAPHIC_DATA] & [GEOGRAPHIC_DATA] GE …"
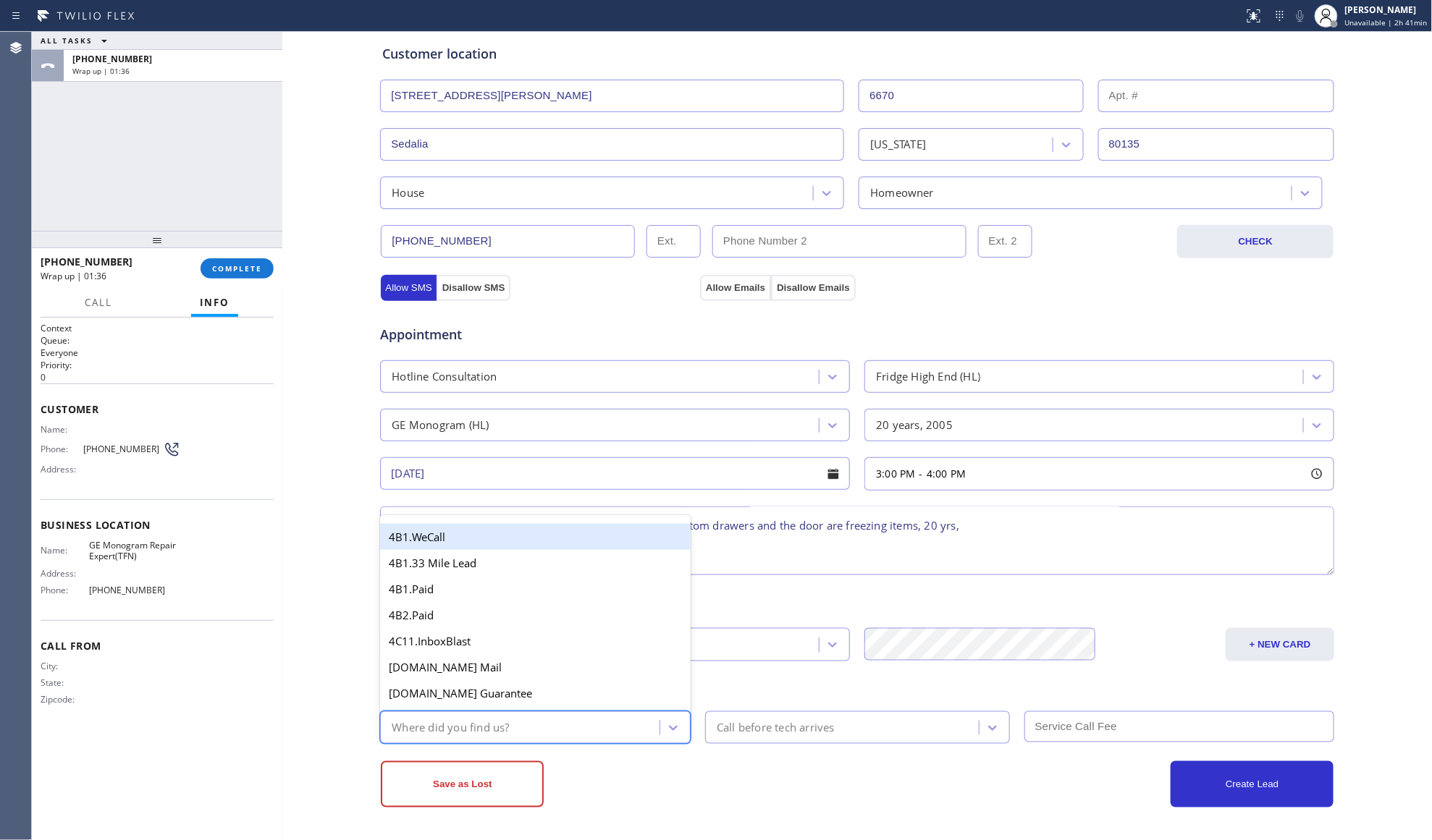
click at [500, 724] on div "Where did you find us?" at bounding box center [450, 728] width 118 height 17
type input "we"
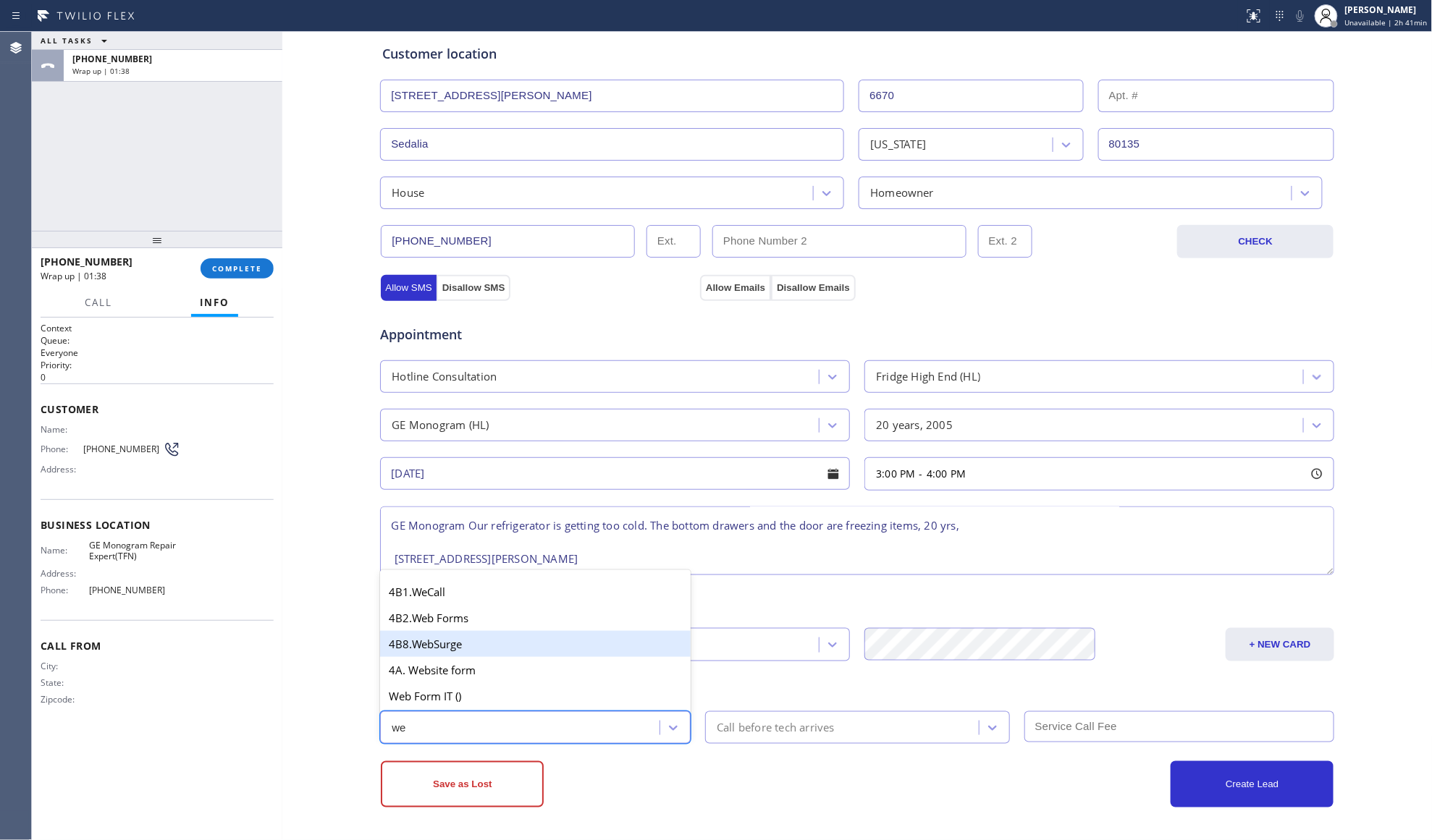
click at [443, 656] on div "4B8.WebSurge" at bounding box center [535, 644] width 310 height 26
type input "we"
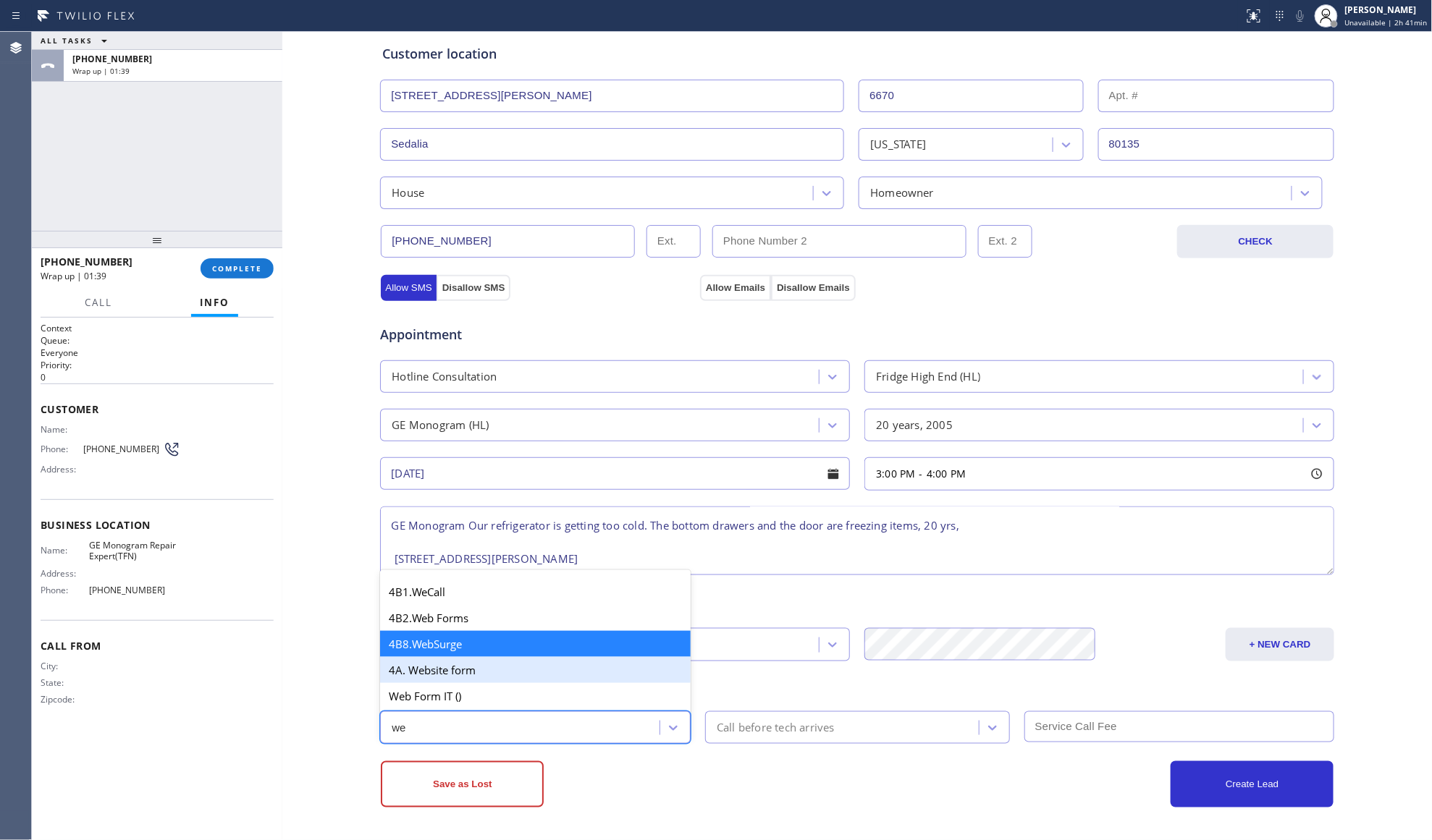
click at [438, 681] on div "4A. Website form" at bounding box center [535, 670] width 310 height 26
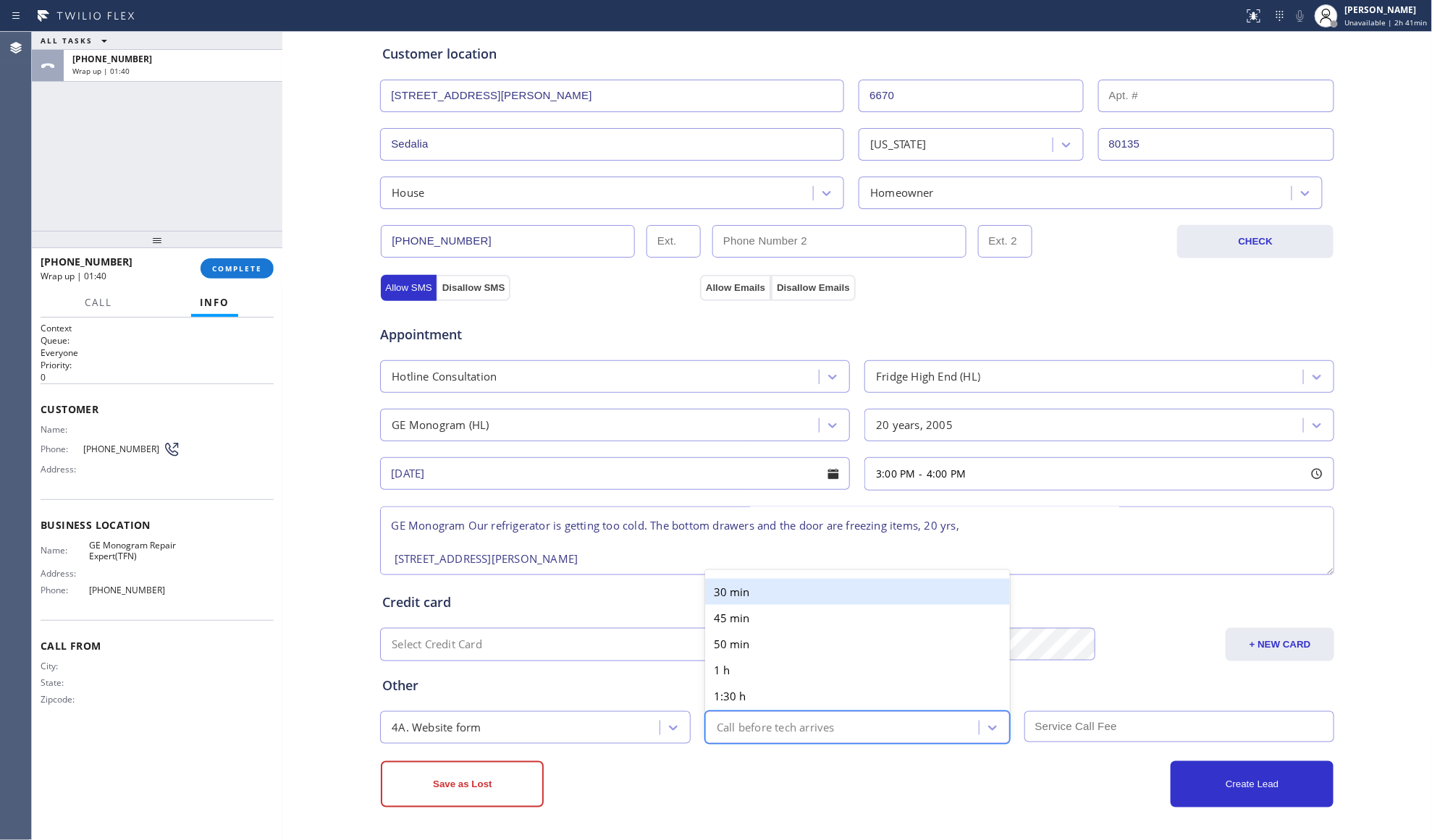
click at [801, 726] on div "Call before tech arrives" at bounding box center [776, 728] width 118 height 17
click at [737, 594] on div "30 min" at bounding box center [858, 592] width 305 height 26
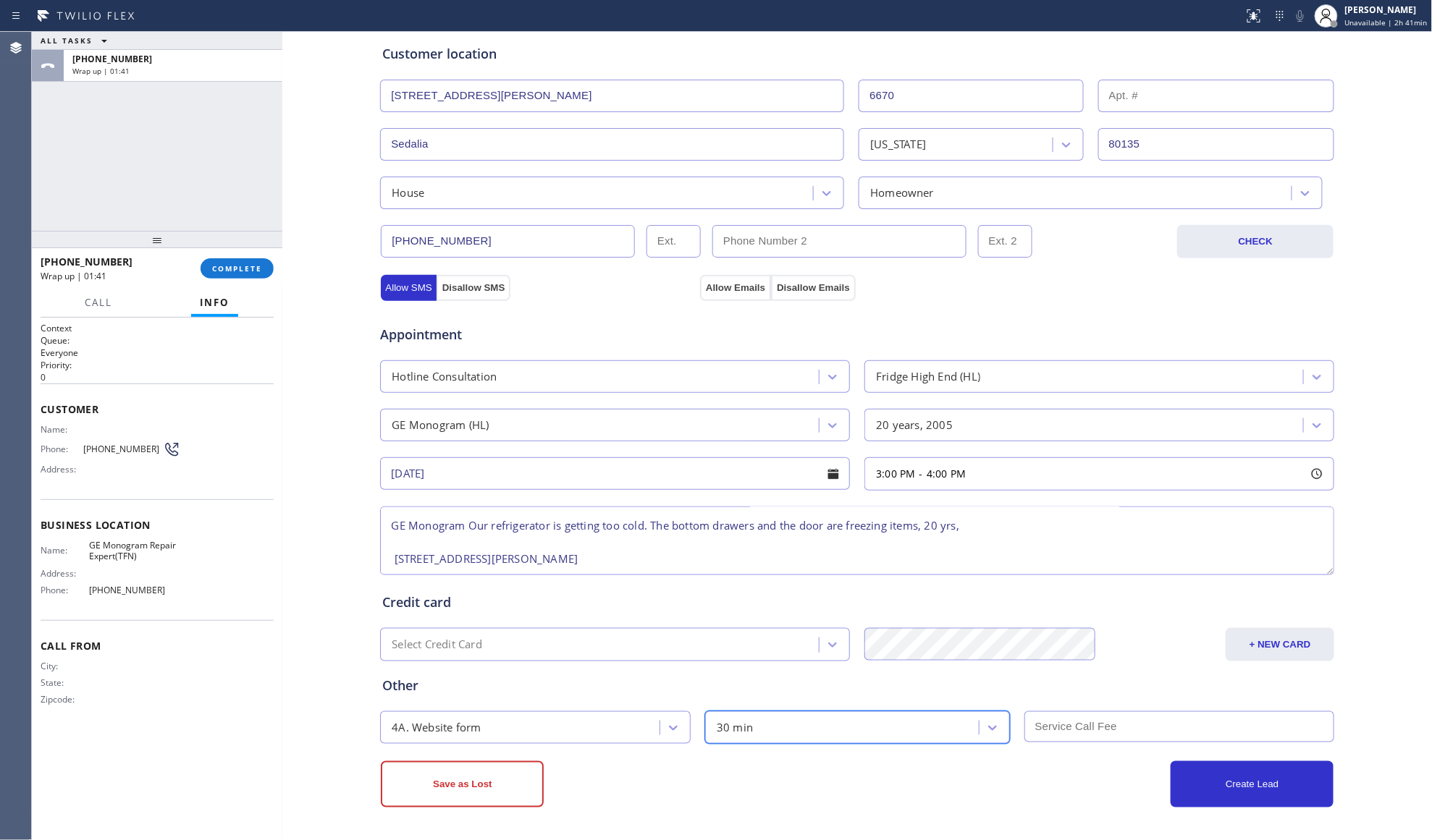
click at [1066, 722] on input "text" at bounding box center [1179, 726] width 310 height 31
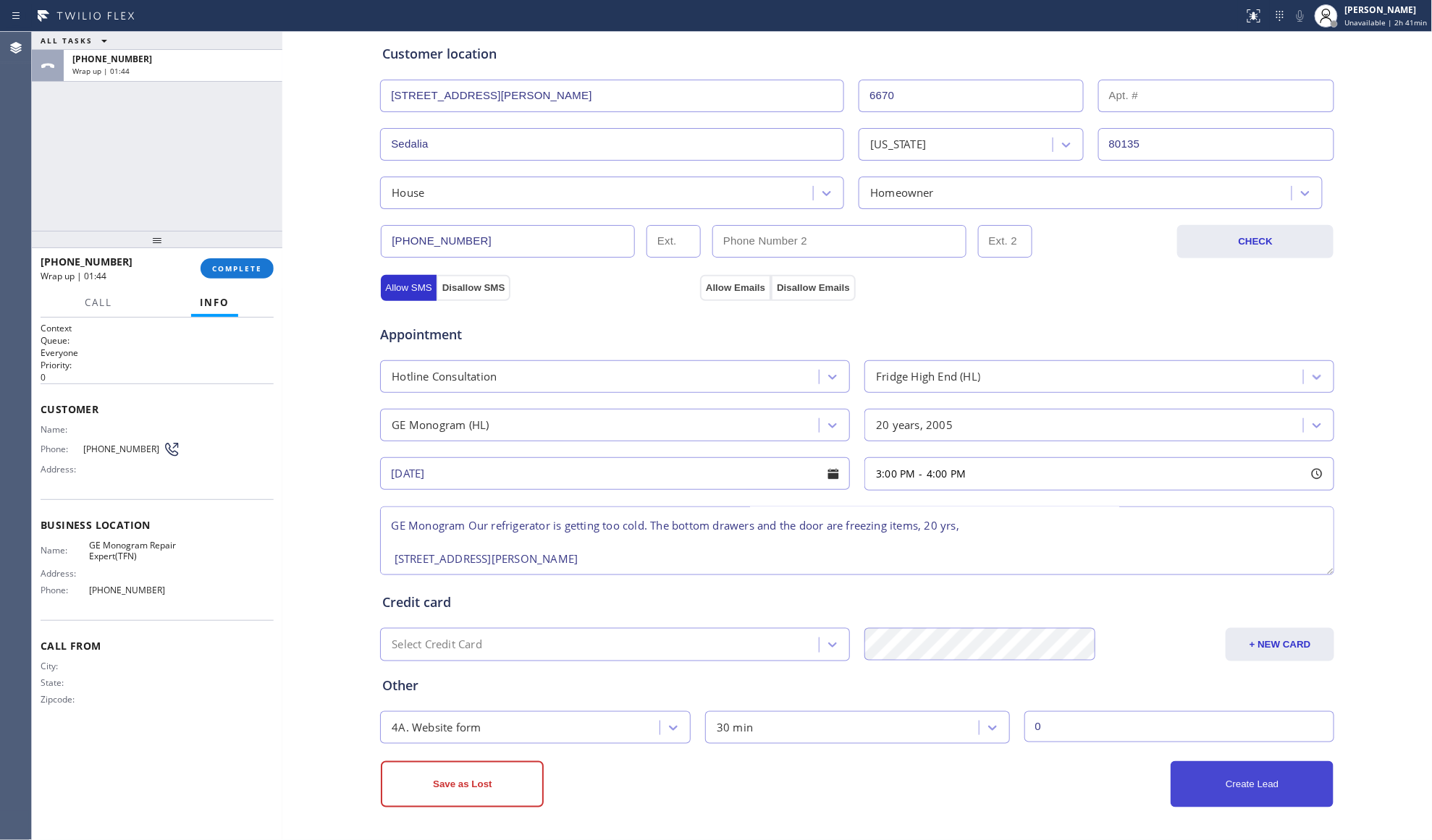
type input "0"
click at [1276, 779] on button "Create Lead" at bounding box center [1251, 784] width 163 height 46
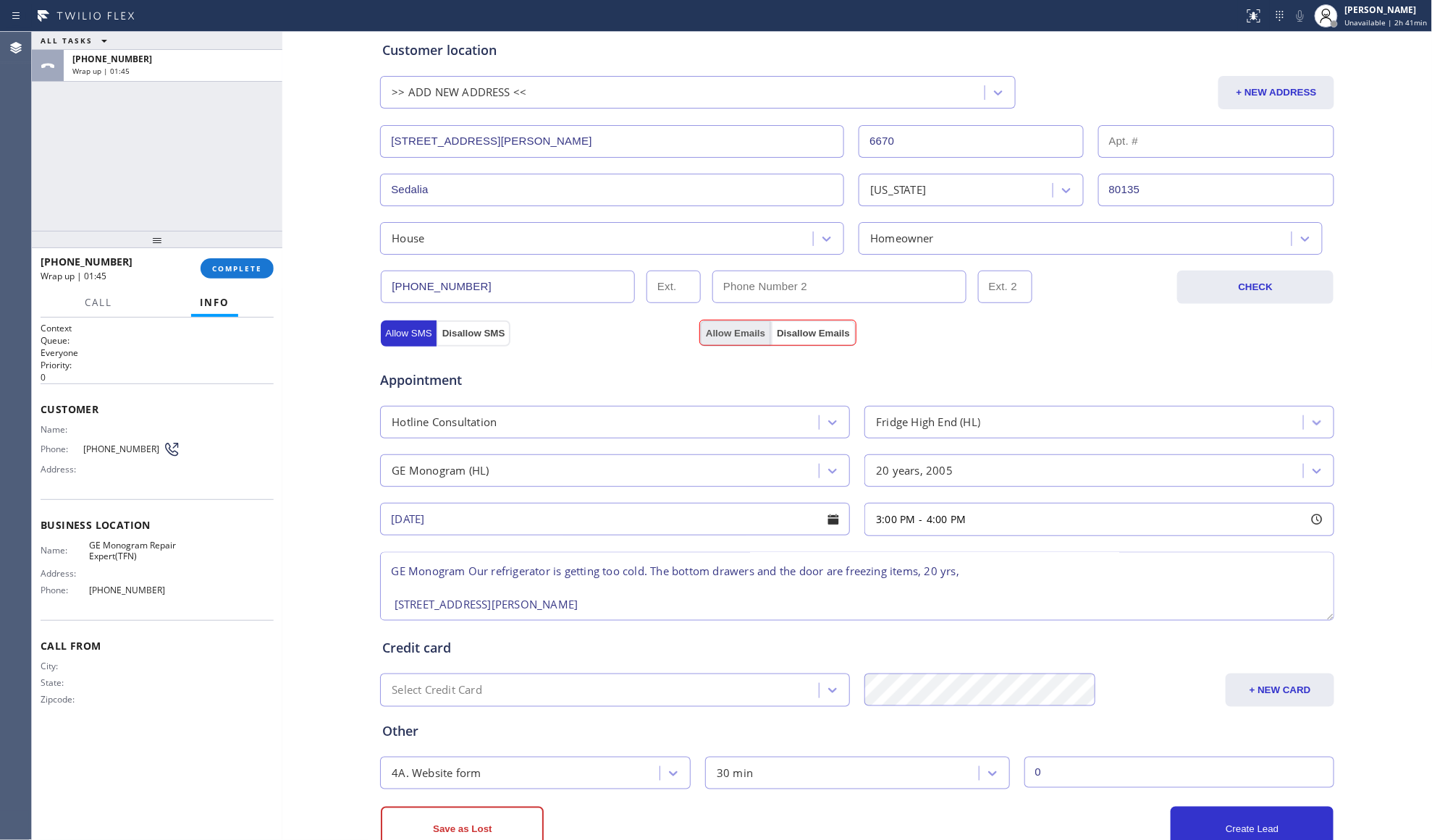
click at [741, 331] on button "Allow Emails" at bounding box center [736, 334] width 71 height 26
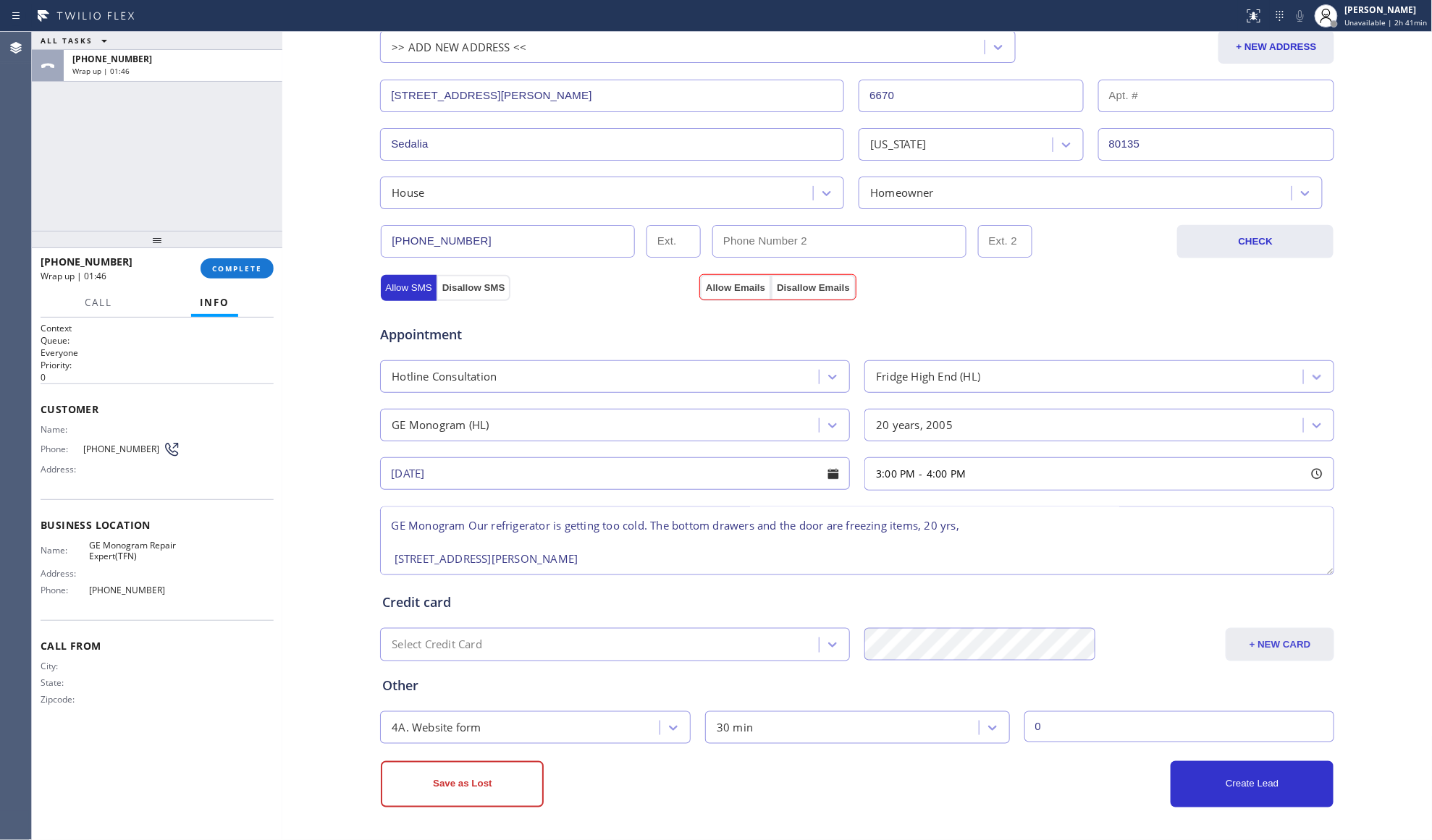
scroll to position [334, 0]
click at [731, 290] on button "Allow Emails" at bounding box center [736, 288] width 71 height 26
click at [730, 287] on button "Allow Emails" at bounding box center [736, 288] width 71 height 26
click at [1220, 787] on button "Create Lead" at bounding box center [1251, 784] width 163 height 46
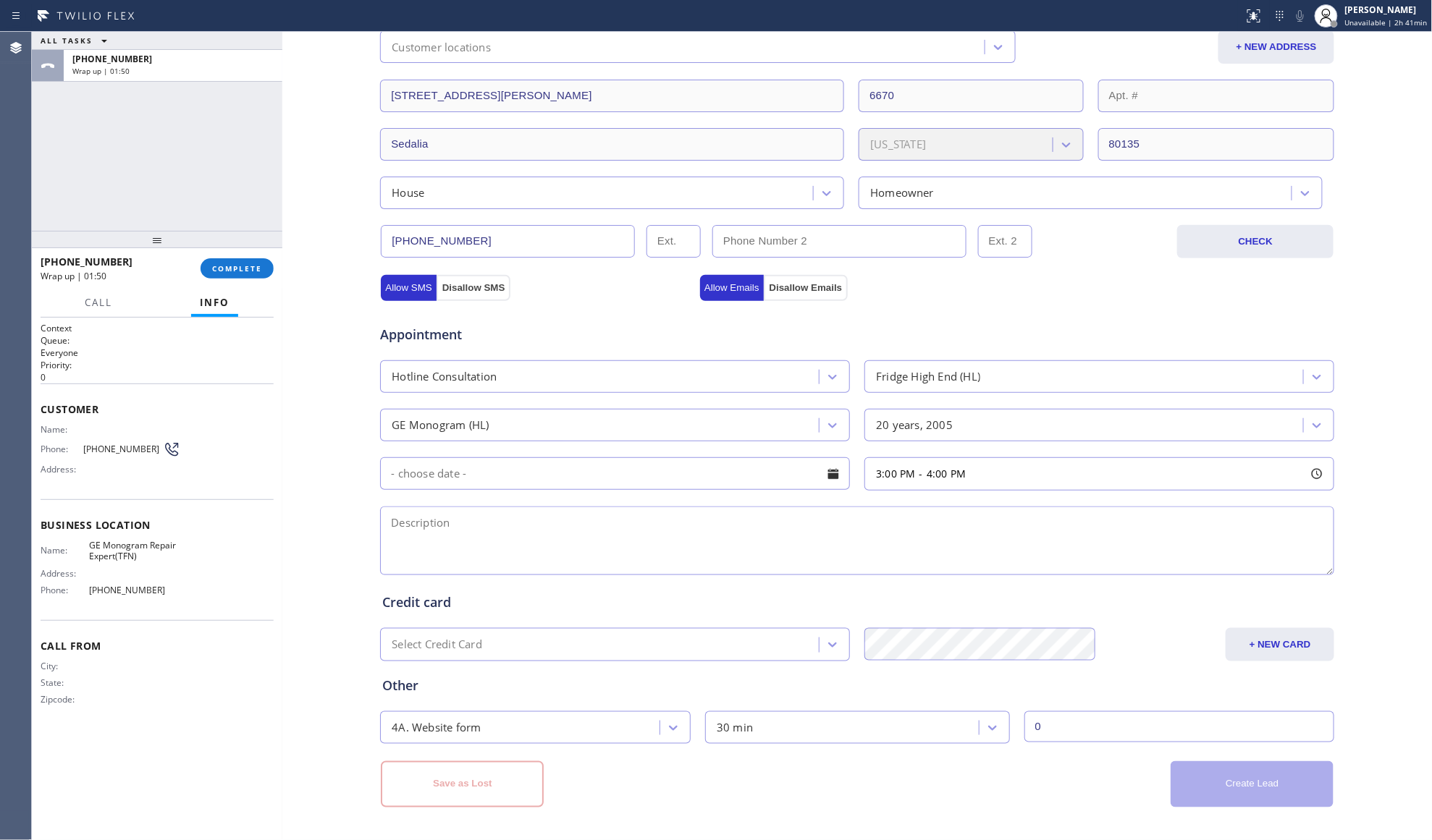
scroll to position [0, 0]
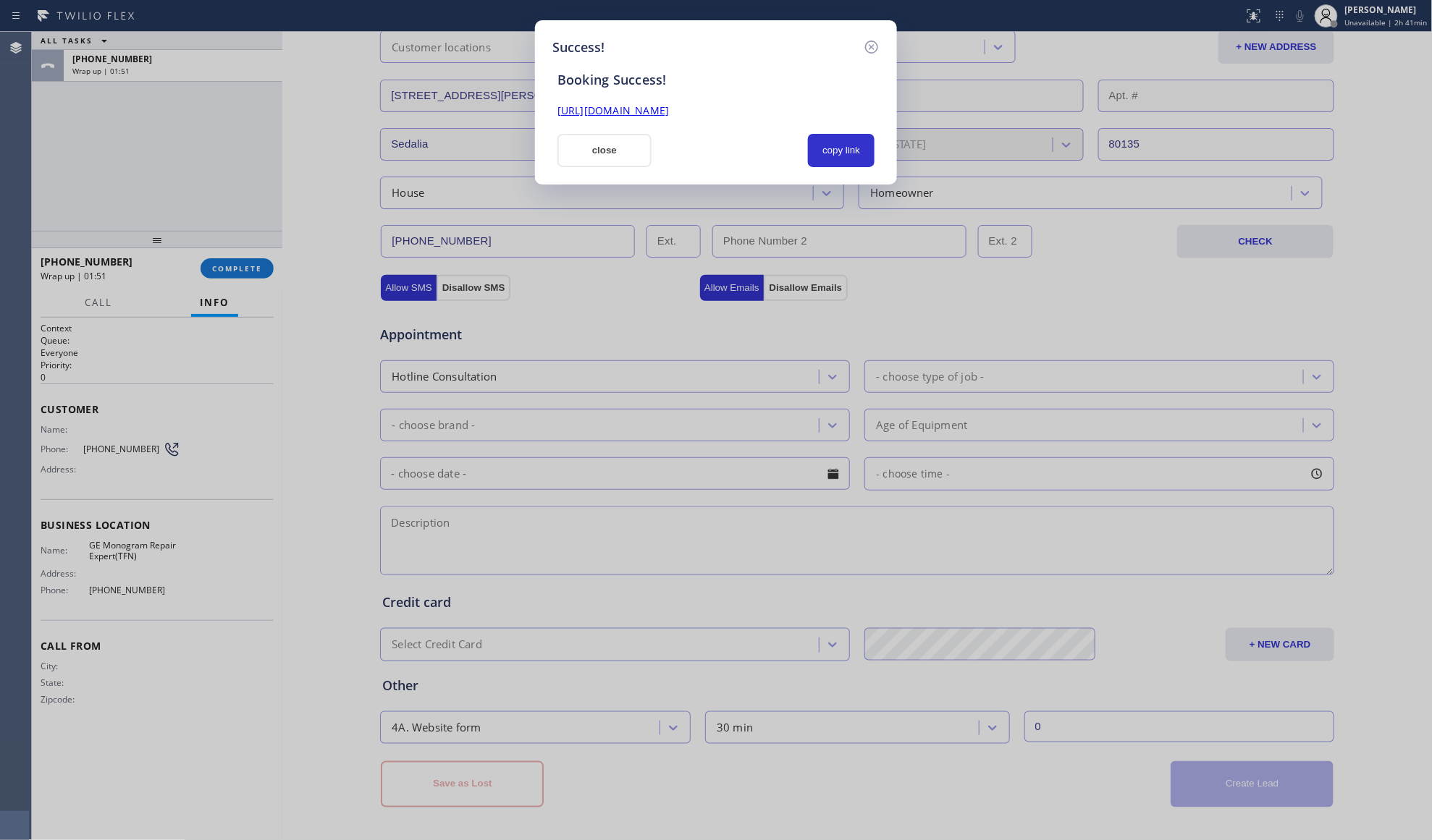
drag, startPoint x: 840, startPoint y: 151, endPoint x: 806, endPoint y: 142, distance: 35.2
click at [823, 146] on button "copy link" at bounding box center [841, 151] width 67 height 33
click at [669, 110] on link "[URL][DOMAIN_NAME]" at bounding box center [613, 110] width 111 height 14
drag, startPoint x: 603, startPoint y: 142, endPoint x: 375, endPoint y: 206, distance: 236.8
click at [592, 142] on button "close" at bounding box center [605, 151] width 94 height 33
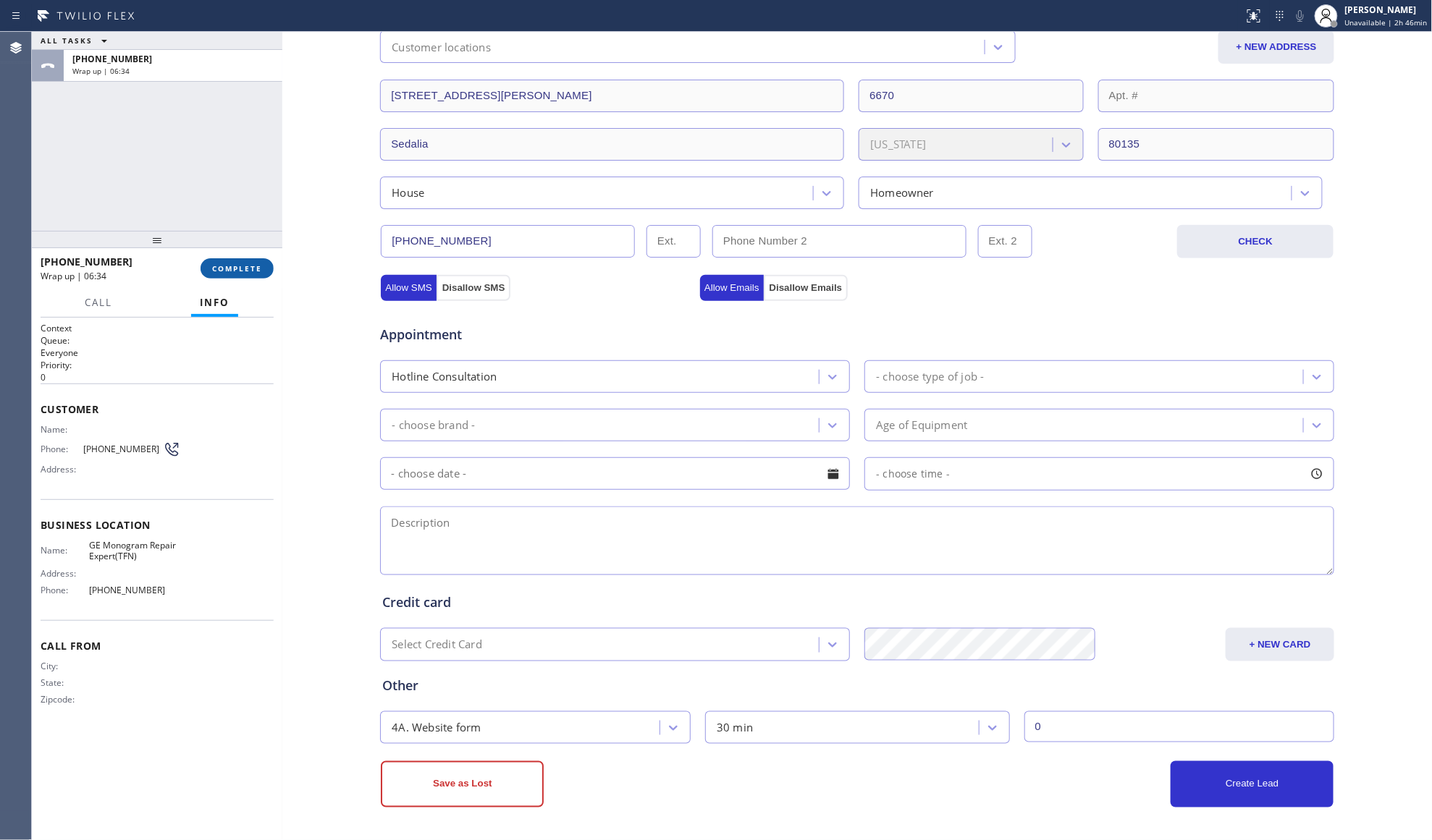
click at [249, 268] on span "COMPLETE" at bounding box center [237, 268] width 50 height 10
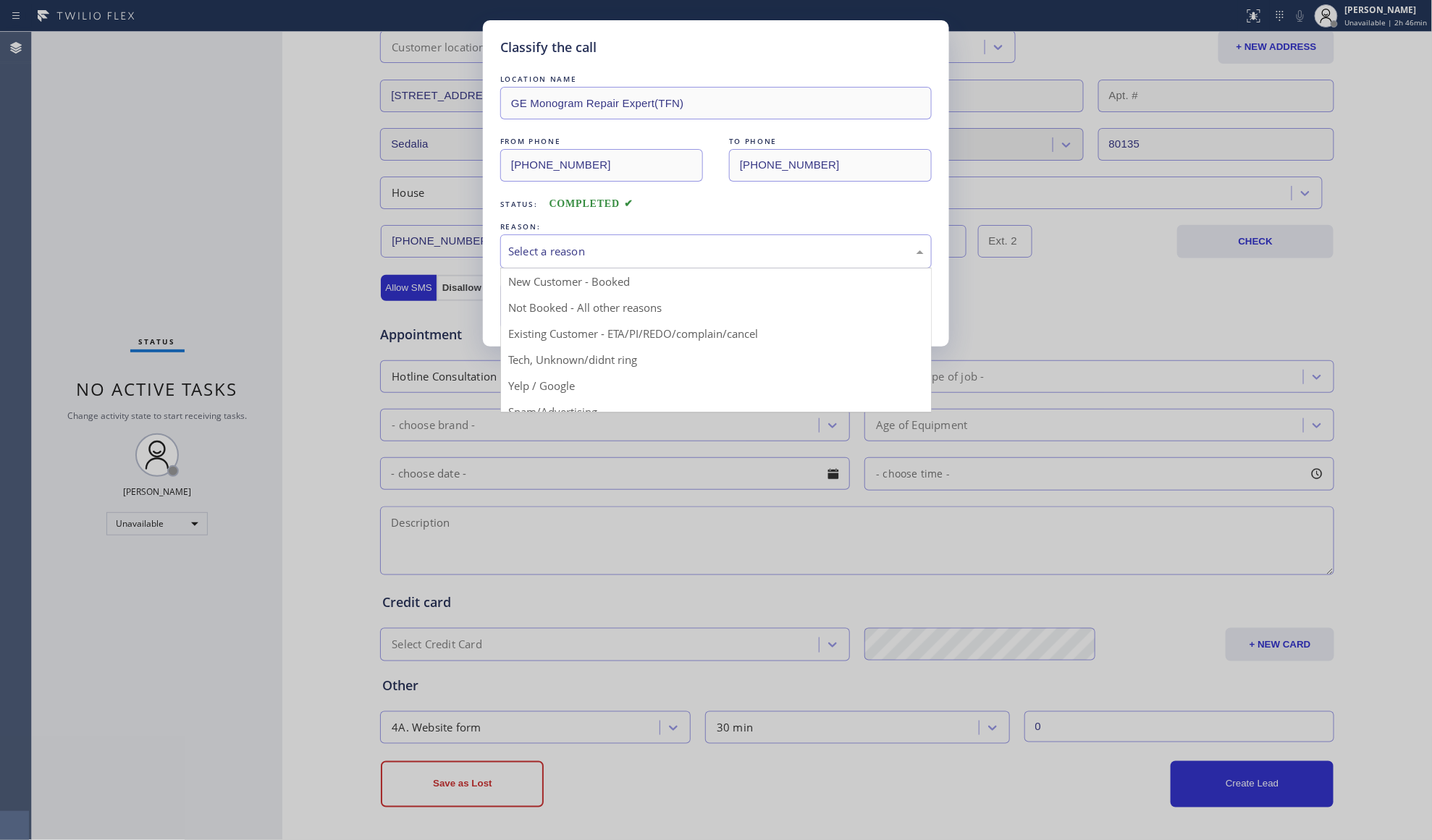
click at [589, 236] on div "Select a reason" at bounding box center [716, 251] width 432 height 34
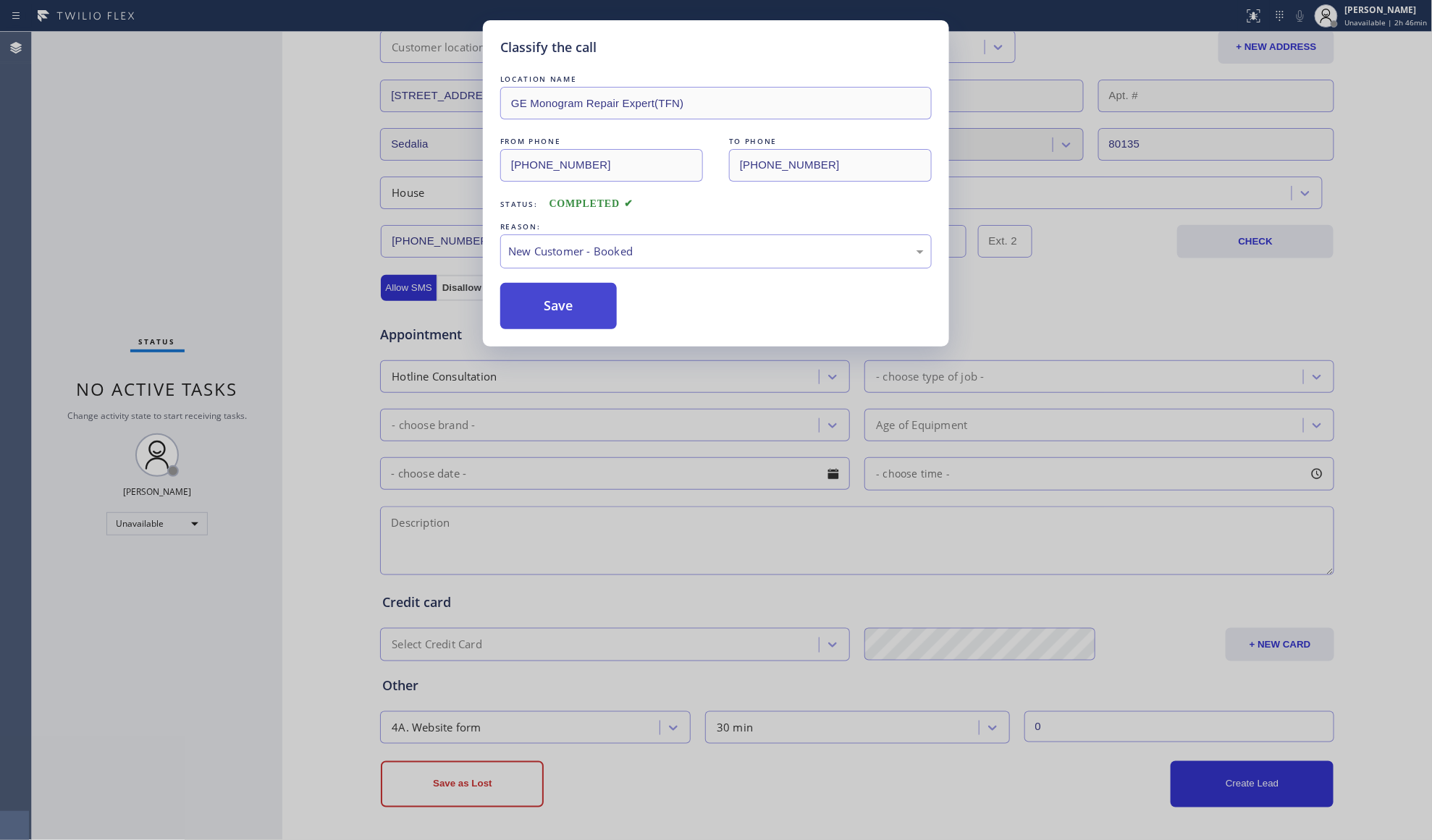
click at [553, 296] on button "Save" at bounding box center [559, 306] width 117 height 46
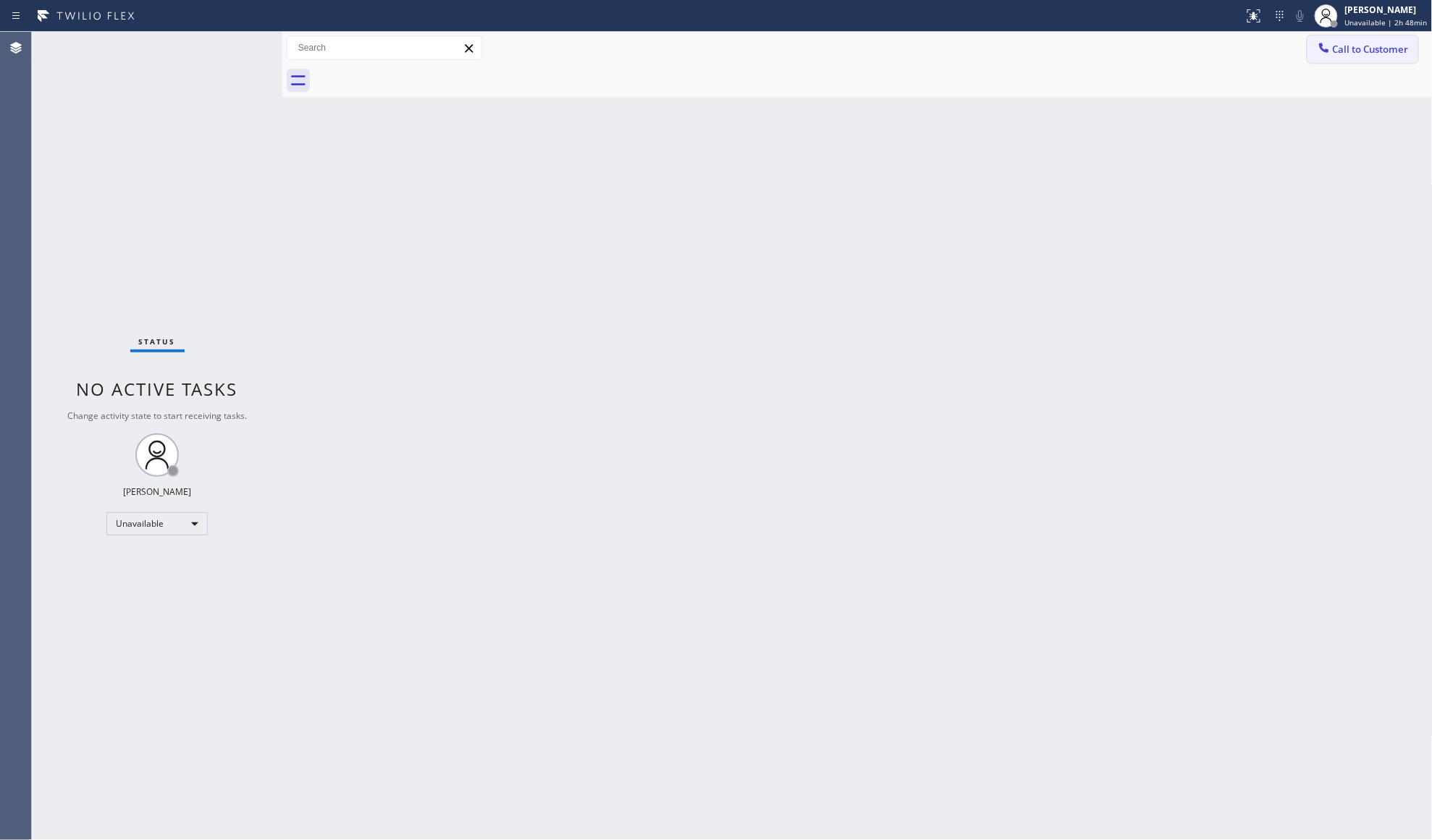
click at [1343, 46] on span "Call to Customer" at bounding box center [1371, 49] width 76 height 13
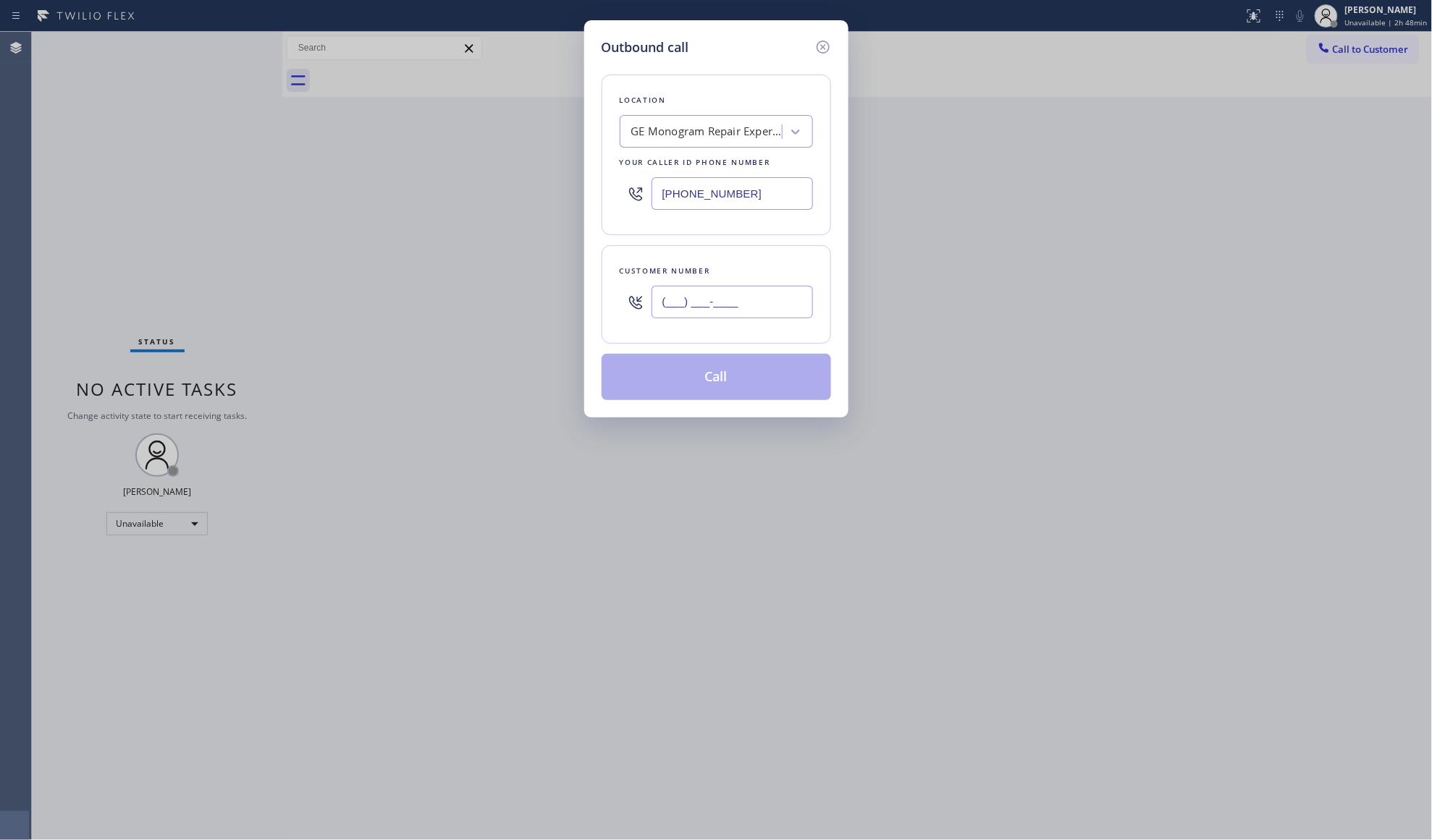
click at [740, 296] on input "(___) ___-____" at bounding box center [732, 302] width 162 height 33
type input "[PHONE_NUMBER]"
click at [717, 372] on button "Call" at bounding box center [716, 377] width 230 height 46
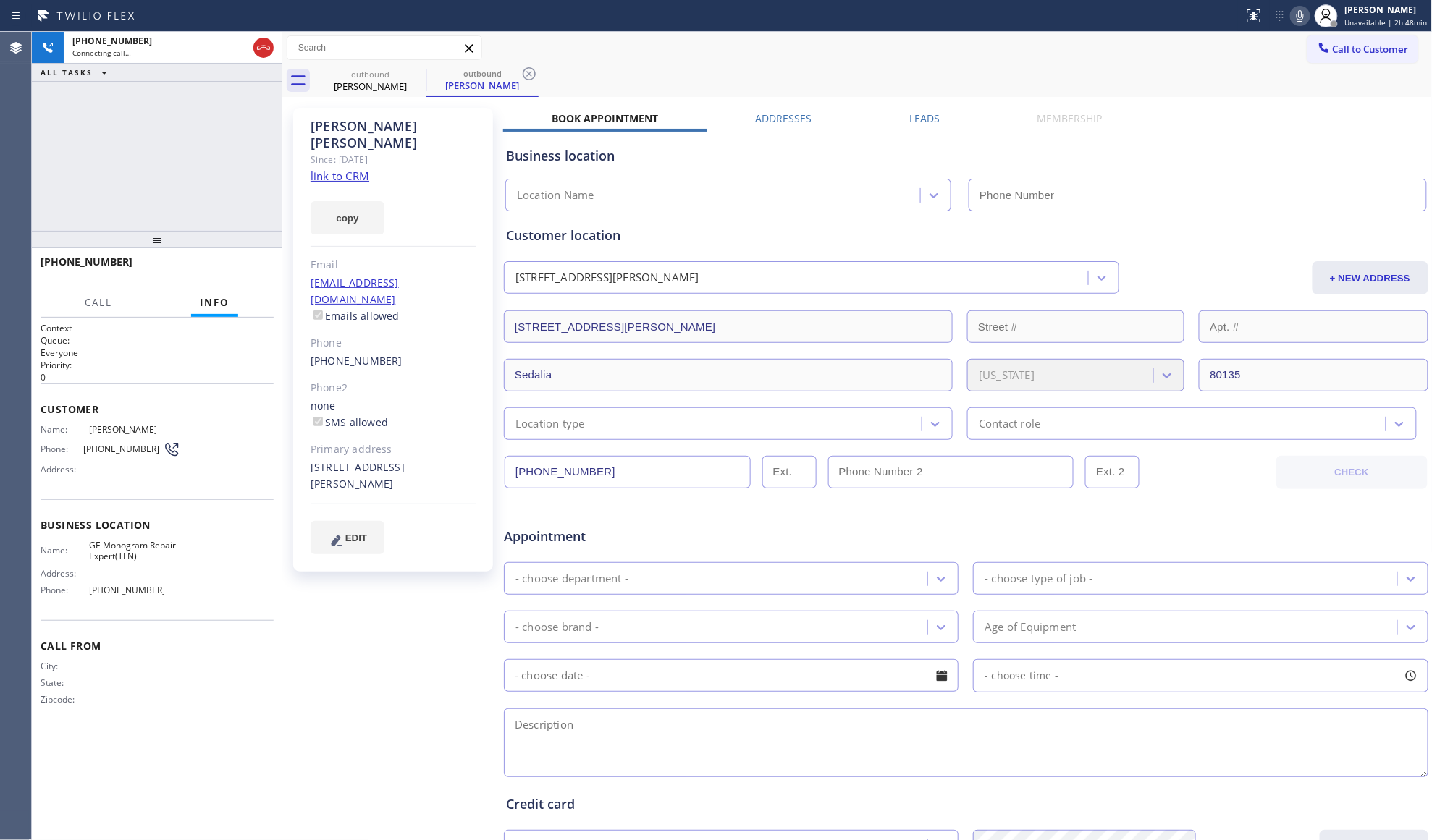
type input "[PHONE_NUMBER]"
click at [870, 79] on div "outbound [PERSON_NAME] outbound [PERSON_NAME]" at bounding box center [873, 80] width 1119 height 33
click at [755, 74] on div "outbound [PERSON_NAME] outbound [PERSON_NAME]" at bounding box center [873, 80] width 1119 height 33
click at [255, 266] on span "HANG UP" at bounding box center [240, 268] width 44 height 10
click at [253, 266] on span "HANG UP" at bounding box center [240, 268] width 44 height 10
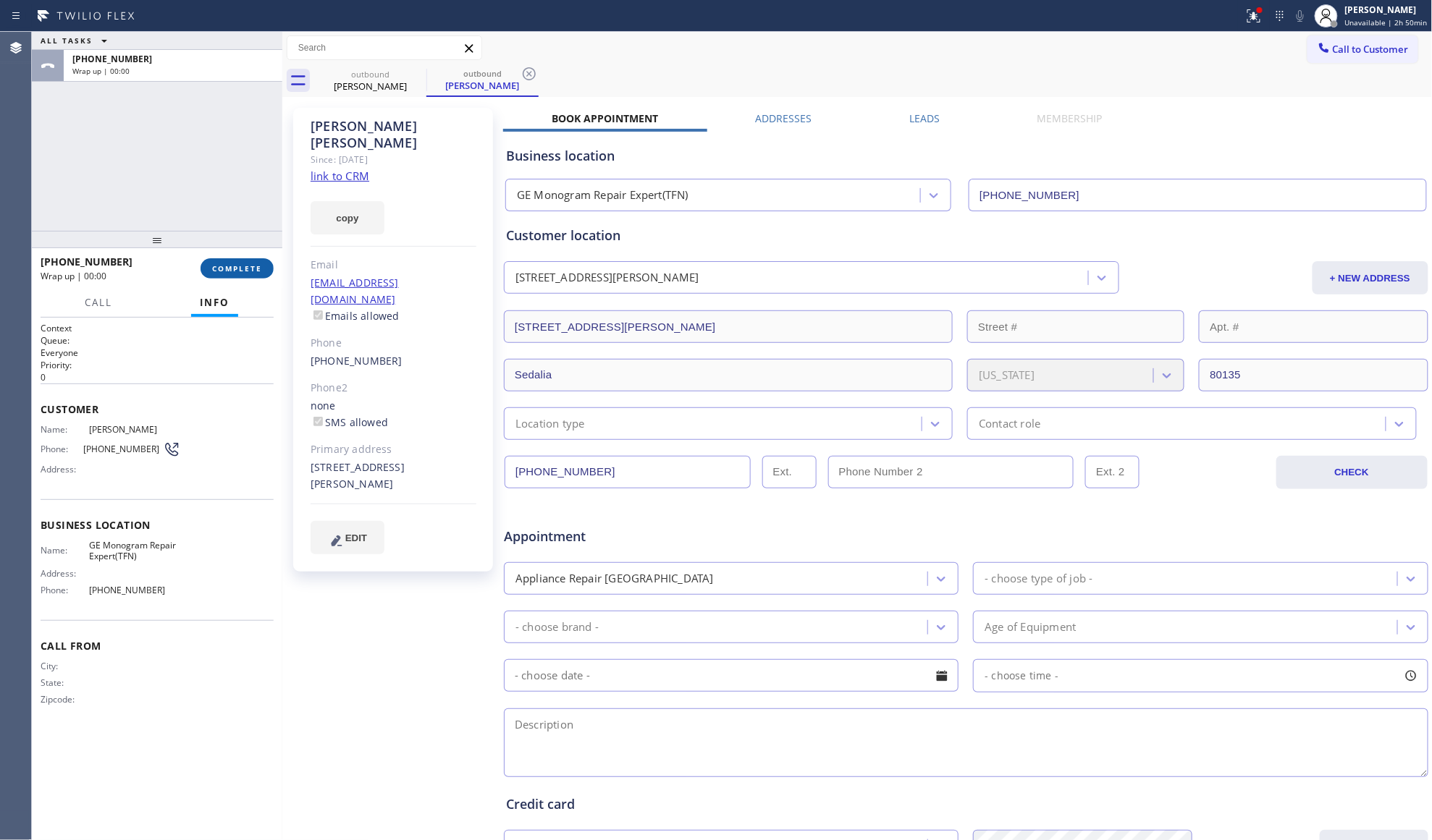
click at [253, 264] on span "COMPLETE" at bounding box center [237, 268] width 50 height 10
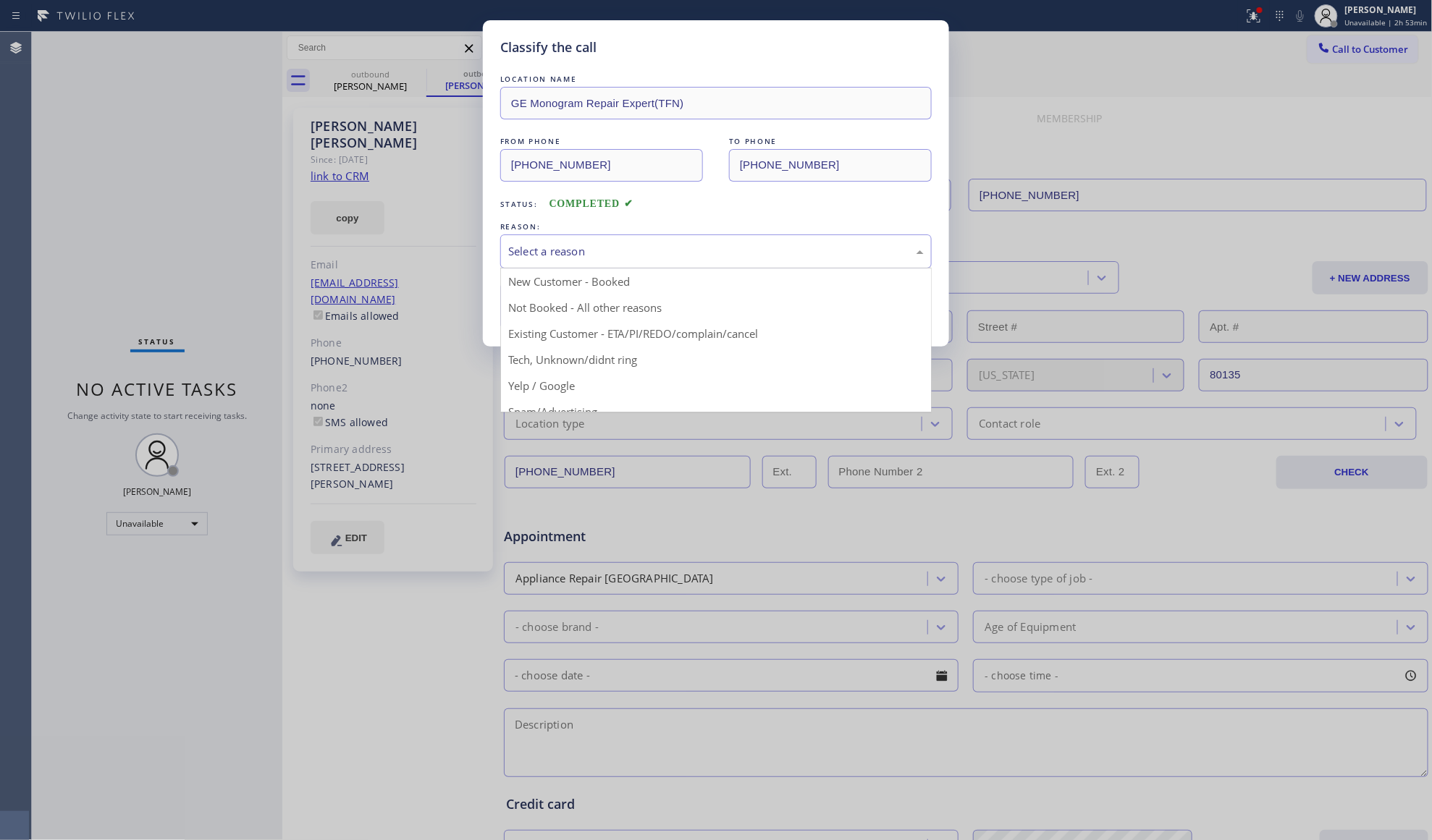
click at [716, 255] on div "Select a reason" at bounding box center [716, 252] width 416 height 17
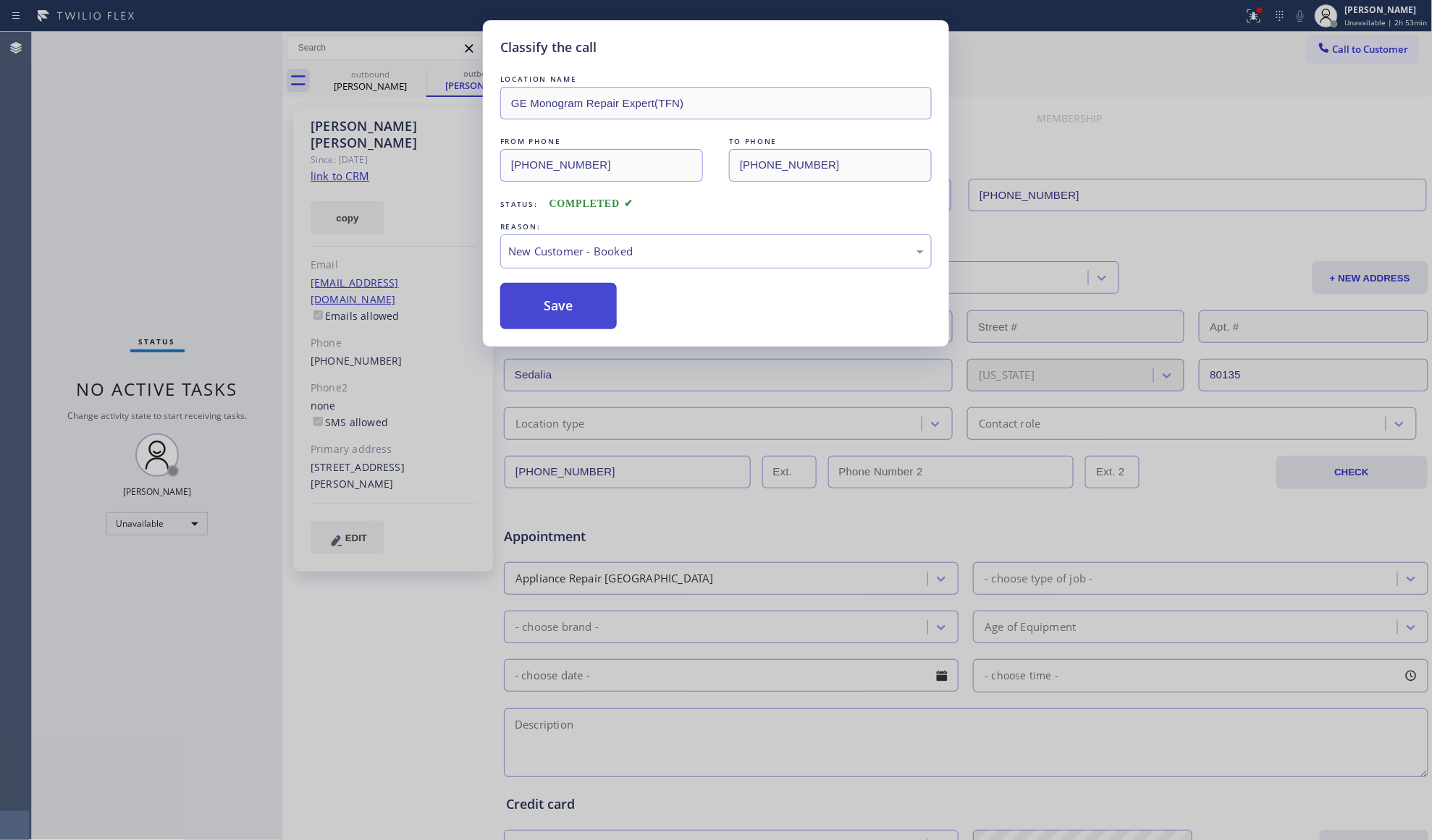
click at [570, 296] on button "Save" at bounding box center [559, 306] width 117 height 46
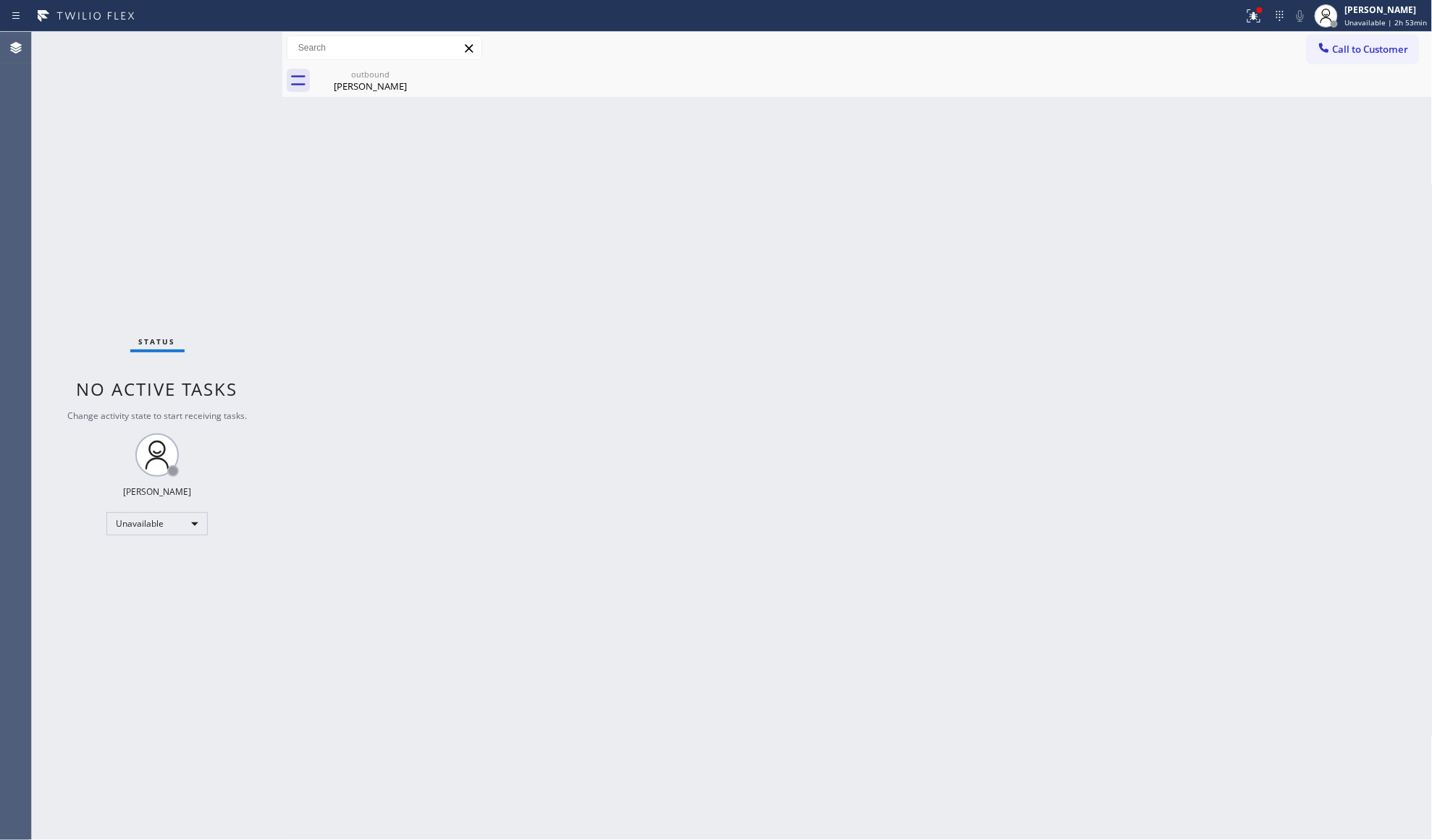
click at [900, 328] on div "Back to Dashboard Change Sender ID Customers Technicians Select a contact Outbo…" at bounding box center [857, 436] width 1151 height 808
drag, startPoint x: 360, startPoint y: 61, endPoint x: 380, endPoint y: 67, distance: 20.9
click at [363, 59] on div "Call to Customer Outbound call Location GE Monogram Repair Expert(TFN) Your cal…" at bounding box center [857, 48] width 1151 height 33
drag, startPoint x: 395, startPoint y: 71, endPoint x: 409, endPoint y: 71, distance: 14.0
click at [397, 71] on div "outbound" at bounding box center [370, 74] width 109 height 11
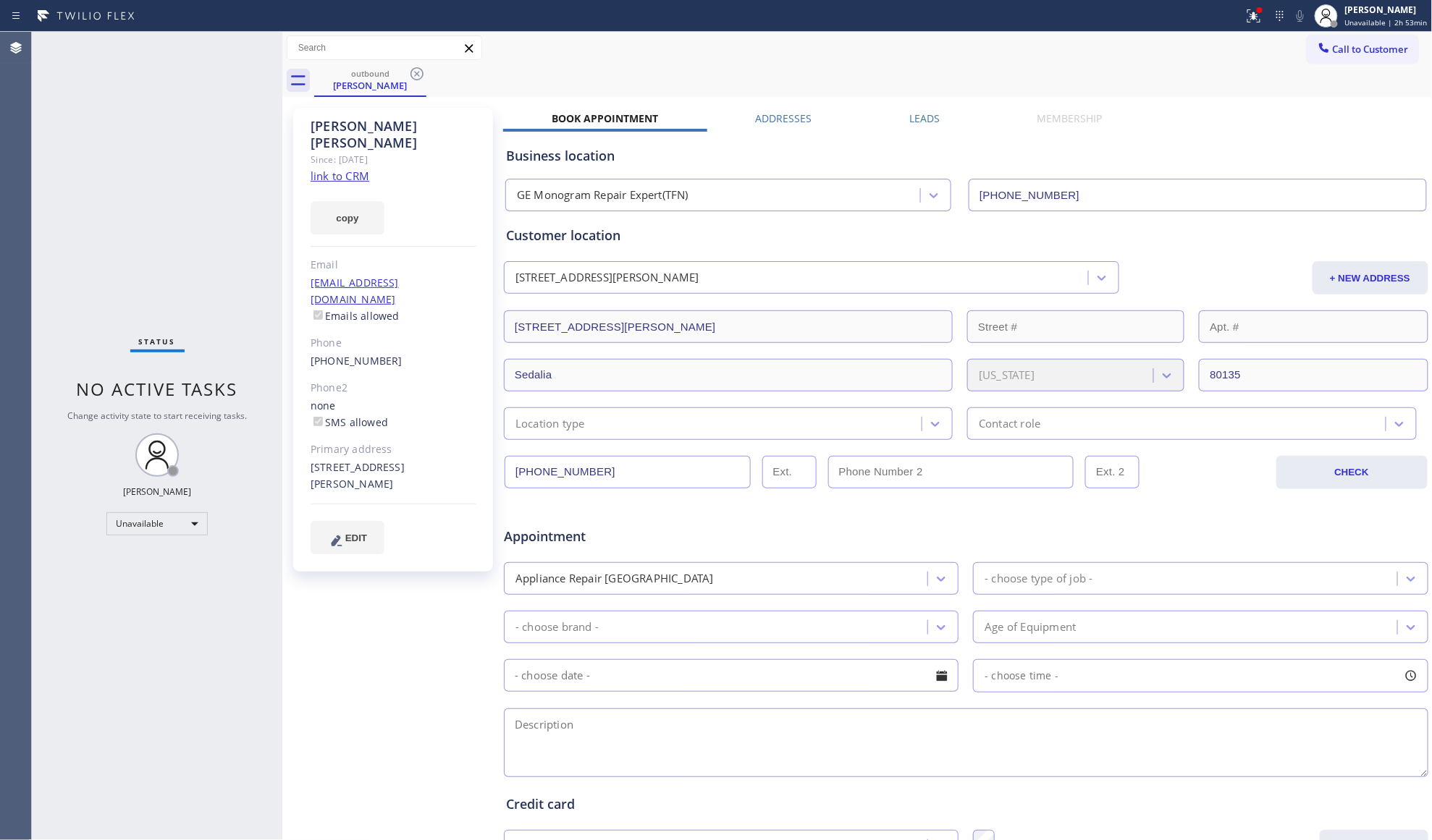
click at [420, 68] on icon at bounding box center [416, 74] width 17 height 17
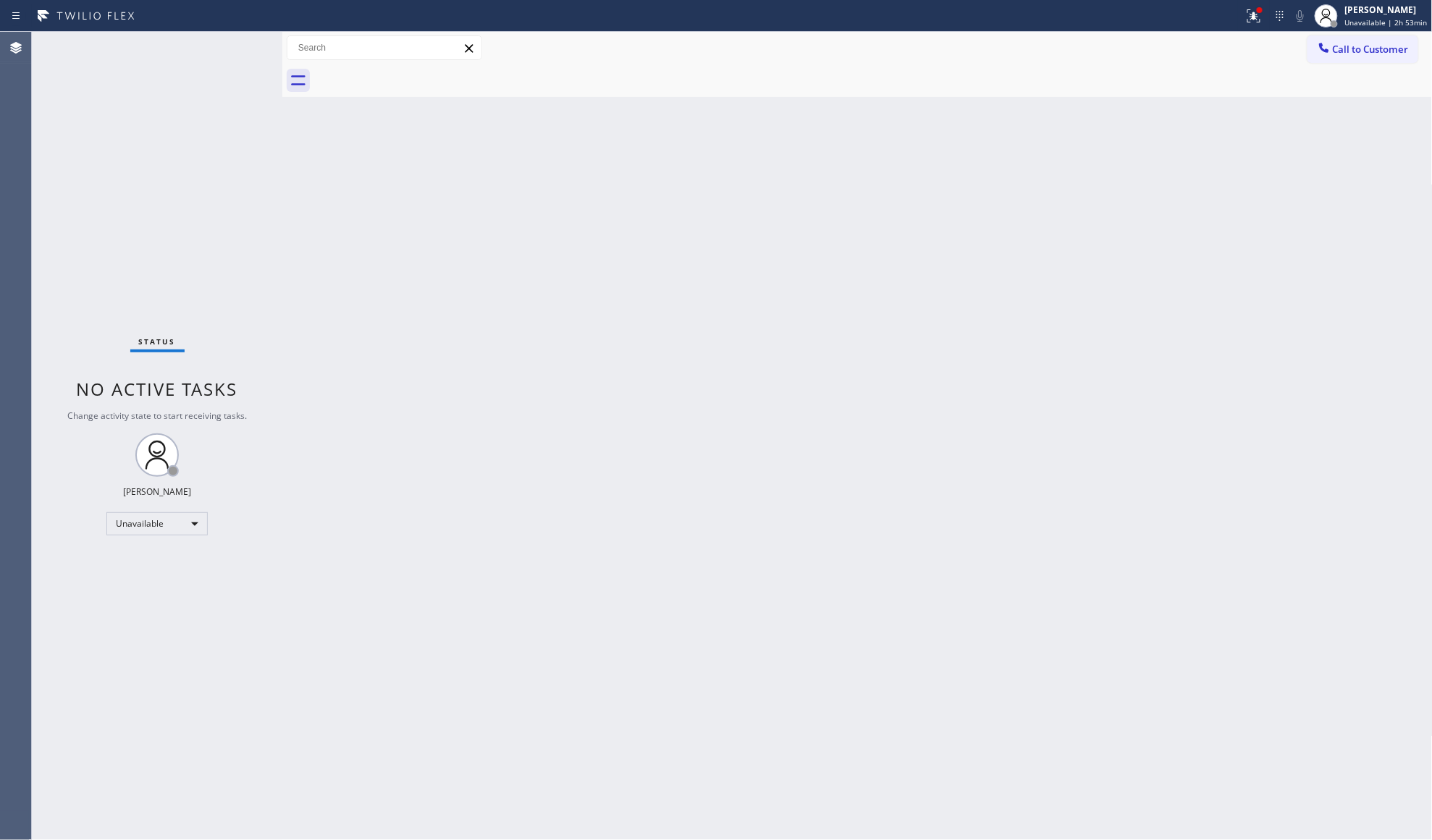
drag, startPoint x: 1092, startPoint y: 119, endPoint x: 1120, endPoint y: 134, distance: 31.8
click at [1120, 134] on div "Back to Dashboard Change Sender ID Customers Technicians Select a contact Outbo…" at bounding box center [857, 436] width 1151 height 808
drag, startPoint x: 1269, startPoint y: 13, endPoint x: 1173, endPoint y: 143, distance: 161.6
click at [1268, 15] on div at bounding box center [1254, 16] width 32 height 17
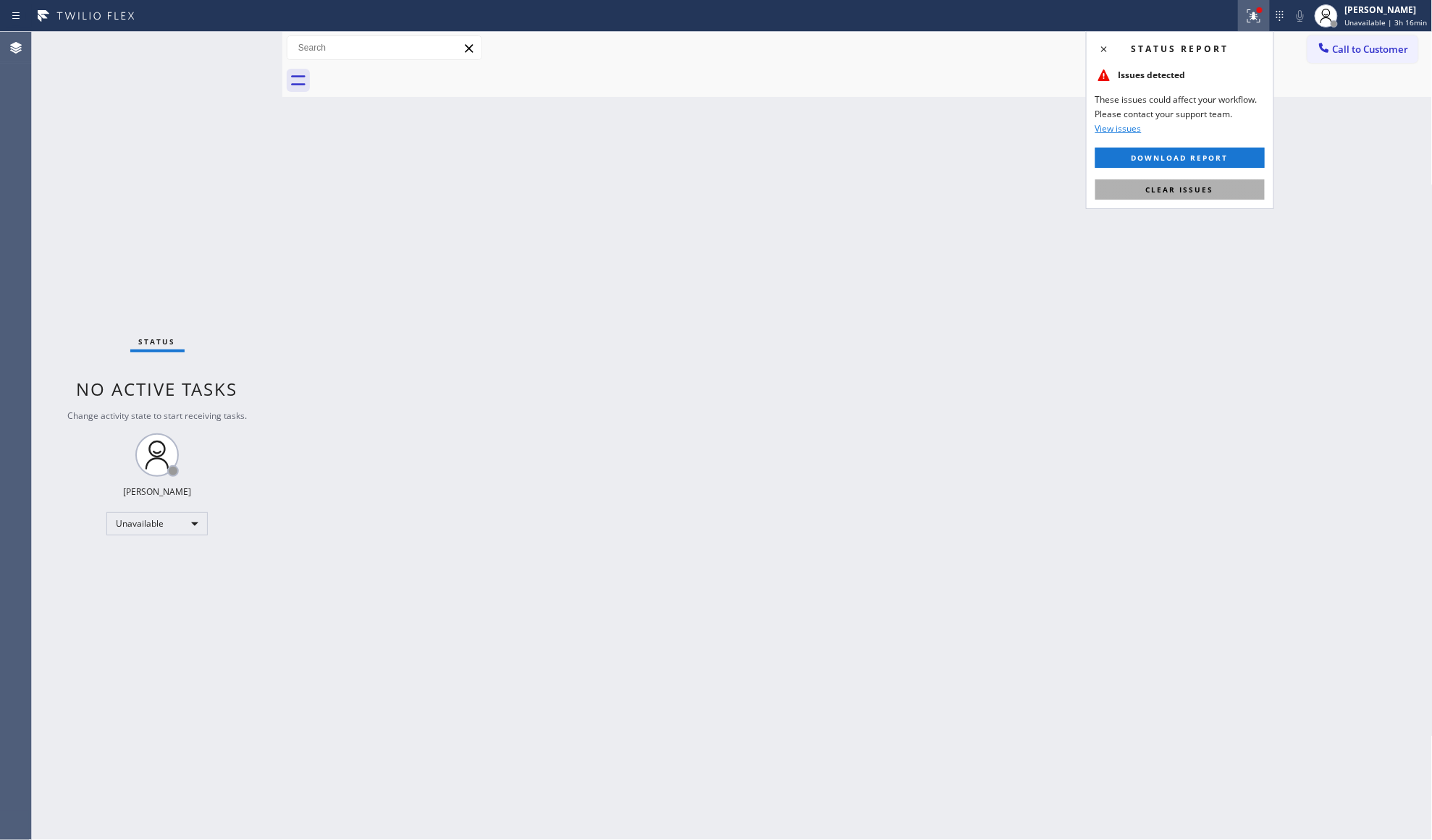
click at [1145, 180] on button "Clear issues" at bounding box center [1179, 190] width 169 height 20
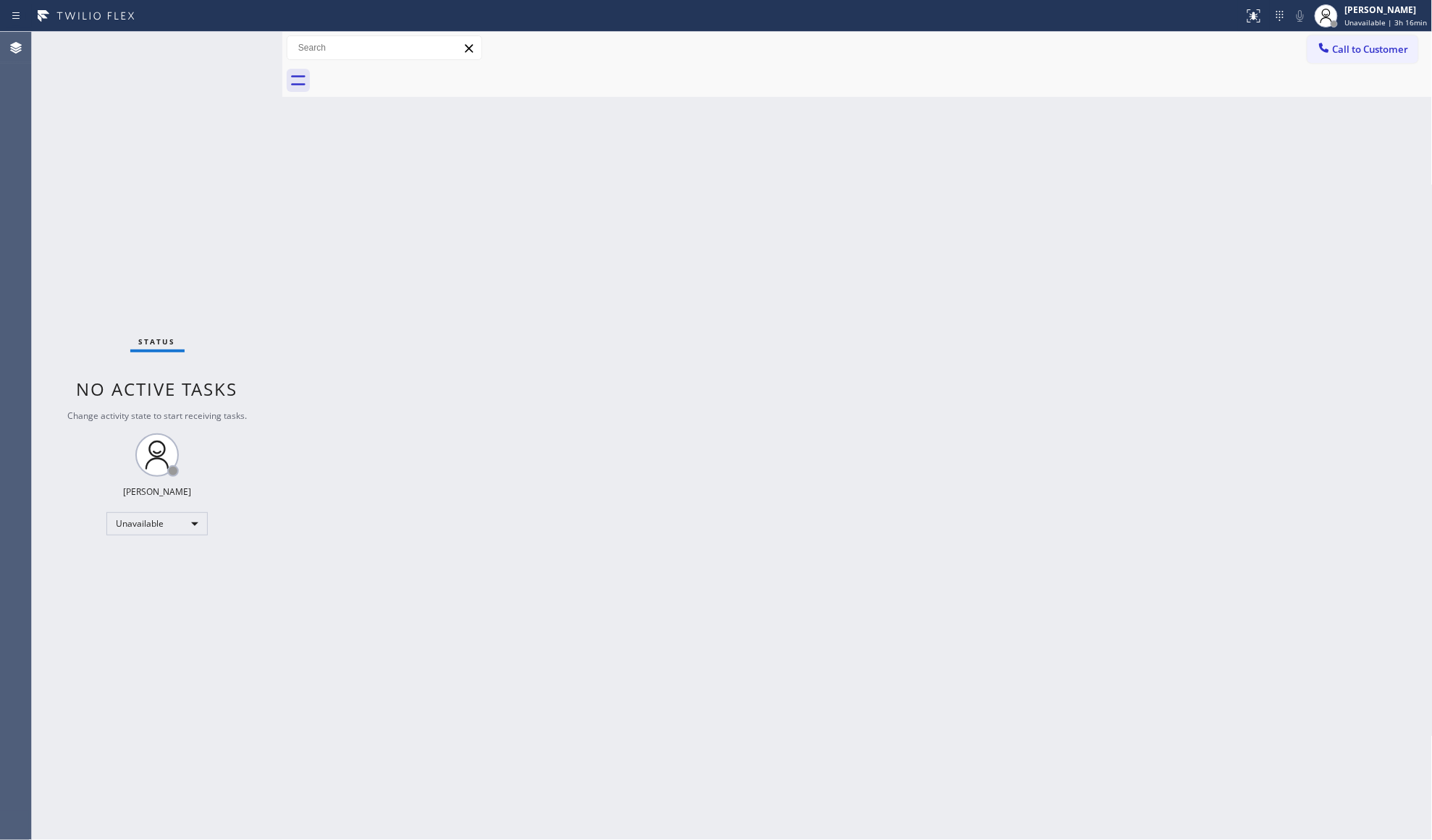
drag, startPoint x: 1339, startPoint y: 38, endPoint x: 1115, endPoint y: 153, distance: 251.8
click at [1335, 40] on button "Call to Customer" at bounding box center [1363, 49] width 111 height 27
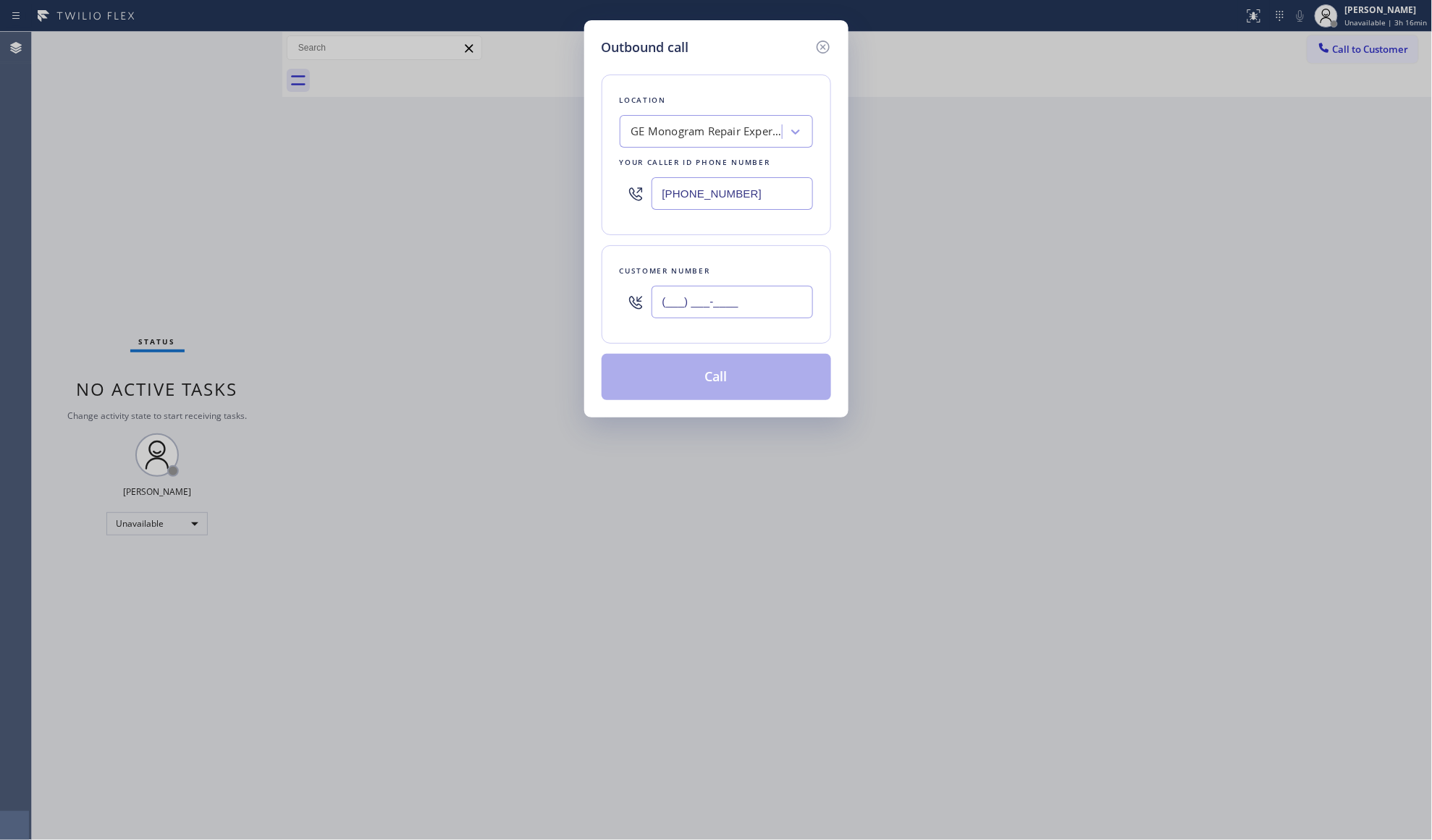
drag, startPoint x: 777, startPoint y: 299, endPoint x: 780, endPoint y: 291, distance: 8.5
click at [776, 301] on input "(___) ___-____" at bounding box center [732, 302] width 162 height 33
type input "[PHONE_NUMBER]"
drag, startPoint x: 744, startPoint y: 194, endPoint x: 643, endPoint y: 207, distance: 101.8
click at [650, 209] on div "[PHONE_NUMBER]" at bounding box center [716, 193] width 193 height 47
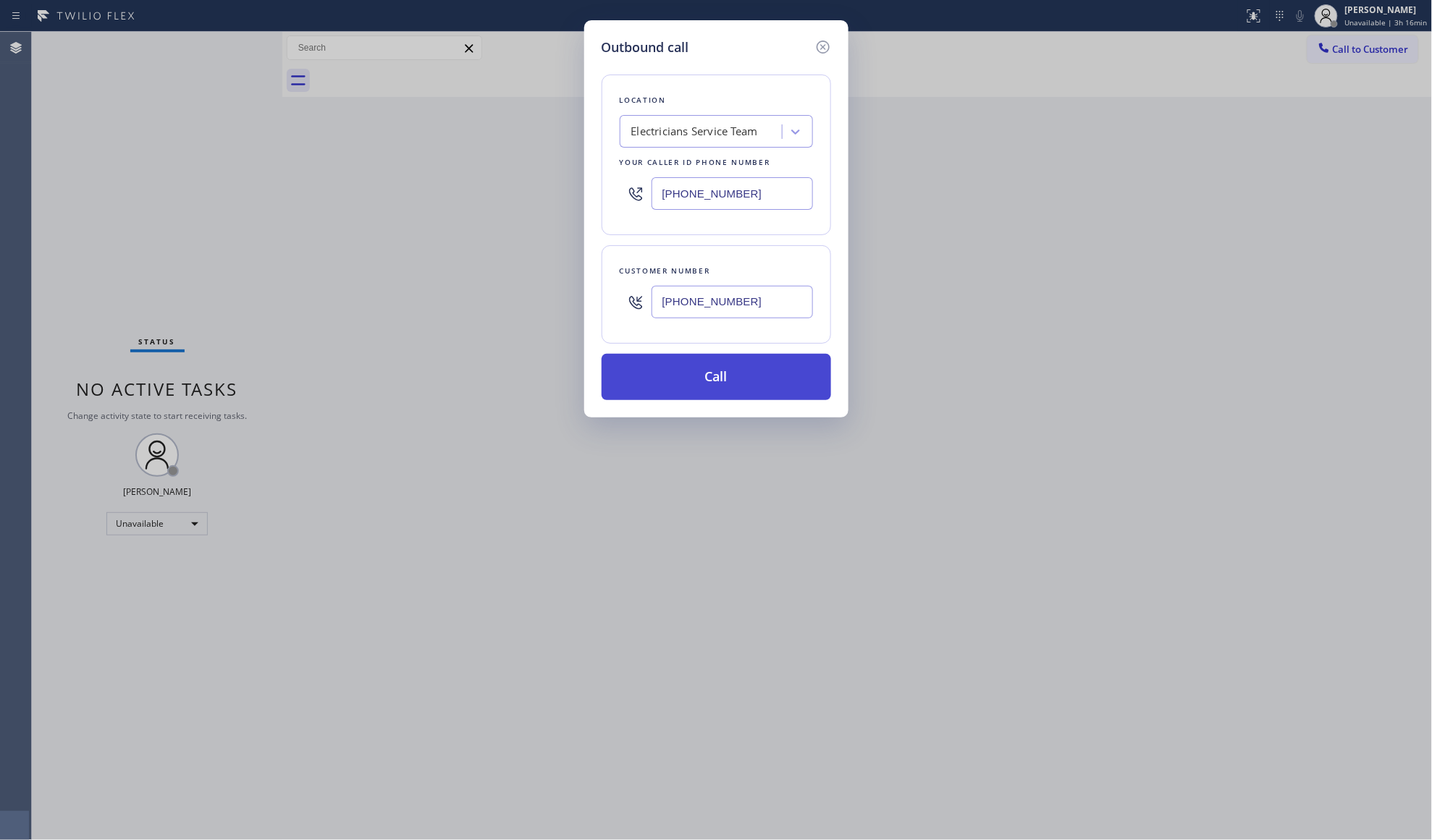
type input "[PHONE_NUMBER]"
click at [731, 379] on button "Call" at bounding box center [716, 377] width 230 height 46
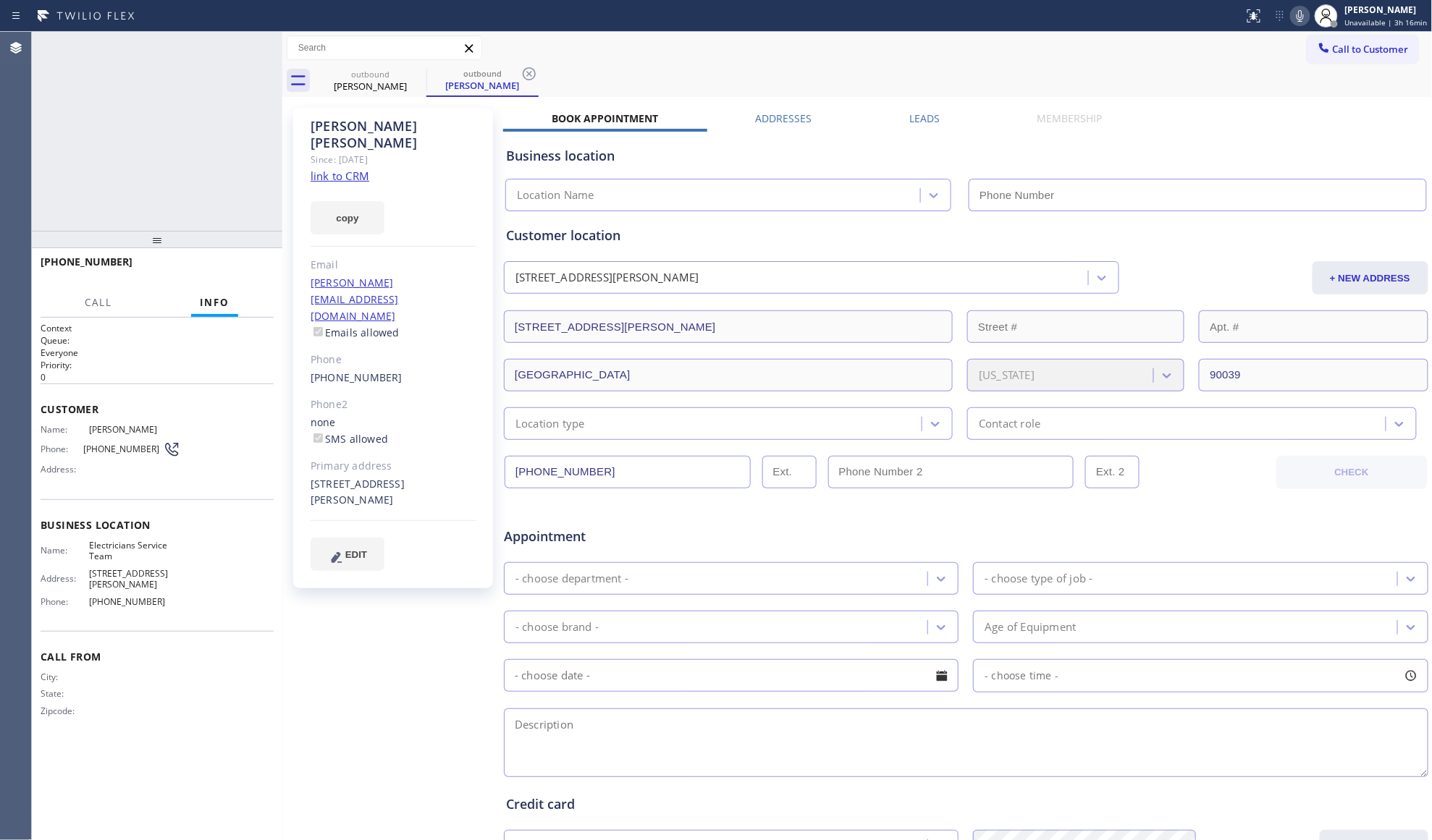
type input "[PHONE_NUMBER]"
drag, startPoint x: 911, startPoint y: 119, endPoint x: 1091, endPoint y: 102, distance: 180.8
click at [916, 124] on label "Leads" at bounding box center [925, 118] width 30 height 14
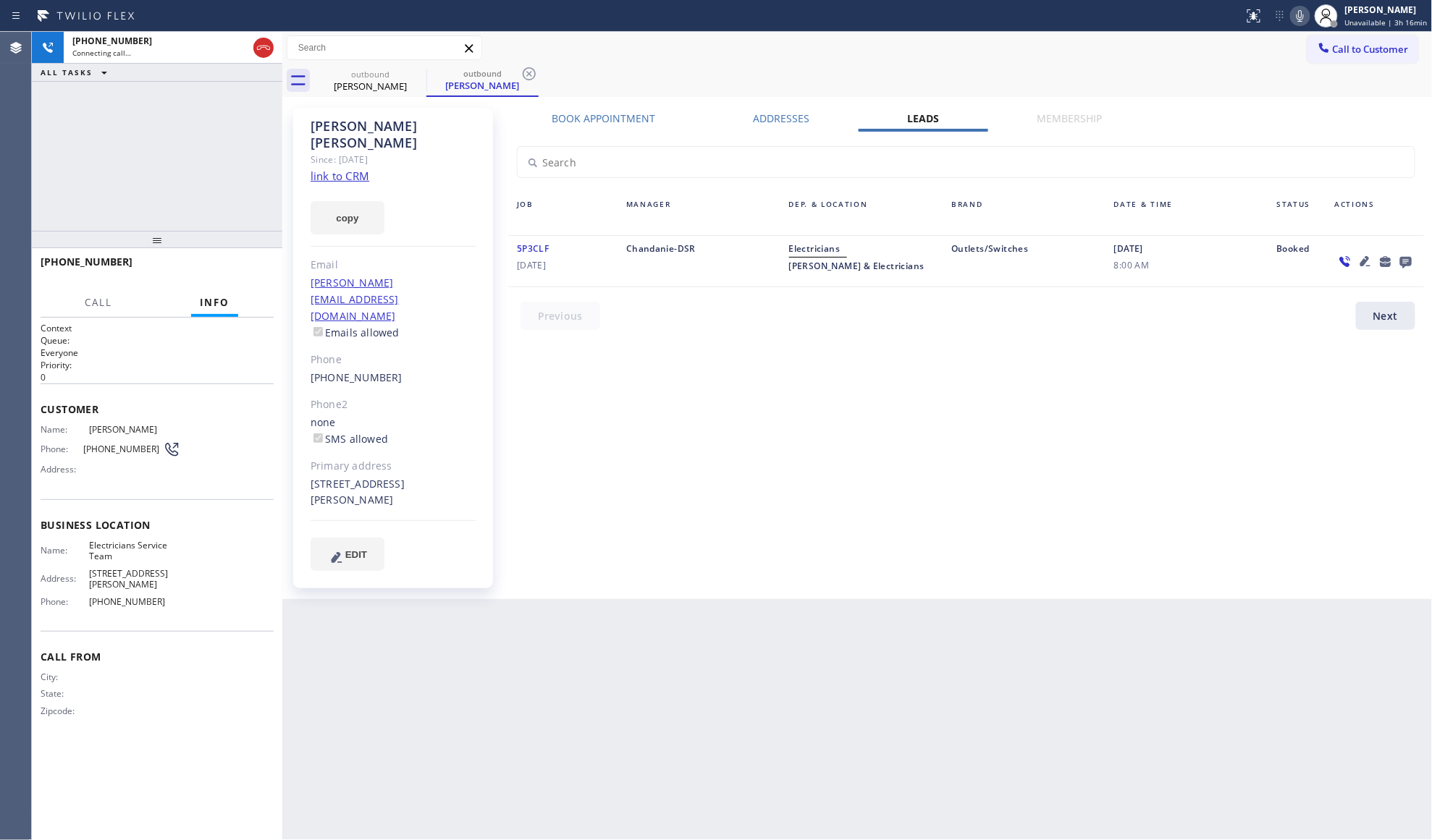
drag, startPoint x: 267, startPoint y: 53, endPoint x: 300, endPoint y: 65, distance: 35.1
click at [267, 53] on icon at bounding box center [263, 48] width 17 height 17
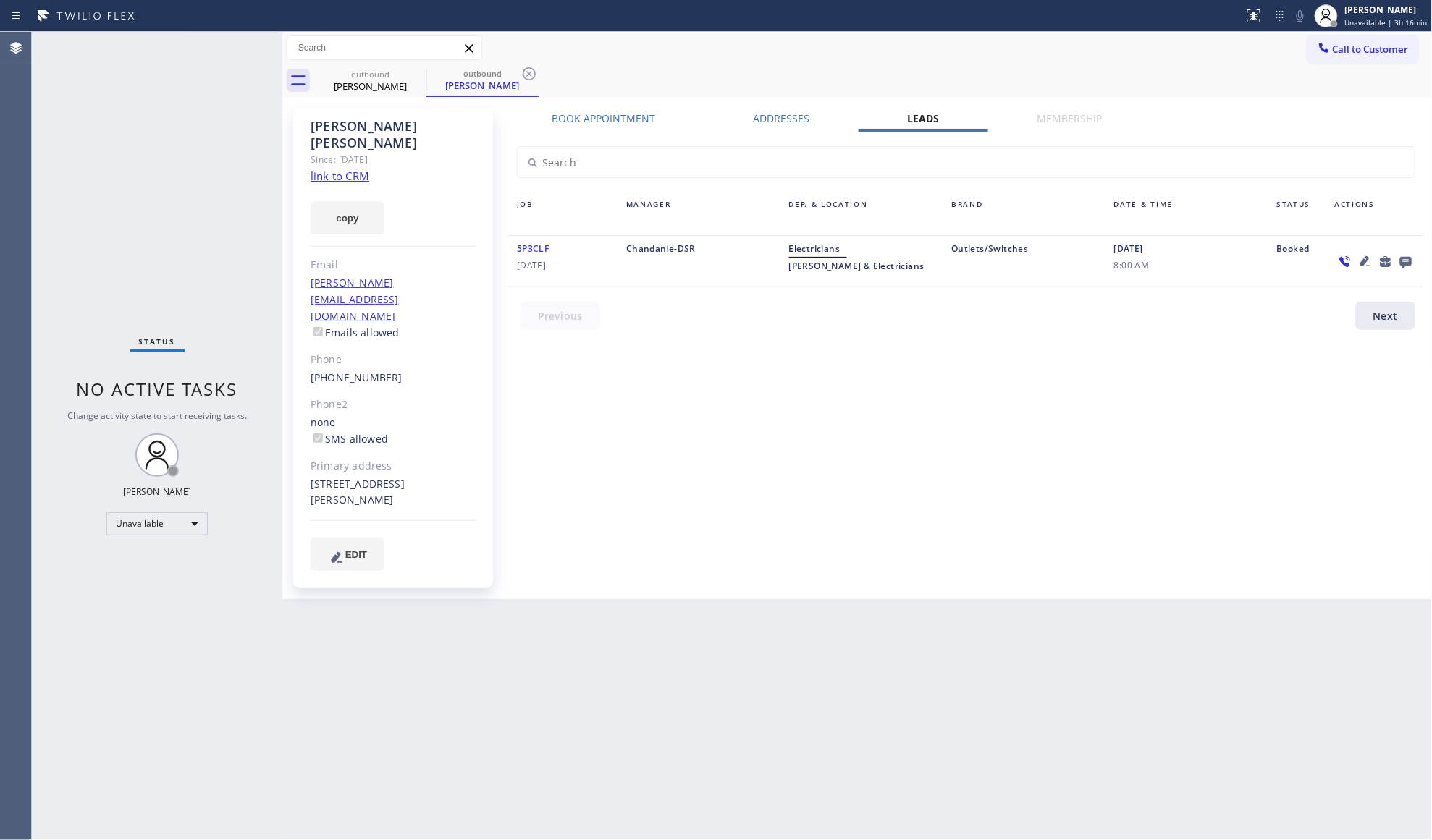
click at [1408, 262] on icon at bounding box center [1405, 262] width 17 height 18
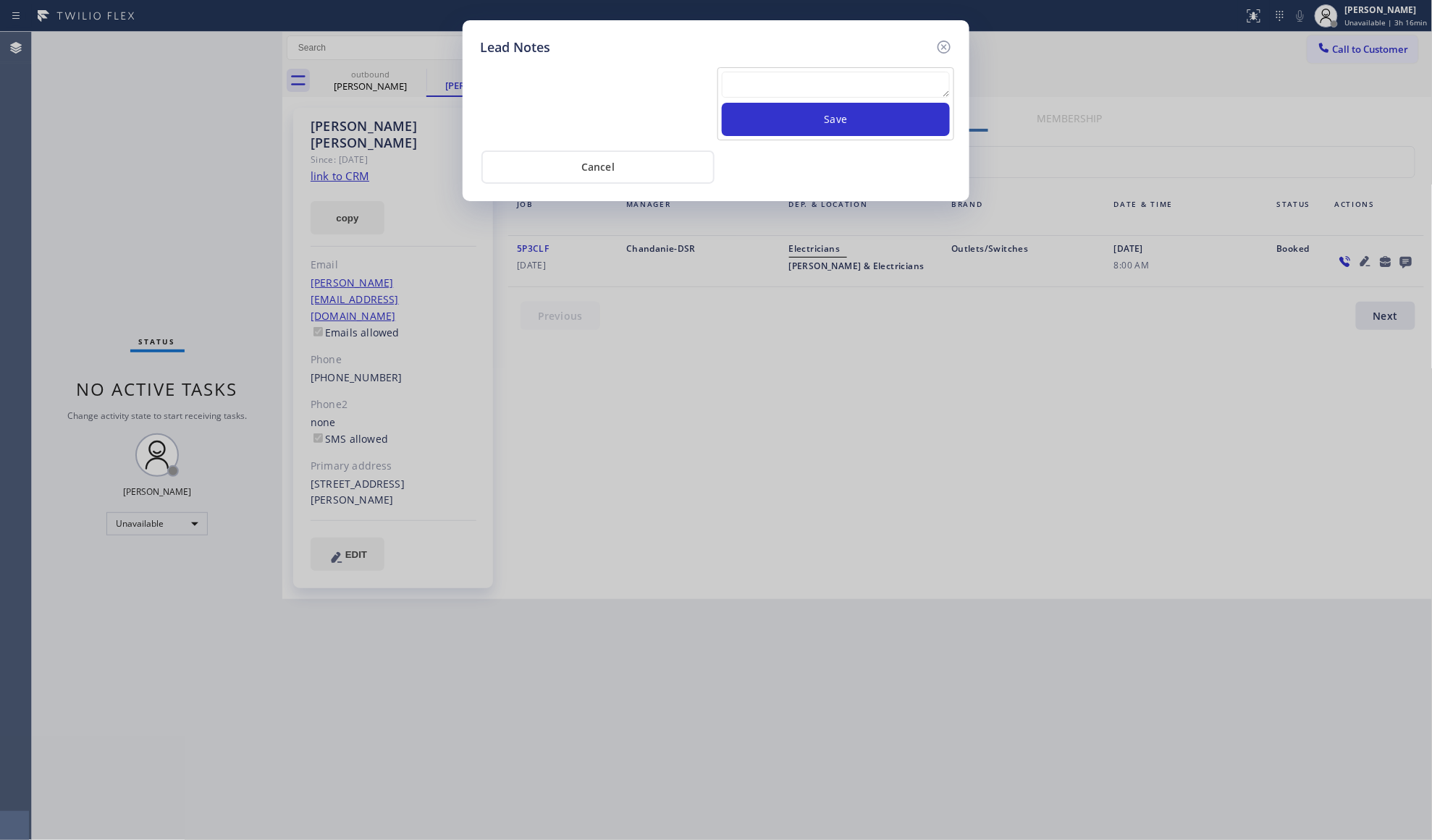
click at [892, 86] on textarea at bounding box center [836, 84] width 228 height 26
type textarea "VM / Follow up call - Please transfer to me"
click at [864, 117] on button "Save" at bounding box center [836, 120] width 228 height 33
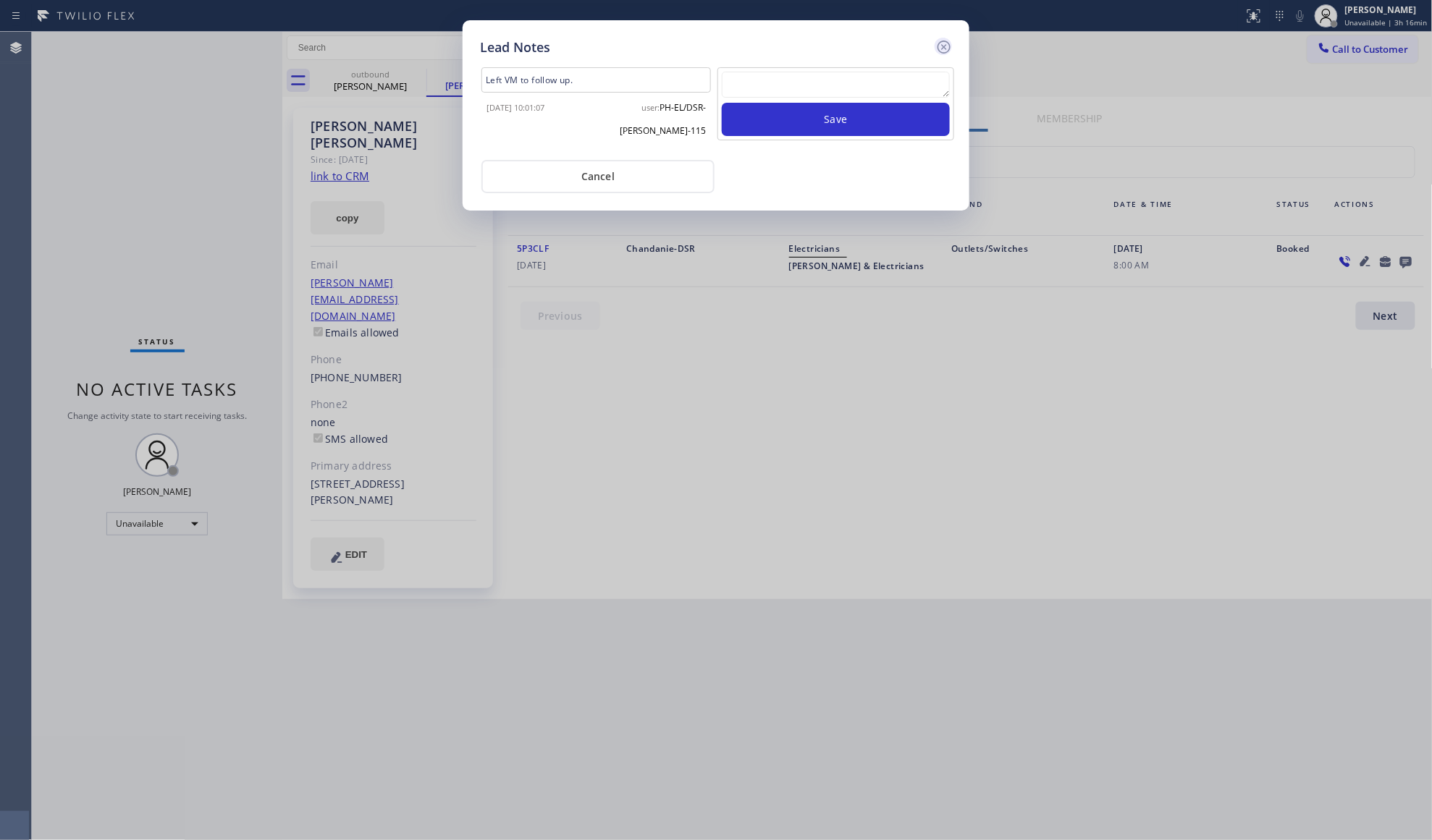
click at [946, 46] on icon at bounding box center [944, 47] width 17 height 17
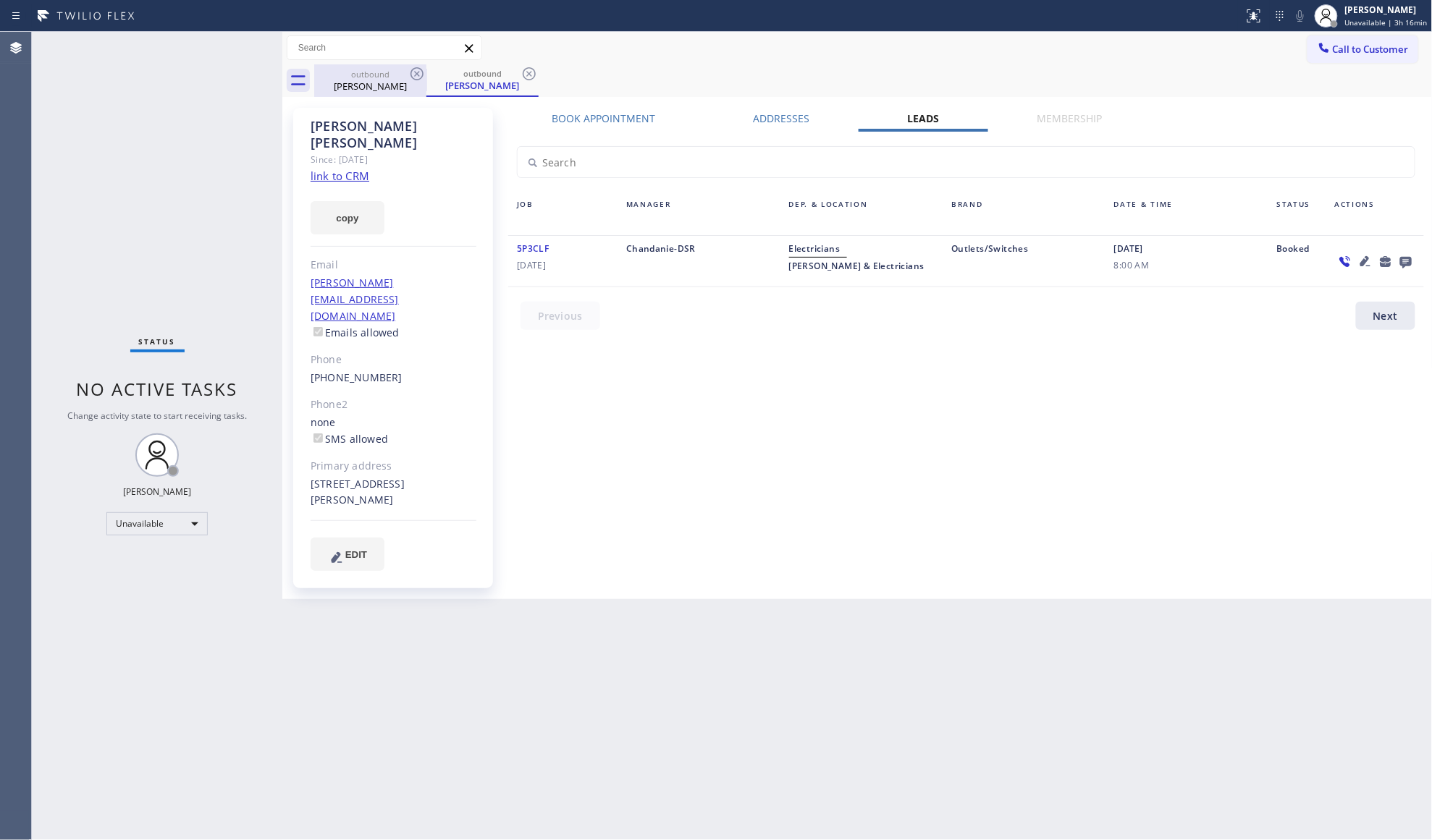
drag, startPoint x: 420, startPoint y: 90, endPoint x: 414, endPoint y: 86, distance: 7.2
click at [419, 89] on div "[PERSON_NAME]" at bounding box center [370, 86] width 109 height 13
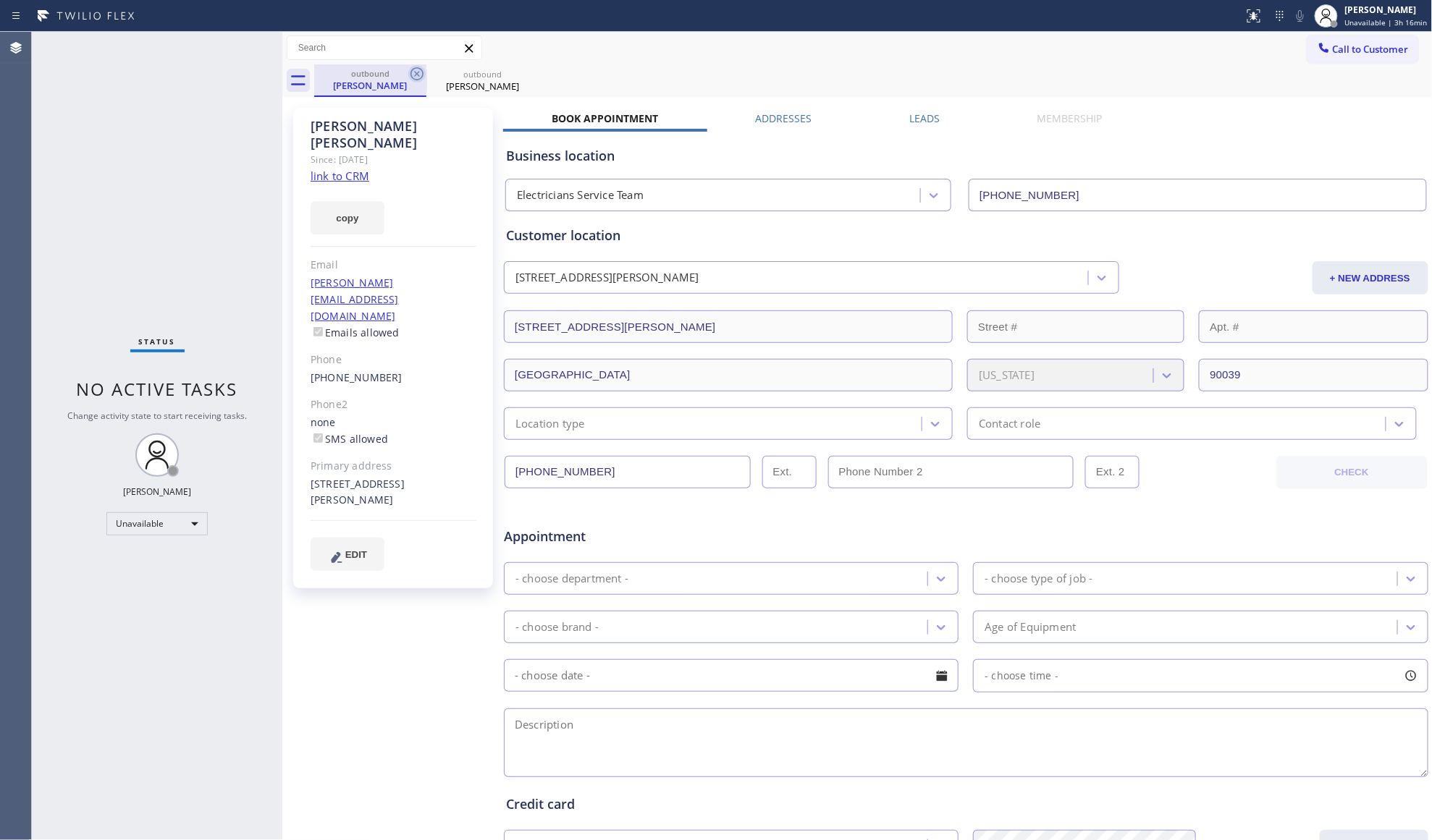
click at [410, 75] on icon at bounding box center [416, 74] width 17 height 17
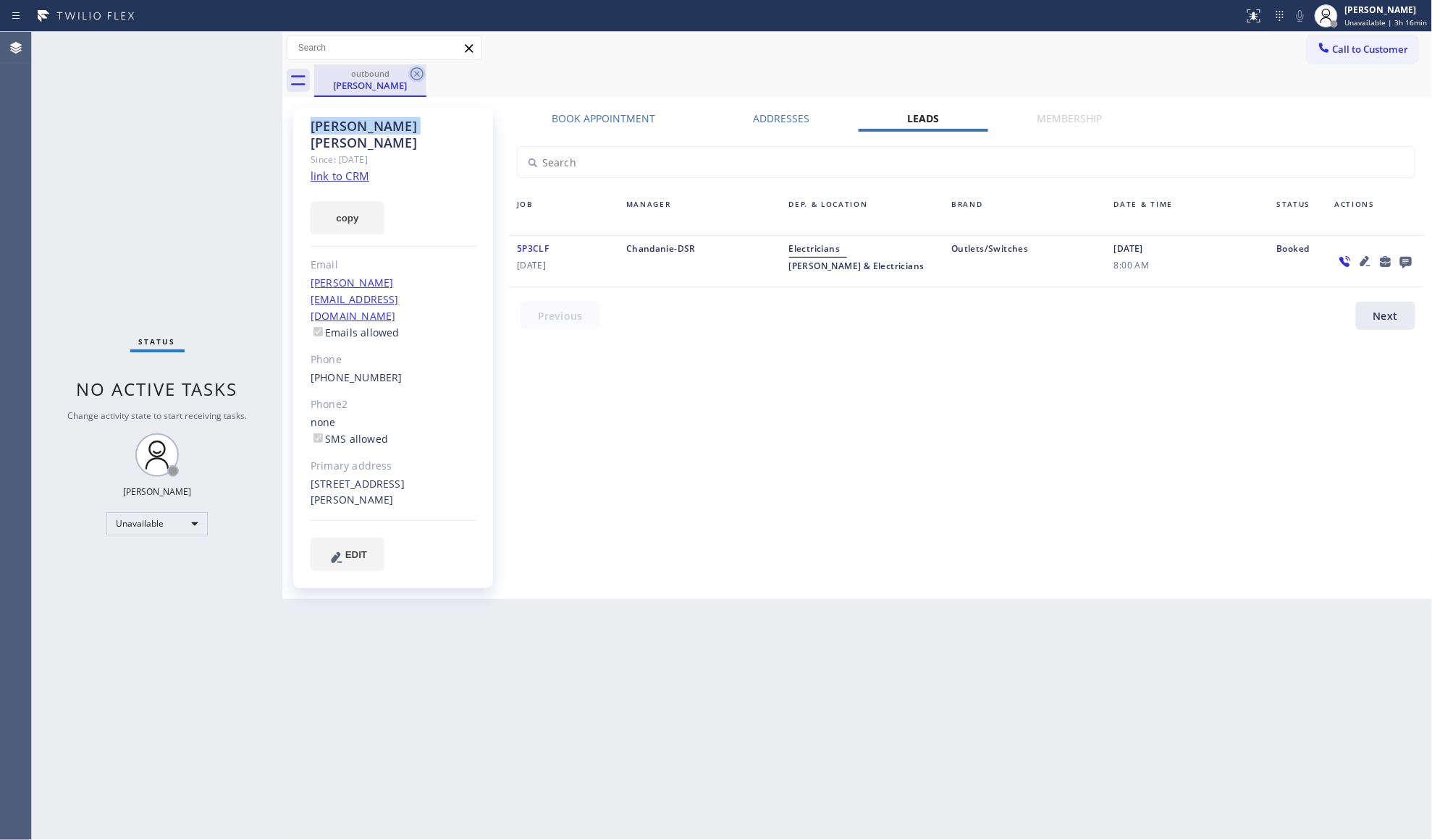
click at [410, 74] on icon at bounding box center [416, 74] width 17 height 17
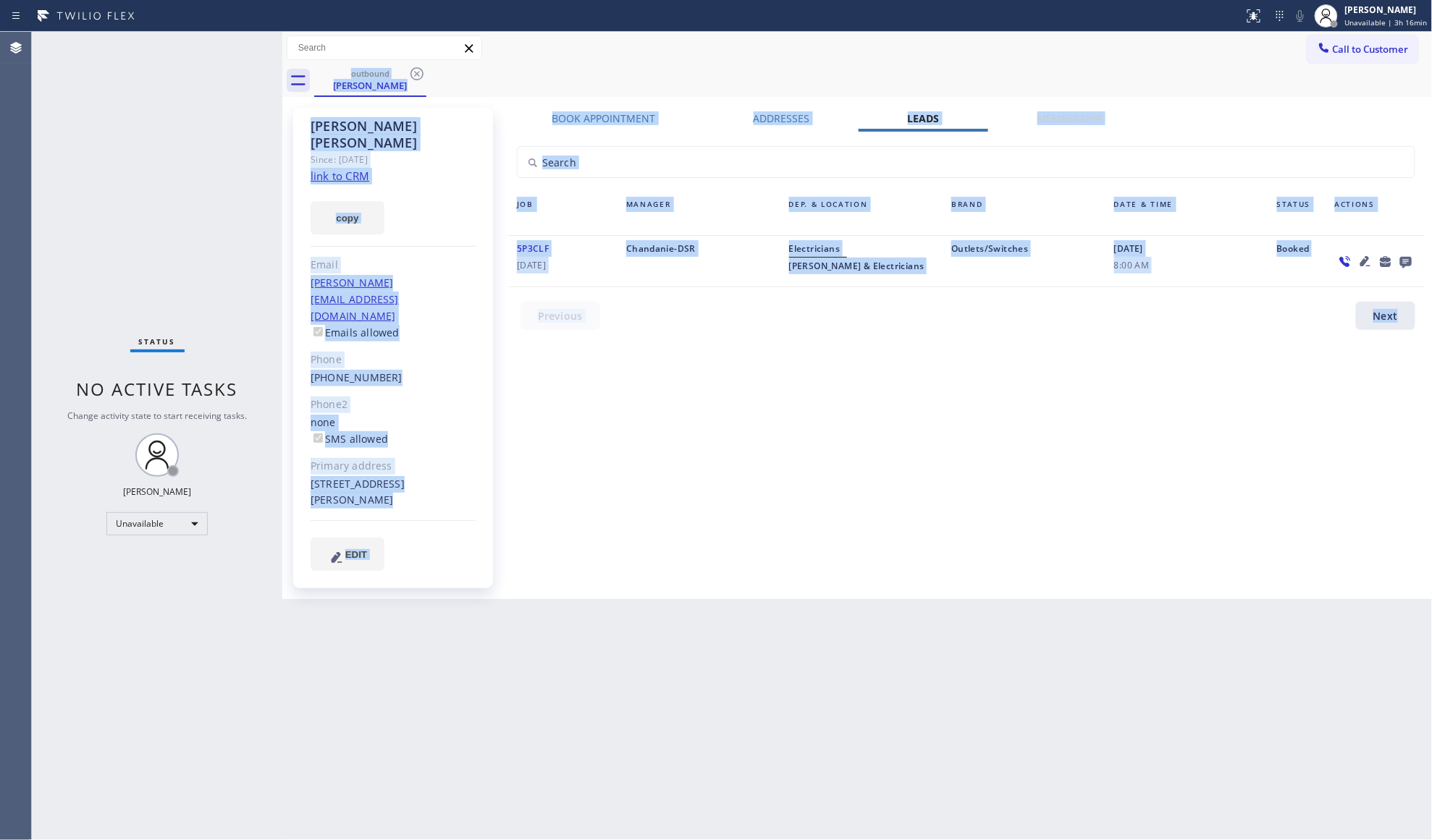
click at [411, 74] on div "outbound [PERSON_NAME]" at bounding box center [873, 80] width 1119 height 33
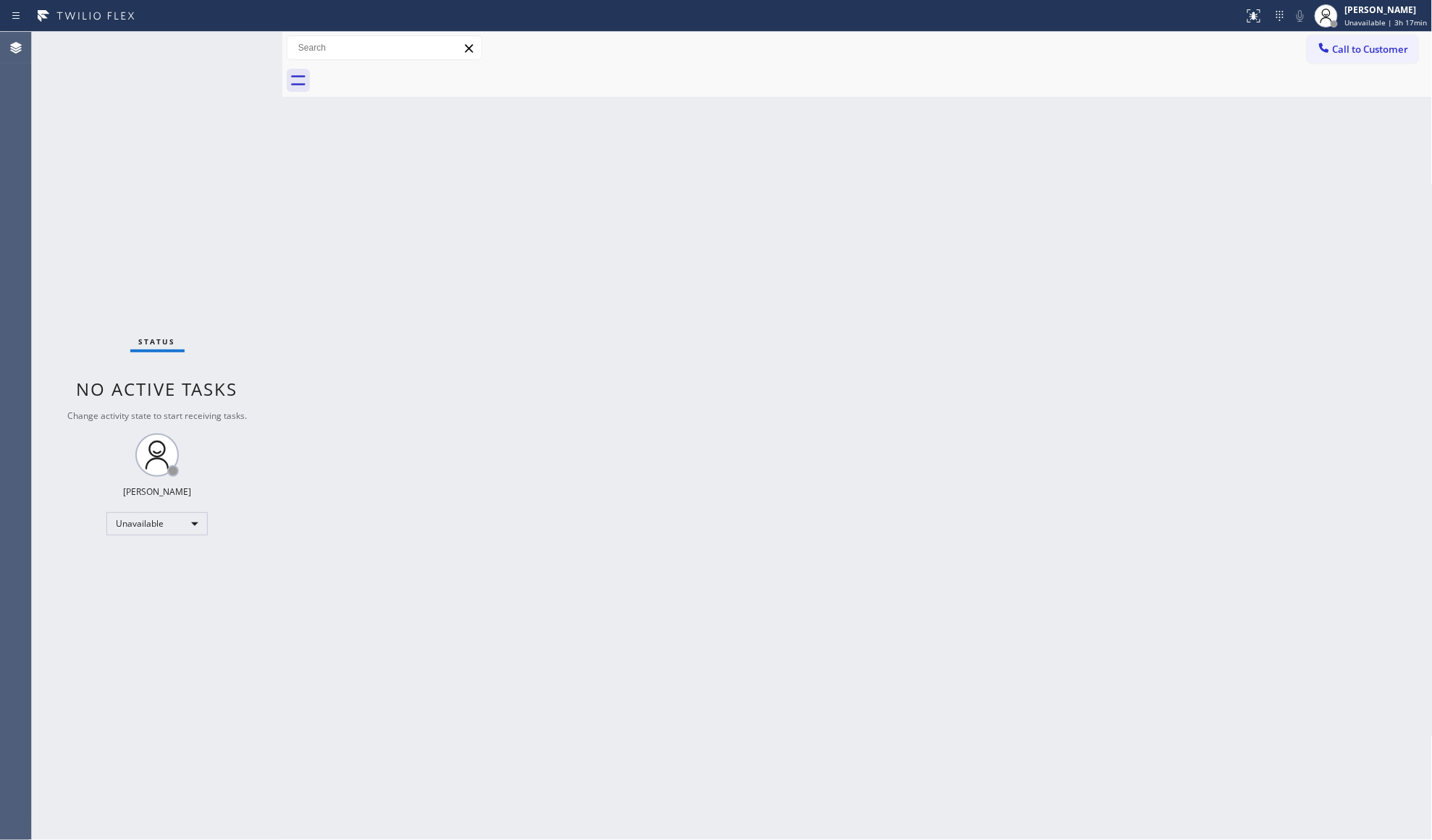
drag, startPoint x: 1313, startPoint y: 46, endPoint x: 1310, endPoint y: 53, distance: 7.6
click at [1314, 46] on button "Call to Customer" at bounding box center [1363, 49] width 111 height 27
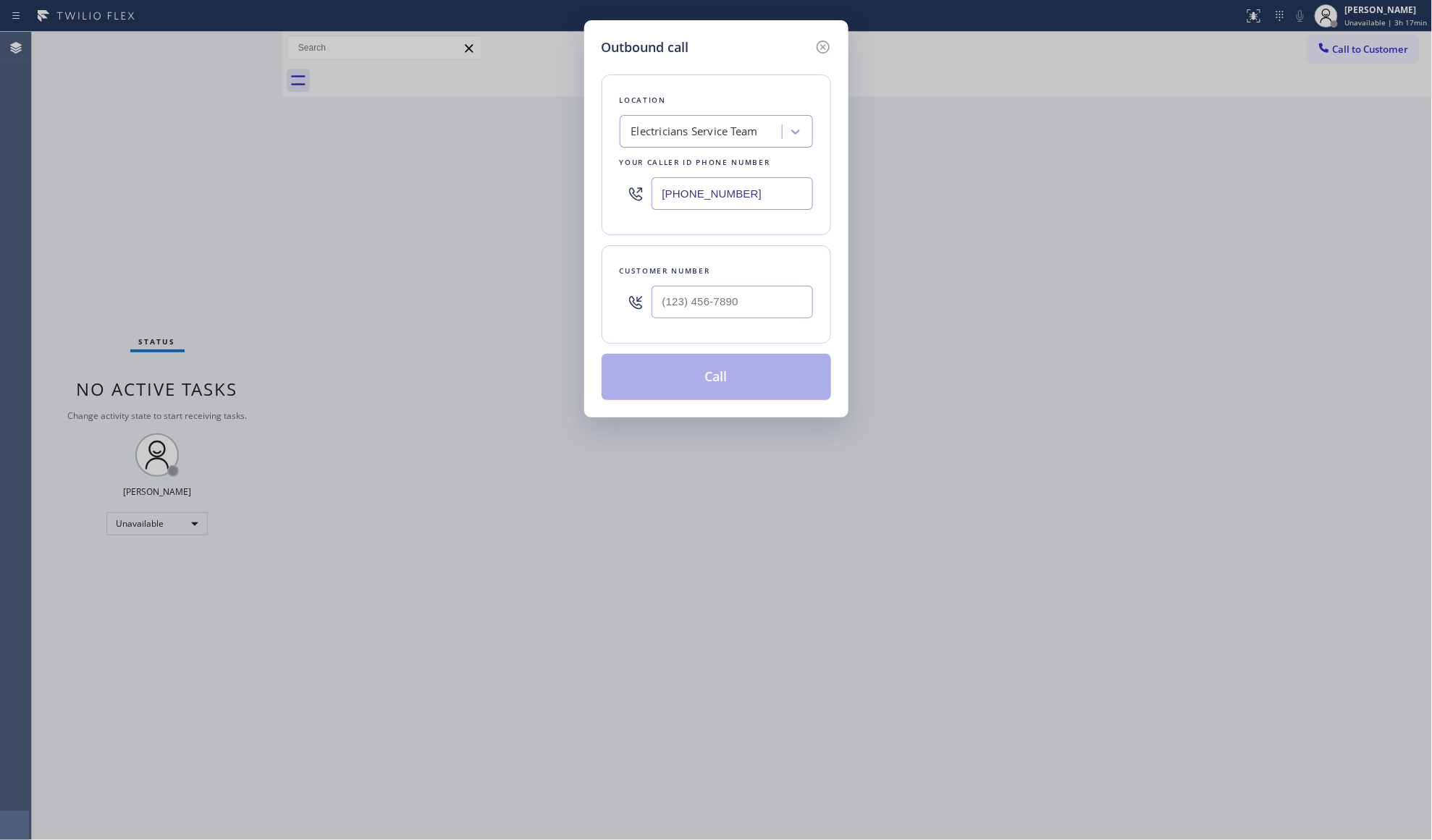
click at [754, 336] on div "Customer number" at bounding box center [716, 295] width 230 height 99
click at [769, 281] on div at bounding box center [732, 302] width 162 height 47
click at [768, 298] on input "(___) ___-____" at bounding box center [732, 302] width 162 height 33
type input "[PHONE_NUMBER]"
click at [717, 226] on div "Location Electricians Service Team Your caller id phone number [PHONE_NUMBER]" at bounding box center [716, 155] width 230 height 161
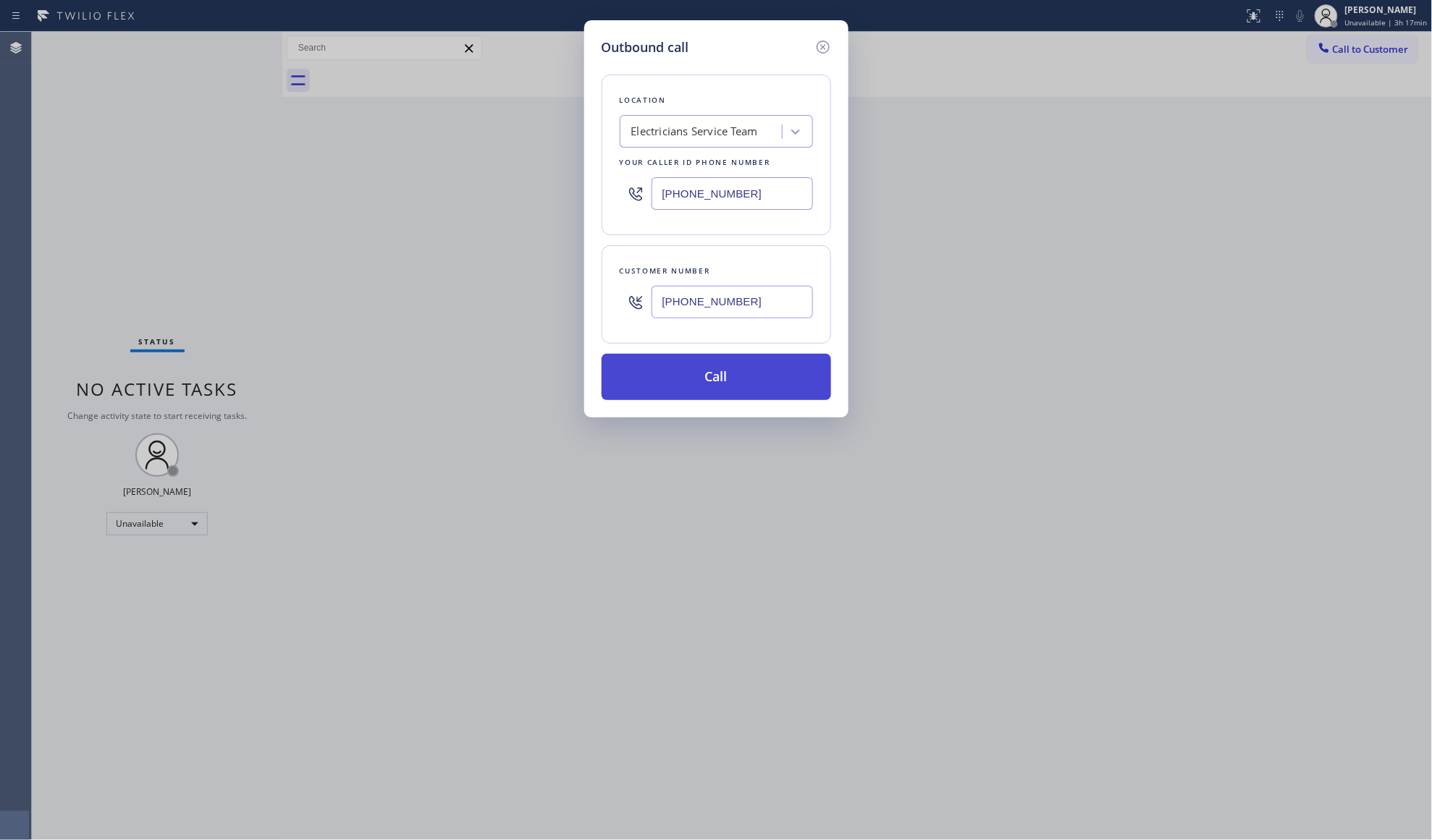
drag, startPoint x: 709, startPoint y: 369, endPoint x: 717, endPoint y: 365, distance: 8.9
click at [711, 368] on button "Call" at bounding box center [716, 377] width 230 height 46
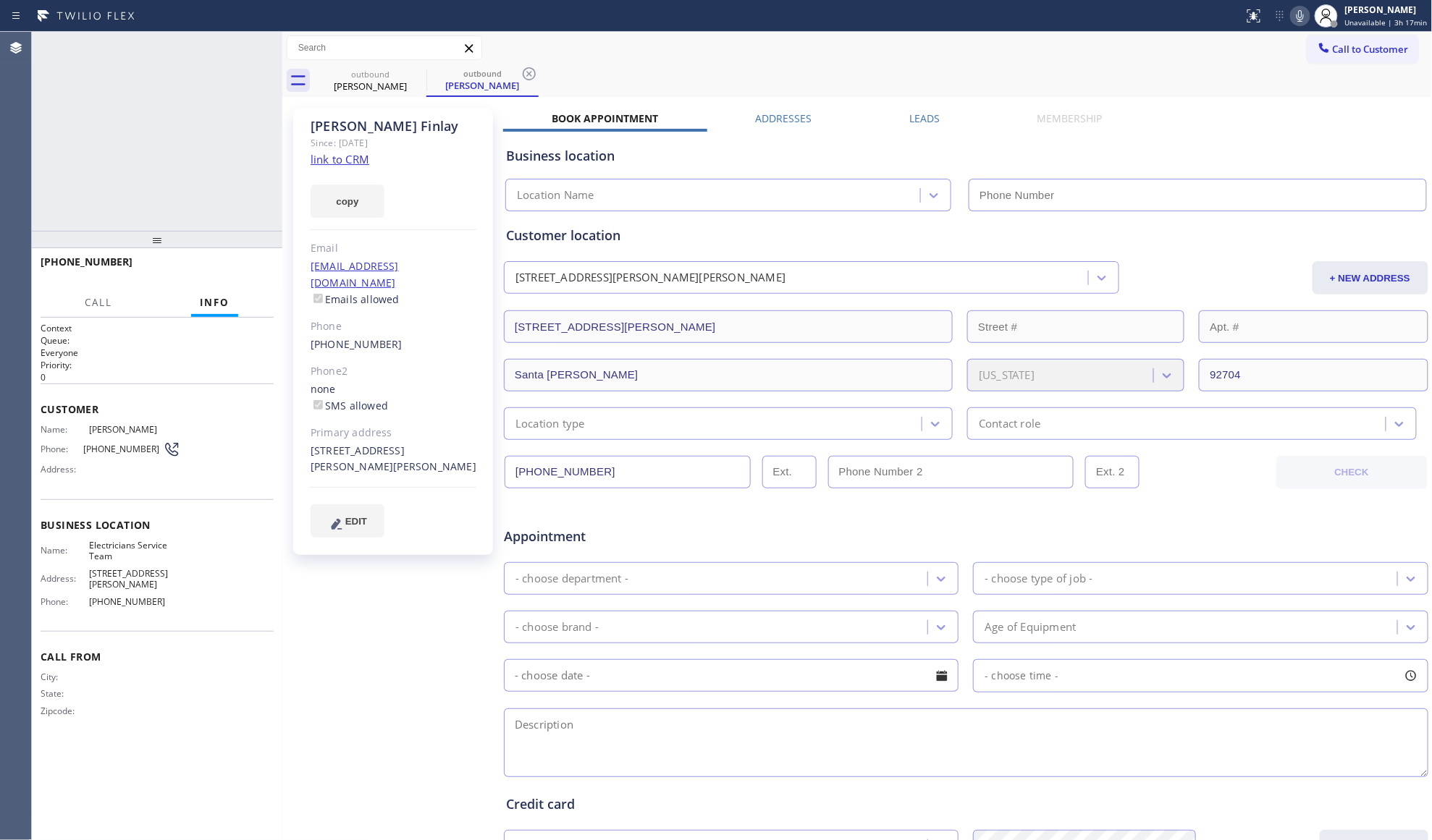
type input "[PHONE_NUMBER]"
click at [924, 122] on label "Leads" at bounding box center [925, 118] width 30 height 14
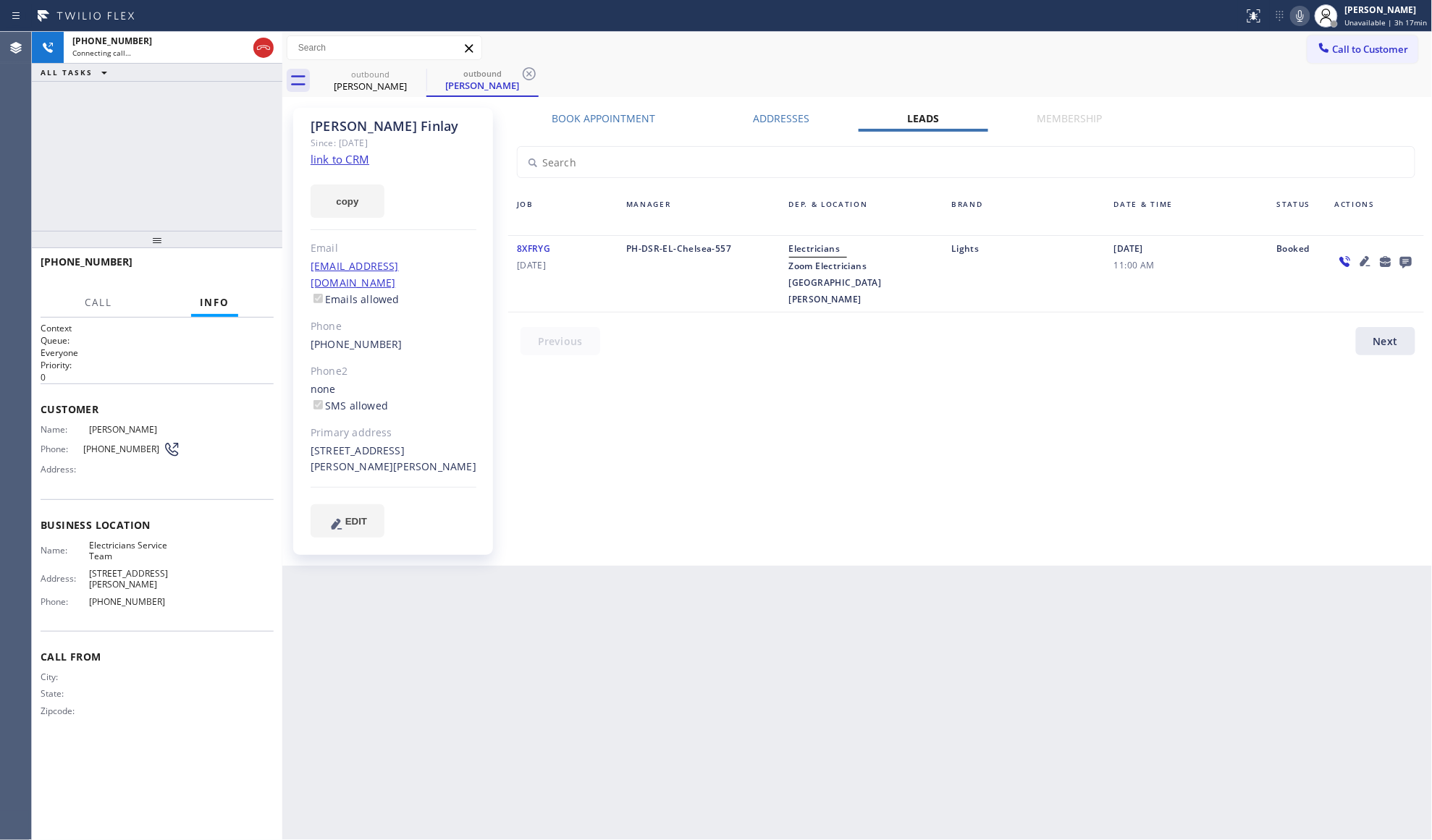
click at [1405, 261] on icon at bounding box center [1405, 262] width 11 height 11
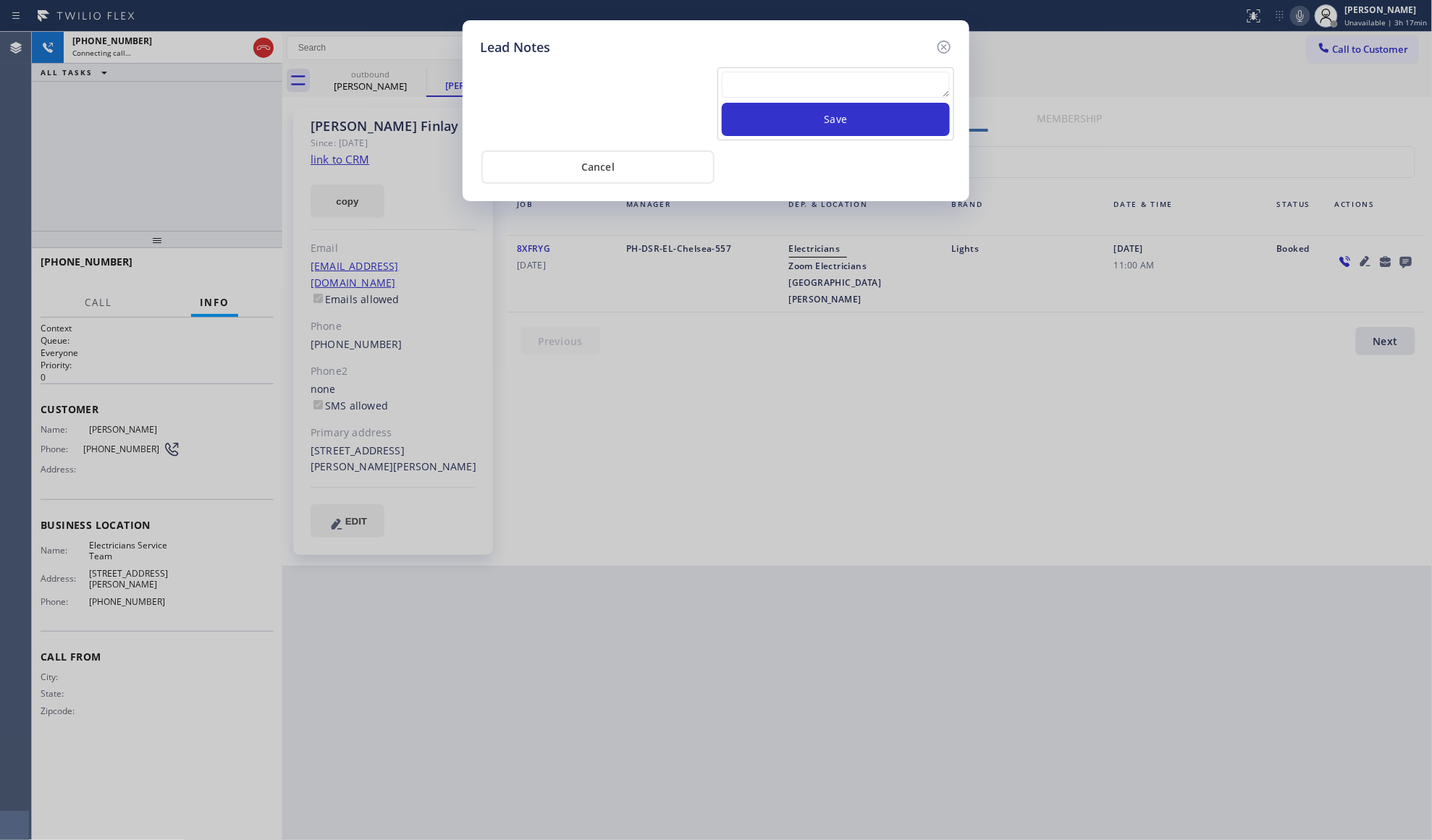
click at [834, 90] on textarea at bounding box center [836, 84] width 228 height 26
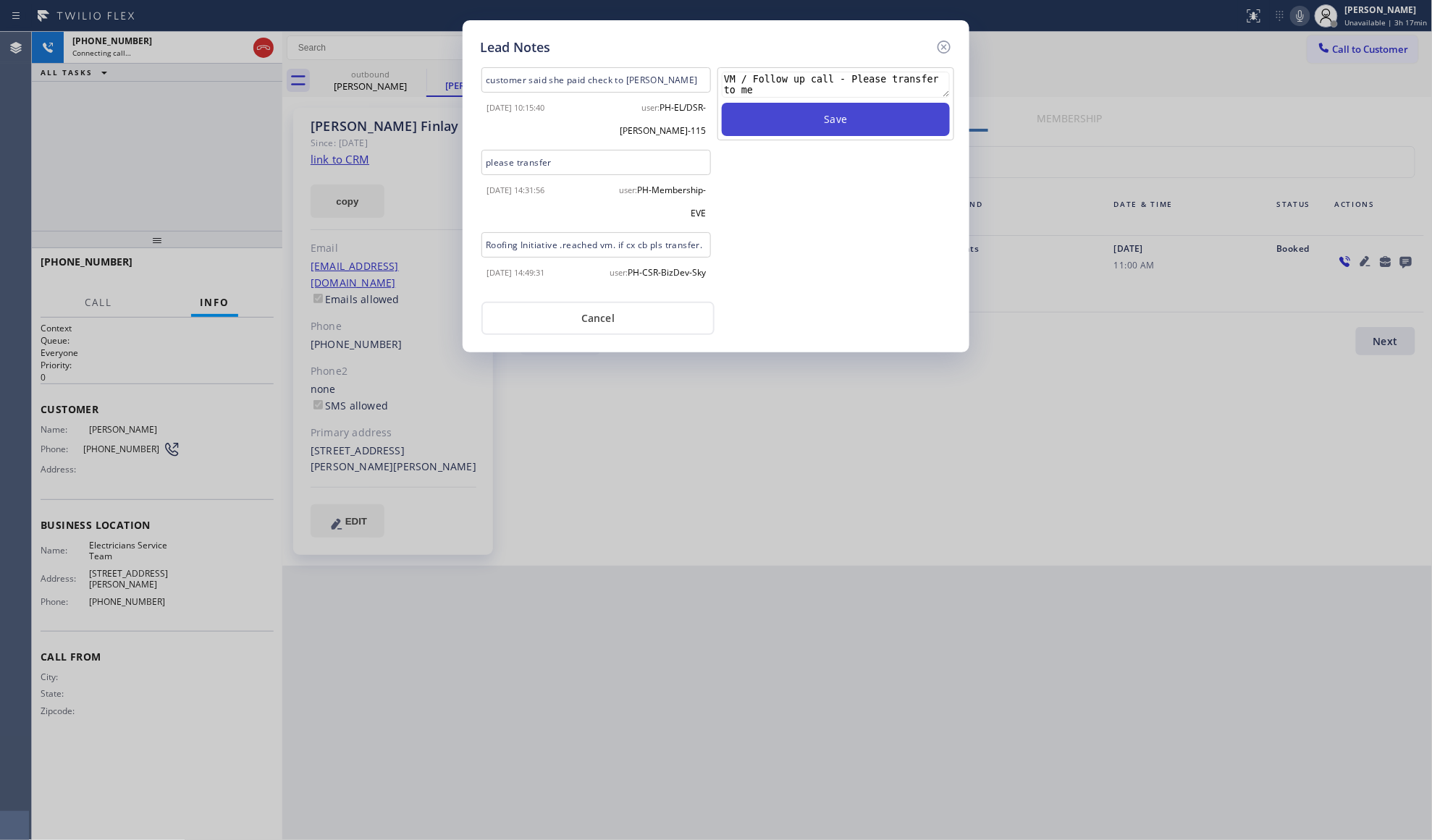
type textarea "VM / Follow up call - Please transfer to me"
click at [834, 121] on button "Save" at bounding box center [836, 120] width 228 height 33
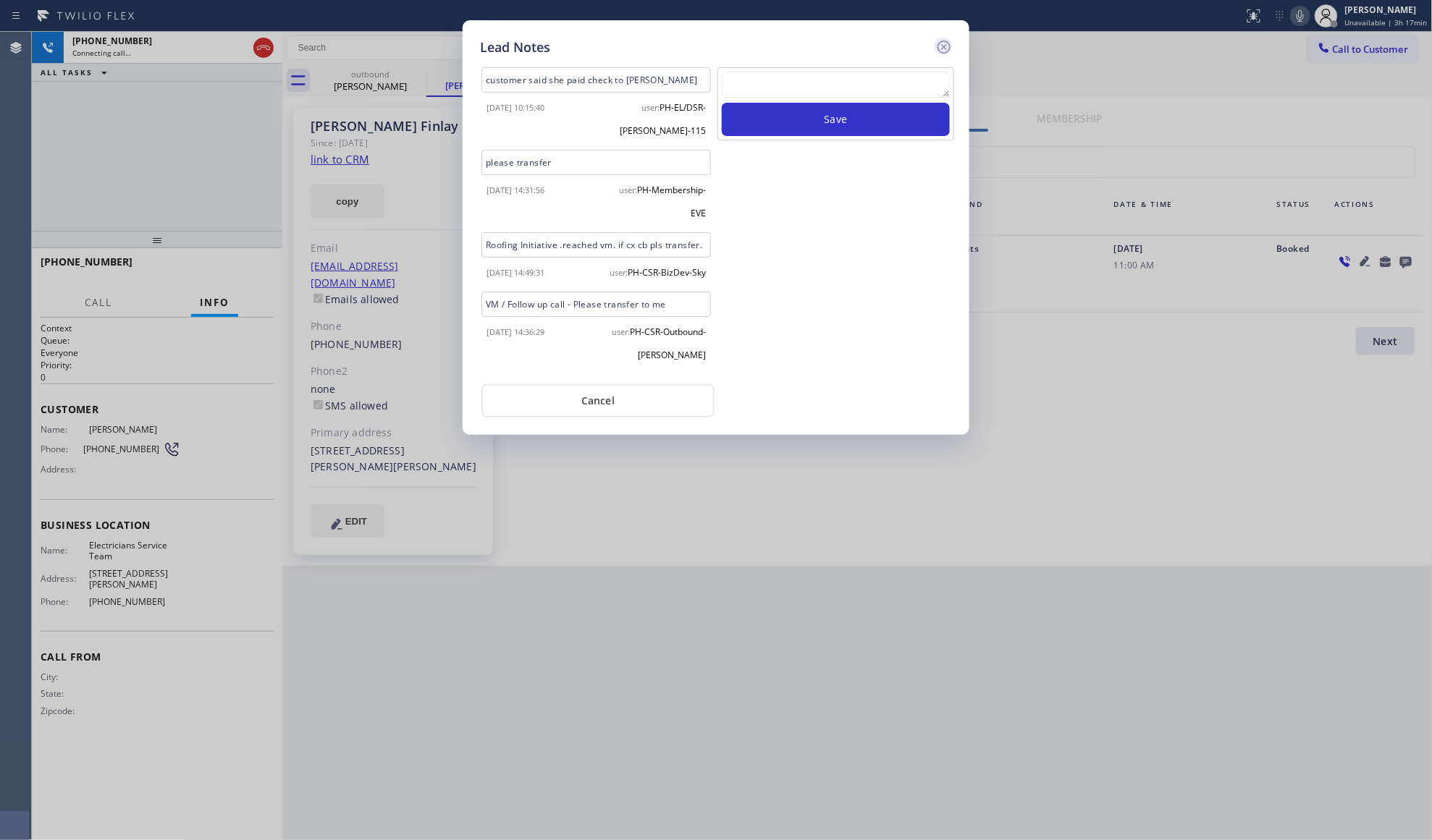
click at [943, 42] on icon at bounding box center [944, 47] width 17 height 17
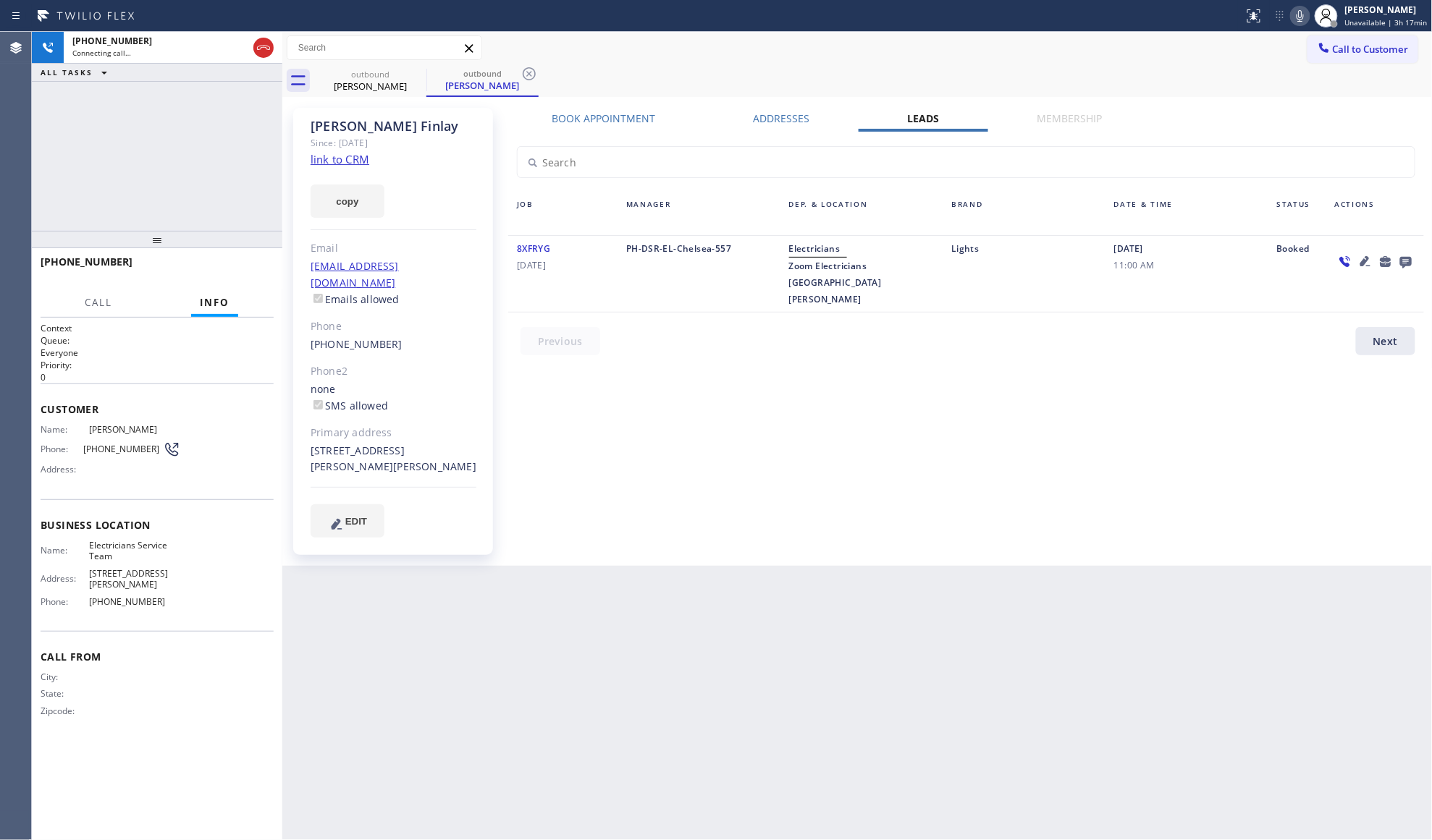
click at [946, 42] on div "Call to Customer Outbound call Location Electricians Service Team Your caller i…" at bounding box center [857, 48] width 1151 height 25
click at [245, 265] on span "HANG UP" at bounding box center [240, 268] width 44 height 10
click at [250, 265] on span "HANG UP" at bounding box center [240, 268] width 44 height 10
click at [255, 265] on span "COMPLETE" at bounding box center [237, 268] width 50 height 10
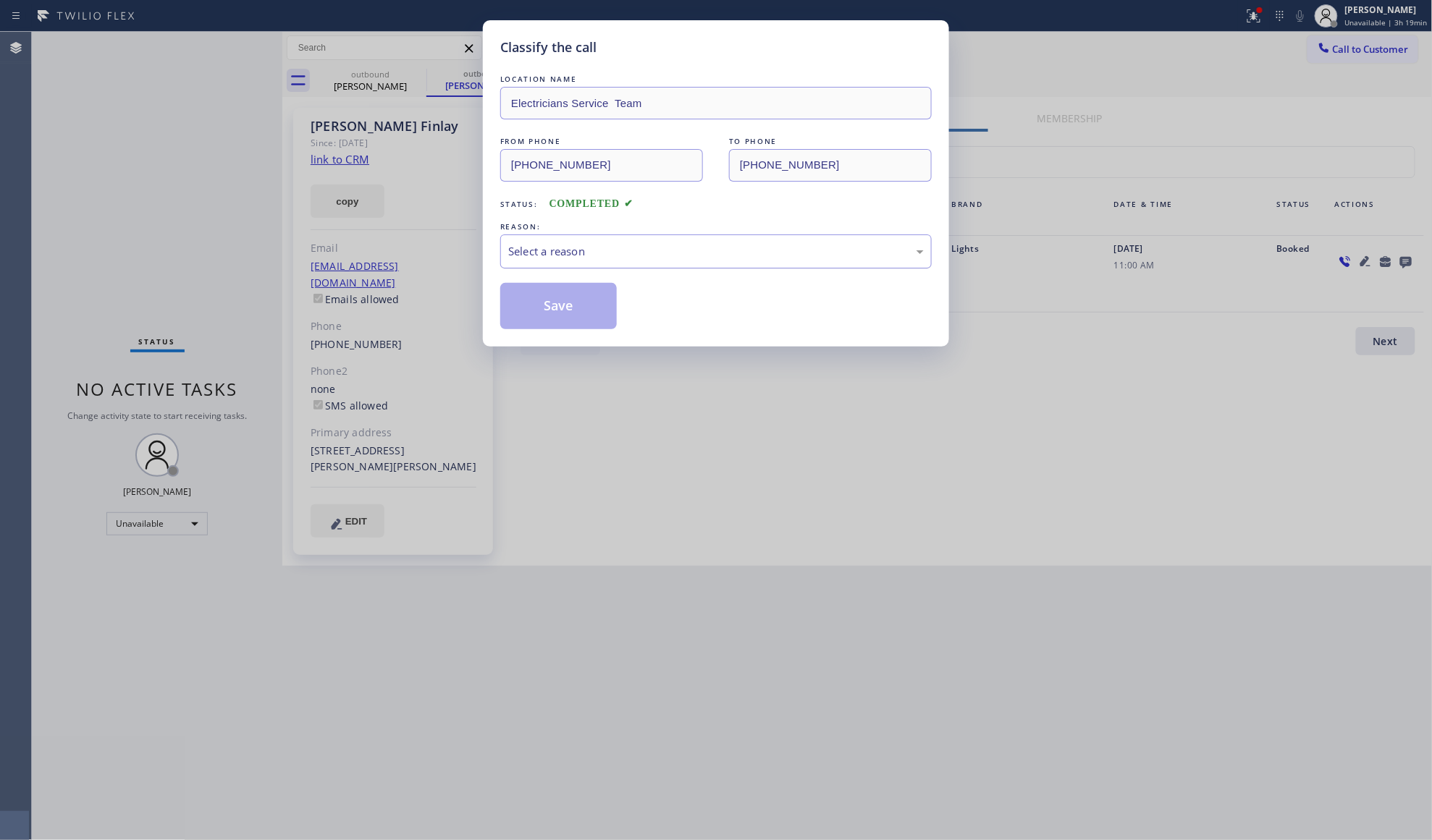
click at [550, 259] on div "Select a reason" at bounding box center [716, 252] width 416 height 17
click at [542, 307] on button "Save" at bounding box center [559, 306] width 117 height 46
click at [542, 307] on button "Save" at bounding box center [559, 306] width 117 height 46
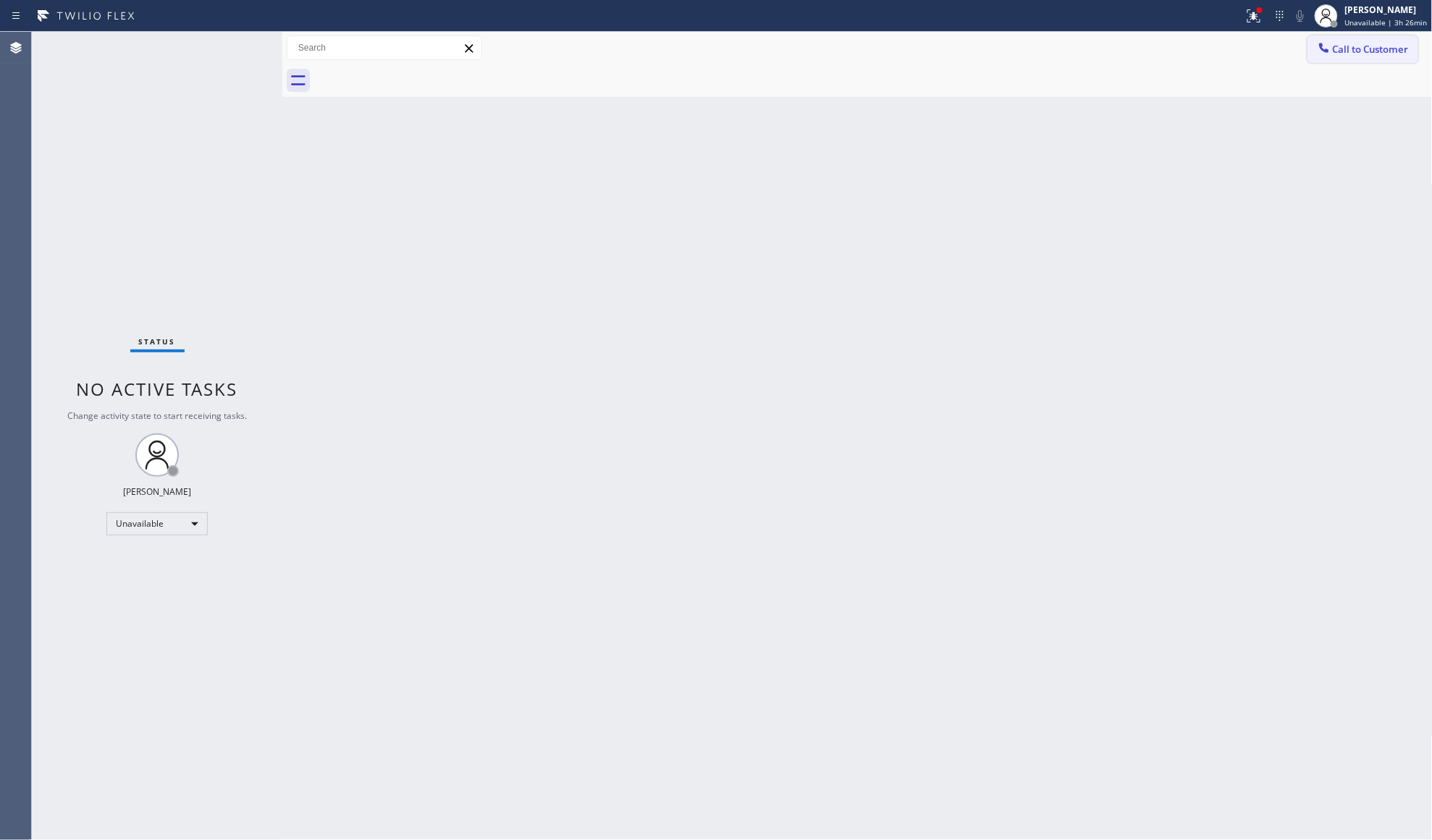
click at [1324, 53] on icon at bounding box center [1324, 47] width 14 height 14
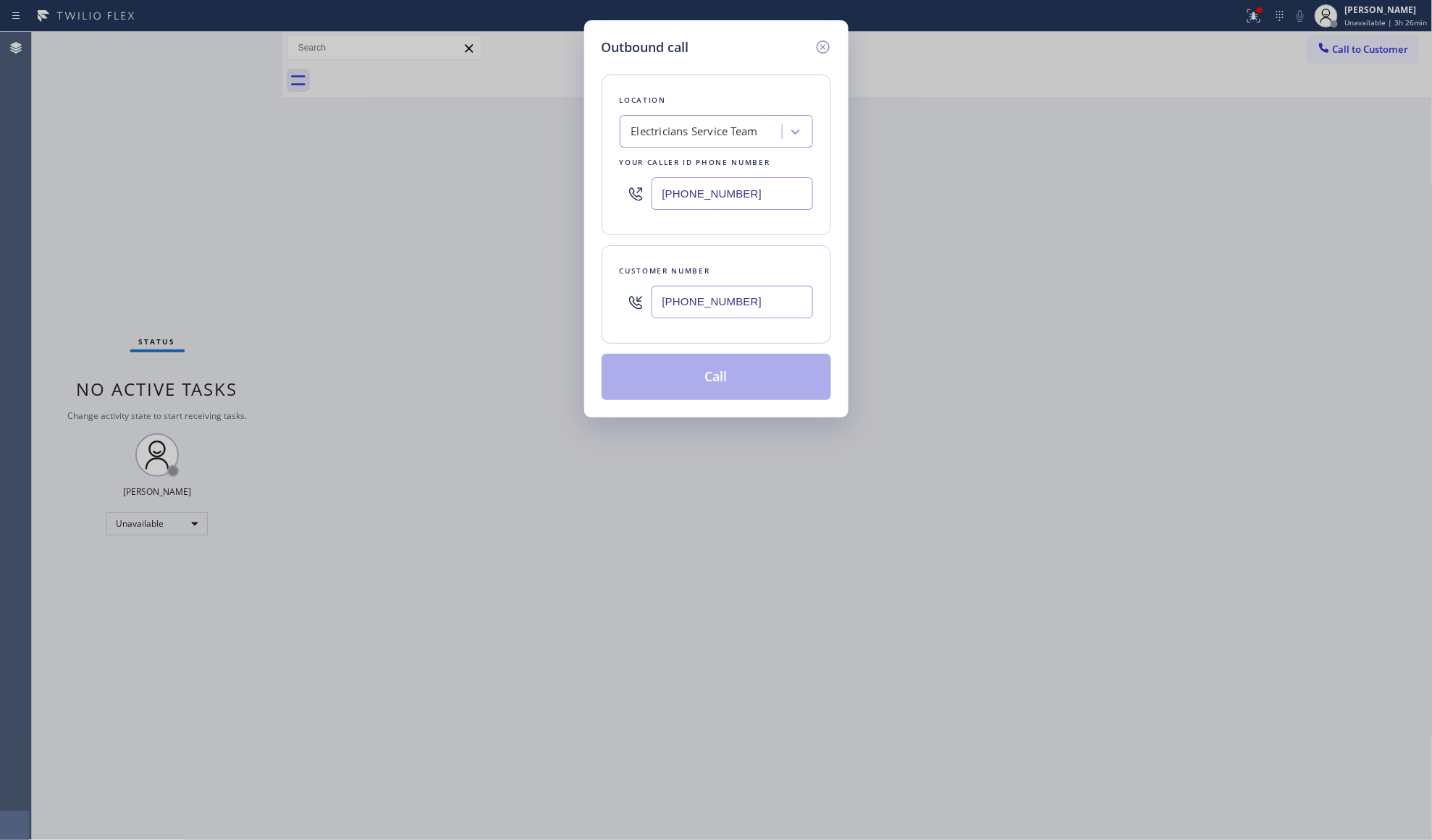
click at [785, 302] on input "[PHONE_NUMBER]" at bounding box center [732, 302] width 162 height 33
type input "[PHONE_NUMBER]"
drag, startPoint x: 728, startPoint y: 340, endPoint x: 730, endPoint y: 377, distance: 37.1
click at [728, 343] on div "Customer number [PHONE_NUMBER]" at bounding box center [716, 295] width 230 height 99
click at [730, 377] on button "Call" at bounding box center [716, 377] width 230 height 46
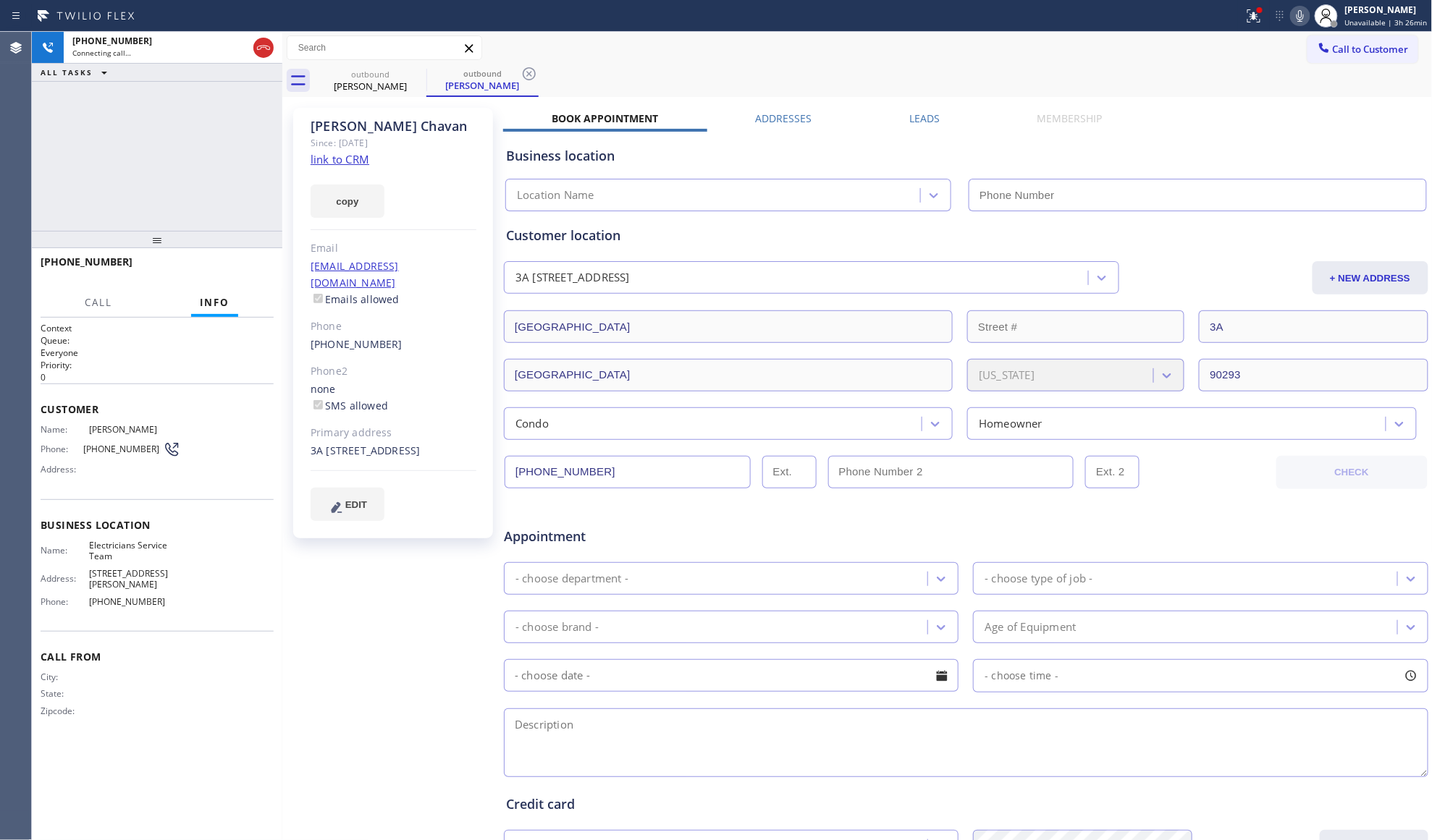
click at [914, 126] on div "Business location Location Name" at bounding box center [966, 168] width 926 height 86
click at [928, 126] on div "Business location Location Name" at bounding box center [966, 168] width 926 height 86
type input "[PHONE_NUMBER]"
click at [937, 126] on div "Business location Electricians Service Team [PHONE_NUMBER]" at bounding box center [966, 168] width 926 height 86
click at [930, 120] on label "Leads" at bounding box center [925, 118] width 30 height 14
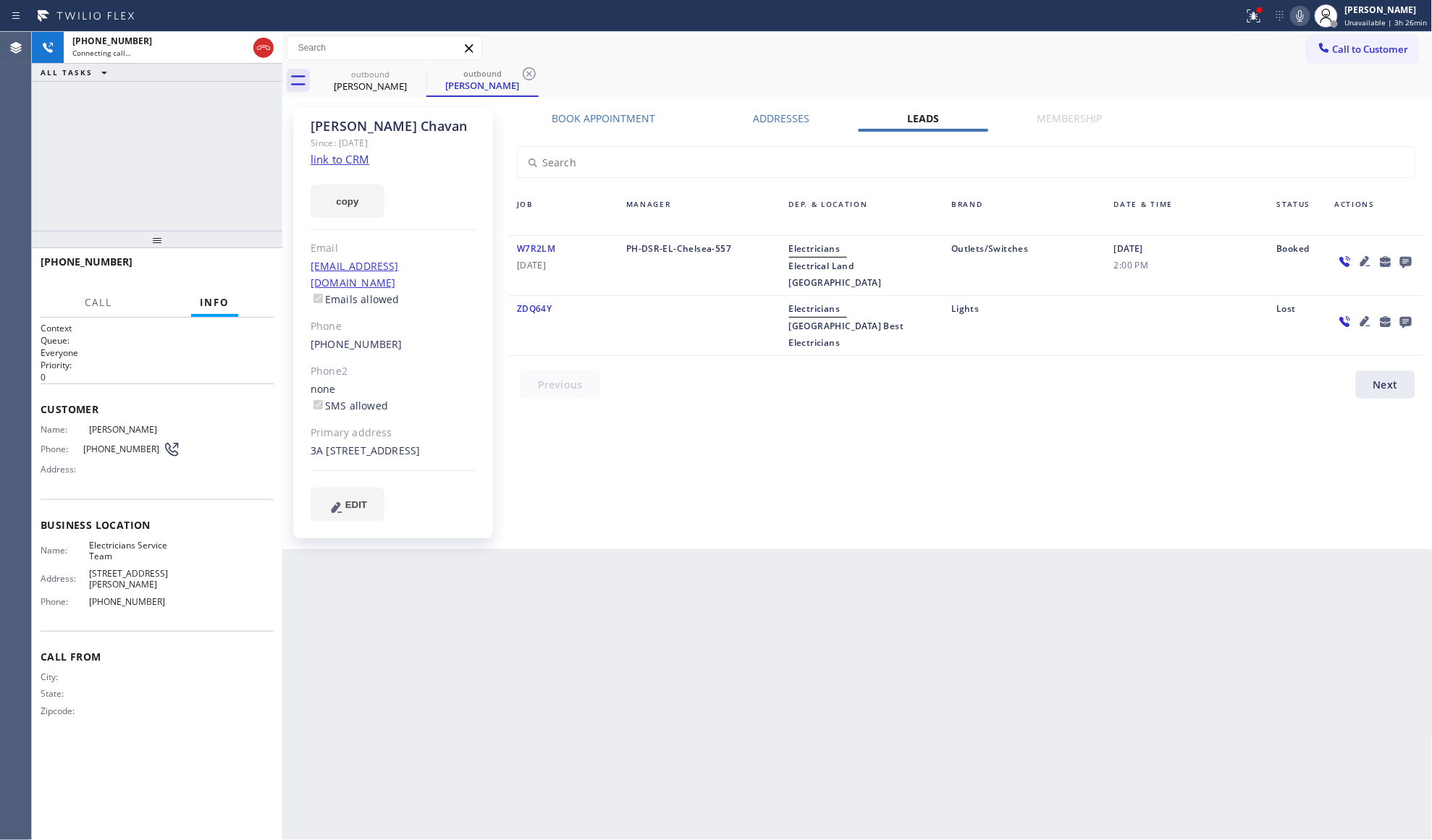
click at [1408, 262] on icon at bounding box center [1405, 262] width 11 height 11
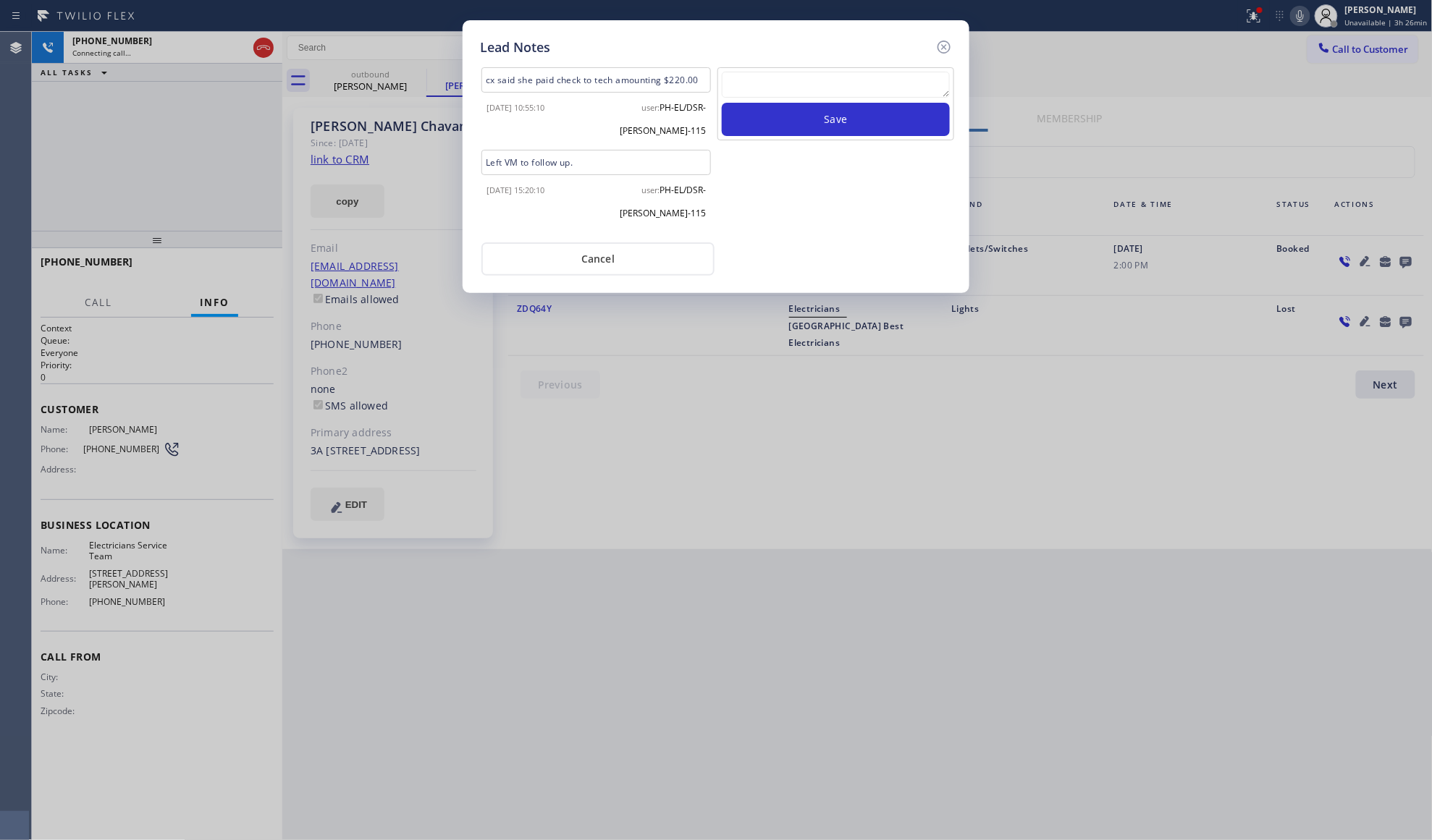
click at [821, 83] on textarea at bounding box center [836, 84] width 228 height 26
type textarea "VM / Follow up call - Please transfer to me"
click at [837, 122] on button "Save" at bounding box center [836, 120] width 228 height 33
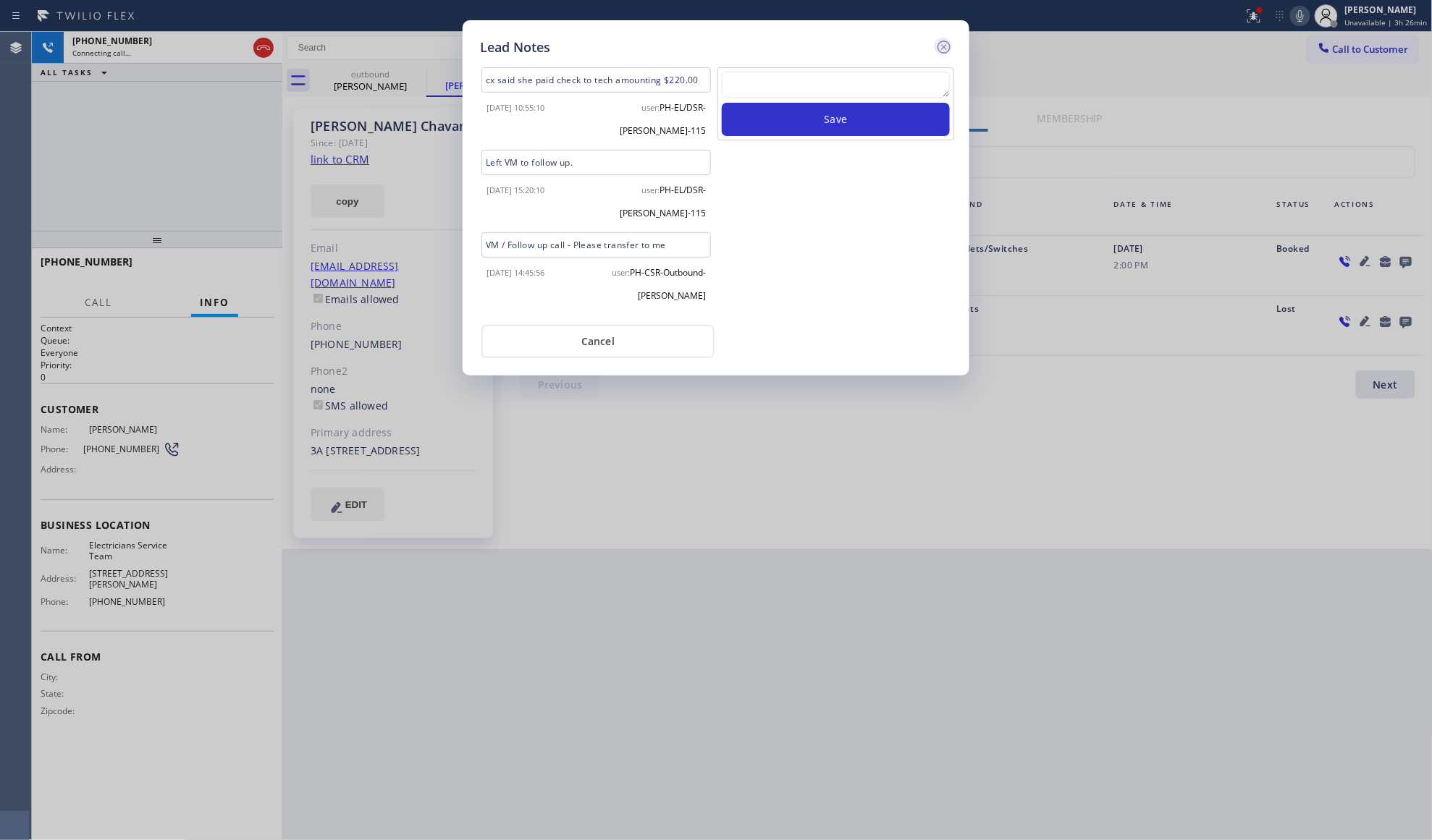
click at [943, 46] on icon at bounding box center [944, 47] width 17 height 17
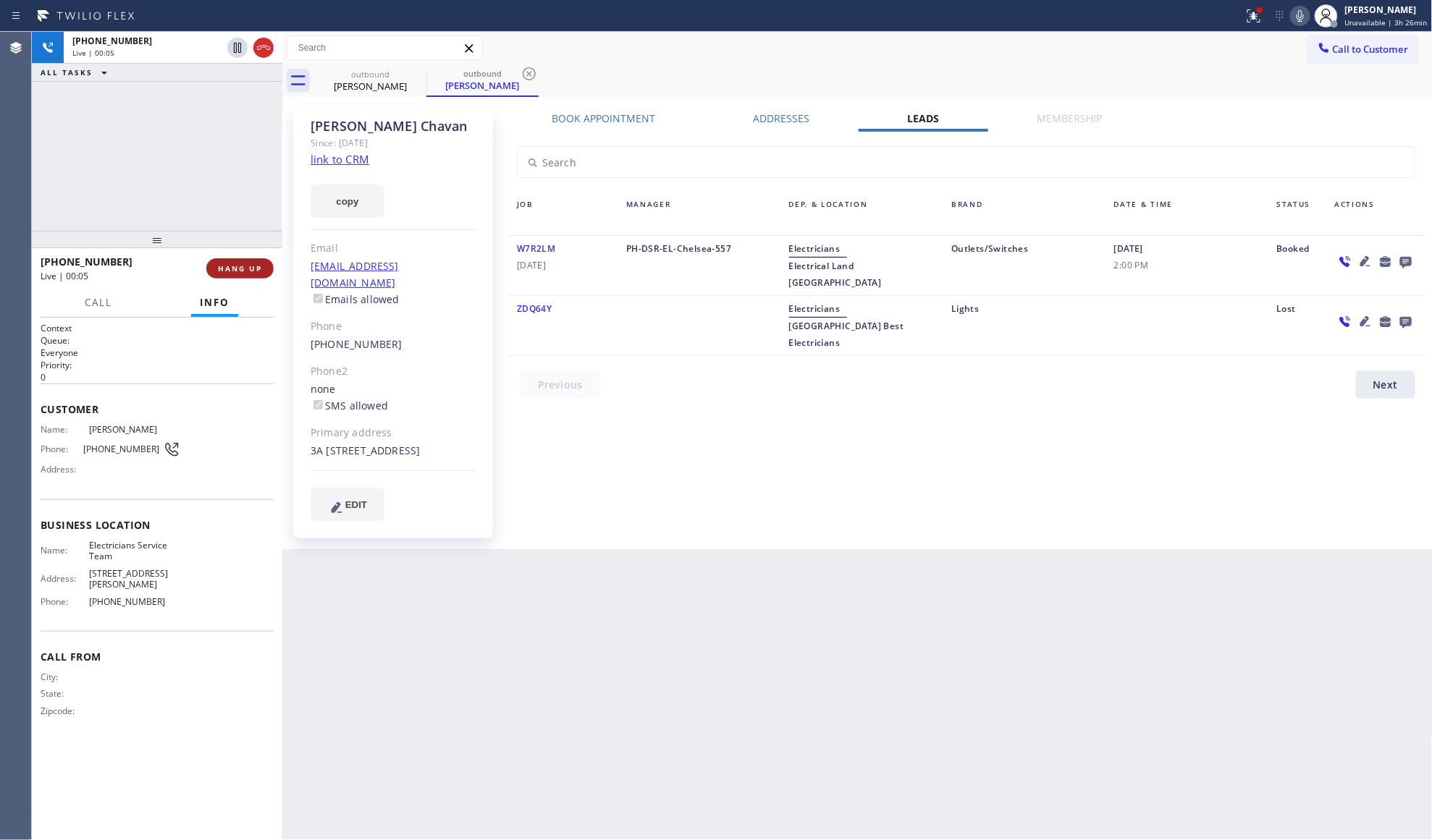
click at [243, 268] on span "HANG UP" at bounding box center [240, 268] width 44 height 10
click at [247, 268] on span "HANG UP" at bounding box center [240, 268] width 44 height 10
click at [247, 261] on button "COMPLETE" at bounding box center [237, 268] width 73 height 20
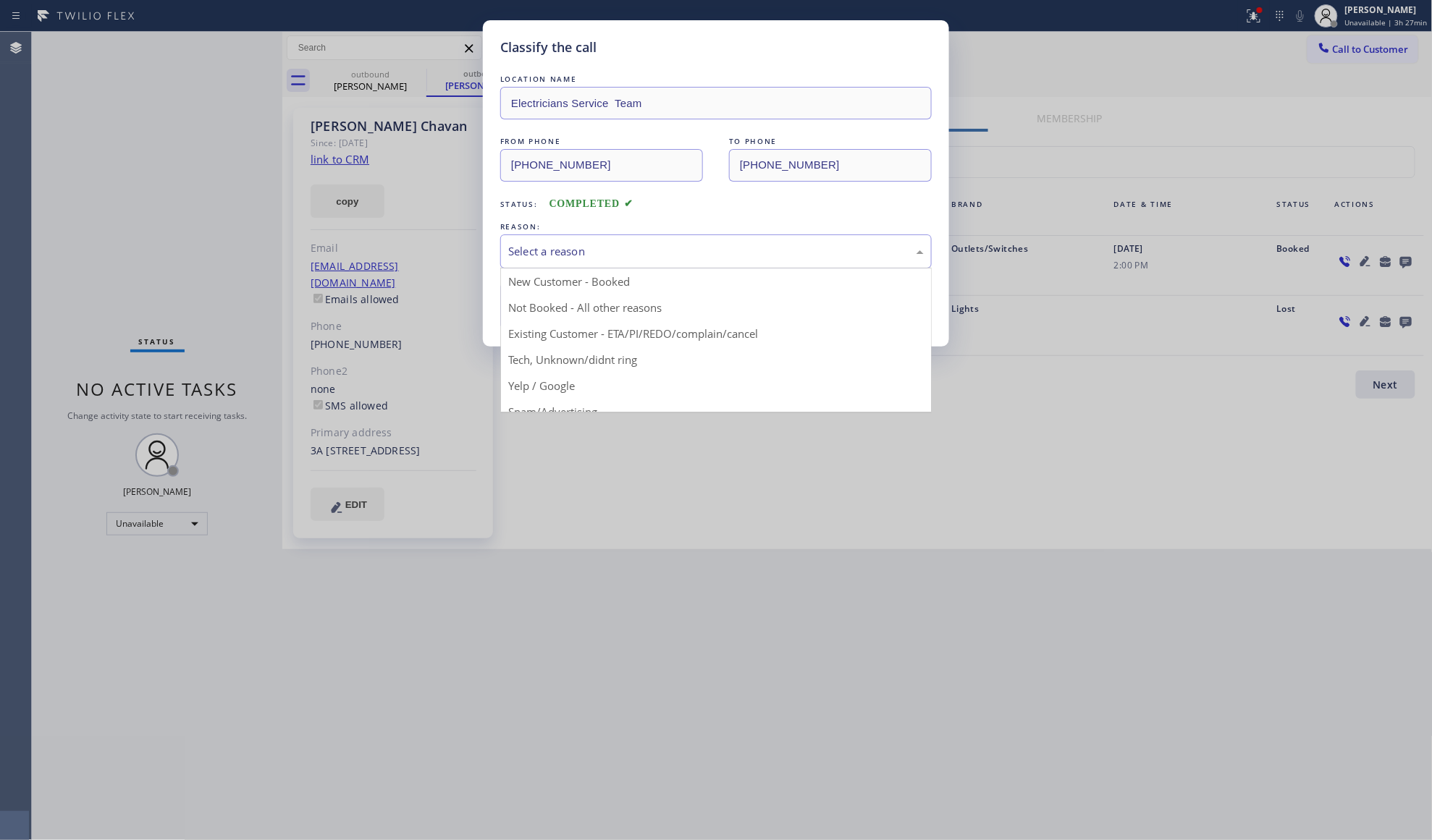
click at [595, 246] on div "Select a reason" at bounding box center [716, 252] width 416 height 17
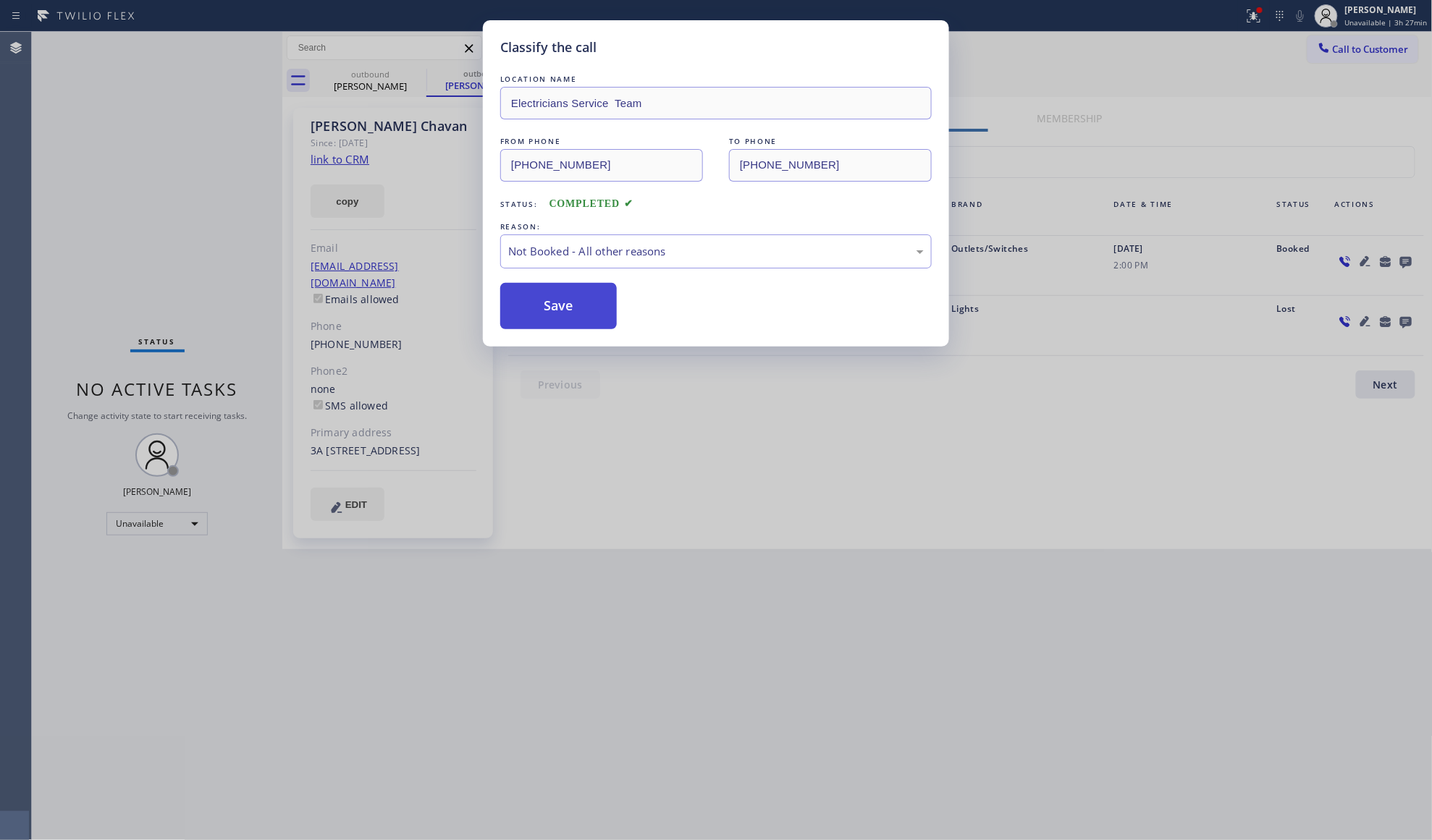
click at [523, 316] on button "Save" at bounding box center [559, 306] width 117 height 46
click at [394, 75] on div "Classify the call LOCATION NAME Electricians Service Team FROM PHONE [PHONE_NUM…" at bounding box center [716, 420] width 1432 height 840
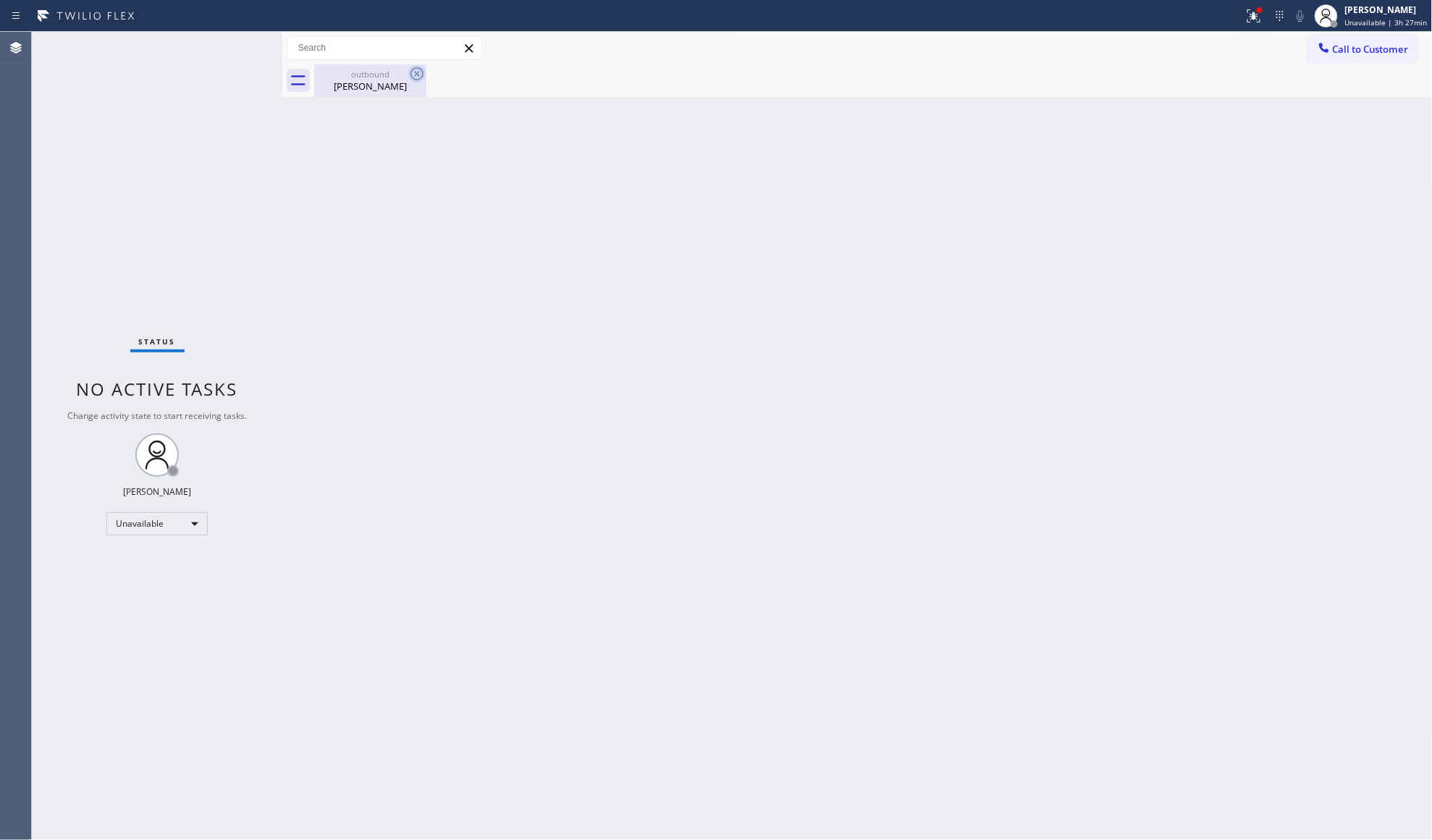
click at [411, 71] on icon at bounding box center [416, 74] width 13 height 13
click at [412, 71] on icon at bounding box center [416, 74] width 13 height 13
click at [347, 85] on div "[PERSON_NAME]" at bounding box center [370, 86] width 109 height 13
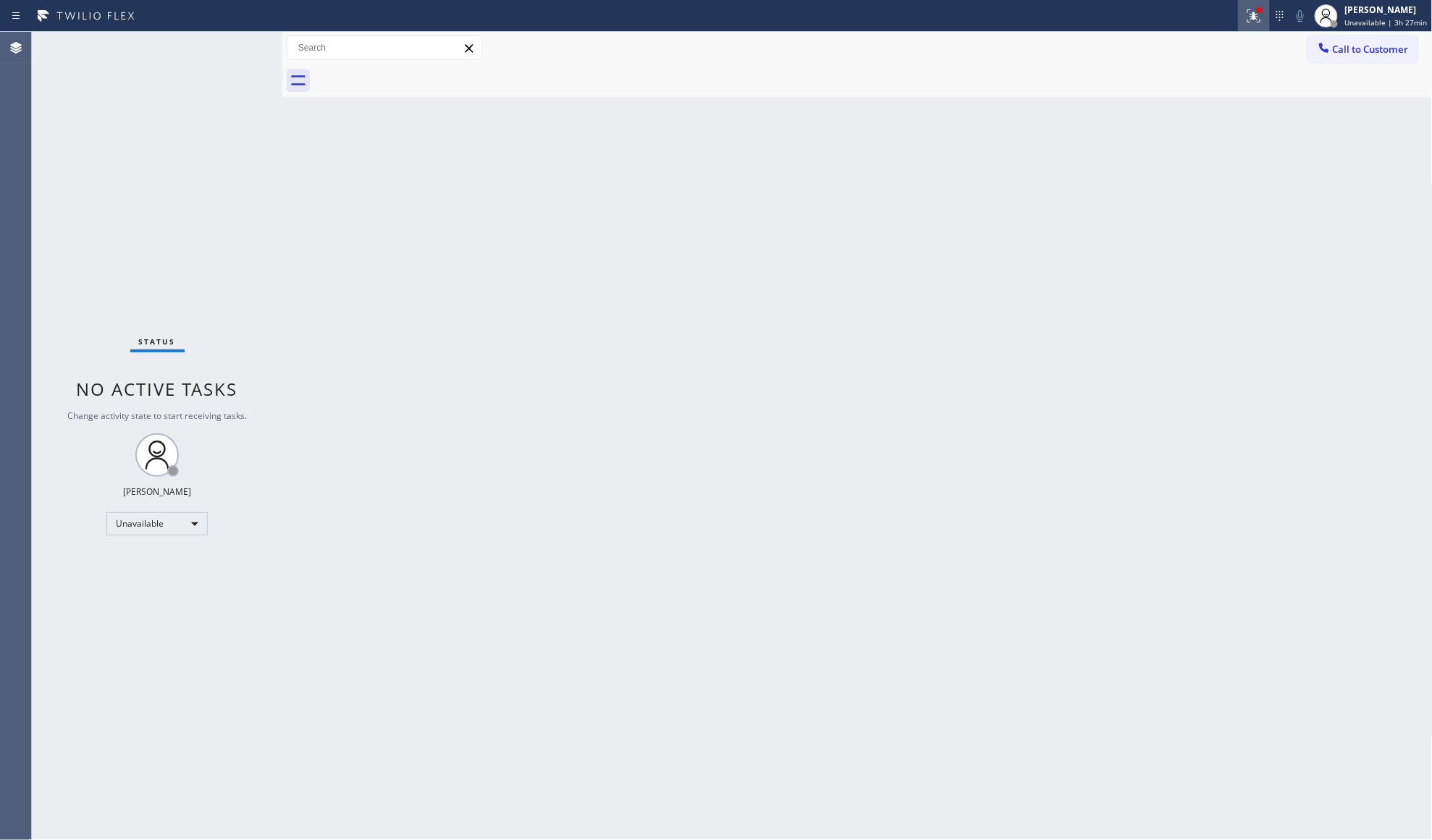
click at [1251, 21] on icon at bounding box center [1254, 16] width 17 height 17
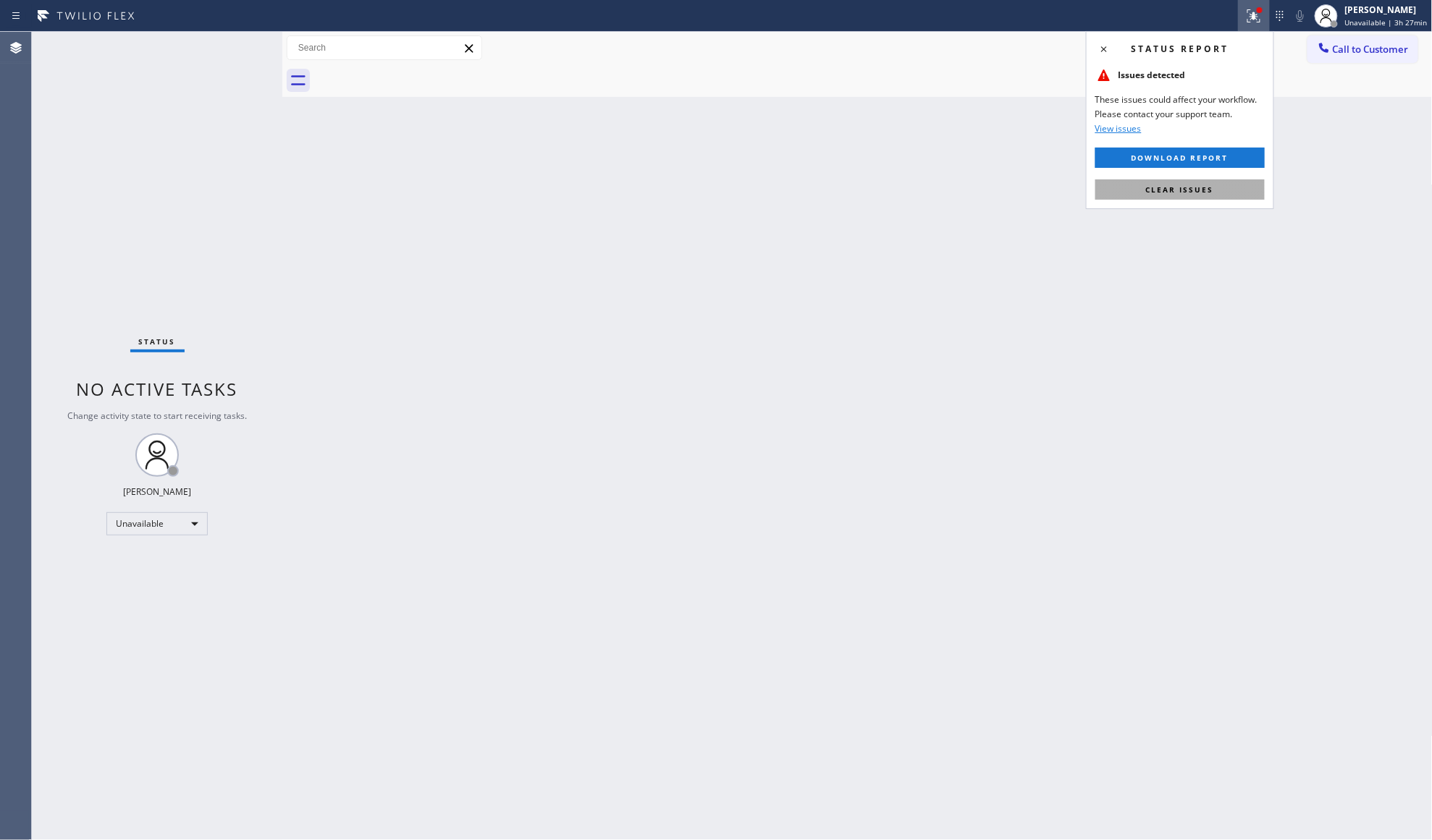
click at [1208, 183] on button "Clear issues" at bounding box center [1179, 190] width 169 height 20
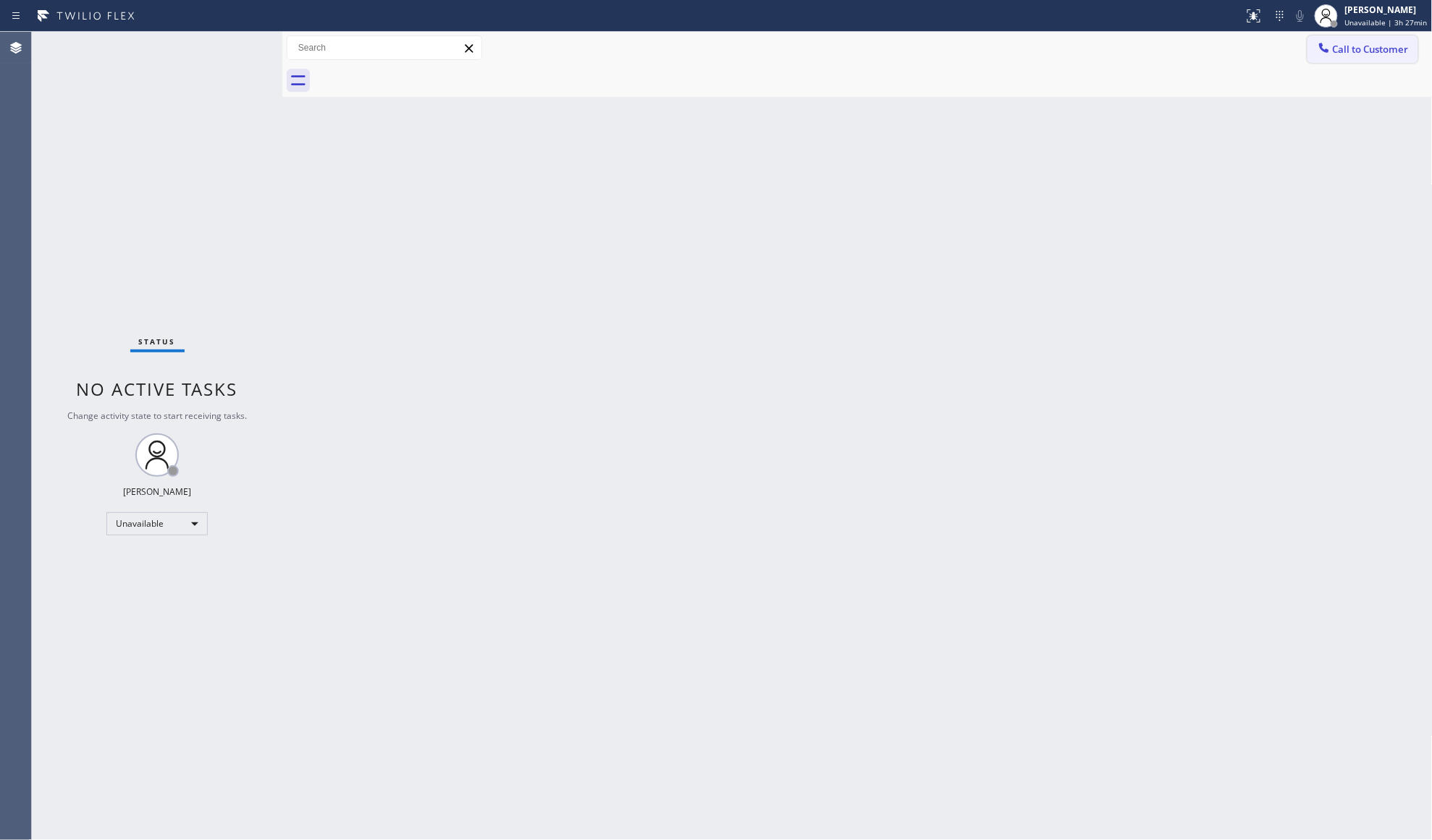
click at [1341, 55] on span "Call to Customer" at bounding box center [1371, 49] width 76 height 13
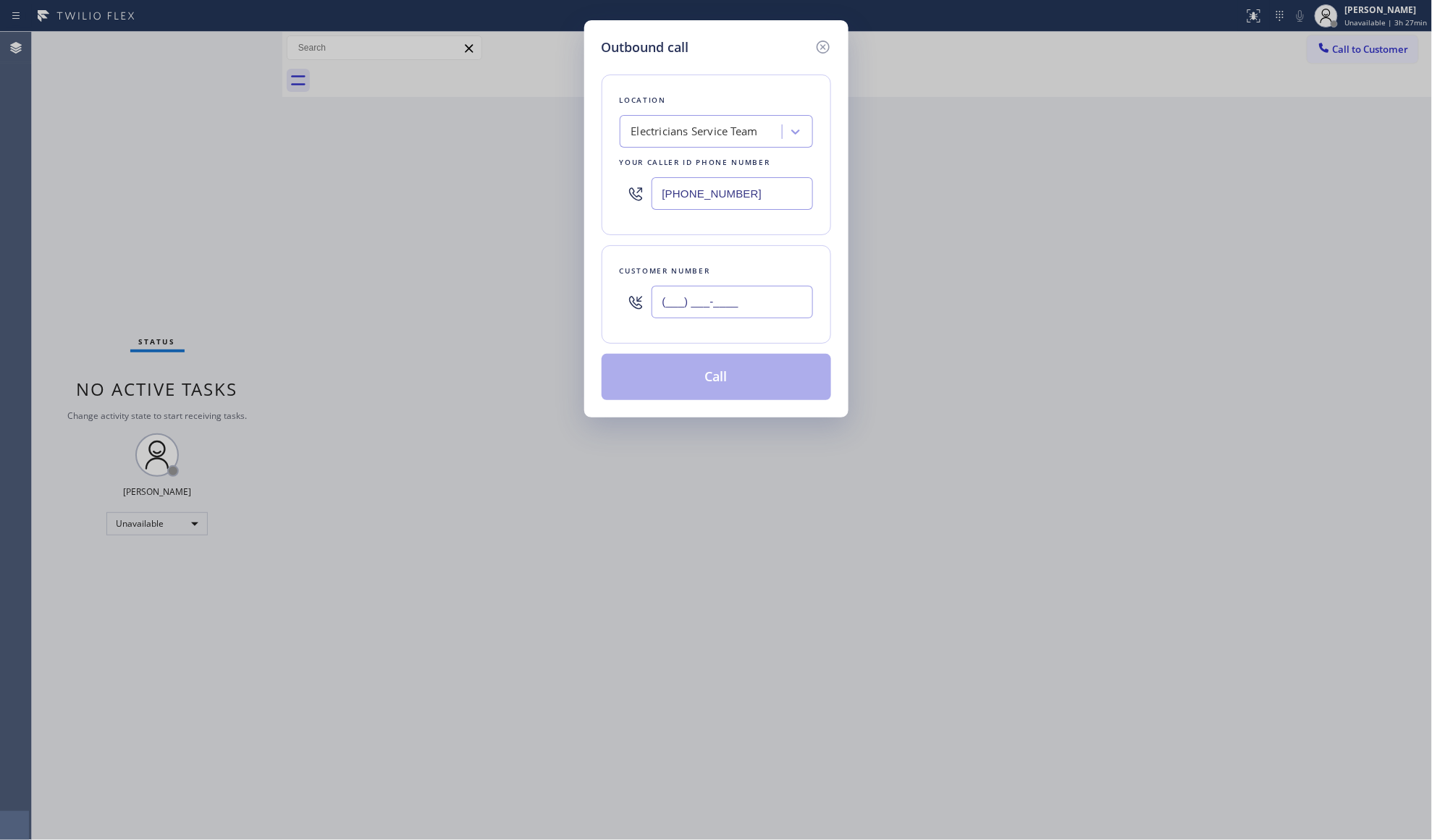
click at [791, 318] on input "(___) ___-____" at bounding box center [732, 302] width 162 height 33
type input "[PHONE_NUMBER]"
click at [720, 382] on button "Call" at bounding box center [716, 377] width 230 height 46
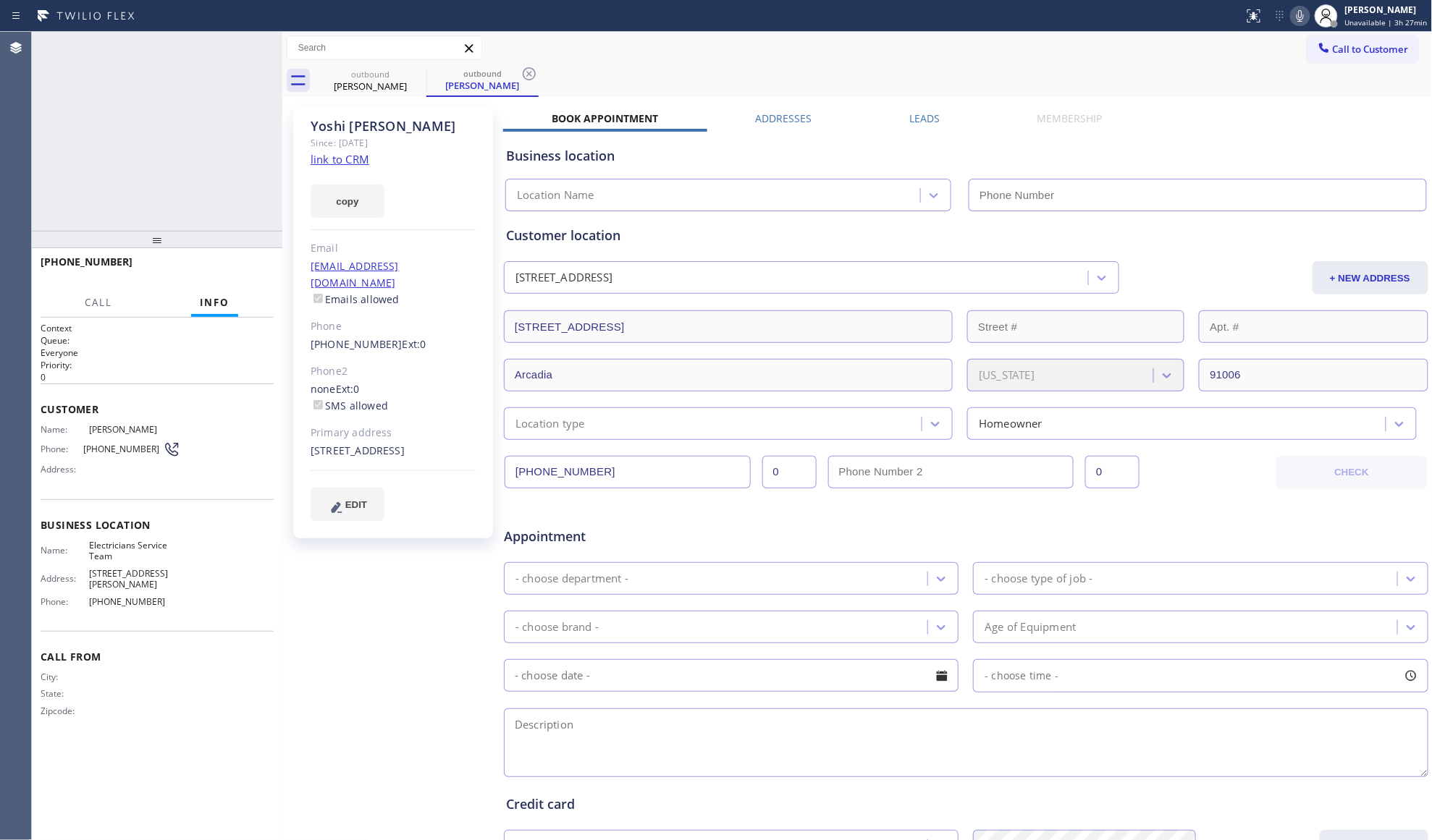
type input "[PHONE_NUMBER]"
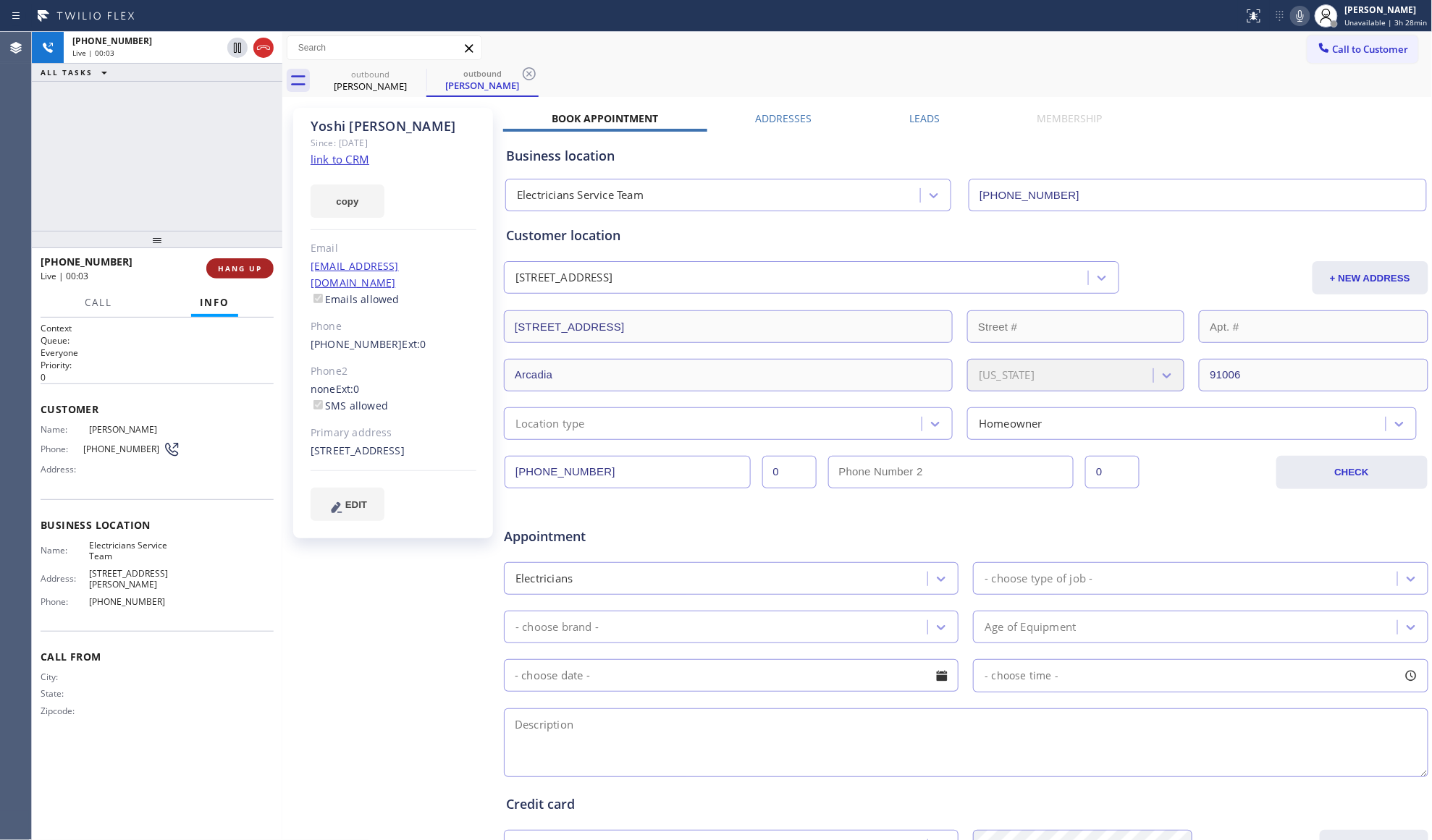
click at [239, 269] on span "HANG UP" at bounding box center [240, 268] width 44 height 10
click at [259, 275] on button "COMPLETE" at bounding box center [237, 268] width 73 height 20
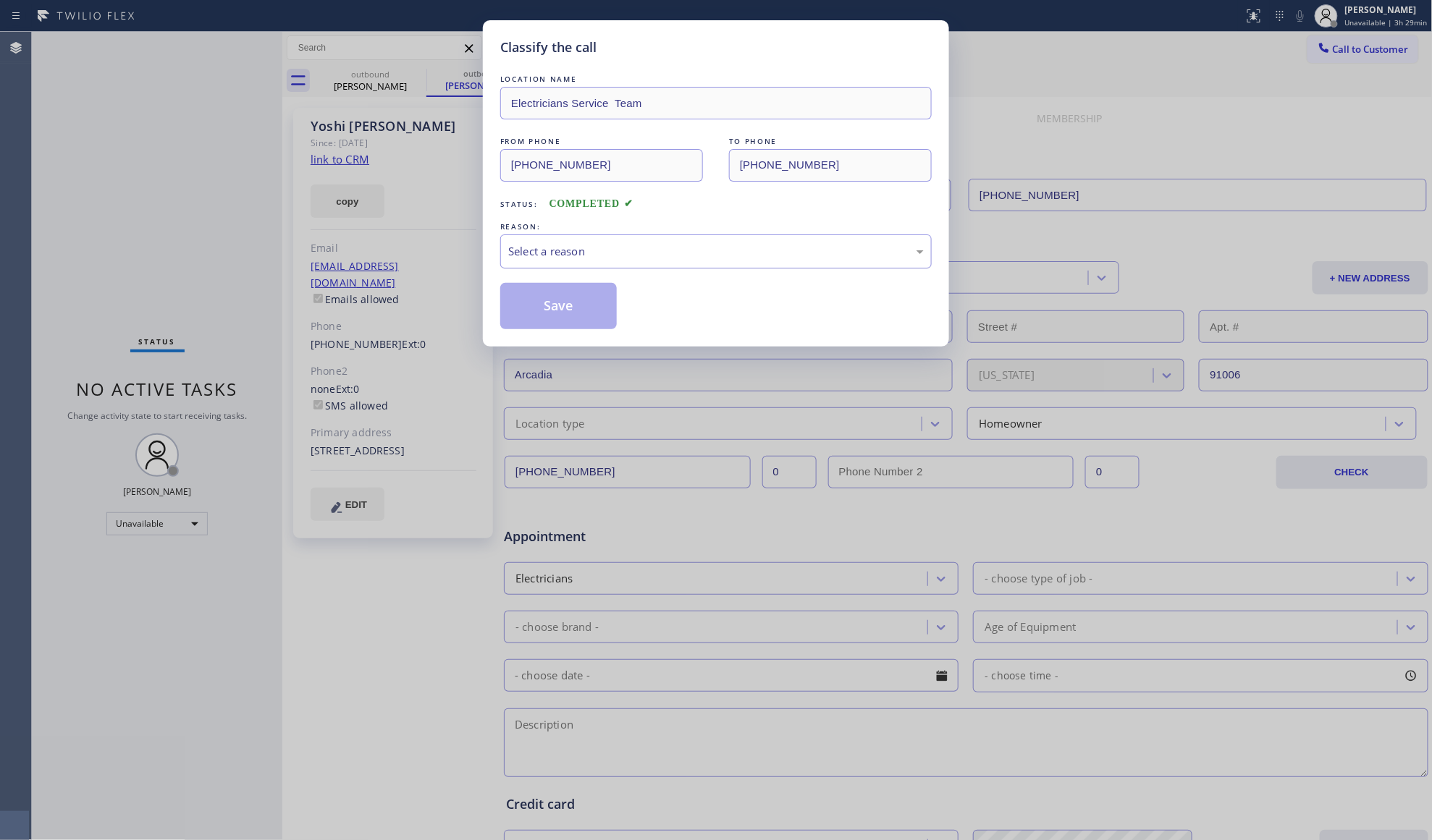
click at [569, 256] on div "Select a reason" at bounding box center [716, 252] width 416 height 17
click at [542, 313] on button "Save" at bounding box center [559, 306] width 117 height 46
click at [545, 312] on button "Save" at bounding box center [559, 306] width 117 height 46
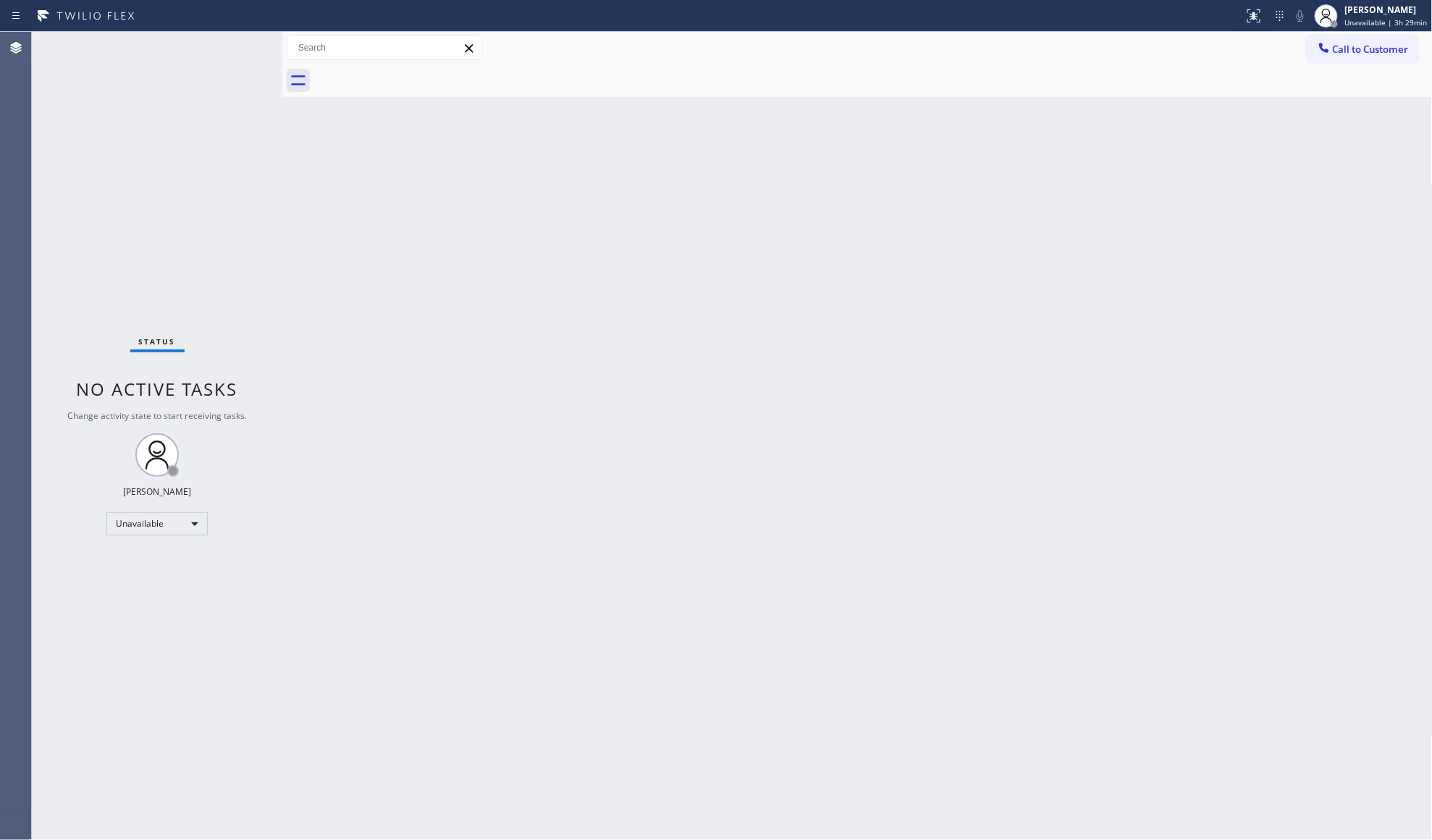
drag, startPoint x: 1423, startPoint y: 61, endPoint x: 1415, endPoint y: 61, distance: 8.0
click at [1422, 61] on div "Call to Customer Outbound call Location Electricians Service Team Your caller i…" at bounding box center [857, 48] width 1151 height 33
click at [1364, 53] on span "Call to Customer" at bounding box center [1371, 49] width 76 height 13
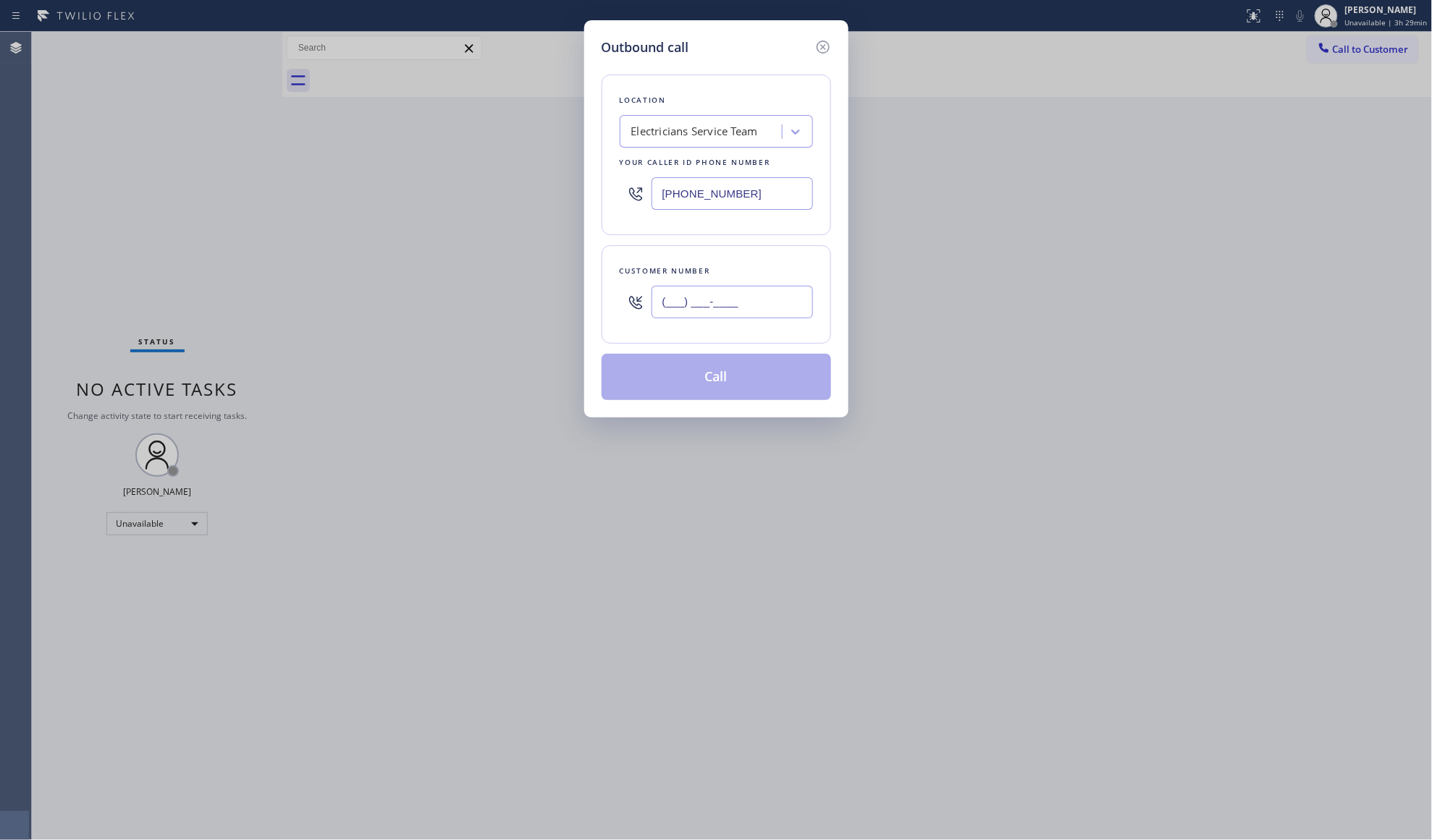
click at [777, 311] on input "(___) ___-____" at bounding box center [732, 302] width 162 height 33
type input "[PHONE_NUMBER]"
drag, startPoint x: 723, startPoint y: 373, endPoint x: 730, endPoint y: 372, distance: 7.1
click at [723, 373] on button "Call" at bounding box center [716, 377] width 230 height 46
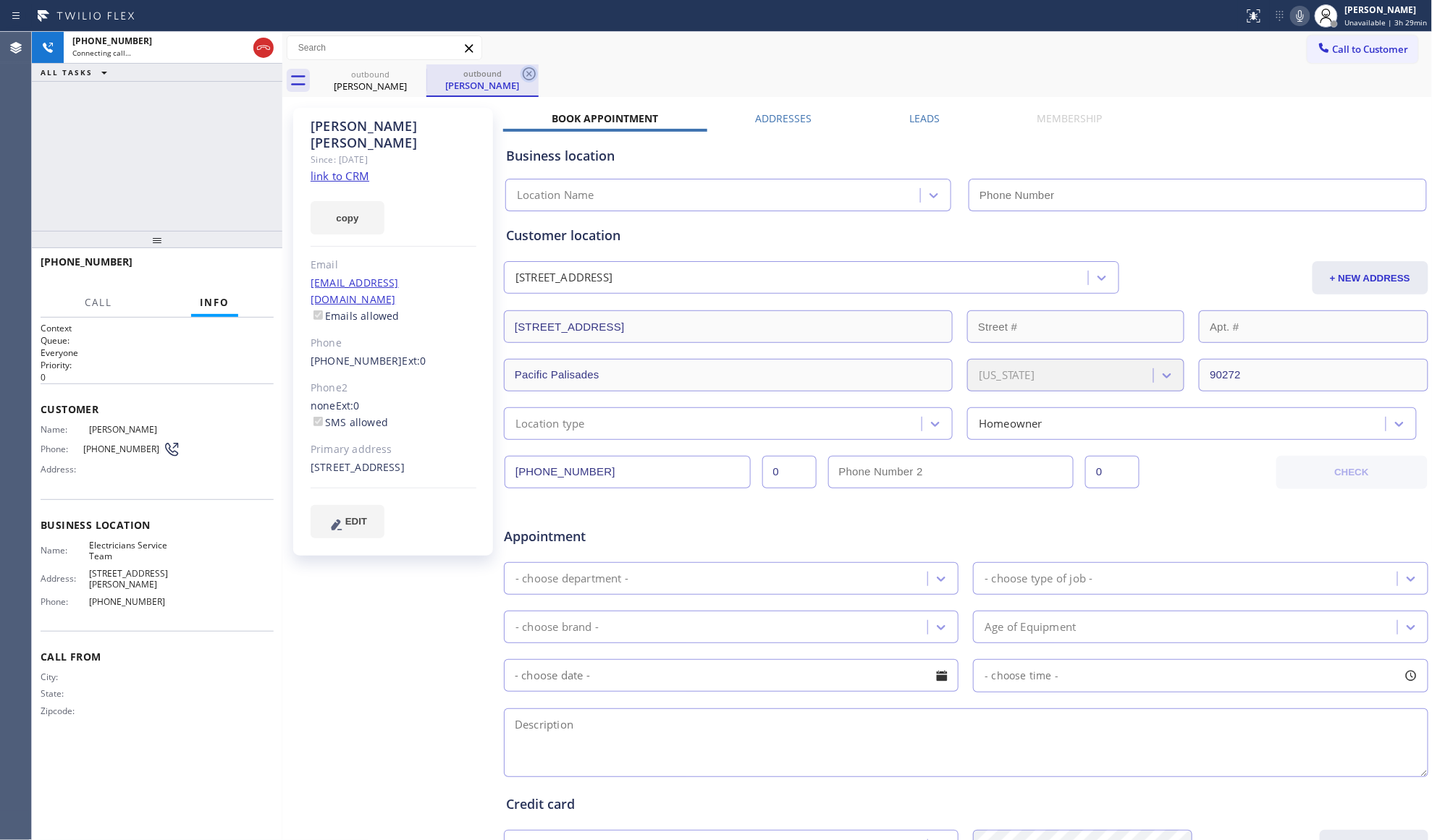
click at [533, 77] on icon at bounding box center [529, 74] width 13 height 13
click at [922, 116] on label "Leads" at bounding box center [925, 118] width 30 height 14
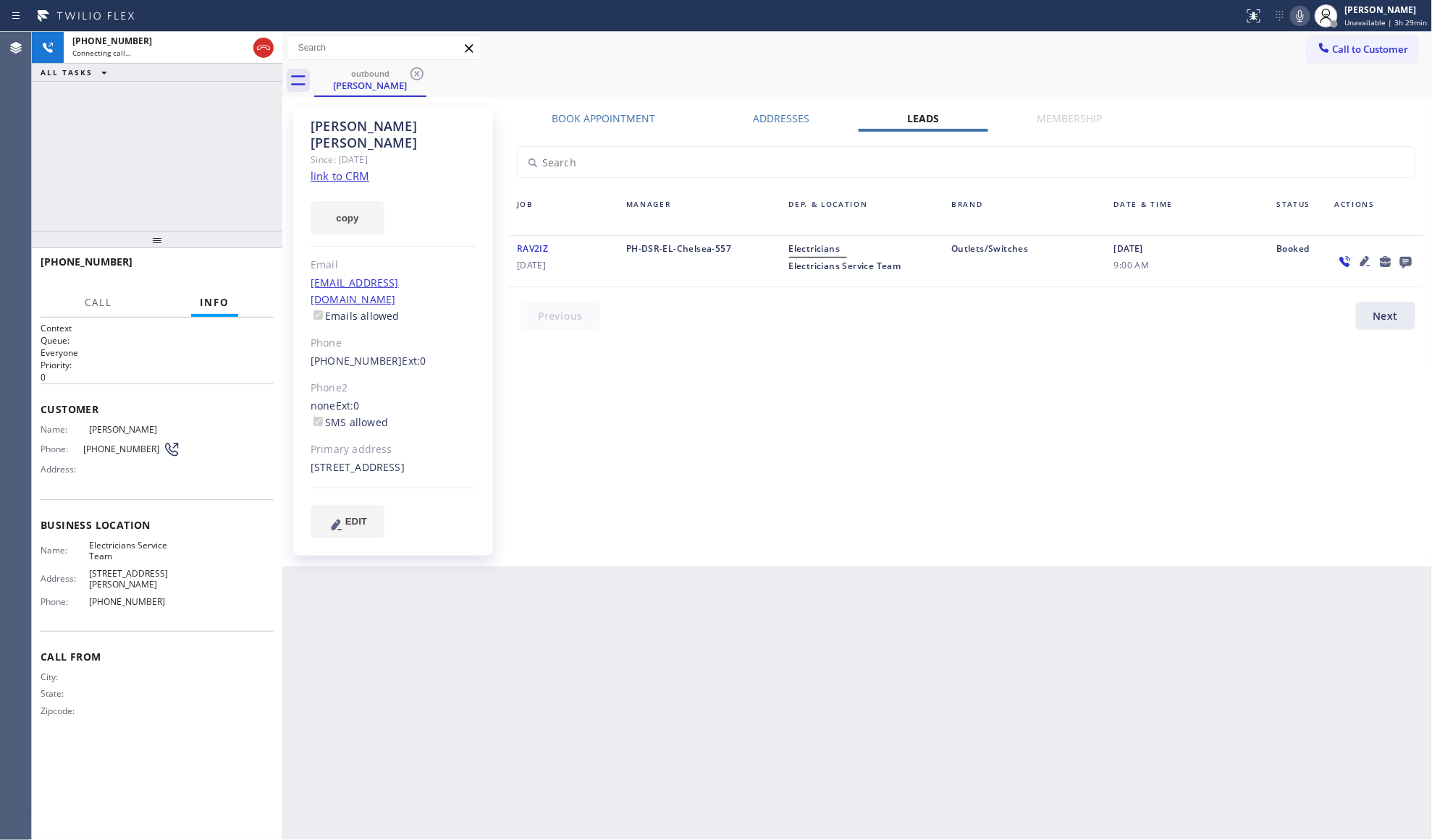
click at [1408, 263] on icon at bounding box center [1405, 262] width 11 height 11
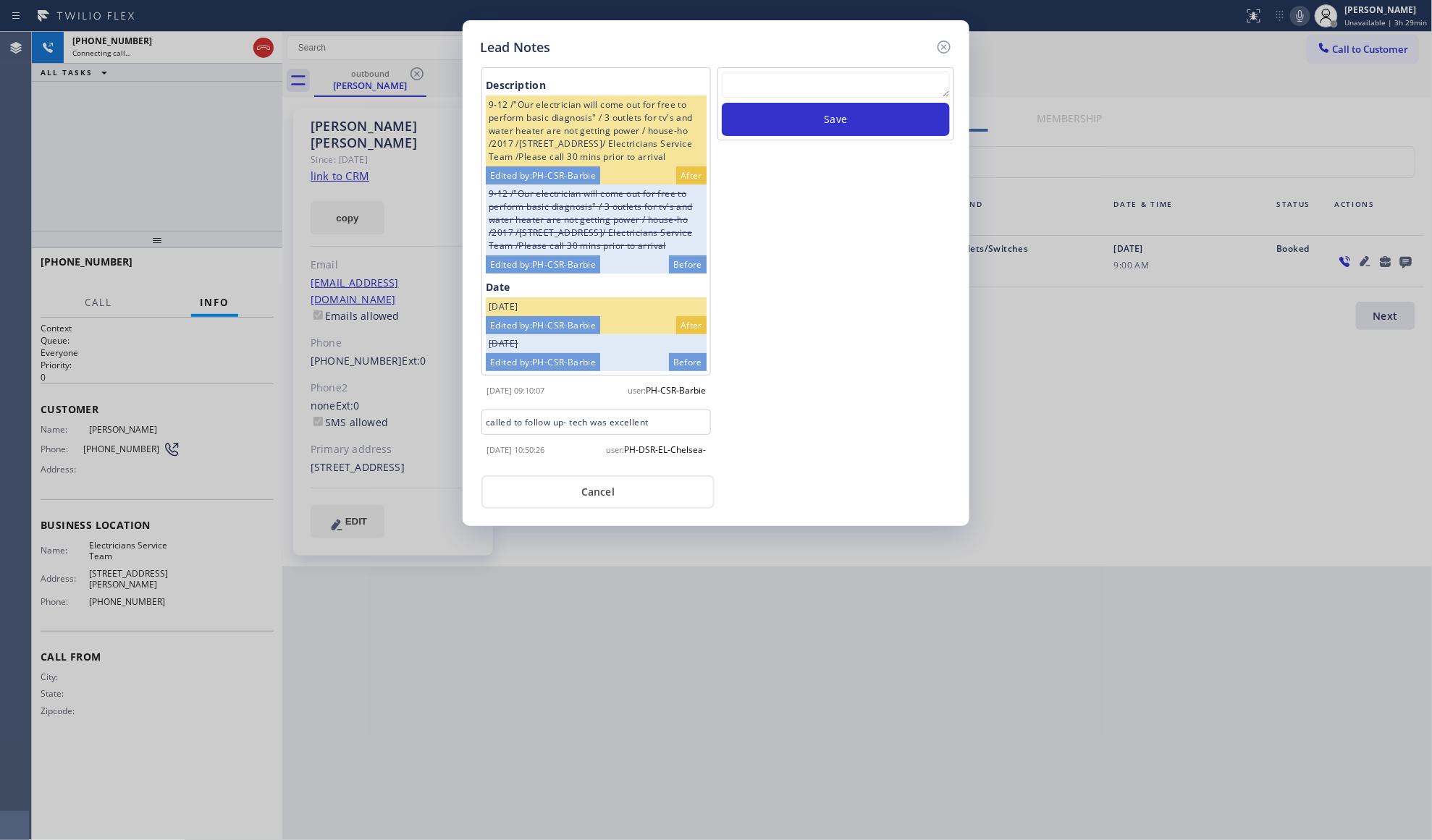
click at [899, 87] on textarea at bounding box center [836, 84] width 228 height 26
type textarea "VM / Follow up call - Please transfer to me"
click at [834, 124] on button "Save" at bounding box center [836, 120] width 228 height 33
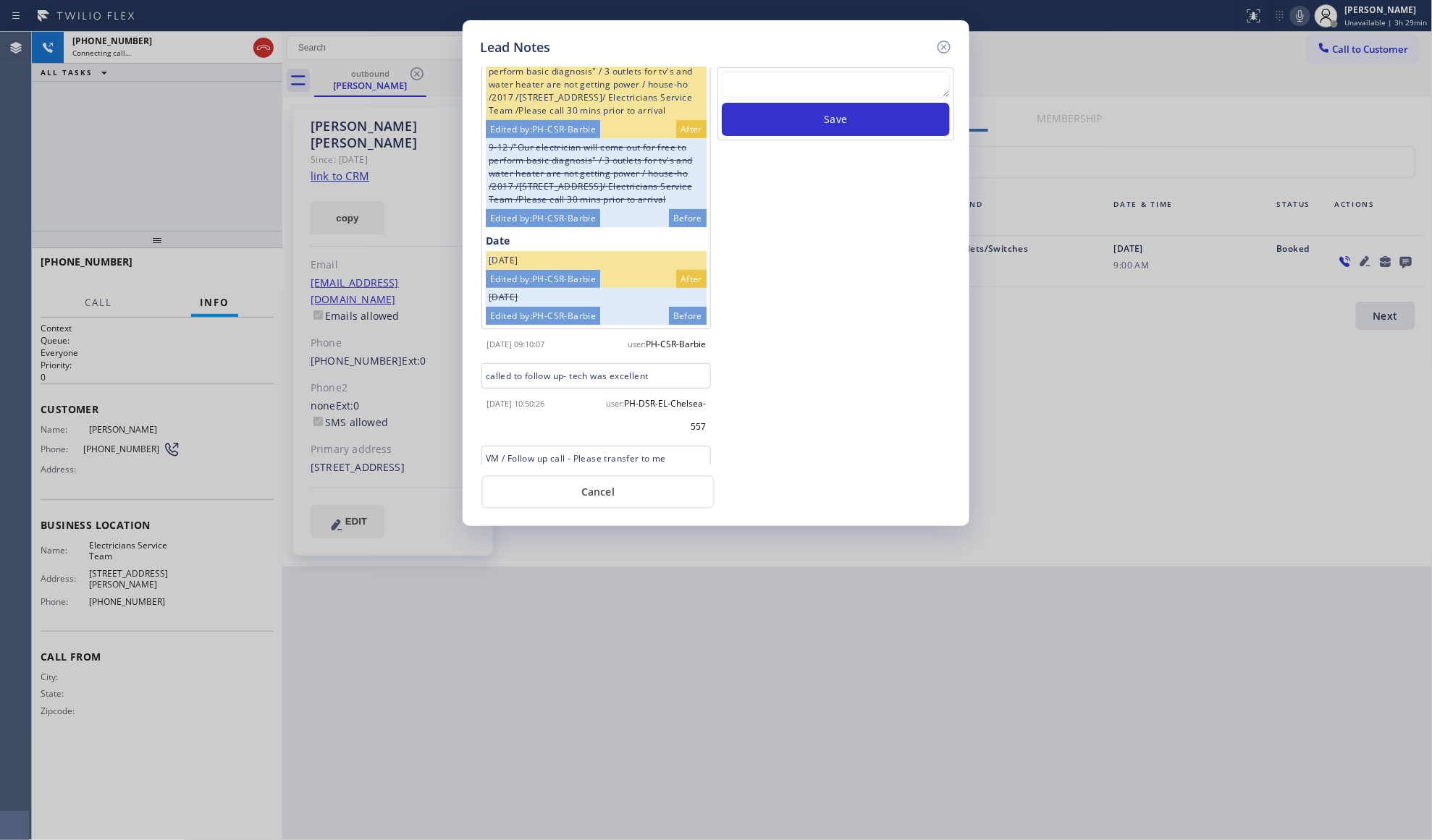
scroll to position [131, 0]
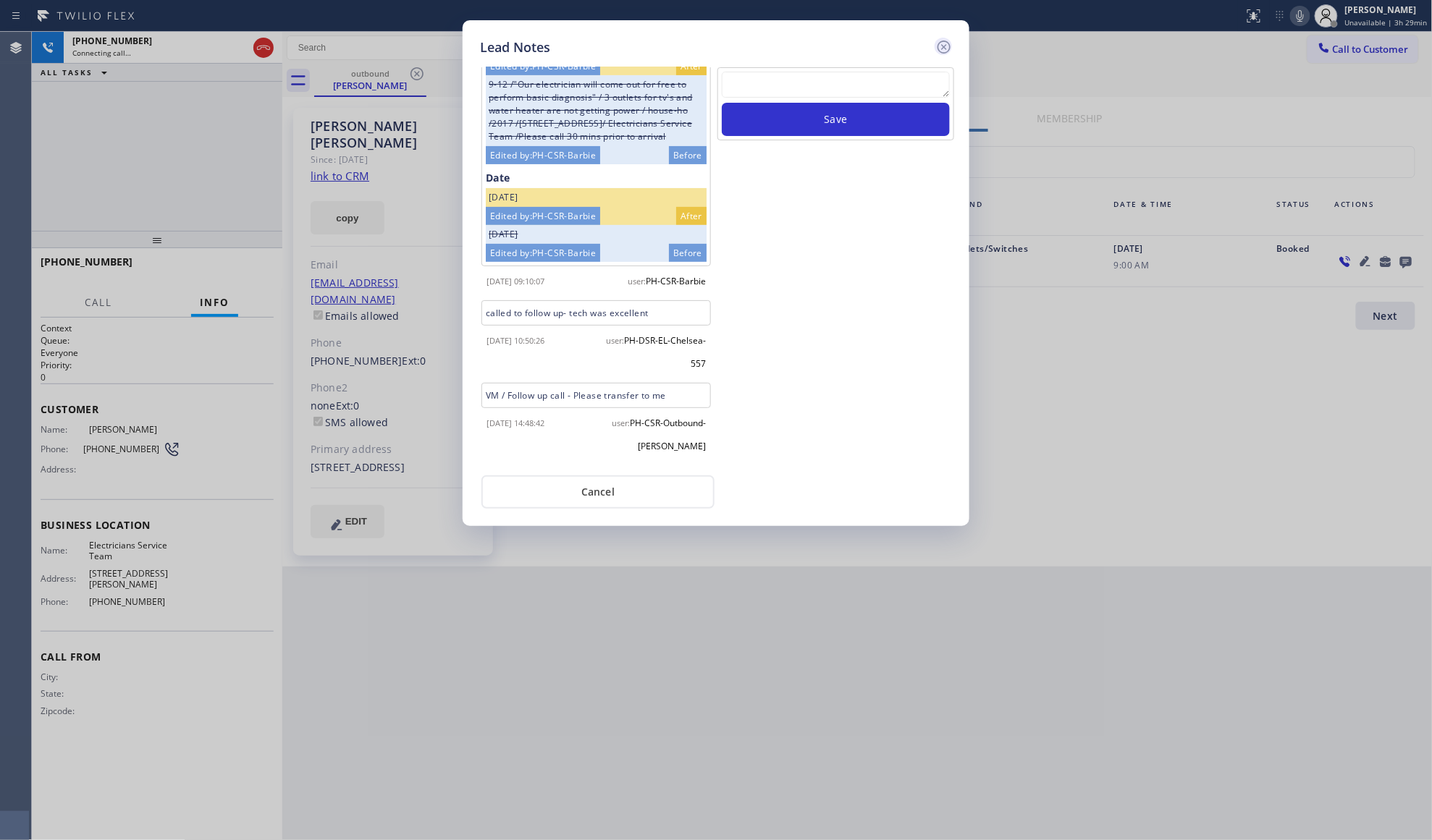
click at [946, 46] on icon at bounding box center [944, 47] width 17 height 17
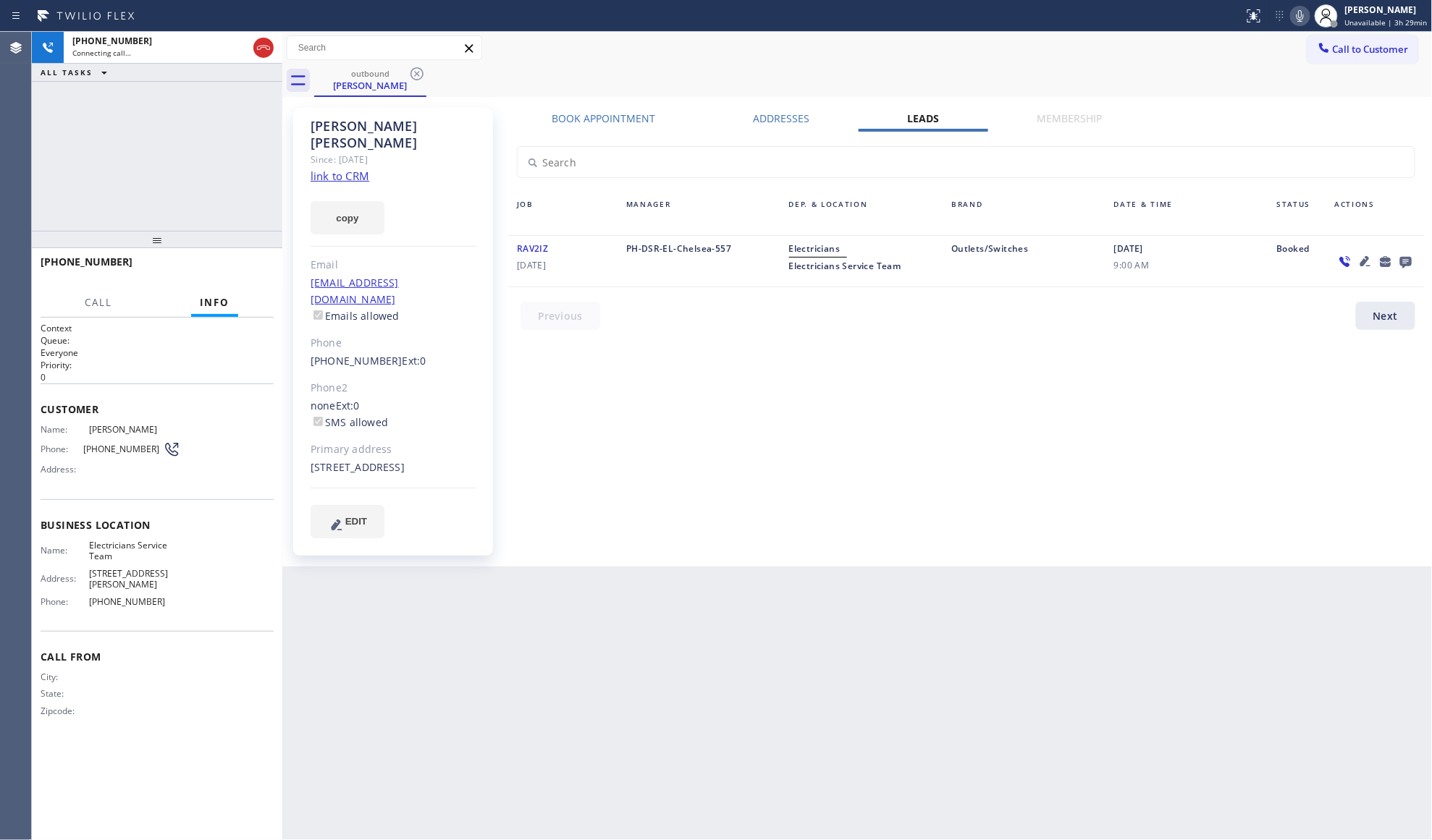
drag, startPoint x: 855, startPoint y: 53, endPoint x: 792, endPoint y: 54, distance: 63.0
click at [853, 53] on div "Call to Customer Outbound call Location Electricians Service Team Your caller i…" at bounding box center [857, 48] width 1151 height 25
click at [240, 269] on span "HANG UP" at bounding box center [240, 268] width 44 height 10
click at [239, 266] on span "HANG UP" at bounding box center [240, 268] width 44 height 10
click at [240, 267] on span "HANG UP" at bounding box center [240, 268] width 44 height 10
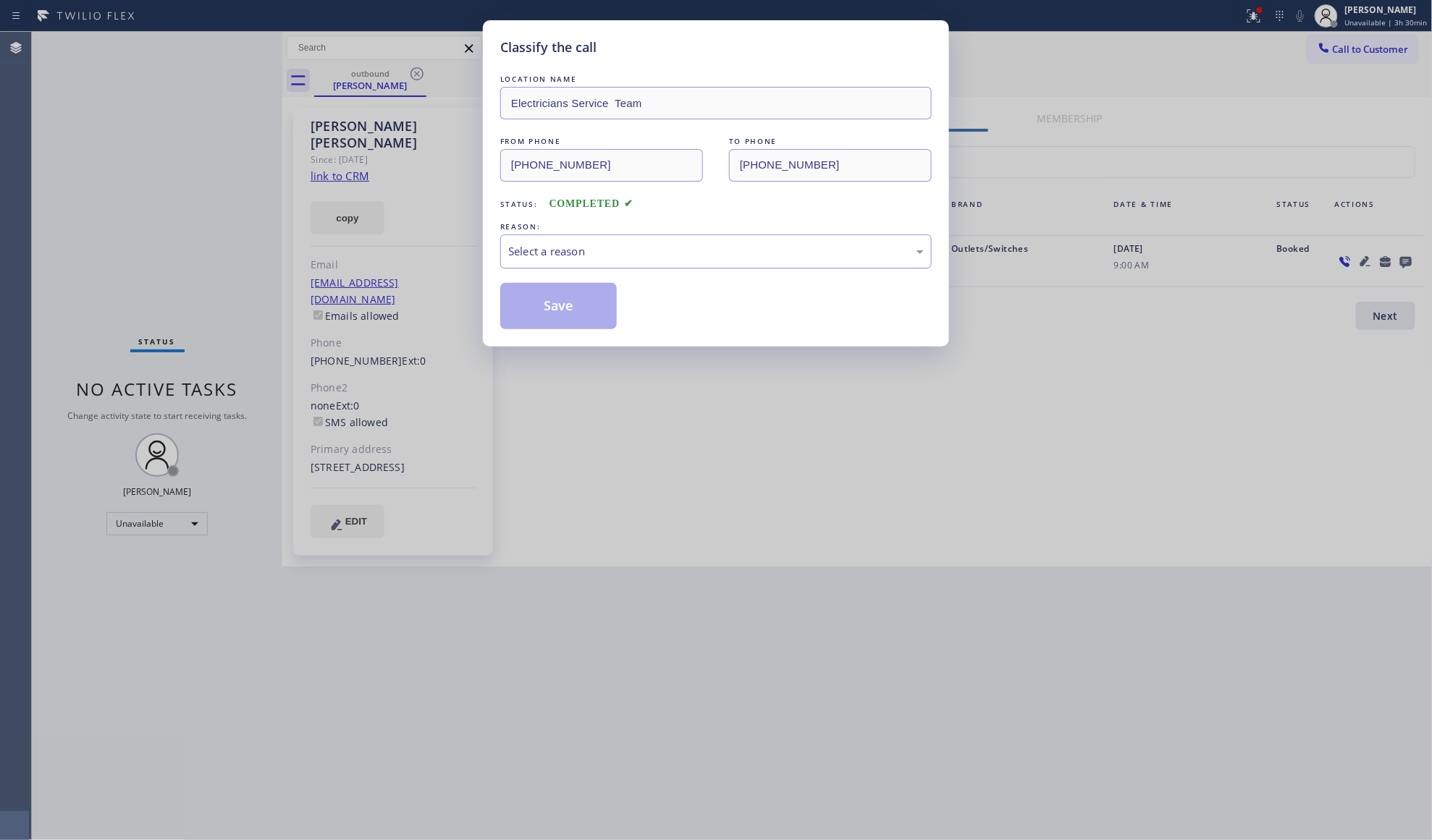
click at [523, 249] on div "Select a reason" at bounding box center [716, 252] width 416 height 17
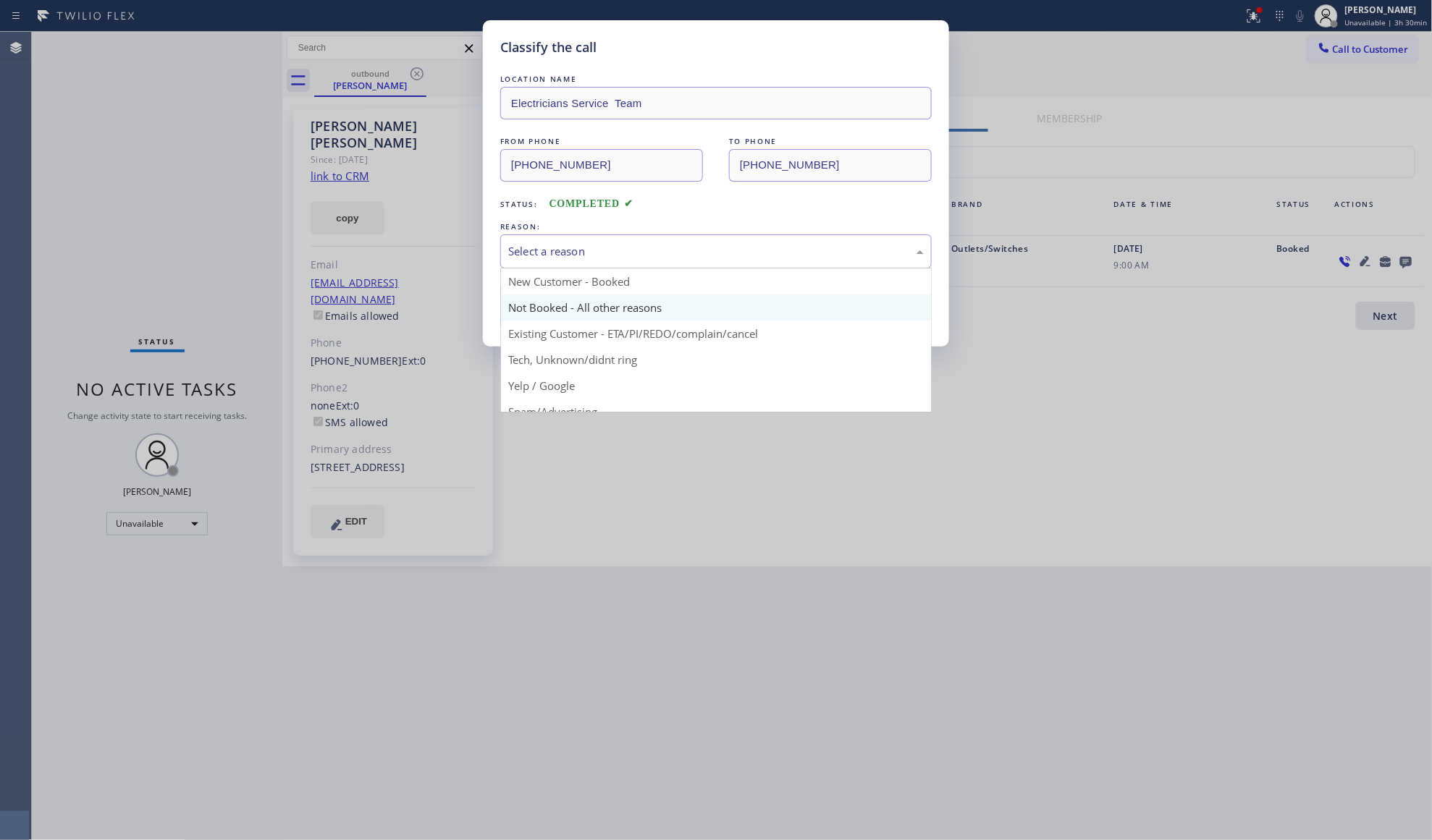
click at [567, 308] on button "Save" at bounding box center [559, 306] width 117 height 46
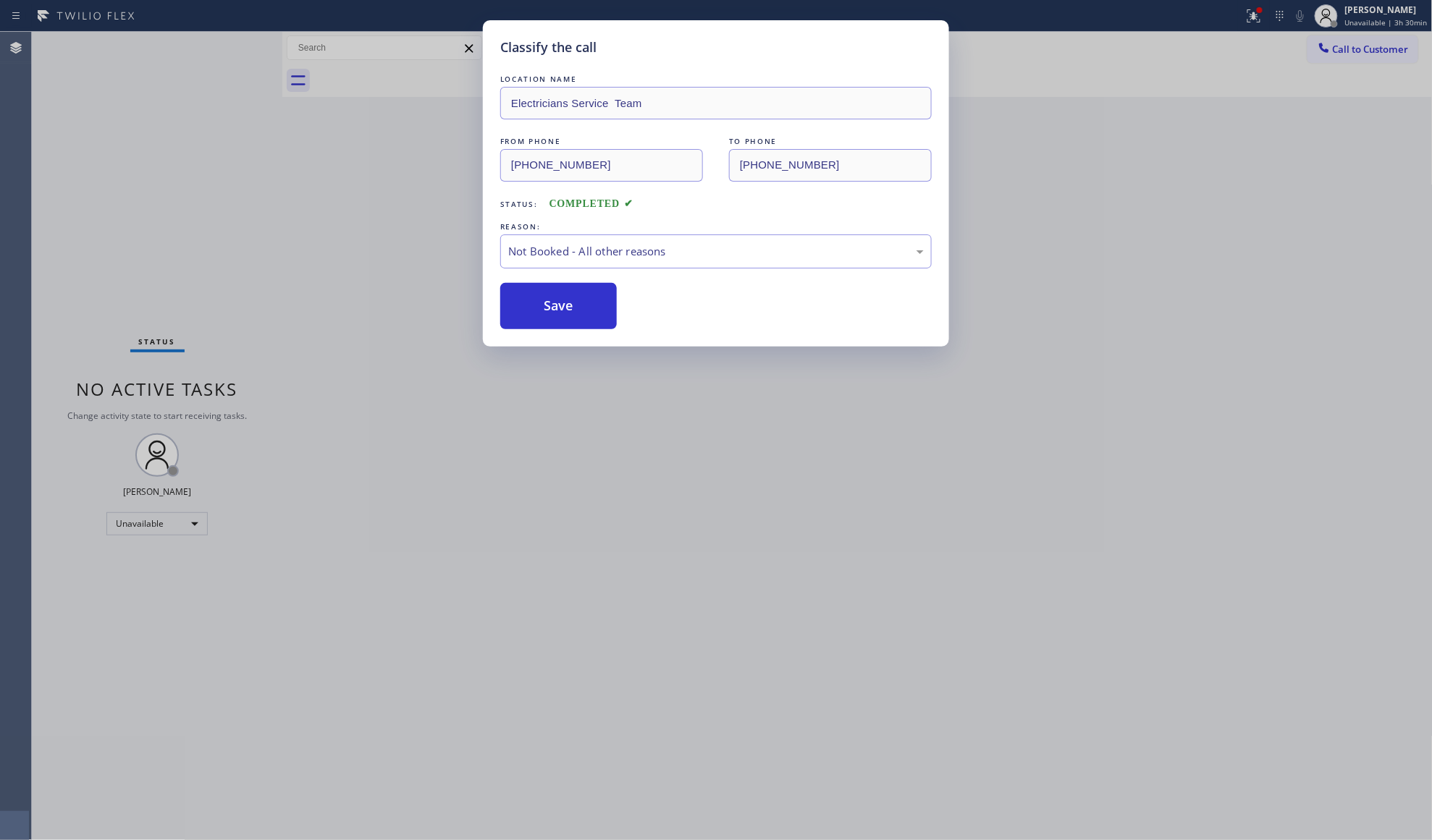
click at [567, 308] on button "Save" at bounding box center [559, 306] width 117 height 46
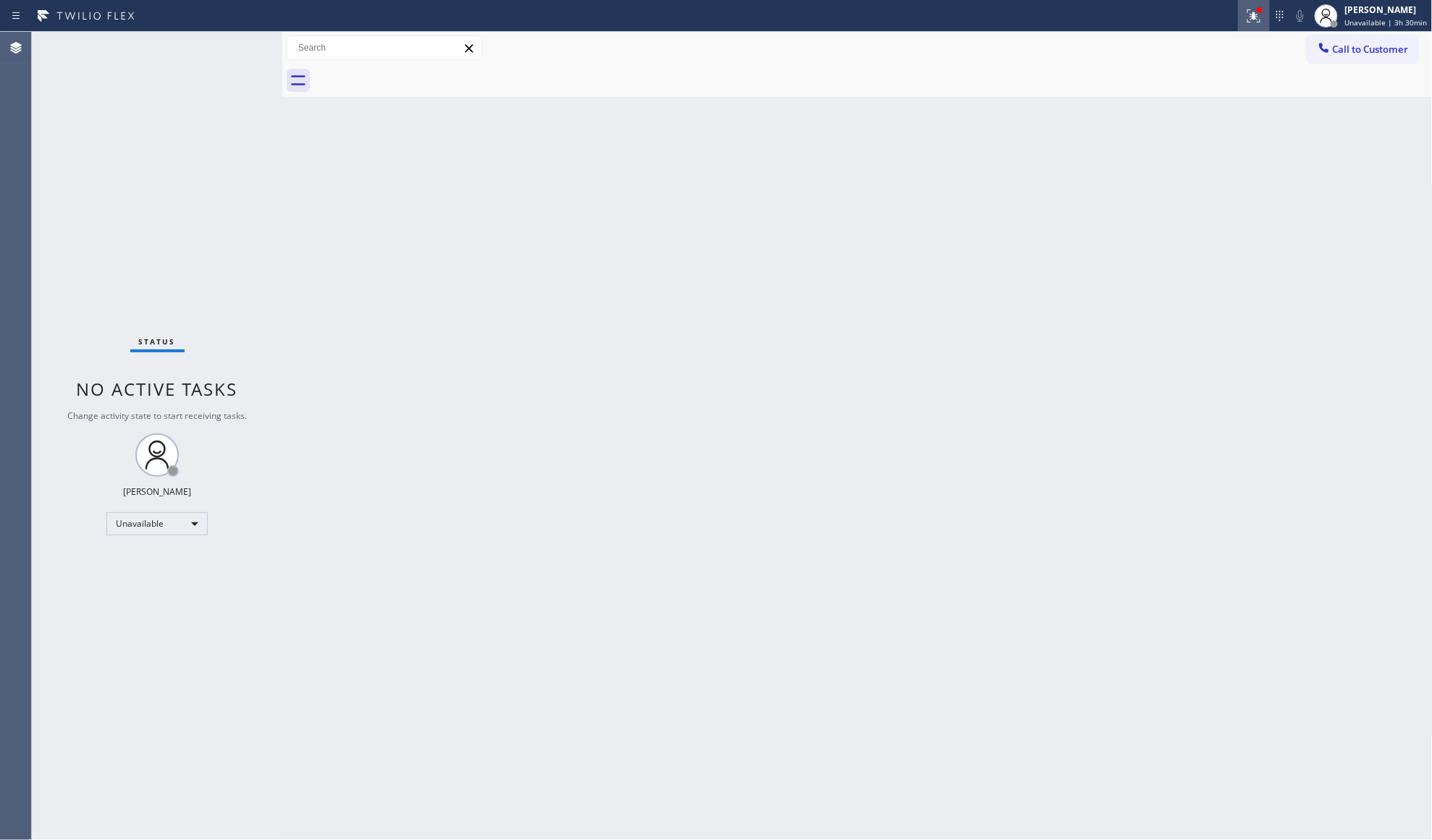
click at [1268, 24] on button at bounding box center [1254, 16] width 32 height 32
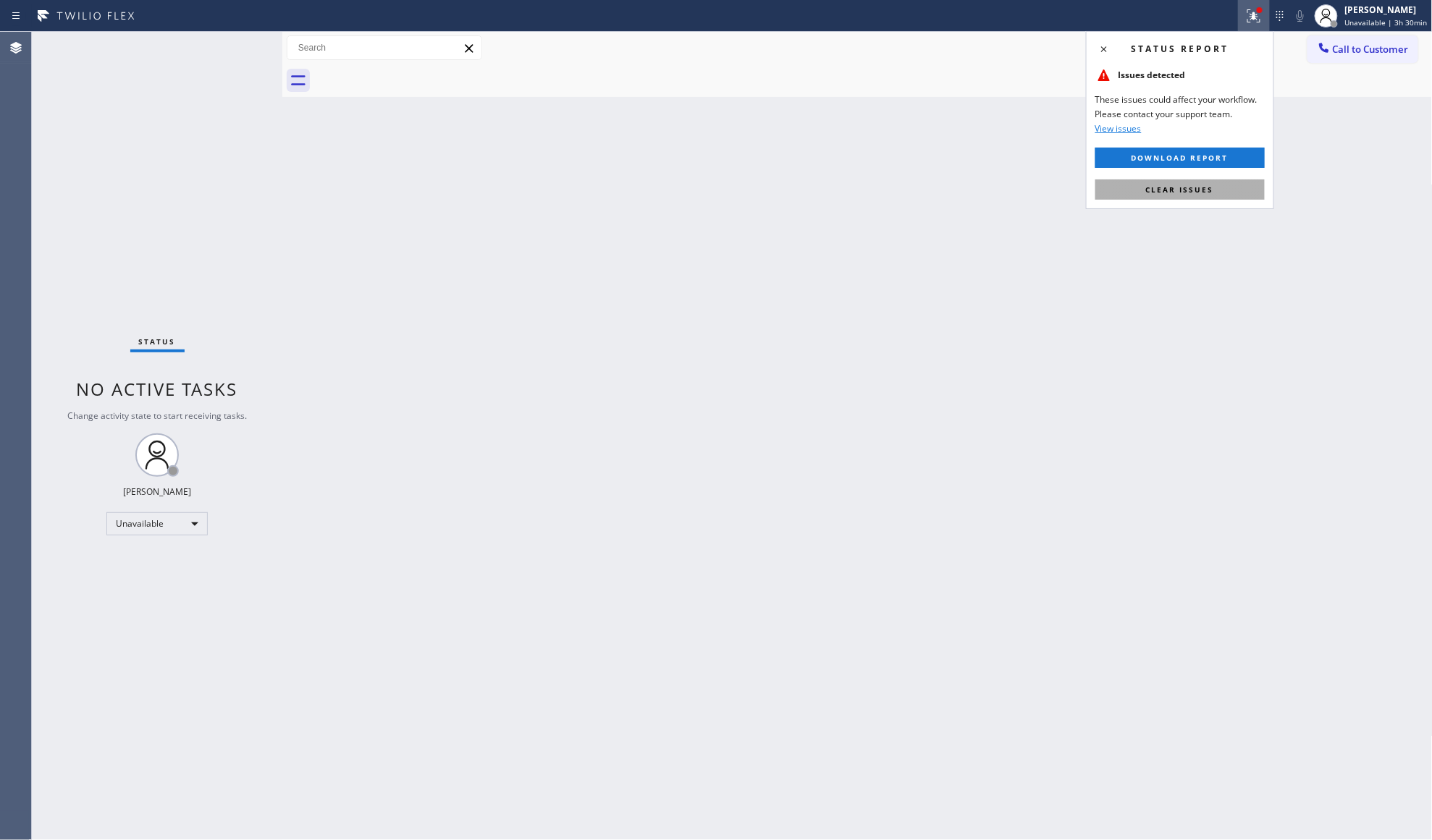
click at [1170, 188] on span "Clear issues" at bounding box center [1180, 189] width 68 height 10
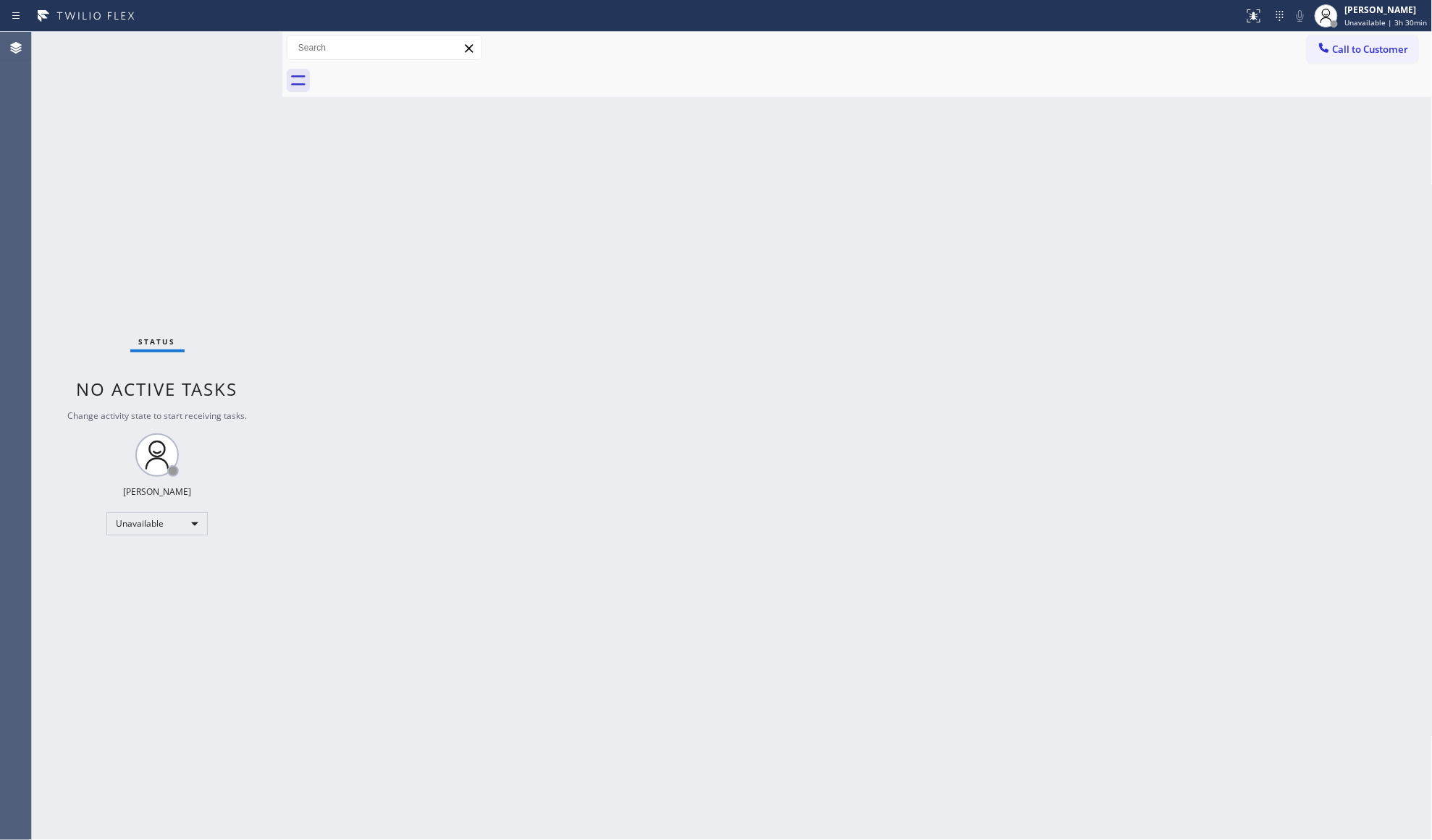
click at [1342, 32] on div "Call to Customer Outbound call Location Electricians Service Team Your caller i…" at bounding box center [857, 48] width 1151 height 33
click at [1367, 51] on span "Call to Customer" at bounding box center [1371, 49] width 76 height 13
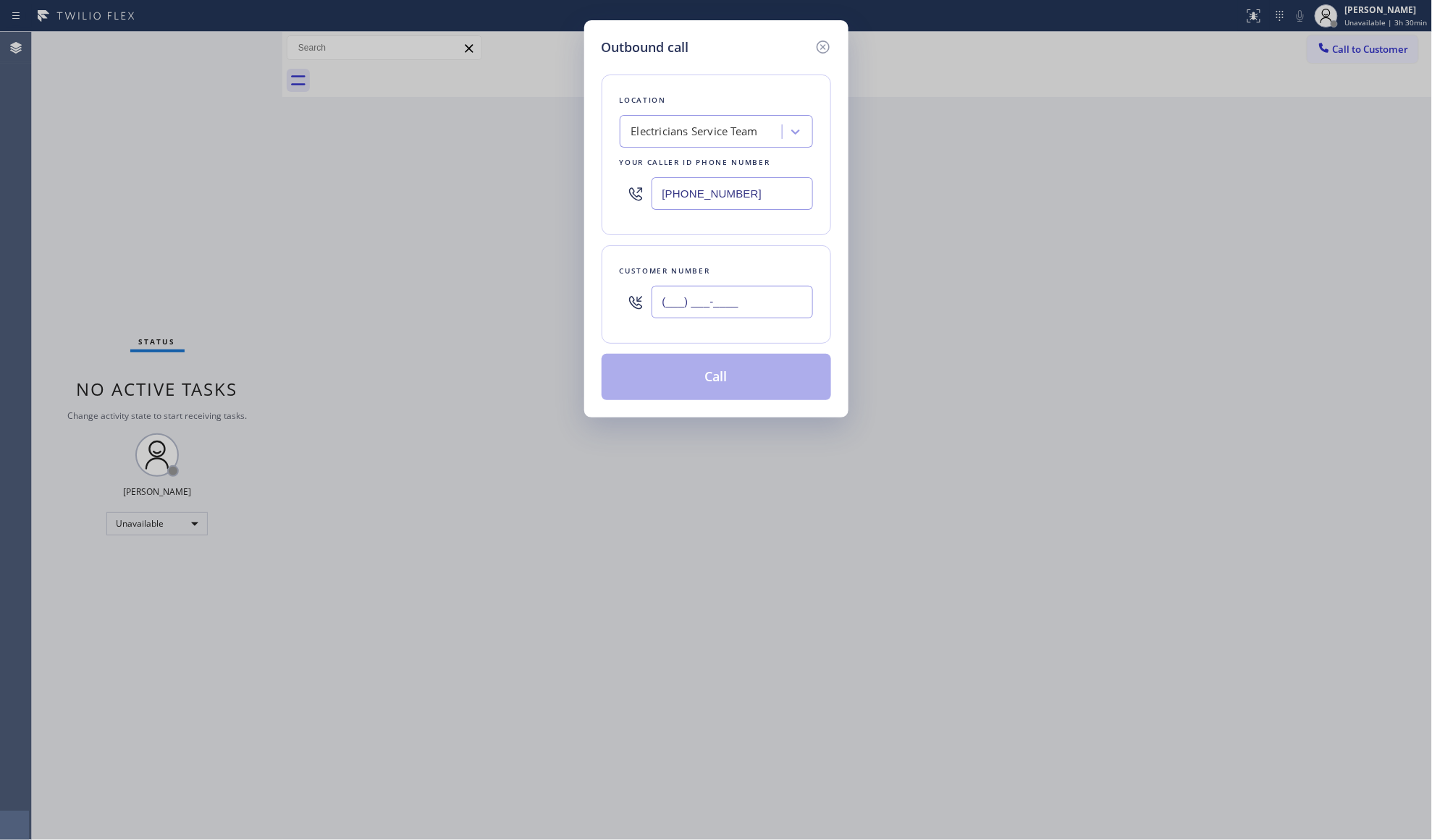
click at [780, 296] on input "(___) ___-____" at bounding box center [732, 302] width 162 height 33
type input "[PHONE_NUMBER]"
click at [730, 400] on button "Call" at bounding box center [716, 377] width 230 height 46
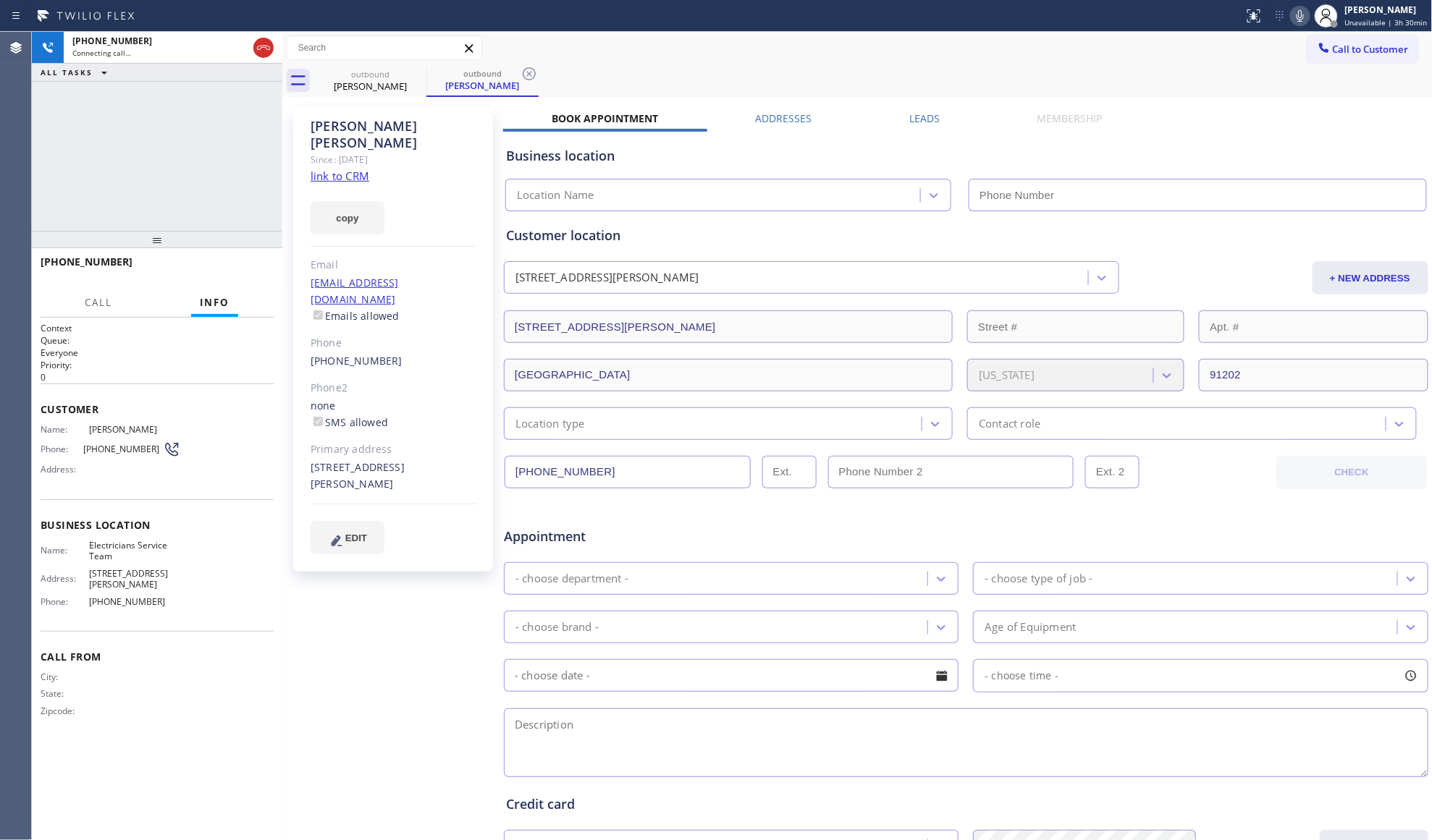
type input "[PHONE_NUMBER]"
drag, startPoint x: 523, startPoint y: 64, endPoint x: 750, endPoint y: 71, distance: 227.1
click at [524, 65] on icon at bounding box center [529, 74] width 17 height 17
click at [896, 113] on div "Leads" at bounding box center [925, 121] width 128 height 20
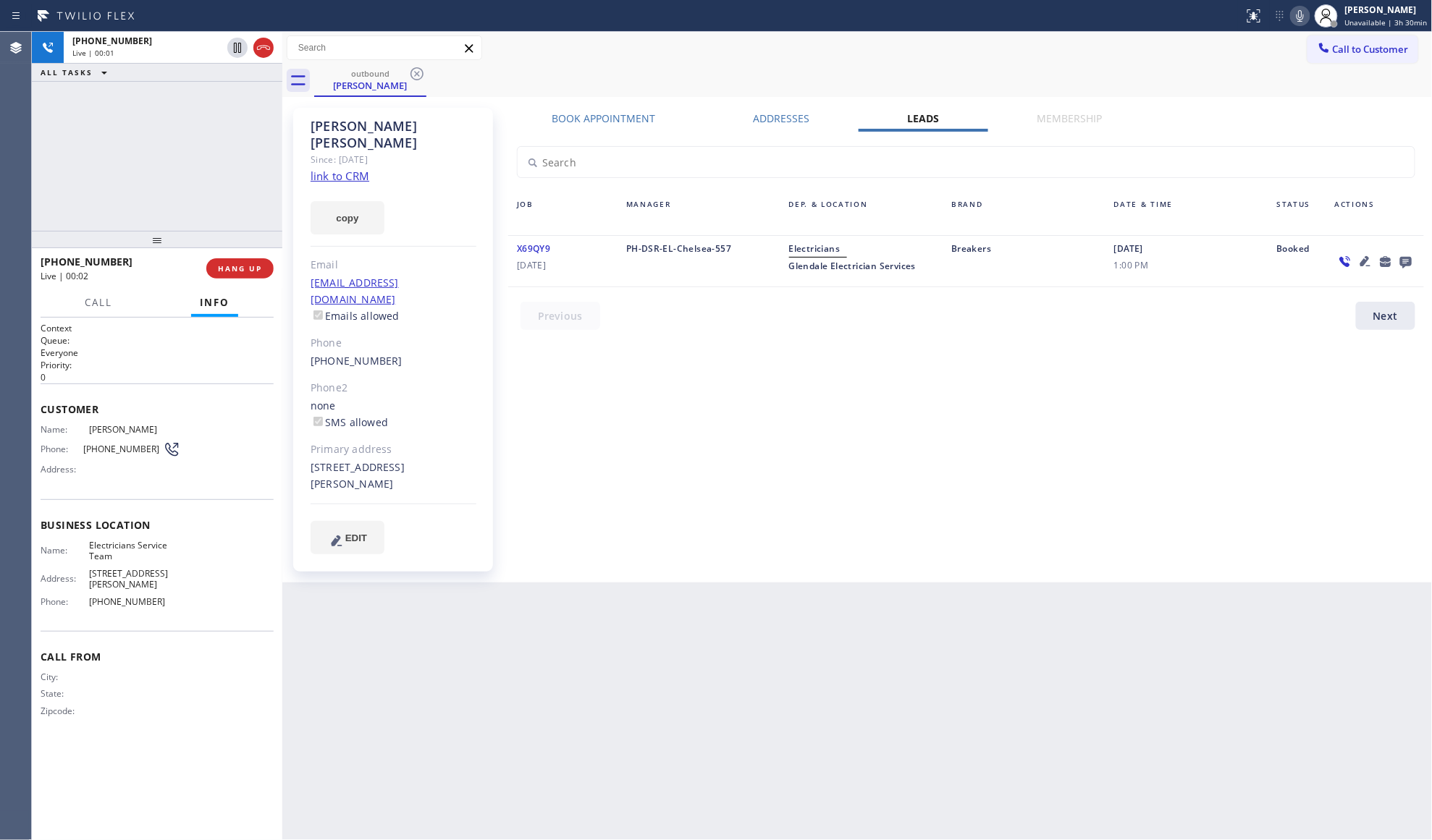
click at [1406, 256] on icon at bounding box center [1405, 262] width 17 height 18
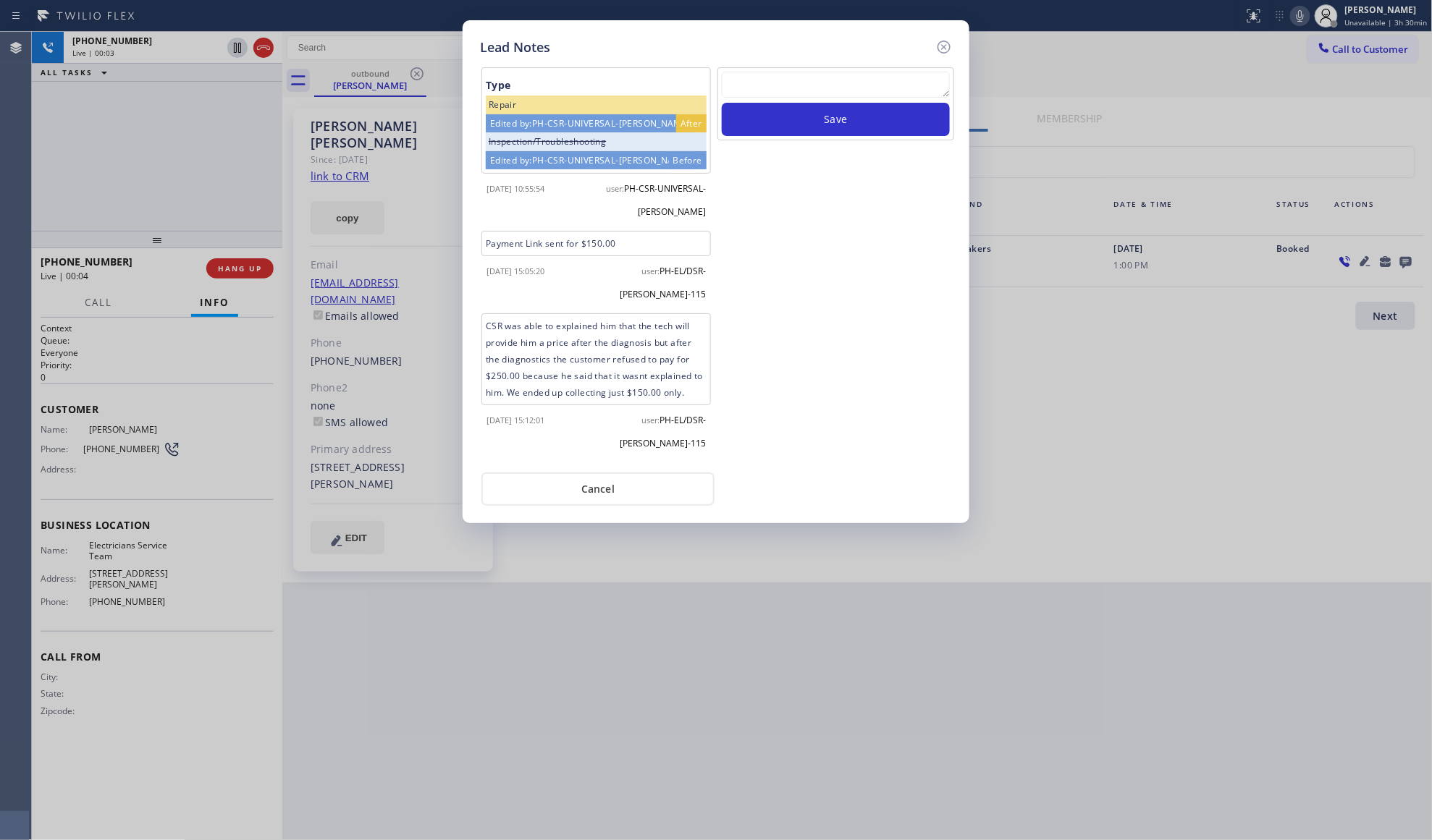
click at [834, 84] on textarea at bounding box center [836, 84] width 228 height 26
click at [841, 119] on button "Save" at bounding box center [836, 120] width 228 height 33
click at [947, 48] on icon at bounding box center [944, 47] width 17 height 17
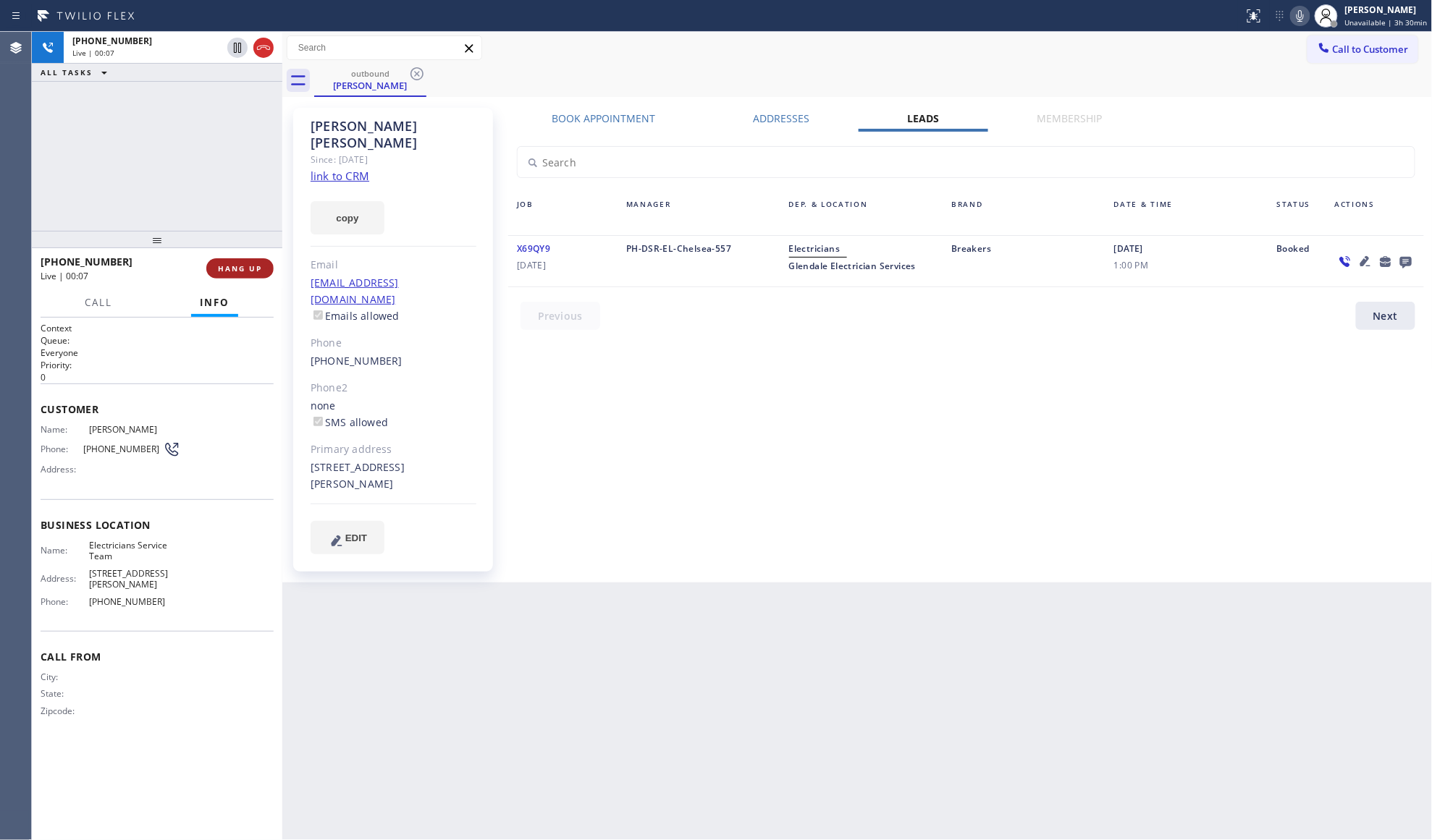
click at [253, 261] on button "HANG UP" at bounding box center [240, 268] width 68 height 20
click at [253, 259] on button "HANG UP" at bounding box center [240, 268] width 68 height 20
click at [253, 261] on button "COMPLETE" at bounding box center [237, 268] width 73 height 20
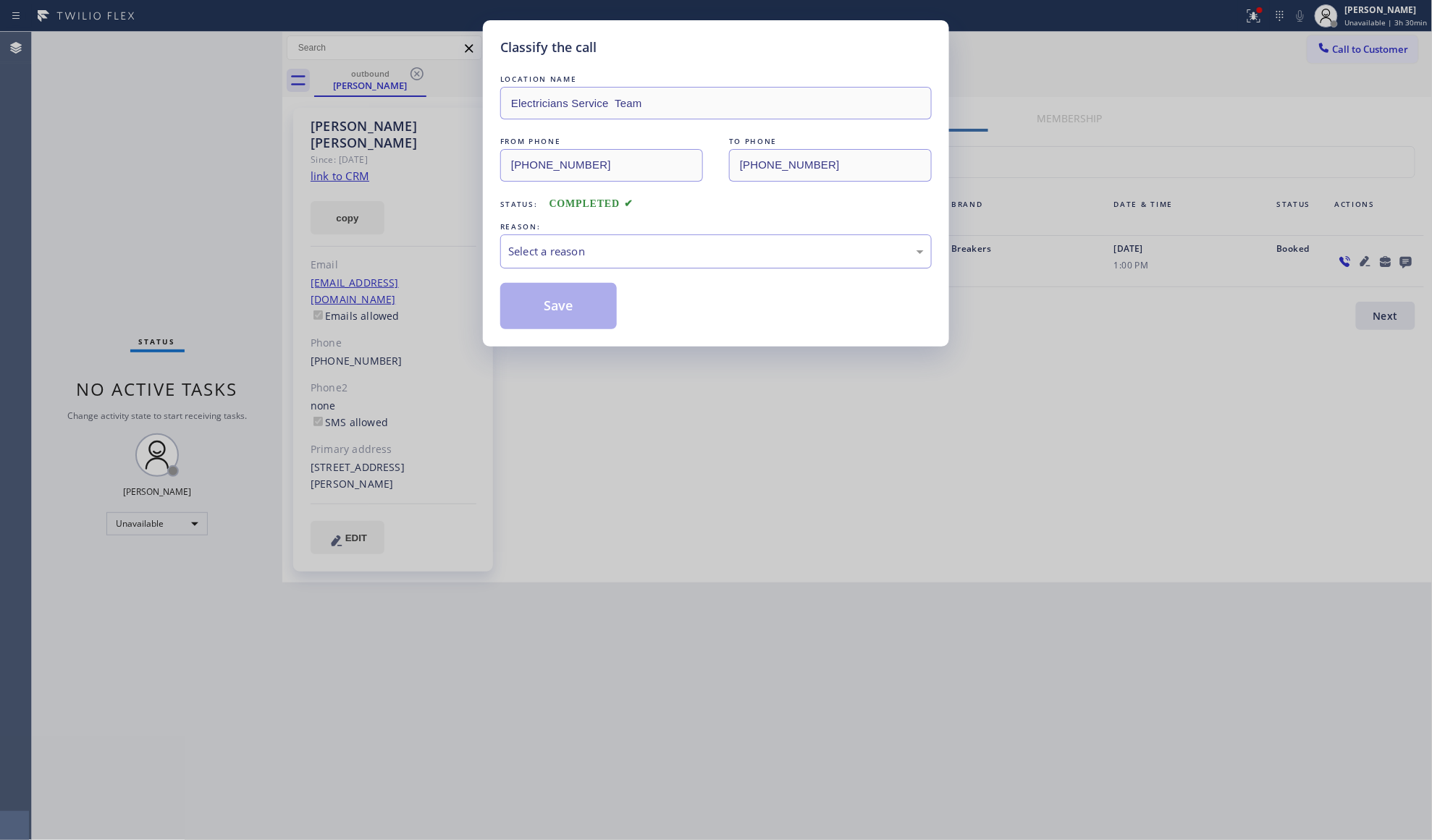
drag, startPoint x: 701, startPoint y: 250, endPoint x: 653, endPoint y: 264, distance: 50.0
click at [693, 250] on div "Select a reason" at bounding box center [716, 252] width 416 height 17
click at [551, 311] on button "Save" at bounding box center [559, 306] width 117 height 46
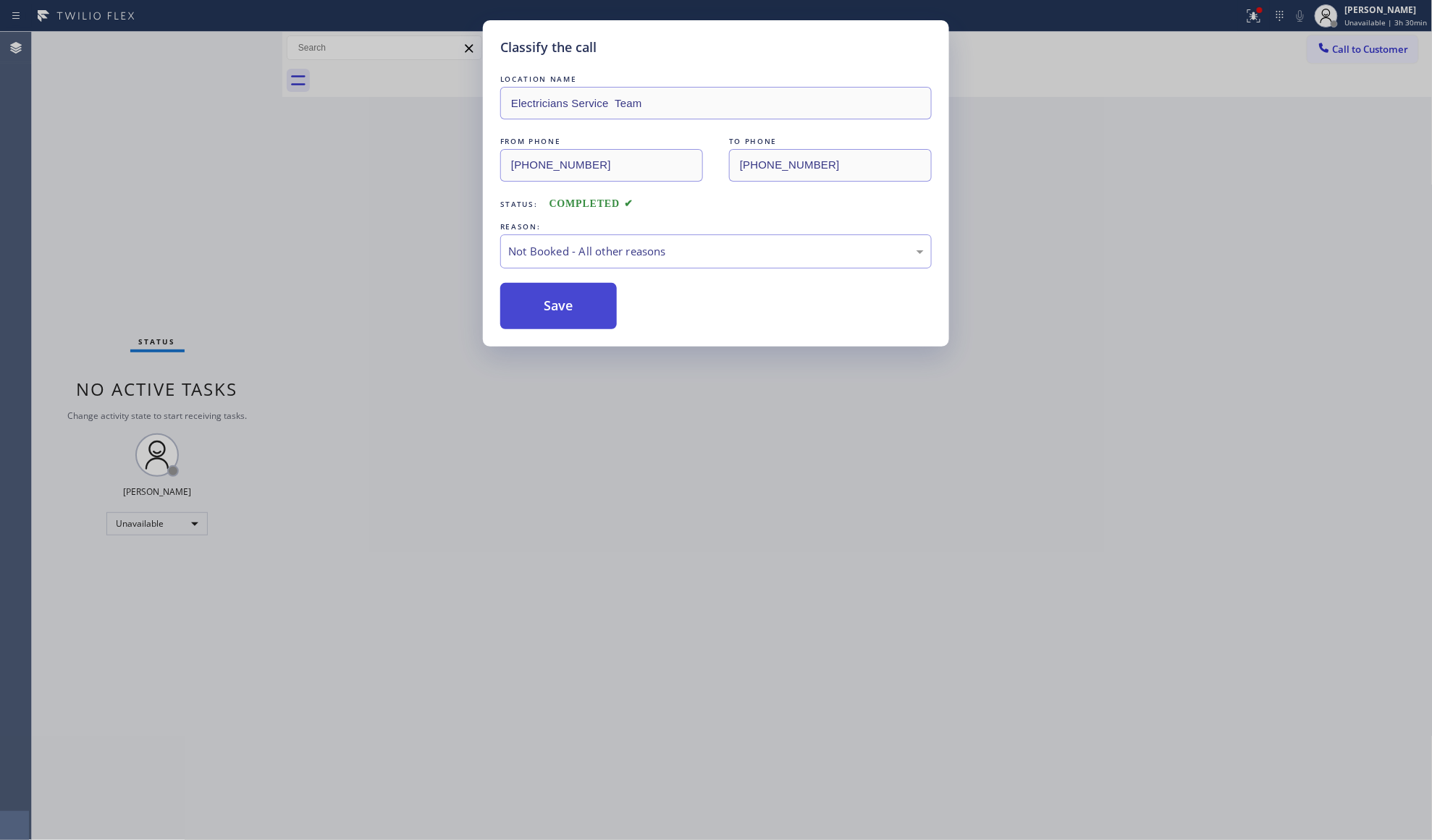
click at [551, 310] on button "Save" at bounding box center [559, 306] width 117 height 46
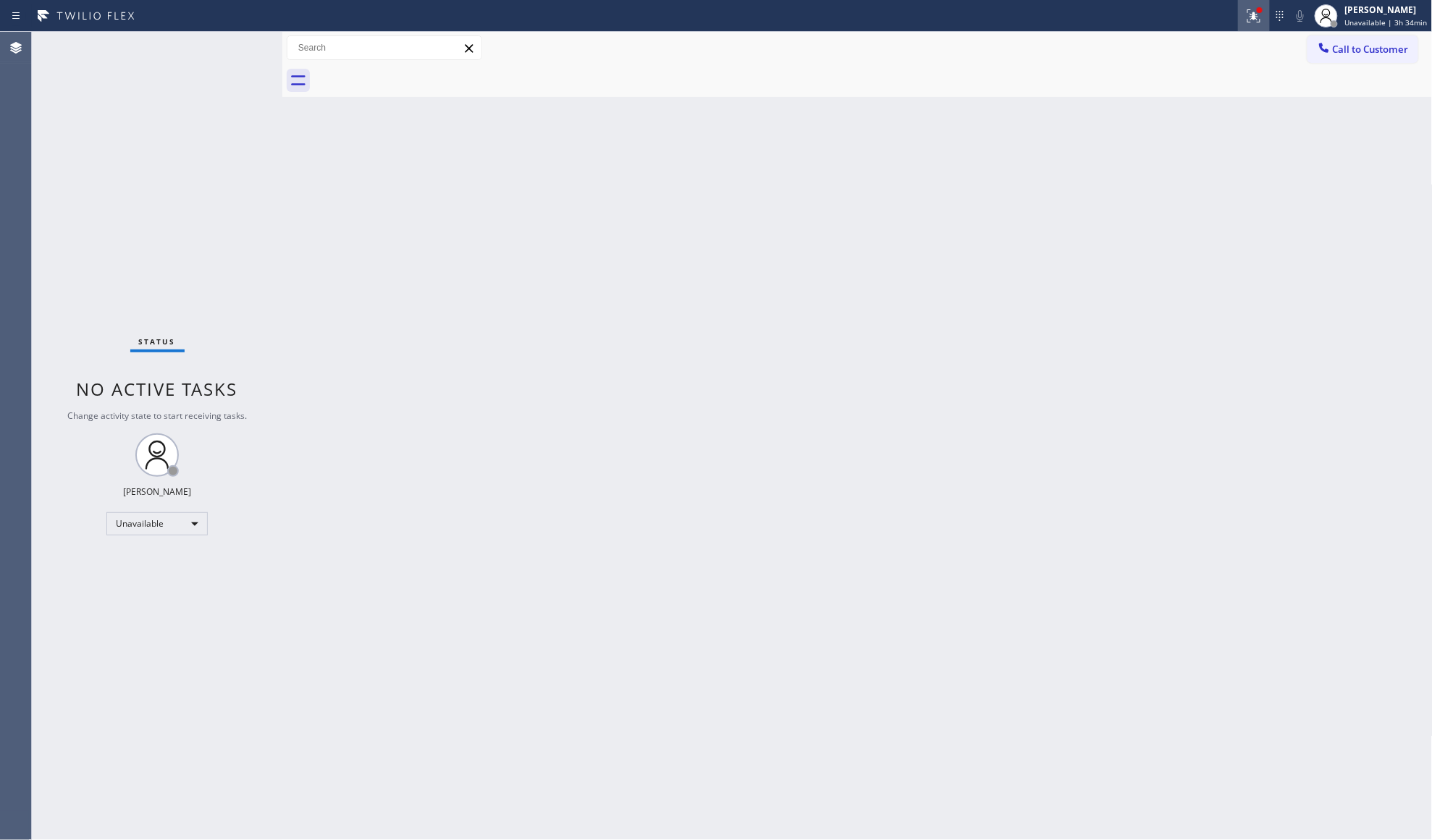
click at [1251, 21] on icon at bounding box center [1254, 16] width 17 height 17
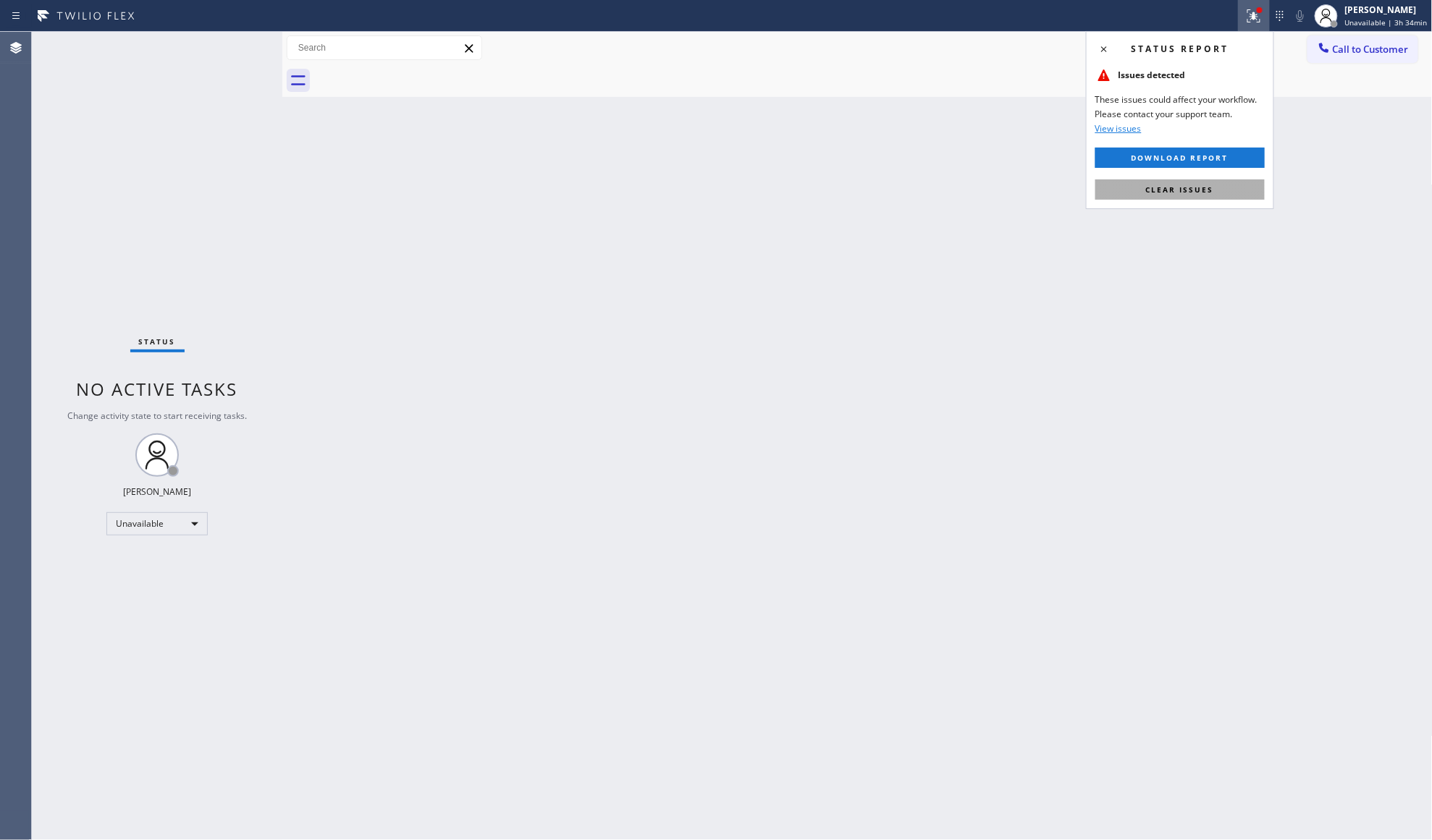
click at [1196, 197] on button "Clear issues" at bounding box center [1179, 190] width 169 height 20
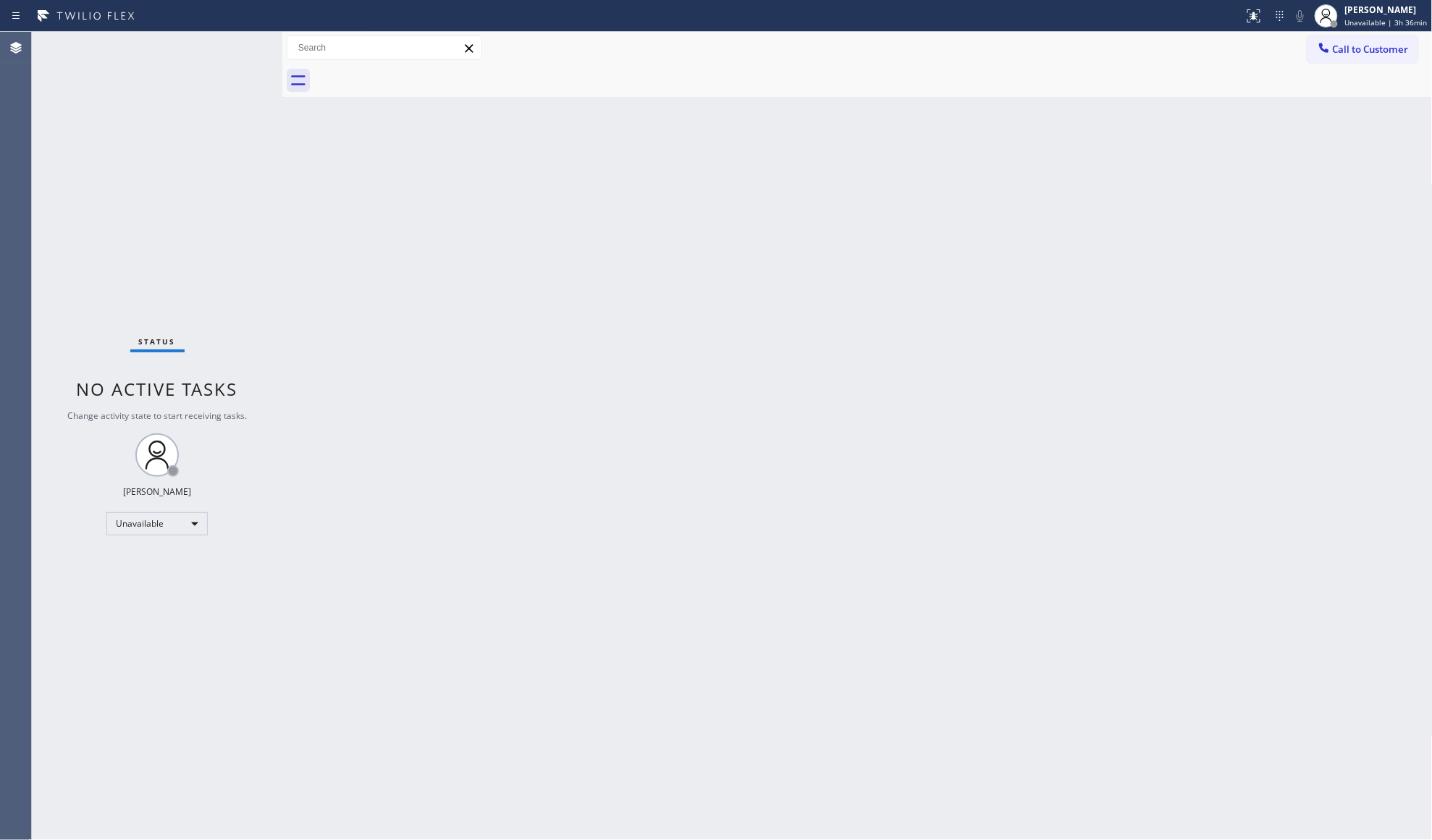
drag, startPoint x: 1353, startPoint y: 38, endPoint x: 1107, endPoint y: 149, distance: 269.9
click at [1352, 39] on button "Call to Customer" at bounding box center [1363, 49] width 111 height 27
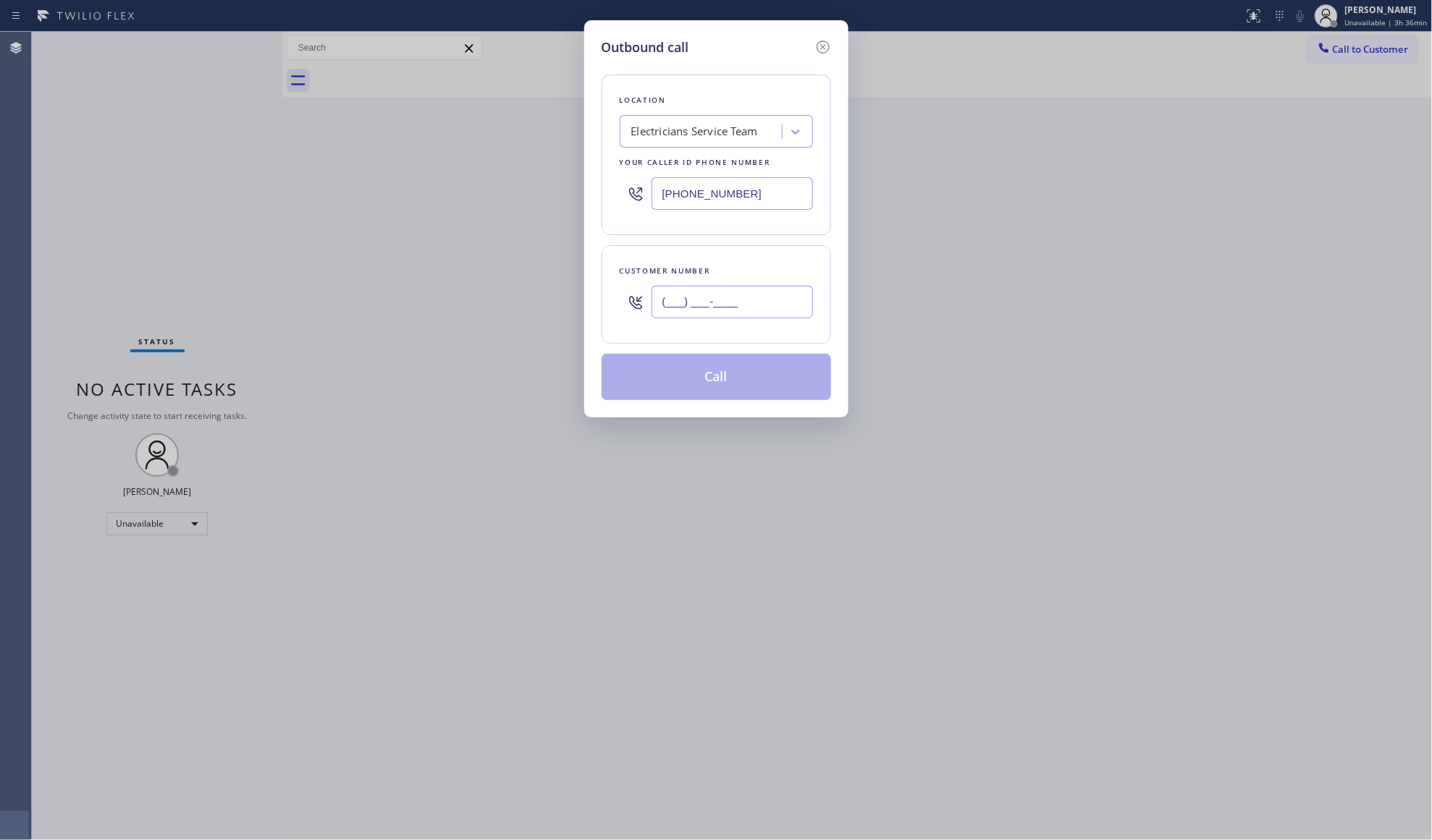
drag, startPoint x: 787, startPoint y: 306, endPoint x: 787, endPoint y: 296, distance: 10.0
click at [786, 309] on input "(___) ___-____" at bounding box center [732, 302] width 162 height 33
click at [724, 374] on button "Call" at bounding box center [716, 377] width 230 height 46
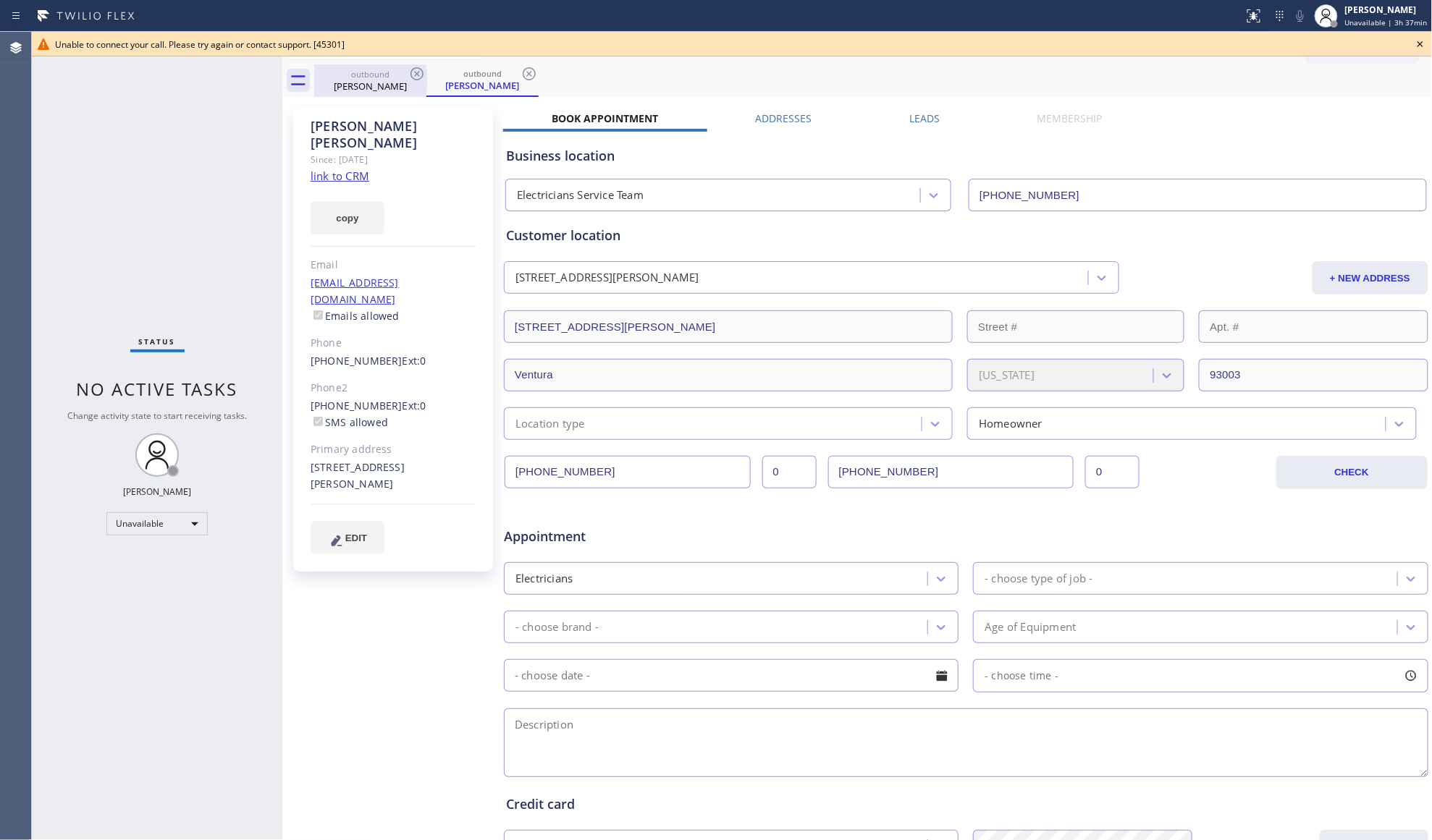
click at [416, 85] on div "[PERSON_NAME]" at bounding box center [370, 86] width 109 height 13
click at [409, 72] on icon at bounding box center [416, 74] width 17 height 17
click at [520, 72] on icon at bounding box center [529, 74] width 17 height 17
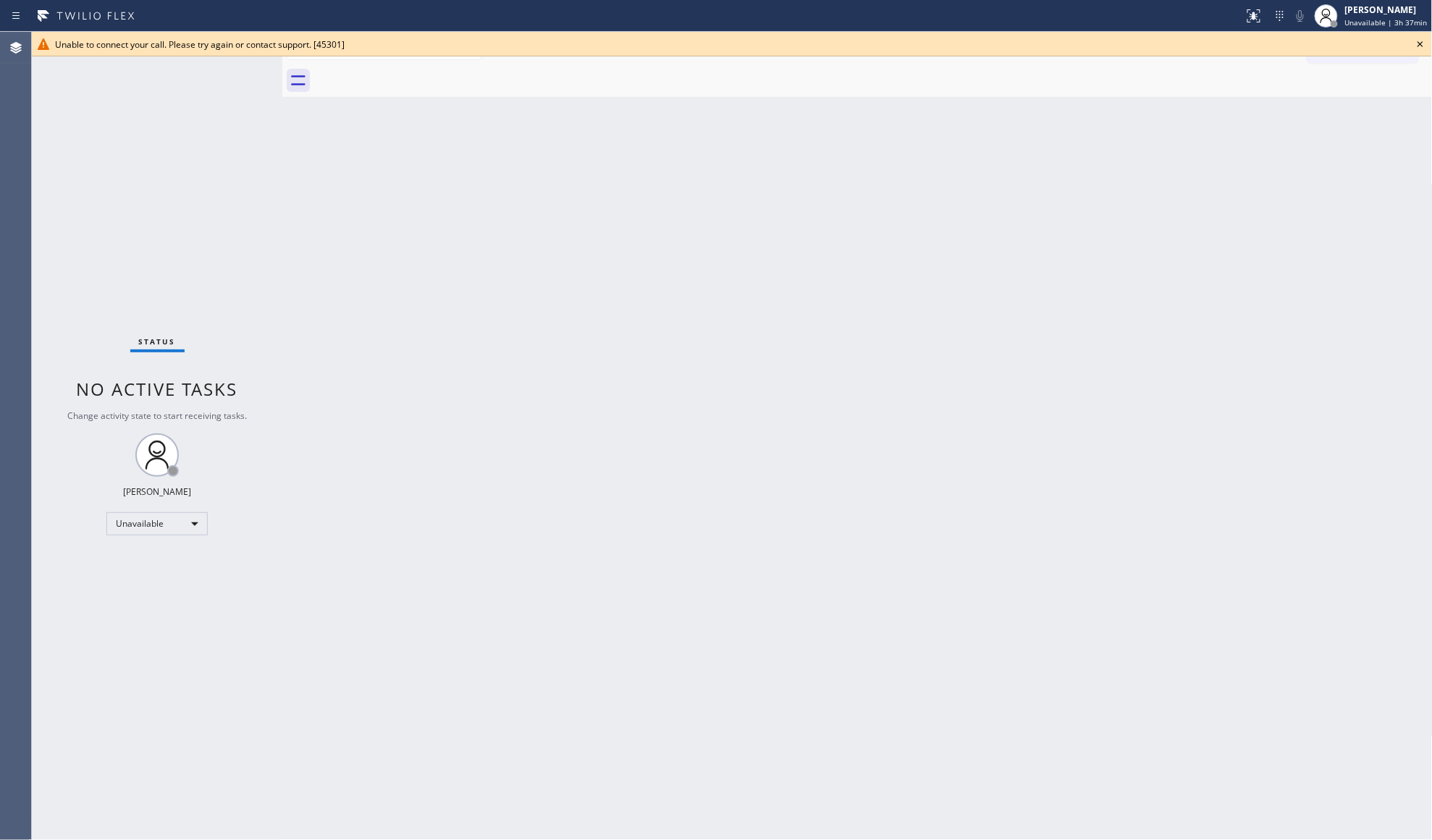
click at [410, 72] on div at bounding box center [873, 80] width 1119 height 33
click at [411, 72] on div at bounding box center [873, 80] width 1119 height 33
click at [411, 71] on div at bounding box center [873, 80] width 1119 height 33
drag, startPoint x: 1418, startPoint y: 39, endPoint x: 1390, endPoint y: 49, distance: 29.7
click at [1416, 39] on icon at bounding box center [1420, 44] width 17 height 17
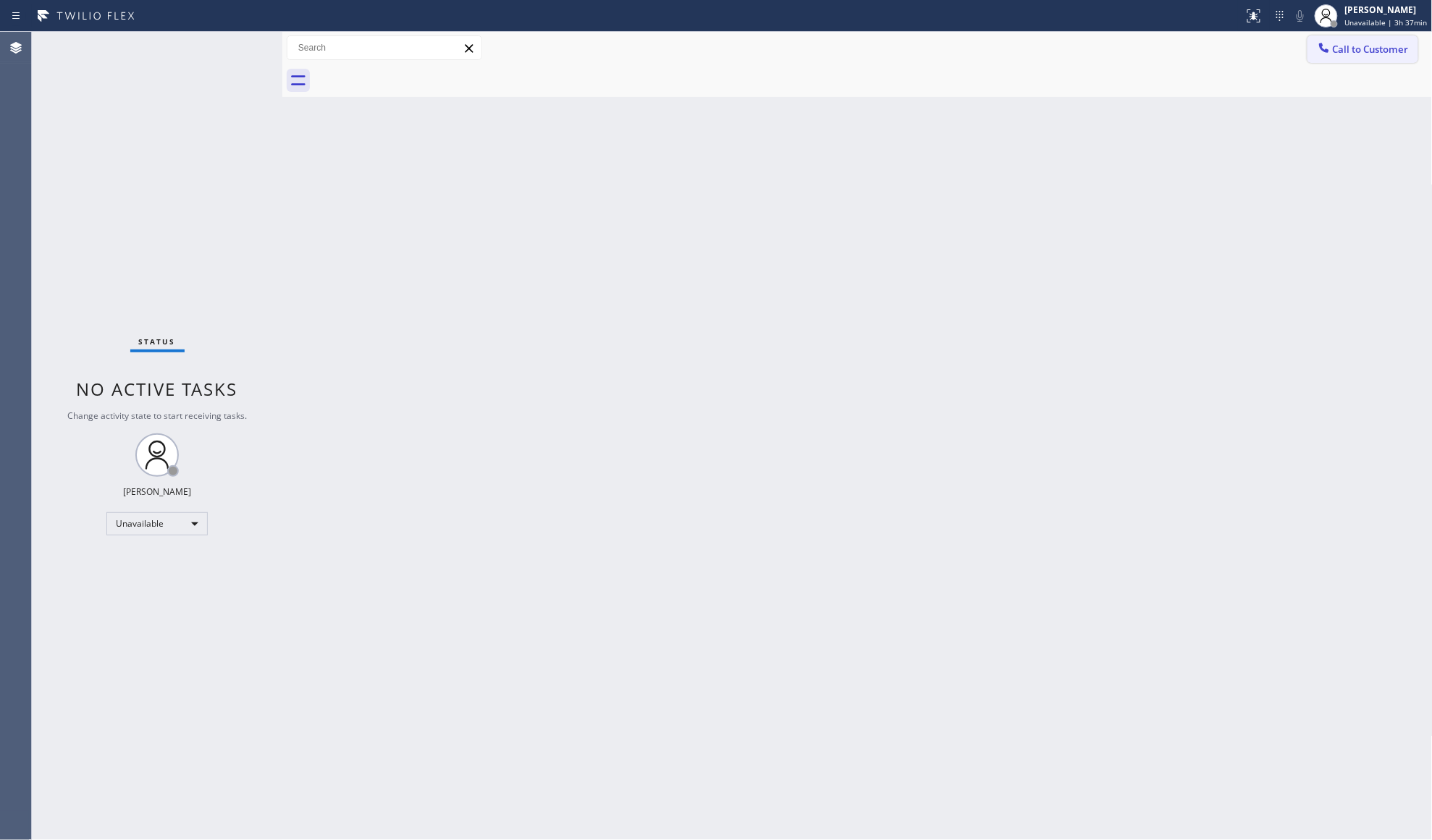
click at [1382, 50] on span "Call to Customer" at bounding box center [1371, 49] width 76 height 13
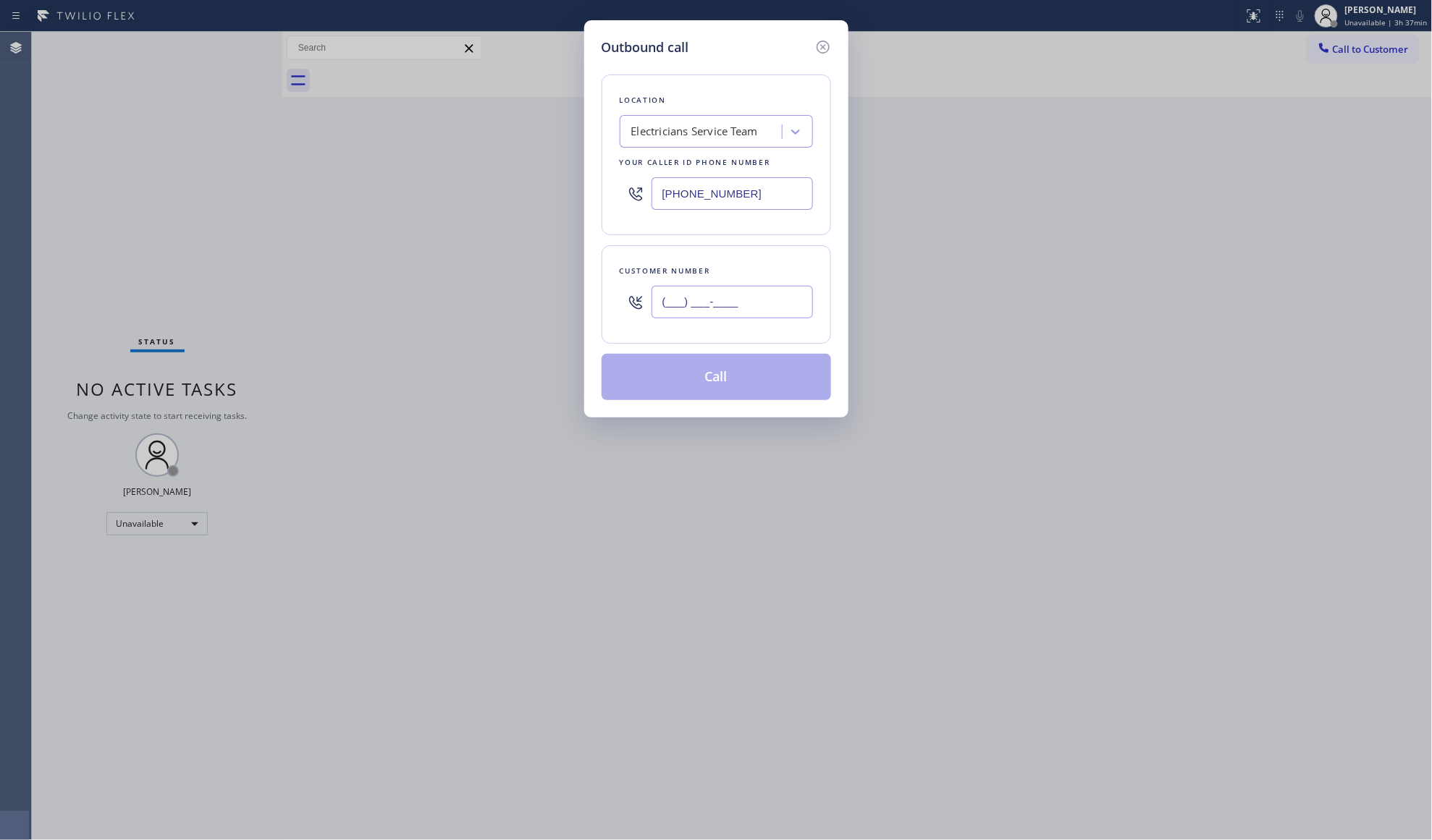
click at [760, 318] on input "(___) ___-____" at bounding box center [732, 302] width 162 height 33
drag, startPoint x: 701, startPoint y: 374, endPoint x: 713, endPoint y: 362, distance: 17.0
click at [704, 372] on button "Call" at bounding box center [716, 377] width 230 height 46
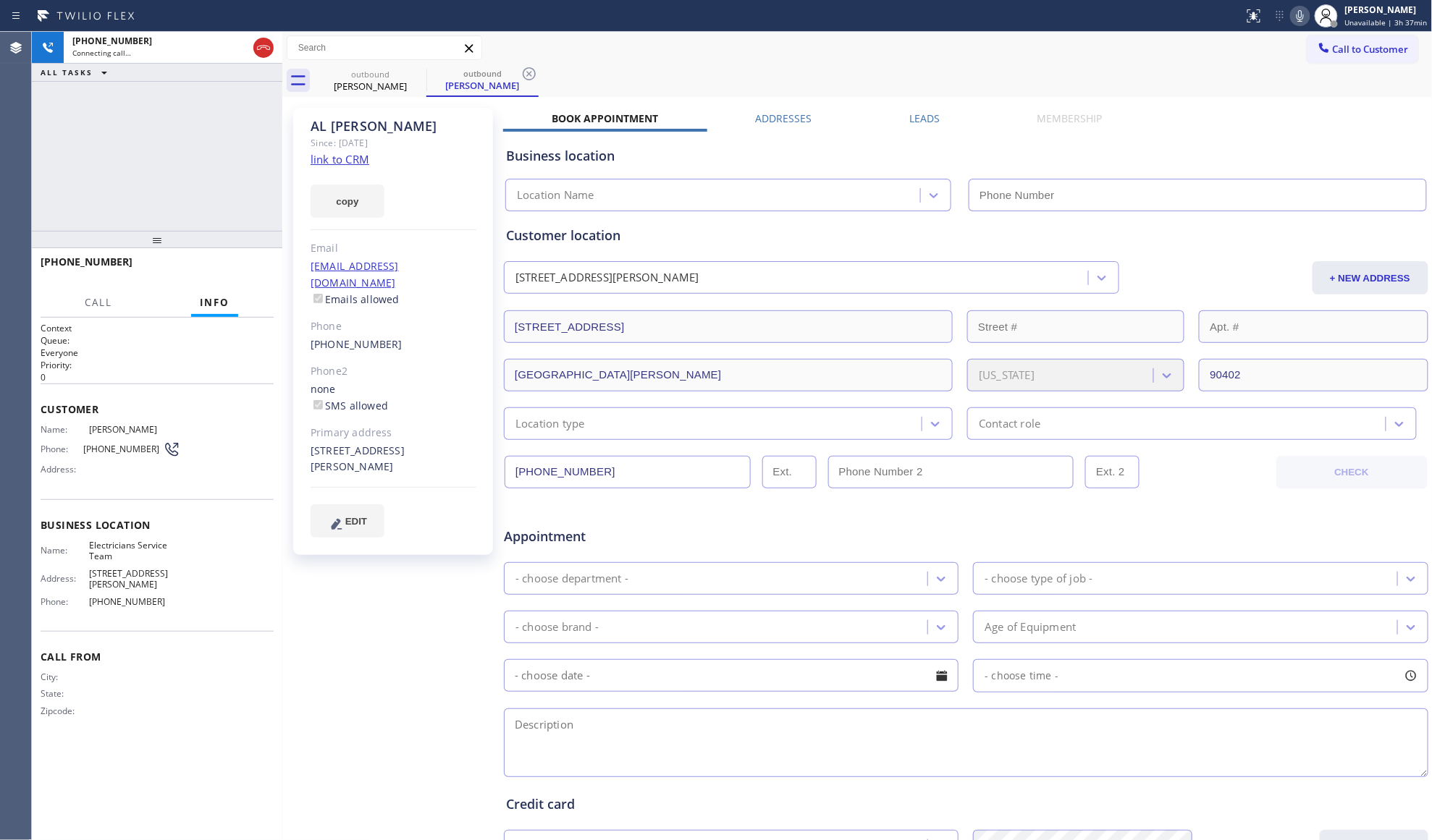
click at [927, 122] on label "Leads" at bounding box center [925, 118] width 30 height 14
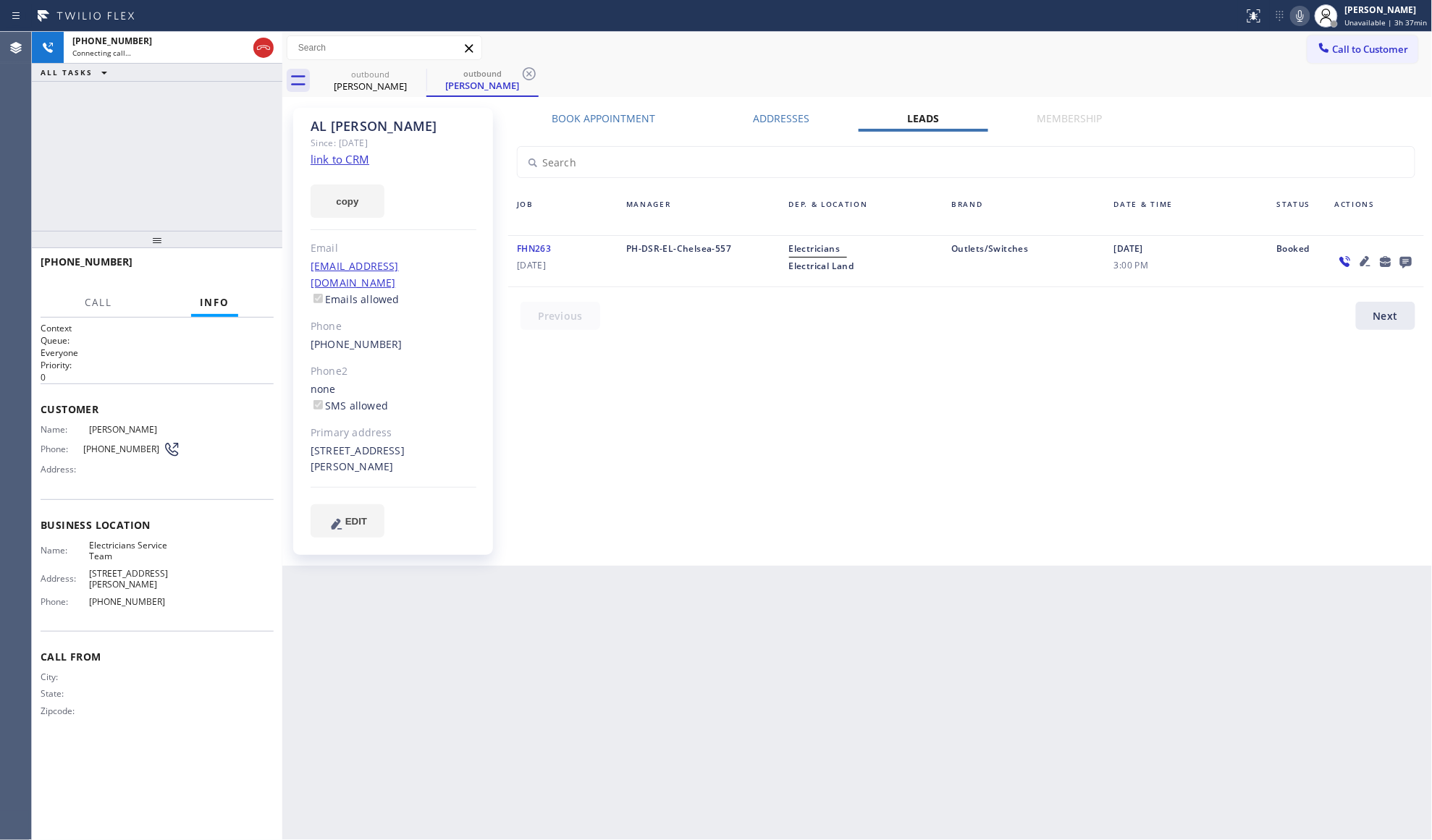
click at [1408, 257] on icon at bounding box center [1405, 262] width 11 height 11
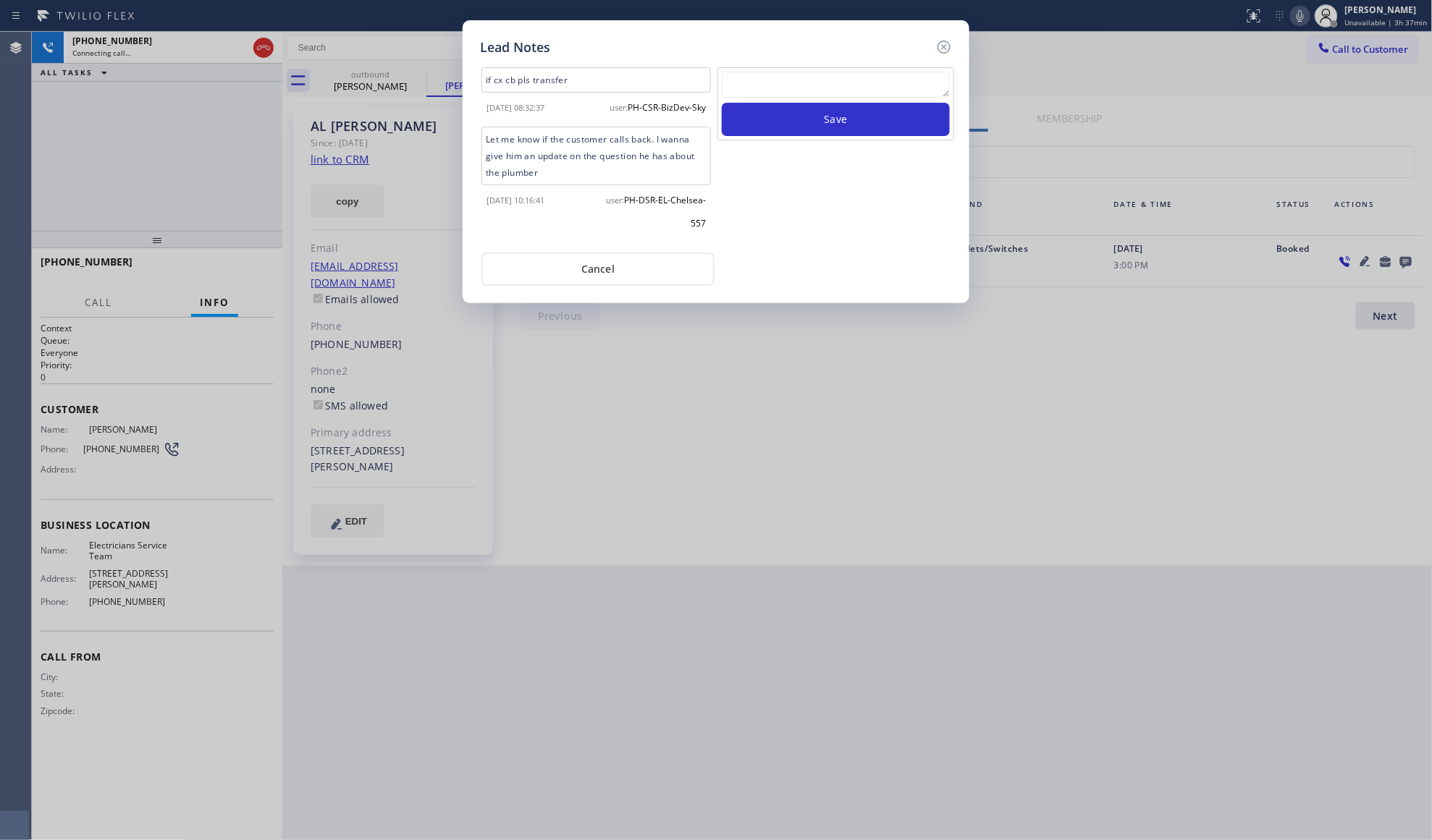
click at [889, 87] on textarea at bounding box center [836, 84] width 228 height 26
click at [864, 118] on button "Save" at bounding box center [836, 120] width 228 height 33
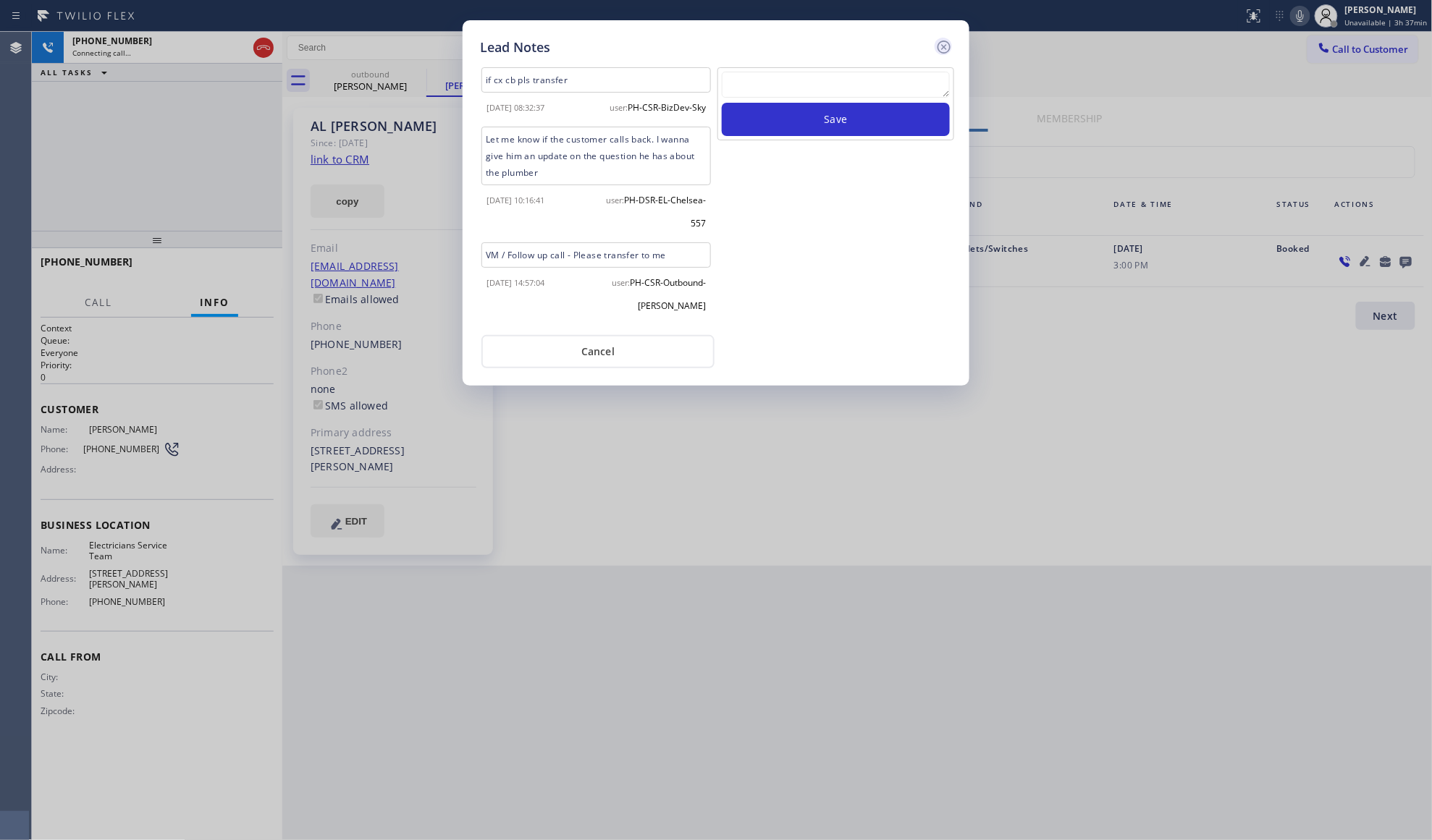
click at [945, 42] on icon at bounding box center [944, 47] width 17 height 17
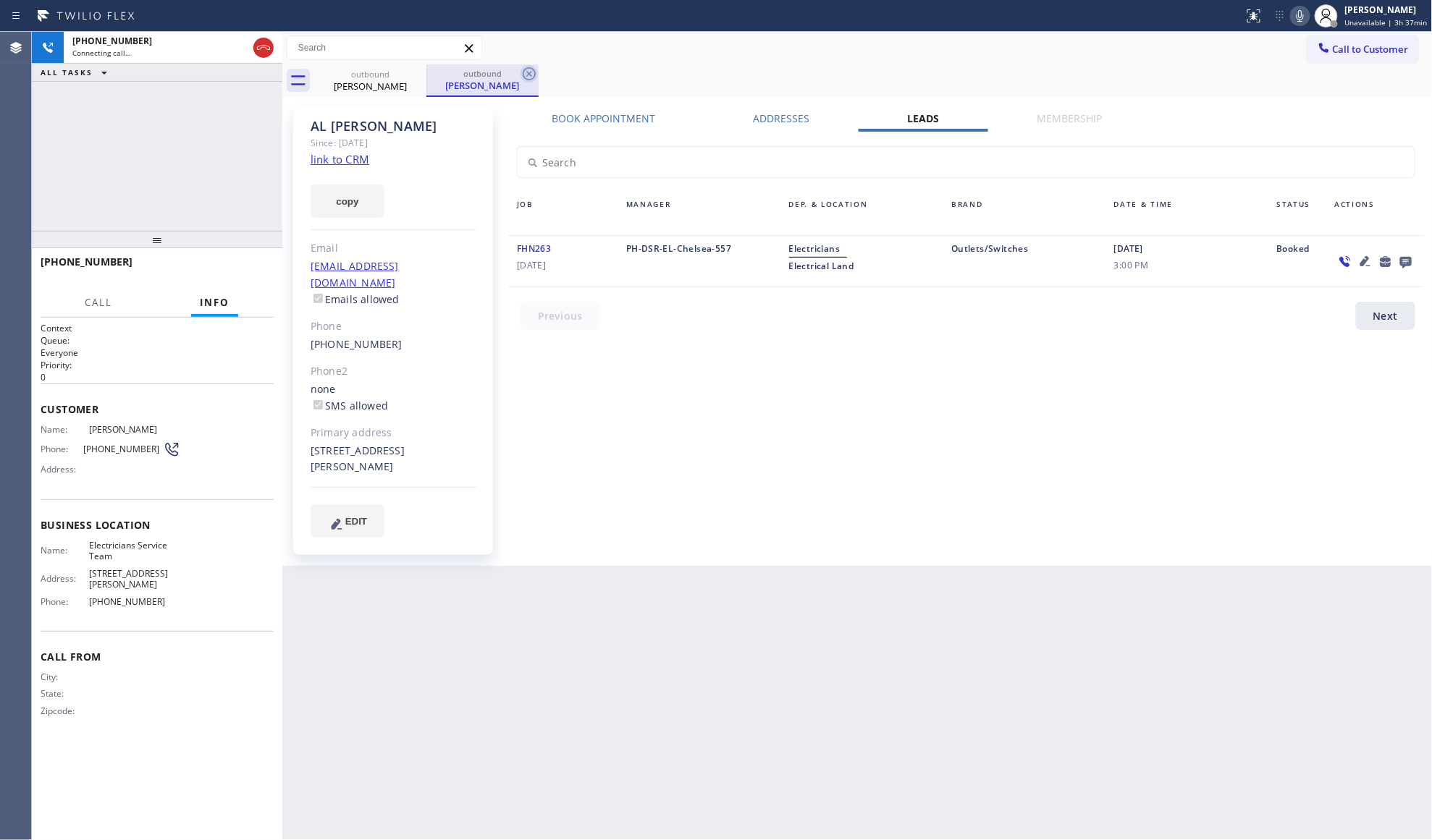
drag, startPoint x: 531, startPoint y: 73, endPoint x: 545, endPoint y: 68, distance: 14.9
click at [531, 72] on icon at bounding box center [529, 74] width 17 height 17
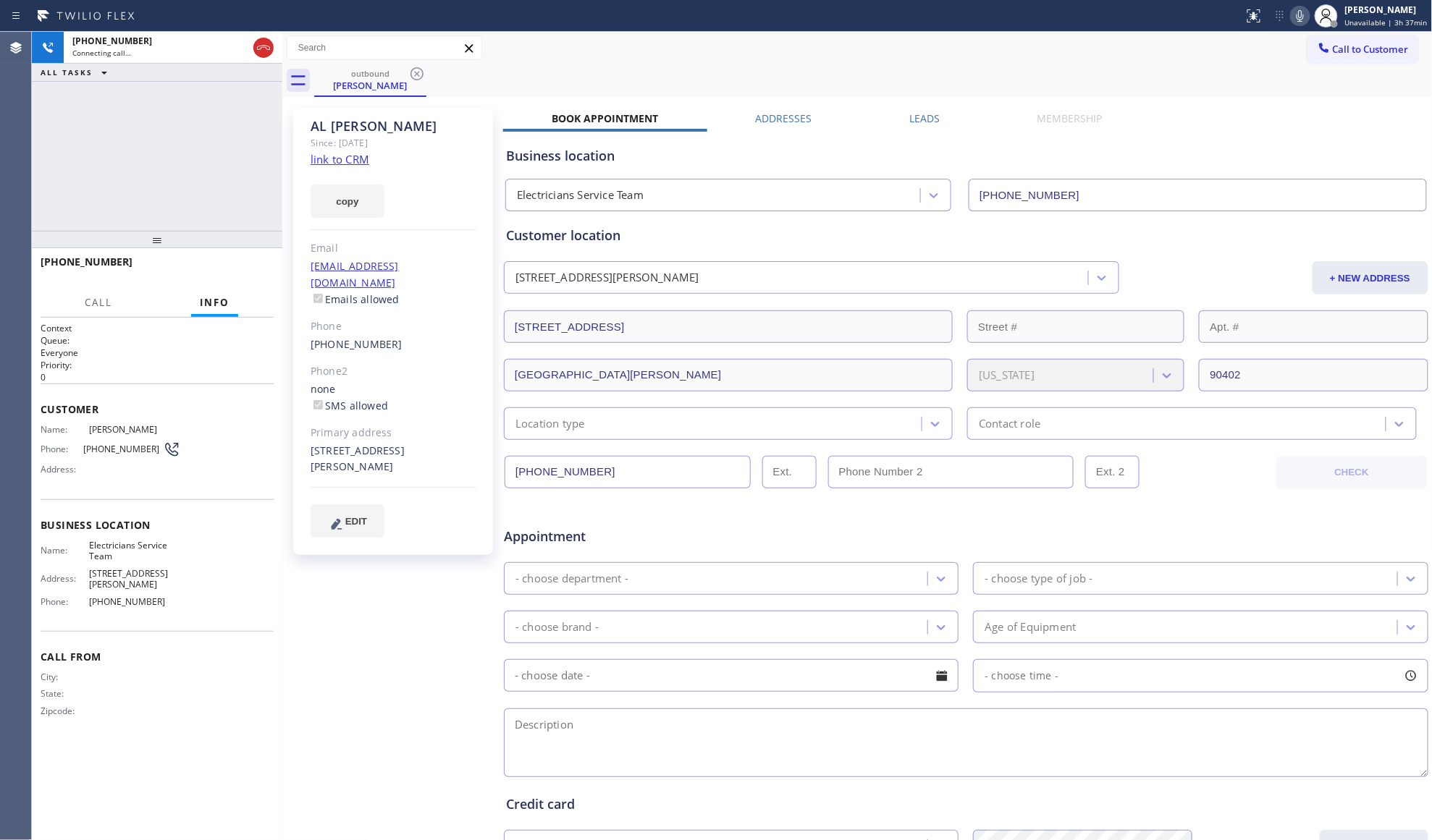
click at [561, 64] on div "outbound [PERSON_NAME]" at bounding box center [873, 80] width 1119 height 33
click at [416, 70] on icon at bounding box center [416, 74] width 17 height 17
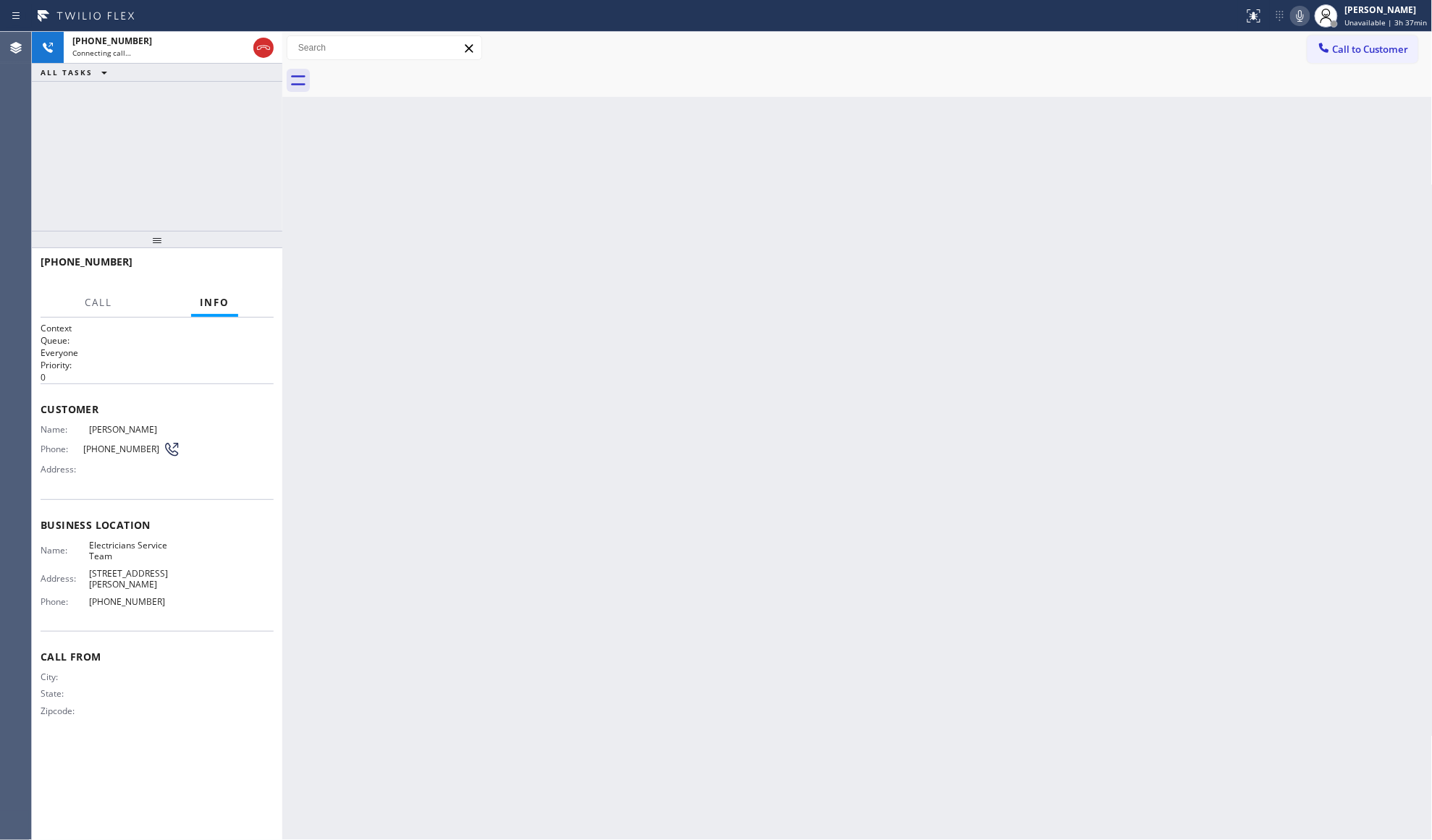
click at [597, 61] on div "Call to Customer Outbound call Location Electricians Service Team Your caller i…" at bounding box center [857, 48] width 1151 height 33
click at [263, 140] on div "[PHONE_NUMBER] Connecting call… ALL TASKS ALL TASKS ACTIVE TASKS TASKS IN WRAP …" at bounding box center [157, 131] width 250 height 199
click at [263, 54] on icon at bounding box center [263, 48] width 17 height 17
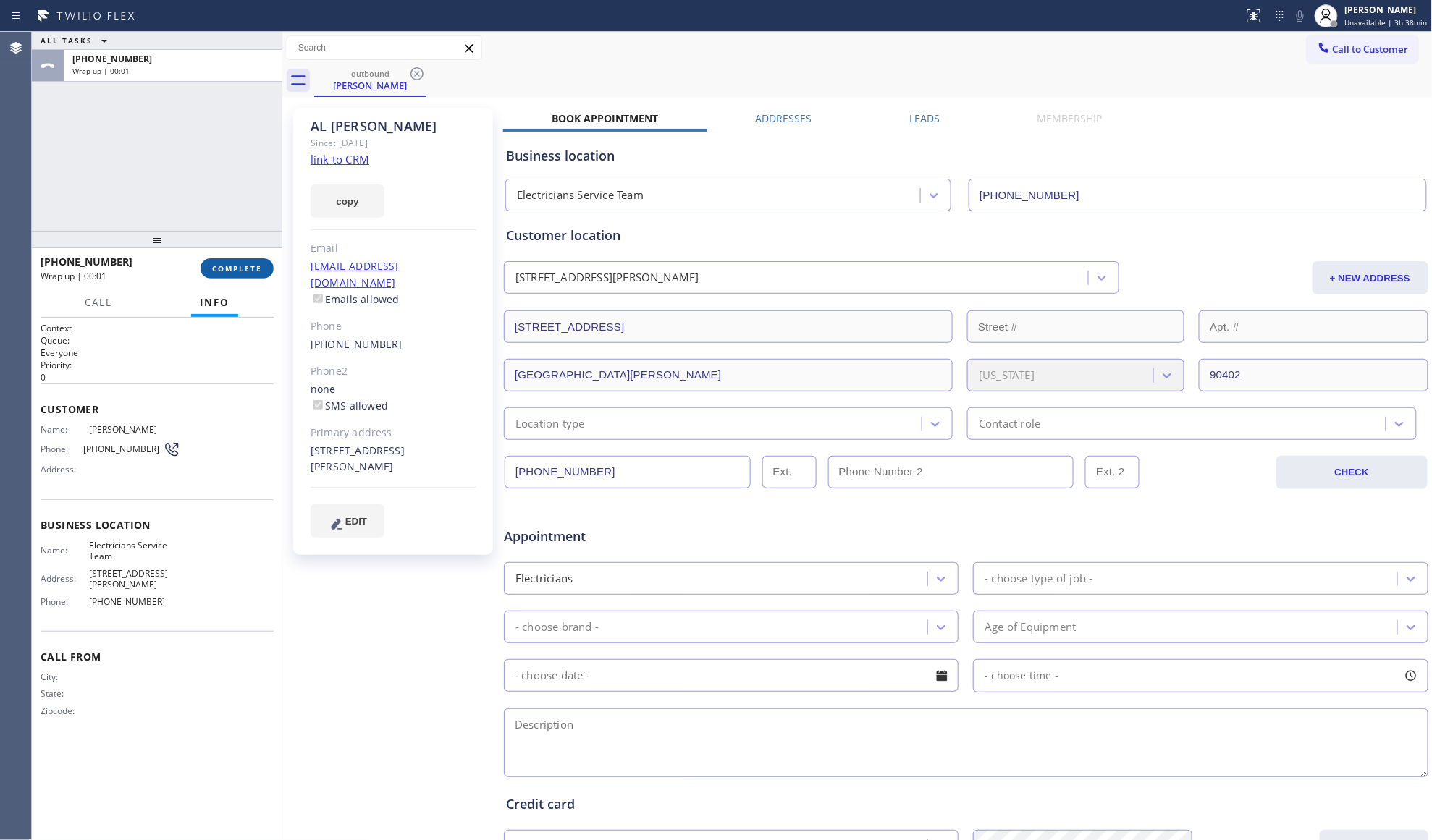
click at [252, 265] on span "COMPLETE" at bounding box center [237, 268] width 50 height 10
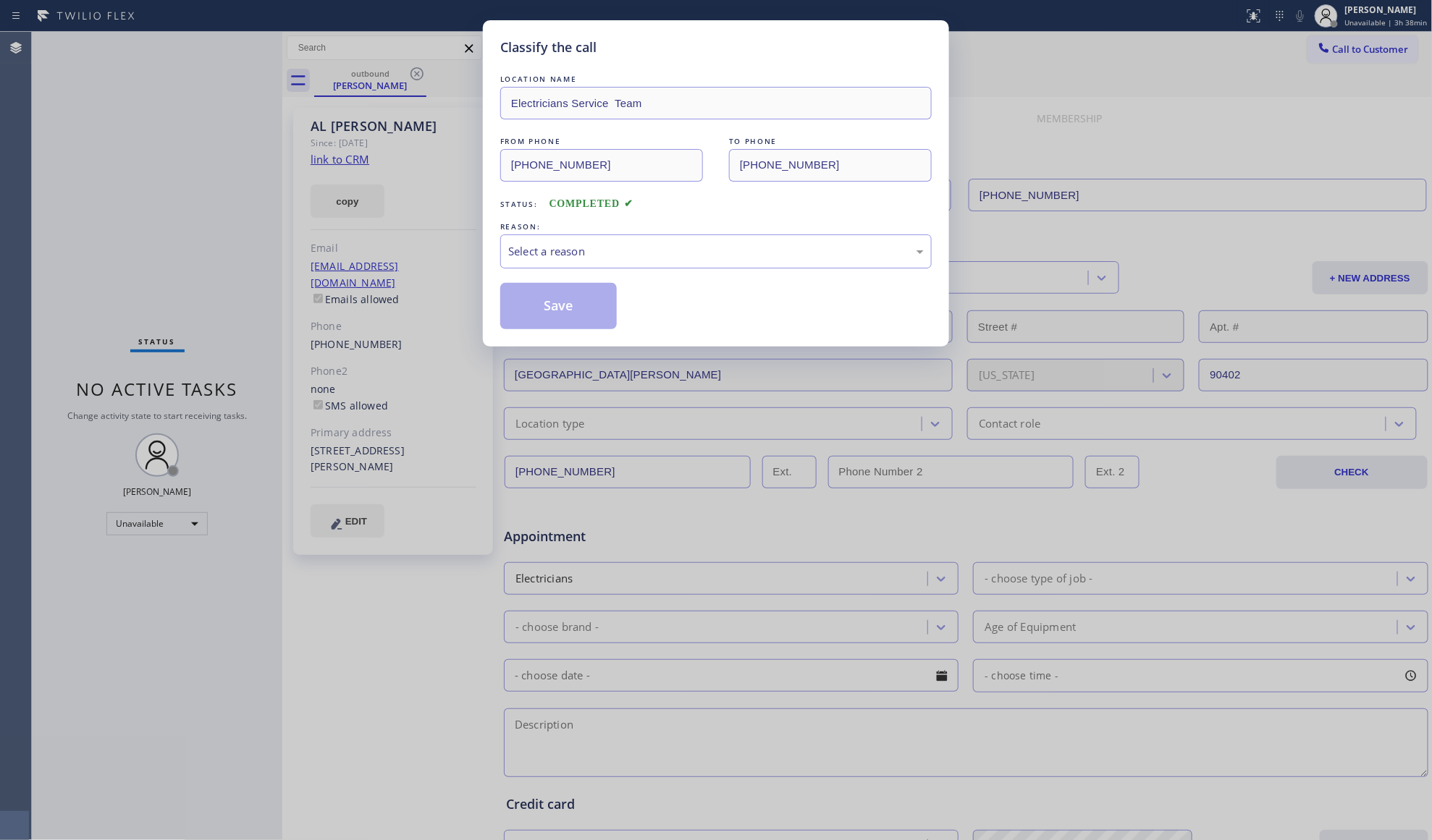
click at [252, 264] on div "Classify the call LOCATION NAME Electricians Service Team FROM PHONE [PHONE_NUM…" at bounding box center [716, 420] width 1432 height 840
click at [560, 215] on div "LOCATION NAME Electricians Service Team FROM PHONE [PHONE_NUMBER] TO PHONE [PHO…" at bounding box center [716, 200] width 432 height 258
click at [564, 249] on div "Select a reason" at bounding box center [716, 252] width 416 height 17
click at [550, 306] on button "Save" at bounding box center [559, 306] width 117 height 46
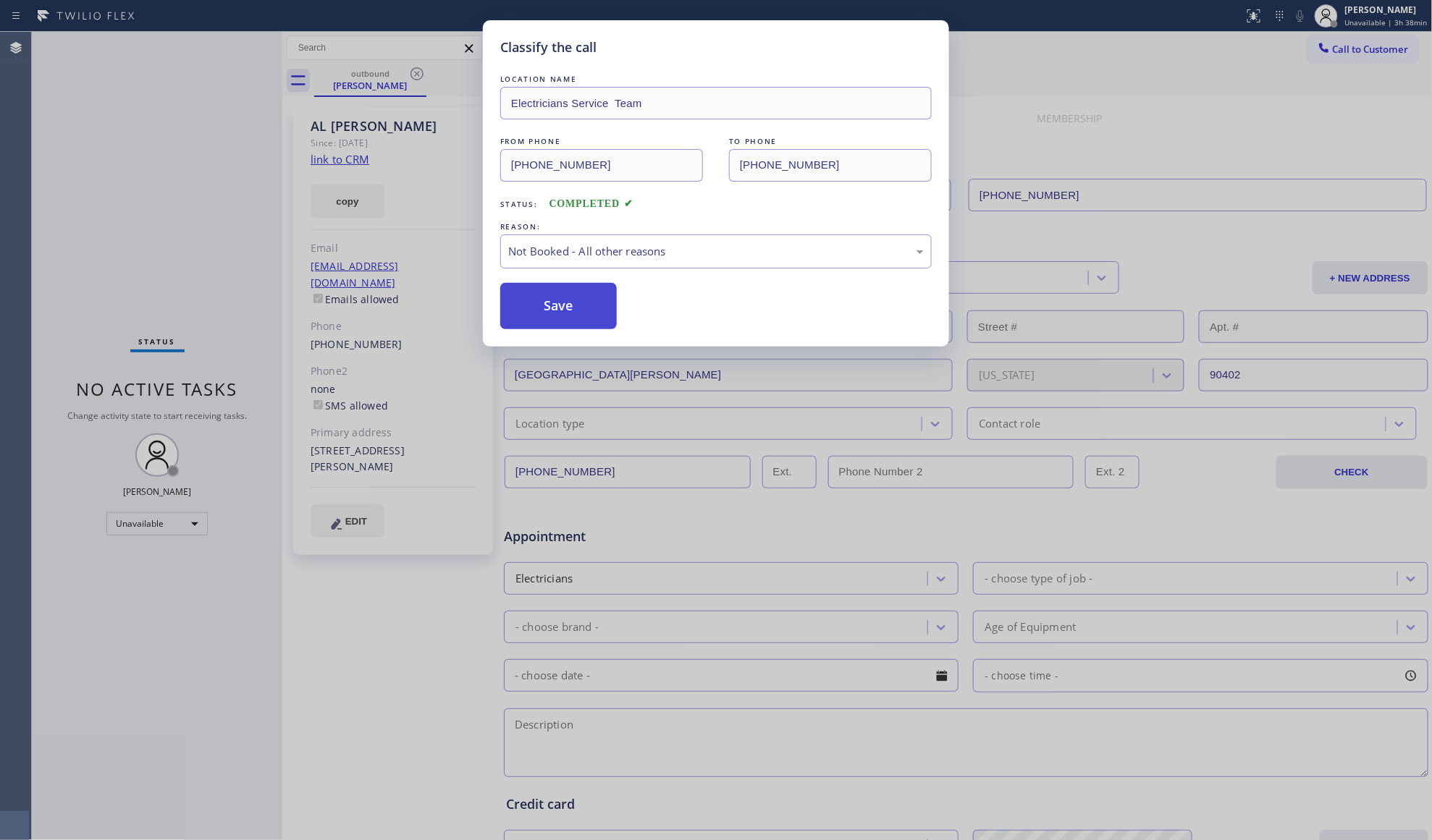
click at [551, 305] on button "Save" at bounding box center [559, 306] width 117 height 46
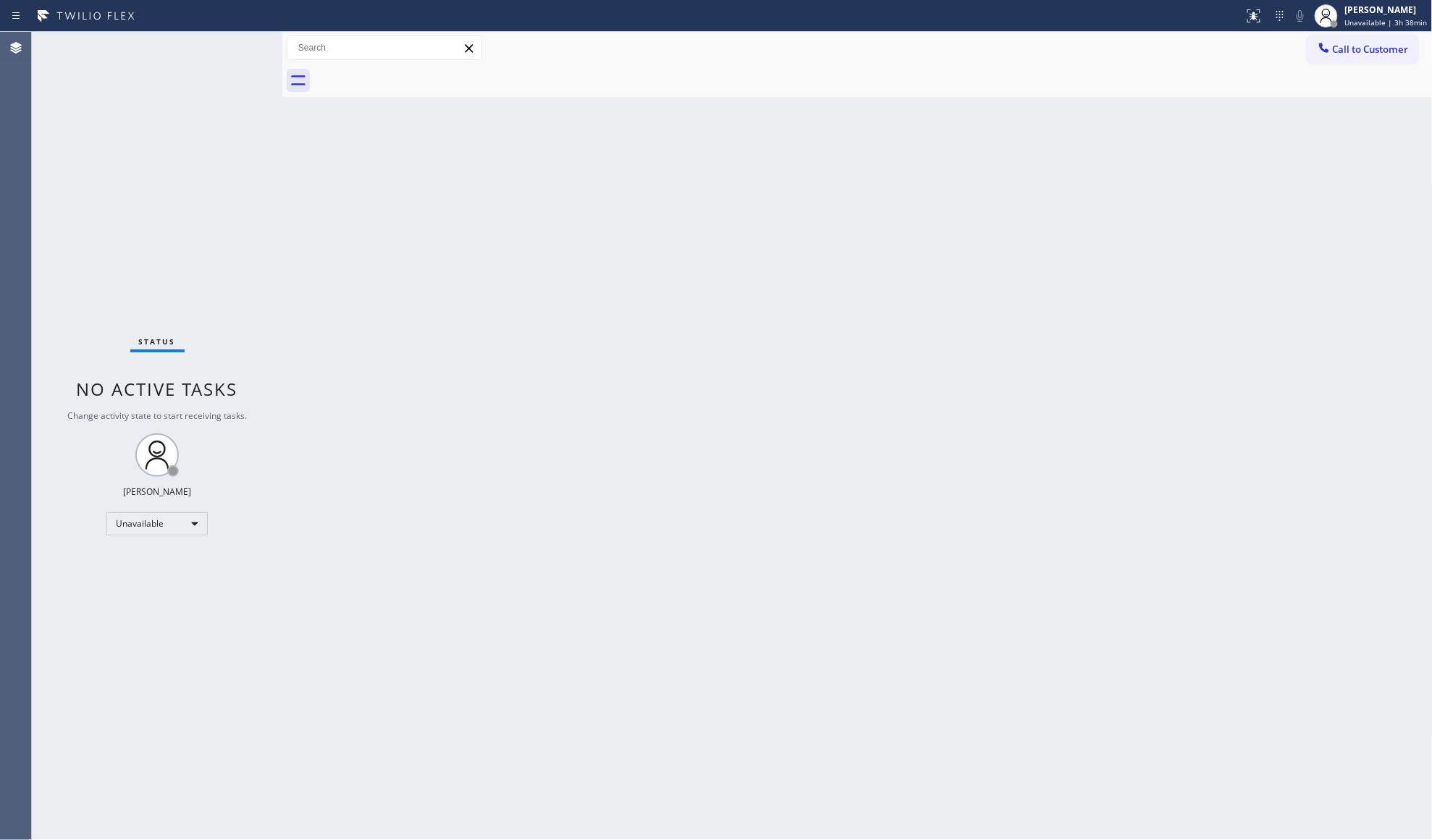
drag, startPoint x: 1160, startPoint y: 296, endPoint x: 1179, endPoint y: 268, distance: 33.8
click at [1168, 285] on div "Back to Dashboard Change Sender ID Customers Technicians Select a contact Outbo…" at bounding box center [857, 436] width 1151 height 808
click at [1358, 48] on span "Call to Customer" at bounding box center [1371, 49] width 76 height 13
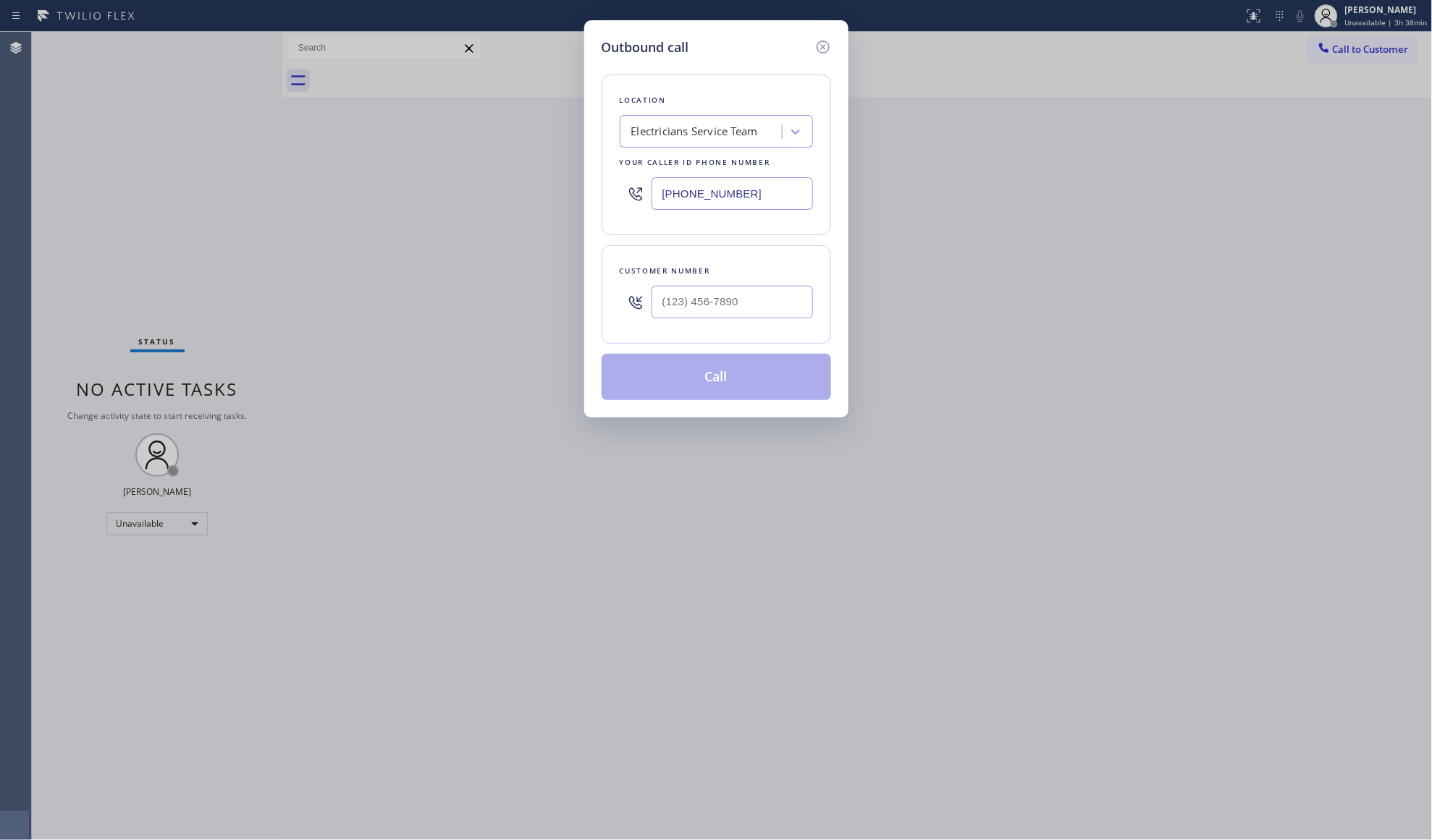
drag, startPoint x: 736, startPoint y: 196, endPoint x: 600, endPoint y: 197, distance: 136.0
click at [600, 197] on div "Outbound call Location Electricians Service Team Your caller id phone number [P…" at bounding box center [716, 219] width 264 height 397
click at [744, 302] on input "(___) ___-____" at bounding box center [732, 302] width 162 height 33
click at [742, 383] on button "Call" at bounding box center [716, 377] width 230 height 46
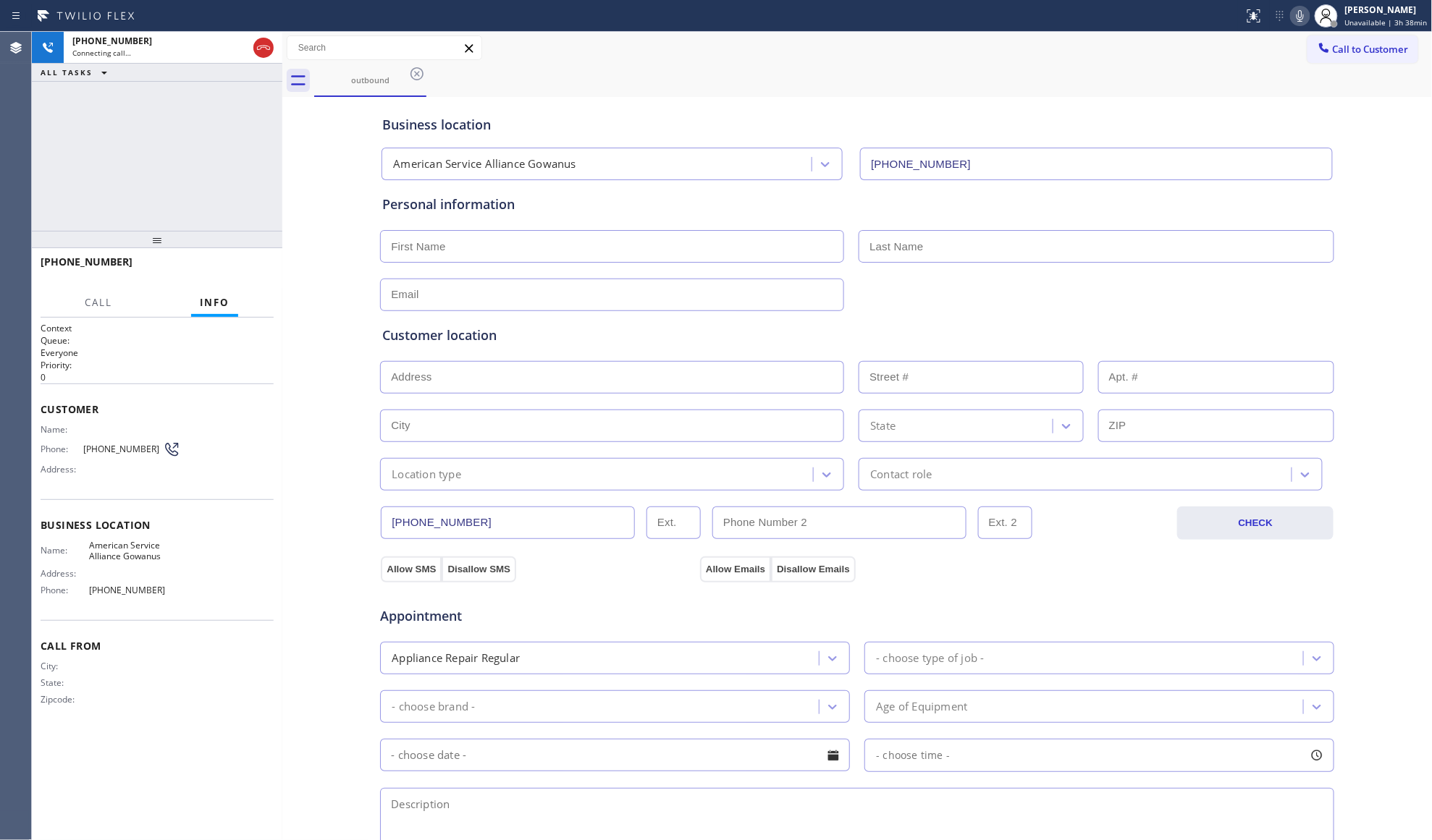
click at [970, 118] on div "Business location" at bounding box center [857, 125] width 950 height 20
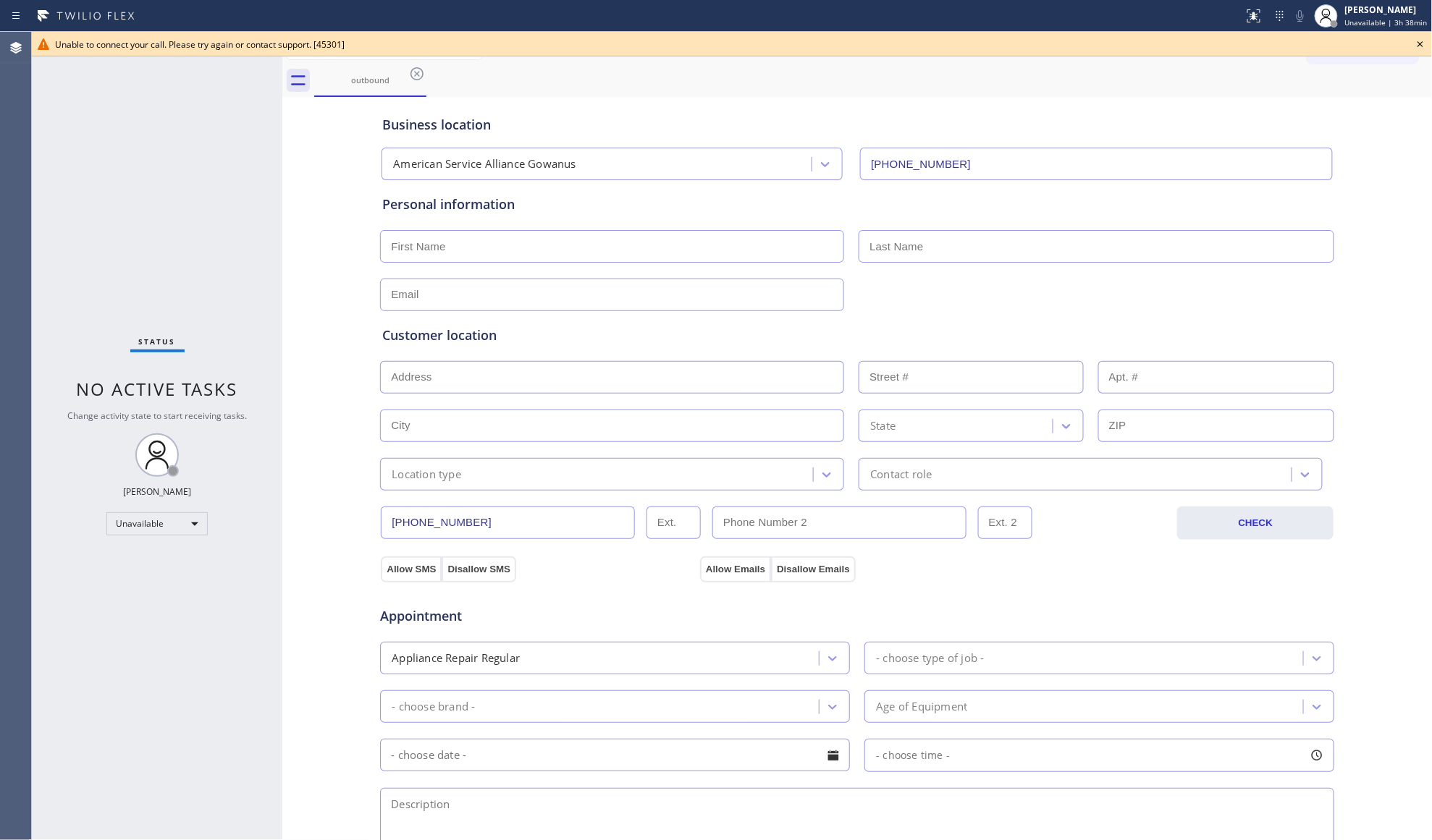
drag, startPoint x: 1419, startPoint y: 43, endPoint x: 1410, endPoint y: 45, distance: 9.2
click at [1419, 43] on icon at bounding box center [1420, 44] width 17 height 17
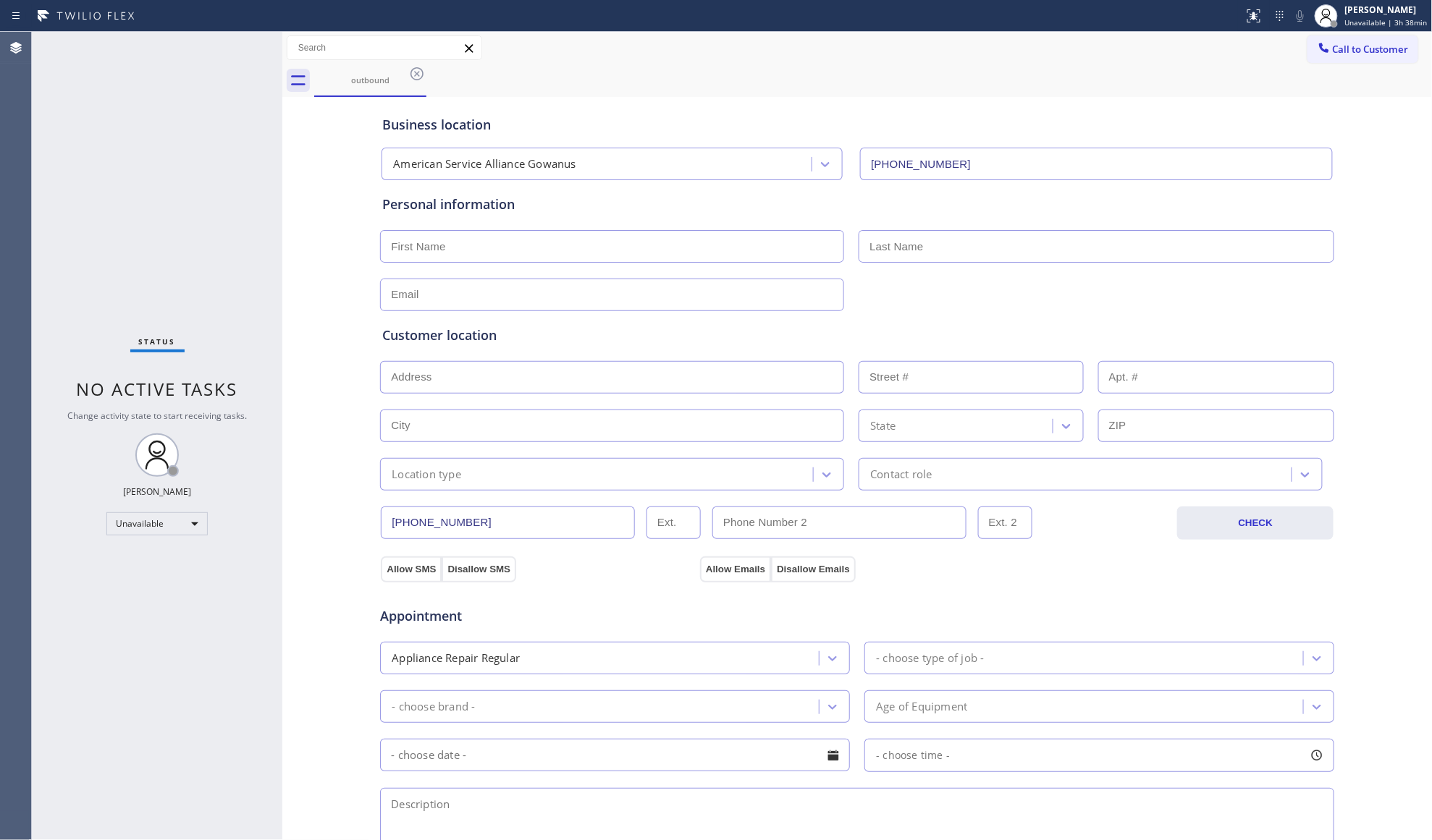
drag, startPoint x: 1361, startPoint y: 49, endPoint x: 1173, endPoint y: 108, distance: 197.0
click at [1359, 50] on span "Call to Customer" at bounding box center [1371, 49] width 76 height 13
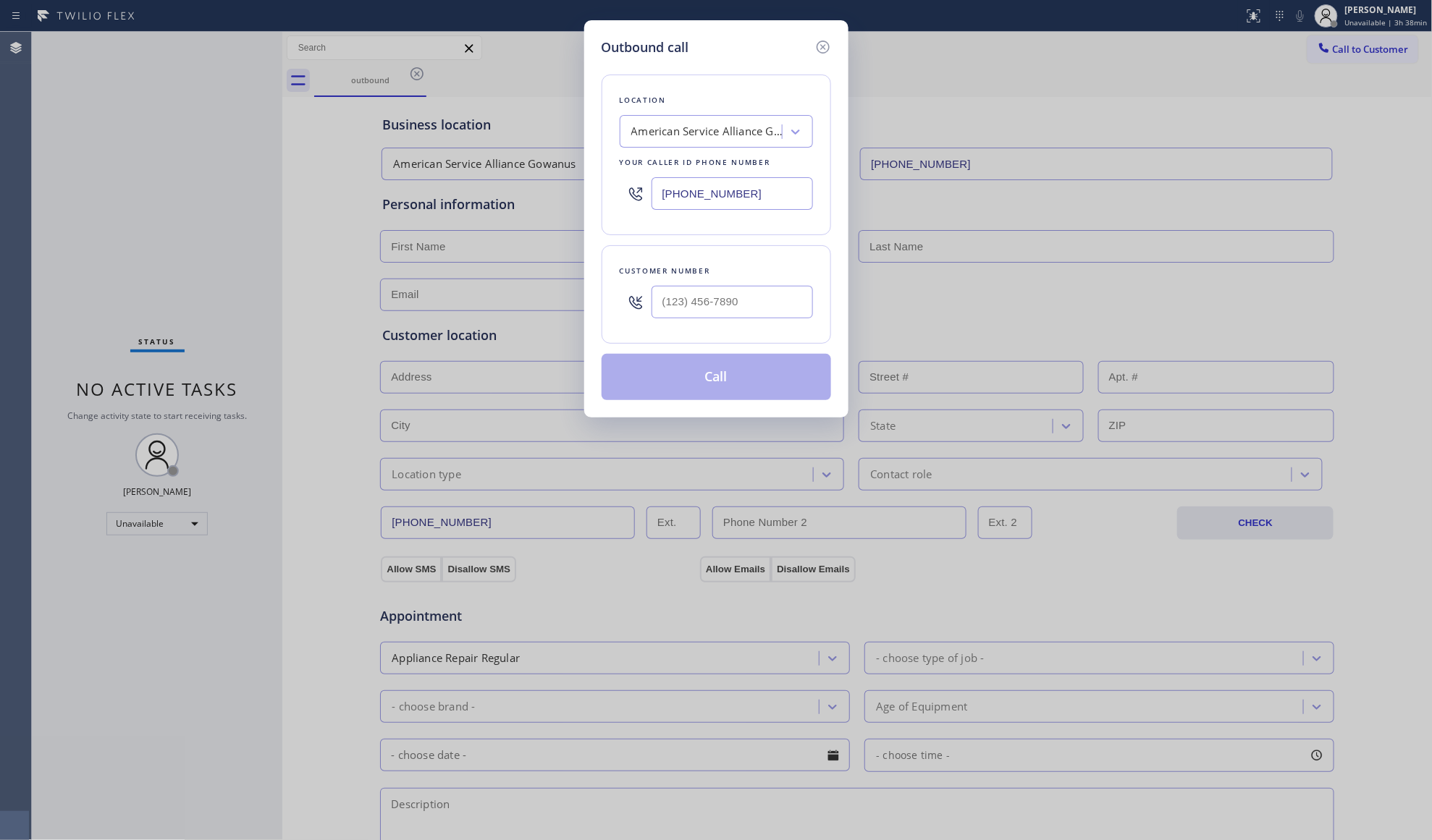
drag, startPoint x: 754, startPoint y: 197, endPoint x: 556, endPoint y: 196, distance: 198.0
click at [542, 197] on div "Outbound call Location American Service Alliance Gowanus Your caller id phone n…" at bounding box center [716, 420] width 1432 height 840
click at [768, 309] on input "(___) ___-____" at bounding box center [732, 302] width 162 height 33
click at [724, 389] on button "Call" at bounding box center [716, 377] width 230 height 46
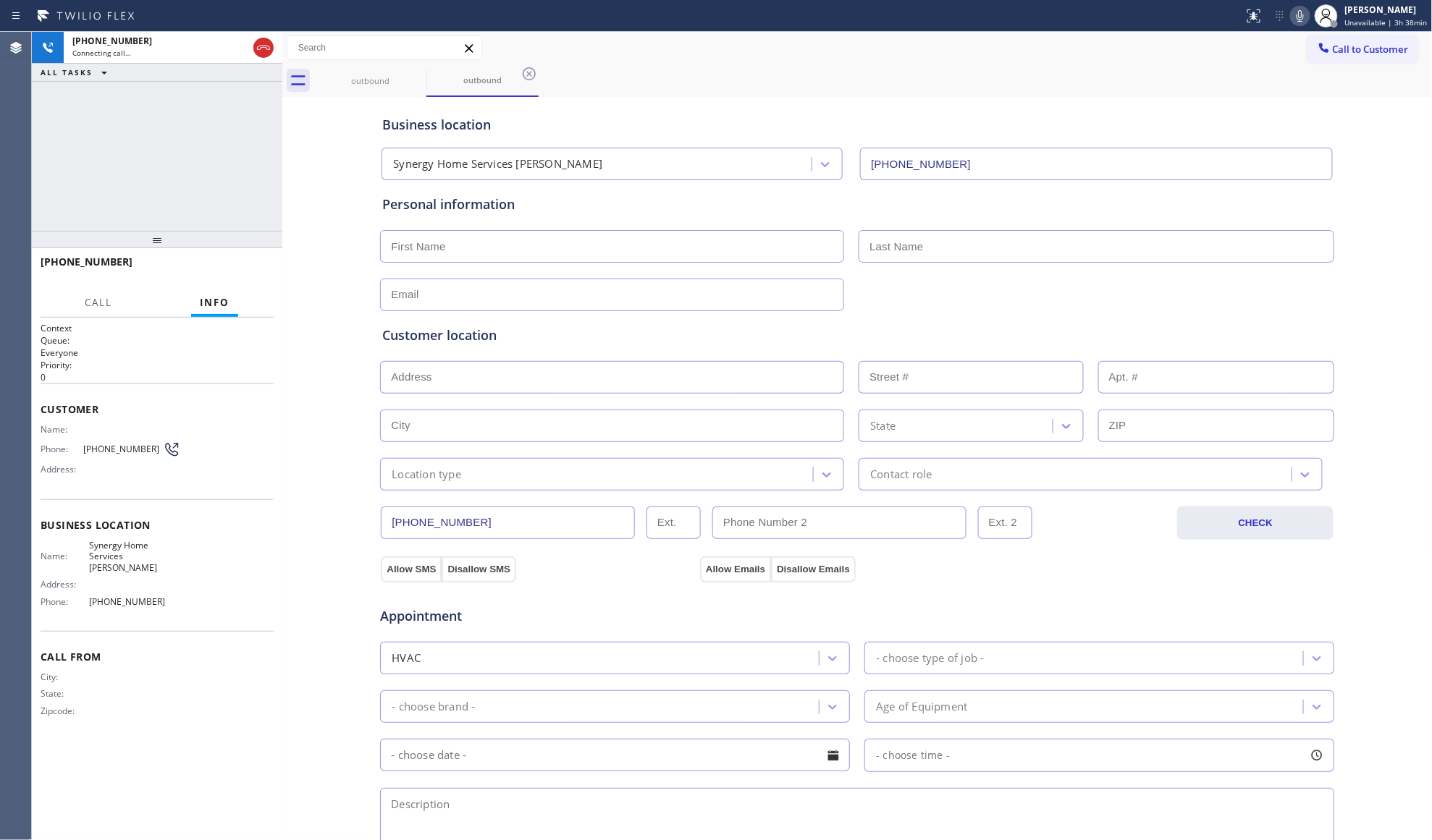
drag, startPoint x: 717, startPoint y: 97, endPoint x: 645, endPoint y: 99, distance: 72.0
click at [715, 97] on div "Business location Synergy Home Services [PERSON_NAME] [PHONE_NUMBER]" at bounding box center [857, 137] width 956 height 86
click at [258, 49] on icon at bounding box center [263, 48] width 17 height 17
click at [247, 275] on button "COMPLETE" at bounding box center [237, 268] width 73 height 20
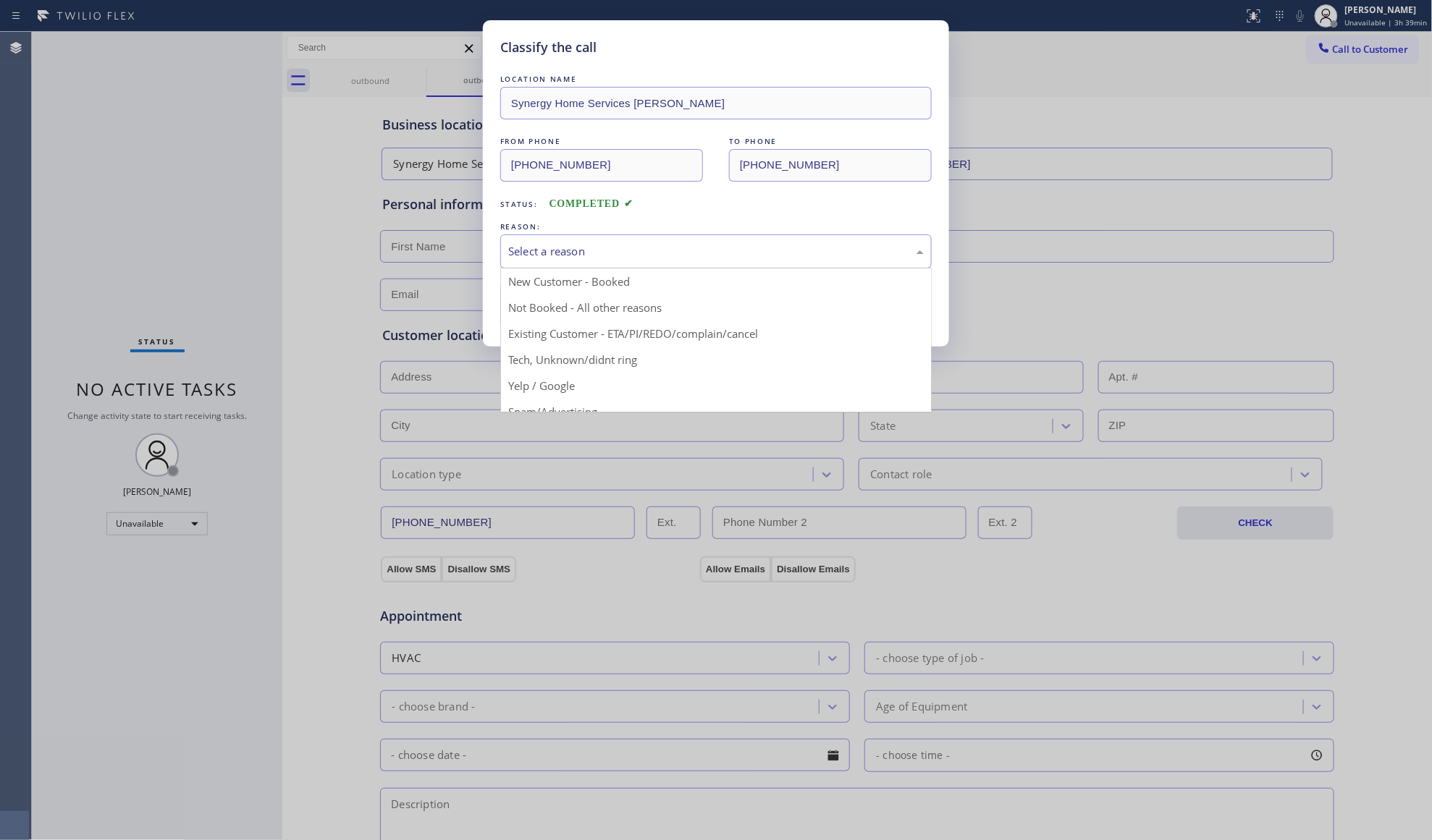
click at [540, 246] on div "Select a reason" at bounding box center [716, 252] width 416 height 17
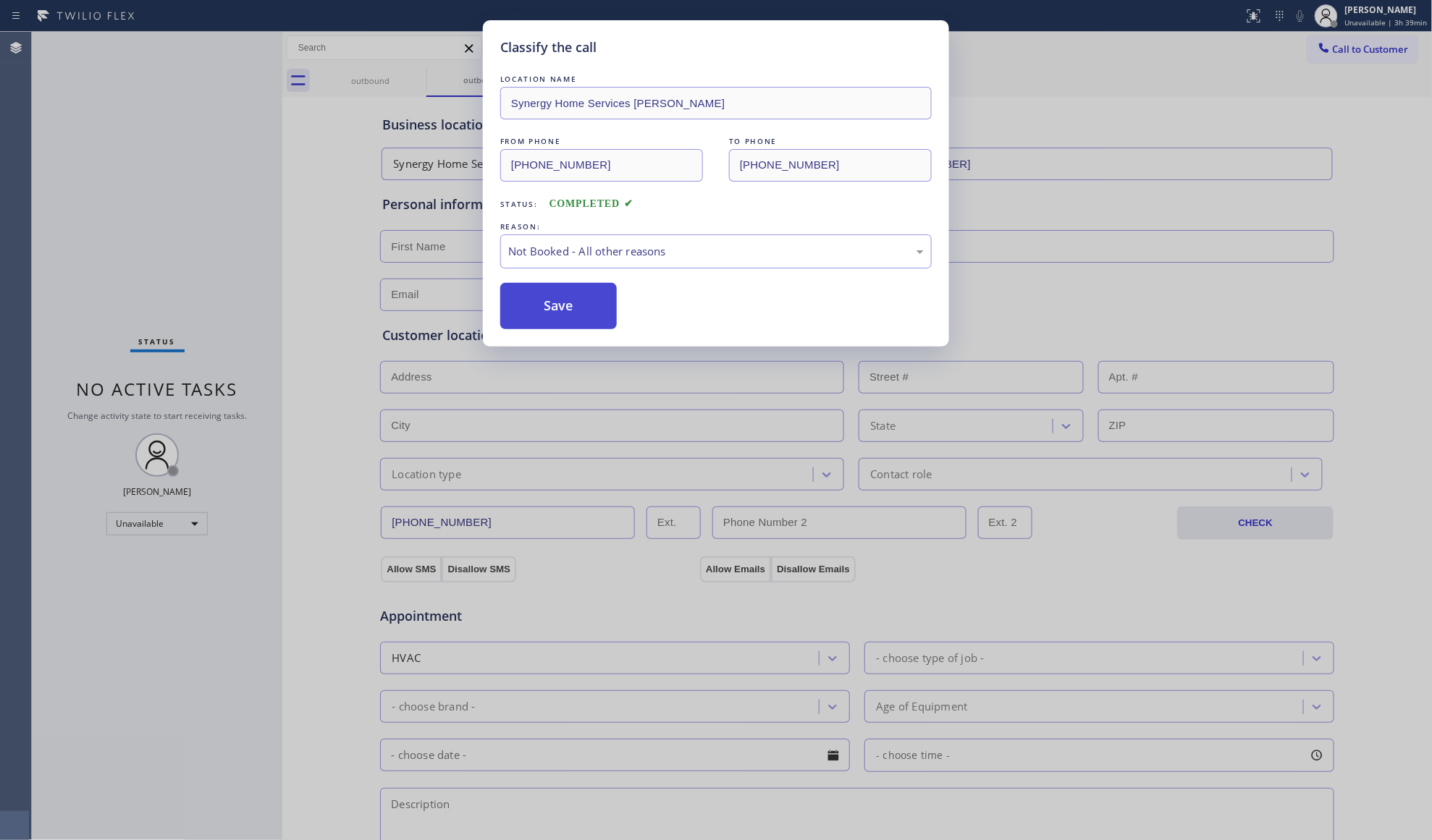
click at [539, 309] on button "Save" at bounding box center [559, 306] width 117 height 46
click at [540, 309] on button "Save" at bounding box center [559, 306] width 117 height 46
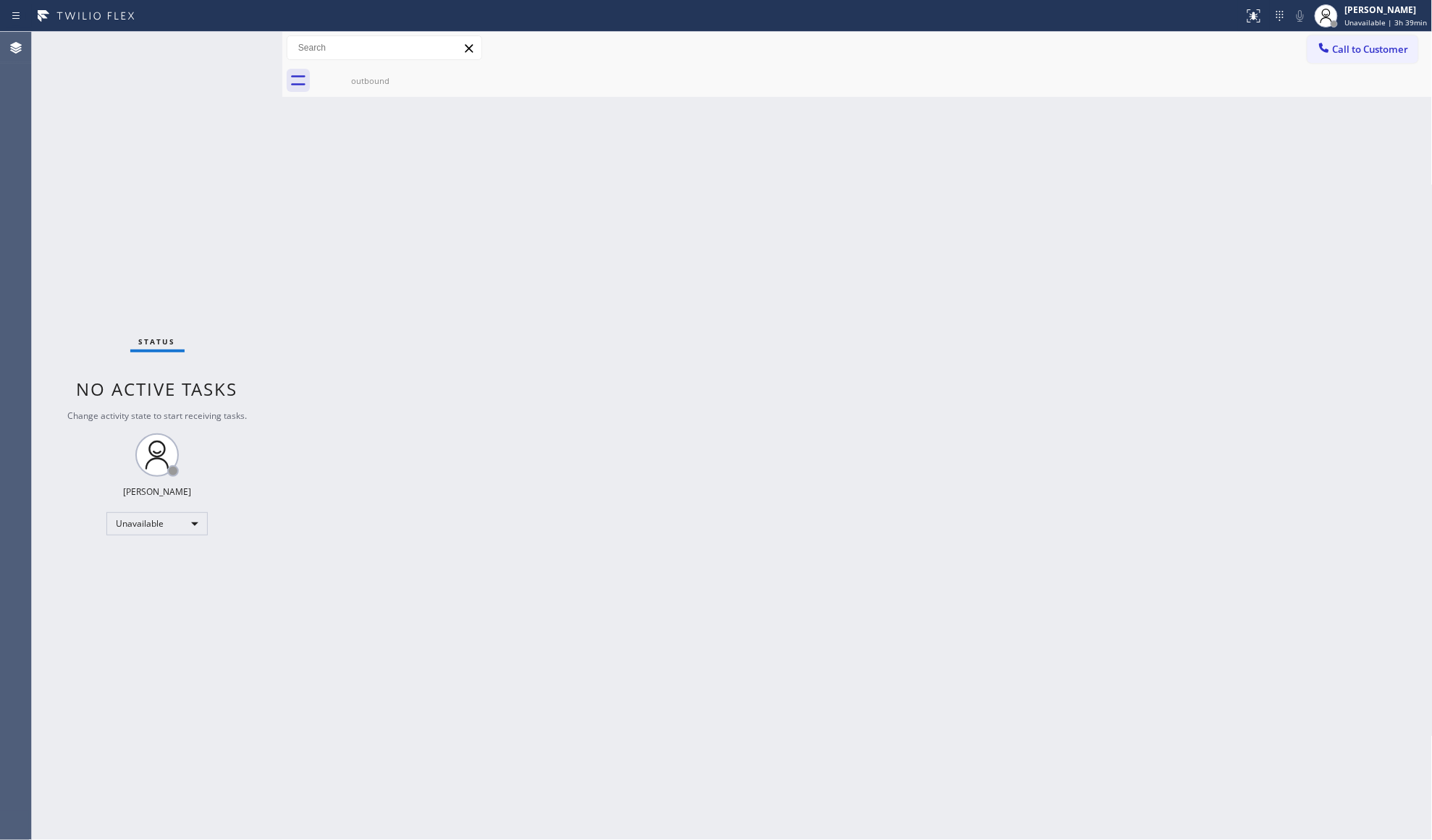
click at [1338, 52] on span "Call to Customer" at bounding box center [1371, 49] width 76 height 13
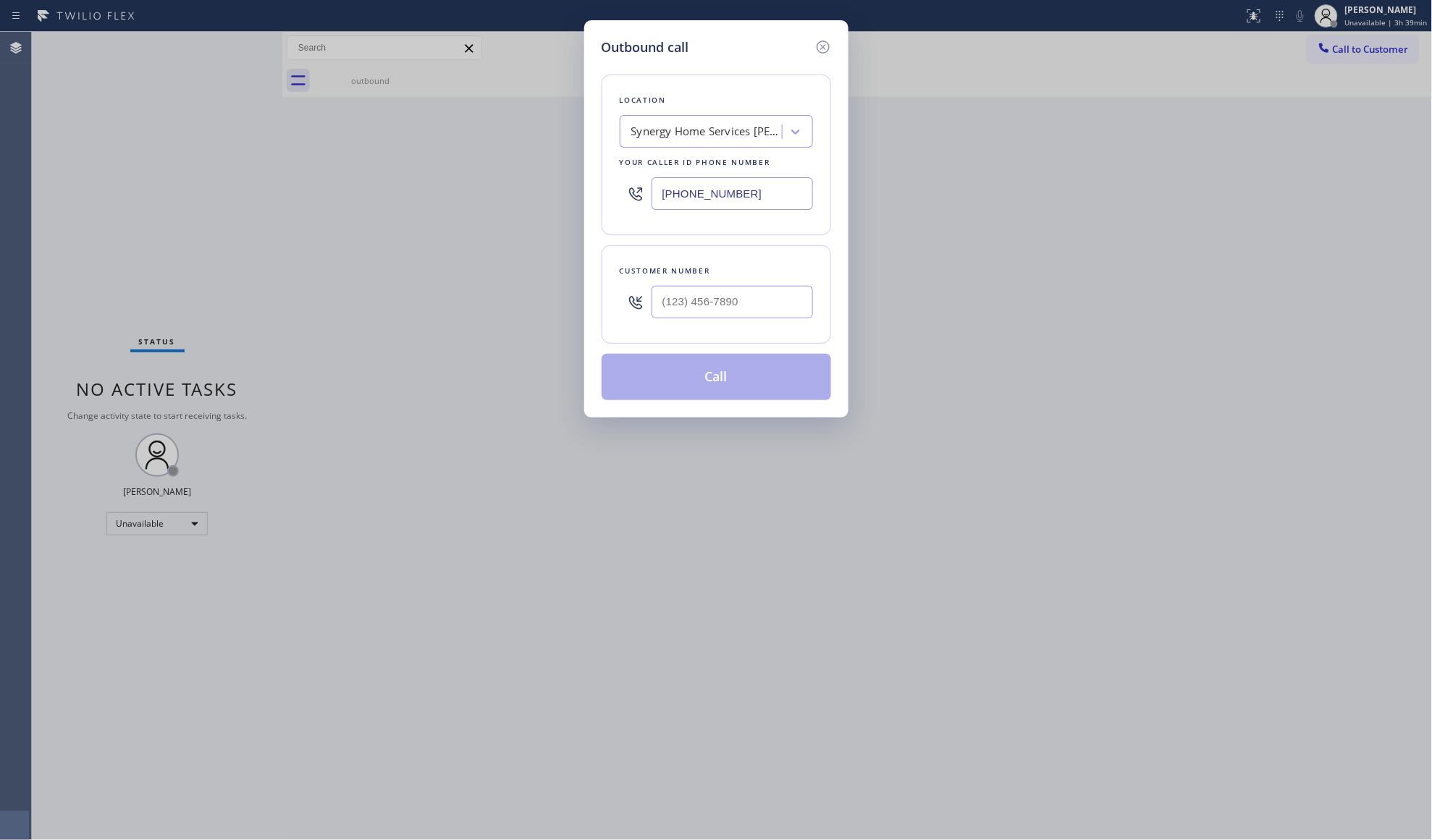
drag, startPoint x: 769, startPoint y: 196, endPoint x: 637, endPoint y: 199, distance: 132.0
click at [637, 199] on div "[PHONE_NUMBER]" at bounding box center [716, 193] width 193 height 47
click at [771, 312] on input "(___) ___-____" at bounding box center [732, 302] width 162 height 33
click at [724, 375] on button "Call" at bounding box center [716, 377] width 230 height 46
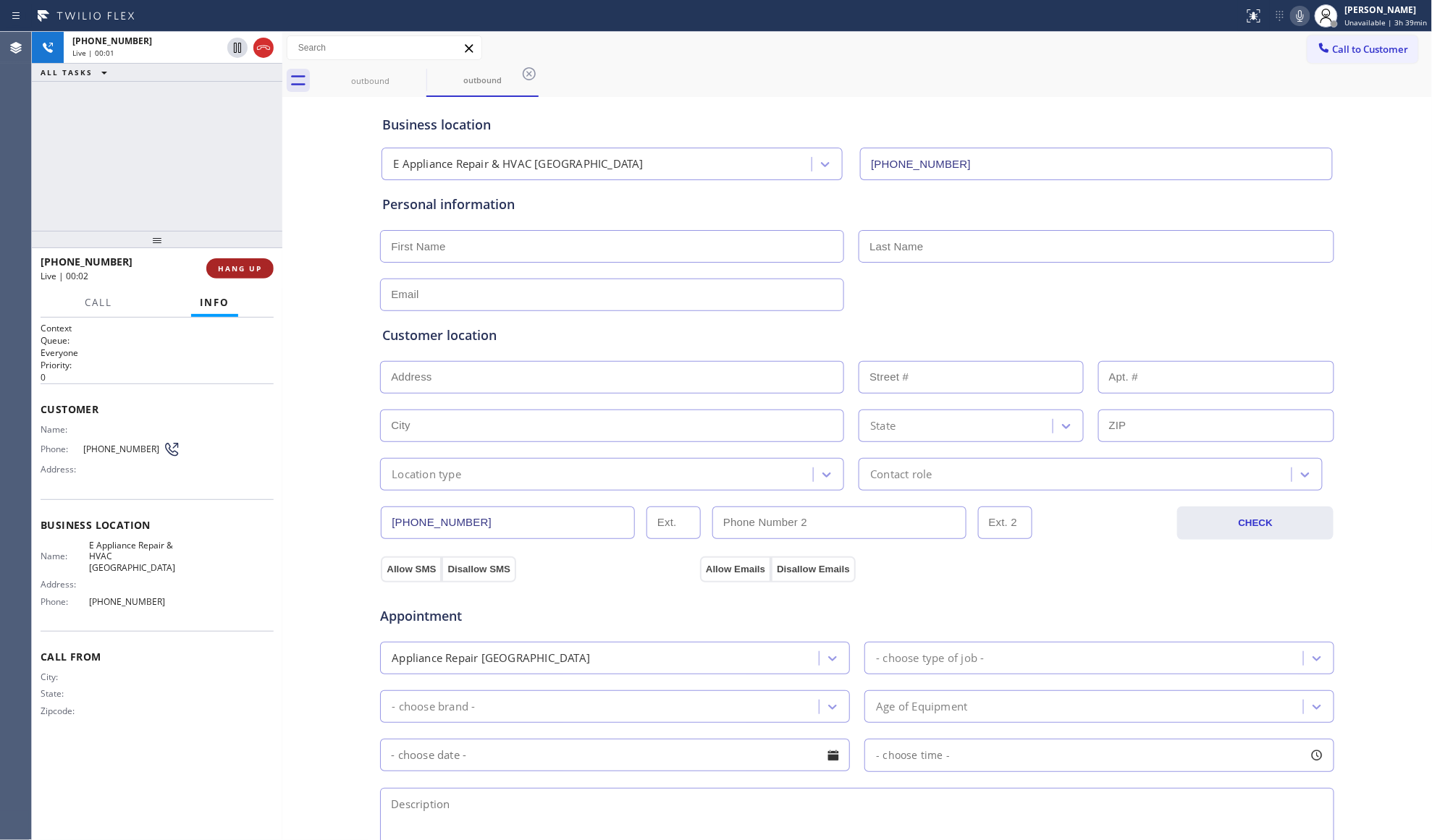
click at [259, 262] on button "HANG UP" at bounding box center [240, 268] width 68 height 20
click at [258, 262] on button "COMPLETE" at bounding box center [237, 268] width 73 height 20
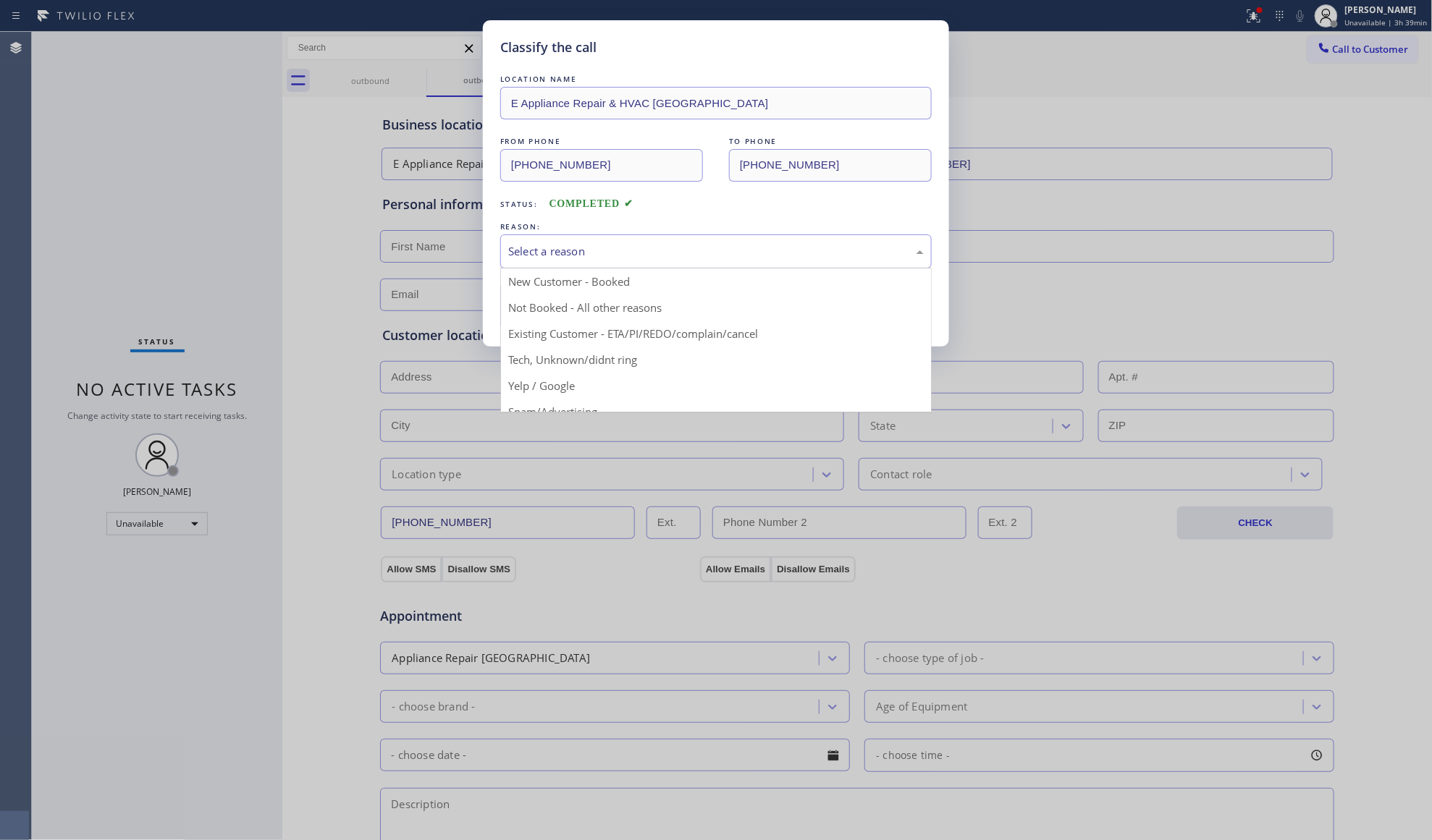
click at [589, 245] on div "Select a reason" at bounding box center [716, 252] width 416 height 17
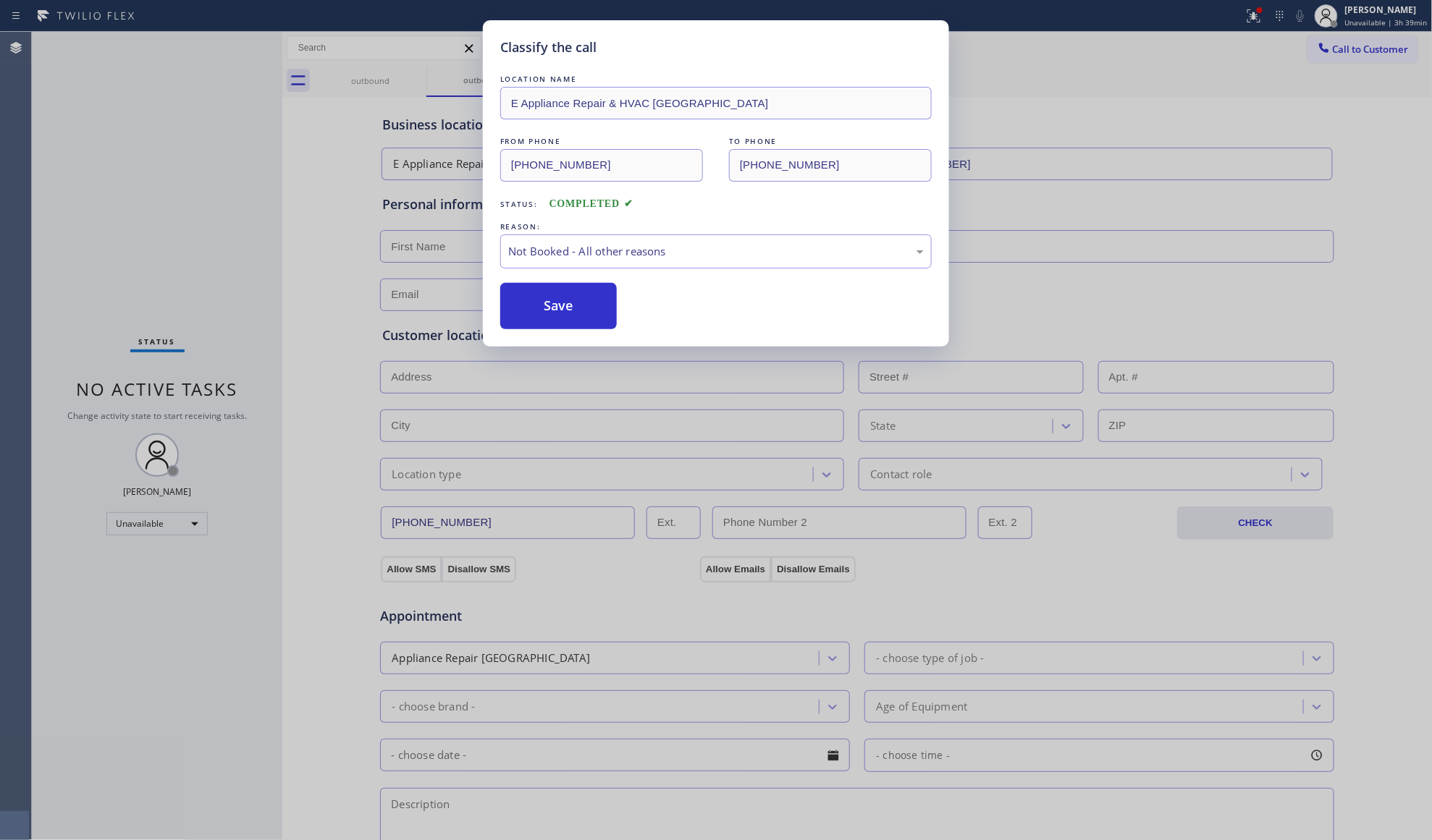
click at [557, 308] on button "Save" at bounding box center [559, 306] width 117 height 46
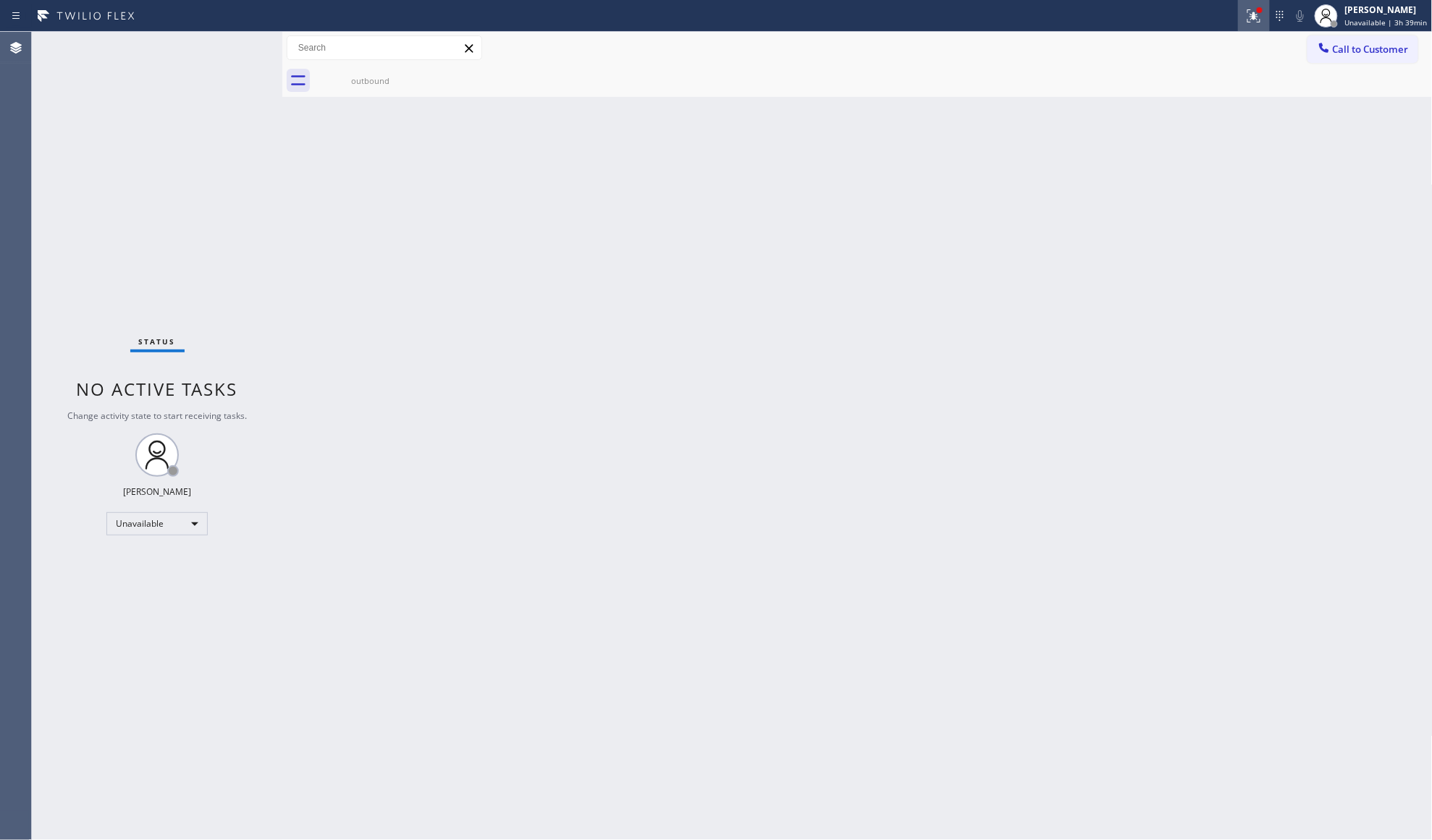
click at [1252, 24] on button at bounding box center [1254, 16] width 32 height 32
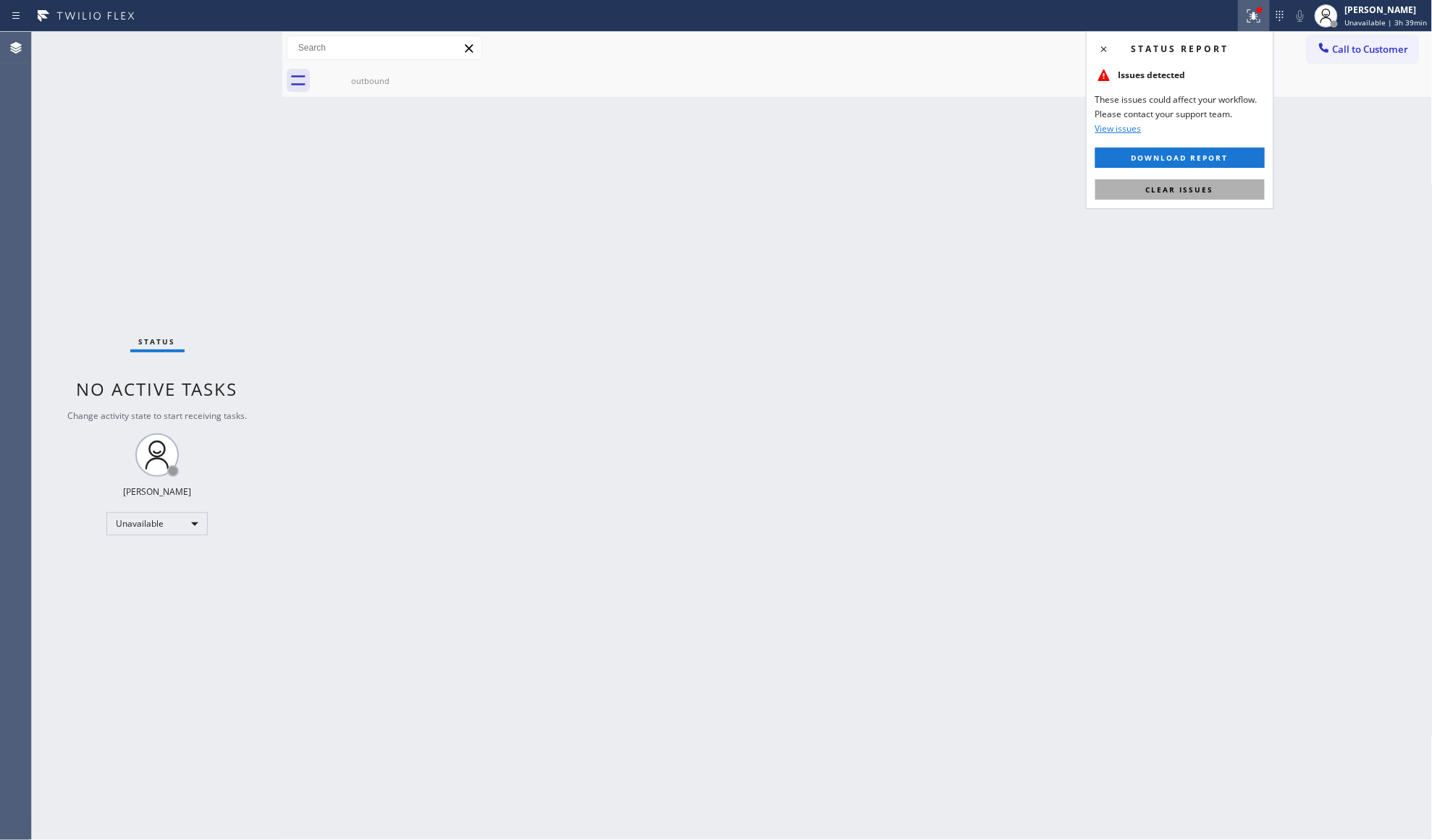
click at [1226, 186] on button "Clear issues" at bounding box center [1179, 190] width 169 height 20
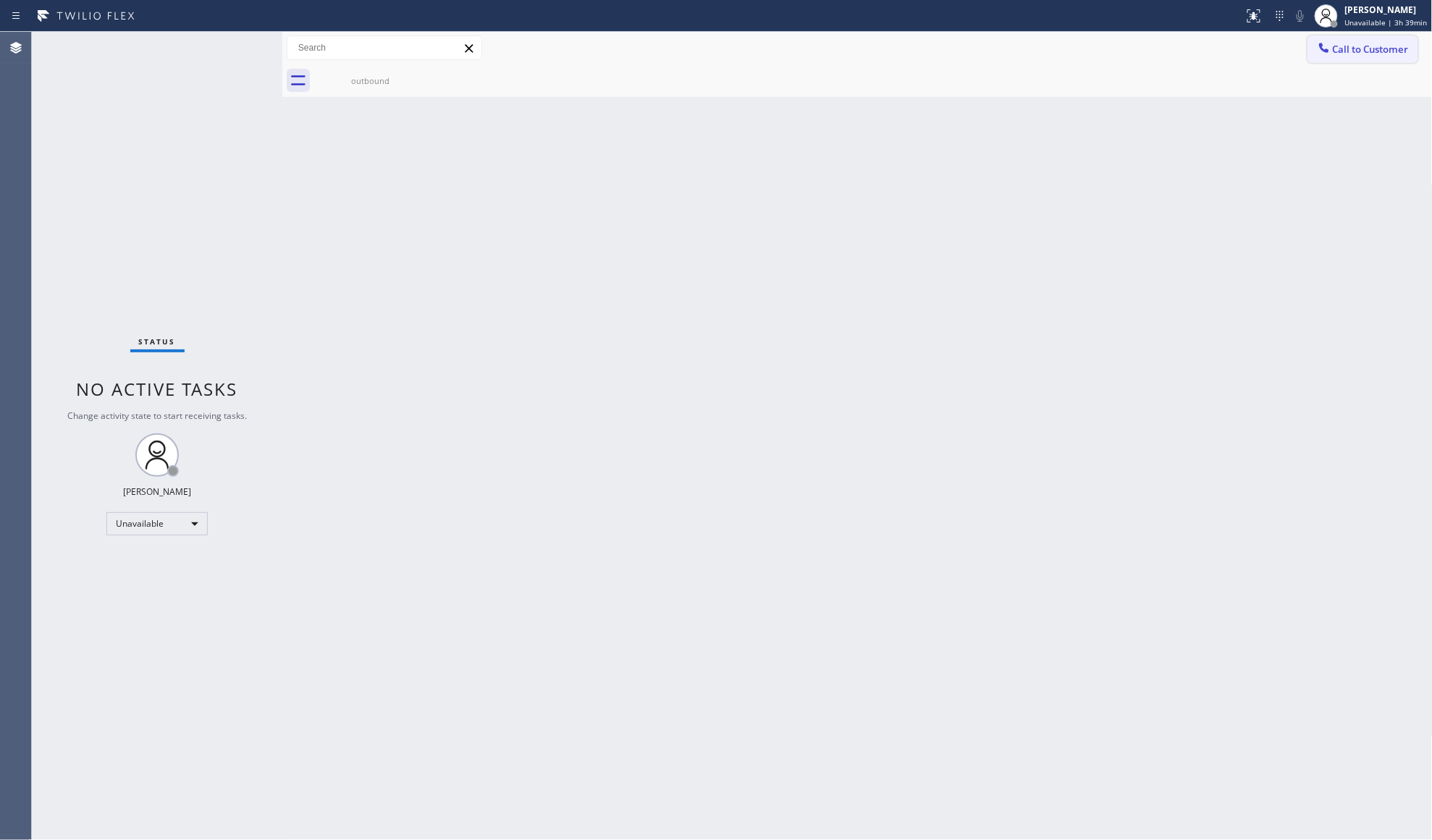
click at [1350, 45] on span "Call to Customer" at bounding box center [1371, 49] width 76 height 13
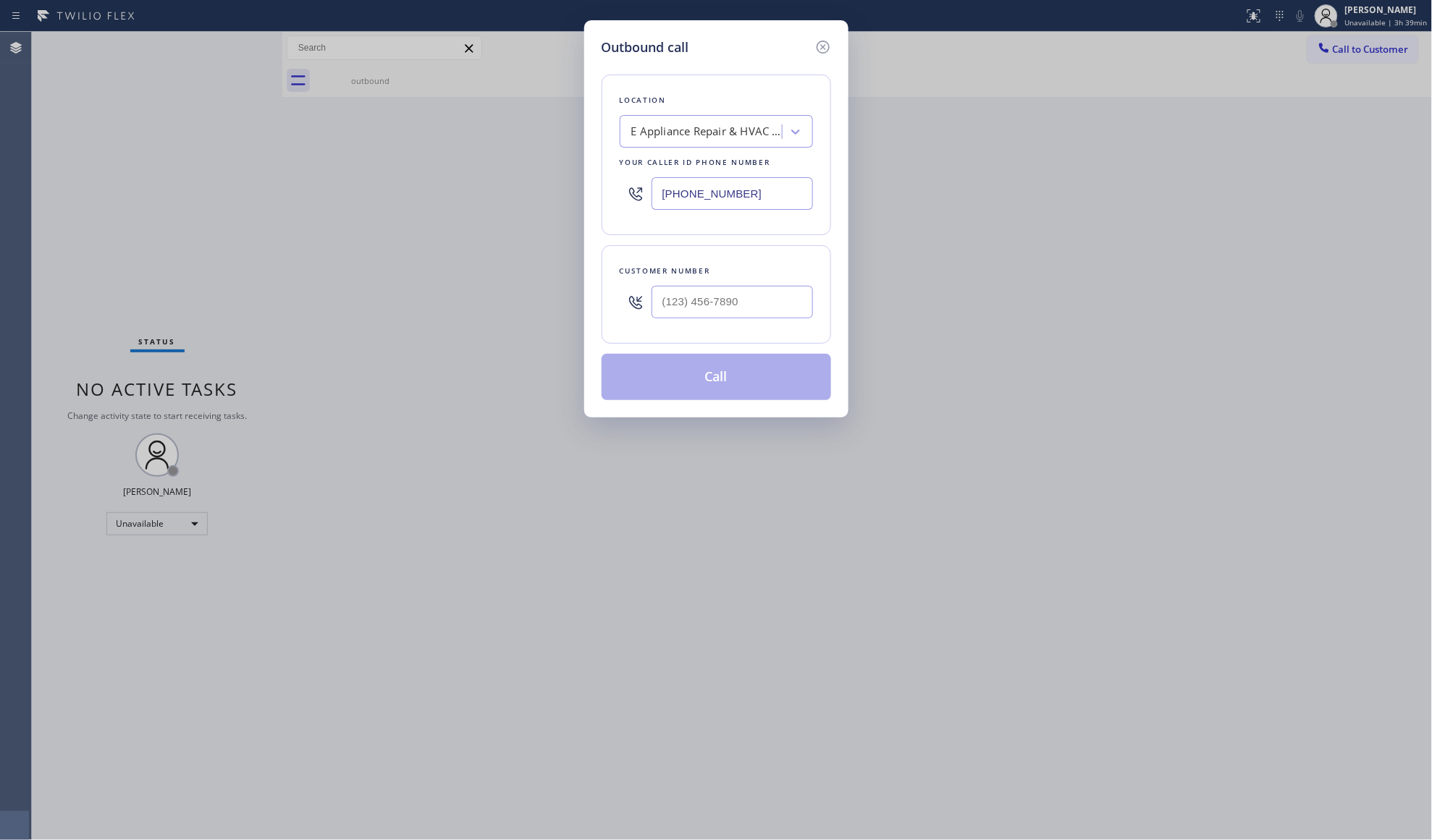
drag, startPoint x: 714, startPoint y: 199, endPoint x: 607, endPoint y: 200, distance: 107.0
click at [607, 200] on div "Location E Appliance Repair & HVAC [GEOGRAPHIC_DATA] Your caller id phone numbe…" at bounding box center [716, 155] width 230 height 161
click at [638, 321] on div at bounding box center [636, 302] width 32 height 47
click at [656, 309] on input "(___) ___-____" at bounding box center [732, 302] width 162 height 33
click at [720, 374] on button "Call" at bounding box center [716, 377] width 230 height 46
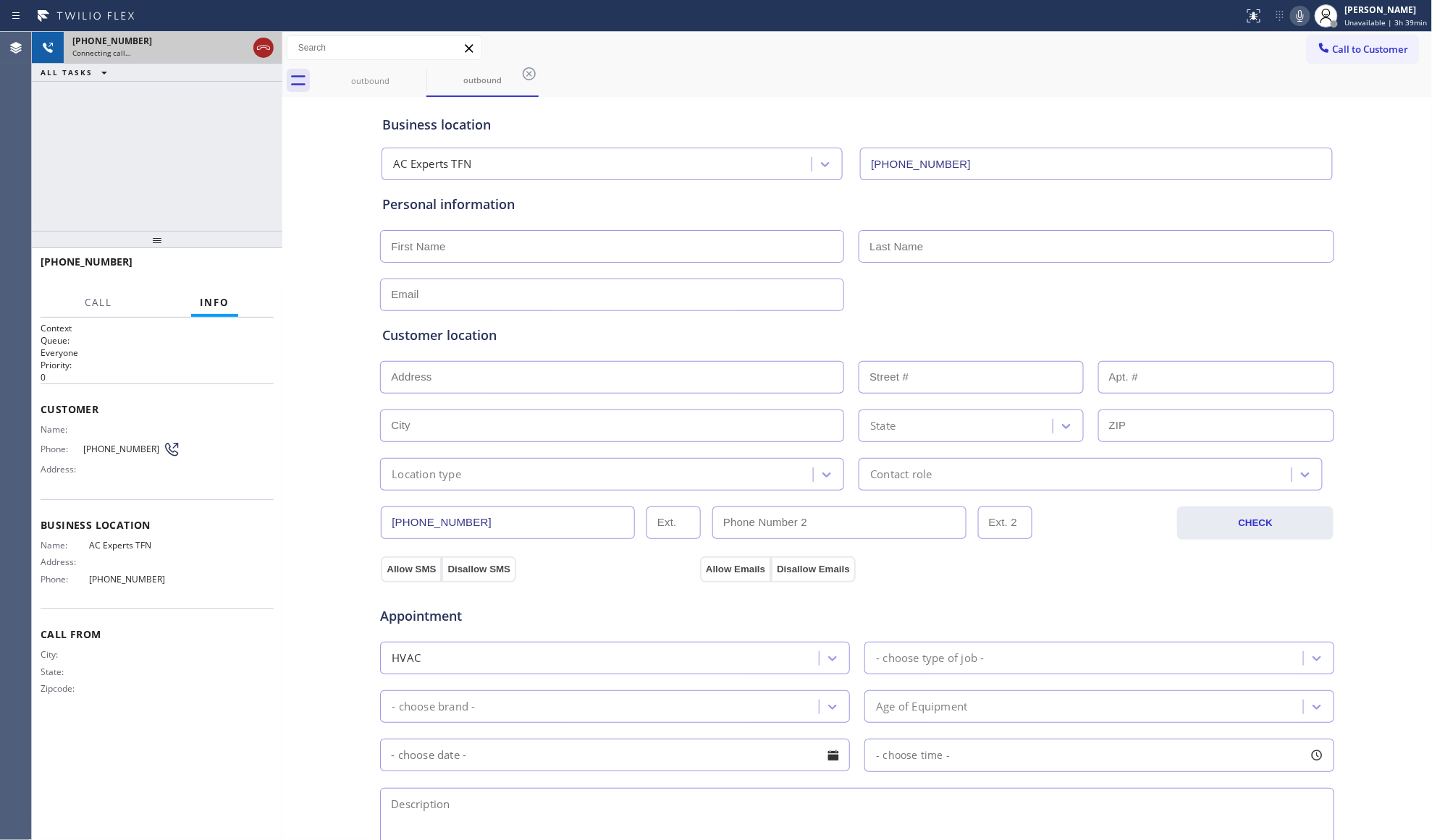
click at [262, 39] on icon at bounding box center [263, 48] width 17 height 17
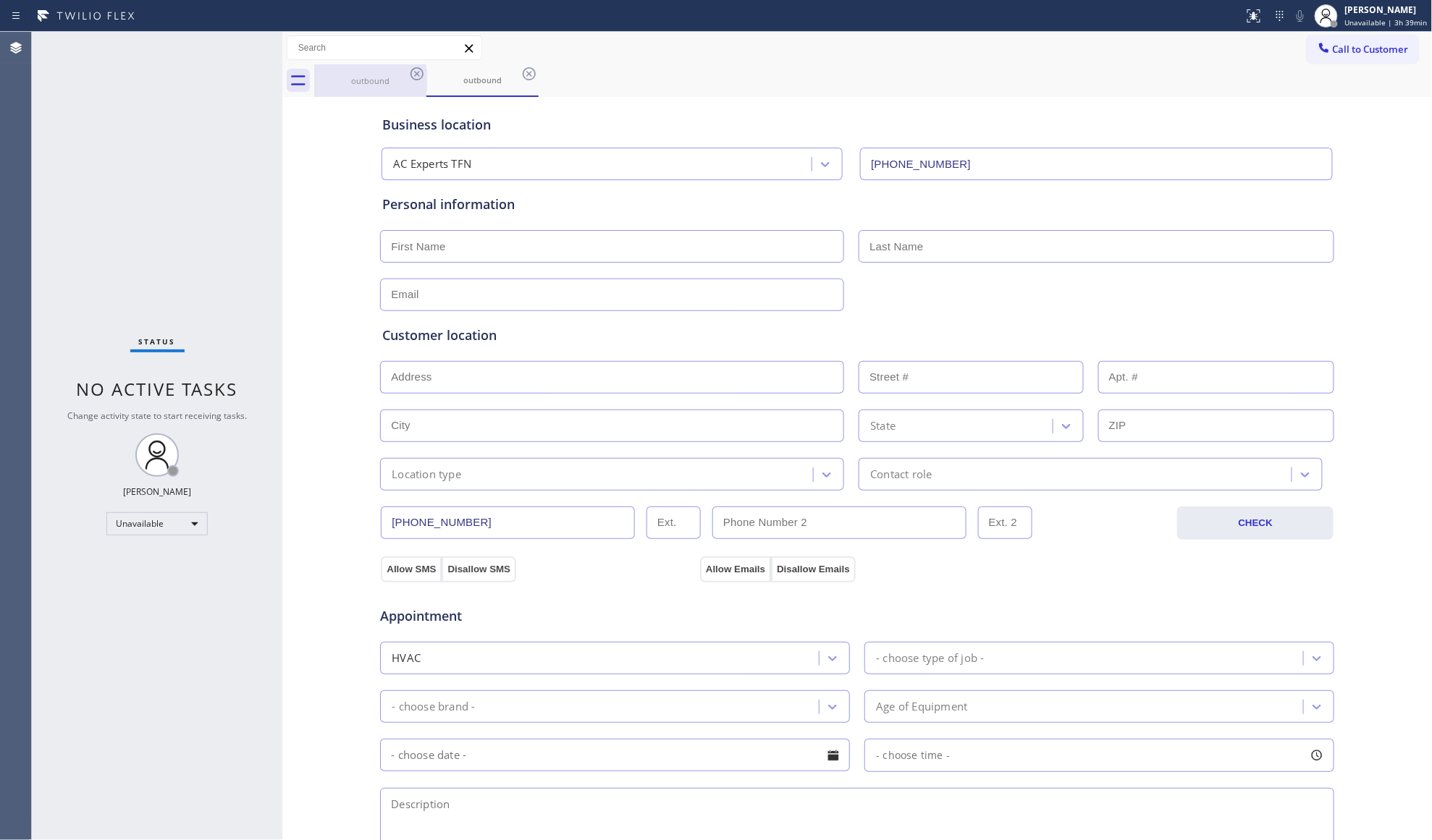
click at [421, 86] on div "outbound" at bounding box center [370, 80] width 109 height 11
click at [421, 86] on div "outbound" at bounding box center [370, 80] width 109 height 33
click at [419, 80] on icon at bounding box center [416, 74] width 17 height 17
click at [419, 79] on icon at bounding box center [416, 74] width 13 height 13
click at [419, 78] on div "outbound" at bounding box center [873, 80] width 1119 height 33
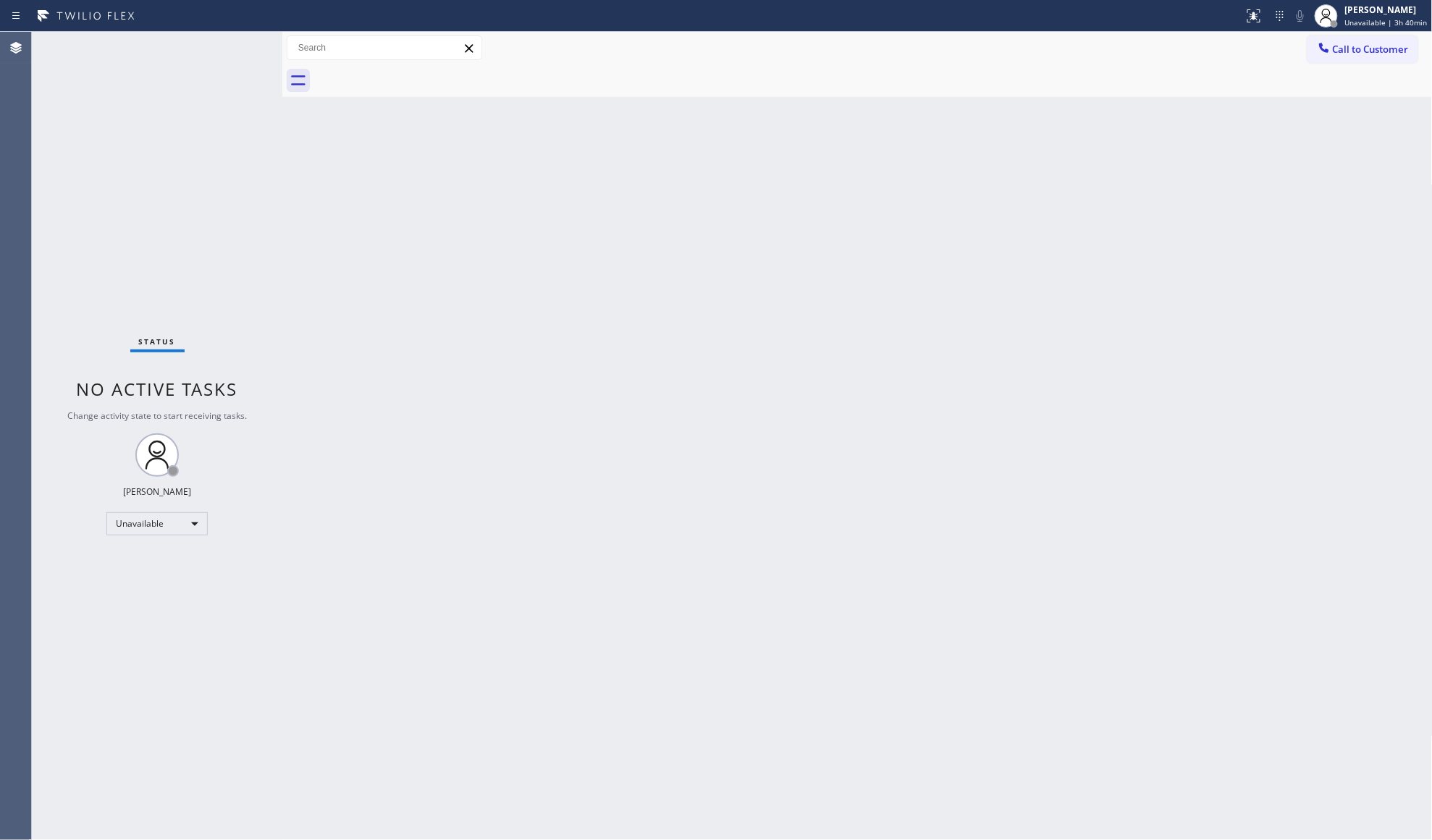
drag, startPoint x: 1254, startPoint y: 107, endPoint x: 1283, endPoint y: 89, distance: 34.1
click at [1265, 99] on div "Back to Dashboard Change Sender ID Customers Technicians Select a contact Outbo…" at bounding box center [857, 436] width 1151 height 808
click at [1333, 55] on span "Call to Customer" at bounding box center [1371, 49] width 76 height 13
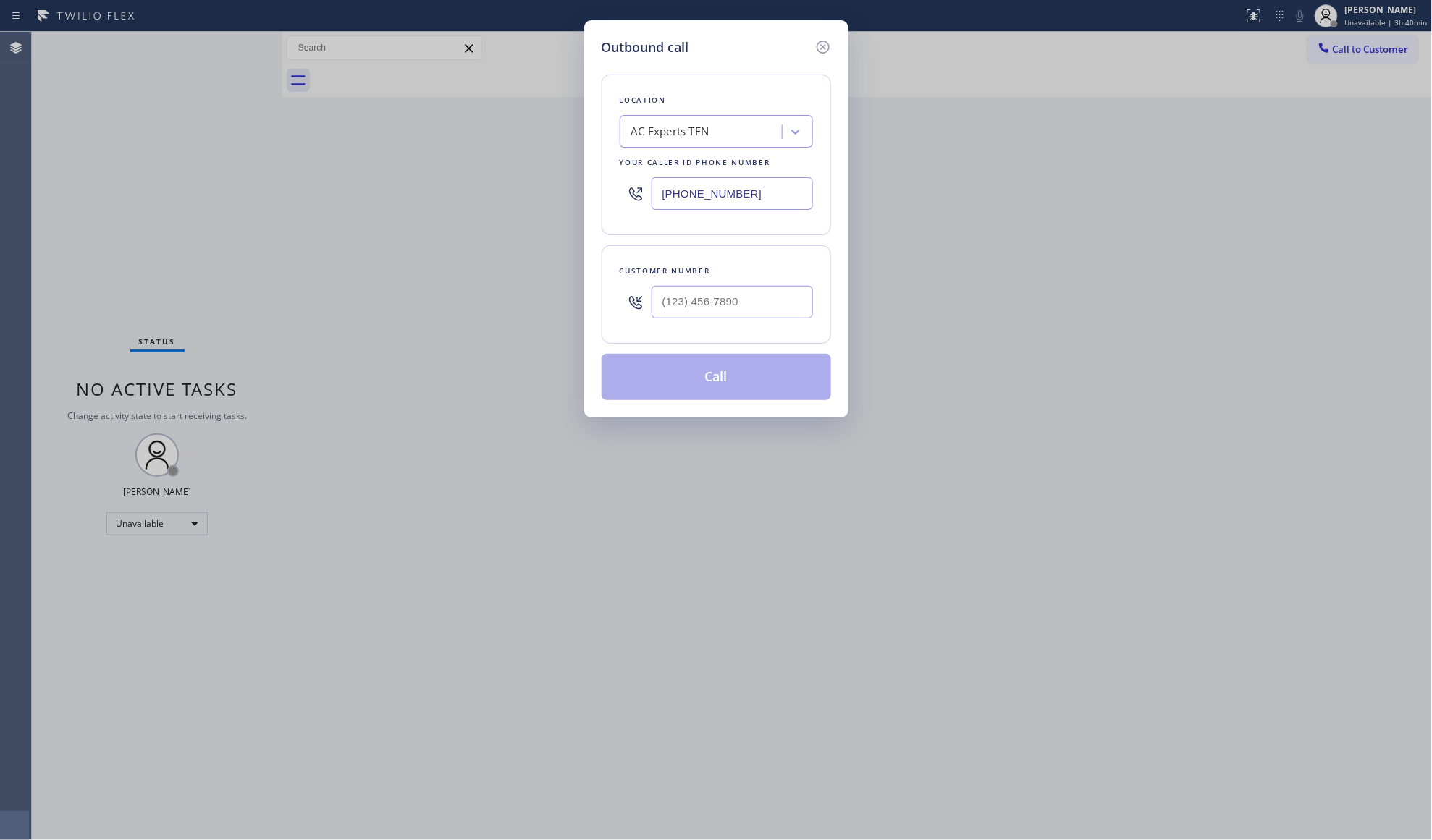
drag, startPoint x: 763, startPoint y: 194, endPoint x: 620, endPoint y: 199, distance: 143.1
click at [620, 199] on div "[PHONE_NUMBER]" at bounding box center [716, 193] width 193 height 47
click at [776, 290] on input "(___) ___-____" at bounding box center [732, 302] width 162 height 33
click at [765, 375] on button "Call" at bounding box center [716, 377] width 230 height 46
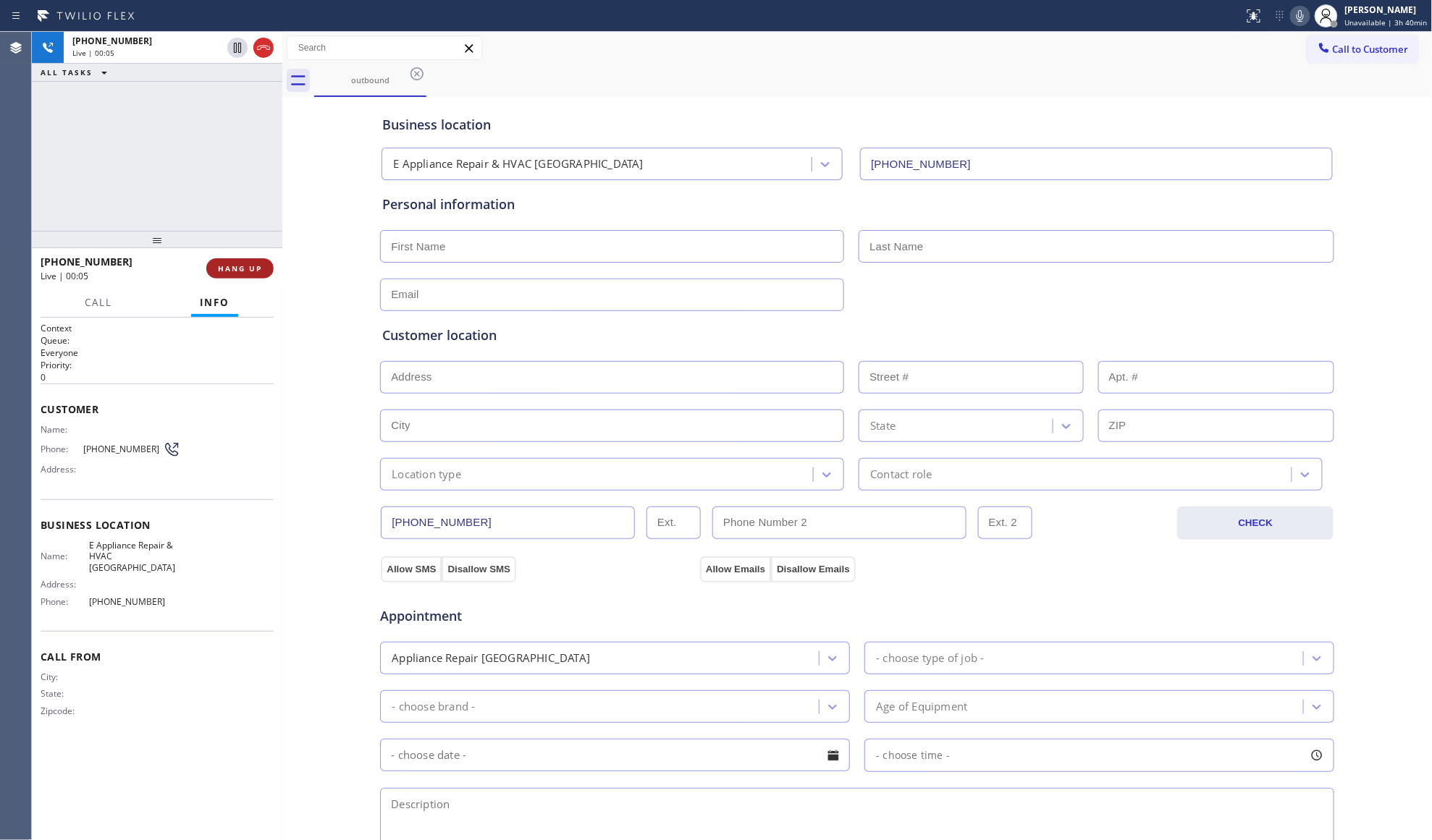
click at [261, 268] on span "HANG UP" at bounding box center [240, 268] width 44 height 10
click at [259, 267] on span "HANG UP" at bounding box center [240, 268] width 44 height 10
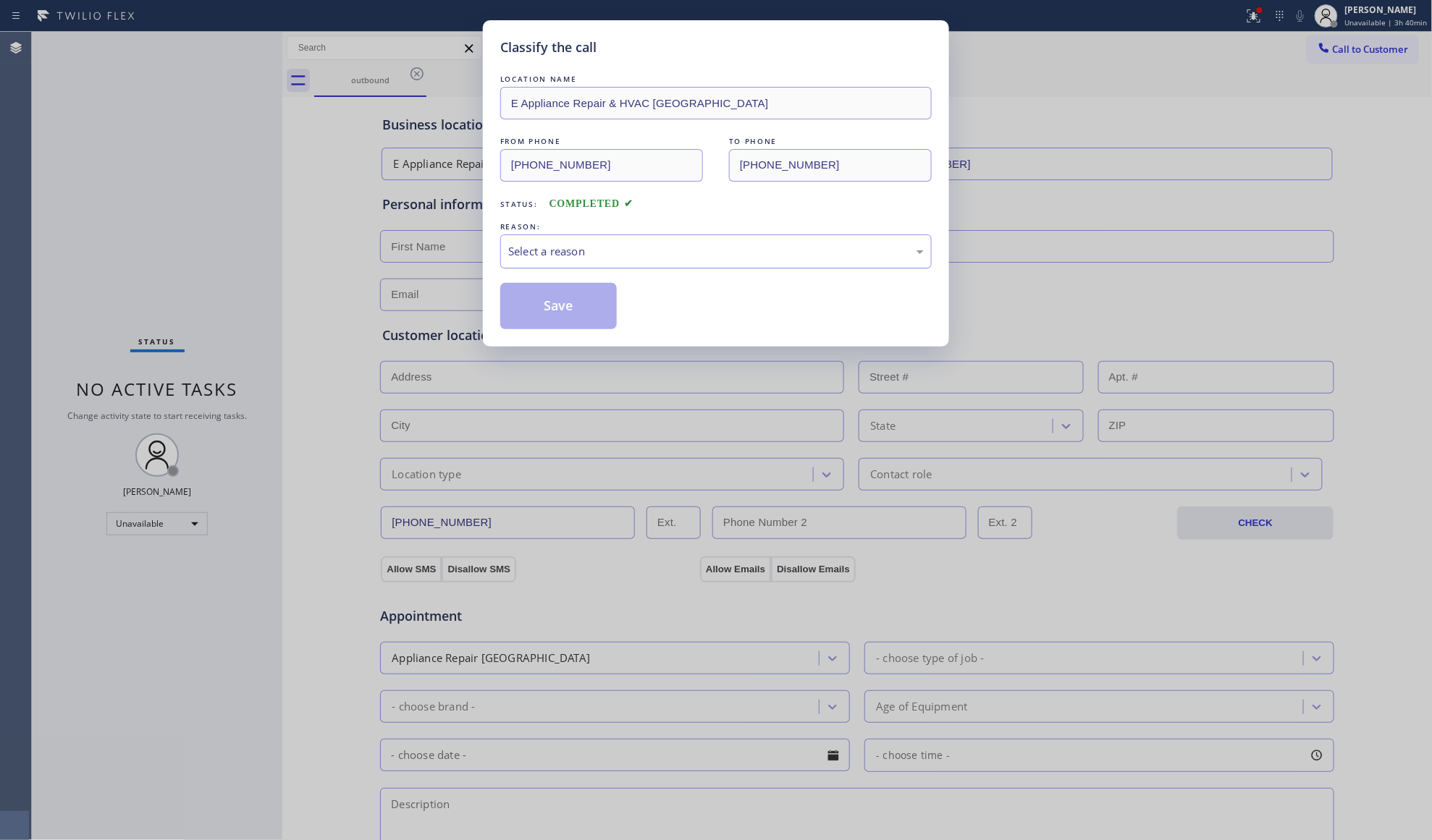
drag, startPoint x: 539, startPoint y: 249, endPoint x: 532, endPoint y: 267, distance: 19.3
click at [537, 252] on div "Select a reason" at bounding box center [716, 252] width 416 height 17
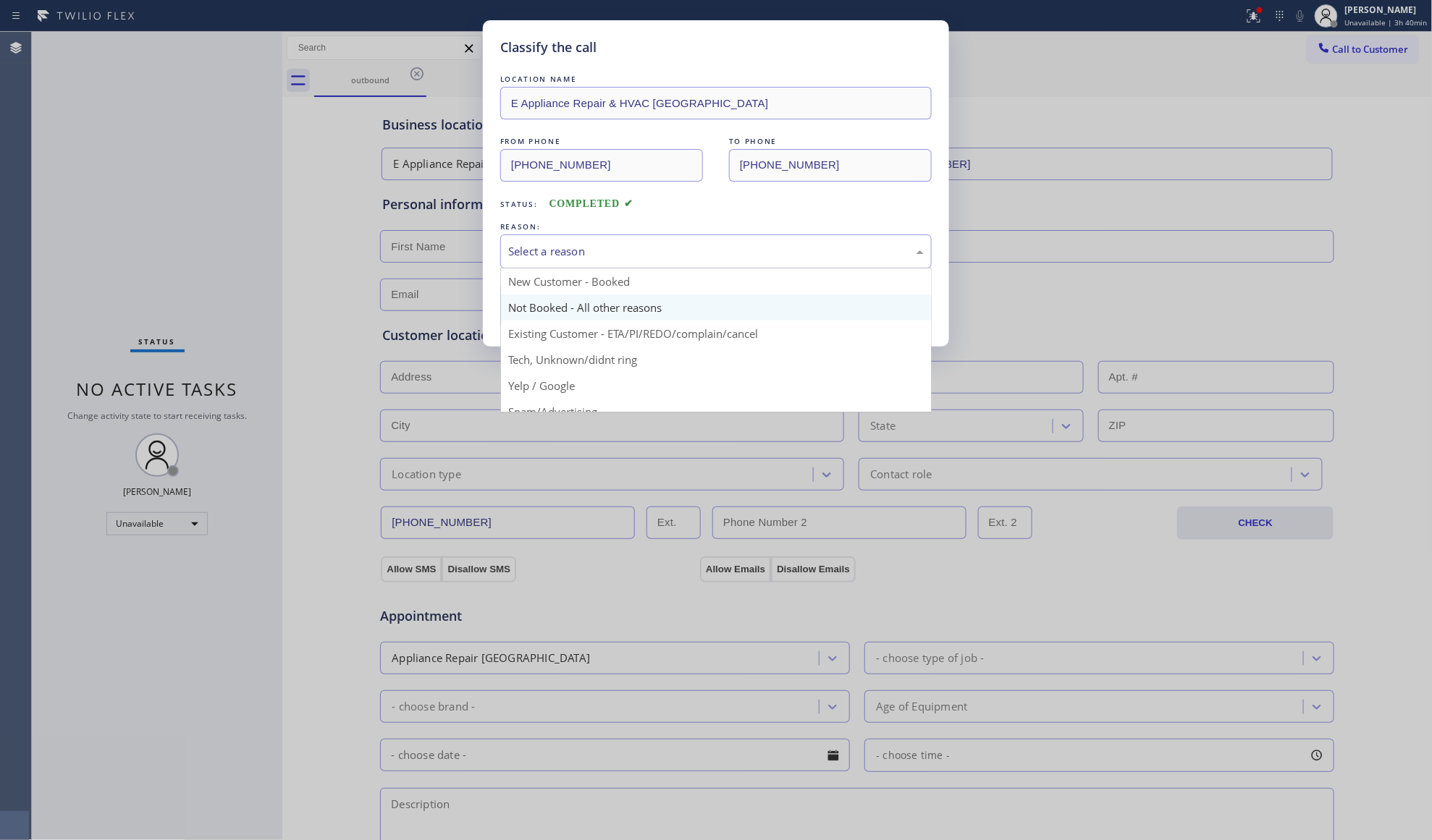
click at [530, 304] on button "Save" at bounding box center [559, 306] width 117 height 46
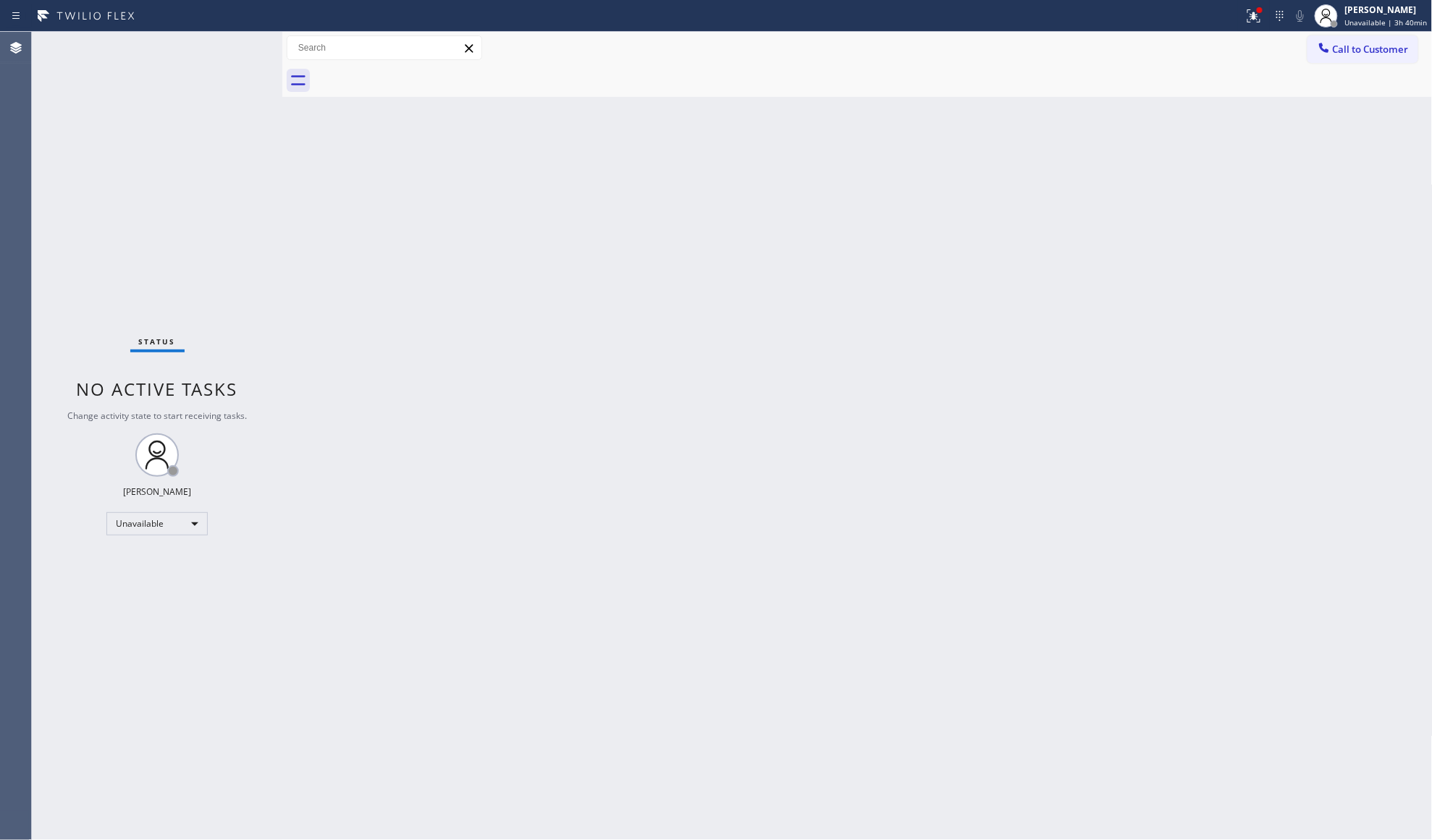
drag, startPoint x: 1176, startPoint y: 149, endPoint x: 1223, endPoint y: 78, distance: 85.1
click at [1177, 142] on div "Back to Dashboard Change Sender ID Customers Technicians Select a contact Outbo…" at bounding box center [857, 436] width 1151 height 808
drag, startPoint x: 1257, startPoint y: 20, endPoint x: 1251, endPoint y: 27, distance: 9.2
click at [1255, 24] on icon at bounding box center [1254, 16] width 17 height 17
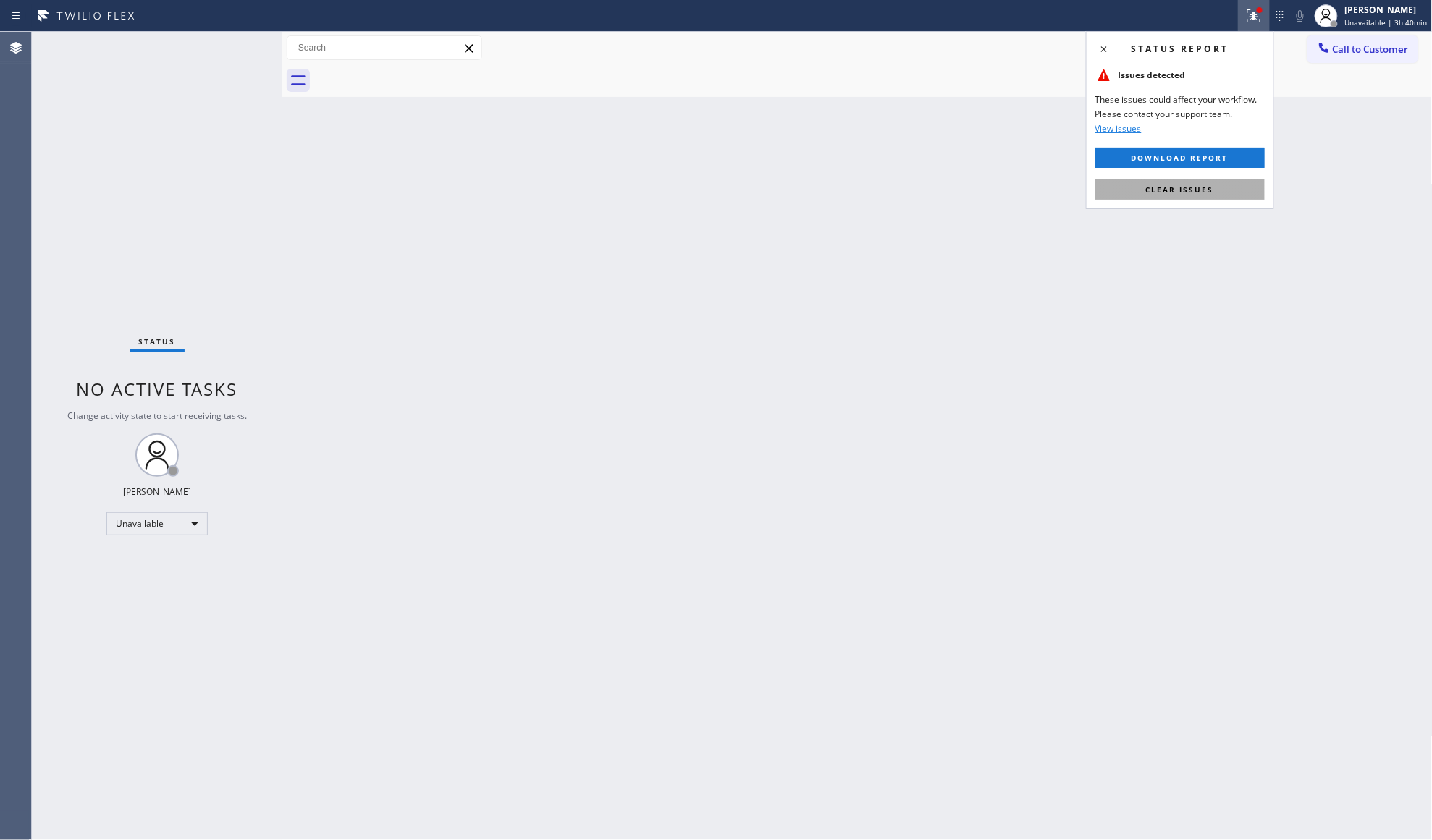
click at [1184, 199] on button "Clear issues" at bounding box center [1179, 190] width 169 height 20
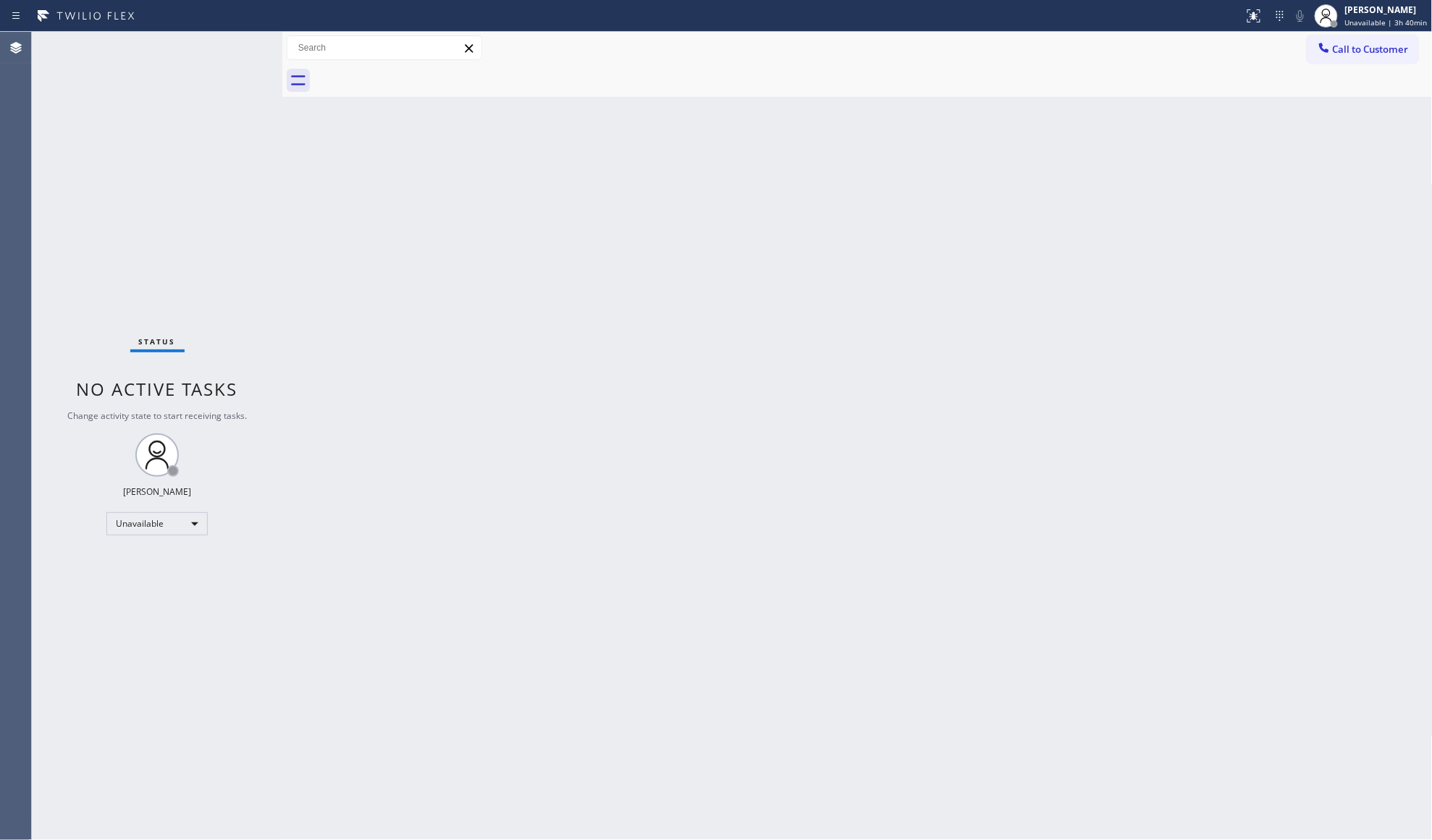
click at [1184, 198] on div "Back to Dashboard Change Sender ID Customers Technicians Select a contact Outbo…" at bounding box center [857, 436] width 1151 height 808
click at [1333, 51] on button "Call to Customer" at bounding box center [1363, 49] width 111 height 27
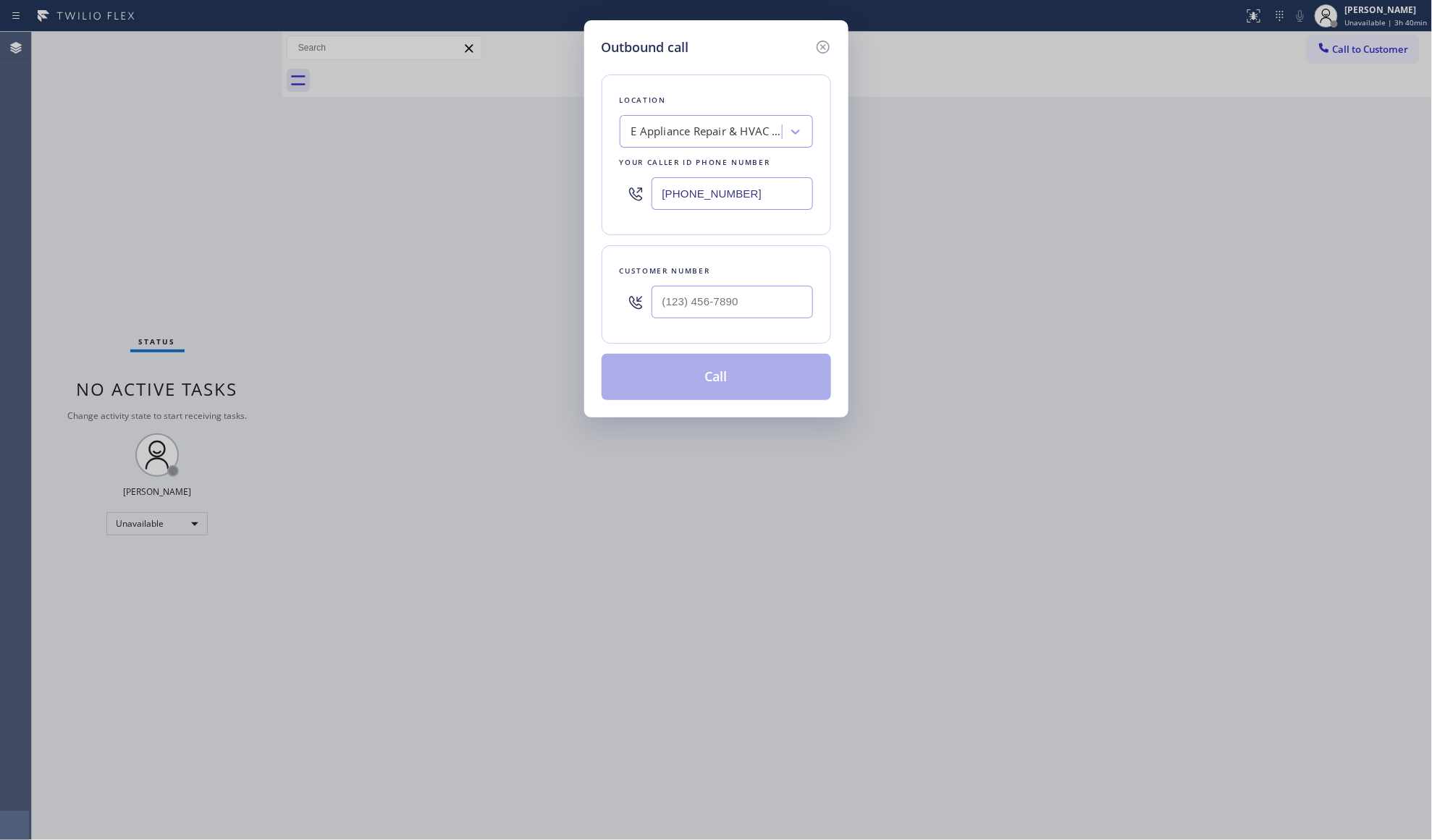
drag, startPoint x: 737, startPoint y: 192, endPoint x: 609, endPoint y: 193, distance: 128.0
click at [609, 193] on div "Location E Appliance Repair & HVAC [GEOGRAPHIC_DATA] Your caller id phone numbe…" at bounding box center [716, 155] width 230 height 161
click at [739, 318] on input "(___) ___-____" at bounding box center [732, 302] width 162 height 33
click at [727, 397] on button "Call" at bounding box center [716, 377] width 230 height 46
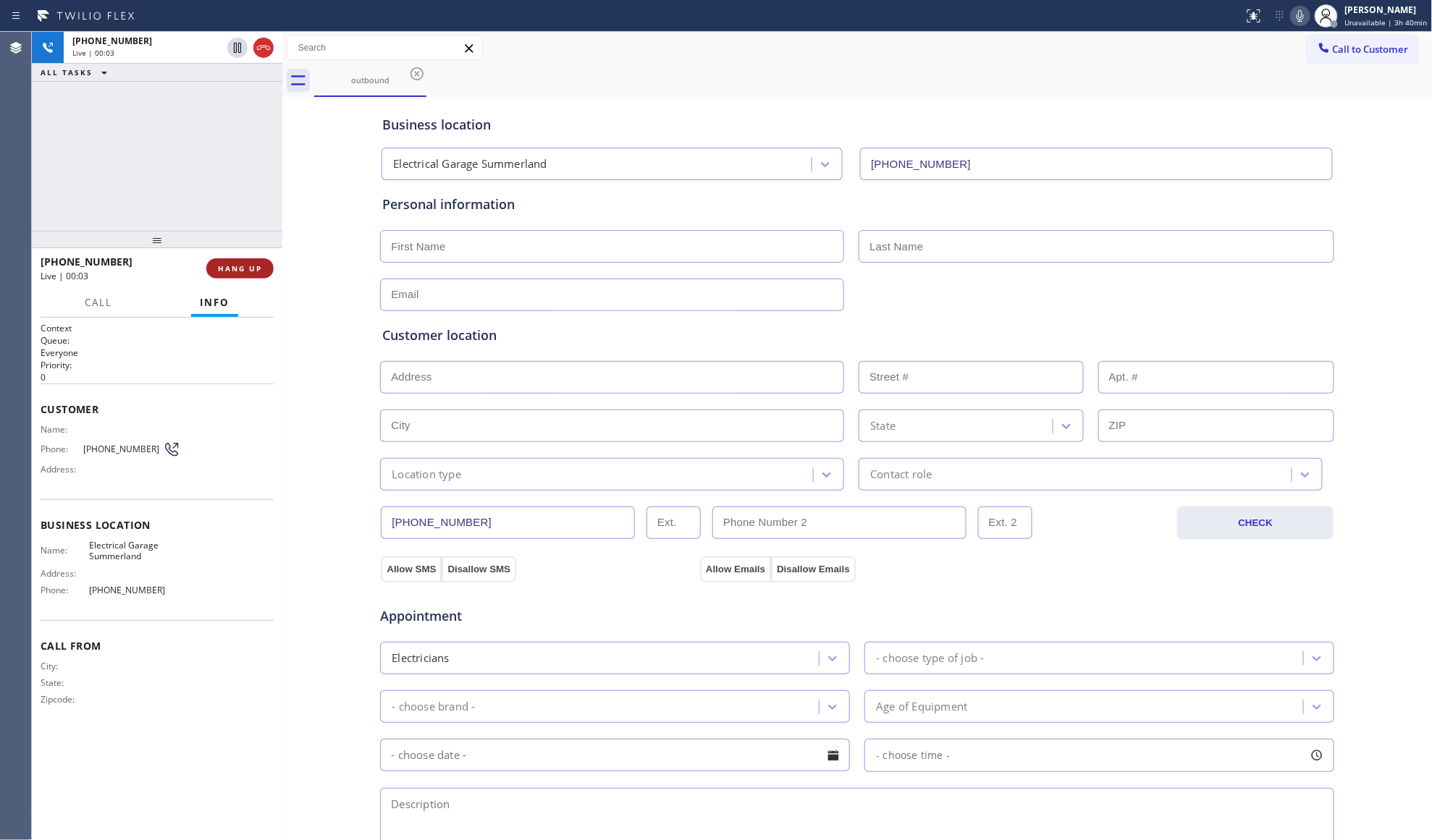
click at [258, 271] on span "HANG UP" at bounding box center [240, 268] width 44 height 10
click at [256, 270] on span "HANG UP" at bounding box center [240, 268] width 44 height 10
click at [256, 269] on span "COMPLETE" at bounding box center [237, 268] width 50 height 10
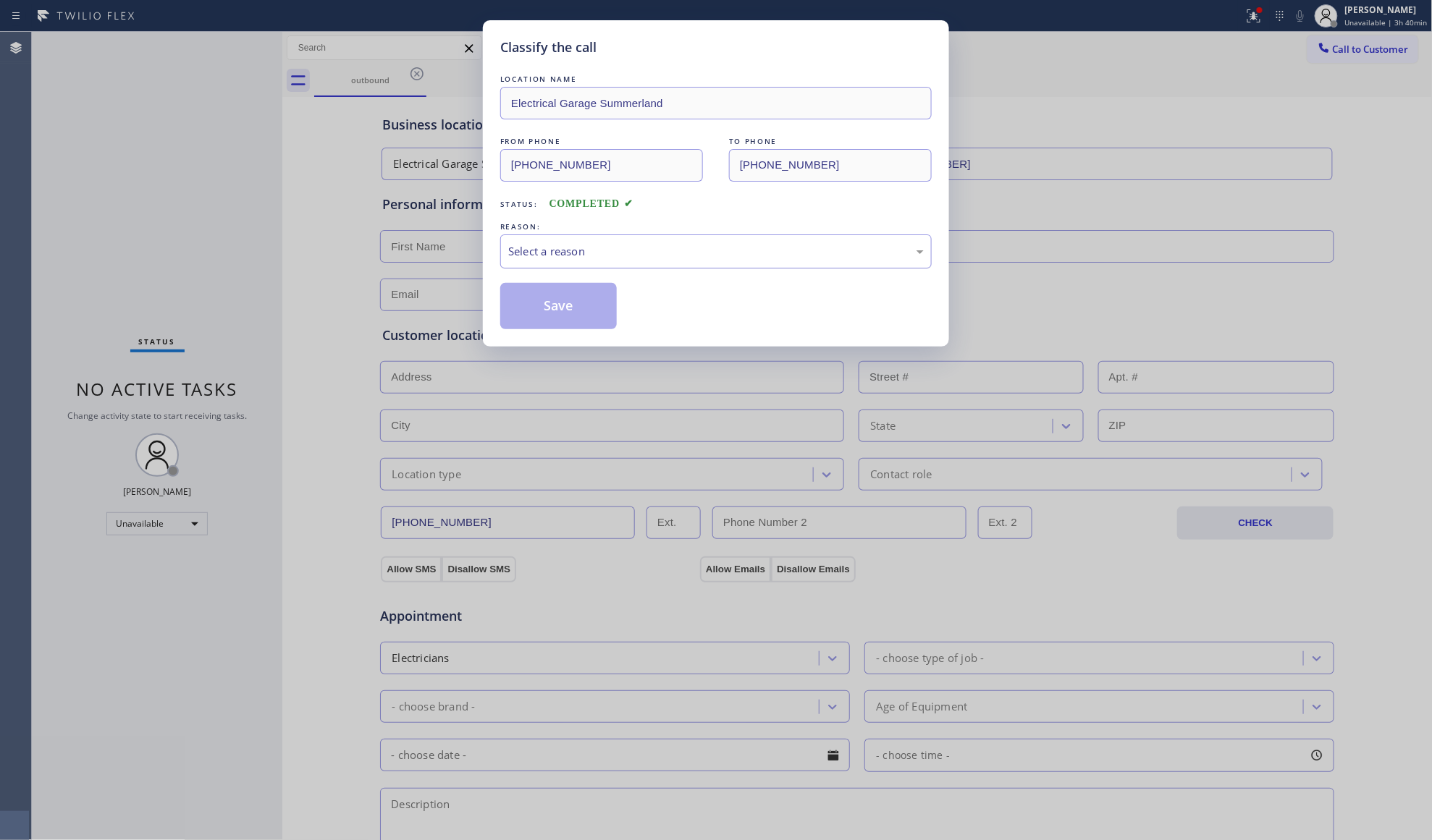
drag, startPoint x: 523, startPoint y: 253, endPoint x: 524, endPoint y: 262, distance: 9.1
click at [524, 253] on div "Select a reason" at bounding box center [716, 252] width 416 height 17
click at [517, 305] on button "Save" at bounding box center [559, 306] width 117 height 46
click at [518, 305] on button "Save" at bounding box center [559, 306] width 117 height 46
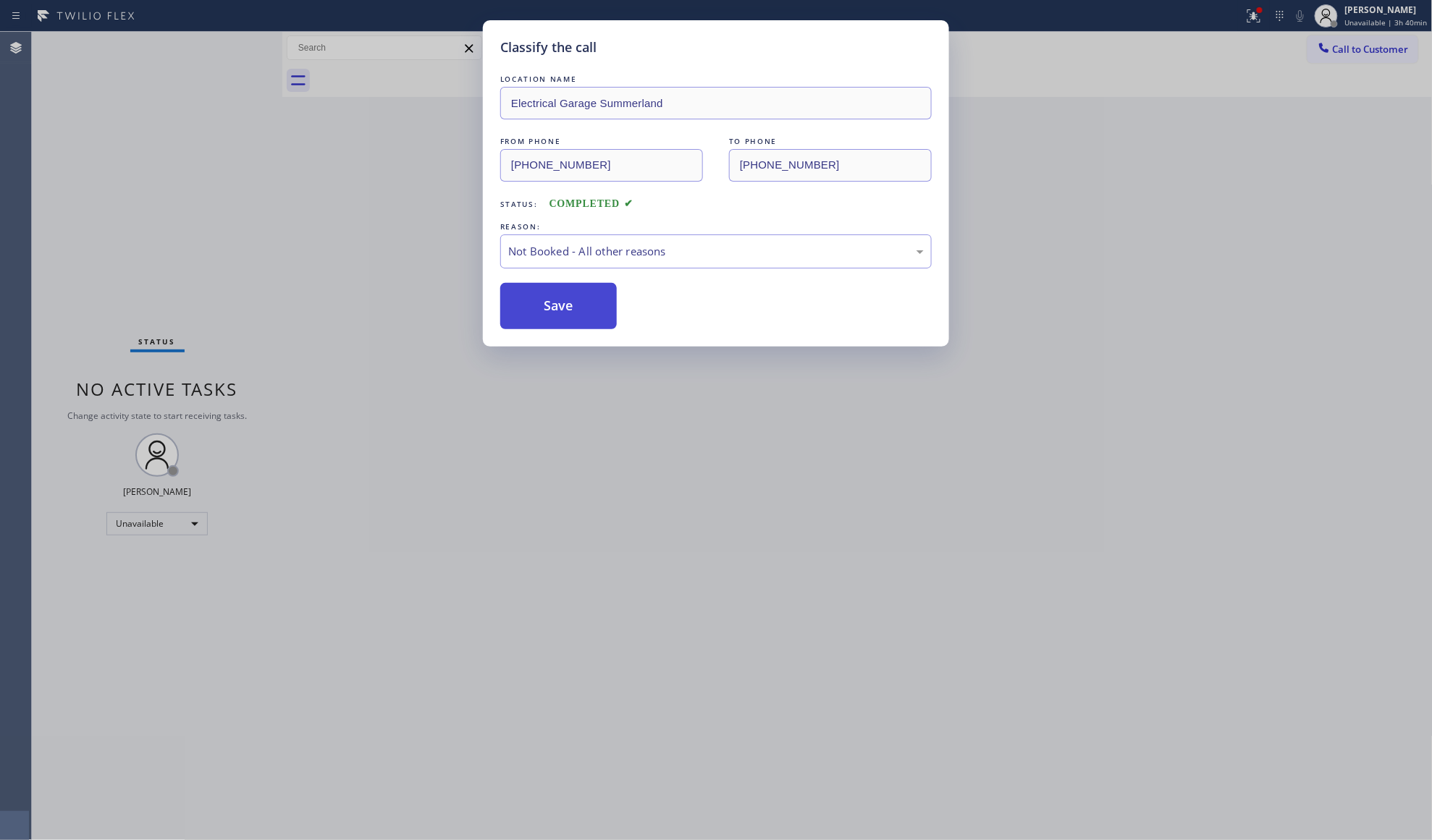
click at [519, 305] on button "Save" at bounding box center [559, 306] width 117 height 46
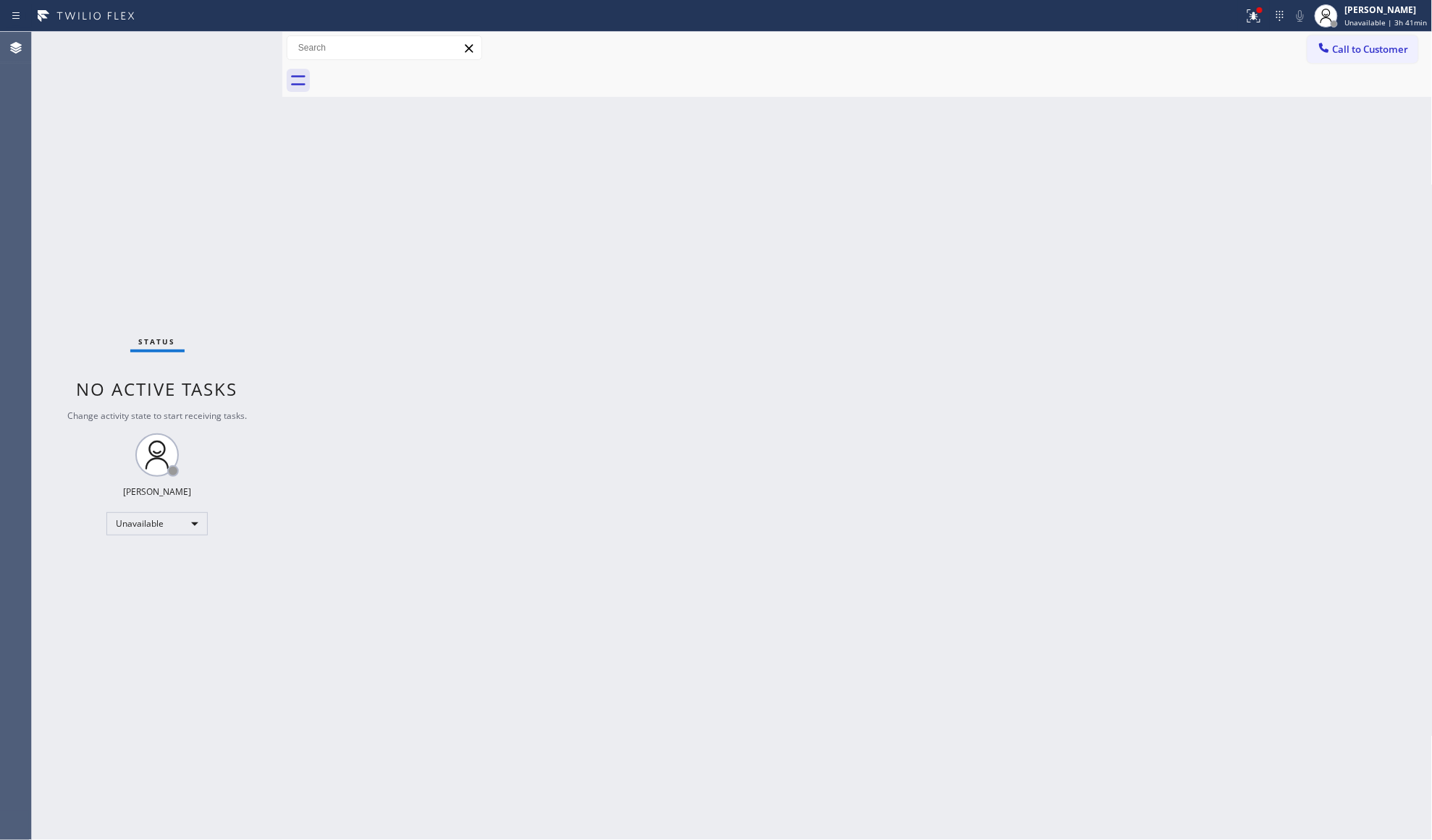
click at [1127, 319] on div "Back to Dashboard Change Sender ID Customers Technicians Select a contact Outbo…" at bounding box center [857, 436] width 1151 height 808
click at [1263, 10] on div at bounding box center [1260, 11] width 6 height 6
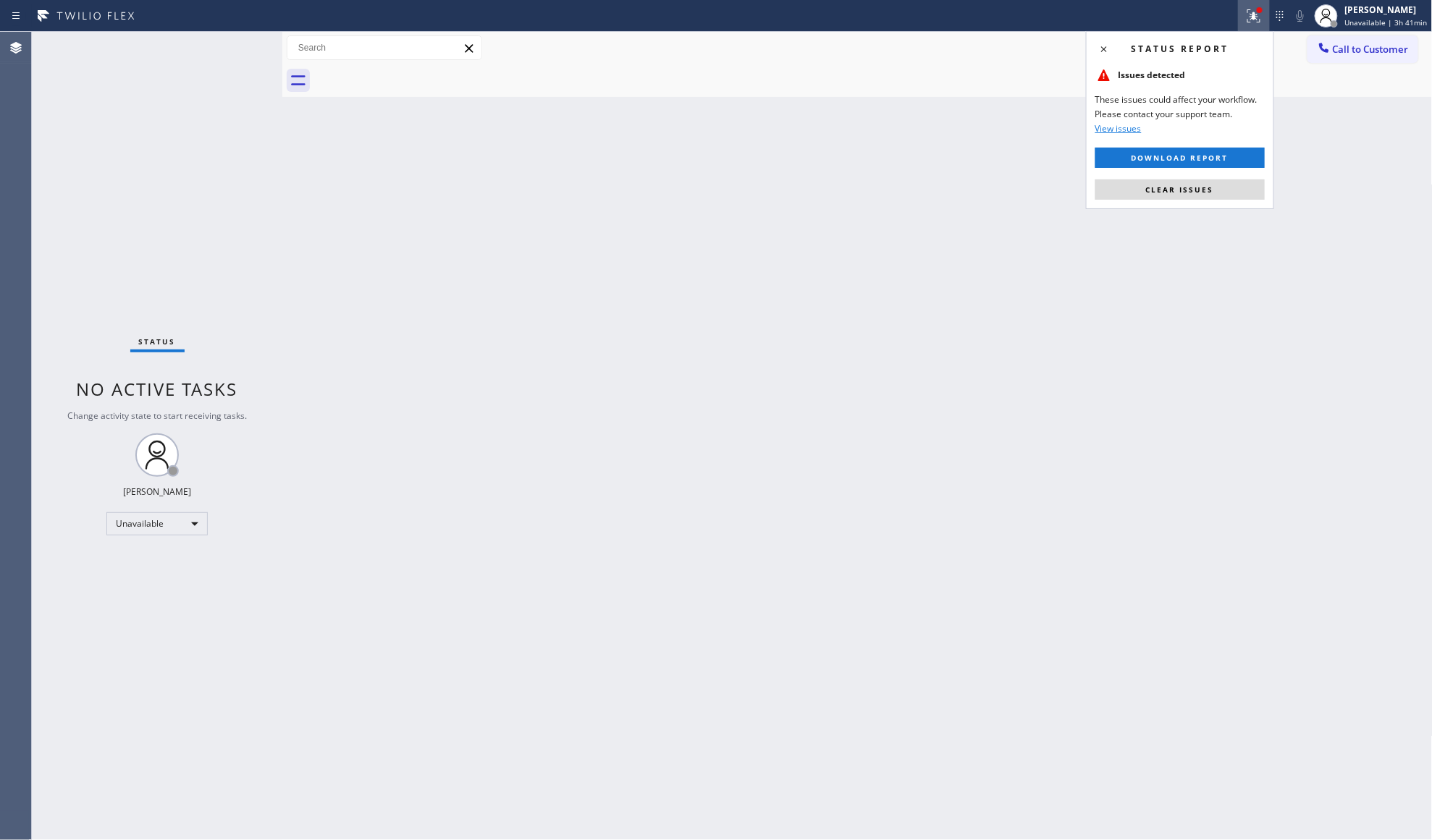
click at [1200, 201] on div "Status report Issues detected These issues could affect your workflow. Please c…" at bounding box center [1180, 120] width 188 height 178
click at [1185, 195] on button "Clear issues" at bounding box center [1179, 190] width 169 height 20
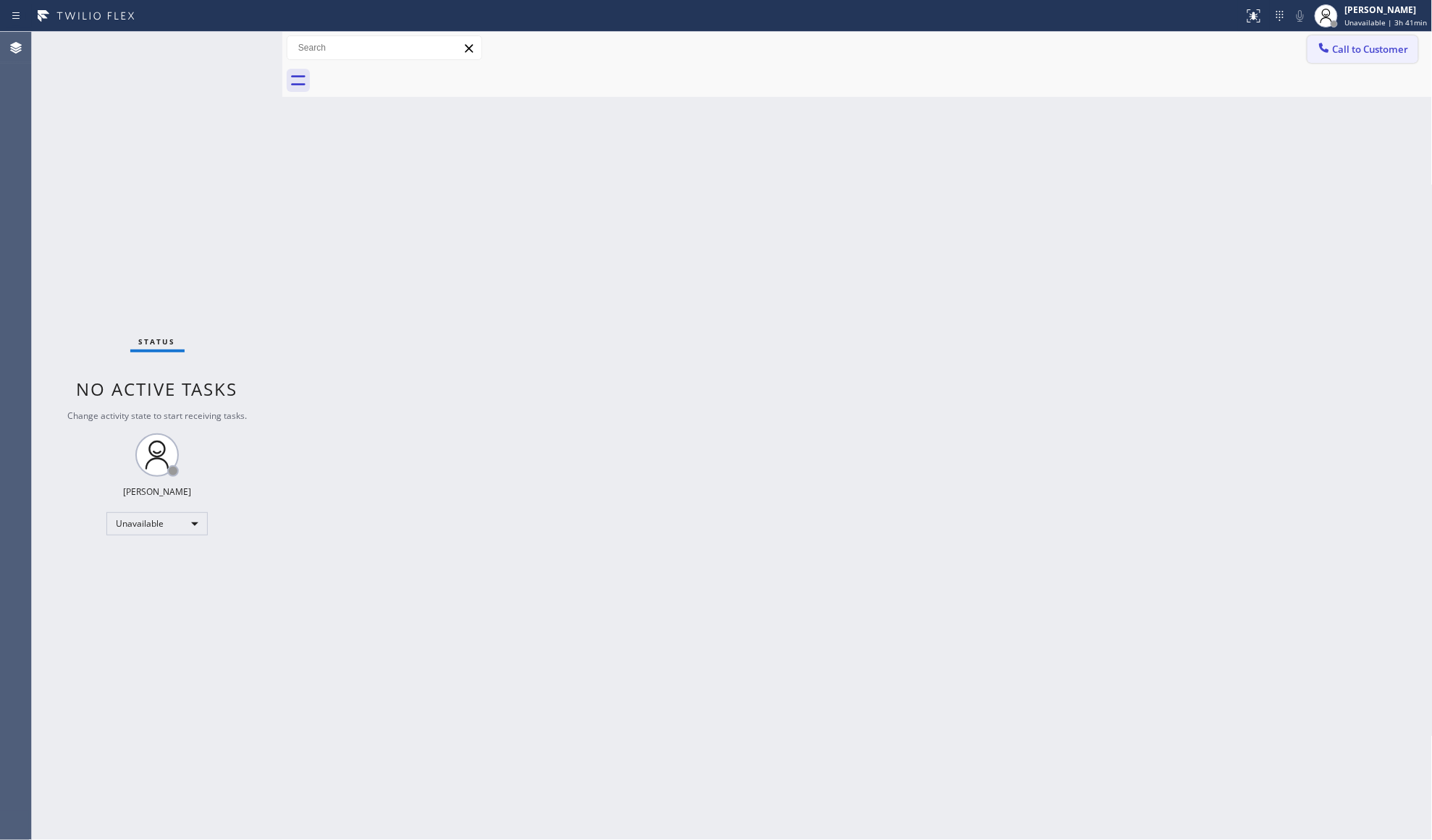
click at [1355, 52] on span "Call to Customer" at bounding box center [1371, 49] width 76 height 13
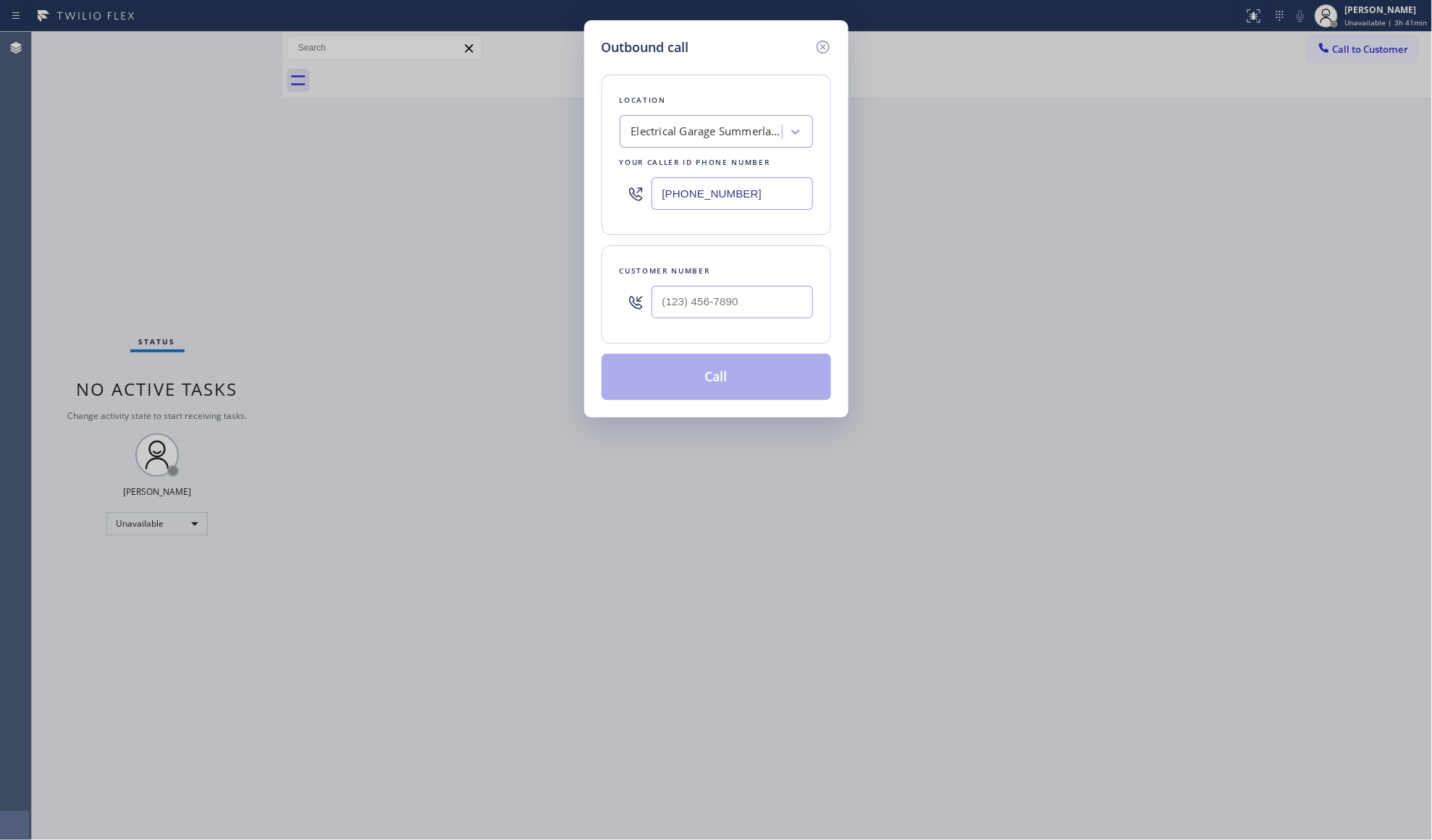
drag, startPoint x: 762, startPoint y: 199, endPoint x: 655, endPoint y: 203, distance: 107.1
click at [644, 199] on div "[PHONE_NUMBER]" at bounding box center [716, 193] width 193 height 47
click at [757, 302] on input "(___) ___-____" at bounding box center [732, 302] width 162 height 33
click at [715, 387] on button "Call" at bounding box center [716, 377] width 230 height 46
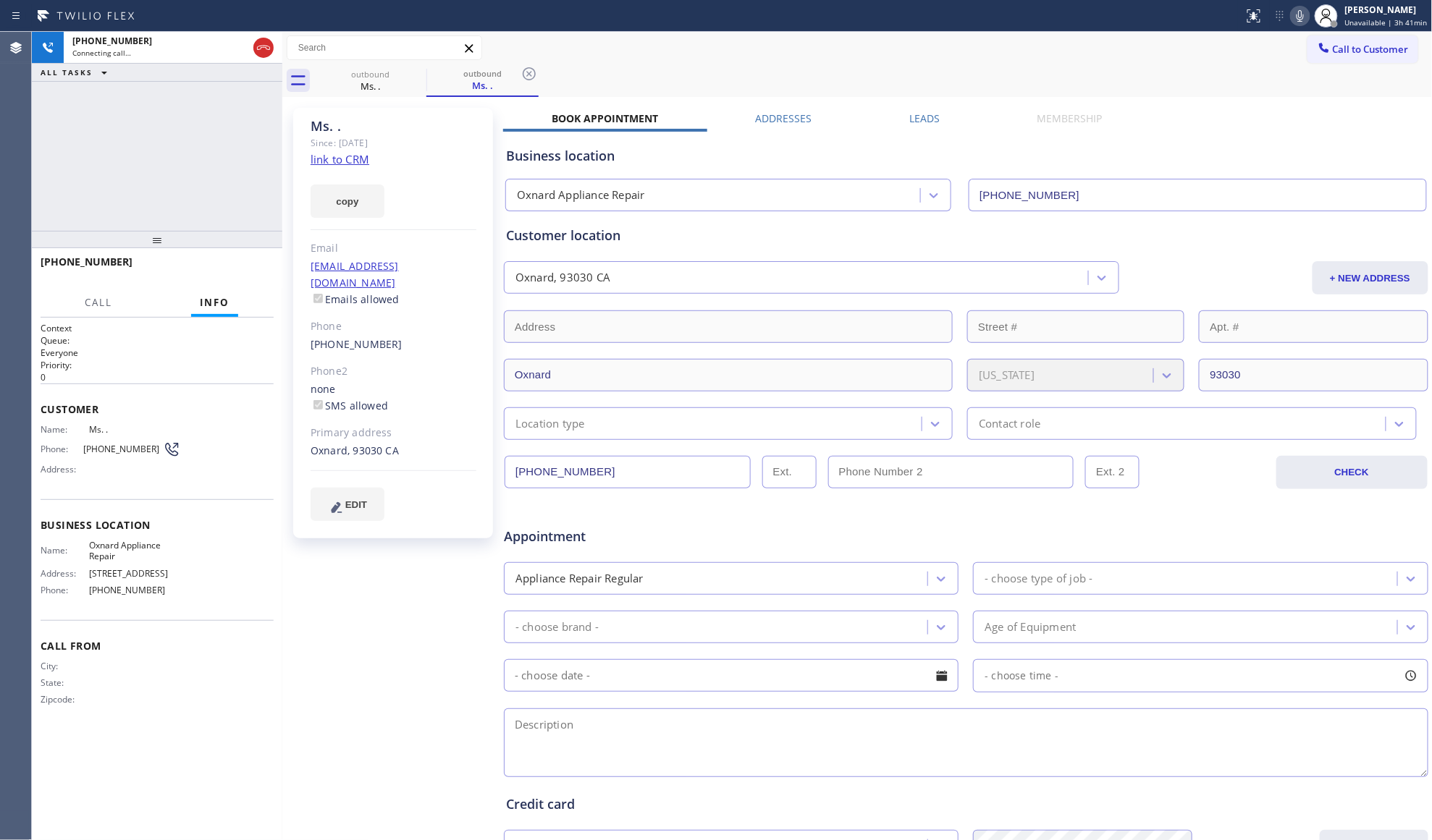
drag, startPoint x: 266, startPoint y: 46, endPoint x: 270, endPoint y: 64, distance: 18.4
click at [265, 49] on icon at bounding box center [263, 48] width 17 height 17
click at [353, 163] on link "link to CRM" at bounding box center [339, 158] width 58 height 14
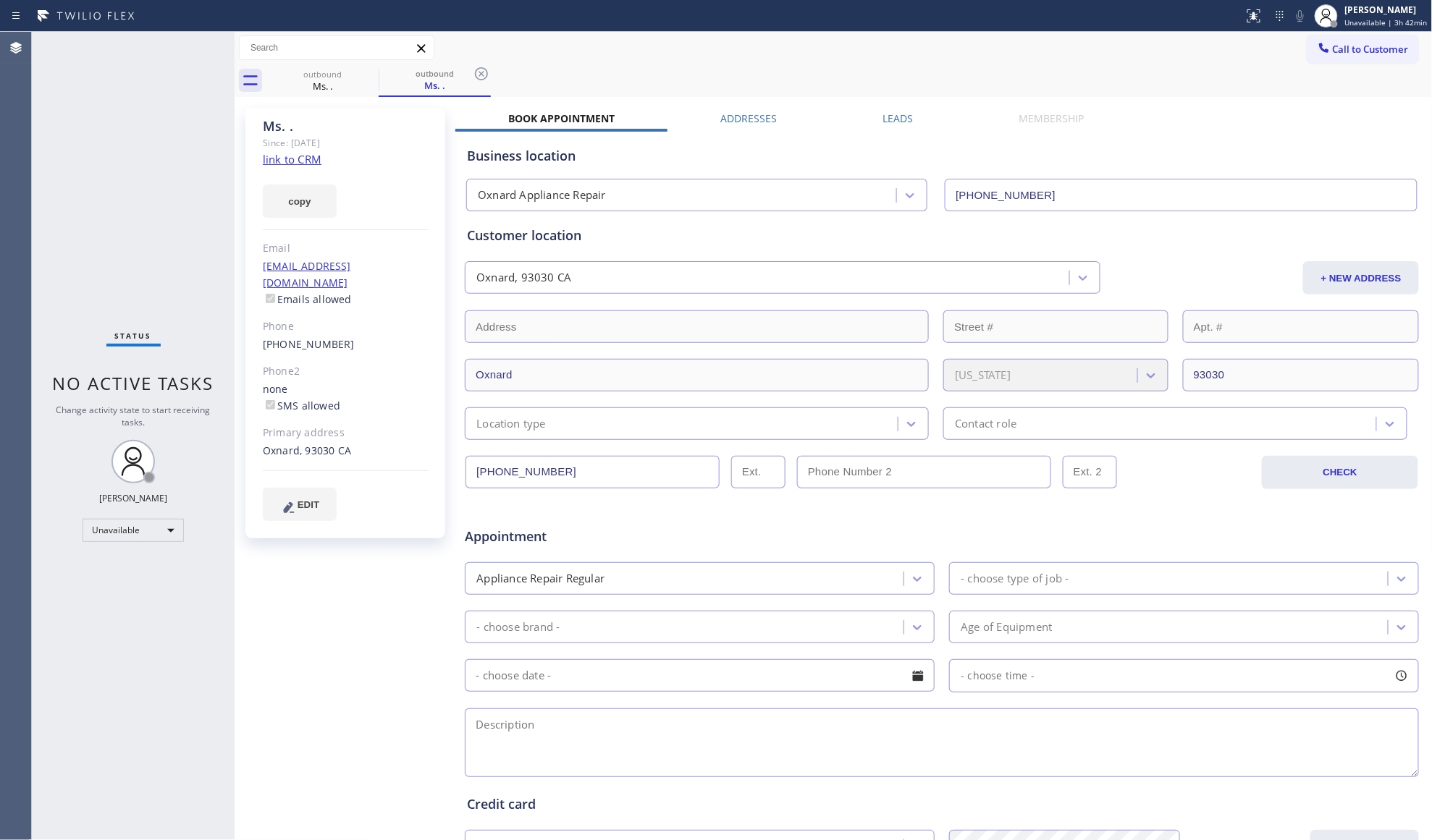
type input "[PHONE_NUMBER]"
drag, startPoint x: 301, startPoint y: 75, endPoint x: 328, endPoint y: 75, distance: 27.0
click at [303, 75] on div "outbound" at bounding box center [322, 74] width 109 height 11
click at [368, 75] on icon at bounding box center [369, 74] width 13 height 13
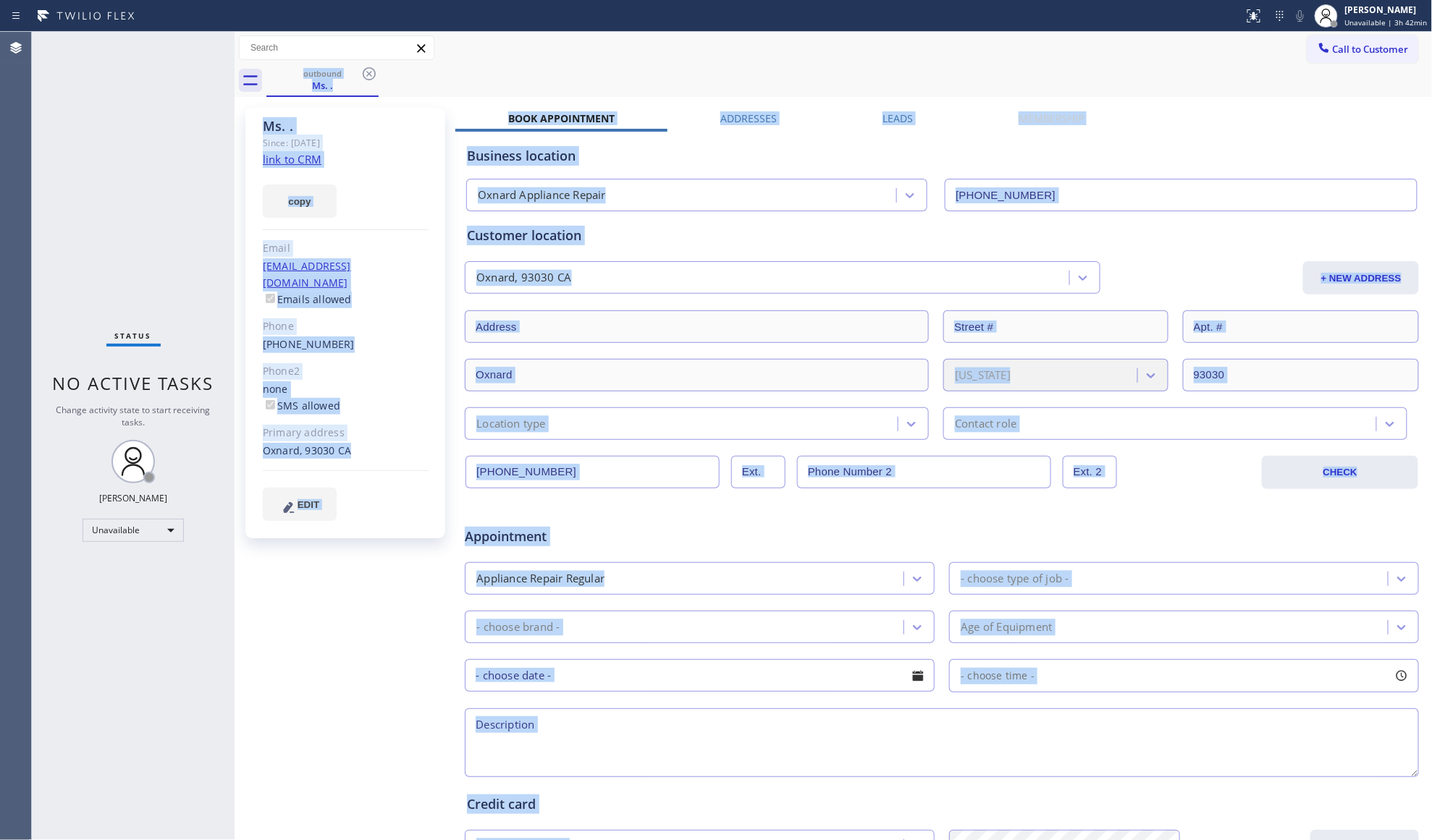
click at [368, 75] on div "outbound Ms. ." at bounding box center [849, 80] width 1167 height 33
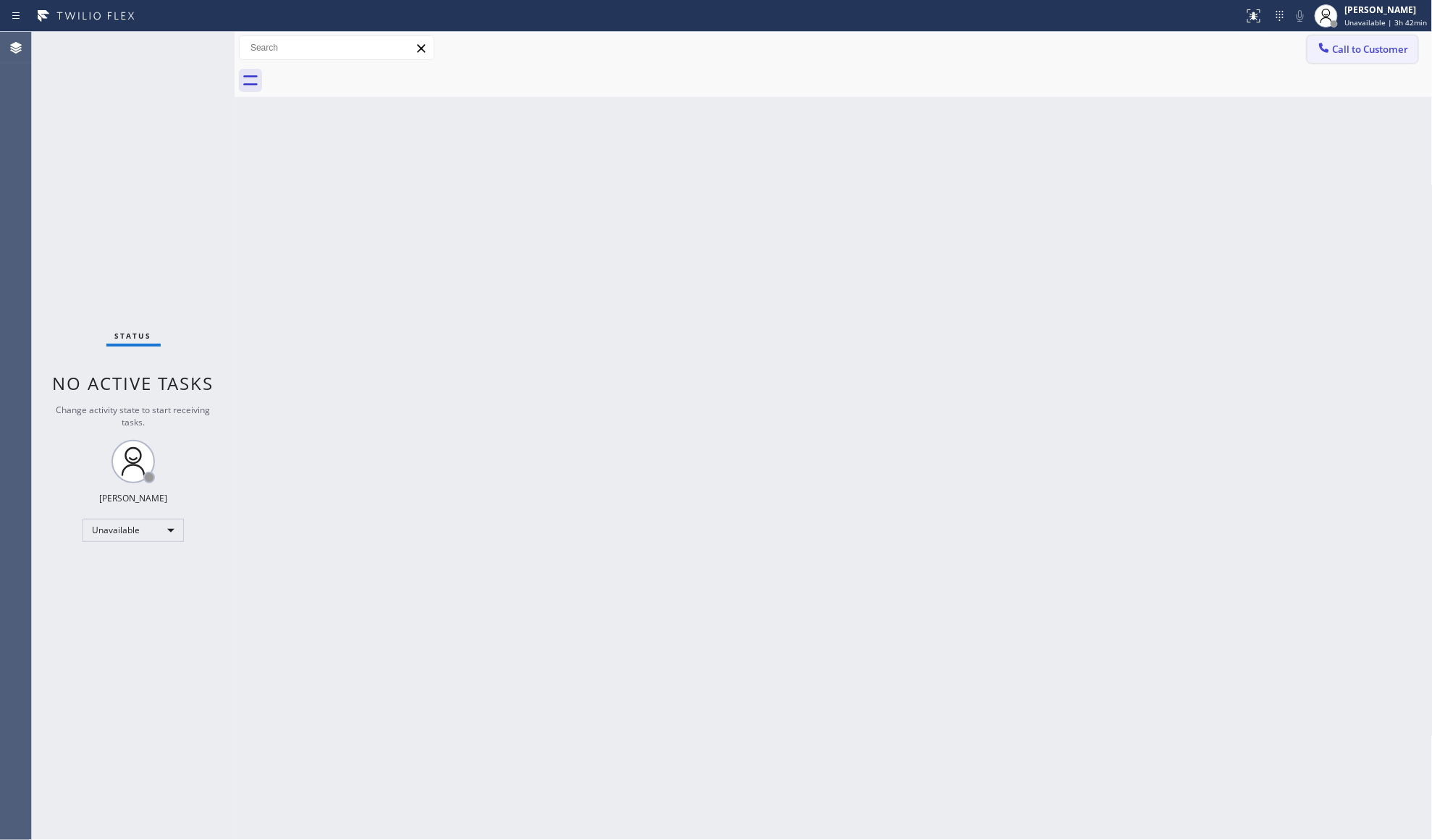
click at [1338, 38] on button "Call to Customer" at bounding box center [1363, 49] width 111 height 27
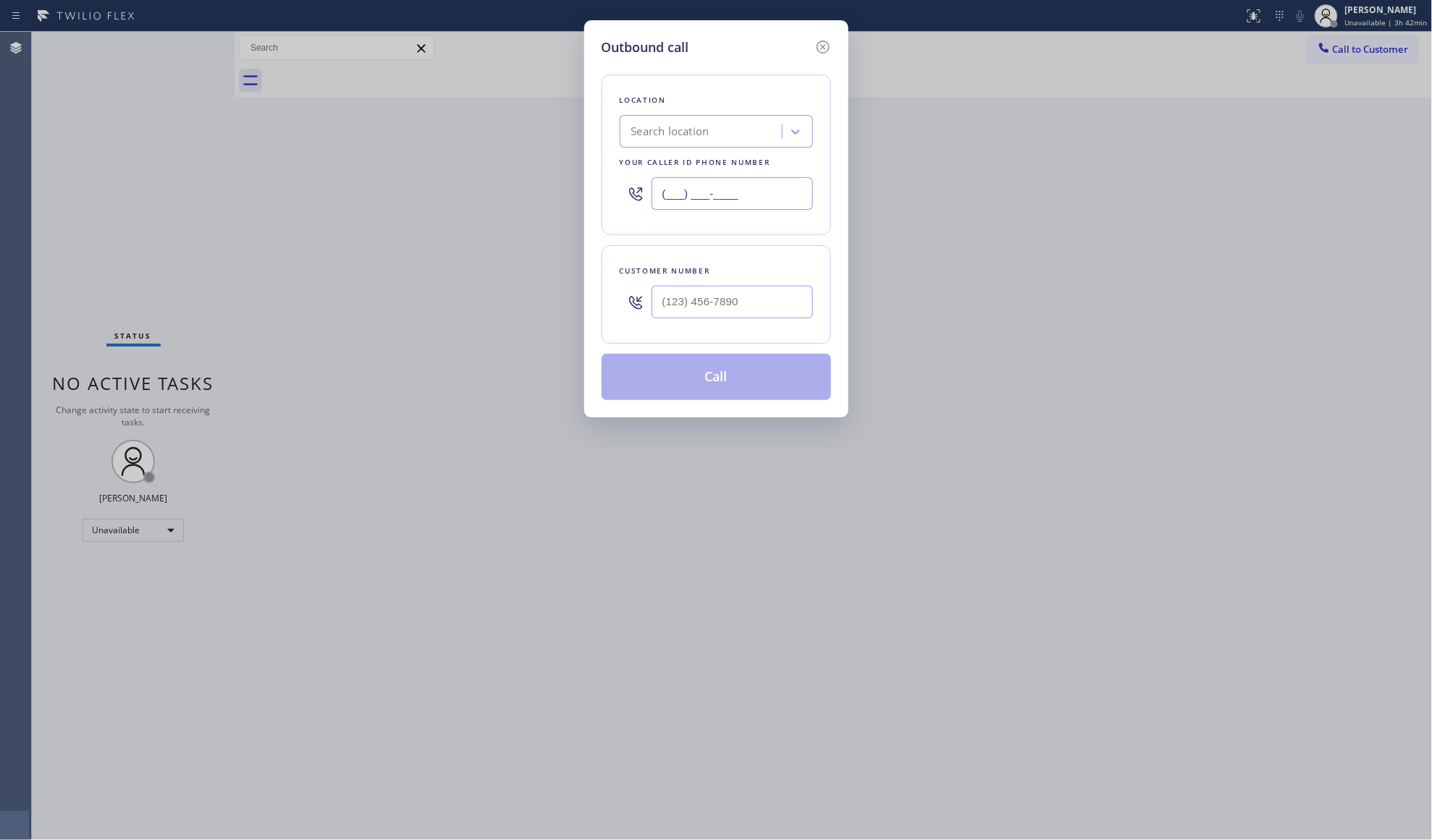
drag, startPoint x: 768, startPoint y: 200, endPoint x: 551, endPoint y: 199, distance: 217.0
click at [551, 199] on div "Outbound call Location Search location Your caller id phone number (___) ___-__…" at bounding box center [716, 420] width 1432 height 840
paste input "631) 203-1910"
type input "(631) 203-1910"
paste input "text"
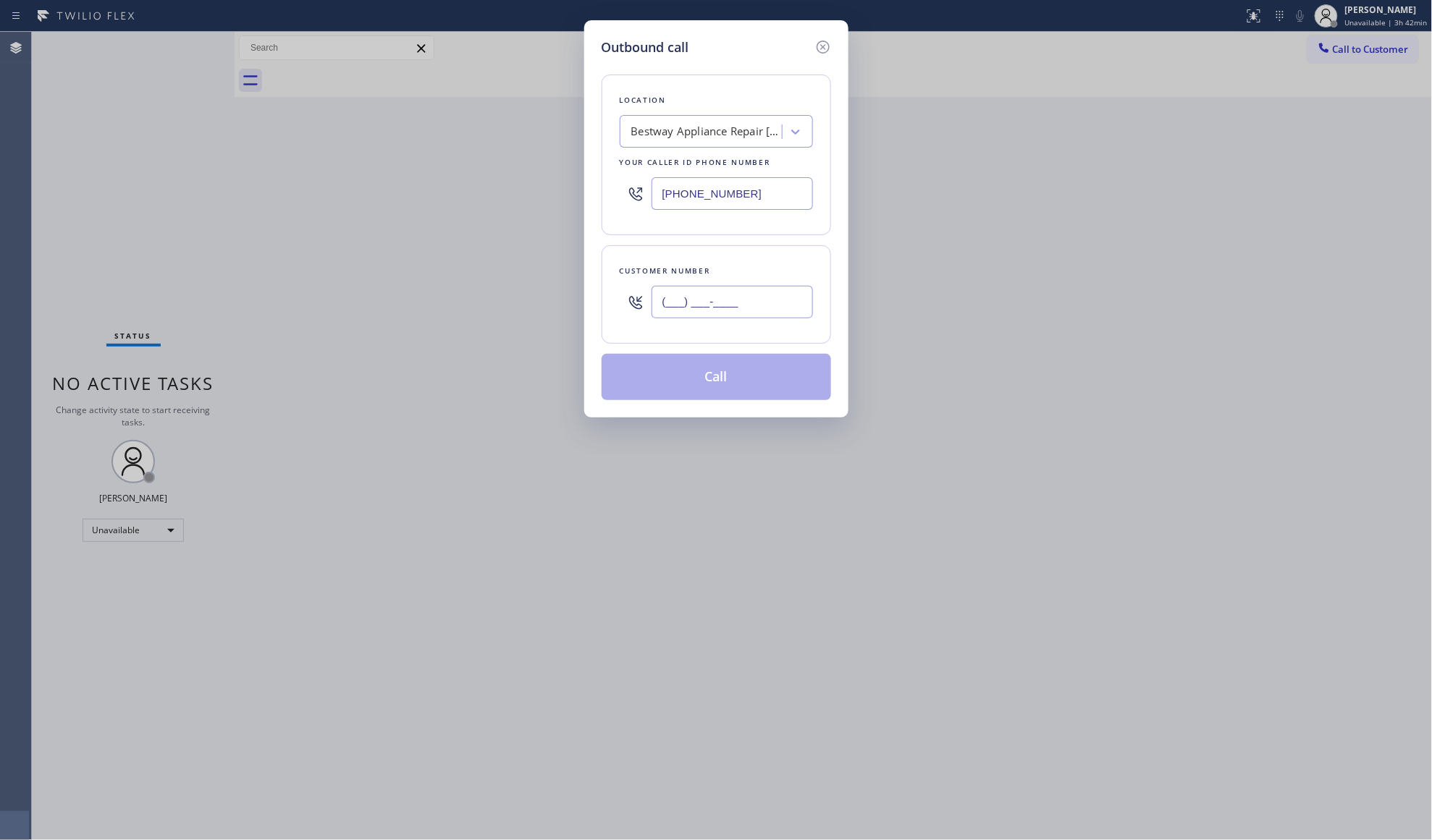
click at [757, 302] on input "(___) ___-____" at bounding box center [732, 302] width 162 height 33
paste input "631) 748-0431"
type input "(631) 748-0431"
click at [717, 375] on button "Call" at bounding box center [716, 377] width 230 height 46
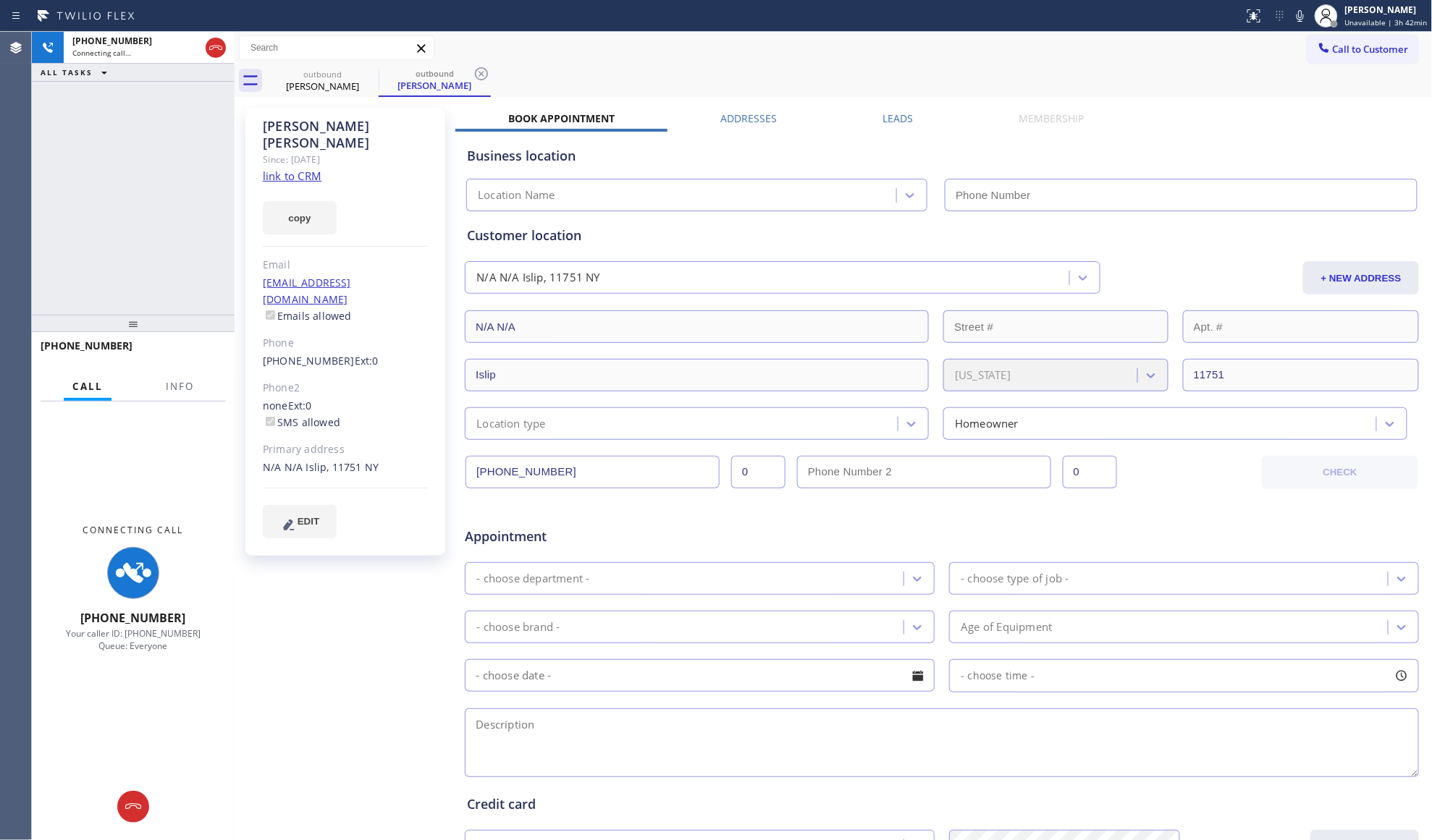
type input "(631) 203-1910"
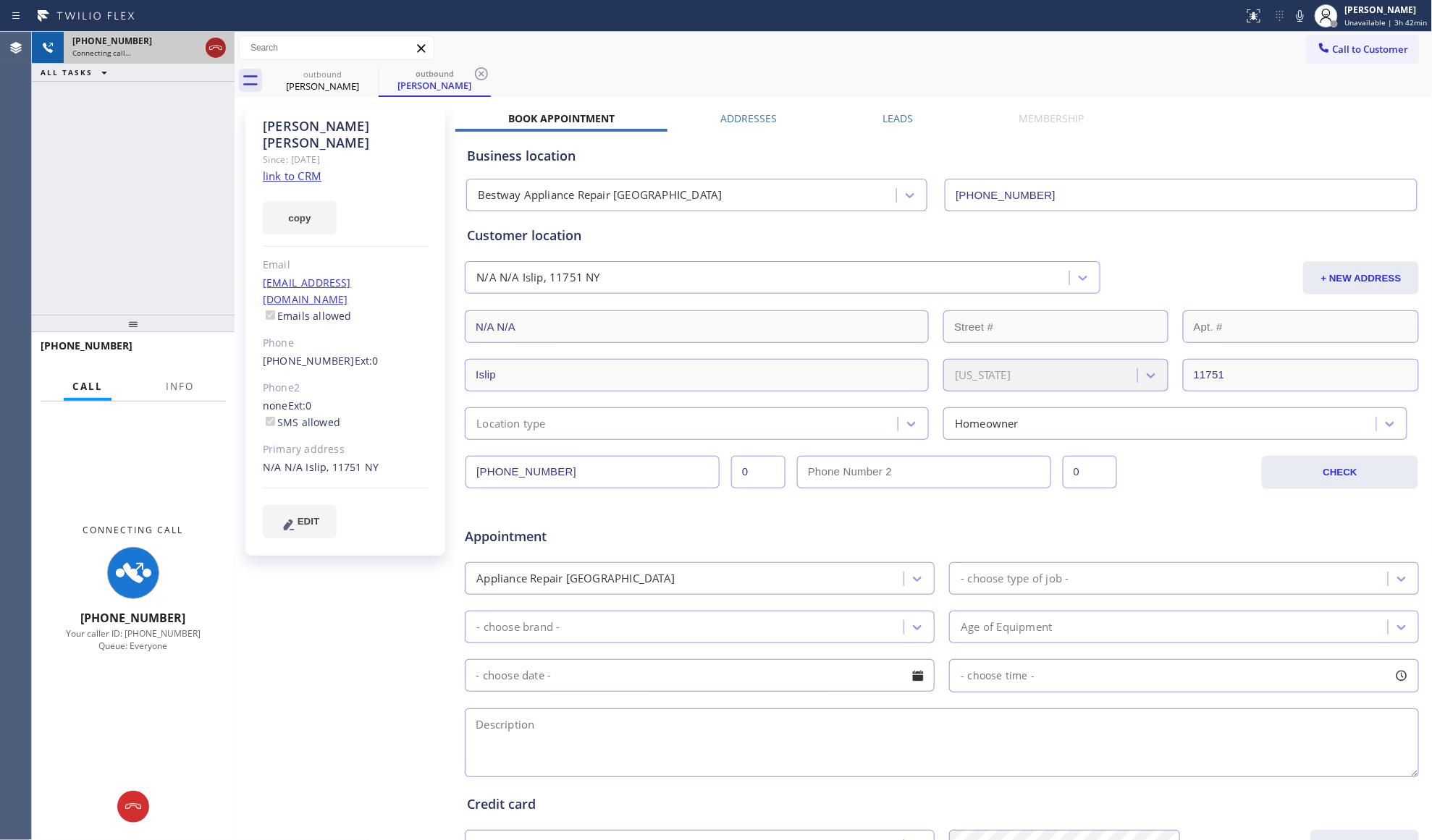
click at [217, 39] on div at bounding box center [215, 48] width 26 height 32
drag, startPoint x: 209, startPoint y: 41, endPoint x: 234, endPoint y: 78, distance: 44.7
click at [212, 47] on icon at bounding box center [215, 48] width 17 height 17
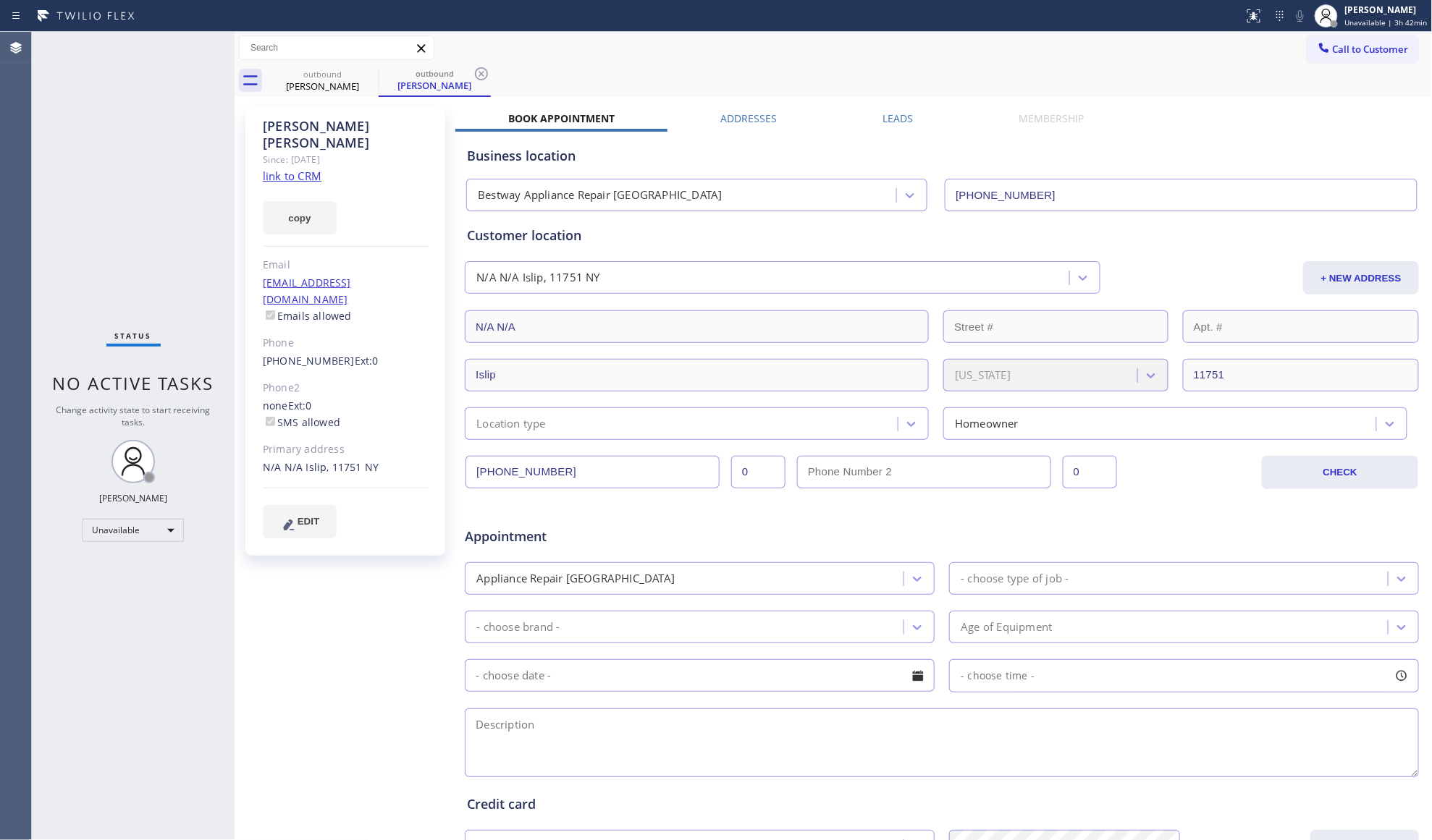
click at [295, 168] on link "link to CRM" at bounding box center [291, 175] width 58 height 14
click at [369, 76] on icon at bounding box center [369, 74] width 17 height 17
click at [368, 76] on icon at bounding box center [369, 74] width 17 height 17
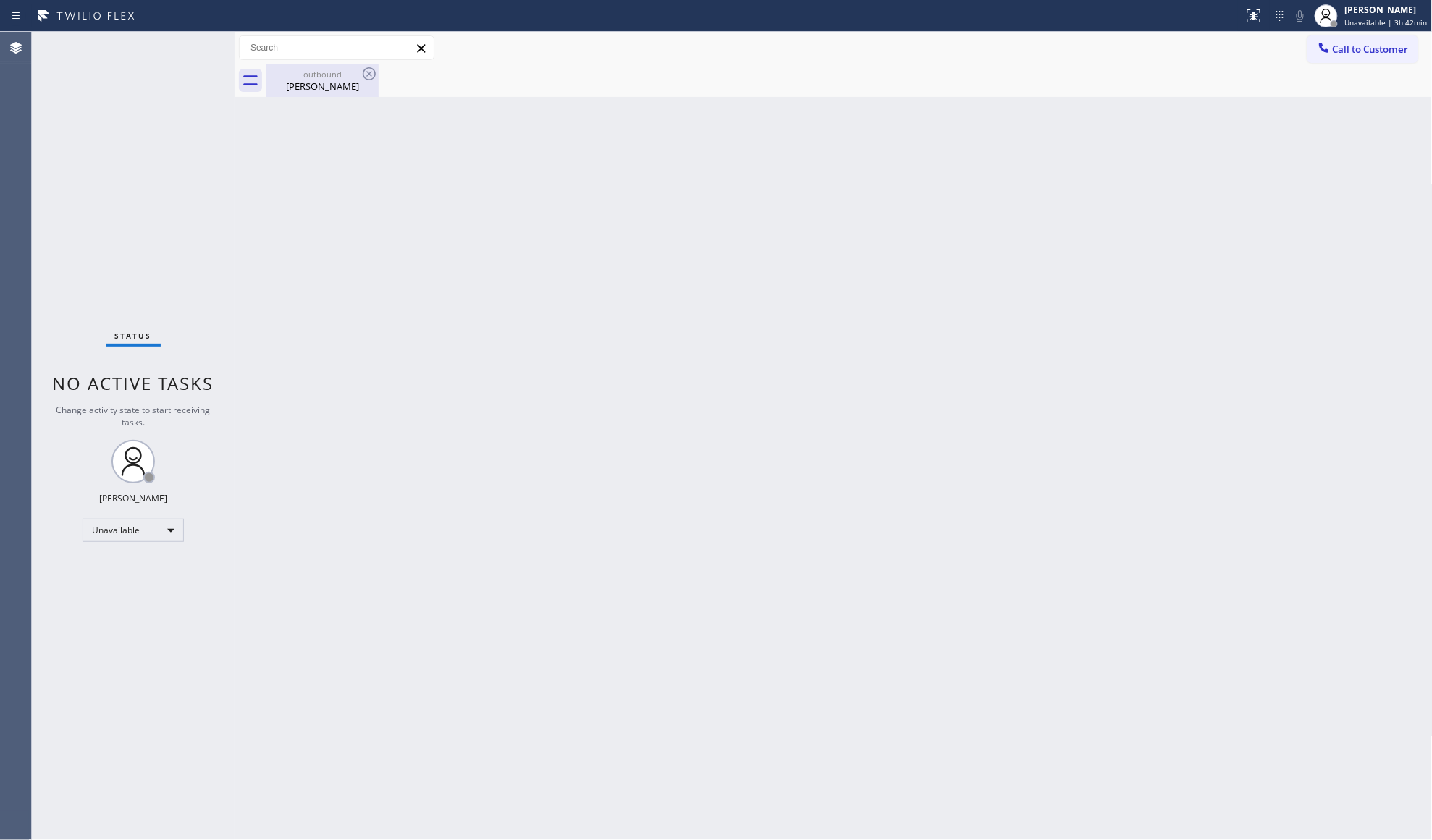
click at [366, 76] on icon at bounding box center [369, 74] width 13 height 13
click at [328, 80] on div "Raymond Mills" at bounding box center [322, 86] width 109 height 13
click at [1358, 50] on span "Call to Customer" at bounding box center [1371, 49] width 76 height 13
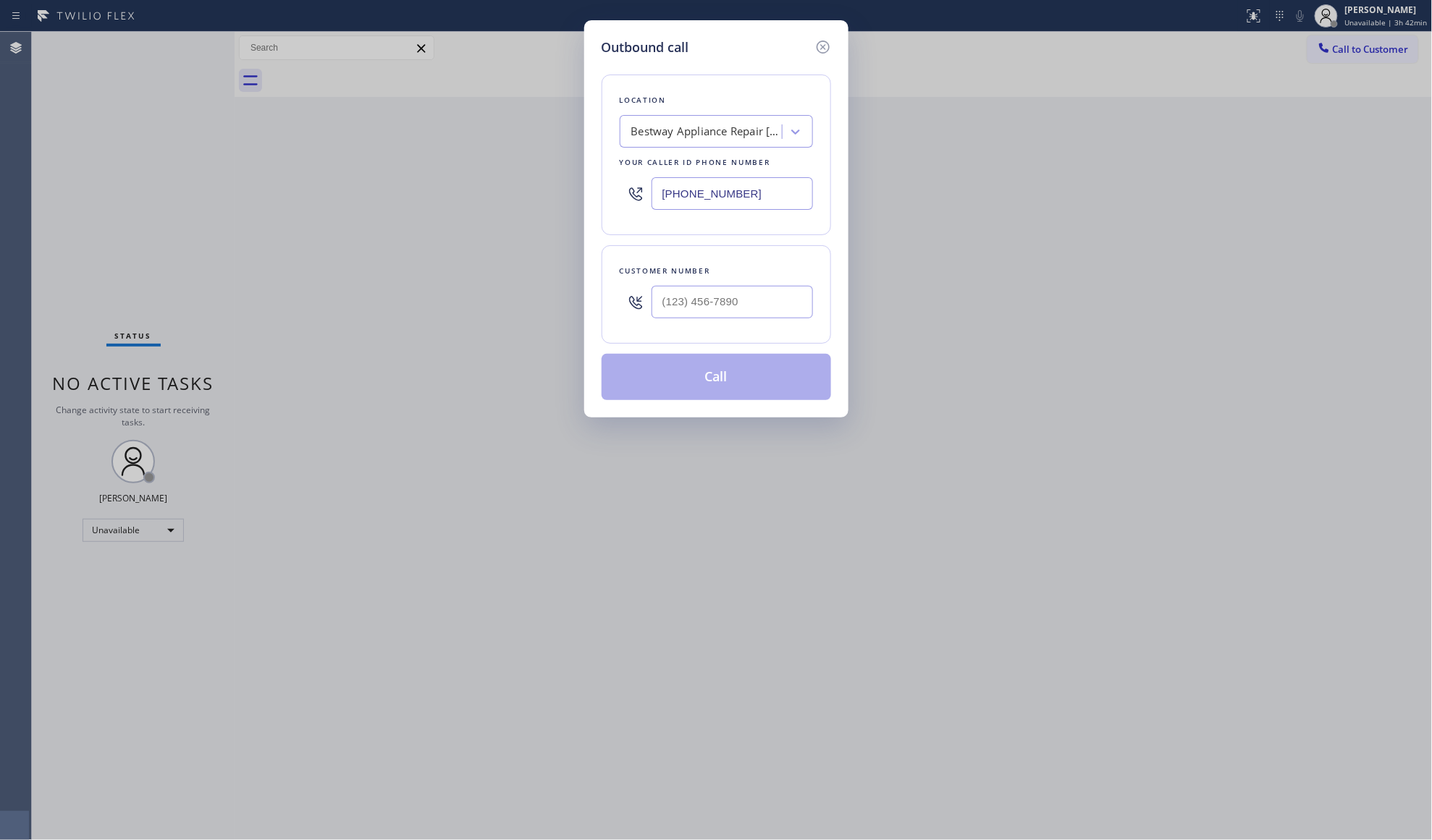
click at [602, 188] on div "Location Bestway Appliance Repair Long Island Your caller id phone number (631)…" at bounding box center [716, 155] width 230 height 161
paste input "786) 228-7546"
type input "(786) 228-7546"
click at [771, 298] on input "(___) ___-____" at bounding box center [732, 302] width 162 height 33
paste input "614) 561-5644"
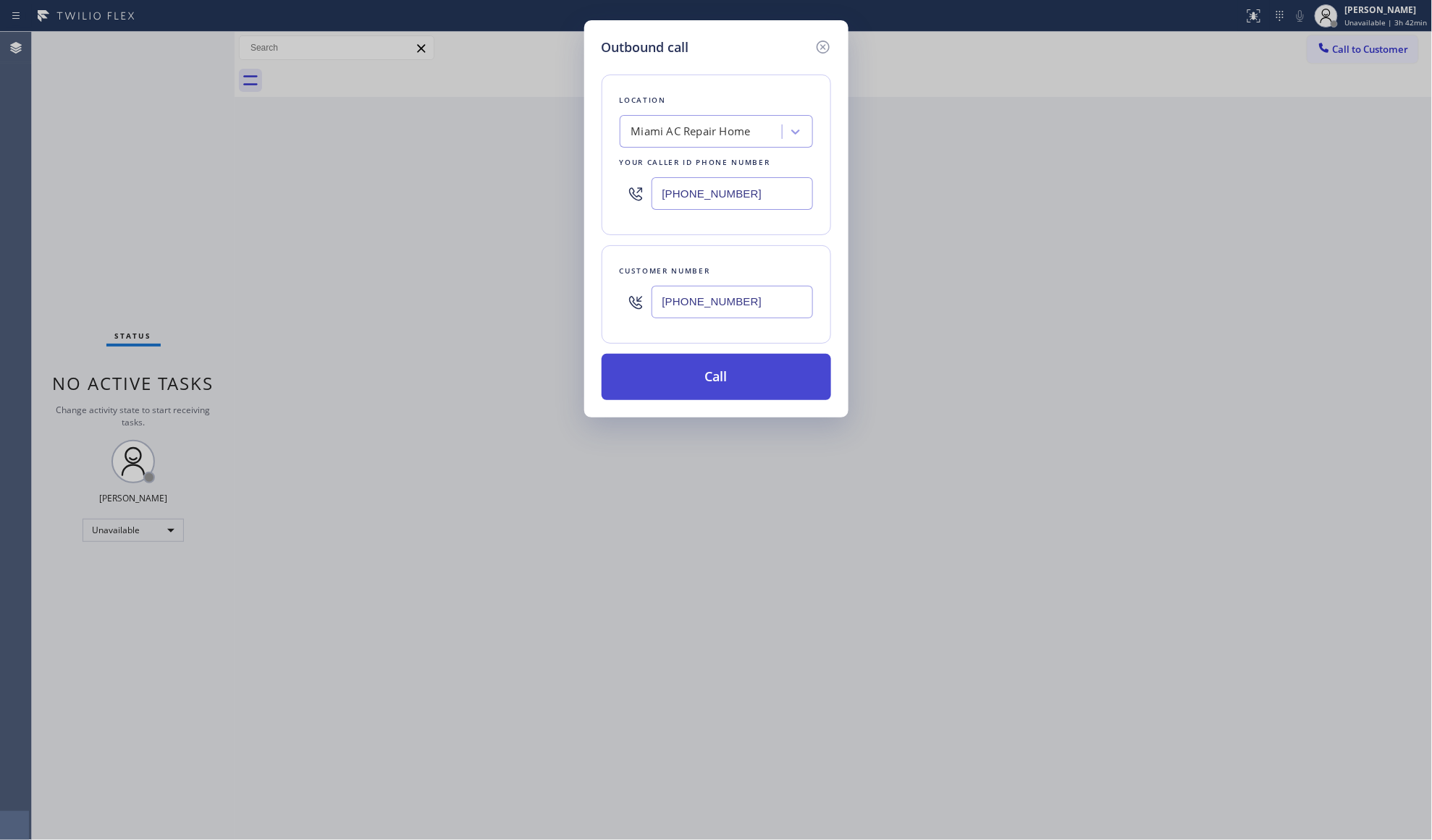
type input "(614) 561-5644"
click at [737, 384] on button "Call" at bounding box center [716, 377] width 230 height 46
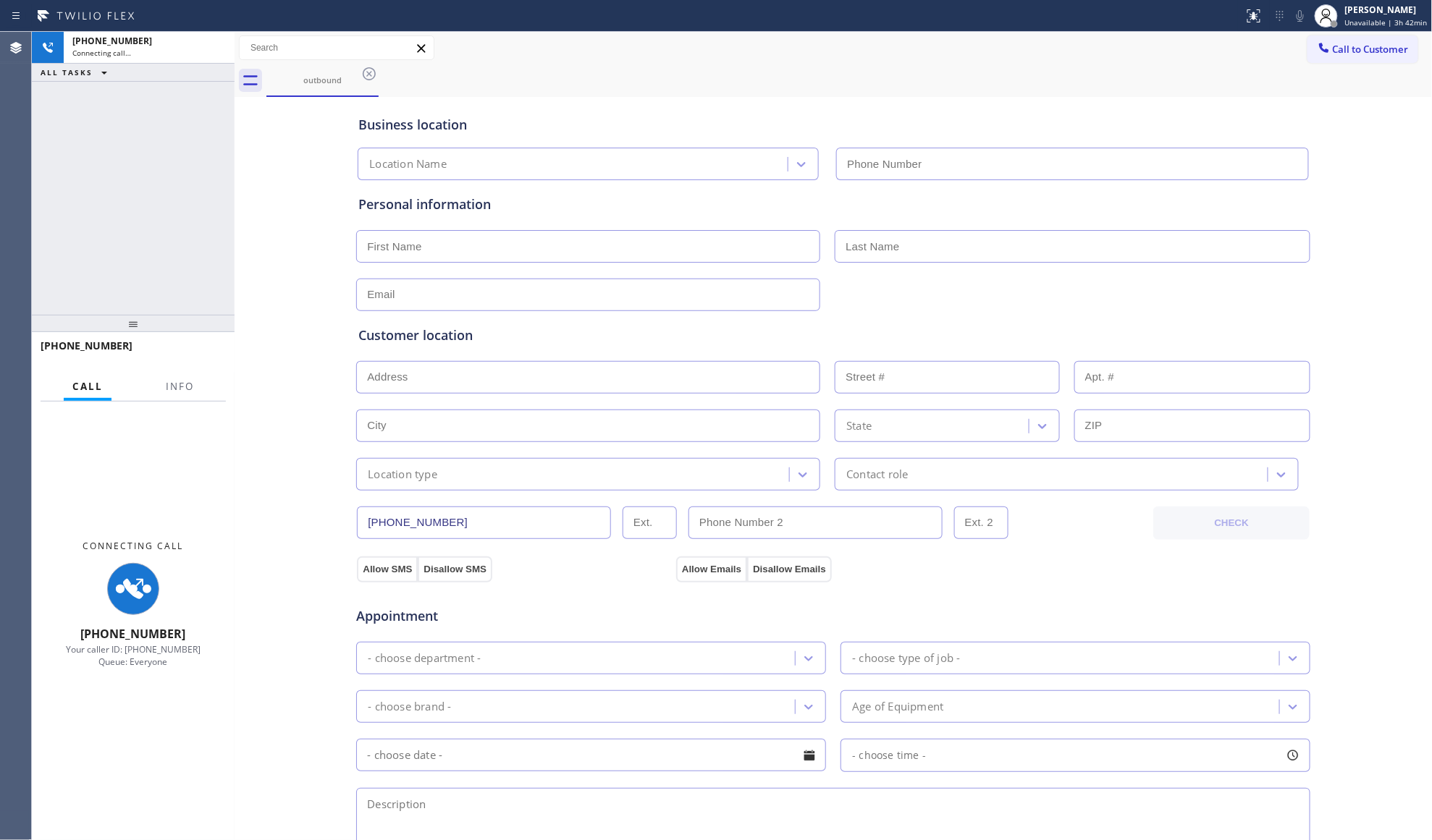
type input "(786) 228-7546"
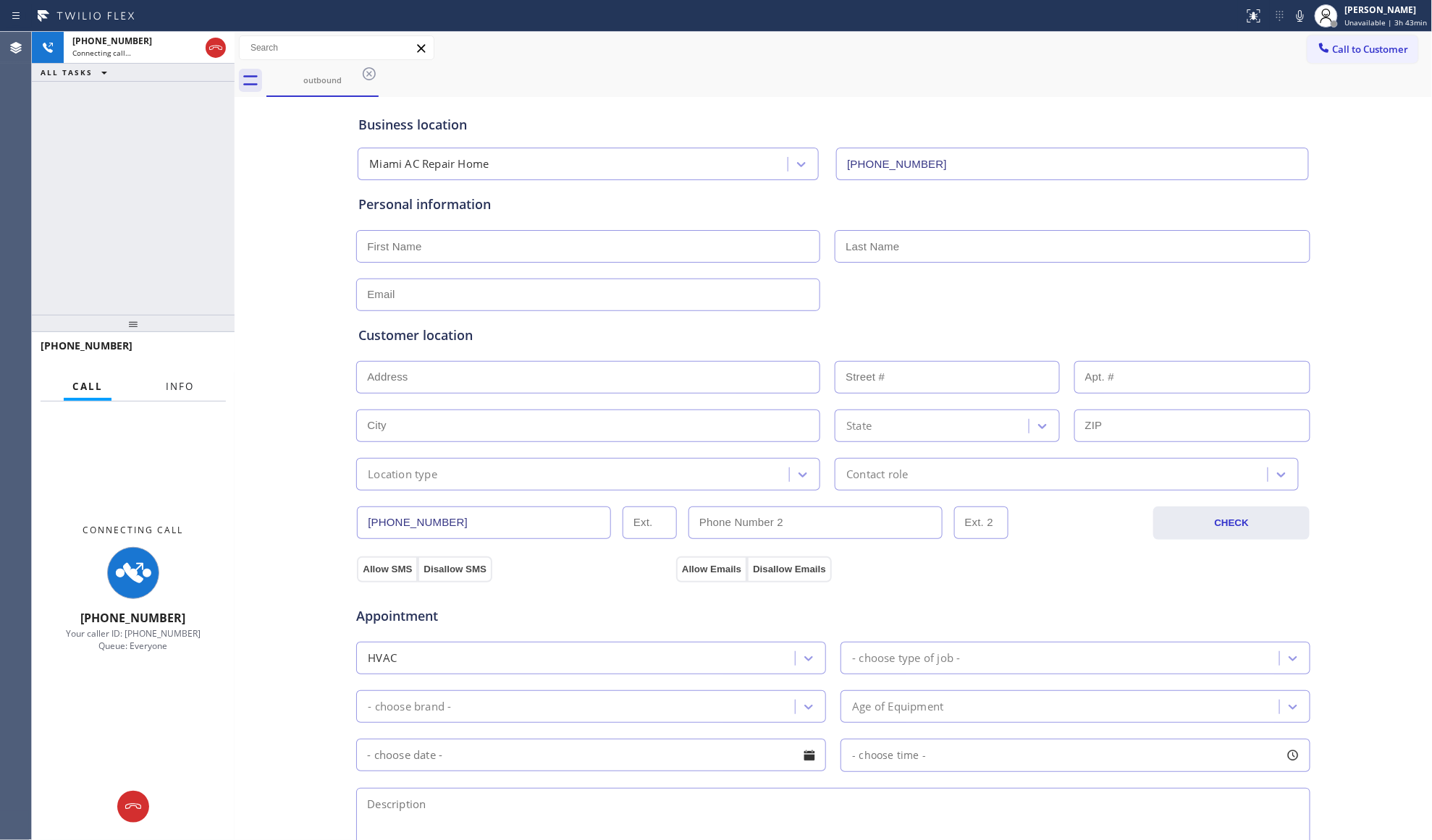
click at [186, 382] on span "Info" at bounding box center [180, 386] width 28 height 13
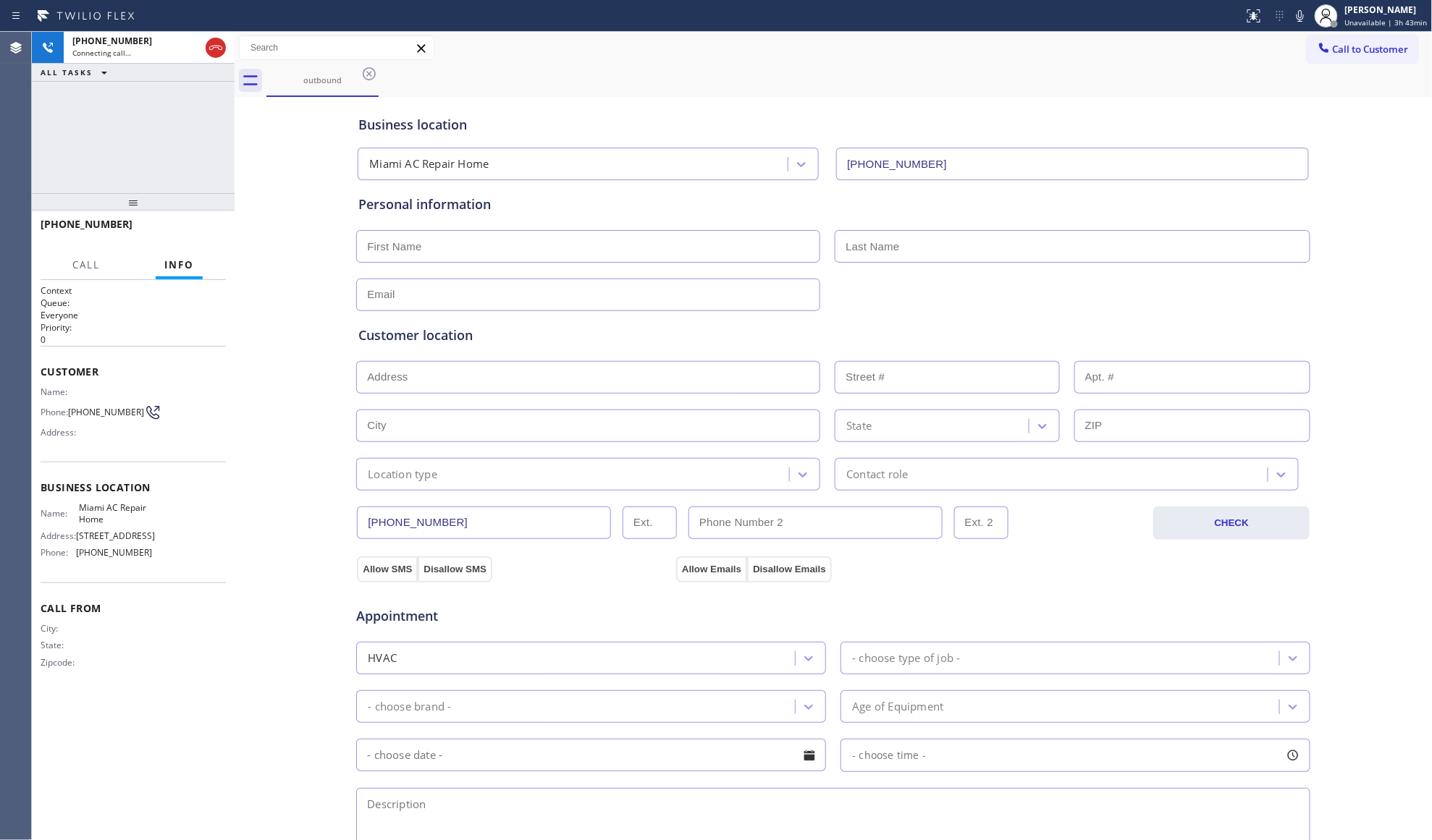
drag, startPoint x: 140, startPoint y: 310, endPoint x: 203, endPoint y: 189, distance: 136.4
click at [148, 200] on div at bounding box center [133, 202] width 203 height 17
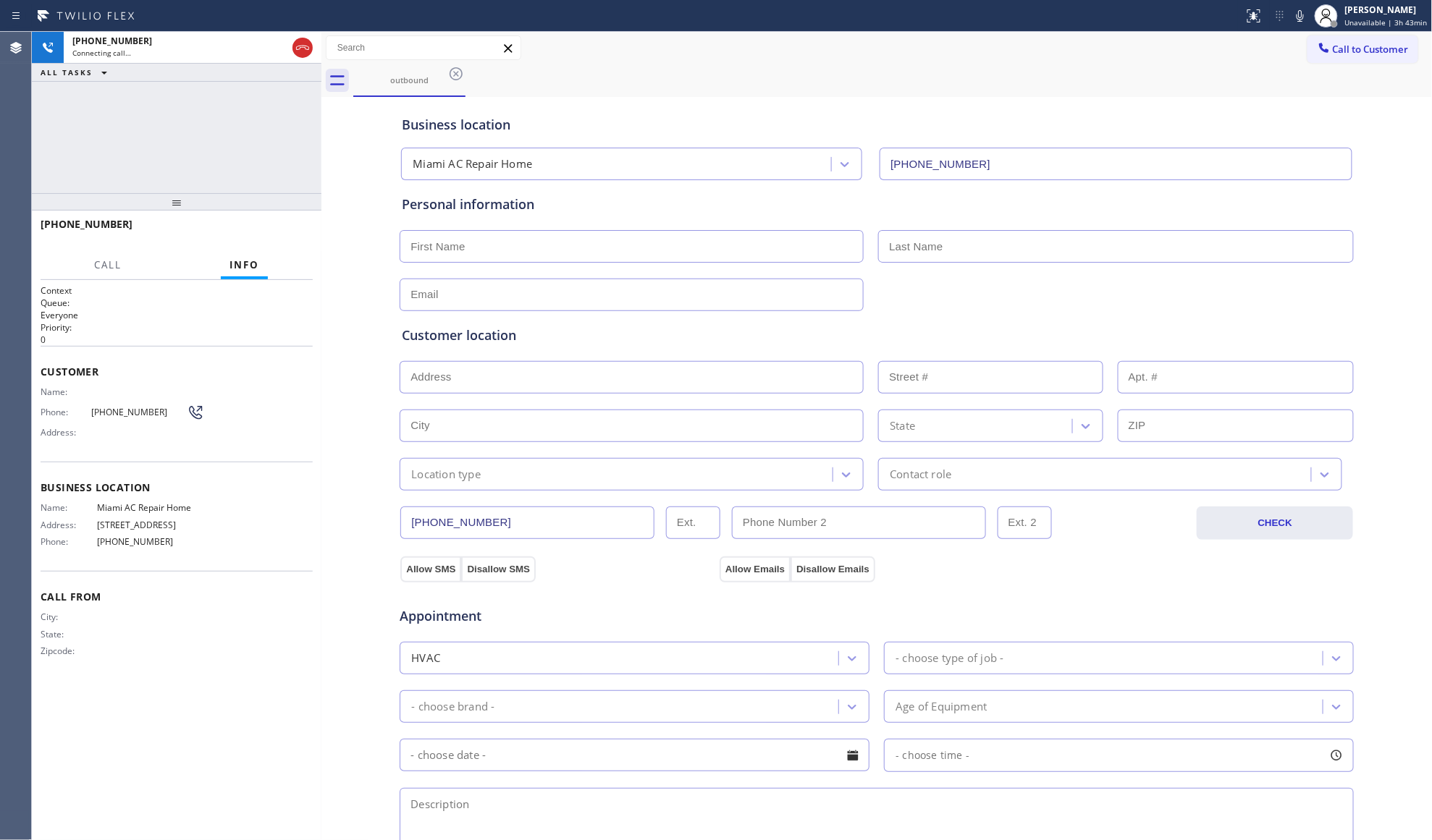
drag, startPoint x: 232, startPoint y: 157, endPoint x: 330, endPoint y: 177, distance: 100.0
click at [322, 177] on div at bounding box center [322, 436] width 0 height 808
click at [297, 244] on div "+16145615644 Live | 00:01 HANG UP" at bounding box center [181, 231] width 283 height 38
click at [294, 237] on button "HANG UP" at bounding box center [290, 230] width 68 height 20
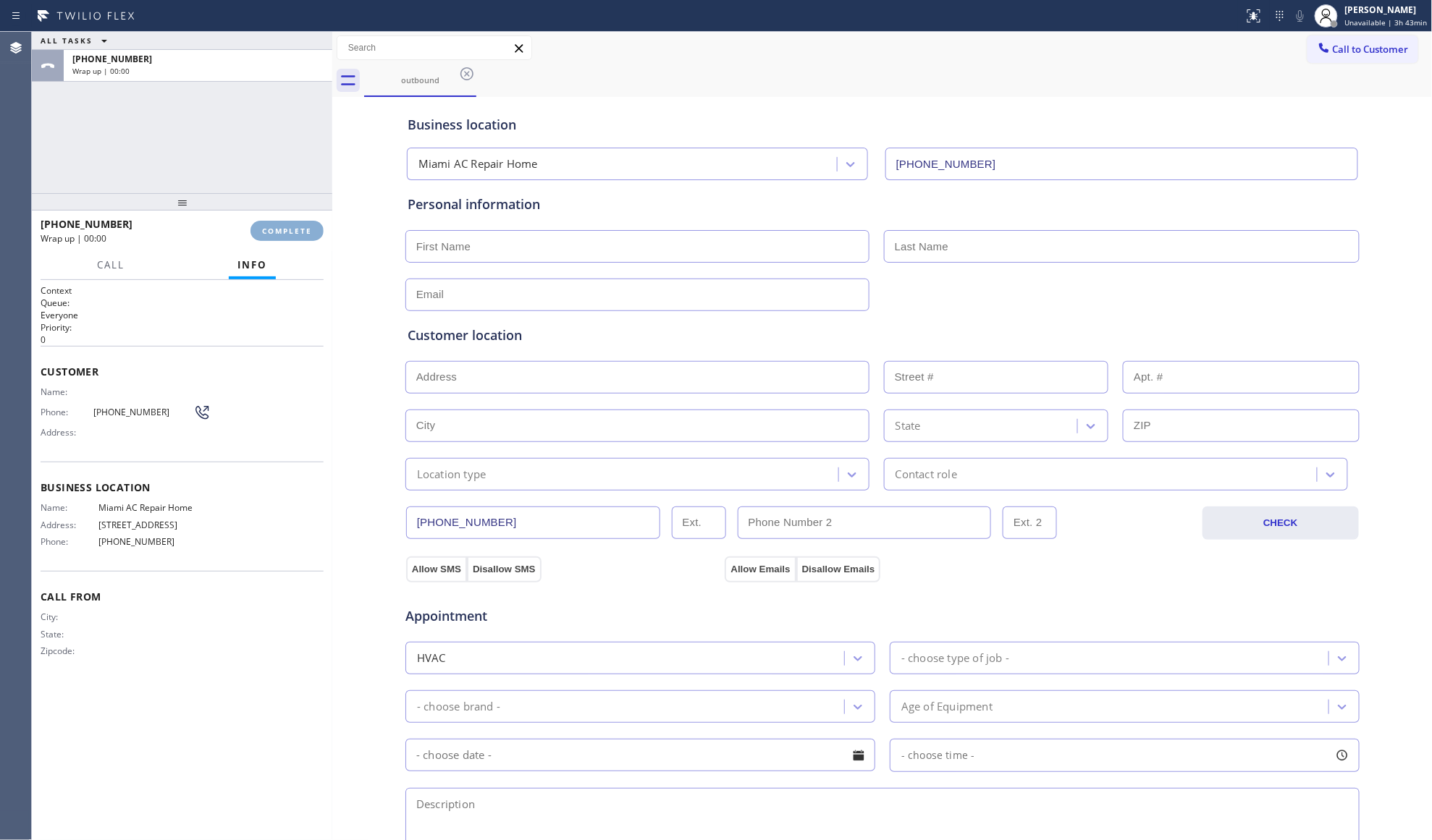
click at [294, 235] on span "COMPLETE" at bounding box center [287, 230] width 50 height 10
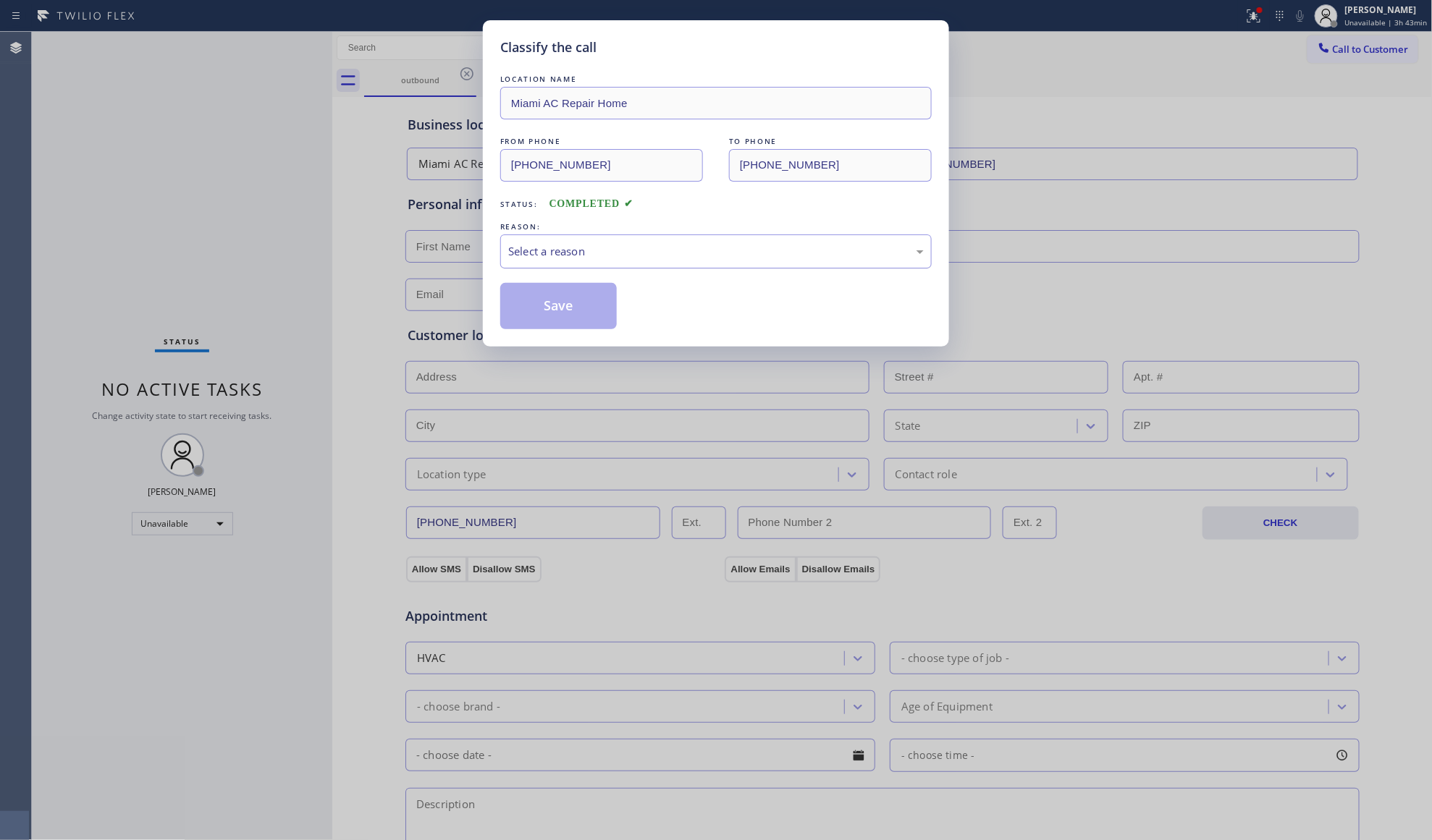
drag, startPoint x: 794, startPoint y: 238, endPoint x: 766, endPoint y: 262, distance: 36.9
click at [793, 241] on div "Select a reason" at bounding box center [716, 251] width 432 height 34
click at [564, 307] on button "Save" at bounding box center [559, 306] width 117 height 46
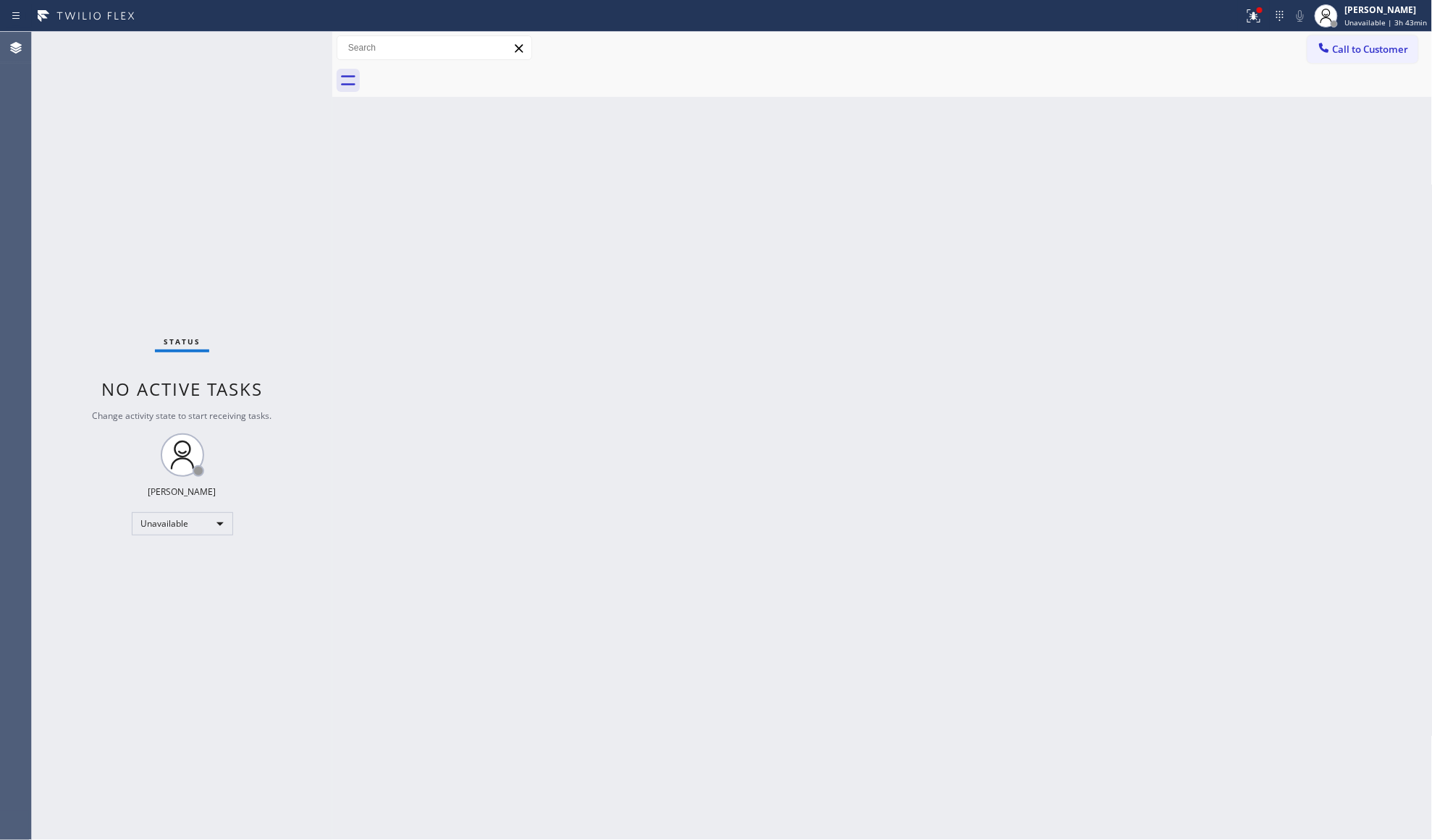
drag, startPoint x: 1167, startPoint y: 174, endPoint x: 1174, endPoint y: 132, distance: 42.6
click at [1167, 169] on div "Back to Dashboard Change Sender ID Customers Technicians Select a contact Outbo…" at bounding box center [882, 436] width 1101 height 808
click at [1245, 26] on button at bounding box center [1254, 16] width 32 height 32
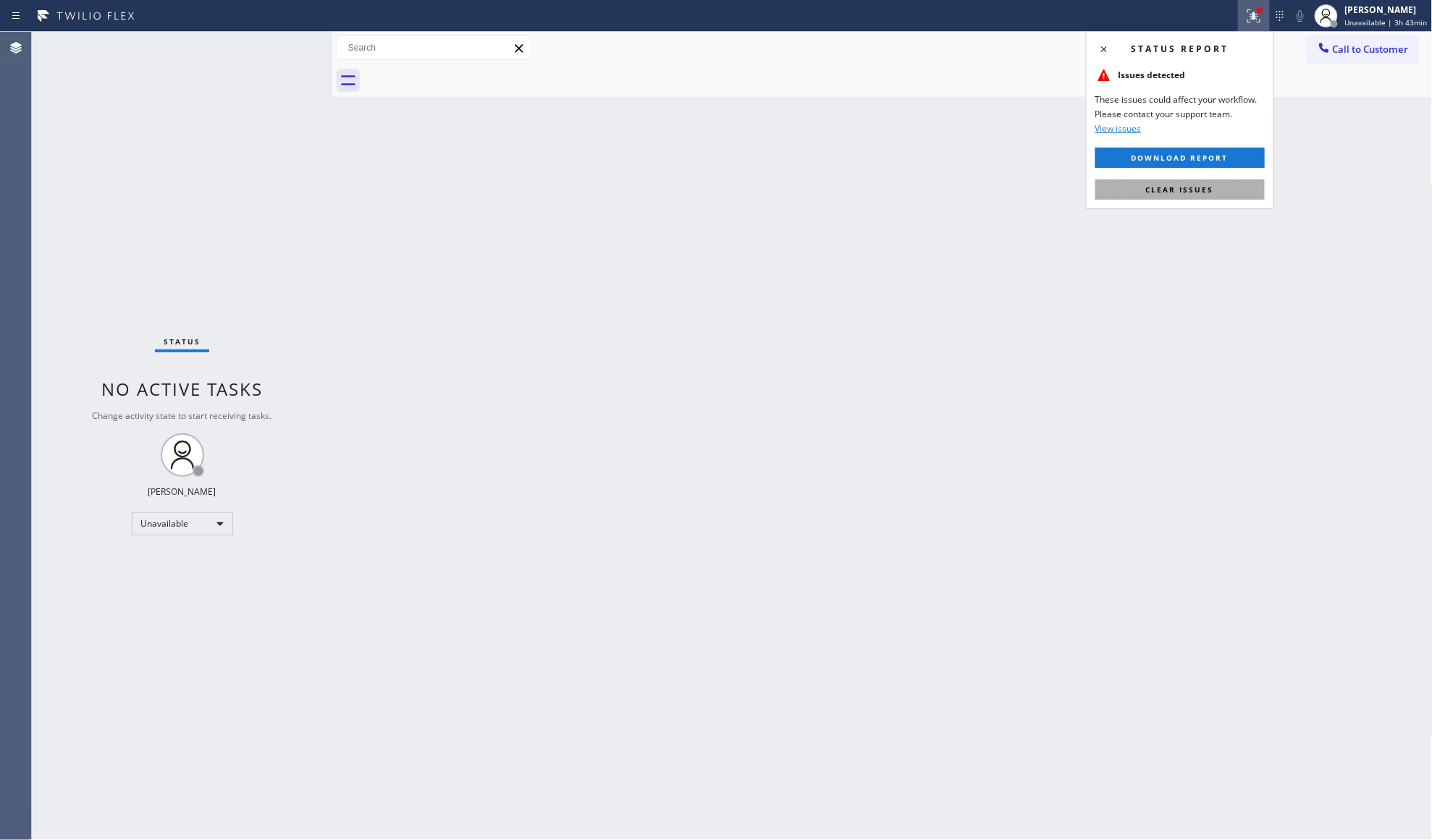
click at [1162, 196] on button "Clear issues" at bounding box center [1179, 190] width 169 height 20
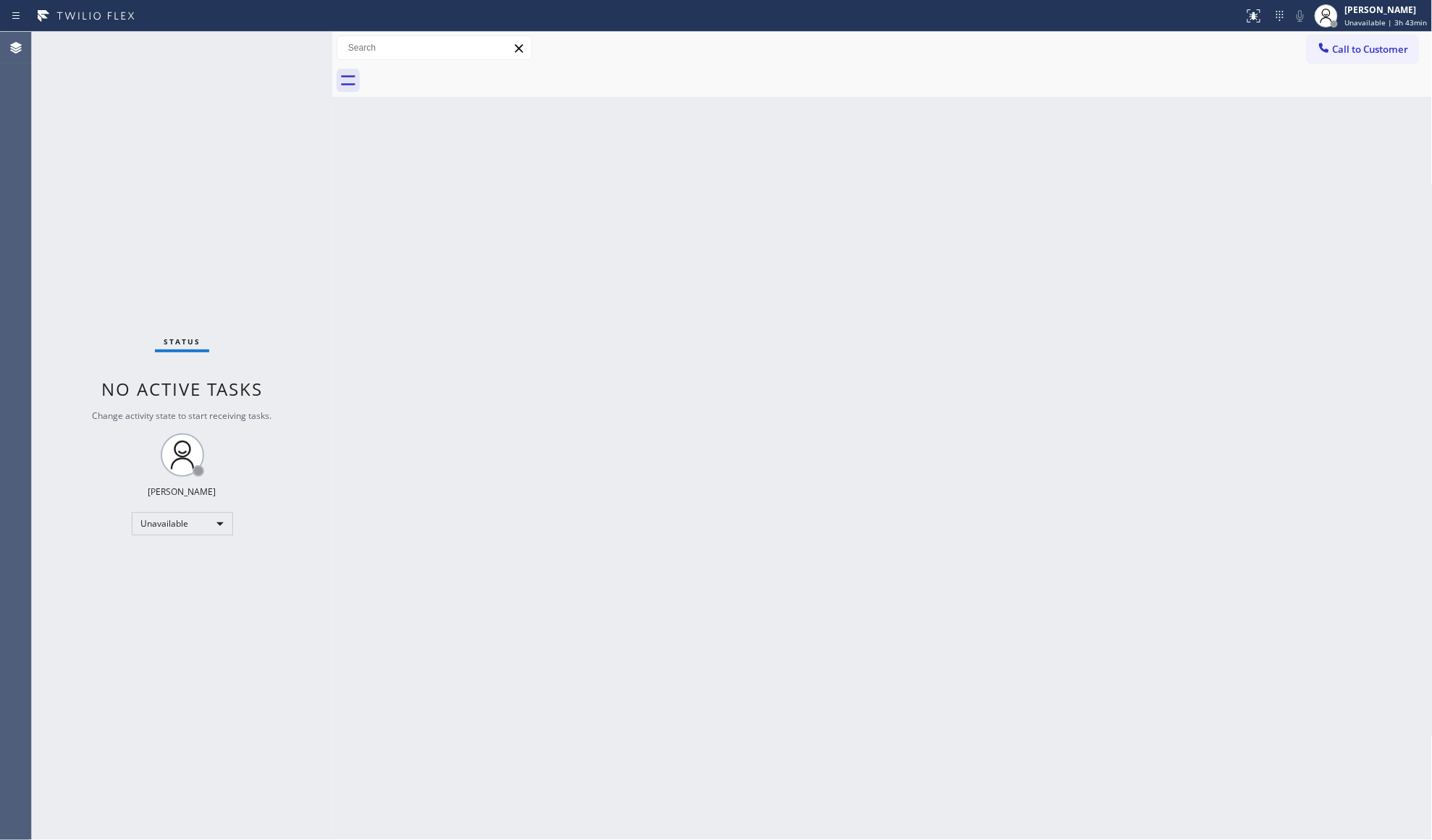
drag, startPoint x: 1346, startPoint y: 52, endPoint x: 1194, endPoint y: 153, distance: 182.5
click at [1345, 53] on span "Call to Customer" at bounding box center [1371, 49] width 76 height 13
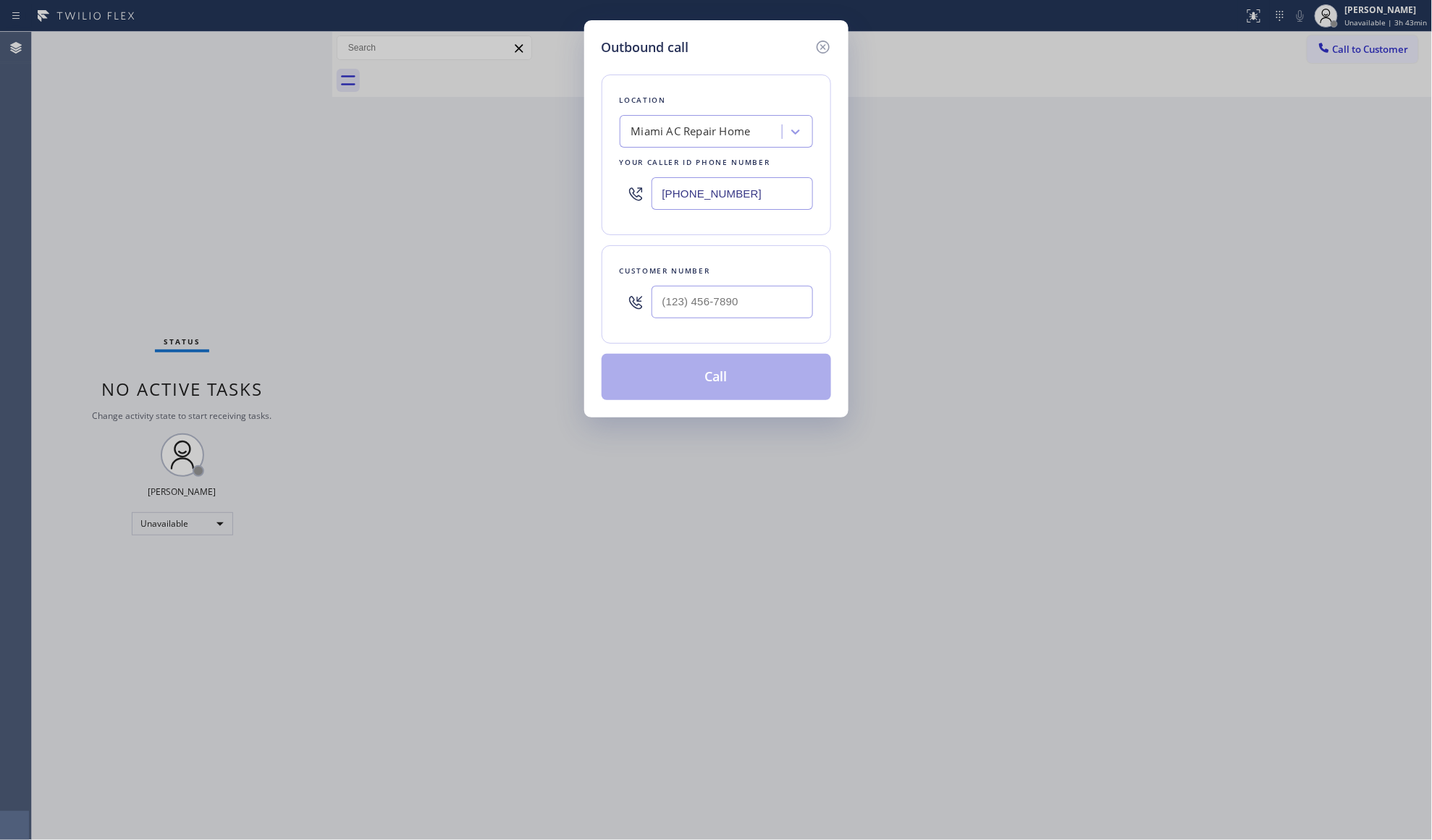
drag, startPoint x: 787, startPoint y: 193, endPoint x: 626, endPoint y: 200, distance: 161.2
click at [626, 200] on div "(786) 228-7546" at bounding box center [716, 193] width 193 height 47
paste input "480) 613-3312"
type input "(480) 613-3312"
click at [749, 299] on input "(___) ___-____" at bounding box center [732, 302] width 162 height 33
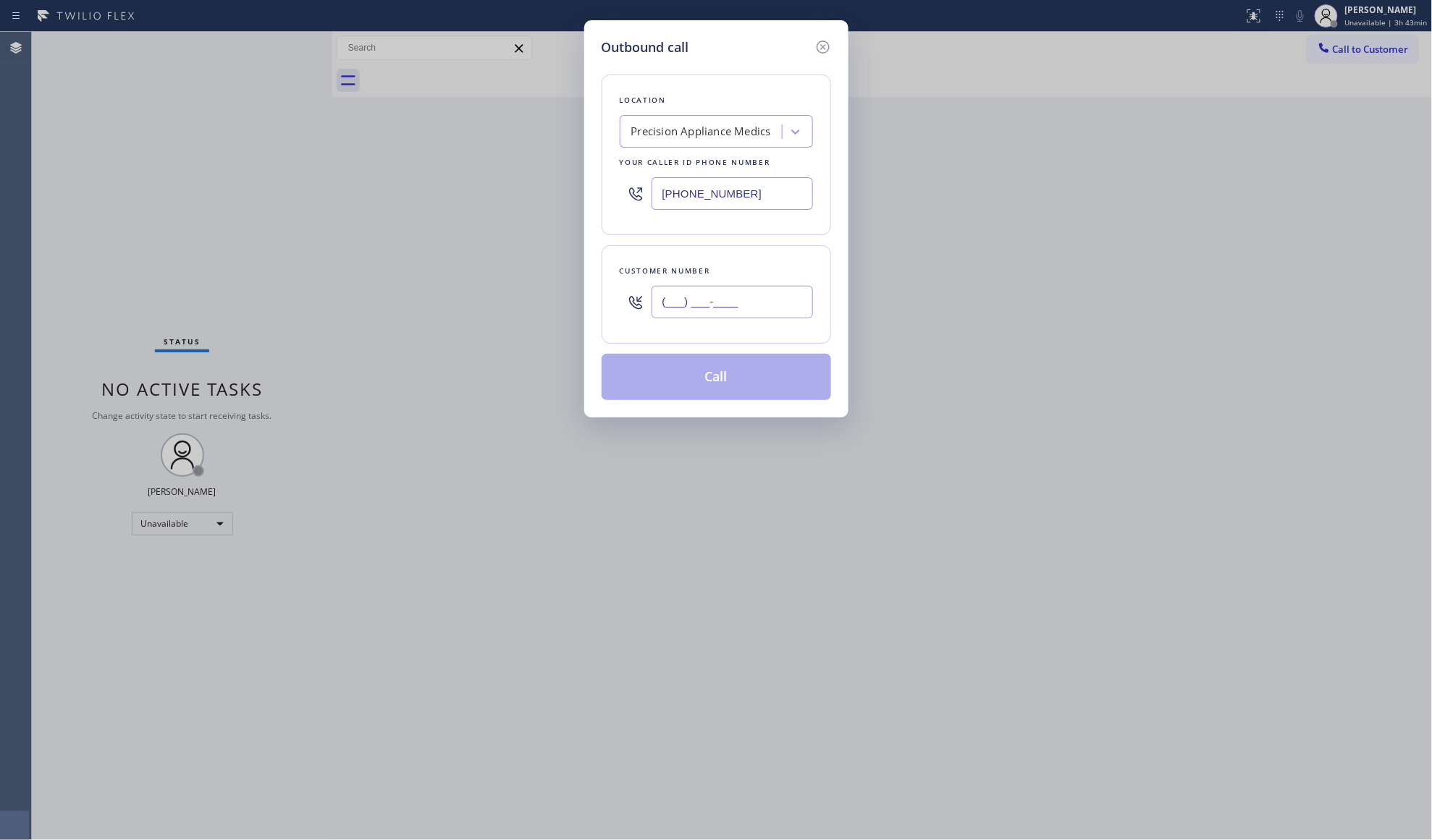
paste input "928) 218-9053"
type input "(928) 218-9053"
click at [773, 388] on button "Call" at bounding box center [716, 377] width 230 height 46
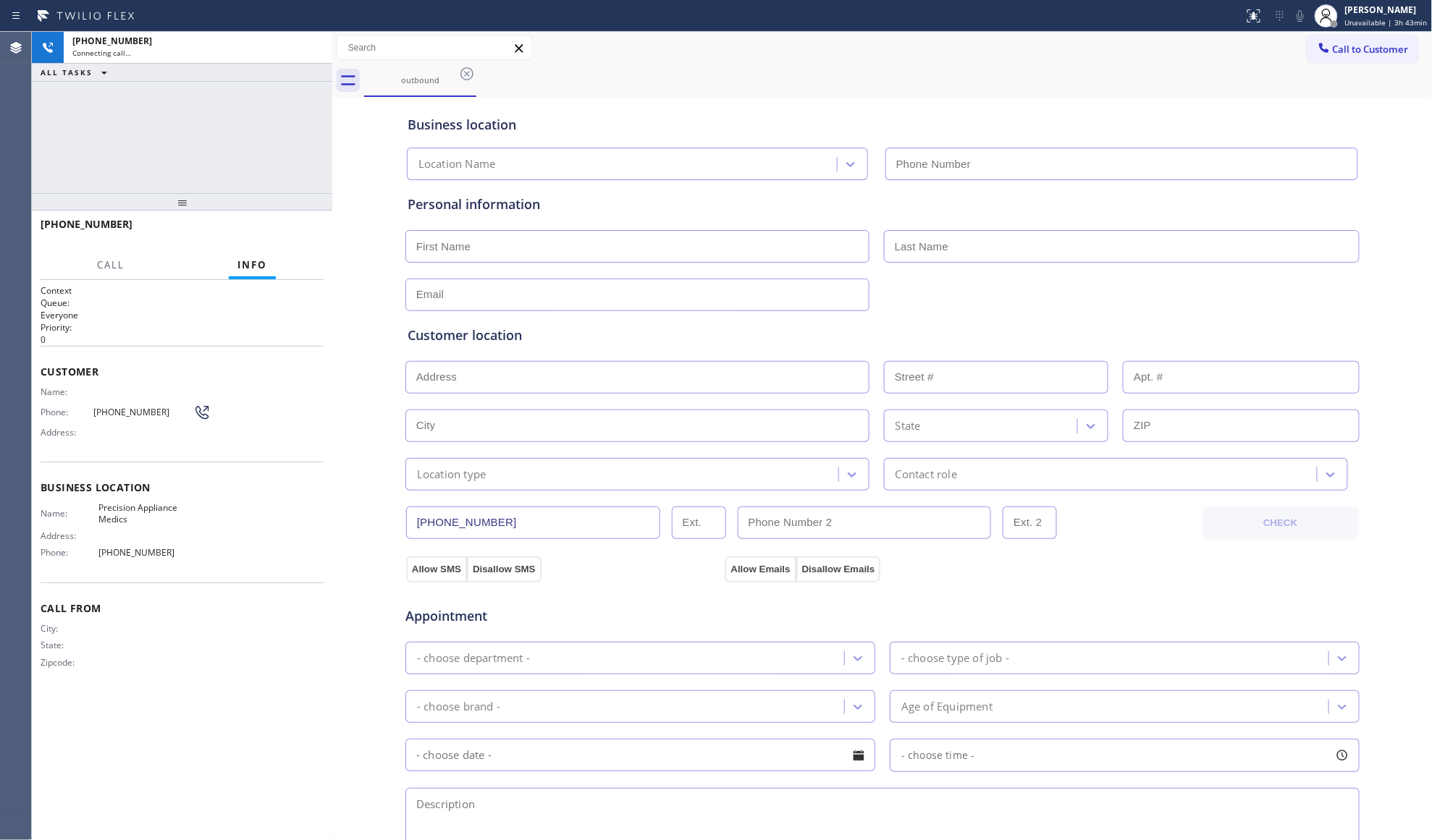
type input "(480) 613-3312"
click at [281, 230] on span "HANG UP" at bounding box center [290, 230] width 44 height 10
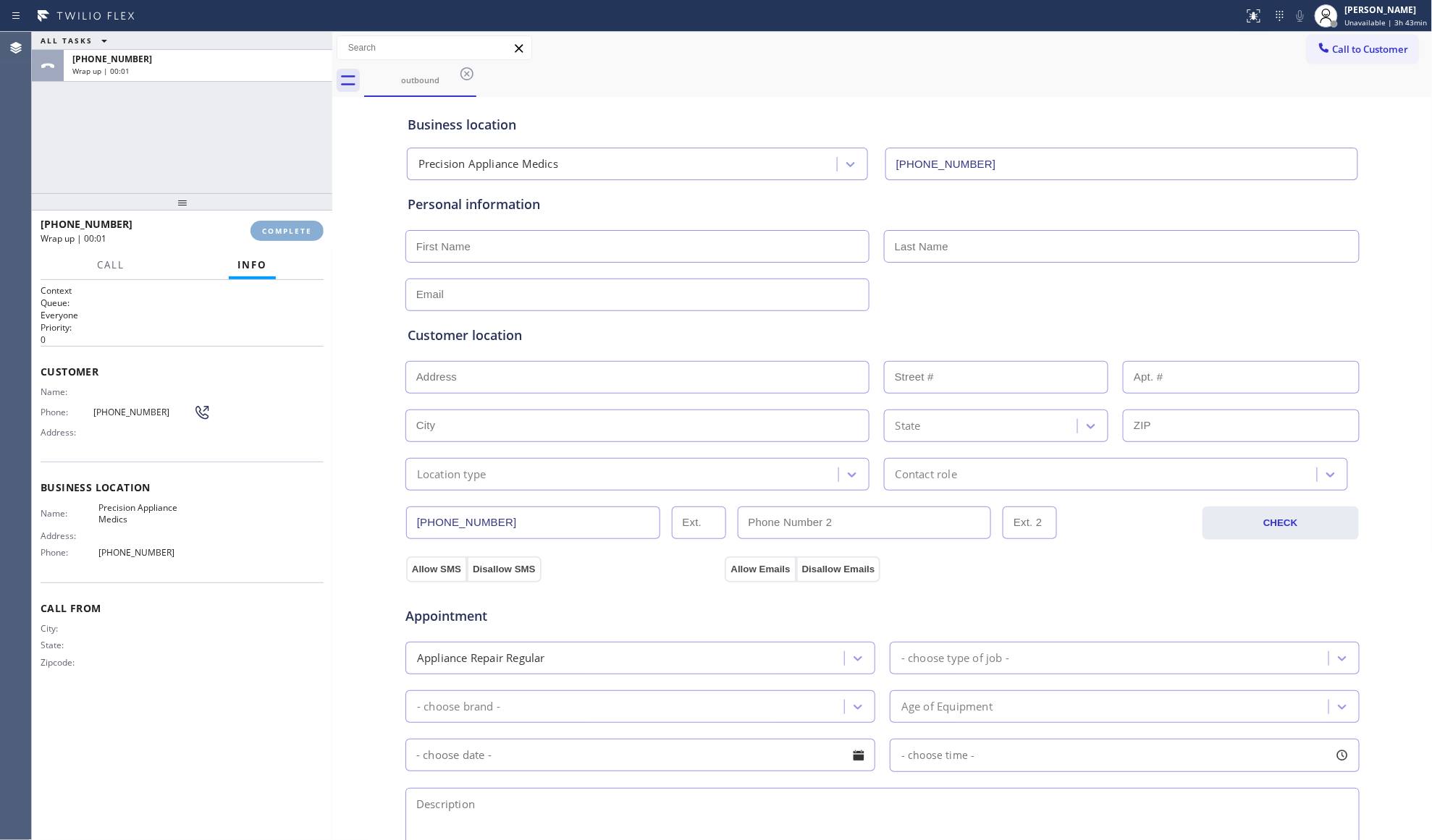
click at [281, 230] on span "COMPLETE" at bounding box center [287, 230] width 50 height 10
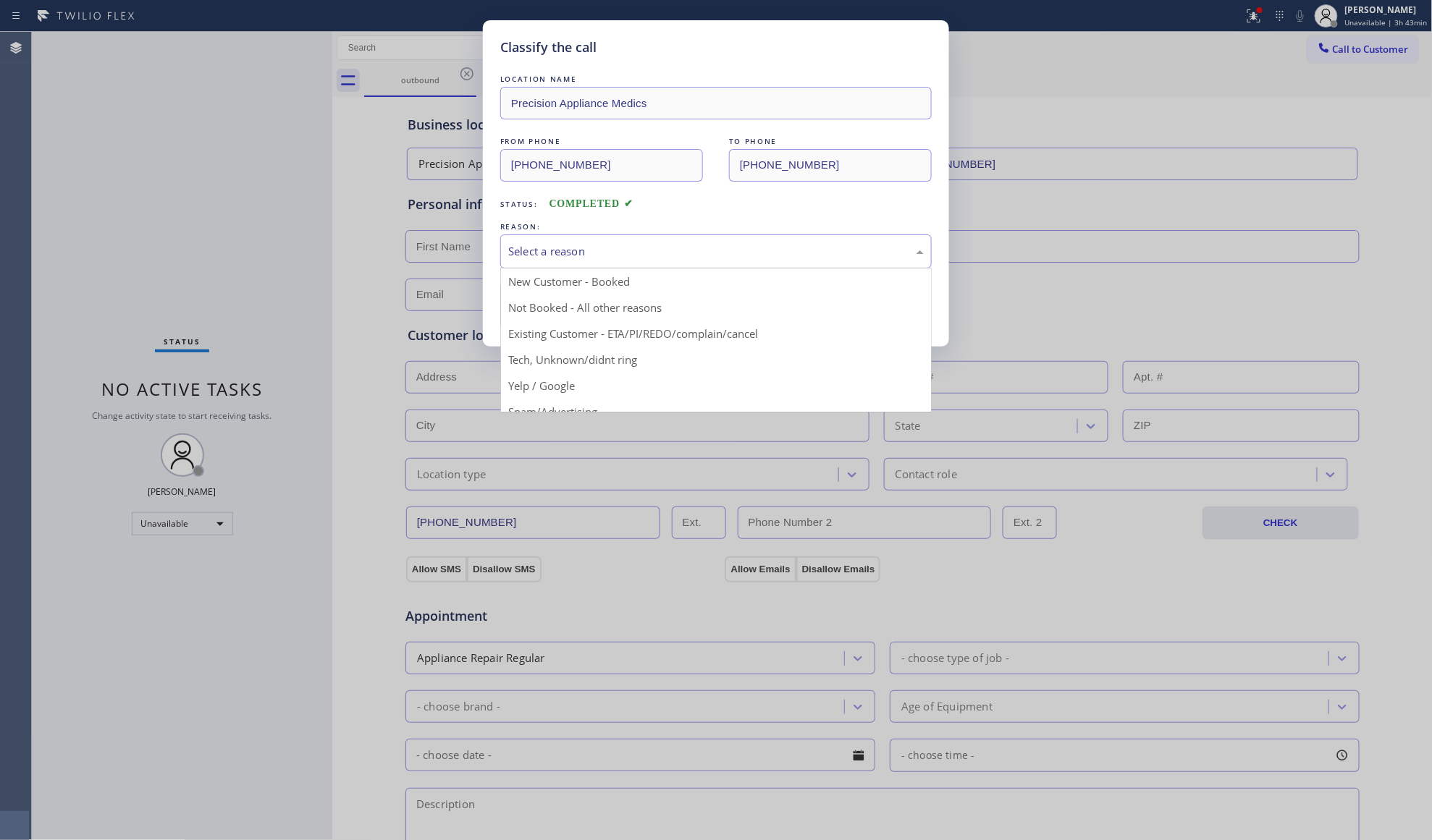
click at [610, 249] on div "Select a reason" at bounding box center [716, 252] width 416 height 17
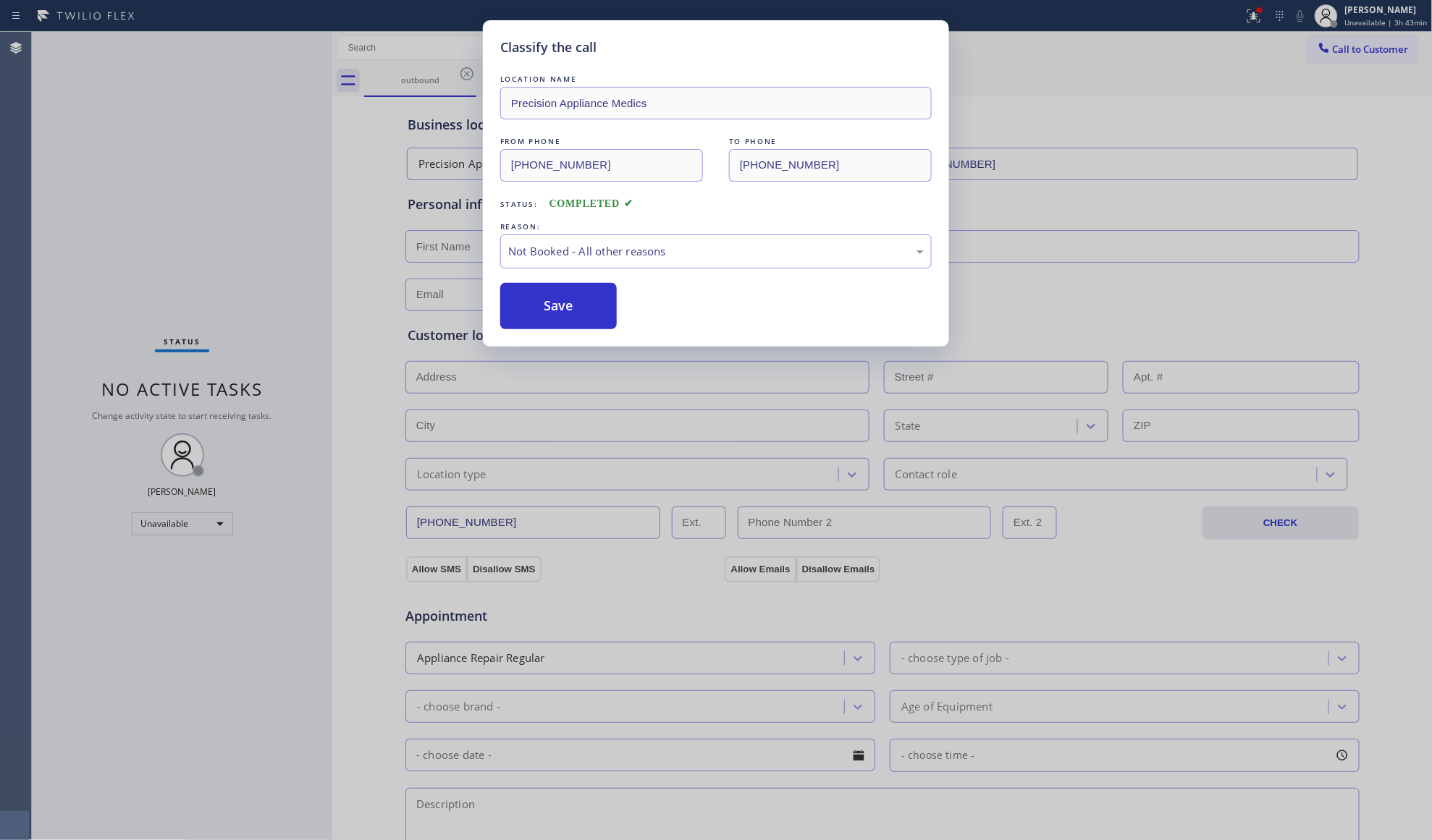
click at [568, 310] on button "Save" at bounding box center [559, 306] width 117 height 46
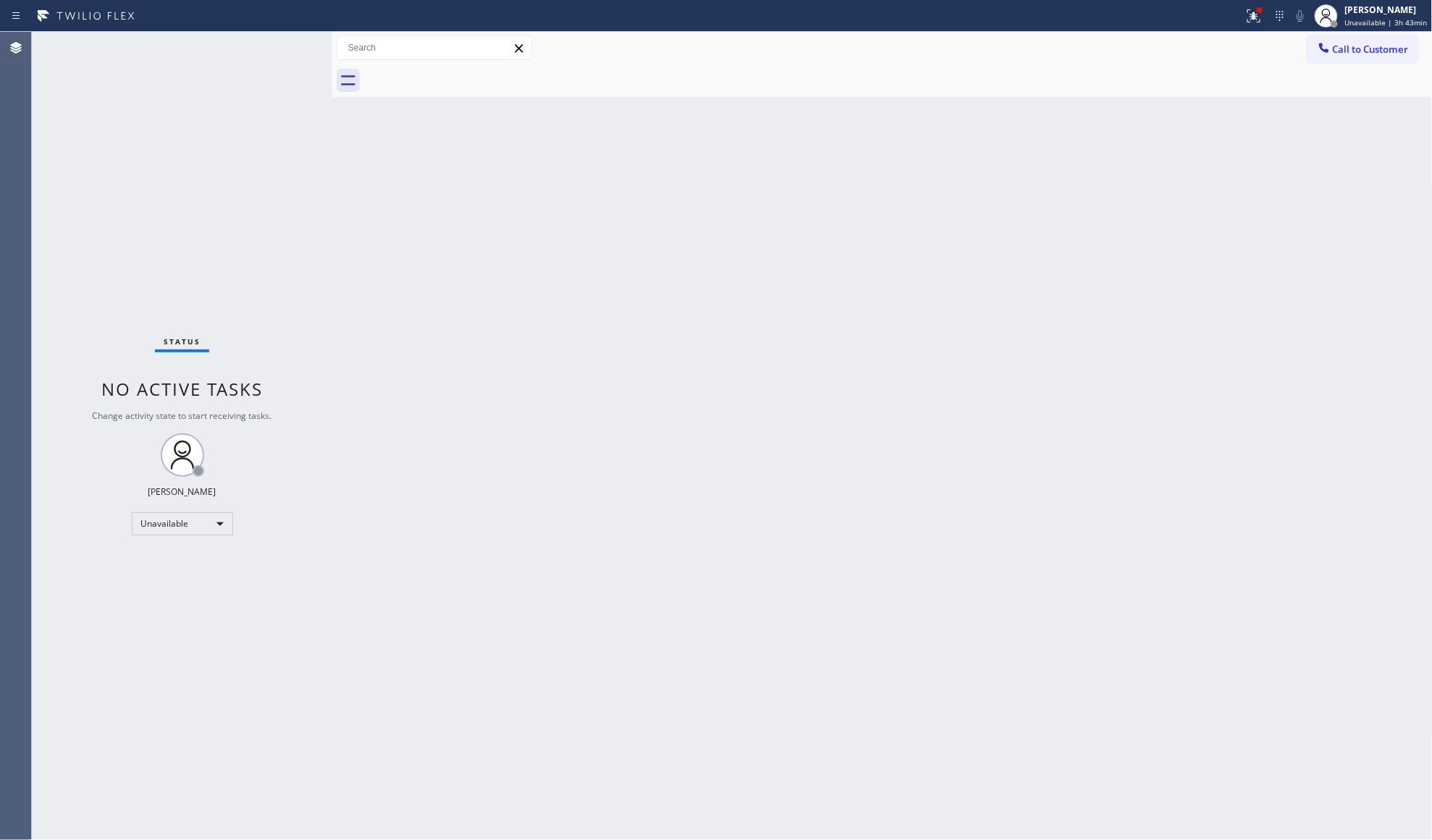
drag, startPoint x: 1182, startPoint y: 151, endPoint x: 1241, endPoint y: 116, distance: 68.6
click at [1188, 145] on div "Back to Dashboard Change Sender ID Customers Technicians Select a contact Outbo…" at bounding box center [882, 436] width 1101 height 808
drag, startPoint x: 1352, startPoint y: 47, endPoint x: 1343, endPoint y: 53, distance: 10.8
click at [1350, 49] on span "Call to Customer" at bounding box center [1371, 49] width 76 height 13
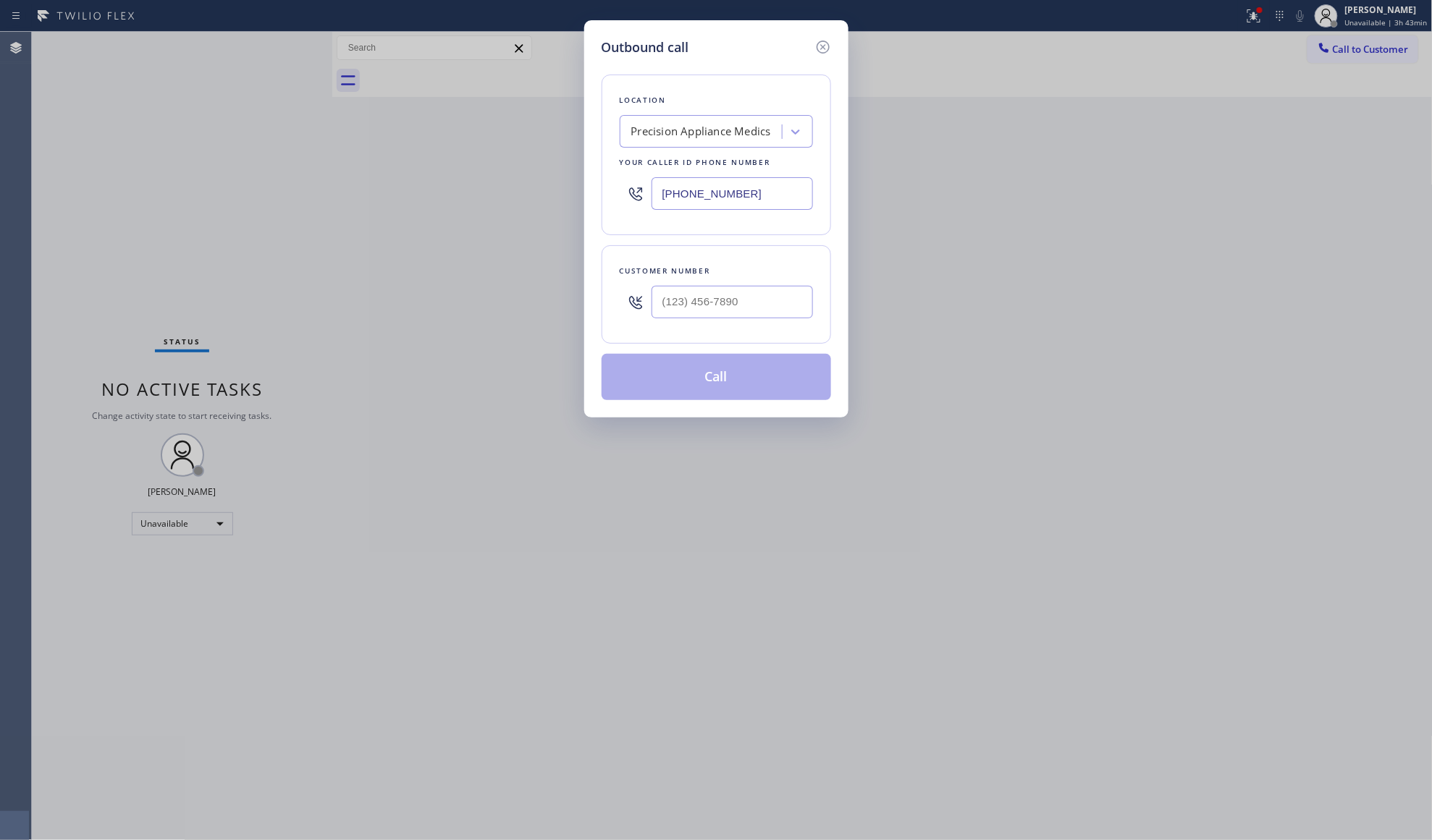
drag, startPoint x: 787, startPoint y: 188, endPoint x: 637, endPoint y: 189, distance: 150.0
click at [652, 190] on div "Location Precision Appliance Medics Your caller id phone number (480) 613-3312" at bounding box center [716, 155] width 230 height 161
click at [766, 199] on input "(___) ___-____" at bounding box center [732, 193] width 162 height 33
paste input "786) 713-1012"
type input "(786) 713-1012"
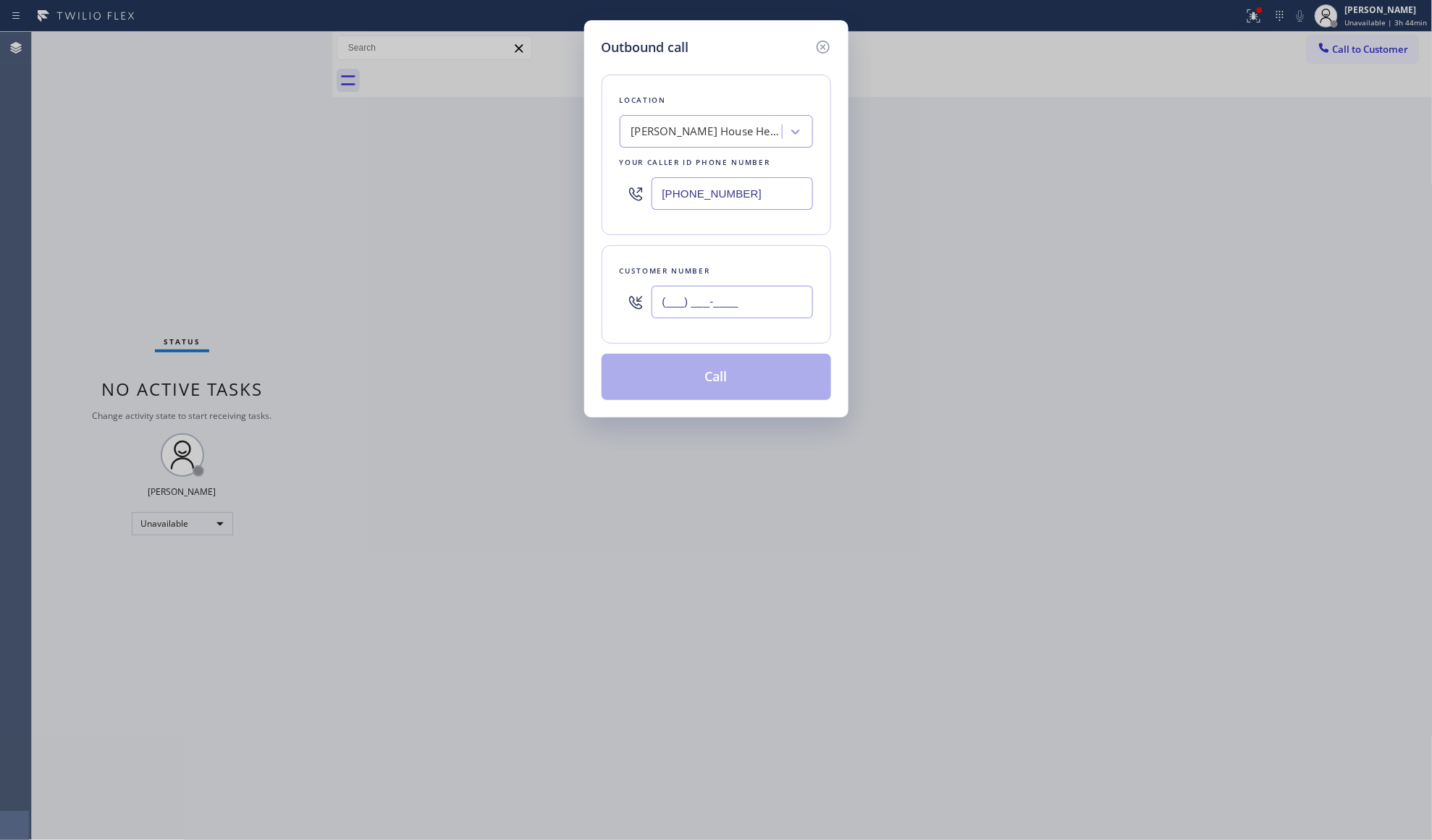
paste input "text"
click at [741, 288] on input "(___) ___-____" at bounding box center [732, 302] width 162 height 33
paste input "305) 910-9284"
type input "(305) 910-9284"
click at [746, 381] on button "Call" at bounding box center [716, 377] width 230 height 46
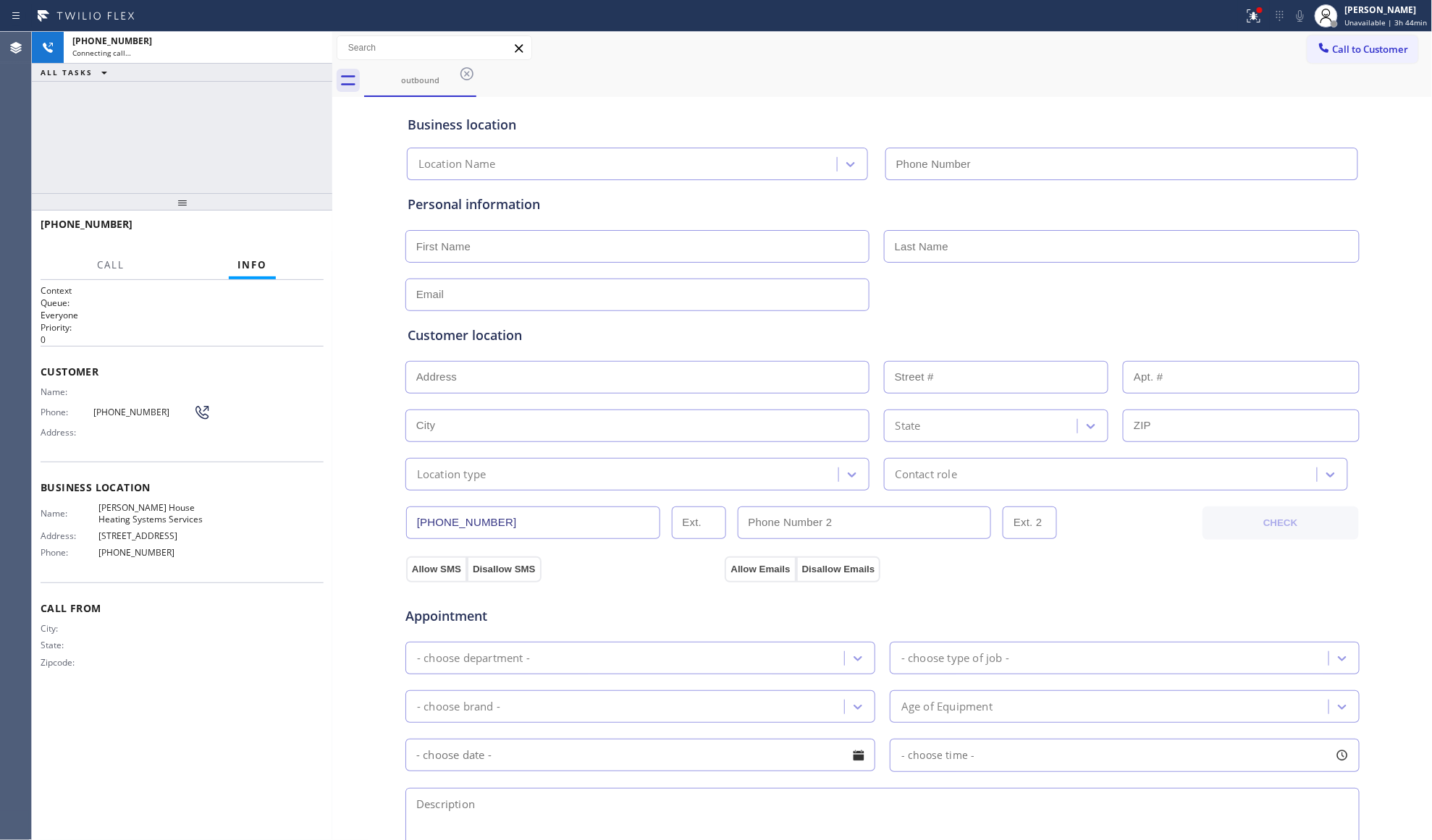
type input "(786) 713-1012"
click at [727, 92] on div "outbound" at bounding box center [898, 80] width 1069 height 33
click at [908, 80] on div "outbound" at bounding box center [898, 80] width 1069 height 33
drag, startPoint x: 314, startPoint y: 47, endPoint x: 331, endPoint y: 55, distance: 18.8
click at [316, 47] on icon at bounding box center [313, 48] width 13 height 5
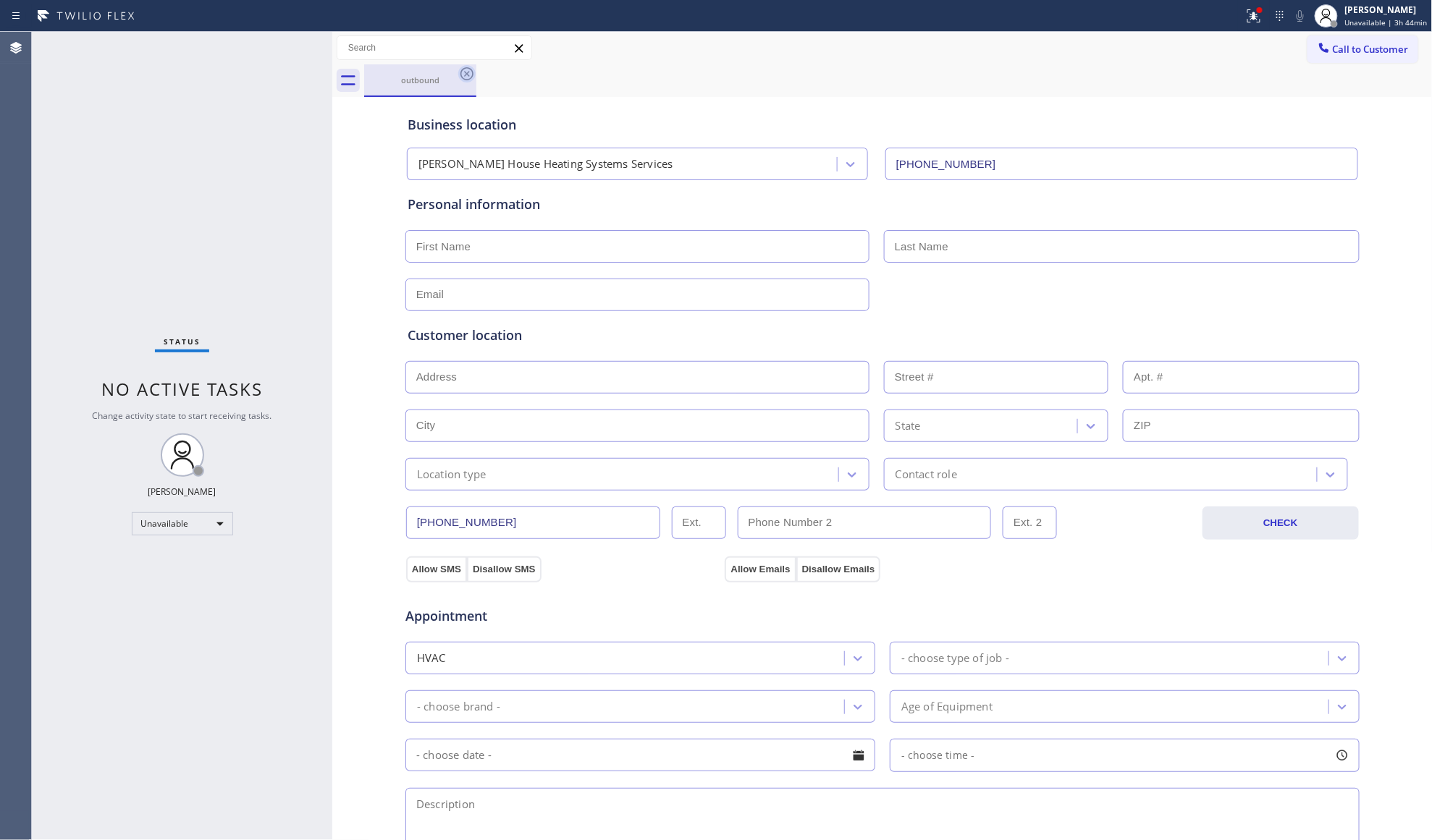
click at [461, 74] on icon at bounding box center [466, 74] width 13 height 13
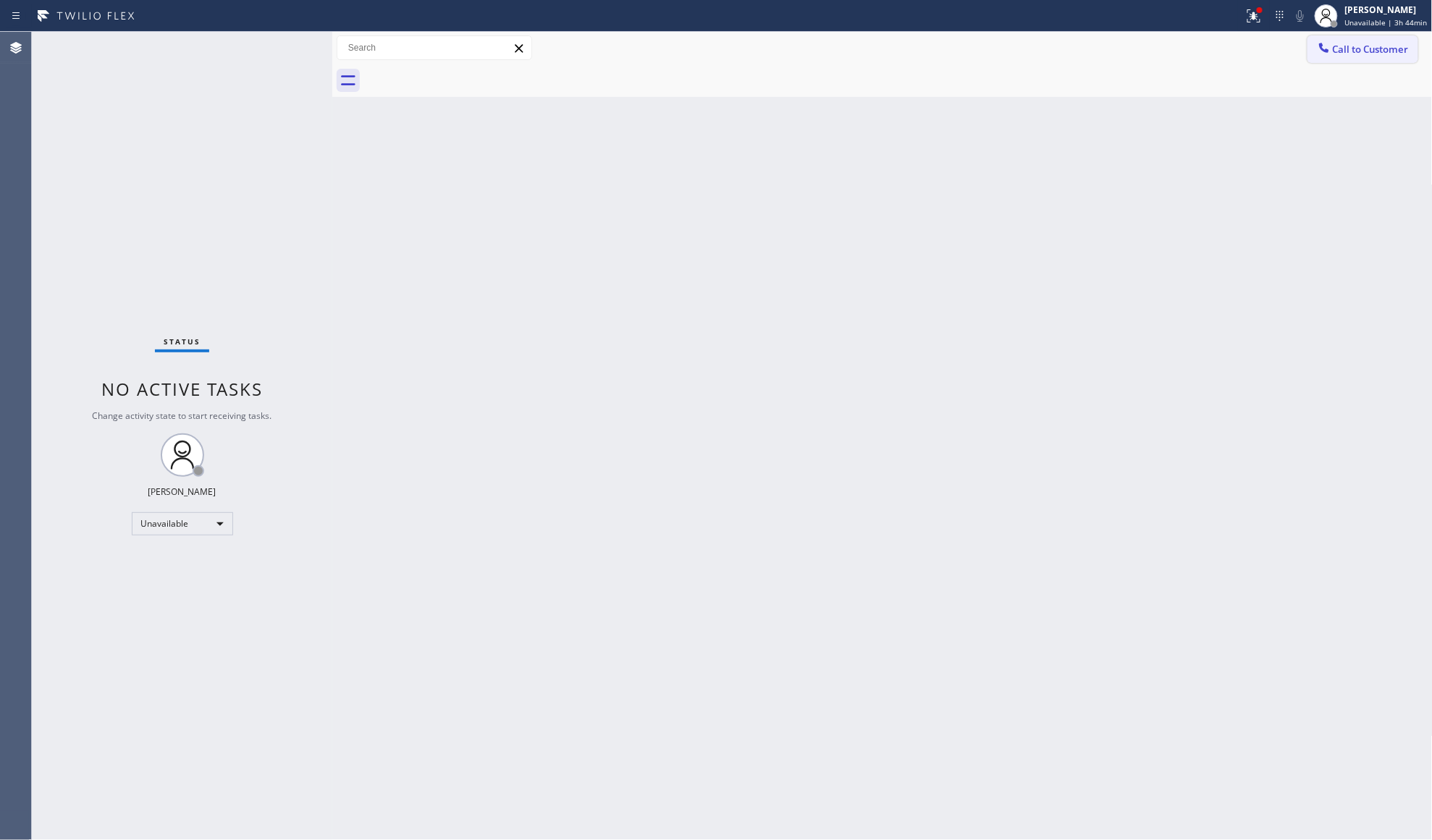
drag, startPoint x: 1333, startPoint y: 38, endPoint x: 1321, endPoint y: 49, distance: 16.3
click at [1333, 39] on button "Call to Customer" at bounding box center [1363, 49] width 111 height 27
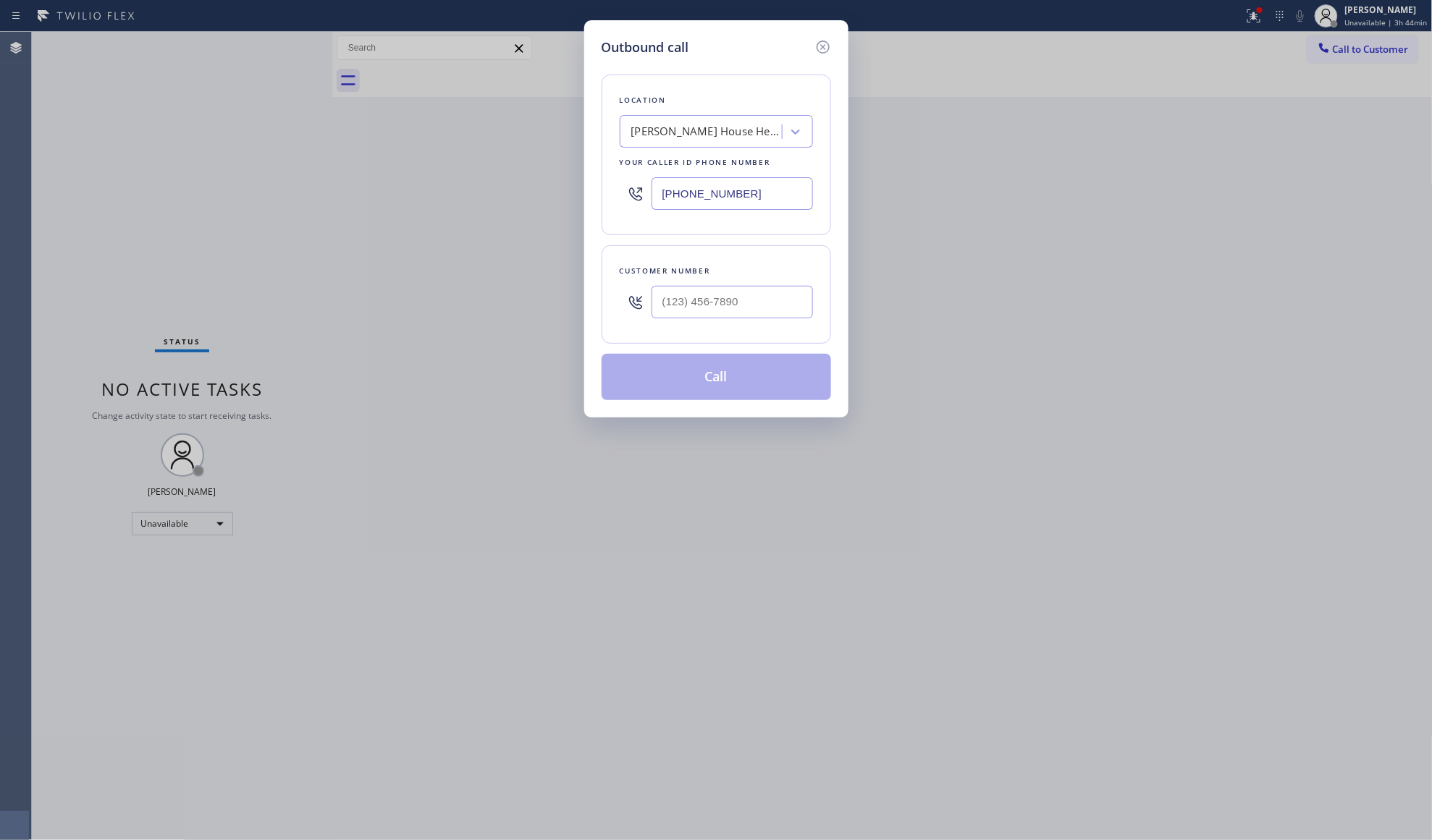
drag, startPoint x: 763, startPoint y: 194, endPoint x: 607, endPoint y: 206, distance: 156.5
click at [607, 206] on div "Location Nelson House Heating Systems Services Your caller id phone number (786…" at bounding box center [716, 155] width 230 height 161
paste input "54) 714-7884"
type input "(754) 714-7884"
paste input "text"
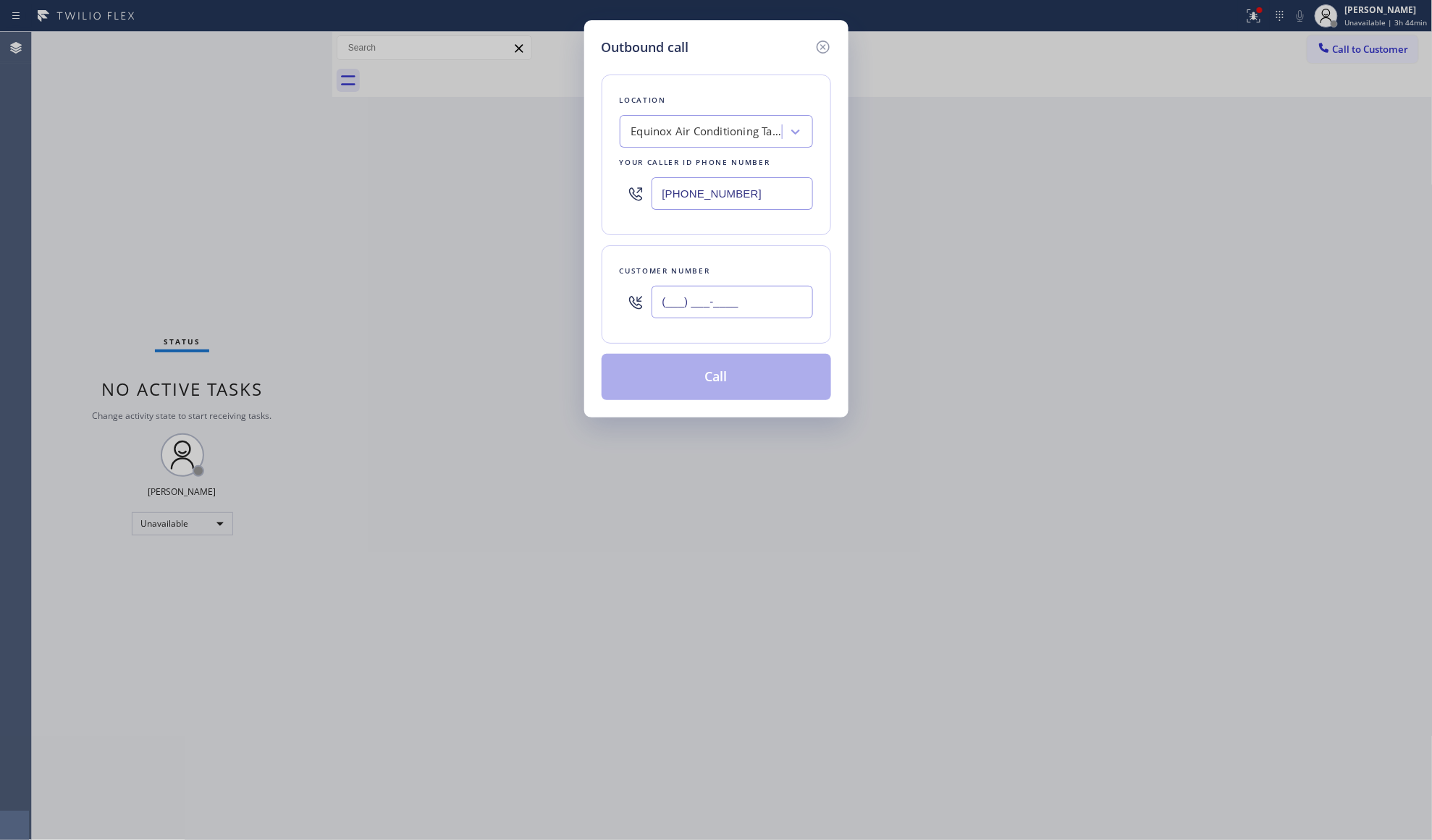
click at [756, 296] on input "(___) ___-____" at bounding box center [732, 302] width 162 height 33
paste input "239) 355-5877"
type input "(239) 355-5877"
click at [719, 380] on button "Call" at bounding box center [716, 377] width 230 height 46
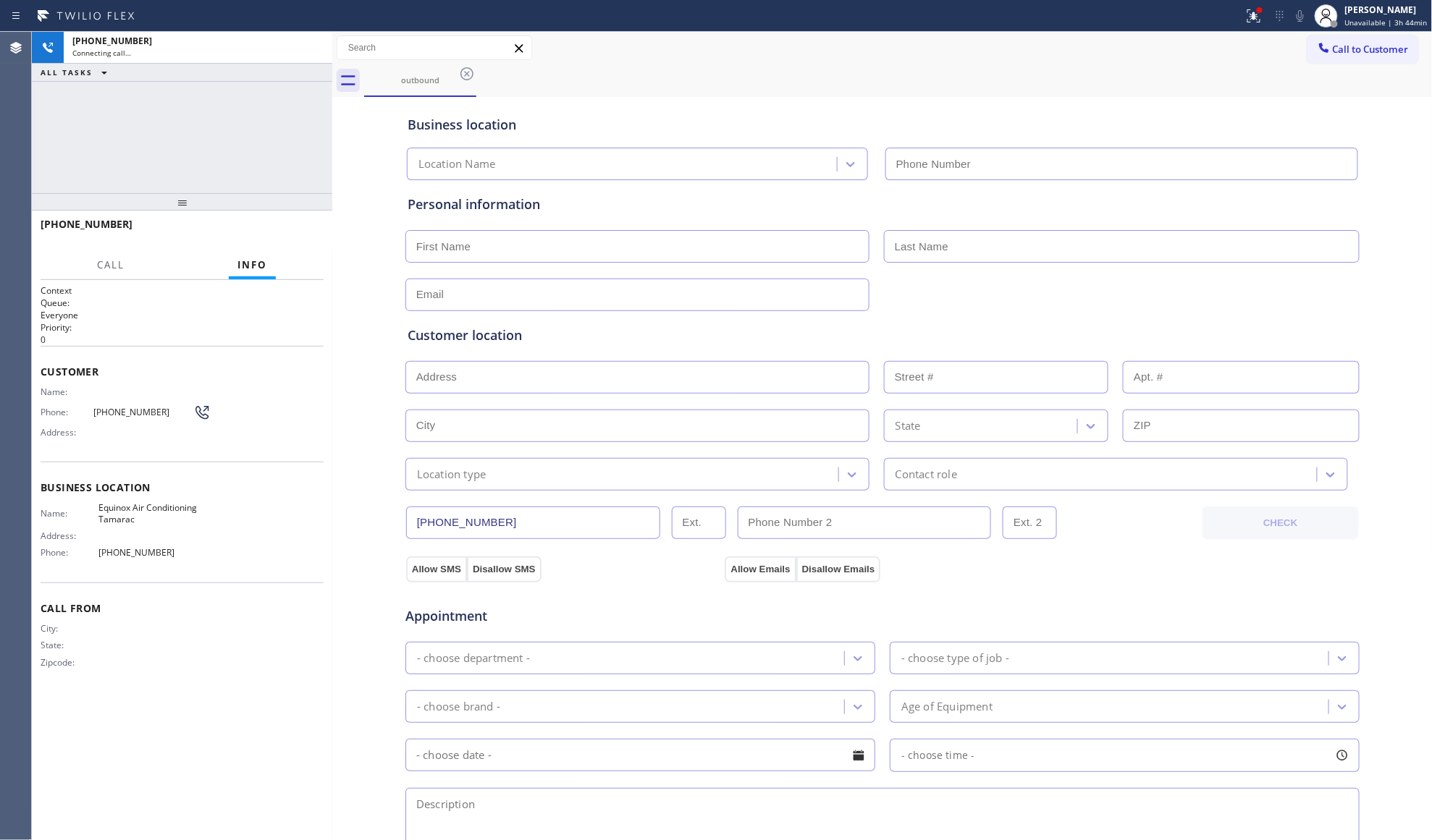
type input "(754) 714-7884"
click at [1272, 8] on div "Status report Issues detected These issues could affect your workflow. Please c…" at bounding box center [1335, 16] width 194 height 32
drag, startPoint x: 1266, startPoint y: 9, endPoint x: 1220, endPoint y: 87, distance: 90.6
click at [1263, 10] on div at bounding box center [1260, 11] width 6 height 6
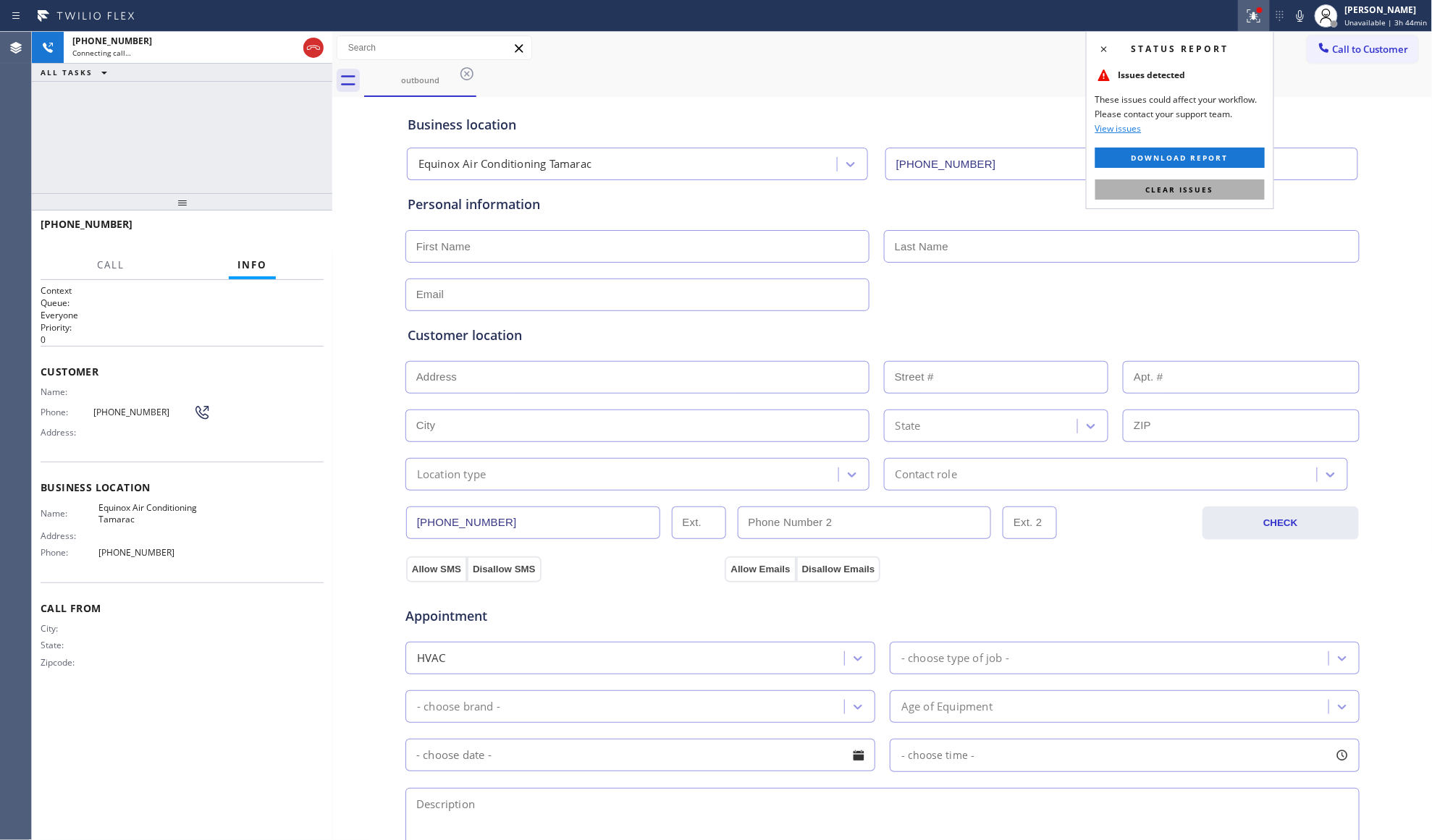
click at [1176, 199] on button "Clear issues" at bounding box center [1179, 190] width 169 height 20
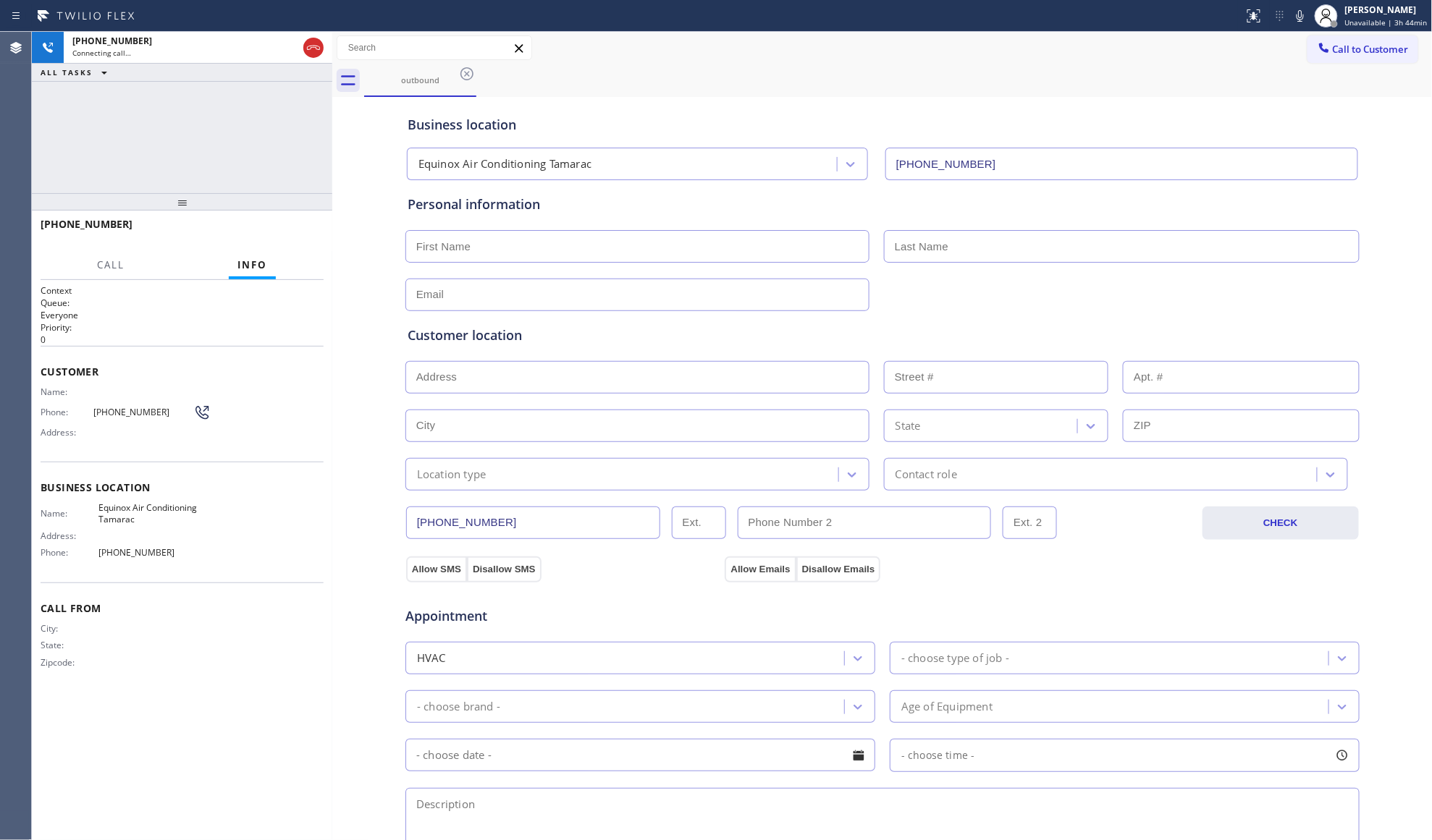
click at [1063, 90] on div "outbound" at bounding box center [898, 80] width 1069 height 33
click at [314, 42] on icon at bounding box center [313, 48] width 17 height 17
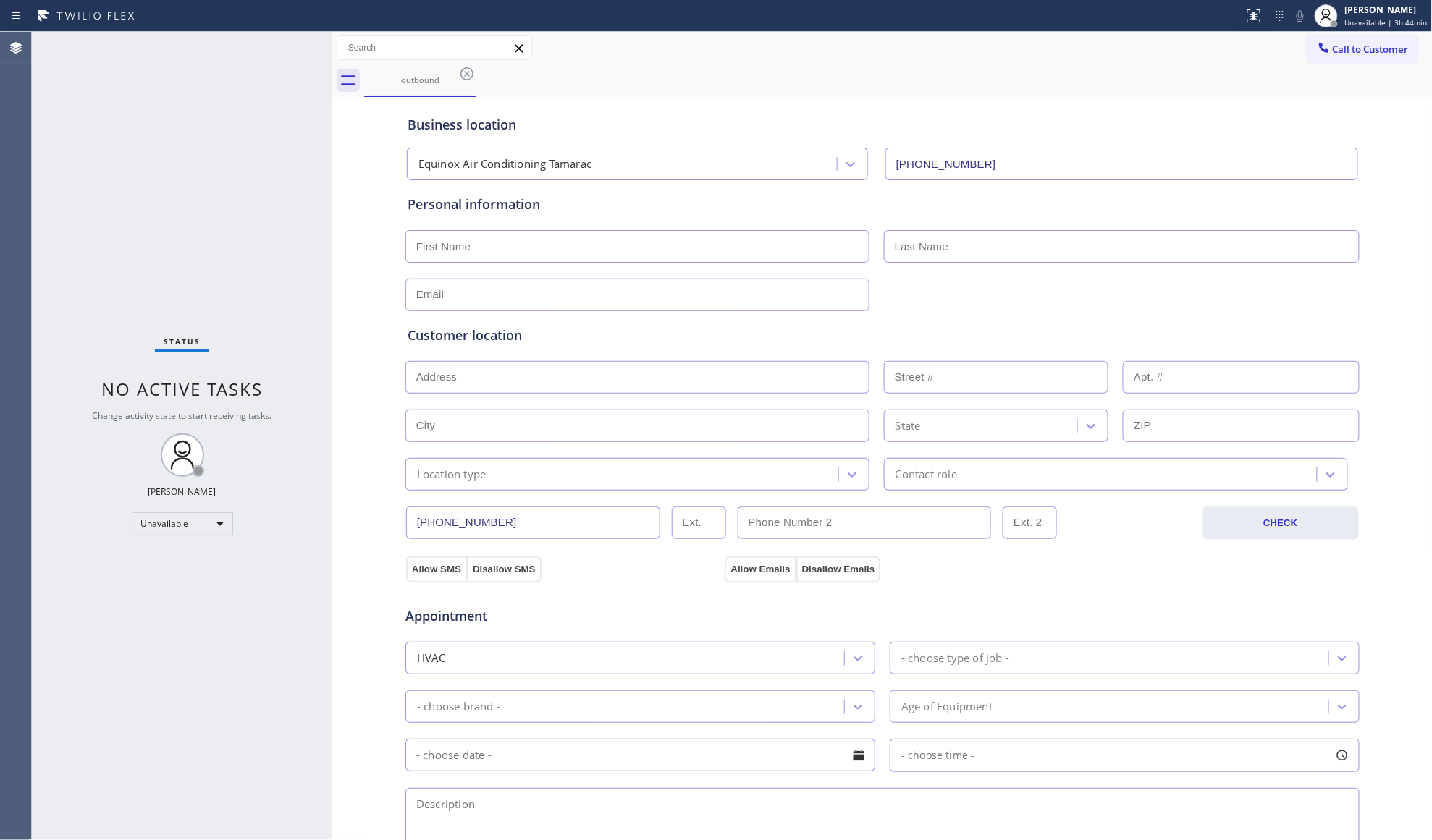
drag, startPoint x: 799, startPoint y: 74, endPoint x: 881, endPoint y: 74, distance: 82.0
click at [800, 74] on div "outbound" at bounding box center [898, 80] width 1069 height 33
drag, startPoint x: 1355, startPoint y: 51, endPoint x: 1078, endPoint y: 105, distance: 282.2
click at [1350, 51] on span "Call to Customer" at bounding box center [1371, 49] width 76 height 13
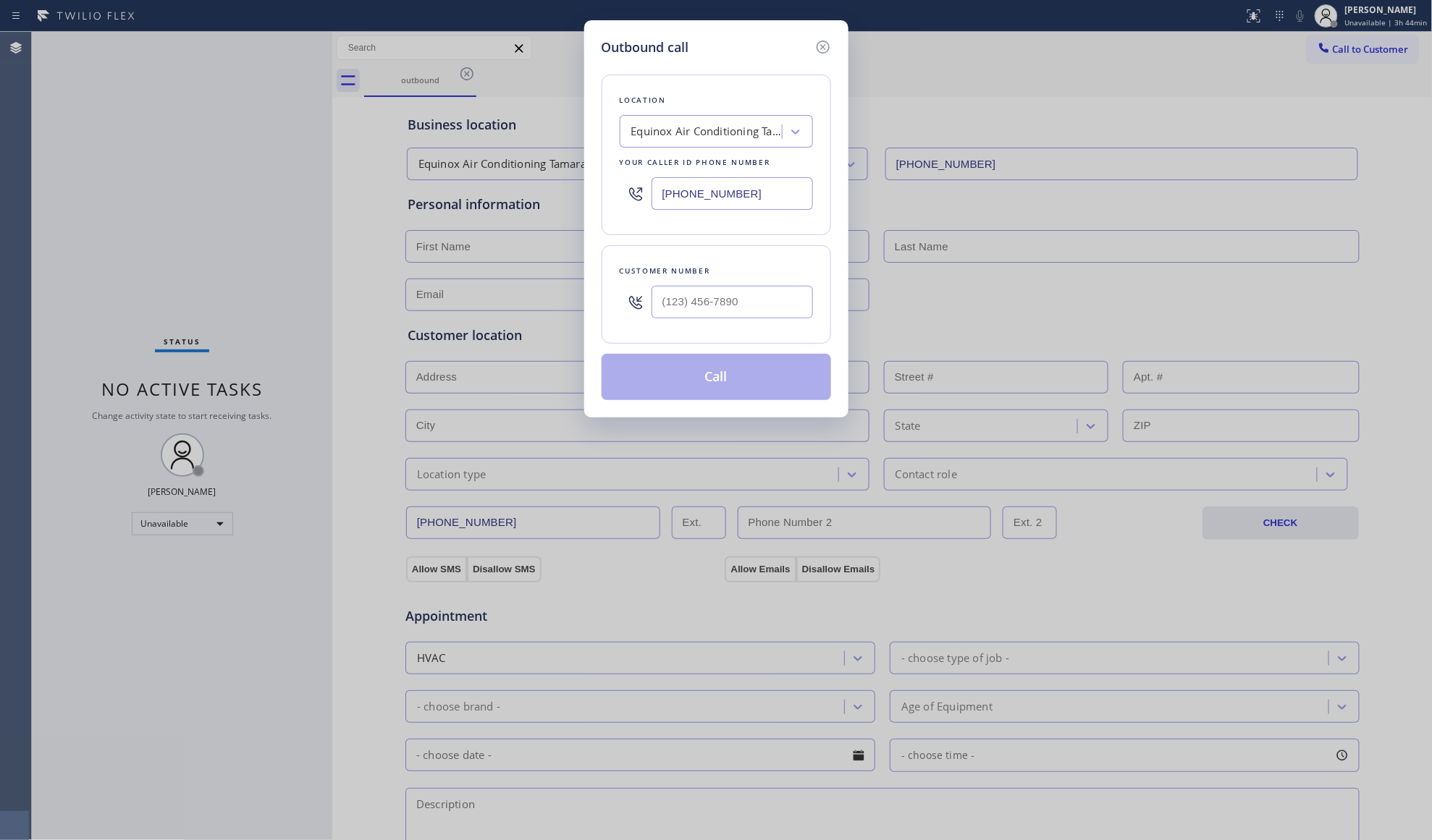
drag, startPoint x: 757, startPoint y: 197, endPoint x: 571, endPoint y: 194, distance: 186.0
click at [571, 194] on div "Outbound call Location Equinox Air Conditioning Tamarac Your caller id phone nu…" at bounding box center [716, 420] width 1432 height 840
paste input "86) 730-6080"
type input "(786) 730-6080"
paste input "386) 381-0189"
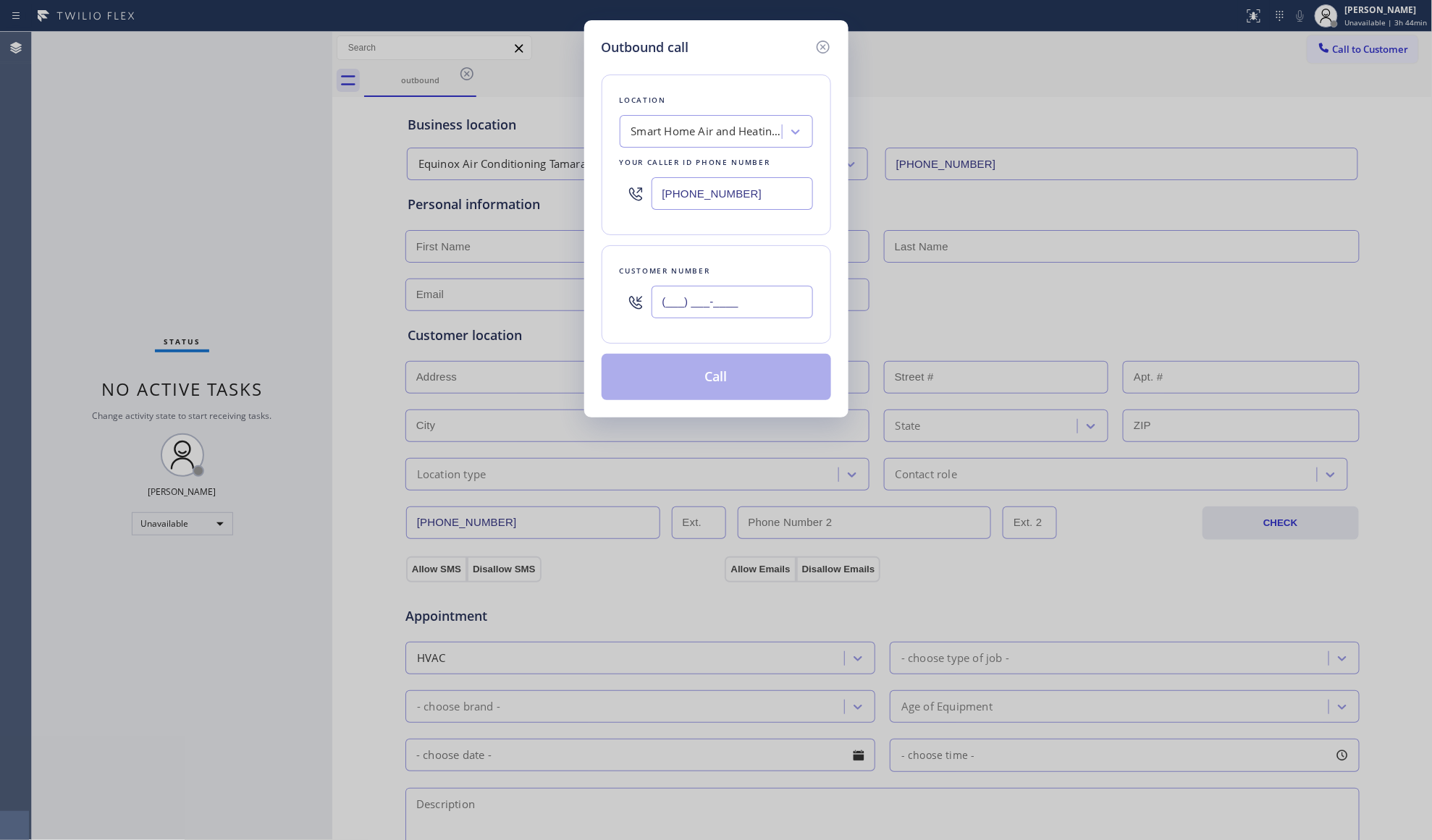
click at [681, 290] on input "(___) ___-____" at bounding box center [732, 302] width 162 height 33
type input "(386) 381-0189"
click at [687, 365] on button "Call" at bounding box center [716, 377] width 230 height 46
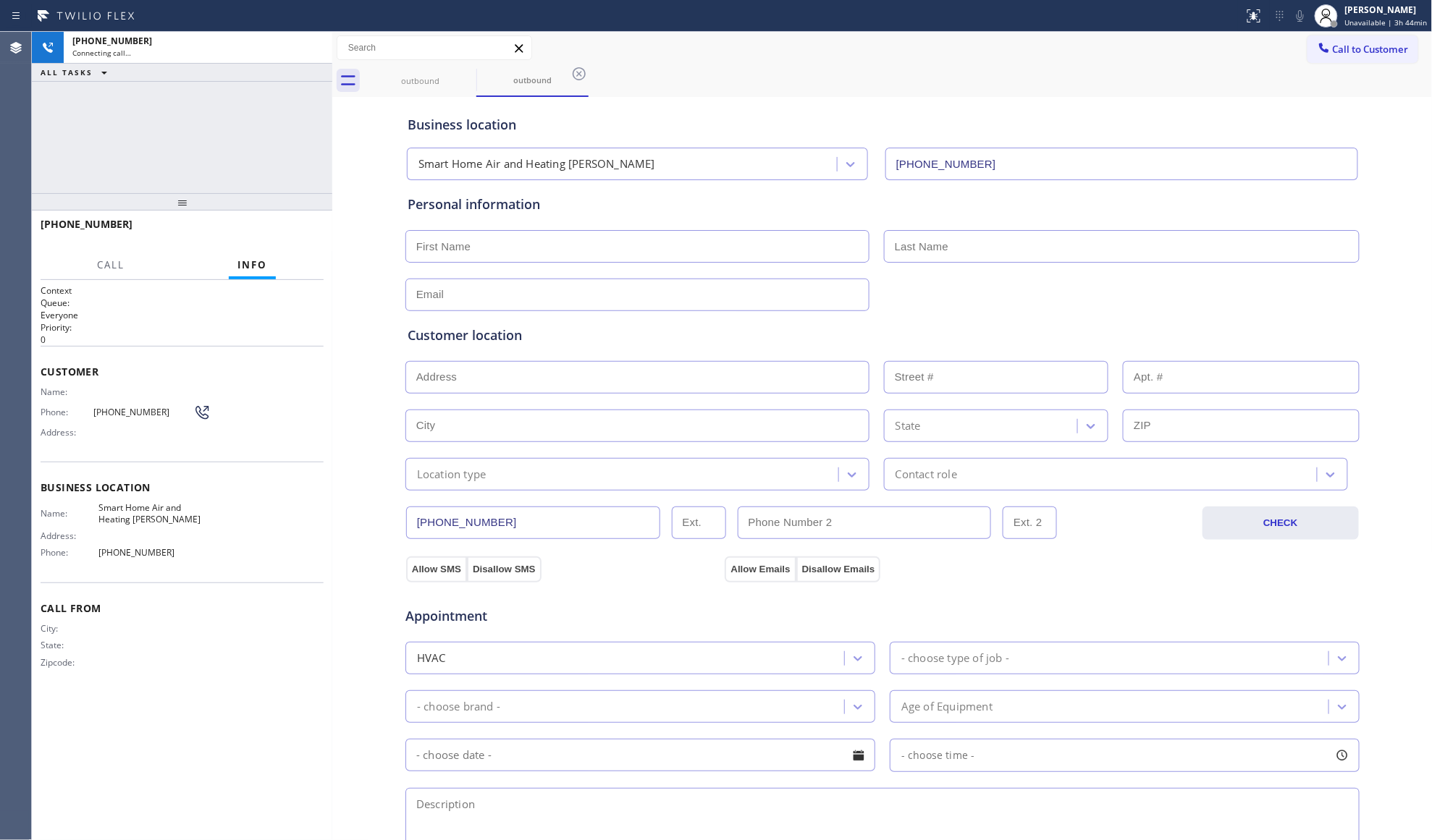
type input "(786) 730-6080"
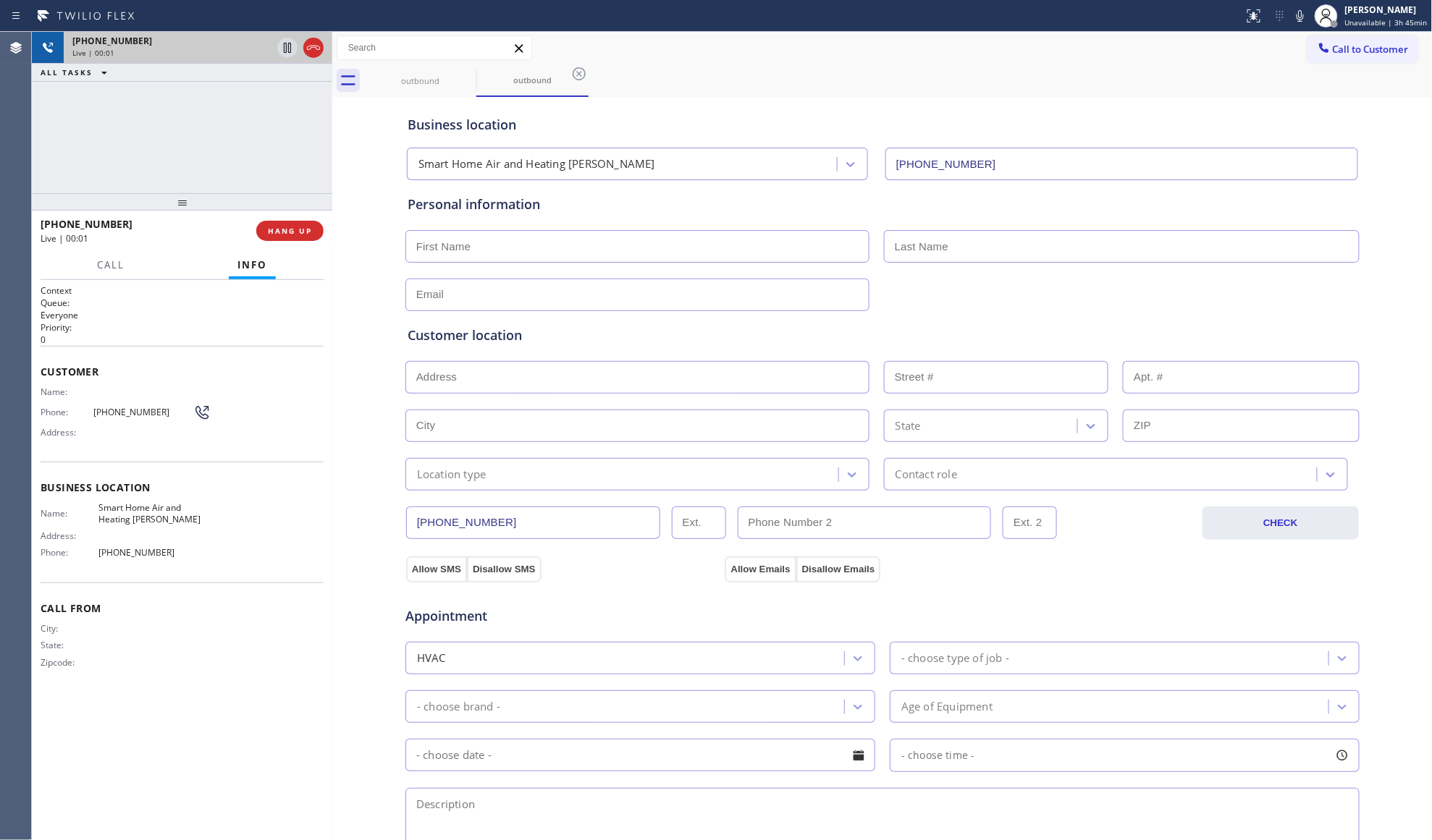
click at [309, 43] on icon at bounding box center [313, 48] width 17 height 17
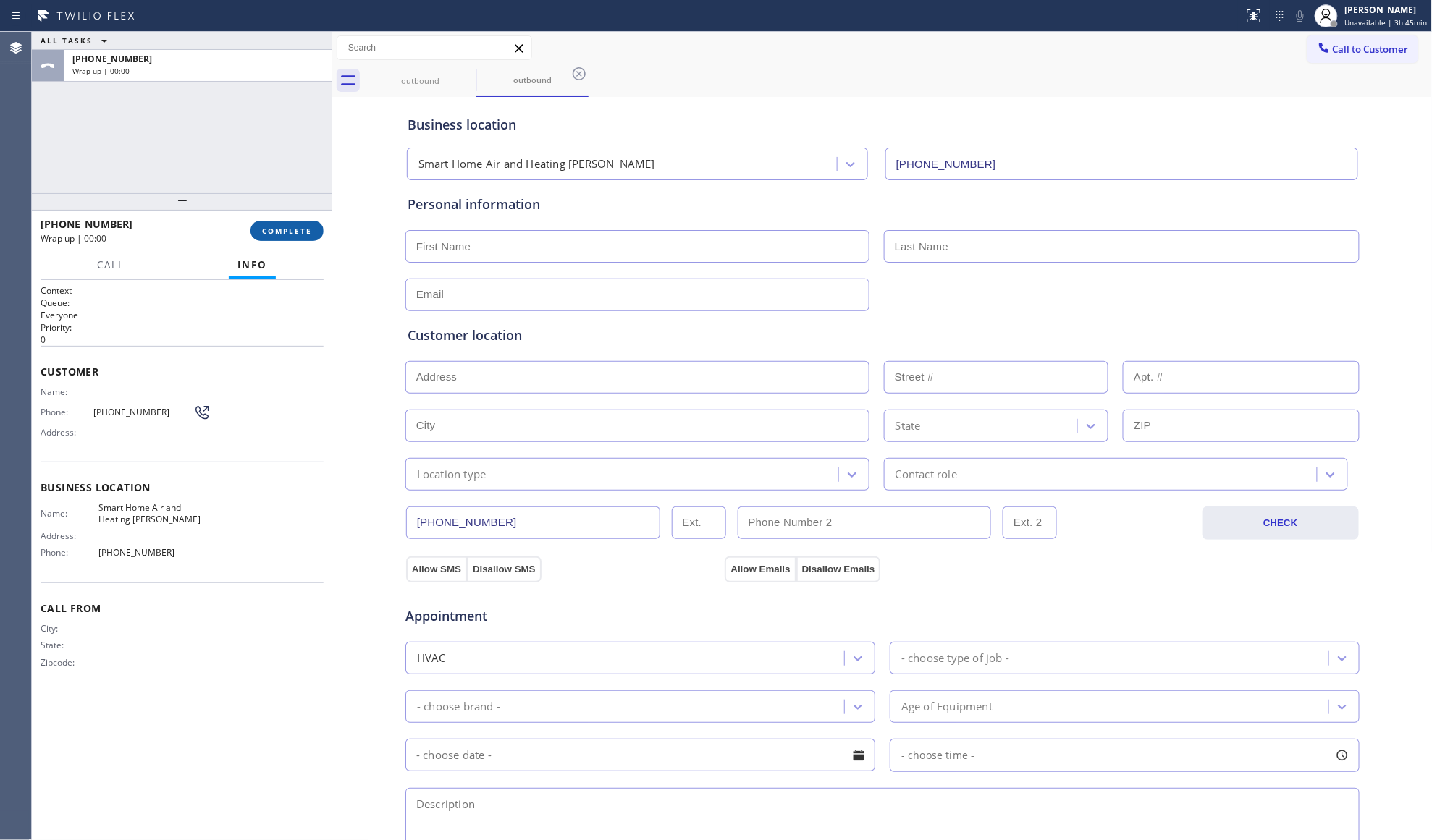
click at [309, 230] on span "COMPLETE" at bounding box center [287, 230] width 50 height 10
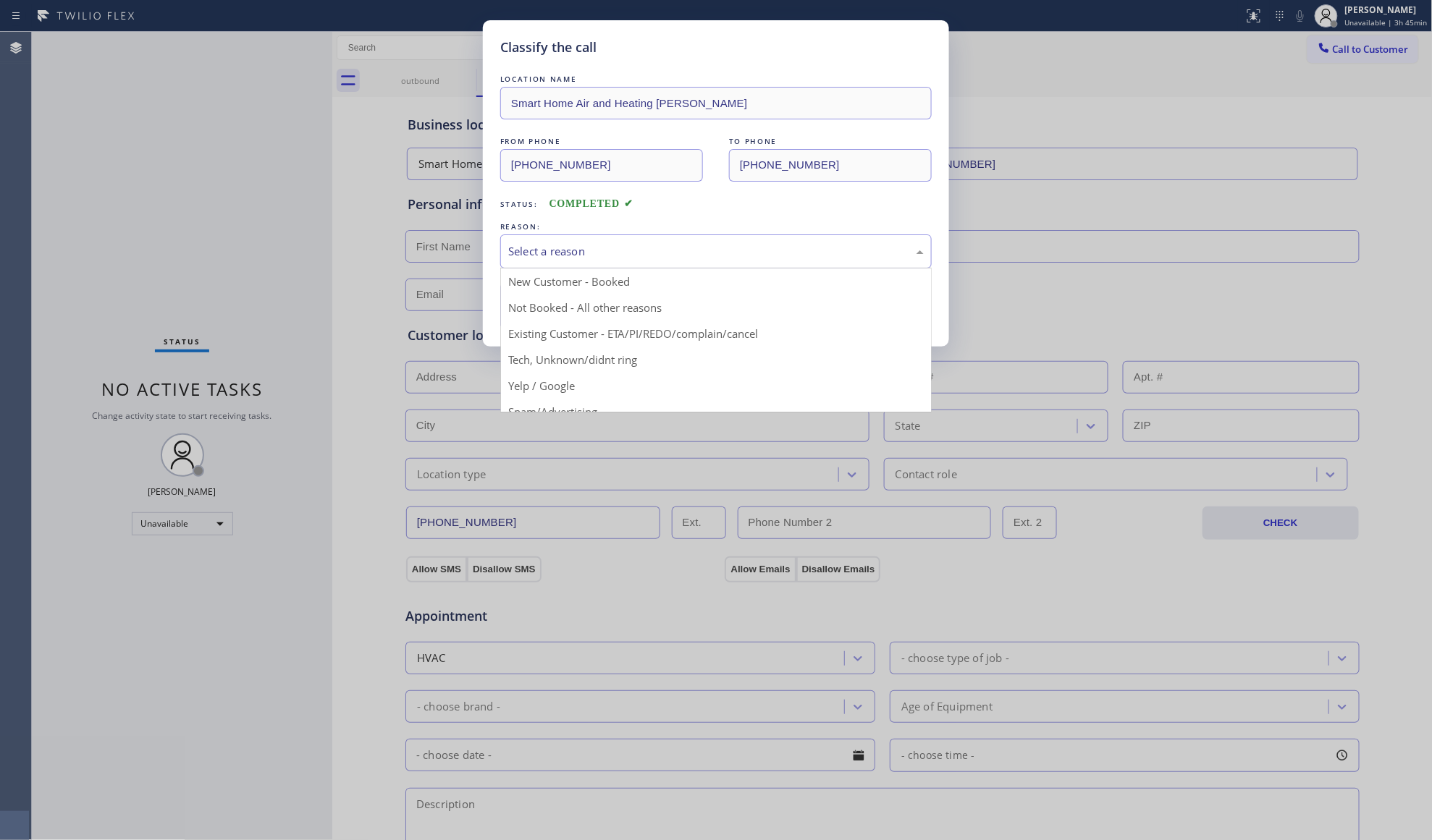
click at [557, 264] on div "Select a reason" at bounding box center [716, 251] width 432 height 34
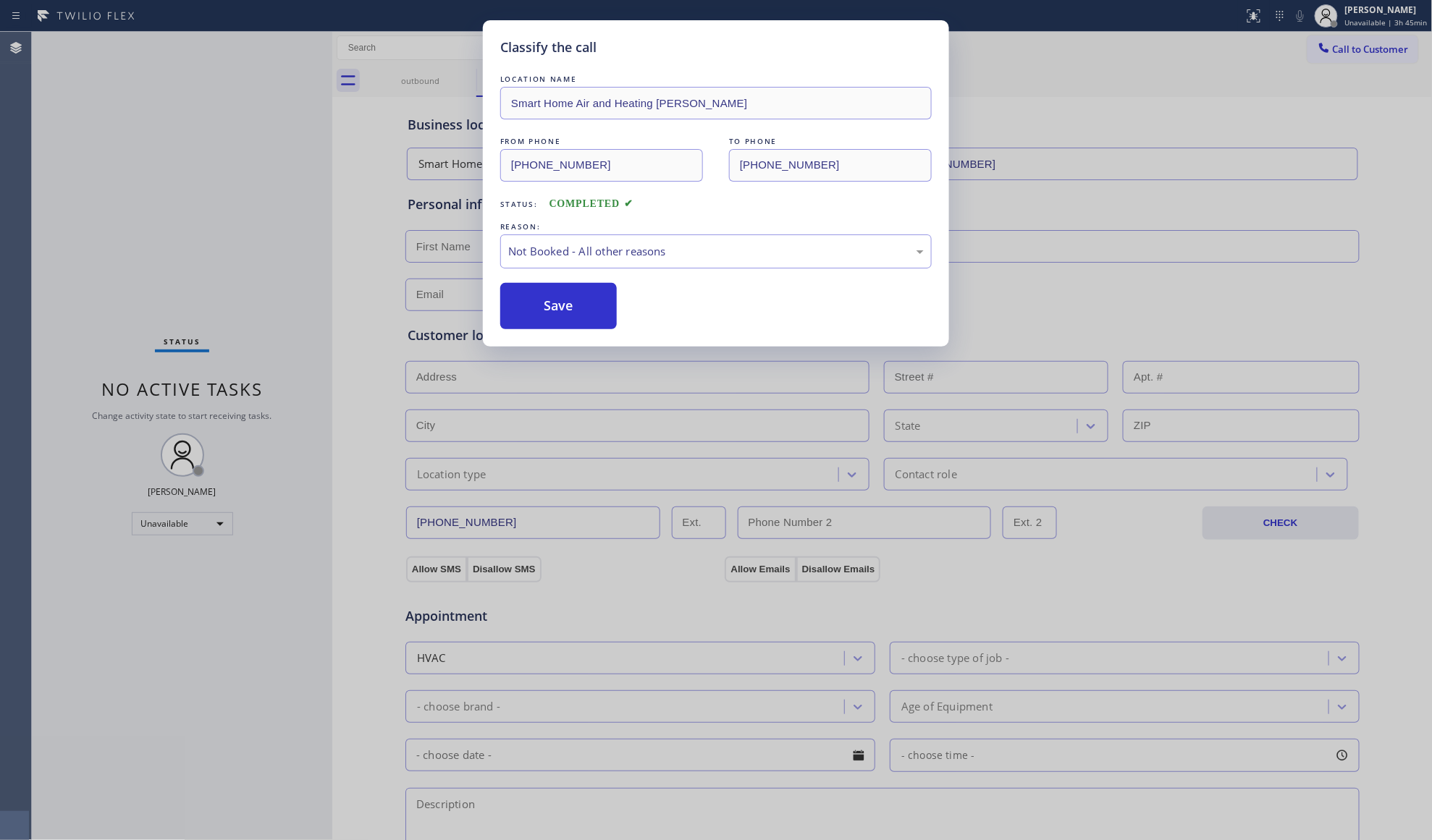
click at [560, 308] on button "Save" at bounding box center [559, 306] width 117 height 46
click at [564, 308] on button "Save" at bounding box center [559, 306] width 117 height 46
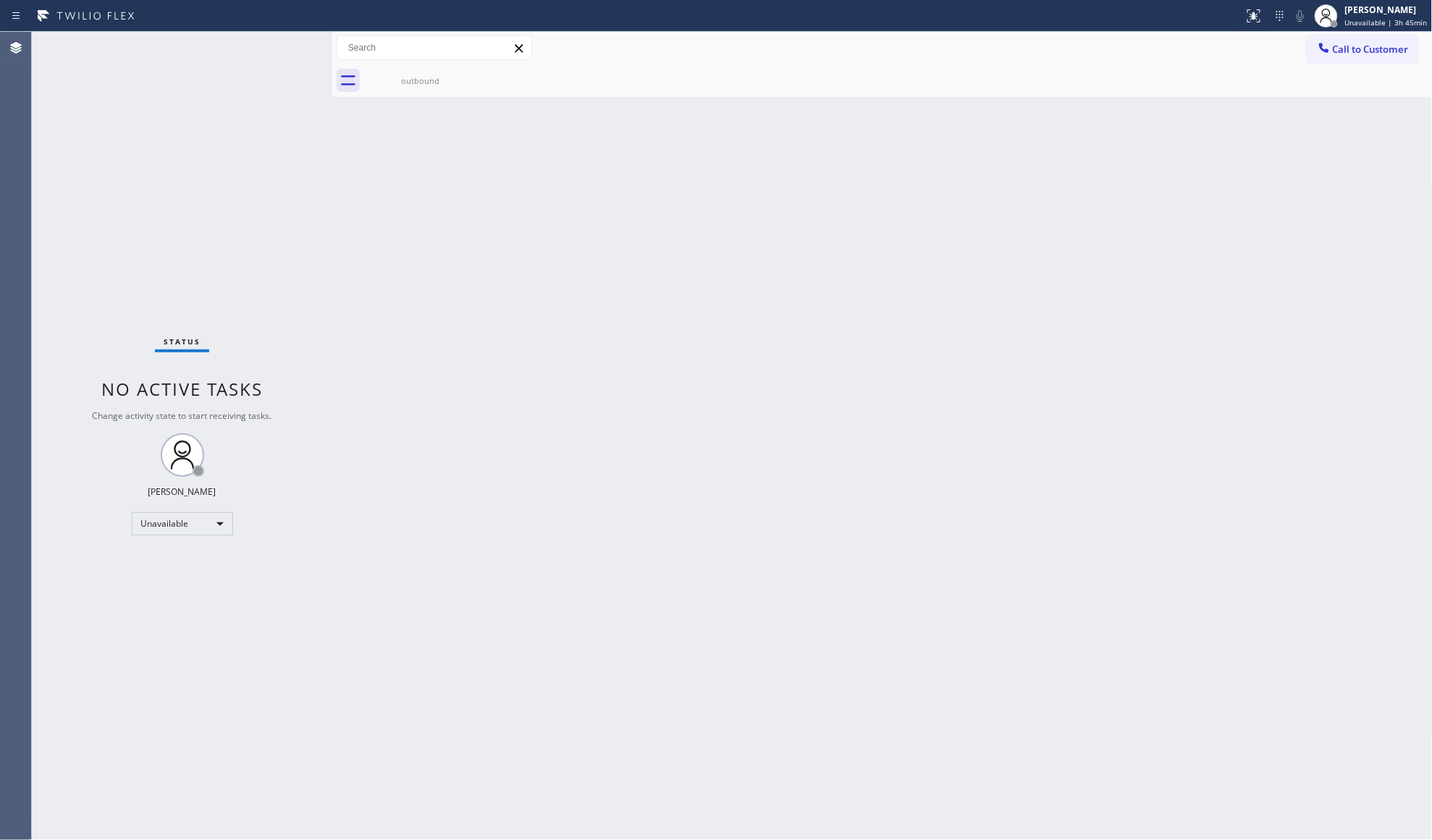
click at [1361, 44] on span "Call to Customer" at bounding box center [1371, 49] width 76 height 13
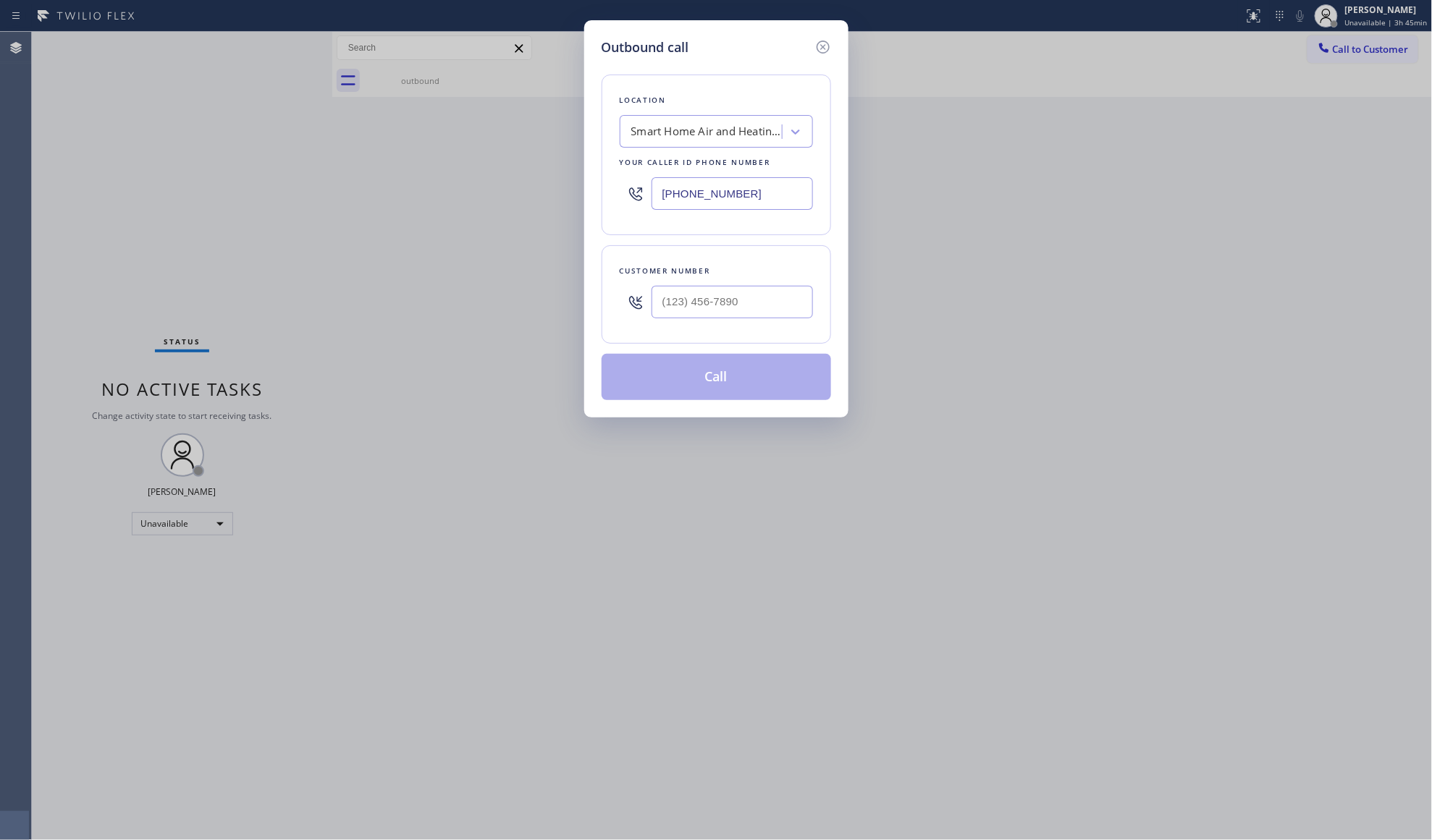
drag, startPoint x: 661, startPoint y: 199, endPoint x: 577, endPoint y: 199, distance: 84.0
click at [578, 199] on div "Outbound call Location Smart Home Air and Heating Kendall Your caller id phone …" at bounding box center [716, 420] width 1432 height 840
paste input "32) 800-9339"
type input "(732) 800-9339"
click at [774, 302] on input "(___) ___-____" at bounding box center [732, 302] width 162 height 33
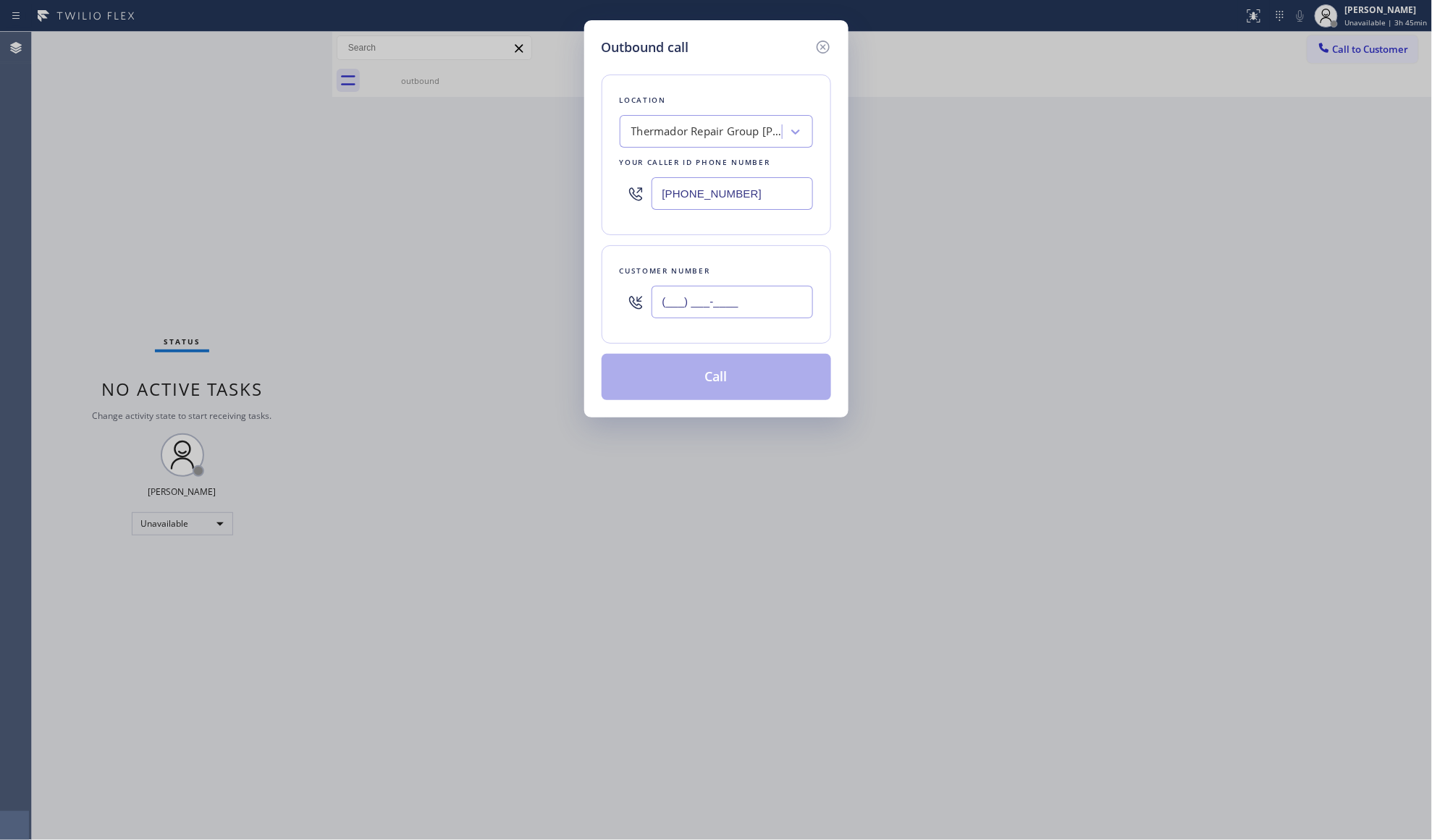
paste input "732) 288-7693"
type input "(732) 288-7693"
click at [751, 379] on button "Call" at bounding box center [716, 377] width 230 height 46
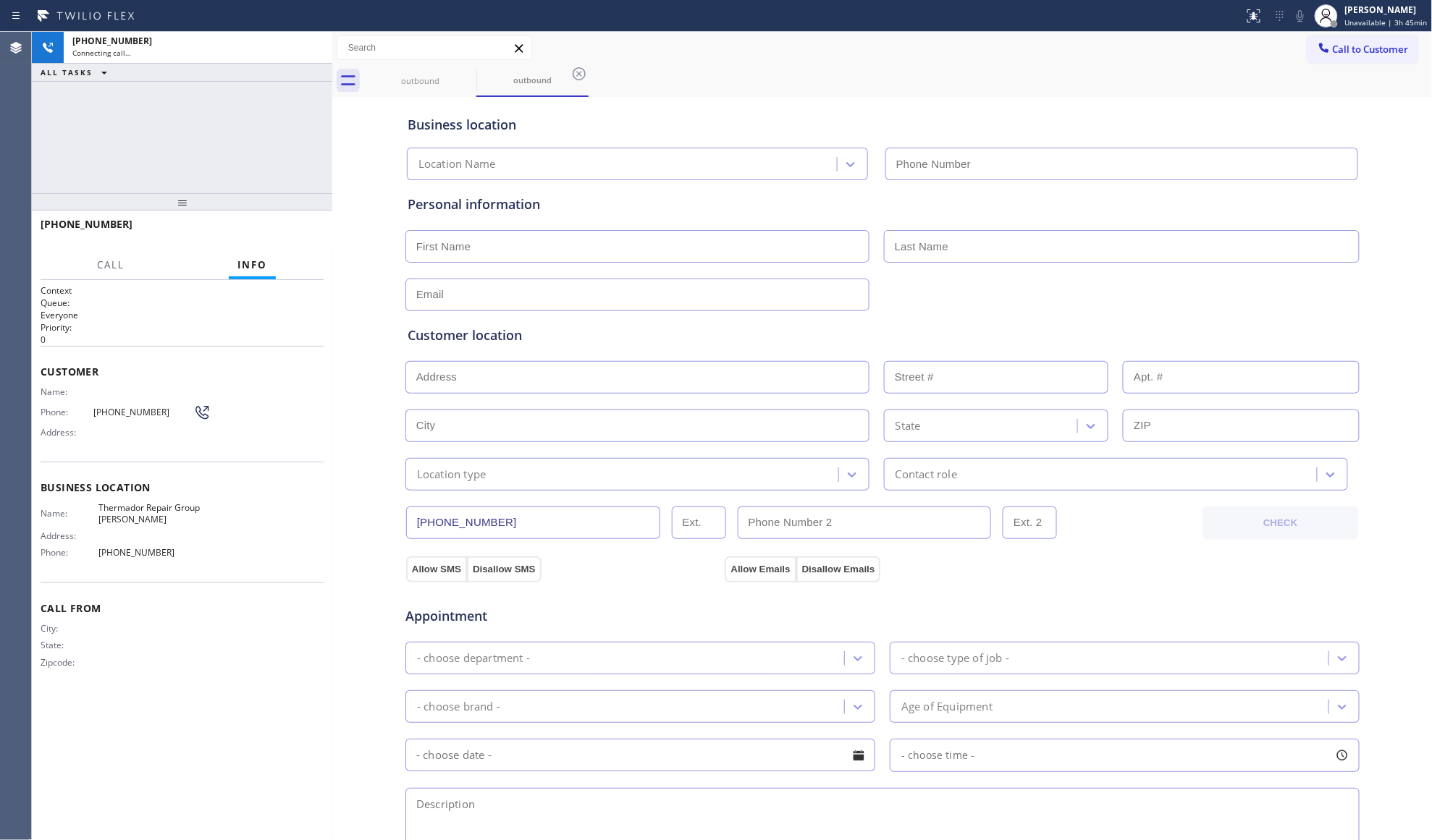
type input "(732) 800-9339"
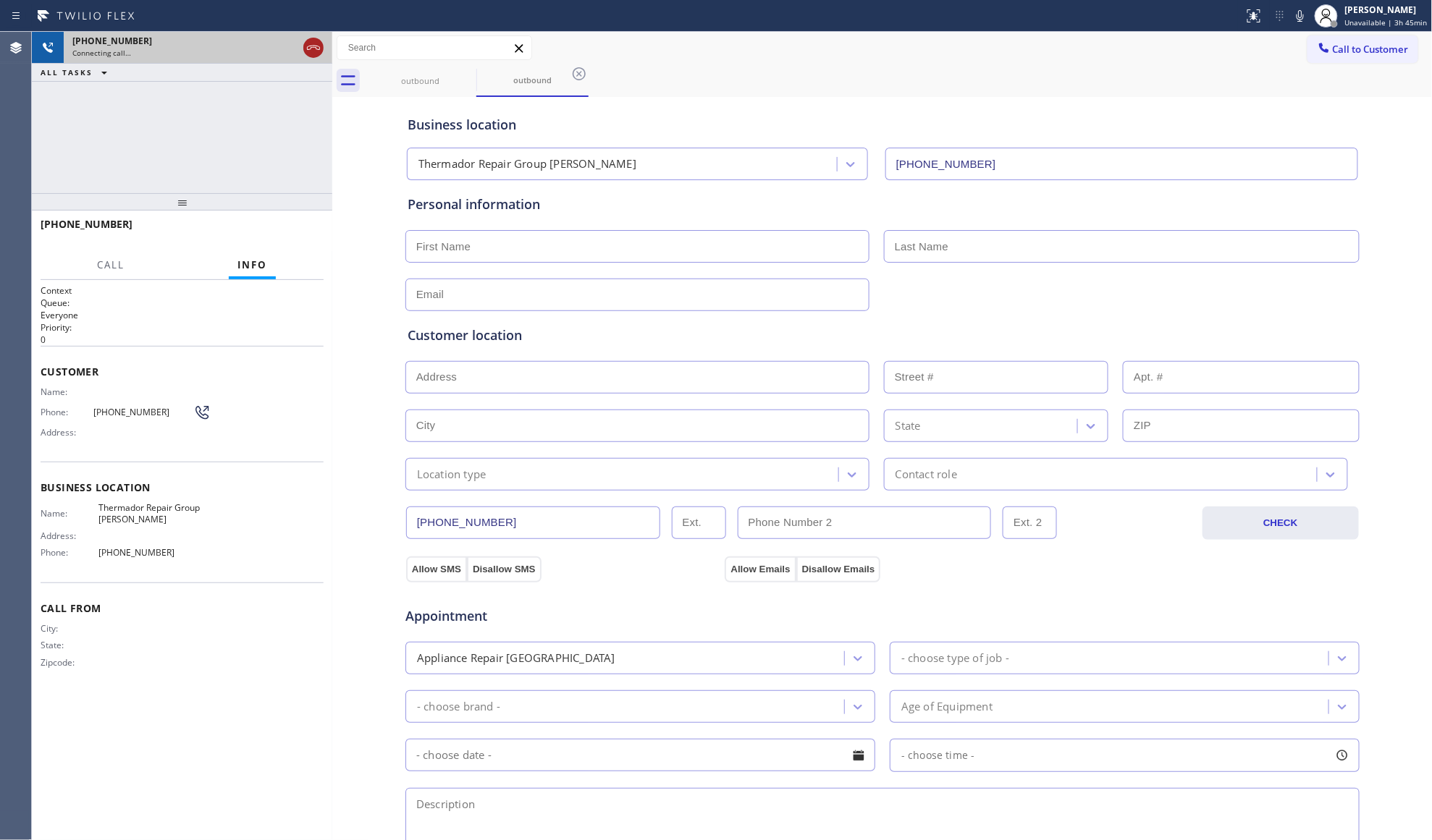
click at [312, 43] on icon at bounding box center [313, 48] width 17 height 17
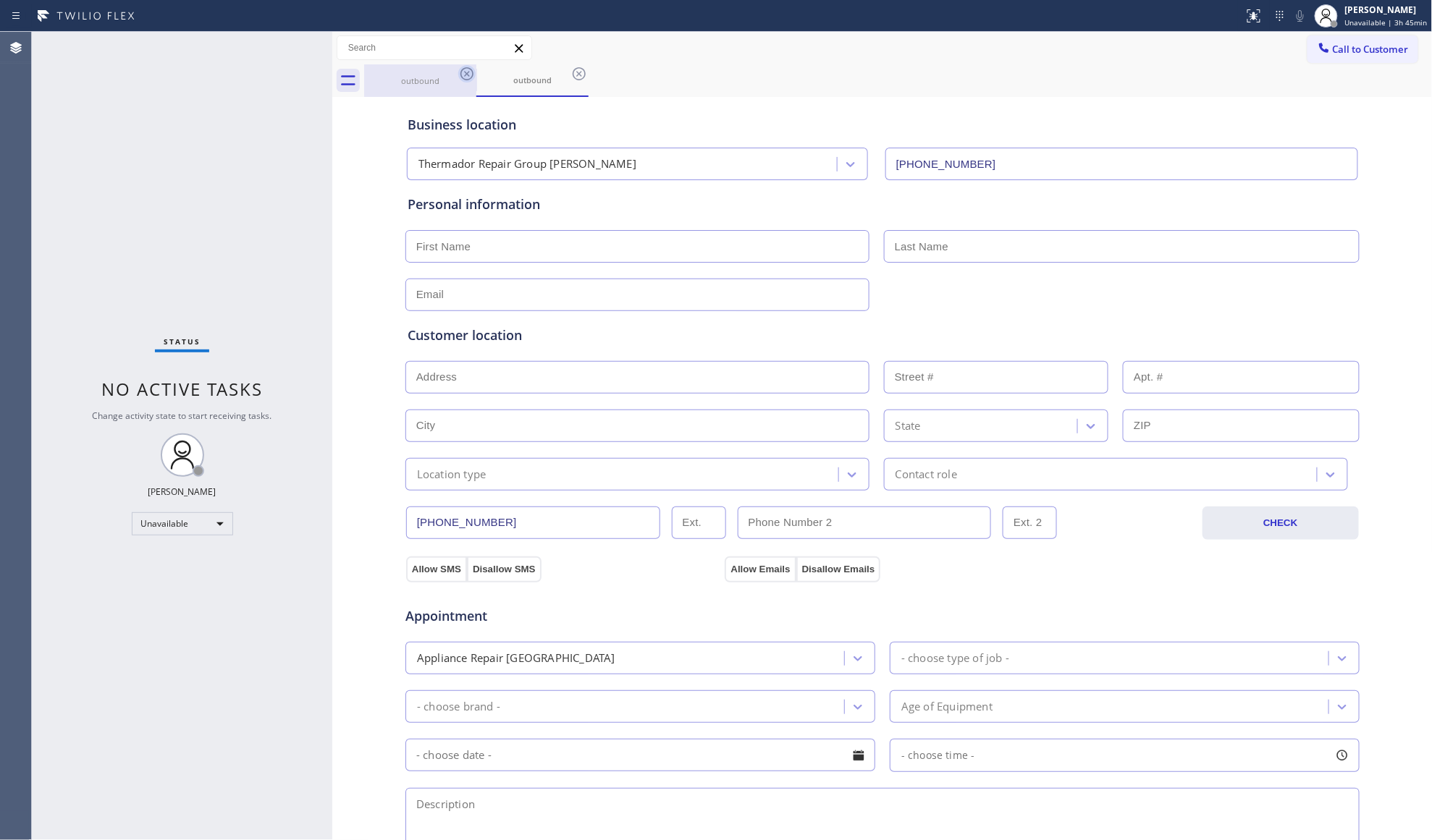
drag, startPoint x: 448, startPoint y: 68, endPoint x: 461, endPoint y: 72, distance: 13.6
click at [448, 68] on div "outbound" at bounding box center [420, 80] width 109 height 33
click at [475, 74] on icon at bounding box center [466, 74] width 17 height 17
click at [0, 0] on icon at bounding box center [0, 0] width 0 height 0
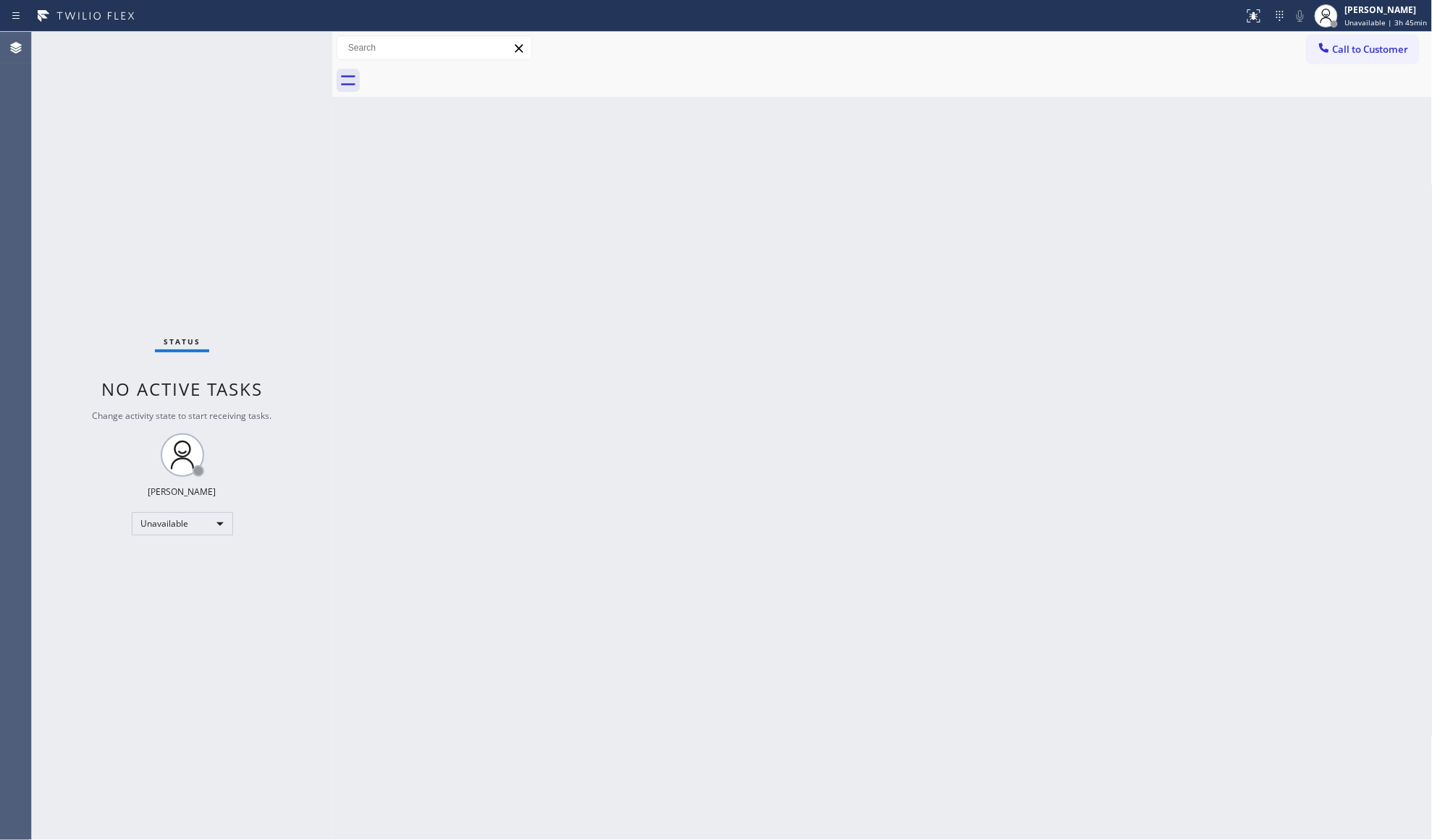
click at [475, 74] on div at bounding box center [898, 80] width 1069 height 33
click at [1357, 44] on span "Call to Customer" at bounding box center [1371, 49] width 76 height 13
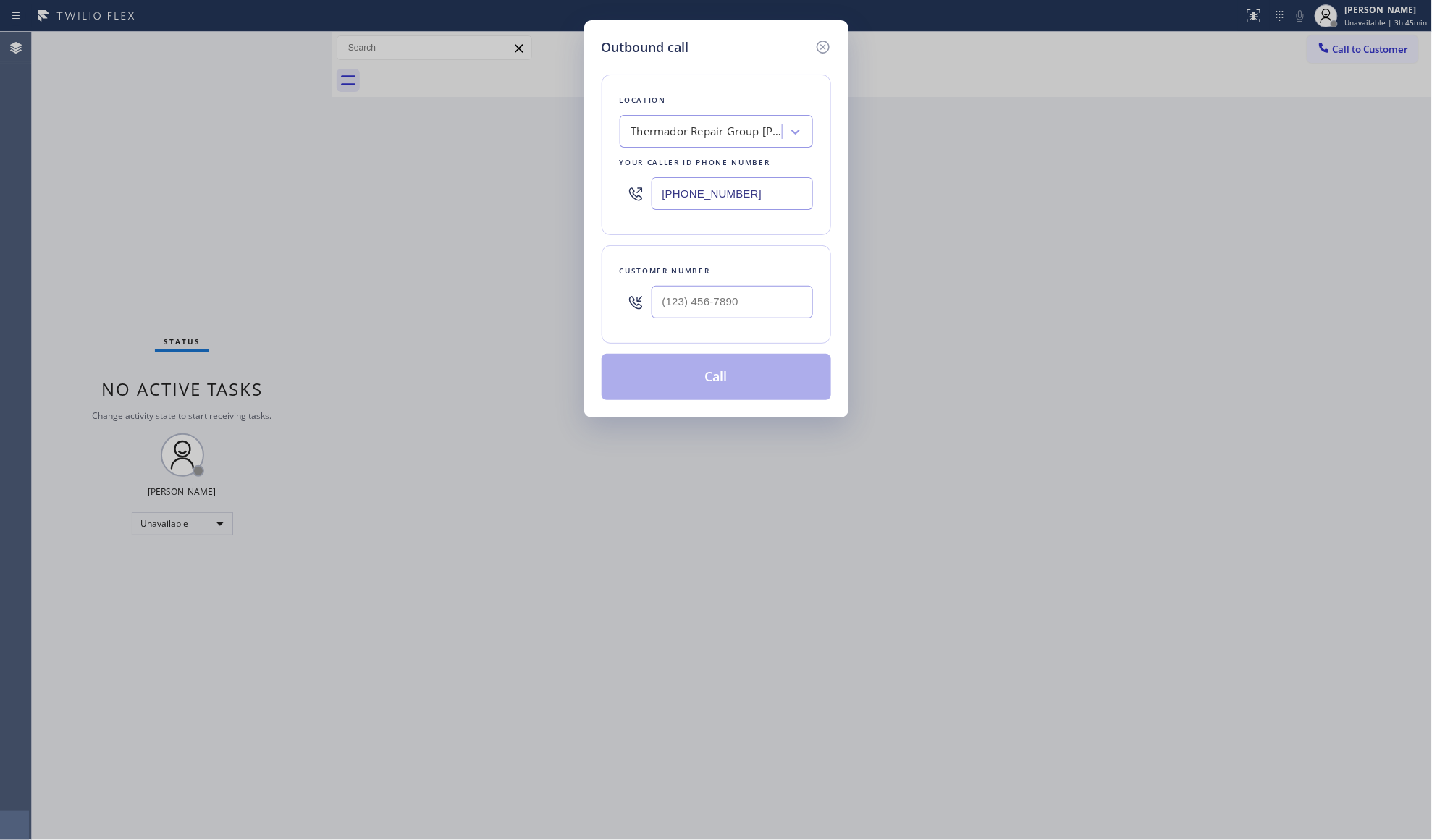
drag, startPoint x: 750, startPoint y: 193, endPoint x: 618, endPoint y: 202, distance: 132.3
click at [620, 203] on div "(732) 800-9339" at bounding box center [716, 193] width 193 height 47
paste input "646) 798-9293"
type input "(646) 798-9293"
click at [766, 307] on input "(___) ___-____" at bounding box center [732, 302] width 162 height 33
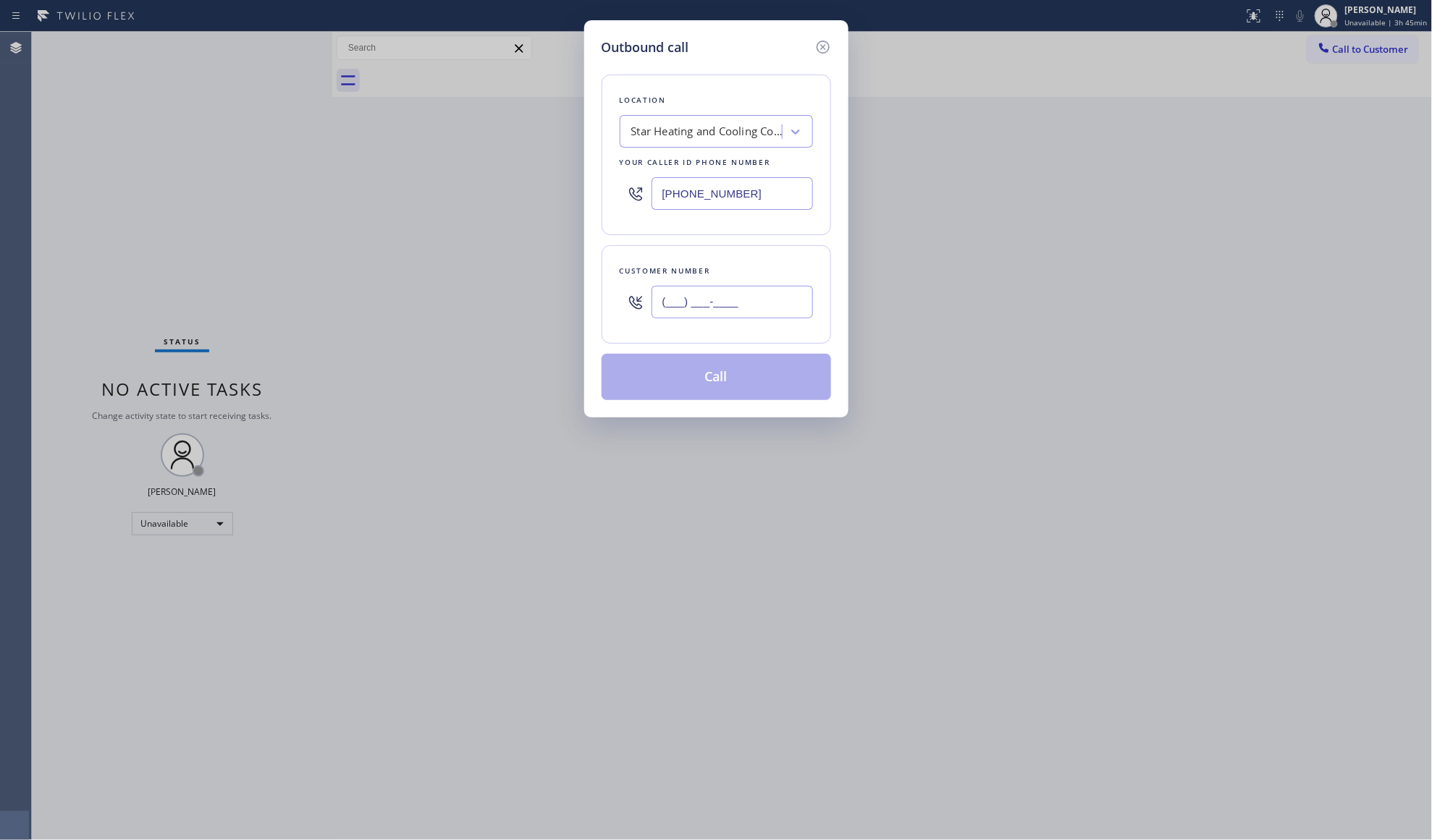
paste input "516) 236-1260"
type input "(516) 236-1260"
click at [739, 378] on button "Call" at bounding box center [716, 377] width 230 height 46
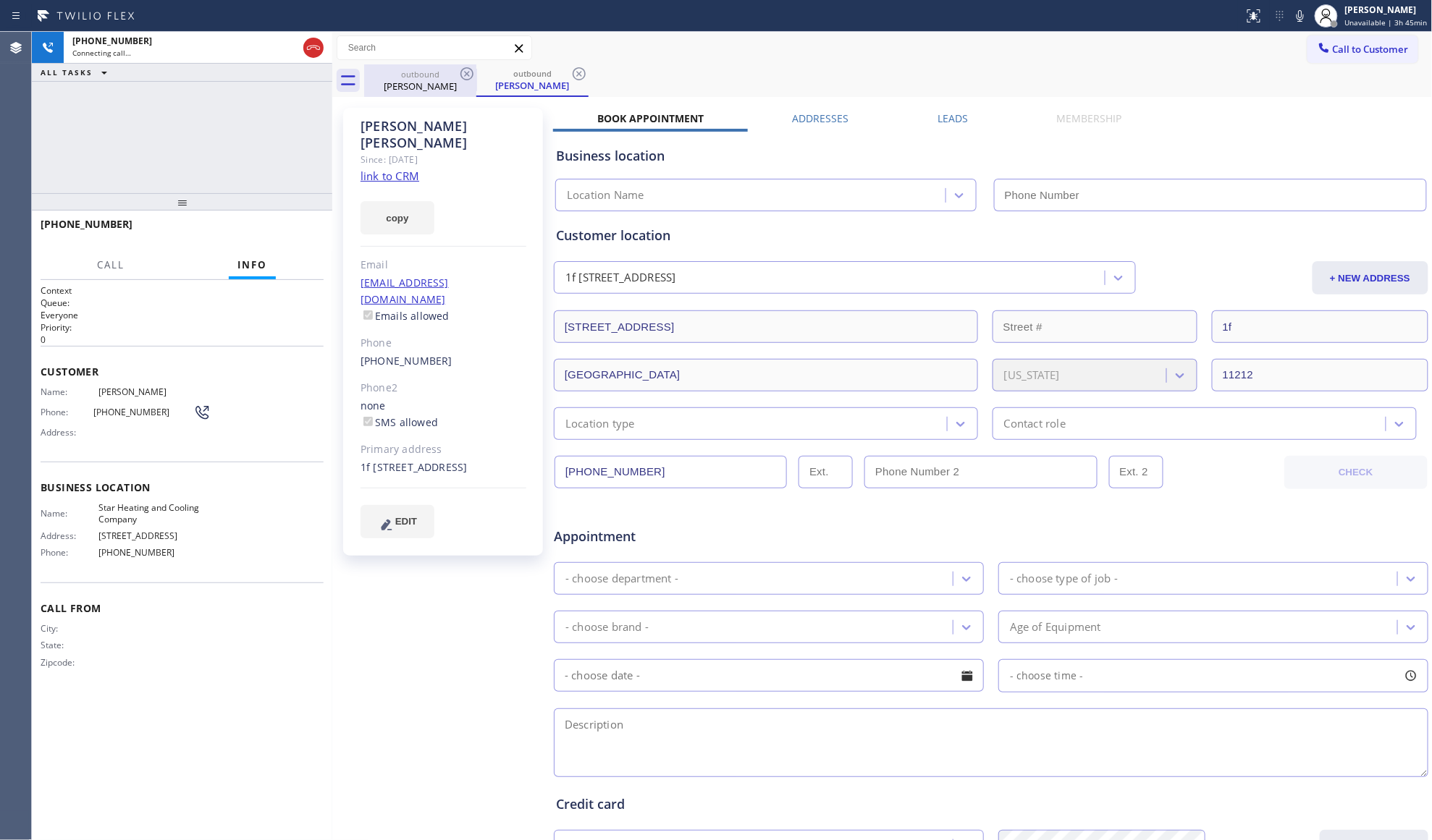
drag, startPoint x: 317, startPoint y: 52, endPoint x: 465, endPoint y: 74, distance: 149.6
click at [317, 52] on icon at bounding box center [313, 48] width 17 height 17
type input "(646) 798-9293"
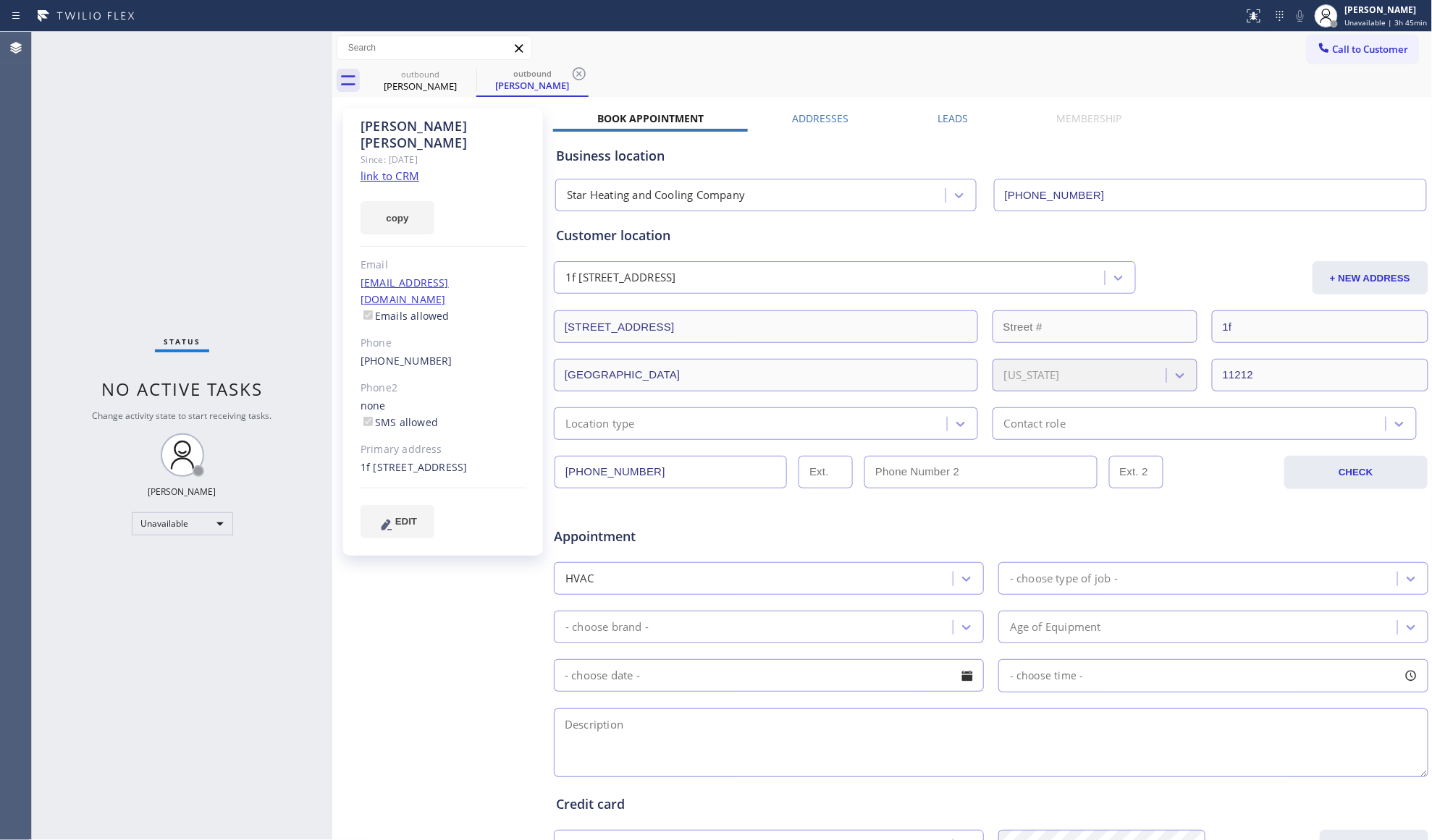
click at [875, 52] on div "Call to Customer Outbound call Location Star Heating and Cooling Company Your c…" at bounding box center [882, 48] width 1101 height 25
click at [1315, 47] on div at bounding box center [1324, 49] width 17 height 17
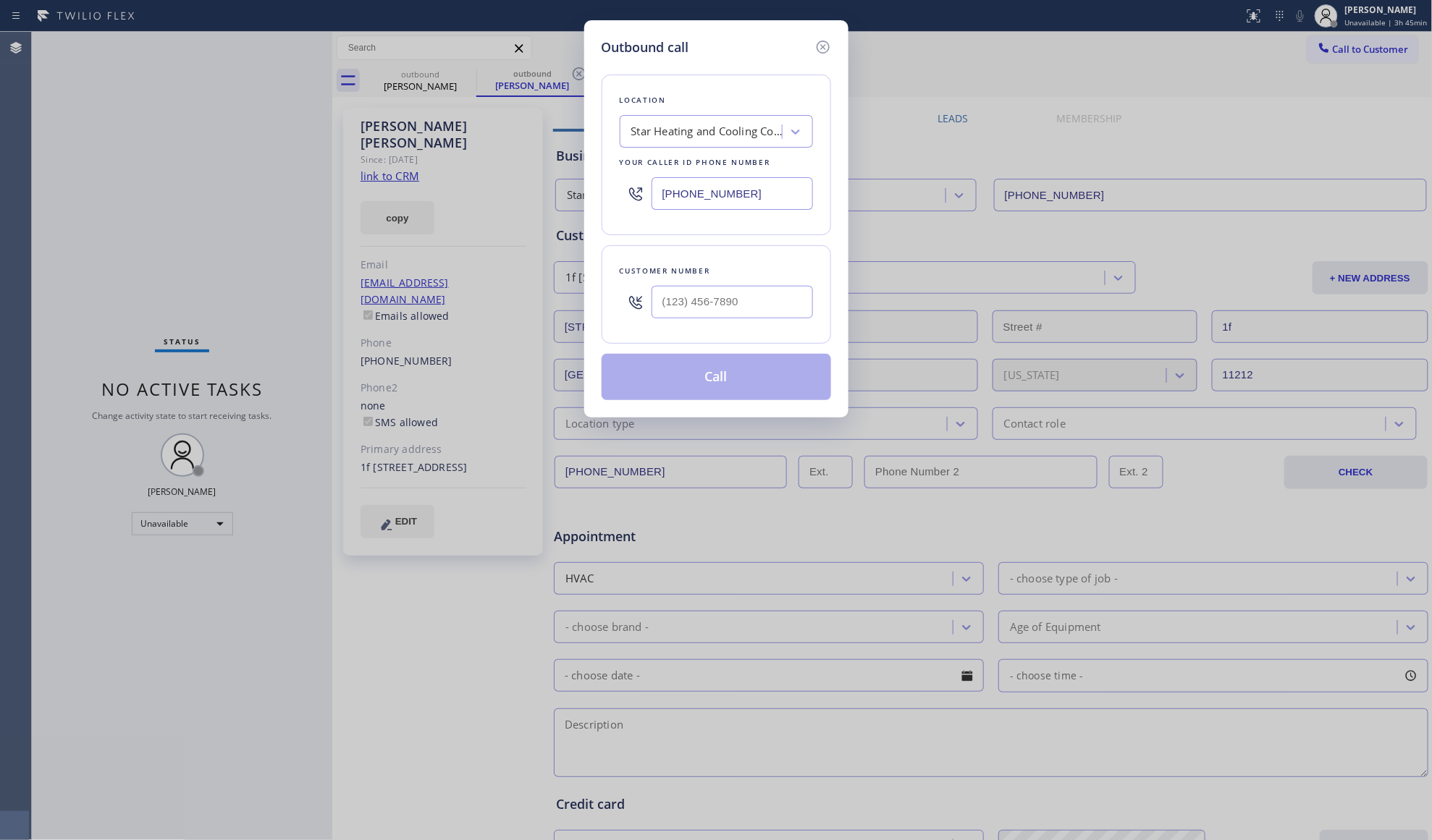
drag, startPoint x: 771, startPoint y: 192, endPoint x: 607, endPoint y: 192, distance: 164.0
click at [609, 192] on div "Location Star Heating and Cooling Company Your caller id phone number (646) 798…" at bounding box center [716, 155] width 230 height 161
paste input "312) 945-0337"
type input "(312) 945-0337"
paste input "312) 492-0860"
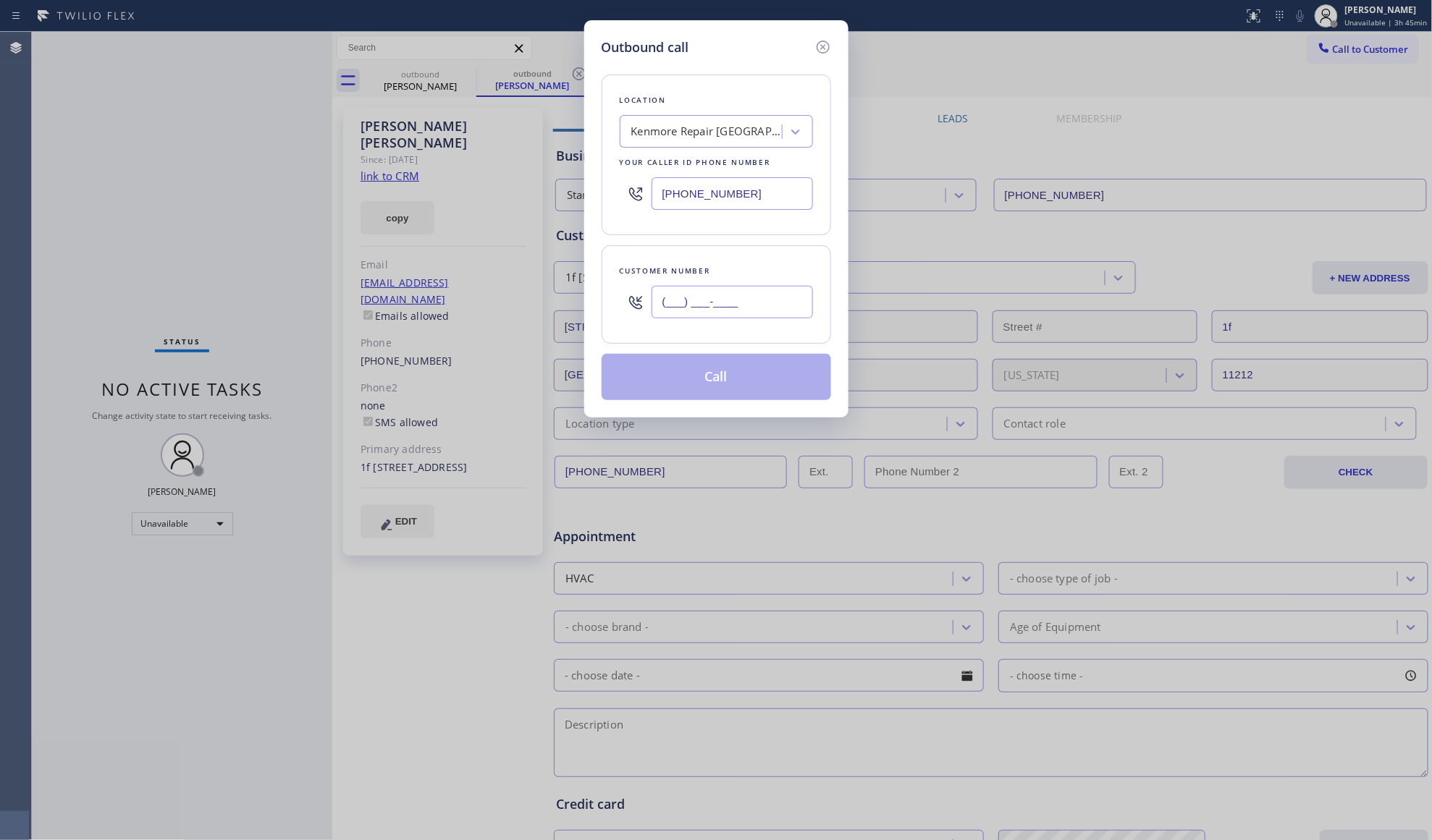
click at [721, 299] on input "(312) 492-0860" at bounding box center [732, 302] width 162 height 33
type input "(312) 492-0860"
click at [722, 373] on button "Call" at bounding box center [716, 377] width 230 height 46
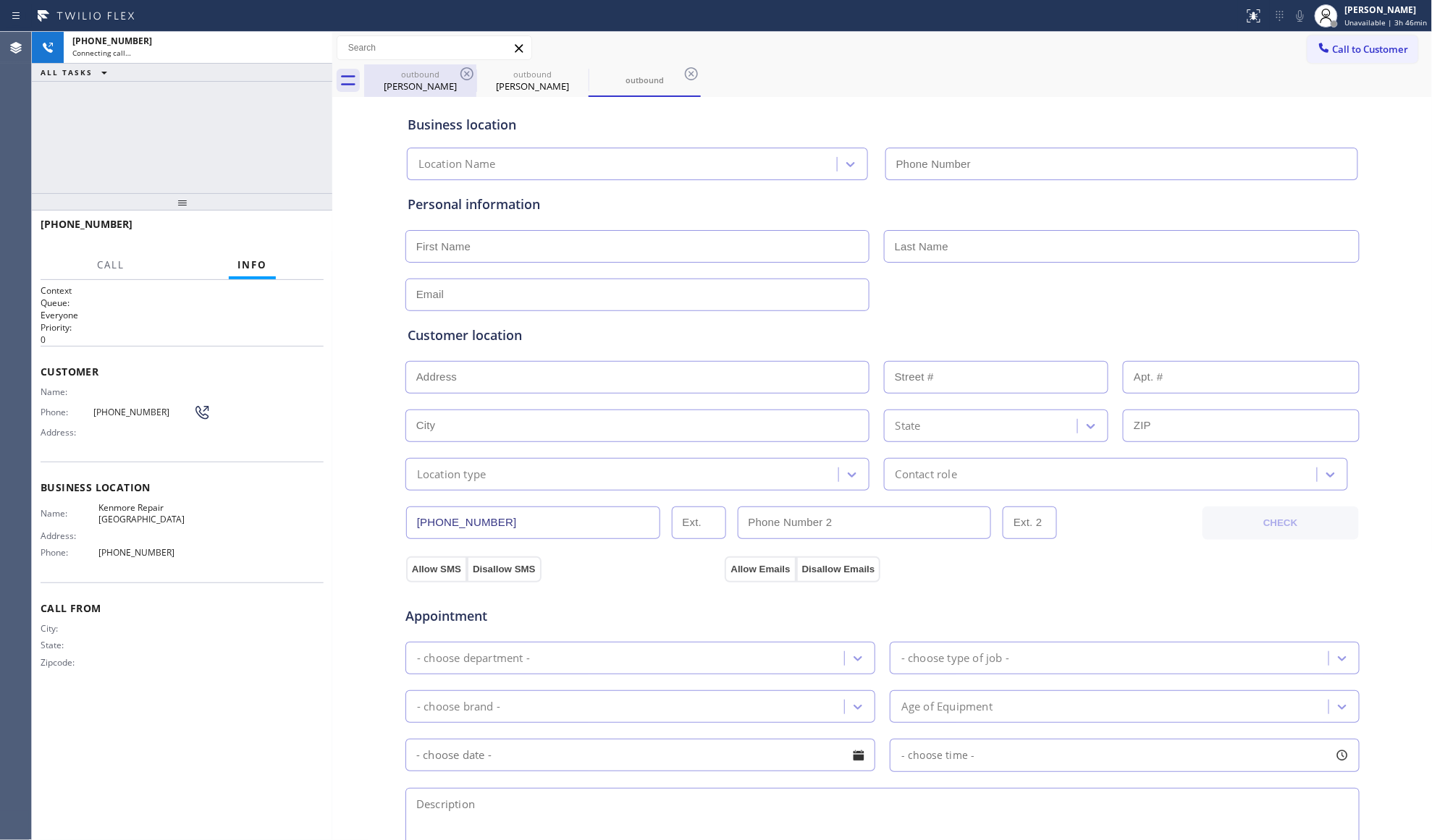
drag, startPoint x: 430, startPoint y: 64, endPoint x: 453, endPoint y: 70, distance: 23.8
click at [432, 65] on div "outbound Chris Eigner" at bounding box center [420, 80] width 109 height 33
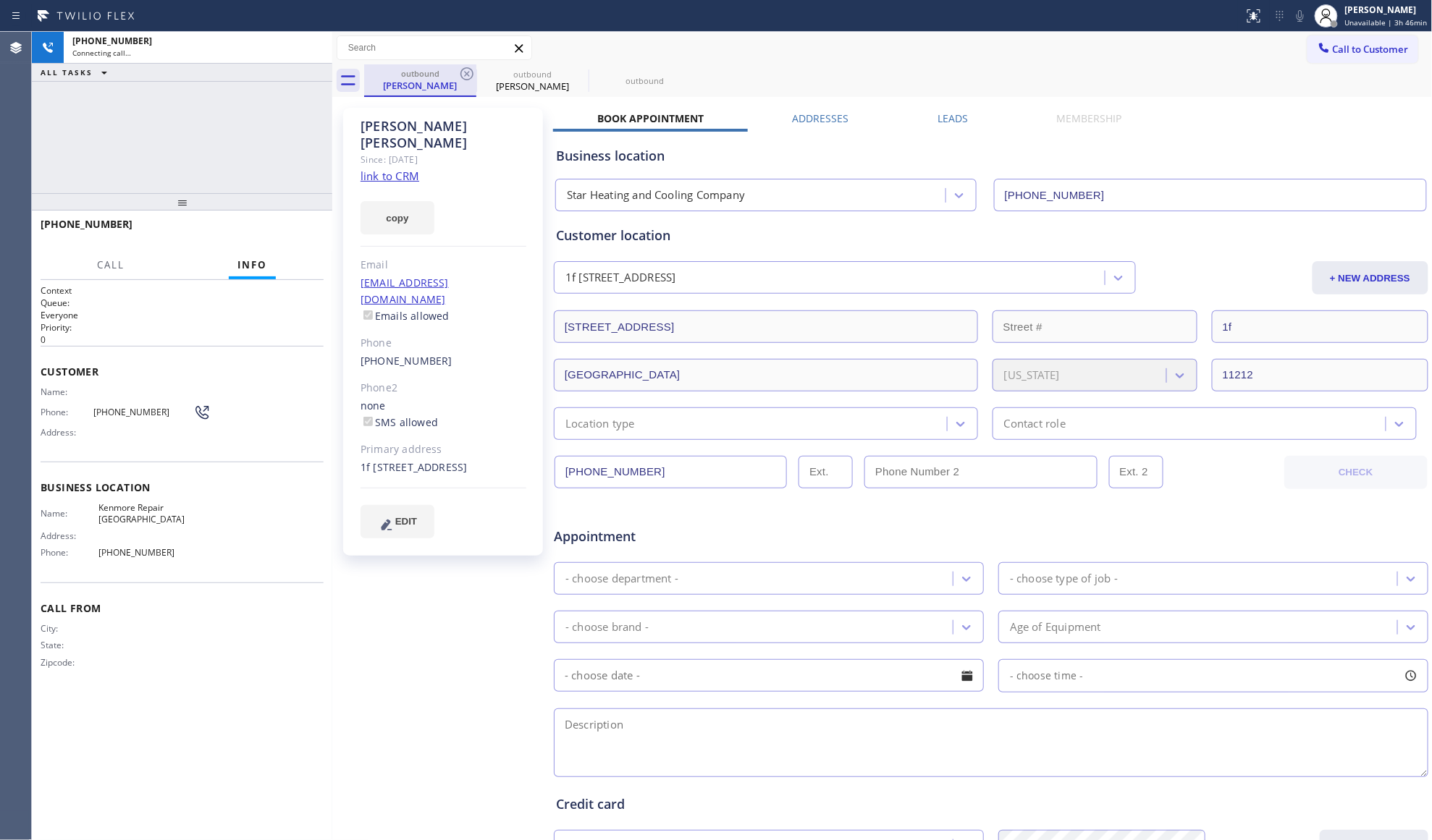
click at [453, 70] on div "outbound" at bounding box center [420, 74] width 109 height 11
type input "(312) 945-0337"
click at [462, 70] on icon at bounding box center [466, 74] width 13 height 13
click at [0, 0] on icon at bounding box center [0, 0] width 0 height 0
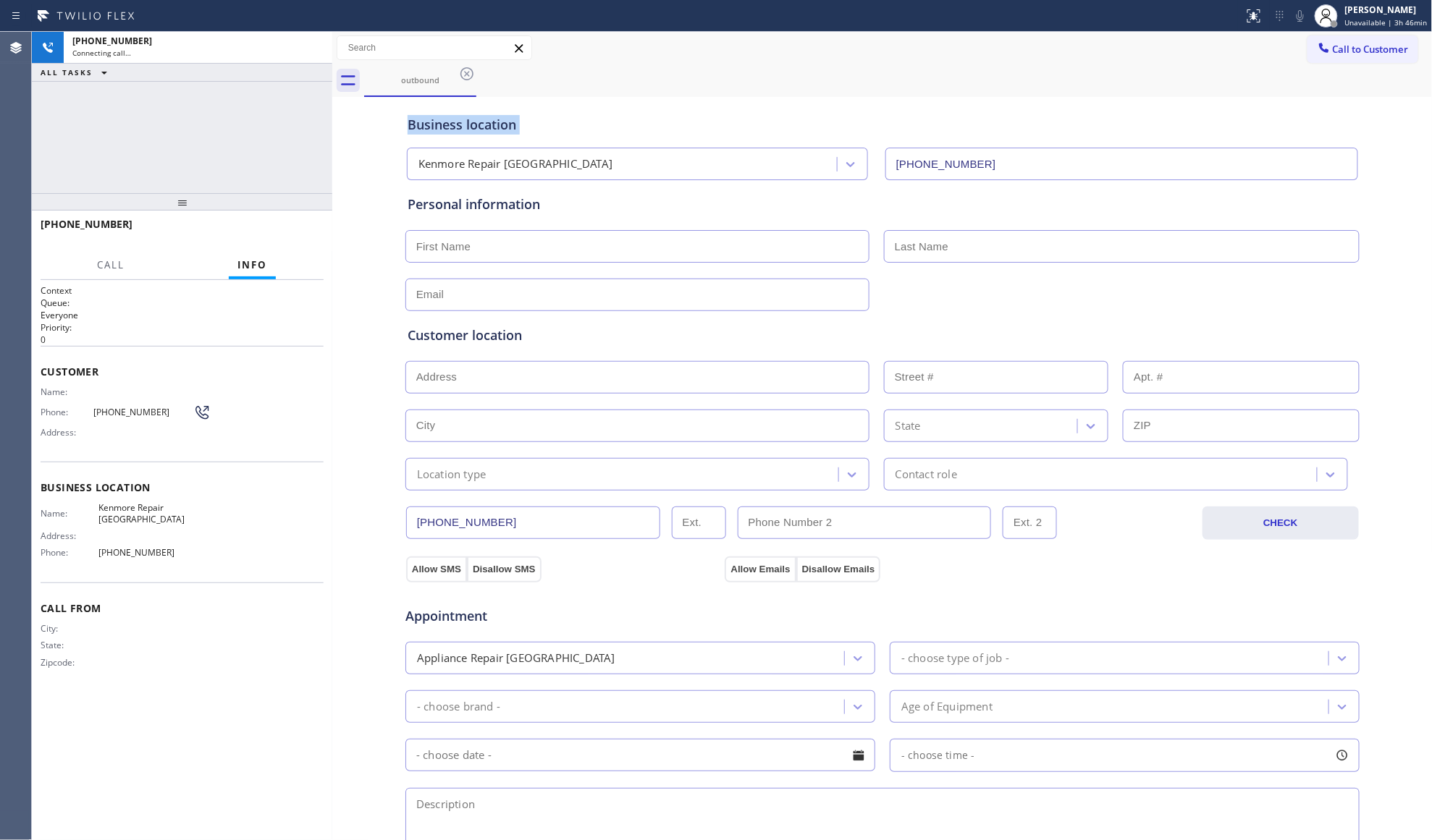
click at [462, 70] on icon at bounding box center [466, 74] width 13 height 13
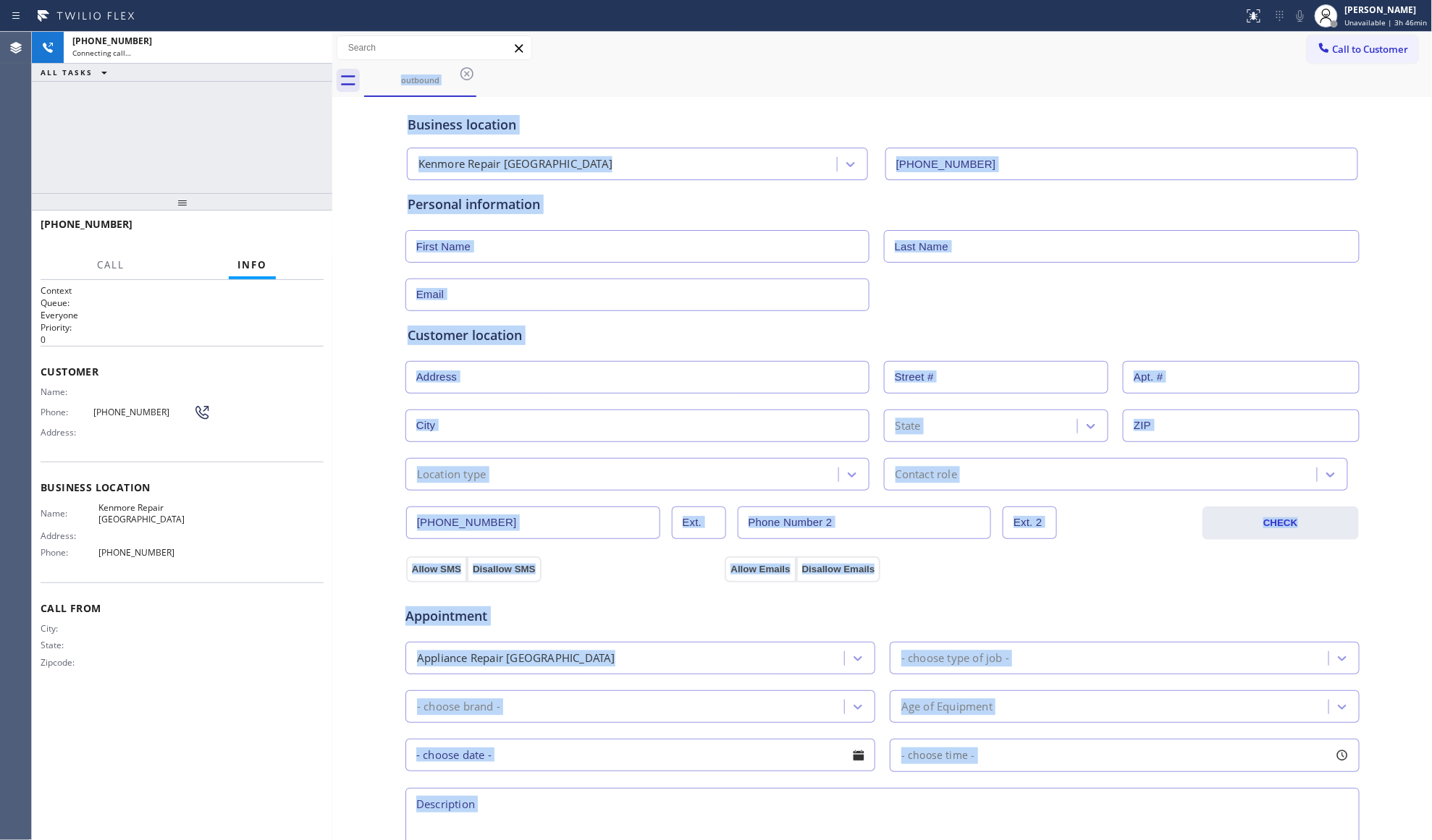
click at [462, 70] on div "outbound" at bounding box center [898, 80] width 1069 height 33
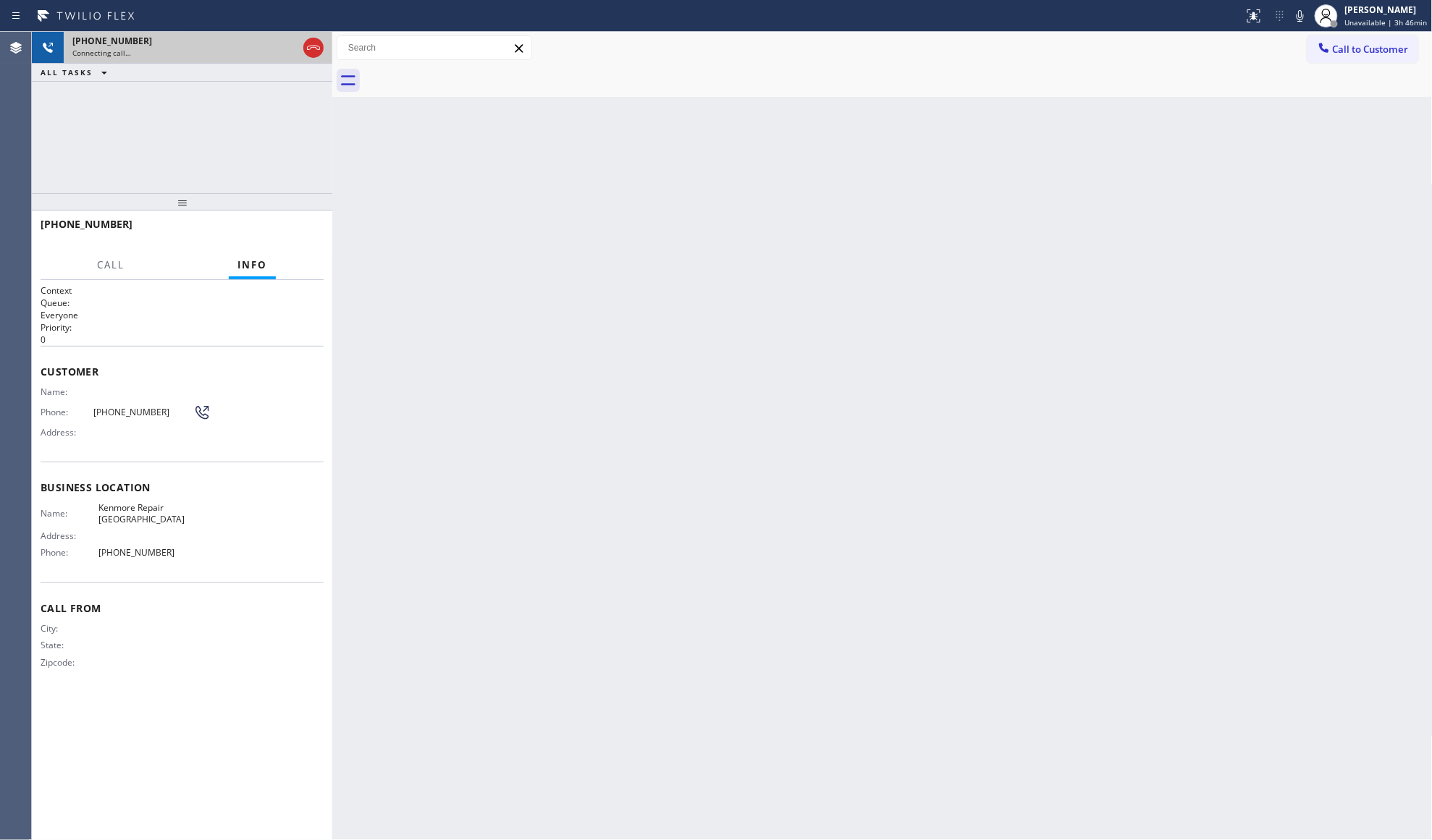
click at [159, 43] on div "+13124920860" at bounding box center [184, 41] width 225 height 12
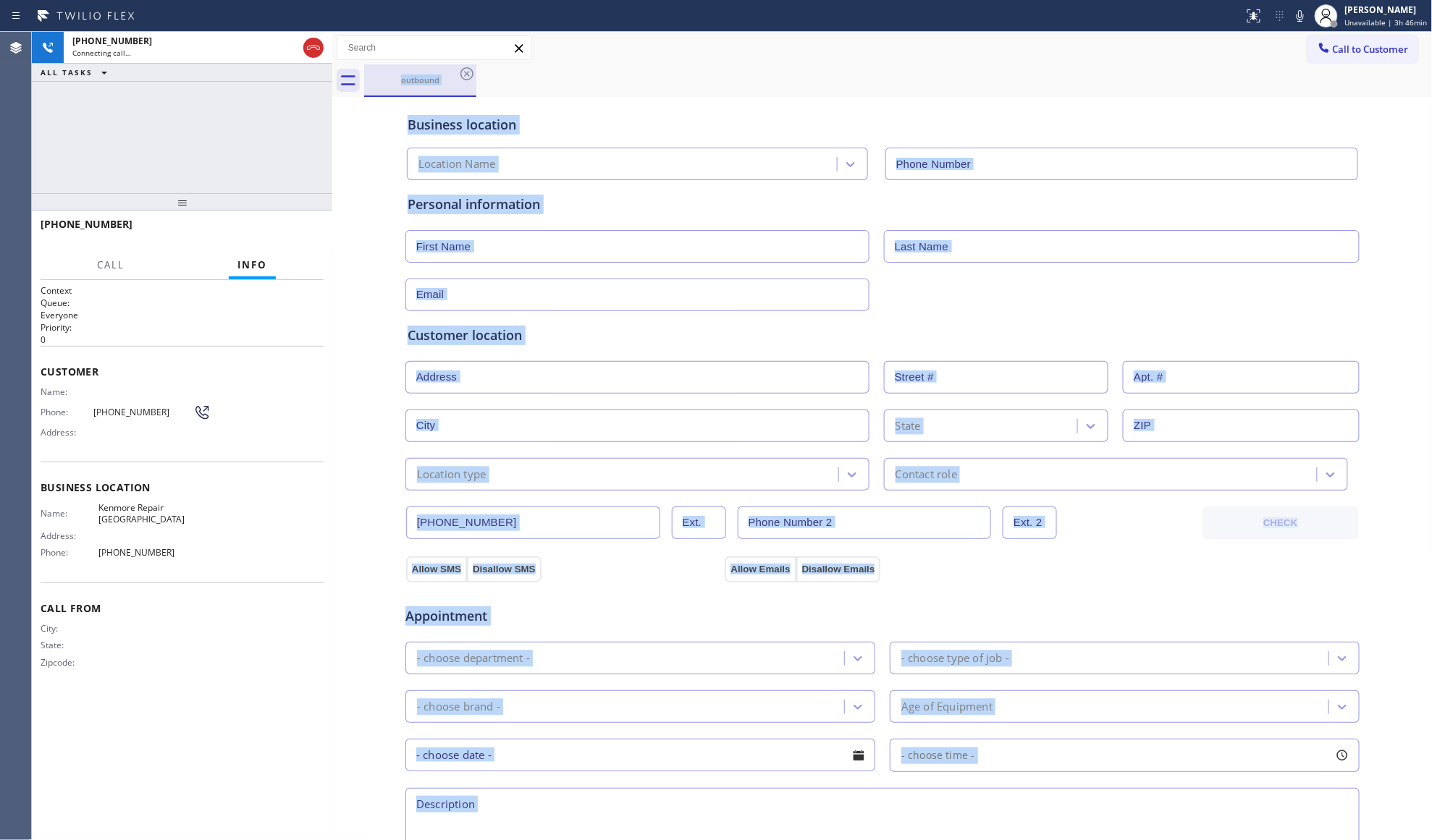
click at [449, 79] on div "outbound" at bounding box center [420, 80] width 109 height 11
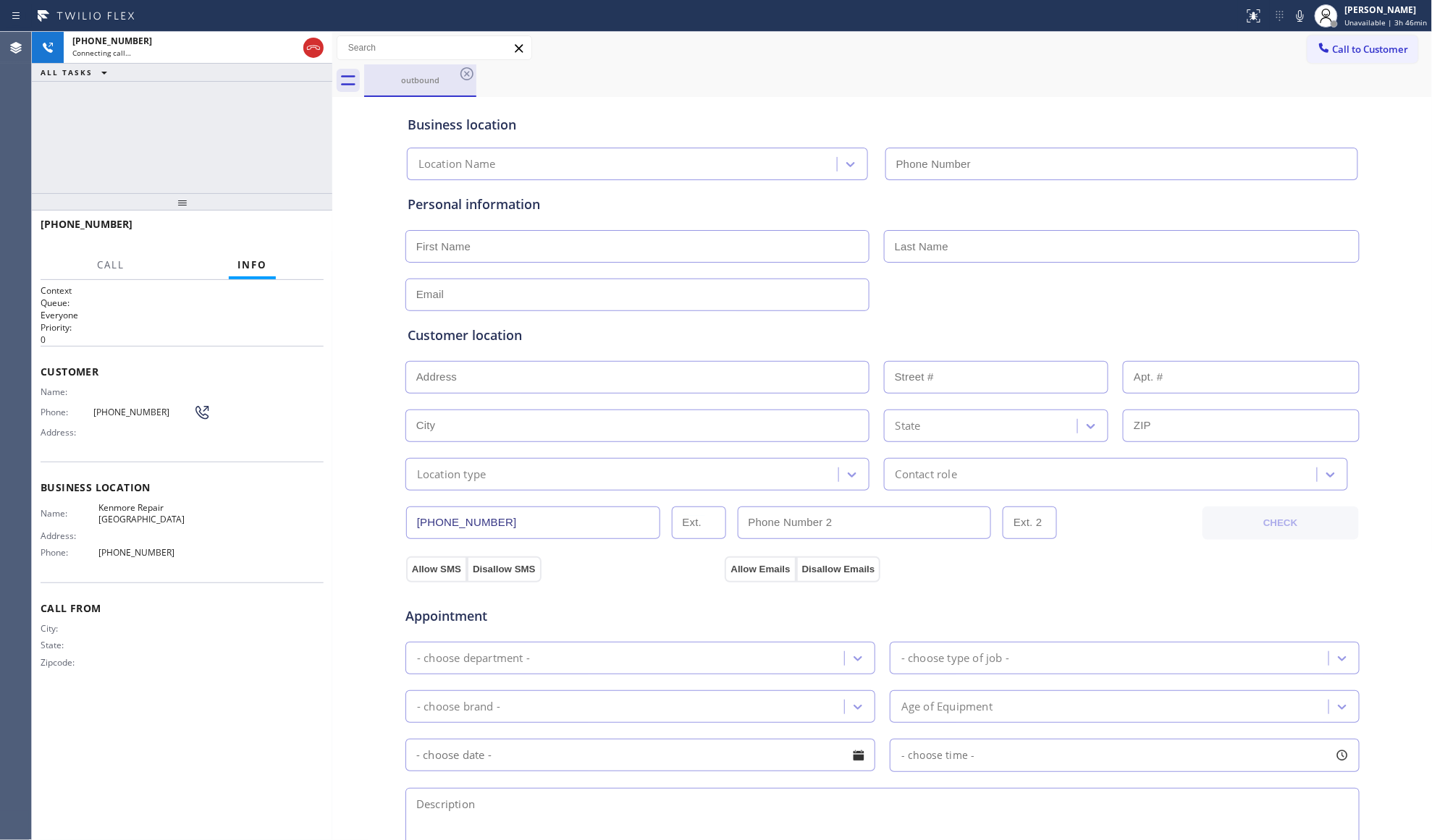
type input "(312) 945-0337"
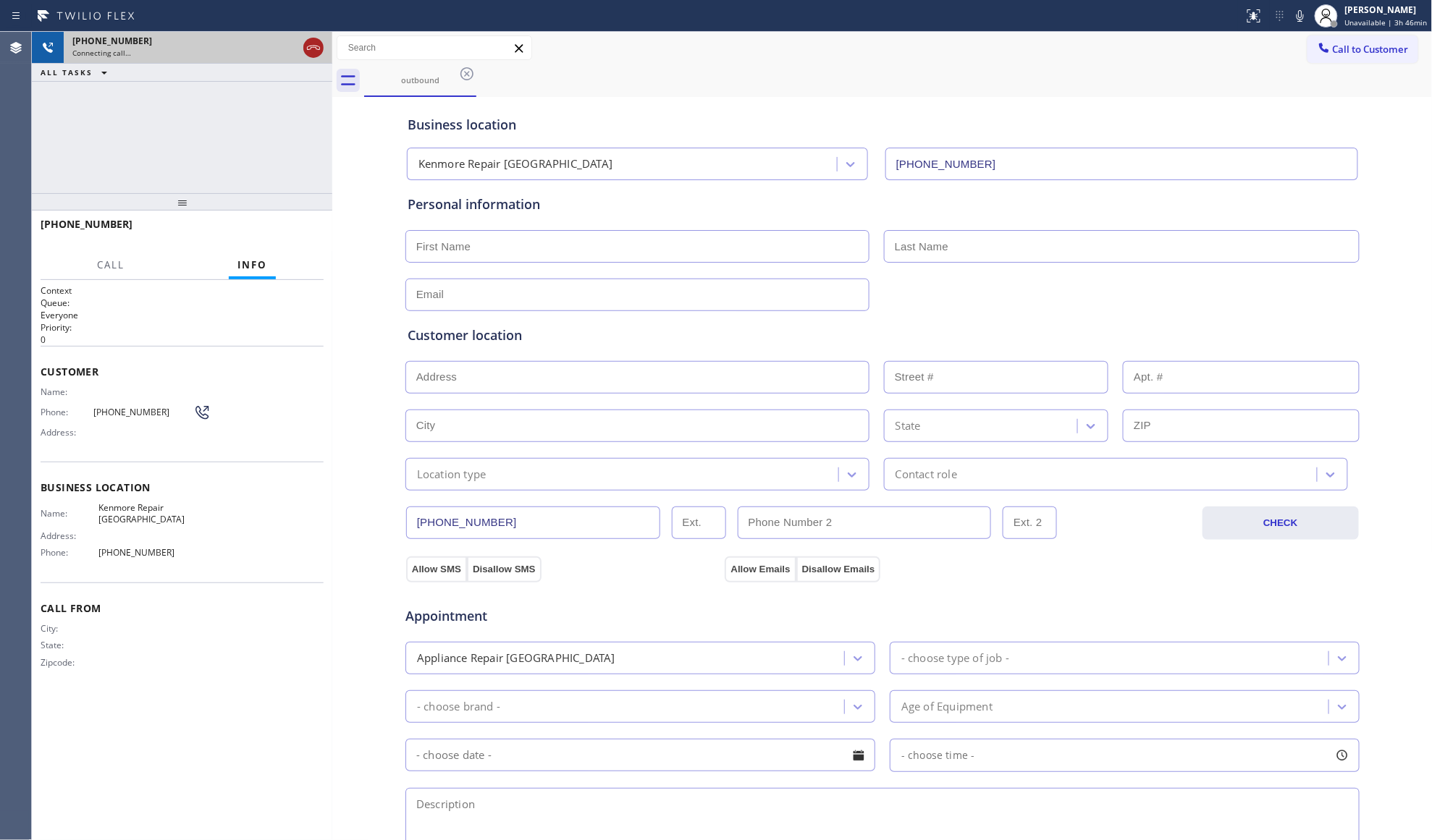
click at [320, 46] on icon at bounding box center [313, 48] width 17 height 17
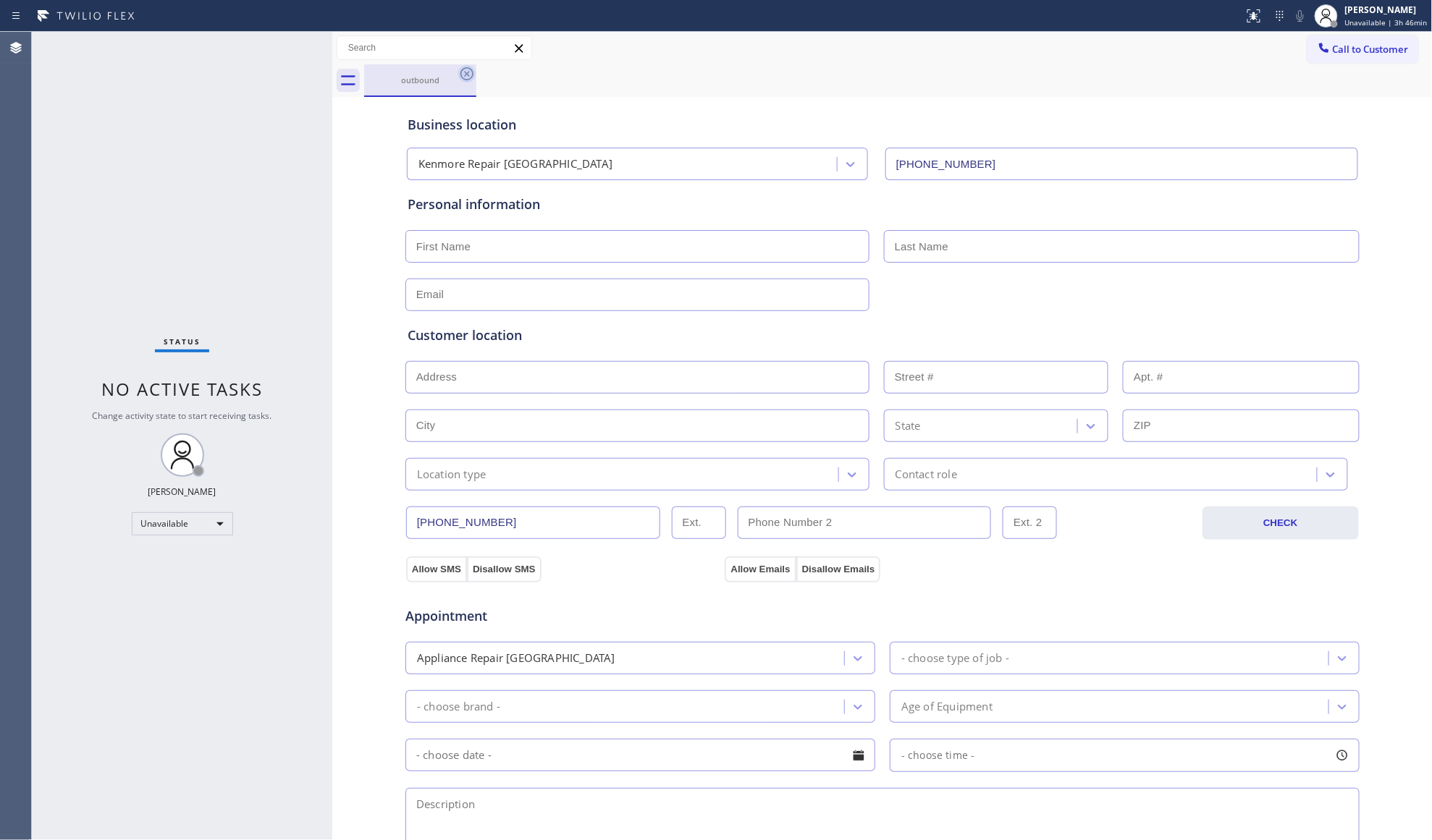
click at [464, 77] on icon at bounding box center [466, 74] width 17 height 17
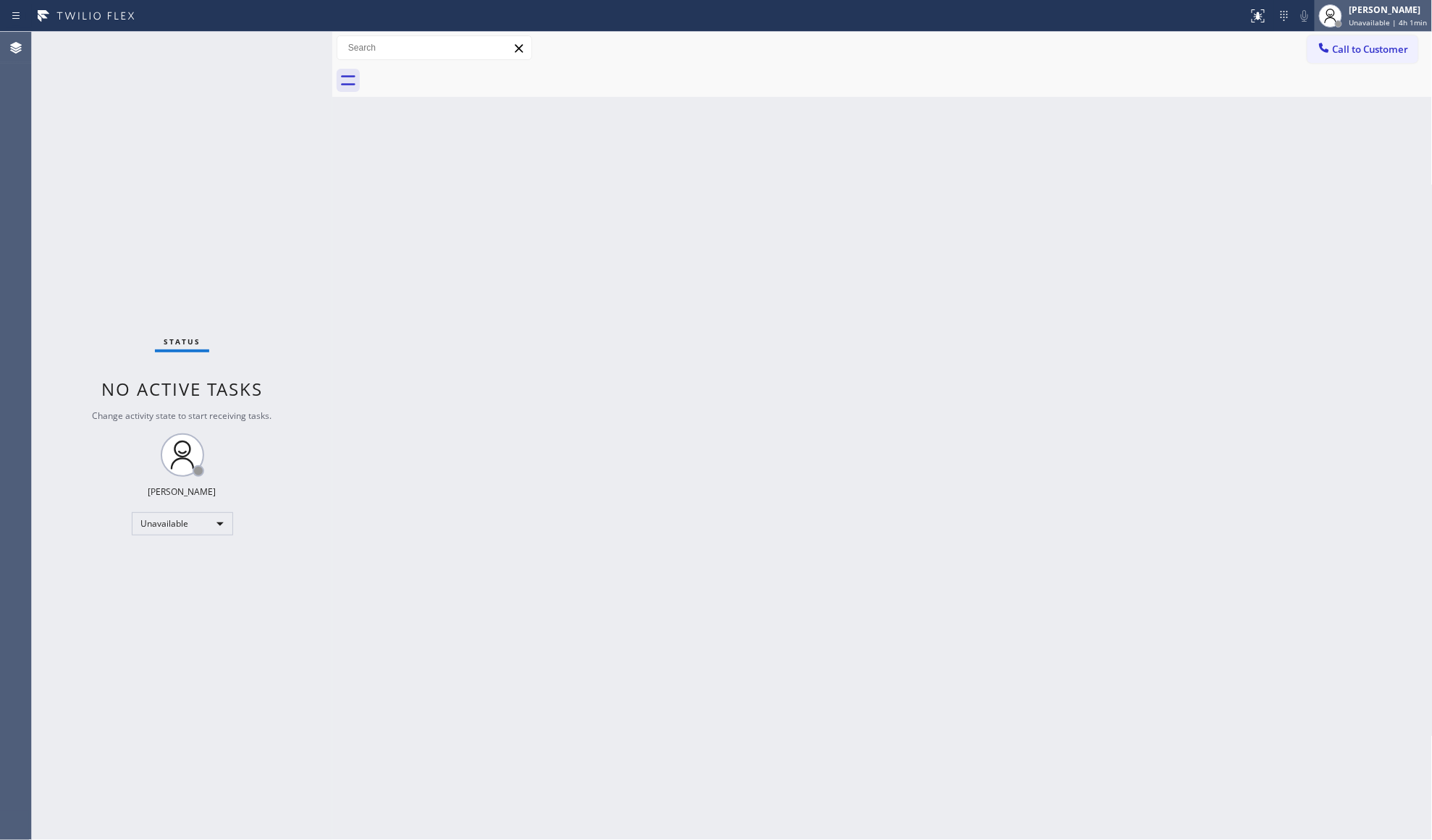
click at [1396, 13] on div "[PERSON_NAME]" at bounding box center [1388, 10] width 78 height 12
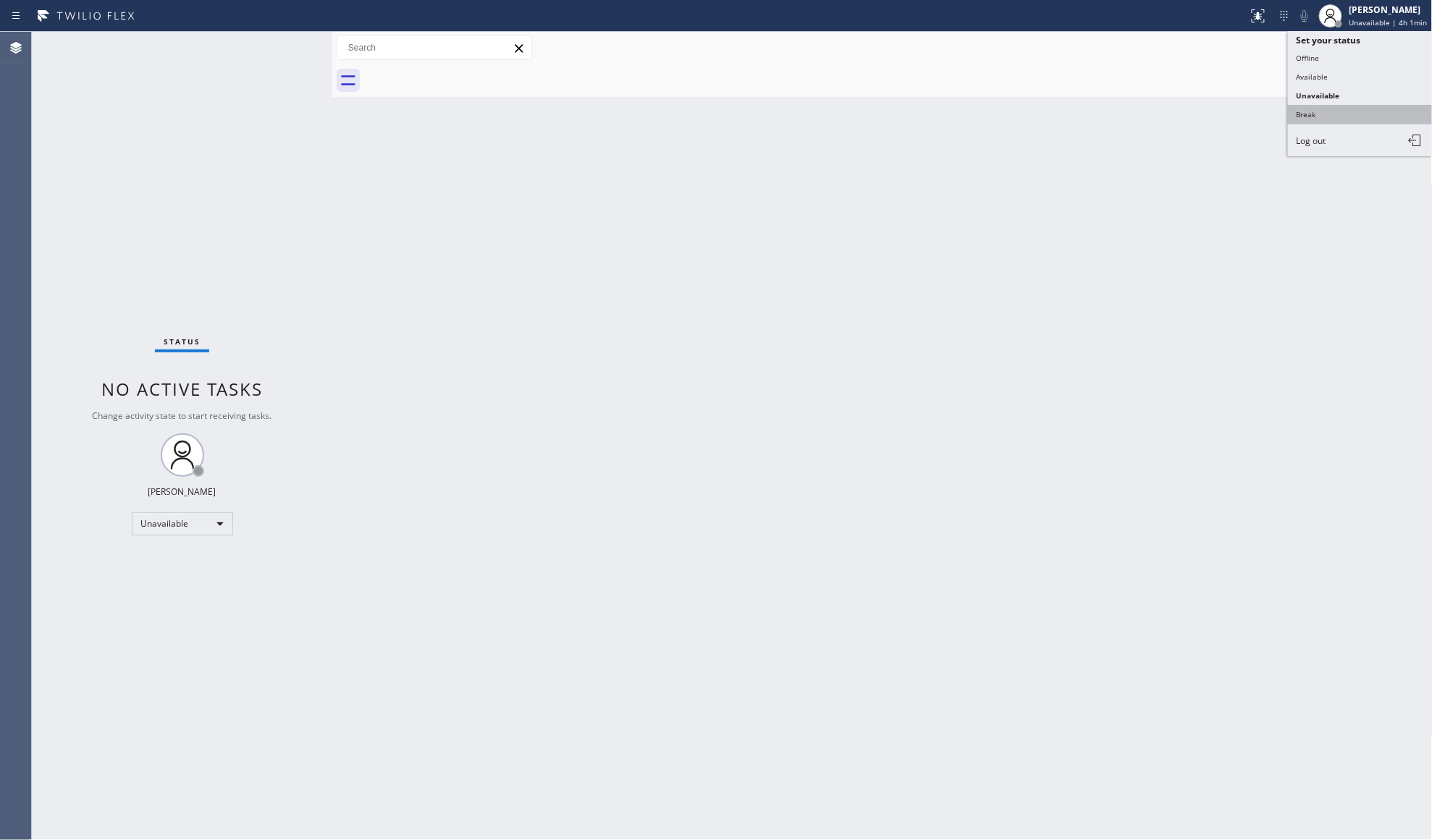
click at [1333, 105] on button "Break" at bounding box center [1360, 114] width 145 height 19
